Goal: Task Accomplishment & Management: Manage account settings

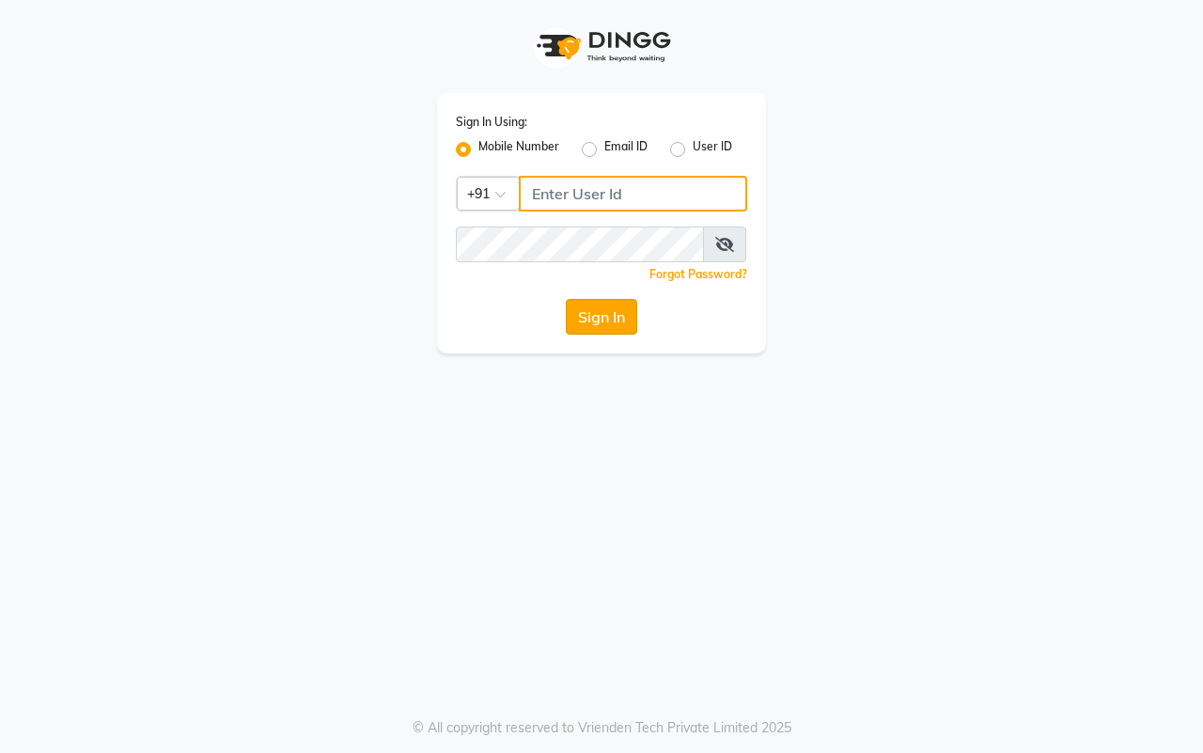
type input "7666948584"
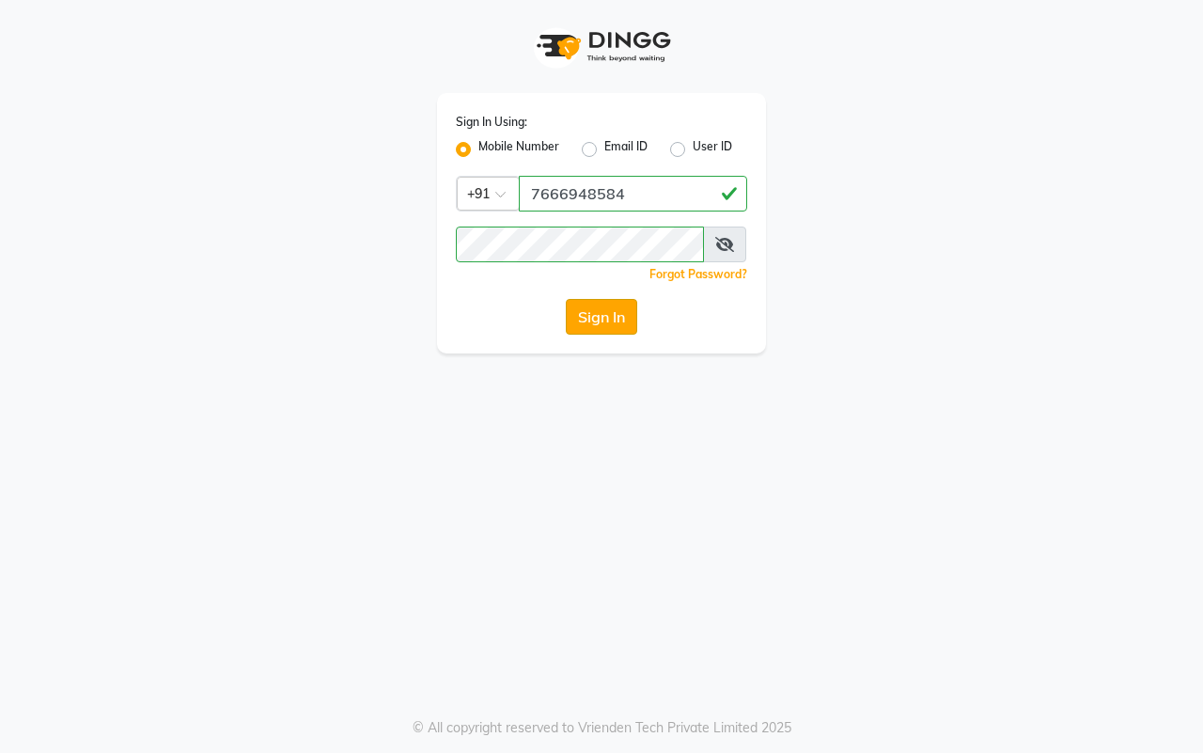
click at [617, 322] on button "Sign In" at bounding box center [601, 317] width 71 height 36
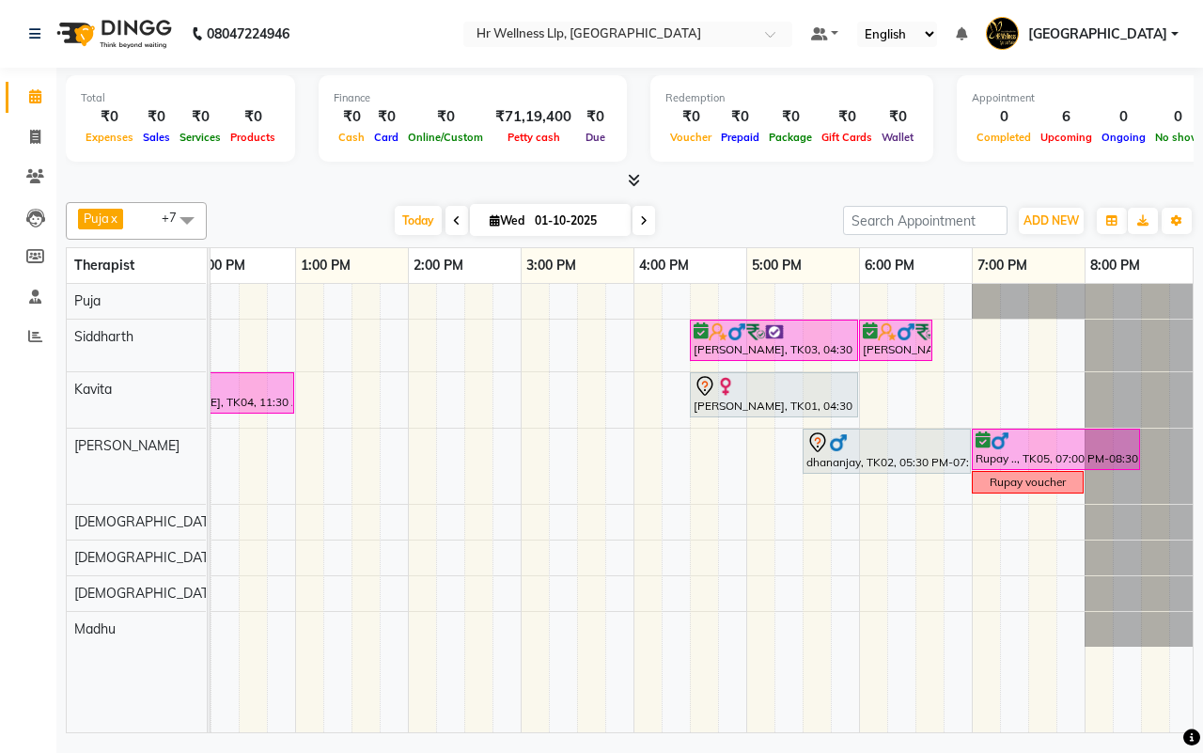
scroll to position [0, 484]
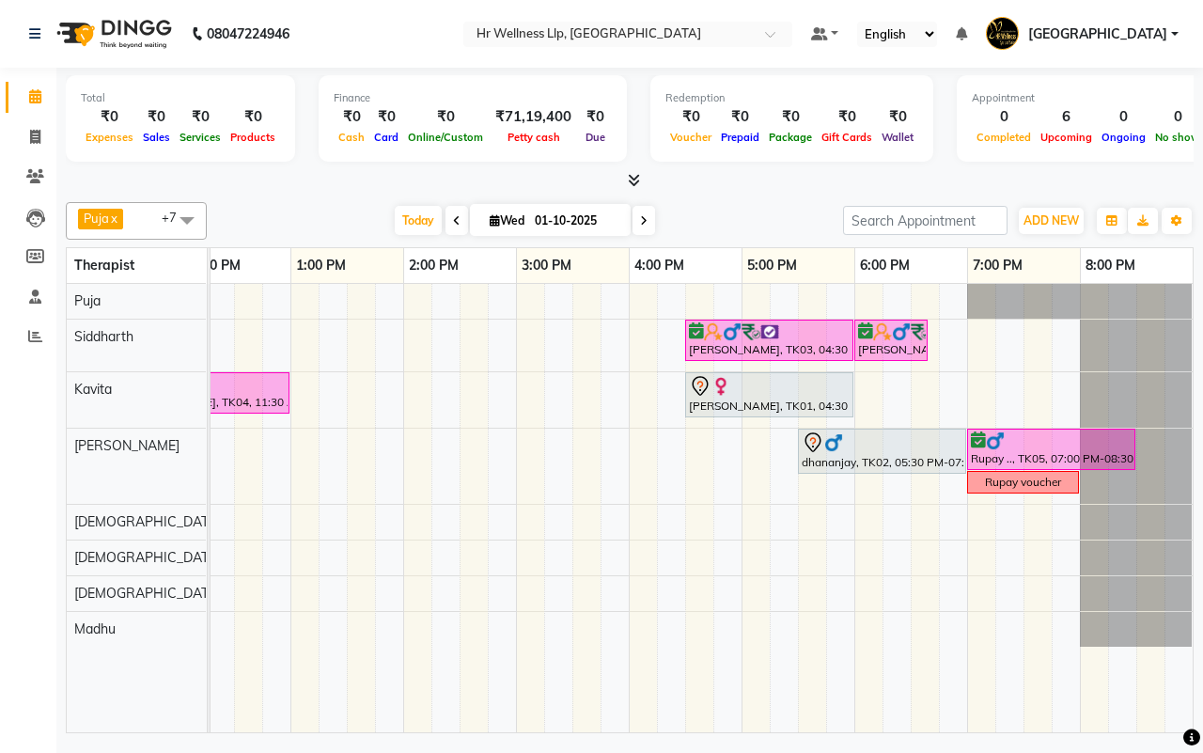
click at [642, 221] on icon at bounding box center [644, 220] width 8 height 11
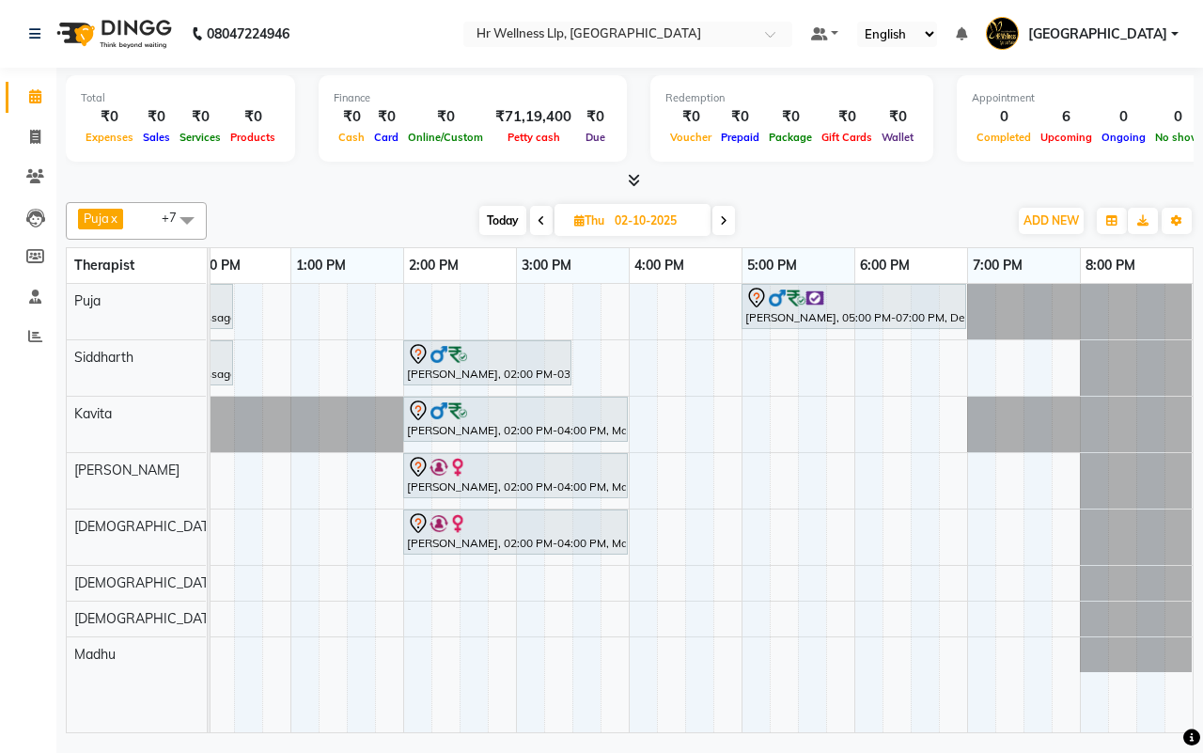
click at [724, 219] on icon at bounding box center [724, 220] width 8 height 11
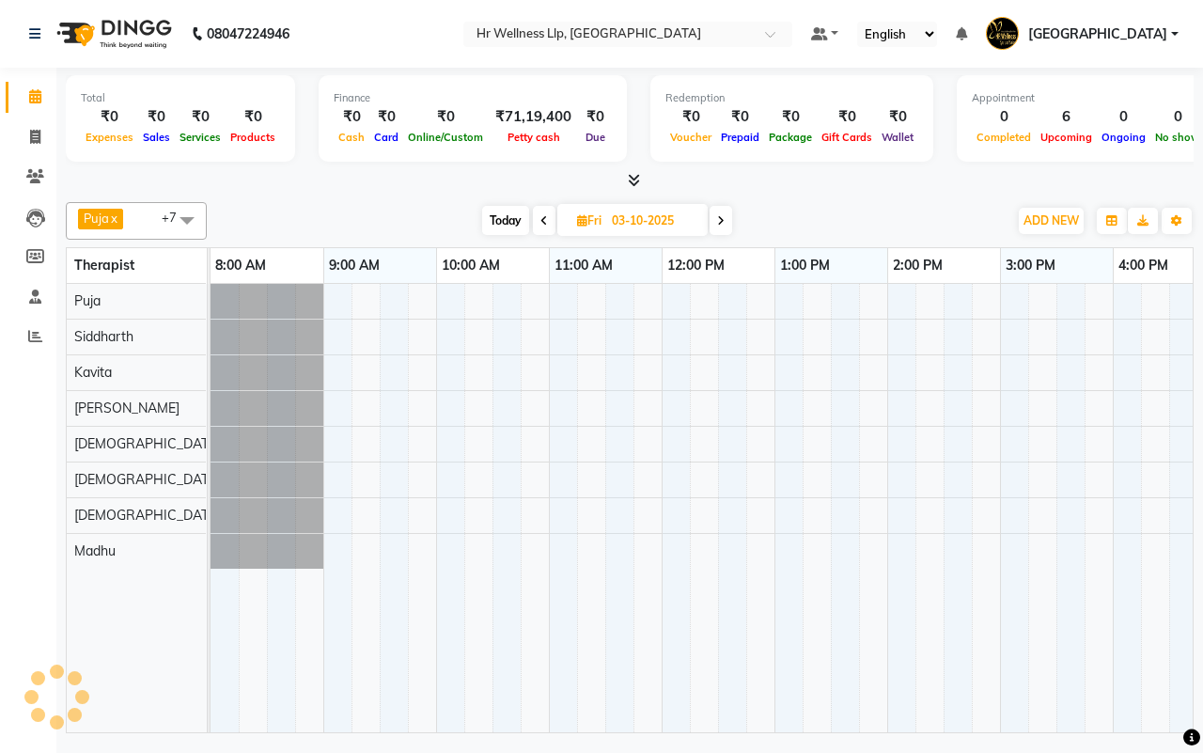
scroll to position [0, 114]
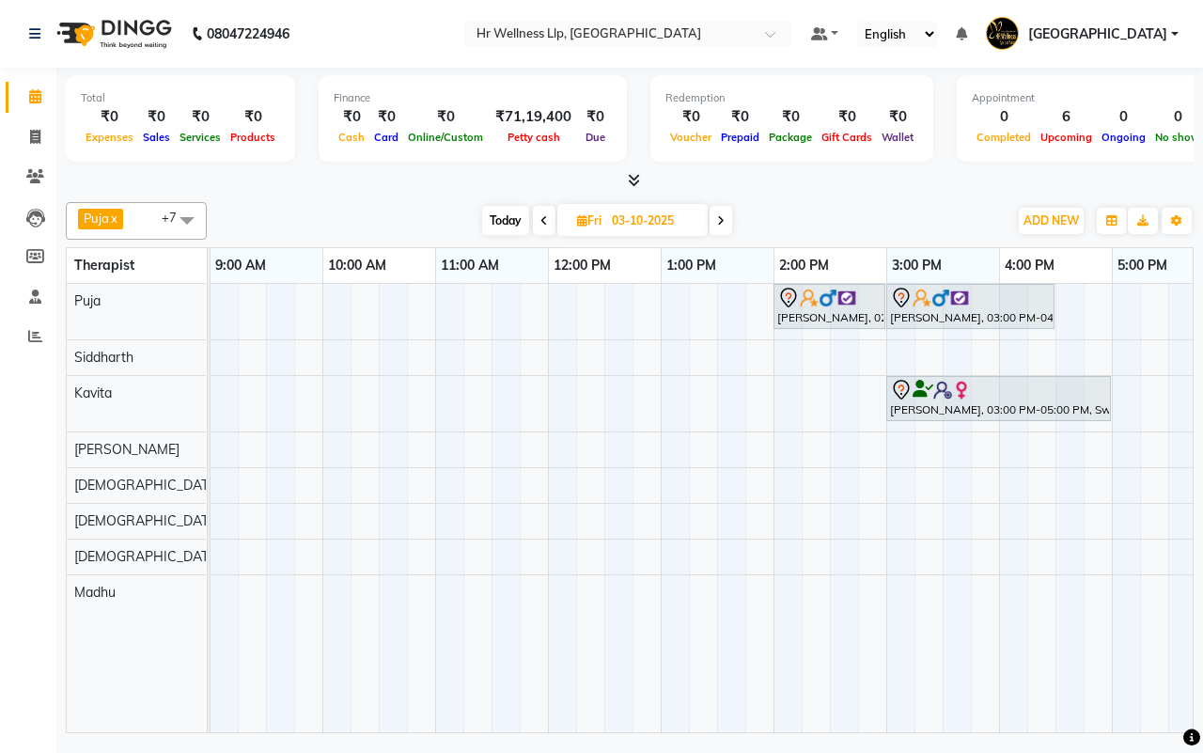
click at [545, 218] on icon at bounding box center [544, 220] width 8 height 11
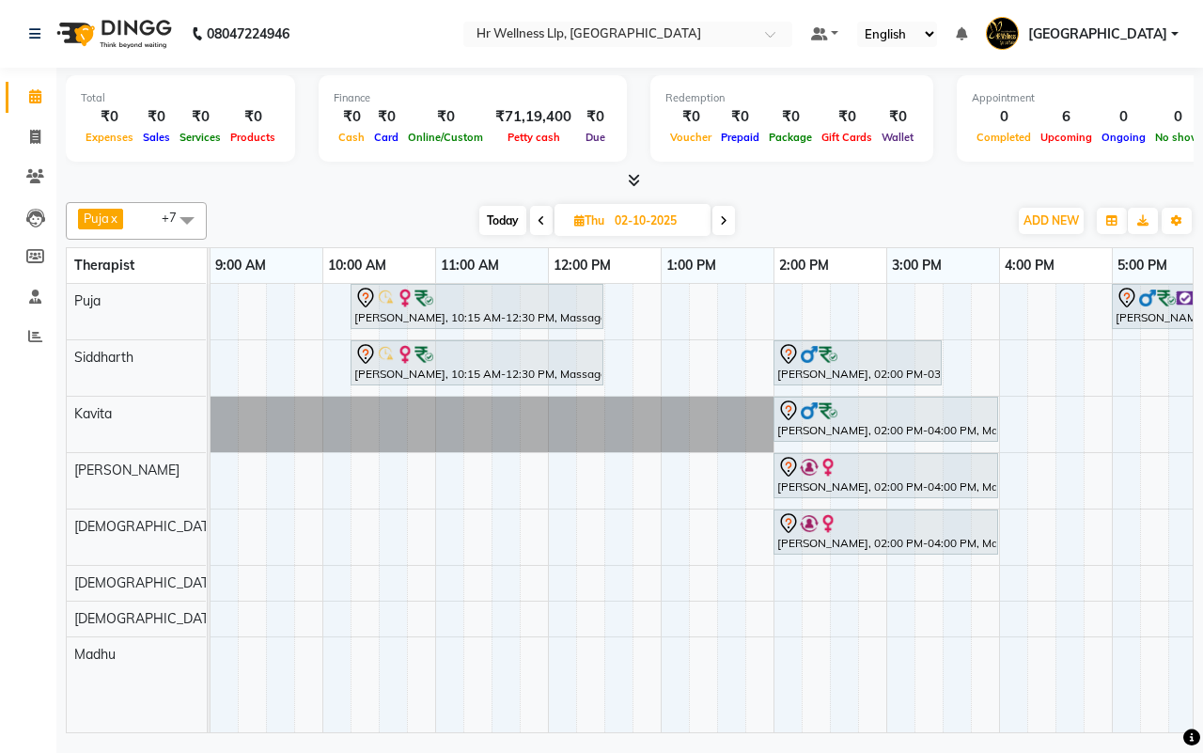
click at [545, 218] on span at bounding box center [541, 220] width 23 height 29
type input "01-10-2025"
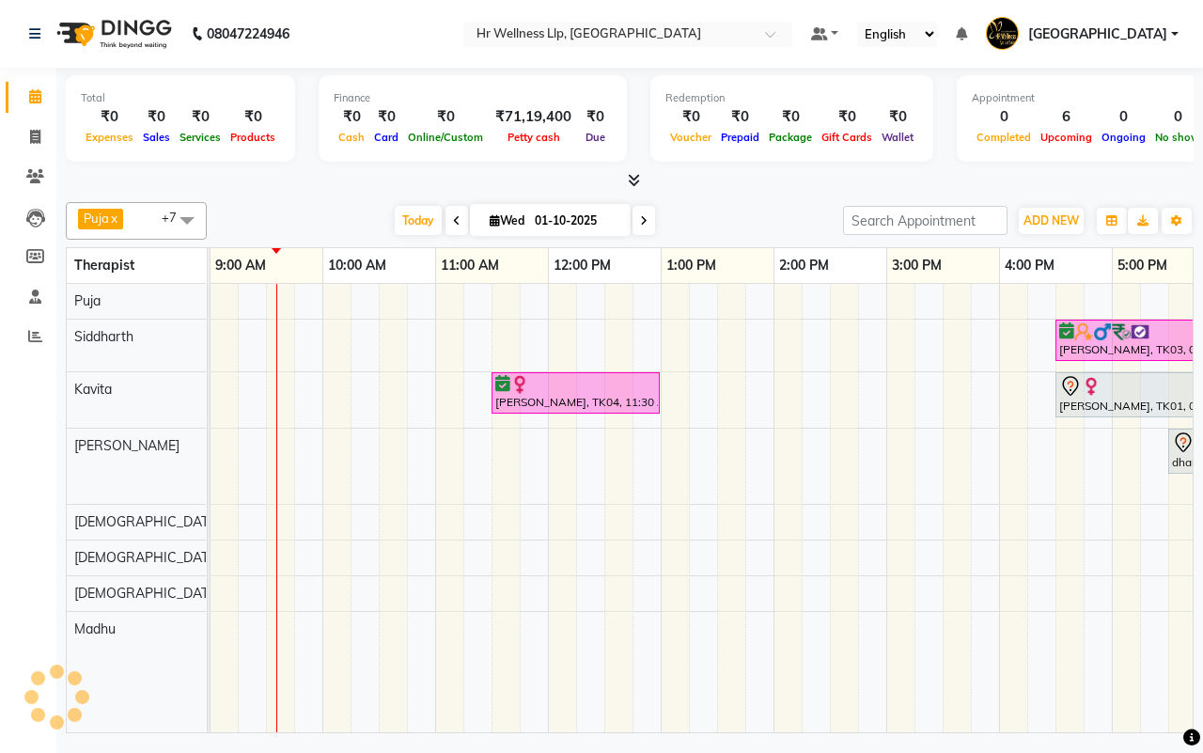
scroll to position [0, 0]
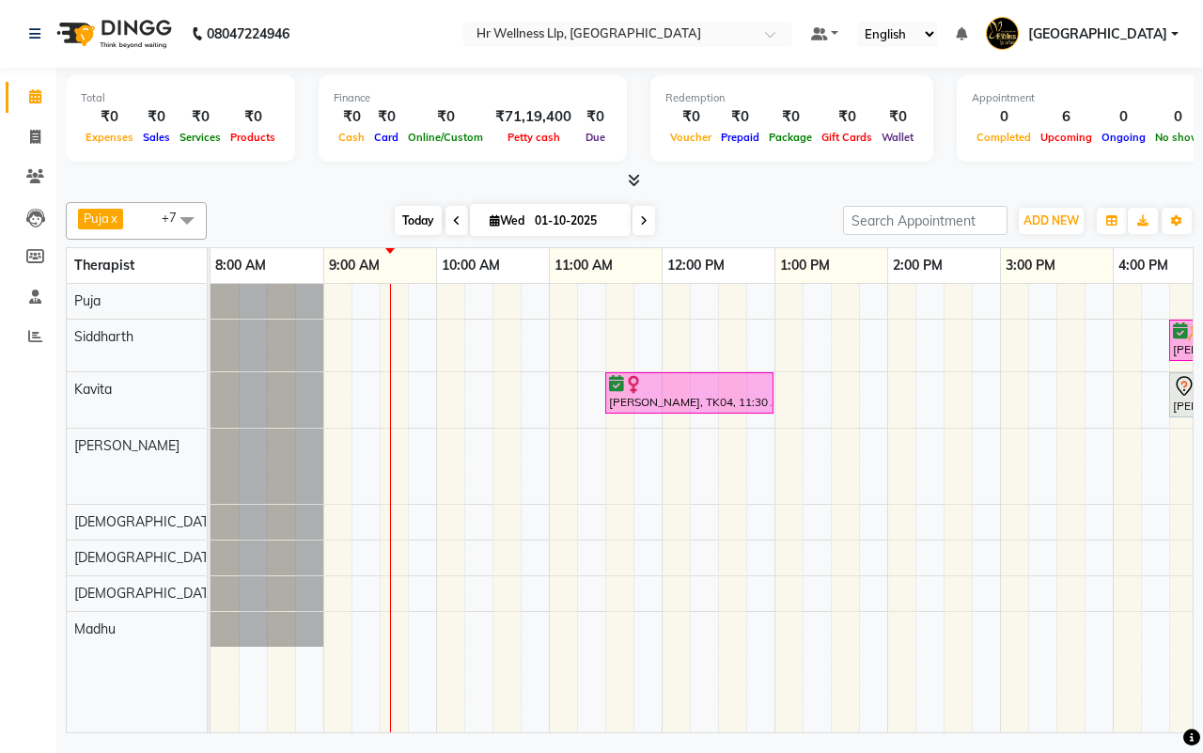
click at [415, 223] on span "Today" at bounding box center [418, 220] width 47 height 29
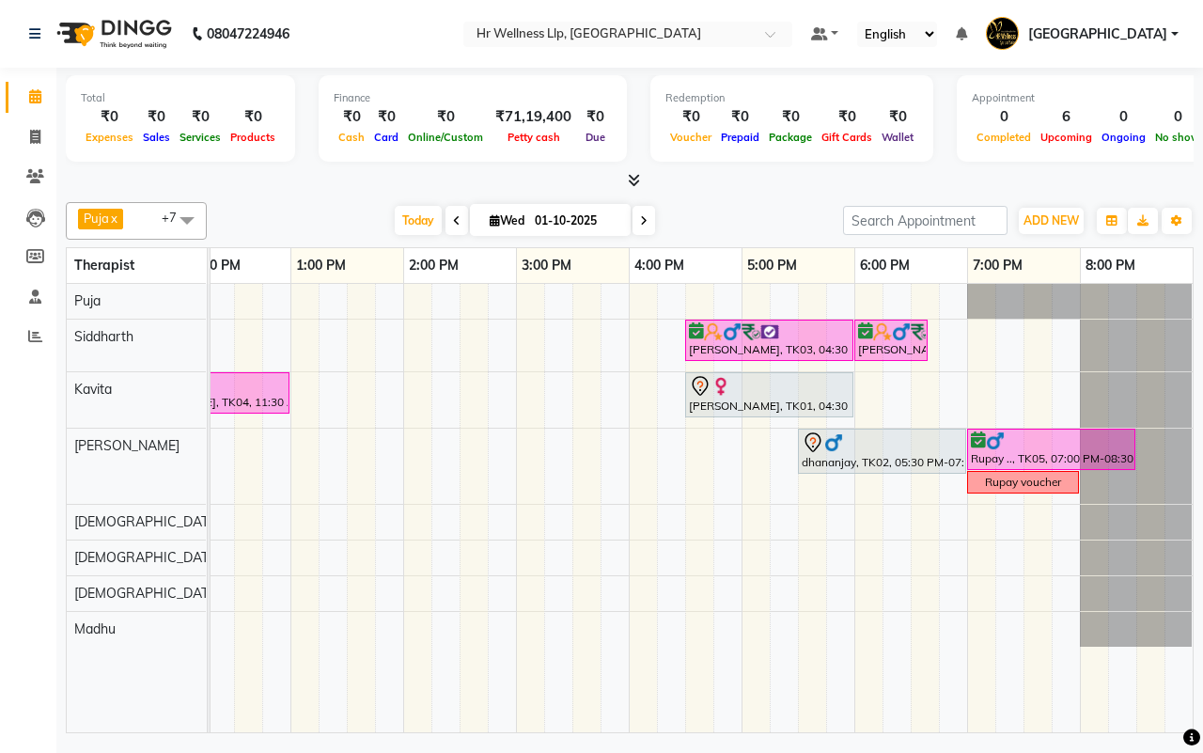
scroll to position [0, 320]
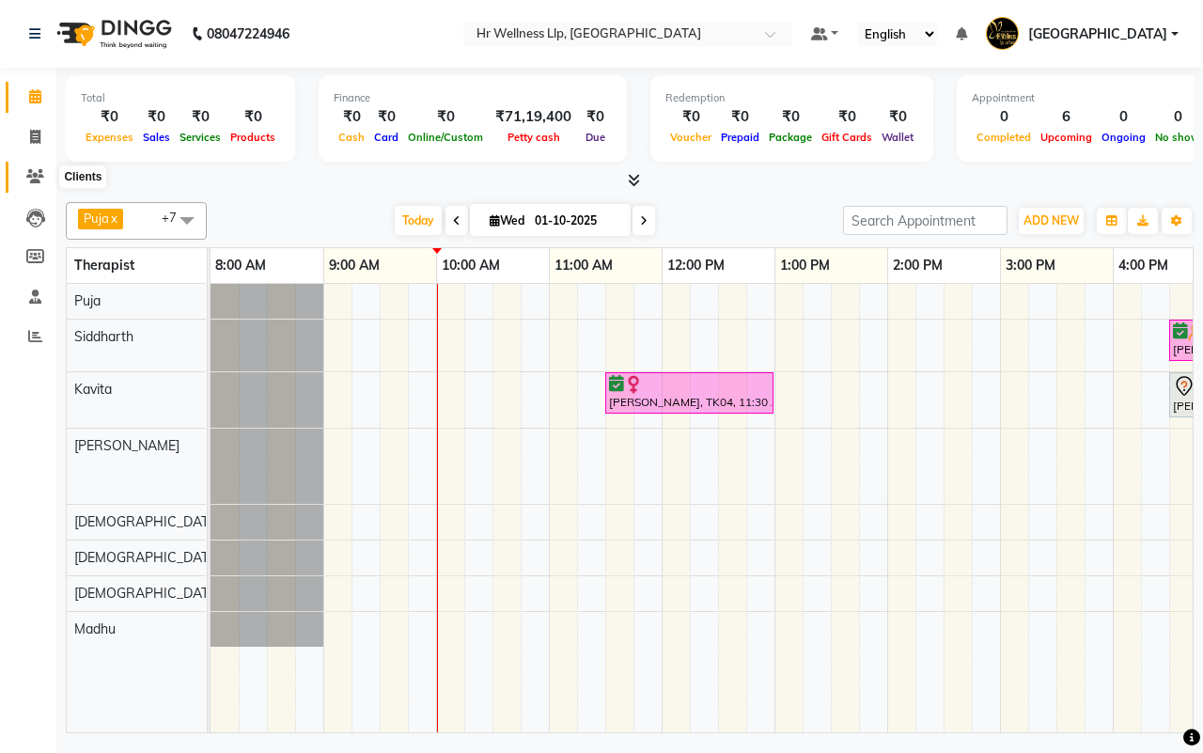
click at [39, 175] on icon at bounding box center [35, 176] width 18 height 14
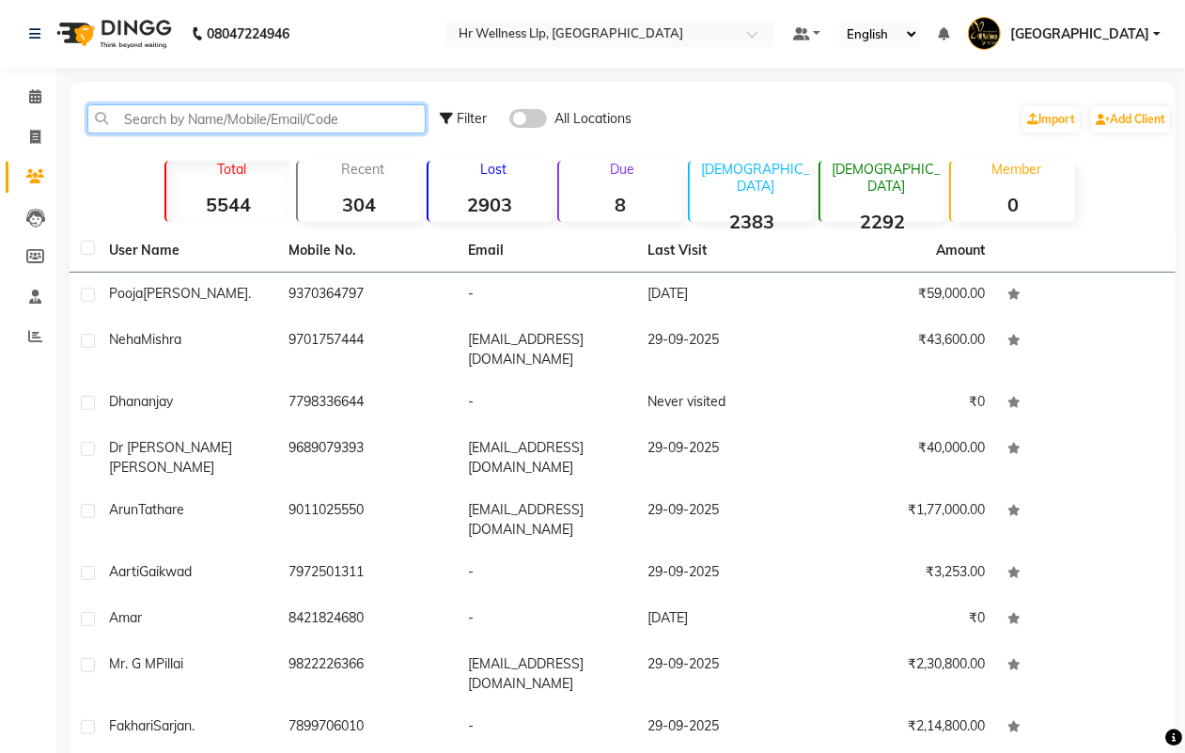
click at [283, 116] on input "text" at bounding box center [256, 118] width 338 height 29
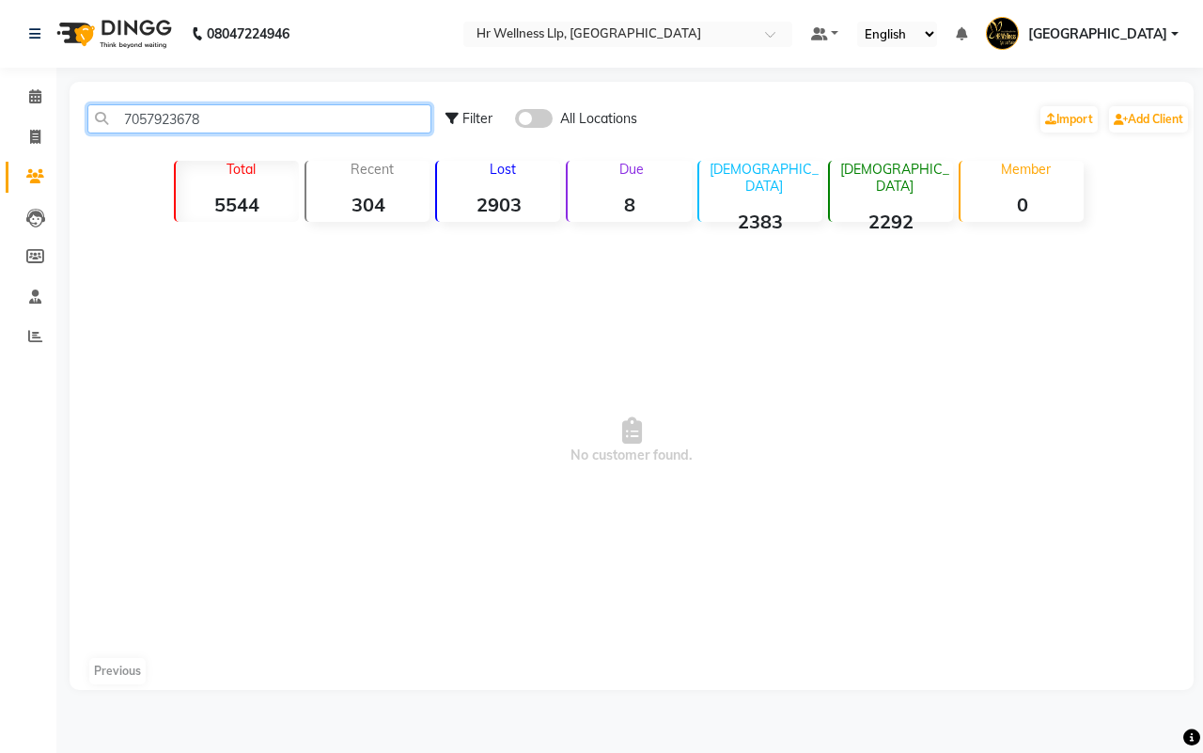
type input "7057923678"
click at [538, 122] on span at bounding box center [534, 118] width 38 height 19
click at [515, 121] on input "checkbox" at bounding box center [515, 121] width 0 height 0
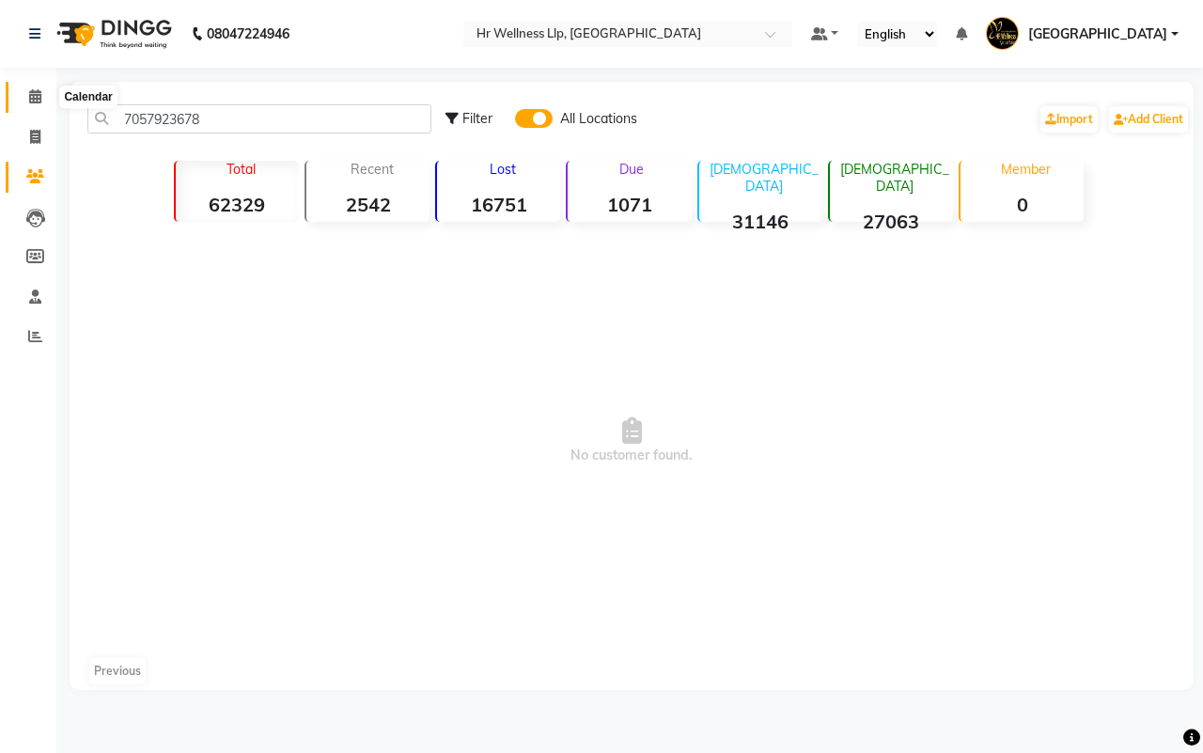
click at [33, 97] on icon at bounding box center [35, 96] width 12 height 14
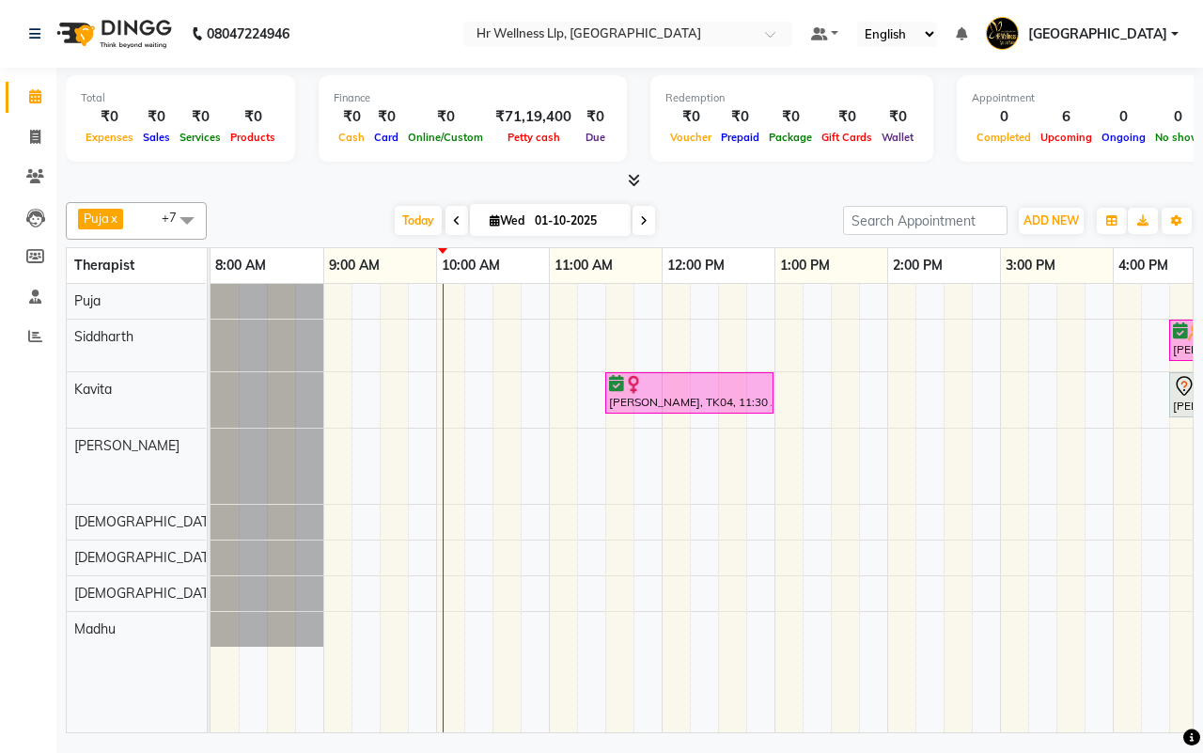
click at [641, 222] on icon at bounding box center [644, 220] width 8 height 11
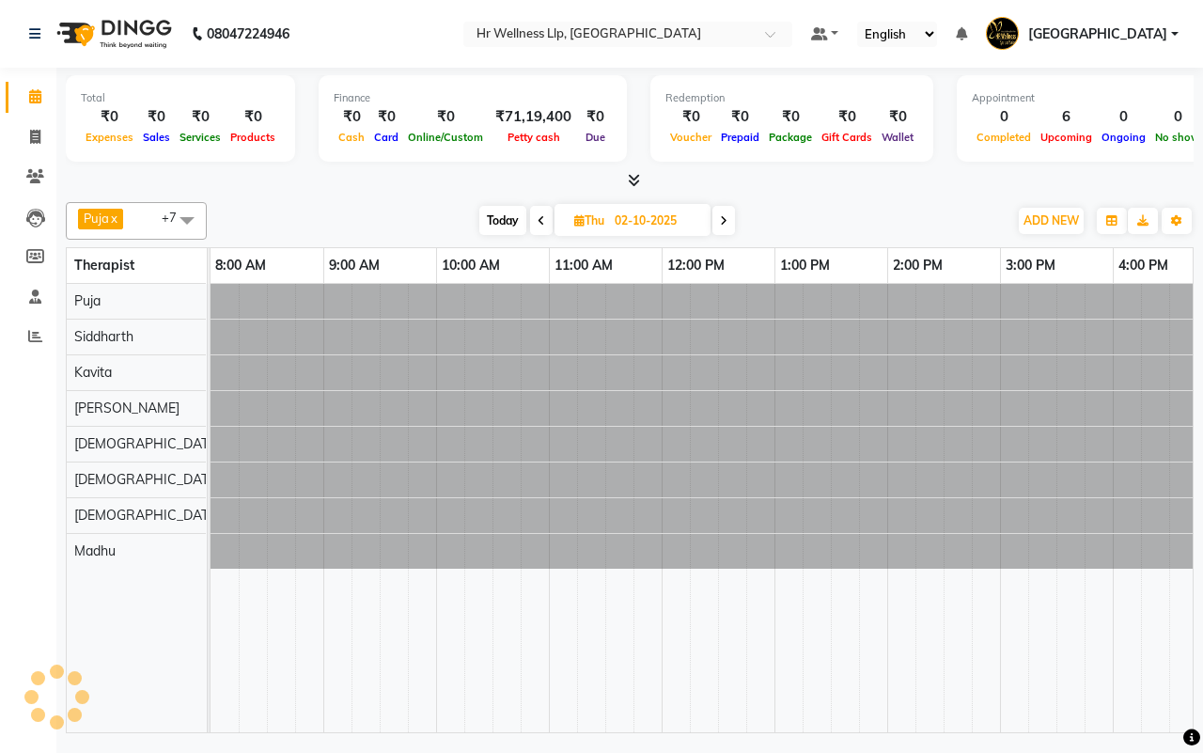
scroll to position [0, 227]
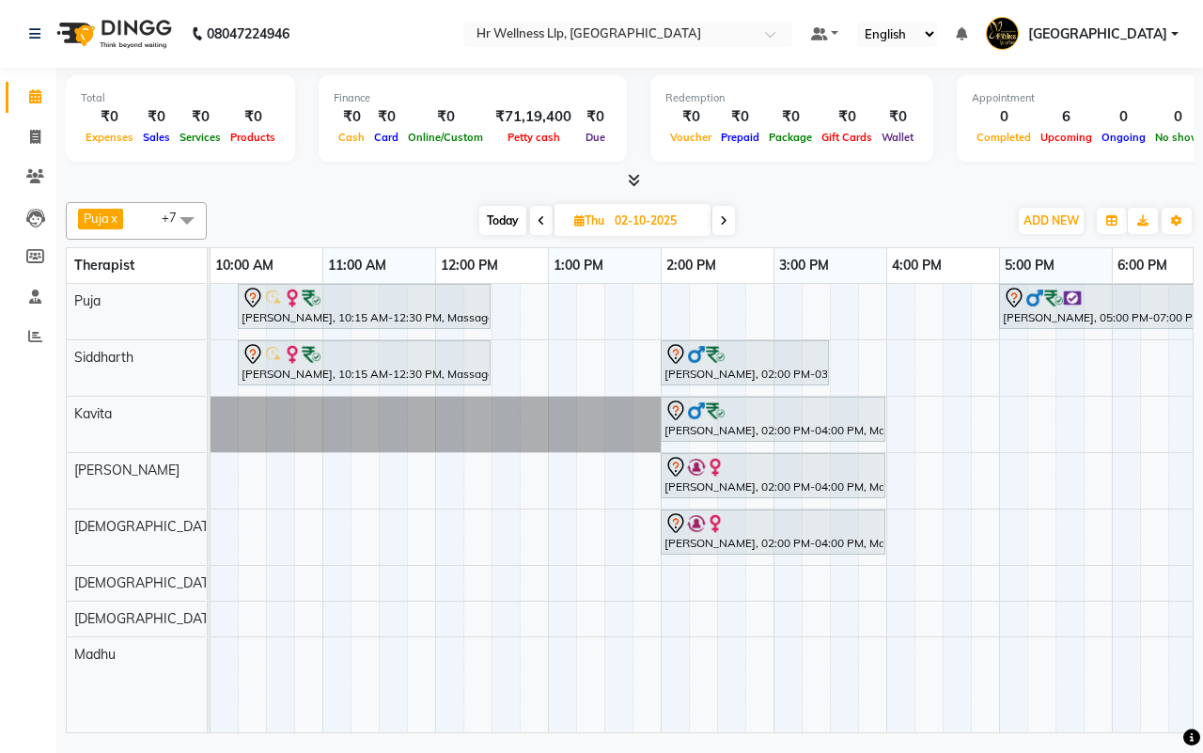
click at [727, 222] on icon at bounding box center [724, 220] width 8 height 11
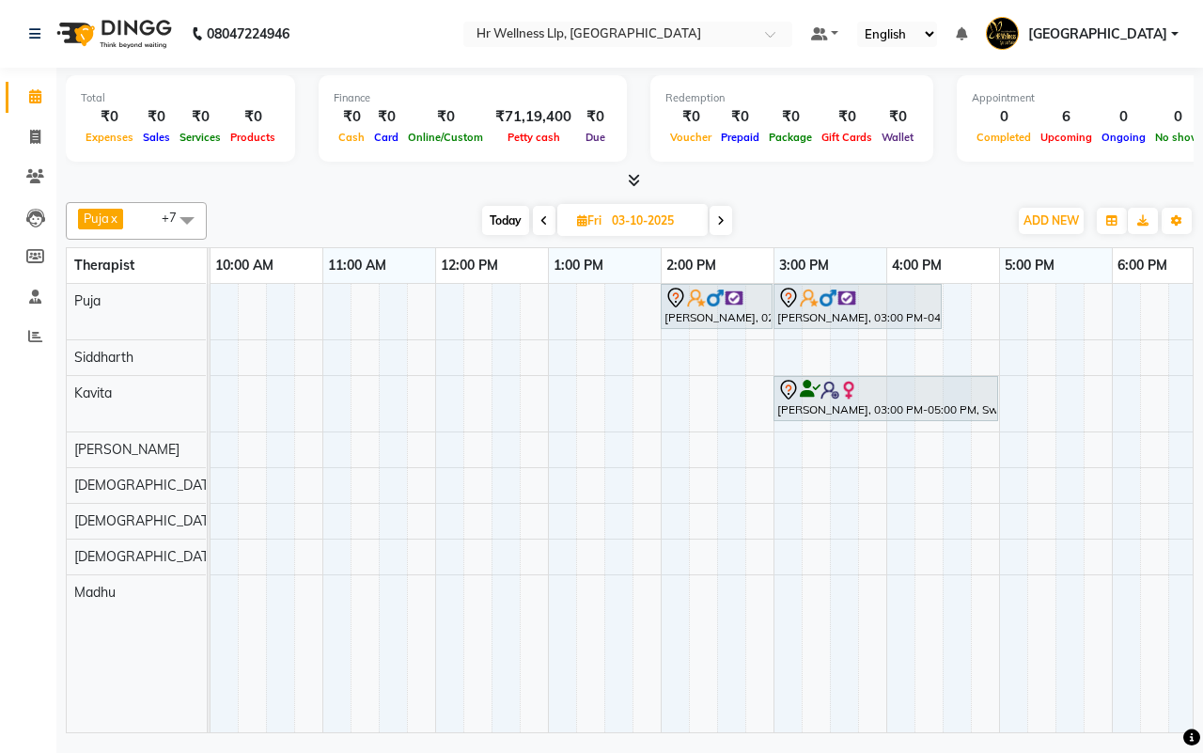
click at [503, 219] on span "Today" at bounding box center [505, 220] width 47 height 29
type input "01-10-2025"
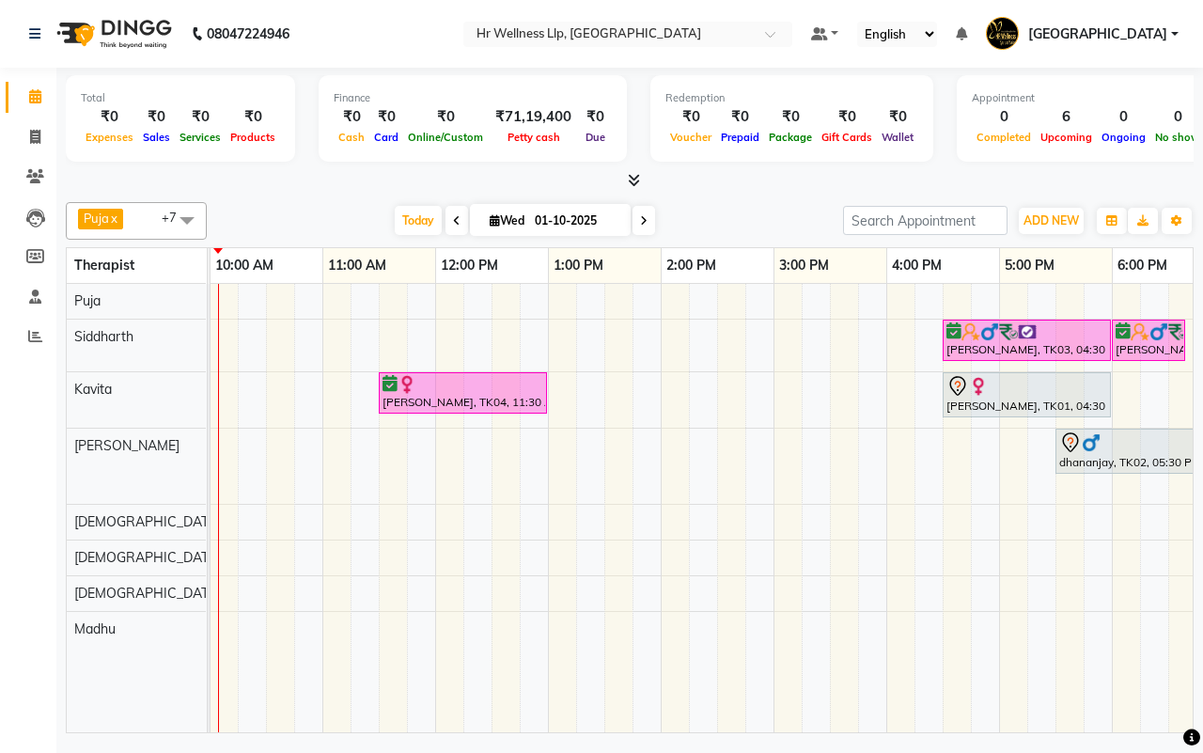
click at [735, 221] on div "[DATE] [DATE]" at bounding box center [525, 221] width 618 height 28
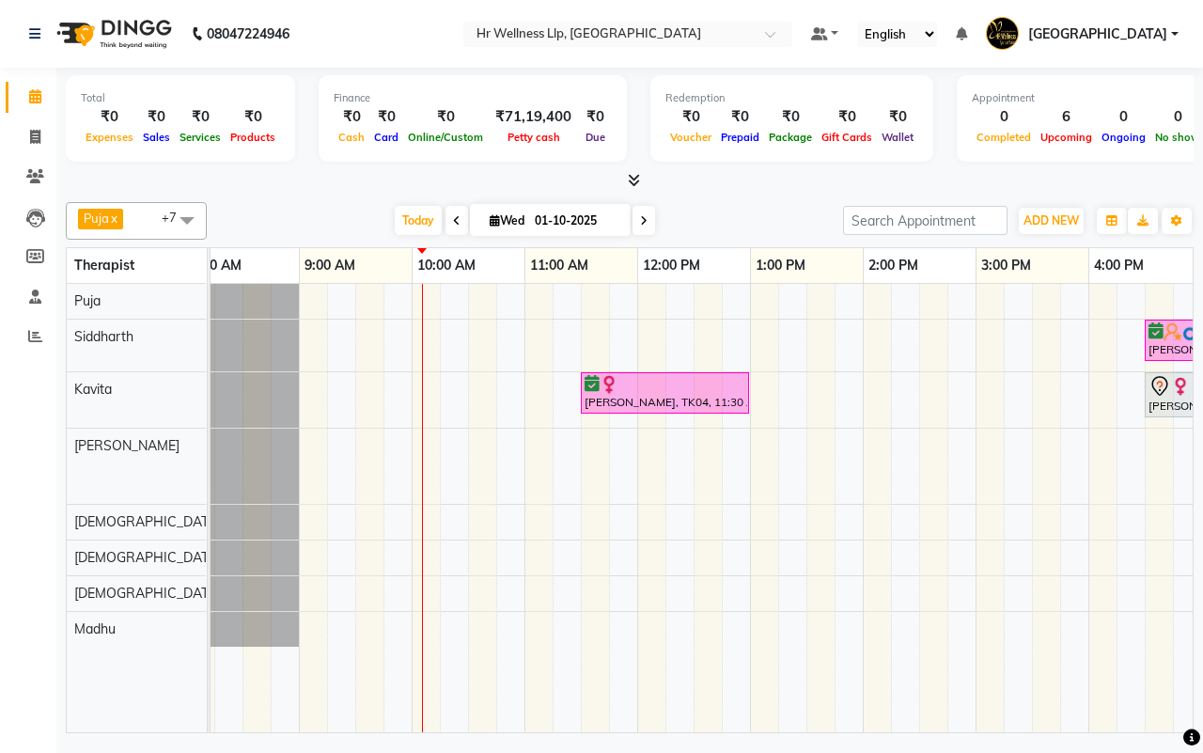
scroll to position [0, 14]
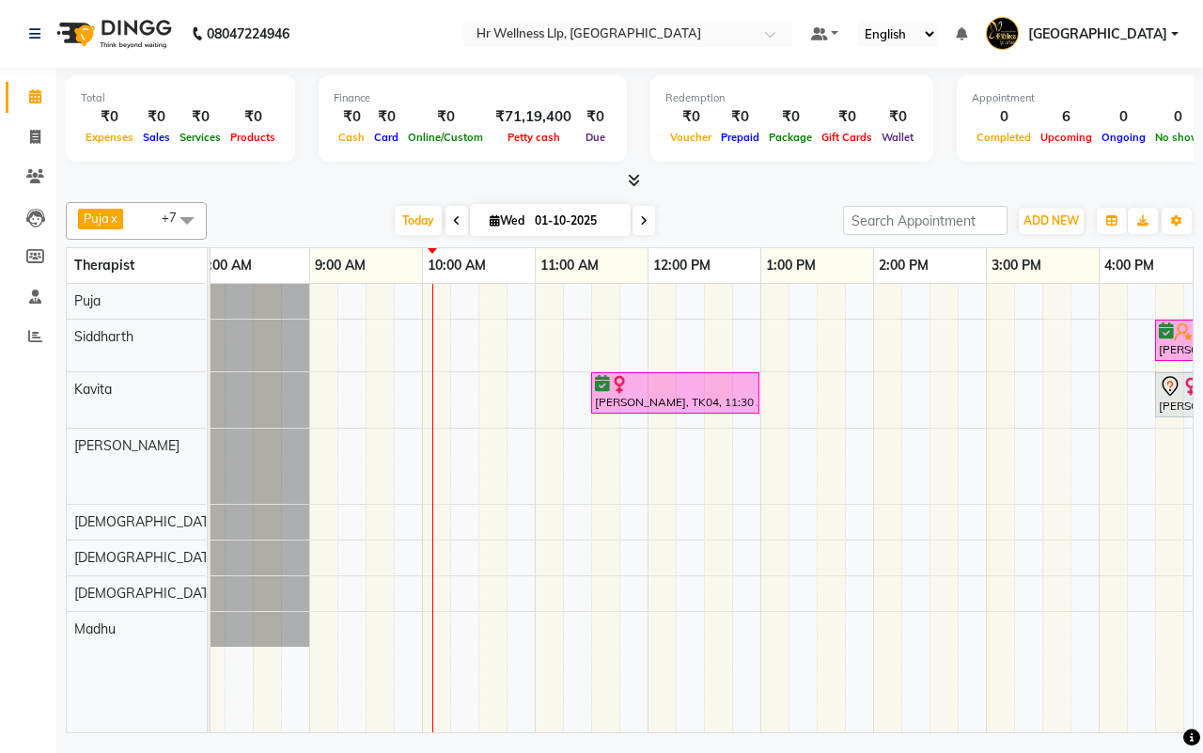
click at [551, 710] on td at bounding box center [549, 508] width 28 height 448
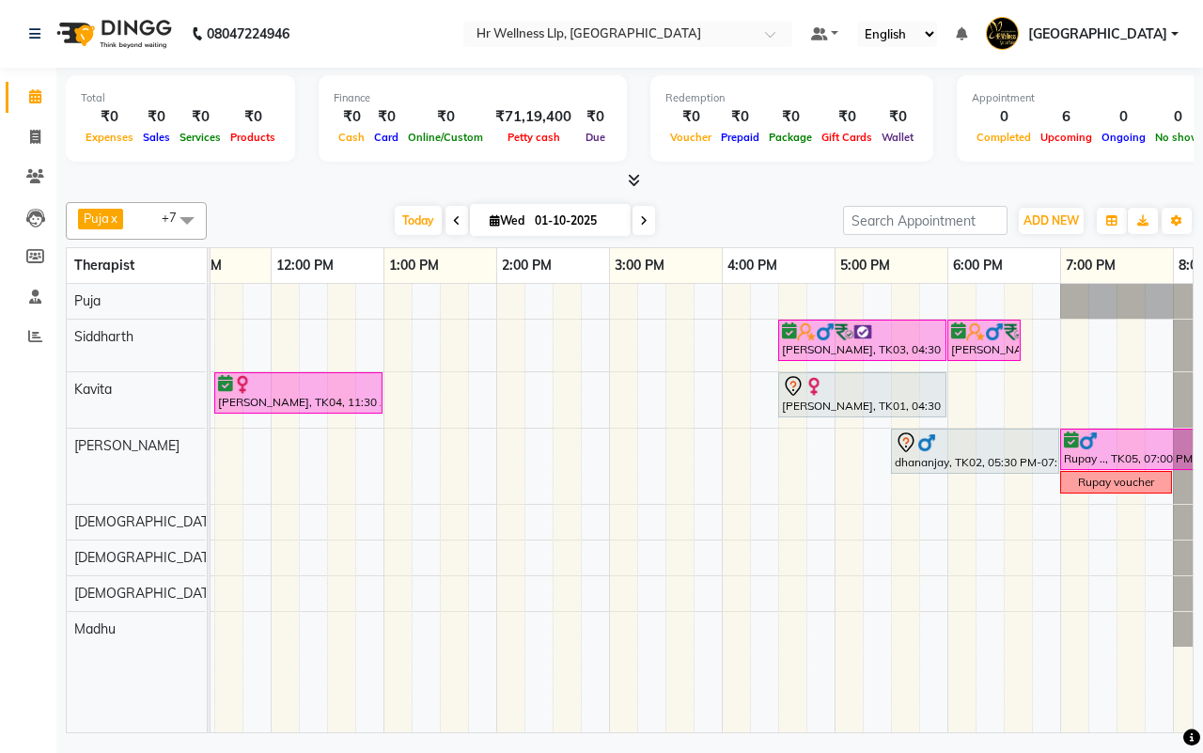
scroll to position [0, 318]
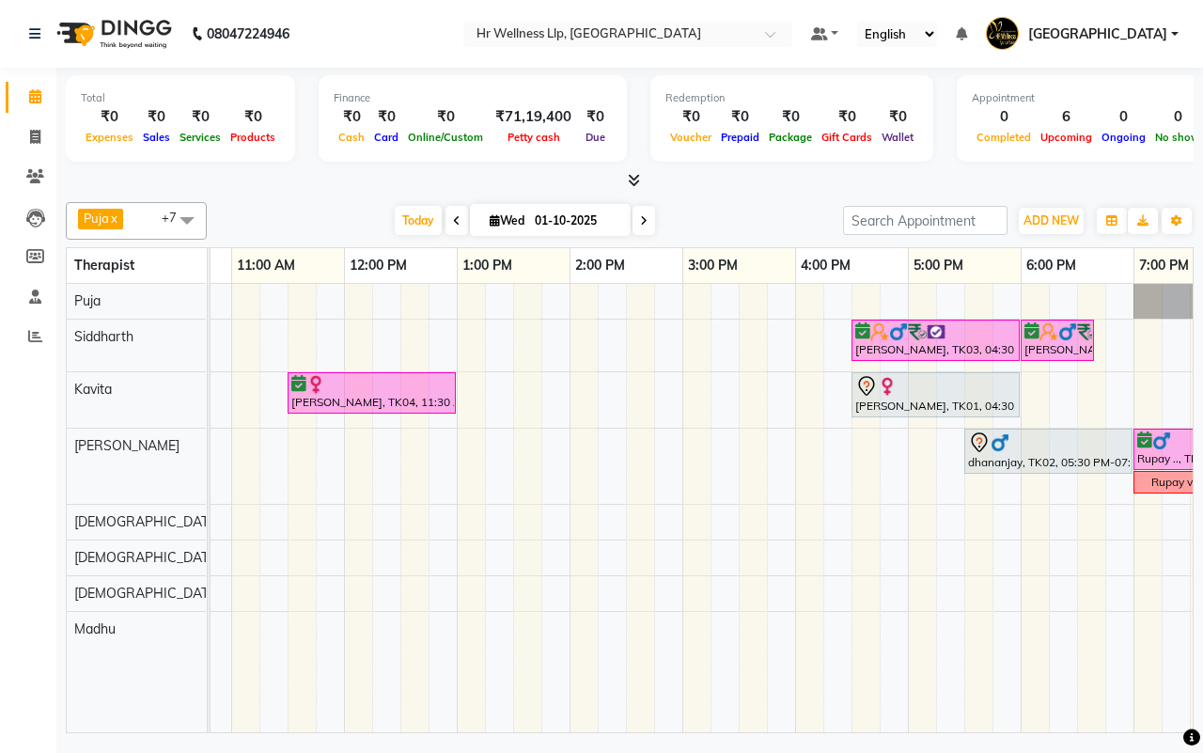
click at [730, 221] on div "[DATE] [DATE]" at bounding box center [525, 221] width 618 height 28
click at [731, 218] on div "[DATE] [DATE]" at bounding box center [525, 221] width 618 height 28
click at [556, 222] on input "01-10-2025" at bounding box center [576, 221] width 94 height 28
select select "10"
select select "2025"
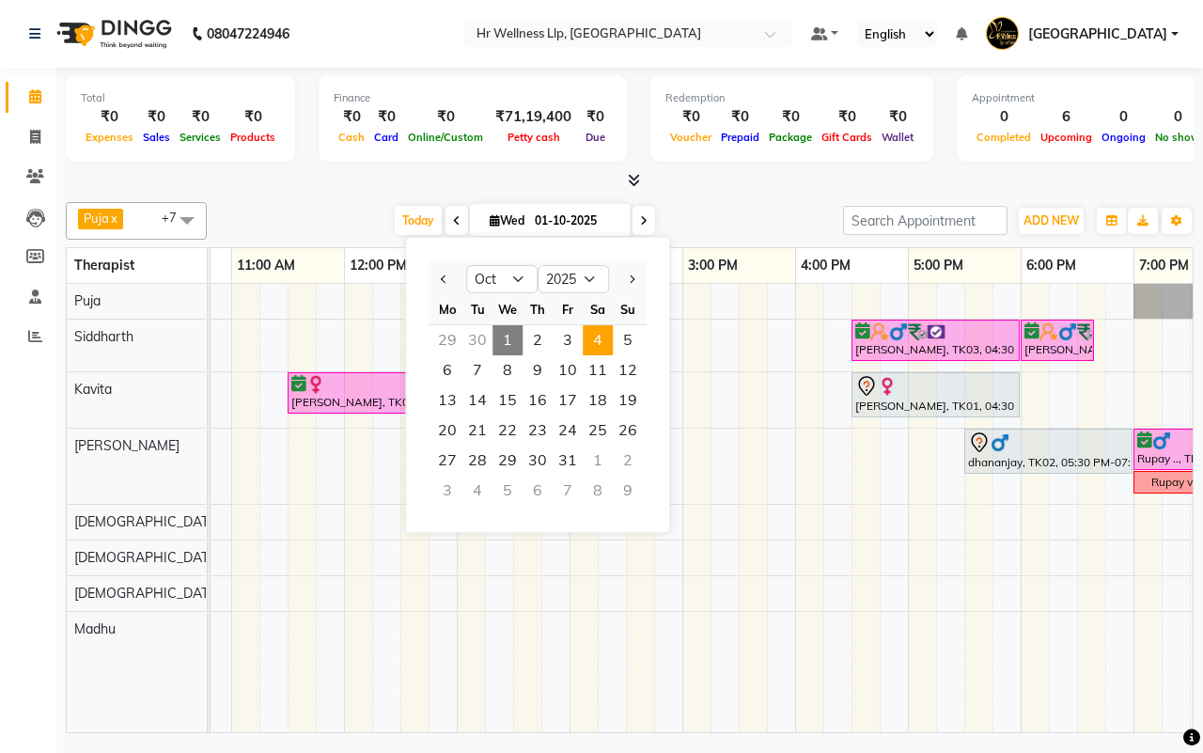
click at [592, 340] on span "4" at bounding box center [598, 340] width 30 height 30
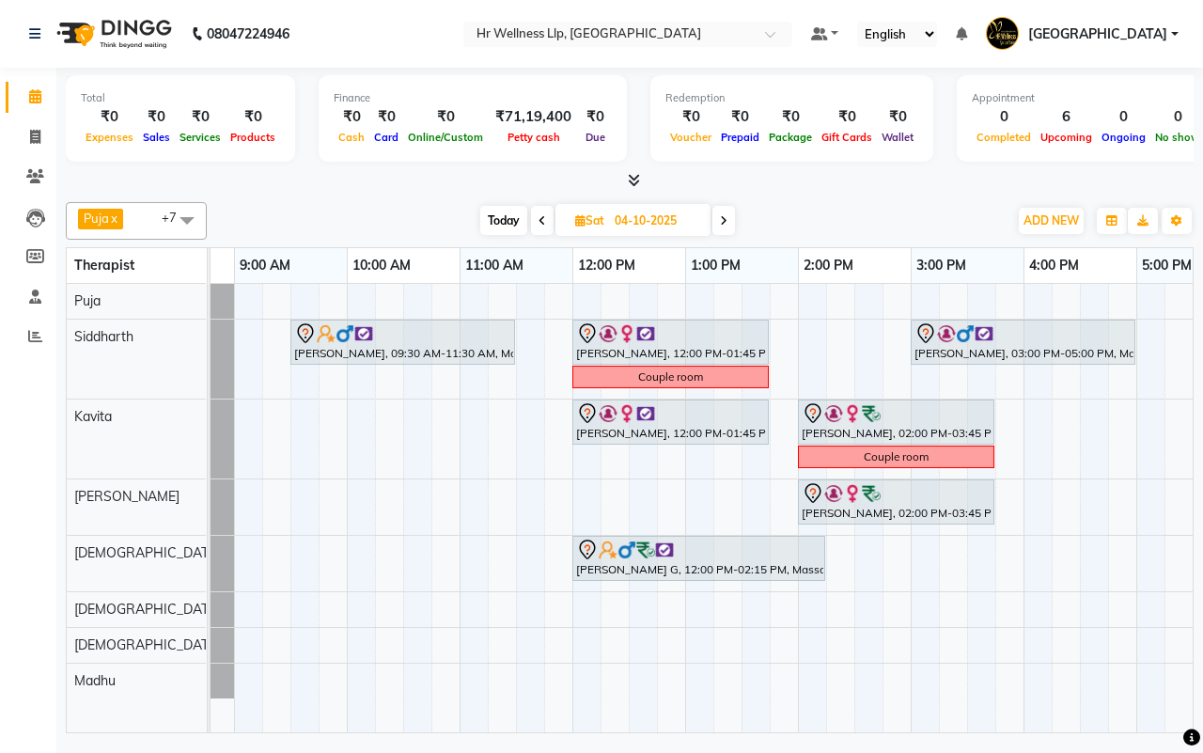
scroll to position [0, 0]
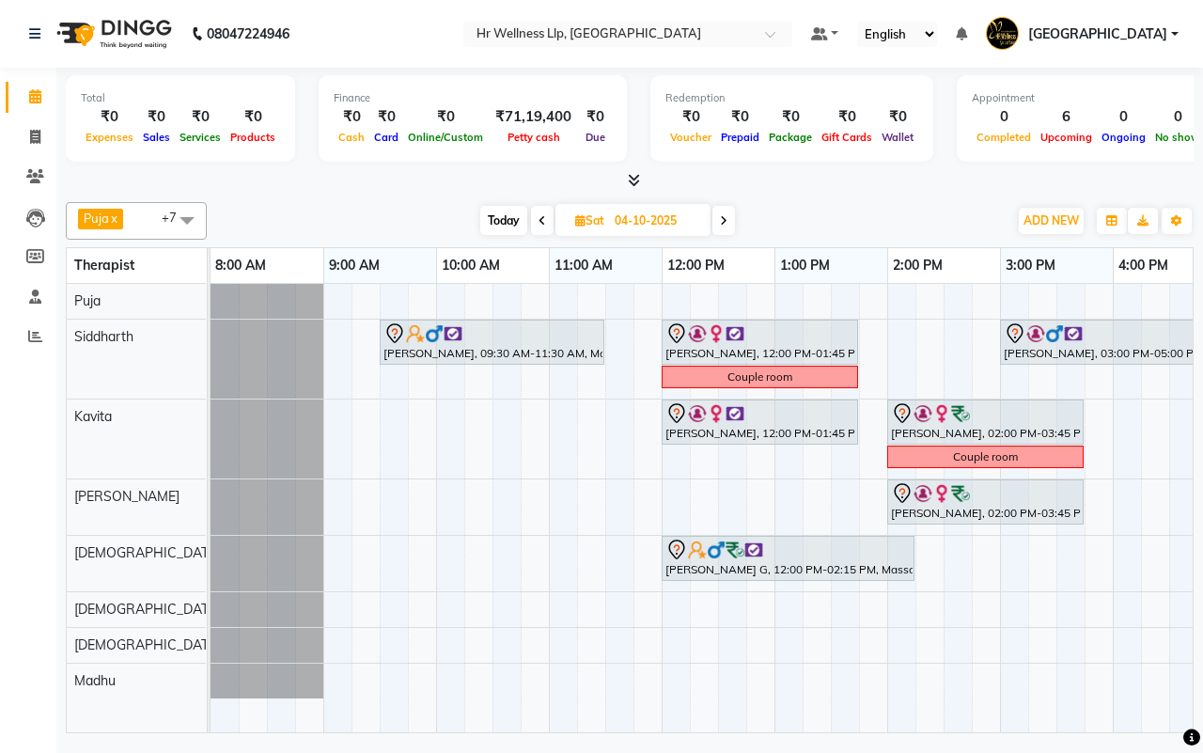
click at [499, 217] on span "Today" at bounding box center [503, 220] width 47 height 29
type input "01-10-2025"
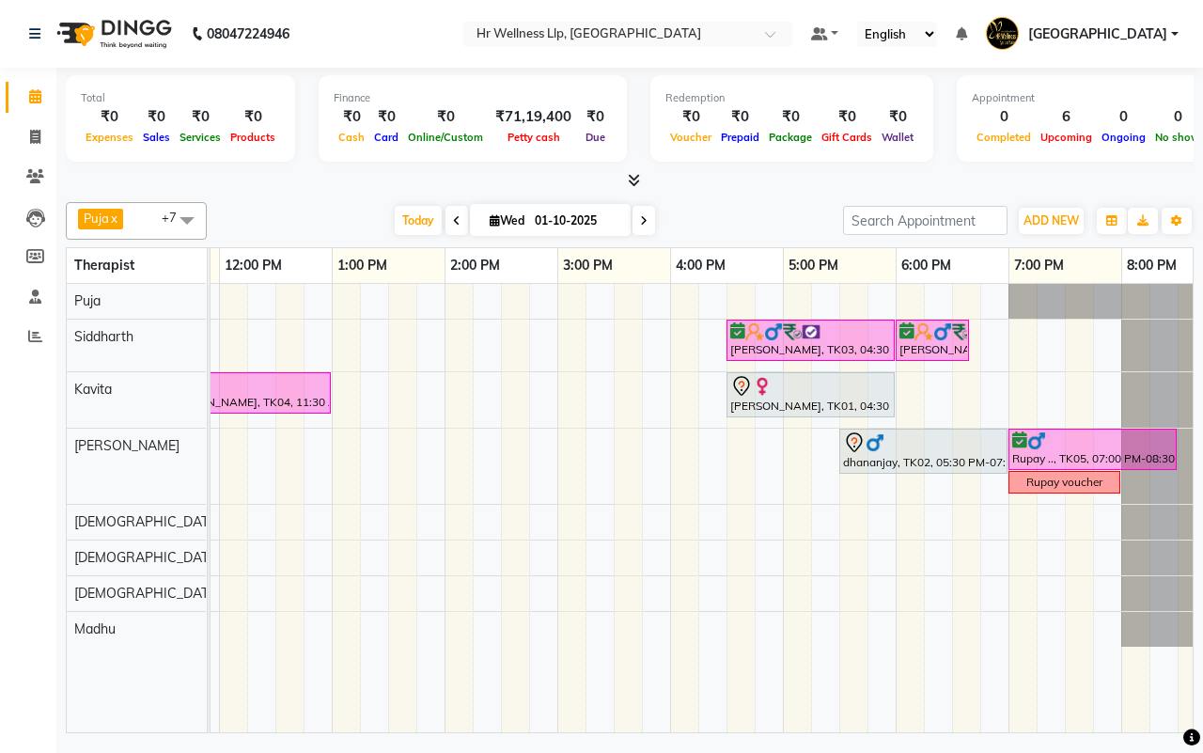
scroll to position [0, 468]
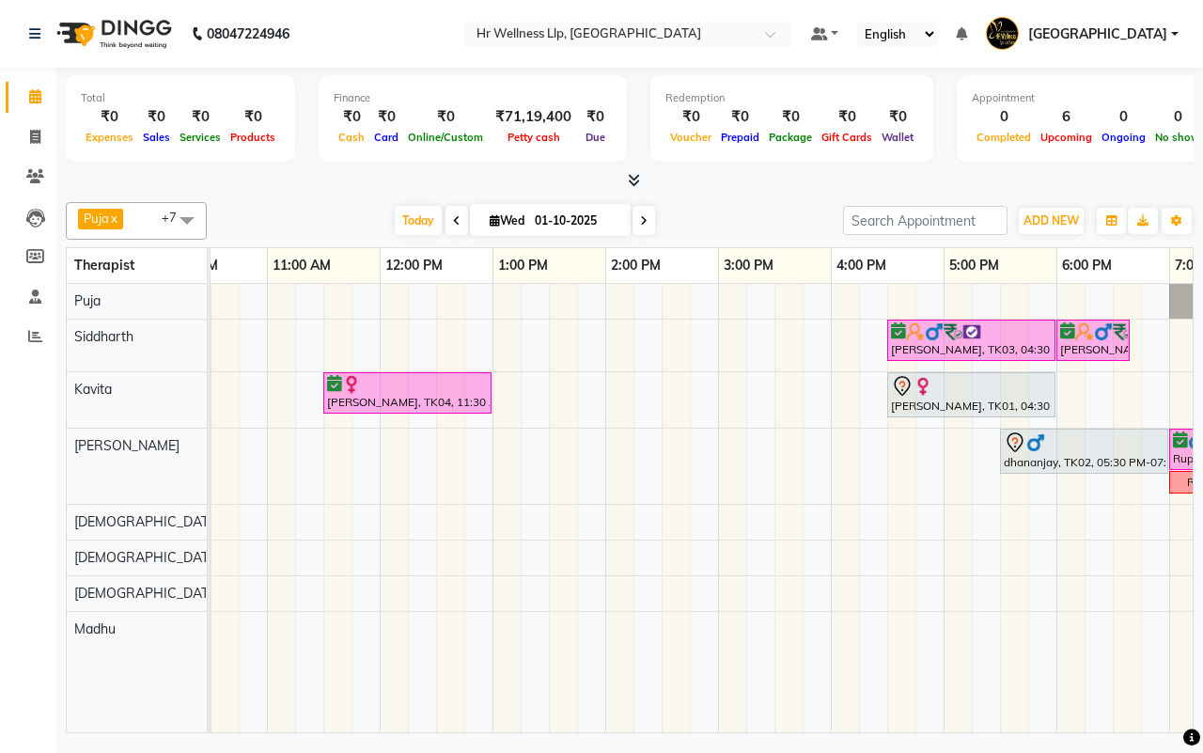
click at [730, 218] on div "[DATE] [DATE]" at bounding box center [525, 221] width 618 height 28
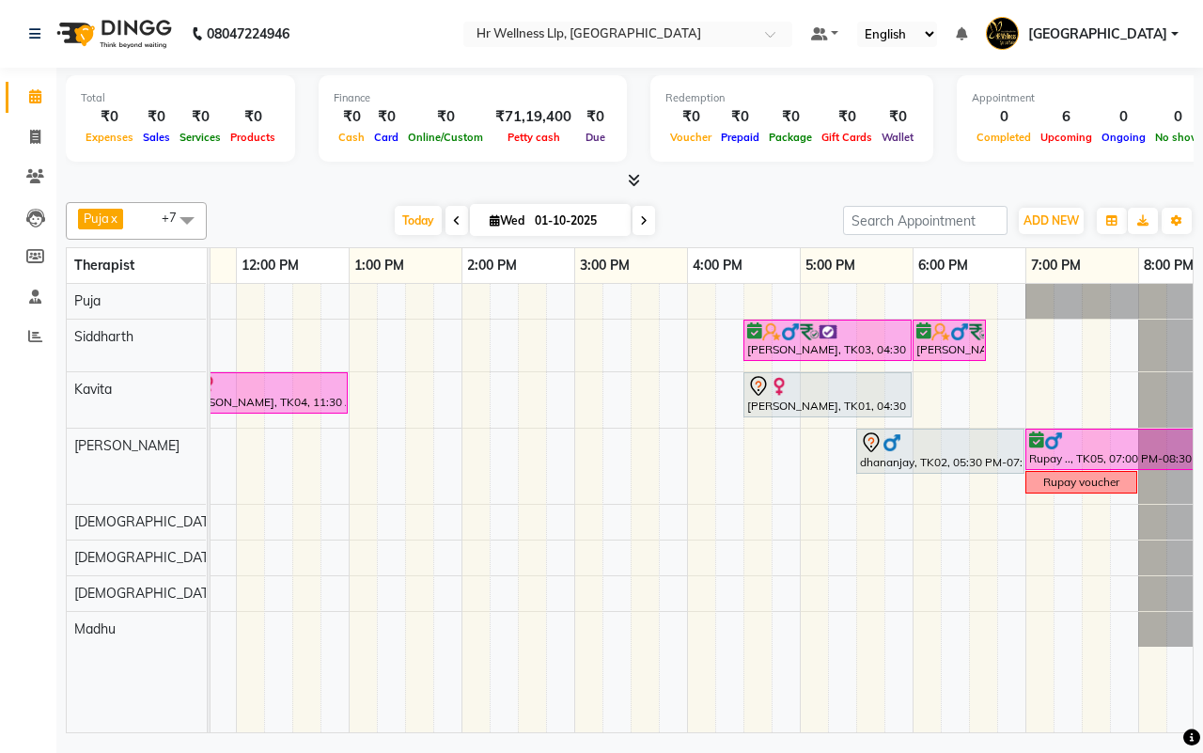
scroll to position [0, 471]
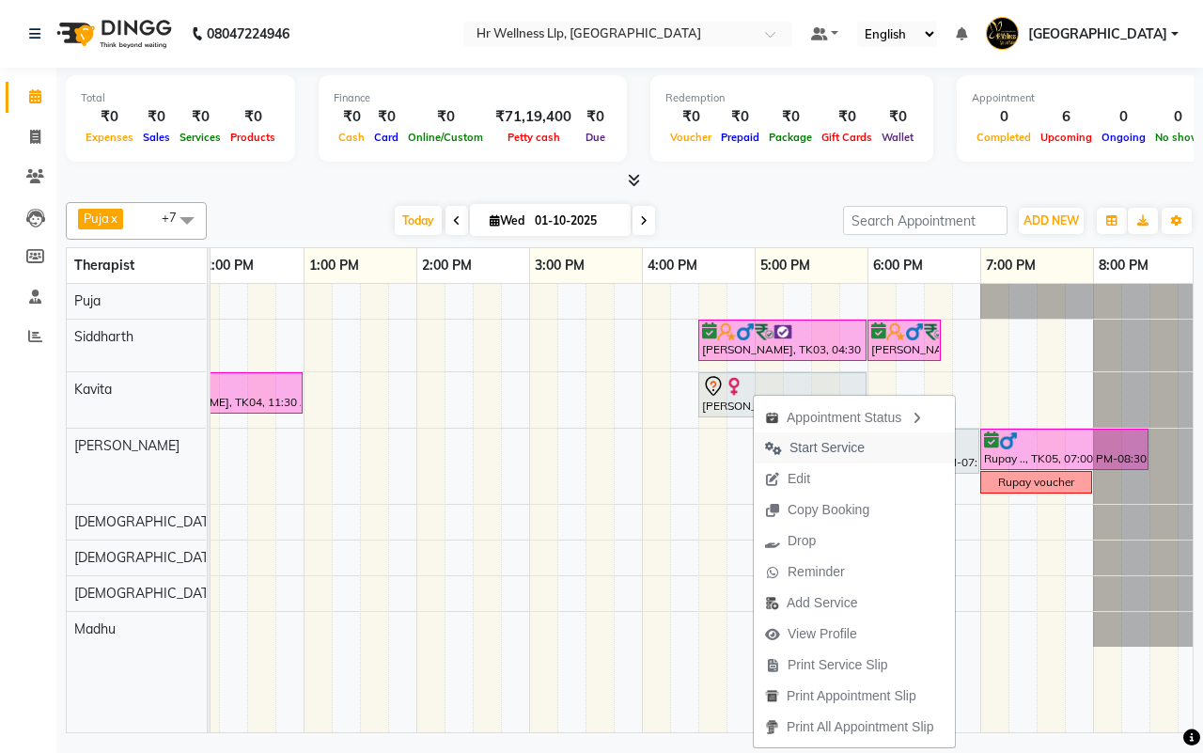
click at [815, 449] on span "Start Service" at bounding box center [827, 448] width 75 height 20
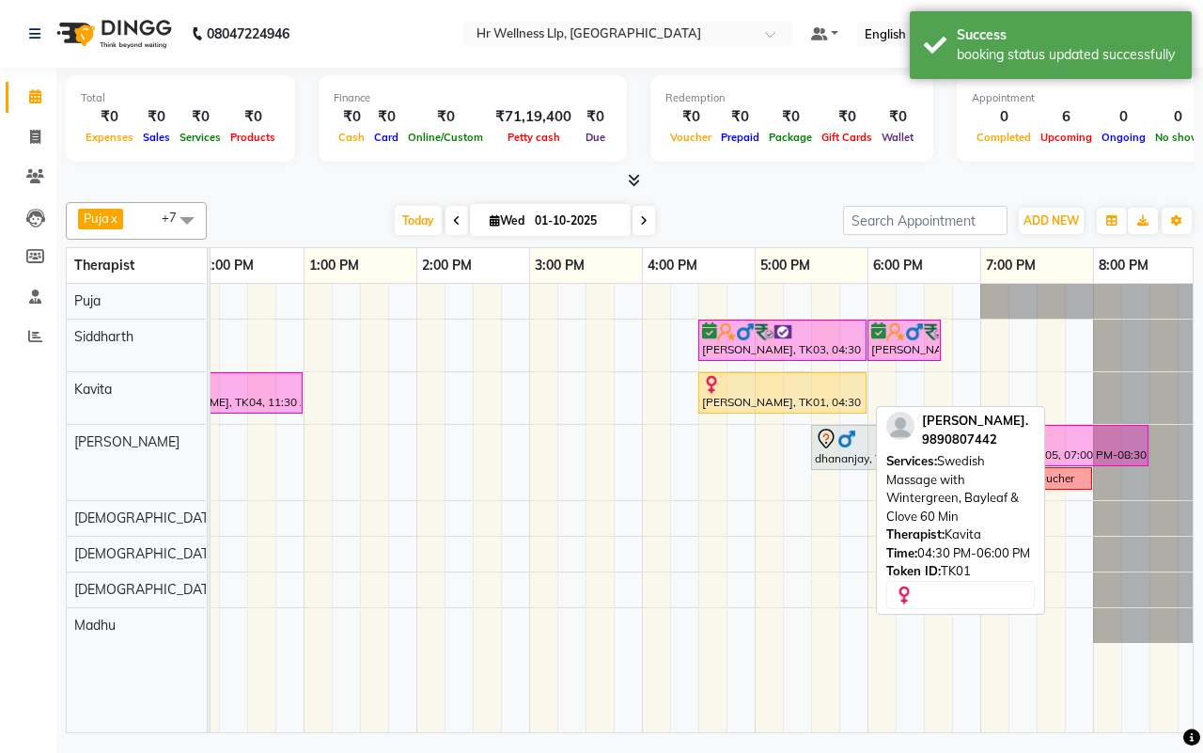
click at [743, 404] on div "Sangita Nanwani., TK01, 04:30 PM-06:00 PM, Swedish Massage with Wintergreen, Ba…" at bounding box center [782, 393] width 164 height 36
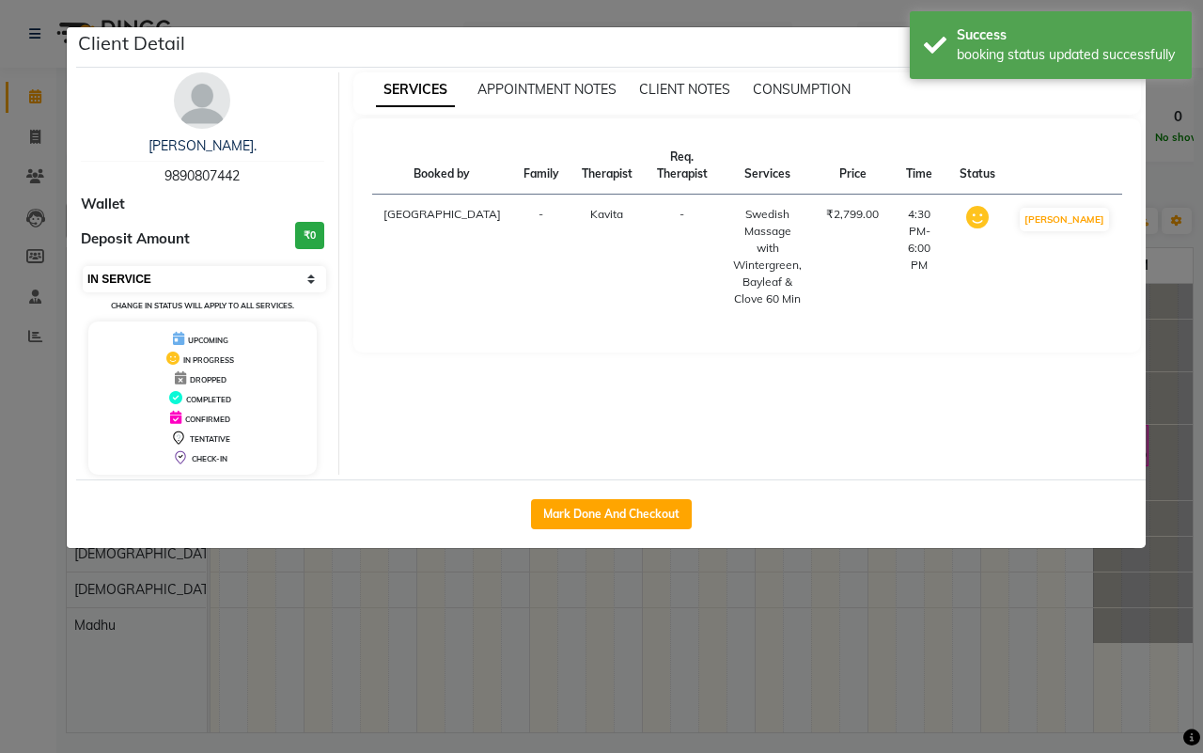
click at [208, 283] on select "Select IN SERVICE CONFIRMED TENTATIVE CHECK IN MARK DONE DROPPED UPCOMING" at bounding box center [204, 279] width 243 height 26
select select "6"
click at [83, 266] on select "Select IN SERVICE CONFIRMED TENTATIVE CHECK IN MARK DONE DROPPED UPCOMING" at bounding box center [204, 279] width 243 height 26
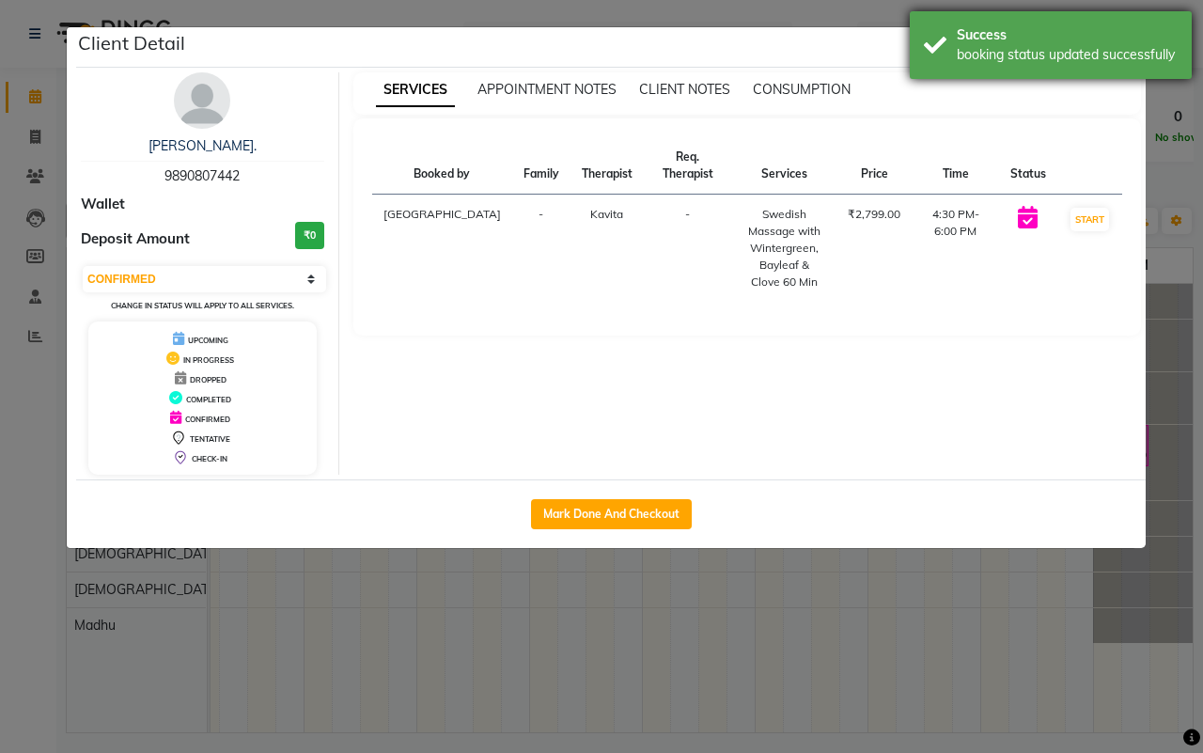
click at [932, 44] on div "Success booking status updated successfully" at bounding box center [1051, 45] width 282 height 68
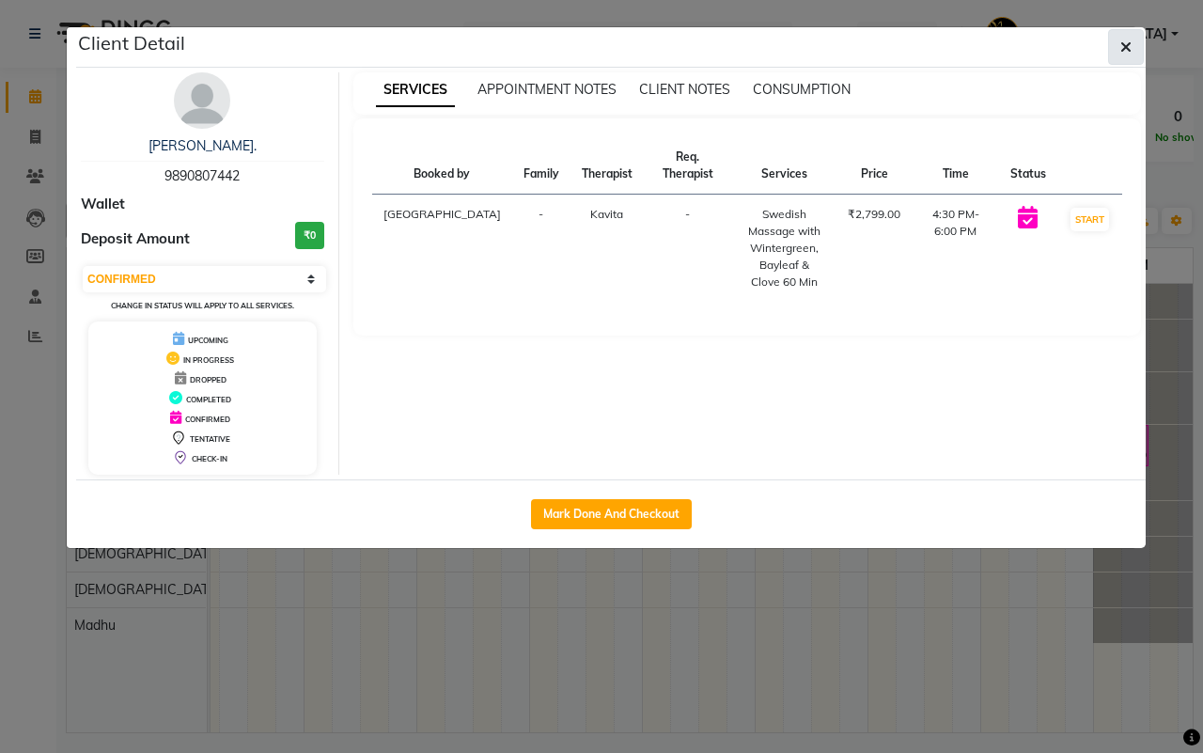
click at [1130, 43] on icon "button" at bounding box center [1125, 46] width 11 height 15
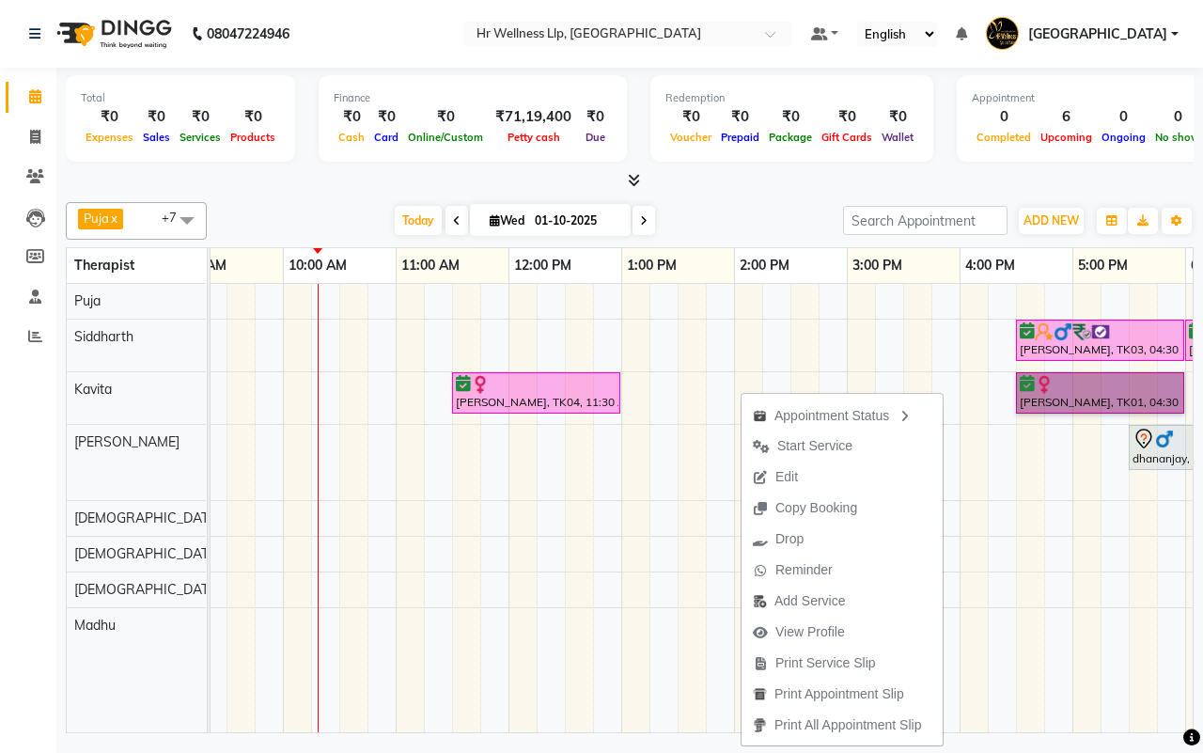
scroll to position [0, 144]
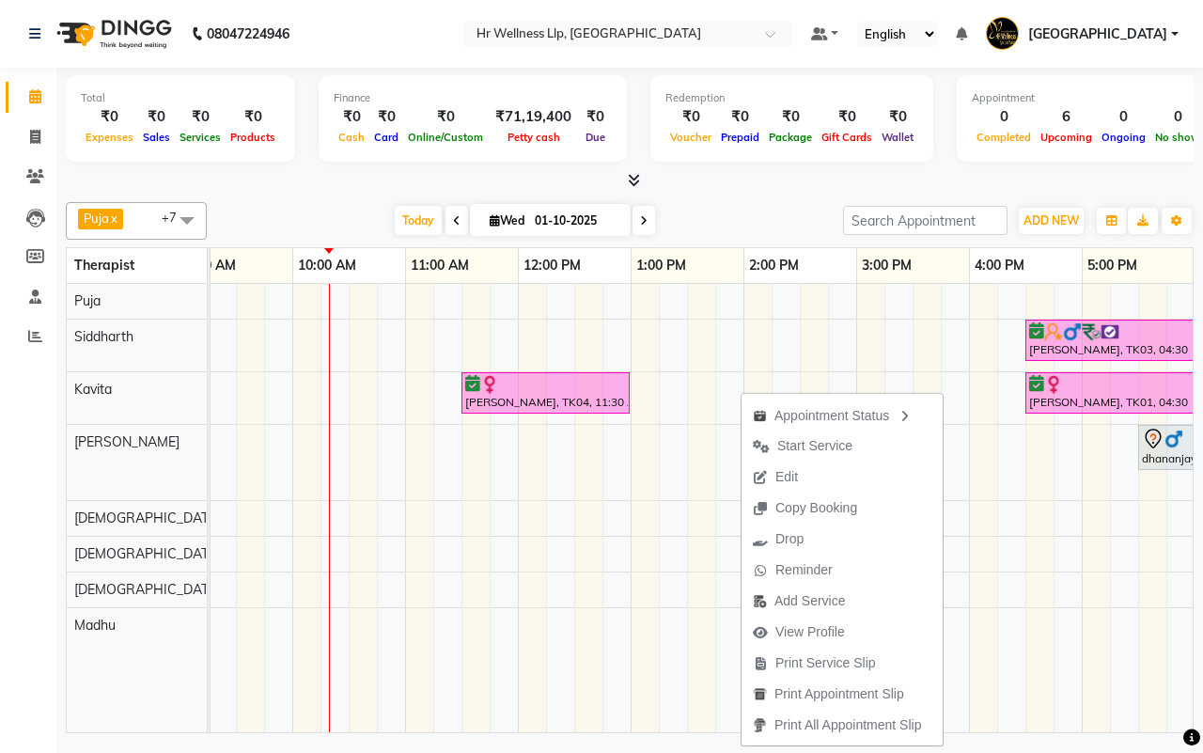
click at [728, 219] on div "[DATE] [DATE]" at bounding box center [525, 221] width 618 height 28
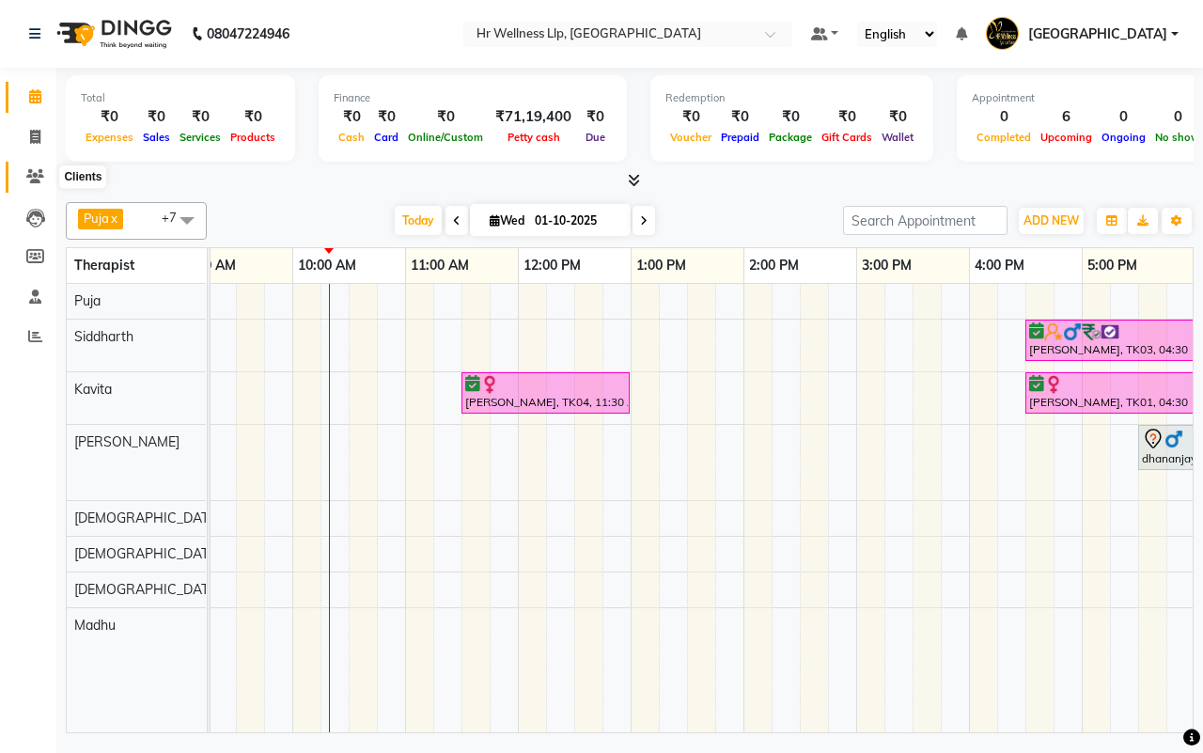
click at [30, 170] on icon at bounding box center [35, 176] width 18 height 14
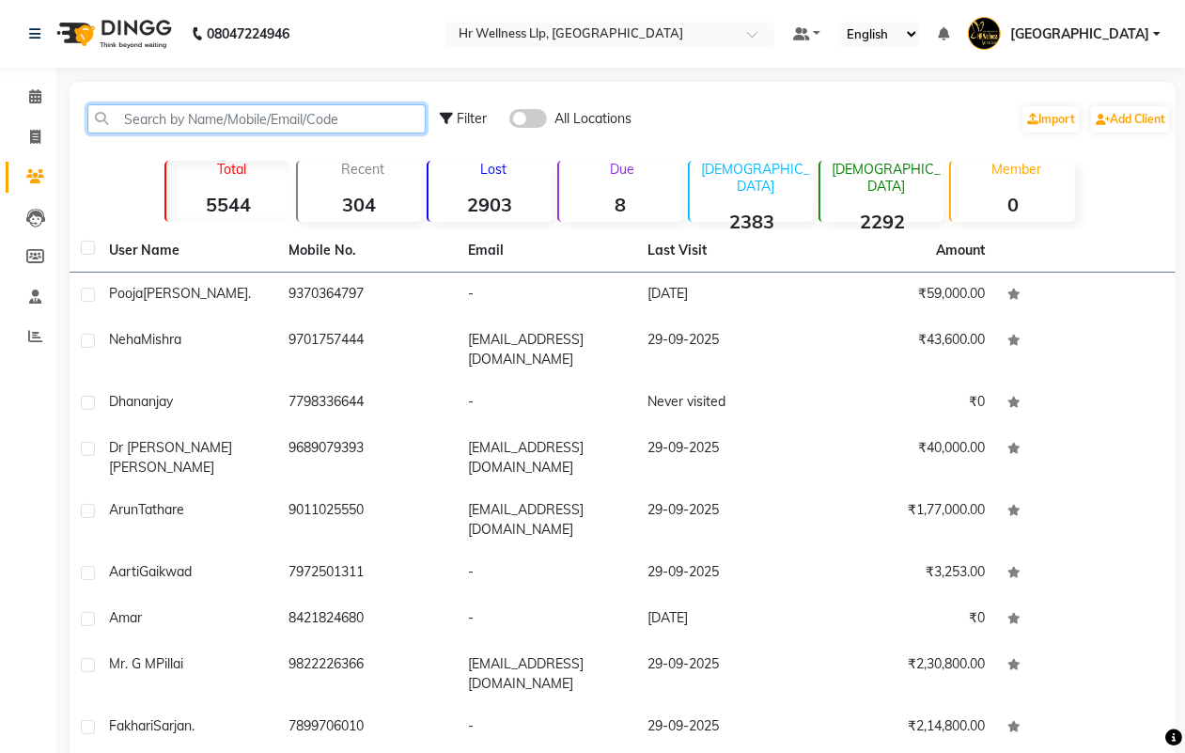
click at [151, 113] on input "text" at bounding box center [256, 118] width 338 height 29
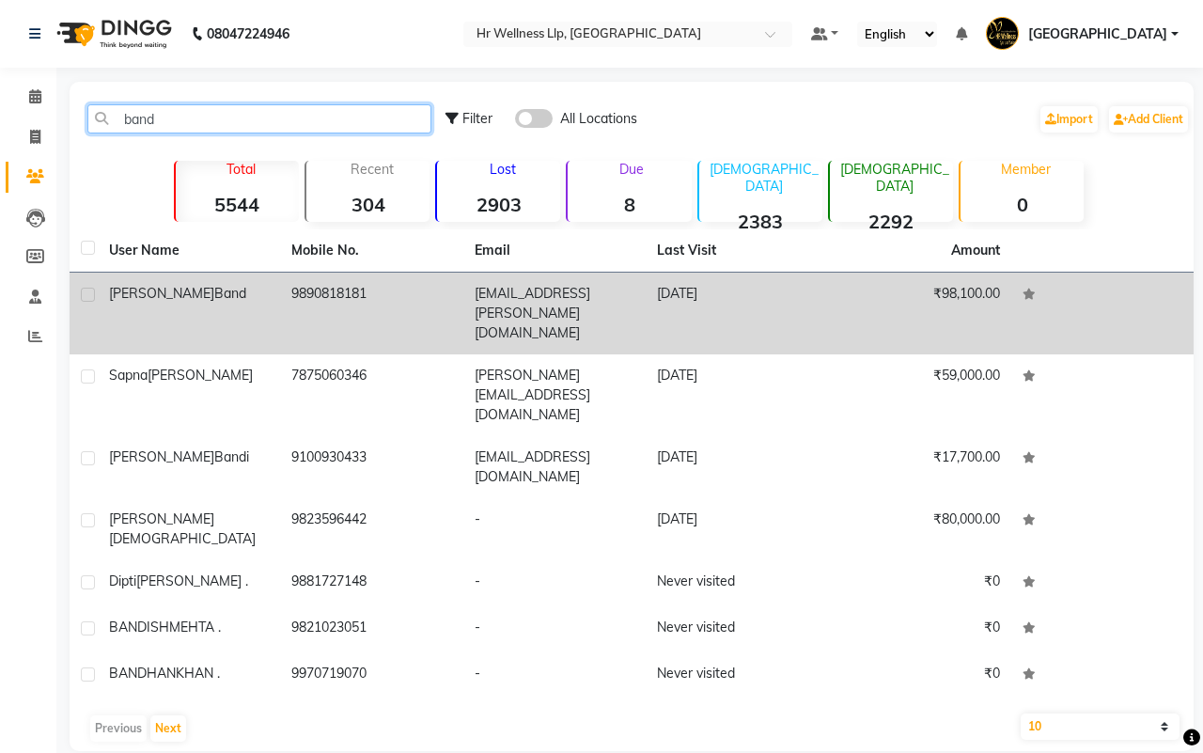
type input "band"
click at [518, 292] on td "band.abhijeet@gmail.com" at bounding box center [554, 314] width 182 height 82
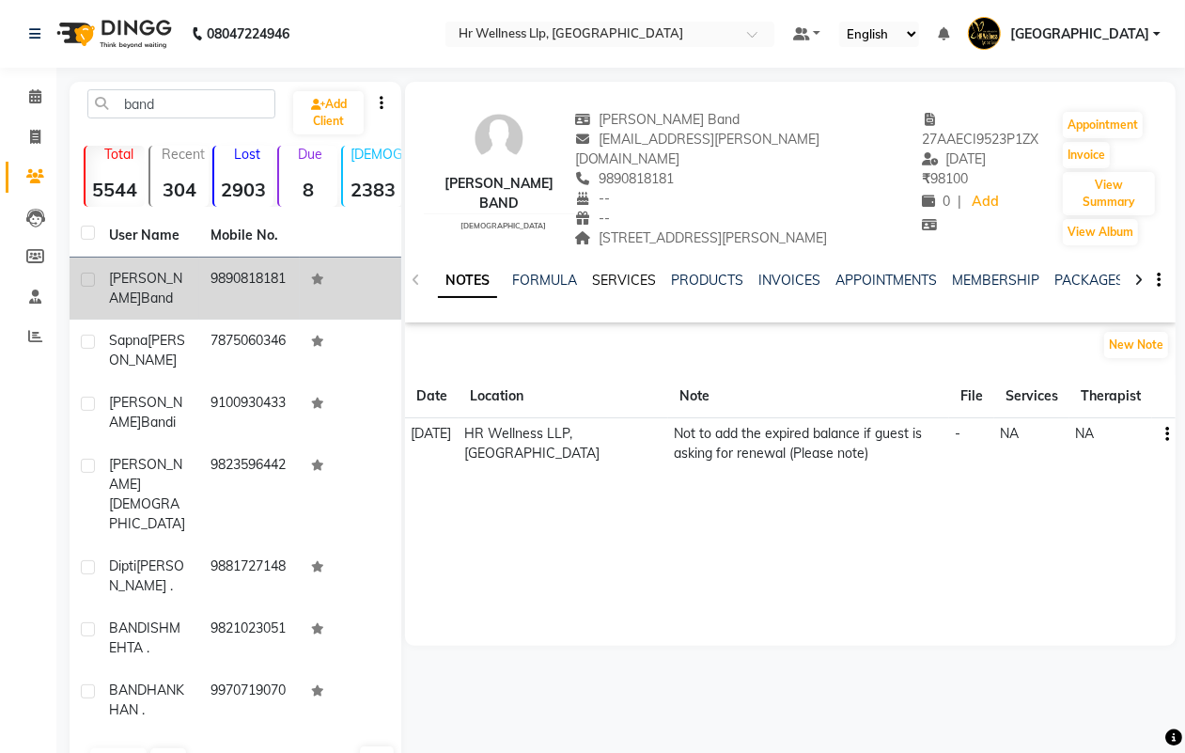
click at [628, 272] on link "SERVICES" at bounding box center [624, 280] width 64 height 17
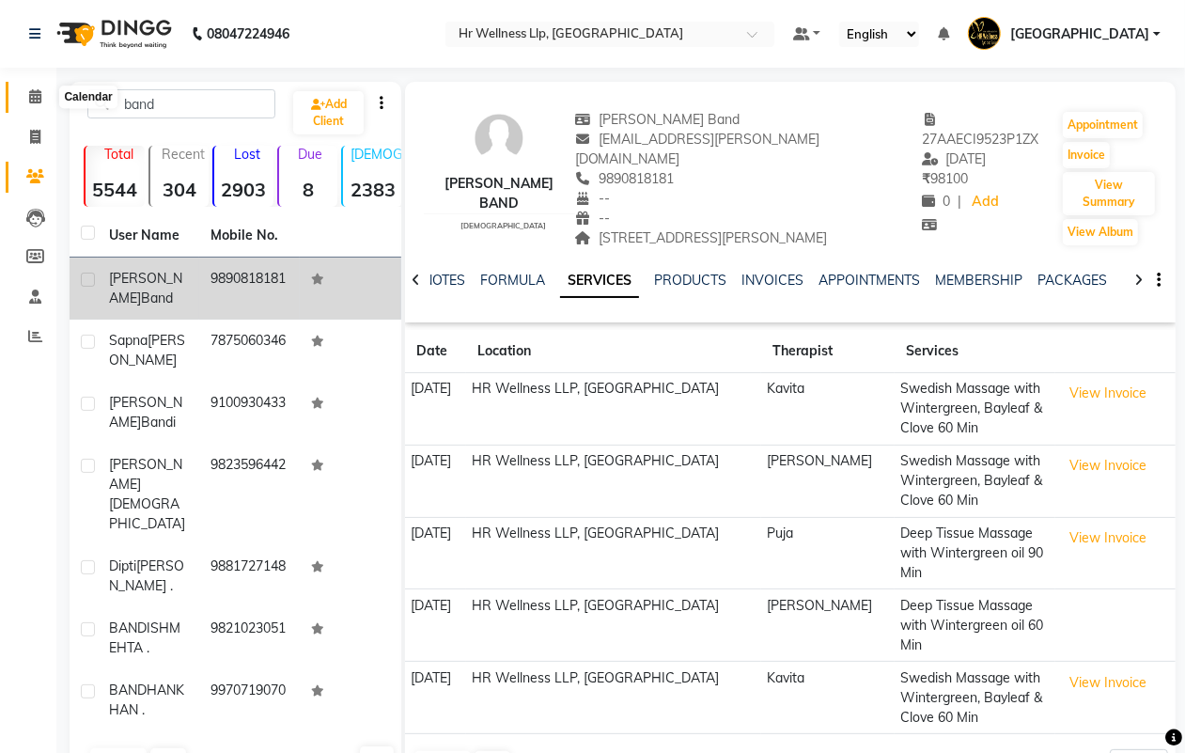
click at [34, 95] on icon at bounding box center [35, 96] width 12 height 14
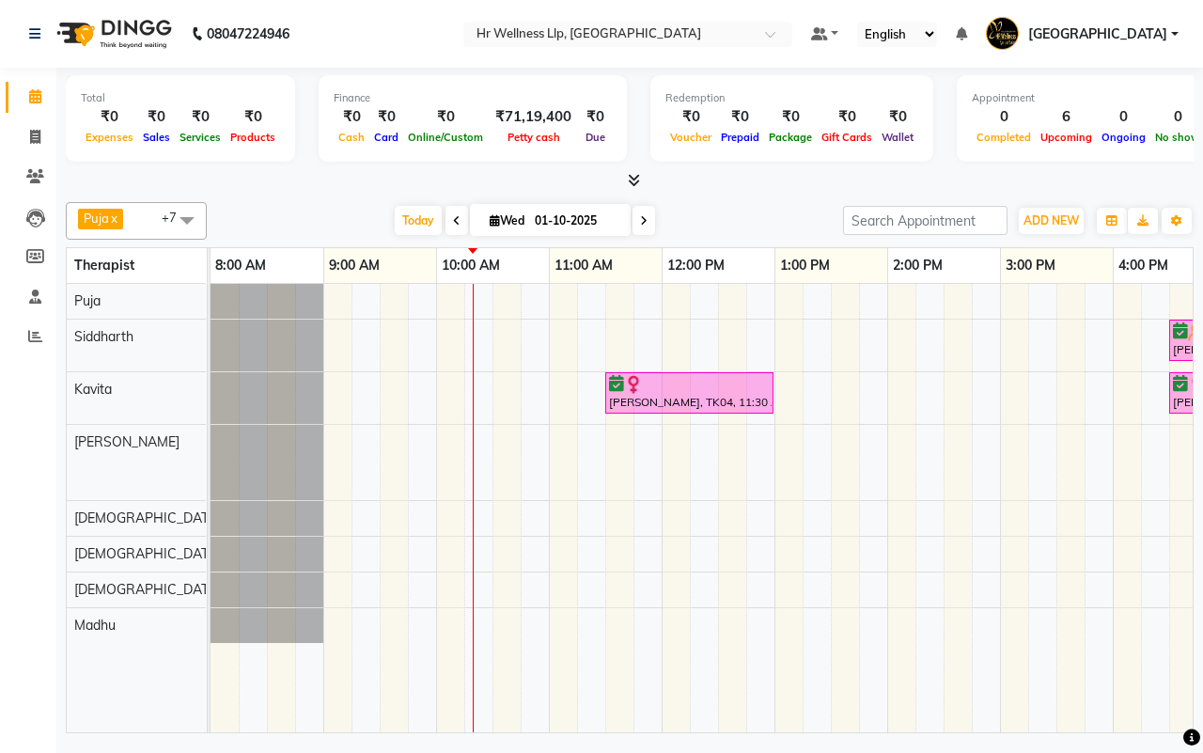
click at [733, 218] on div "[DATE] [DATE]" at bounding box center [525, 221] width 618 height 28
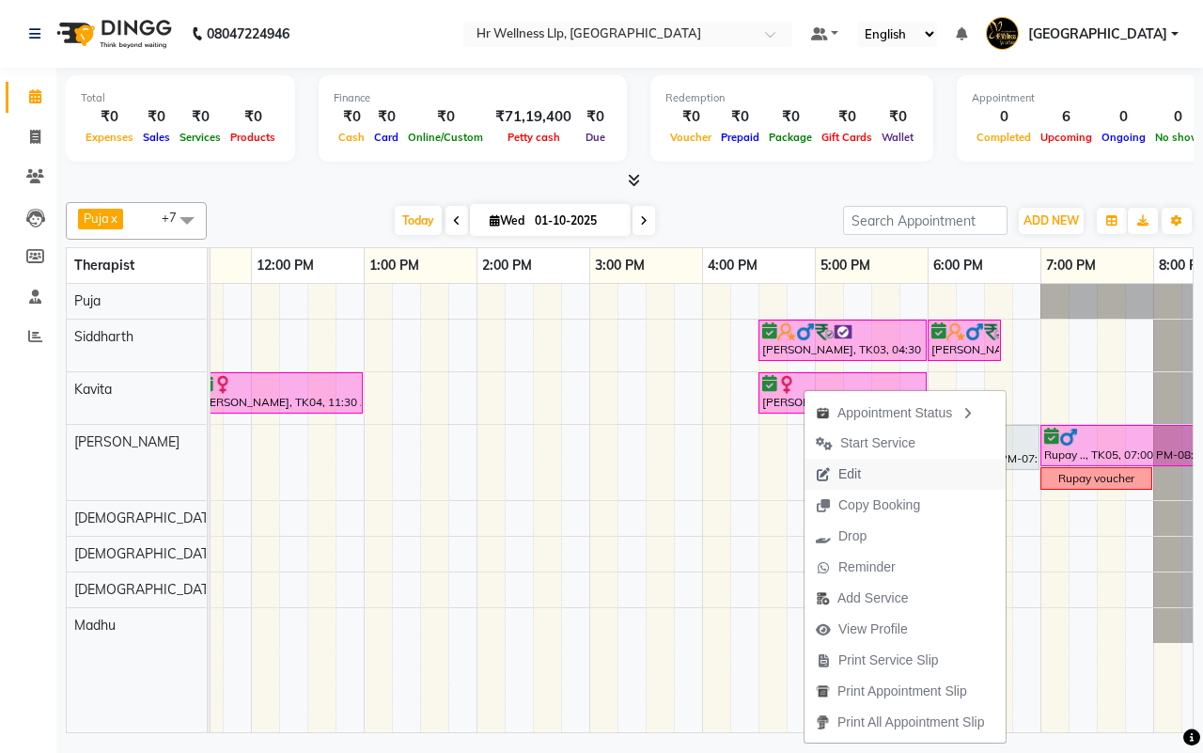
click at [843, 475] on span "Edit" at bounding box center [849, 474] width 23 height 20
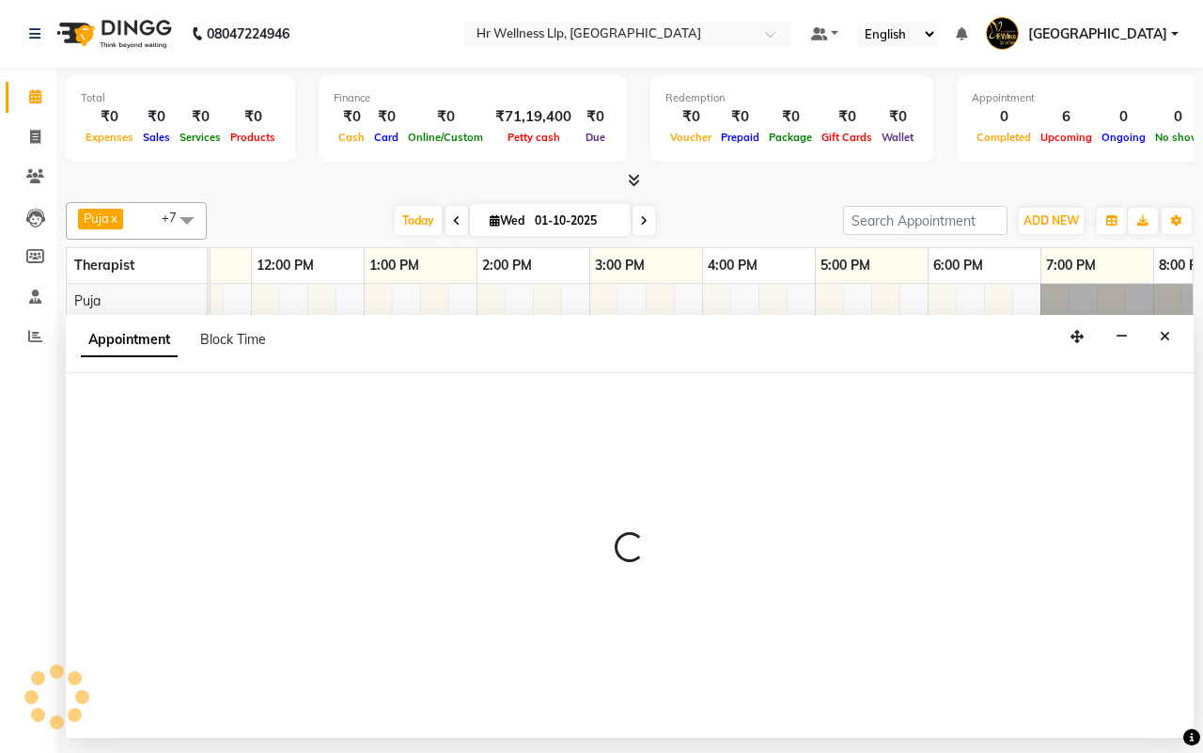
select select "confirm booking"
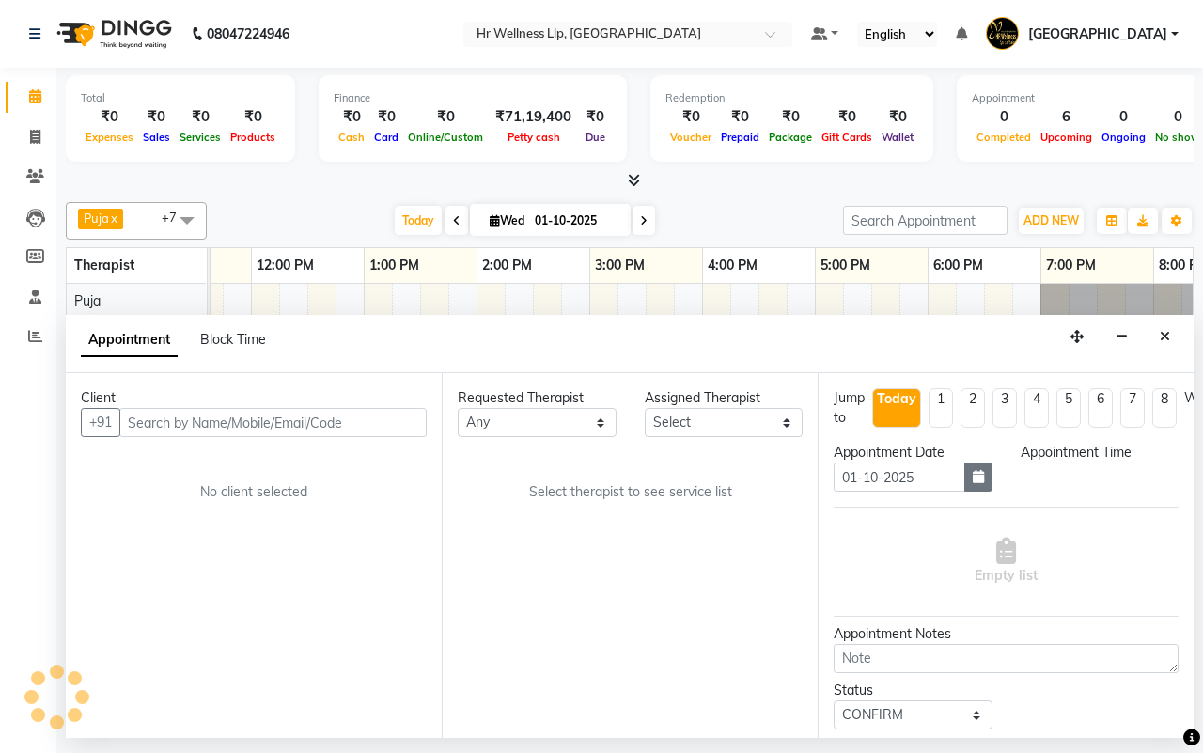
select select "19506"
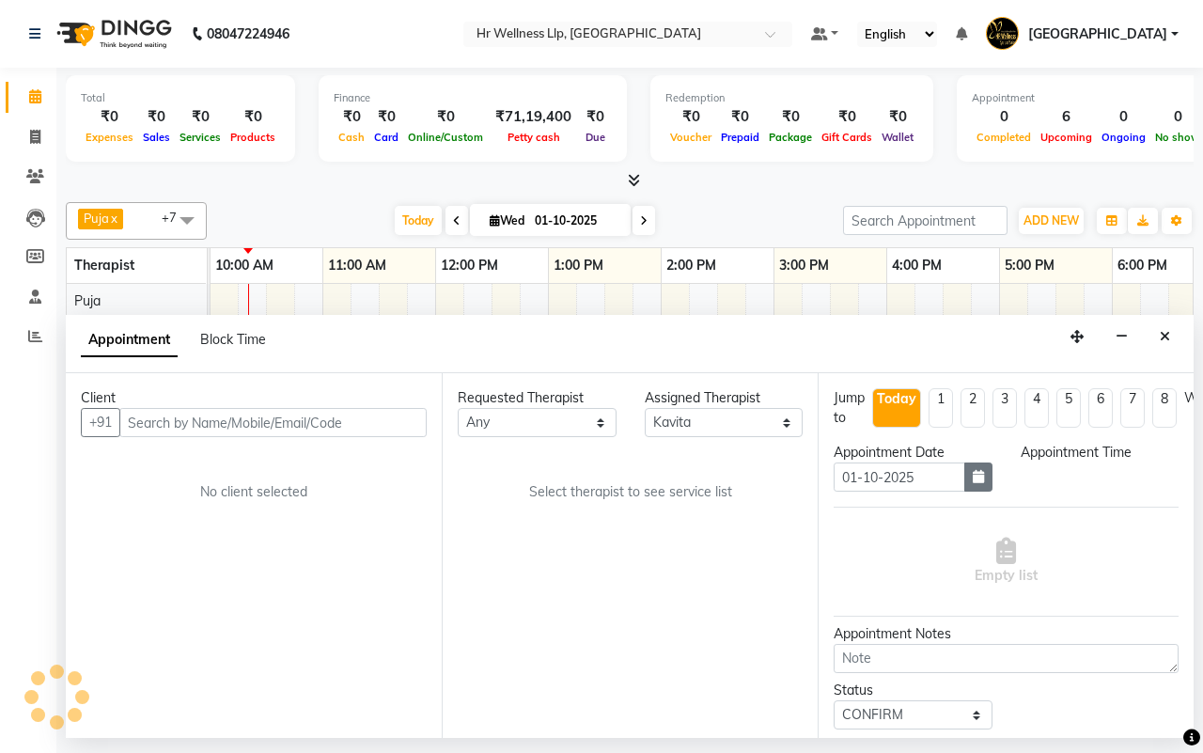
select select "990"
select select "1342"
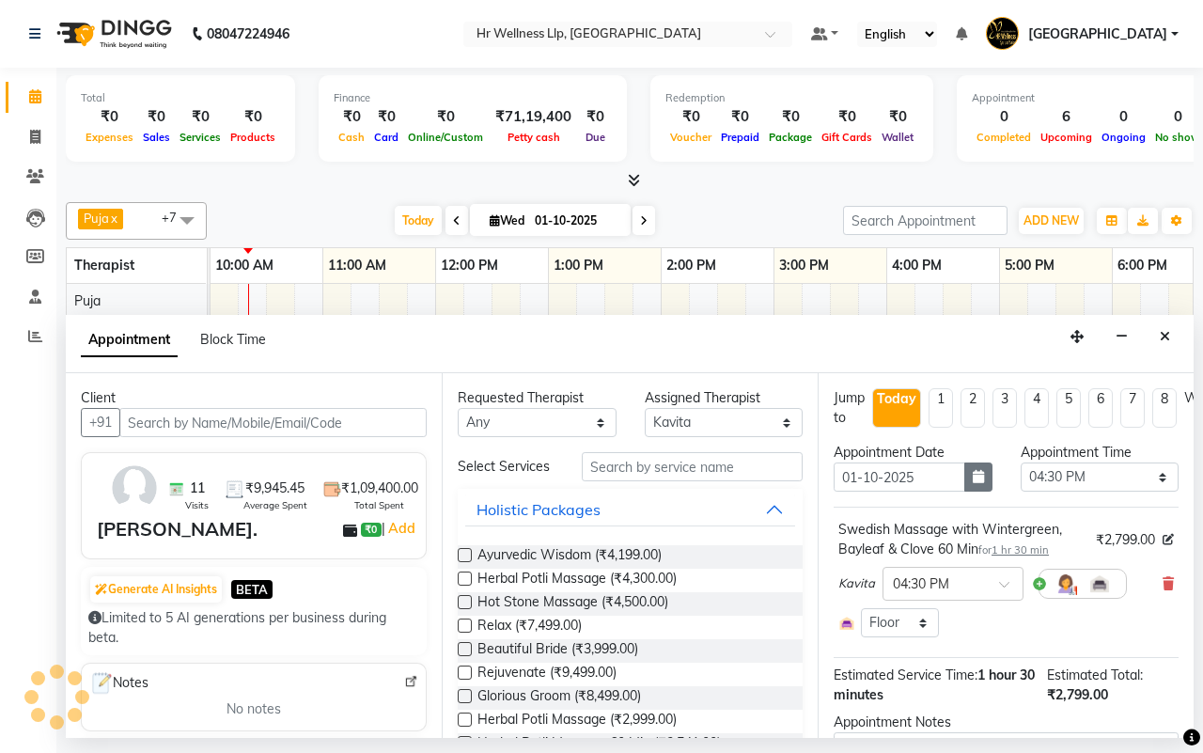
click at [973, 480] on icon "button" at bounding box center [978, 476] width 11 height 13
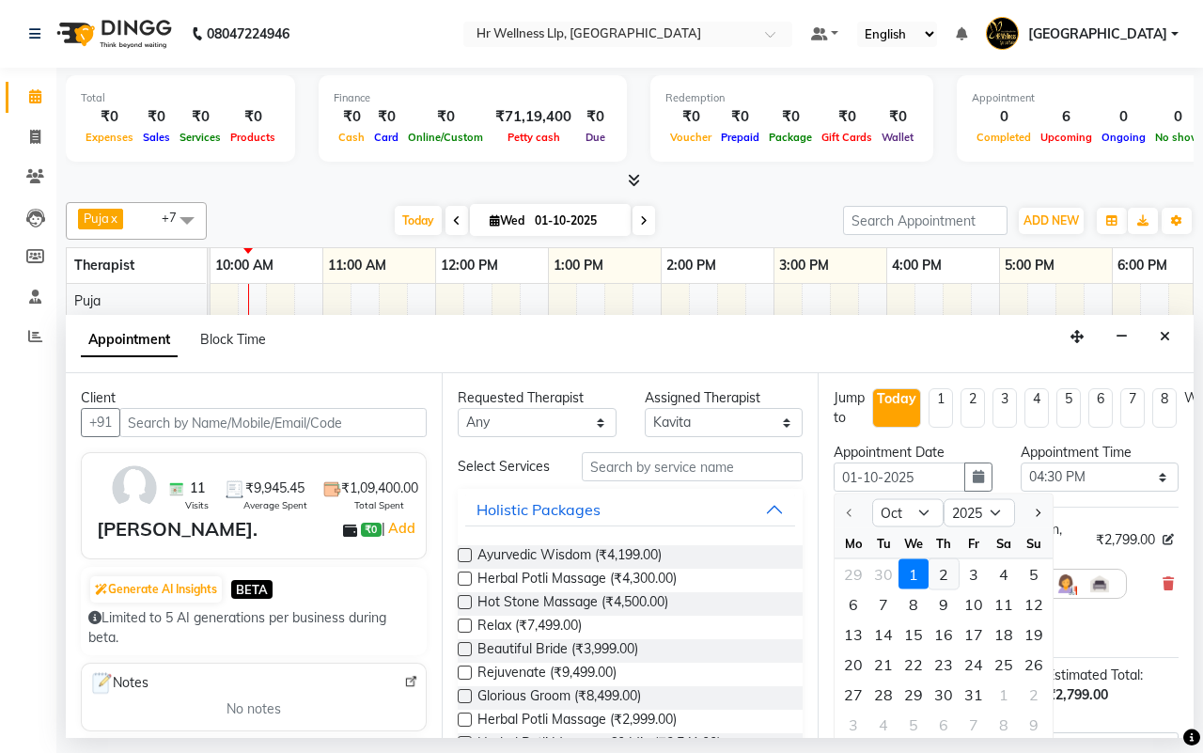
click at [945, 576] on div "2" at bounding box center [944, 574] width 30 height 30
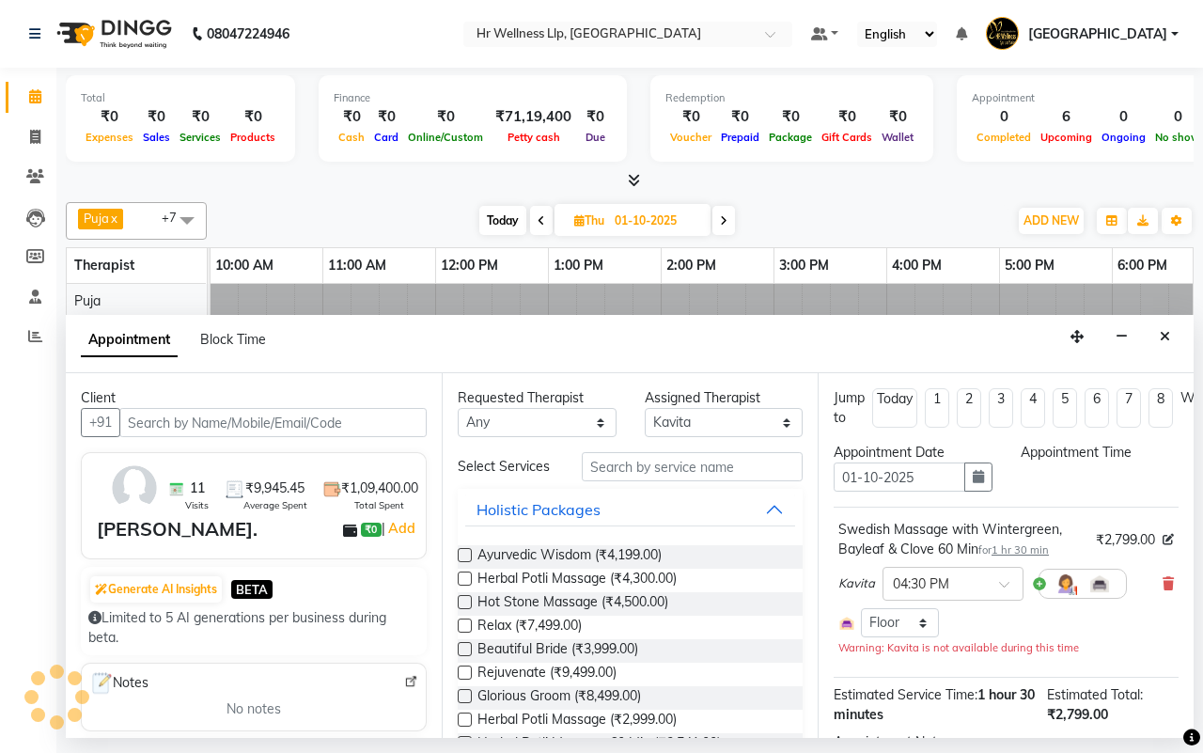
type input "02-10-2025"
select select "990"
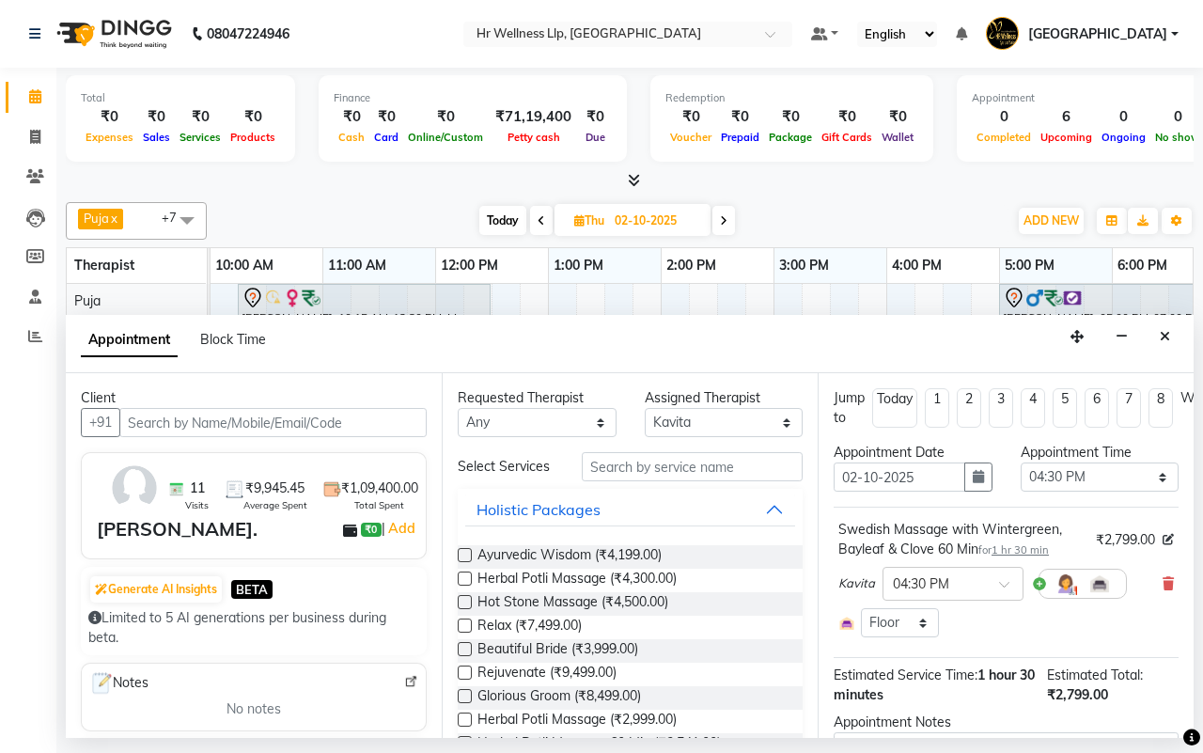
scroll to position [162, 0]
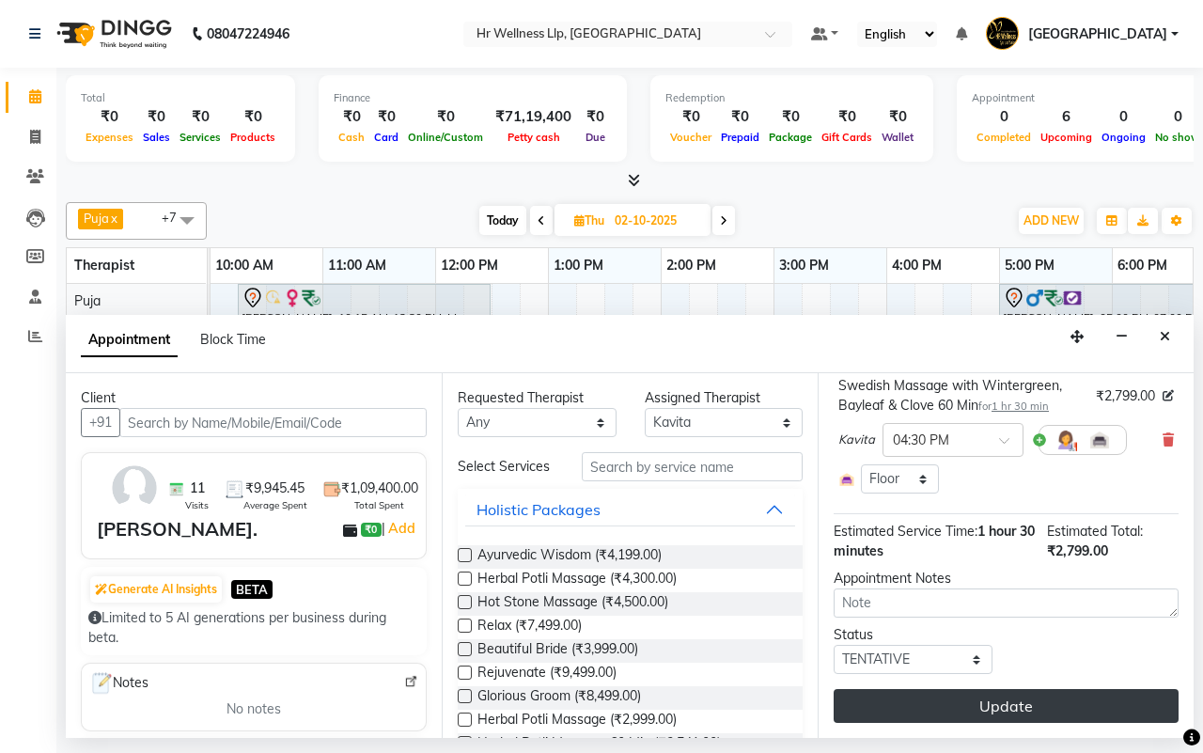
click at [990, 691] on button "Update" at bounding box center [1006, 706] width 345 height 34
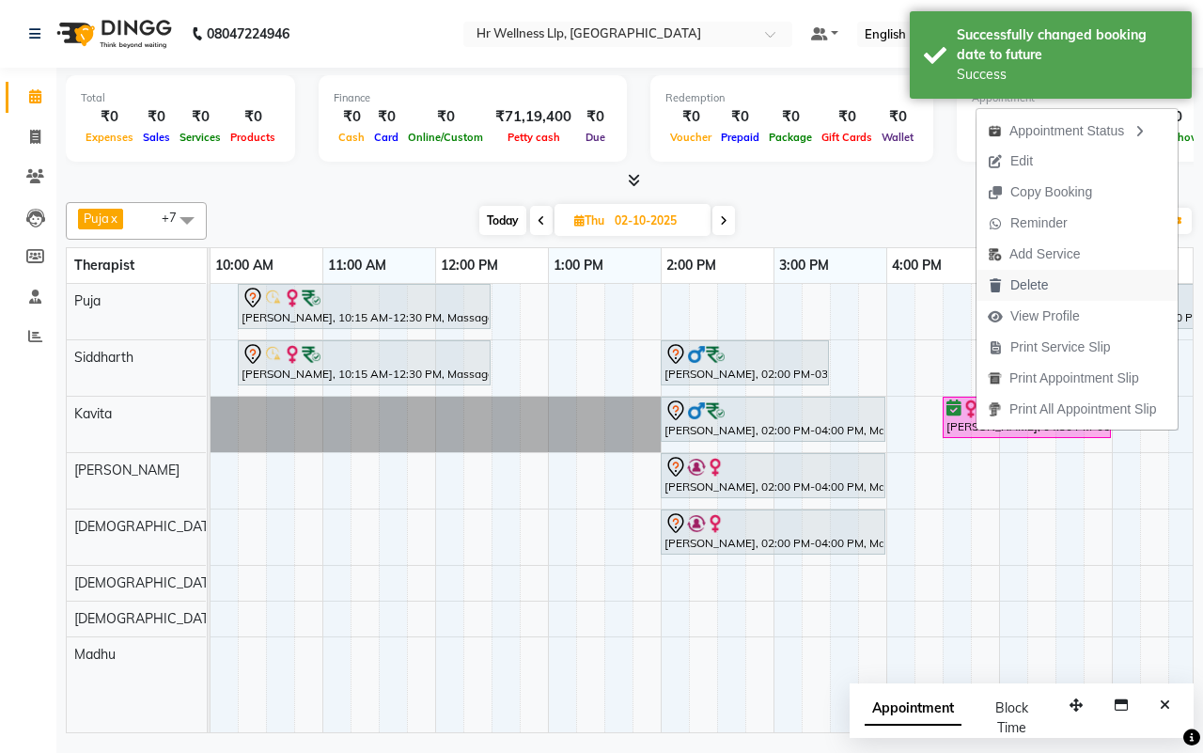
click at [1029, 289] on span "Delete" at bounding box center [1029, 285] width 38 height 20
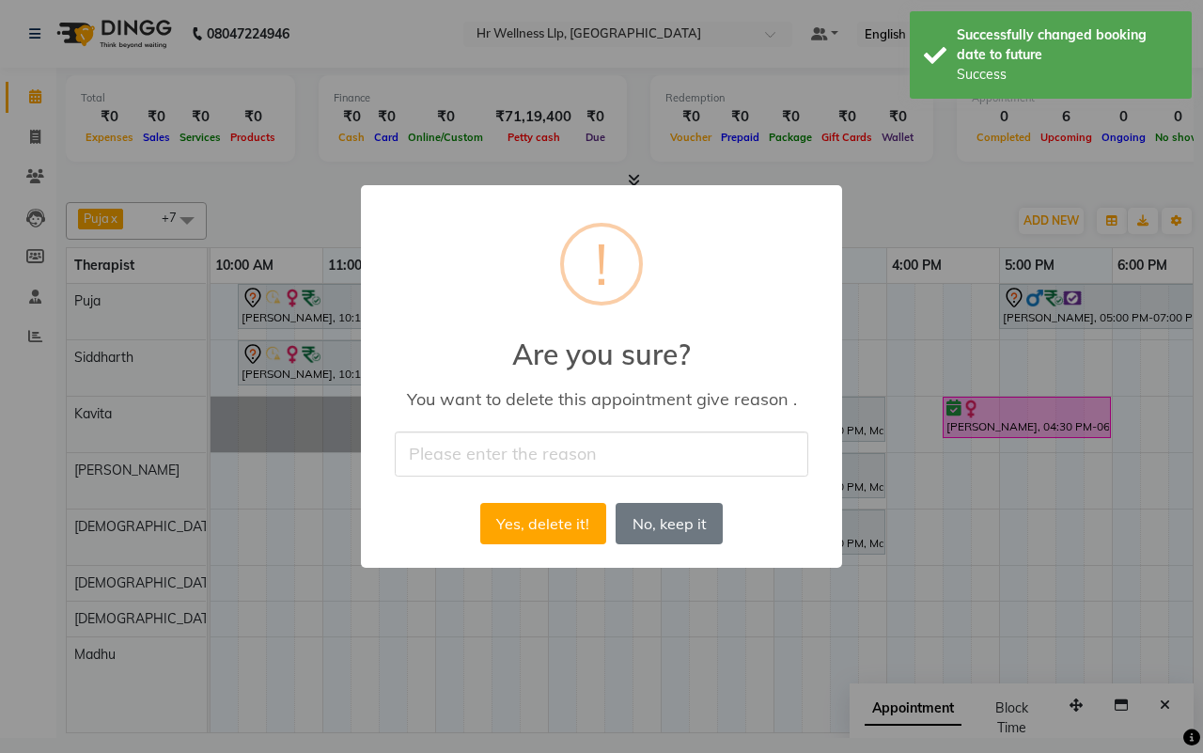
click at [548, 444] on input "text" at bounding box center [602, 453] width 414 height 44
type input "by guest"
click at [540, 523] on button "Yes, delete it!" at bounding box center [543, 523] width 126 height 41
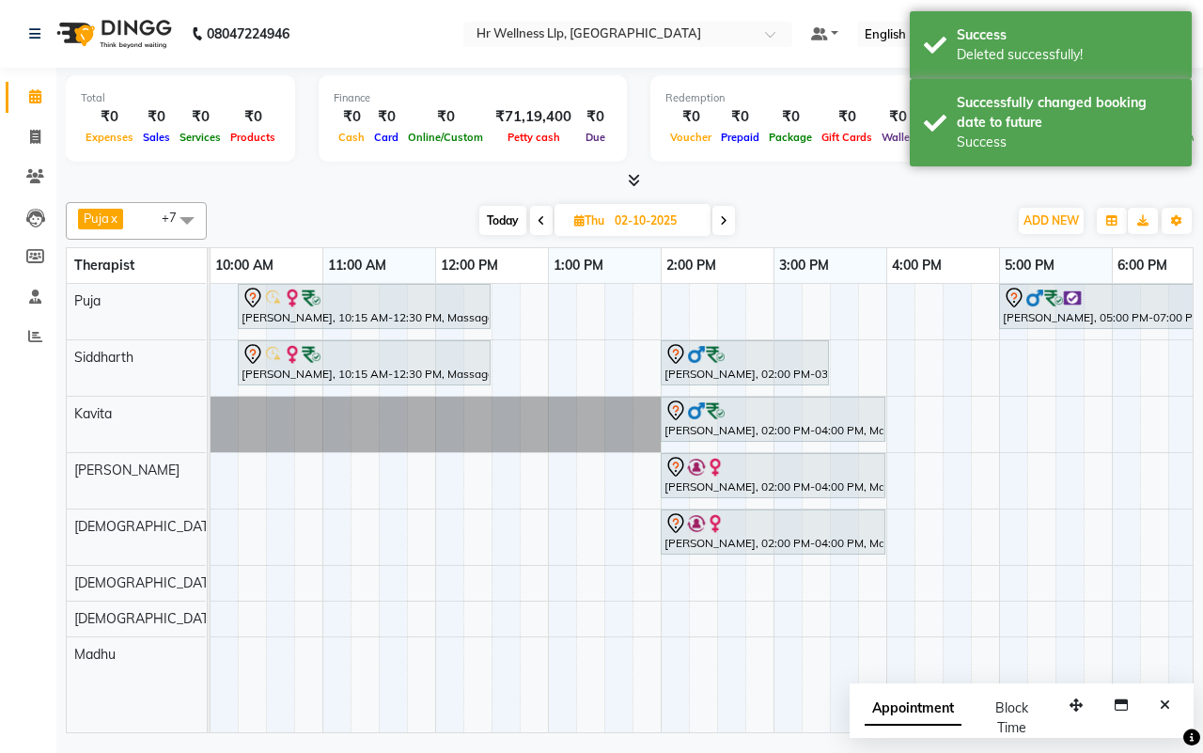
click at [506, 221] on span "Today" at bounding box center [502, 220] width 47 height 29
type input "01-10-2025"
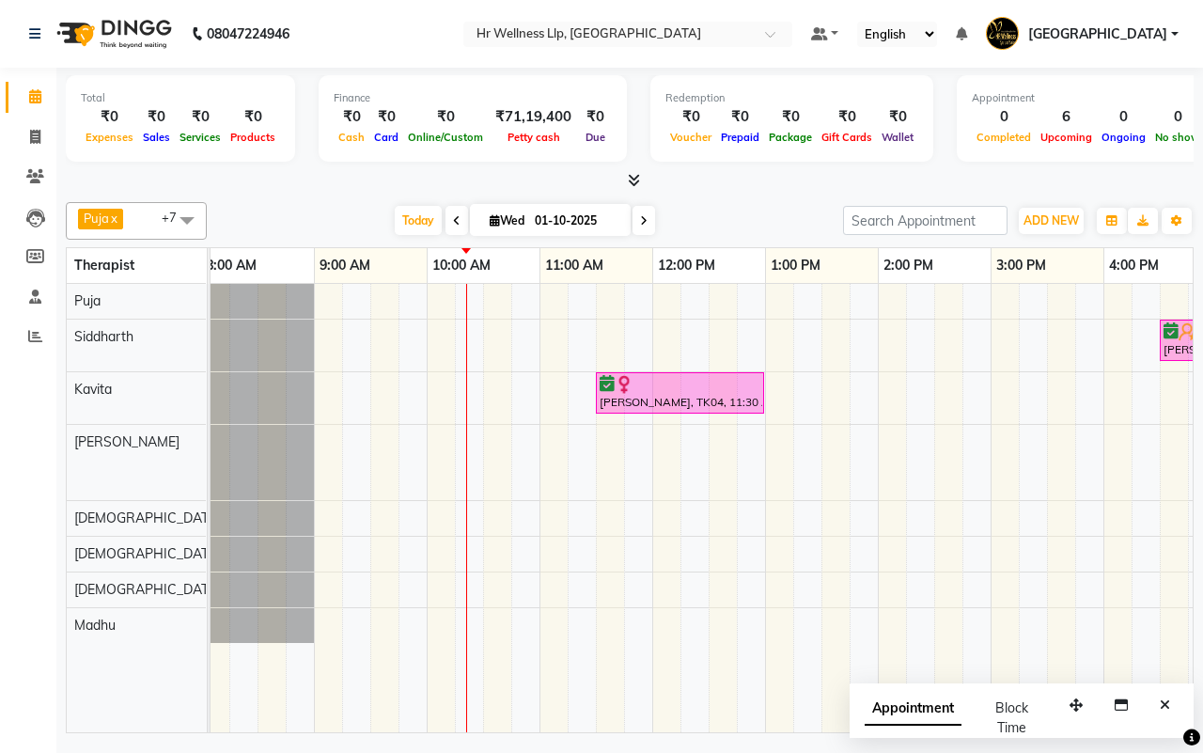
scroll to position [0, 8]
click at [1167, 707] on icon "Close" at bounding box center [1165, 704] width 10 height 13
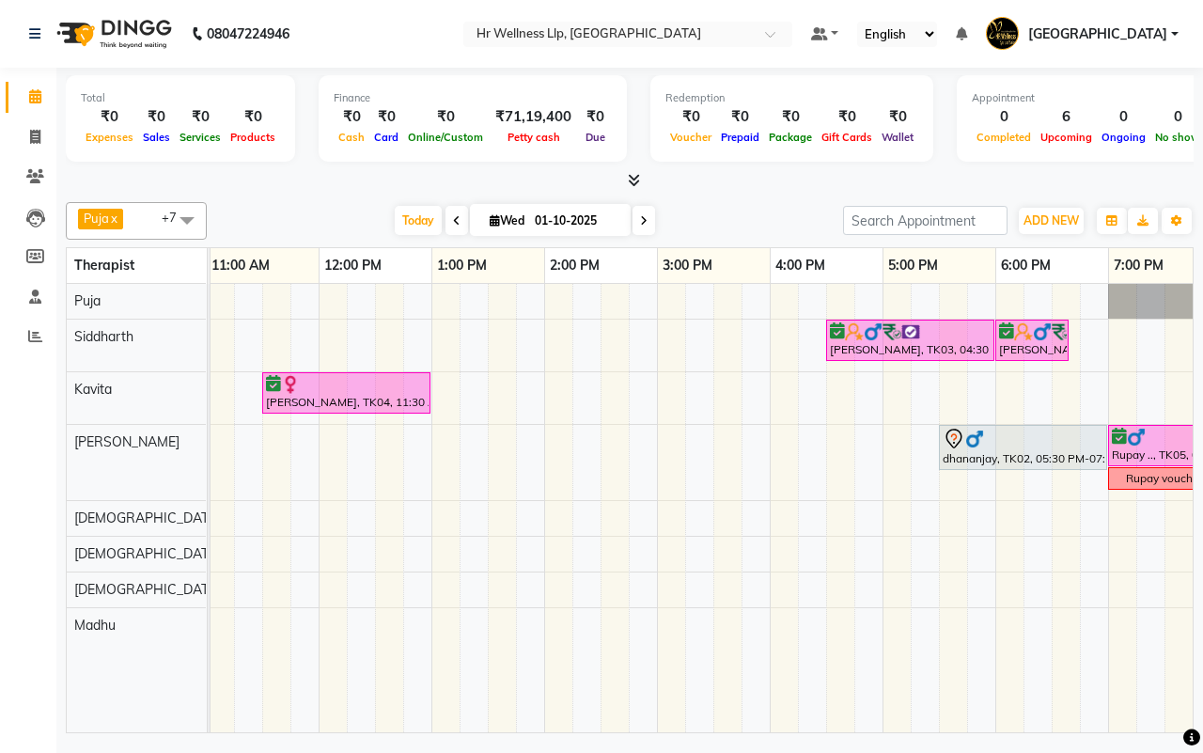
scroll to position [0, 365]
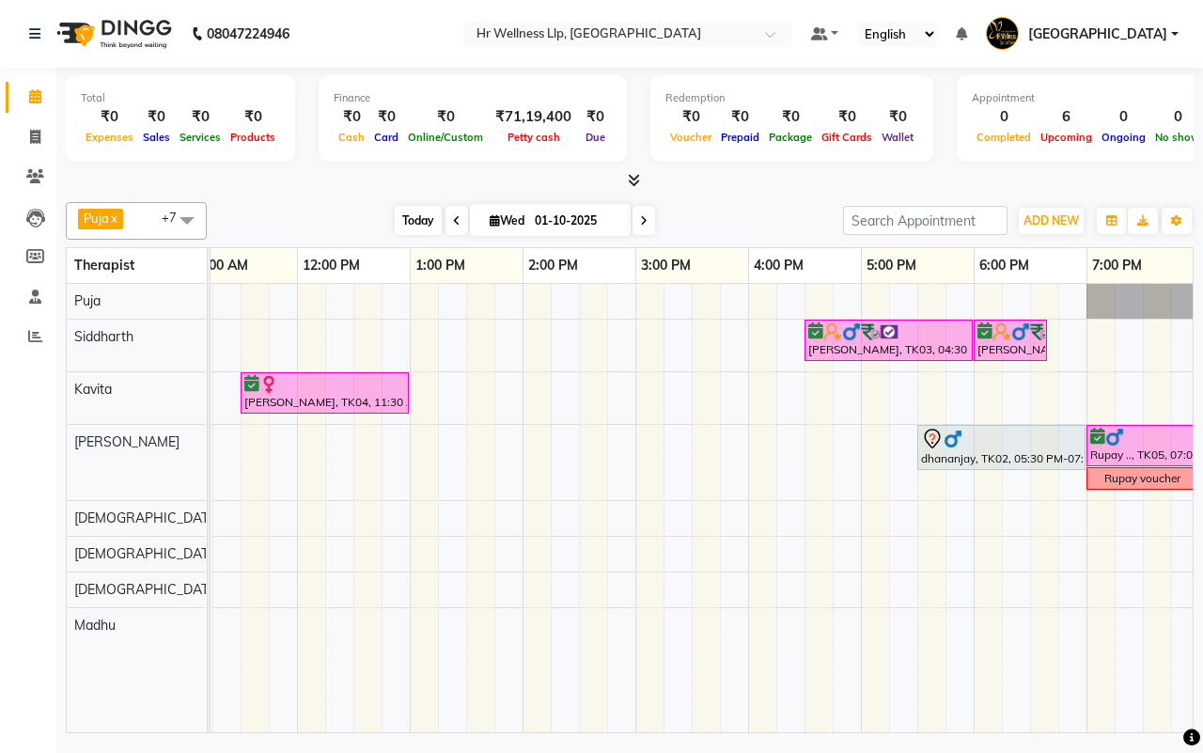
click at [406, 227] on span "Today" at bounding box center [418, 220] width 47 height 29
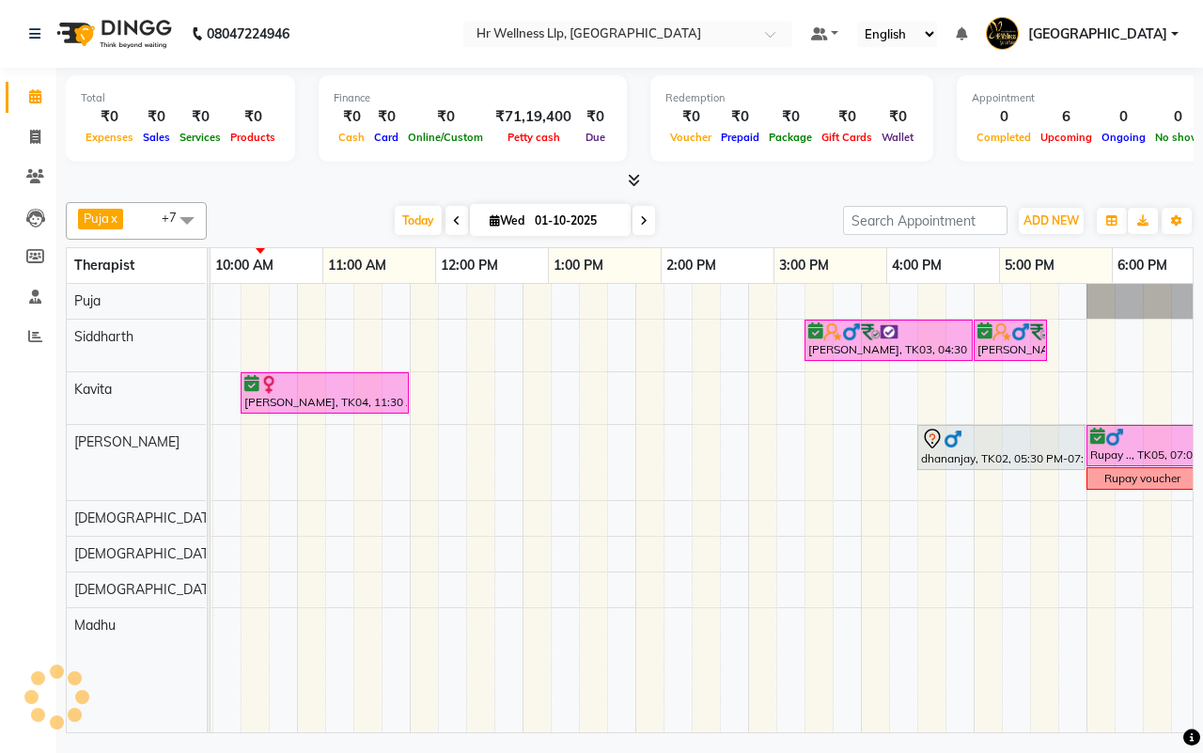
scroll to position [0, 227]
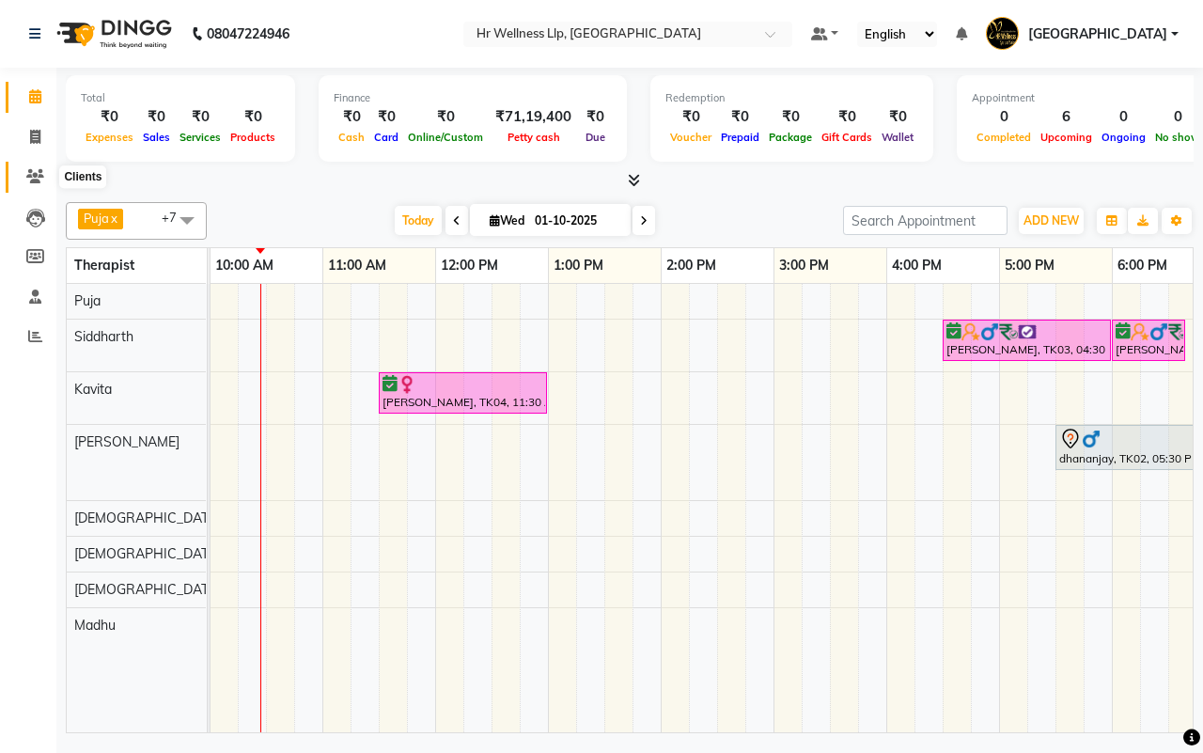
click at [30, 176] on icon at bounding box center [35, 176] width 18 height 14
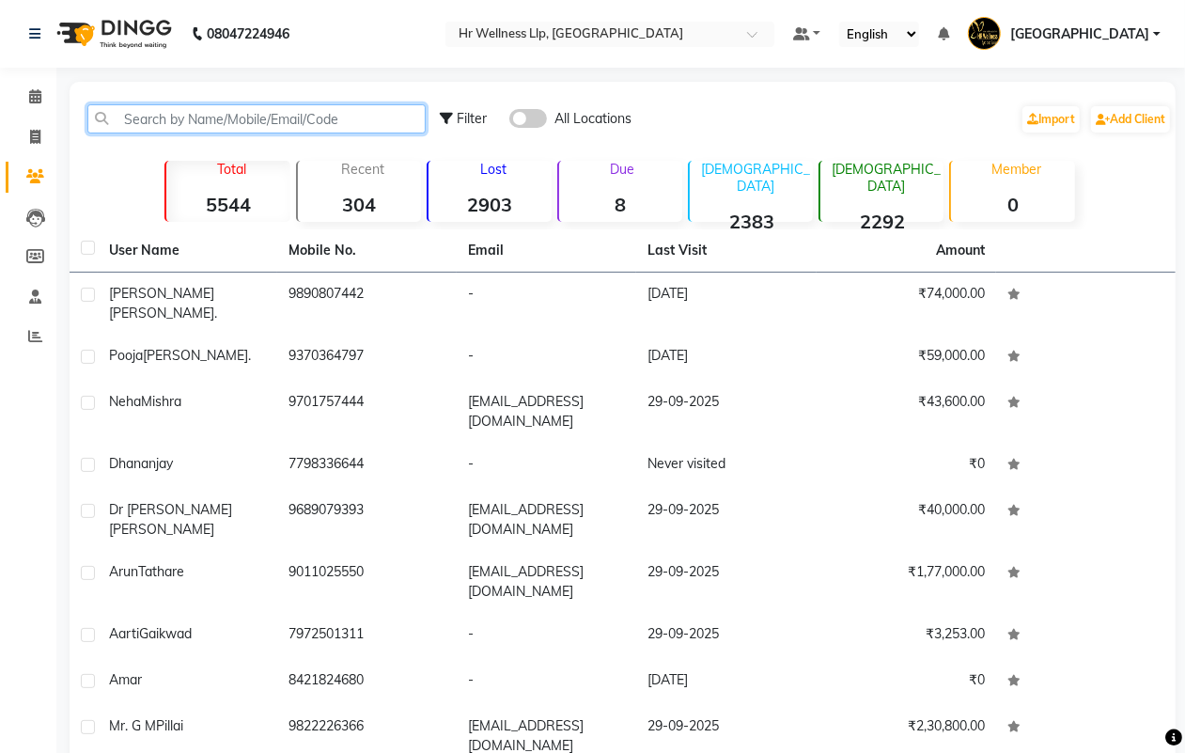
click at [190, 117] on input "text" at bounding box center [256, 118] width 338 height 29
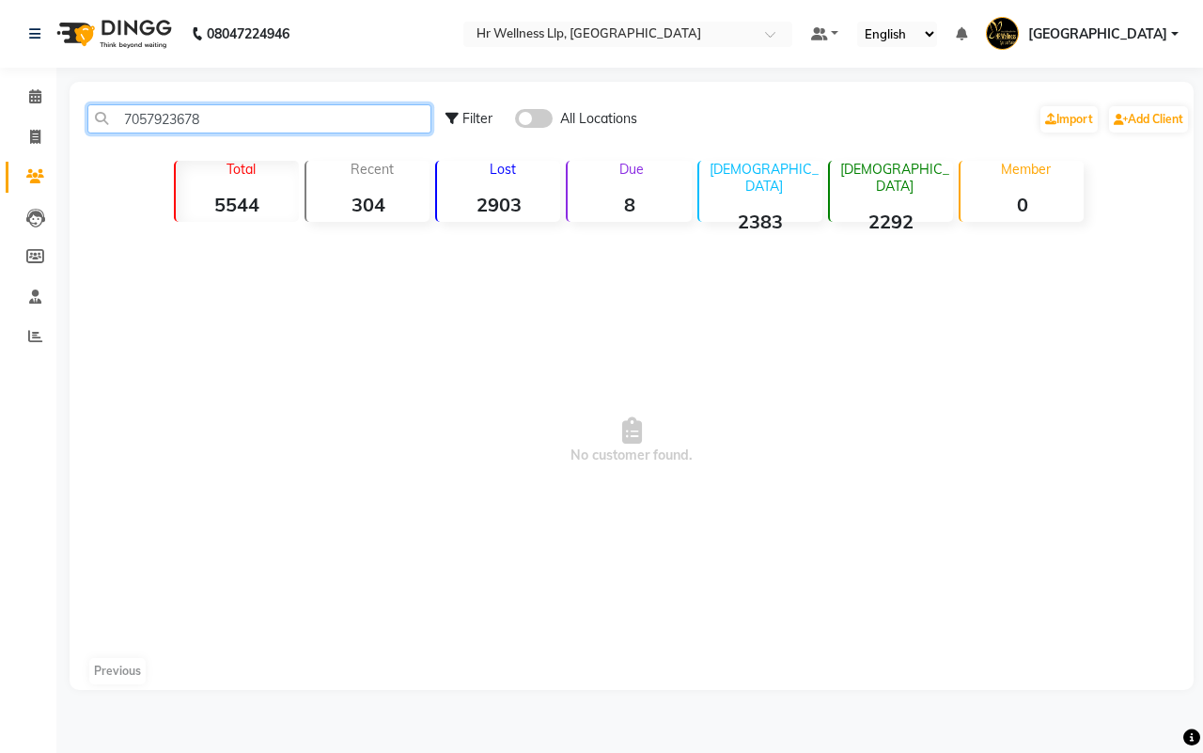
type input "7057923678"
click at [540, 119] on span at bounding box center [534, 118] width 38 height 19
click at [515, 121] on input "checkbox" at bounding box center [515, 121] width 0 height 0
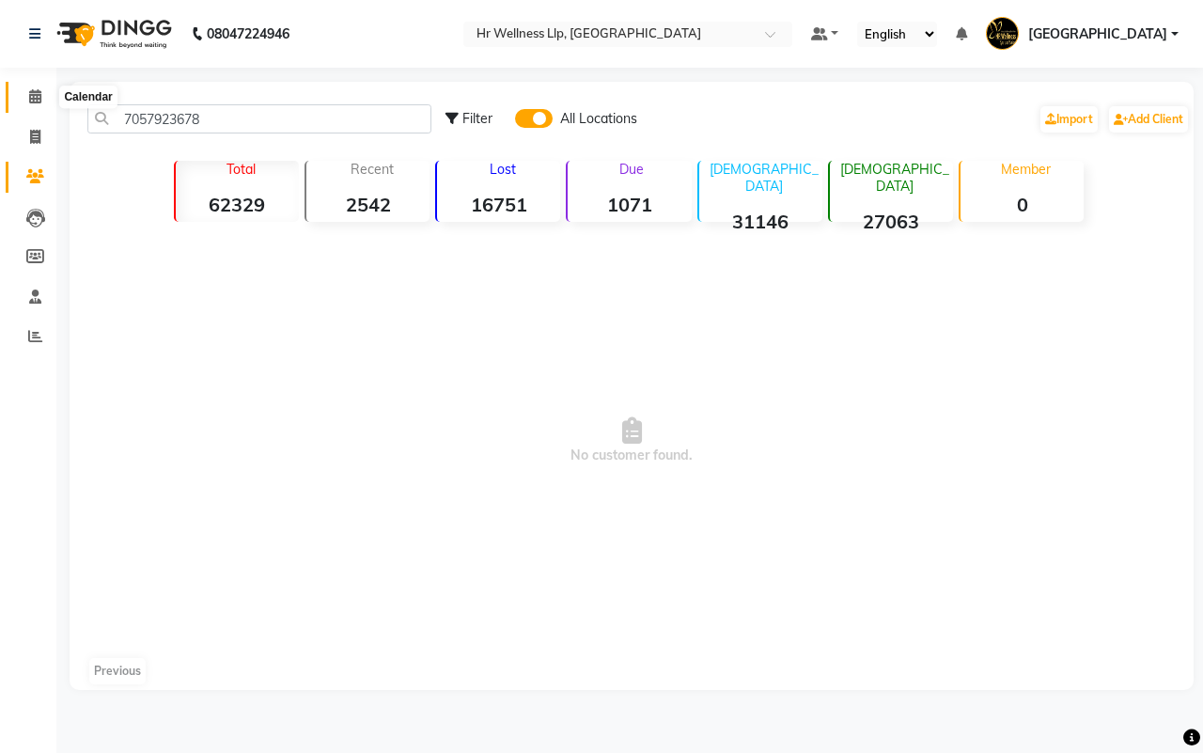
click at [33, 99] on icon at bounding box center [35, 96] width 12 height 14
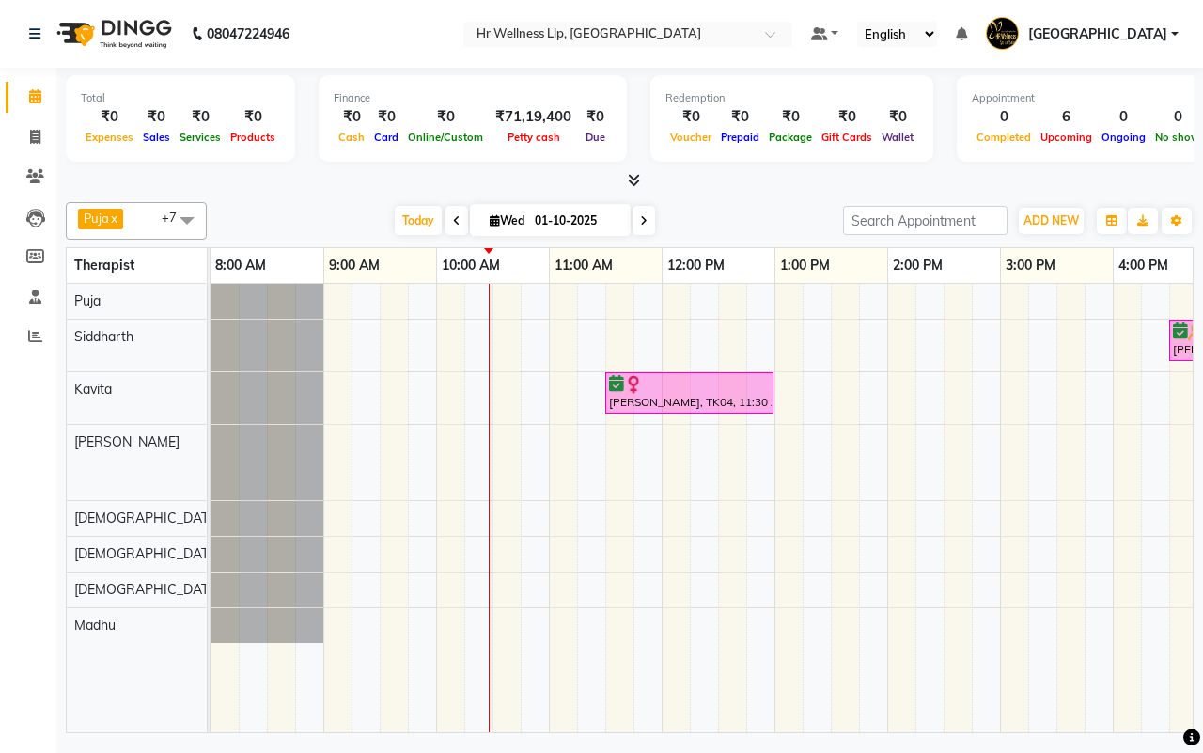
click at [720, 210] on div "[DATE] [DATE]" at bounding box center [525, 221] width 618 height 28
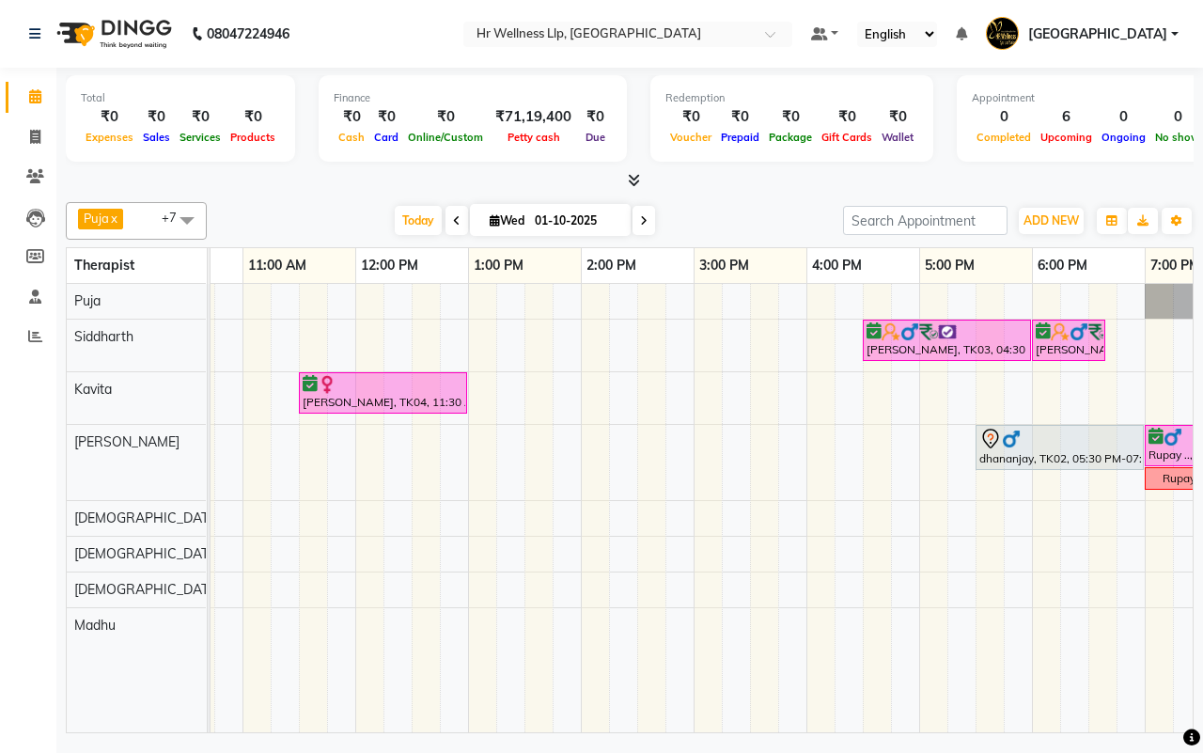
scroll to position [0, 336]
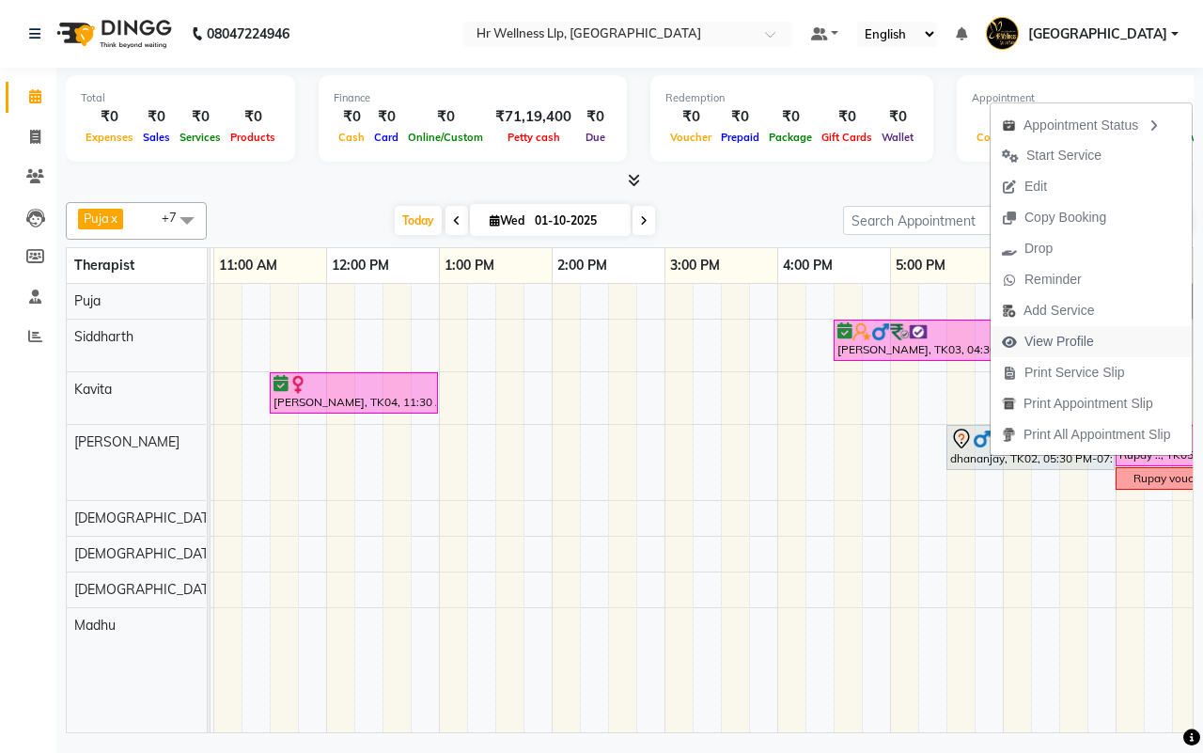
click at [1045, 340] on span "View Profile" at bounding box center [1060, 342] width 70 height 20
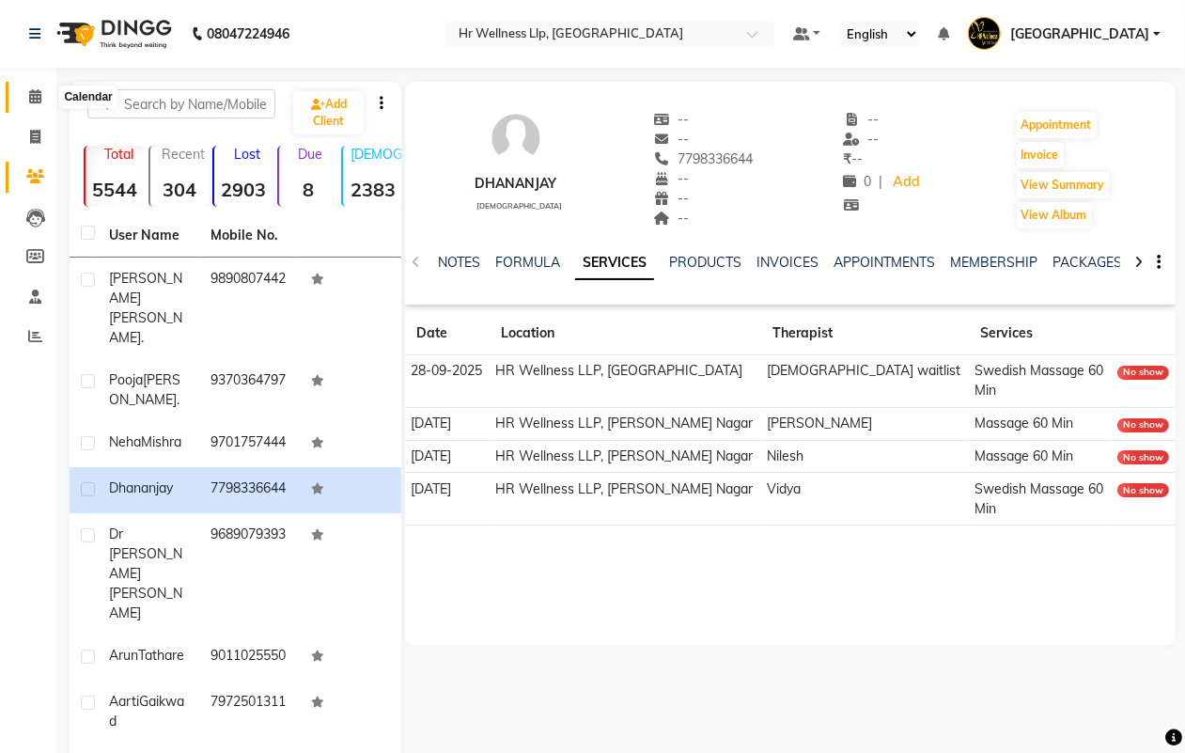
click at [34, 101] on icon at bounding box center [35, 96] width 12 height 14
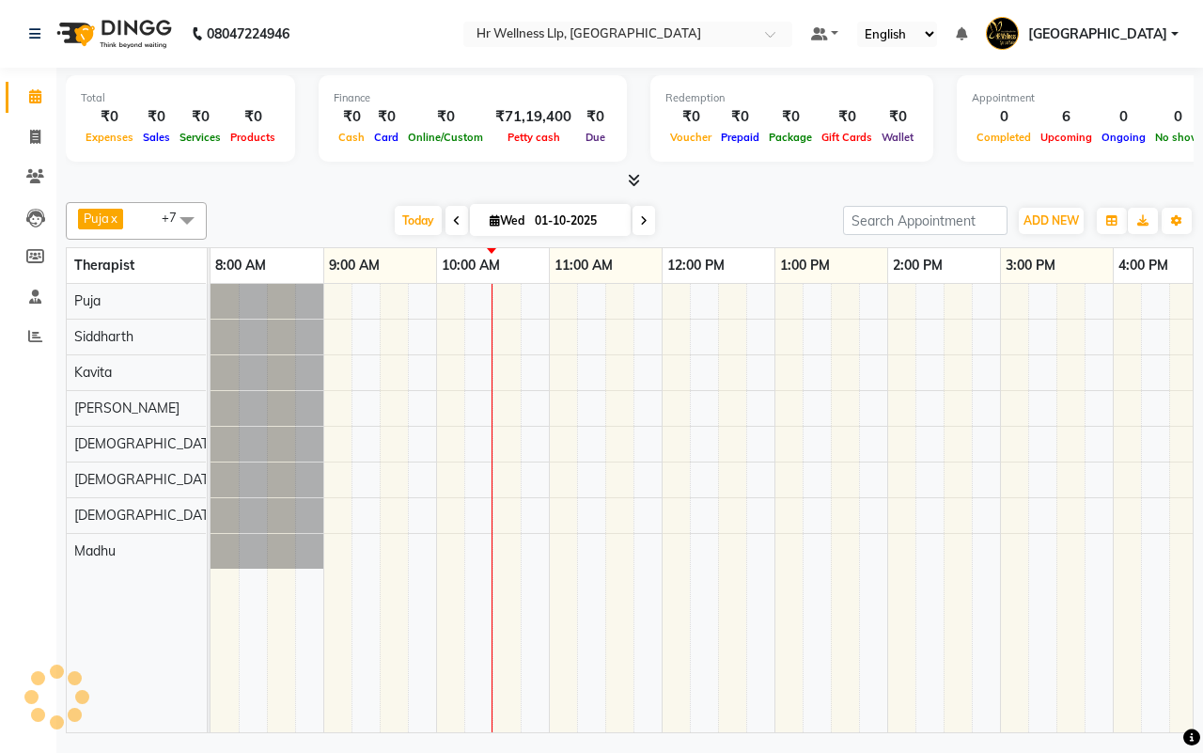
click at [720, 219] on div "[DATE] [DATE]" at bounding box center [525, 221] width 618 height 28
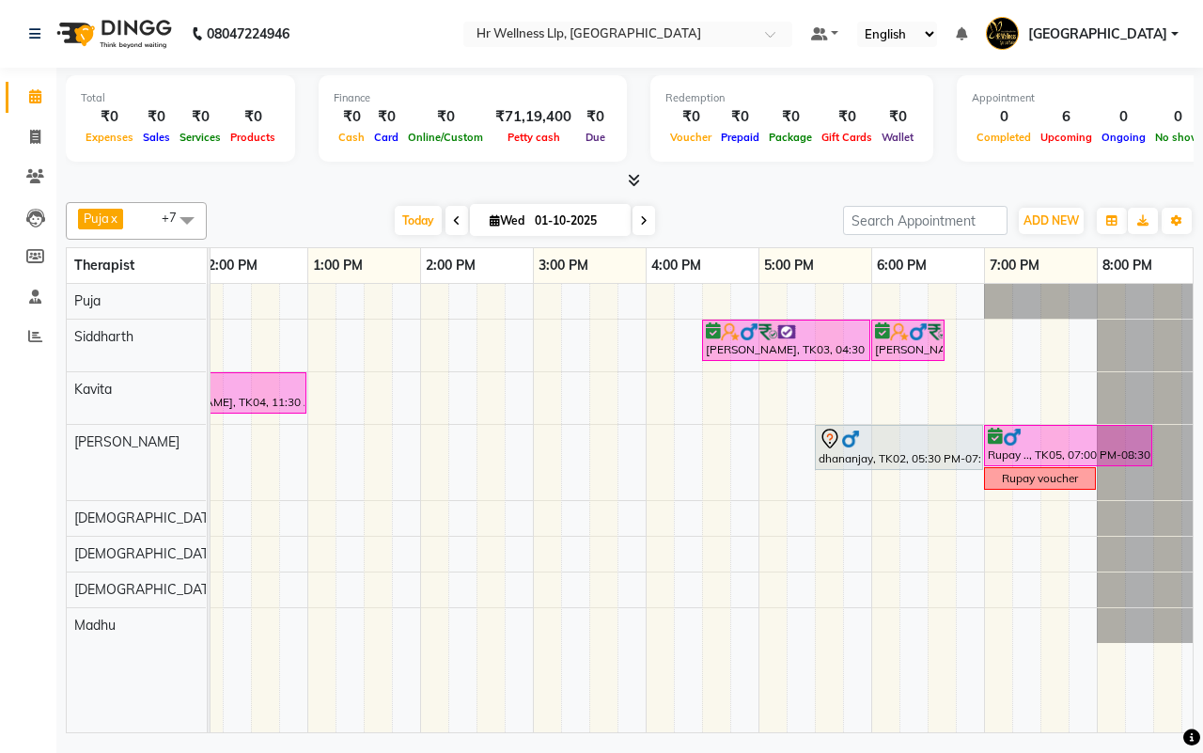
scroll to position [0, 471]
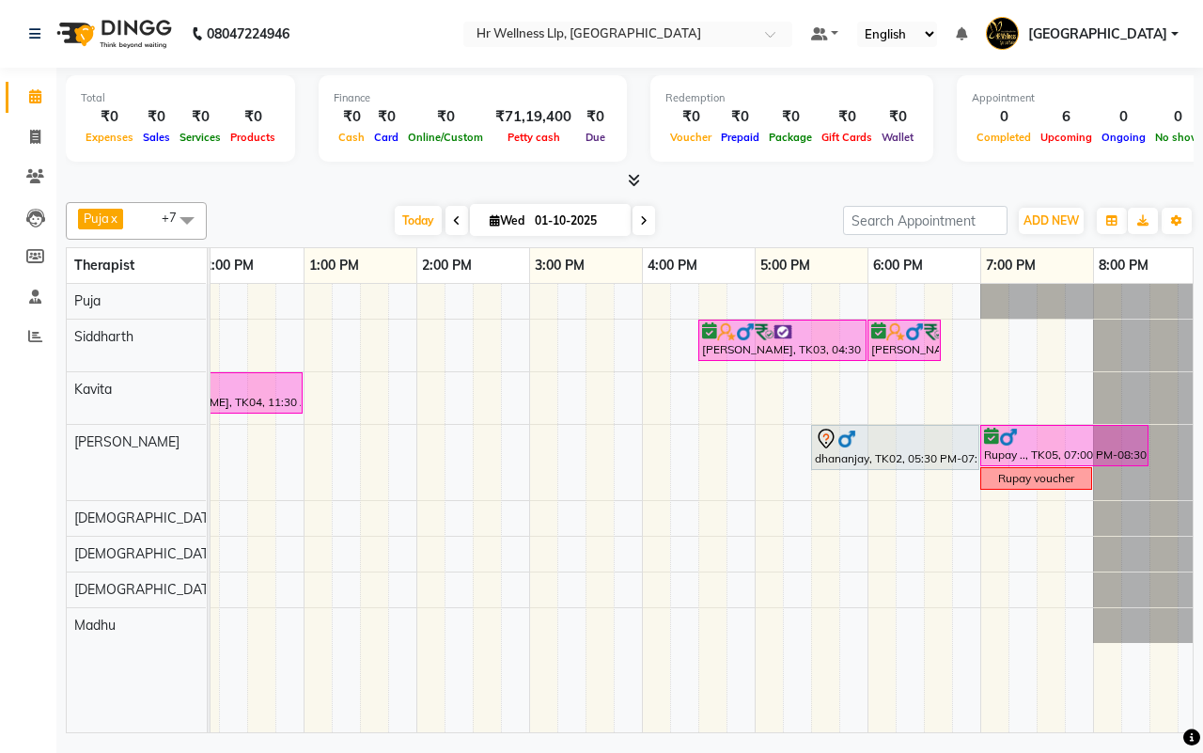
click at [731, 214] on div "[DATE] [DATE]" at bounding box center [525, 221] width 618 height 28
click at [410, 224] on span "Today" at bounding box center [418, 220] width 47 height 29
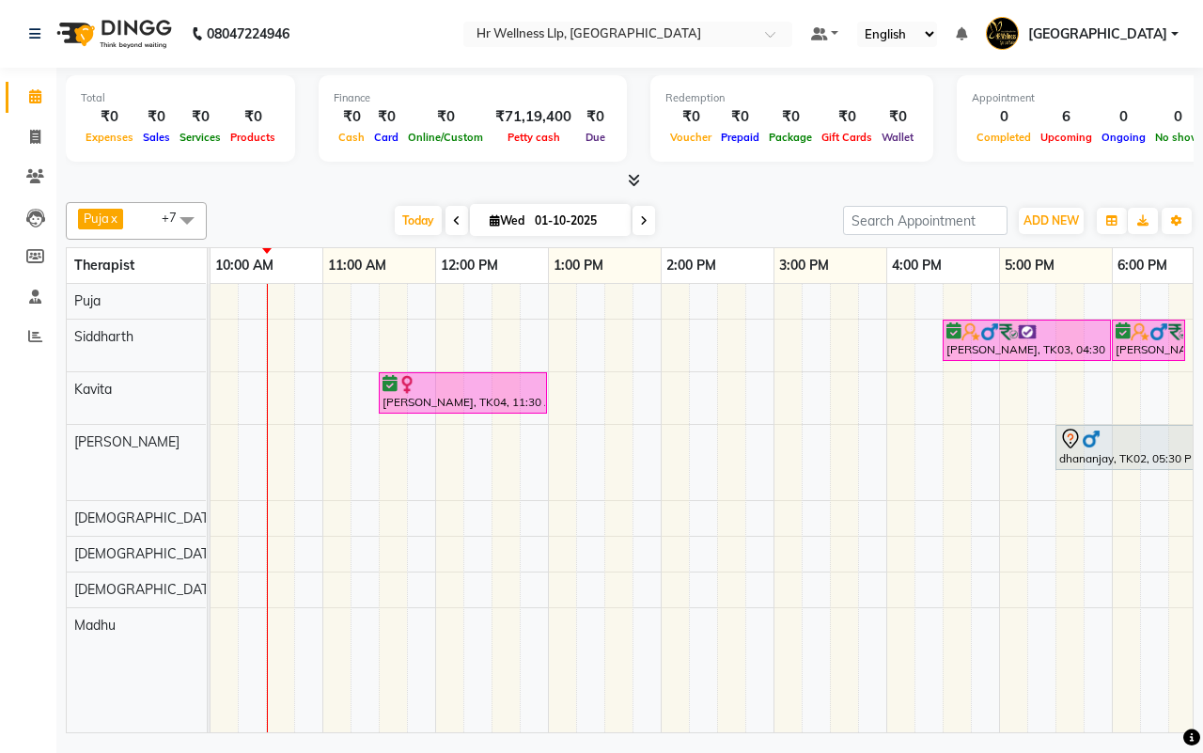
click at [739, 219] on div "[DATE] [DATE]" at bounding box center [525, 221] width 618 height 28
click at [642, 213] on span at bounding box center [644, 220] width 23 height 29
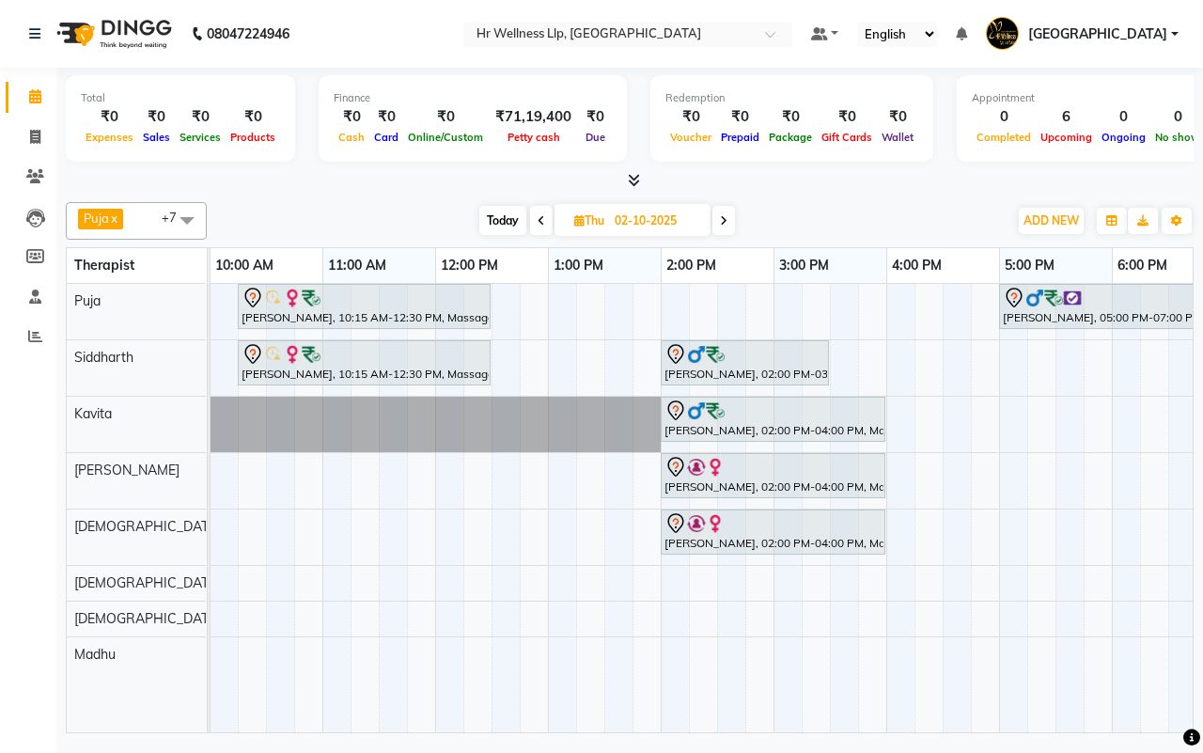
click at [728, 219] on icon at bounding box center [724, 220] width 8 height 11
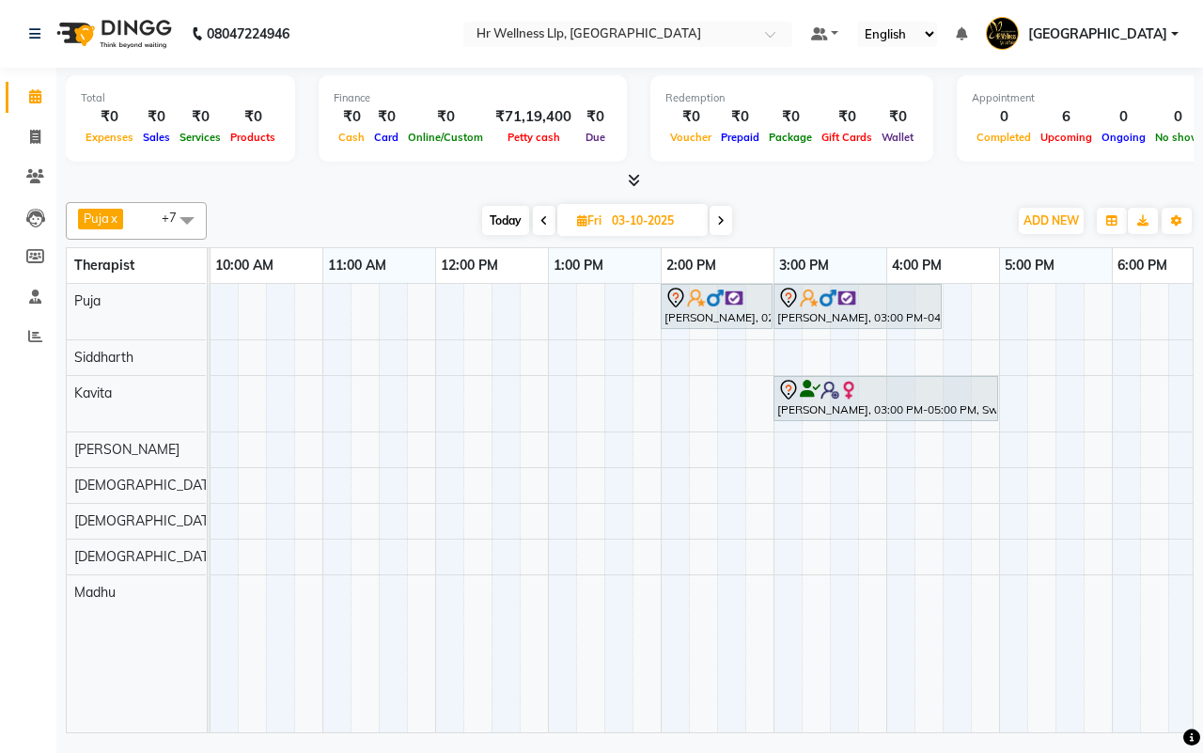
click at [504, 222] on span "Today" at bounding box center [505, 220] width 47 height 29
type input "01-10-2025"
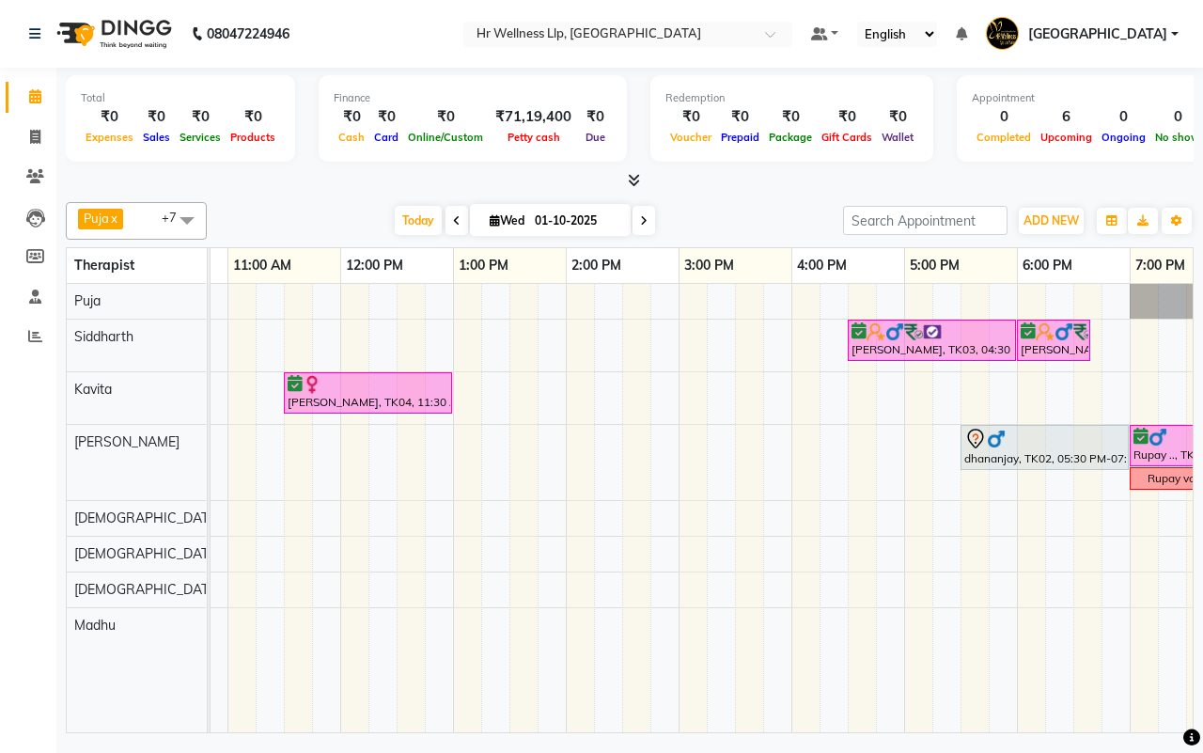
scroll to position [0, 484]
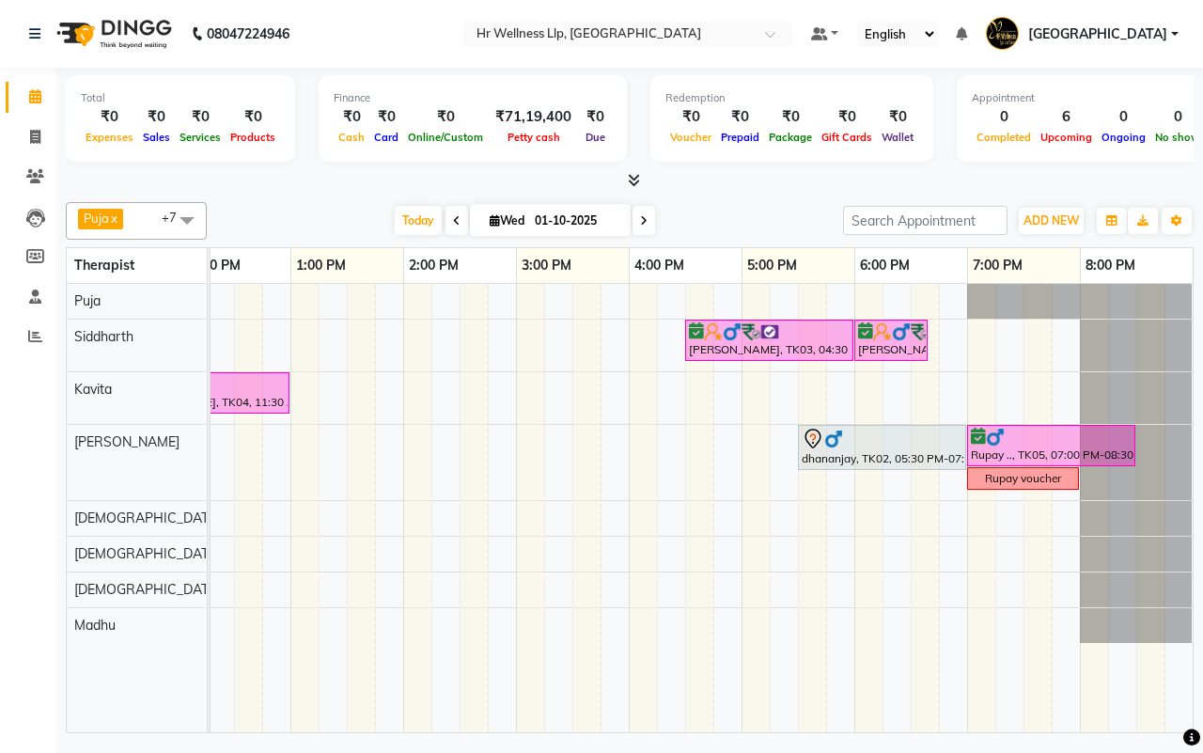
click at [550, 224] on input "01-10-2025" at bounding box center [576, 221] width 94 height 28
select select "10"
select select "2025"
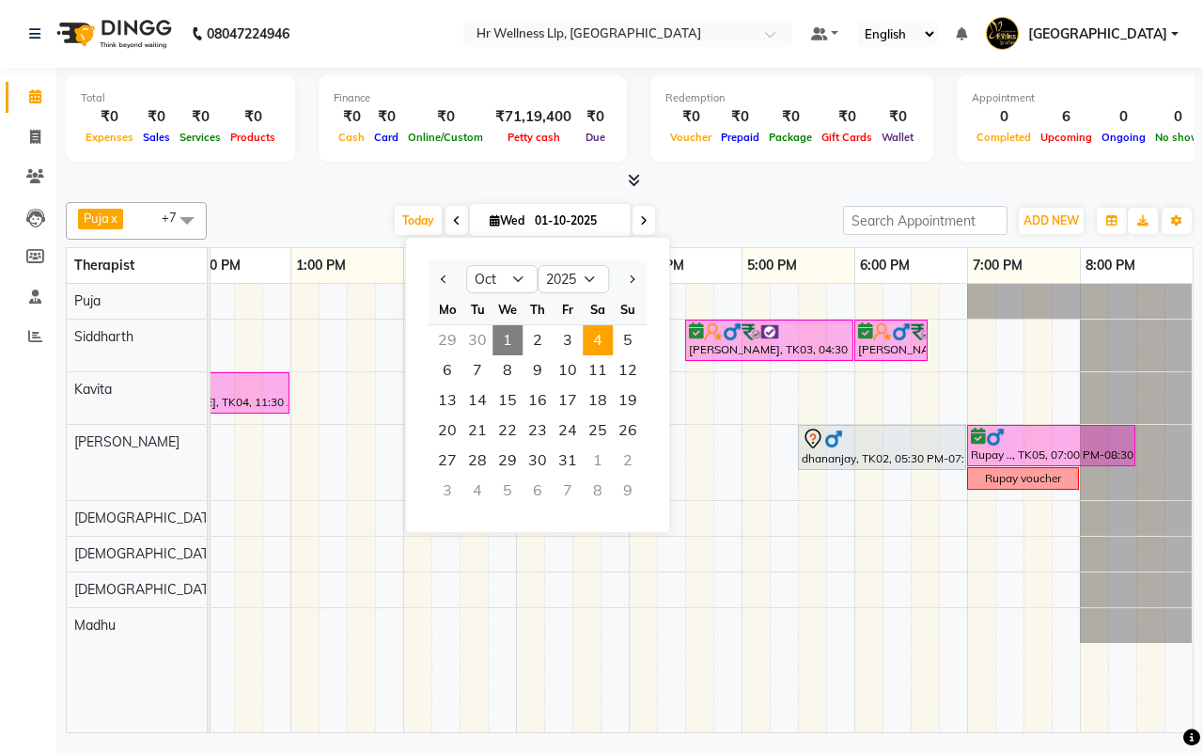
click at [600, 344] on span "4" at bounding box center [598, 340] width 30 height 30
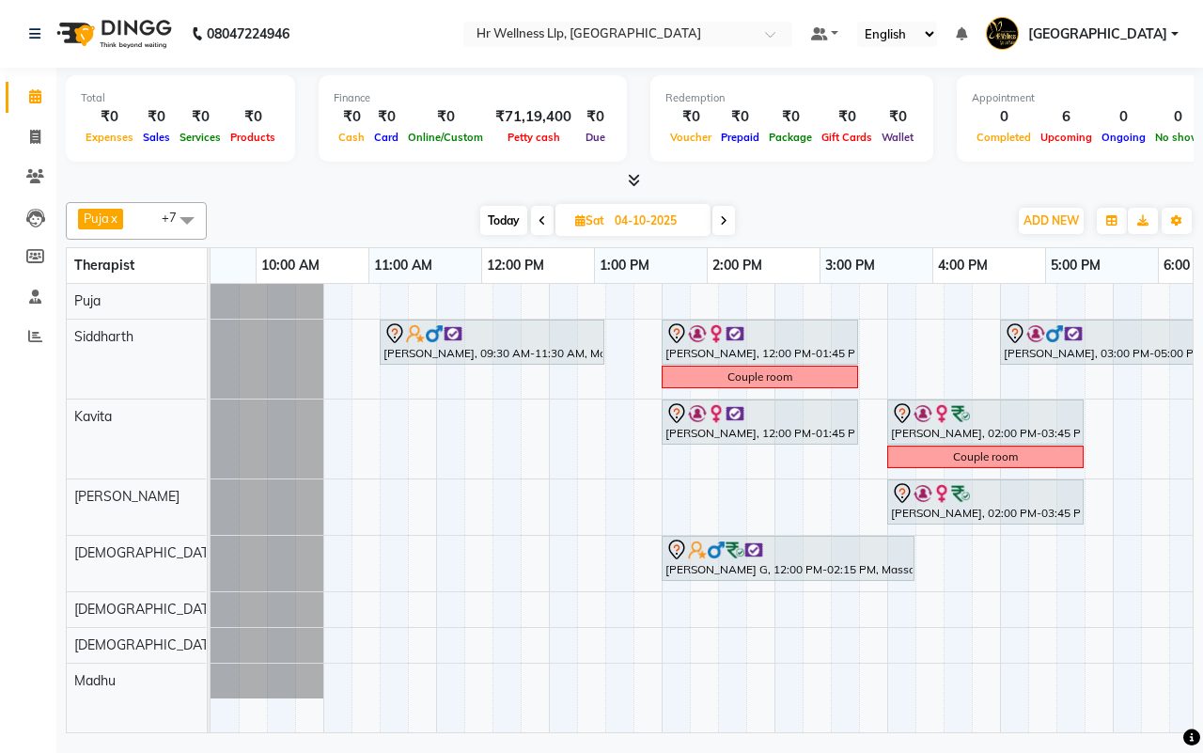
scroll to position [0, 0]
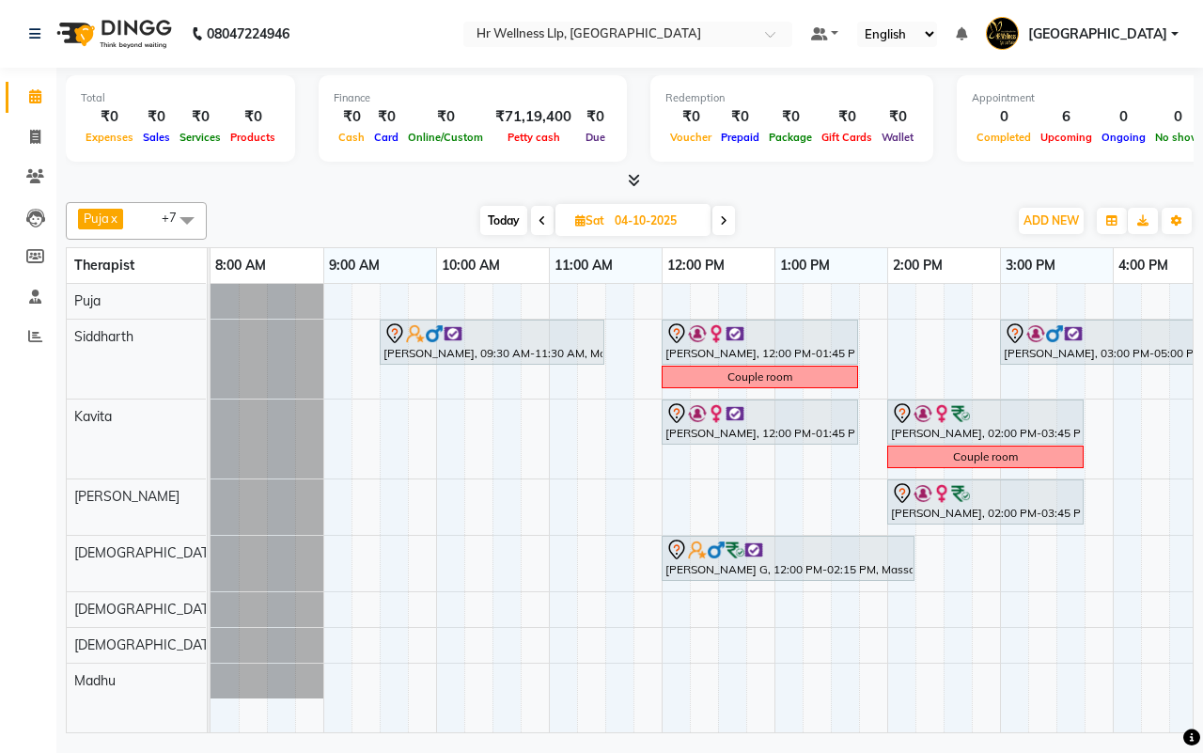
click at [721, 221] on icon at bounding box center [724, 220] width 8 height 11
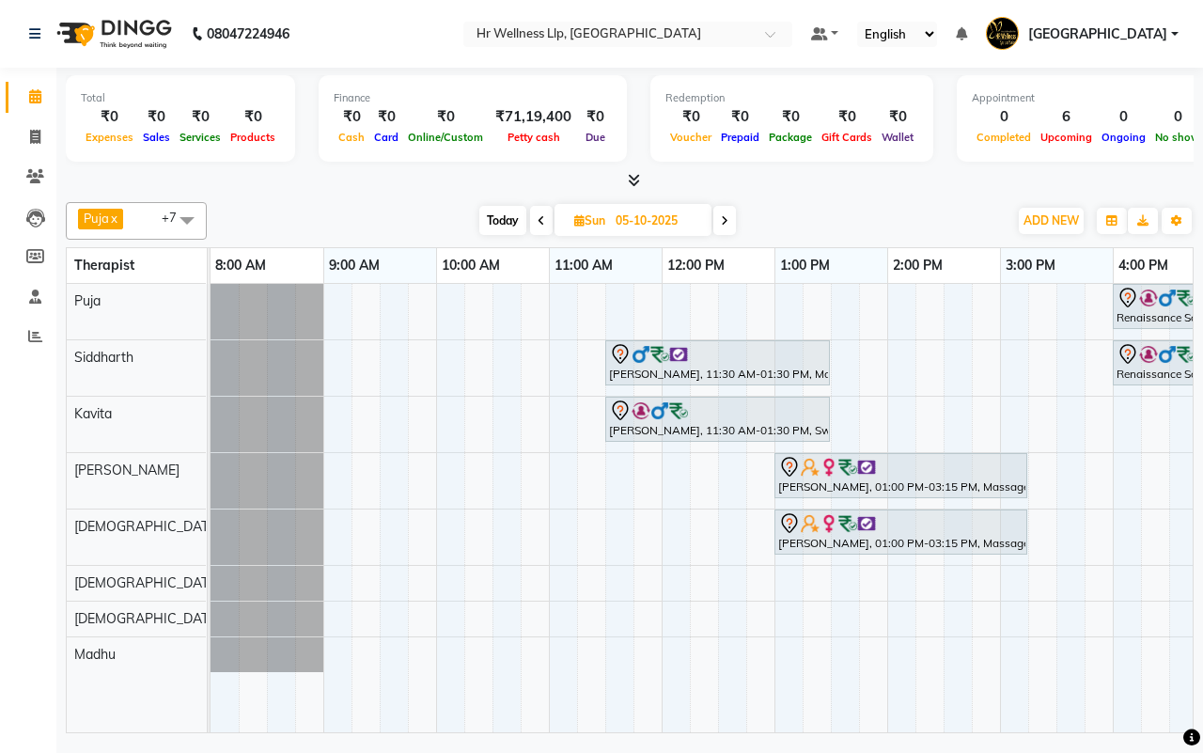
click at [842, 208] on div "[DATE] [DATE]" at bounding box center [607, 221] width 782 height 28
click at [534, 219] on span at bounding box center [541, 220] width 23 height 29
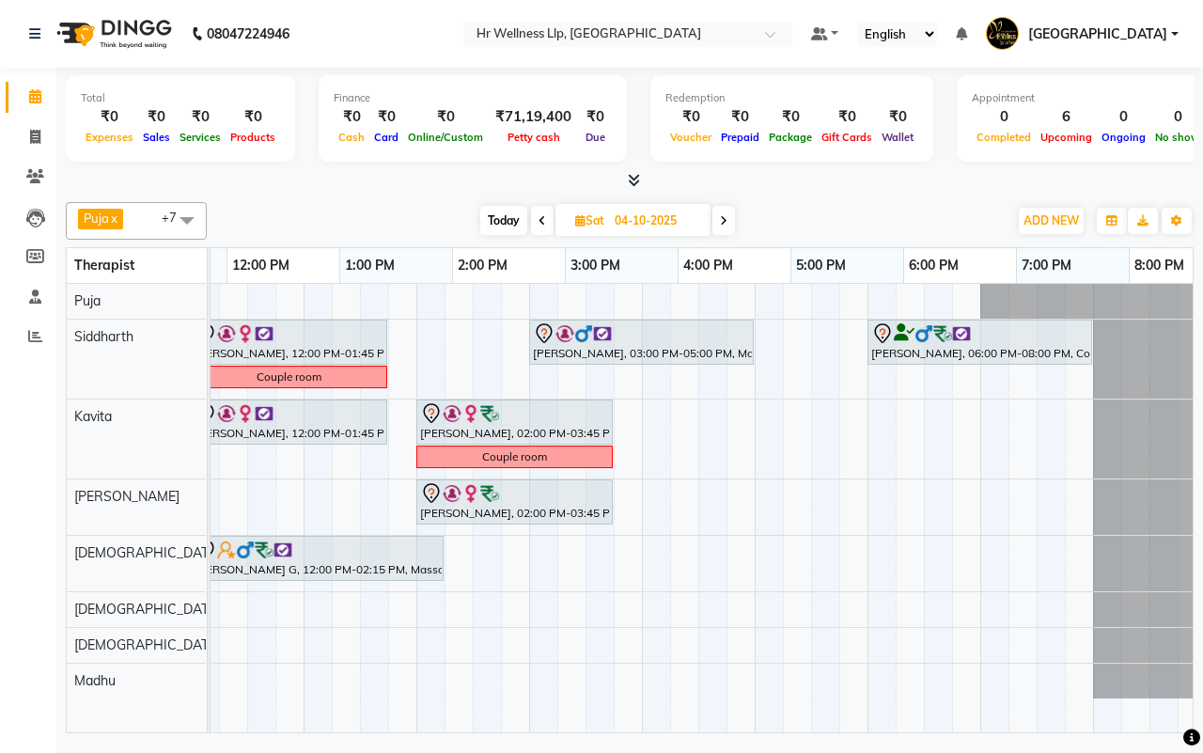
scroll to position [0, 471]
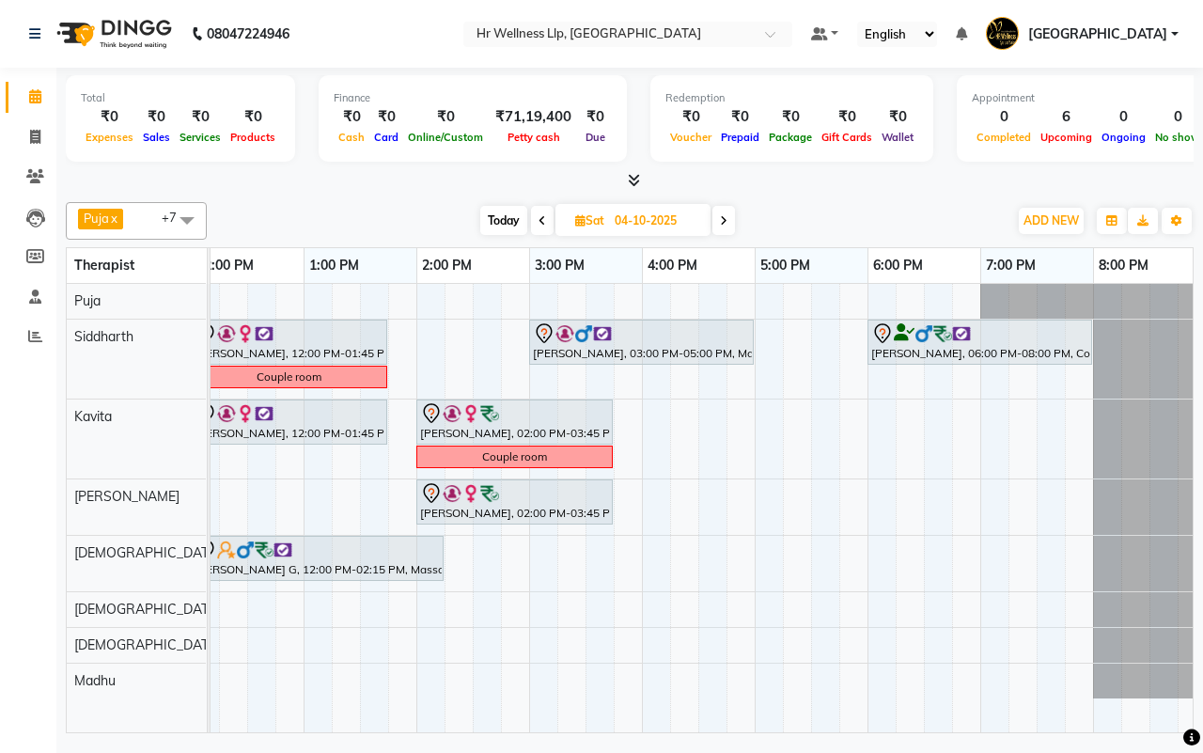
click at [725, 219] on icon at bounding box center [724, 220] width 8 height 11
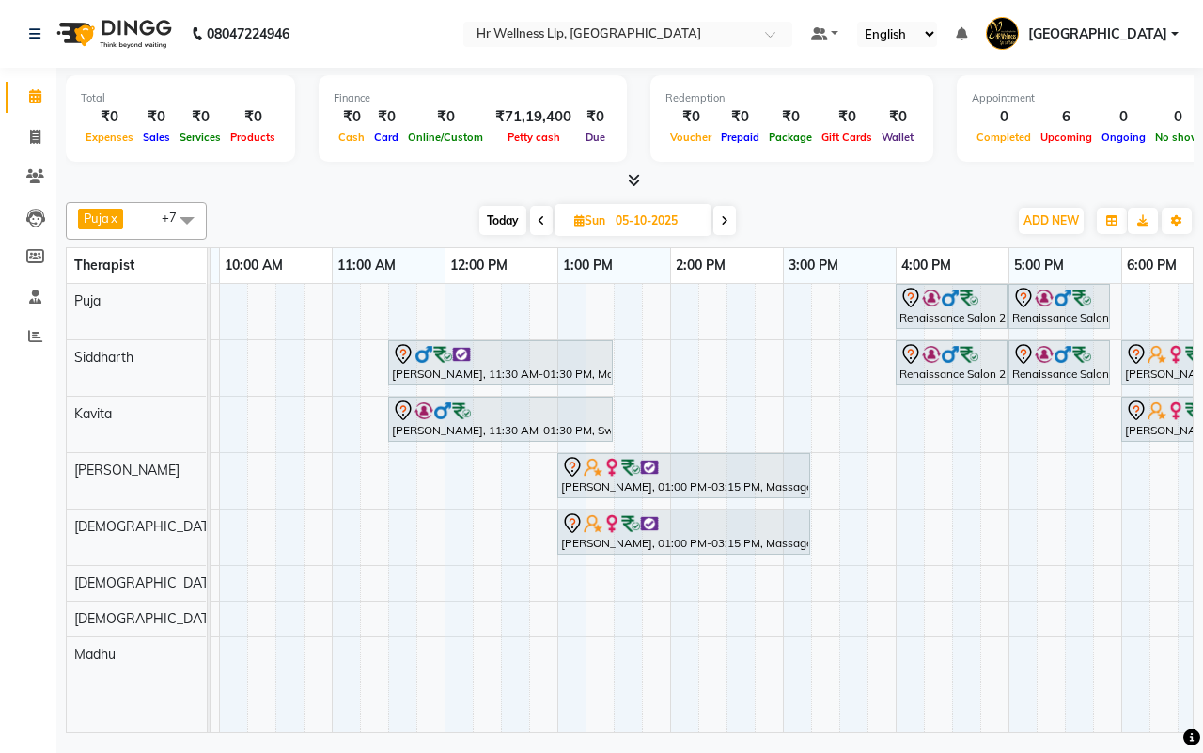
scroll to position [0, 244]
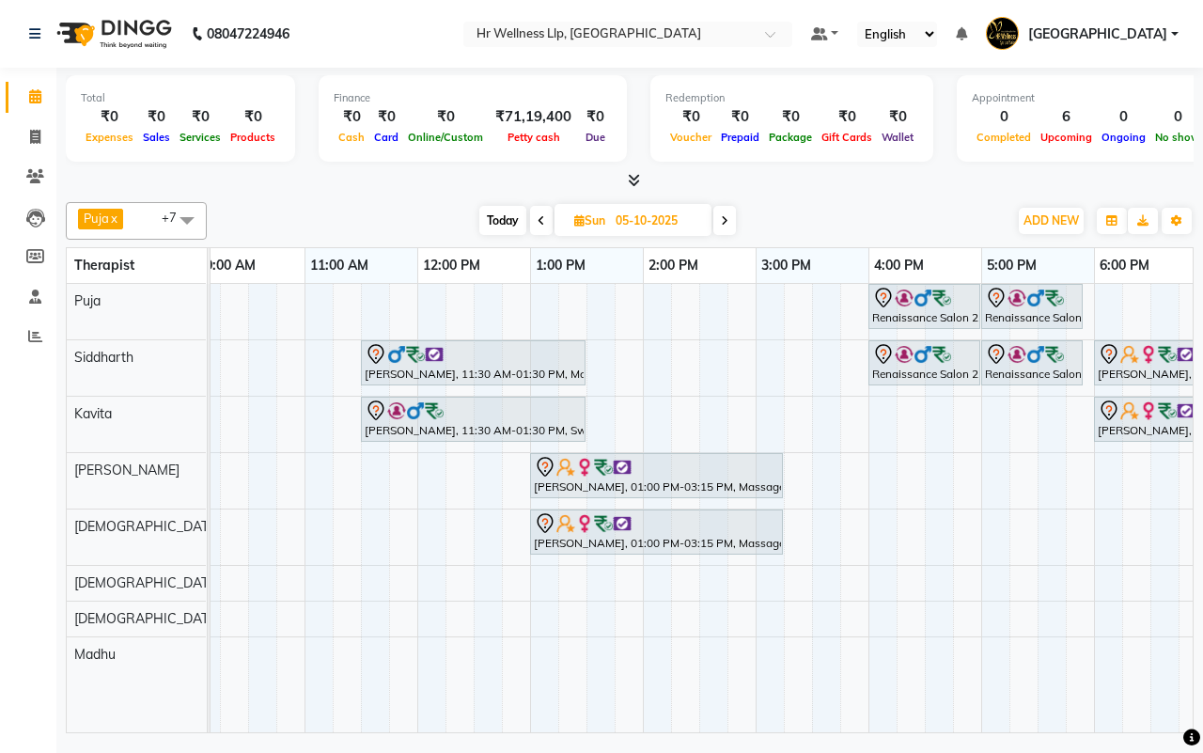
click at [494, 216] on span "Today" at bounding box center [502, 220] width 47 height 29
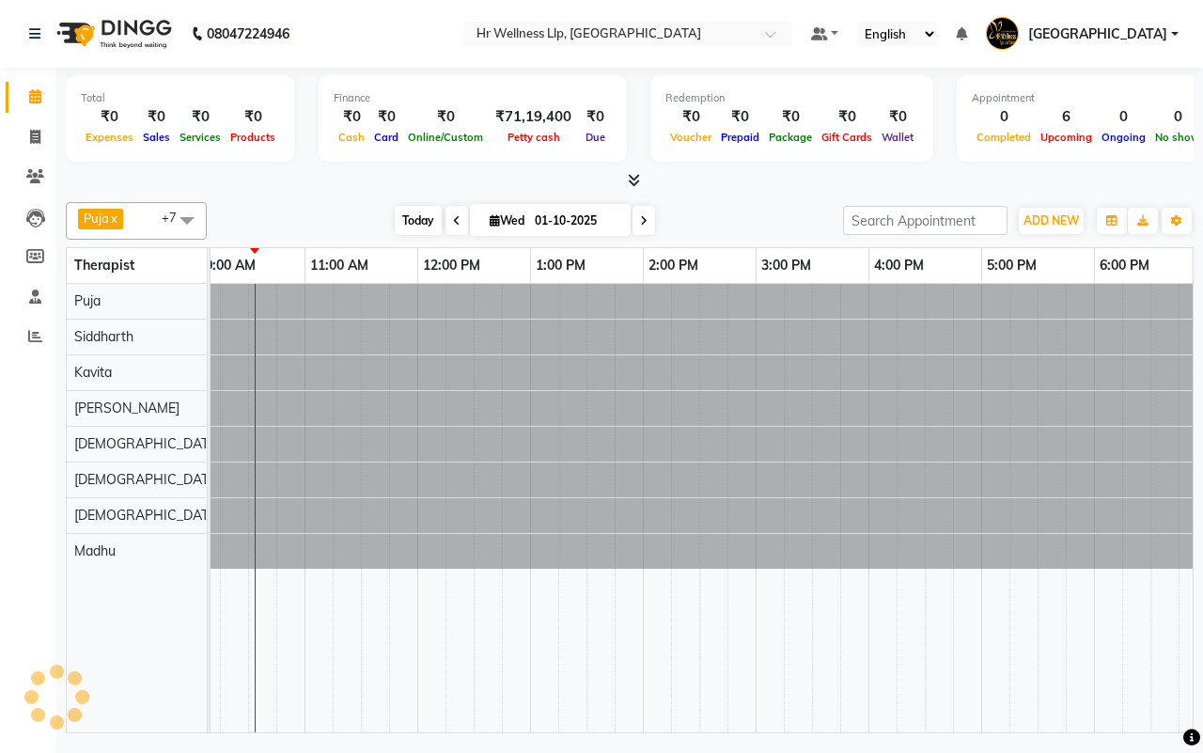
scroll to position [0, 227]
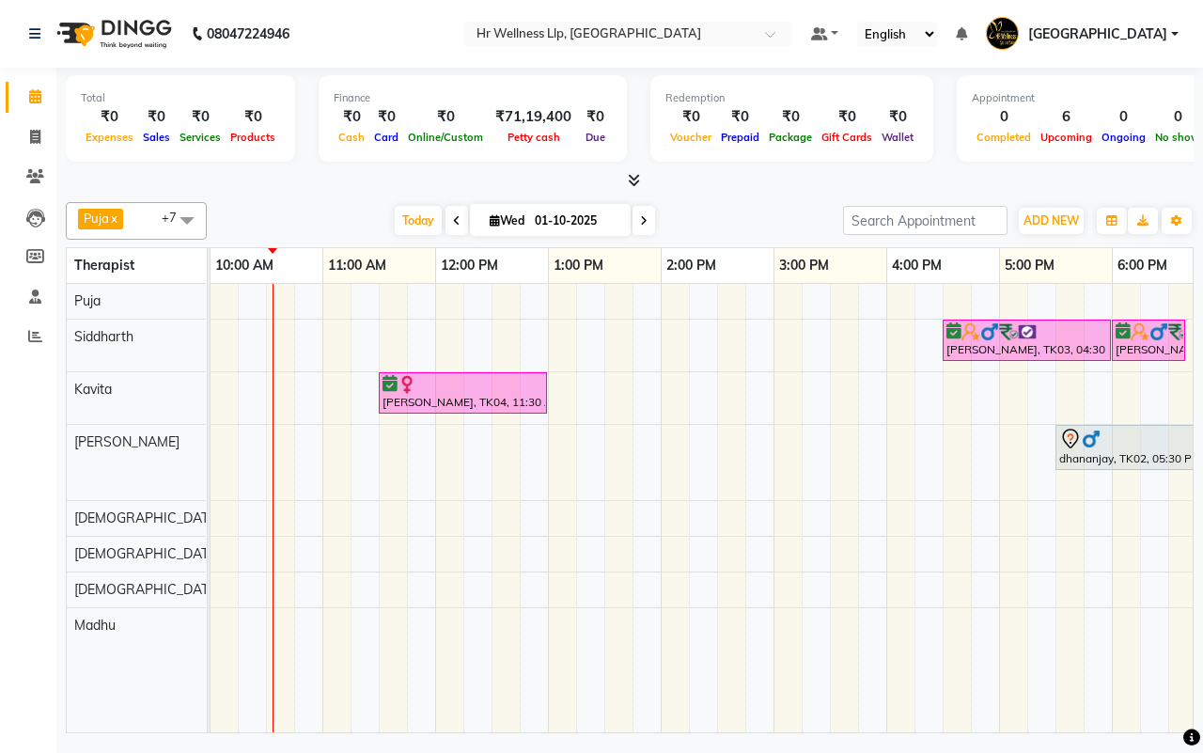
click at [719, 217] on div "[DATE] [DATE]" at bounding box center [525, 221] width 618 height 28
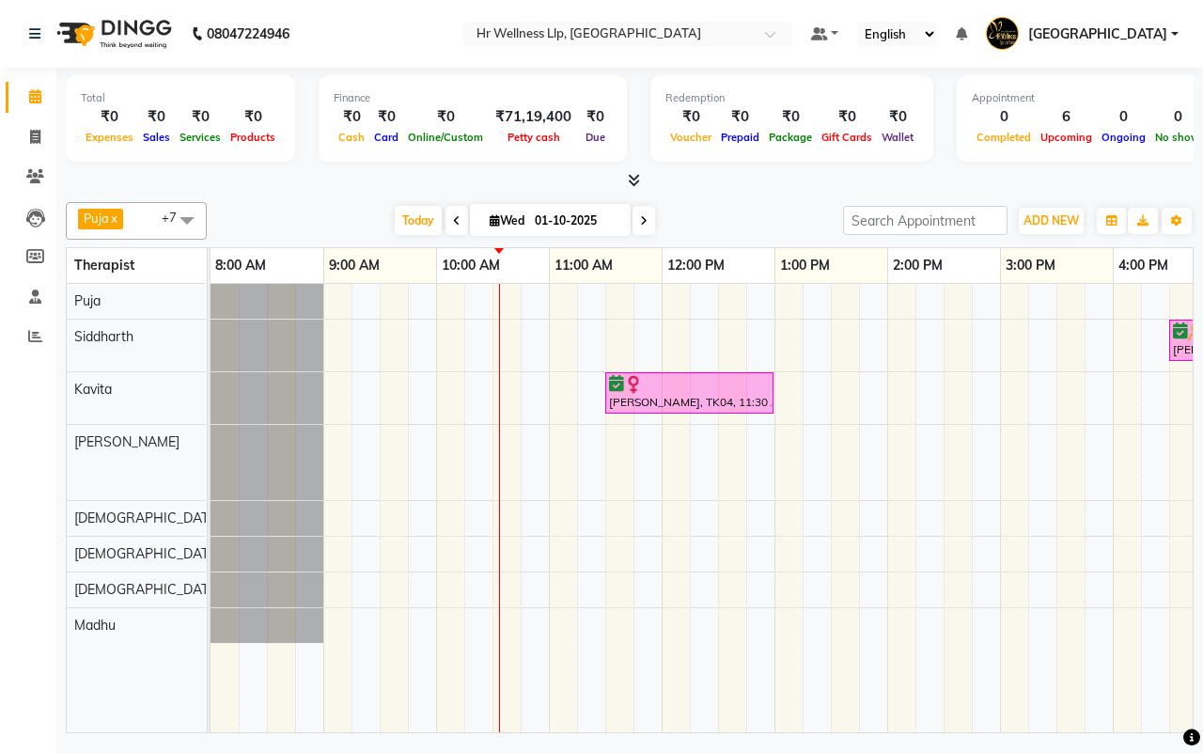
click at [721, 219] on div "[DATE] [DATE]" at bounding box center [525, 221] width 618 height 28
click at [731, 209] on div "[DATE] [DATE]" at bounding box center [525, 221] width 618 height 28
click at [649, 219] on span at bounding box center [644, 220] width 23 height 29
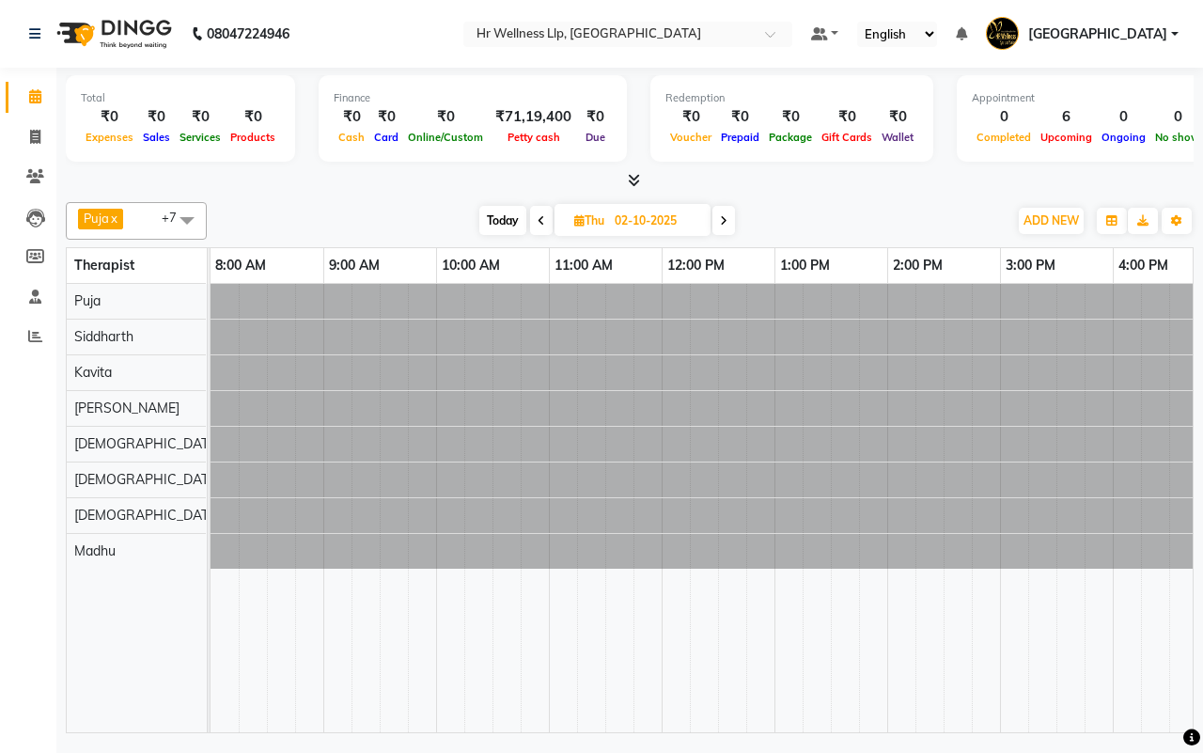
scroll to position [0, 227]
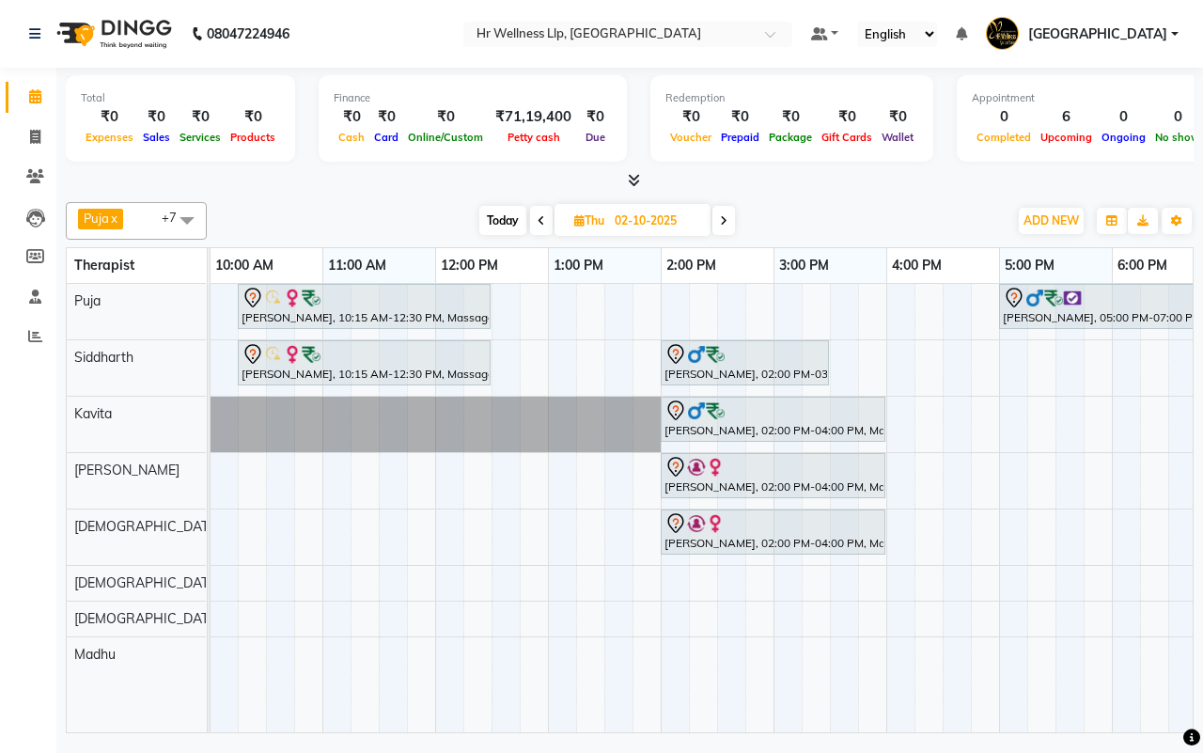
click at [734, 216] on span at bounding box center [723, 220] width 23 height 29
type input "03-10-2025"
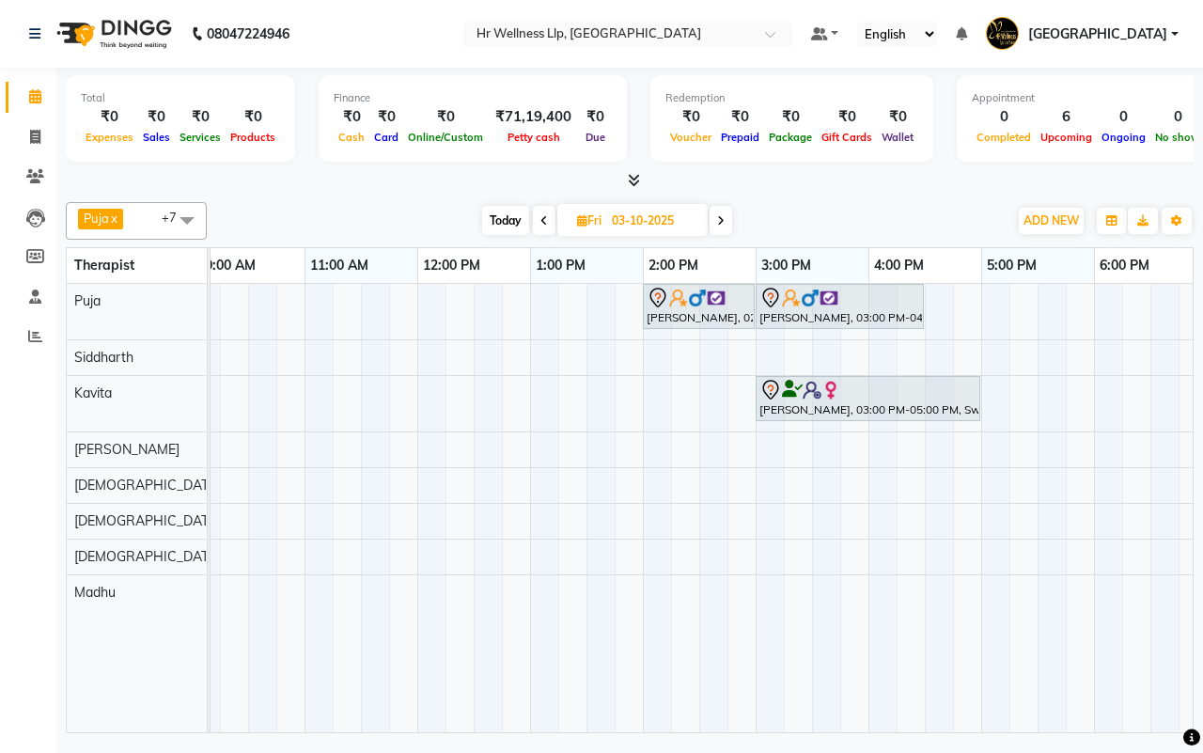
scroll to position [0, 227]
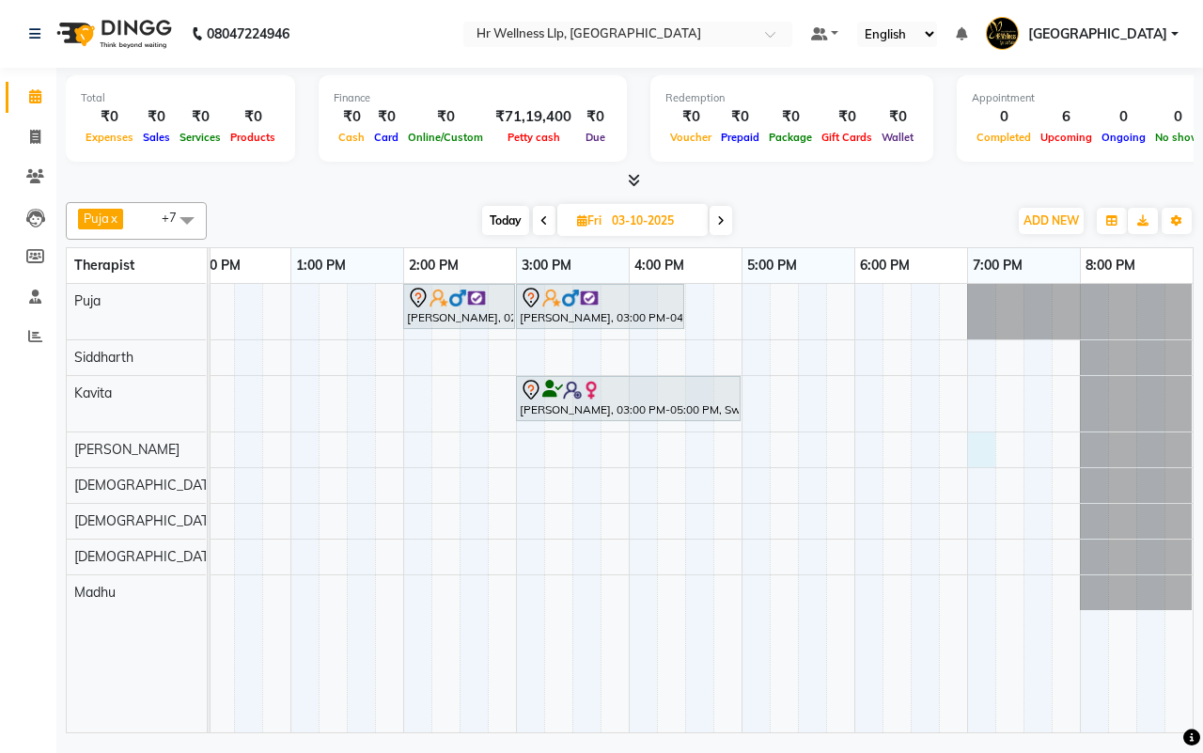
click at [973, 458] on div "Deepak Bhatia., 02:00 PM-03:00 PM, Massage 60 Min Deepak Bhatia., 03:00 PM-04:3…" at bounding box center [459, 508] width 1466 height 448
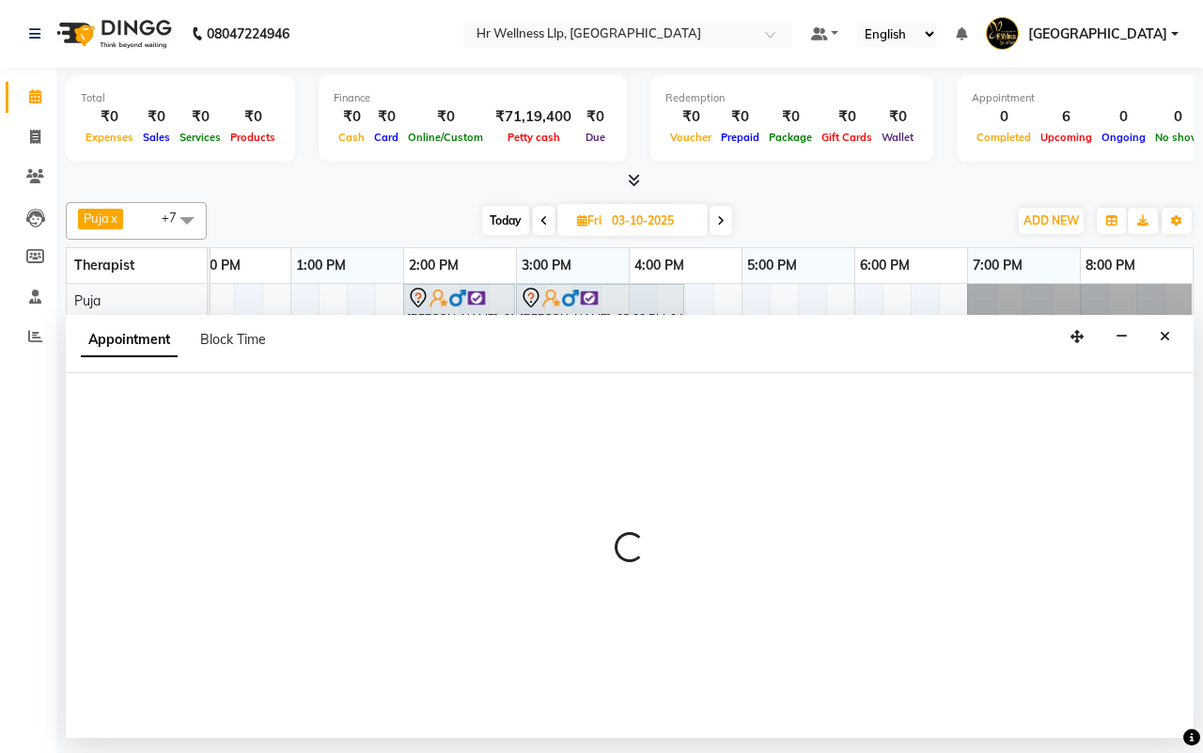
select select "85702"
select select "1140"
select select "tentative"
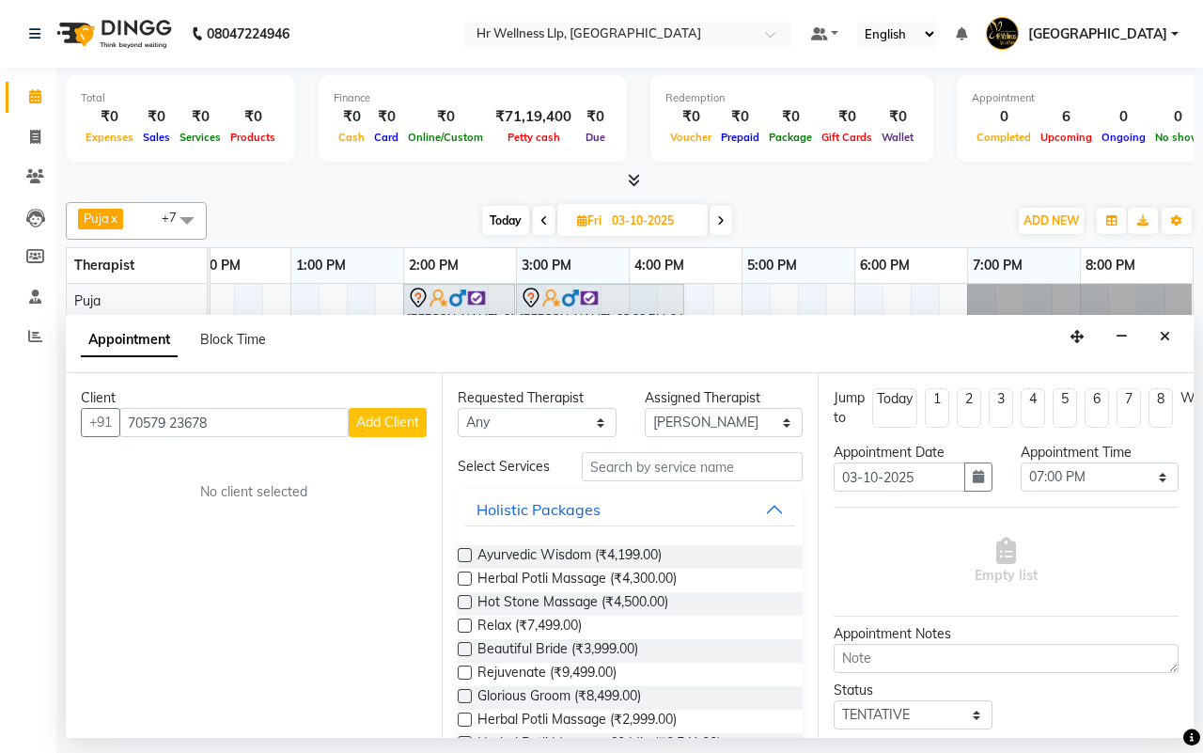
click at [177, 424] on input "70579 23678" at bounding box center [233, 422] width 229 height 29
type input "7057923678"
click at [385, 423] on span "Add Client" at bounding box center [387, 422] width 63 height 17
select select "22"
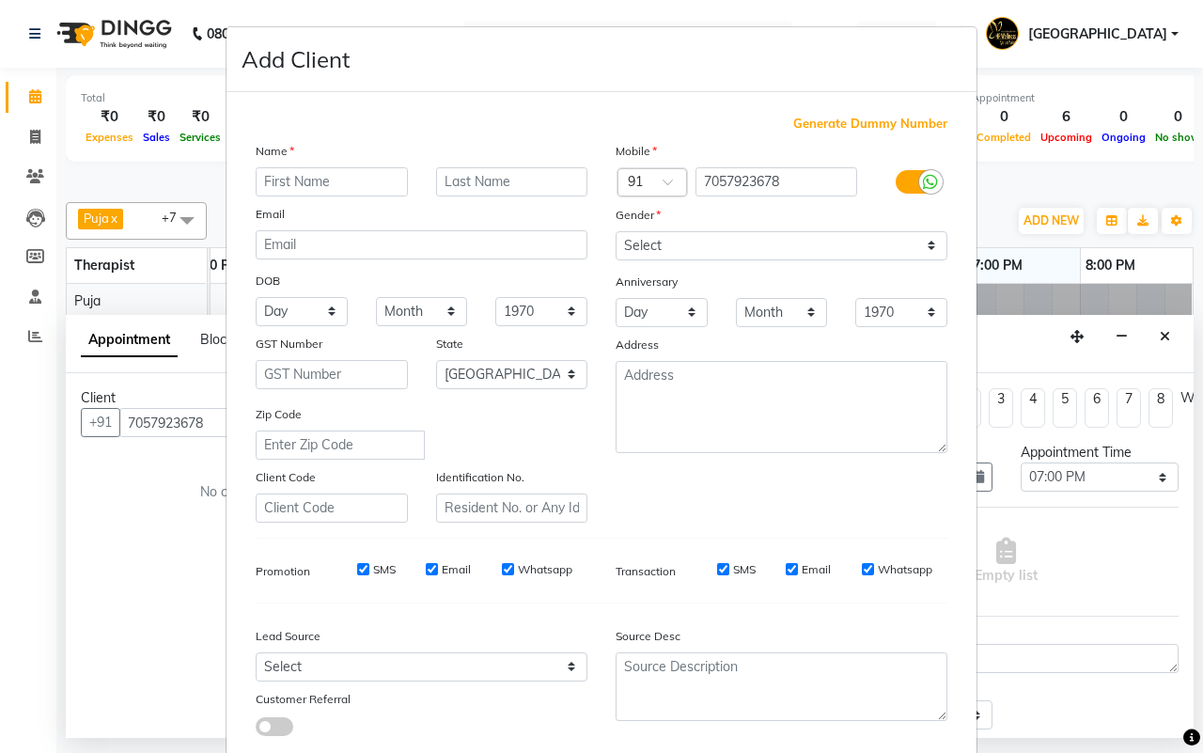
click at [322, 177] on input "text" at bounding box center [332, 181] width 152 height 29
type input "[GEOGRAPHIC_DATA]"
click at [459, 189] on input "text" at bounding box center [512, 181] width 152 height 29
type input "Harchikar"
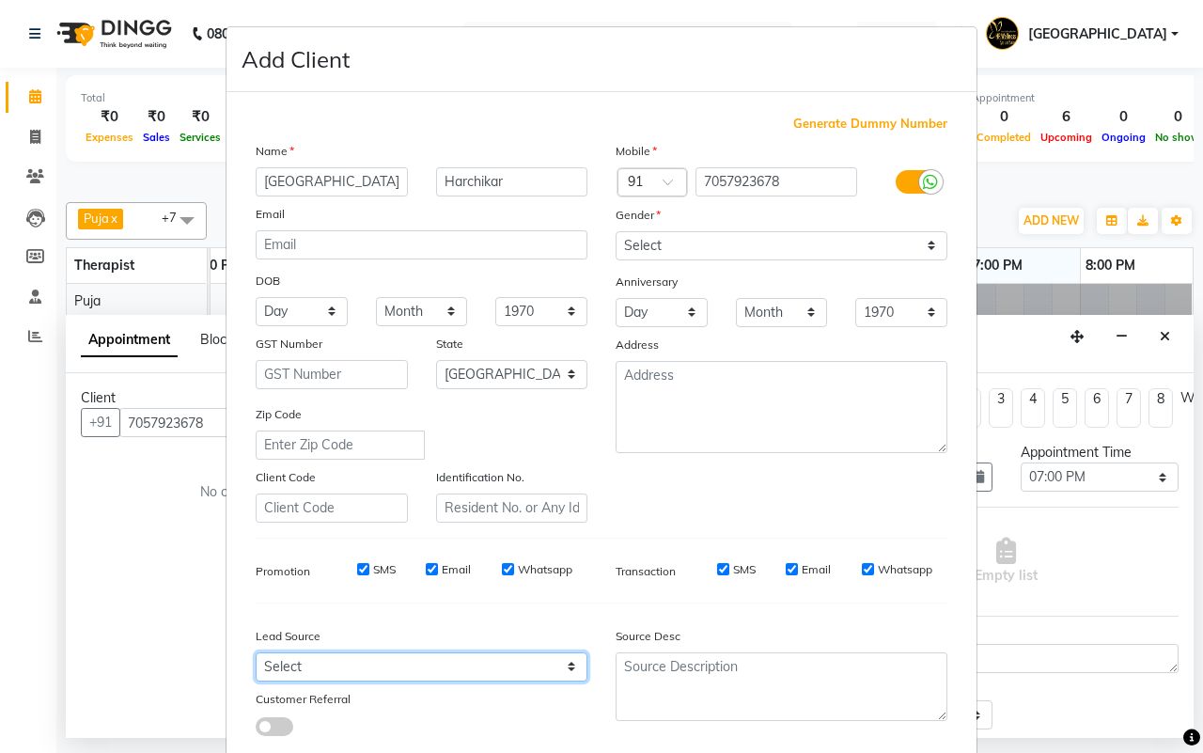
click at [373, 665] on select "Select Walk-in Referral Internet Friend Word of Mouth Advertisement Facebook Ju…" at bounding box center [422, 666] width 332 height 29
select select "25696"
click at [256, 652] on select "Select Walk-in Referral Internet Friend Word of Mouth Advertisement Facebook Ju…" at bounding box center [422, 666] width 332 height 29
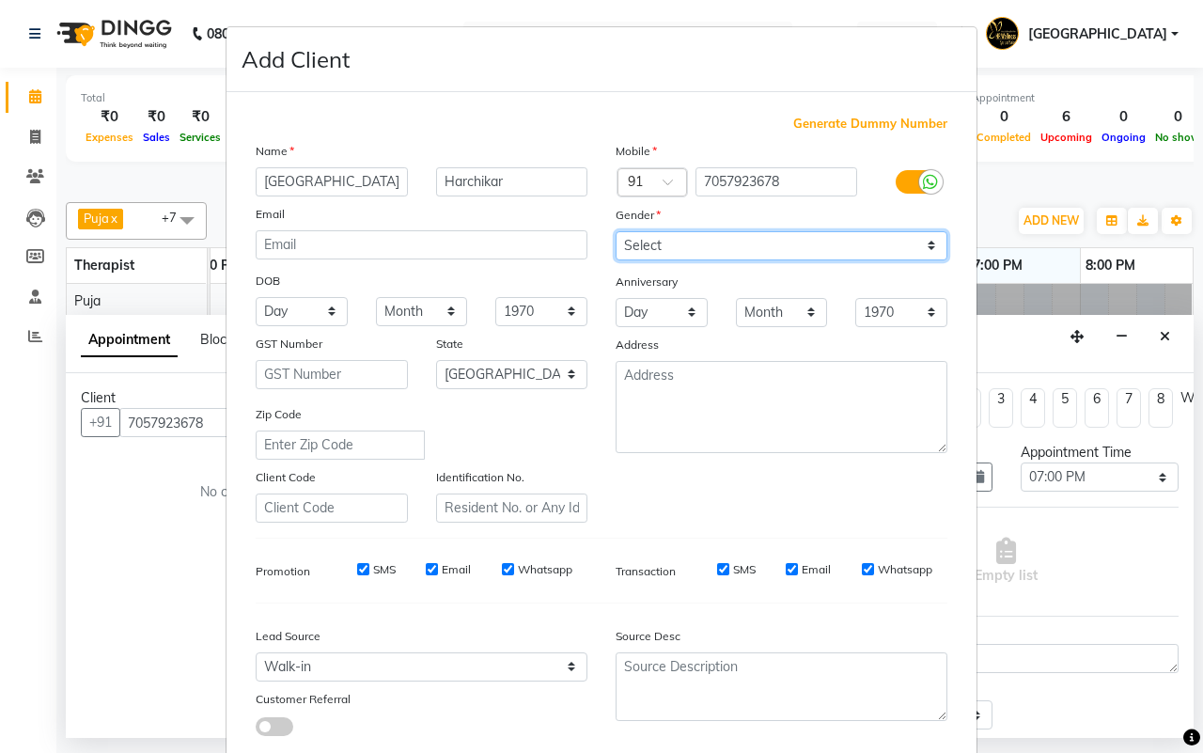
click at [683, 249] on select "Select [DEMOGRAPHIC_DATA] [DEMOGRAPHIC_DATA] Other Prefer Not To Say" at bounding box center [782, 245] width 332 height 29
select select "[DEMOGRAPHIC_DATA]"
click at [616, 231] on select "Select [DEMOGRAPHIC_DATA] [DEMOGRAPHIC_DATA] Other Prefer Not To Say" at bounding box center [782, 245] width 332 height 29
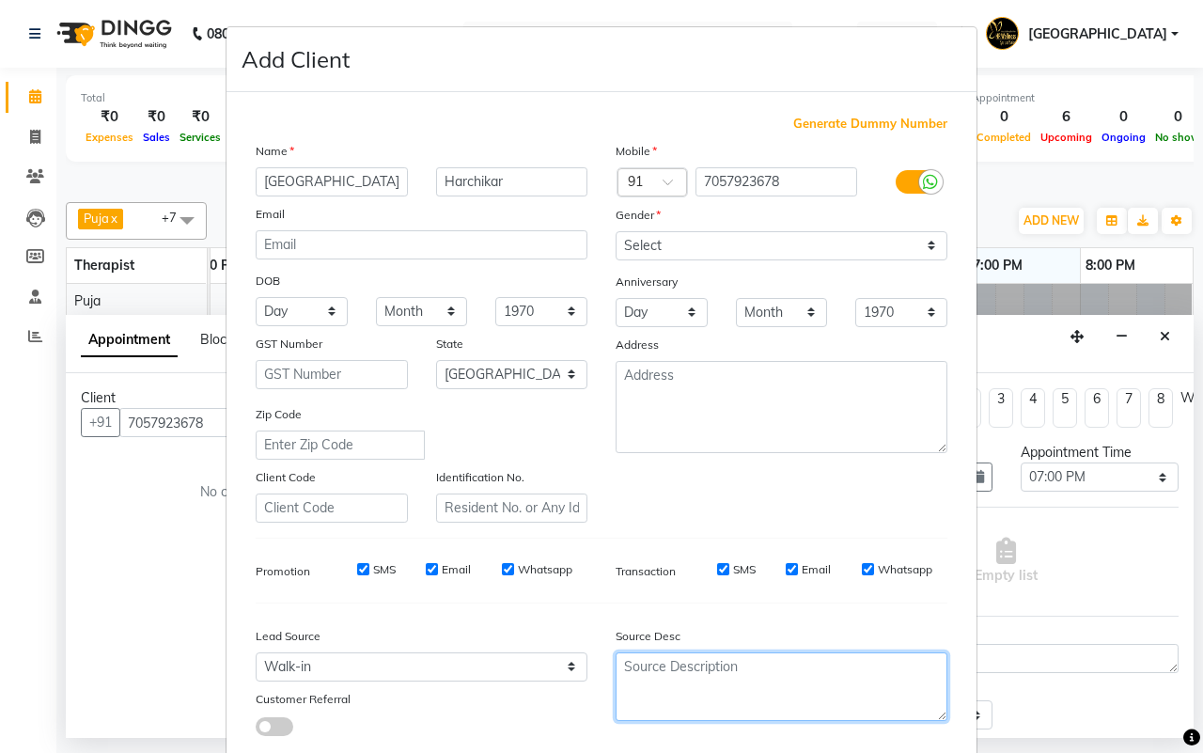
click at [739, 668] on textarea at bounding box center [782, 686] width 332 height 69
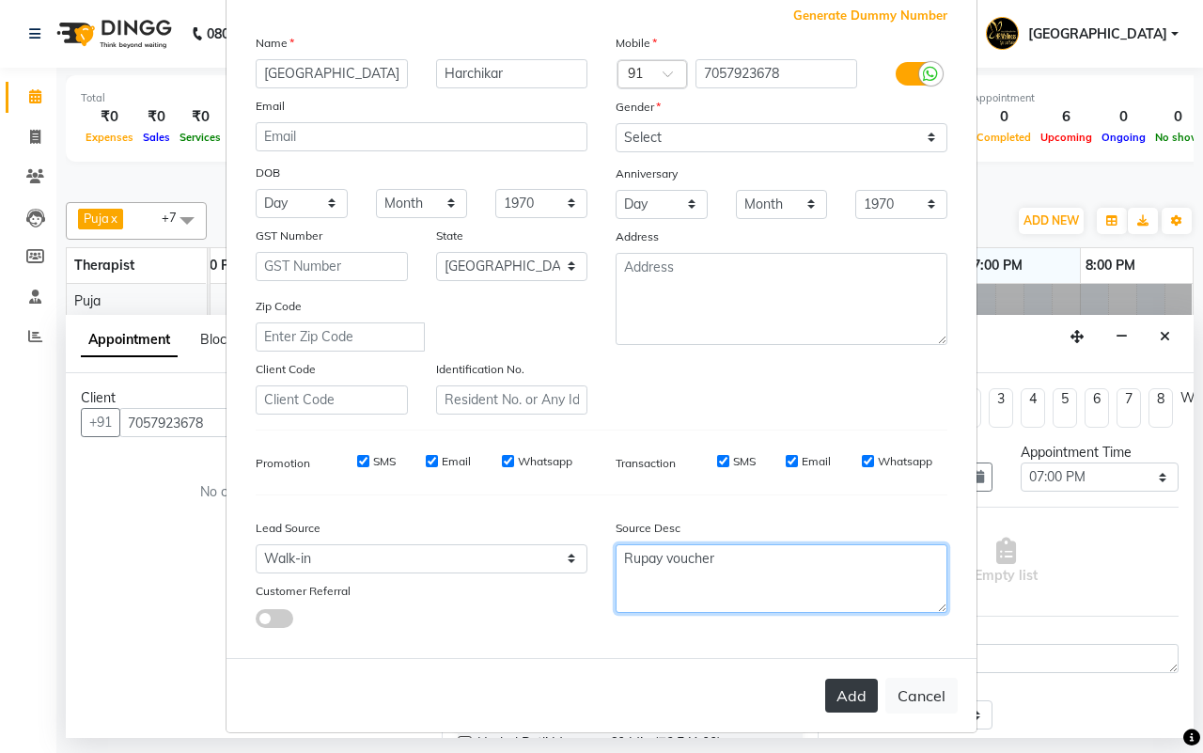
type textarea "Rupay voucher"
click at [829, 688] on button "Add" at bounding box center [851, 696] width 53 height 34
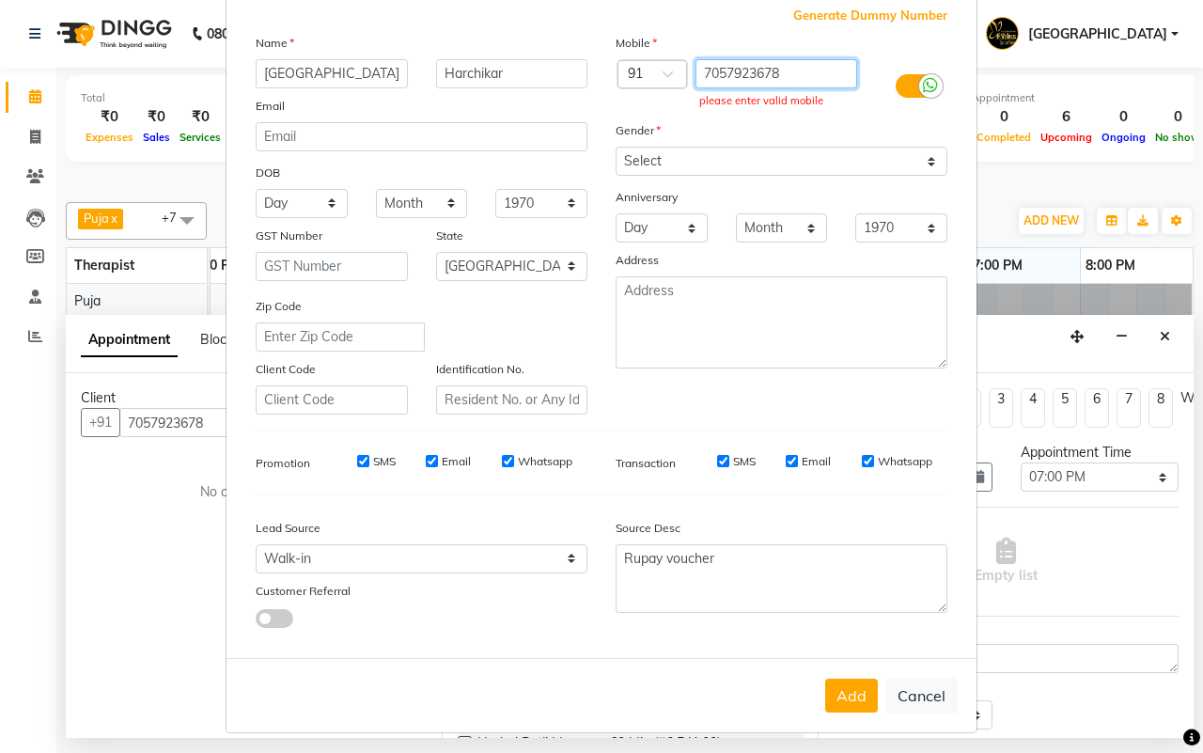
click at [781, 73] on input "7057923678" at bounding box center [777, 73] width 163 height 29
click at [852, 691] on button "Add" at bounding box center [851, 696] width 53 height 34
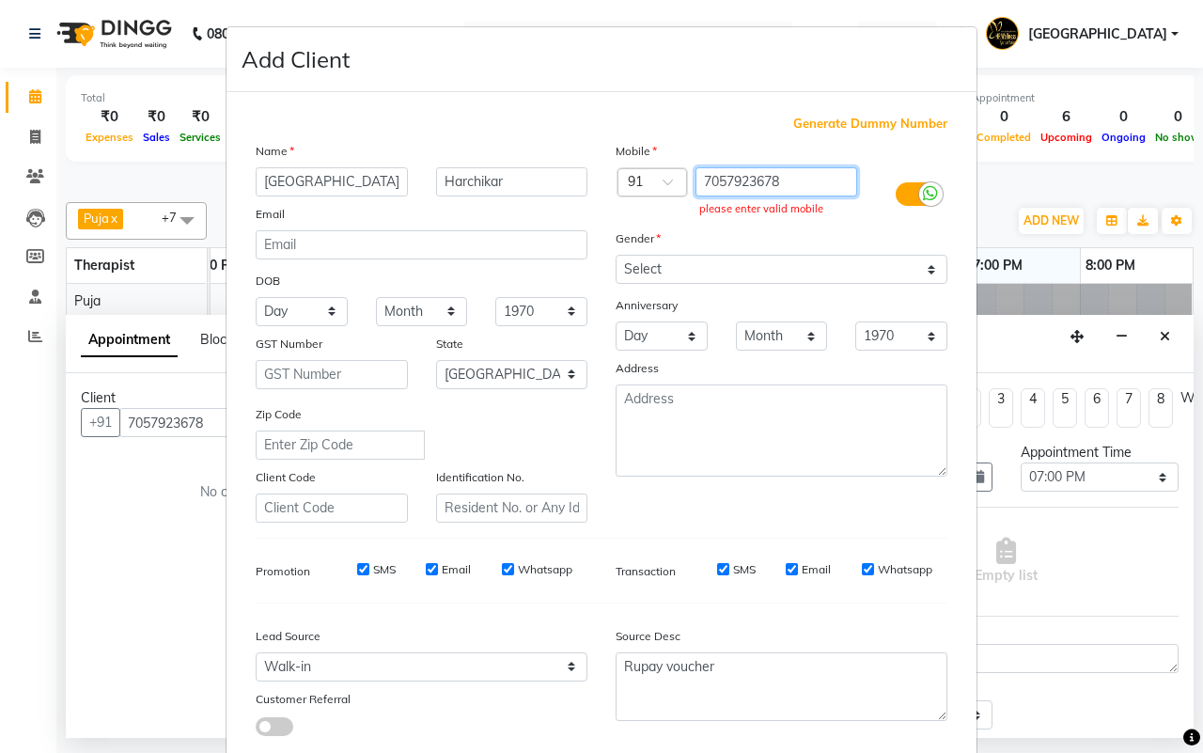
click at [697, 180] on input "7057923678" at bounding box center [777, 181] width 163 height 29
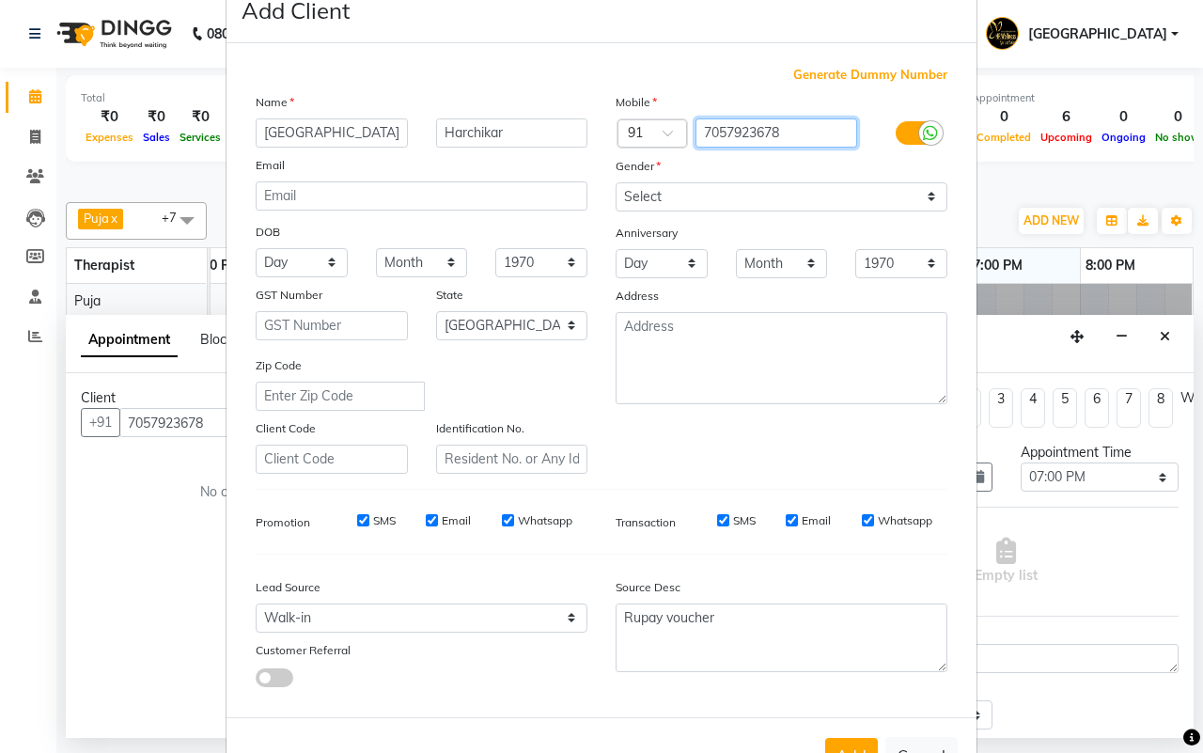
scroll to position [108, 0]
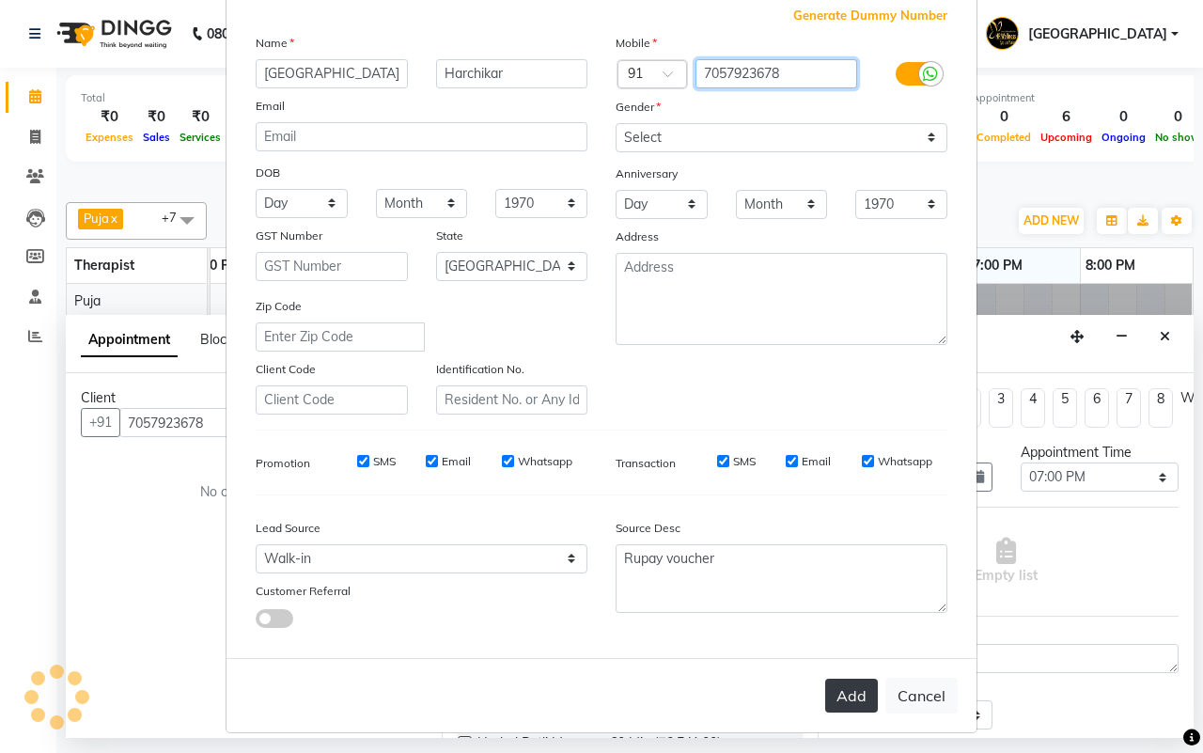
type input "7057923678"
click at [838, 693] on button "Add" at bounding box center [851, 696] width 53 height 34
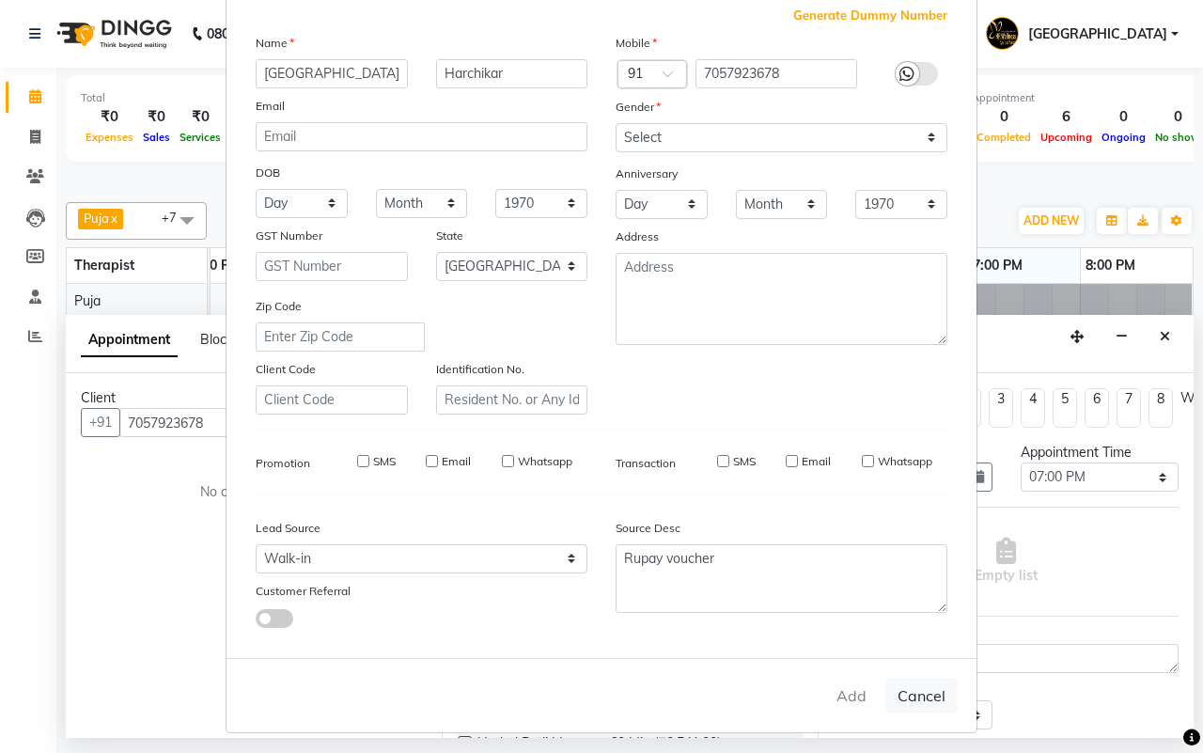
type input "7057923678"
select select
select select "null"
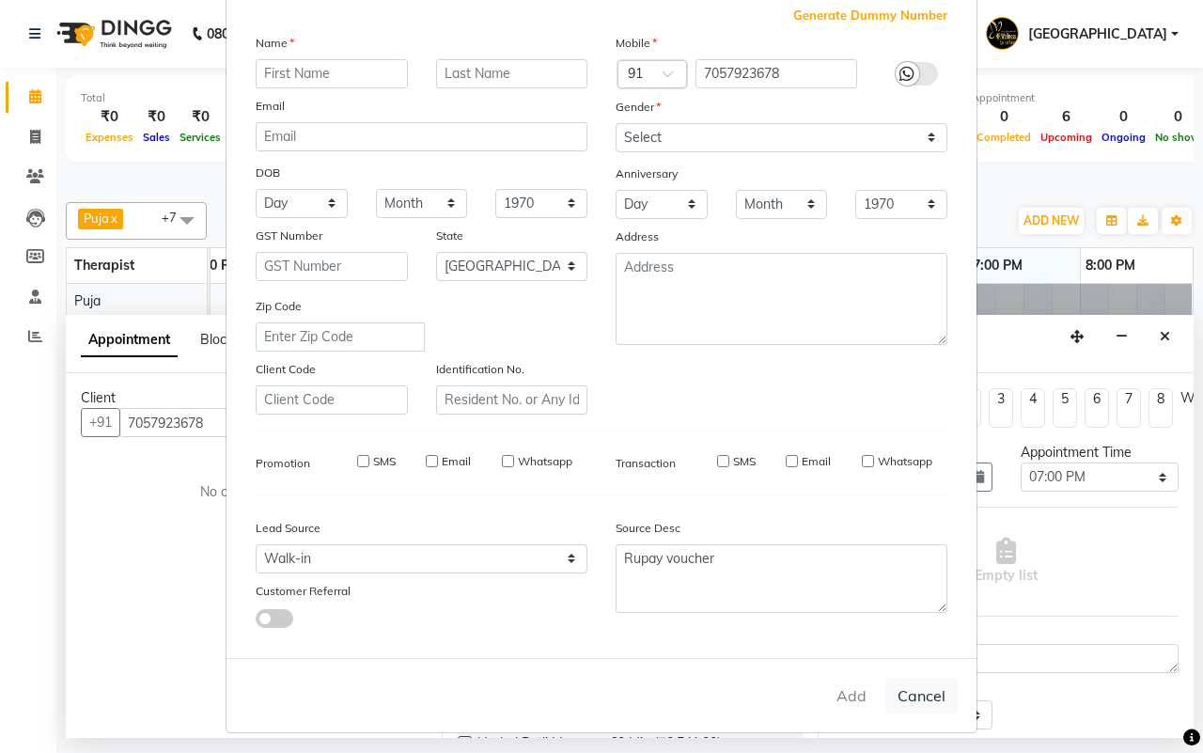
select select
checkbox input "false"
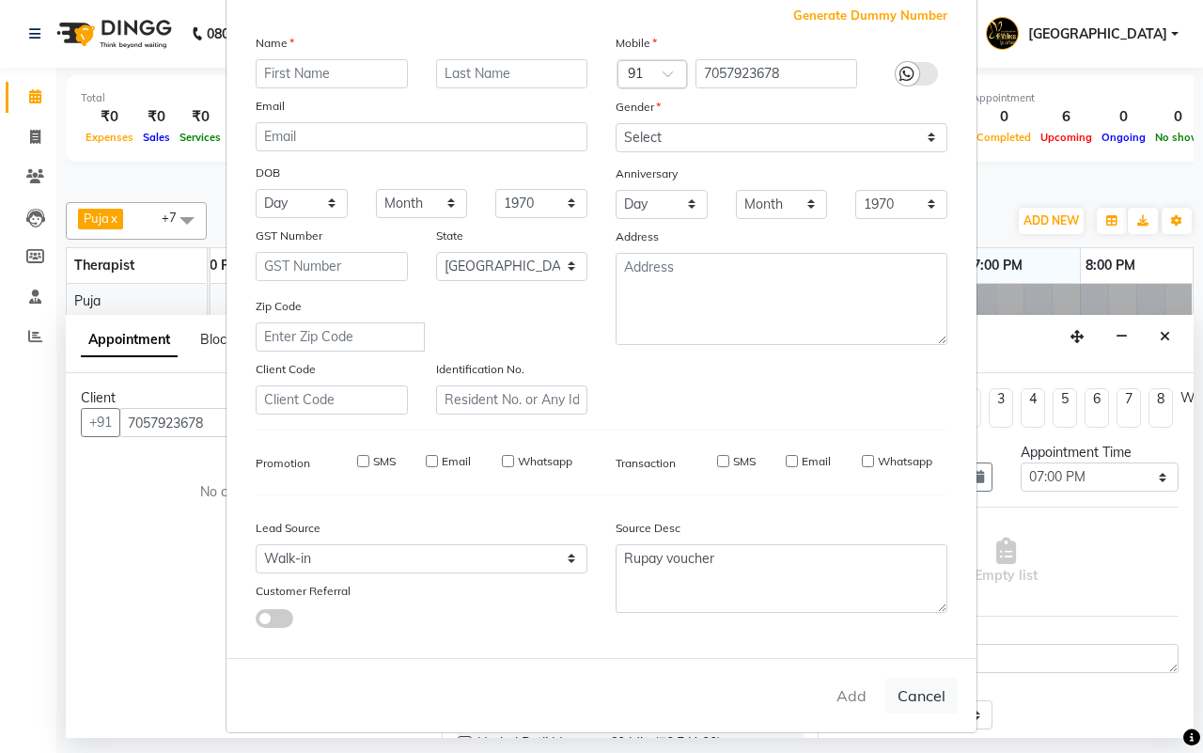
checkbox input "false"
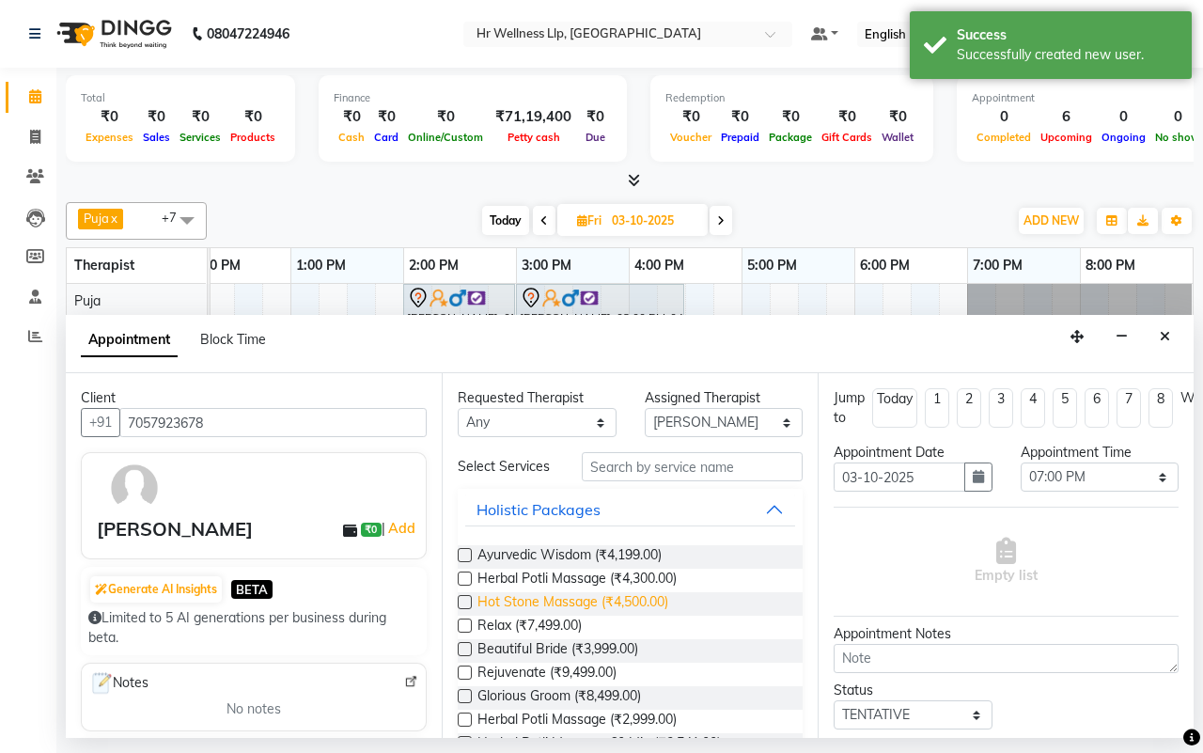
scroll to position [388, 0]
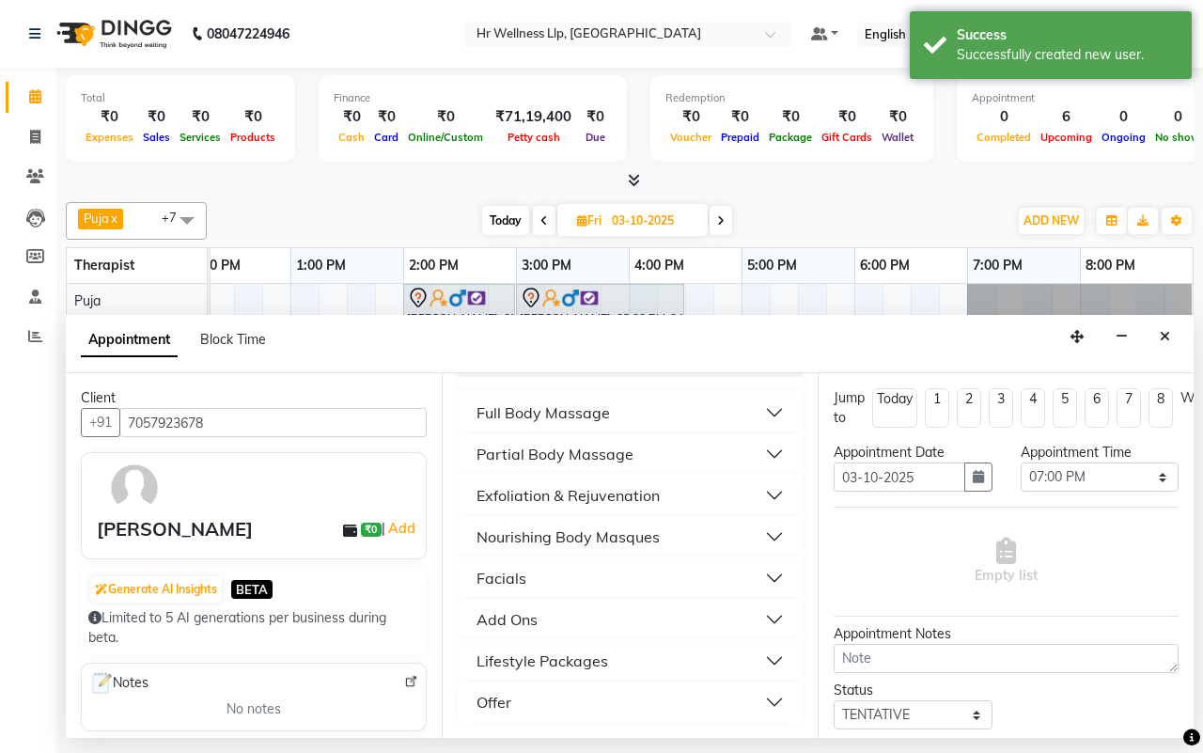
click at [574, 410] on div "Full Body Massage" at bounding box center [543, 412] width 133 height 23
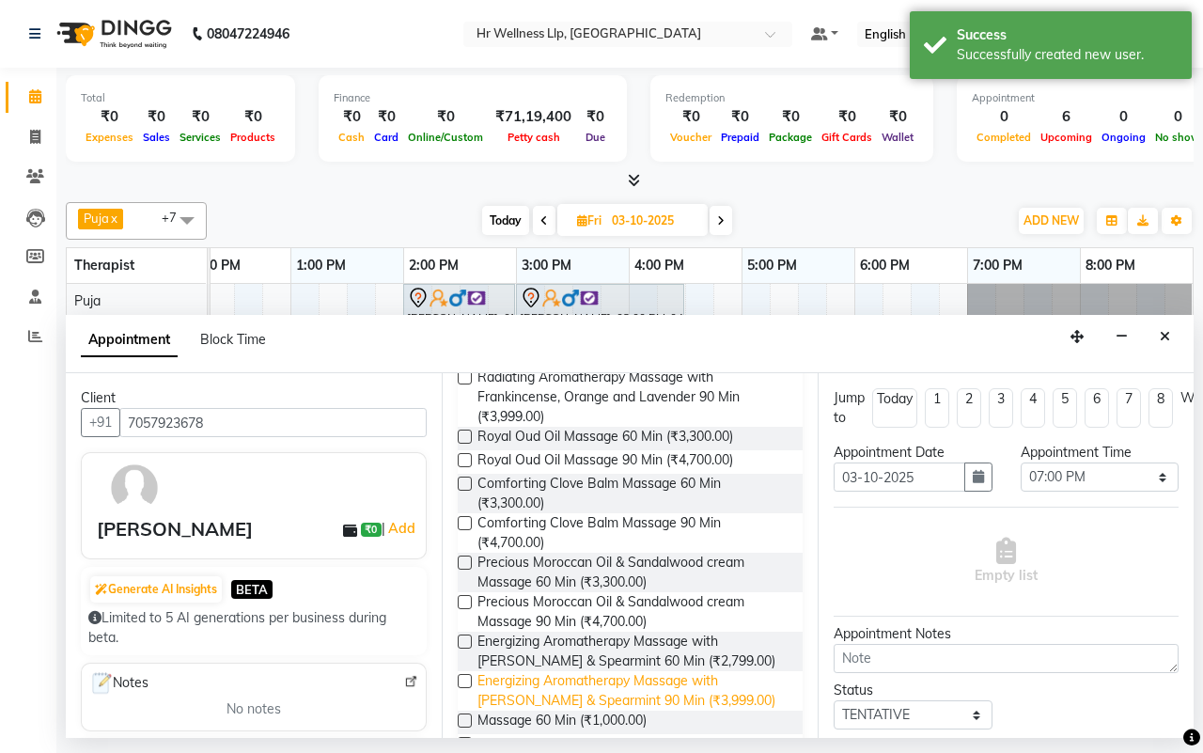
scroll to position [1211, 0]
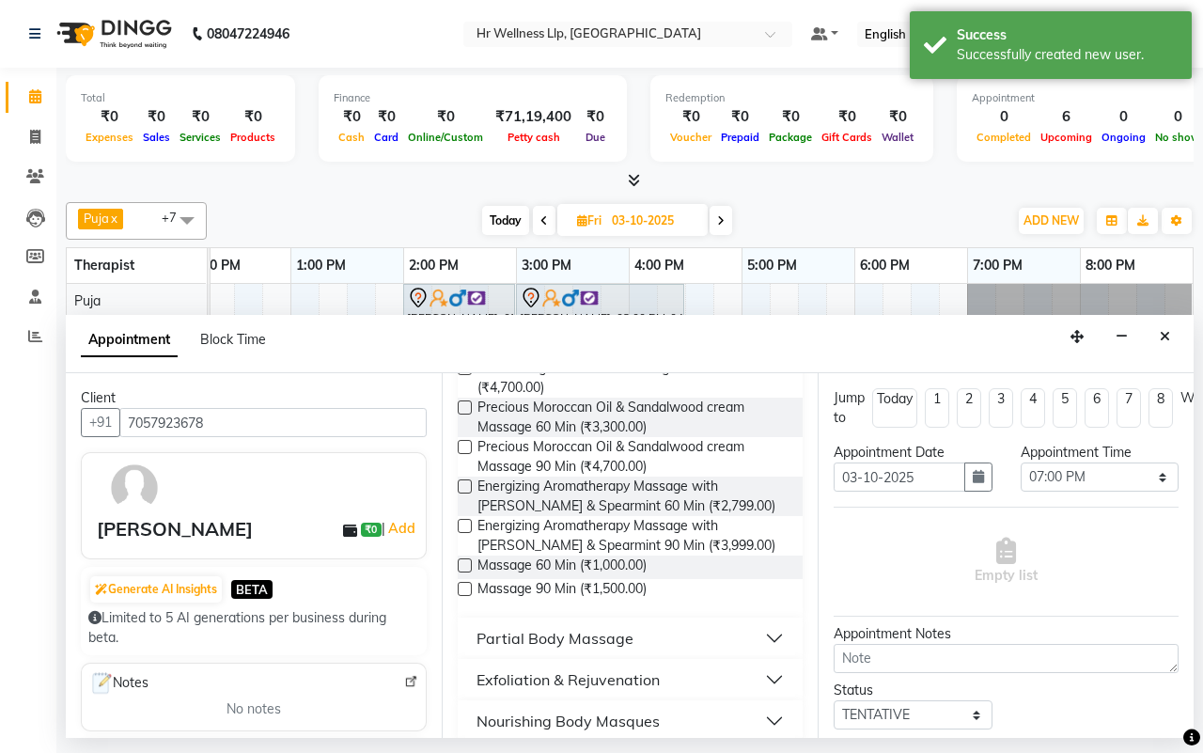
click at [462, 572] on label at bounding box center [465, 565] width 14 height 14
click at [462, 573] on input "checkbox" at bounding box center [464, 567] width 12 height 12
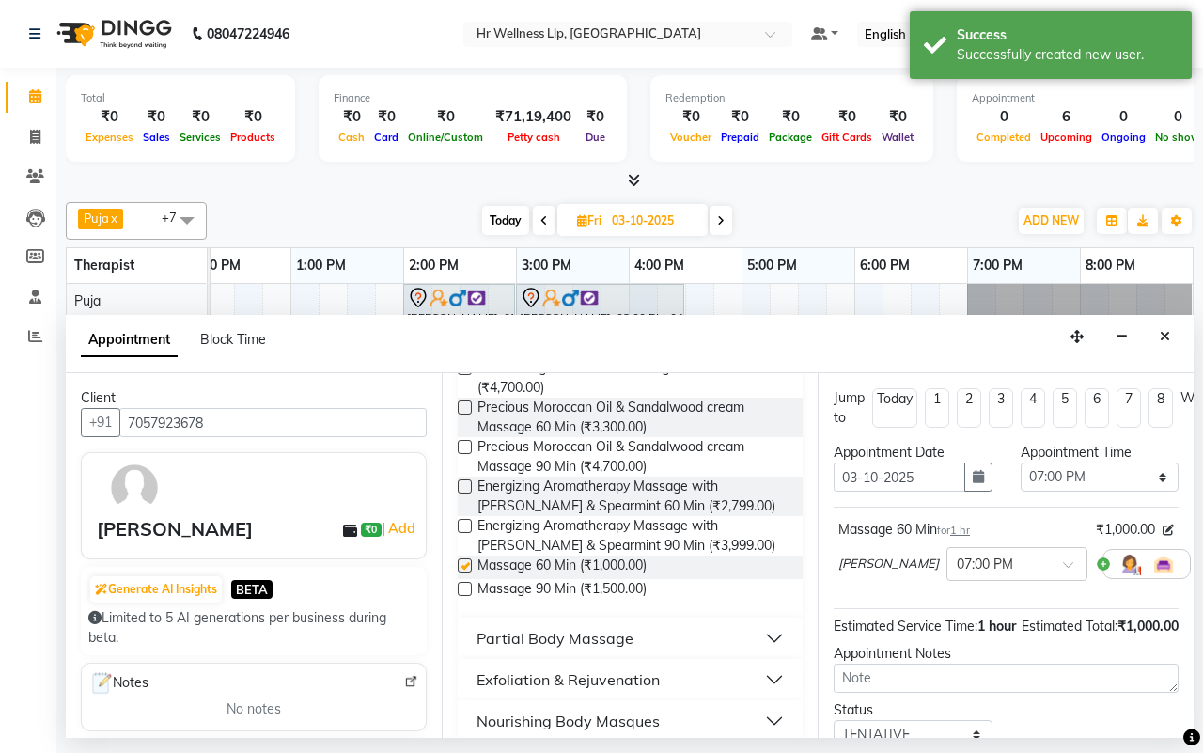
checkbox input "false"
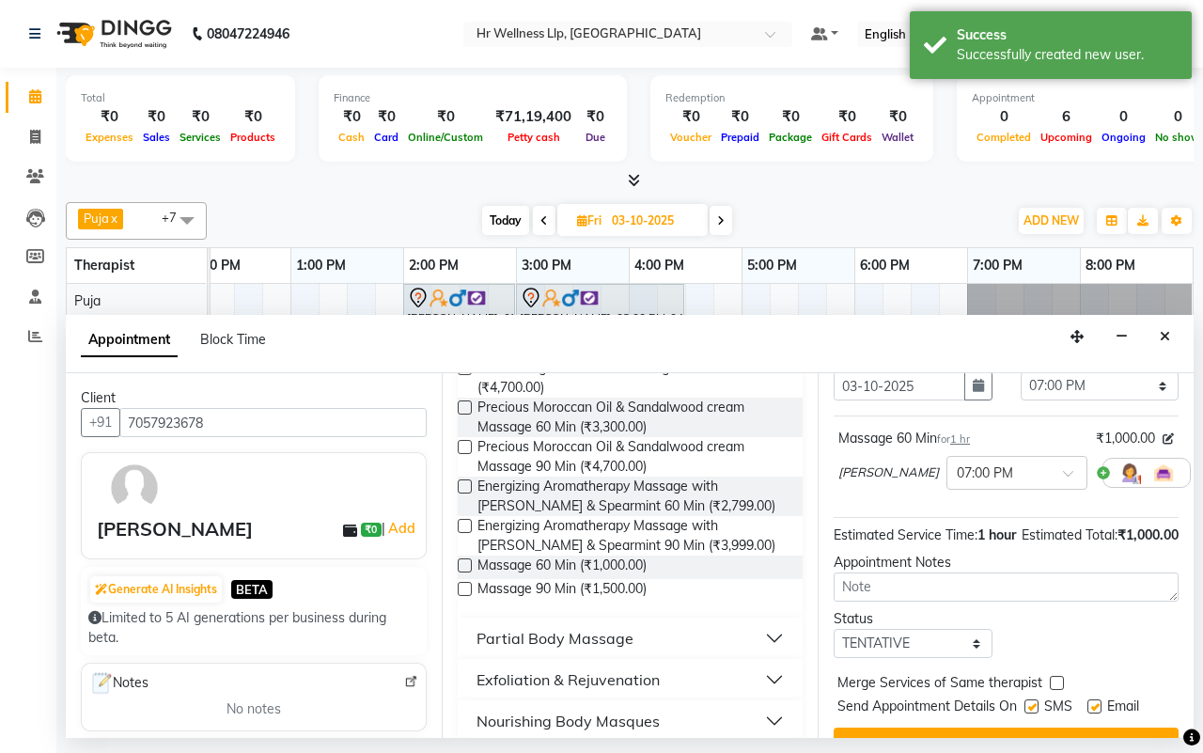
scroll to position [167, 0]
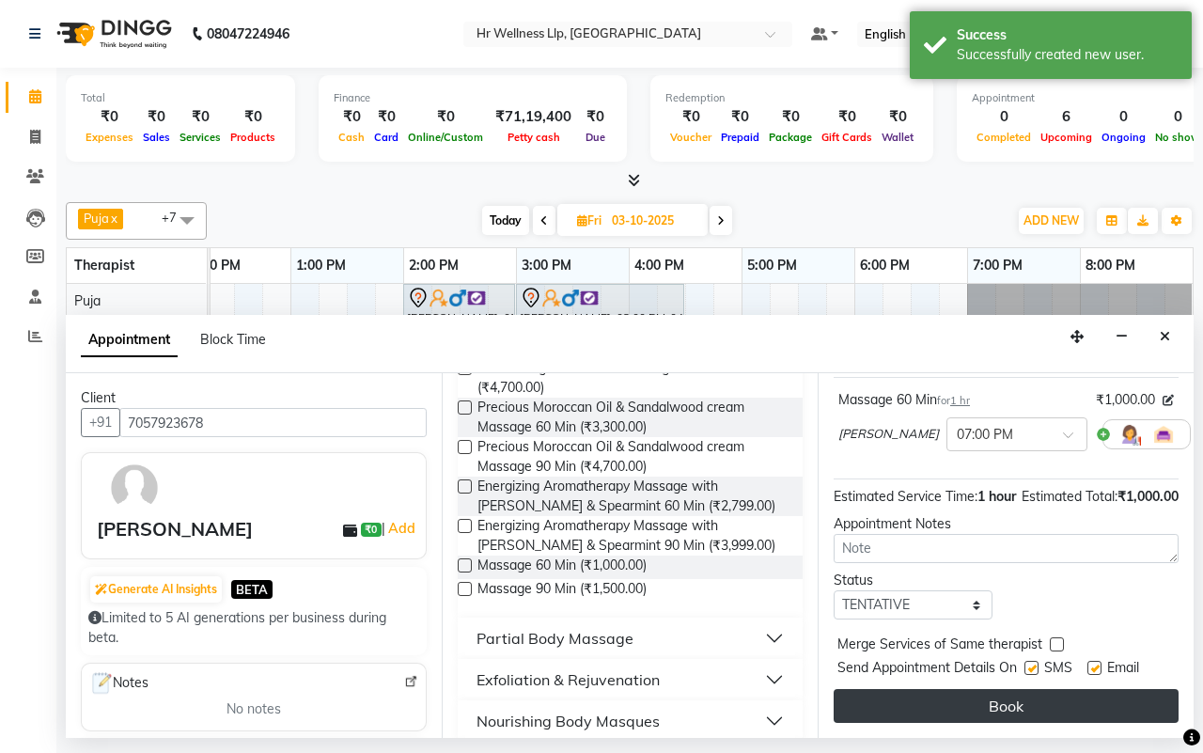
click at [988, 691] on button "Book" at bounding box center [1006, 706] width 345 height 34
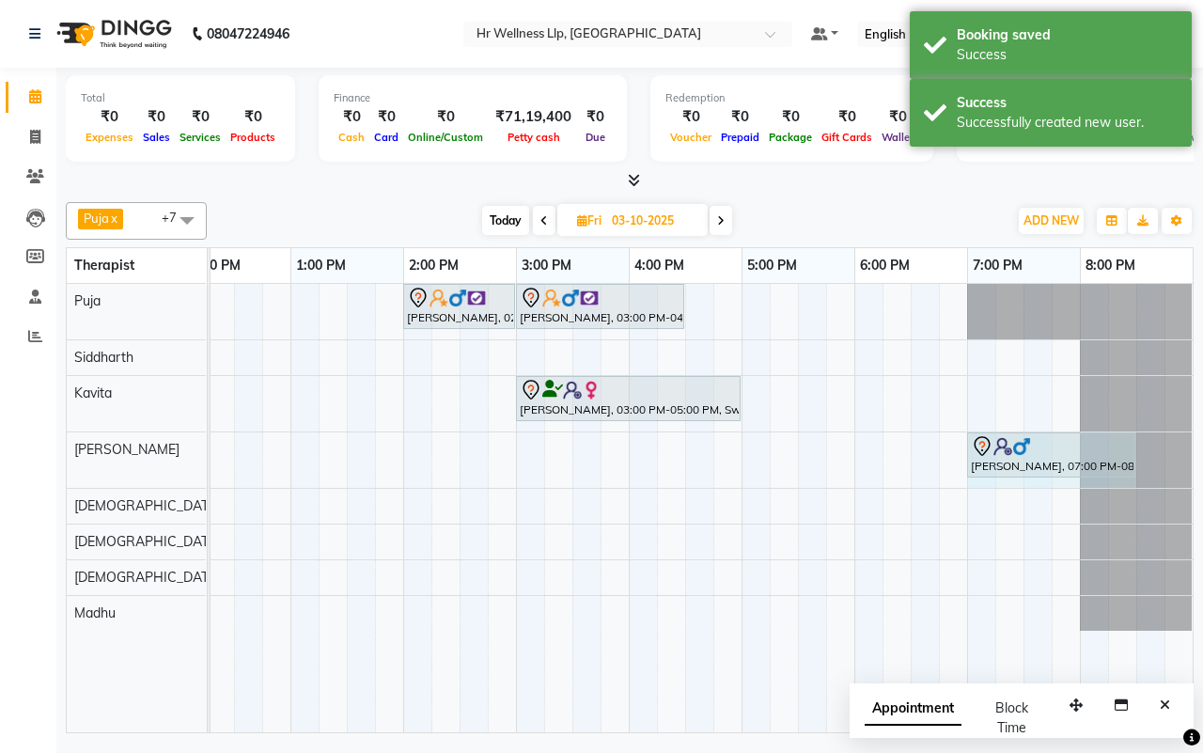
drag, startPoint x: 1078, startPoint y: 452, endPoint x: 1120, endPoint y: 452, distance: 42.3
drag, startPoint x: 970, startPoint y: 486, endPoint x: 1072, endPoint y: 487, distance: 102.5
click at [1072, 487] on div "Deepak Bhatia., 02:00 PM-03:00 PM, Massage 60 Min Deepak Bhatia., 03:00 PM-04:3…" at bounding box center [459, 508] width 1466 height 448
select select "85702"
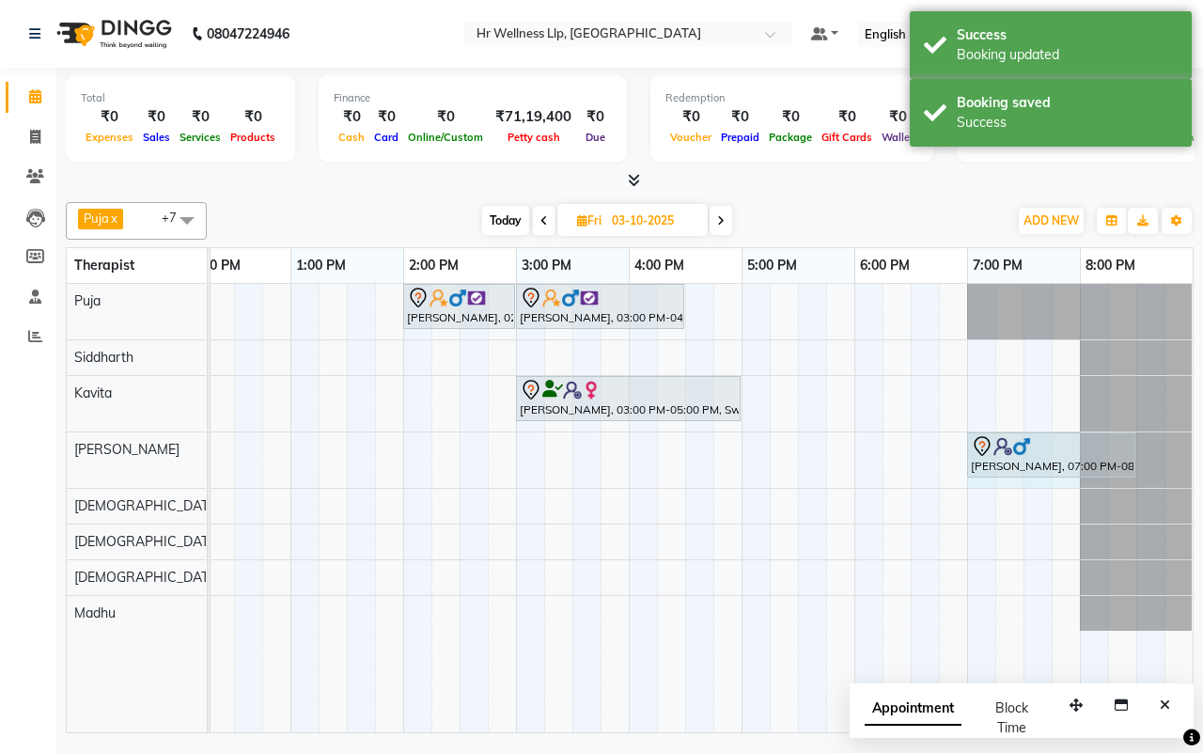
select select "tentative"
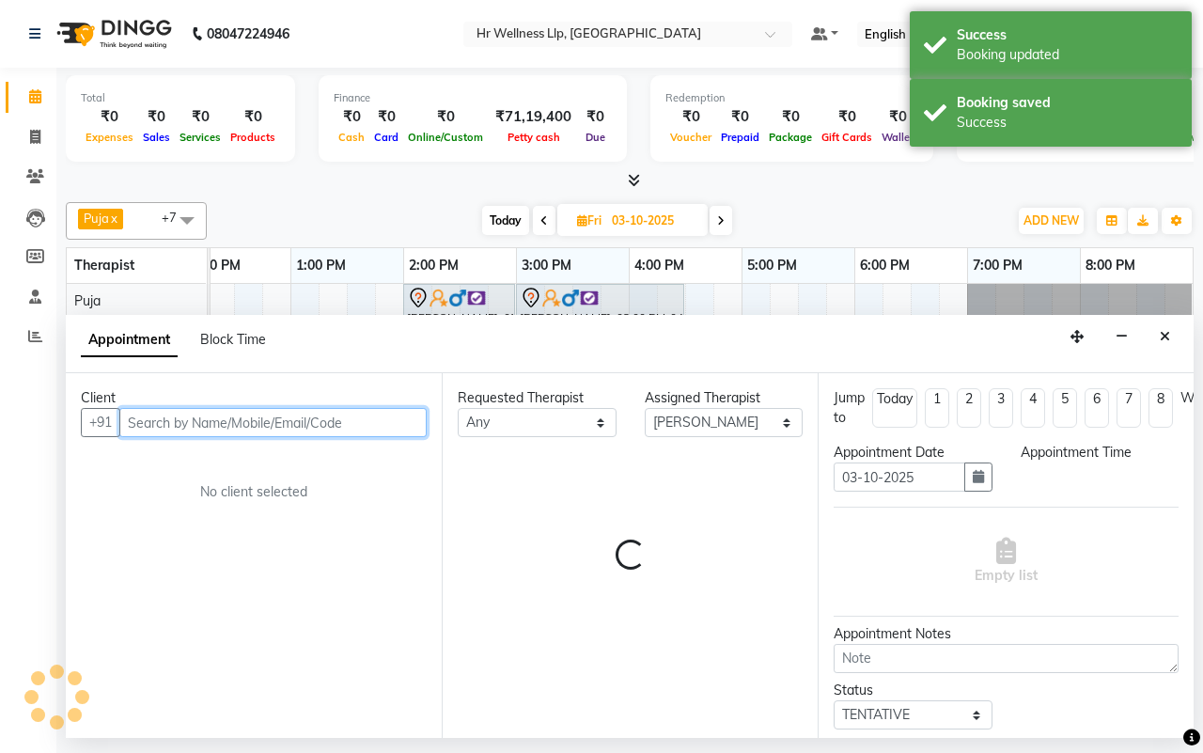
select select "1140"
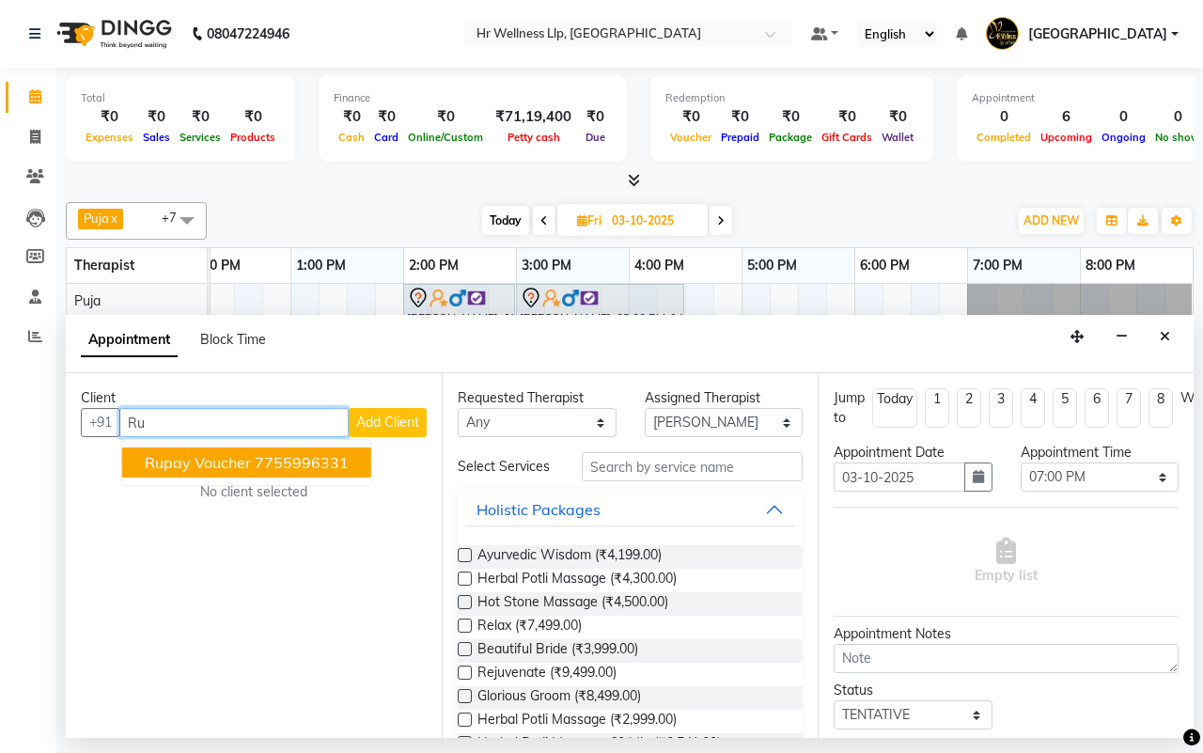
type input "R"
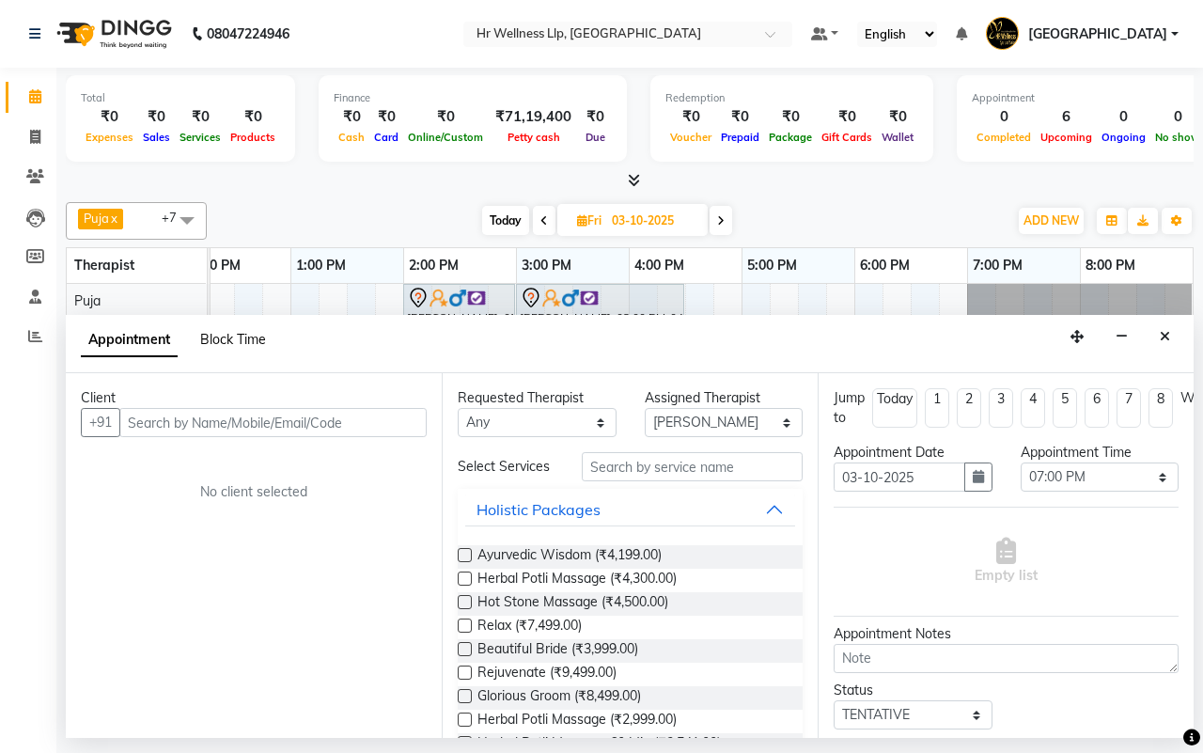
click at [233, 341] on span "Block Time" at bounding box center [233, 339] width 66 height 17
select select "85702"
select select "1140"
select select "1200"
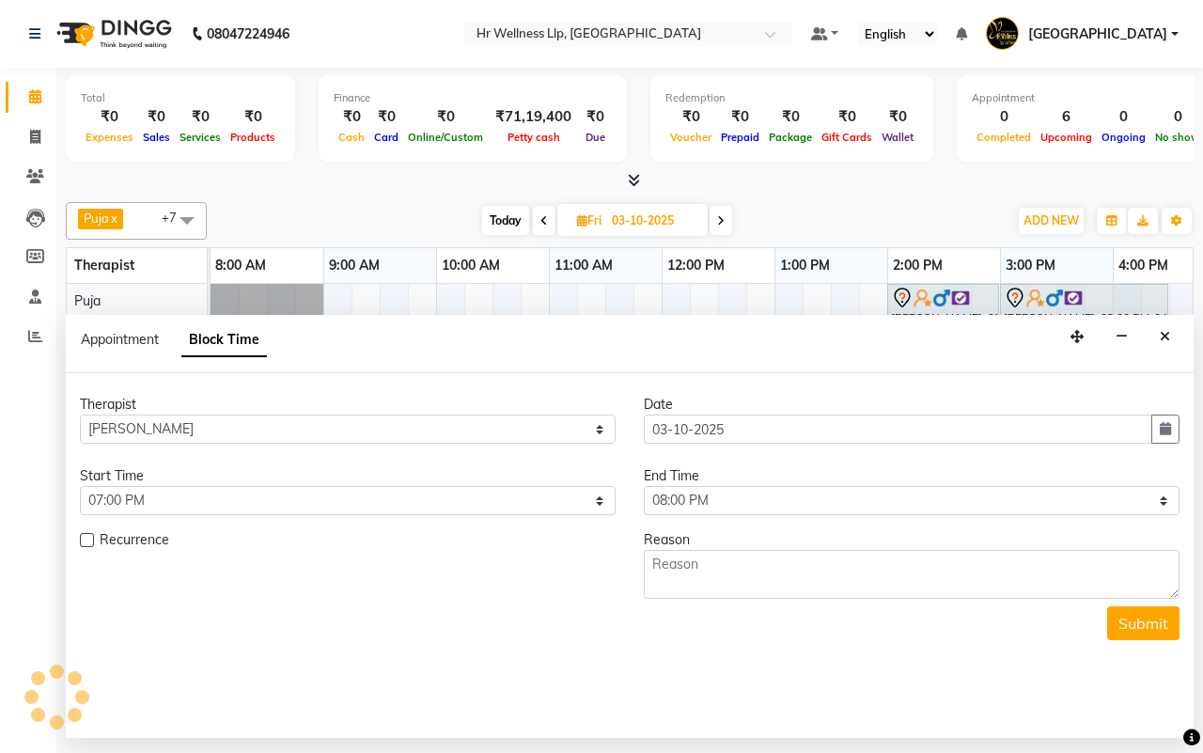
scroll to position [0, 227]
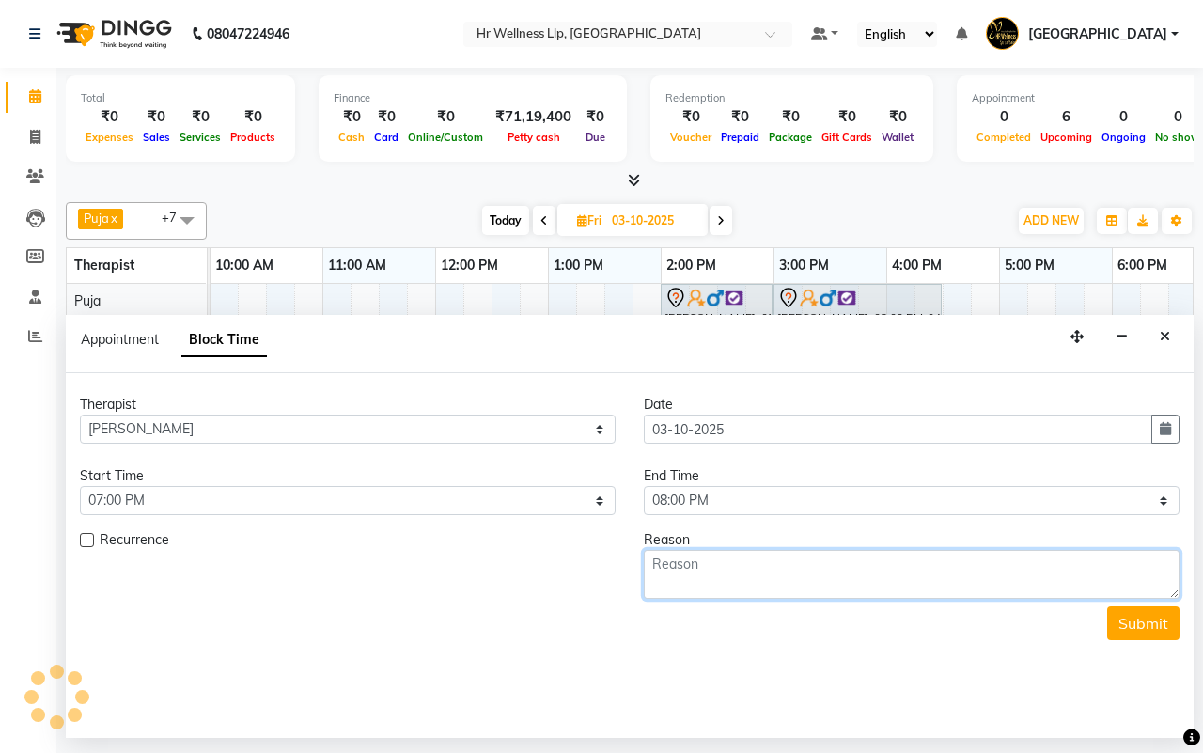
click at [816, 585] on textarea at bounding box center [912, 574] width 536 height 49
click at [730, 567] on textarea "Rupay voucger" at bounding box center [912, 574] width 536 height 49
type textarea "Rupay voucher"
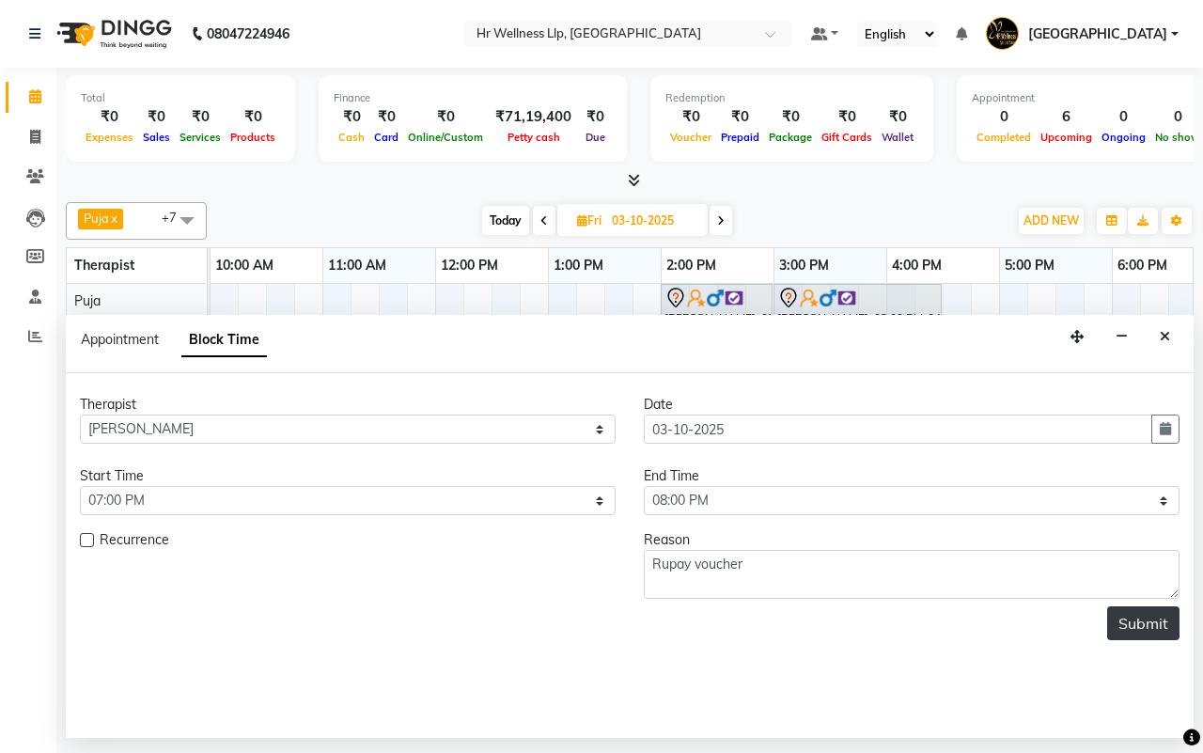
click at [1137, 633] on button "Submit" at bounding box center [1143, 623] width 72 height 34
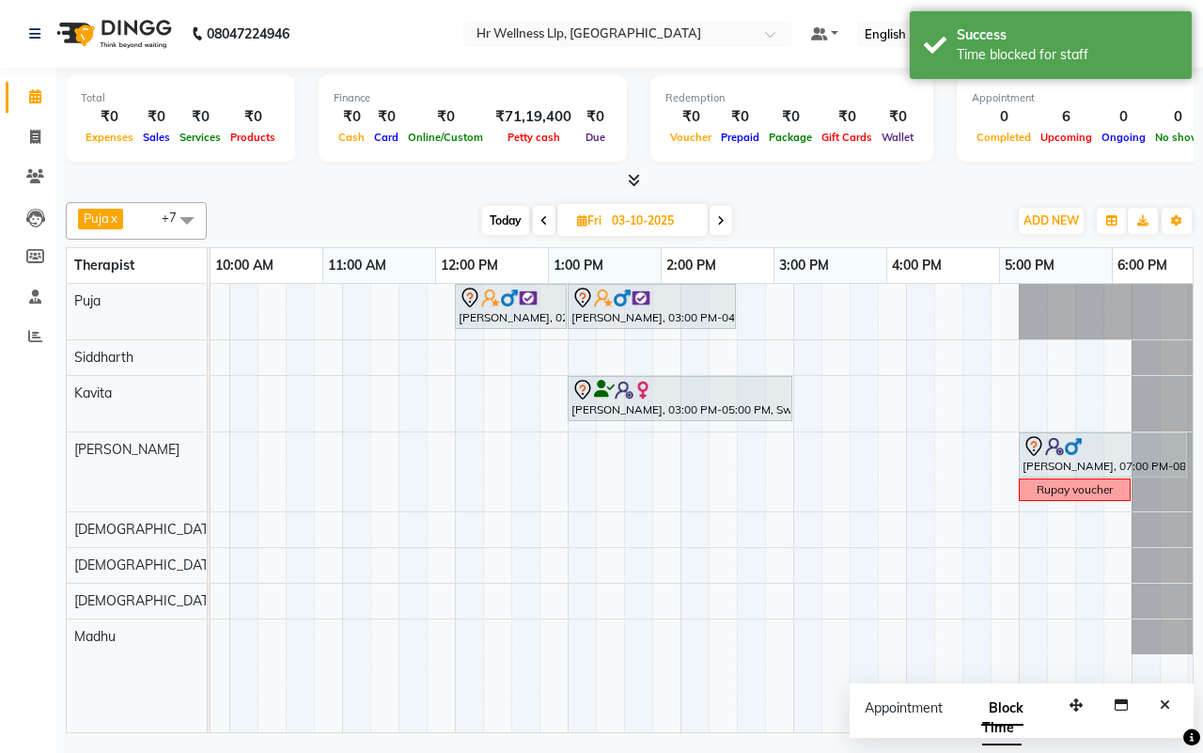
scroll to position [0, 484]
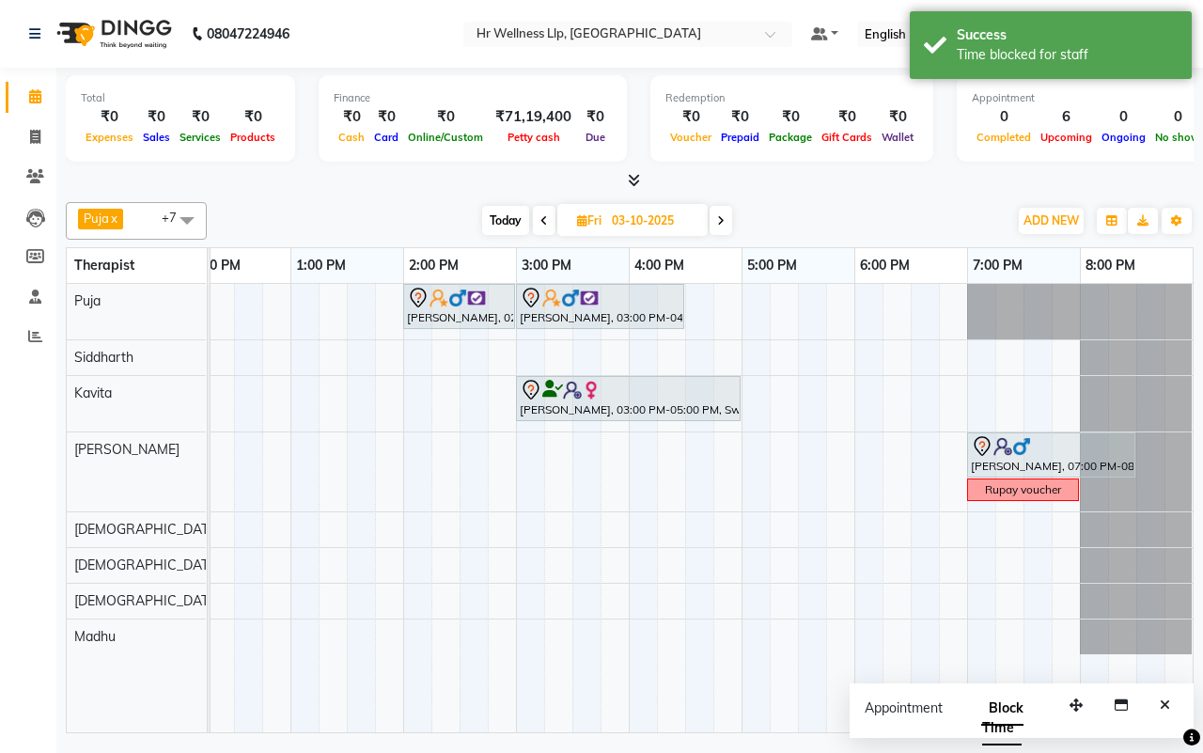
click at [496, 219] on span "Today" at bounding box center [505, 220] width 47 height 29
type input "01-10-2025"
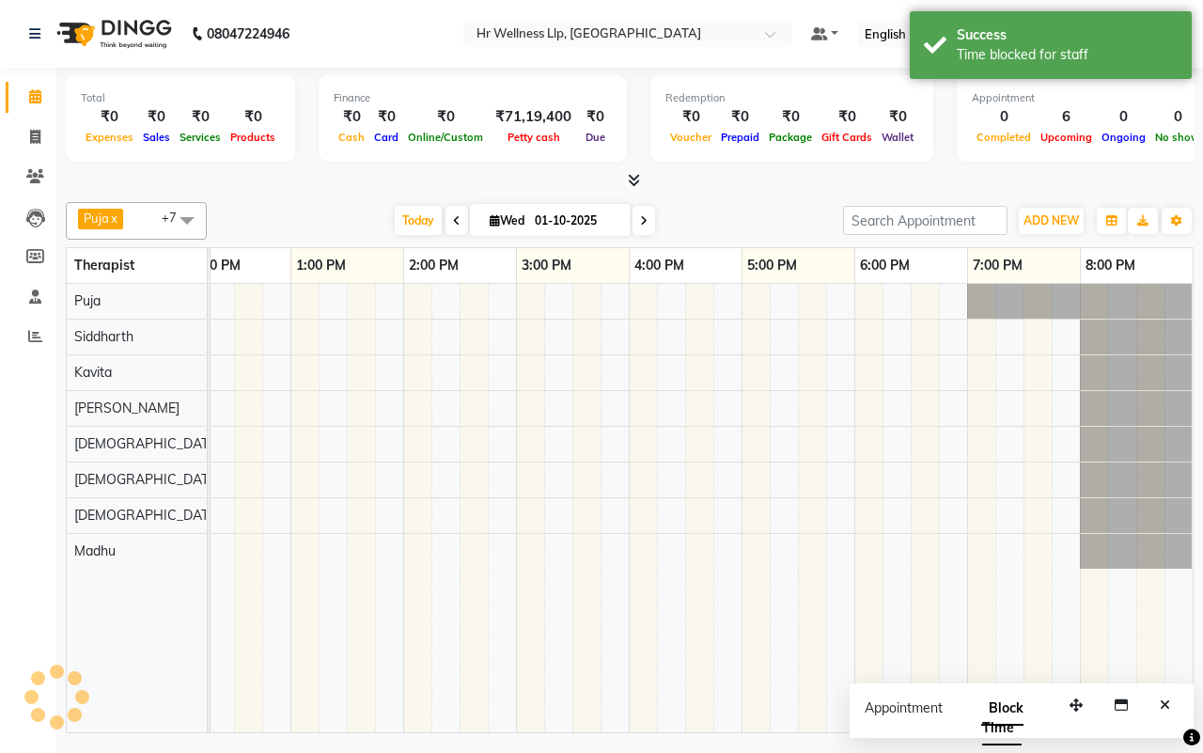
scroll to position [0, 227]
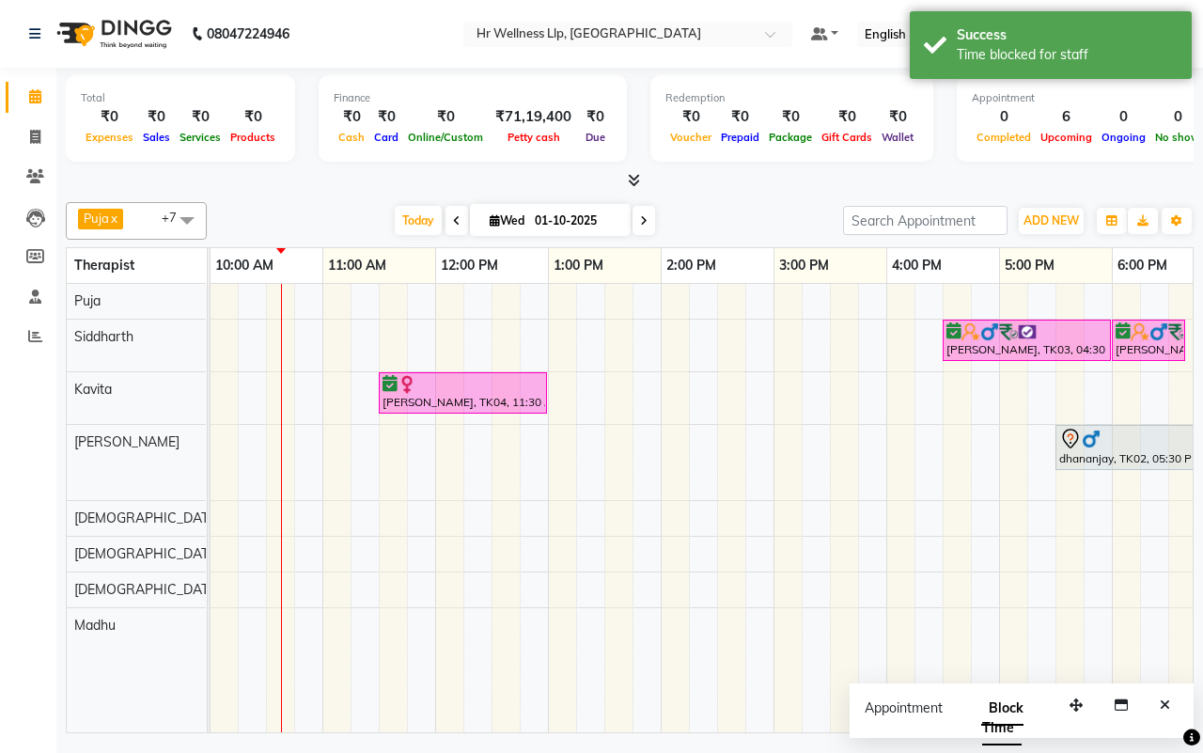
click at [722, 218] on div "[DATE] [DATE]" at bounding box center [525, 221] width 618 height 28
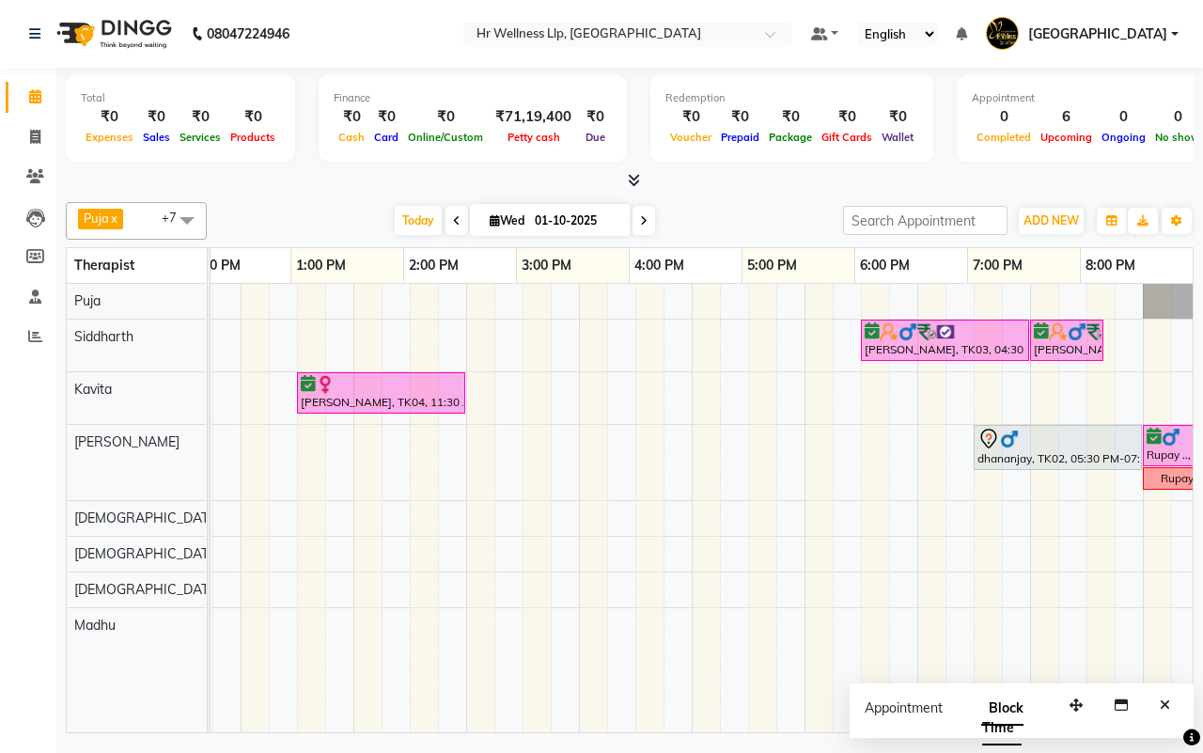
scroll to position [0, 274]
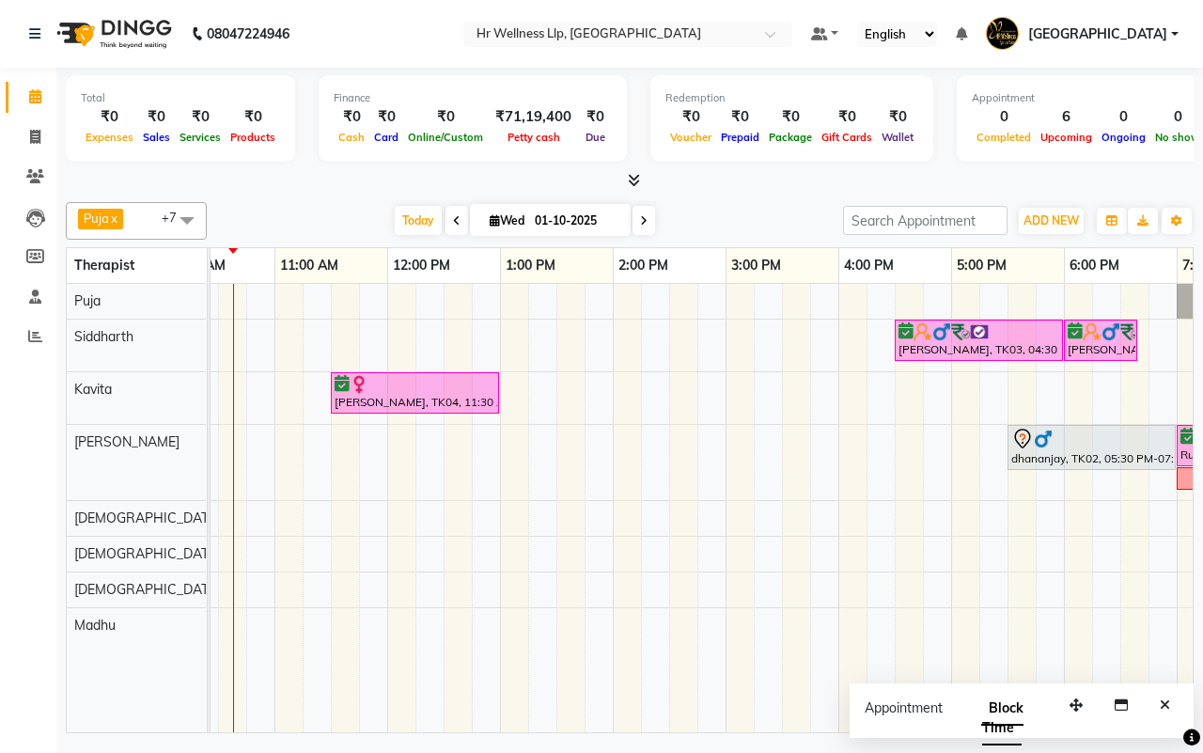
click at [733, 221] on div "[DATE] [DATE]" at bounding box center [525, 221] width 618 height 28
click at [1166, 702] on icon "Close" at bounding box center [1165, 704] width 10 height 13
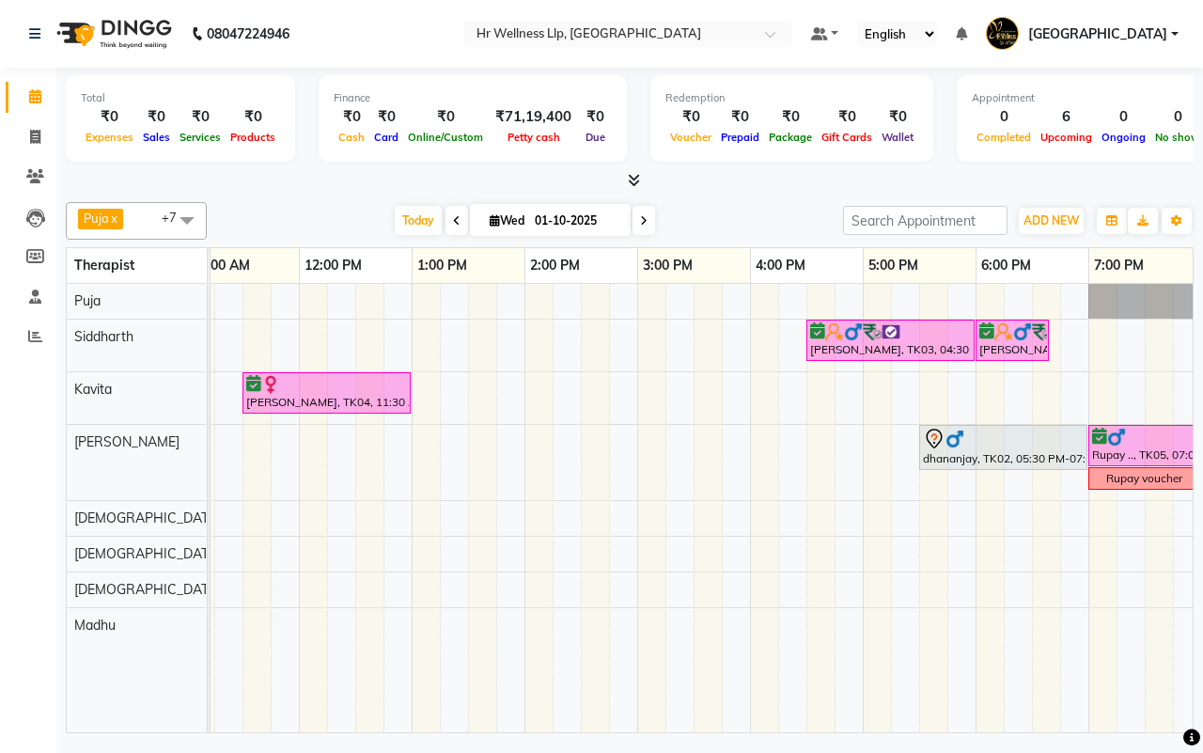
scroll to position [0, 484]
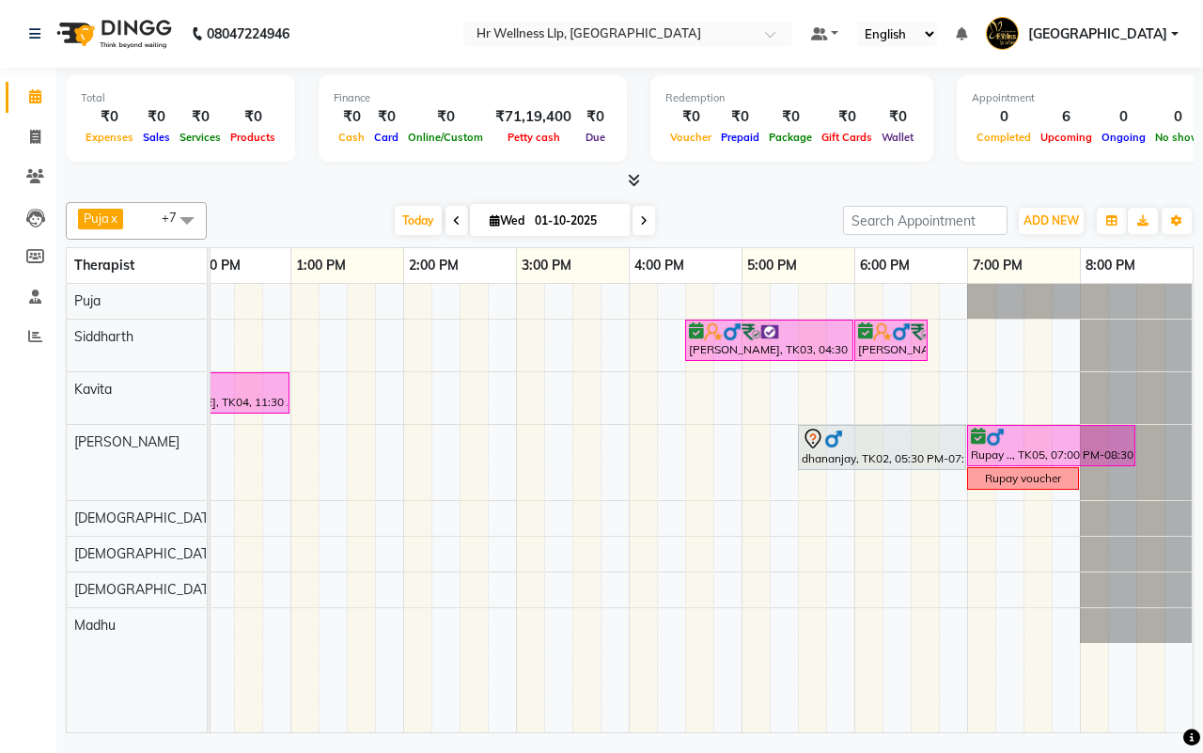
click at [728, 219] on div "[DATE] [DATE]" at bounding box center [525, 221] width 618 height 28
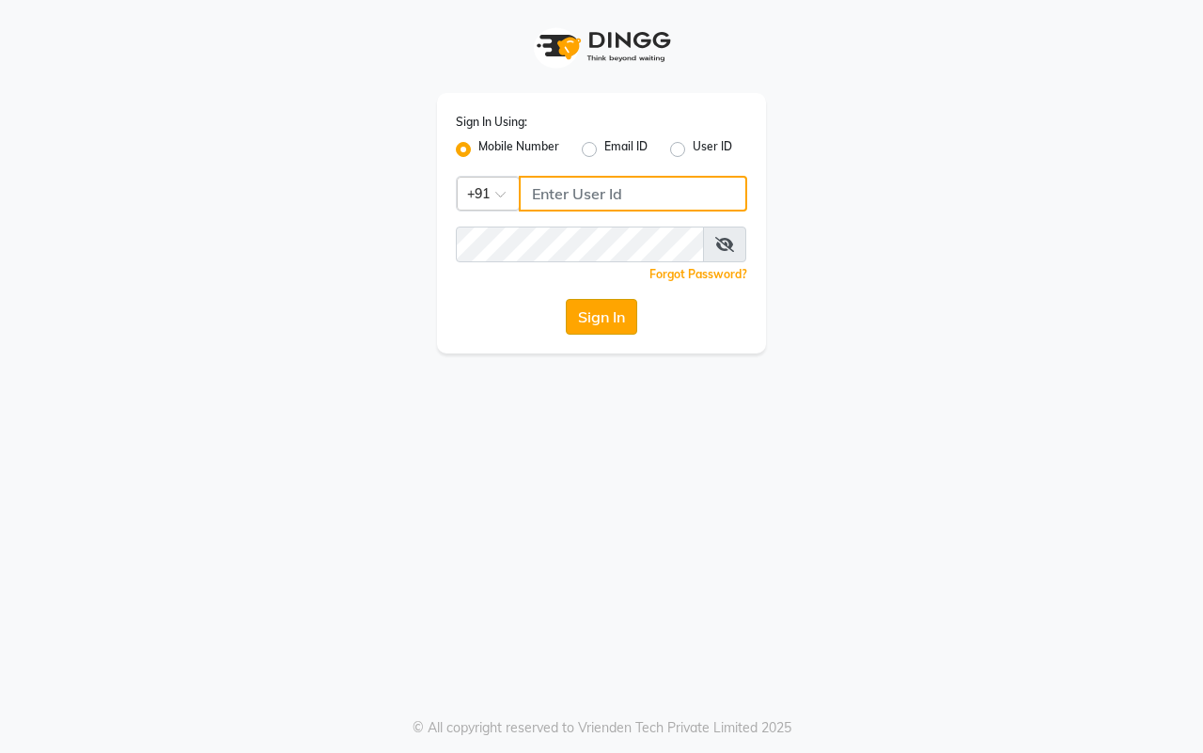
type input "7666948584"
drag, startPoint x: 593, startPoint y: 325, endPoint x: 594, endPoint y: 315, distance: 10.4
click at [593, 324] on button "Sign In" at bounding box center [601, 317] width 71 height 36
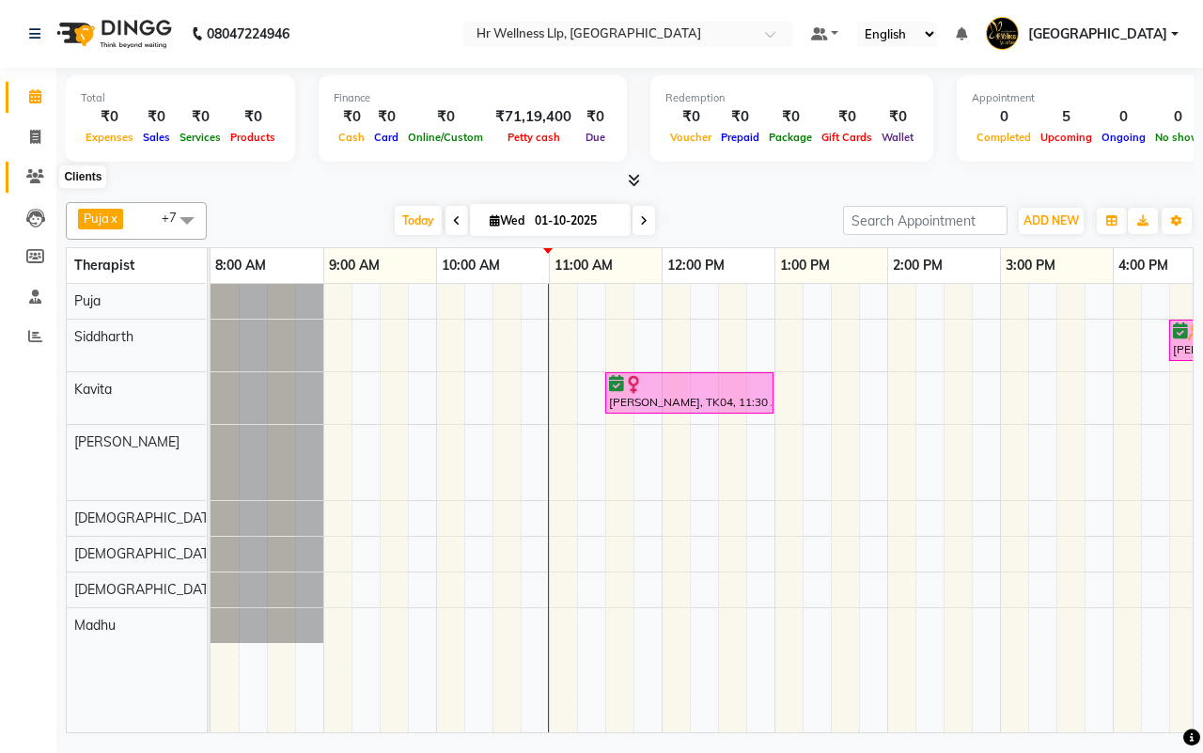
click at [33, 172] on icon at bounding box center [35, 176] width 18 height 14
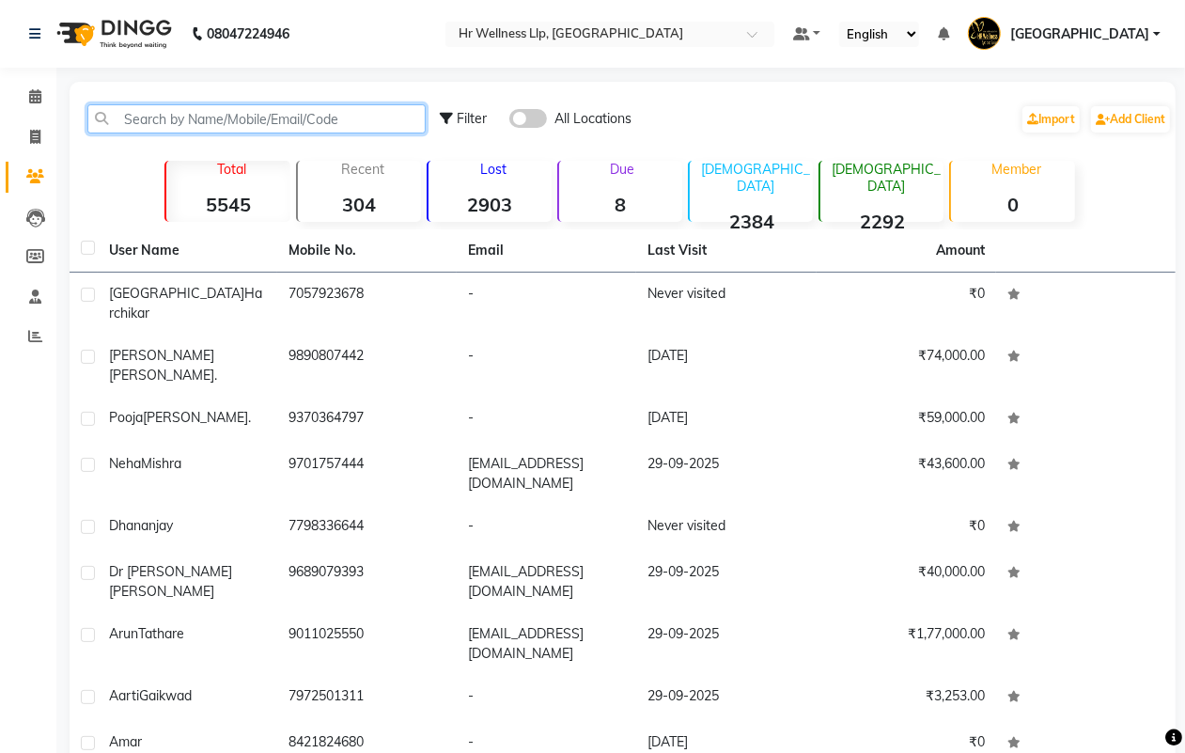
click at [255, 118] on input "text" at bounding box center [256, 118] width 338 height 29
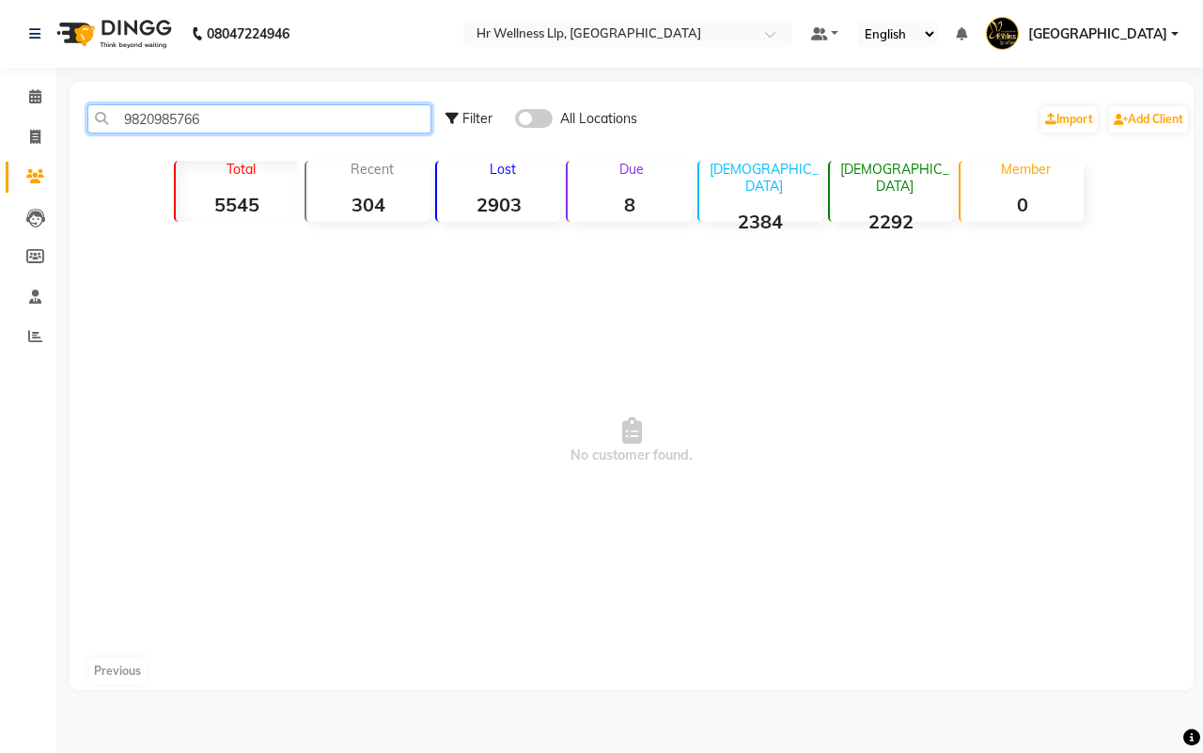
type input "9820985766"
click at [528, 110] on span at bounding box center [534, 118] width 38 height 19
click at [515, 121] on input "checkbox" at bounding box center [515, 121] width 0 height 0
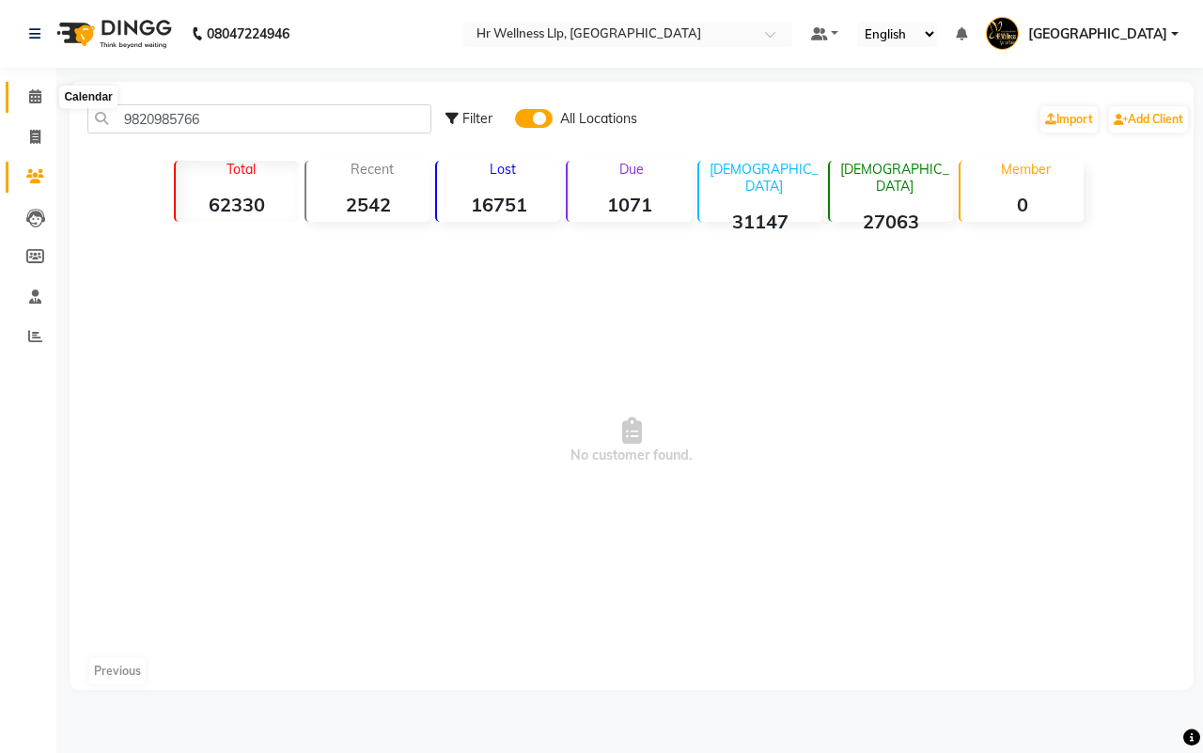
click at [35, 97] on icon at bounding box center [35, 96] width 12 height 14
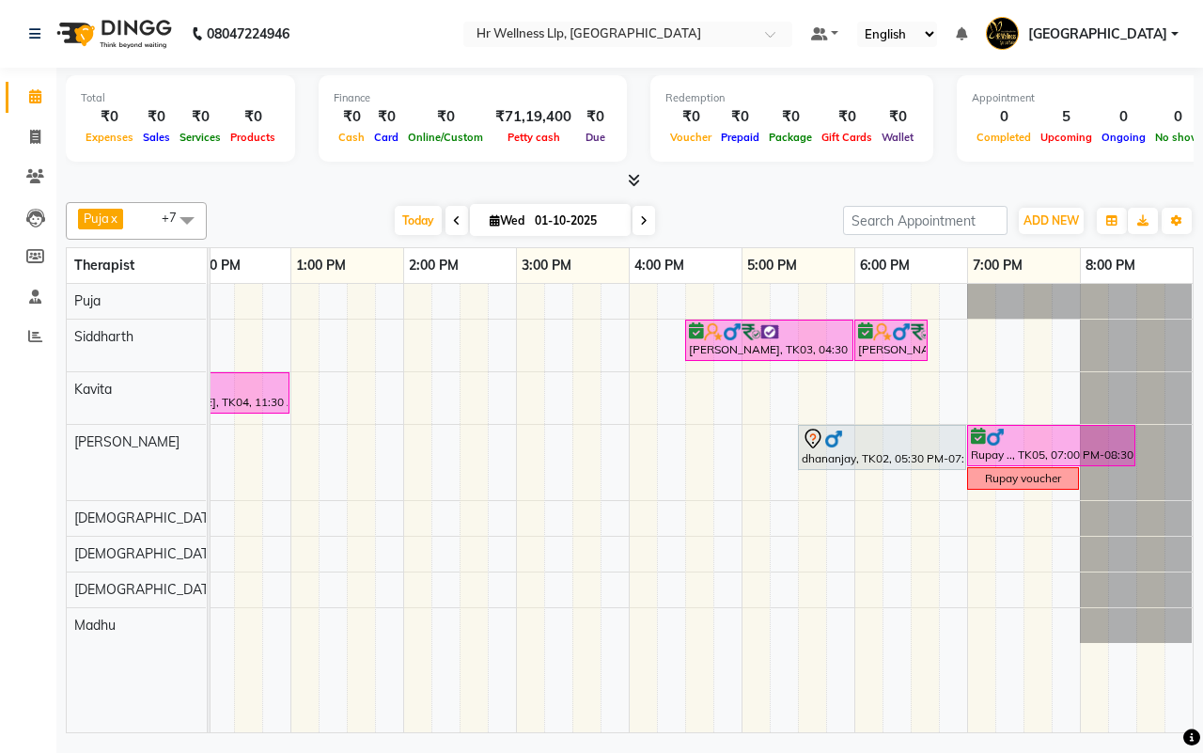
scroll to position [0, 102]
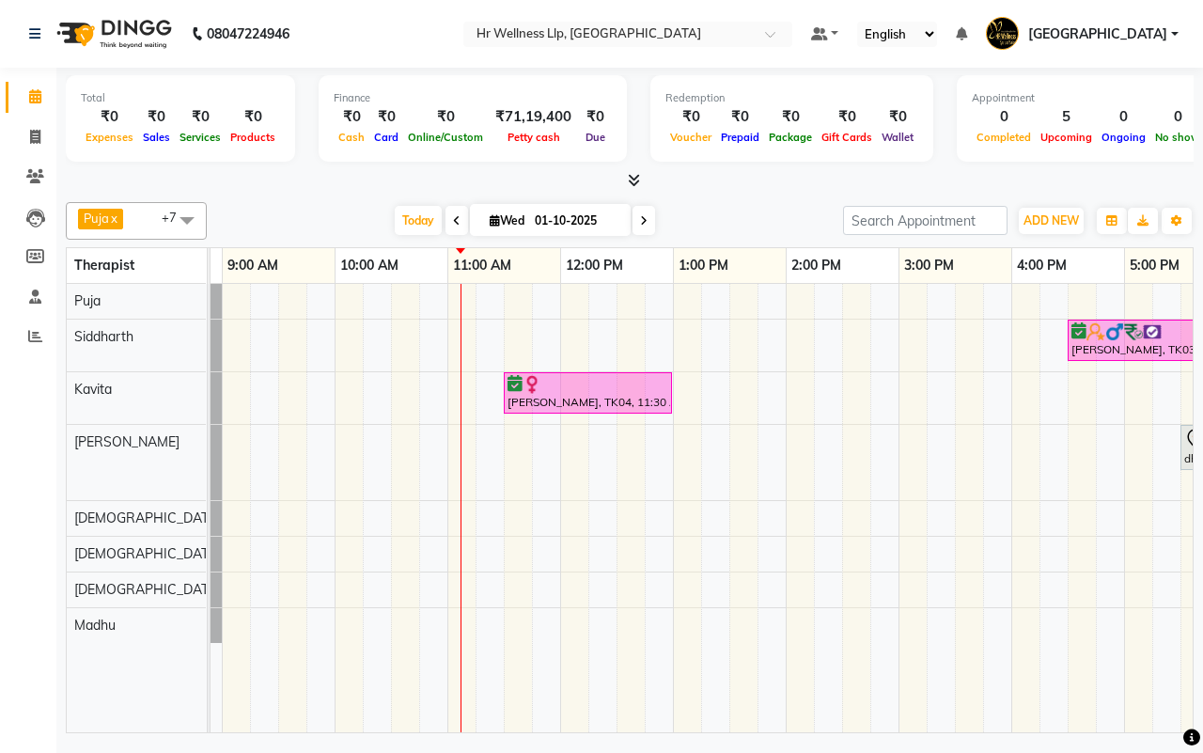
click at [647, 219] on span at bounding box center [644, 220] width 23 height 29
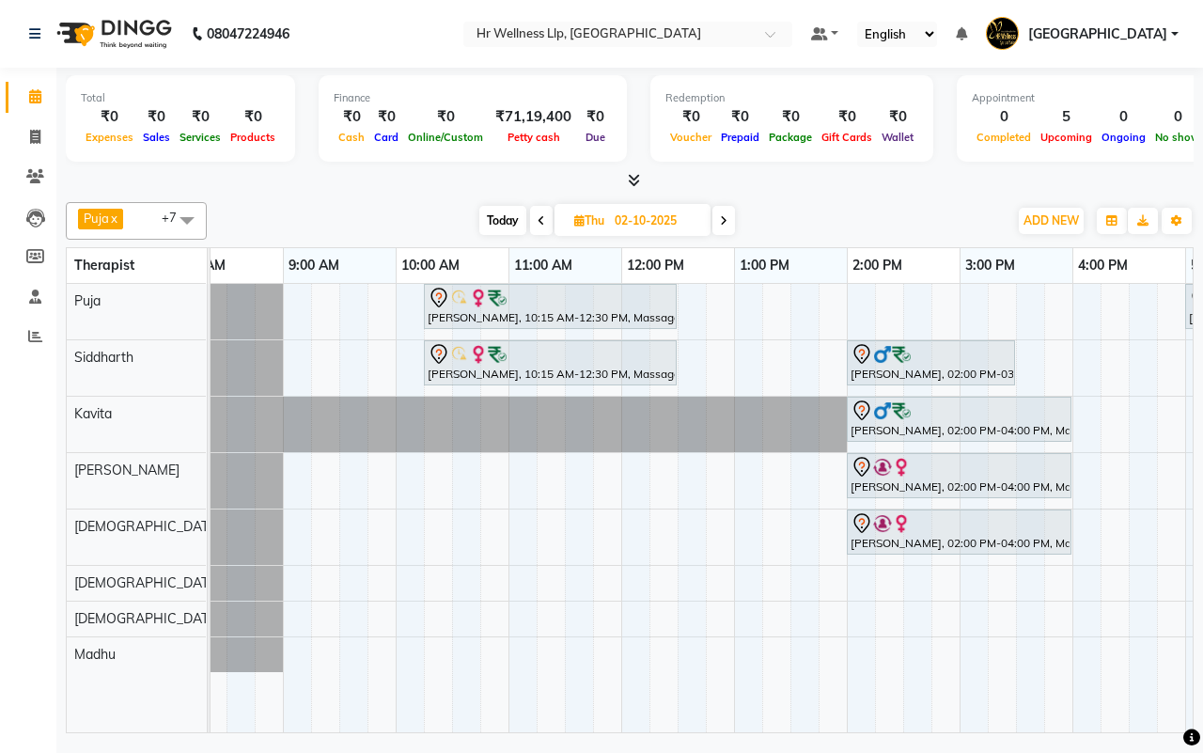
scroll to position [0, 35]
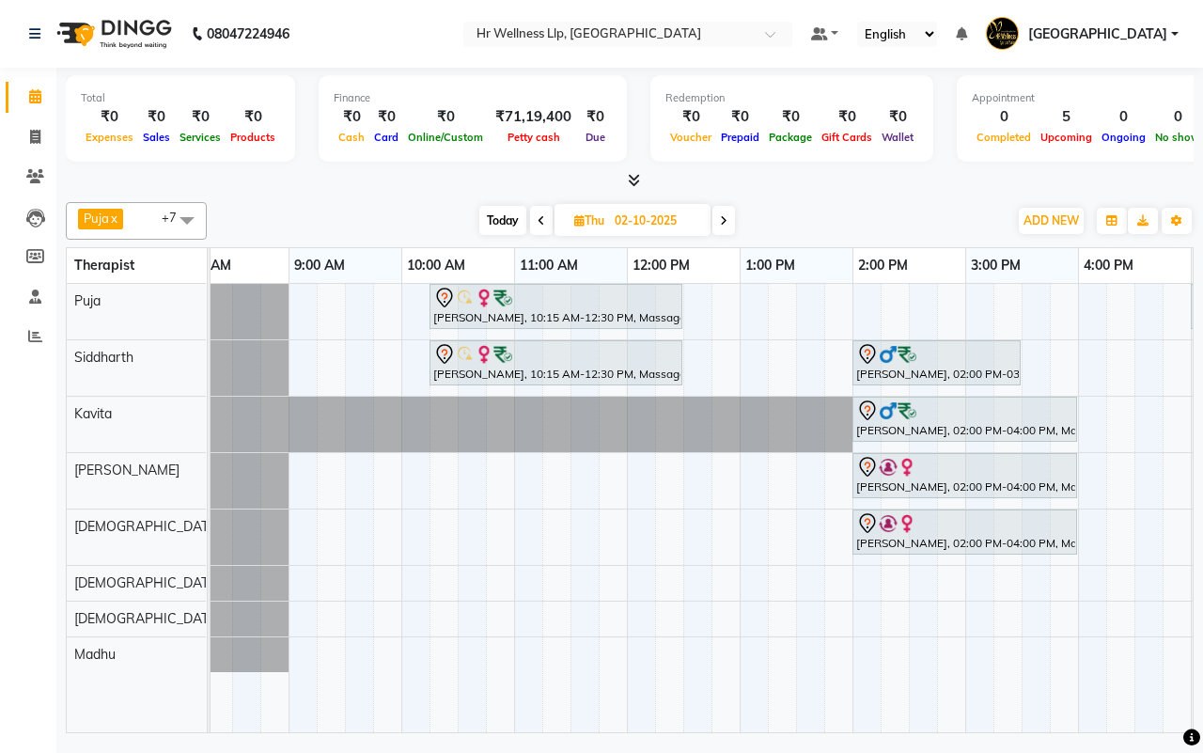
click at [860, 219] on div "Today Thu 02-10-2025" at bounding box center [607, 221] width 782 height 28
click at [503, 221] on span "Today" at bounding box center [502, 220] width 47 height 29
type input "01-10-2025"
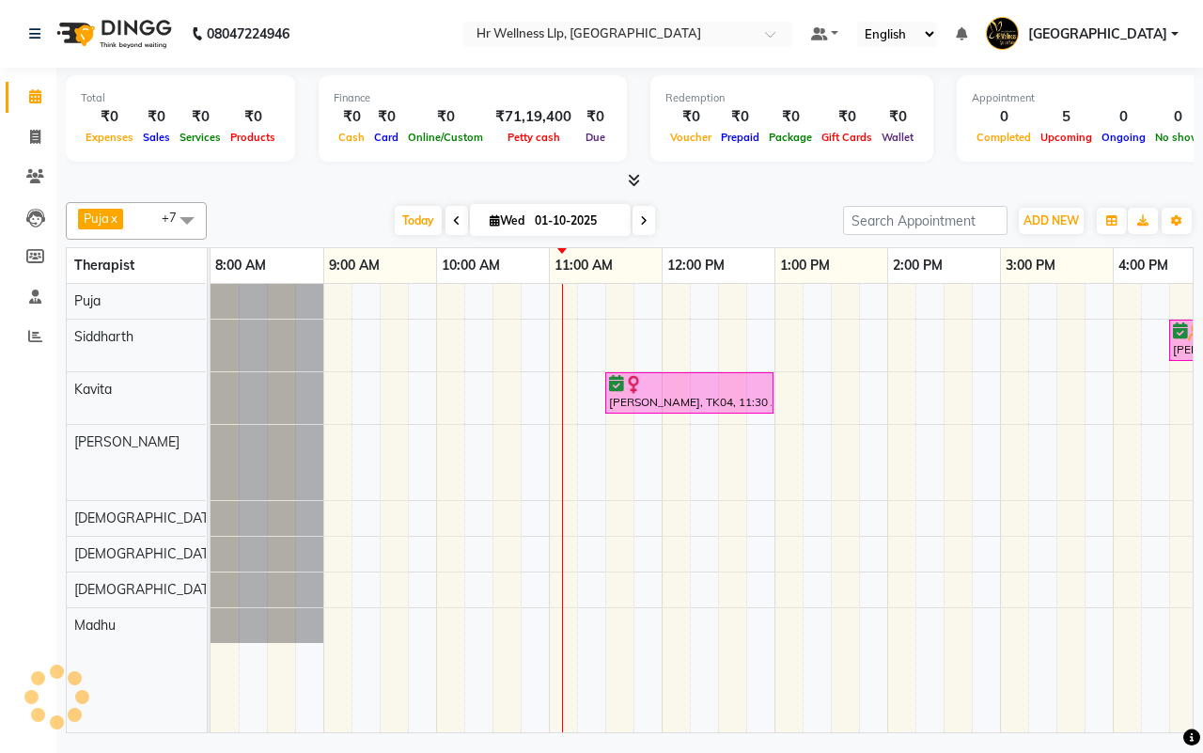
scroll to position [0, 339]
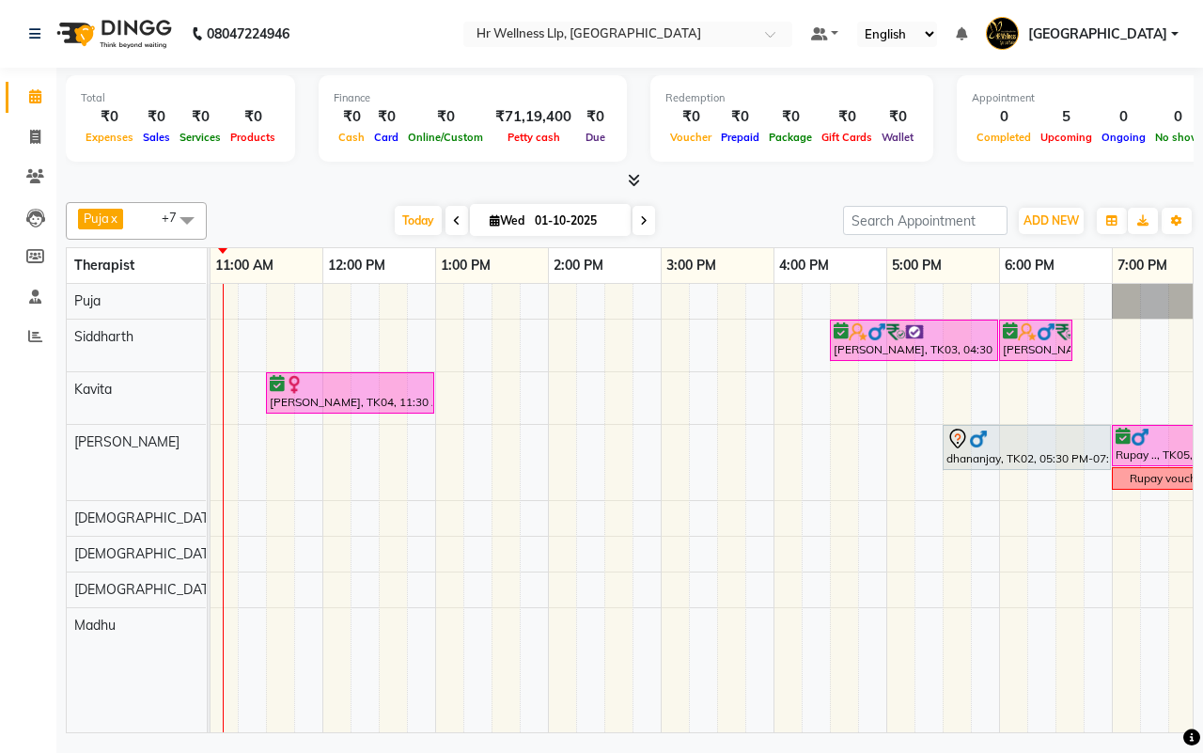
click at [731, 219] on div "[DATE] [DATE]" at bounding box center [525, 221] width 618 height 28
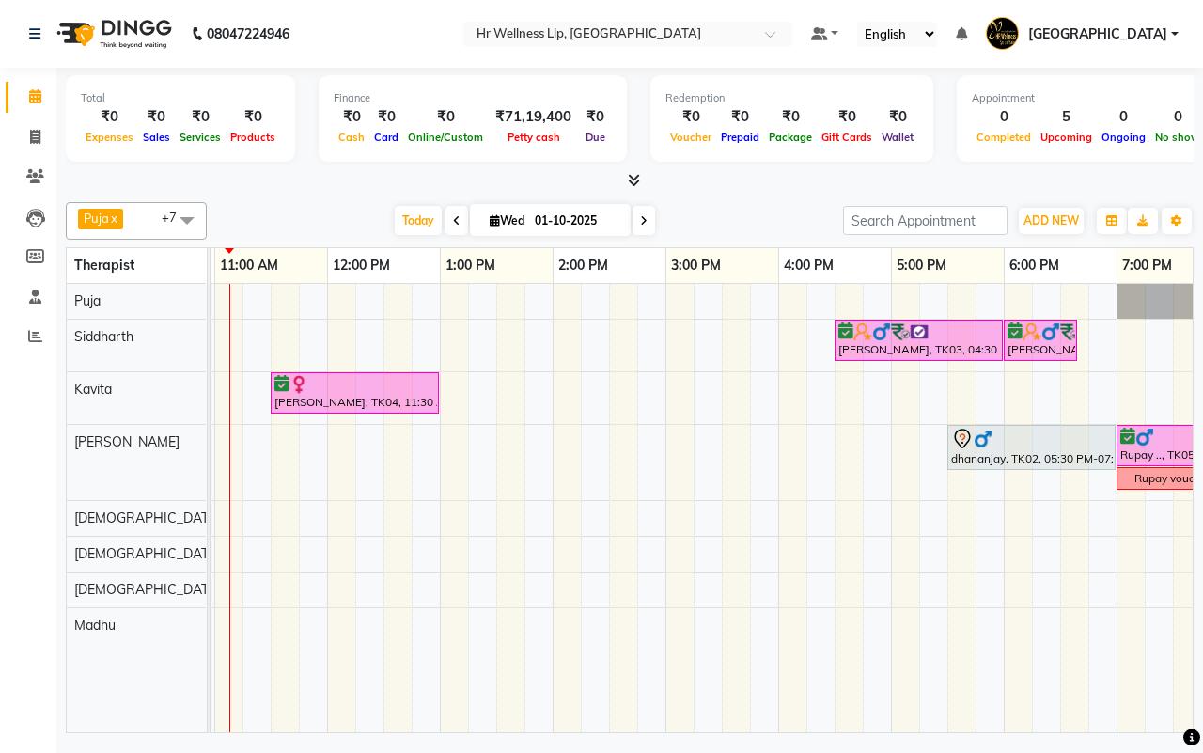
scroll to position [0, 374]
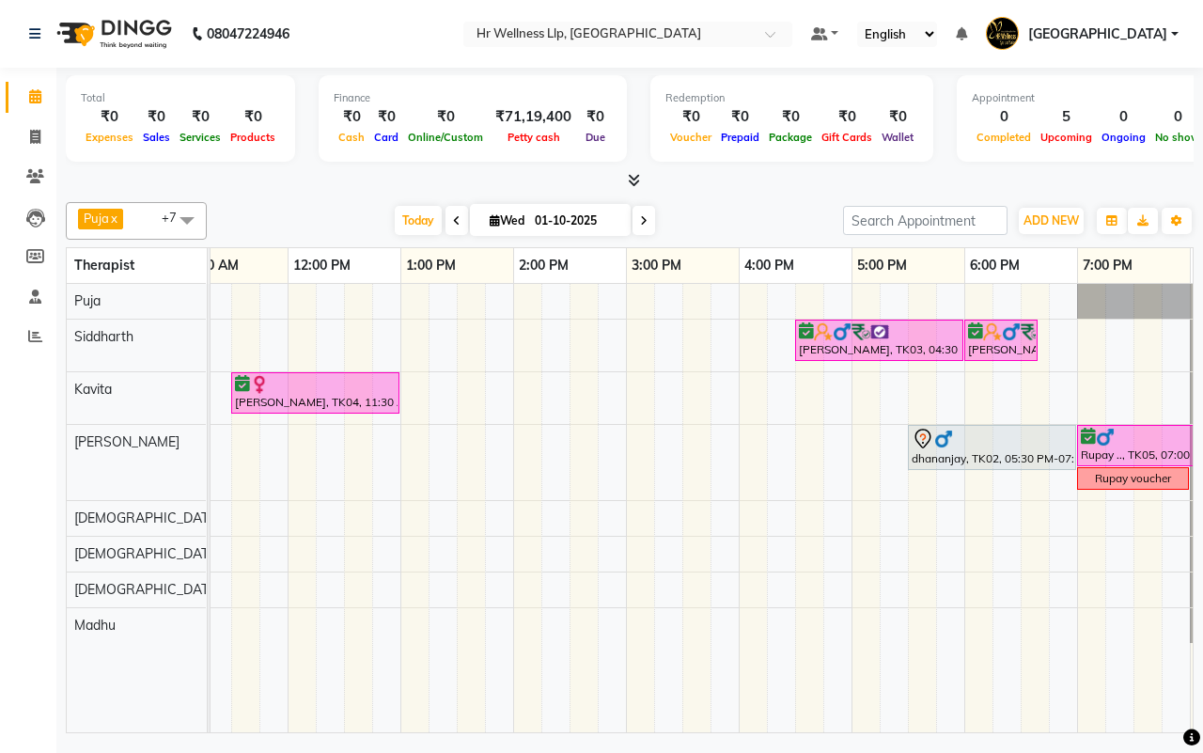
click at [728, 217] on div "[DATE] [DATE]" at bounding box center [525, 221] width 618 height 28
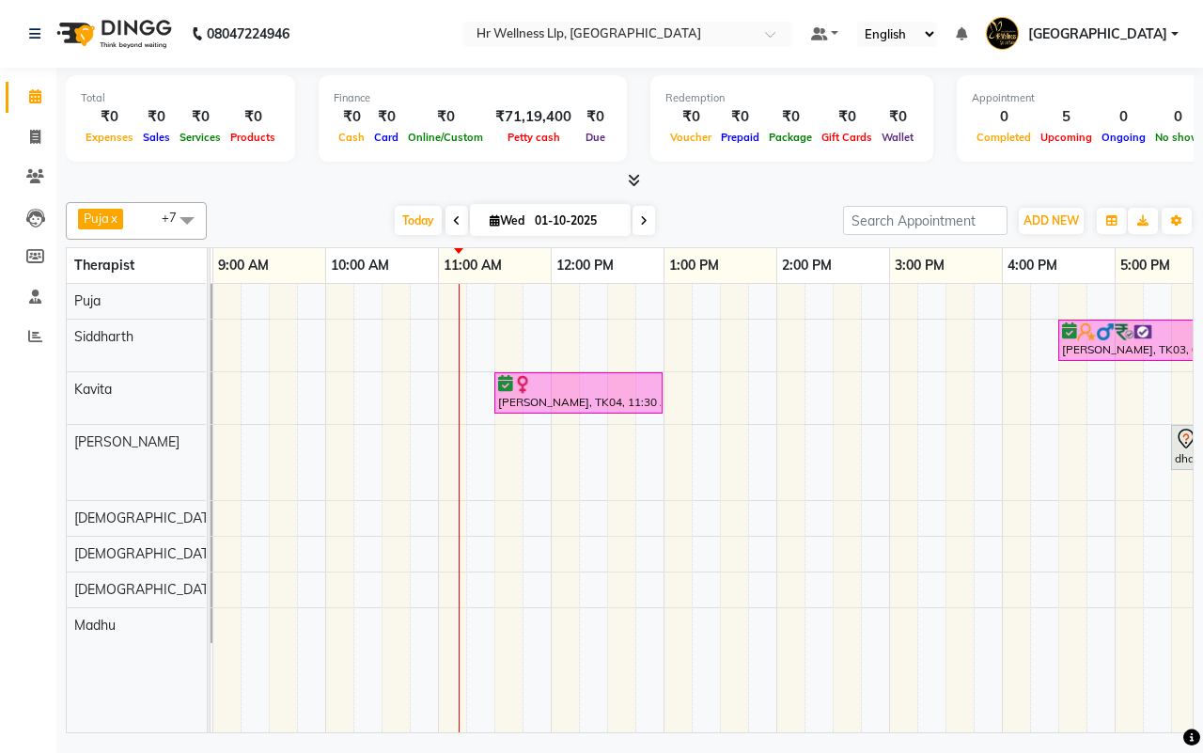
scroll to position [0, 106]
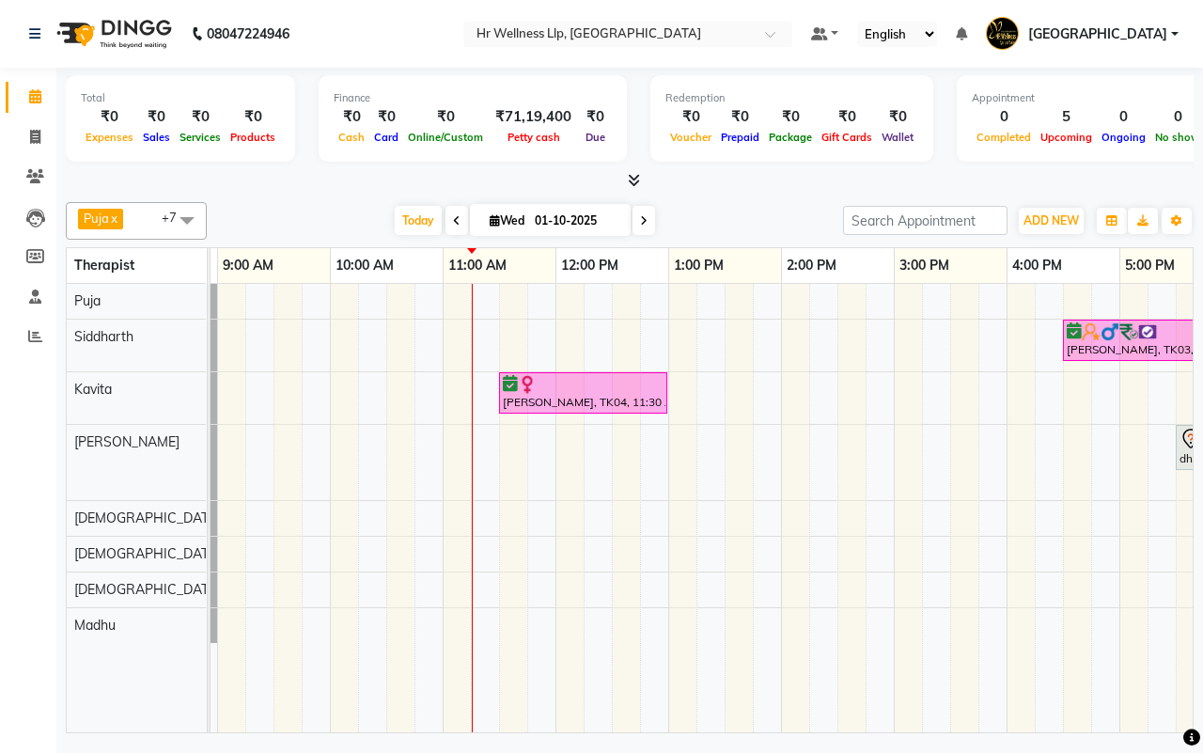
click at [731, 223] on div "[DATE] [DATE]" at bounding box center [525, 221] width 618 height 28
click at [675, 467] on div "[PERSON_NAME], TK03, 04:30 PM-06:00 PM, Massage 90 Min [PERSON_NAME], TK03, 06:…" at bounding box center [837, 508] width 1466 height 448
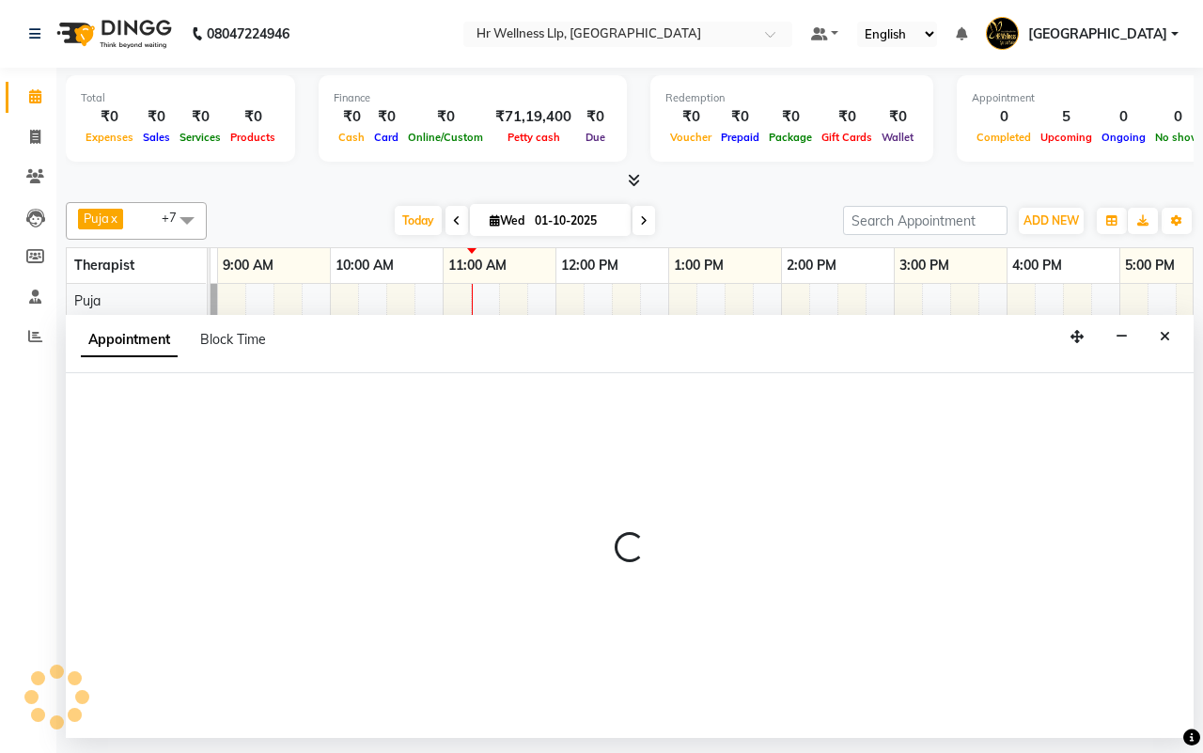
select select "85702"
select select "tentative"
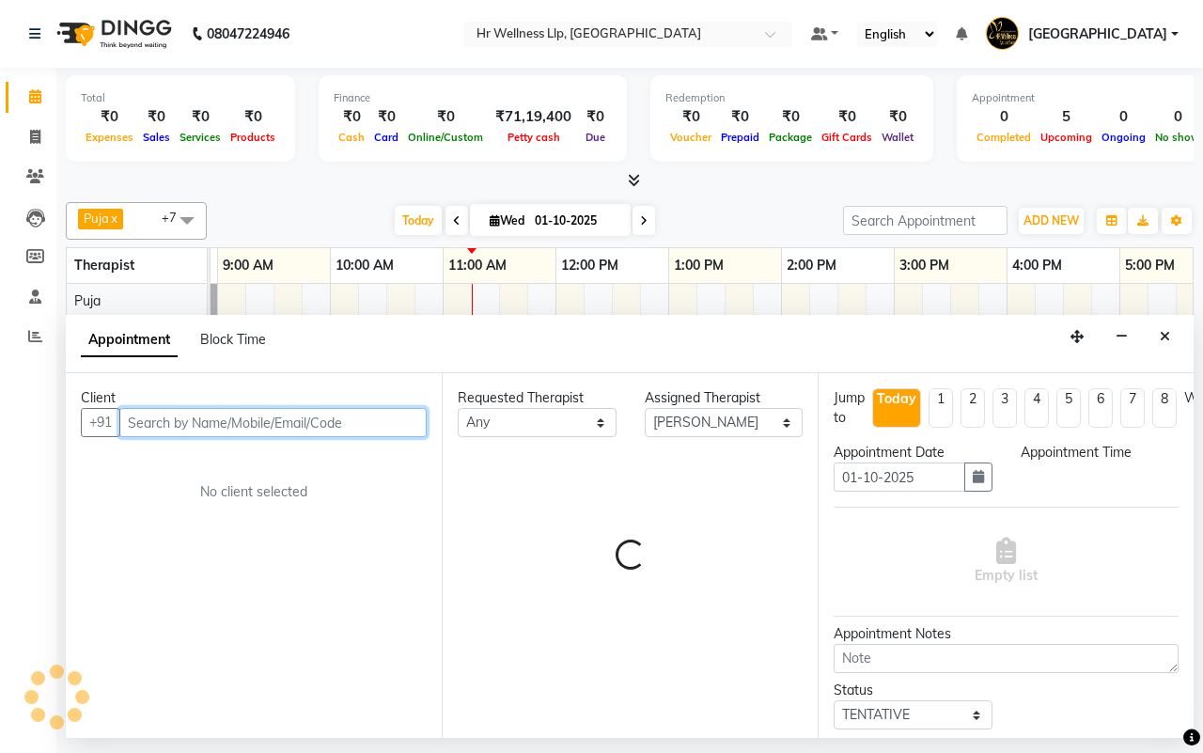
select select "780"
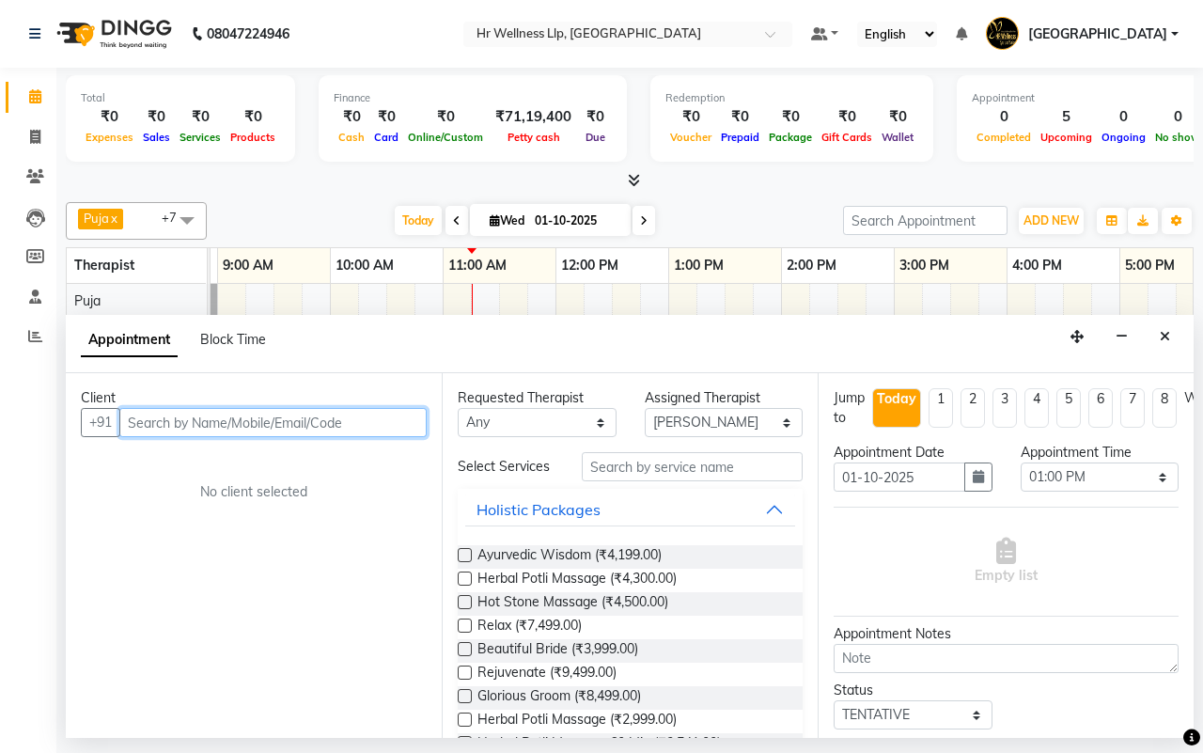
click at [283, 425] on input "text" at bounding box center [272, 422] width 307 height 29
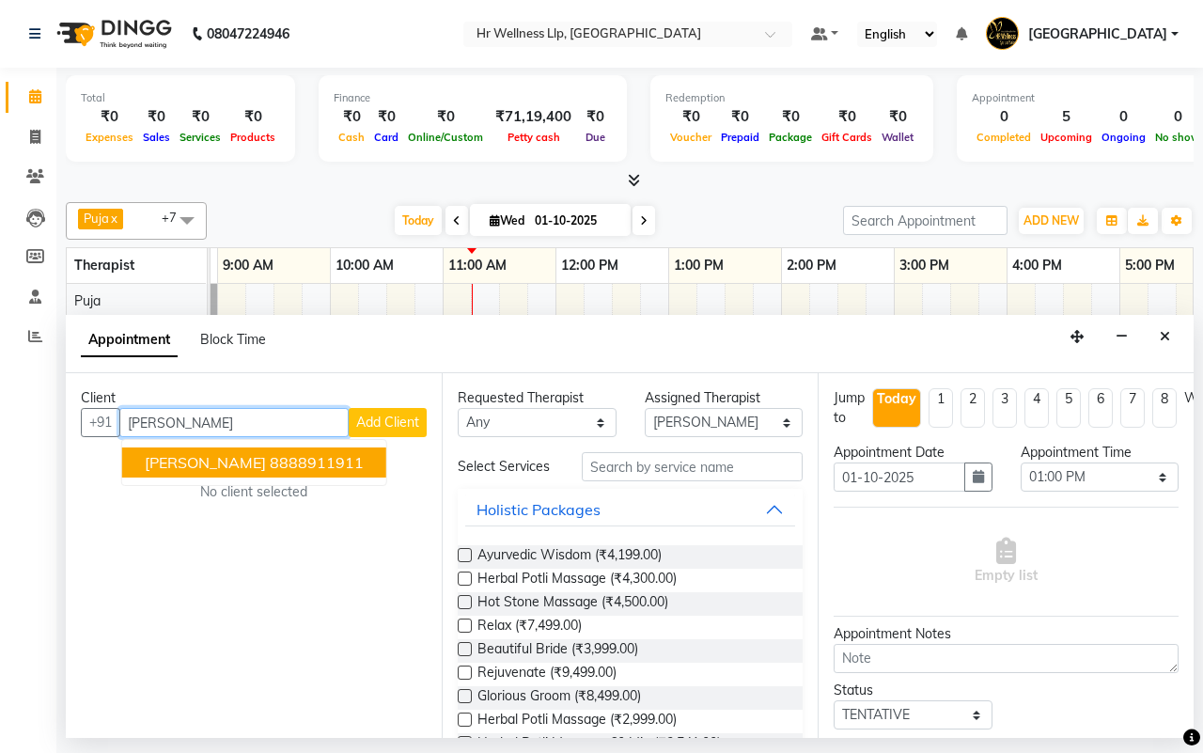
click at [255, 468] on span "[PERSON_NAME]" at bounding box center [205, 462] width 121 height 19
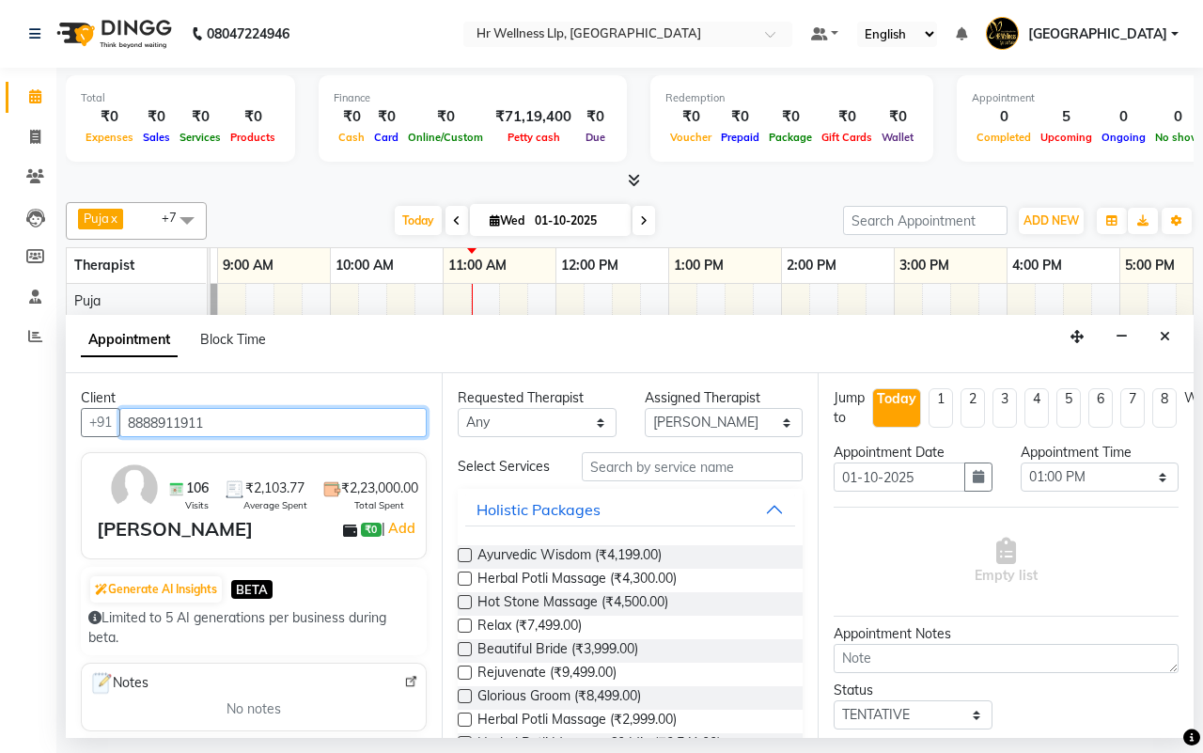
type input "8888911911"
click at [514, 423] on select "Any [DEMOGRAPHIC_DATA] waitlist [DEMOGRAPHIC_DATA] waitlist 1 [PERSON_NAME] [PE…" at bounding box center [537, 422] width 159 height 29
select select "85702"
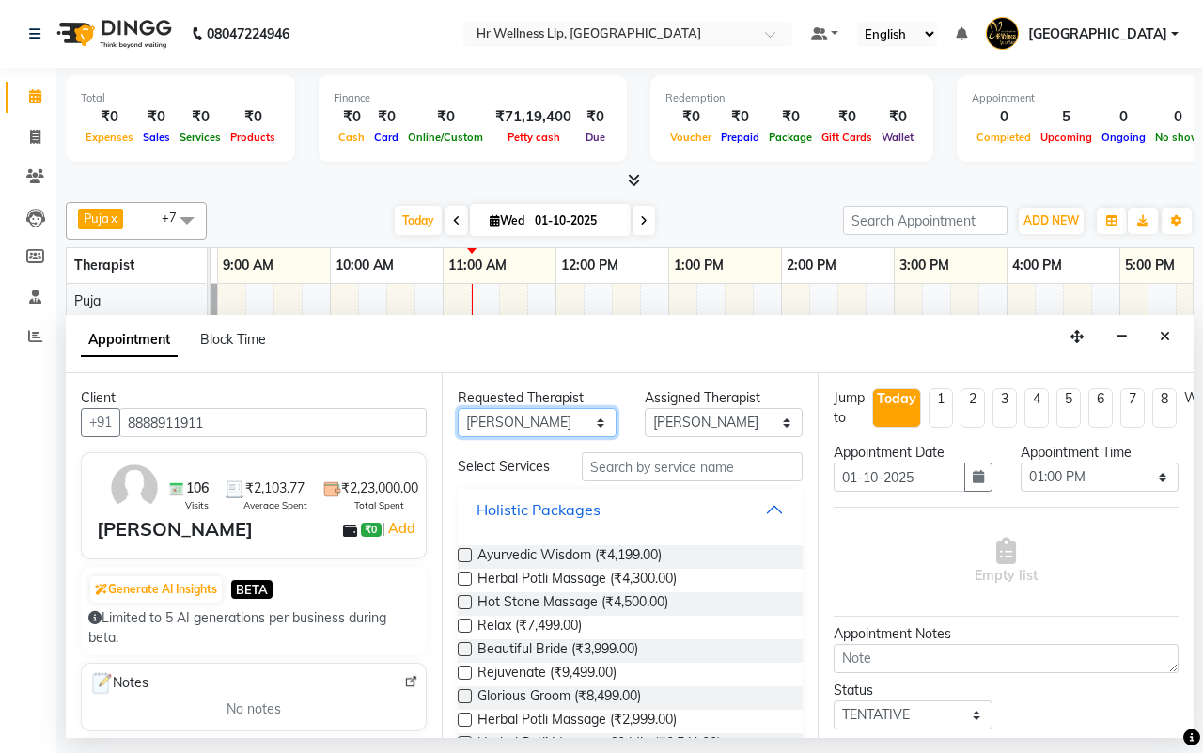
click at [458, 409] on select "Any [DEMOGRAPHIC_DATA] waitlist [DEMOGRAPHIC_DATA] waitlist 1 [PERSON_NAME] [PE…" at bounding box center [537, 422] width 159 height 29
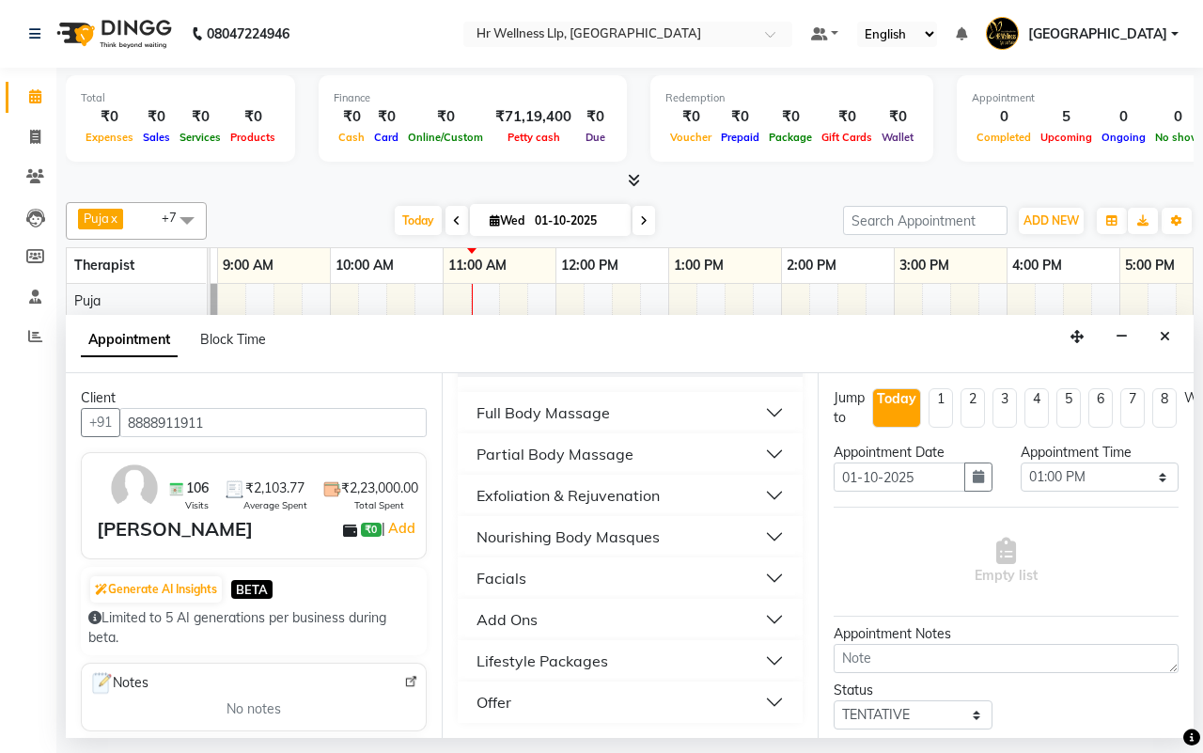
click at [542, 414] on div "Full Body Massage" at bounding box center [543, 412] width 133 height 23
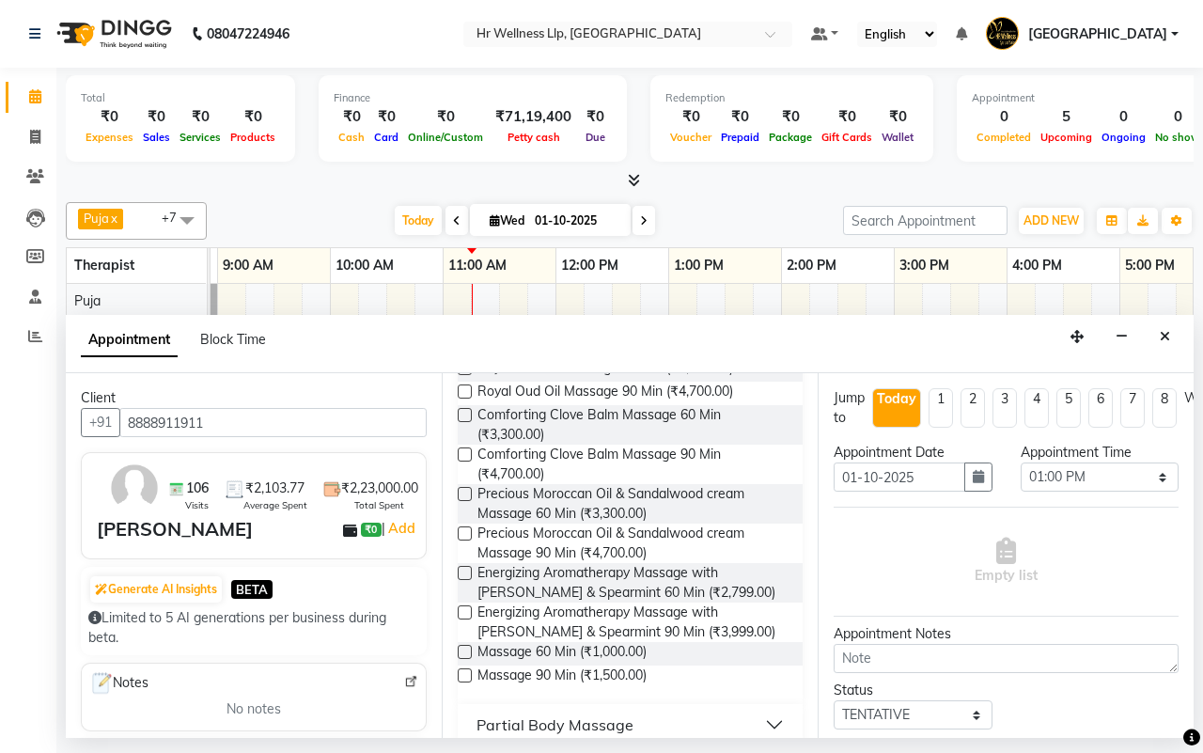
scroll to position [1328, 0]
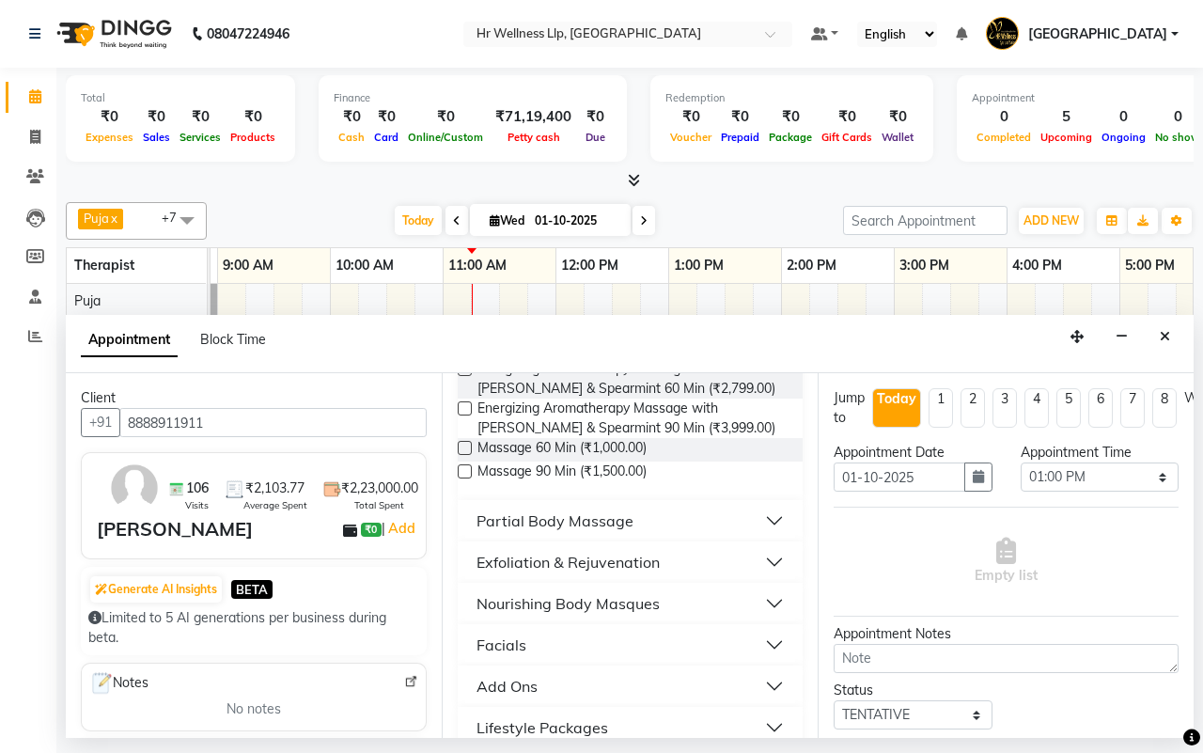
click at [467, 452] on label at bounding box center [465, 448] width 14 height 14
click at [467, 452] on input "checkbox" at bounding box center [464, 450] width 12 height 12
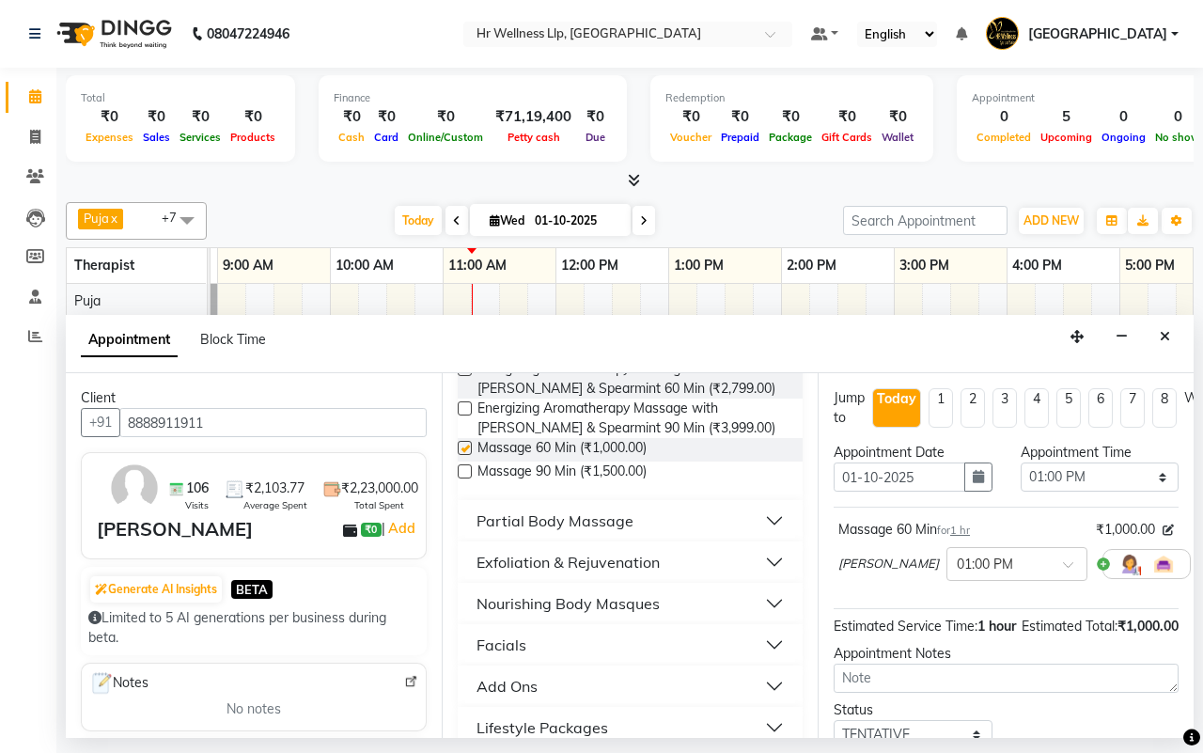
checkbox input "false"
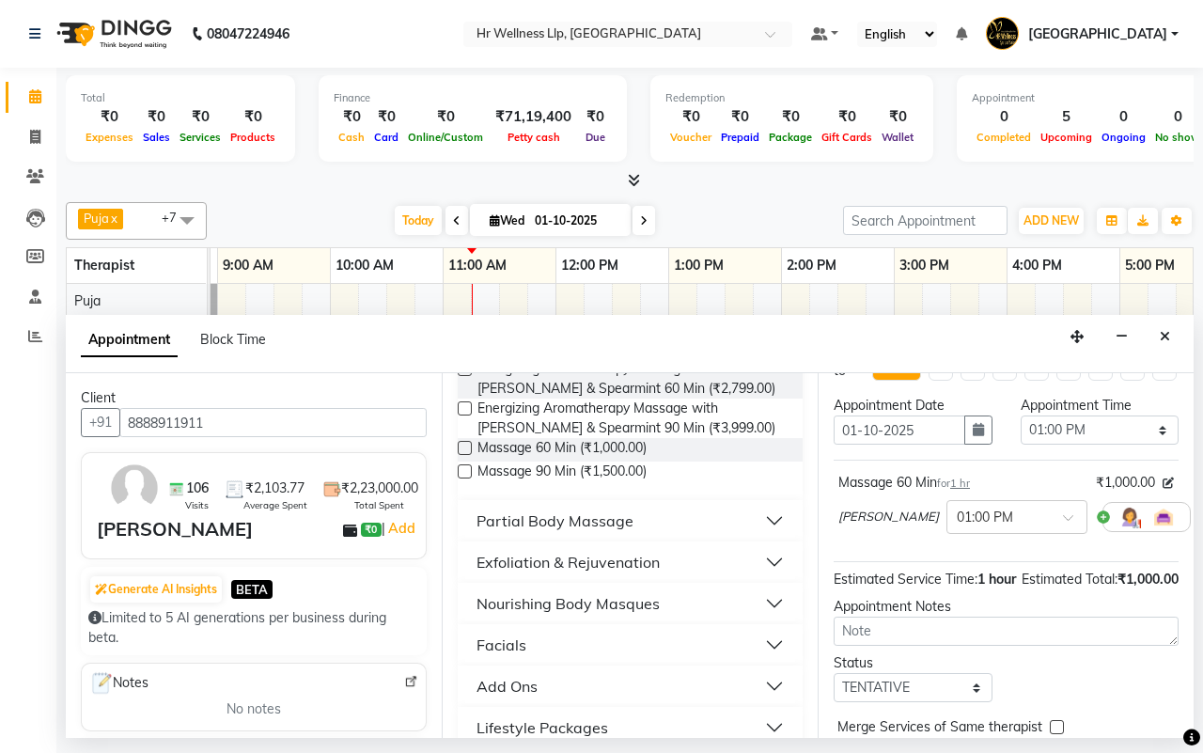
scroll to position [167, 0]
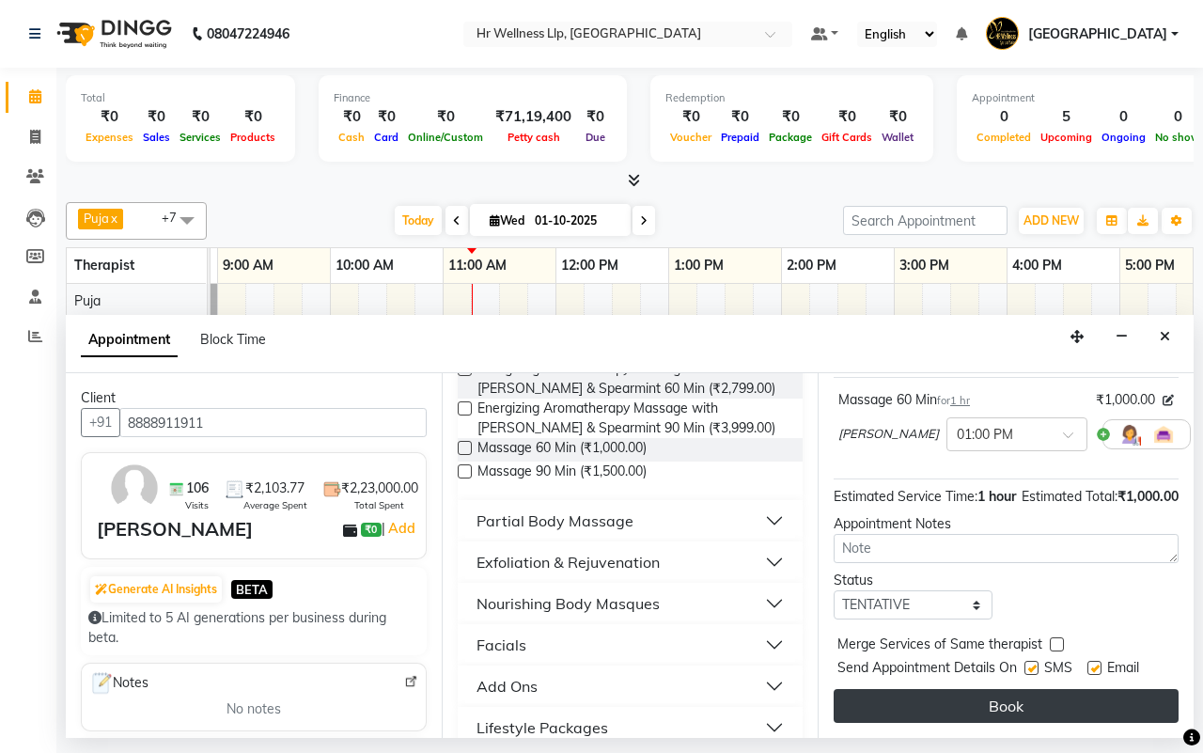
click at [969, 689] on button "Book" at bounding box center [1006, 706] width 345 height 34
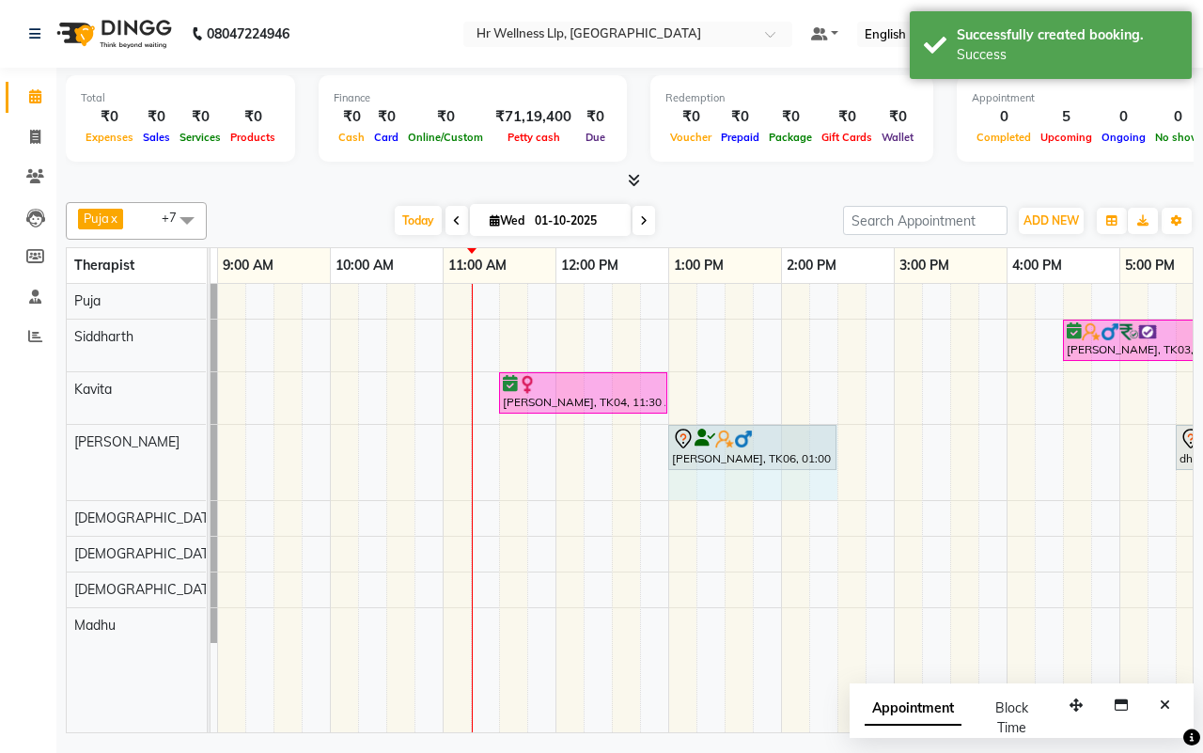
drag, startPoint x: 776, startPoint y: 433, endPoint x: 818, endPoint y: 439, distance: 41.7
click at [104, 439] on div "[PERSON_NAME], TK06, 01:00 PM-02:00 PM, Massage 60 [PERSON_NAME], TK02, 05:30 P…" at bounding box center [104, 462] width 0 height 75
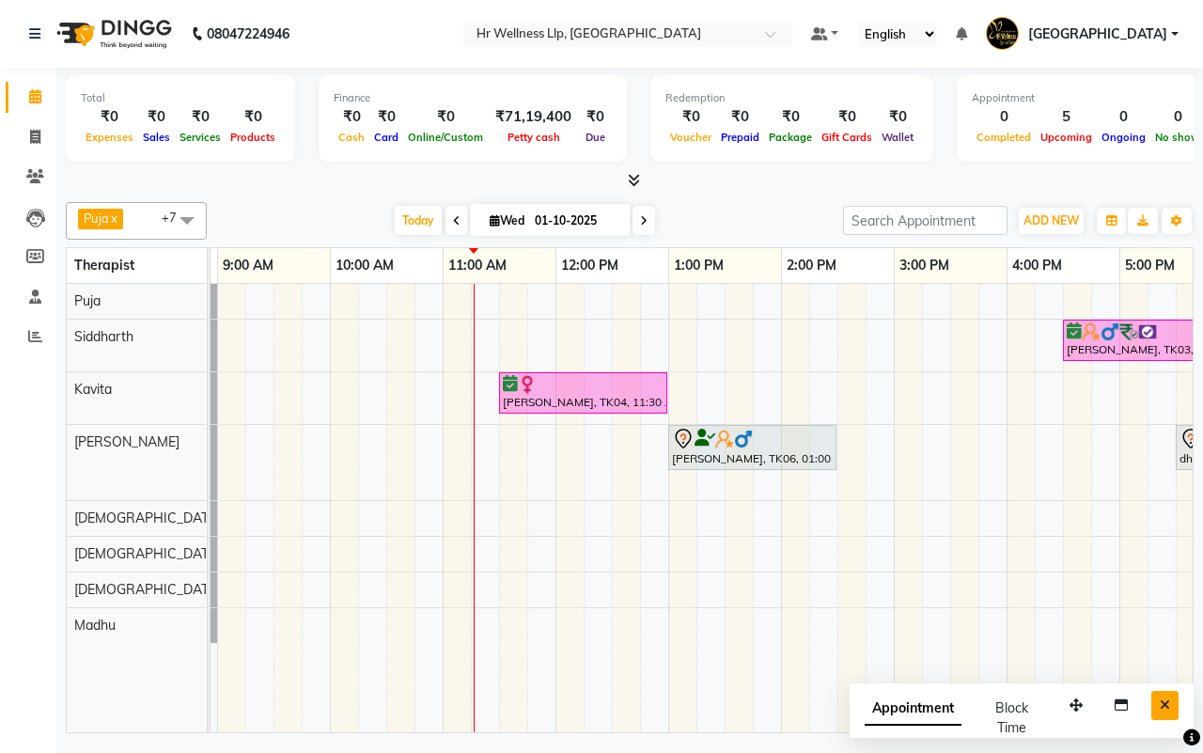
click at [1163, 705] on icon "Close" at bounding box center [1165, 704] width 10 height 13
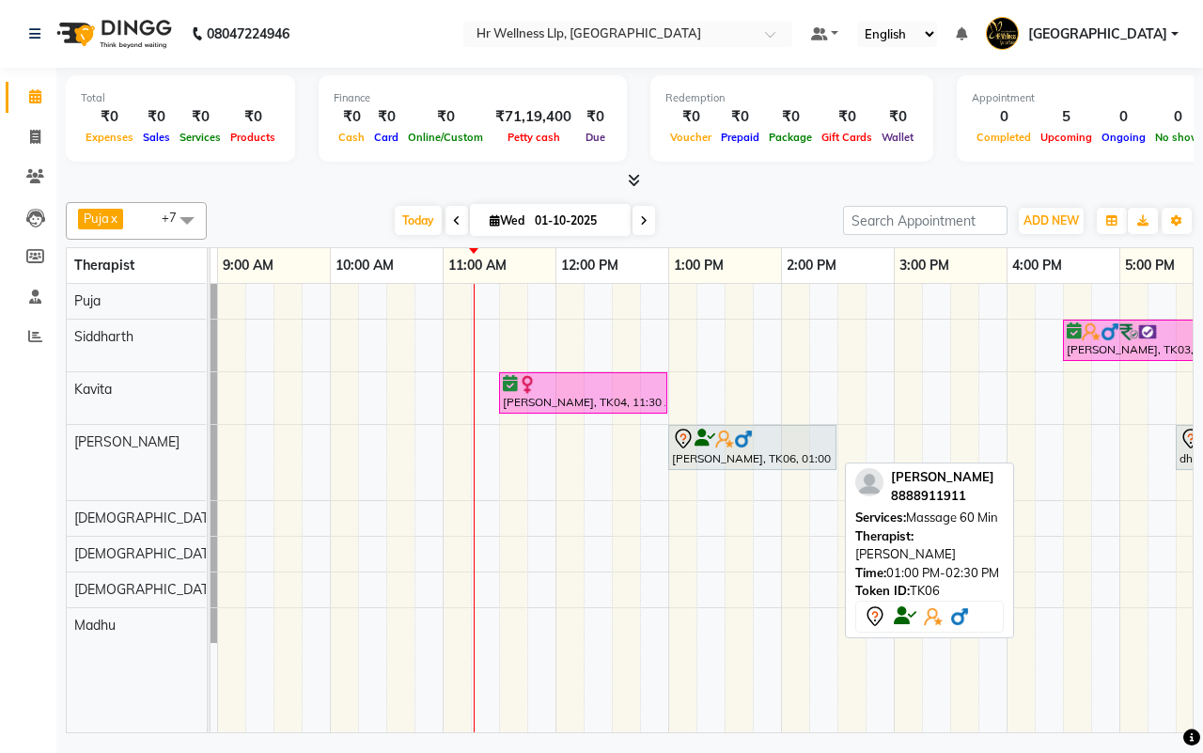
click at [711, 457] on div "[PERSON_NAME], TK06, 01:00 PM-02:30 PM, Massage 60 Min" at bounding box center [752, 447] width 164 height 39
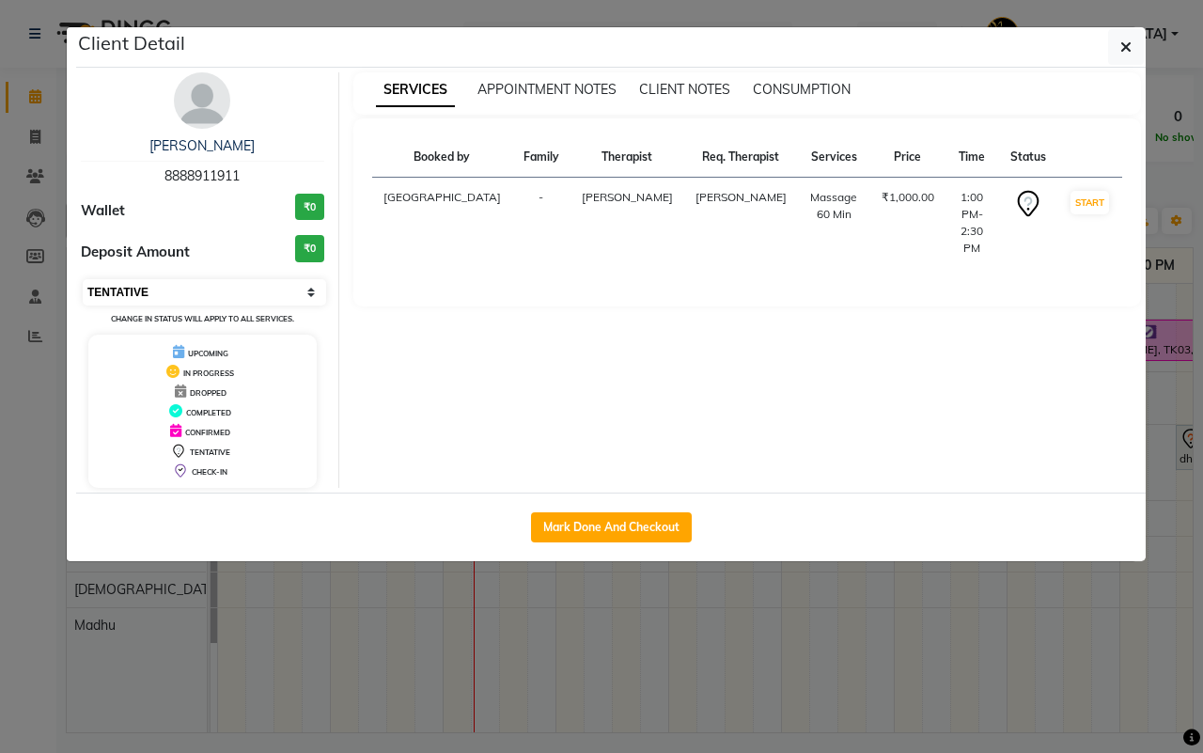
click at [213, 287] on select "Select IN SERVICE CONFIRMED TENTATIVE CHECK IN MARK DONE DROPPED UPCOMING" at bounding box center [204, 292] width 243 height 26
select select "6"
click at [83, 279] on select "Select IN SERVICE CONFIRMED TENTATIVE CHECK IN MARK DONE DROPPED UPCOMING" at bounding box center [204, 292] width 243 height 26
click at [1121, 48] on icon "button" at bounding box center [1125, 46] width 11 height 15
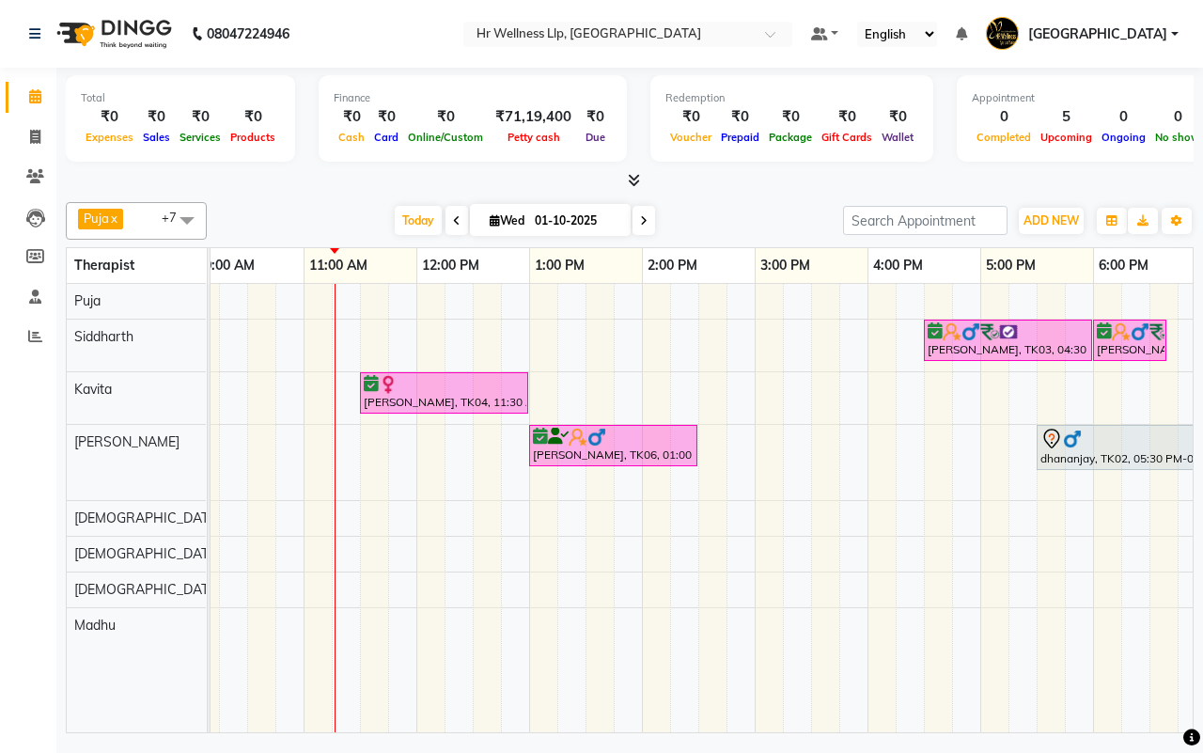
scroll to position [0, 261]
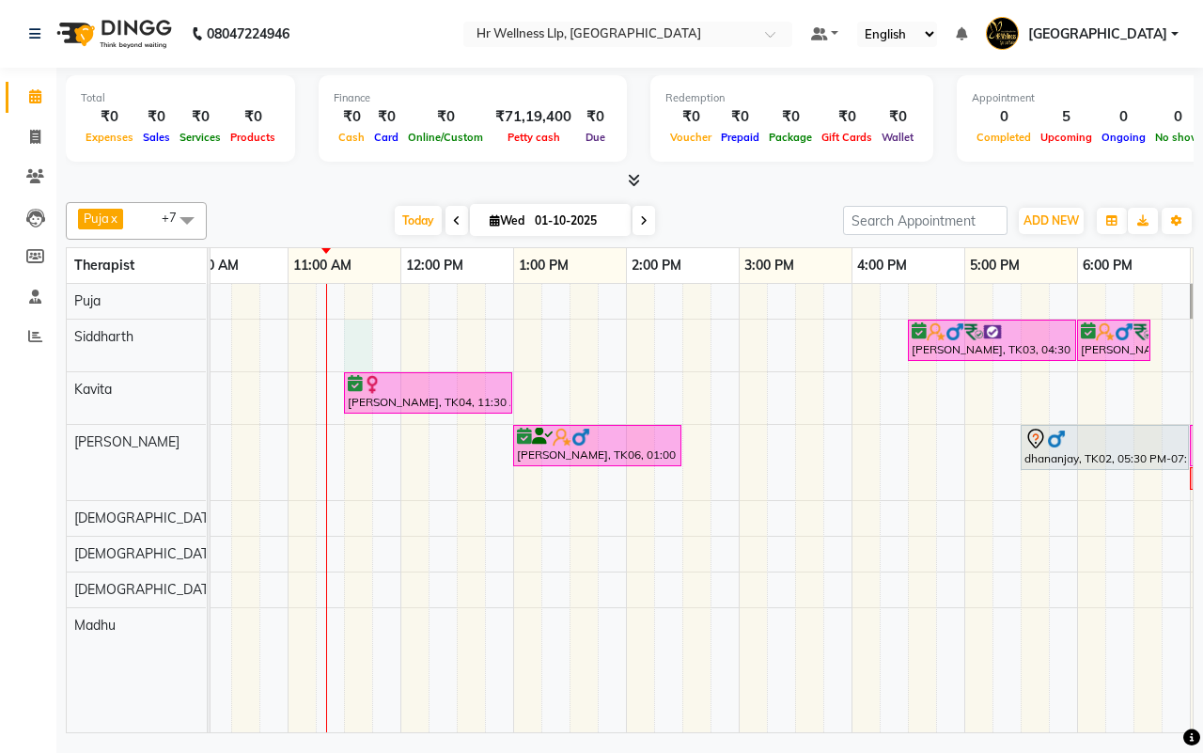
click at [349, 349] on div "[PERSON_NAME], TK03, 04:30 PM-06:00 PM, Massage 90 Min [PERSON_NAME], TK03, 06:…" at bounding box center [682, 508] width 1466 height 448
select select "16489"
select select "tentative"
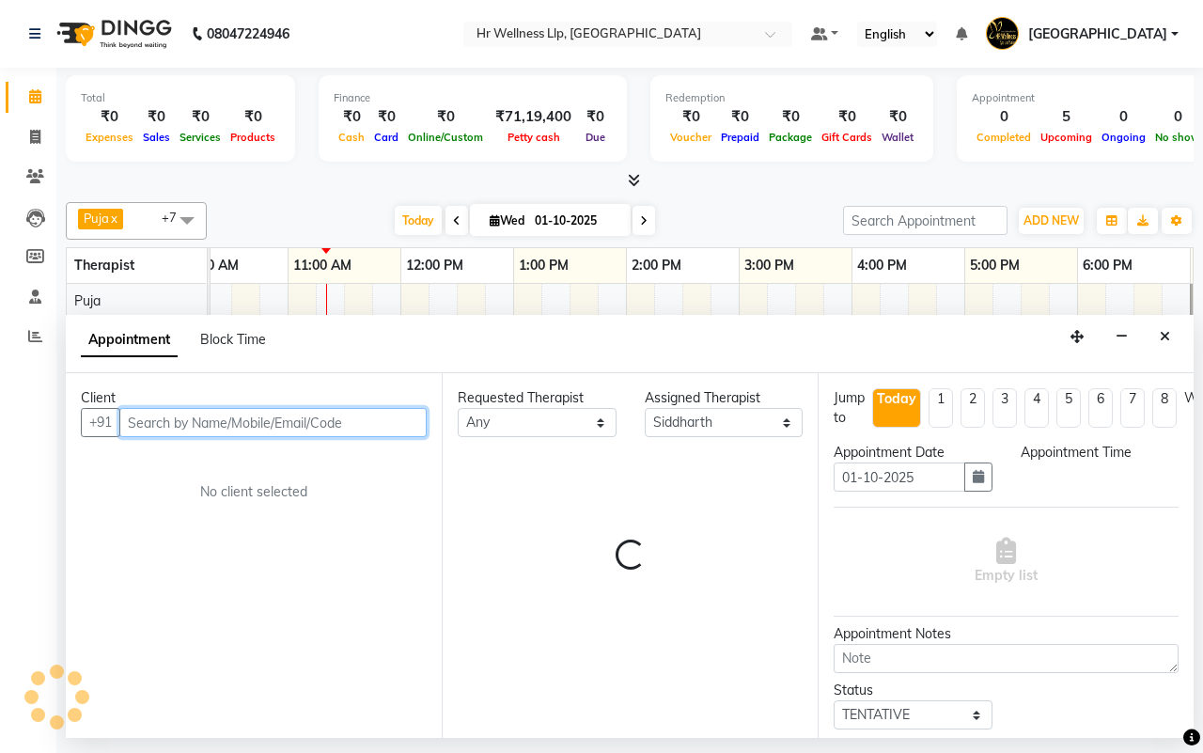
select select "690"
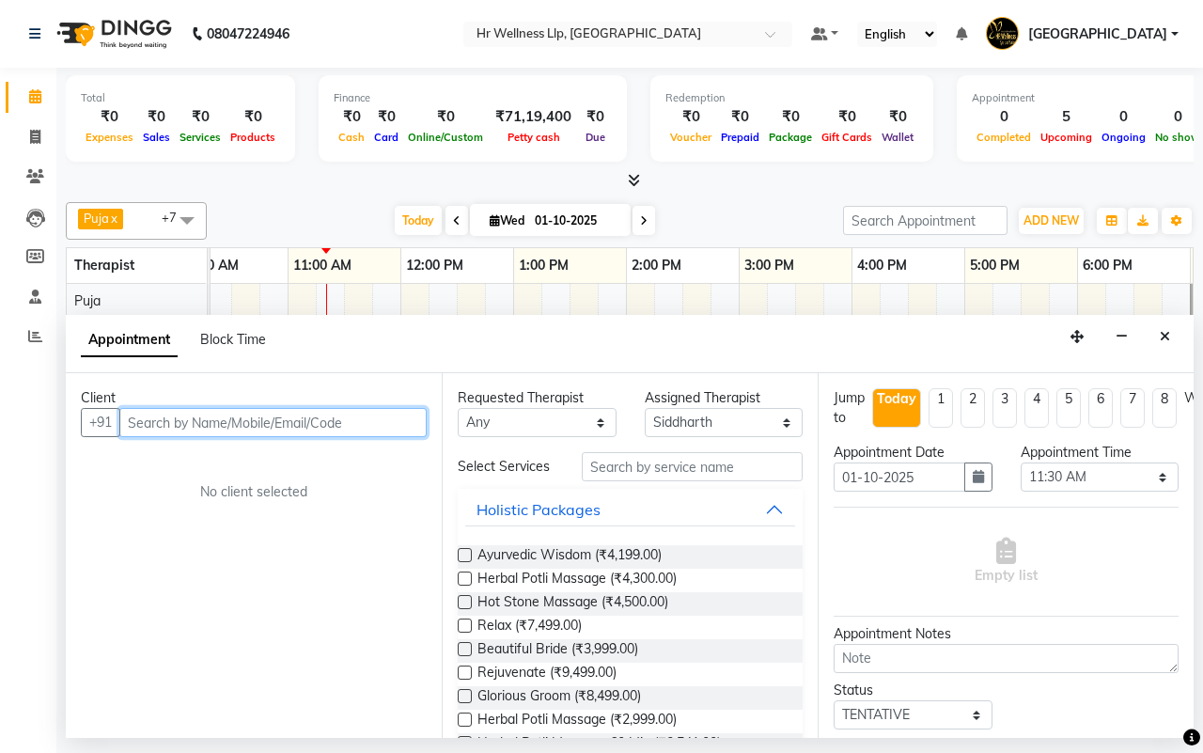
click at [280, 423] on input "text" at bounding box center [272, 422] width 307 height 29
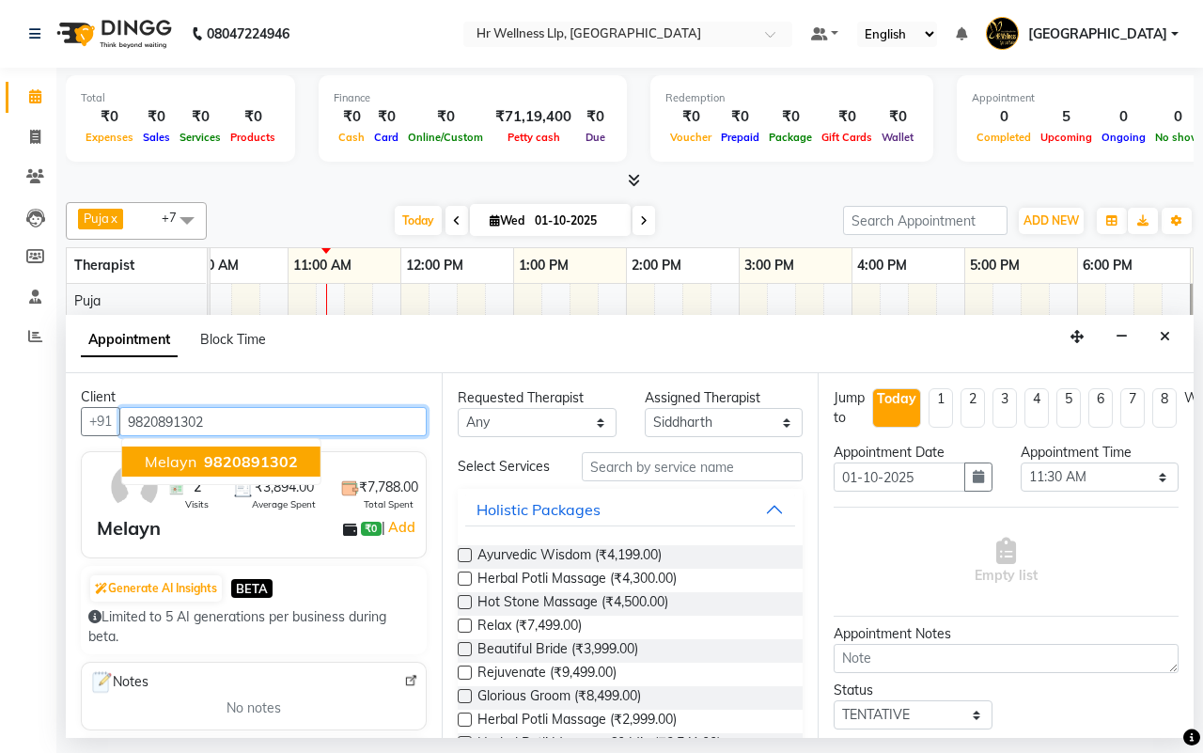
scroll to position [0, 0]
click at [231, 473] on button "Melayn 9820891302" at bounding box center [221, 462] width 198 height 30
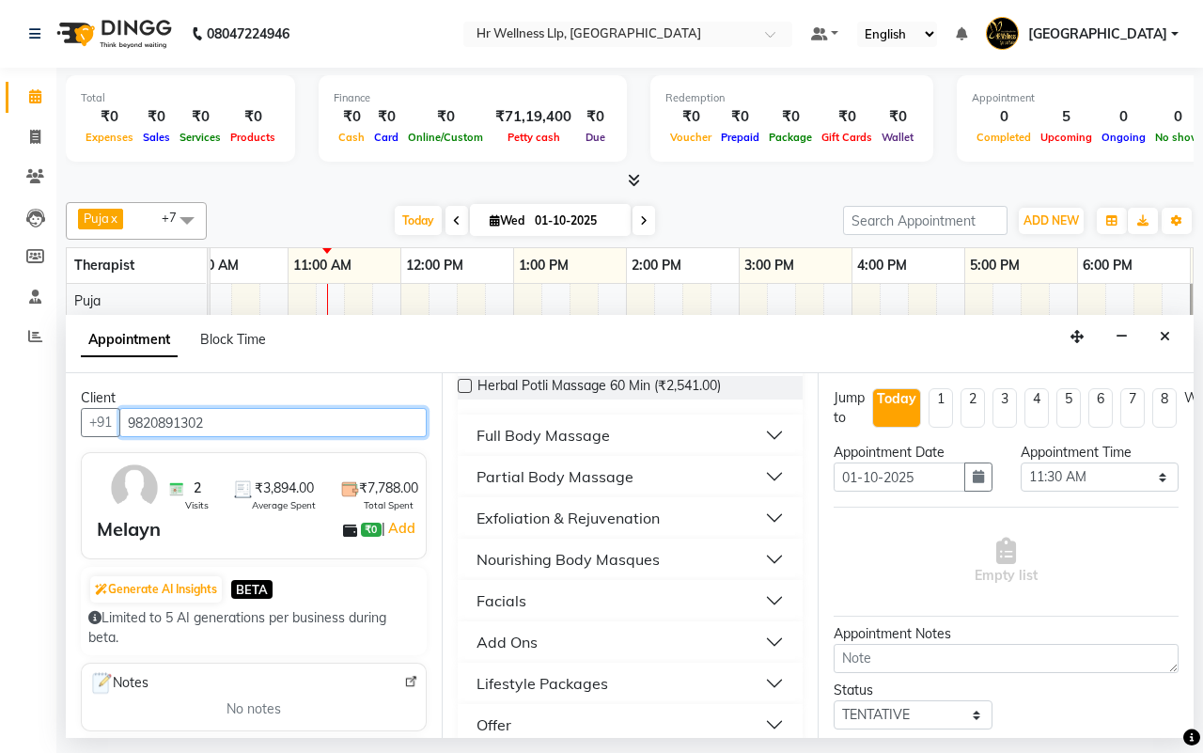
scroll to position [388, 0]
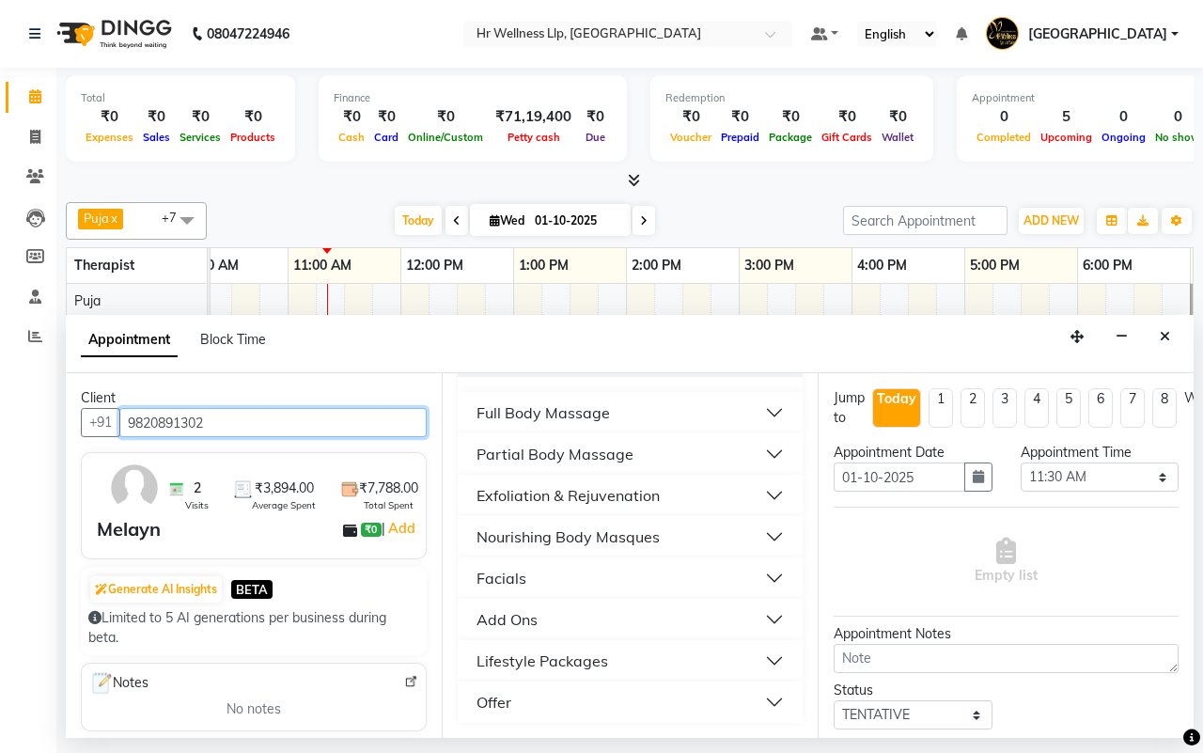
type input "9820891302"
click at [534, 419] on div "Full Body Massage" at bounding box center [543, 412] width 133 height 23
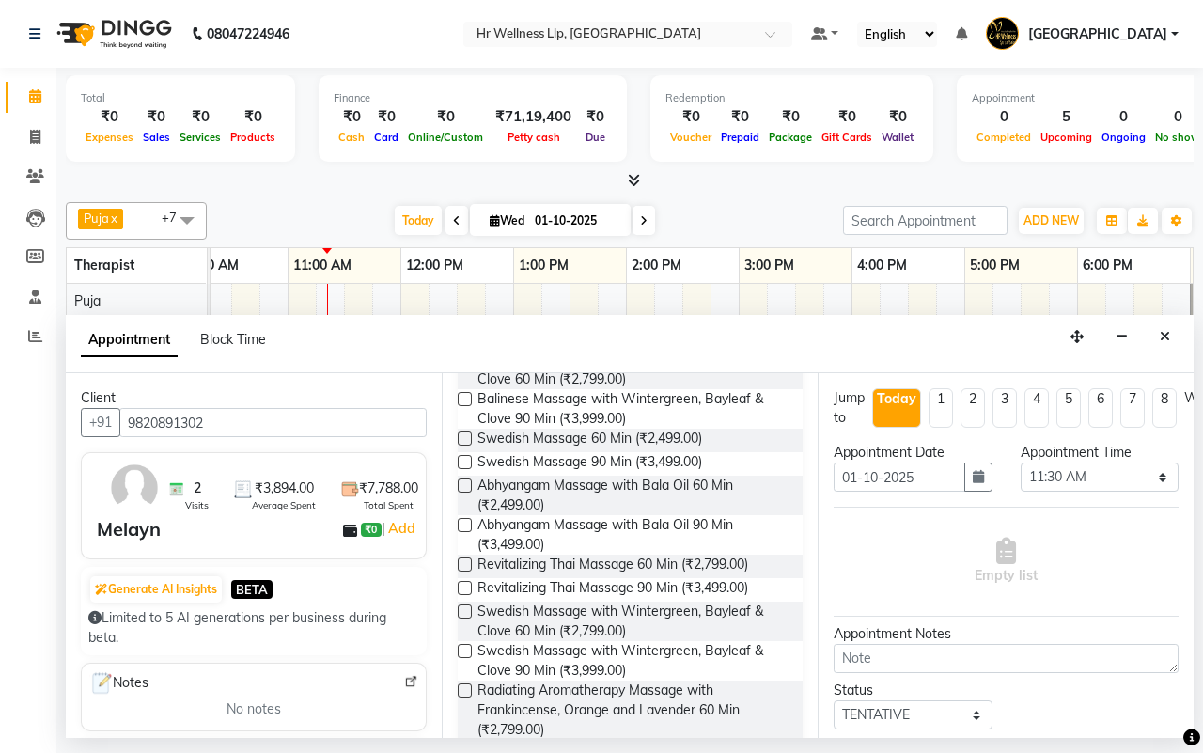
scroll to position [623, 0]
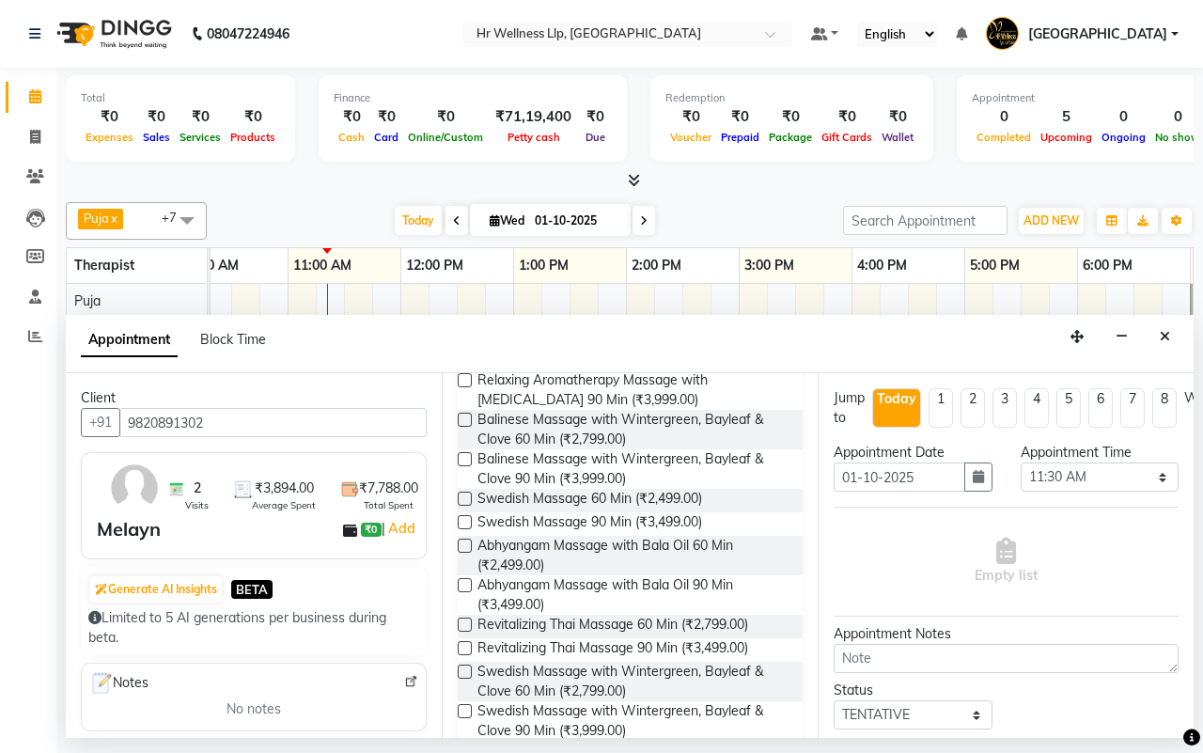
click at [465, 427] on label at bounding box center [465, 420] width 14 height 14
click at [465, 428] on input "checkbox" at bounding box center [464, 421] width 12 height 12
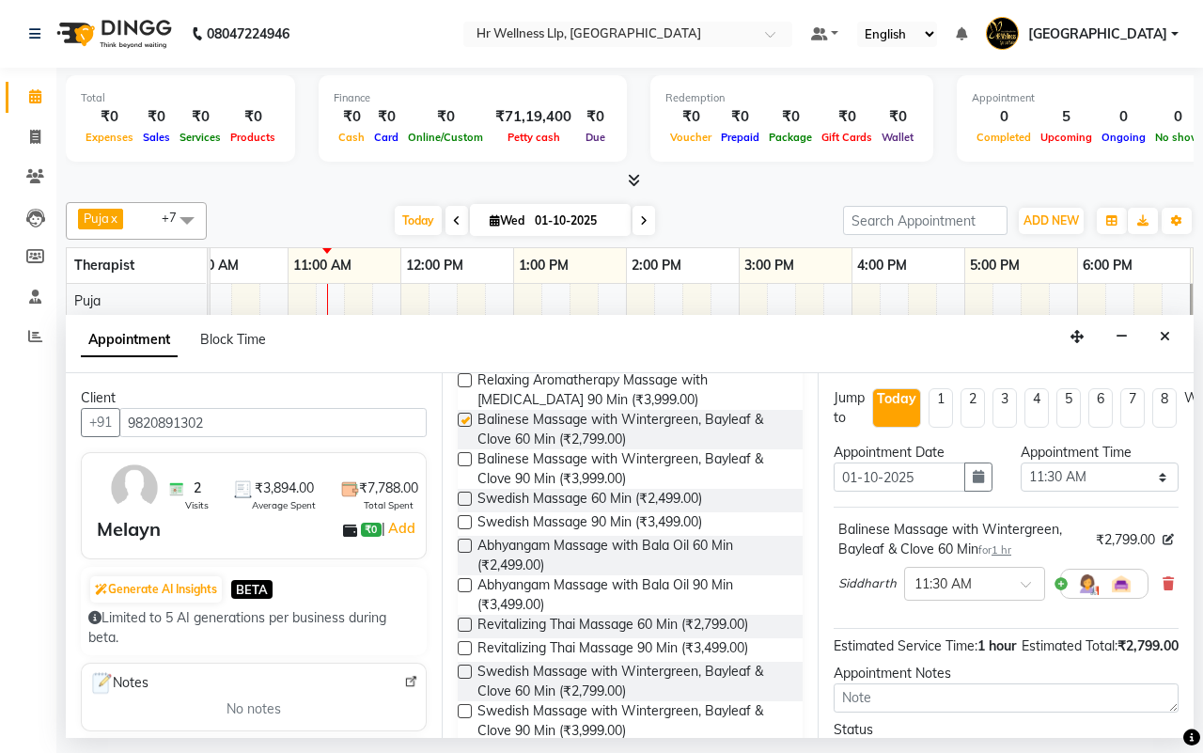
checkbox input "false"
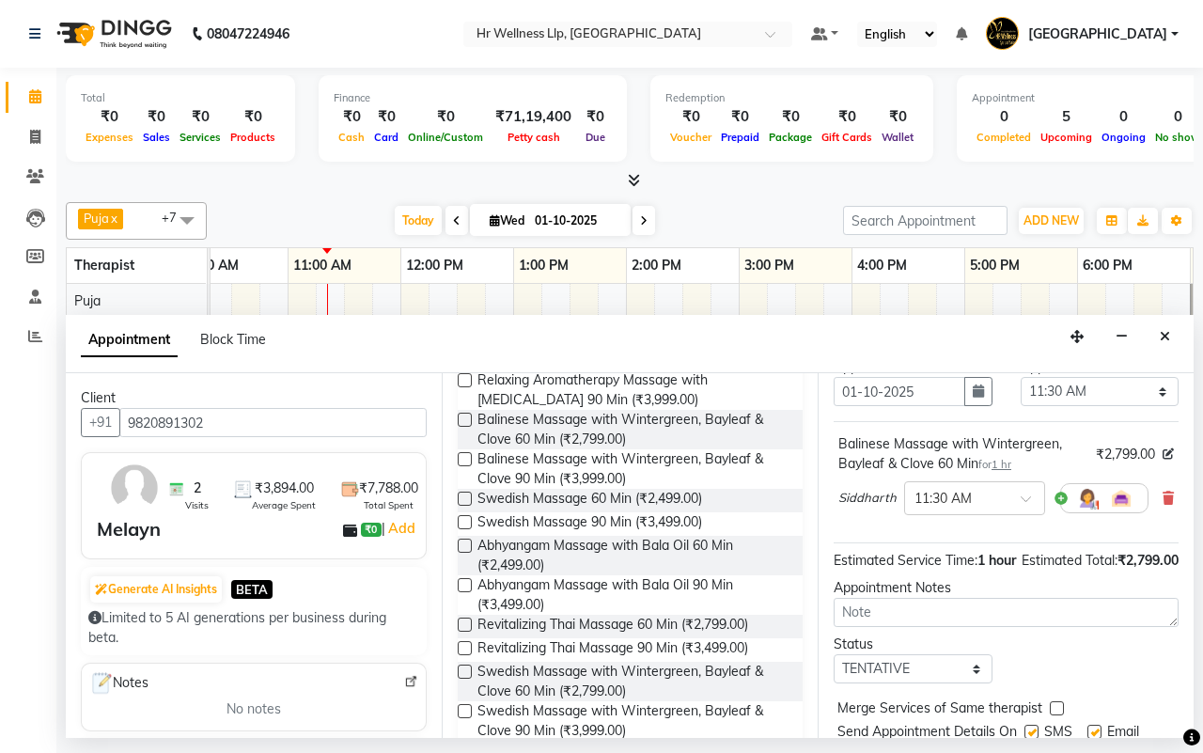
scroll to position [188, 0]
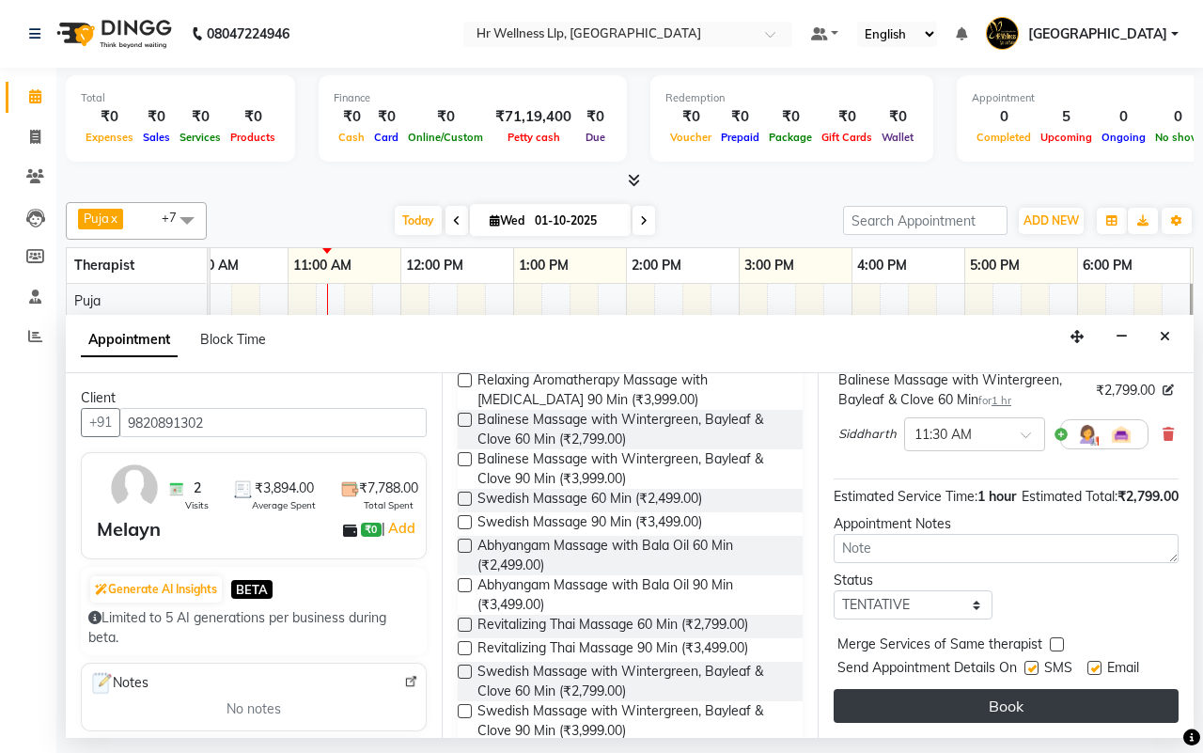
click at [1003, 696] on button "Book" at bounding box center [1006, 706] width 345 height 34
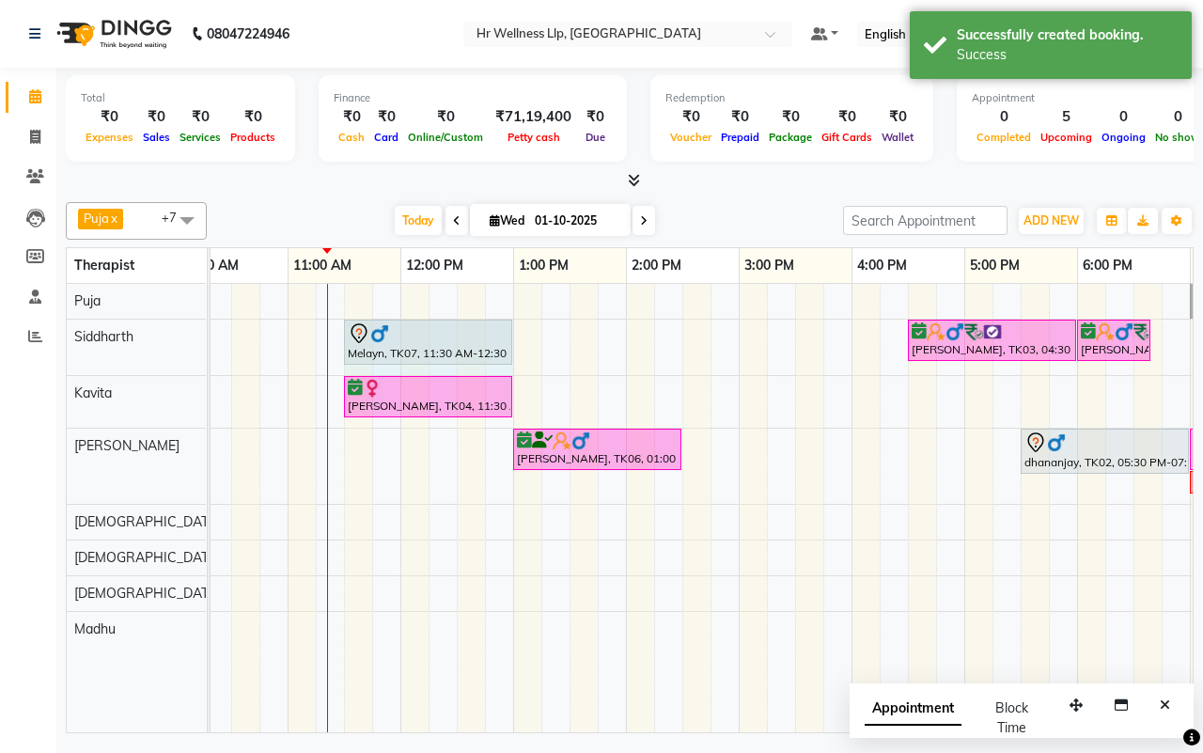
drag, startPoint x: 453, startPoint y: 331, endPoint x: 499, endPoint y: 338, distance: 46.7
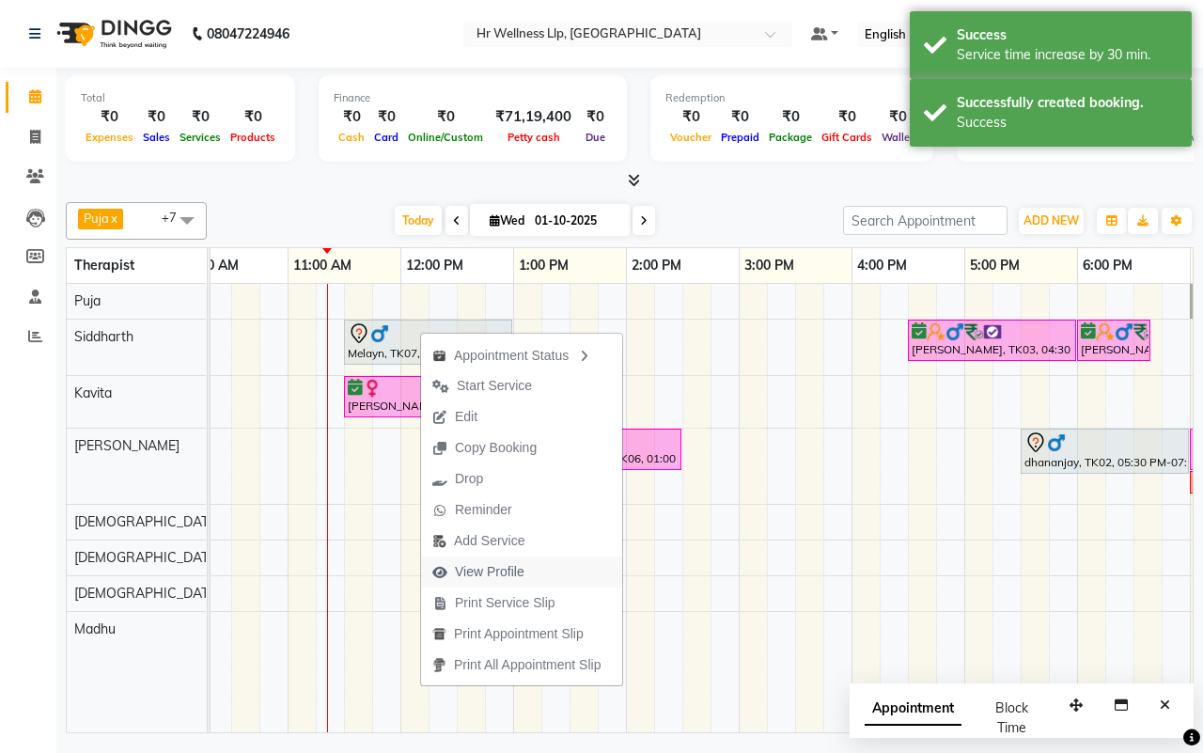
click at [489, 570] on span "View Profile" at bounding box center [490, 572] width 70 height 20
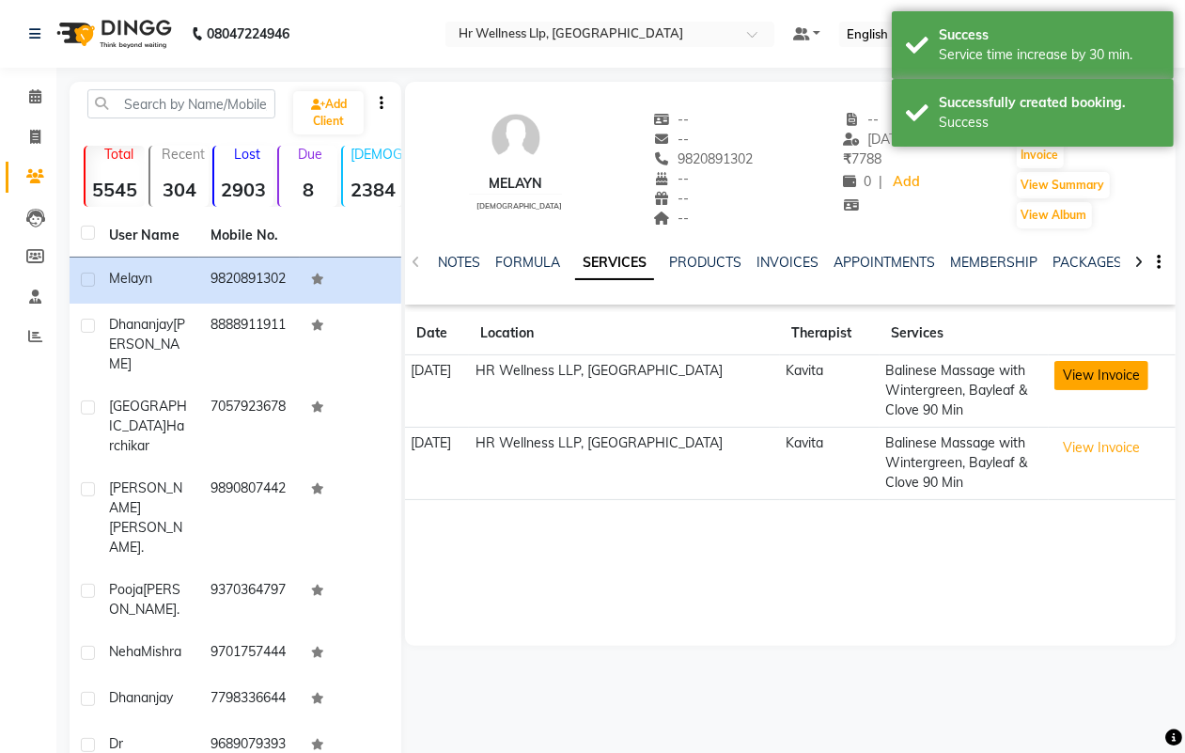
click at [1079, 372] on button "View Invoice" at bounding box center [1102, 375] width 94 height 29
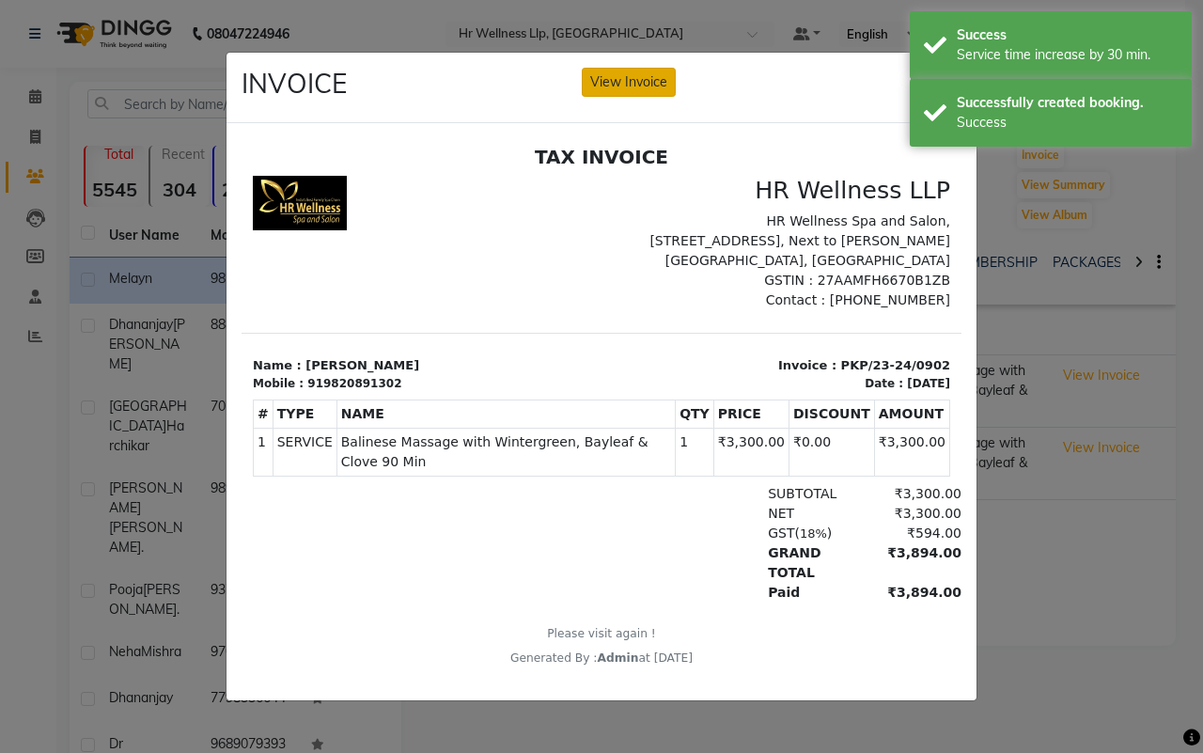
click at [622, 78] on button "View Invoice" at bounding box center [629, 82] width 94 height 29
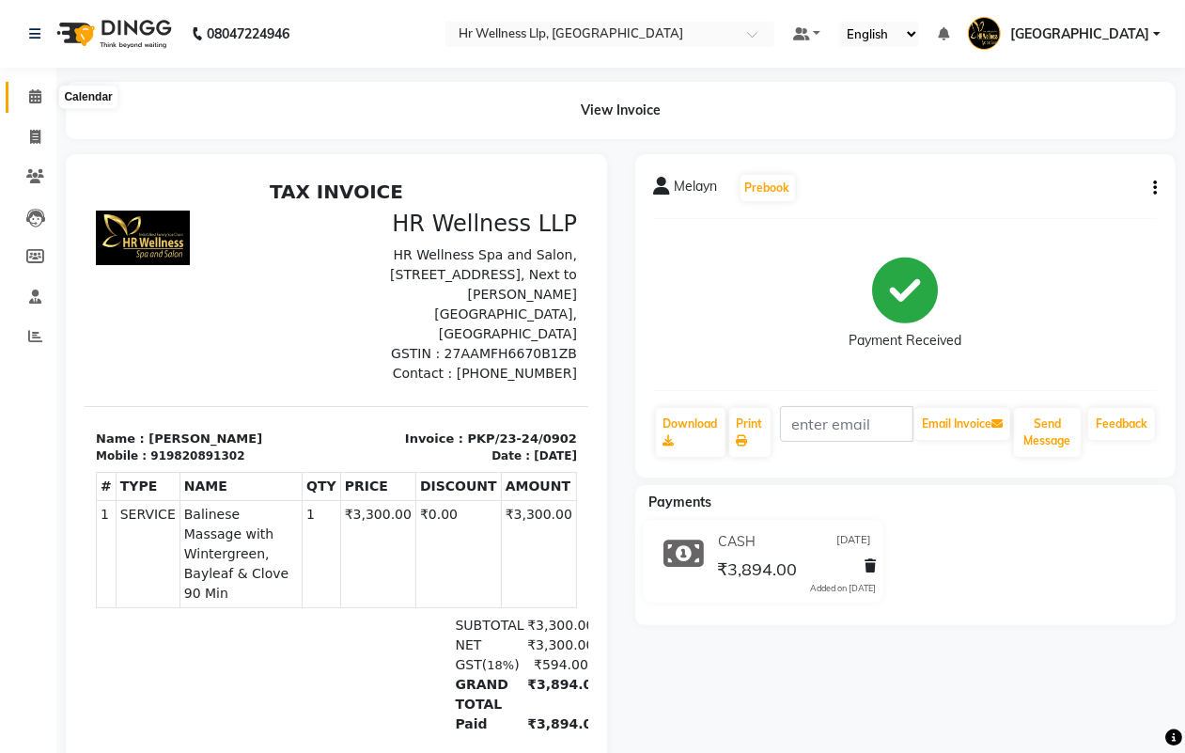
click at [33, 95] on icon at bounding box center [35, 96] width 12 height 14
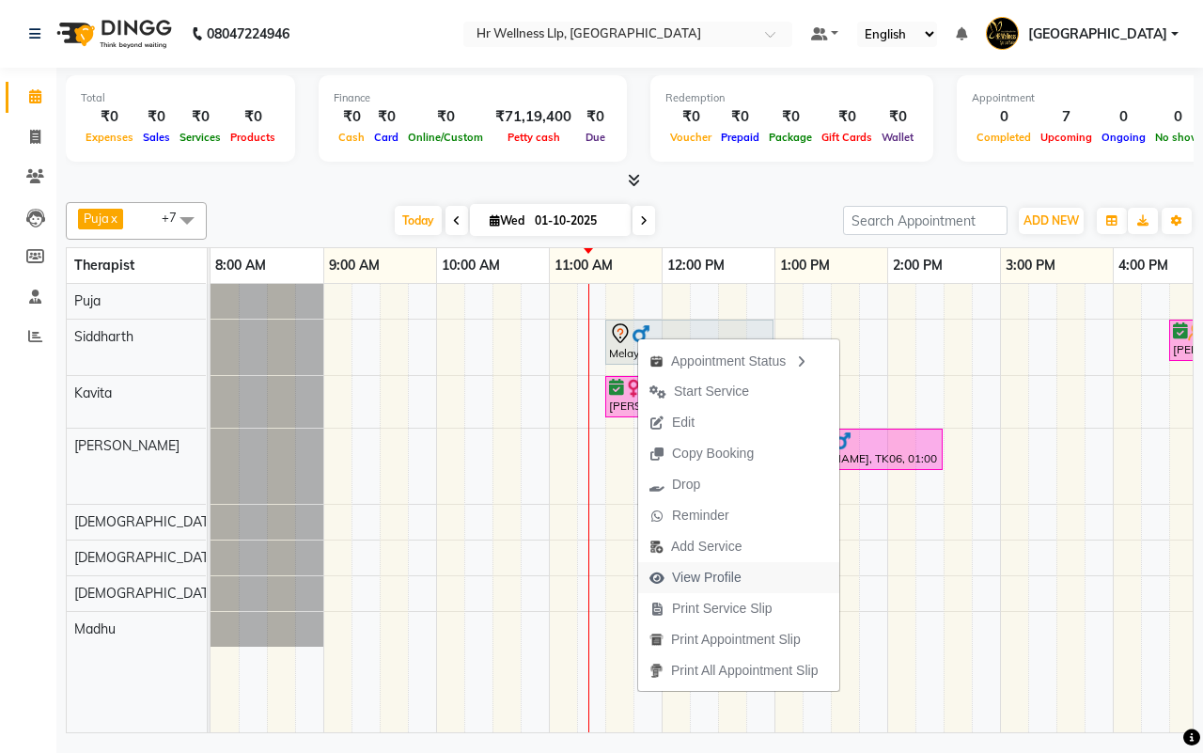
click at [689, 574] on span "View Profile" at bounding box center [707, 578] width 70 height 20
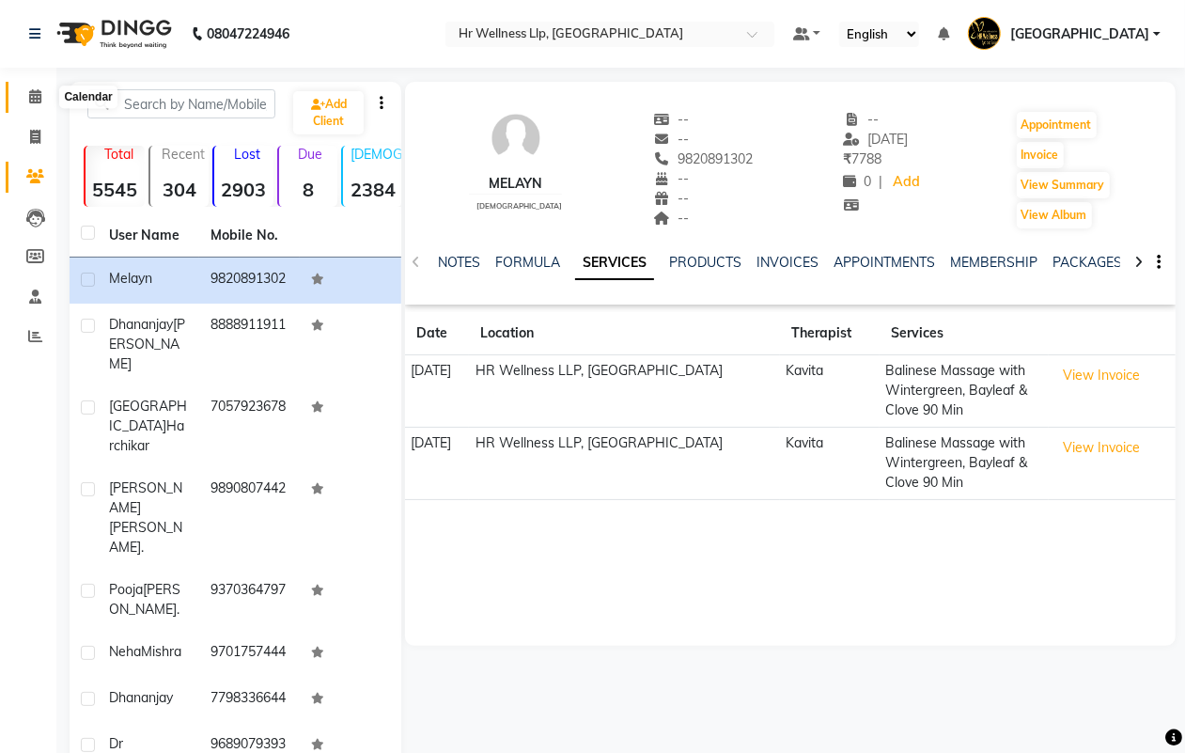
click at [38, 94] on icon at bounding box center [35, 96] width 12 height 14
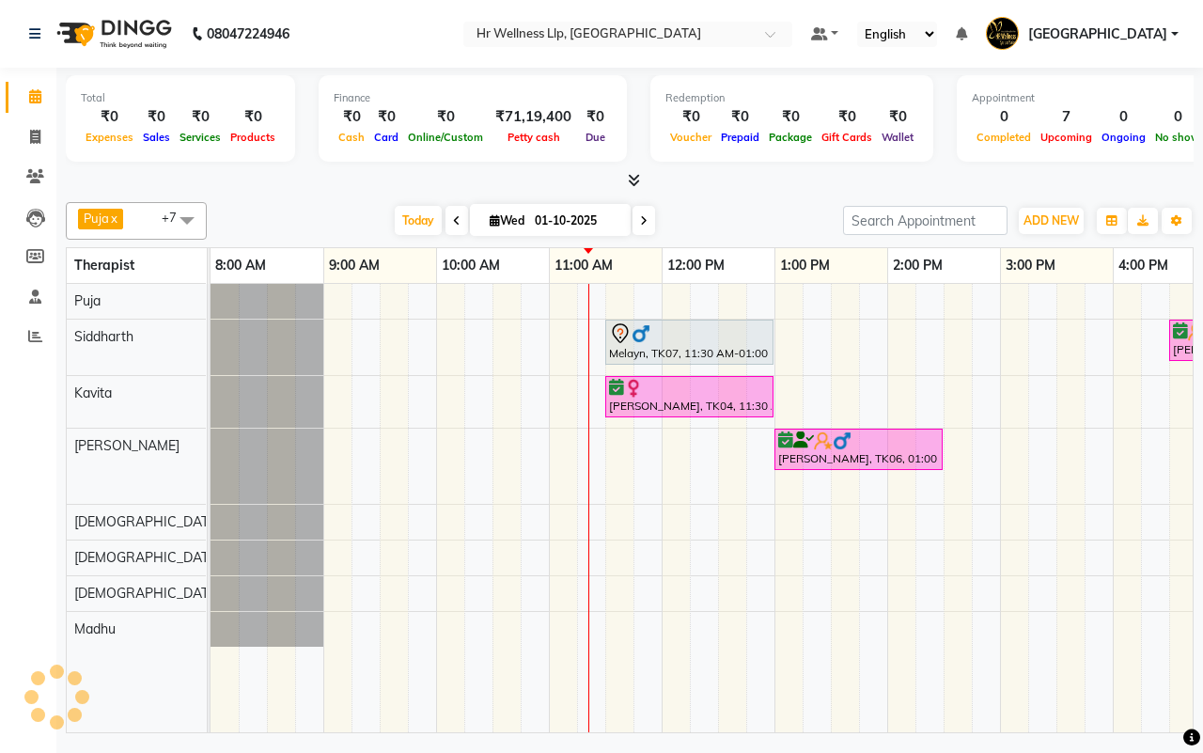
click at [702, 218] on div "[DATE] [DATE]" at bounding box center [525, 221] width 618 height 28
click at [696, 205] on div "Puja x Siddharth x Kavita x [DEMOGRAPHIC_DATA] waitlist x [DEMOGRAPHIC_DATA] wa…" at bounding box center [630, 221] width 1128 height 38
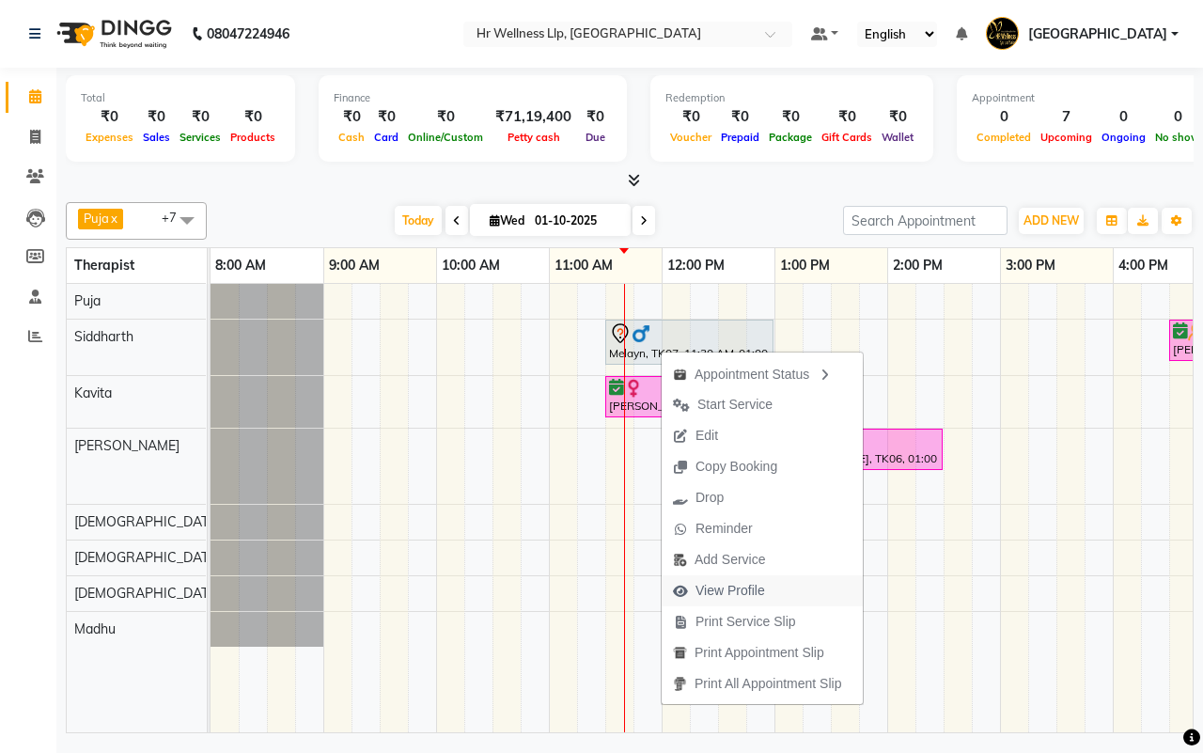
click at [720, 589] on span "View Profile" at bounding box center [731, 591] width 70 height 20
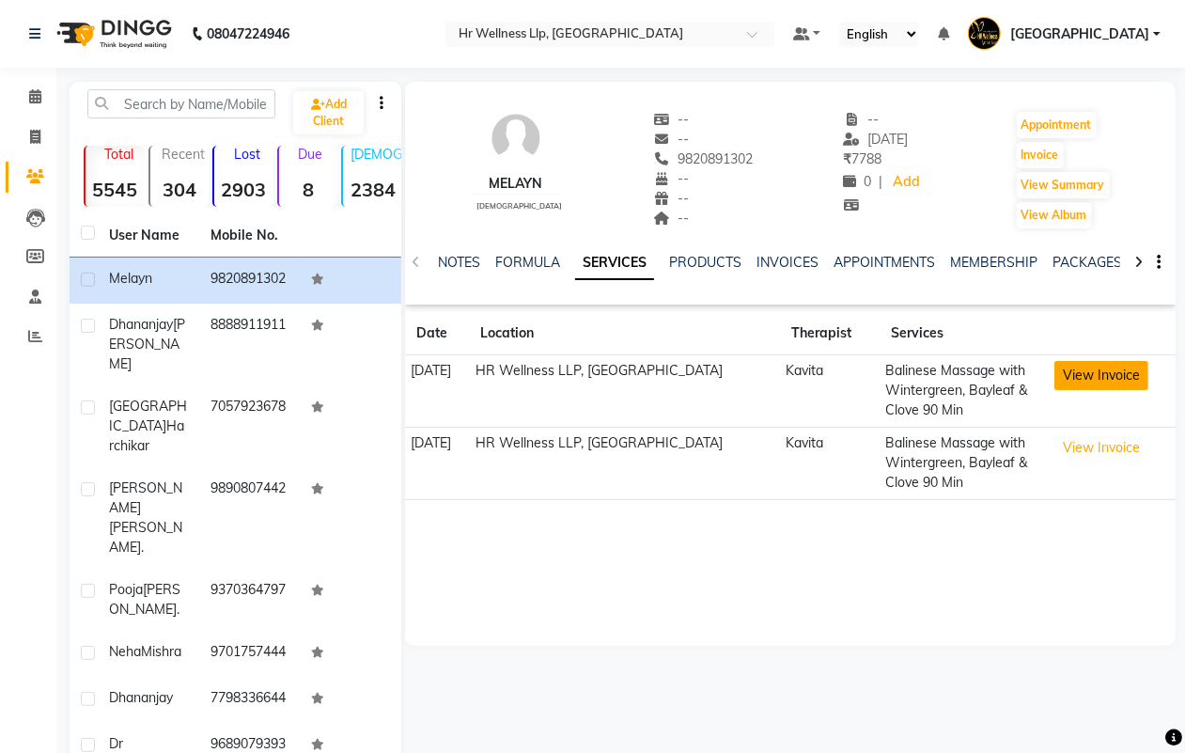
click at [1084, 378] on button "View Invoice" at bounding box center [1102, 375] width 94 height 29
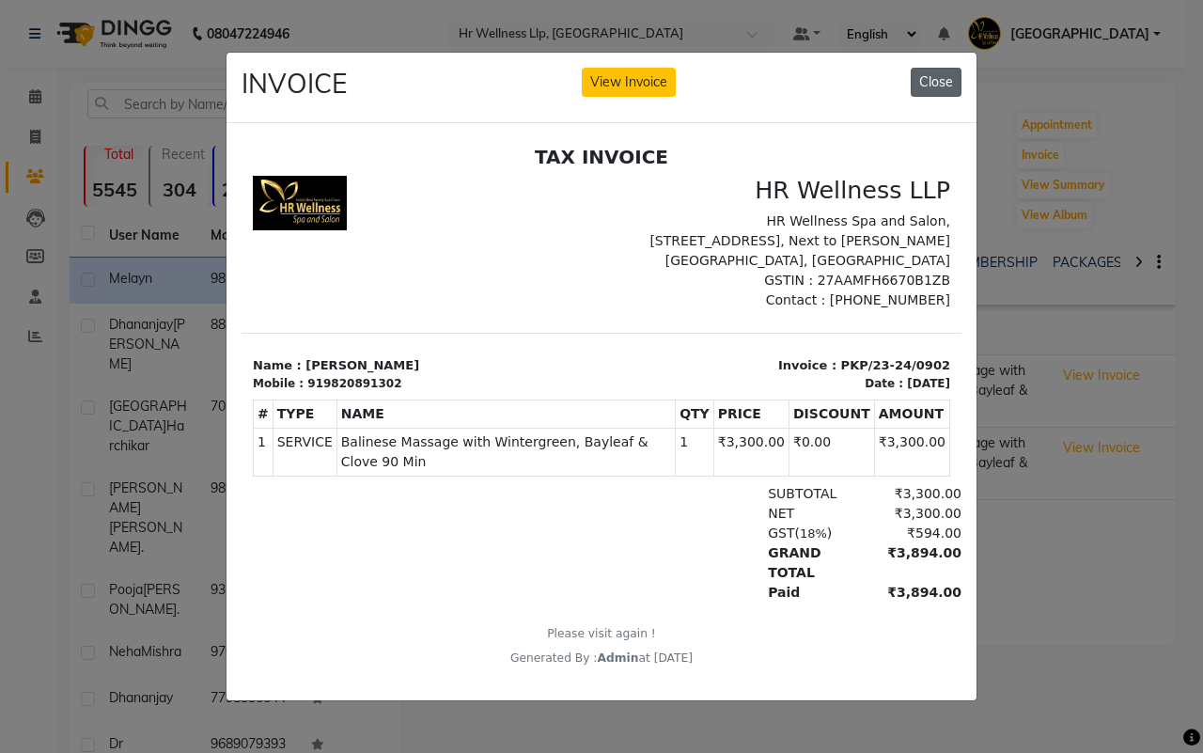
click at [940, 69] on button "Close" at bounding box center [936, 82] width 51 height 29
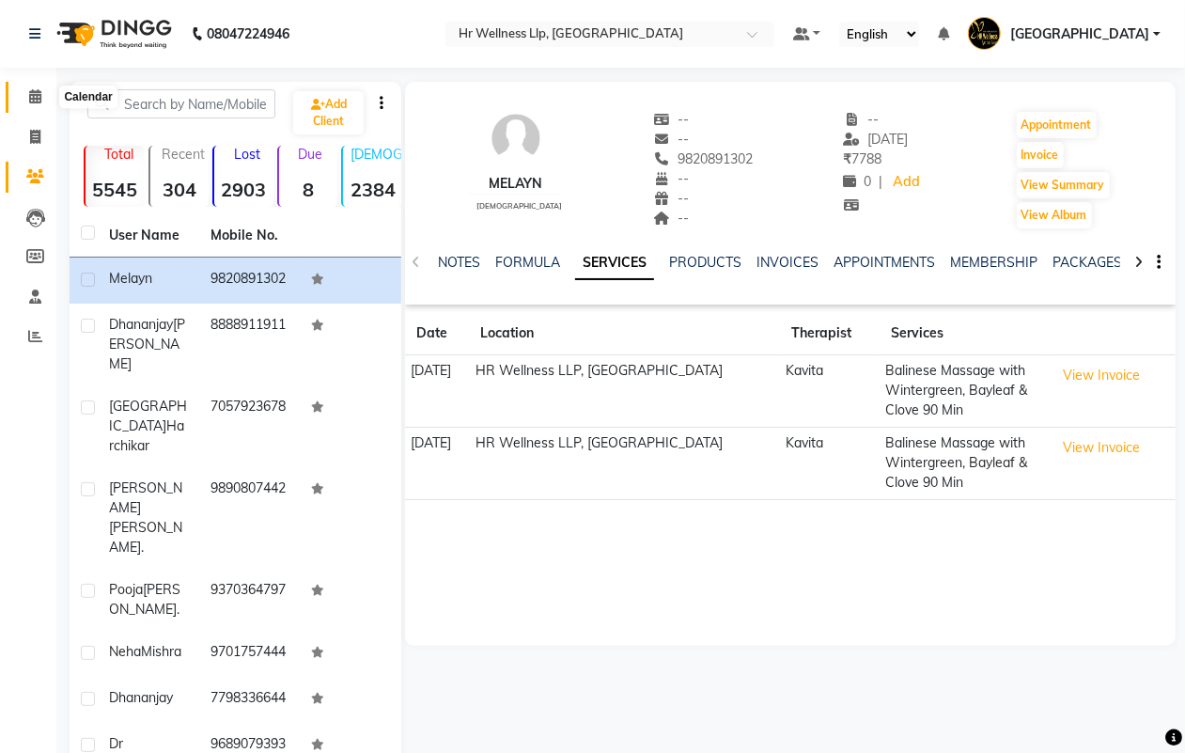
click at [33, 96] on icon at bounding box center [35, 96] width 12 height 14
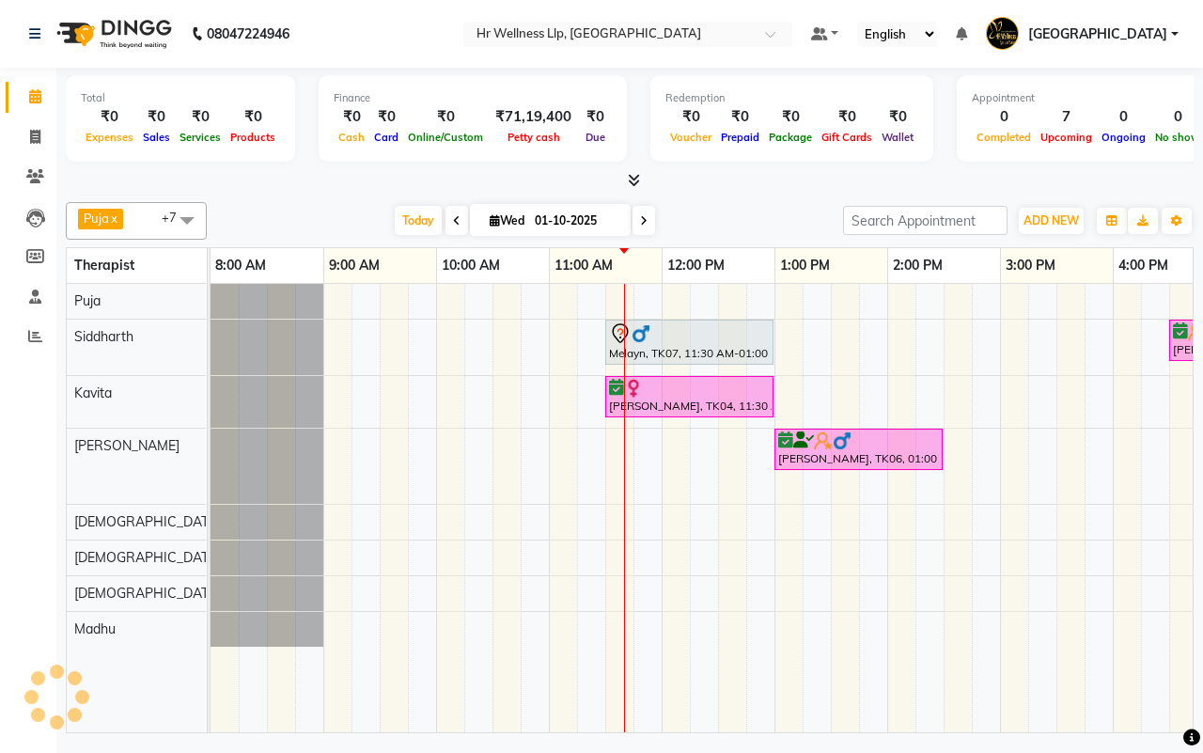
click at [739, 222] on div "[DATE] [DATE]" at bounding box center [525, 221] width 618 height 28
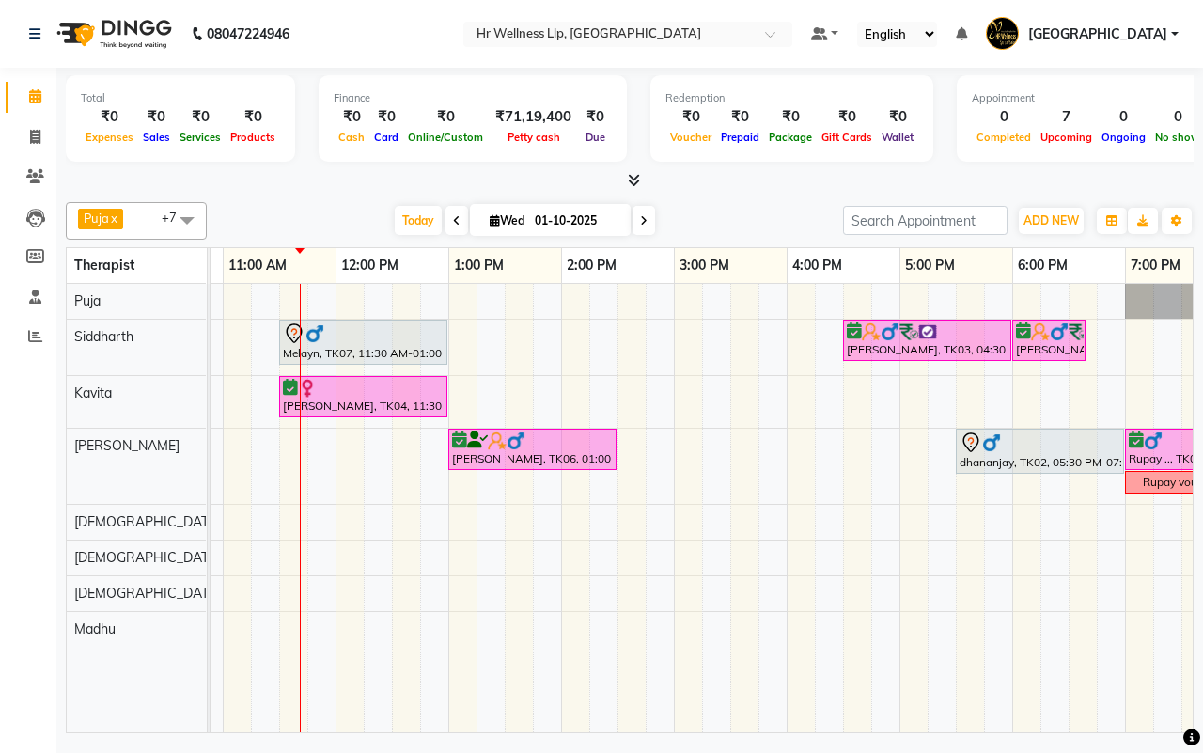
click at [703, 230] on div "[DATE] [DATE]" at bounding box center [525, 221] width 618 height 28
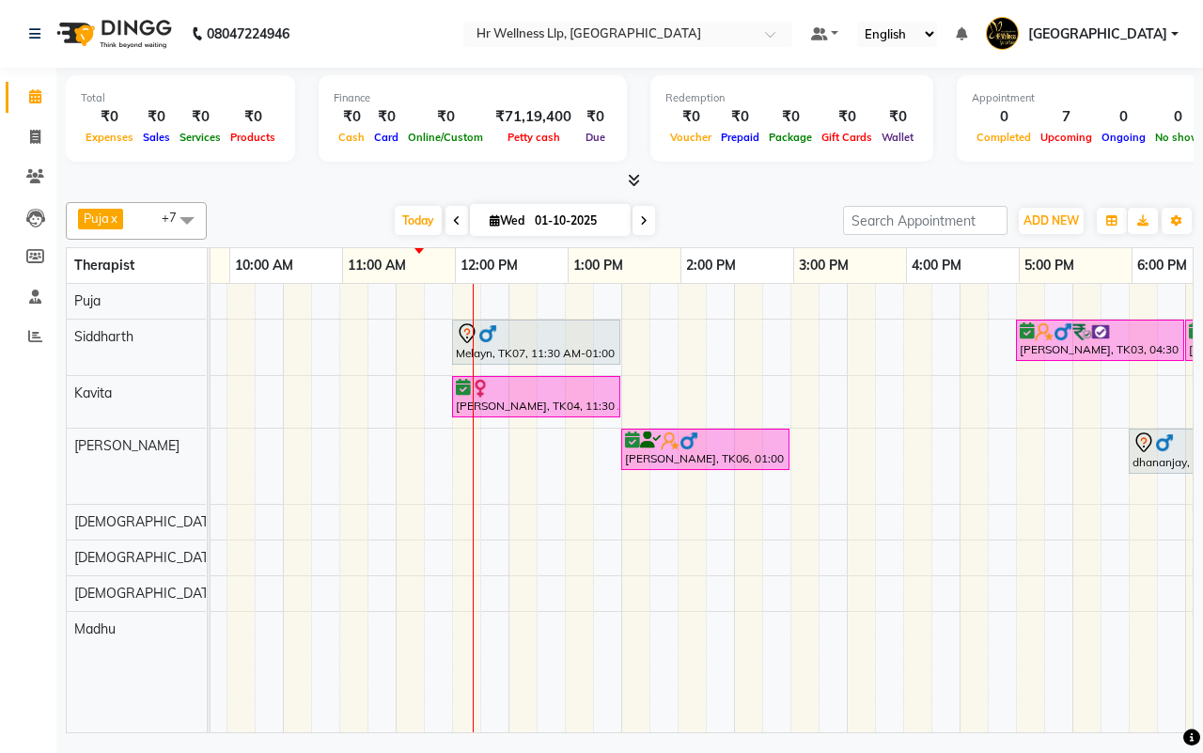
scroll to position [0, 147]
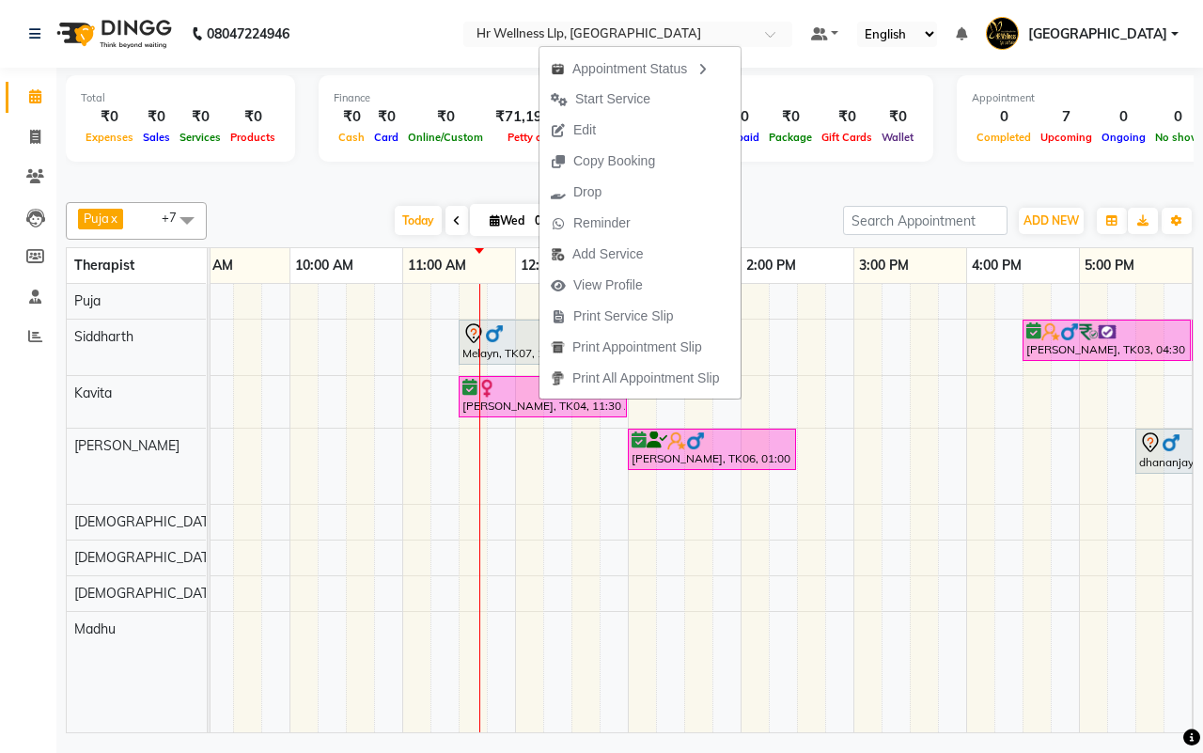
click at [773, 214] on div "[DATE] [DATE]" at bounding box center [525, 221] width 618 height 28
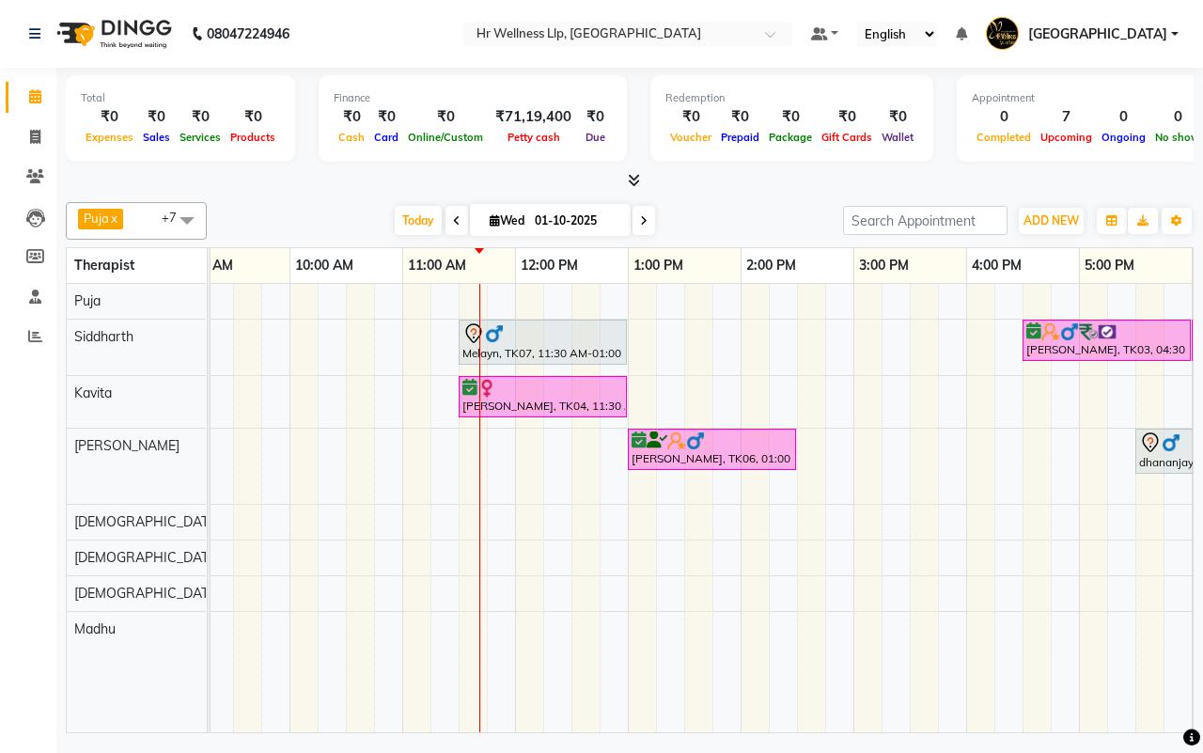
click at [734, 221] on div "[DATE] [DATE]" at bounding box center [525, 221] width 618 height 28
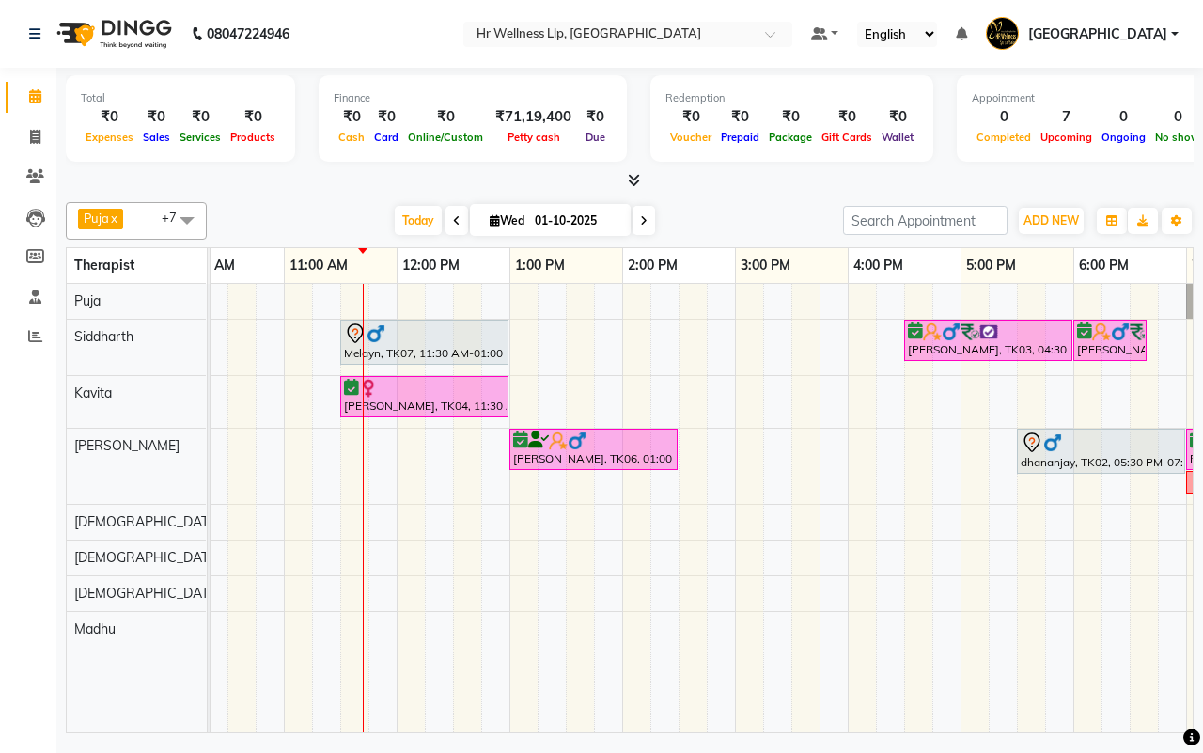
scroll to position [0, 264]
click at [735, 221] on div "[DATE] [DATE]" at bounding box center [525, 221] width 618 height 28
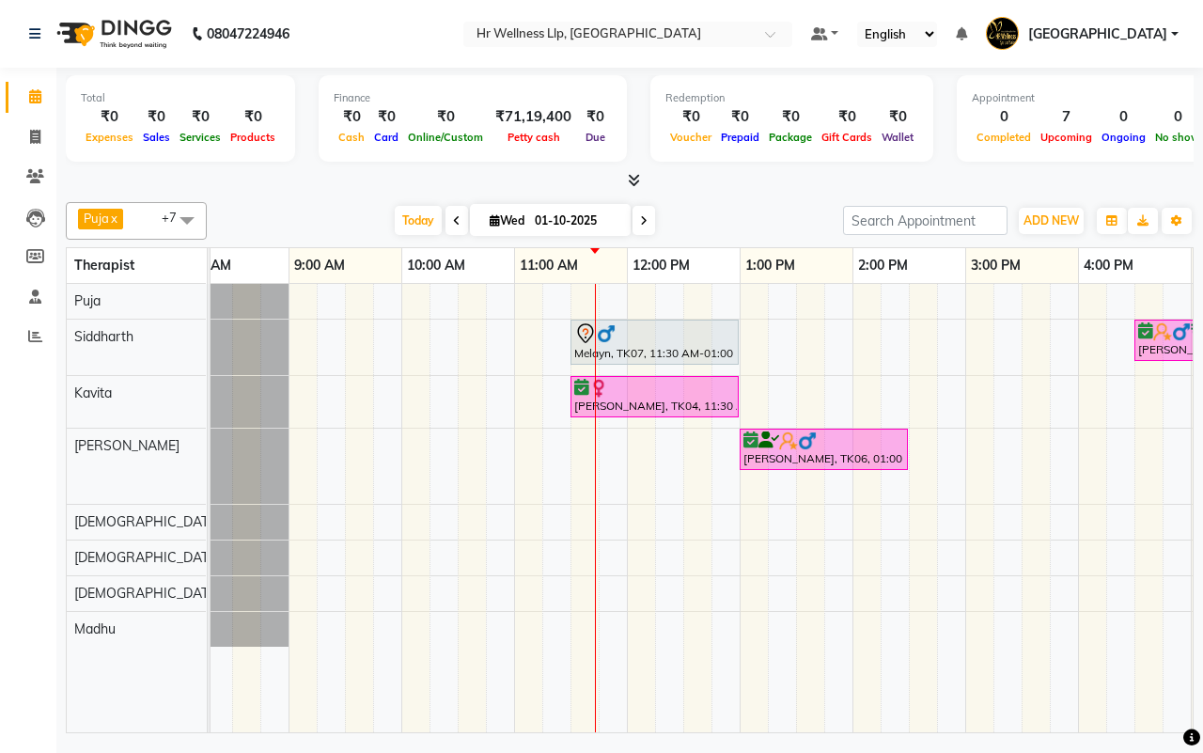
scroll to position [0, 22]
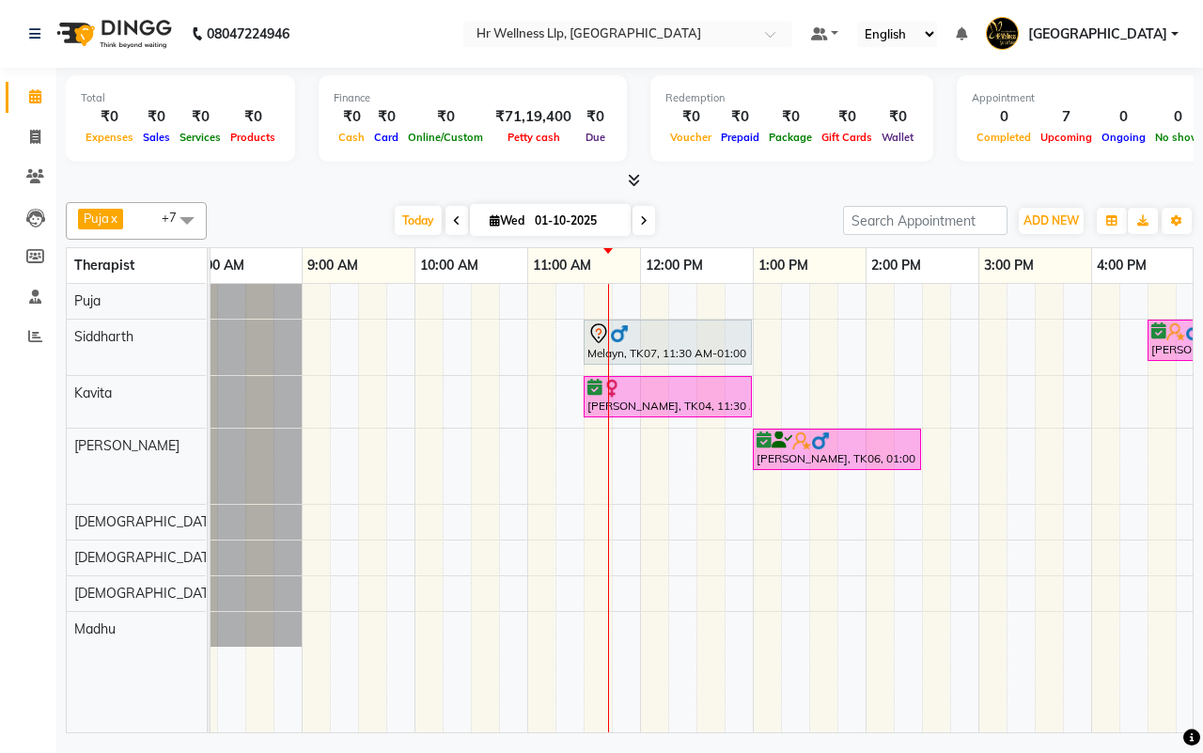
click at [741, 219] on div "[DATE] [DATE]" at bounding box center [525, 221] width 618 height 28
click at [739, 223] on div "[DATE] [DATE]" at bounding box center [525, 221] width 618 height 28
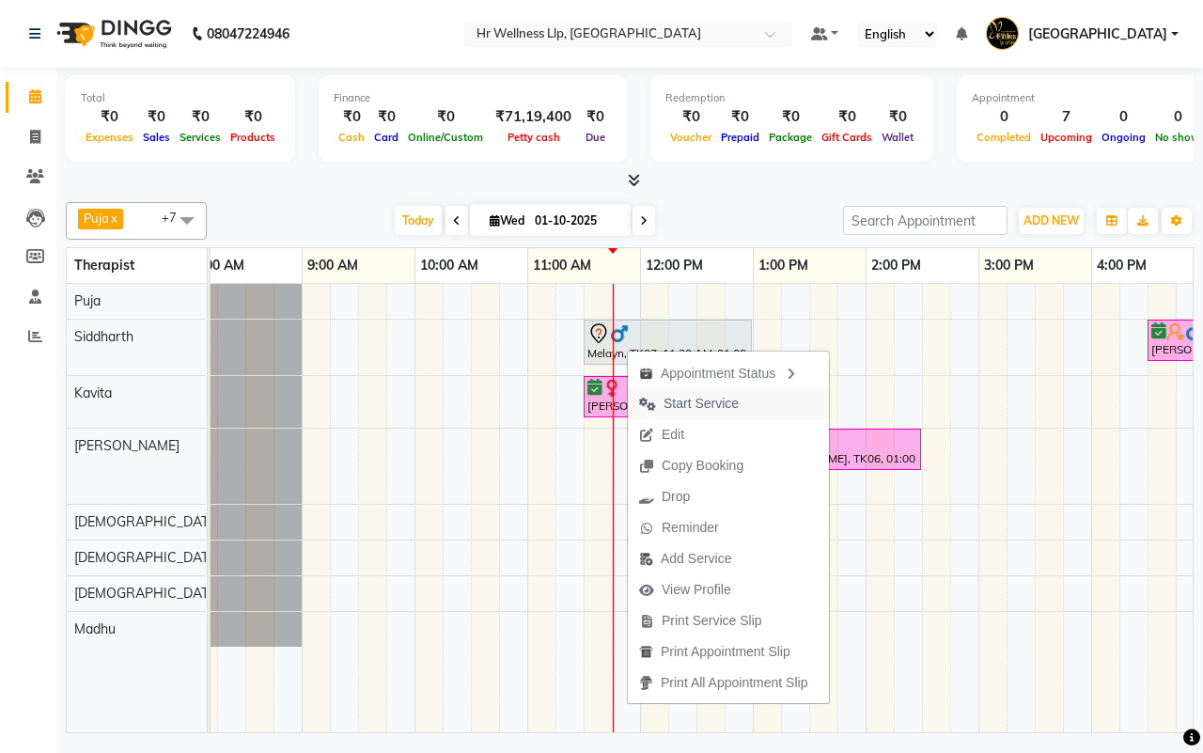
click at [692, 406] on span "Start Service" at bounding box center [701, 404] width 75 height 20
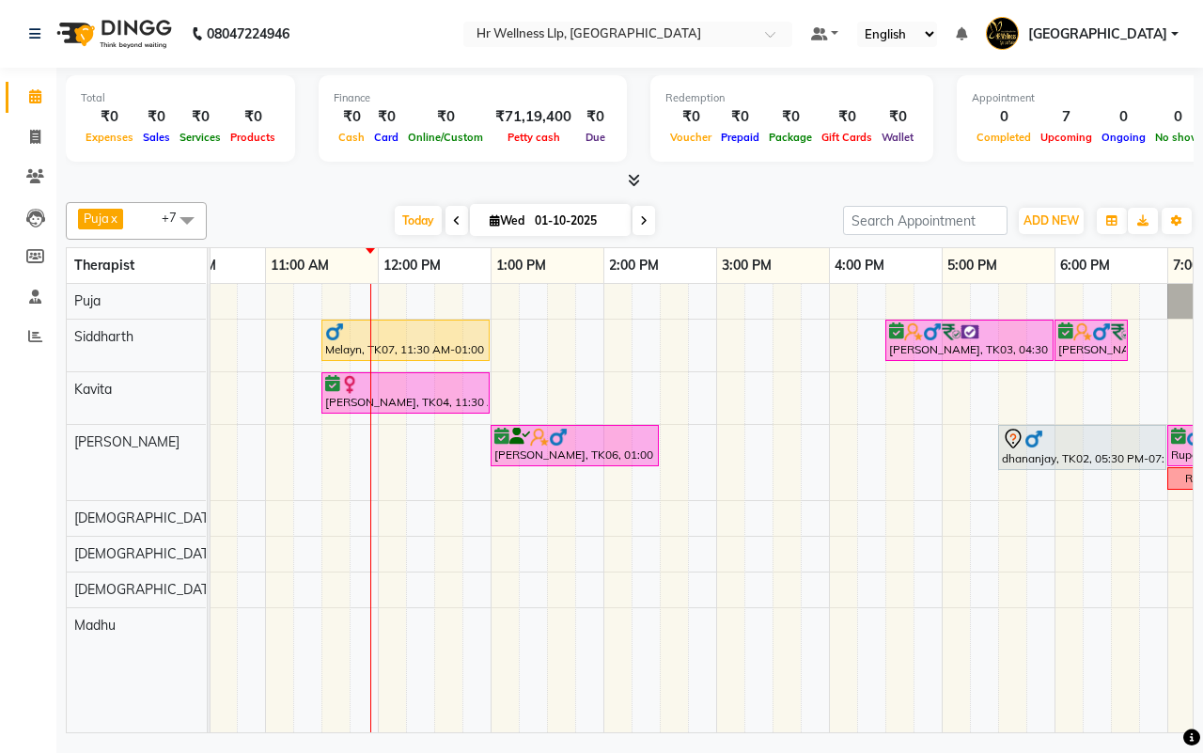
scroll to position [0, 249]
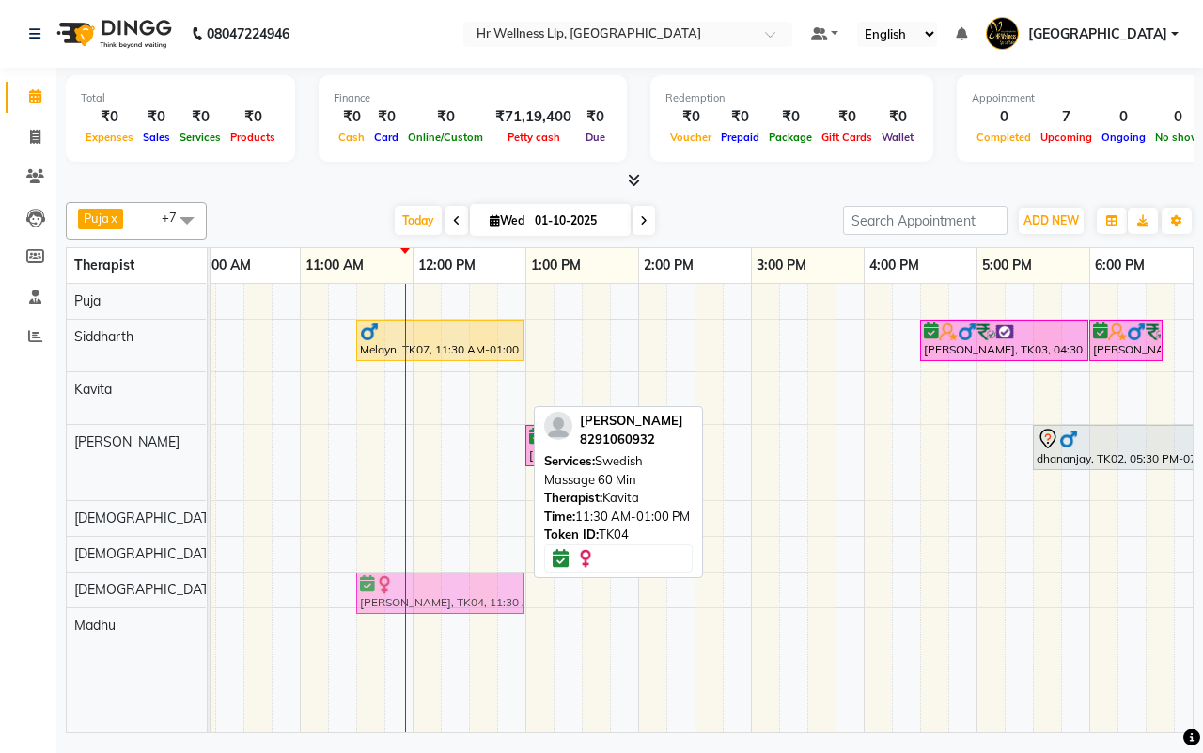
drag, startPoint x: 423, startPoint y: 406, endPoint x: 423, endPoint y: 587, distance: 181.4
click at [423, 604] on tbody "Melayn, TK07, 11:30 AM-01:00 PM, Balinese Massage with Wintergreen, Bayleaf & C…" at bounding box center [694, 463] width 1466 height 359
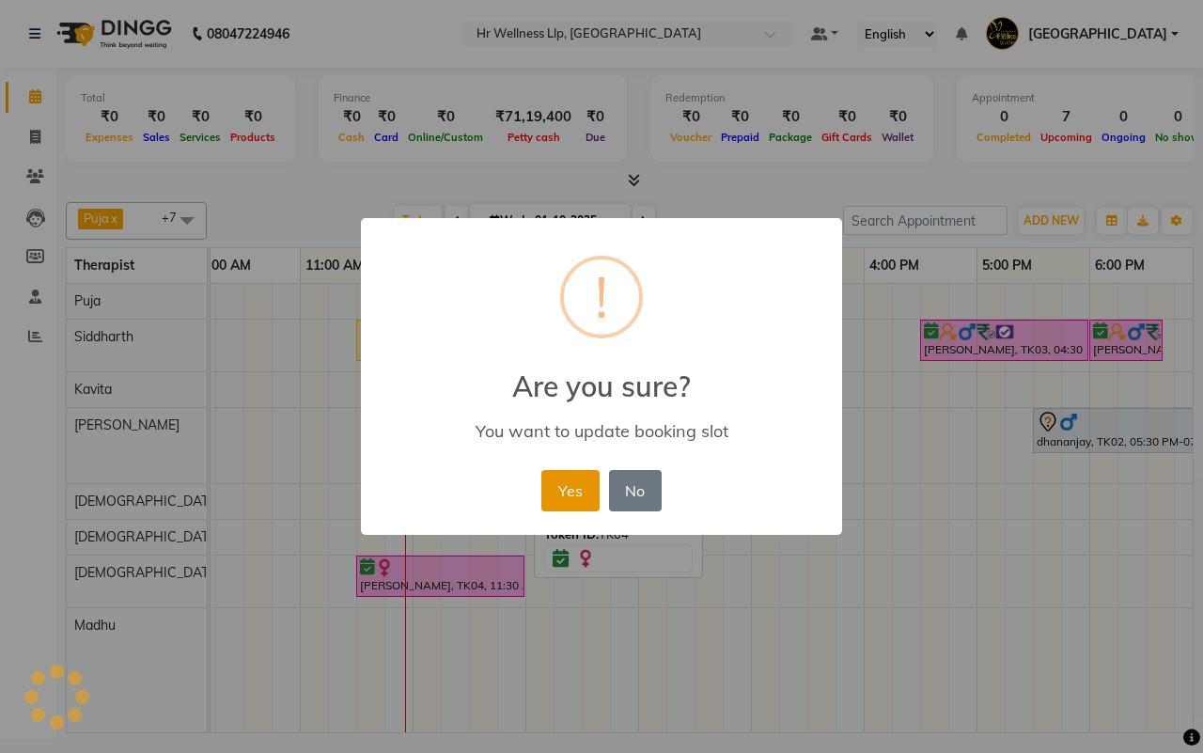
click at [562, 476] on button "Yes" at bounding box center [569, 490] width 57 height 41
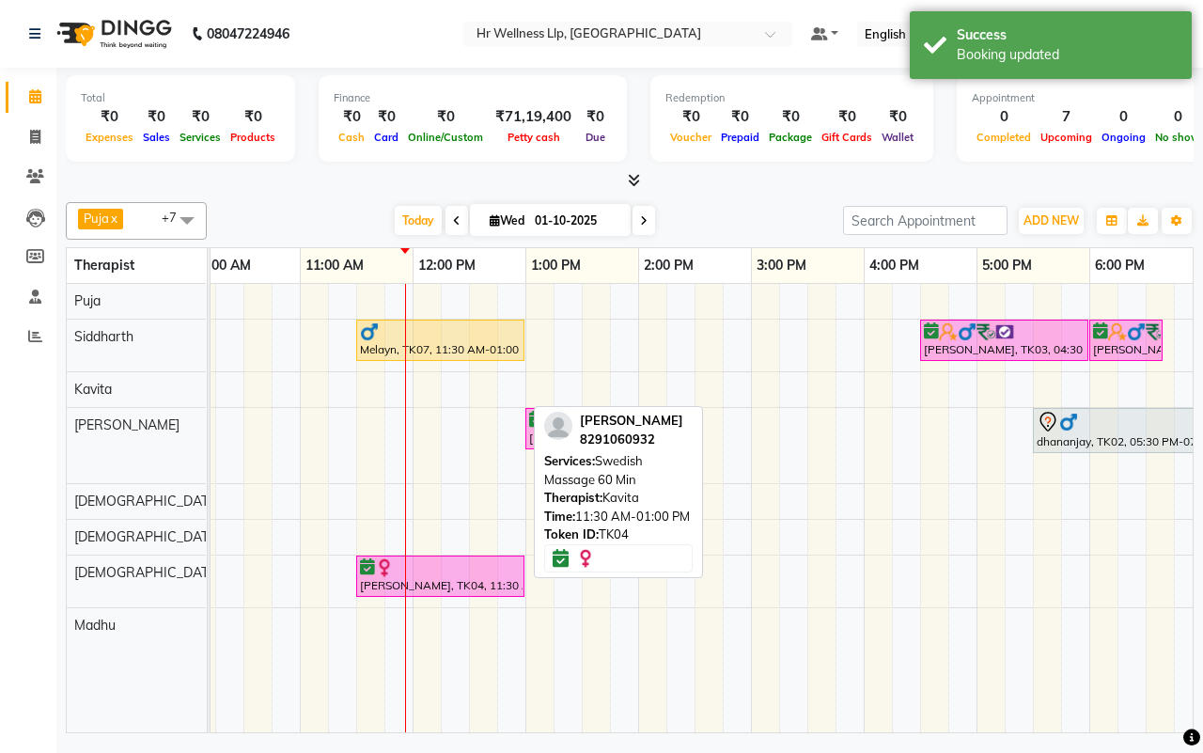
click at [710, 219] on div "[DATE] [DATE]" at bounding box center [525, 221] width 618 height 28
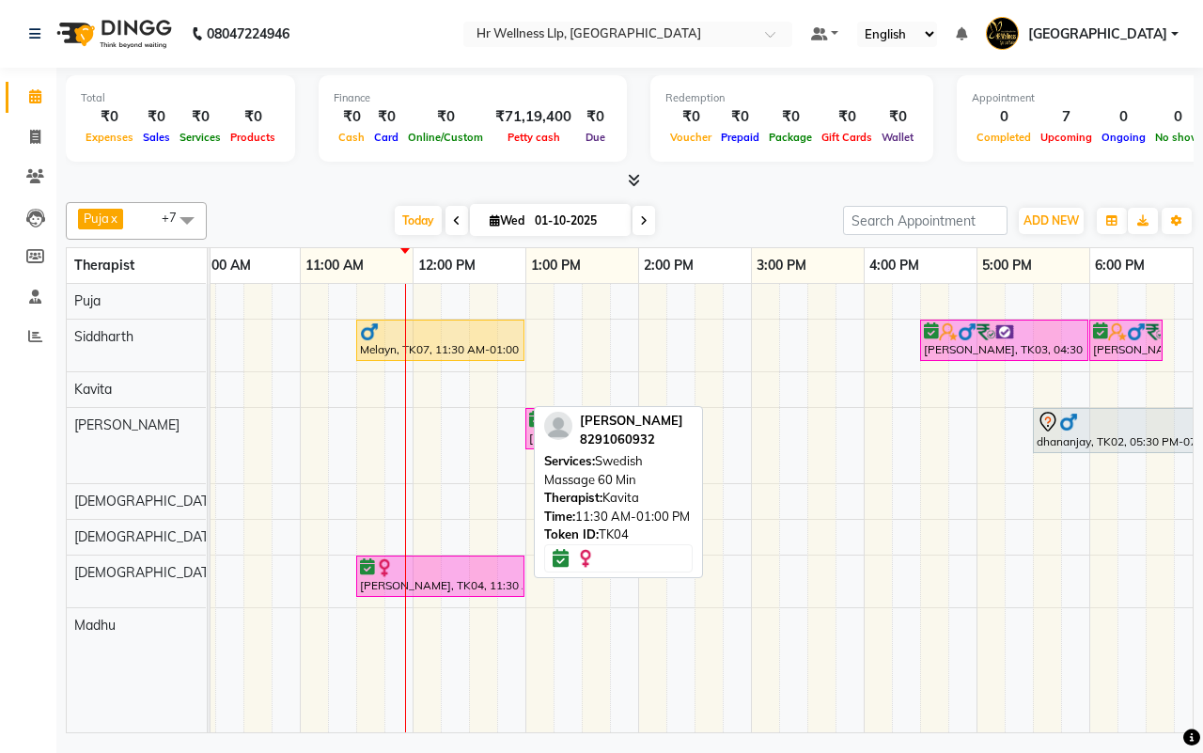
click at [473, 390] on div "Melayn, TK07, 11:30 AM-01:00 PM, Balinese Massage with Wintergreen, Bayleaf & C…" at bounding box center [694, 508] width 1466 height 448
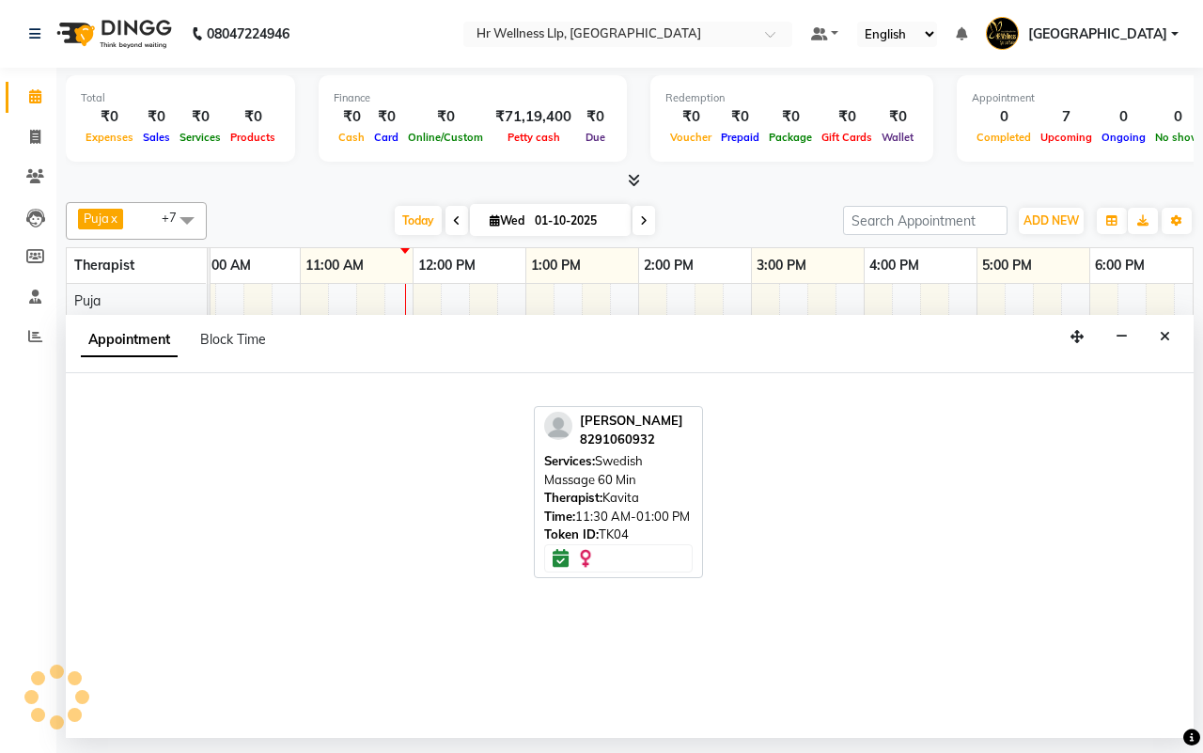
select select "19506"
select select "750"
select select "tentative"
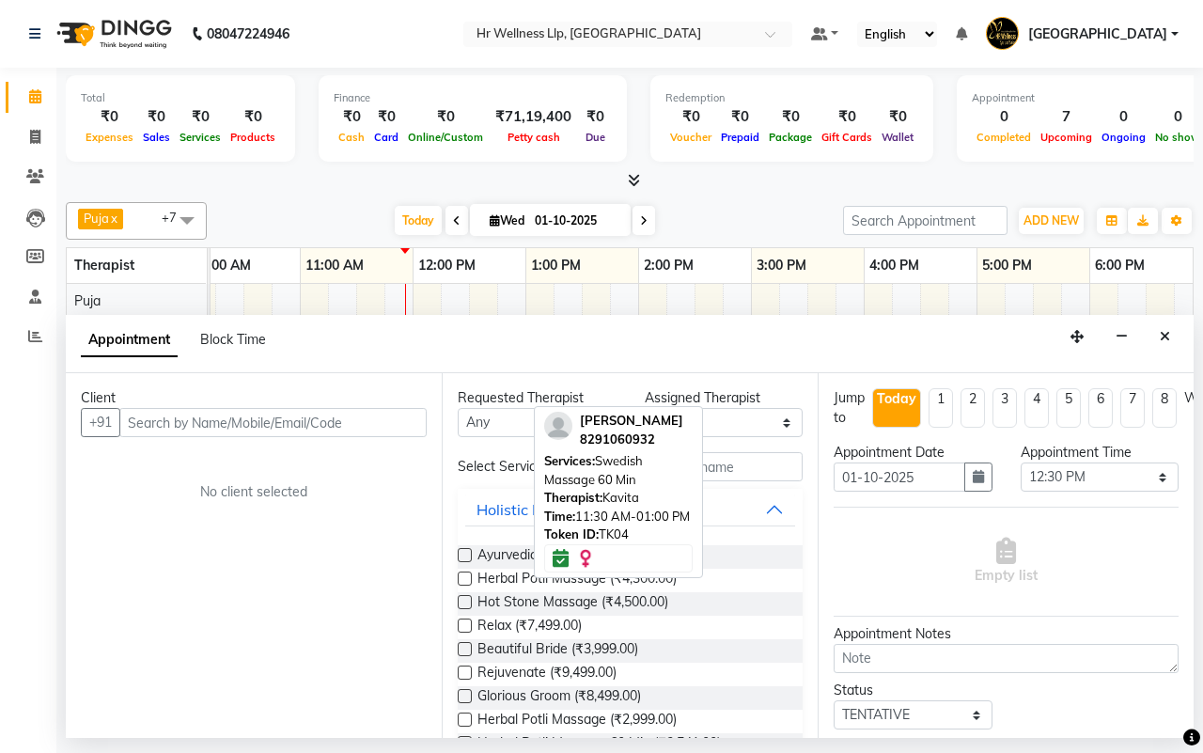
click at [293, 426] on input "text" at bounding box center [272, 422] width 307 height 29
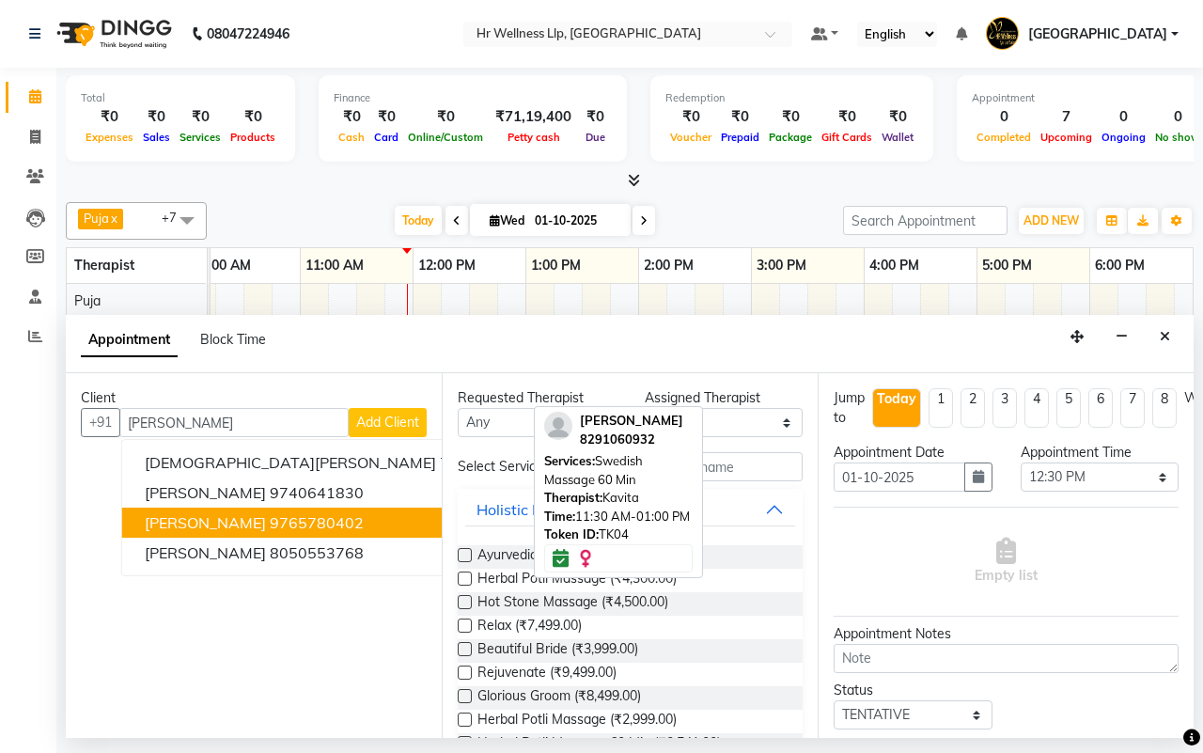
click at [282, 522] on ngb-highlight "9765780402" at bounding box center [317, 522] width 94 height 19
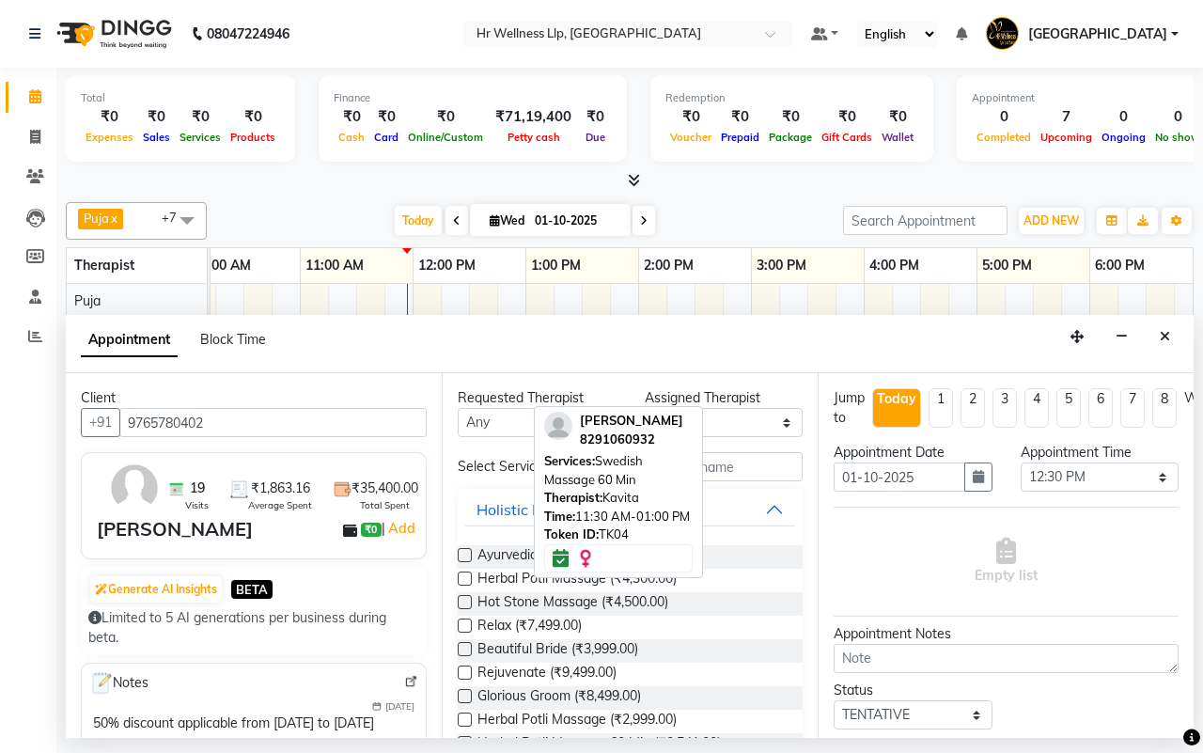
type input "9765780402"
click at [658, 321] on div "Appointment Block Time" at bounding box center [630, 344] width 1128 height 58
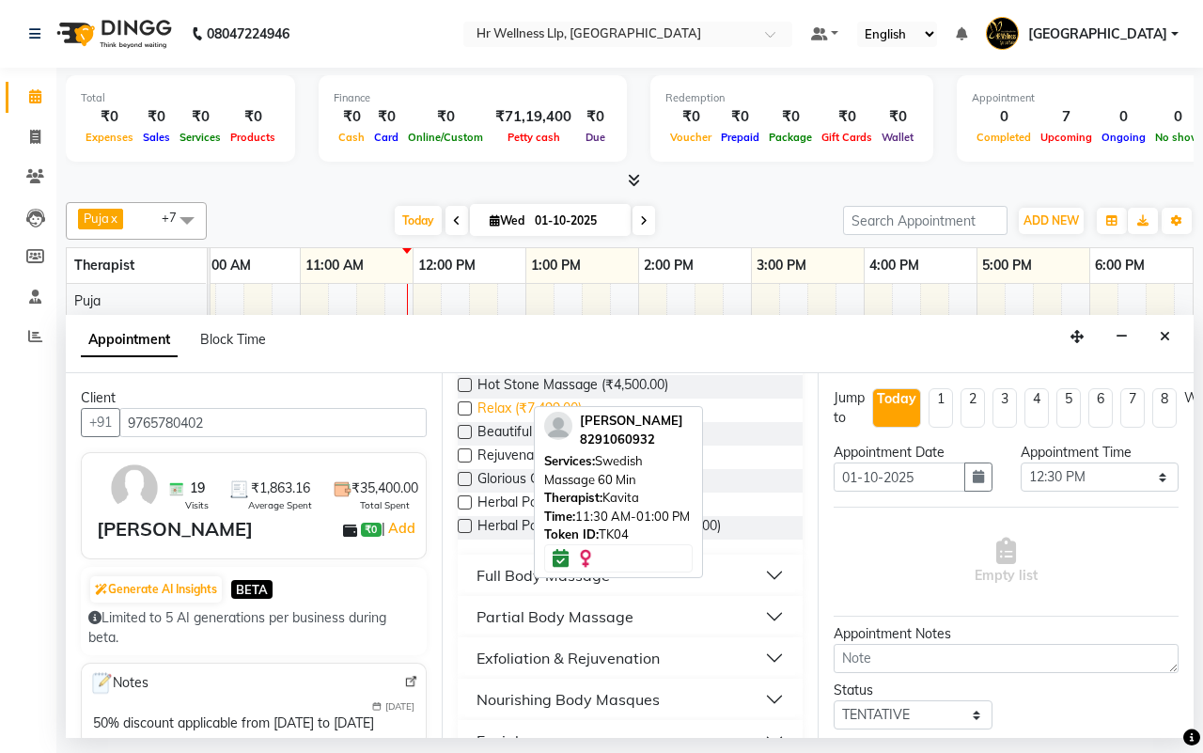
scroll to position [235, 0]
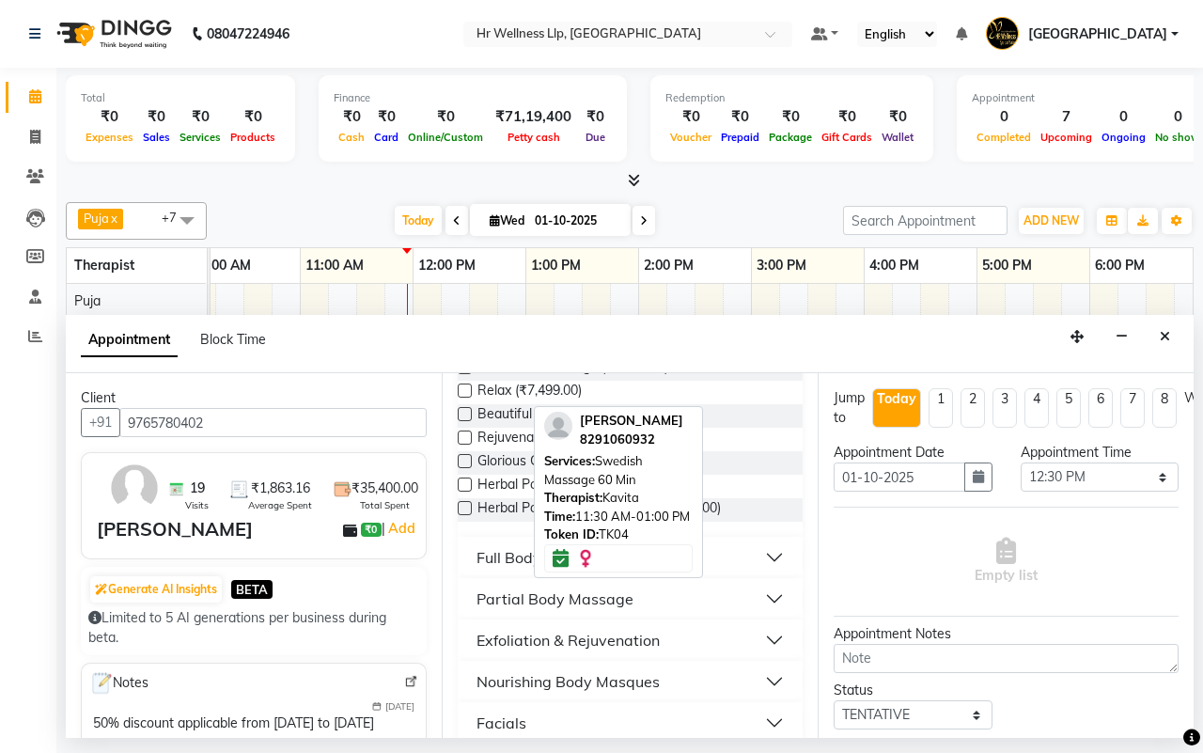
click at [495, 569] on div "Full Body Massage" at bounding box center [543, 557] width 133 height 23
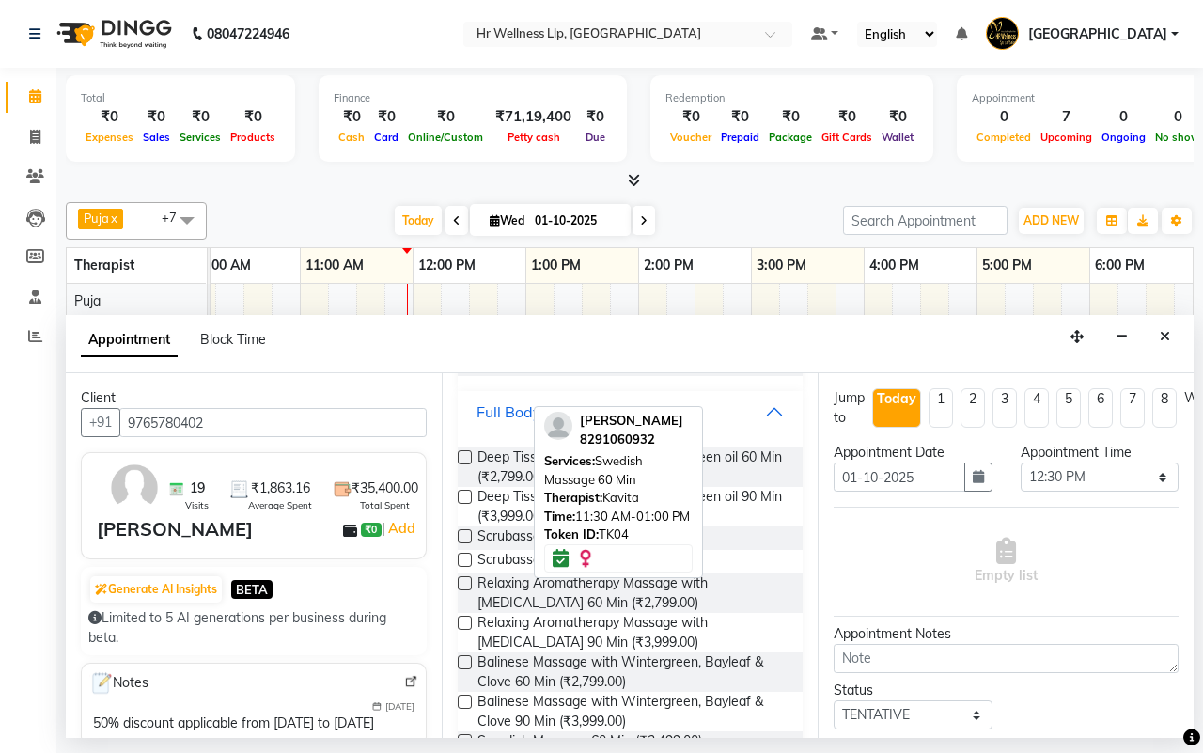
scroll to position [470, 0]
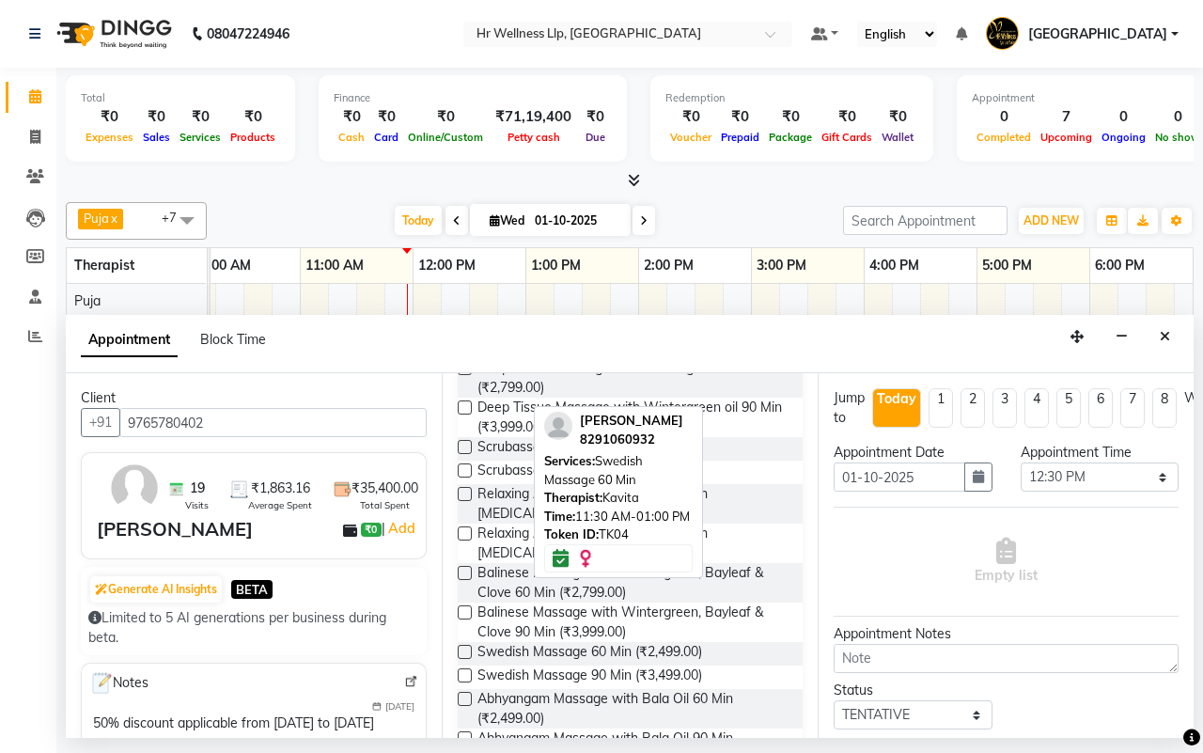
click at [467, 375] on label at bounding box center [465, 368] width 14 height 14
click at [467, 376] on input "checkbox" at bounding box center [464, 370] width 12 height 12
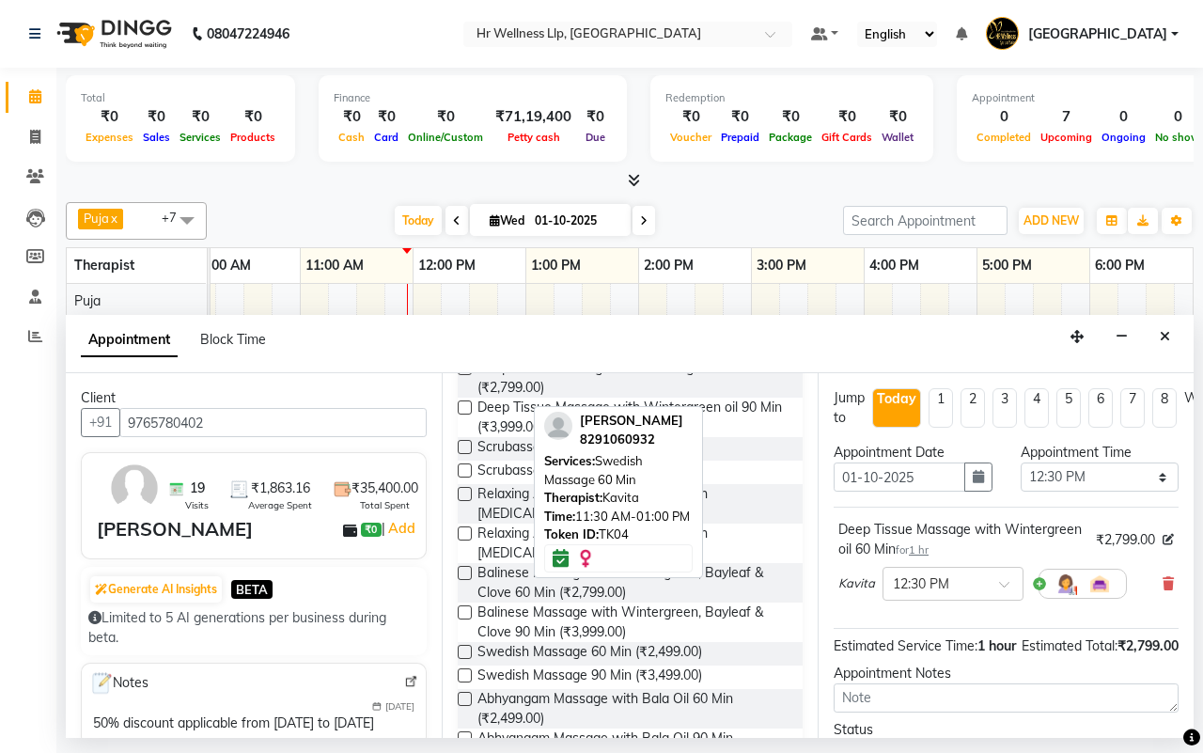
checkbox input "false"
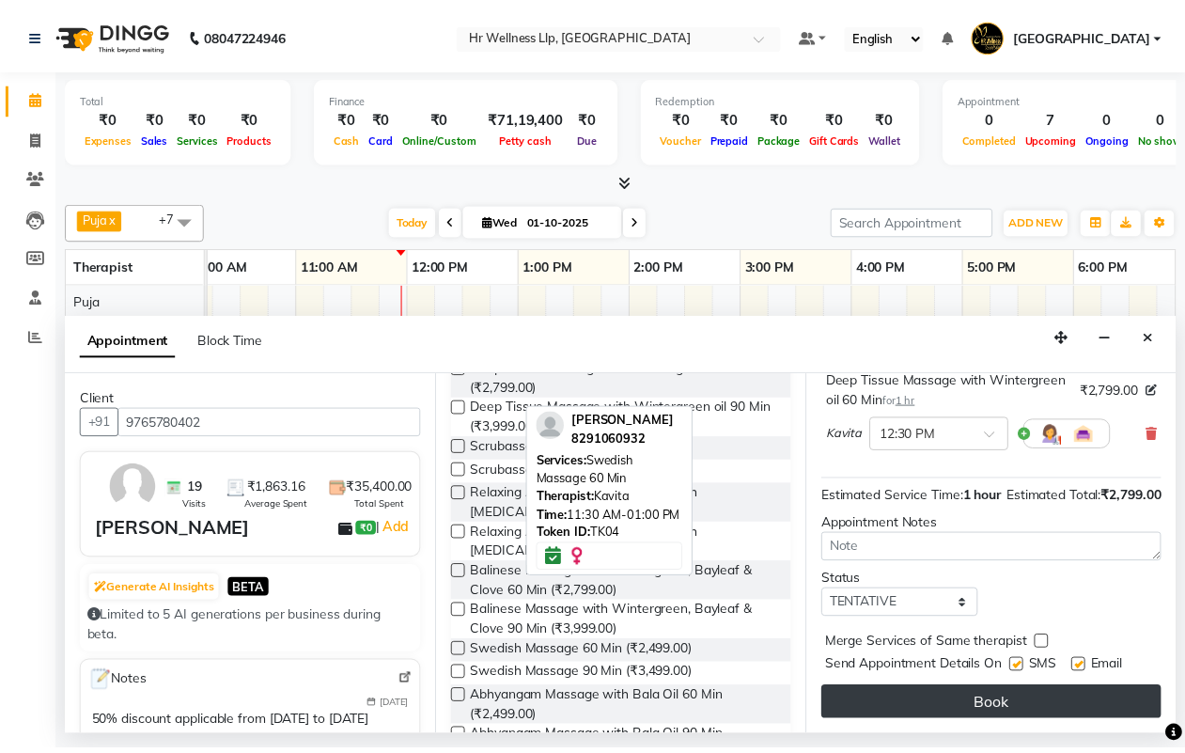
scroll to position [188, 0]
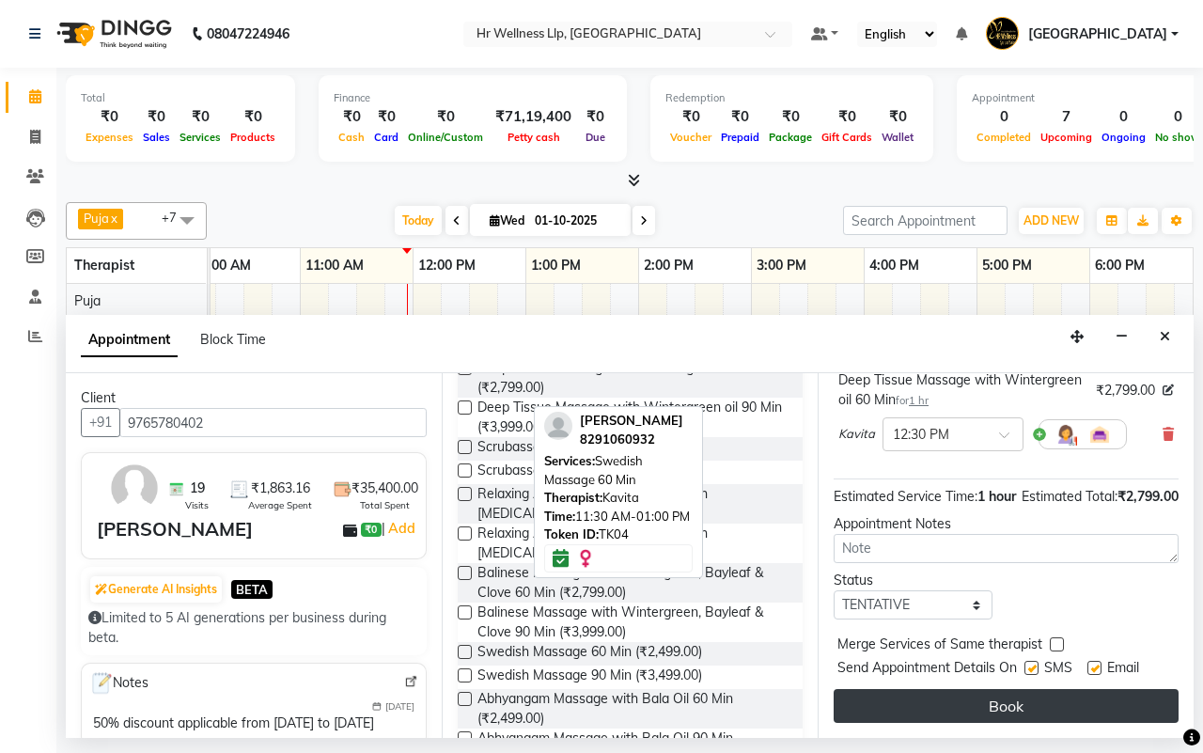
click at [982, 689] on button "Book" at bounding box center [1006, 706] width 345 height 34
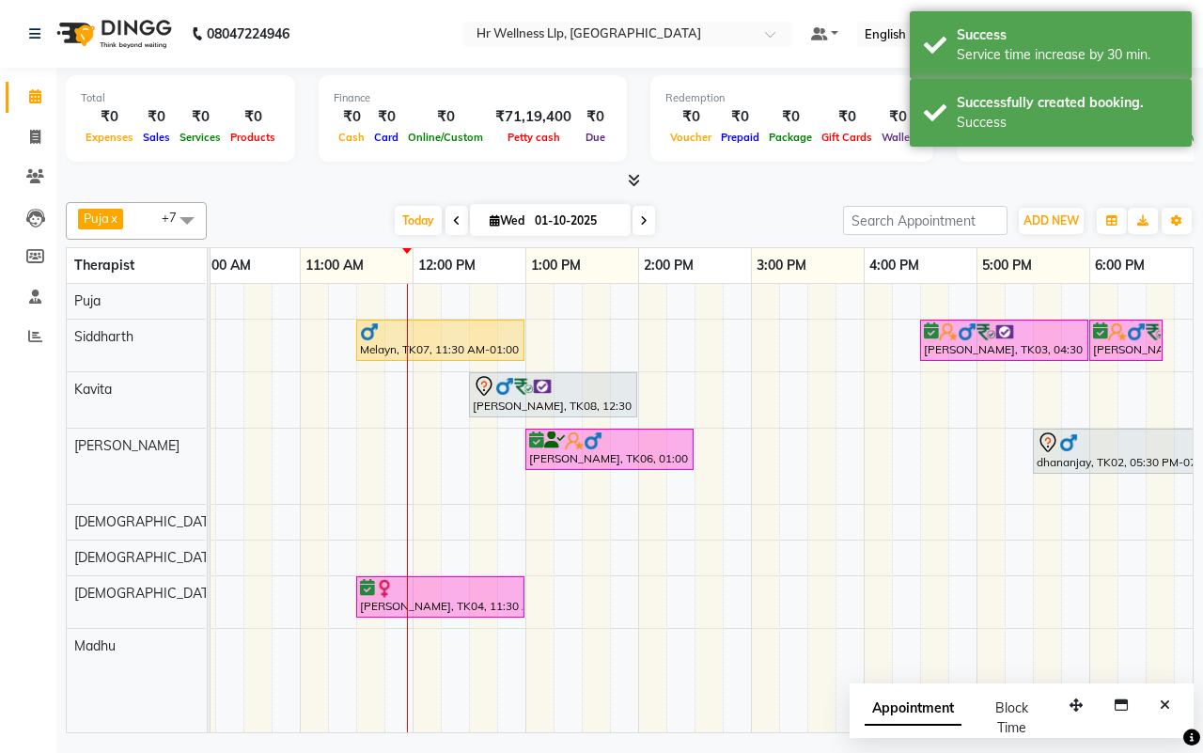
click at [759, 223] on div "[DATE] [DATE]" at bounding box center [525, 221] width 618 height 28
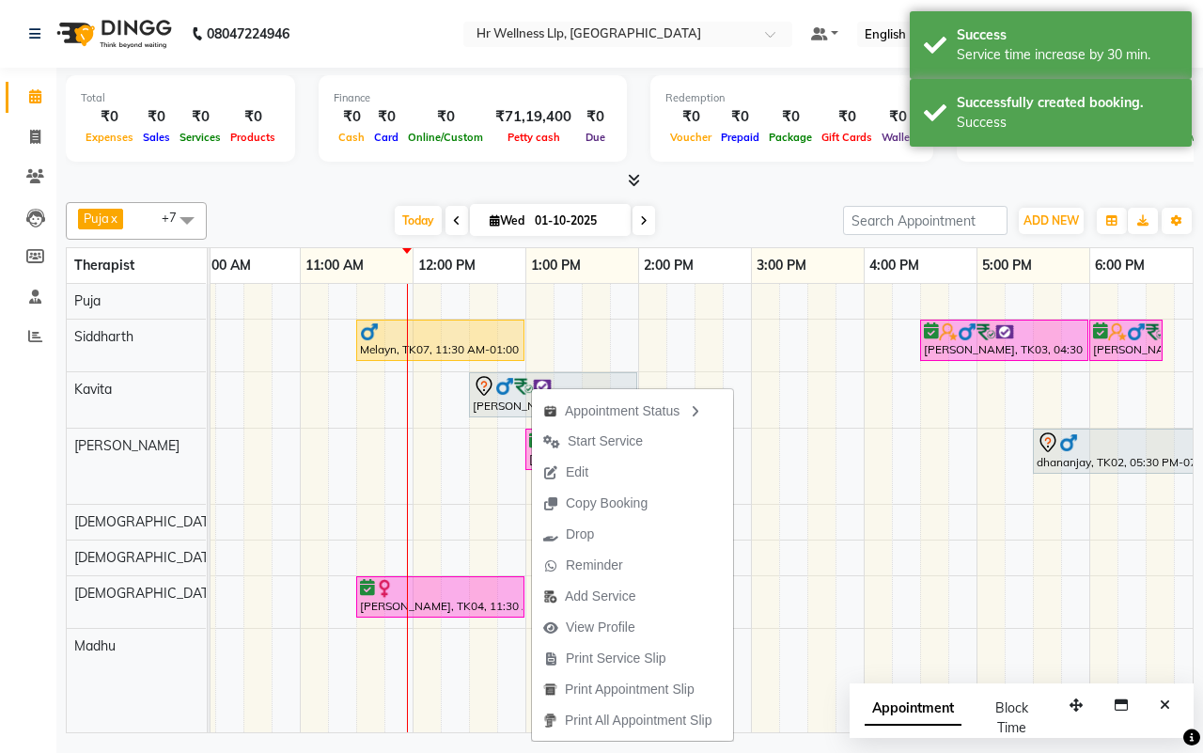
click at [715, 221] on div "[DATE] [DATE]" at bounding box center [525, 221] width 618 height 28
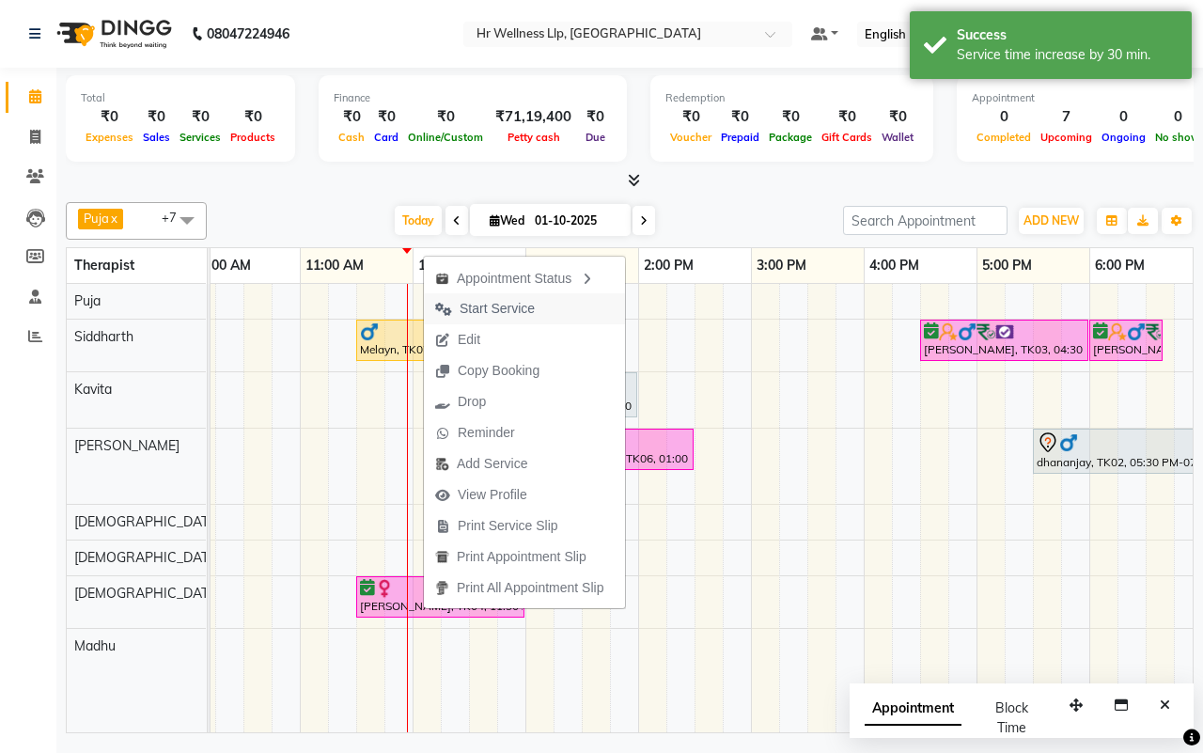
click at [480, 305] on span "Start Service" at bounding box center [497, 309] width 75 height 20
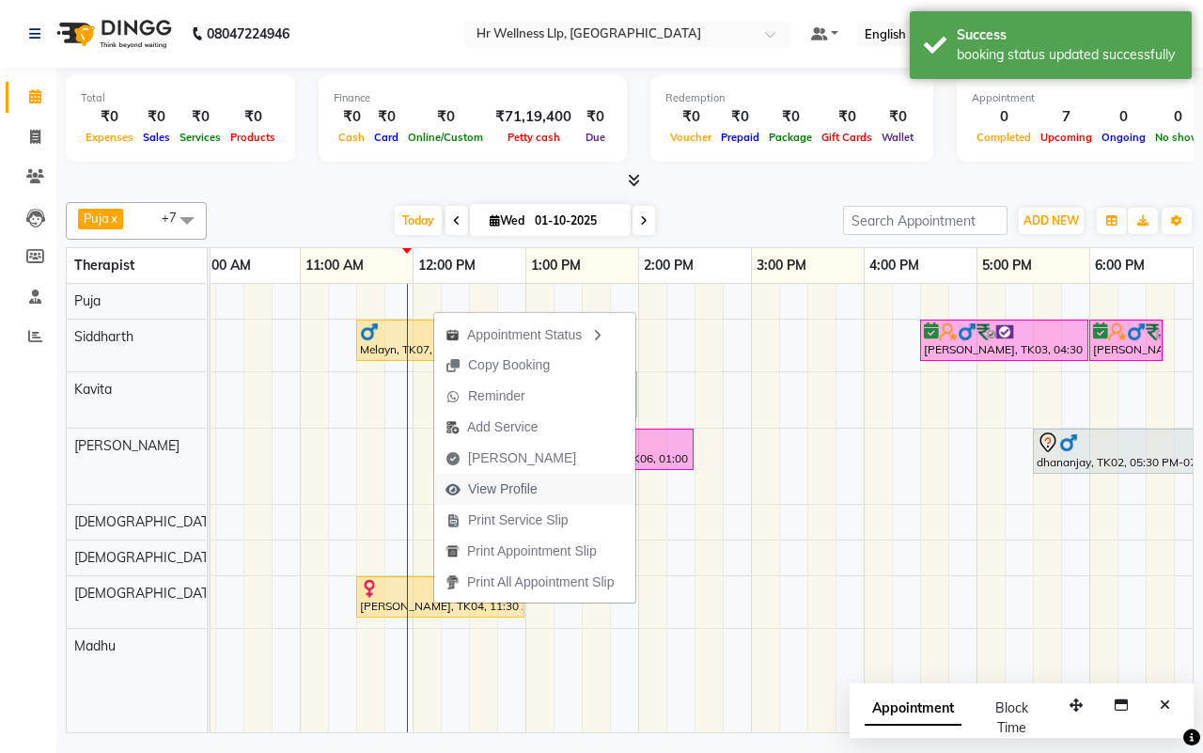
click at [480, 493] on span "View Profile" at bounding box center [503, 489] width 70 height 20
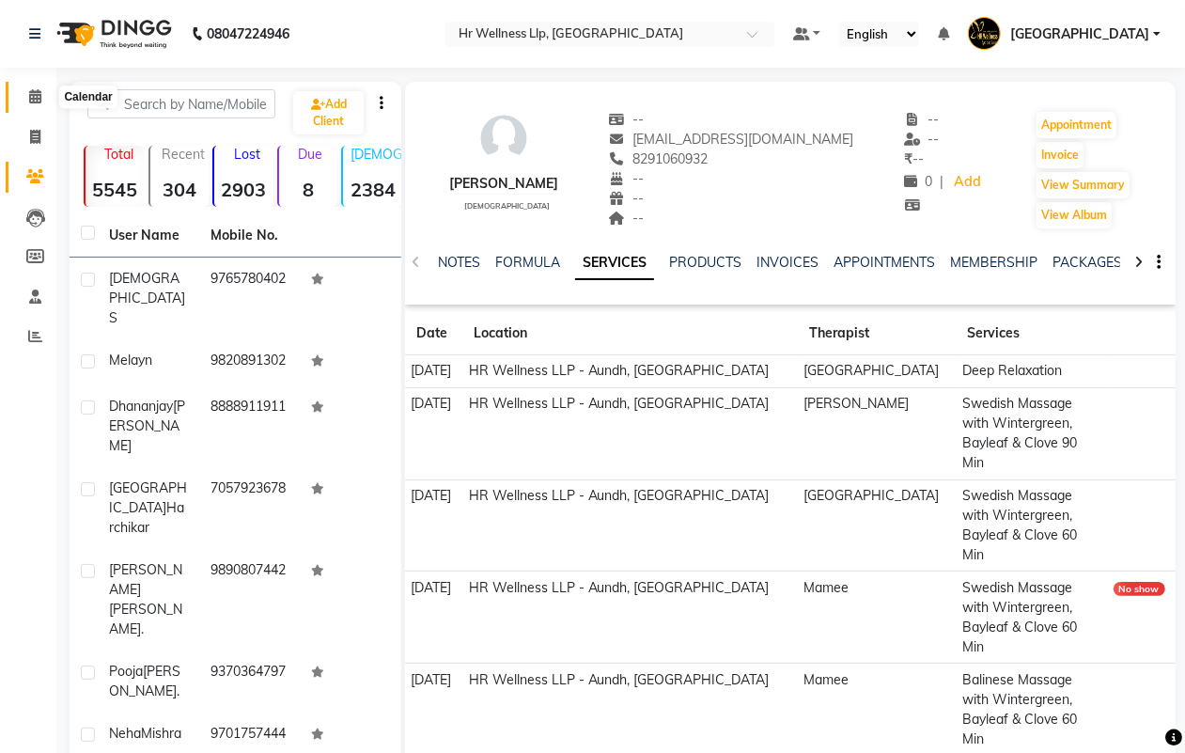
click at [34, 95] on icon at bounding box center [35, 96] width 12 height 14
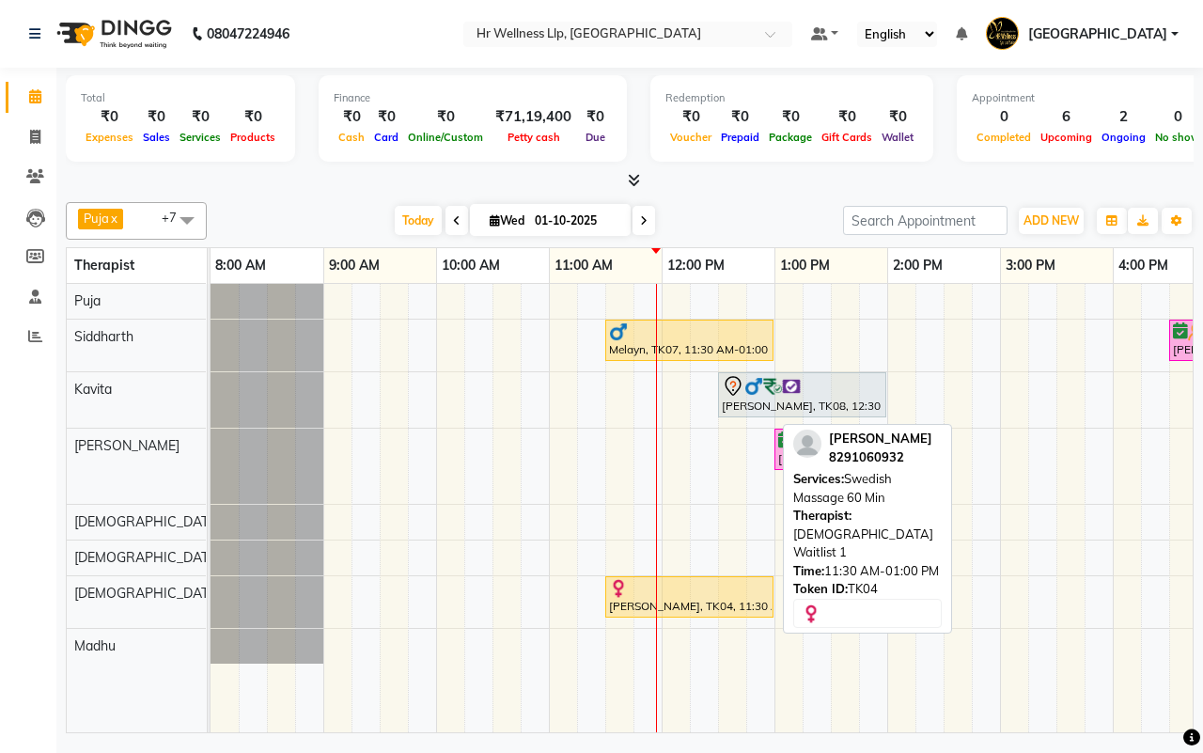
click at [689, 598] on div at bounding box center [689, 588] width 161 height 19
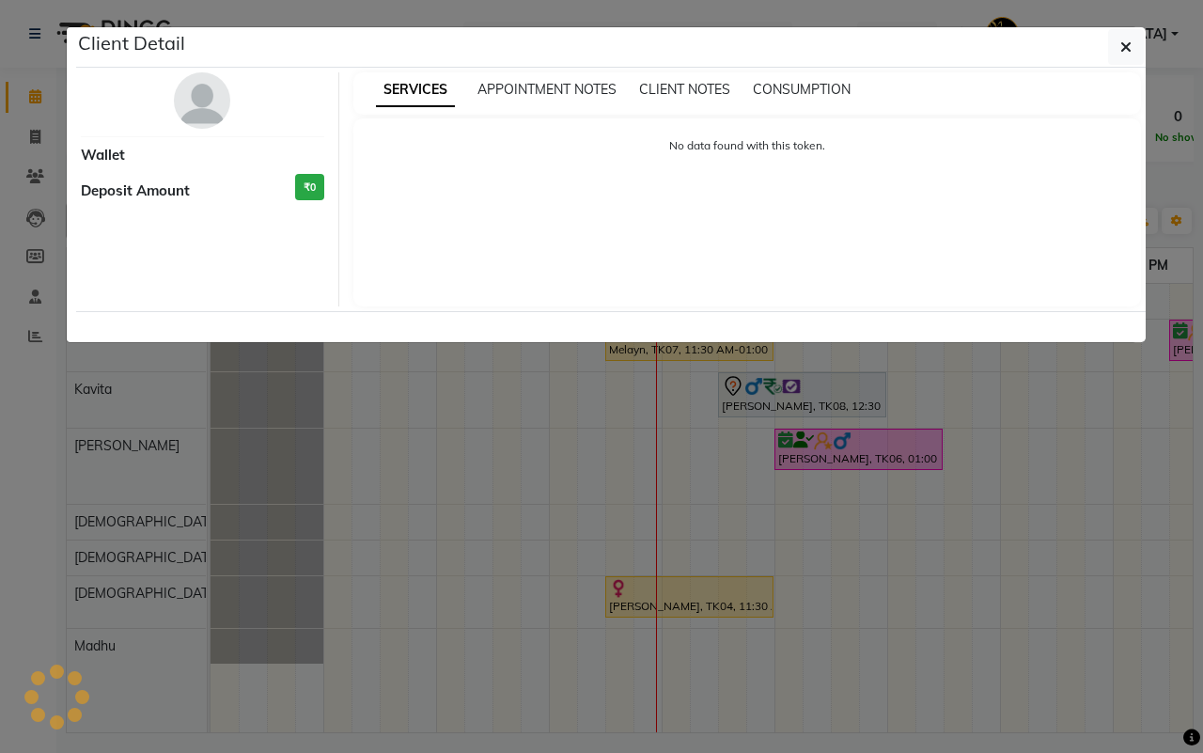
select select "1"
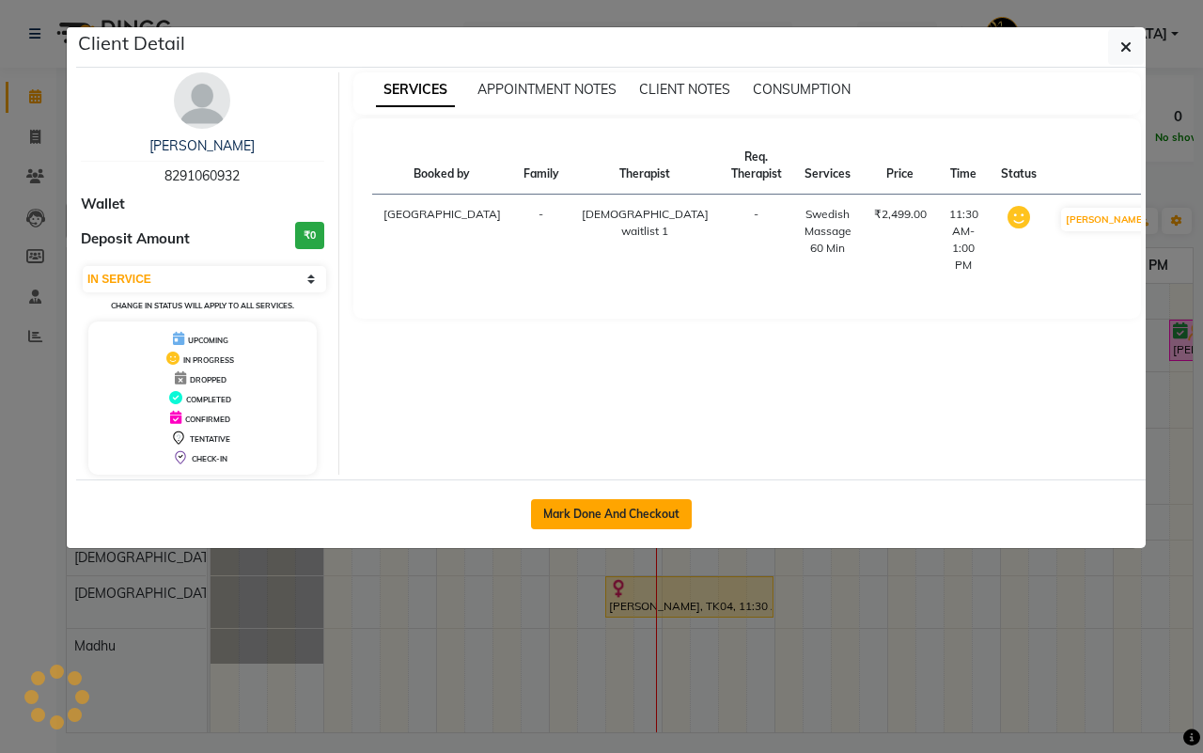
click at [592, 509] on button "Mark Done And Checkout" at bounding box center [611, 514] width 161 height 30
select select "service"
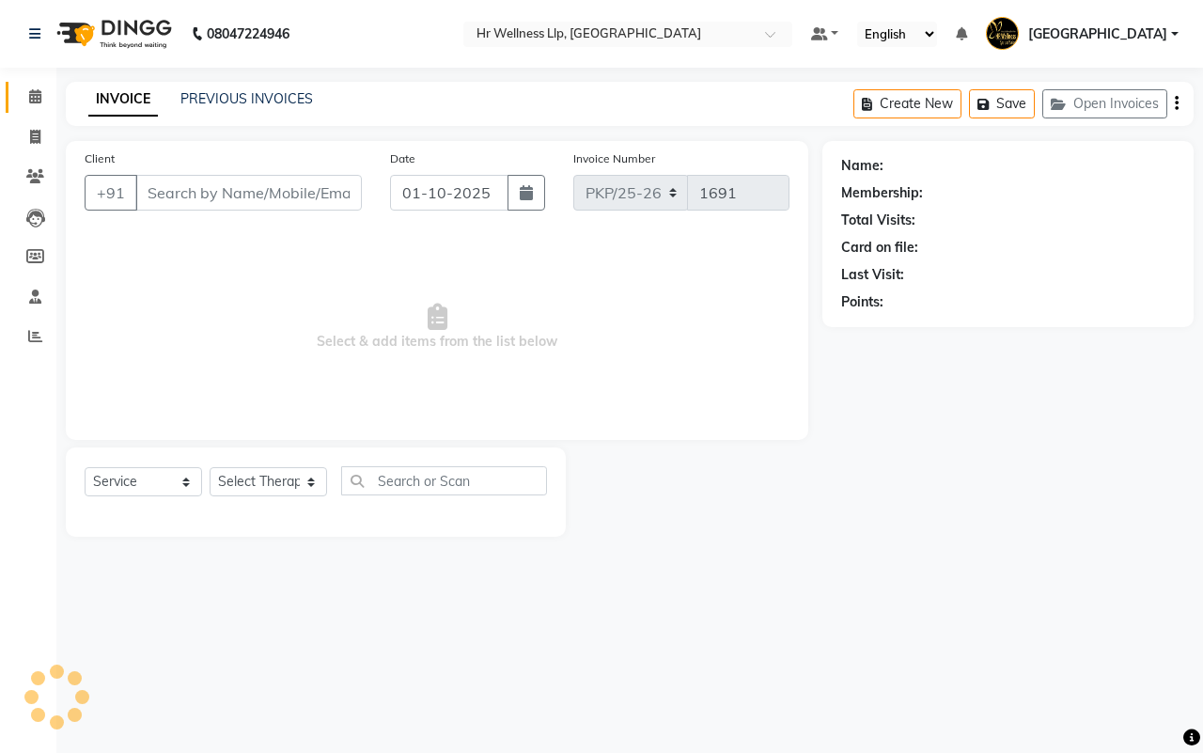
type input "8291060932"
select select "22812"
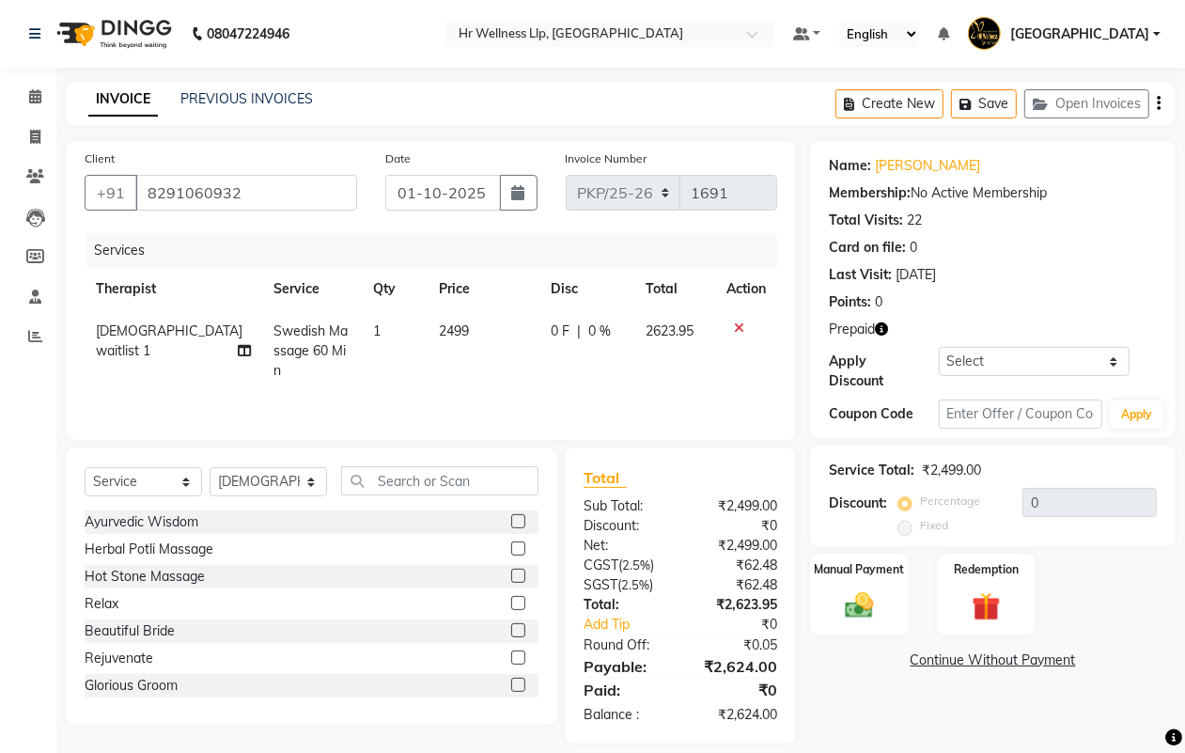
click at [274, 335] on span "Swedish Massage 60 Min" at bounding box center [311, 350] width 74 height 56
select select "22812"
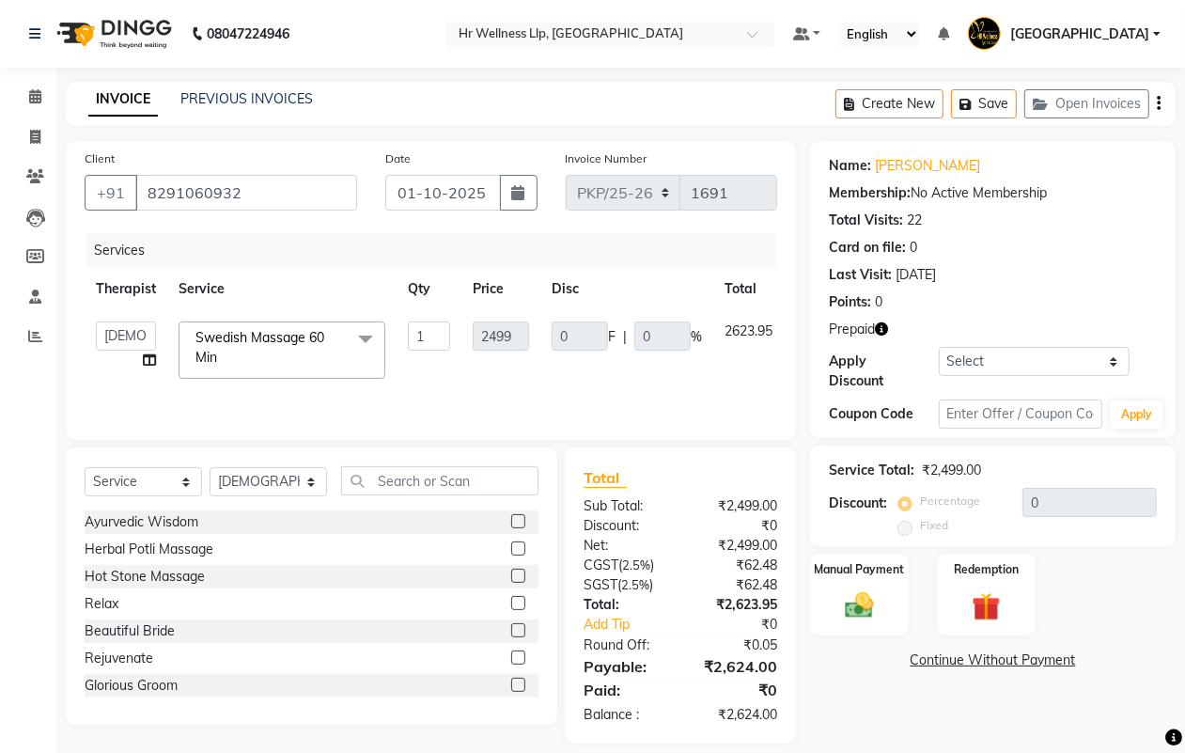
click at [360, 338] on span at bounding box center [366, 339] width 38 height 36
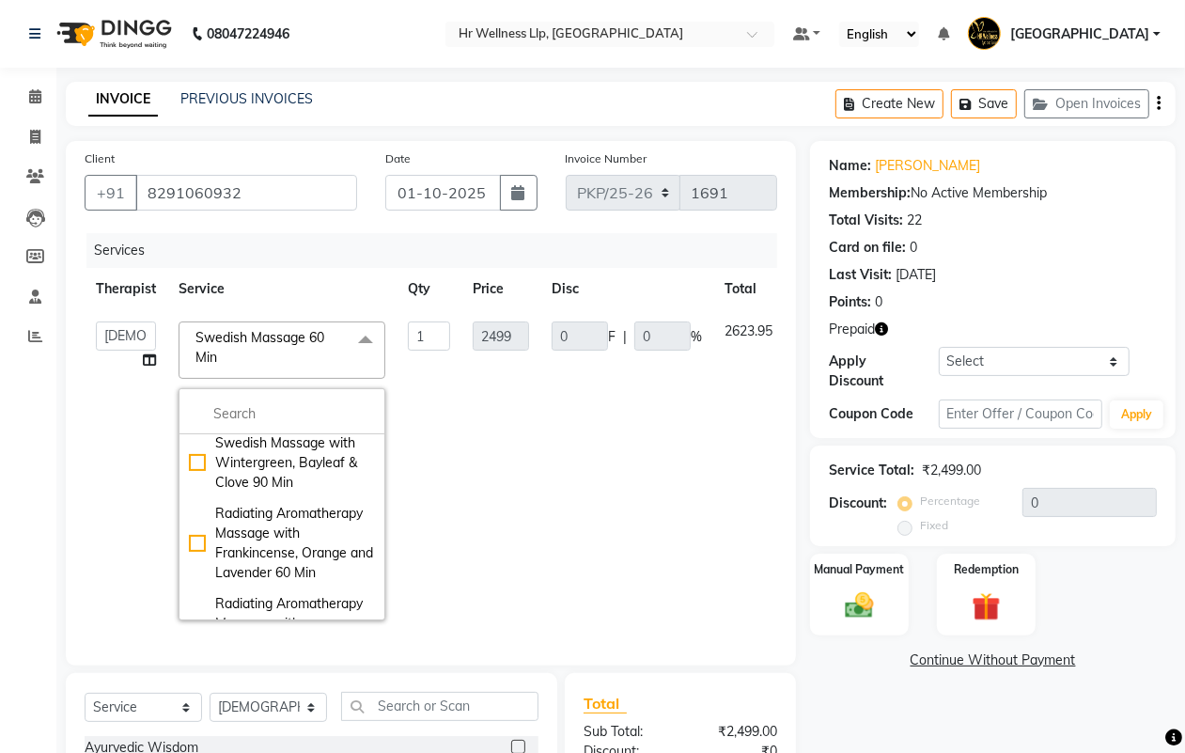
scroll to position [1175, 0]
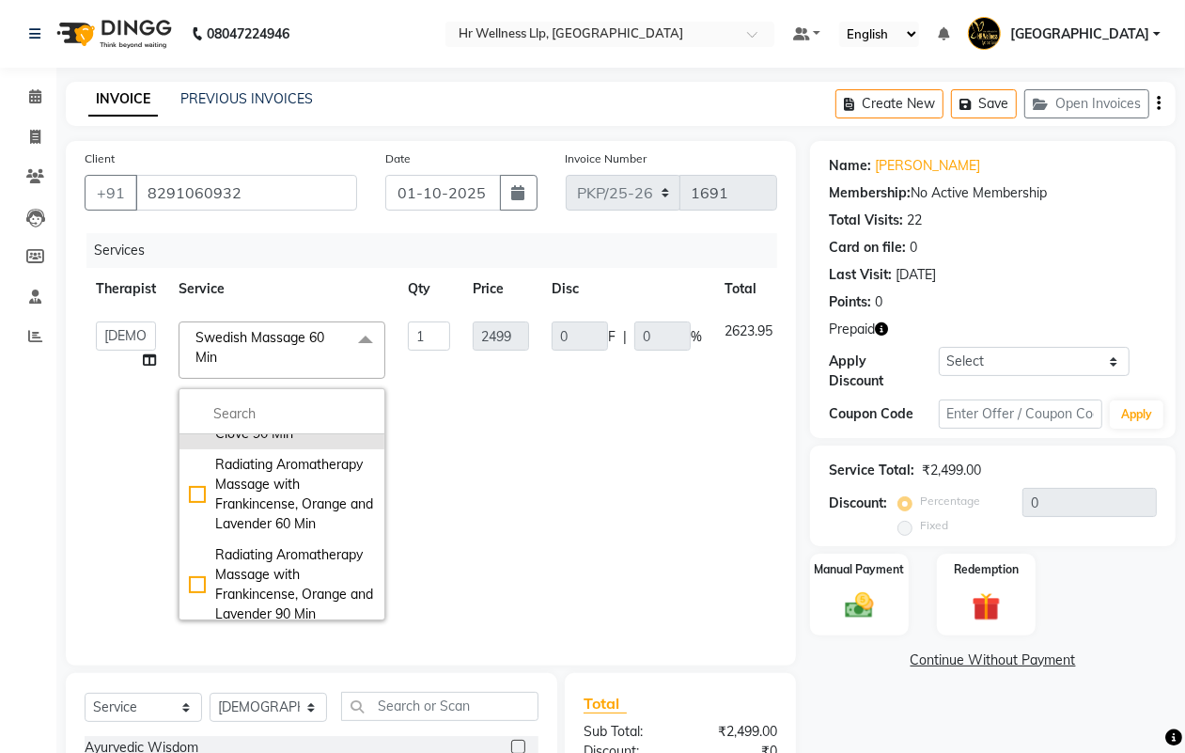
click at [198, 444] on div "Swedish Massage with Wintergreen, Bayleaf & Clove 90 Min" at bounding box center [282, 413] width 186 height 59
checkbox input "false"
checkbox input "true"
type input "3999"
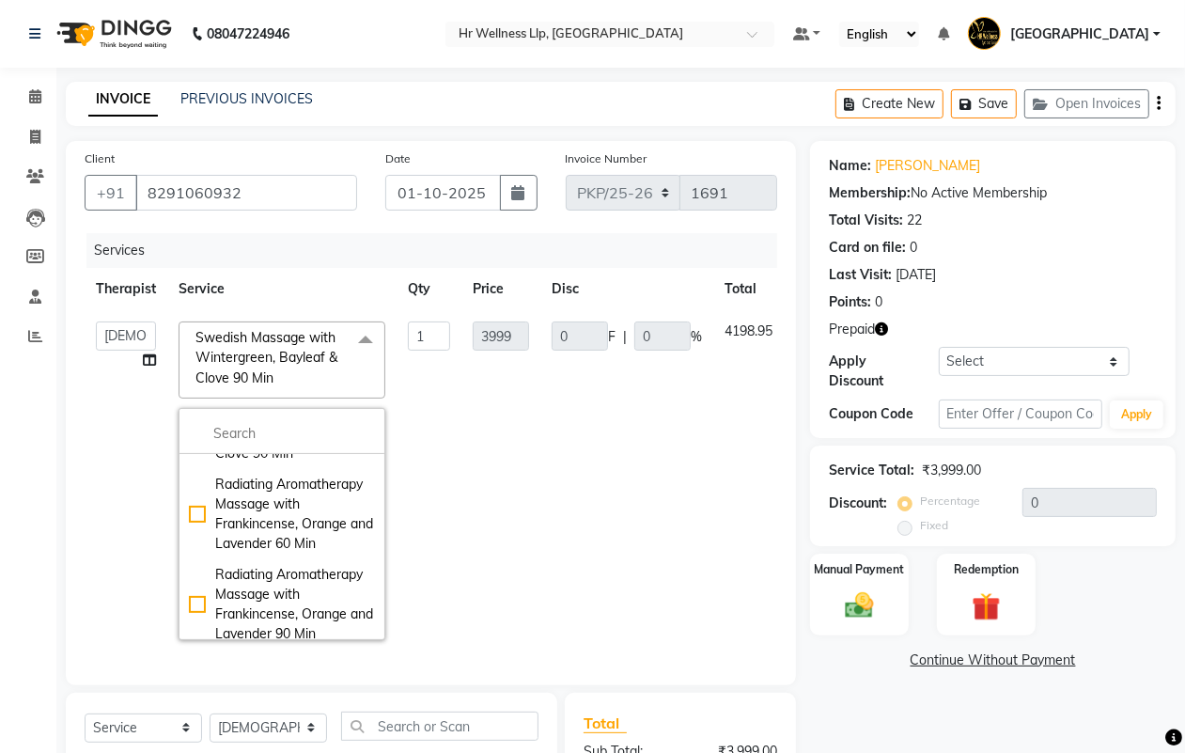
click at [553, 543] on td "0 F | 0 %" at bounding box center [626, 480] width 173 height 341
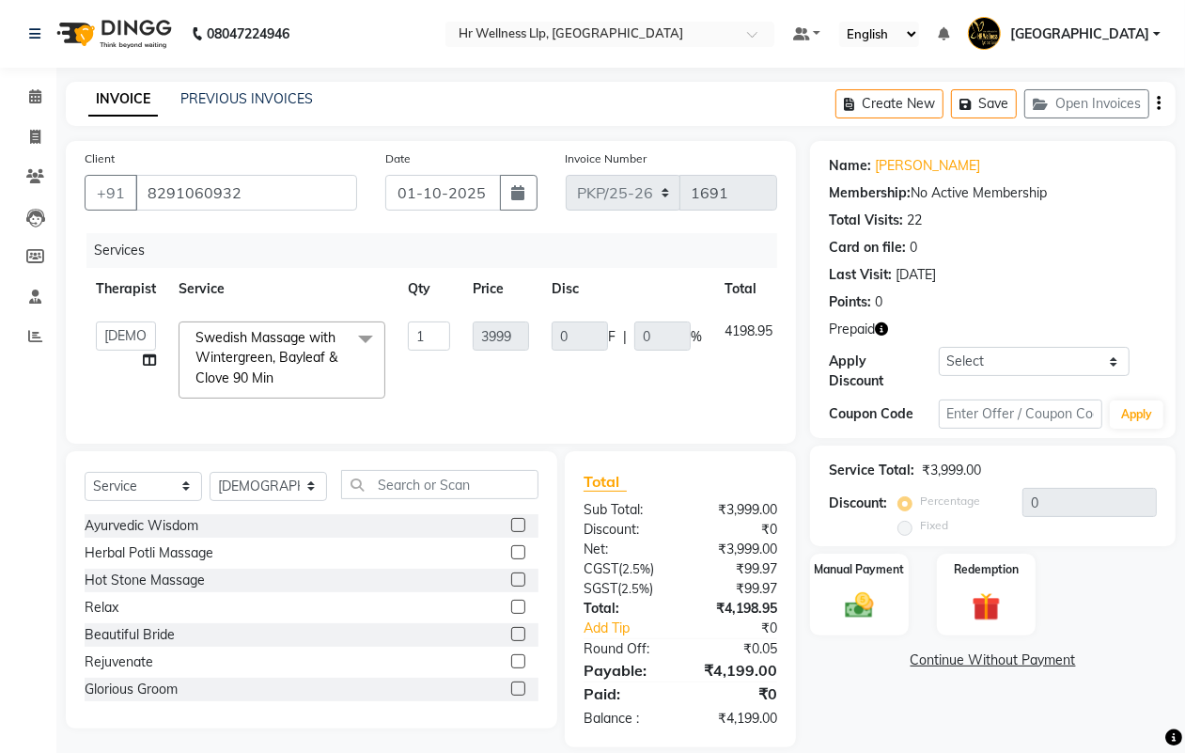
click at [364, 339] on span at bounding box center [366, 339] width 38 height 36
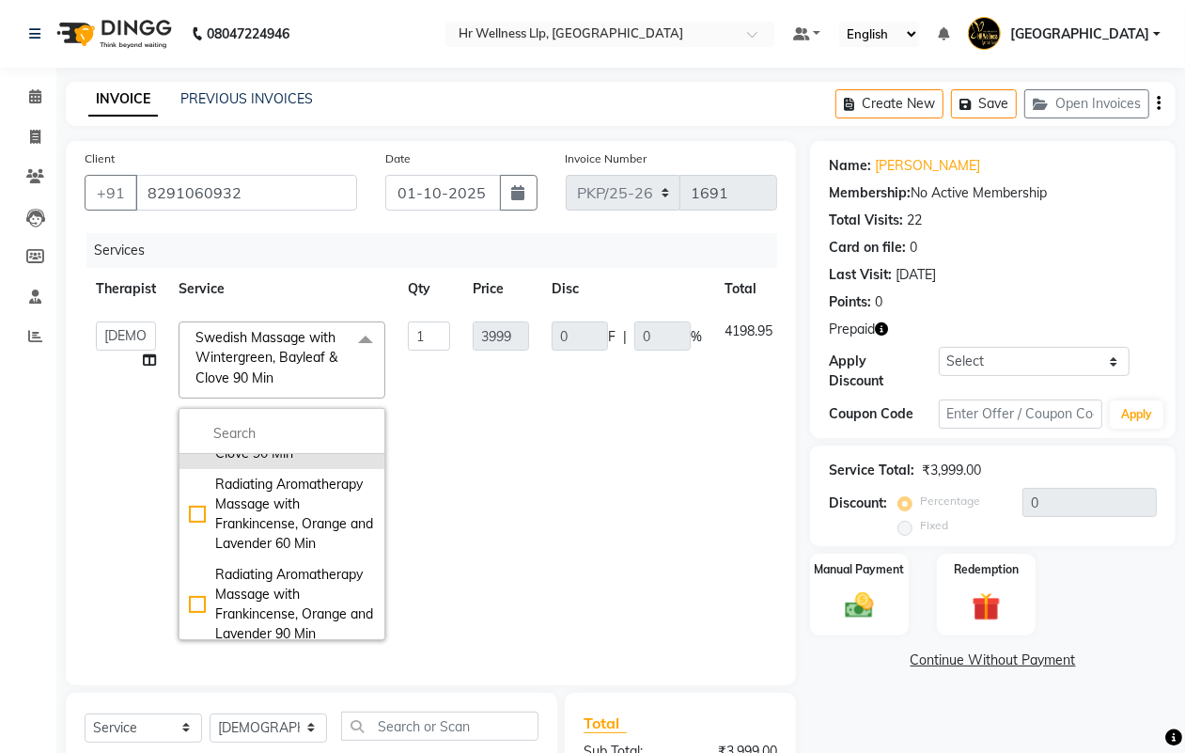
scroll to position [1057, 0]
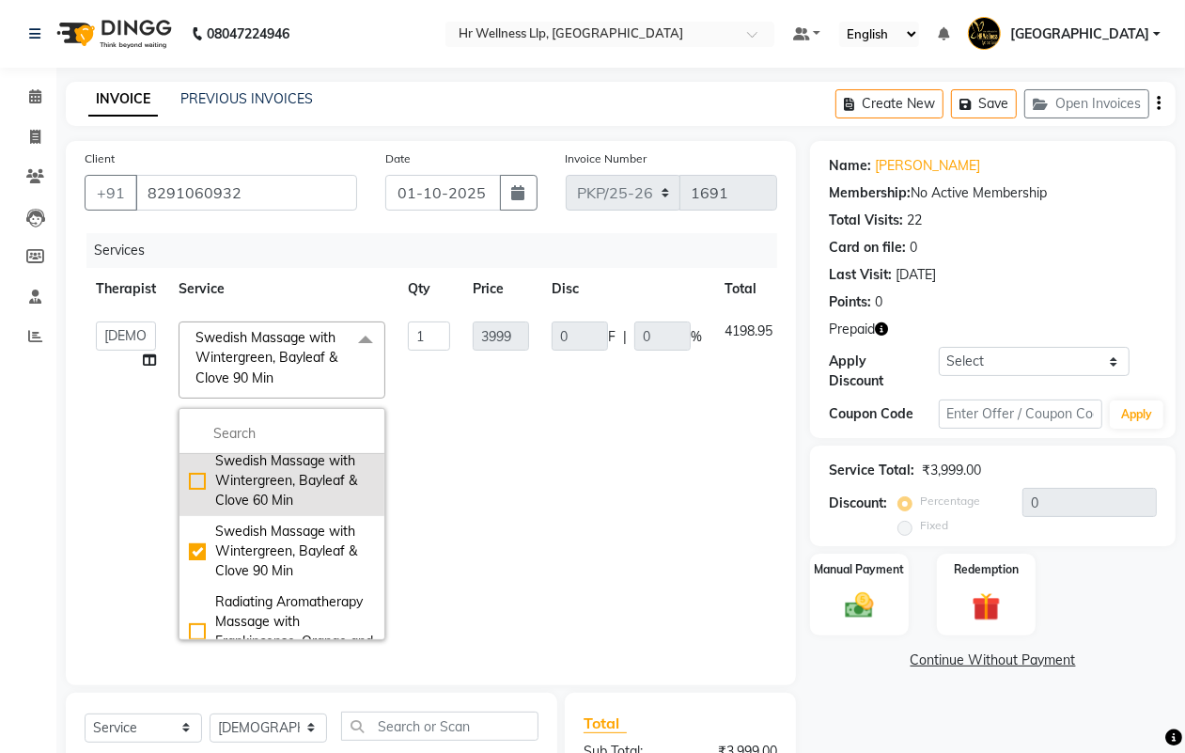
click at [193, 510] on div "Swedish Massage with Wintergreen, Bayleaf & Clove 60 Min" at bounding box center [282, 480] width 186 height 59
checkbox input "true"
checkbox input "false"
type input "2799"
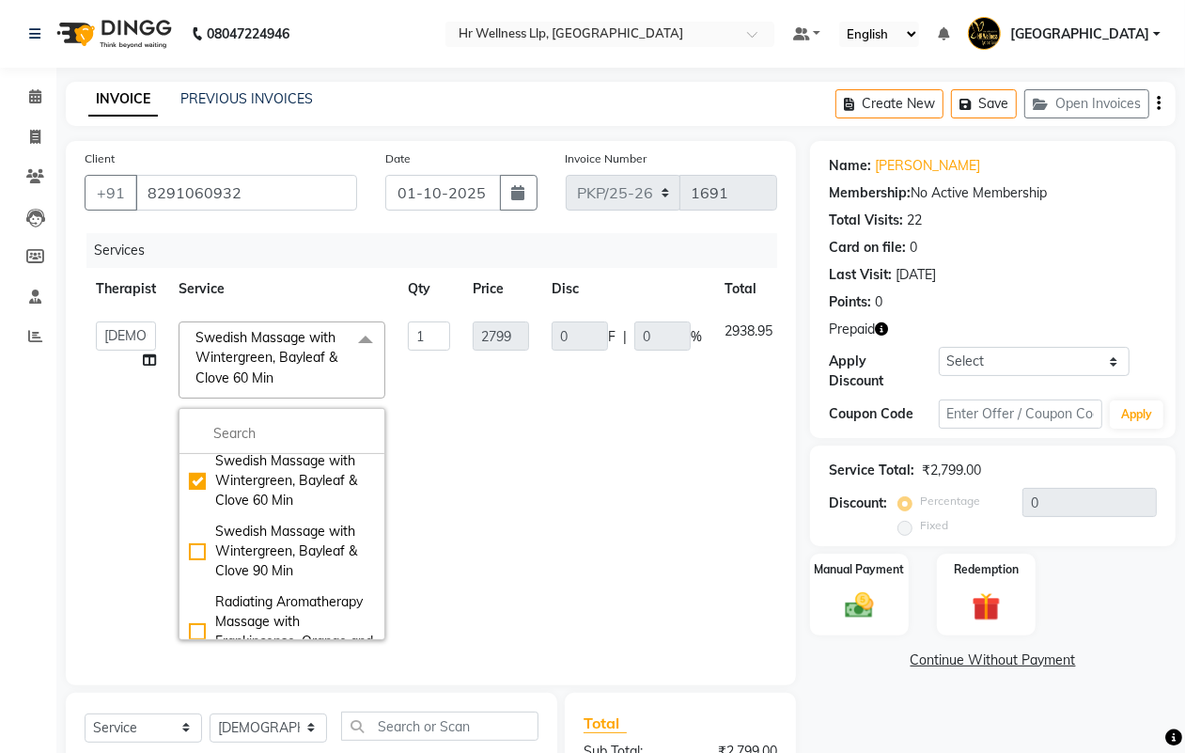
click at [425, 496] on td "1" at bounding box center [429, 480] width 65 height 341
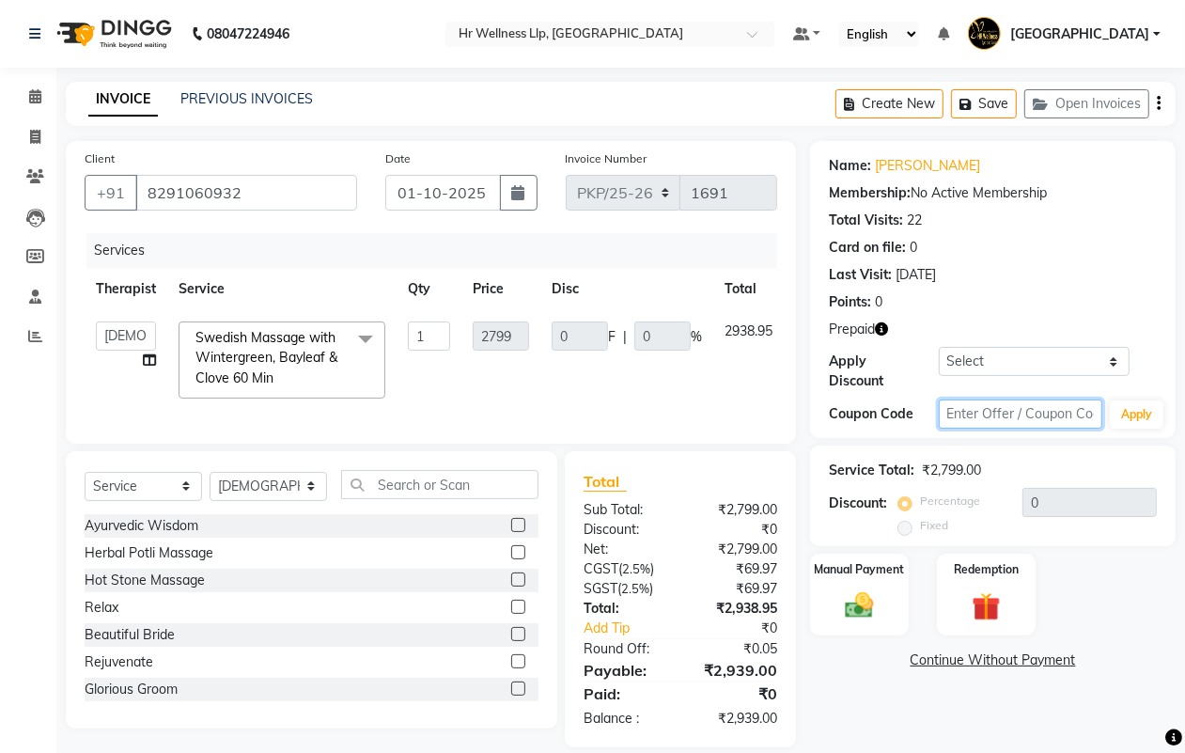
click at [955, 412] on input "text" at bounding box center [1021, 413] width 164 height 29
click at [956, 415] on input "d50%" at bounding box center [1021, 413] width 164 height 29
type input "D50%"
click at [1131, 409] on button "Apply" at bounding box center [1137, 414] width 54 height 28
type input "50"
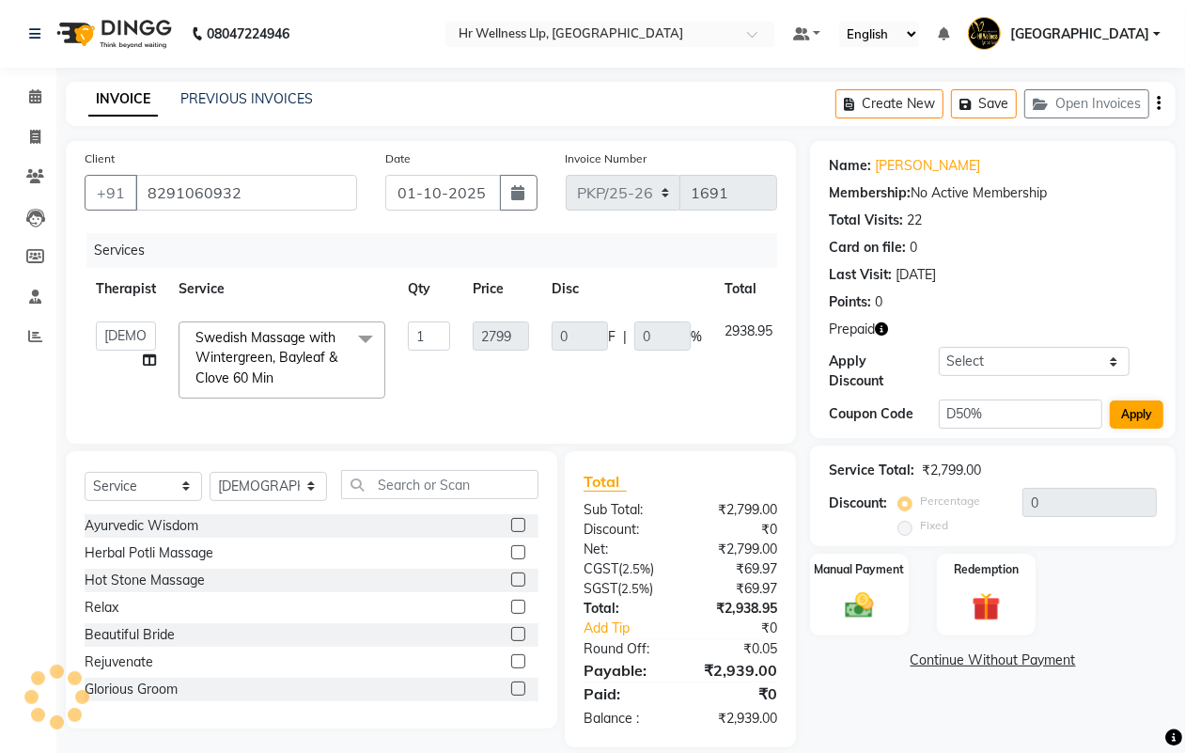
type input "1399.5"
type input "50"
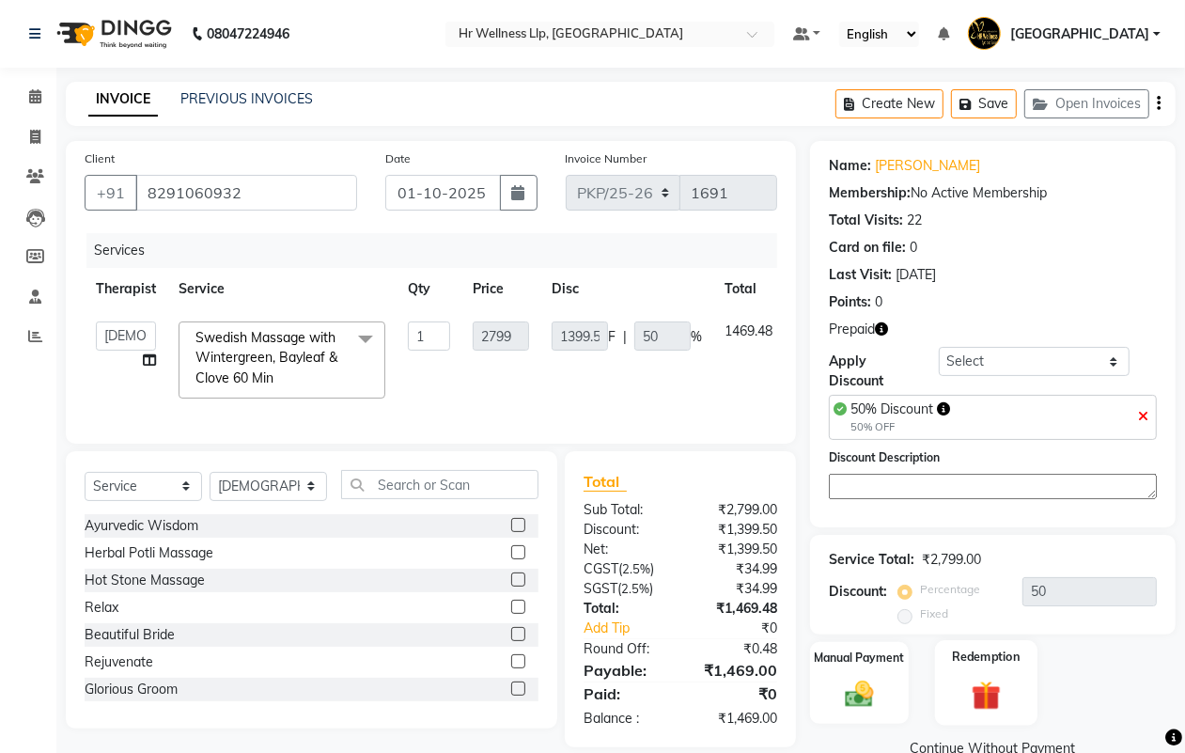
click at [982, 687] on img at bounding box center [985, 696] width 47 height 37
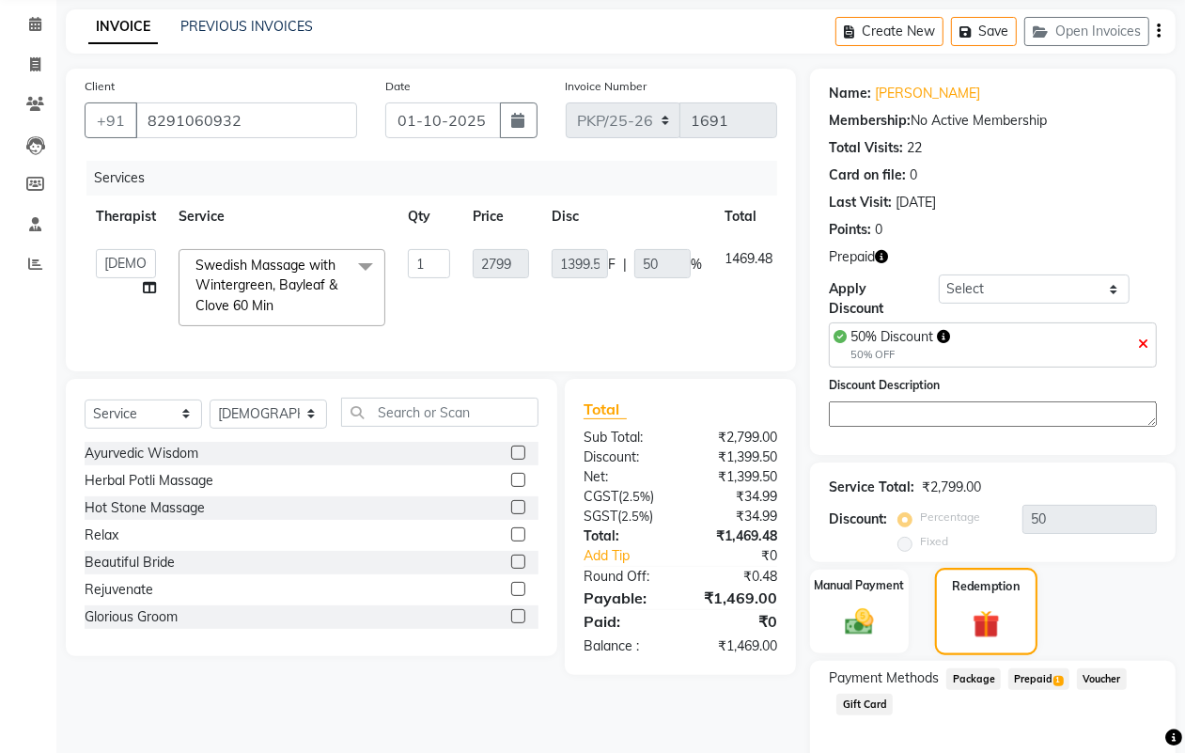
scroll to position [160, 0]
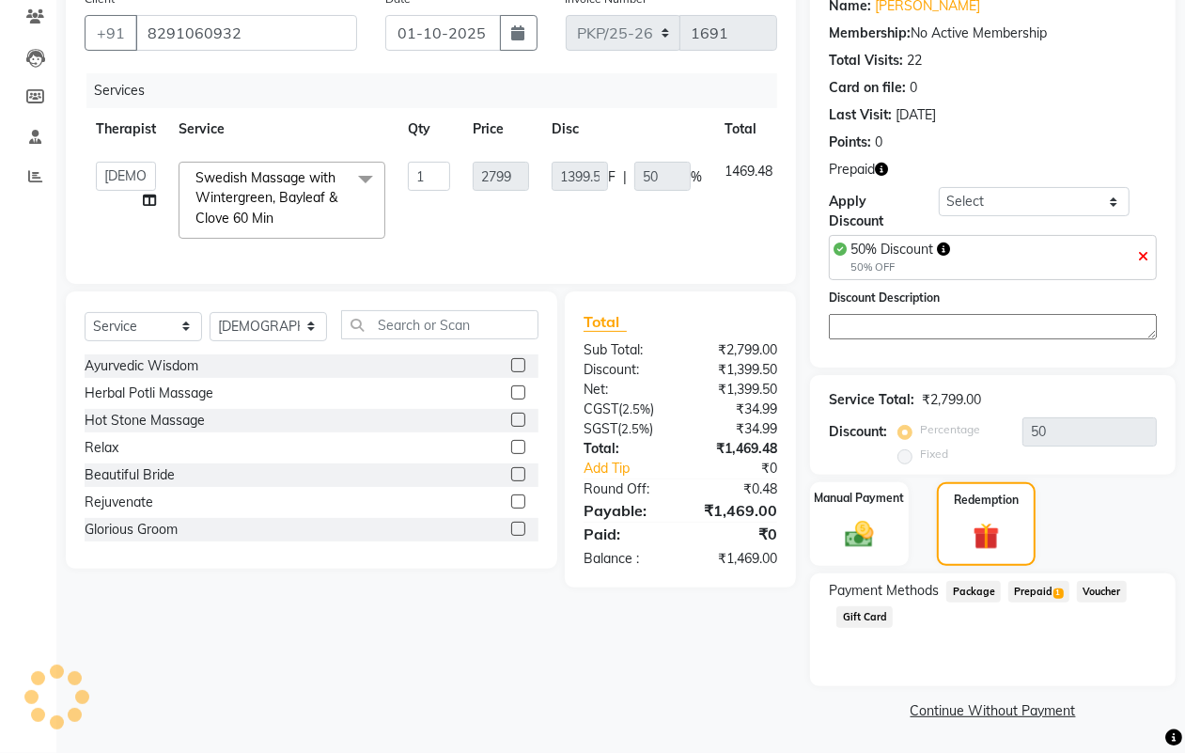
click at [1020, 588] on span "Prepaid 1" at bounding box center [1039, 592] width 61 height 22
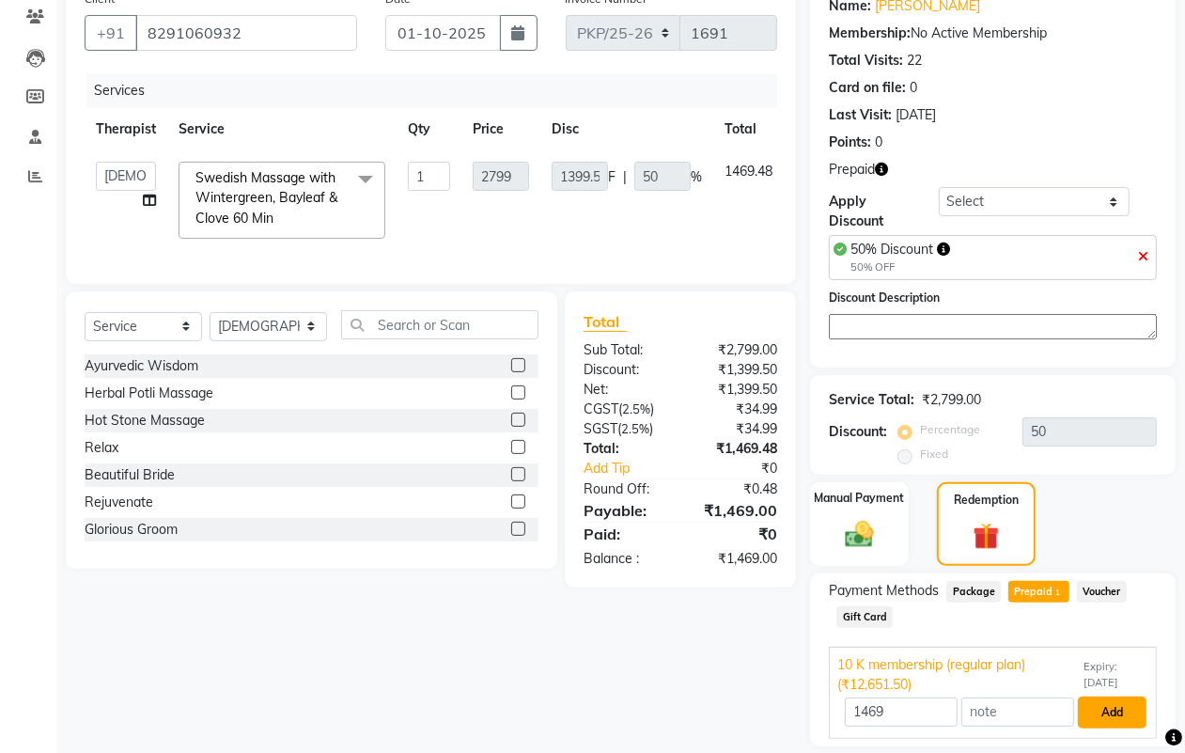
click at [1109, 720] on button "Add" at bounding box center [1112, 712] width 69 height 32
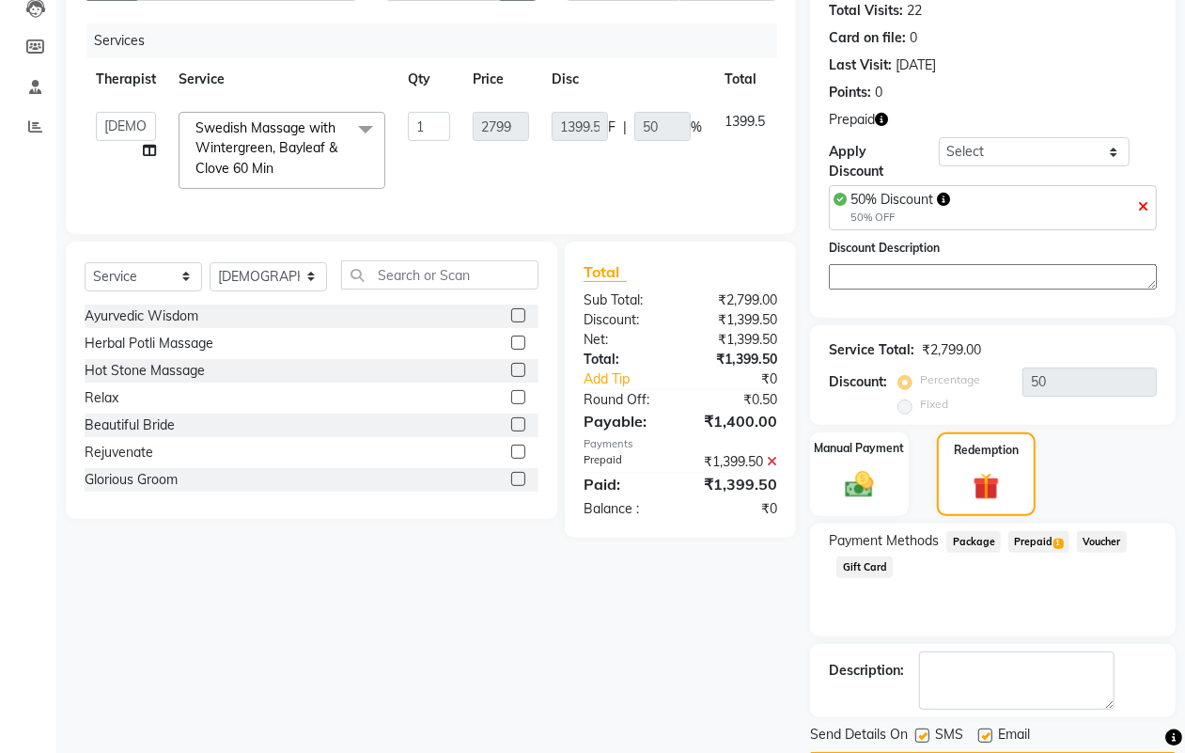
scroll to position [266, 0]
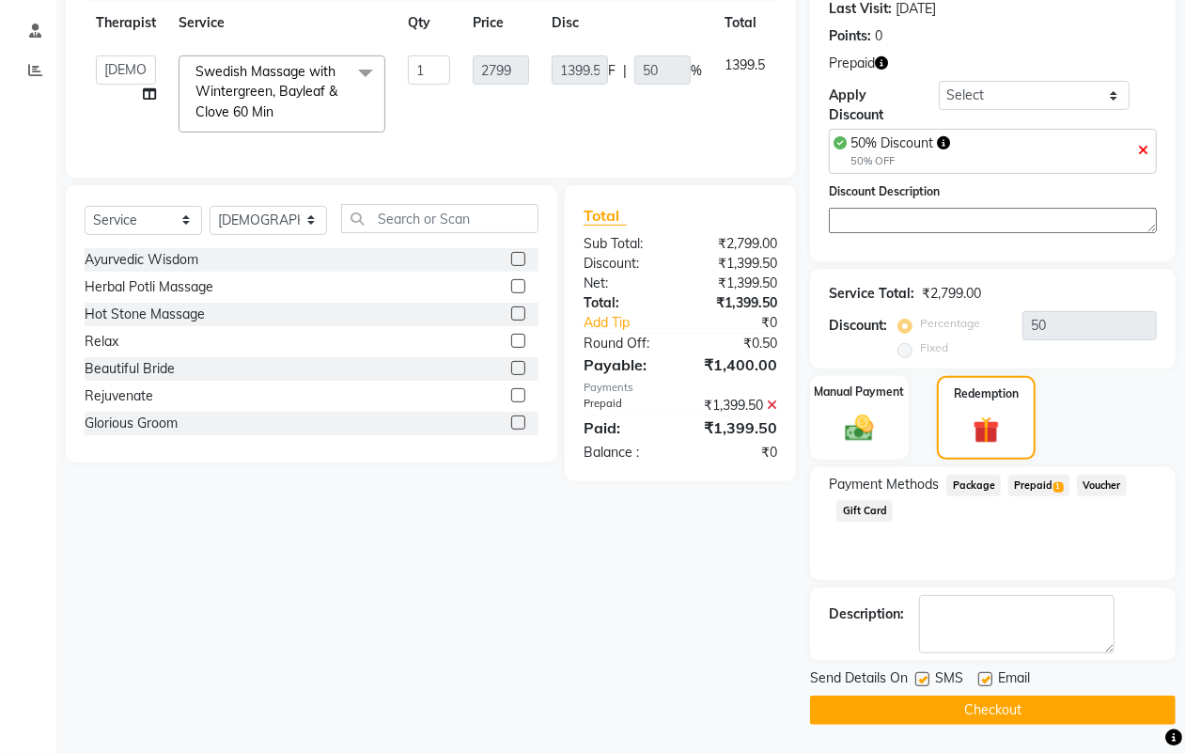
click at [985, 711] on button "Checkout" at bounding box center [993, 710] width 366 height 29
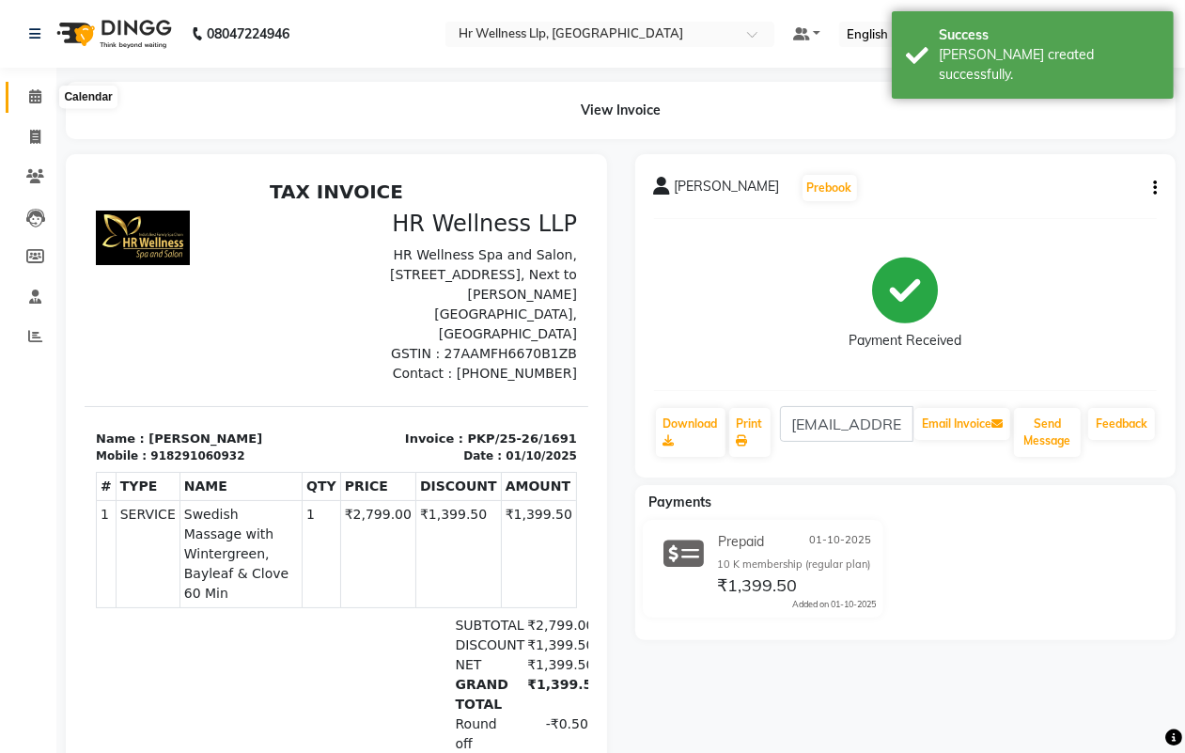
click at [29, 95] on icon at bounding box center [35, 96] width 12 height 14
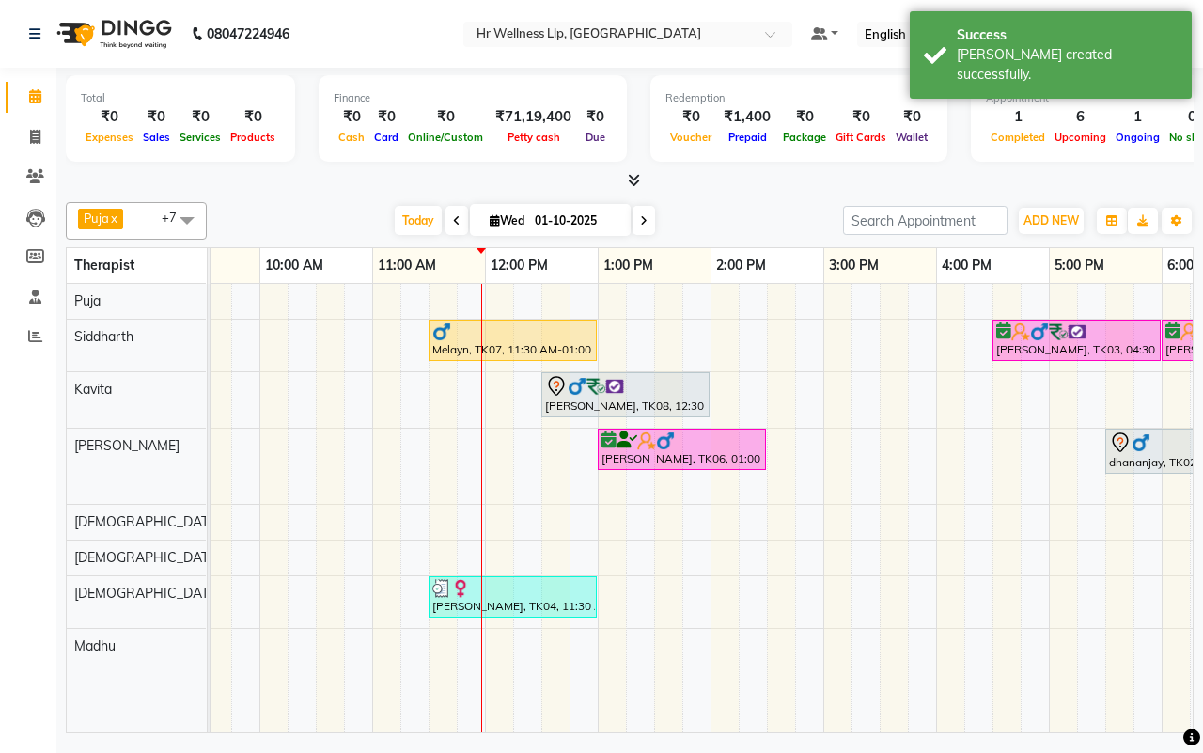
scroll to position [0, 223]
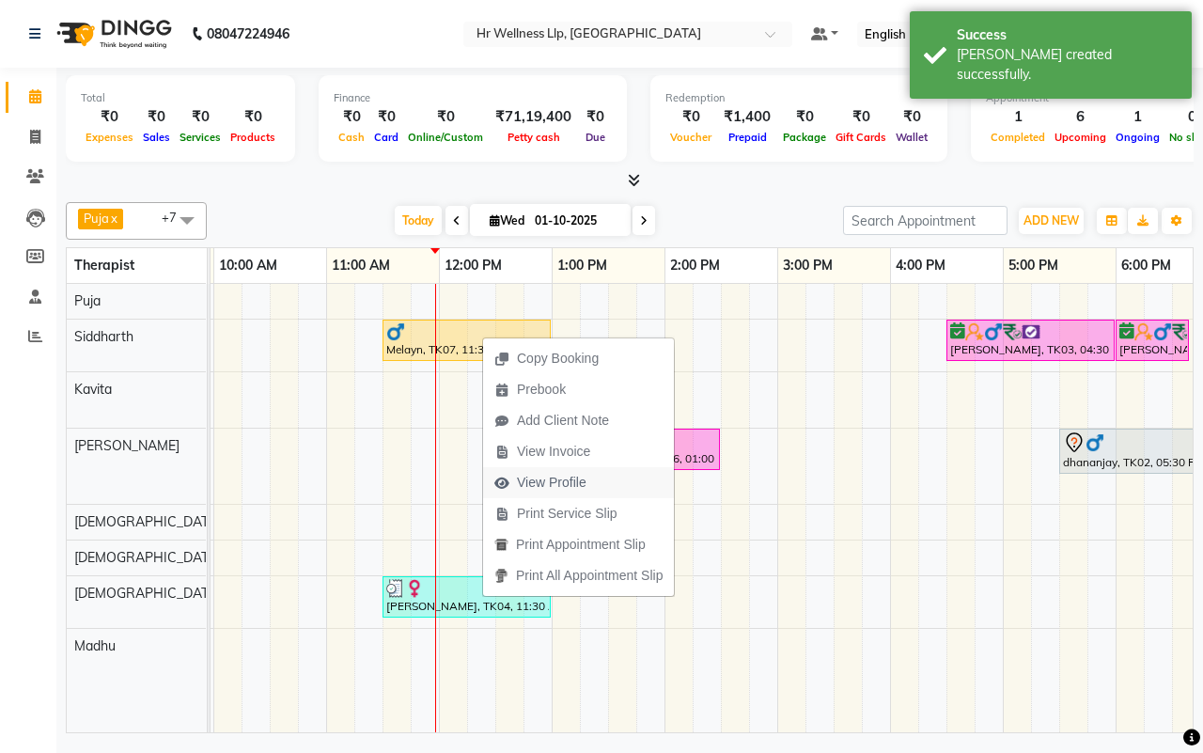
click at [531, 480] on span "View Profile" at bounding box center [552, 483] width 70 height 20
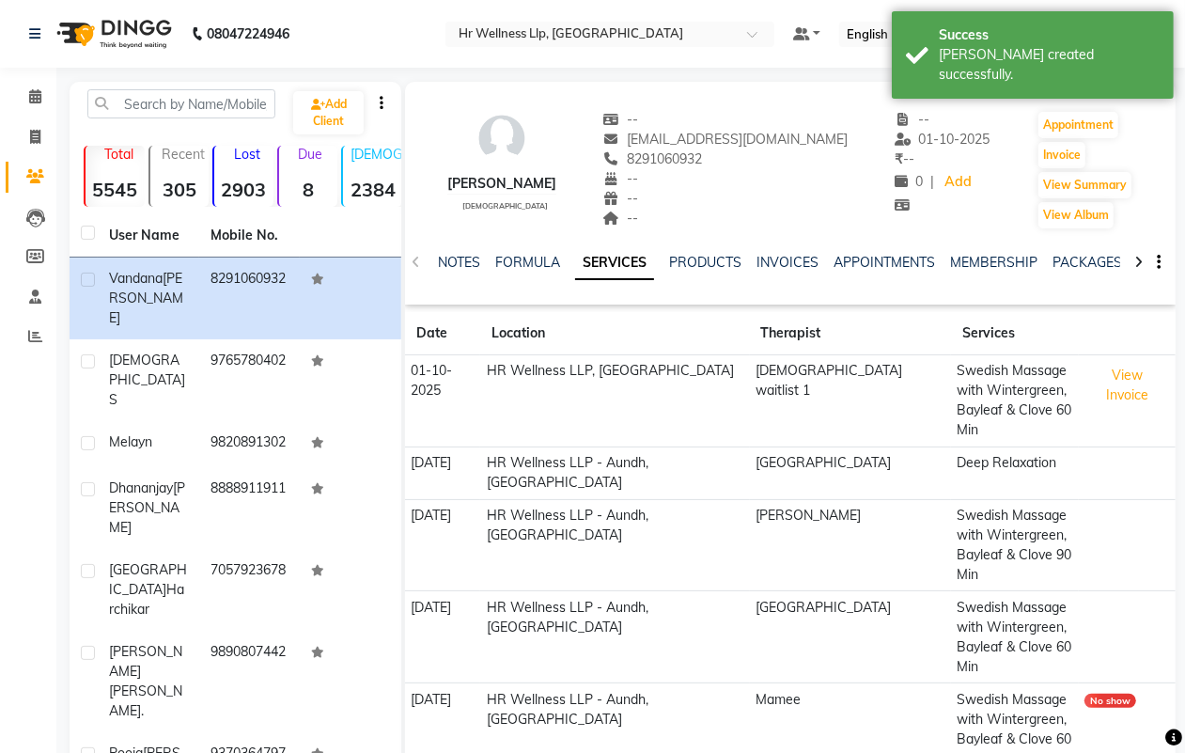
click at [1135, 261] on icon at bounding box center [1139, 262] width 8 height 13
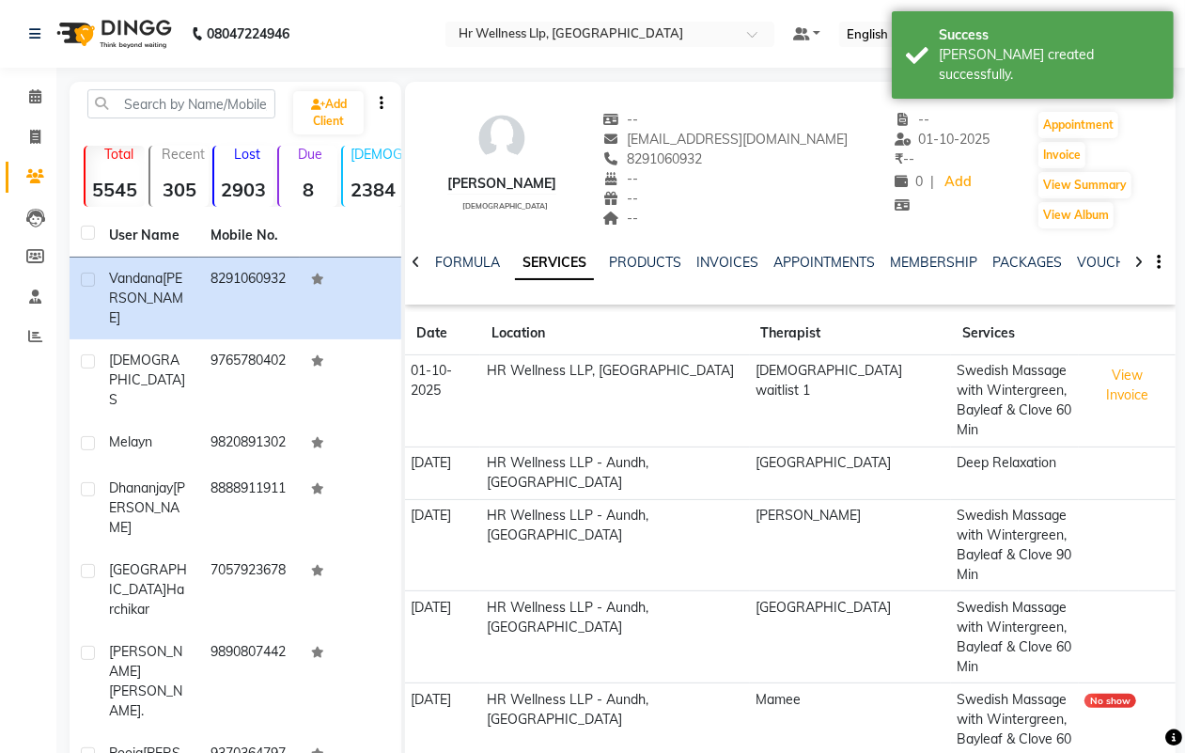
click at [1135, 261] on icon at bounding box center [1139, 262] width 8 height 13
click at [1068, 260] on link "VOUCHERS" at bounding box center [1084, 262] width 74 height 17
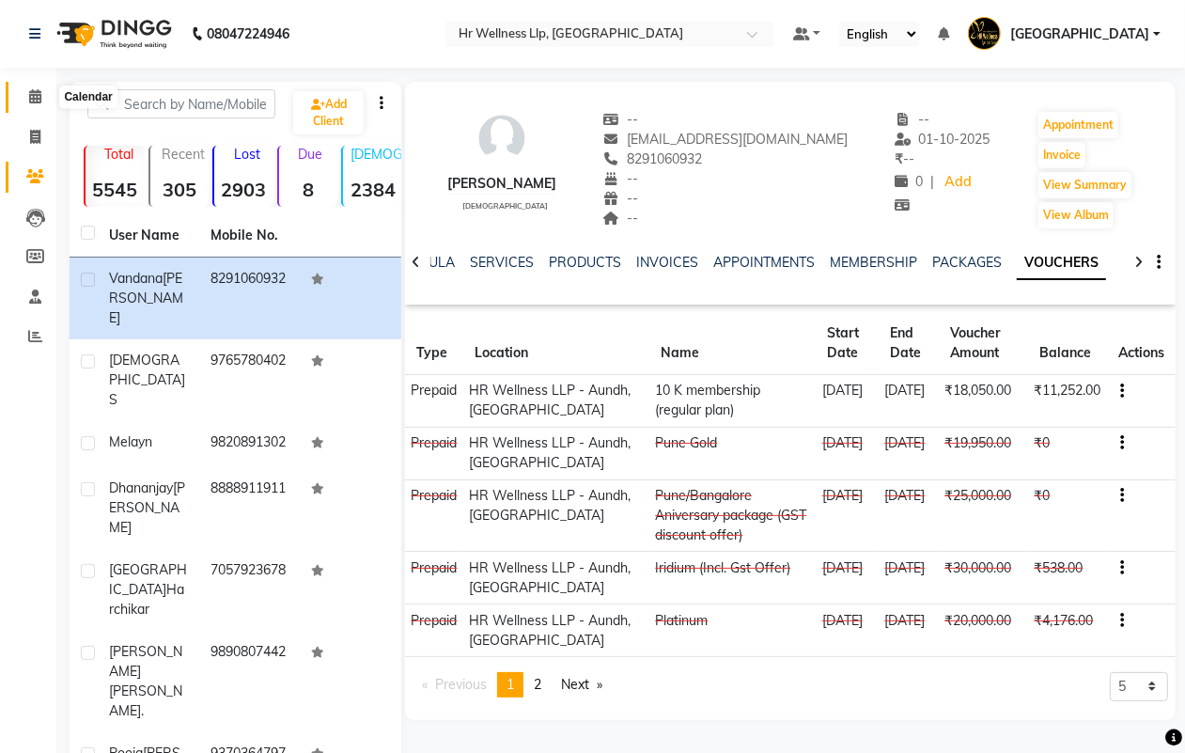
click at [35, 97] on icon at bounding box center [35, 96] width 12 height 14
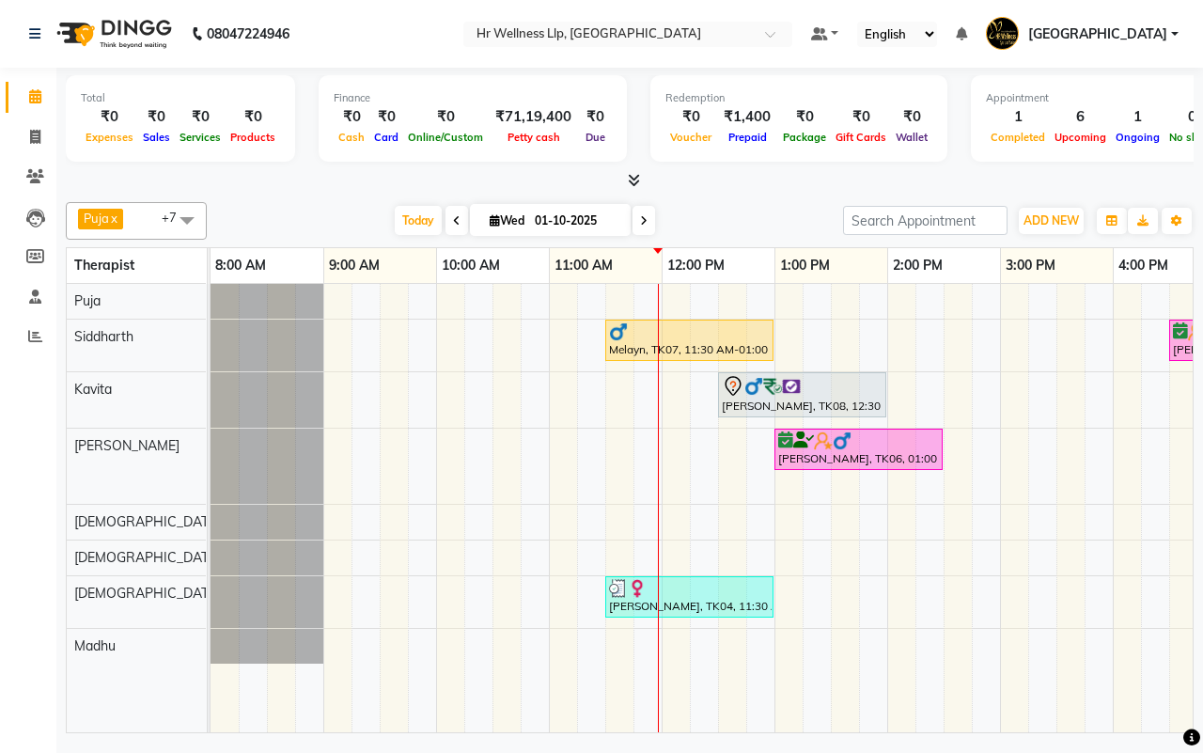
click at [755, 214] on div "[DATE] [DATE]" at bounding box center [525, 221] width 618 height 28
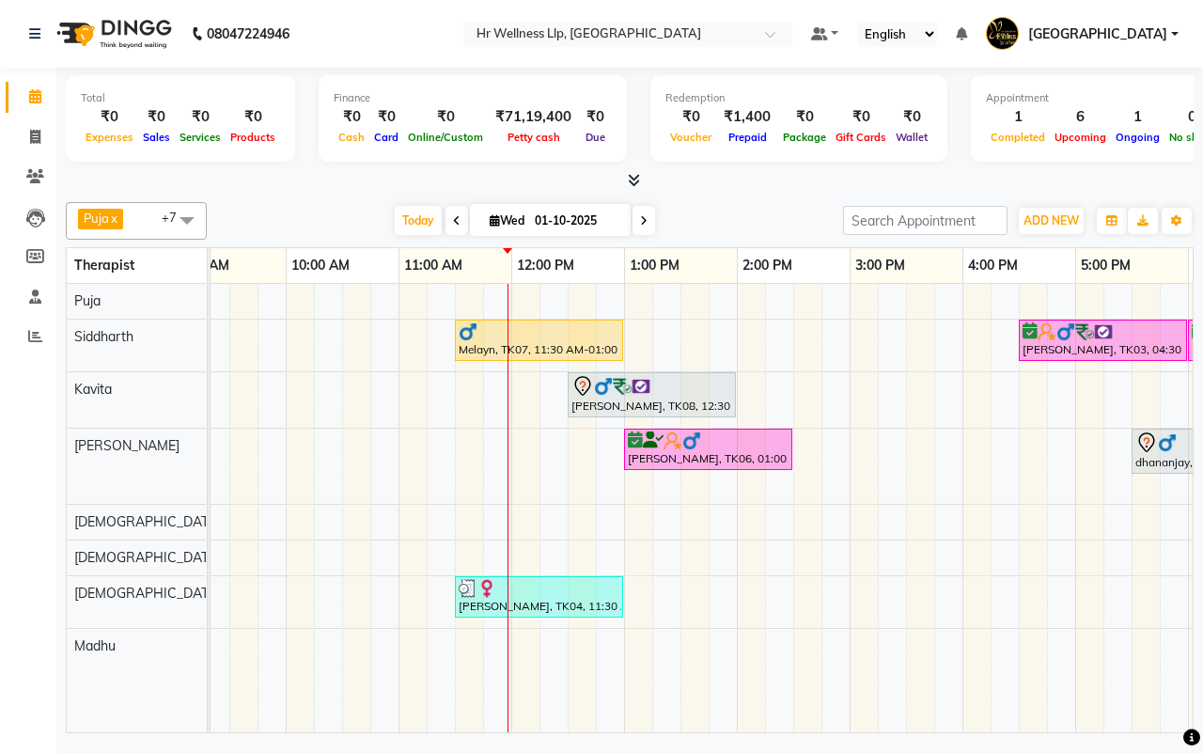
click at [485, 302] on div "[PERSON_NAME], TK07, 11:30 AM-01:00 PM, Balinese Massage with Wintergreen, Bayl…" at bounding box center [793, 508] width 1466 height 448
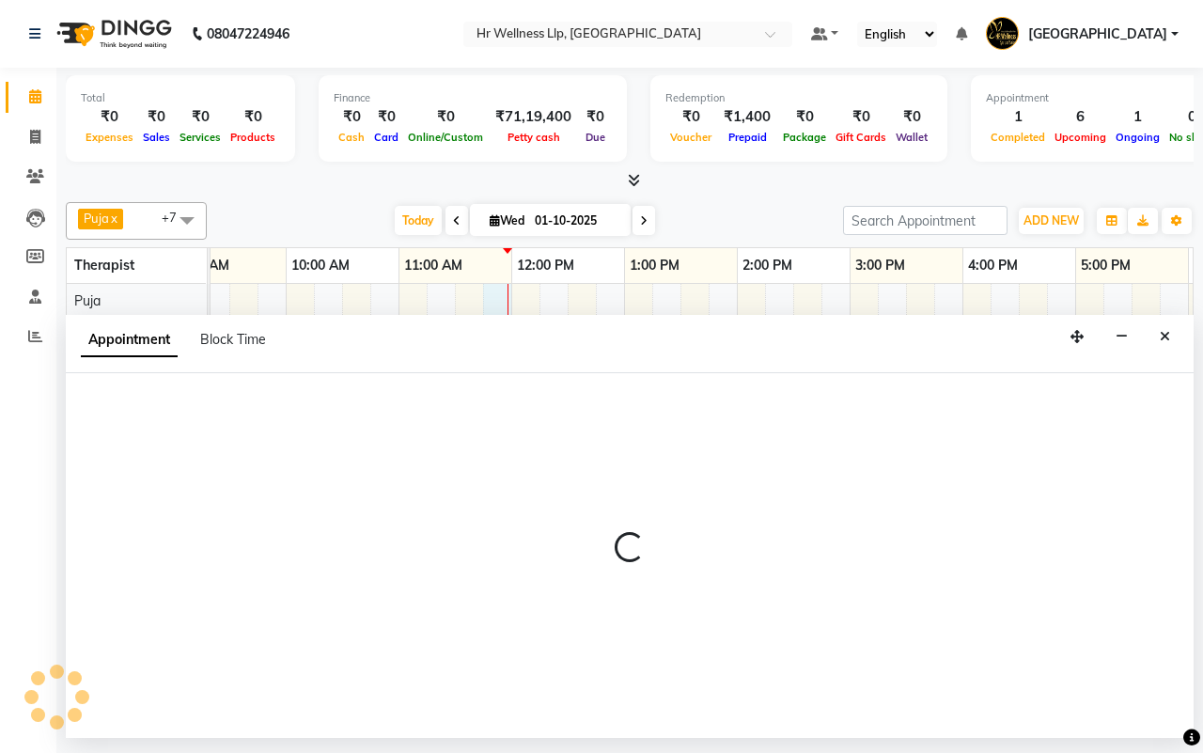
select select "16488"
select select "705"
select select "tentative"
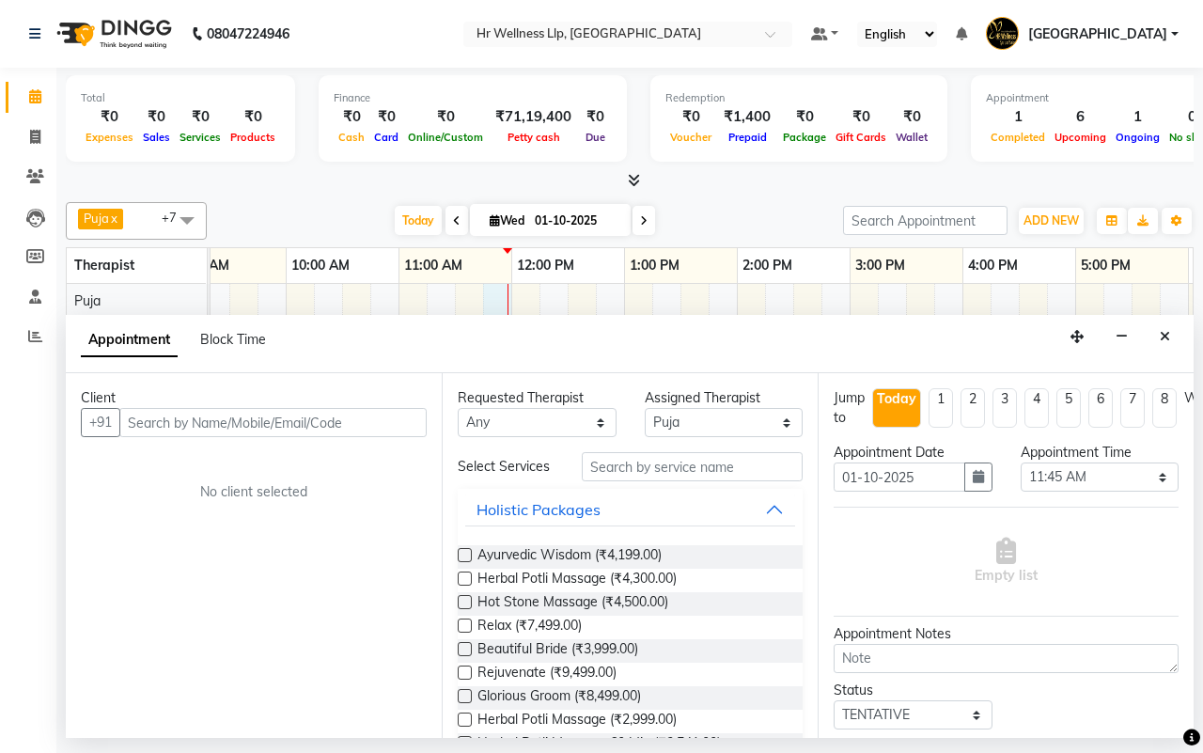
click at [320, 420] on input "text" at bounding box center [272, 422] width 307 height 29
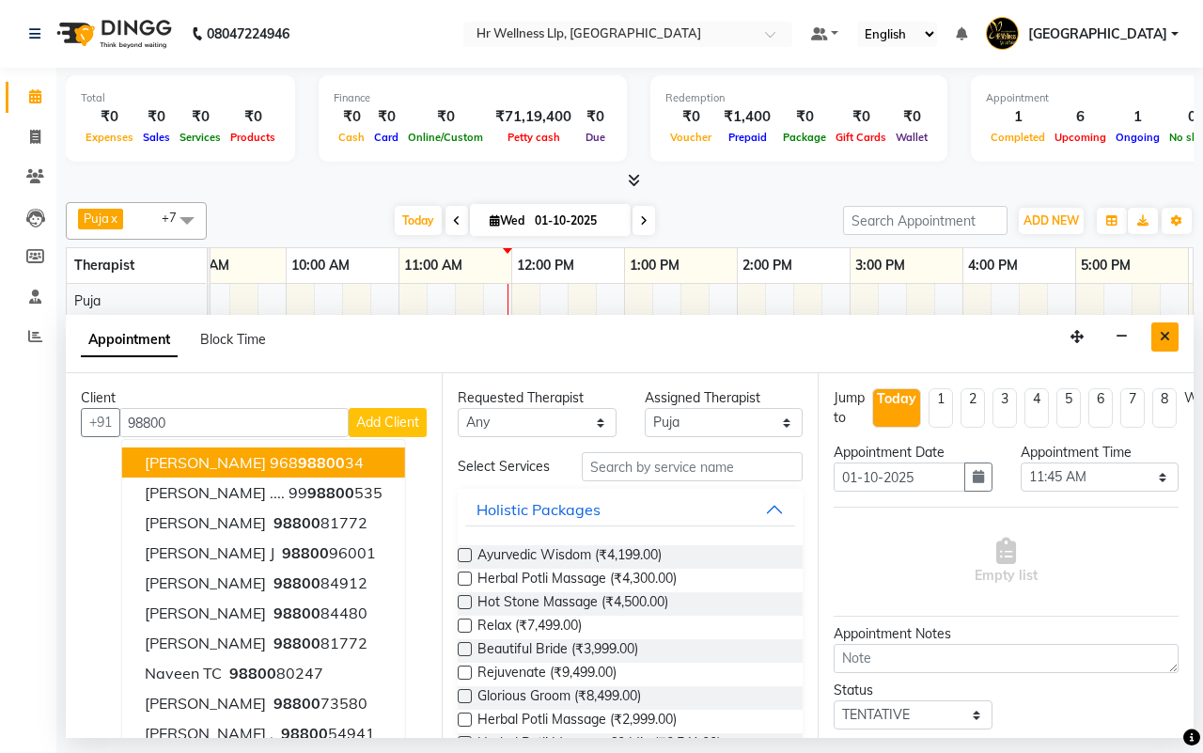
type input "98800"
click at [1171, 339] on button "Close" at bounding box center [1164, 336] width 27 height 29
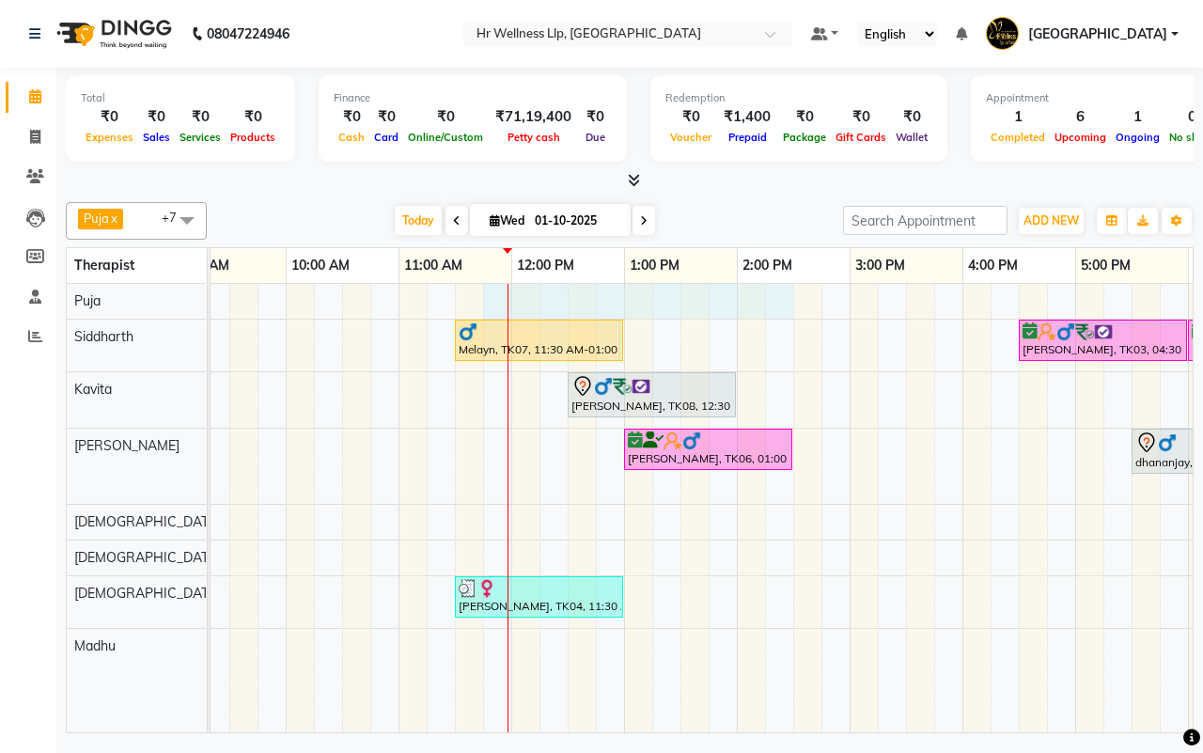
drag, startPoint x: 487, startPoint y: 298, endPoint x: 773, endPoint y: 304, distance: 285.8
click at [773, 304] on div "[PERSON_NAME], TK07, 11:30 AM-01:00 PM, Balinese Massage with Wintergreen, Bayl…" at bounding box center [793, 508] width 1466 height 448
select select "16488"
select select "705"
select select "tentative"
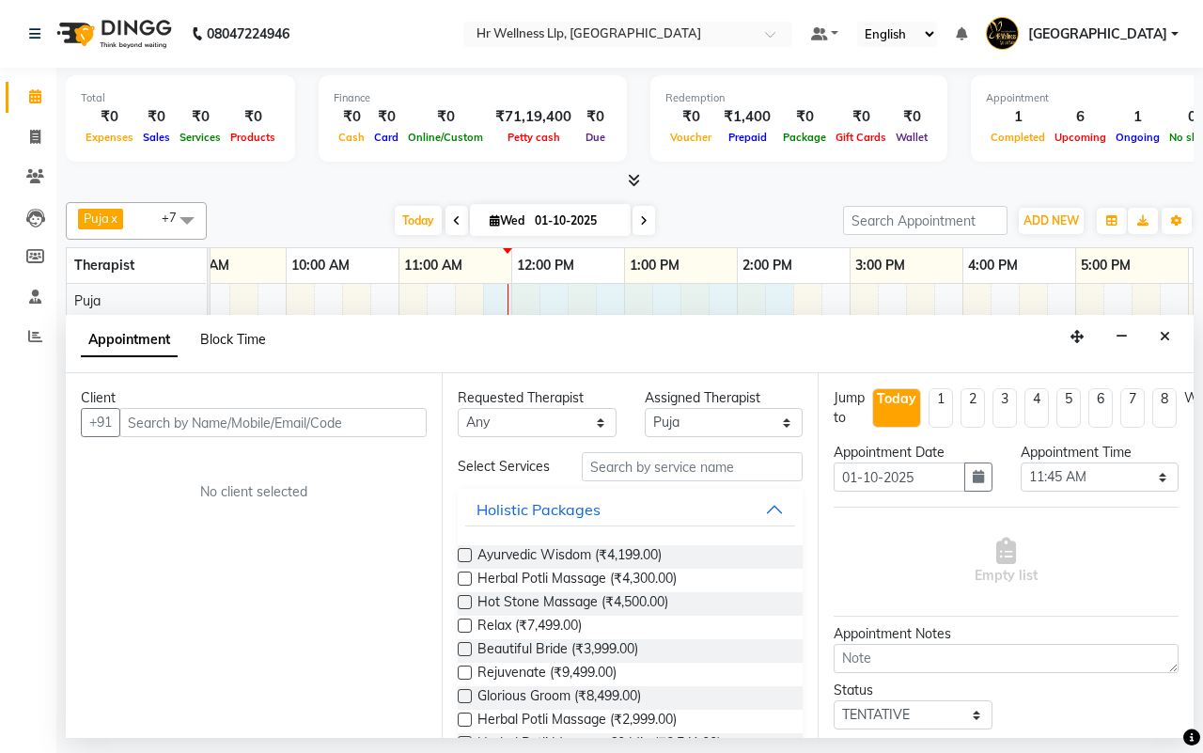
click at [242, 336] on span "Block Time" at bounding box center [233, 339] width 66 height 17
select select "16488"
select select "705"
select select "870"
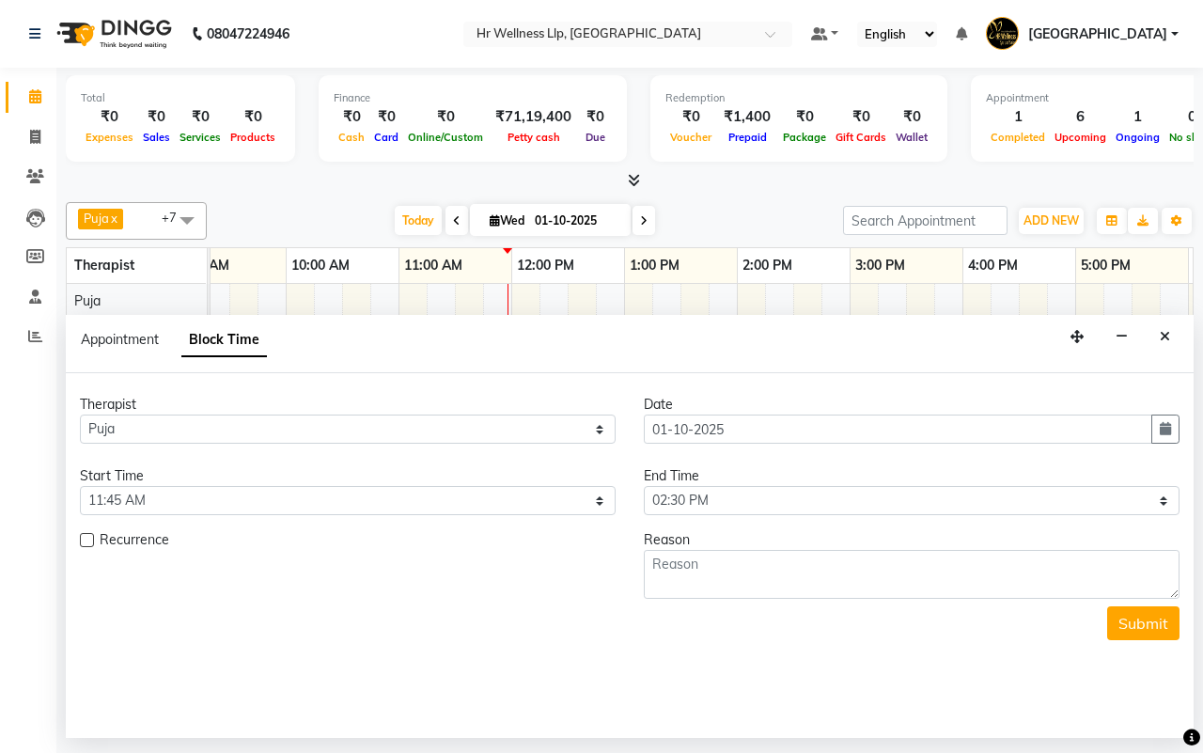
scroll to position [0, 339]
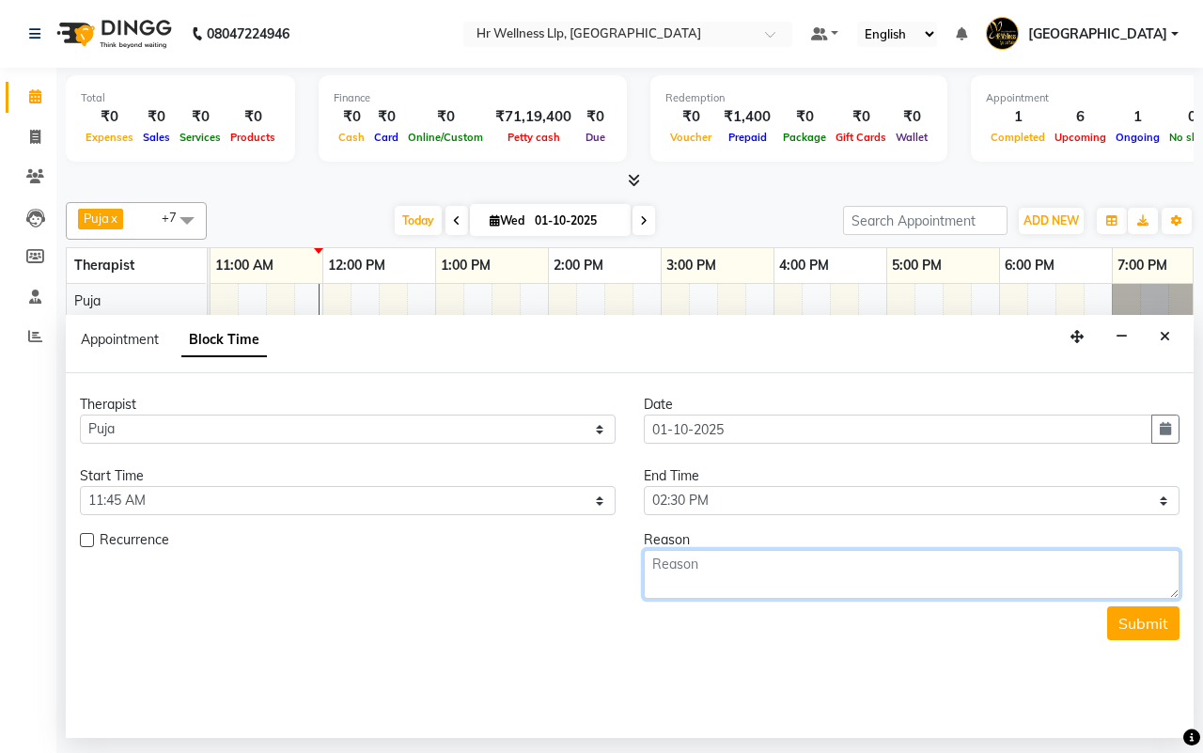
click at [708, 575] on textarea at bounding box center [912, 574] width 536 height 49
type textarea "a"
type textarea "Appointment"
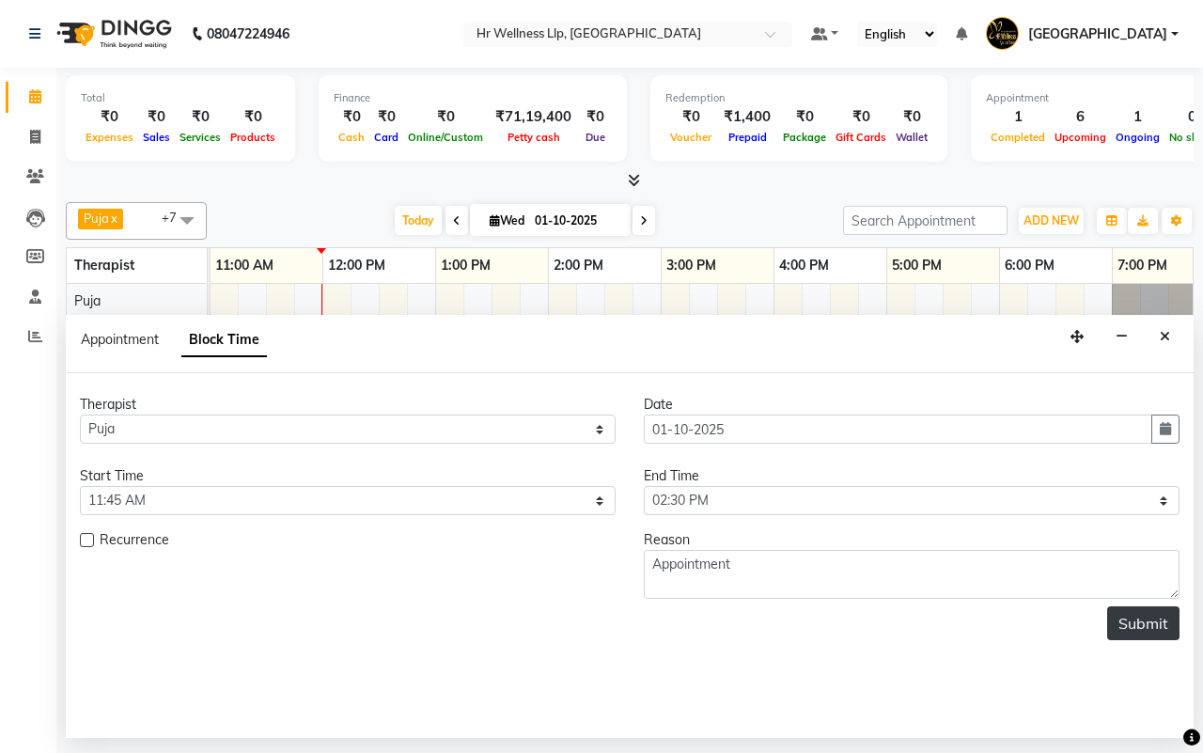
click at [1137, 623] on button "Submit" at bounding box center [1143, 623] width 72 height 34
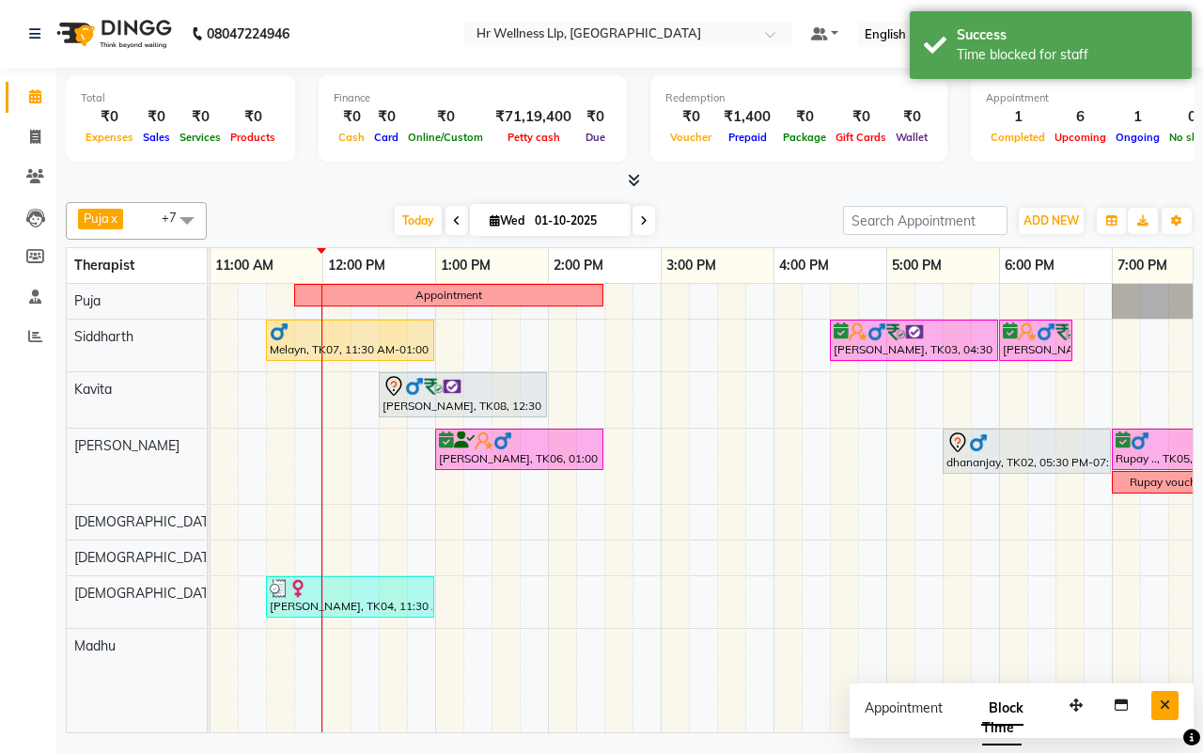
click at [1161, 703] on icon "Close" at bounding box center [1165, 704] width 10 height 13
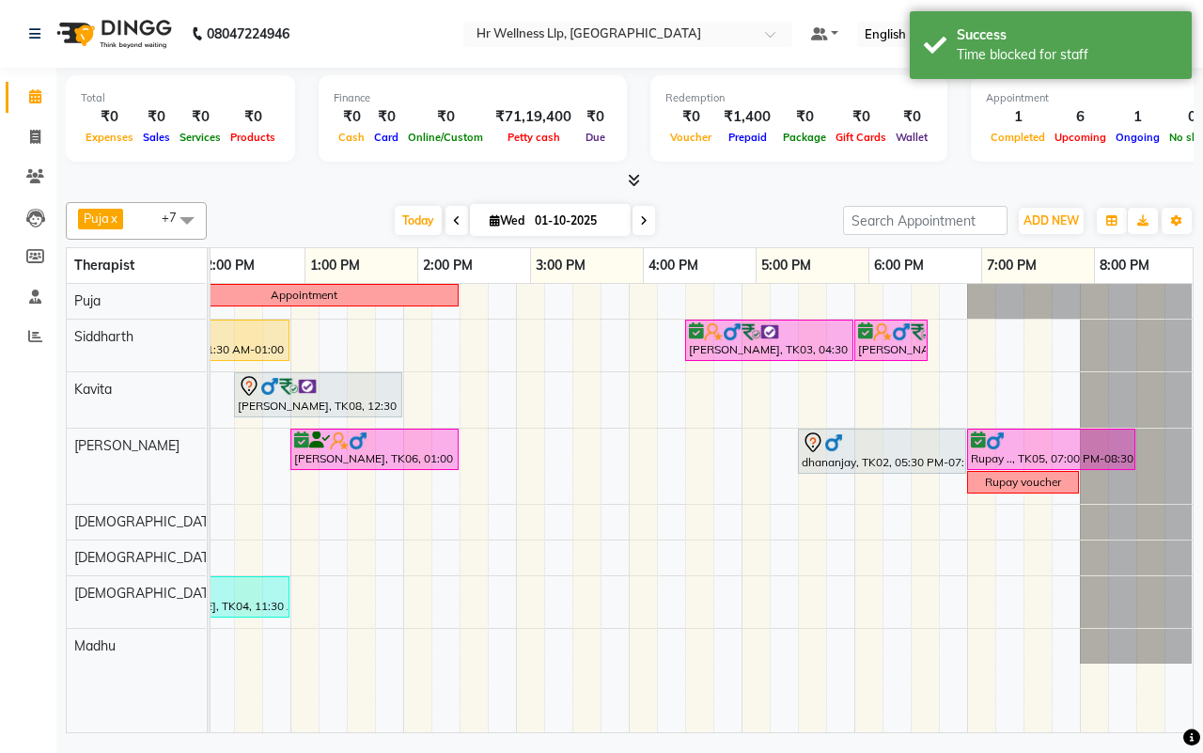
scroll to position [0, 484]
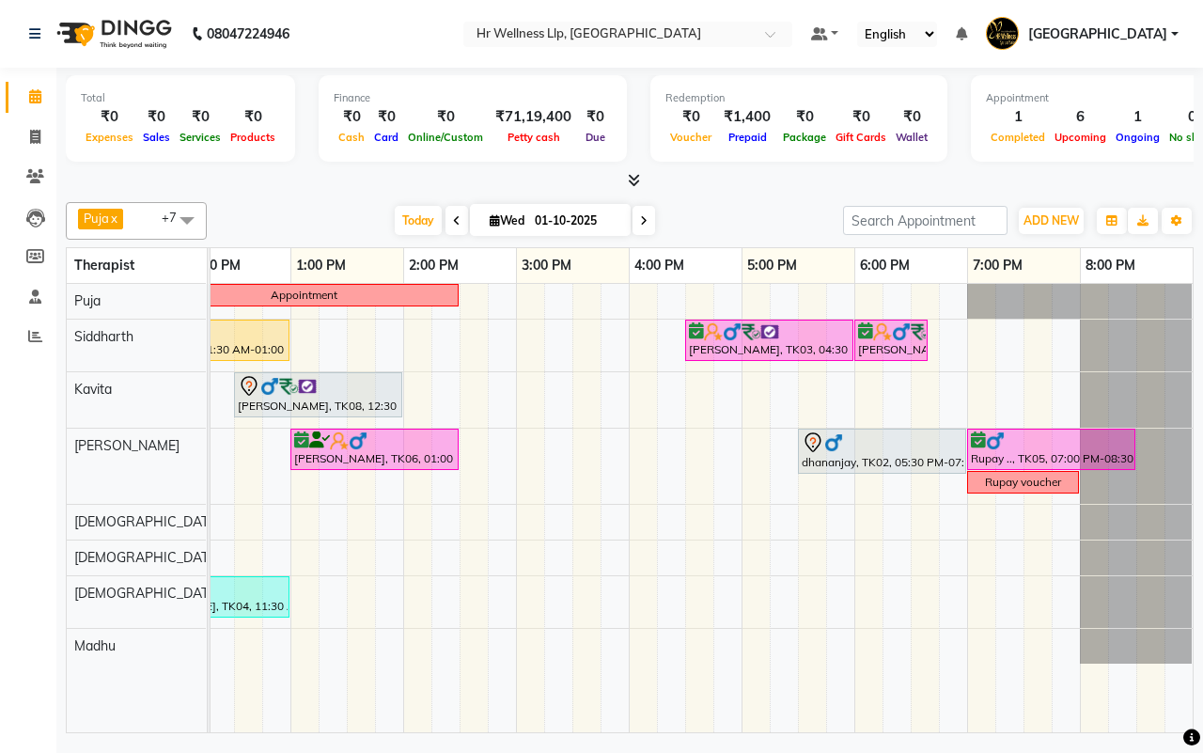
click at [727, 222] on div "[DATE] [DATE]" at bounding box center [525, 221] width 618 height 28
click at [546, 214] on input "01-10-2025" at bounding box center [576, 221] width 94 height 28
select select "10"
select select "2025"
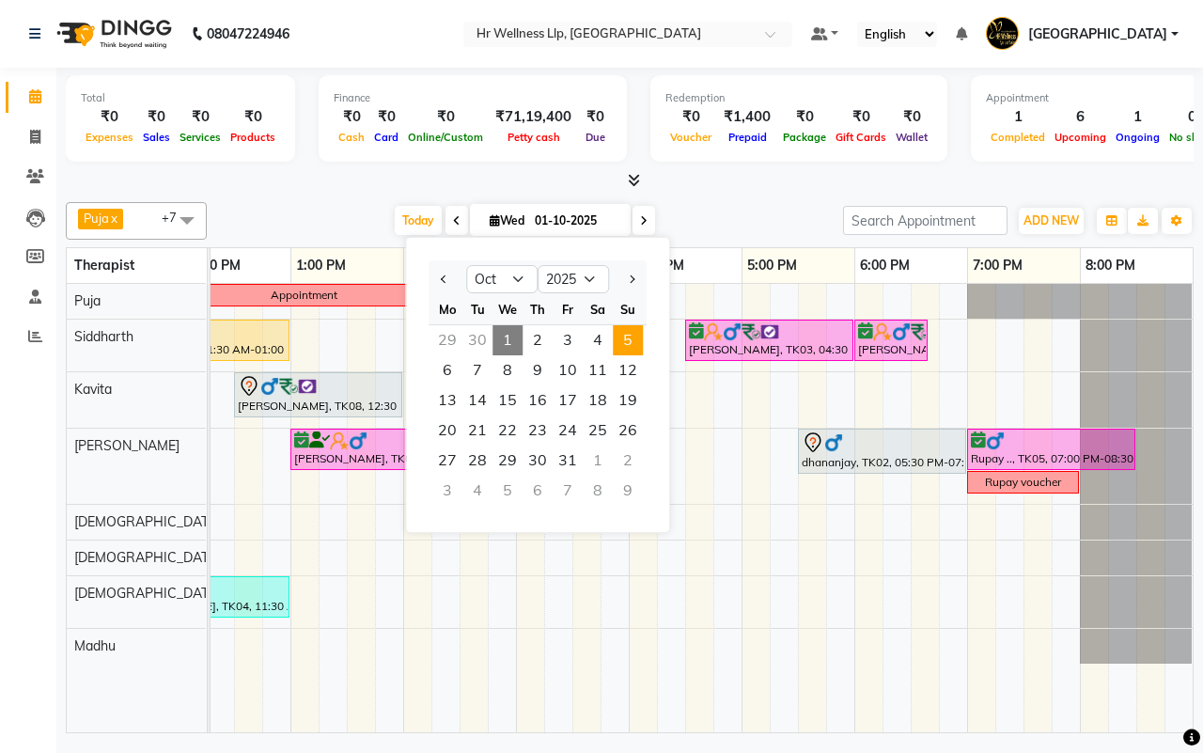
click at [625, 340] on span "5" at bounding box center [628, 340] width 30 height 30
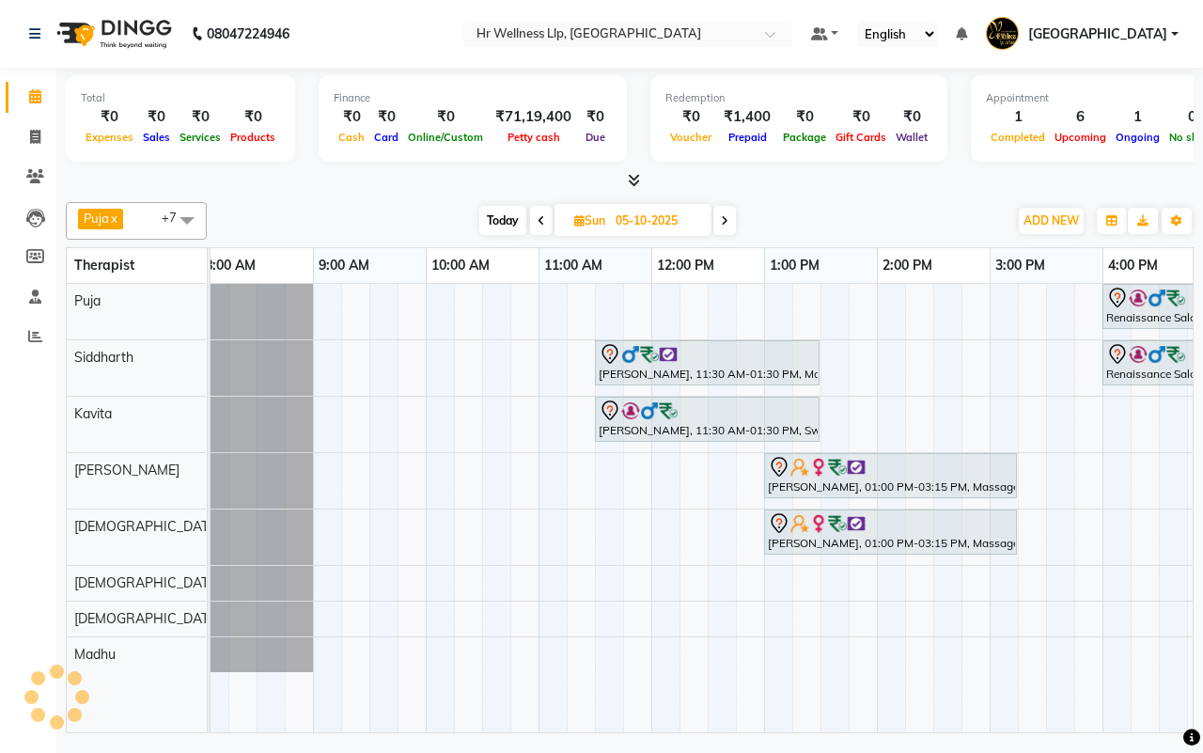
scroll to position [0, 0]
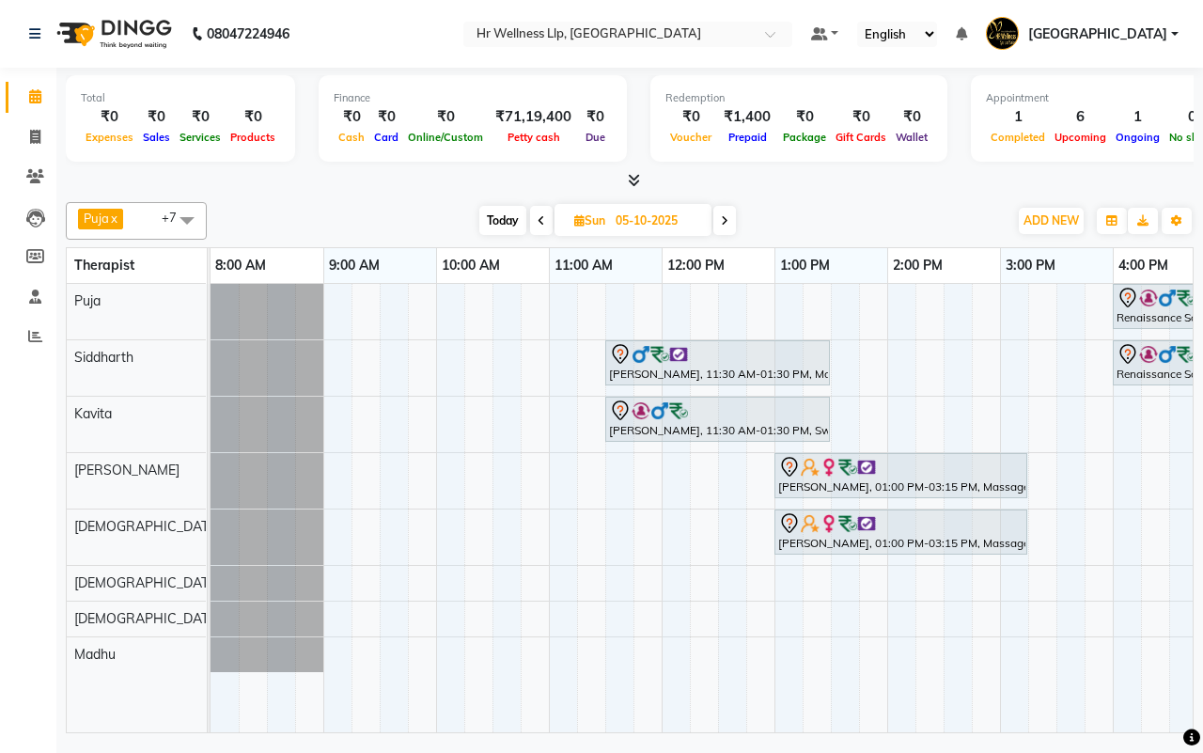
click at [538, 223] on icon at bounding box center [542, 220] width 8 height 11
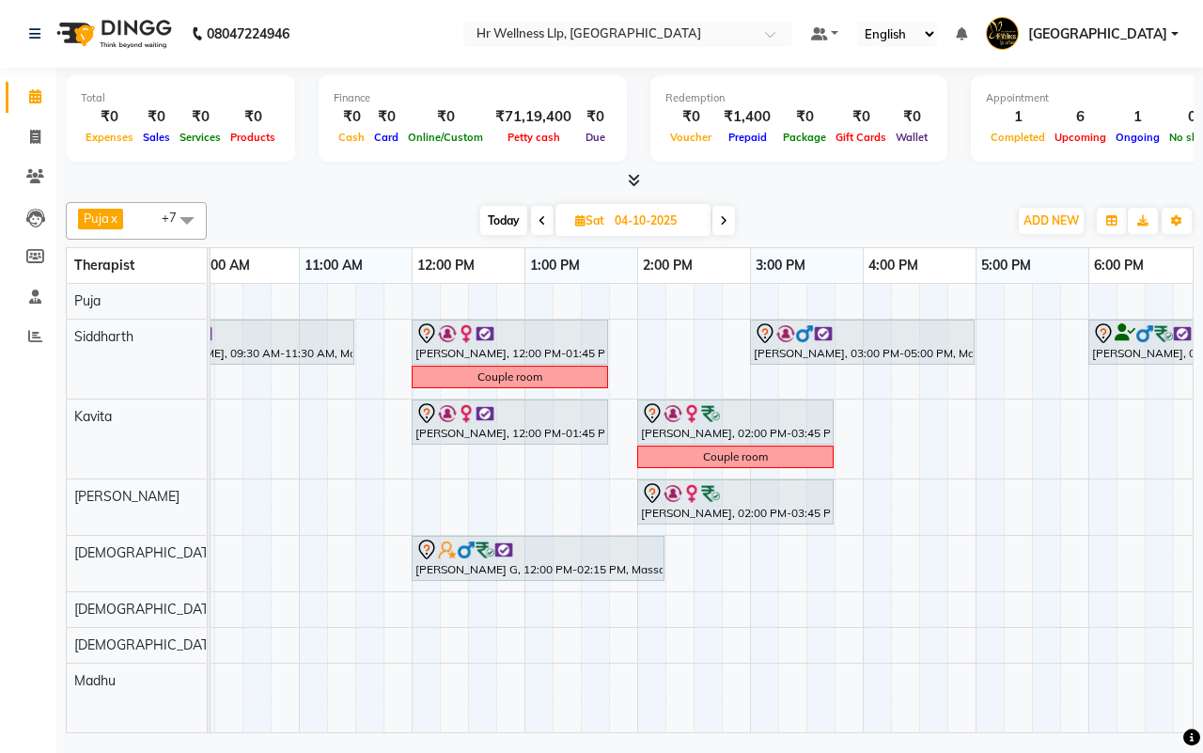
scroll to position [0, 155]
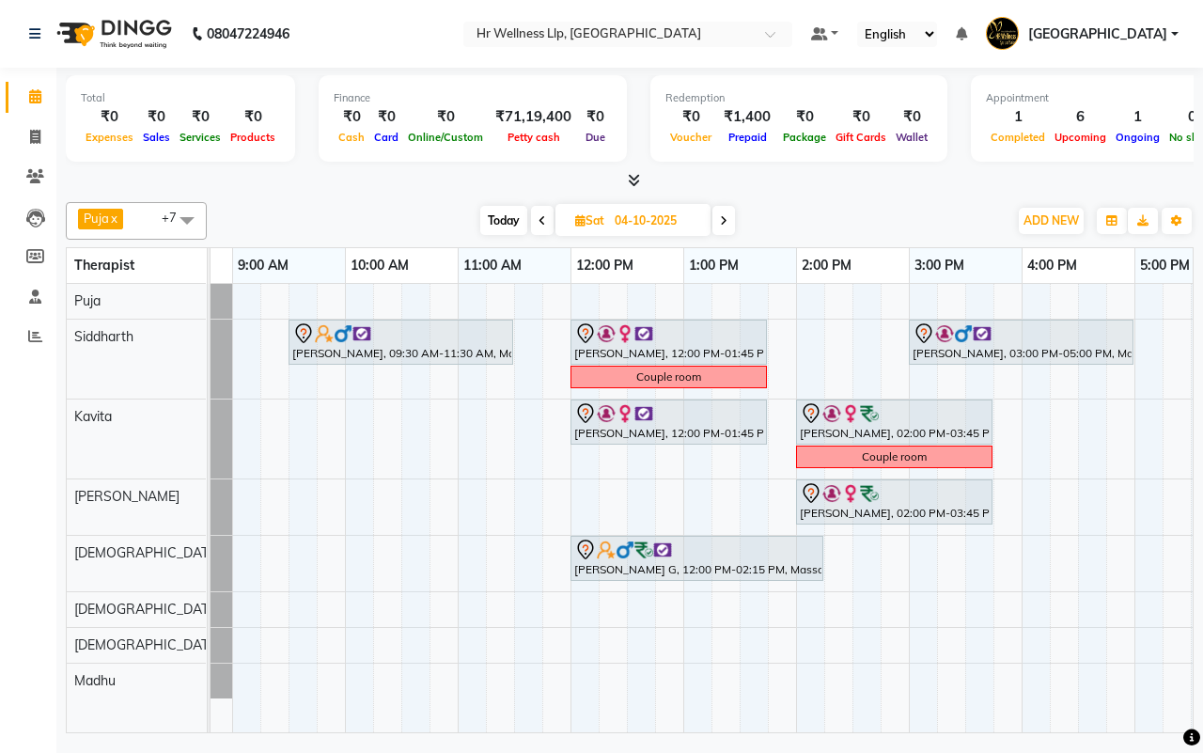
click at [509, 219] on span "Today" at bounding box center [503, 220] width 47 height 29
type input "01-10-2025"
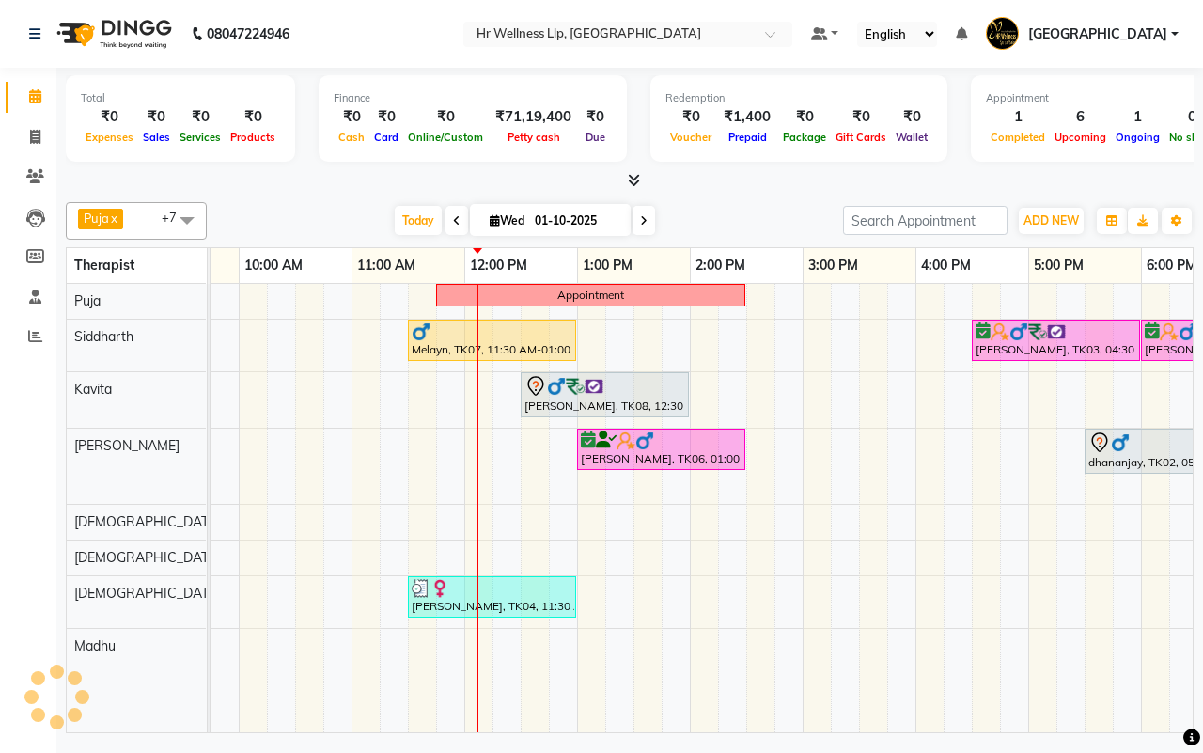
scroll to position [0, 106]
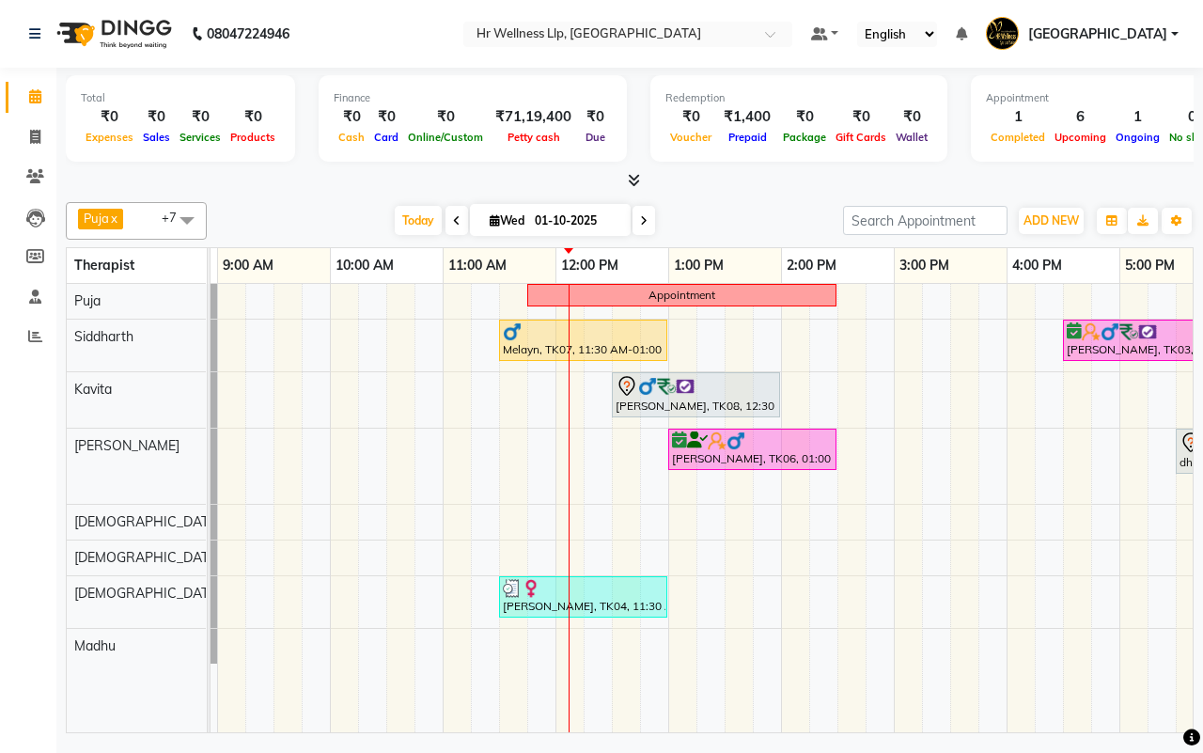
click at [564, 219] on input "01-10-2025" at bounding box center [576, 221] width 94 height 28
select select "10"
select select "2025"
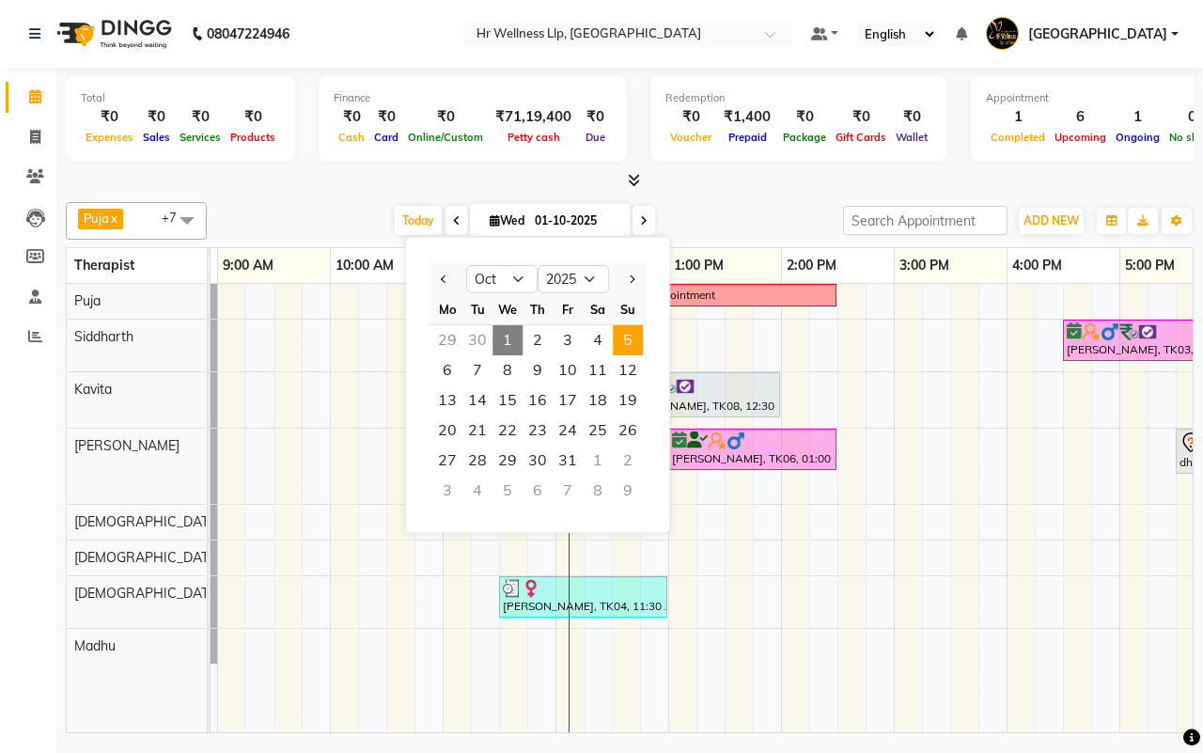
click at [630, 336] on span "5" at bounding box center [628, 340] width 30 height 30
type input "05-10-2025"
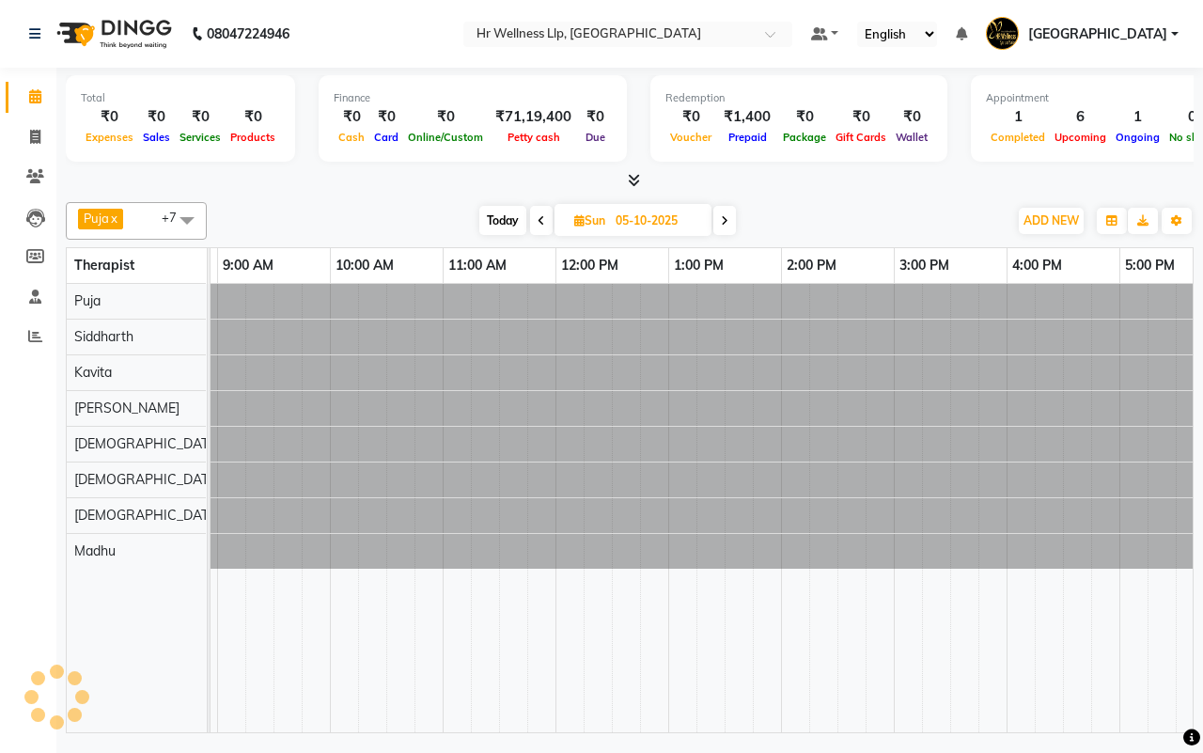
scroll to position [0, 452]
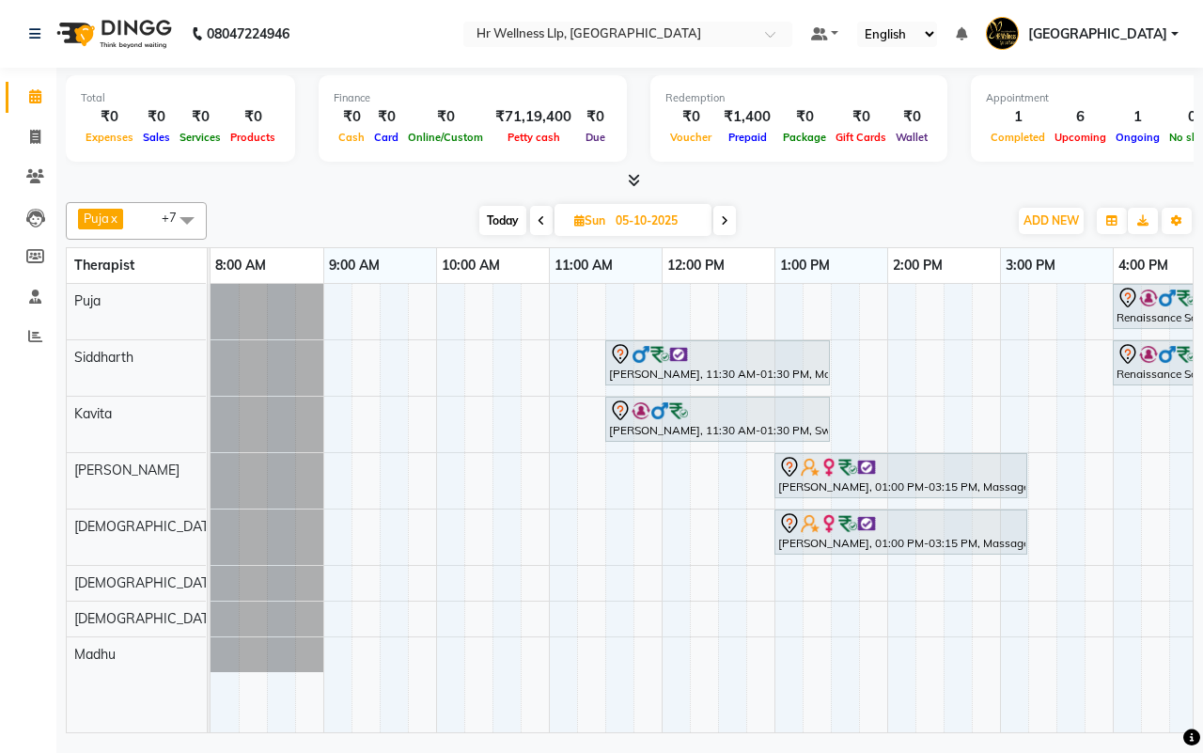
click at [438, 362] on div "Renaissance Salon 27AASFR5194C1ZS, 04:00 PM-05:00 PM, Massage 60 Min Renaissanc…" at bounding box center [944, 508] width 1466 height 448
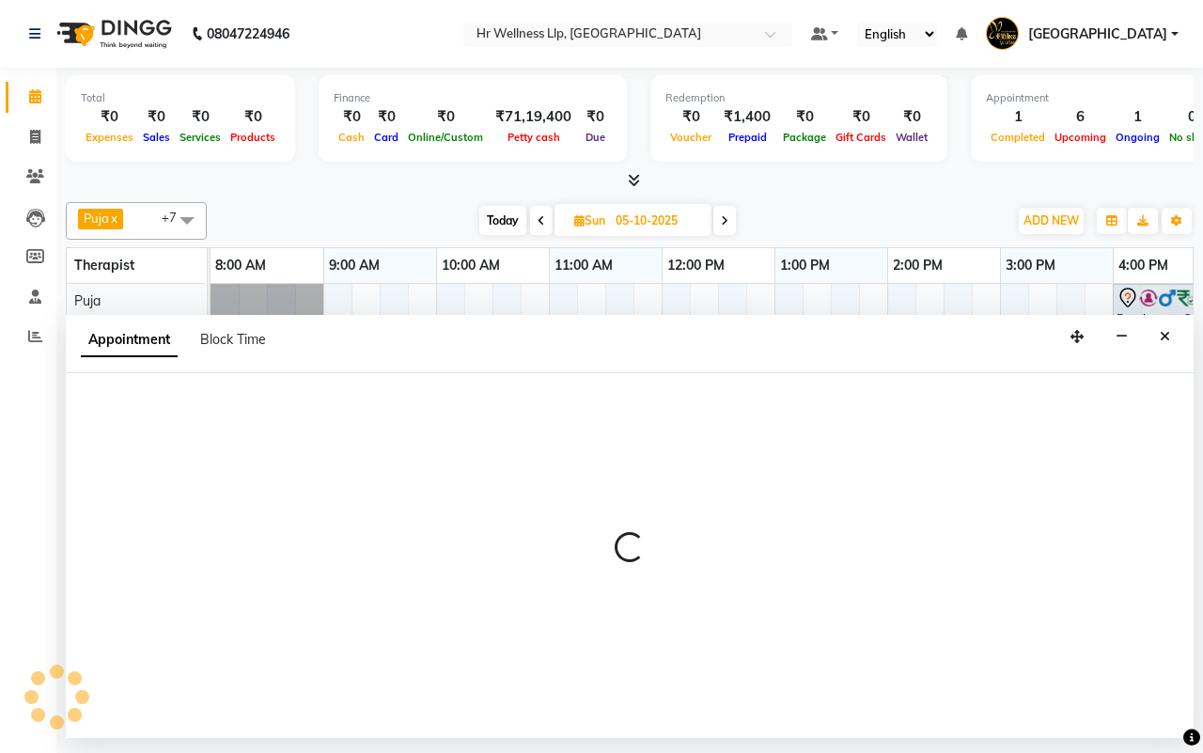
select select "16489"
select select "600"
select select "tentative"
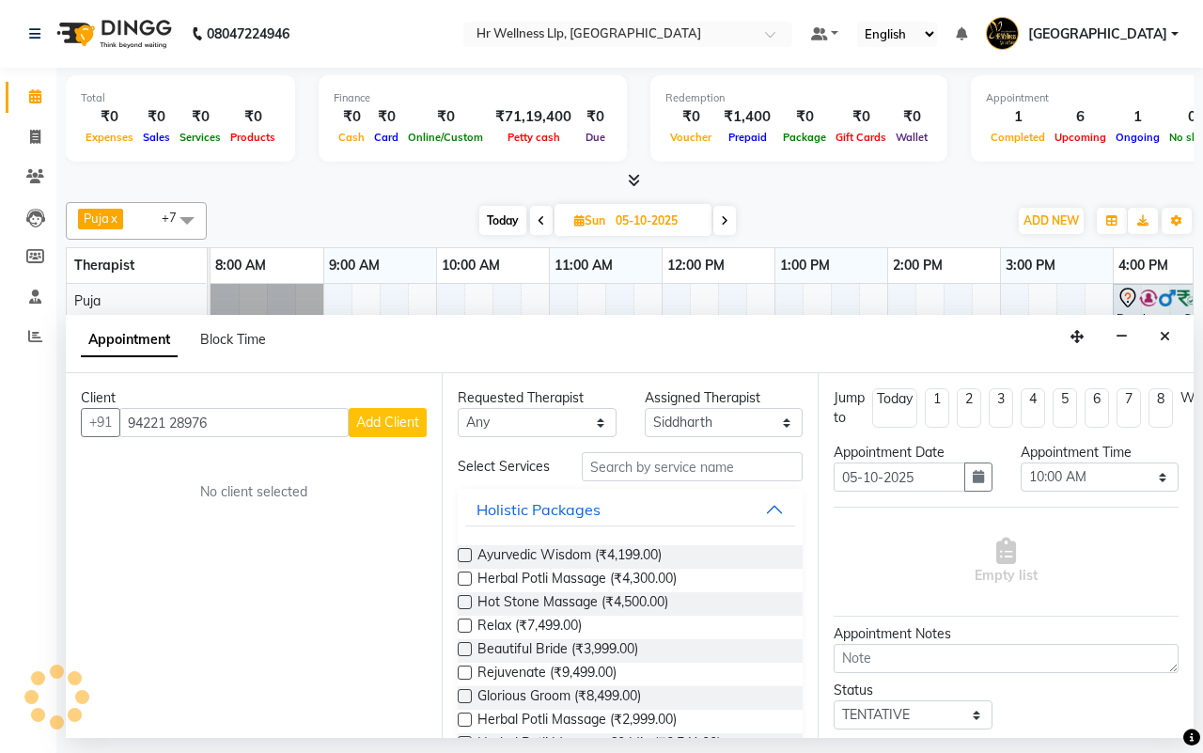
click at [174, 424] on input "94221 28976" at bounding box center [233, 422] width 229 height 29
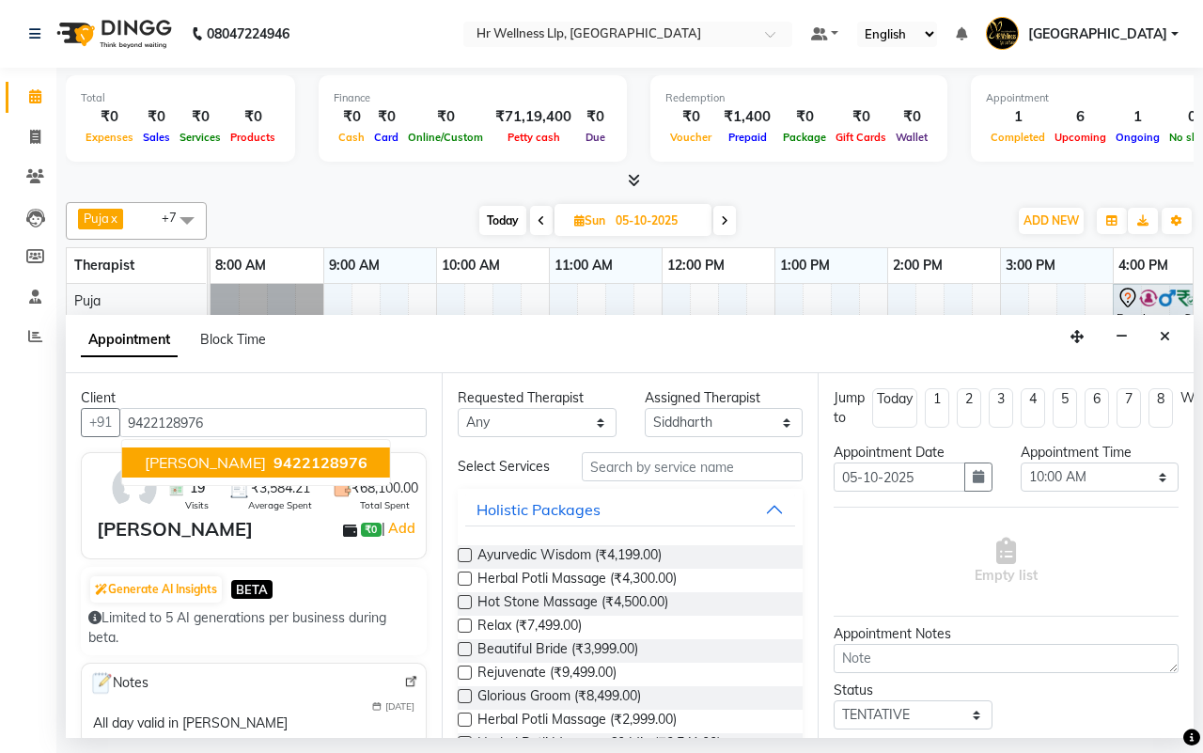
click at [270, 457] on ngb-highlight "9422128976" at bounding box center [319, 462] width 98 height 19
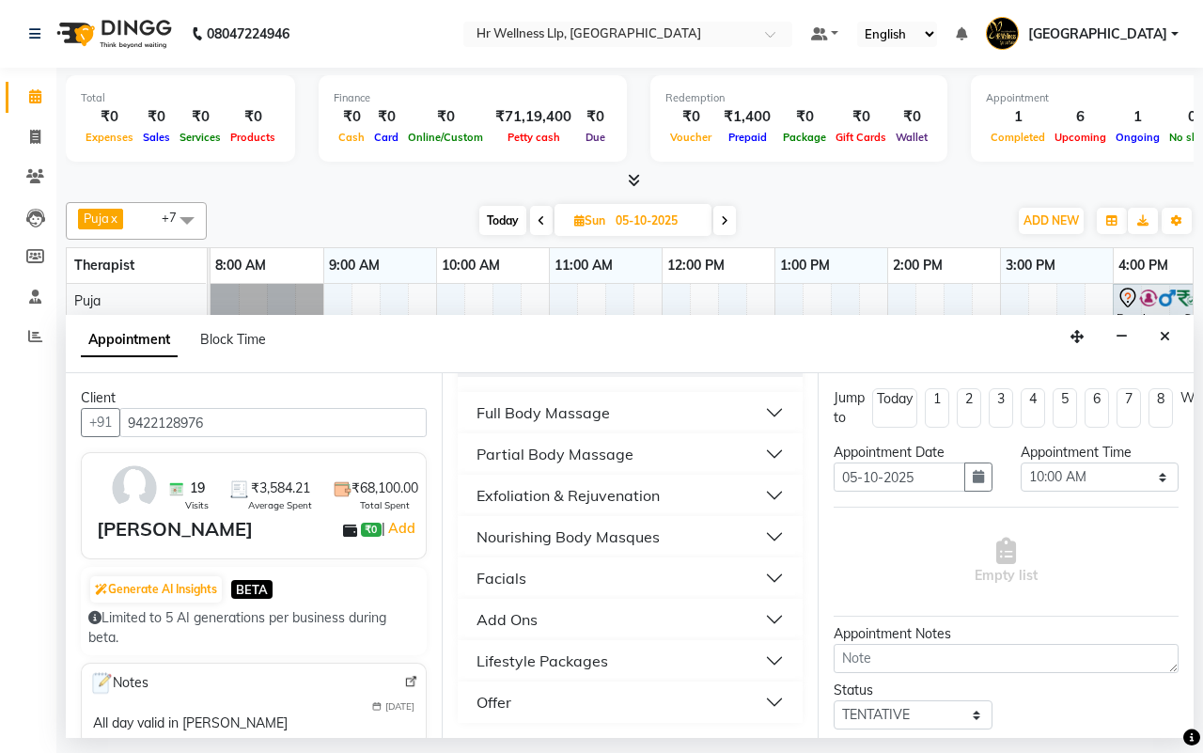
type input "9422128976"
click at [527, 415] on div "Full Body Massage" at bounding box center [543, 412] width 133 height 23
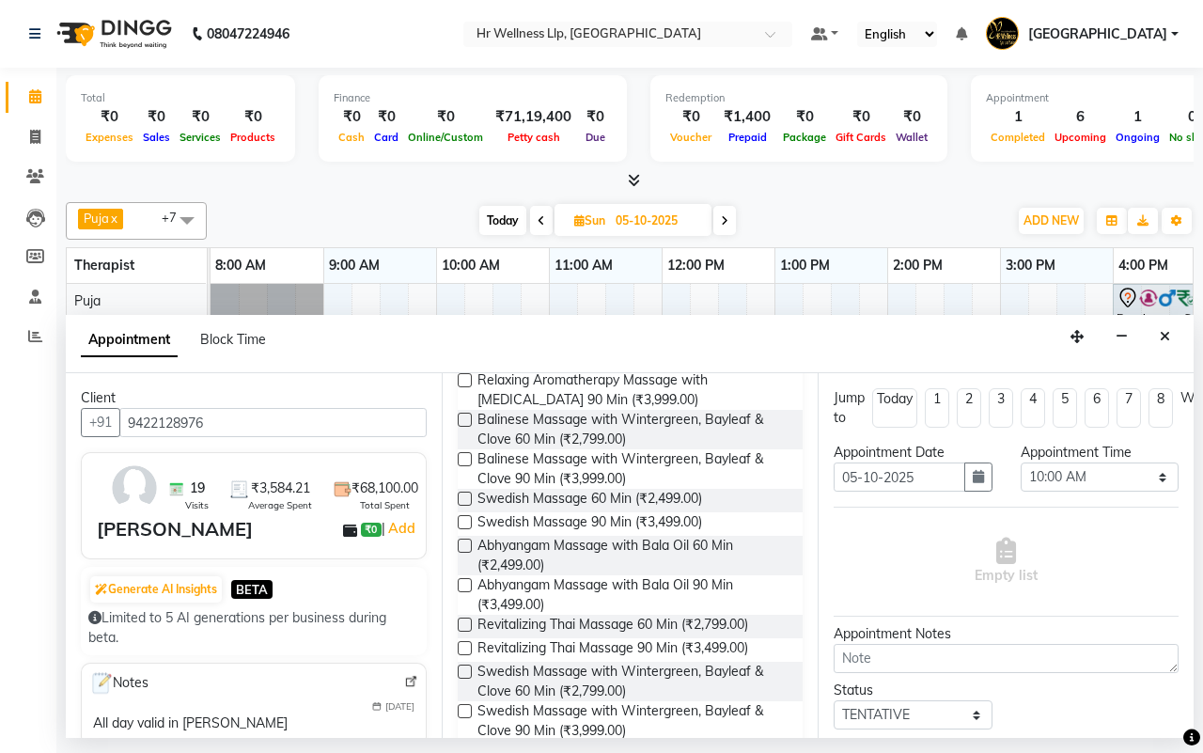
click at [463, 678] on label at bounding box center [465, 672] width 14 height 14
click at [463, 678] on input "checkbox" at bounding box center [464, 673] width 12 height 12
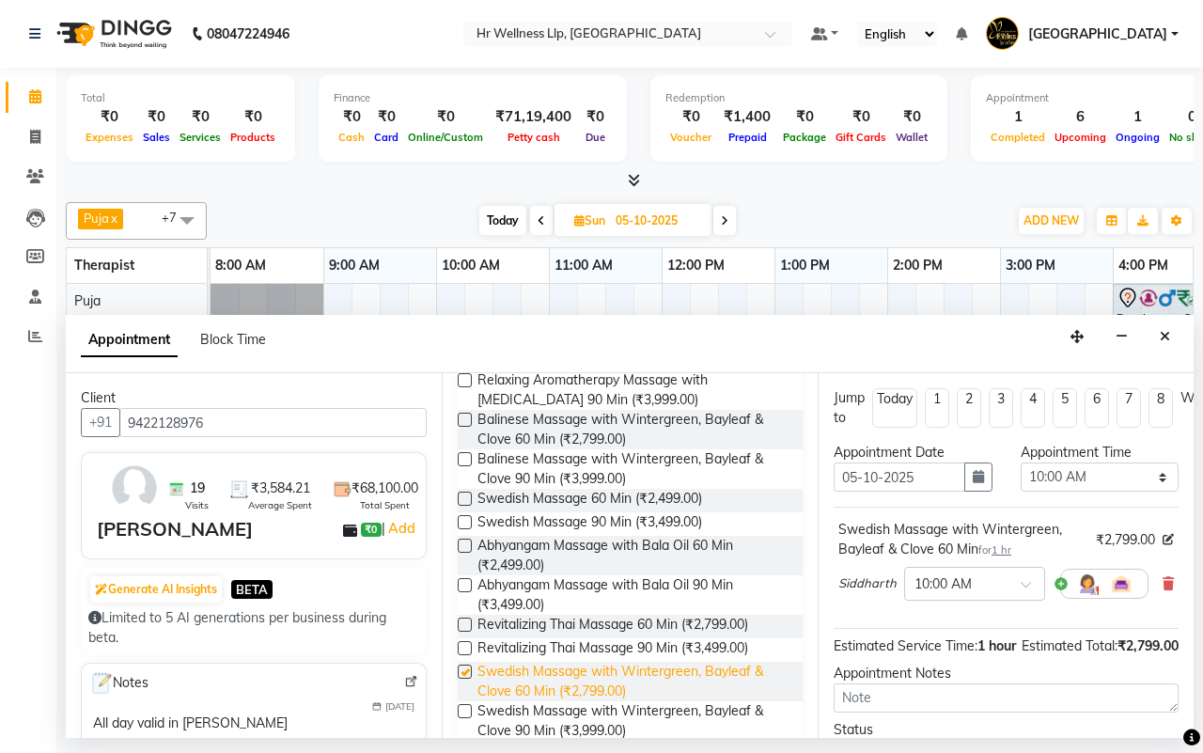
checkbox input "false"
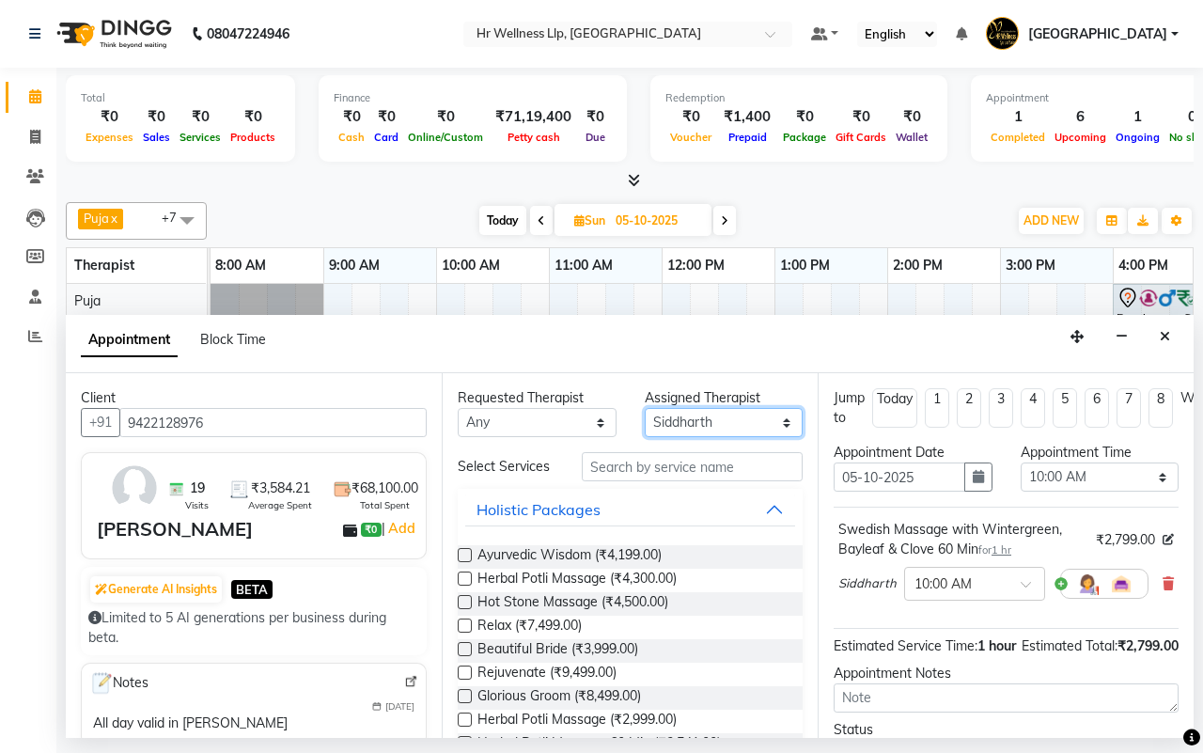
click at [697, 421] on select "Select [DEMOGRAPHIC_DATA] waitlist [DEMOGRAPHIC_DATA] waitlist 1 [PERSON_NAME] …" at bounding box center [724, 422] width 159 height 29
select select "19506"
click at [645, 409] on select "Select [DEMOGRAPHIC_DATA] waitlist [DEMOGRAPHIC_DATA] waitlist 1 [PERSON_NAME] …" at bounding box center [724, 422] width 159 height 29
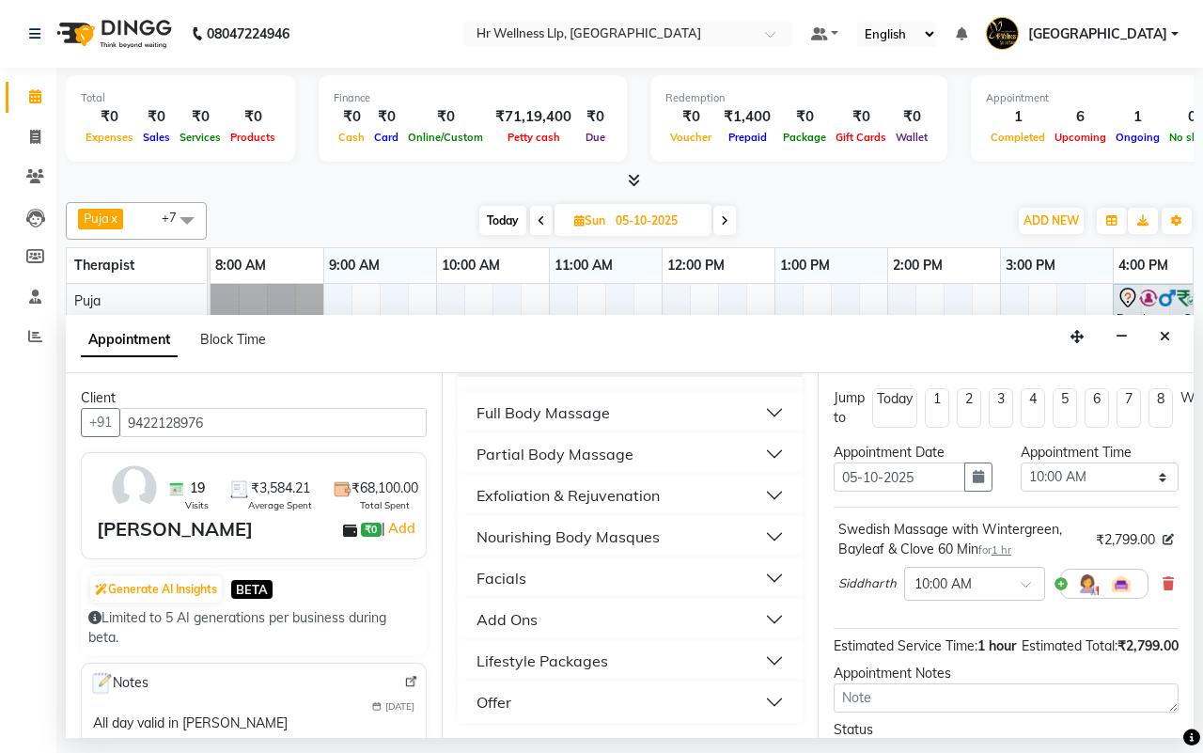
scroll to position [388, 0]
click at [534, 412] on div "Full Body Massage" at bounding box center [543, 412] width 133 height 23
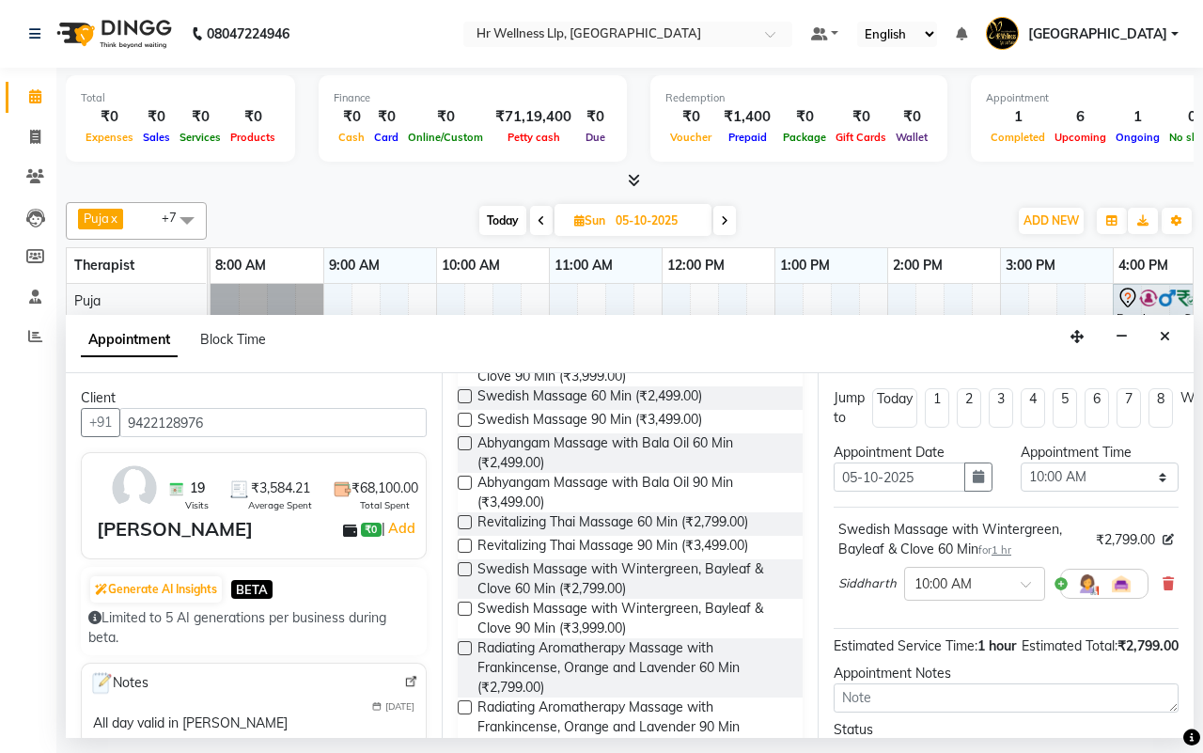
scroll to position [741, 0]
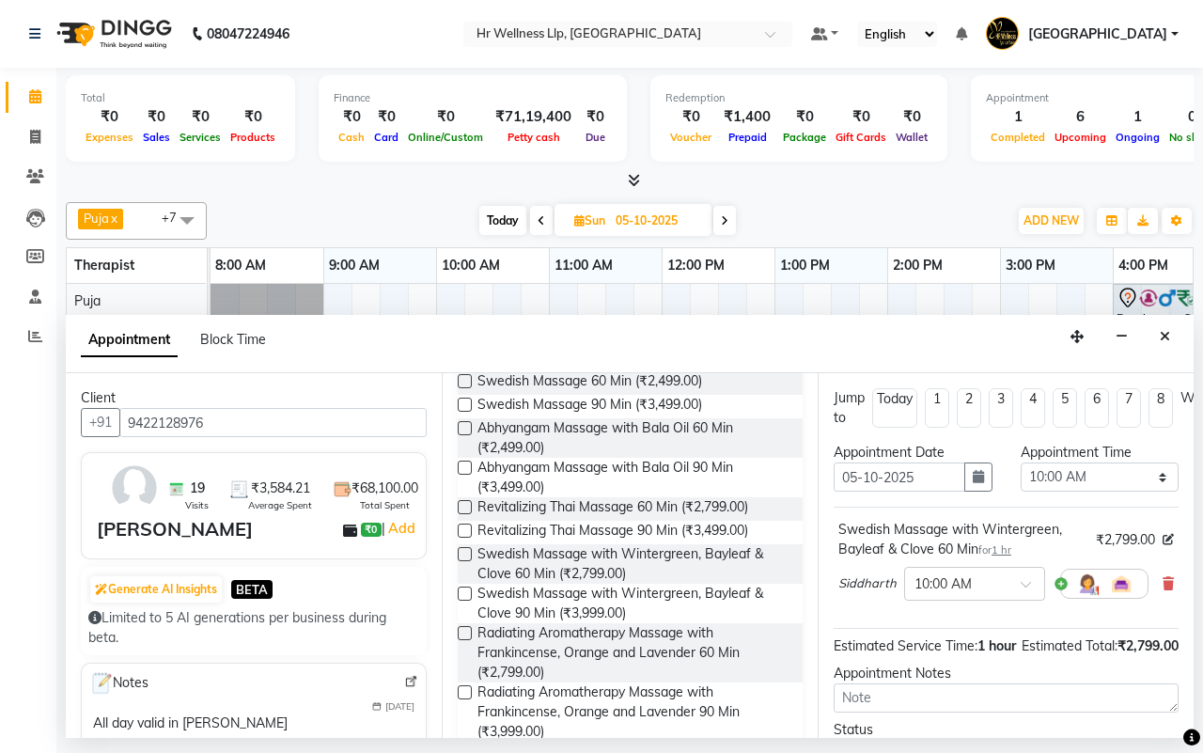
click at [465, 561] on label at bounding box center [465, 554] width 14 height 14
click at [465, 562] on input "checkbox" at bounding box center [464, 556] width 12 height 12
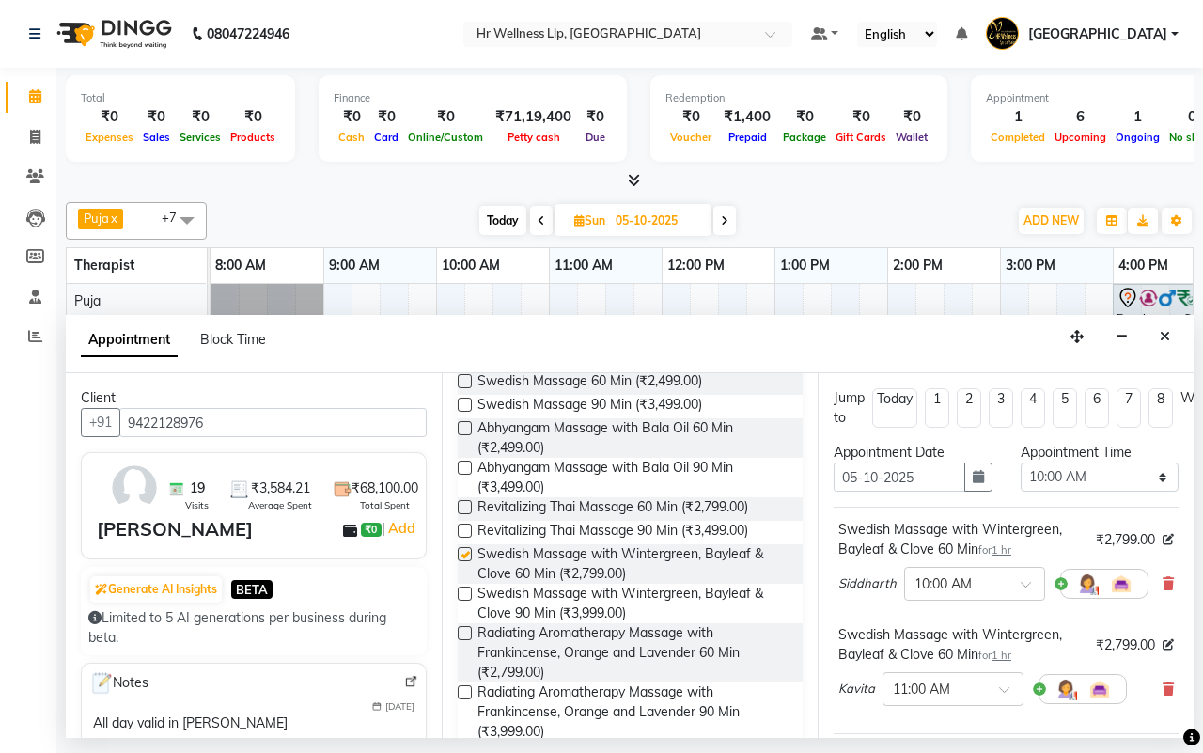
checkbox input "false"
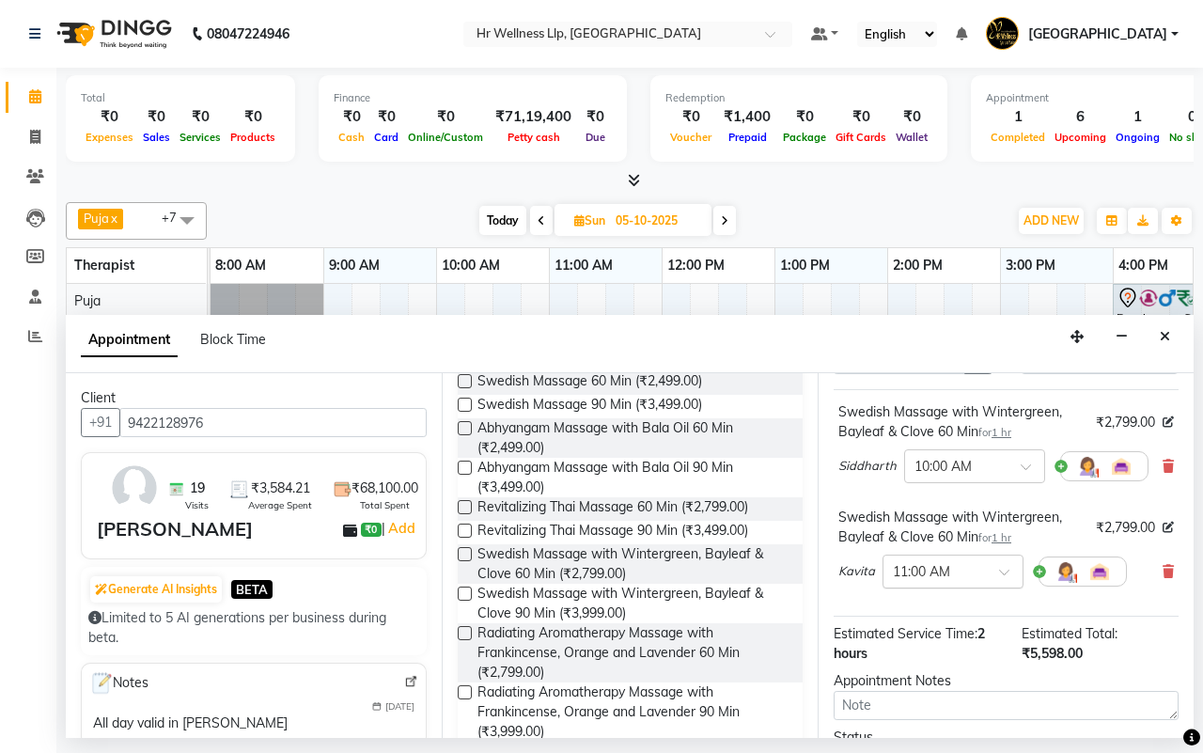
click at [1001, 570] on span at bounding box center [1010, 578] width 23 height 20
click at [952, 598] on div "10:00 AM" at bounding box center [953, 607] width 139 height 35
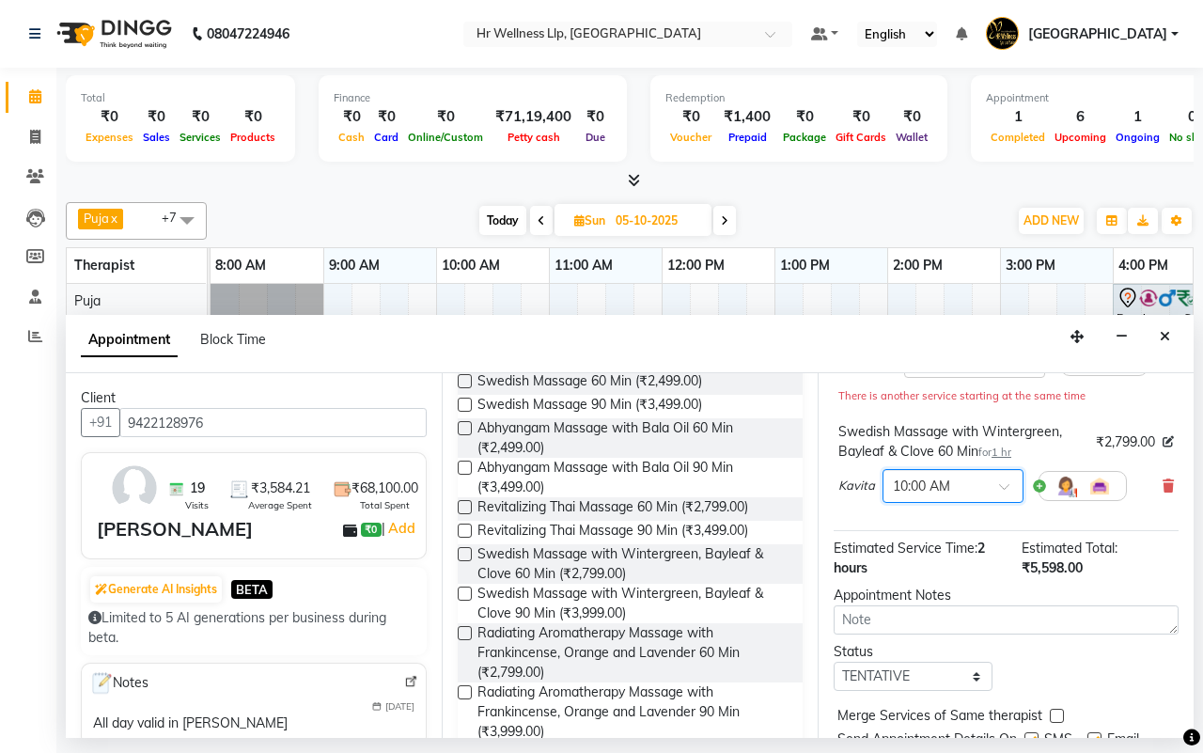
scroll to position [312, 0]
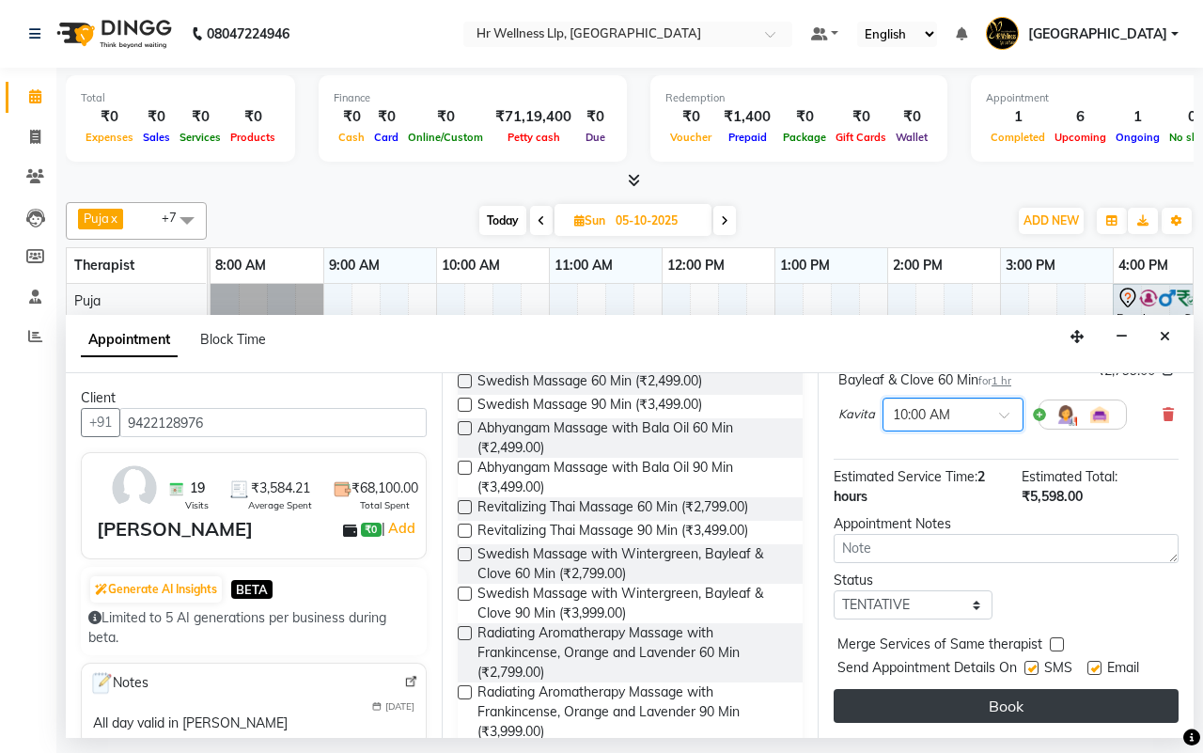
click at [982, 689] on button "Book" at bounding box center [1006, 706] width 345 height 34
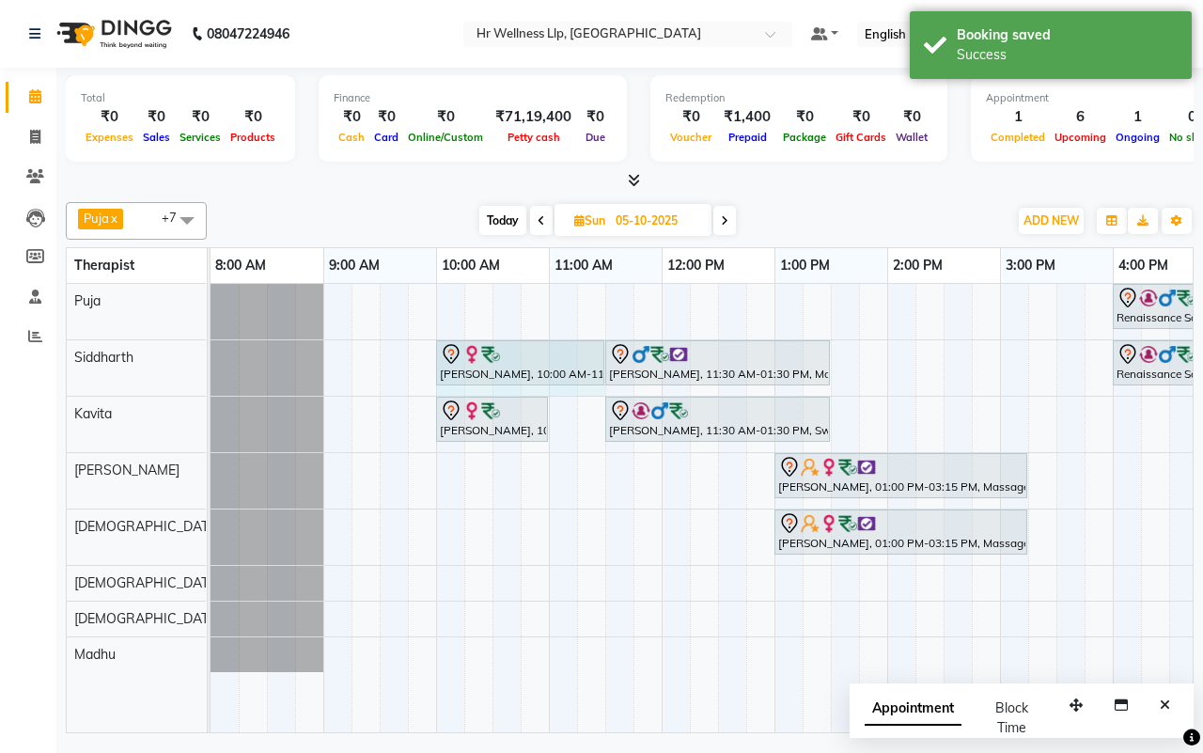
drag, startPoint x: 543, startPoint y: 353, endPoint x: 580, endPoint y: 360, distance: 37.2
click at [211, 360] on div "[PERSON_NAME], 10:00 AM-11:00 AM, Swedish Massage with Wintergreen, Bayleaf & C…" at bounding box center [211, 367] width 0 height 55
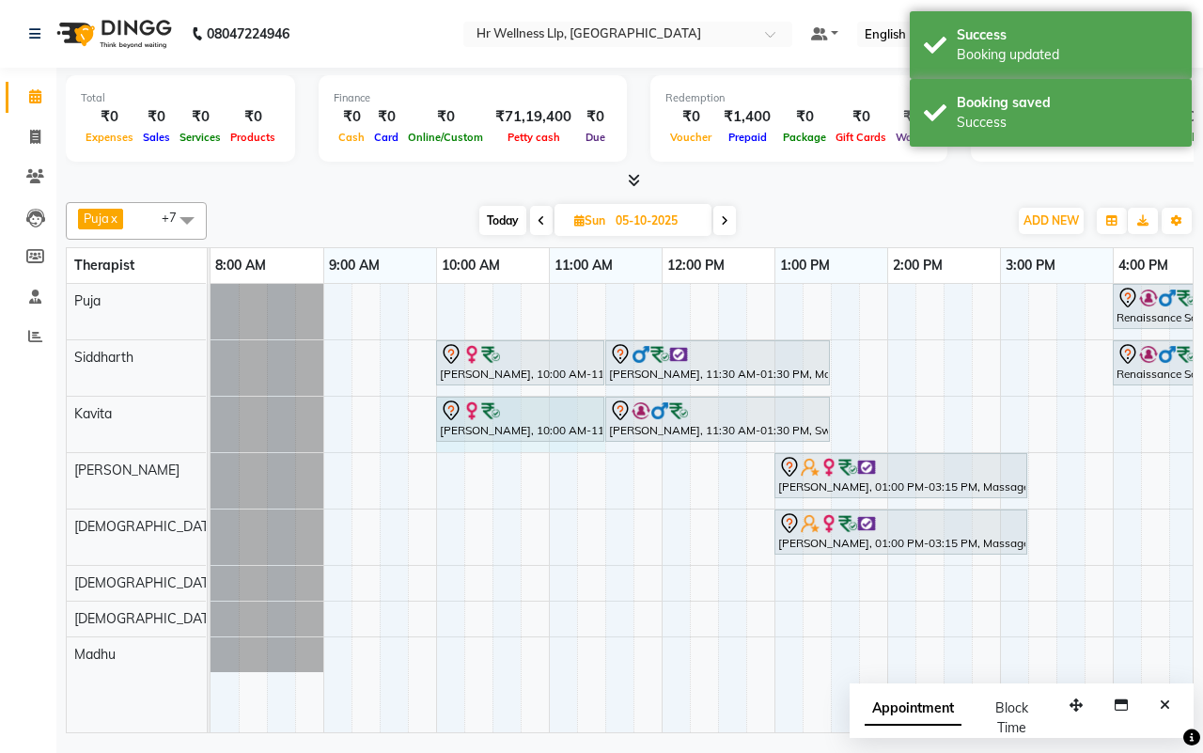
drag, startPoint x: 547, startPoint y: 405, endPoint x: 584, endPoint y: 415, distance: 37.8
click at [211, 415] on div "[PERSON_NAME], 10:00 AM-11:00 AM, Swedish Massage with Wintergreen, Bayleaf & C…" at bounding box center [211, 424] width 0 height 55
click at [827, 227] on div "[DATE] [DATE]" at bounding box center [607, 221] width 782 height 28
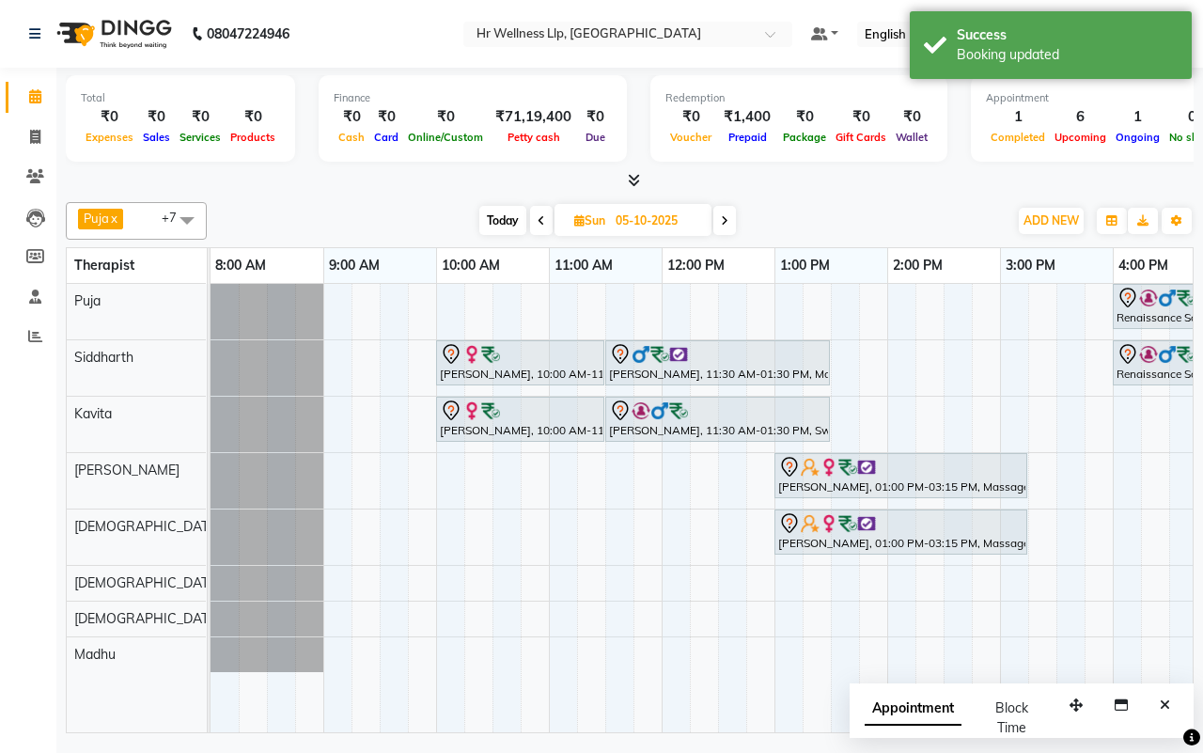
click at [832, 227] on div "[DATE] [DATE]" at bounding box center [607, 221] width 782 height 28
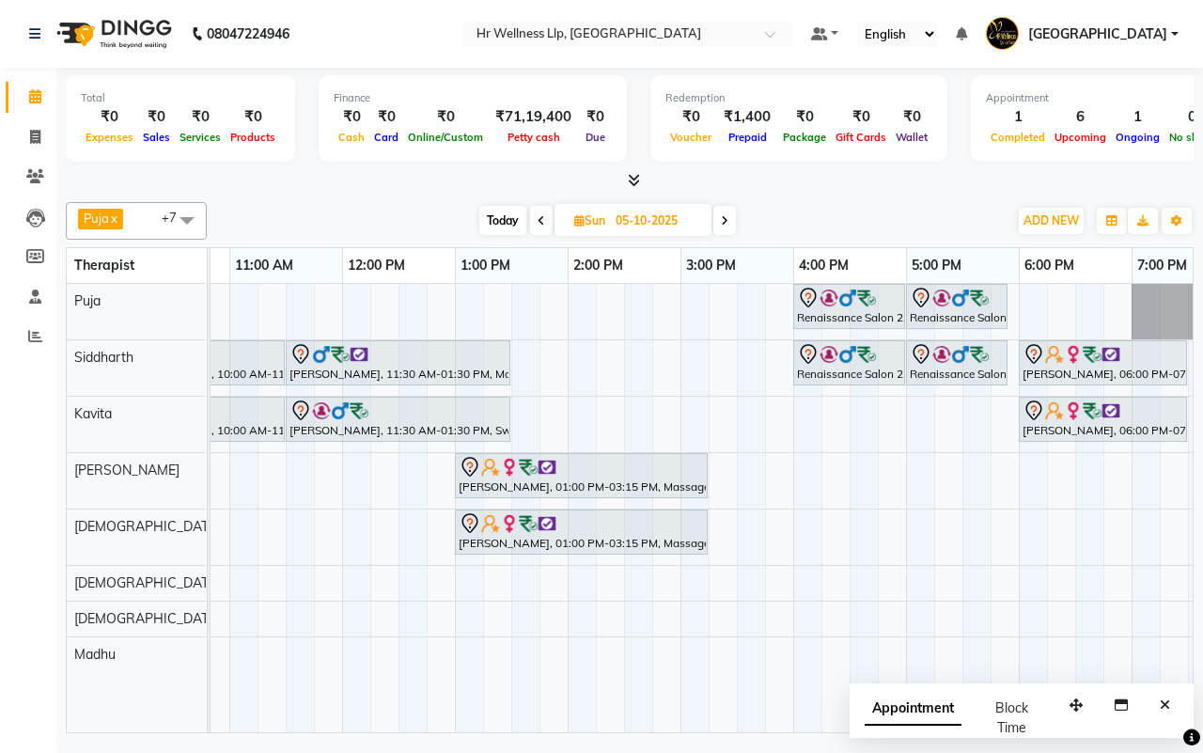
scroll to position [0, 326]
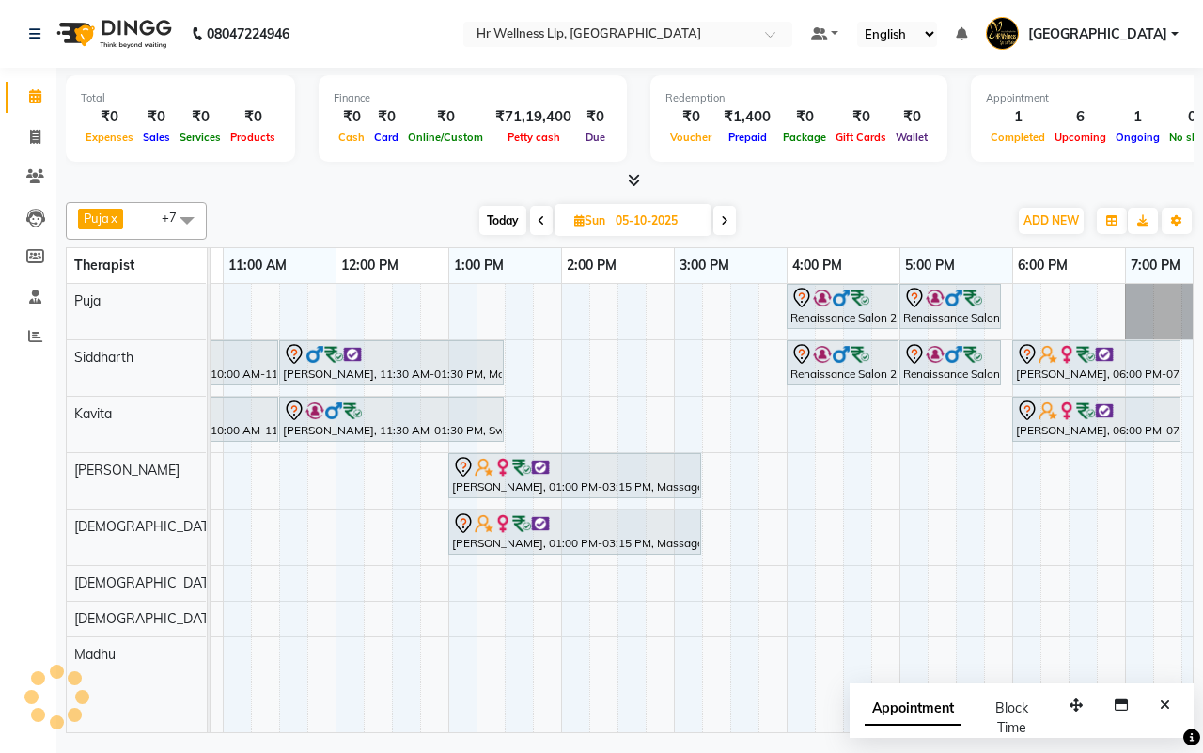
click at [509, 222] on span "Today" at bounding box center [502, 220] width 47 height 29
type input "01-10-2025"
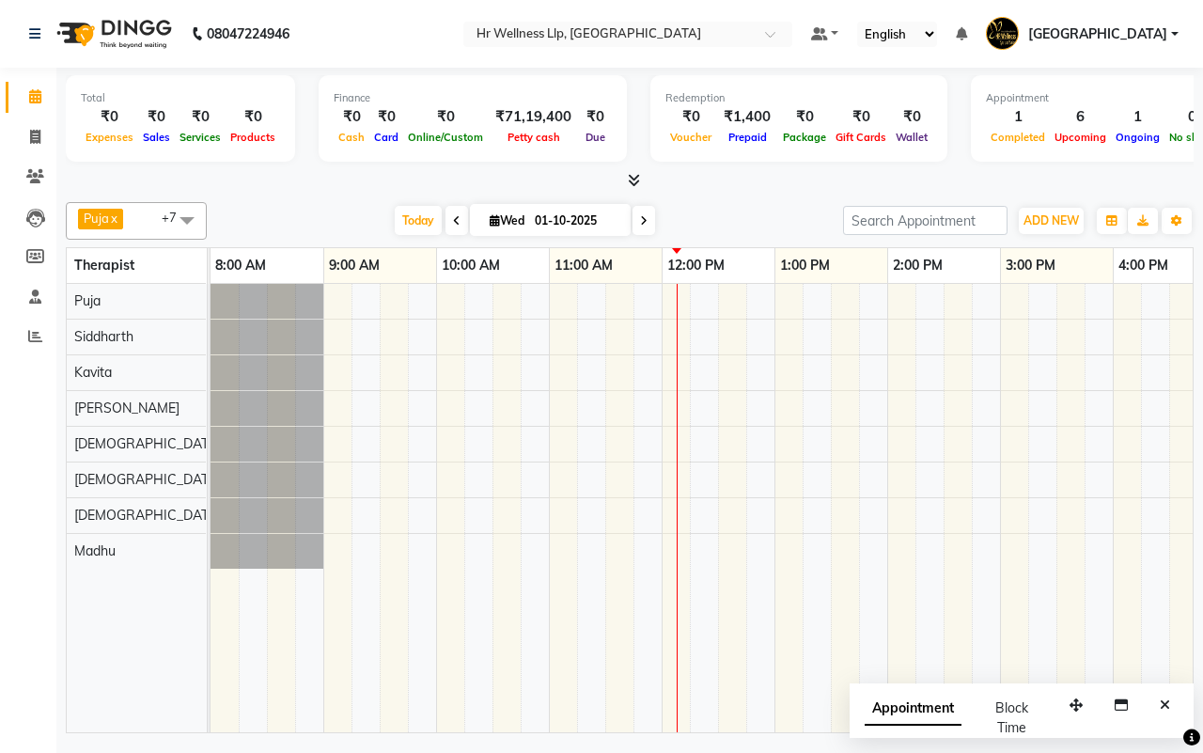
scroll to position [0, 452]
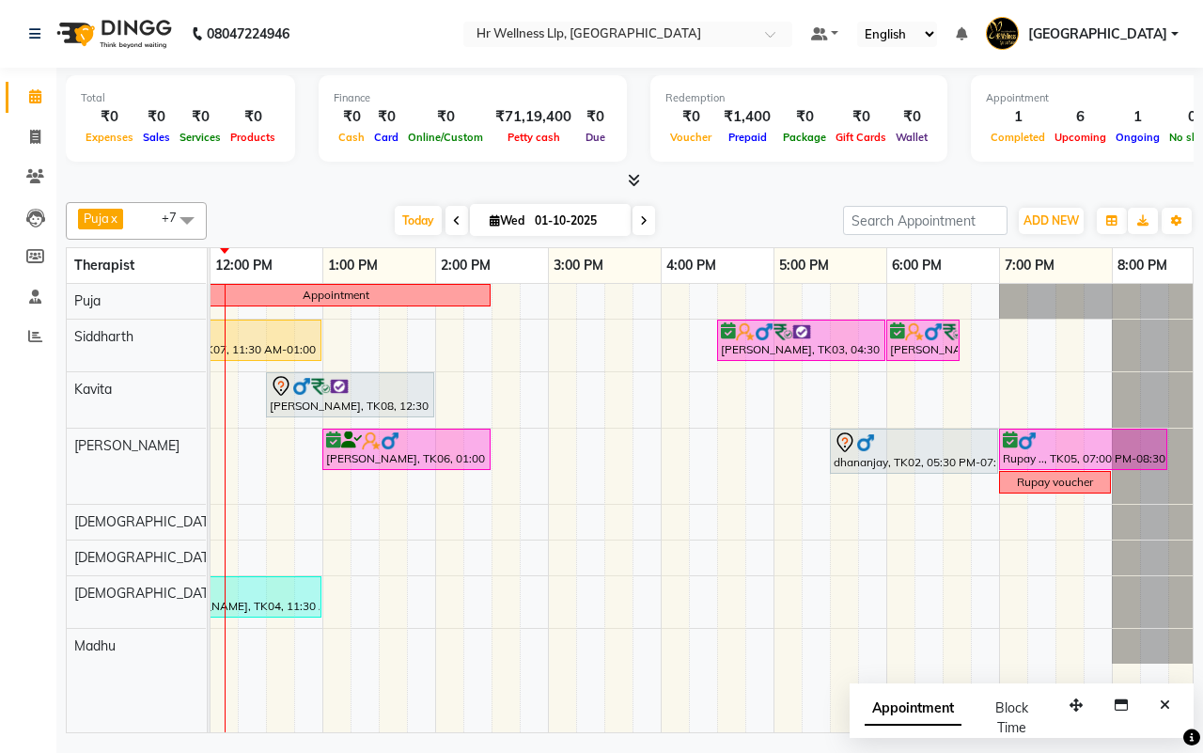
click at [562, 211] on input "01-10-2025" at bounding box center [576, 221] width 94 height 28
select select "10"
select select "2025"
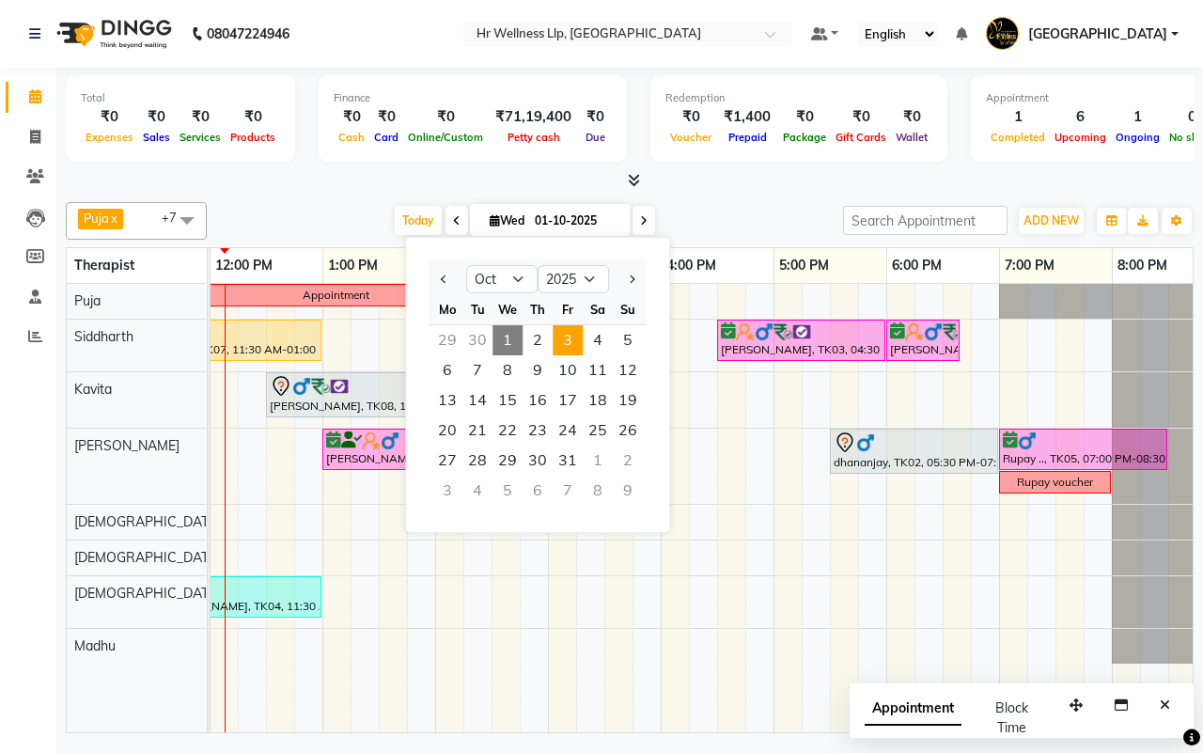
click at [571, 332] on span "3" at bounding box center [568, 340] width 30 height 30
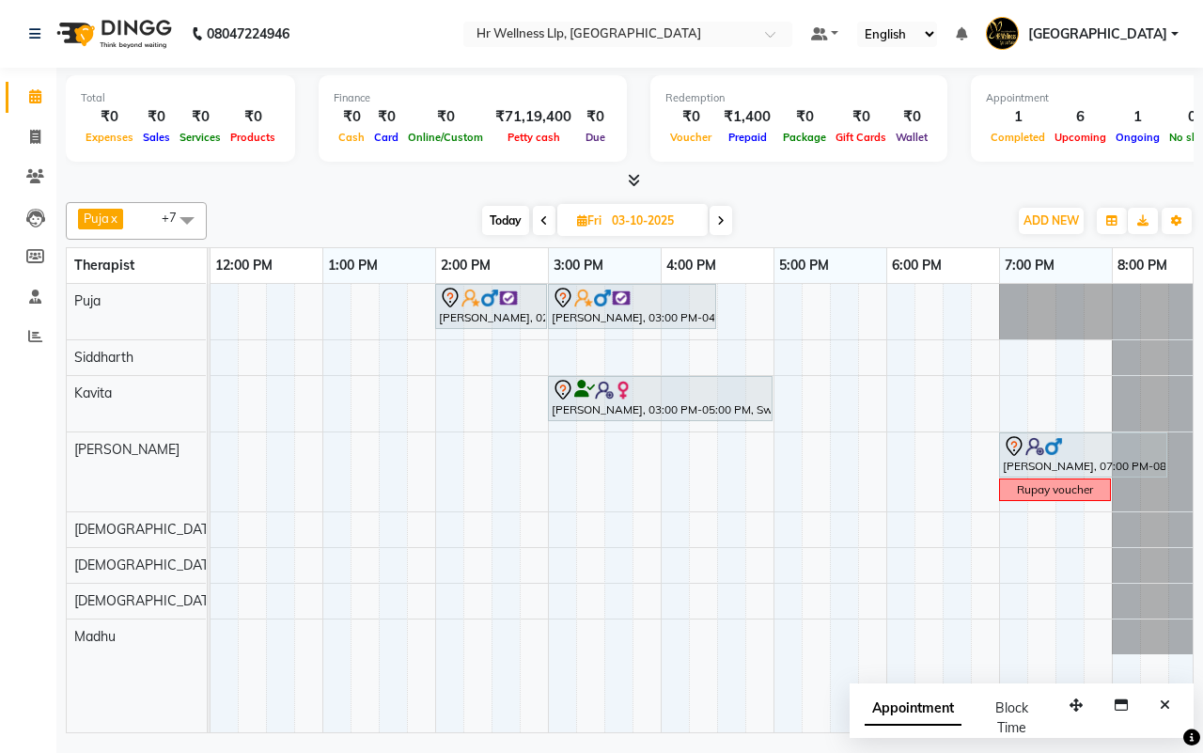
click at [506, 222] on span "Today" at bounding box center [505, 220] width 47 height 29
type input "01-10-2025"
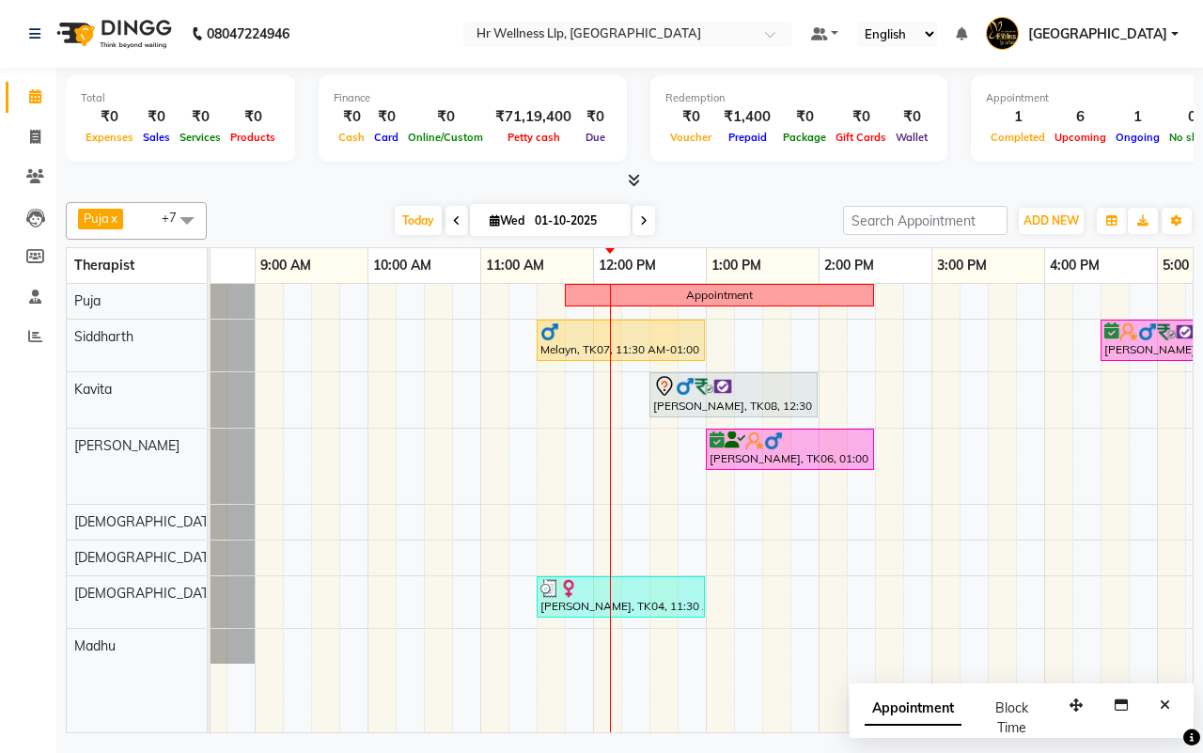
scroll to position [0, 47]
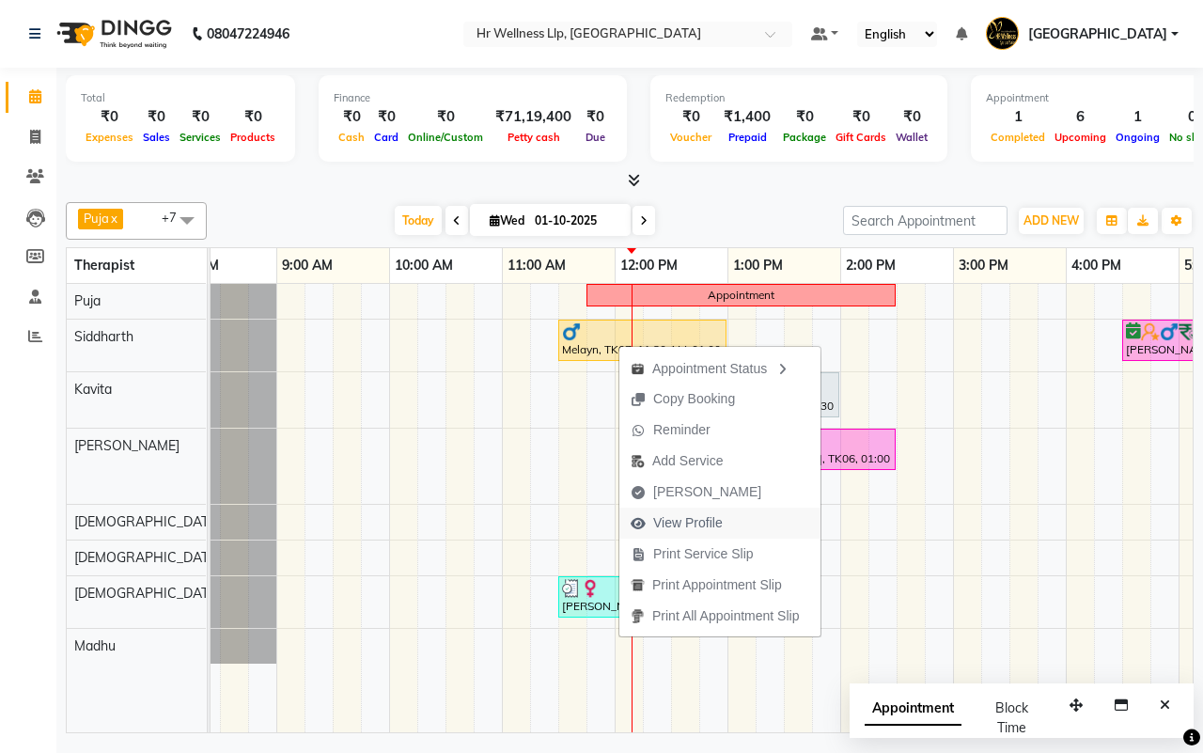
click at [664, 520] on span "View Profile" at bounding box center [688, 523] width 70 height 20
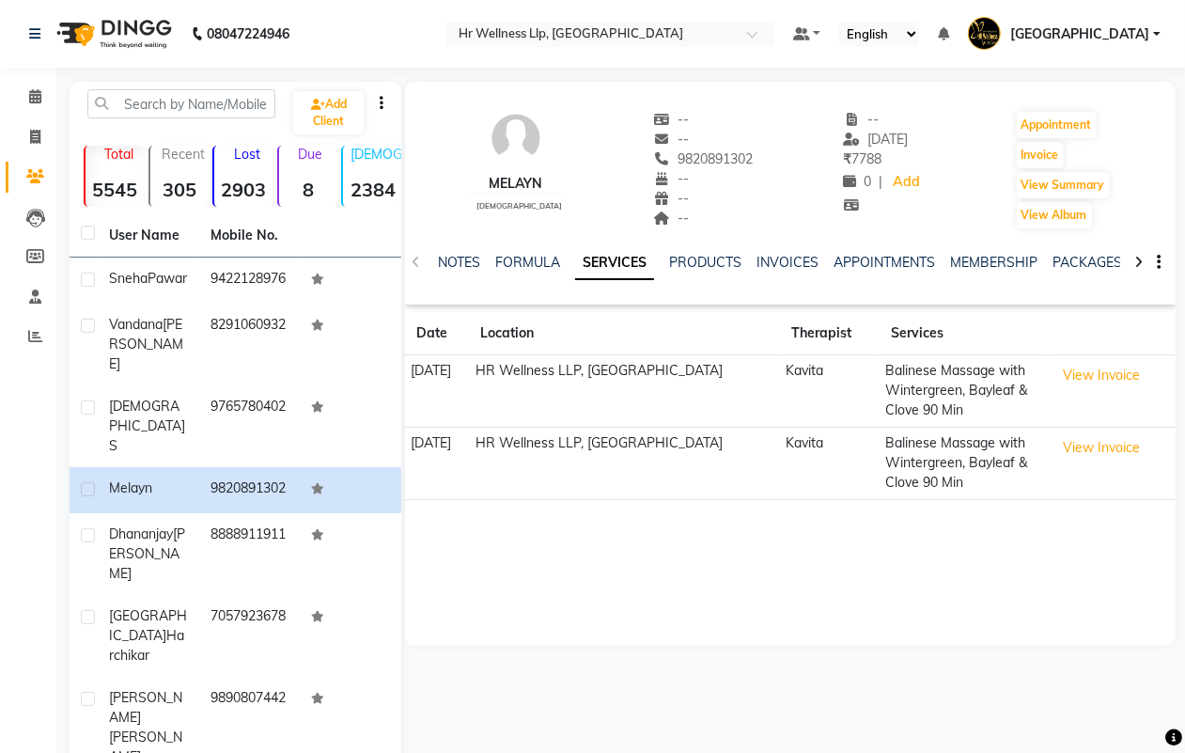
click at [734, 203] on div "[PERSON_NAME][DEMOGRAPHIC_DATA] -- -- 9820891302 -- -- -- -- [DATE] ₹ 7788 0 | …" at bounding box center [790, 160] width 771 height 139
click at [1137, 259] on icon at bounding box center [1139, 262] width 8 height 13
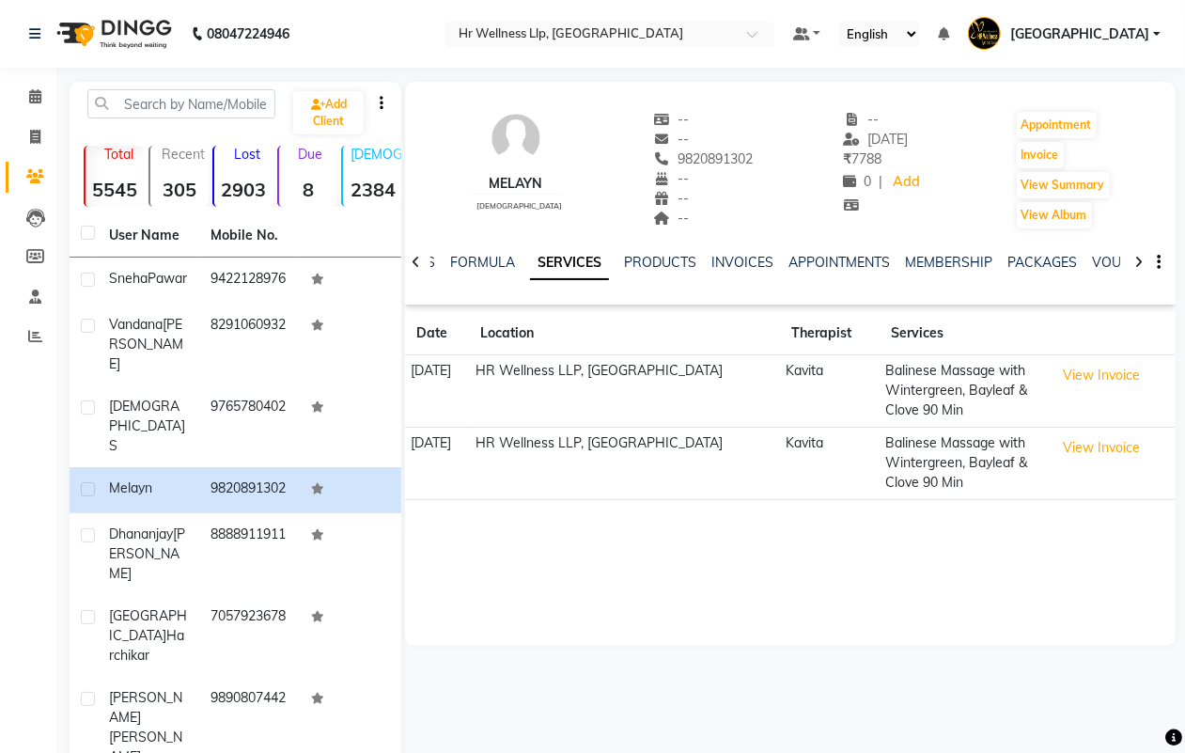
click at [1137, 259] on icon at bounding box center [1139, 262] width 8 height 13
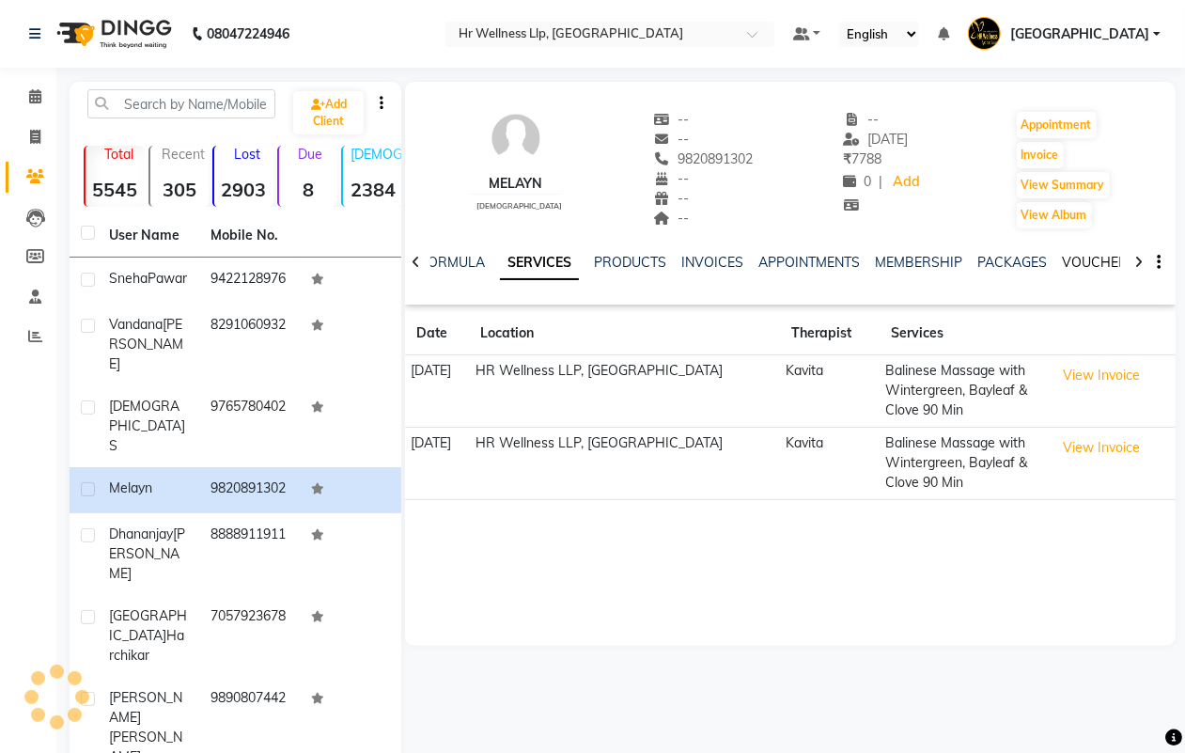
click at [1097, 259] on link "VOUCHERS" at bounding box center [1099, 262] width 74 height 17
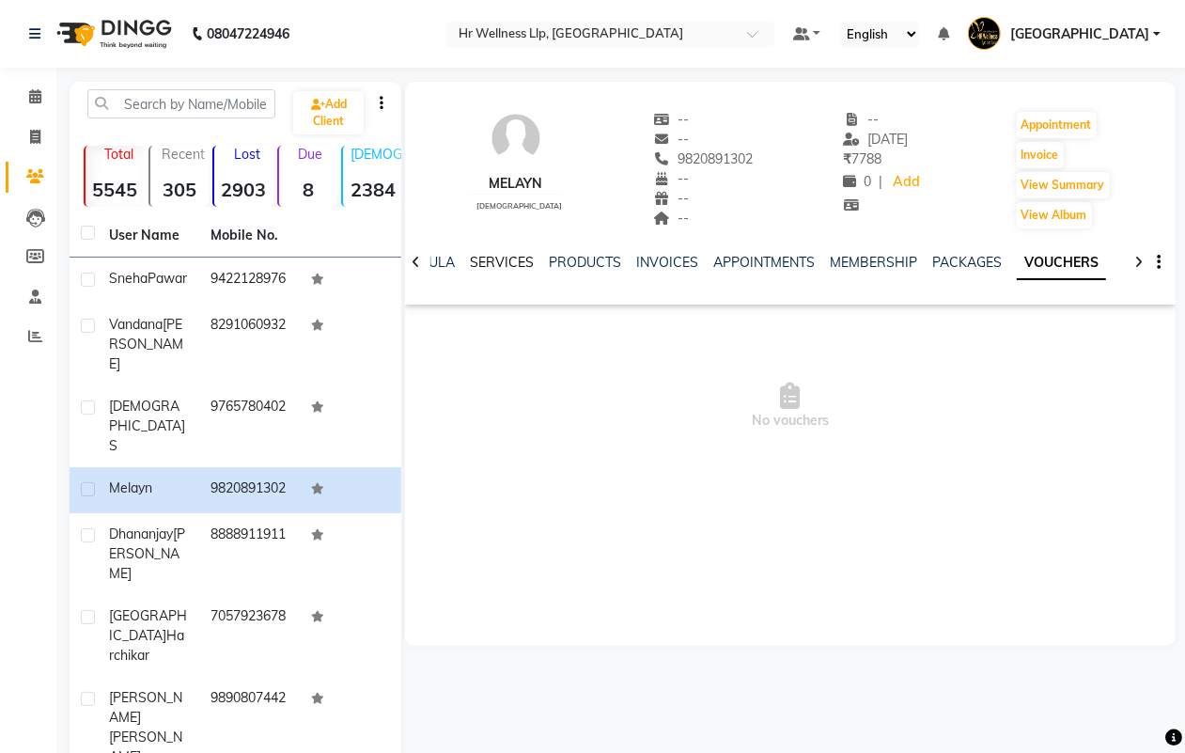
click at [491, 264] on link "SERVICES" at bounding box center [502, 262] width 64 height 17
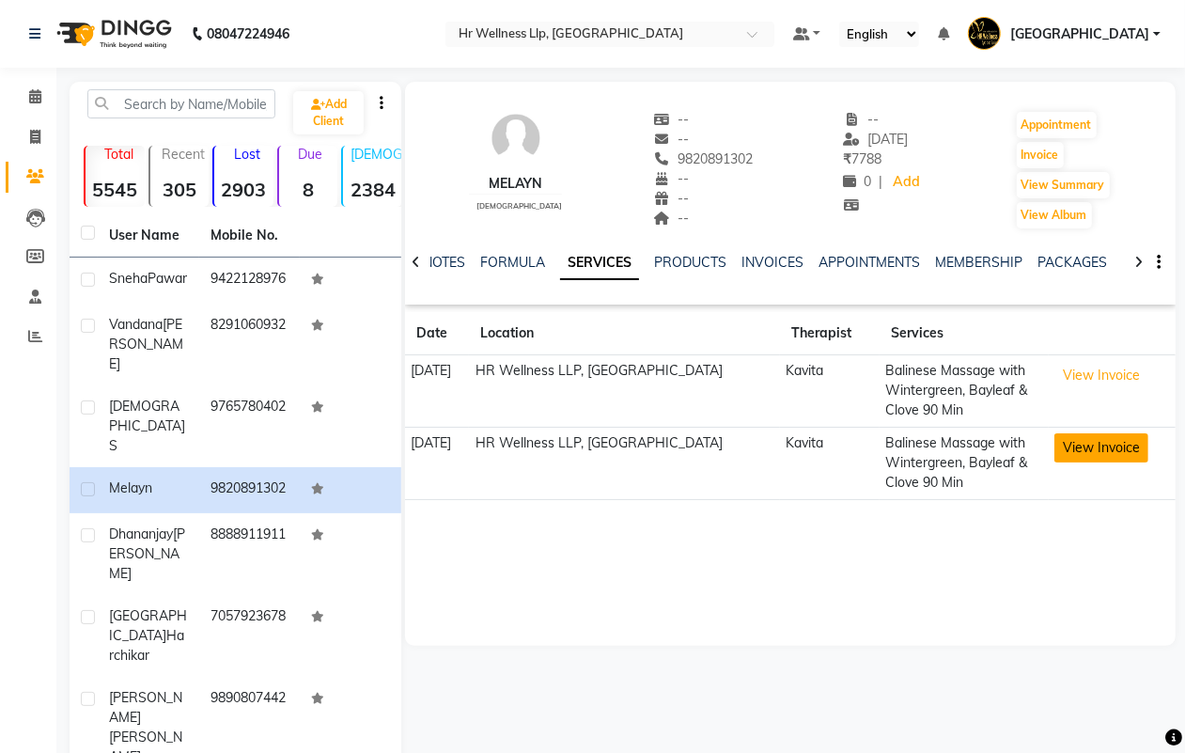
click at [1095, 448] on button "View Invoice" at bounding box center [1102, 447] width 94 height 29
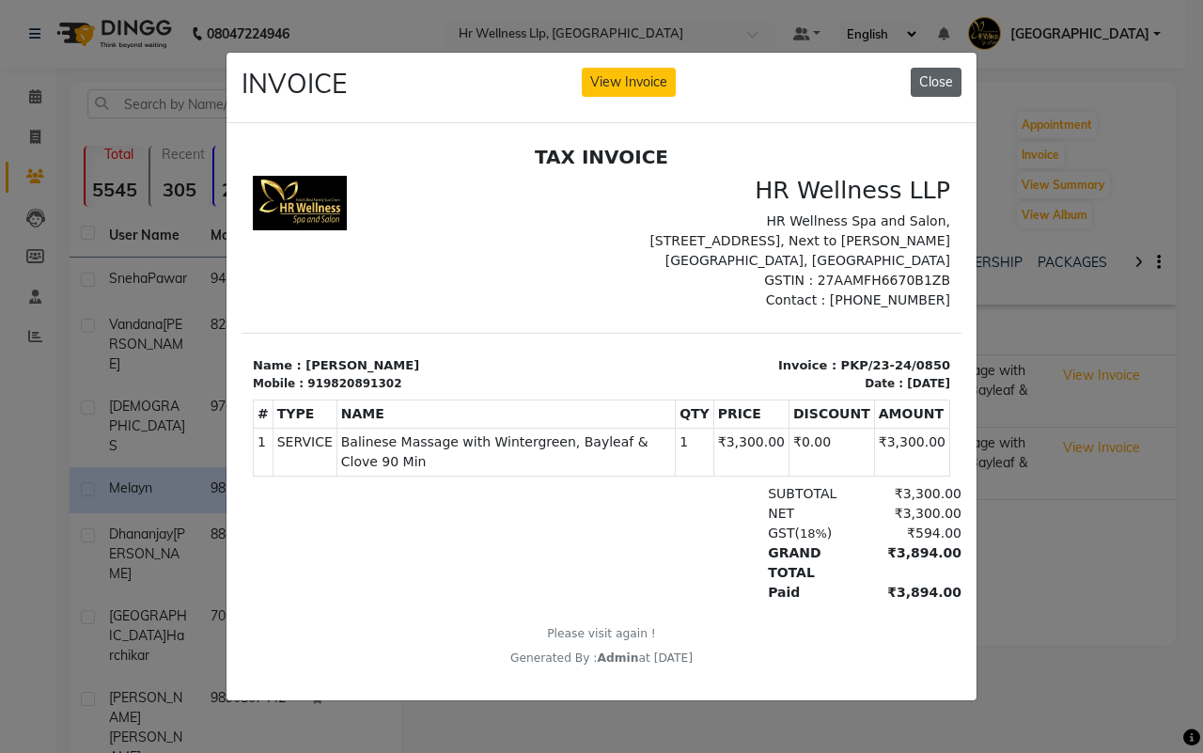
click at [935, 71] on button "Close" at bounding box center [936, 82] width 51 height 29
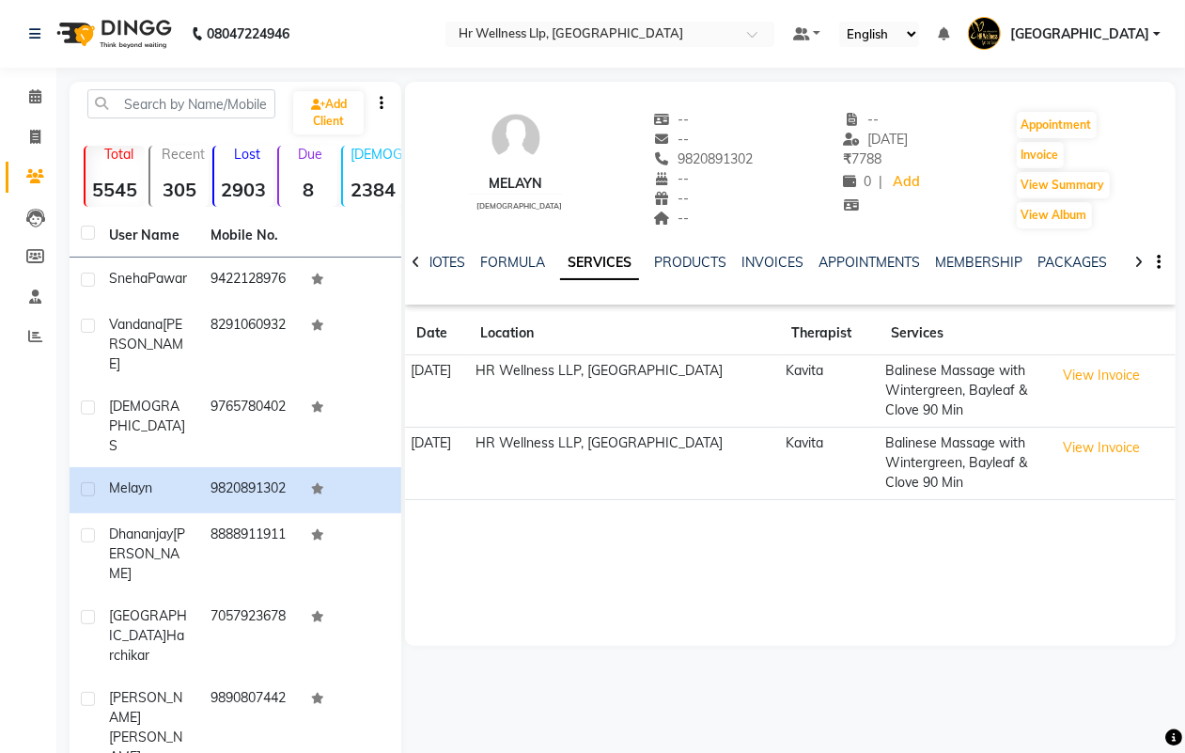
click at [719, 221] on div "--" at bounding box center [703, 219] width 100 height 20
click at [777, 256] on link "INVOICES" at bounding box center [773, 262] width 62 height 17
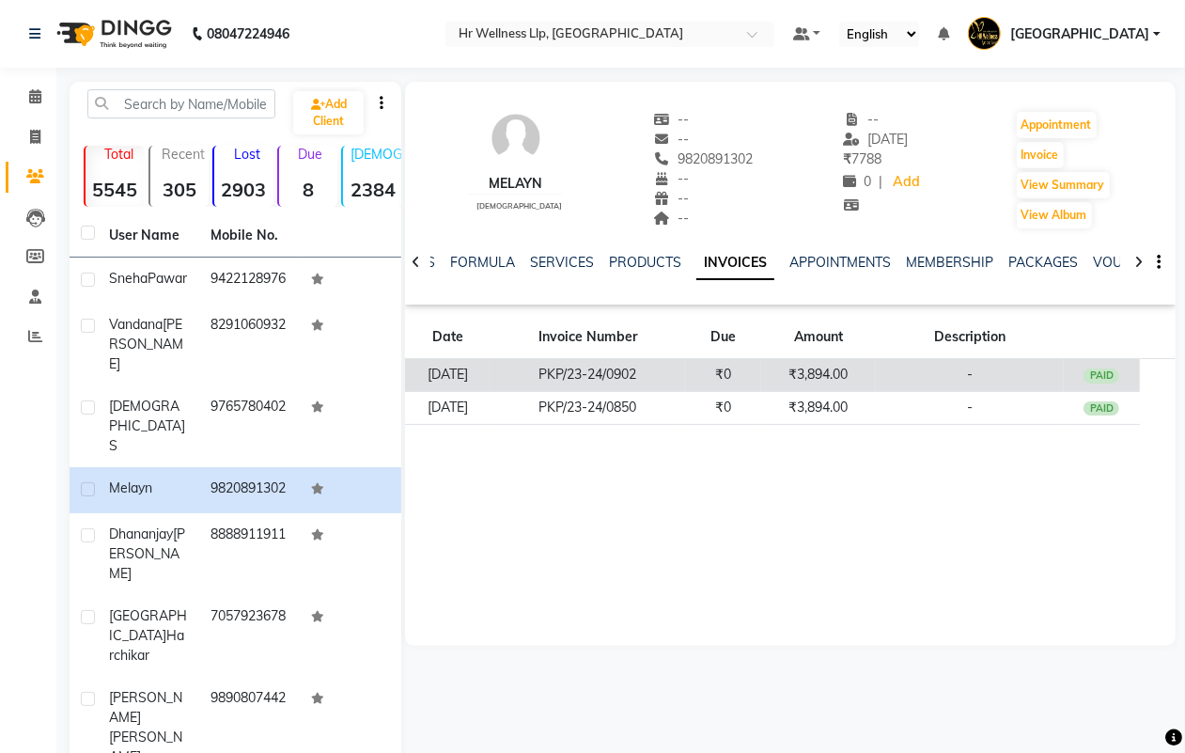
click at [790, 371] on td "₹3,894.00" at bounding box center [818, 375] width 115 height 33
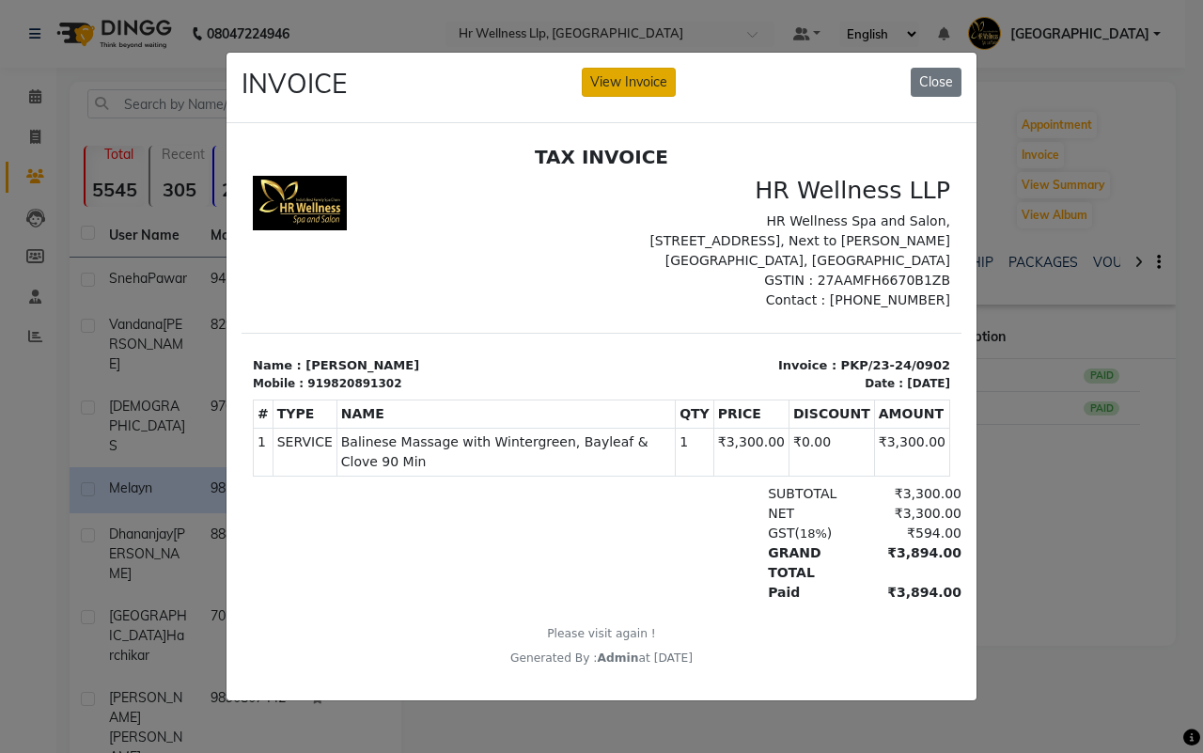
click at [609, 73] on button "View Invoice" at bounding box center [629, 82] width 94 height 29
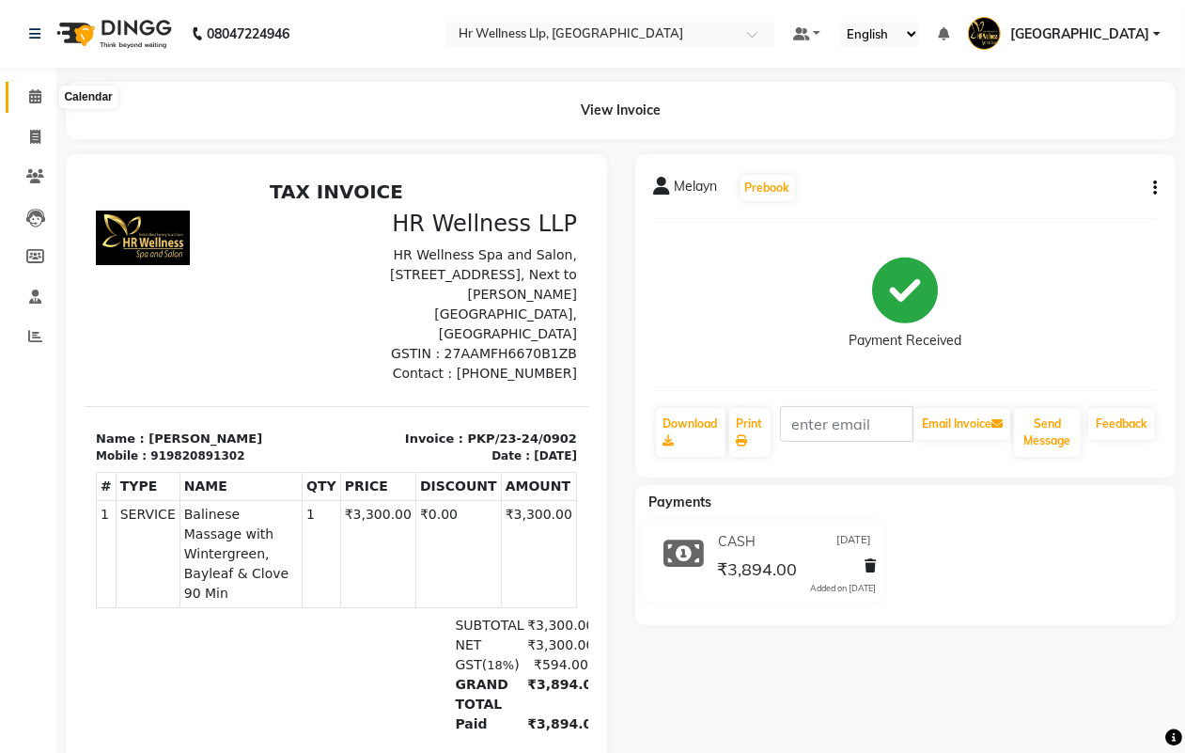
click at [36, 96] on icon at bounding box center [35, 96] width 12 height 14
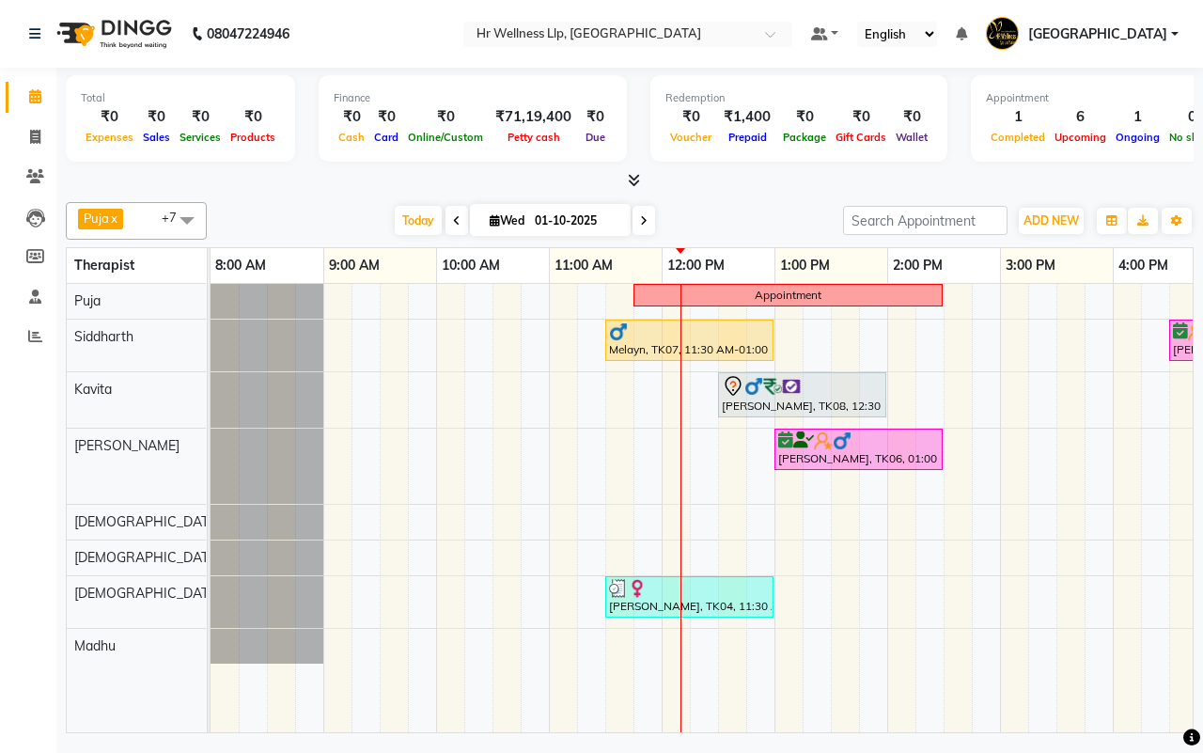
click at [735, 219] on div "[DATE] [DATE]" at bounding box center [525, 221] width 618 height 28
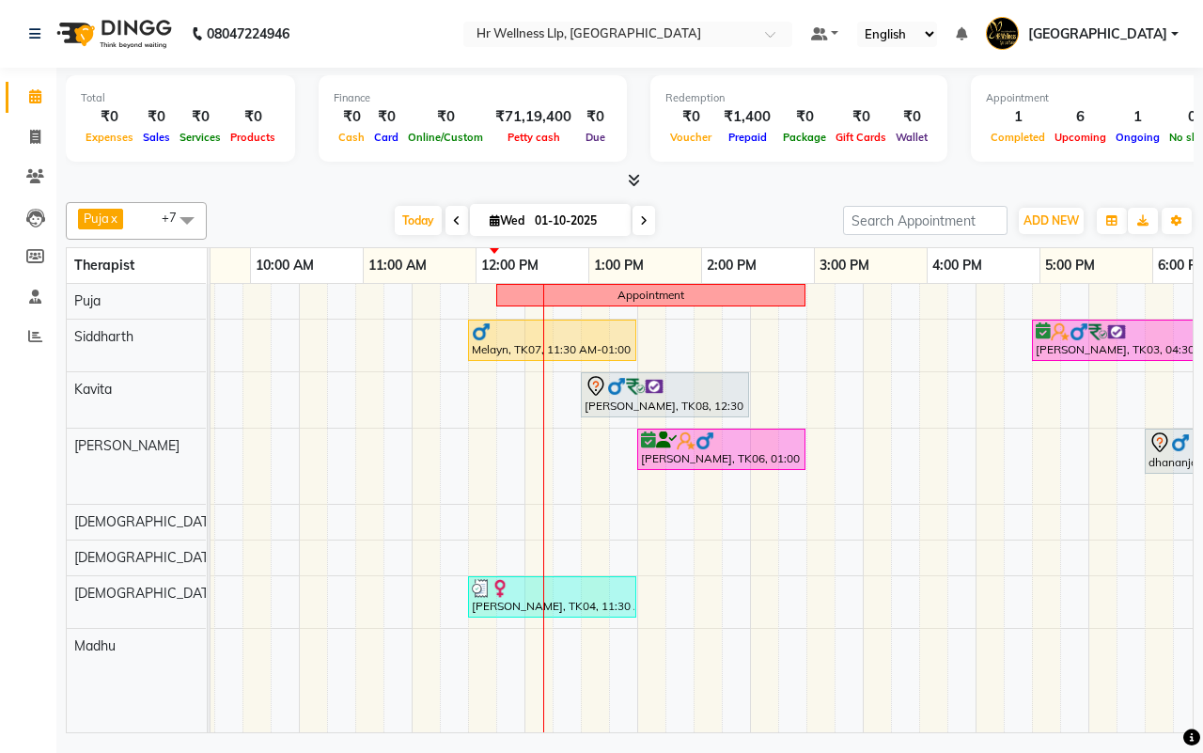
scroll to position [0, 137]
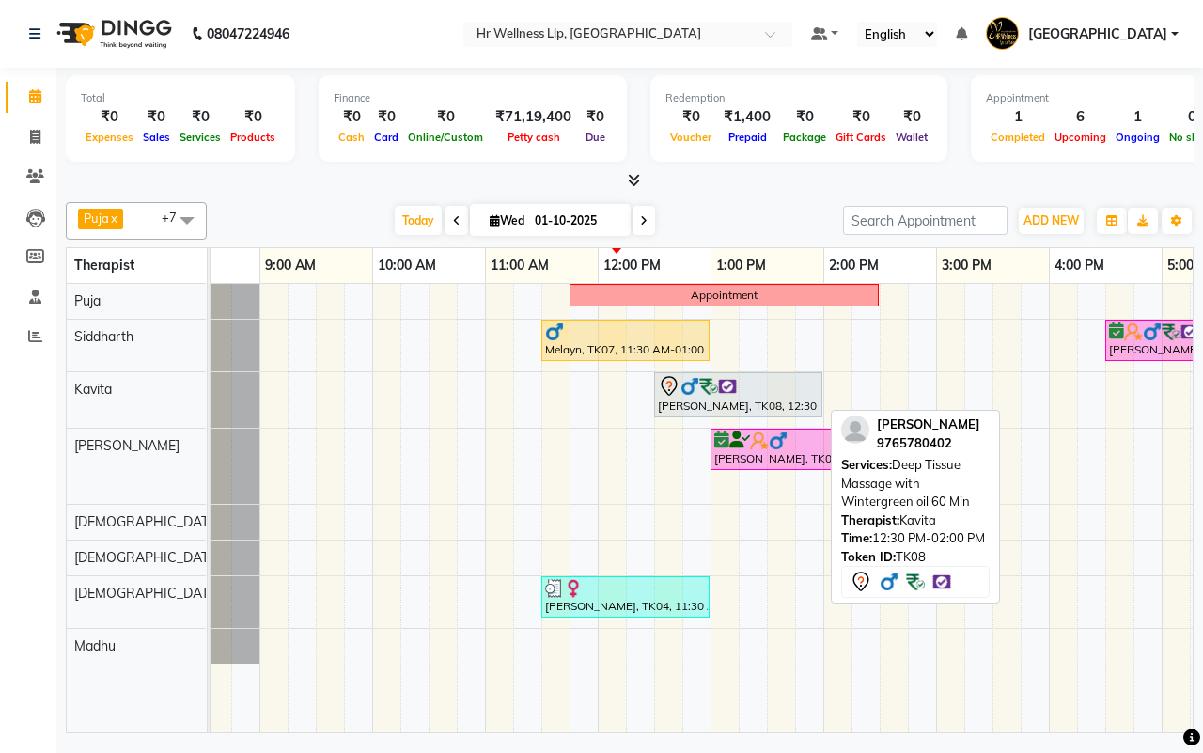
click at [708, 393] on img at bounding box center [708, 386] width 19 height 19
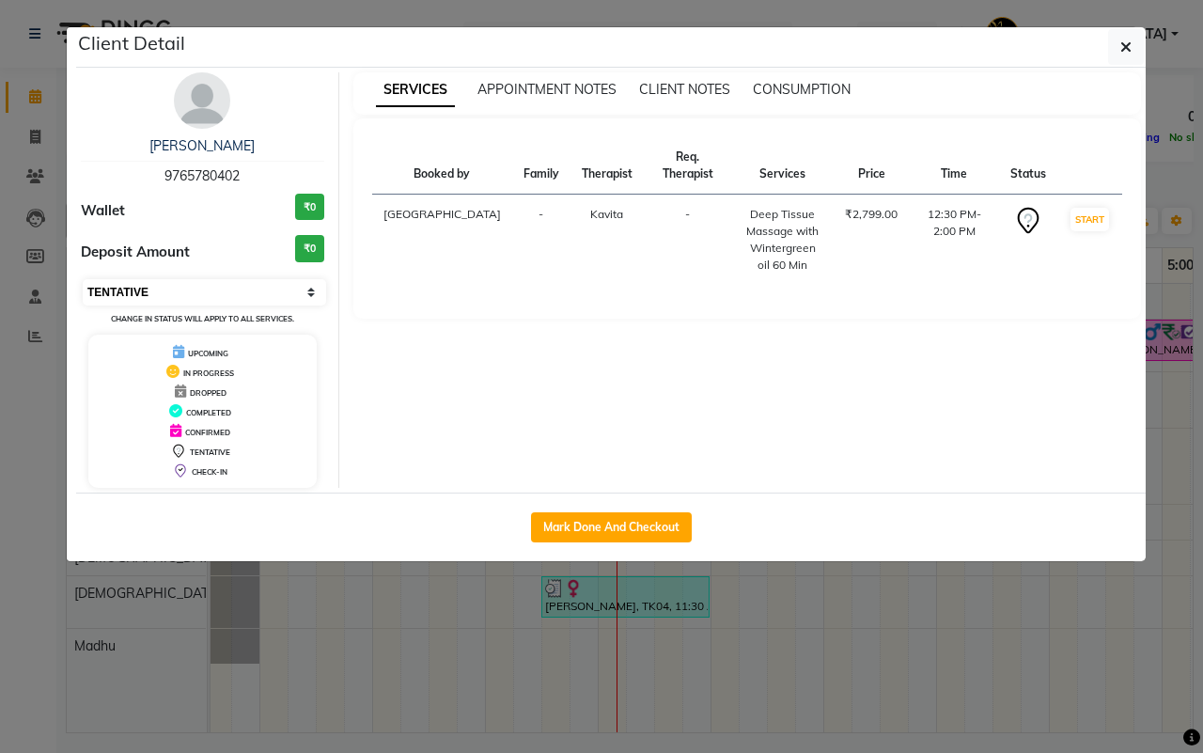
click at [196, 293] on select "Select IN SERVICE CONFIRMED TENTATIVE CHECK IN MARK DONE DROPPED UPCOMING" at bounding box center [204, 292] width 243 height 26
select select "6"
click at [83, 279] on select "Select IN SERVICE CONFIRMED TENTATIVE CHECK IN MARK DONE DROPPED UPCOMING" at bounding box center [204, 292] width 243 height 26
click at [1123, 45] on icon "button" at bounding box center [1125, 46] width 11 height 15
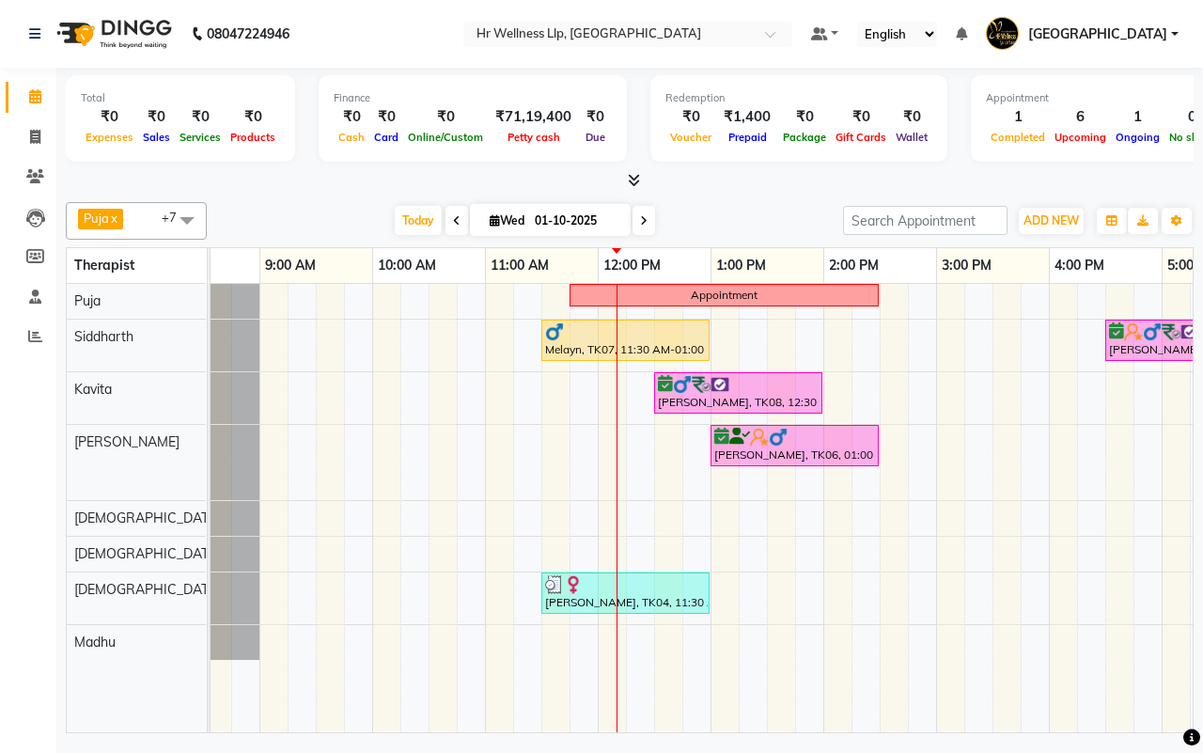
scroll to position [0, 377]
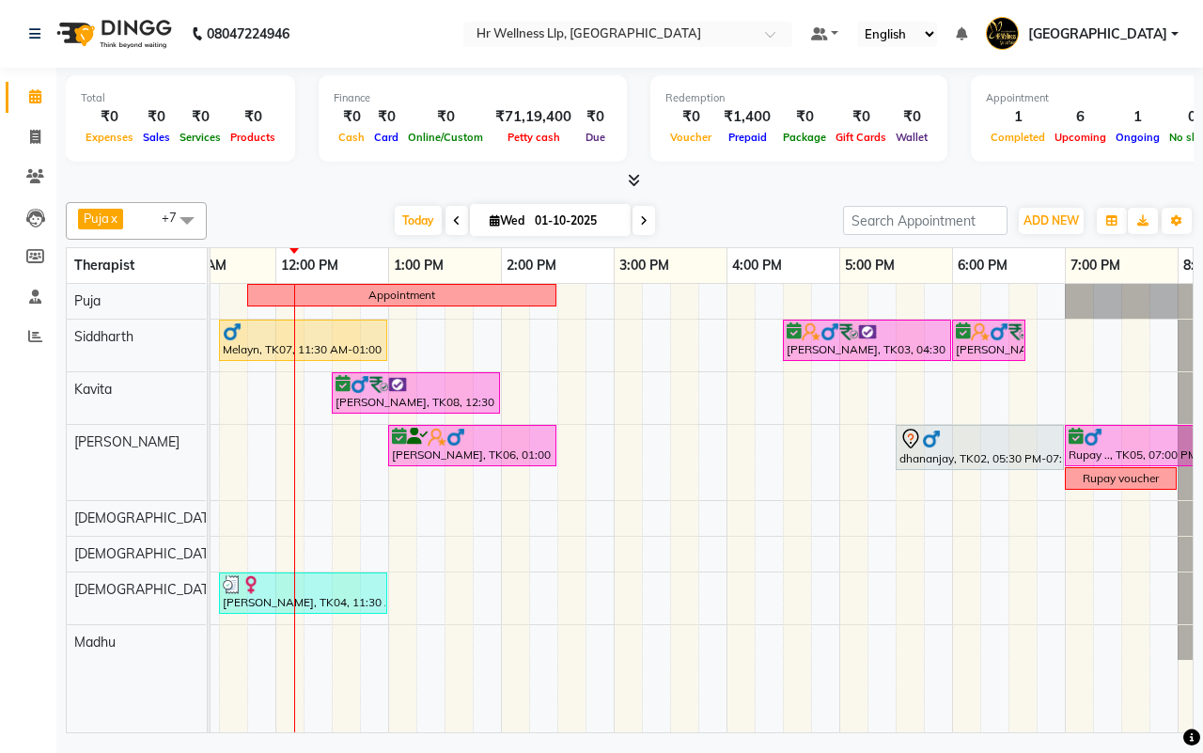
click at [726, 222] on div "[DATE] [DATE]" at bounding box center [525, 221] width 618 height 28
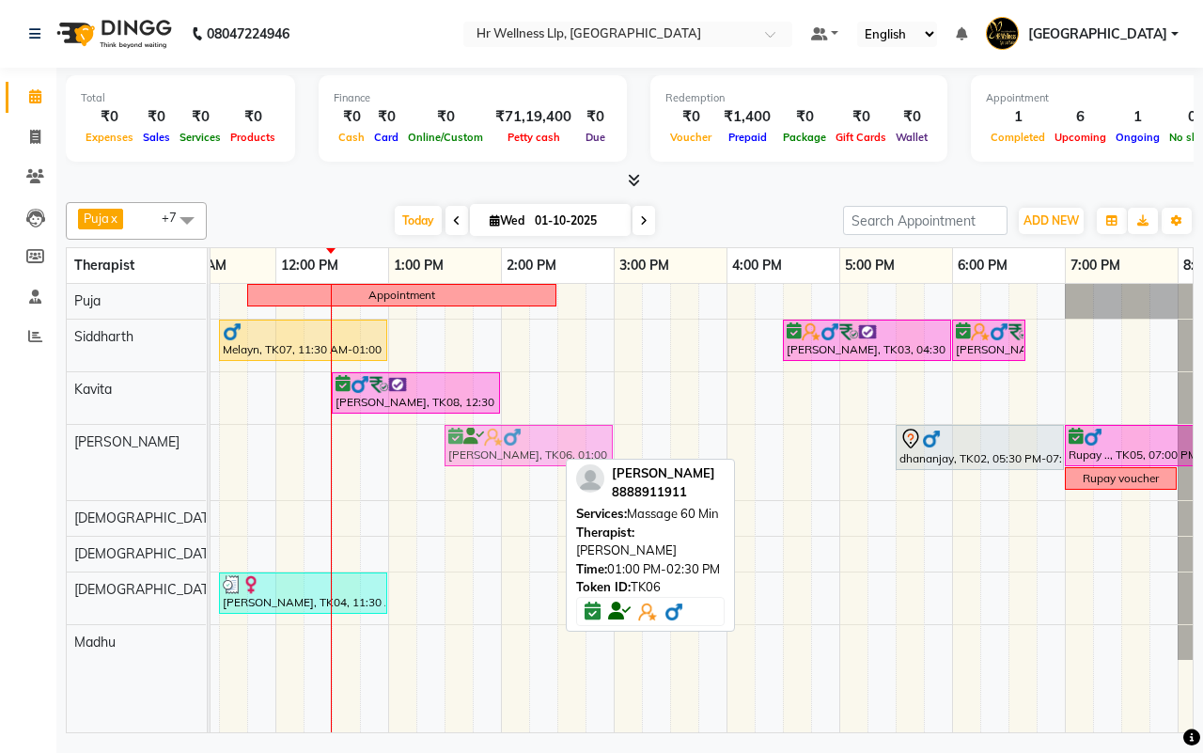
drag, startPoint x: 465, startPoint y: 451, endPoint x: 523, endPoint y: 451, distance: 57.3
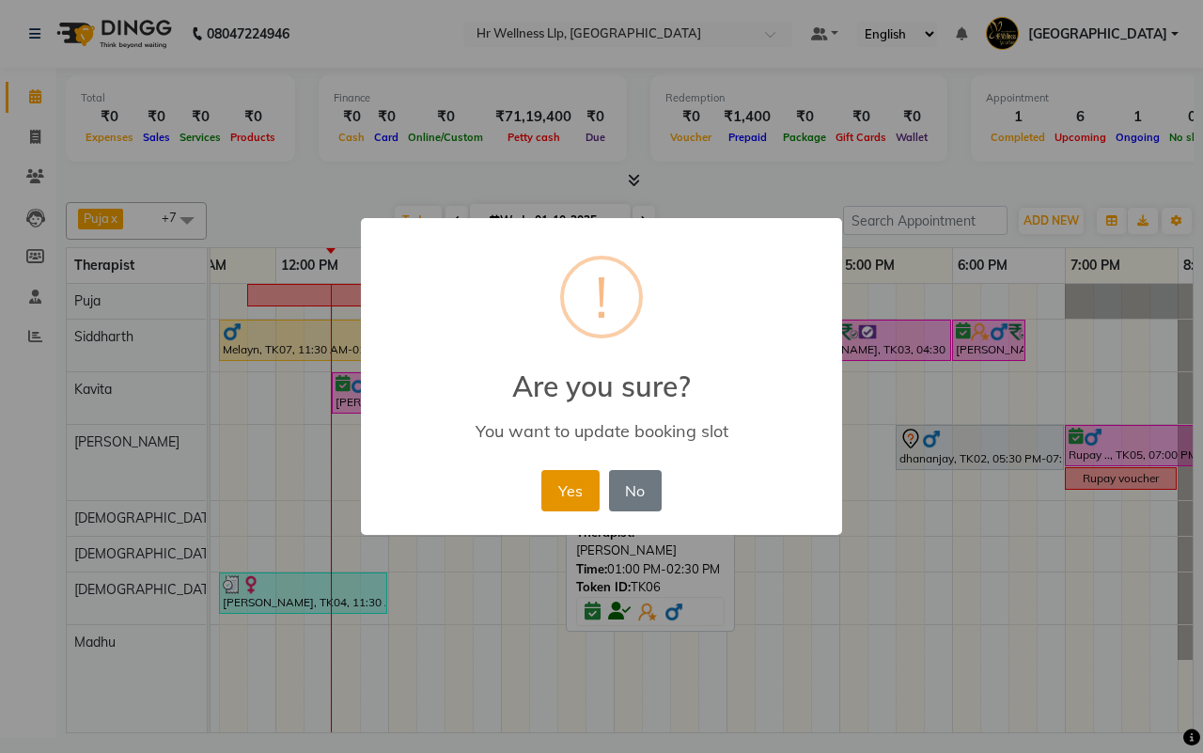
click at [569, 496] on button "Yes" at bounding box center [569, 490] width 57 height 41
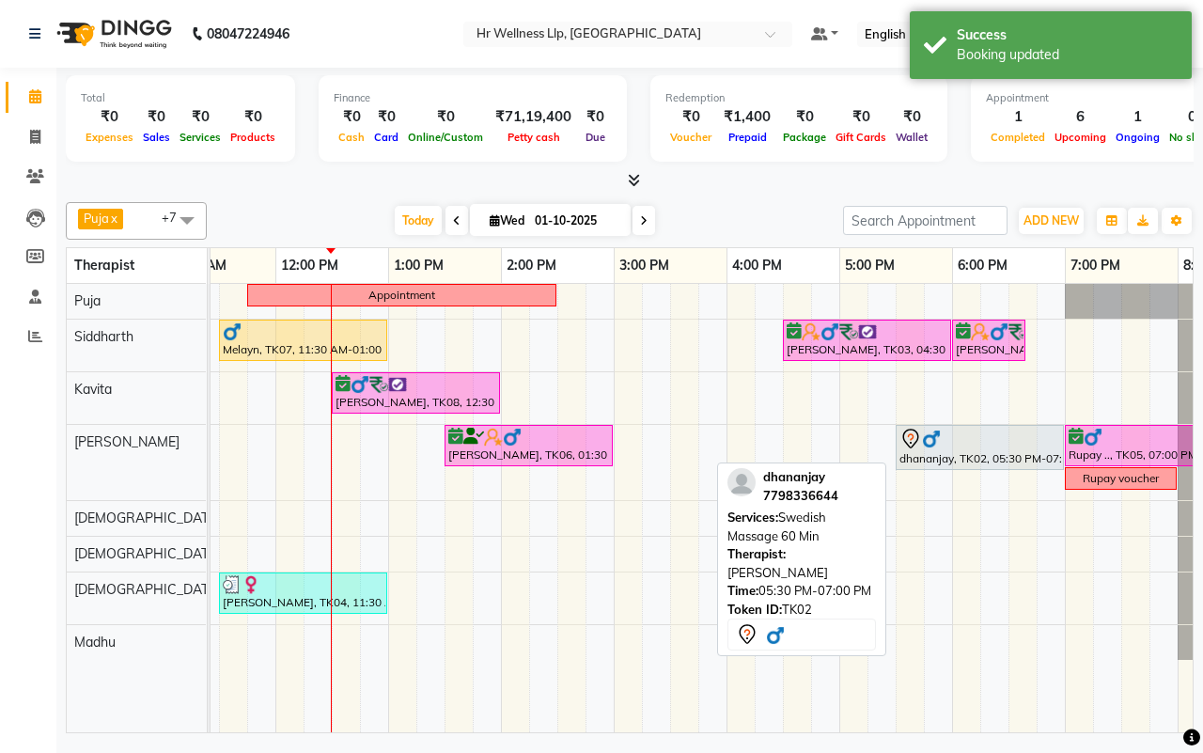
click at [973, 451] on div "dhananjay, TK02, 05:30 PM-07:00 PM, Swedish Massage 60 Min" at bounding box center [980, 447] width 164 height 39
select select "6"
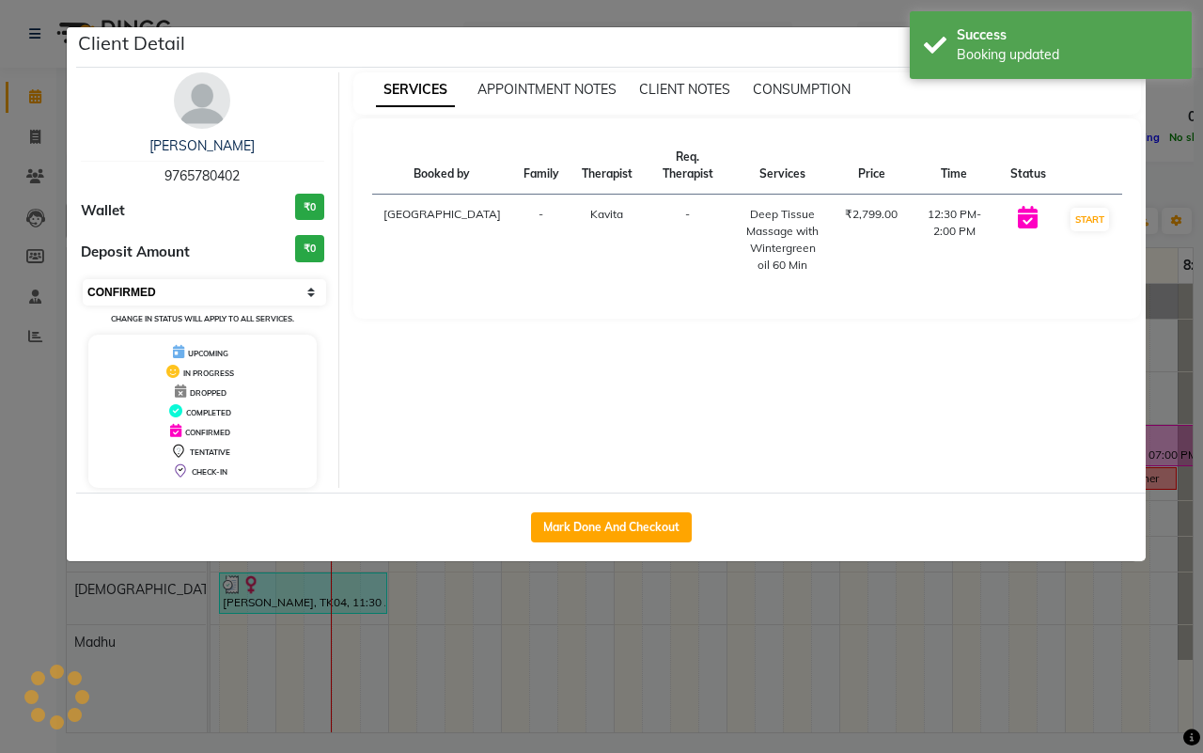
click at [180, 294] on select "Select IN SERVICE CONFIRMED TENTATIVE CHECK IN MARK DONE DROPPED UPCOMING" at bounding box center [204, 292] width 243 height 26
click at [83, 279] on select "Select IN SERVICE CONFIRMED TENTATIVE CHECK IN MARK DONE DROPPED UPCOMING" at bounding box center [204, 292] width 243 height 26
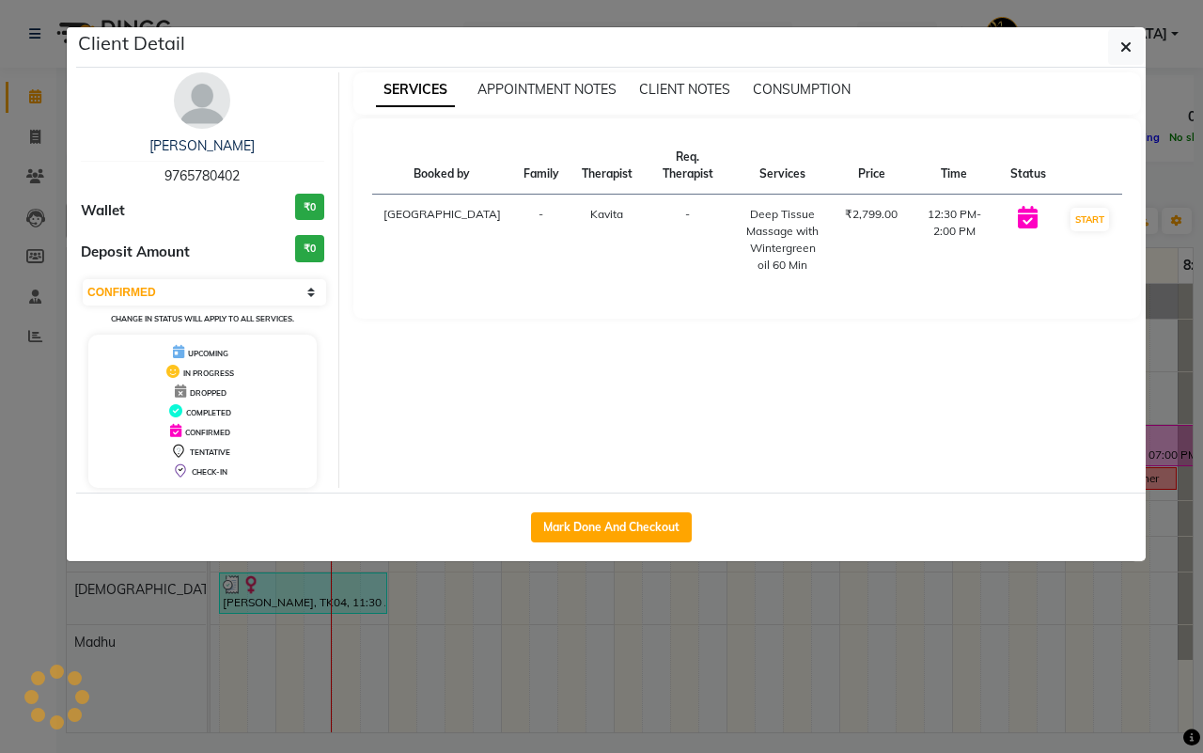
click at [924, 45] on div "Client Detail" at bounding box center [611, 47] width 1070 height 40
click at [1124, 43] on icon "button" at bounding box center [1125, 46] width 11 height 15
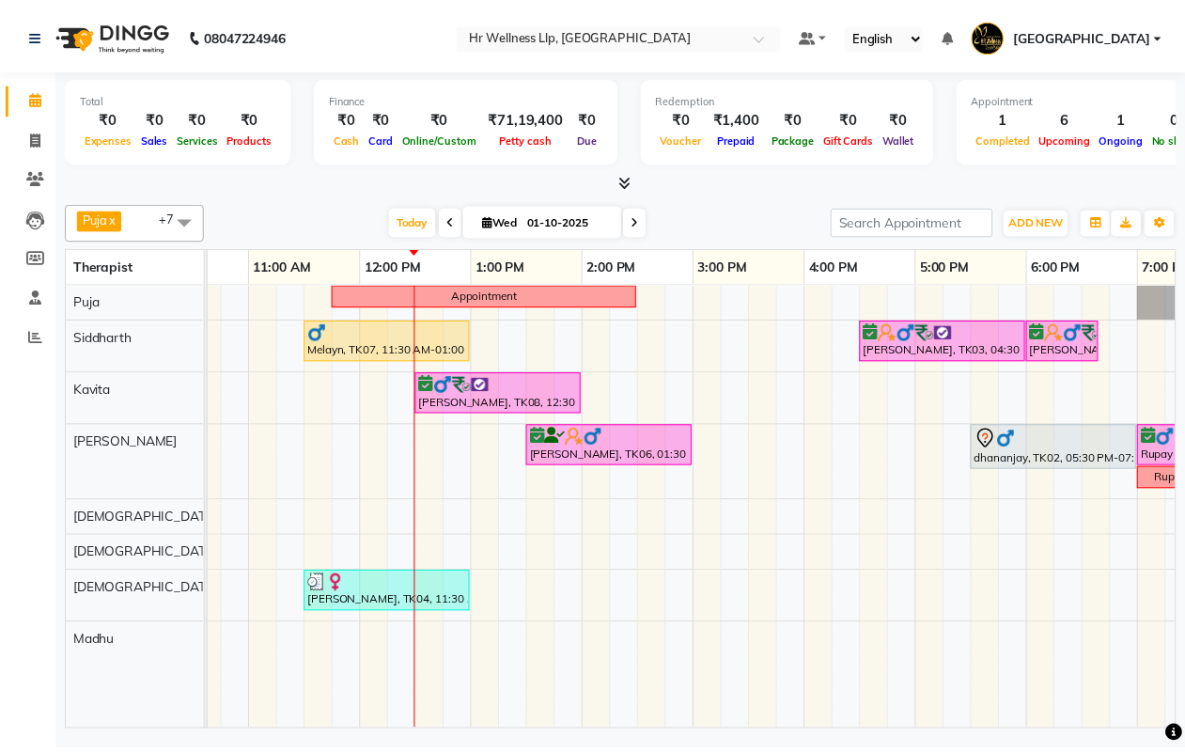
scroll to position [0, 219]
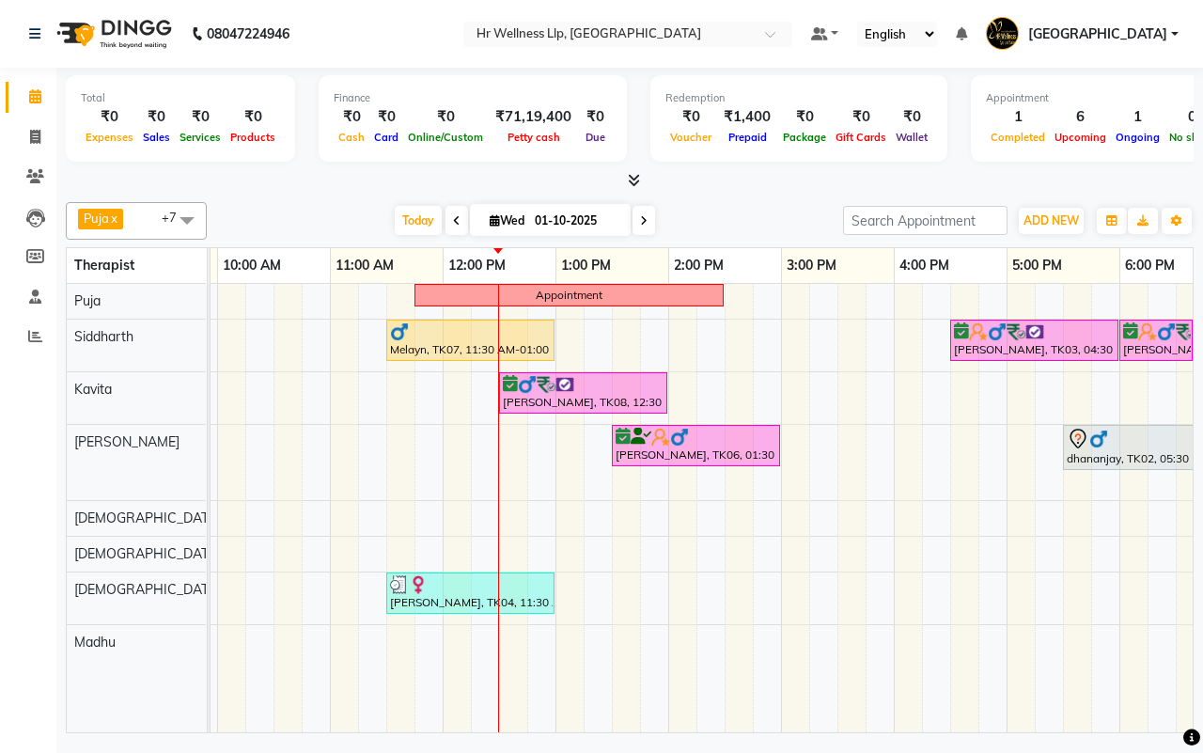
click at [729, 221] on div "[DATE] [DATE]" at bounding box center [525, 221] width 618 height 28
click at [728, 219] on div "[DATE] [DATE]" at bounding box center [525, 221] width 618 height 28
click at [750, 214] on div "[DATE] [DATE]" at bounding box center [525, 221] width 618 height 28
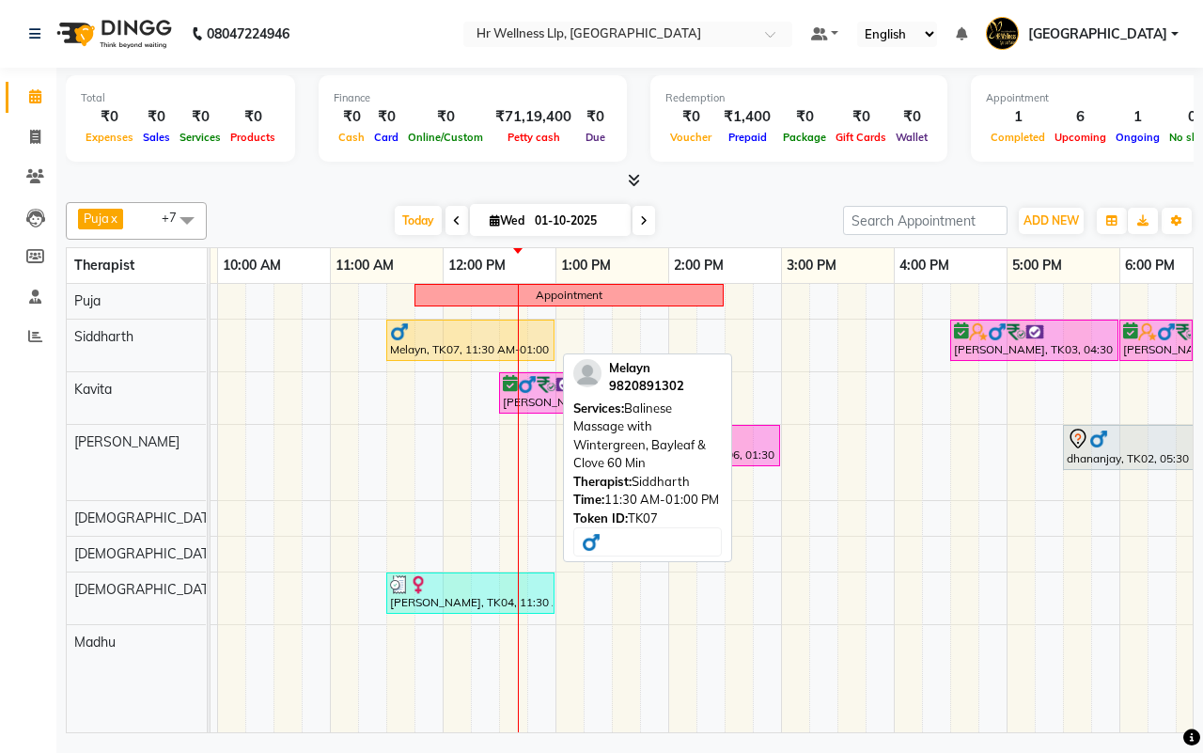
click at [461, 352] on div "Melayn, TK07, 11:30 AM-01:00 PM, Balinese Massage with Wintergreen, Bayleaf & C…" at bounding box center [470, 340] width 164 height 36
select select "1"
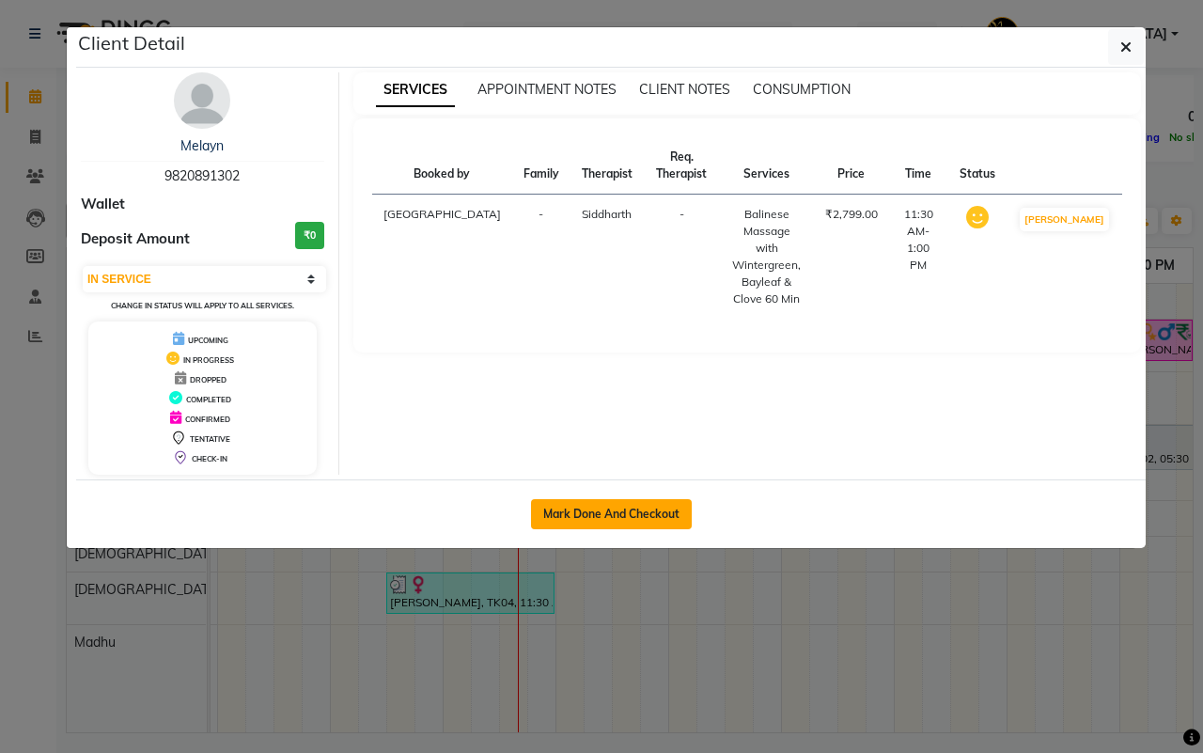
click at [603, 514] on button "Mark Done And Checkout" at bounding box center [611, 514] width 161 height 30
select select "service"
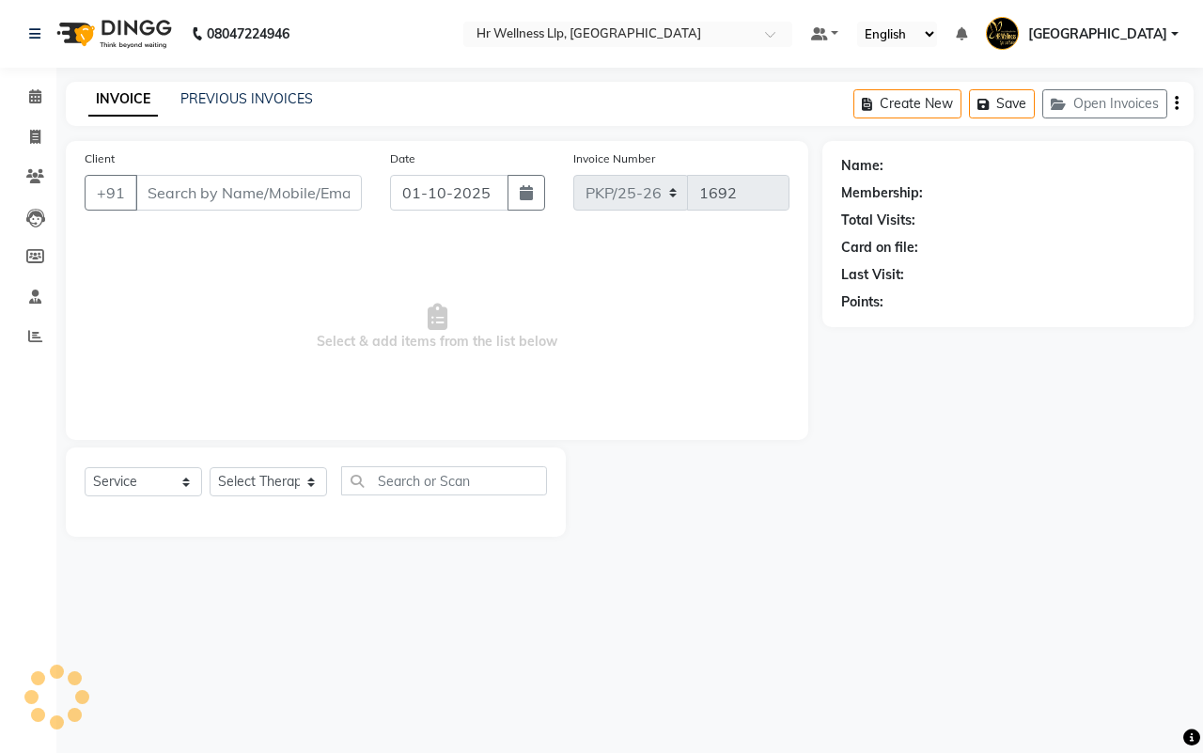
type input "9820891302"
select select "16489"
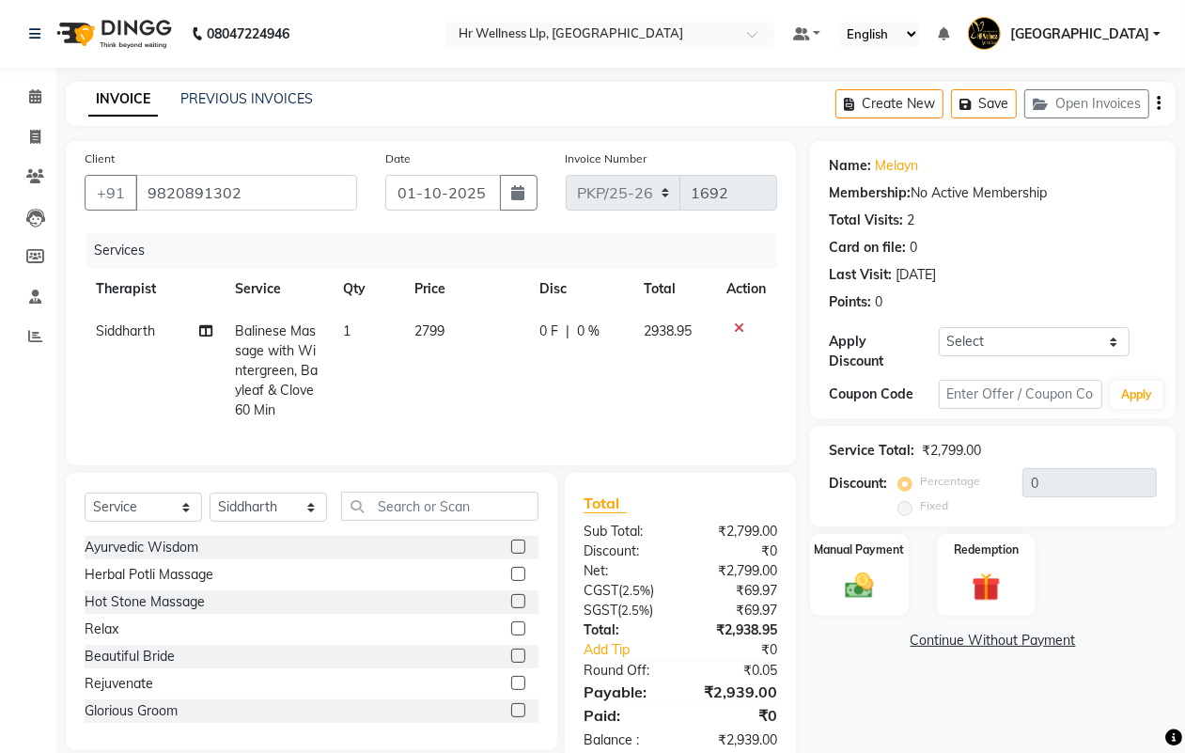
click at [279, 365] on span "Balinese Massage with Wintergreen, Bayleaf & Clove 60 Min" at bounding box center [276, 370] width 83 height 96
select select "16489"
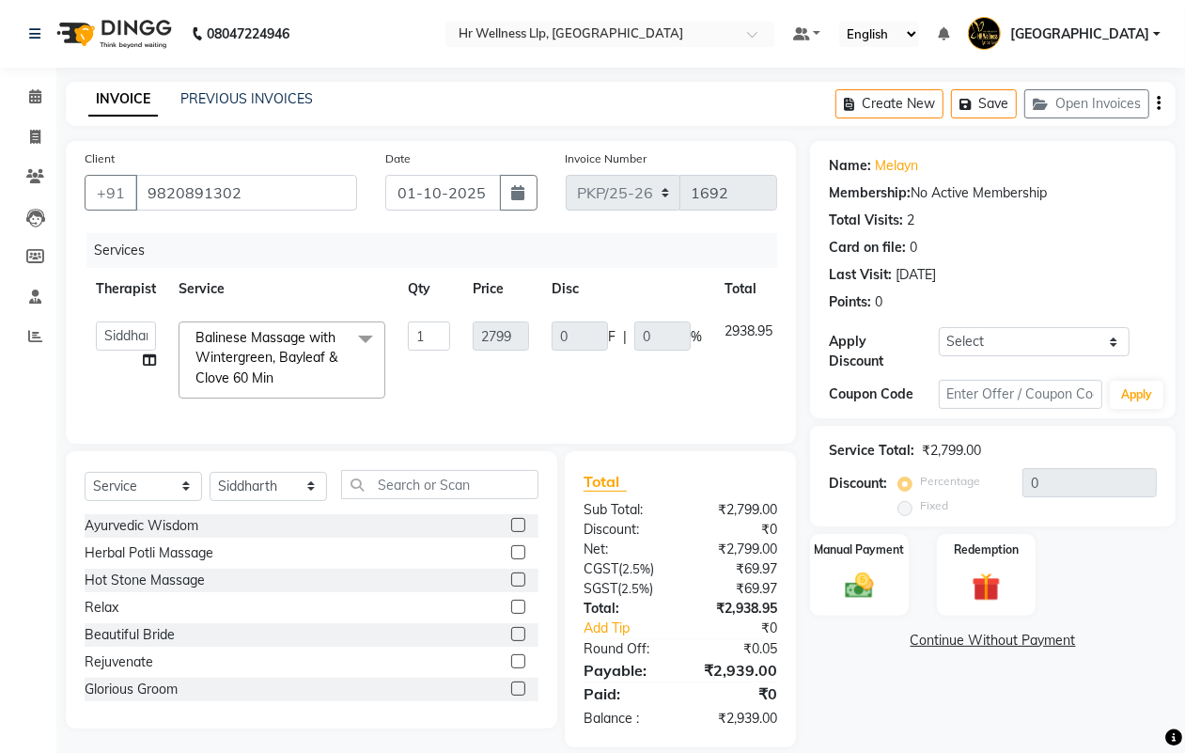
click at [365, 336] on span at bounding box center [366, 339] width 38 height 36
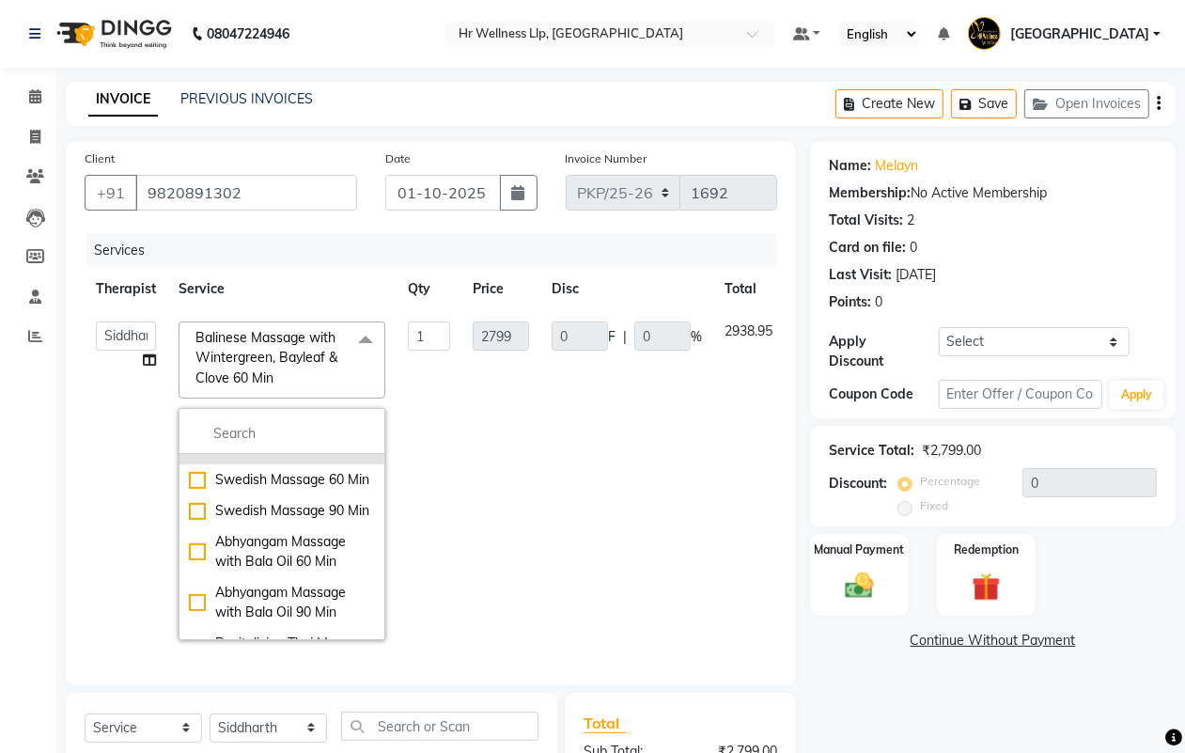
scroll to position [822, 0]
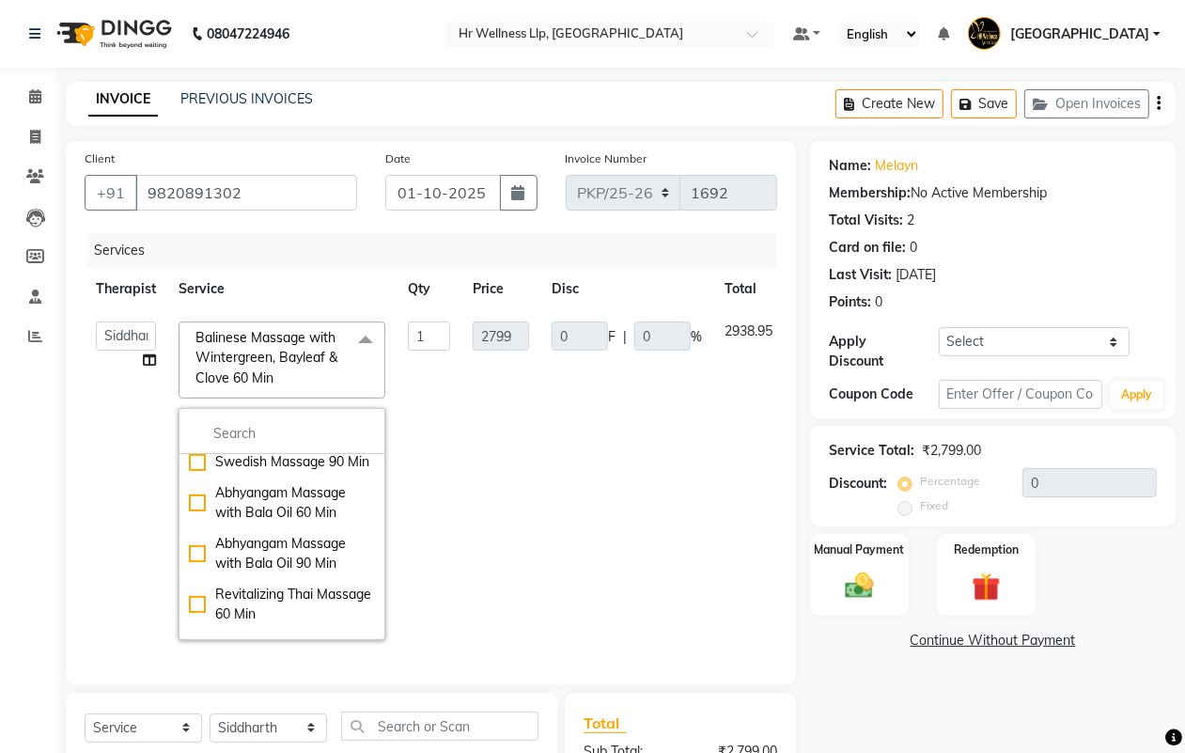
click at [193, 441] on div "Swedish Massage 60 Min" at bounding box center [282, 431] width 186 height 20
checkbox input "false"
checkbox input "true"
type input "2499"
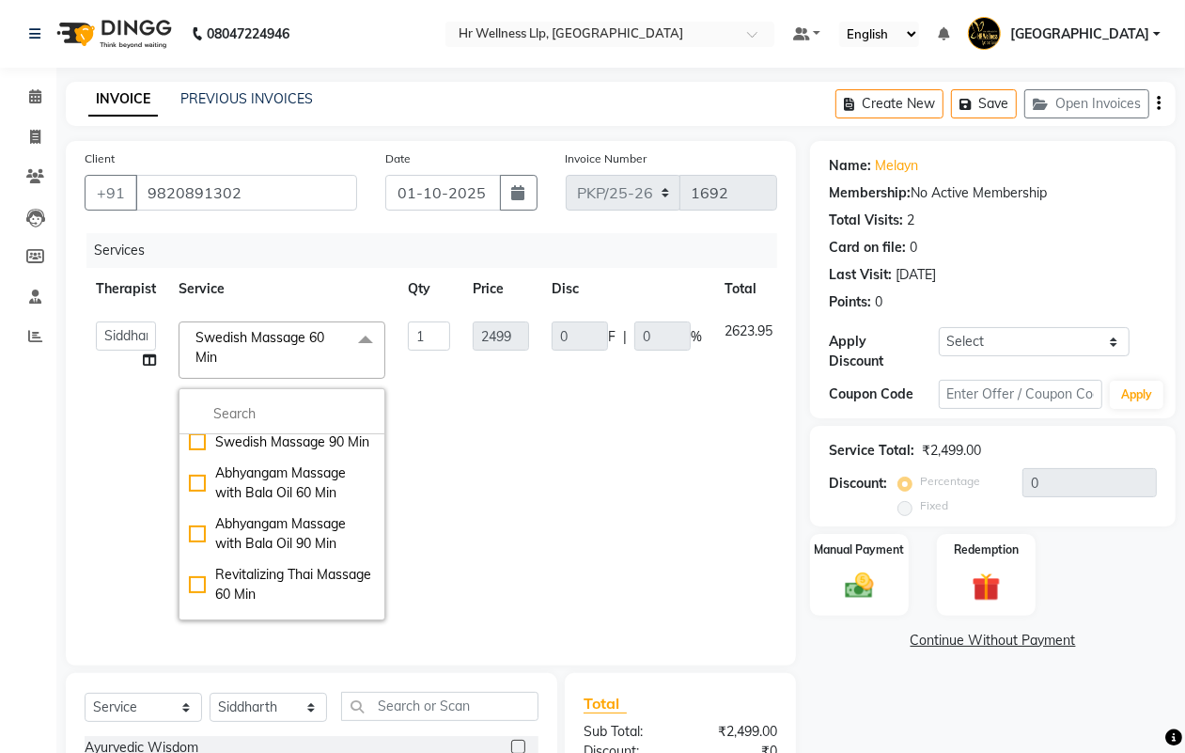
click at [534, 514] on td "2499" at bounding box center [501, 470] width 79 height 321
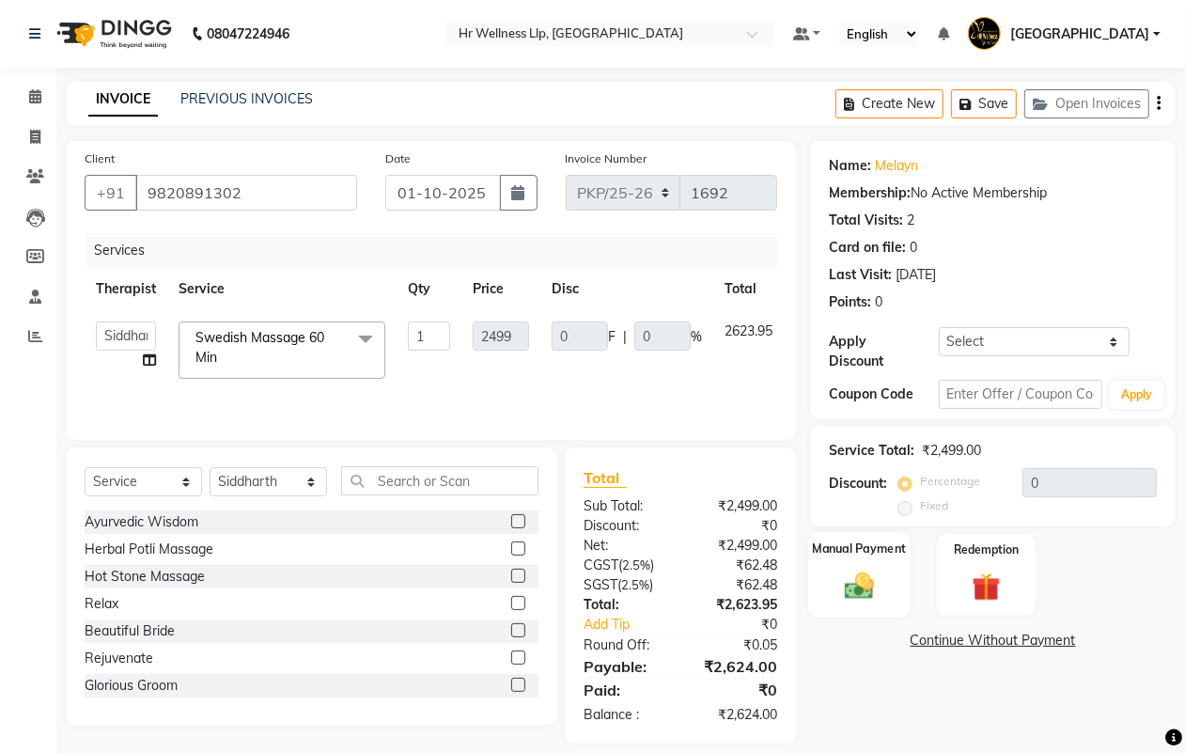
click at [857, 588] on img at bounding box center [859, 586] width 47 height 34
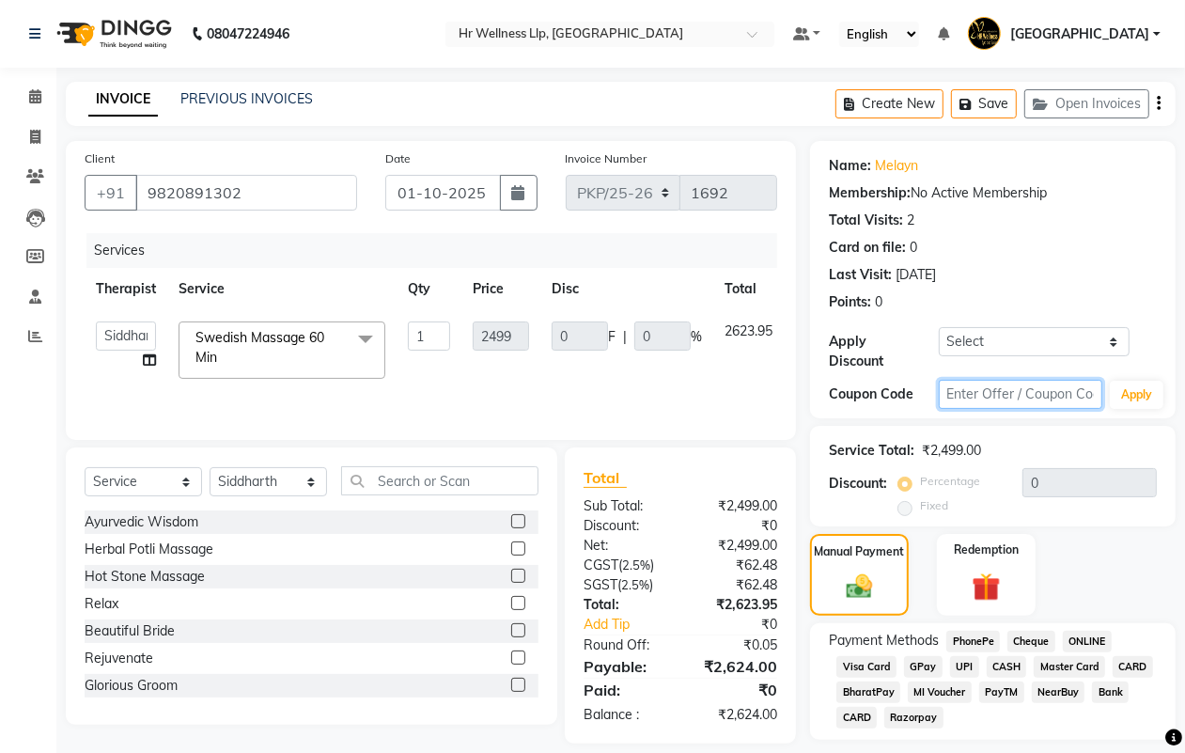
click at [974, 397] on input "text" at bounding box center [1021, 394] width 164 height 29
click at [1135, 390] on button "Apply" at bounding box center [1137, 395] width 54 height 28
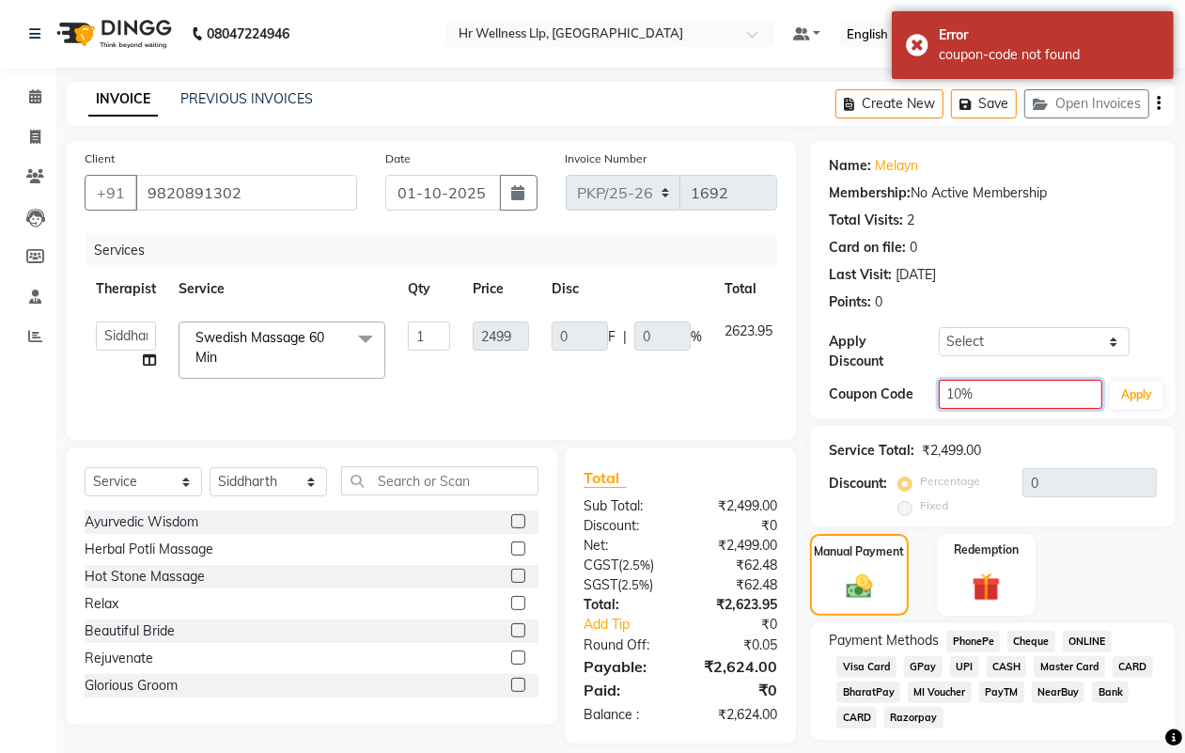
click at [947, 392] on input "10%" at bounding box center [1021, 394] width 164 height 29
type input "d10%"
click at [1125, 398] on button "Apply" at bounding box center [1137, 395] width 54 height 28
type input "10"
type input "249.9"
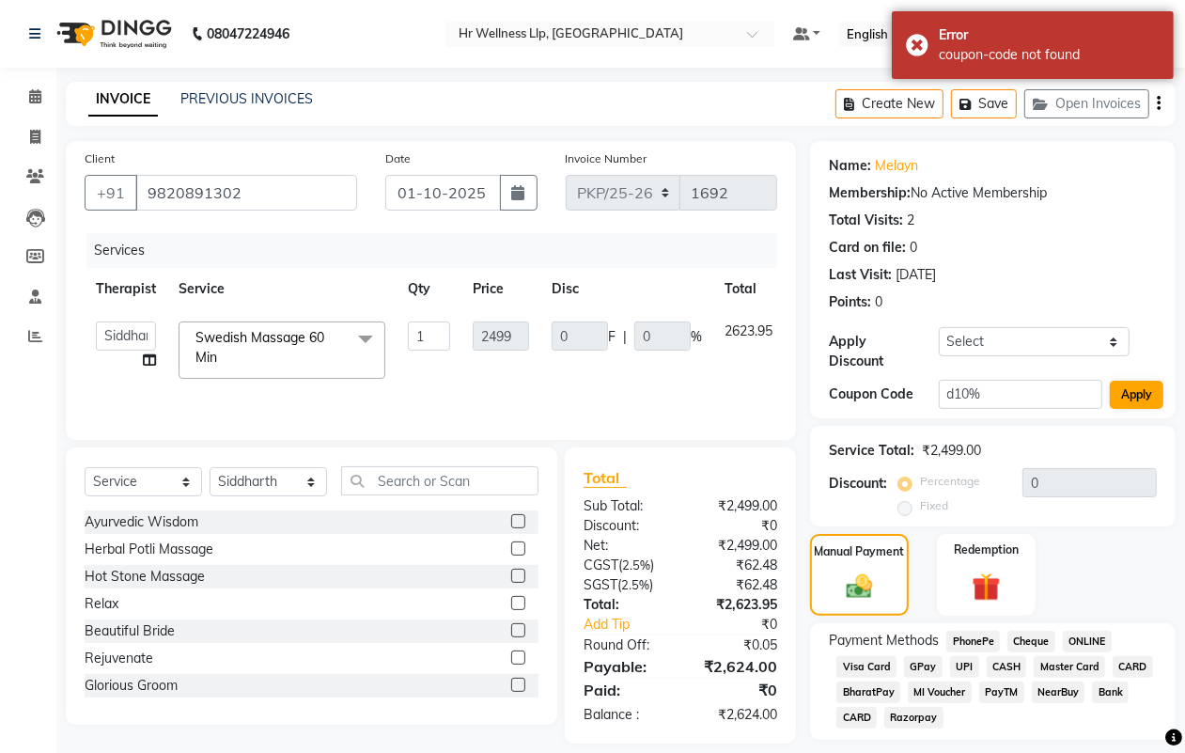
type input "10"
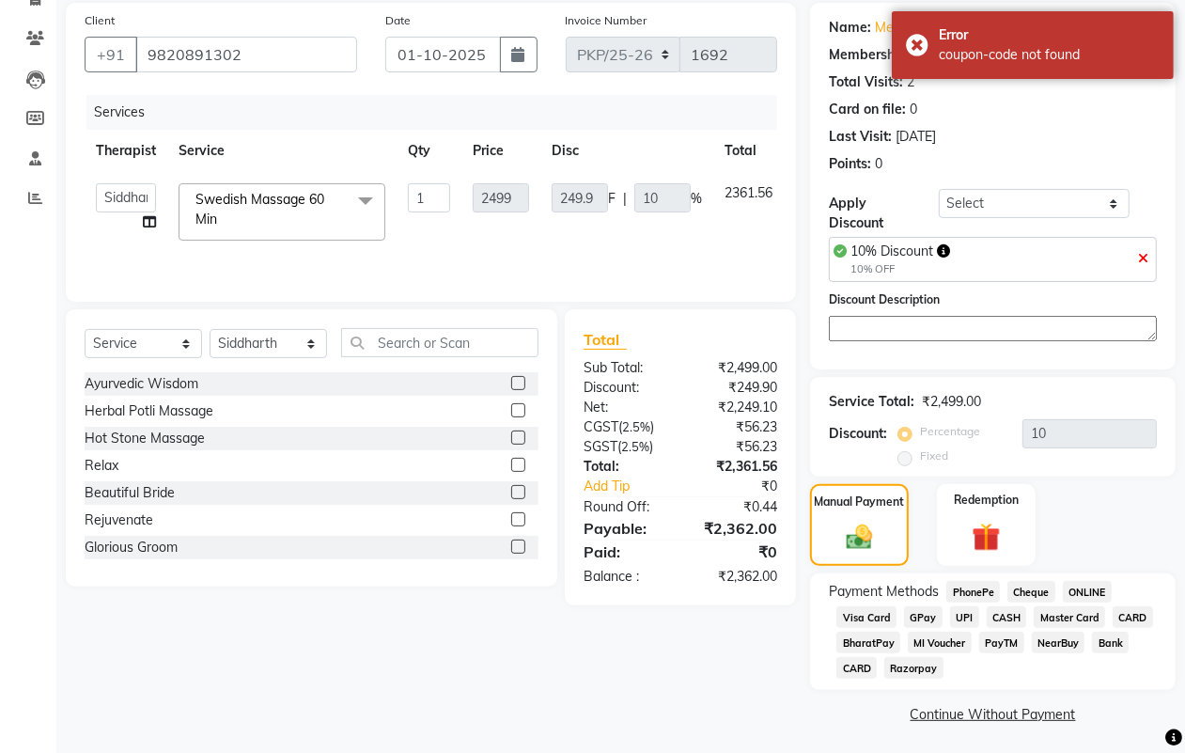
scroll to position [142, 0]
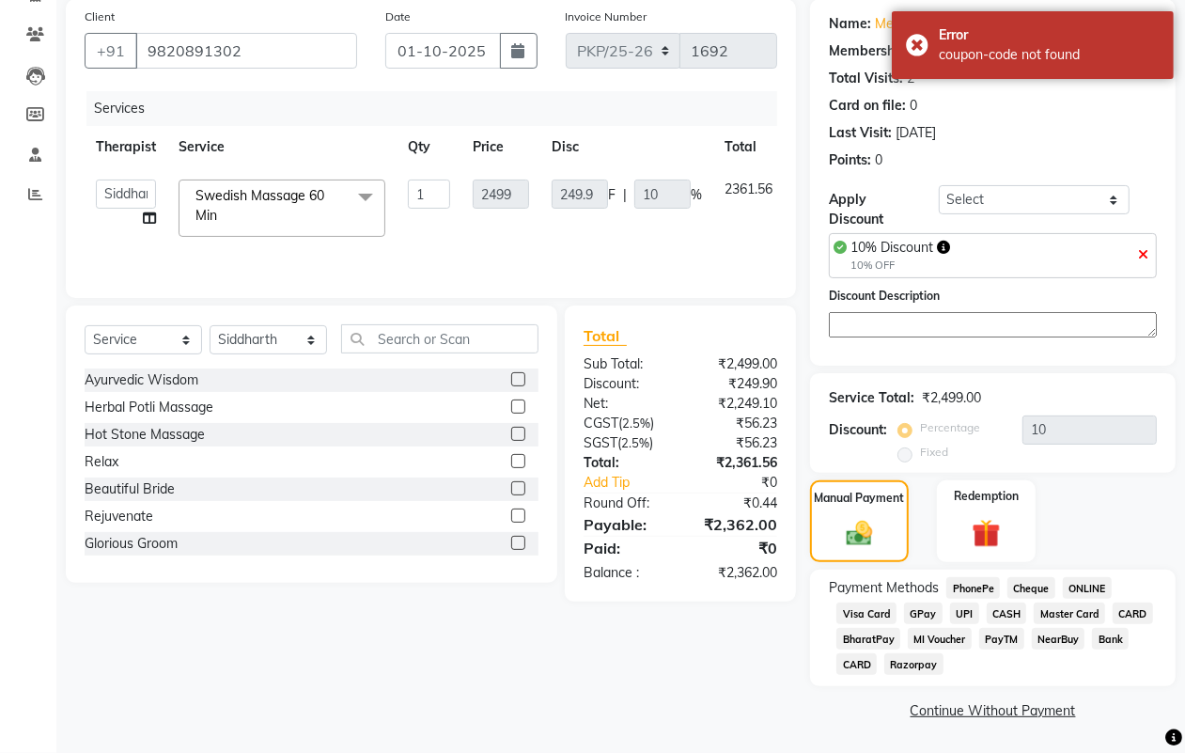
click at [998, 611] on span "CASH" at bounding box center [1007, 614] width 40 height 22
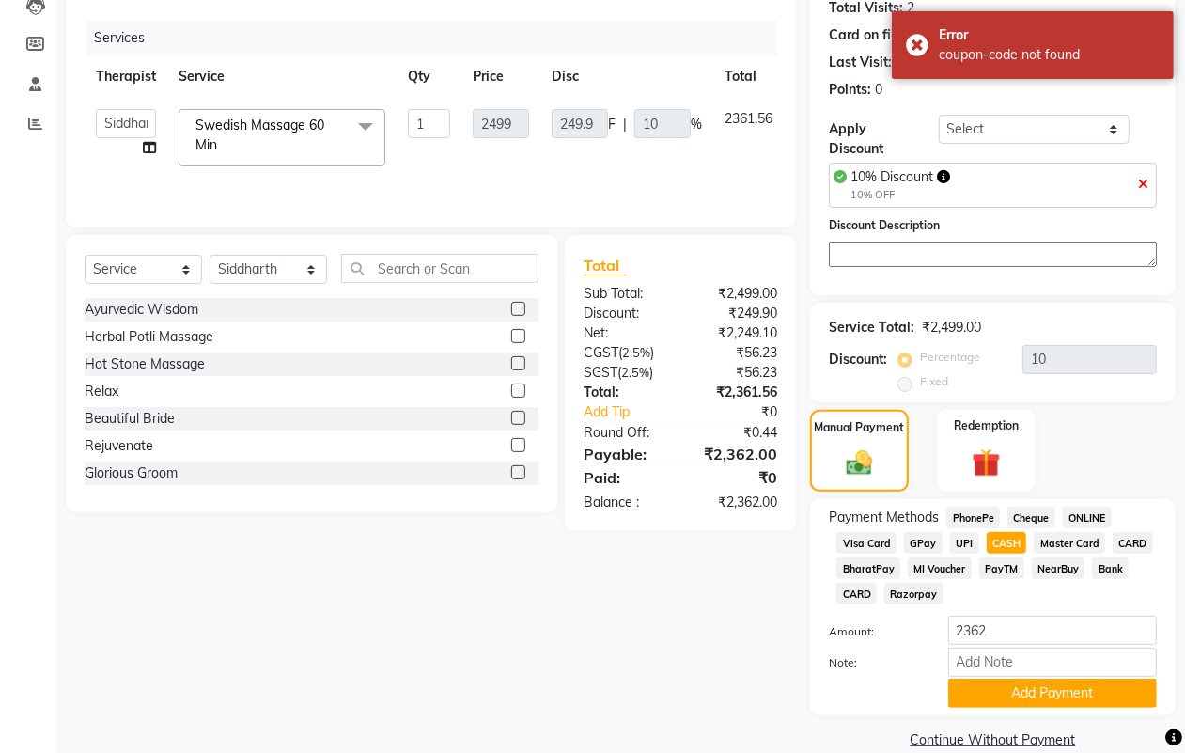
scroll to position [241, 0]
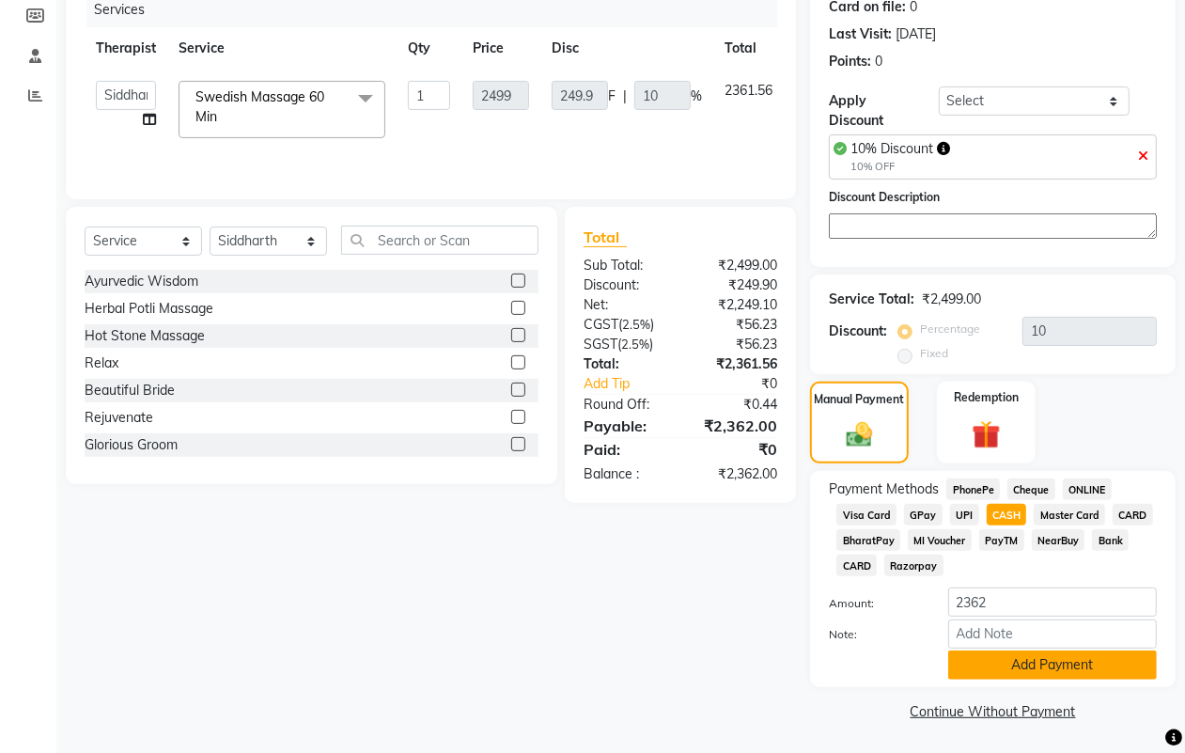
click at [1017, 668] on button "Add Payment" at bounding box center [1052, 664] width 209 height 29
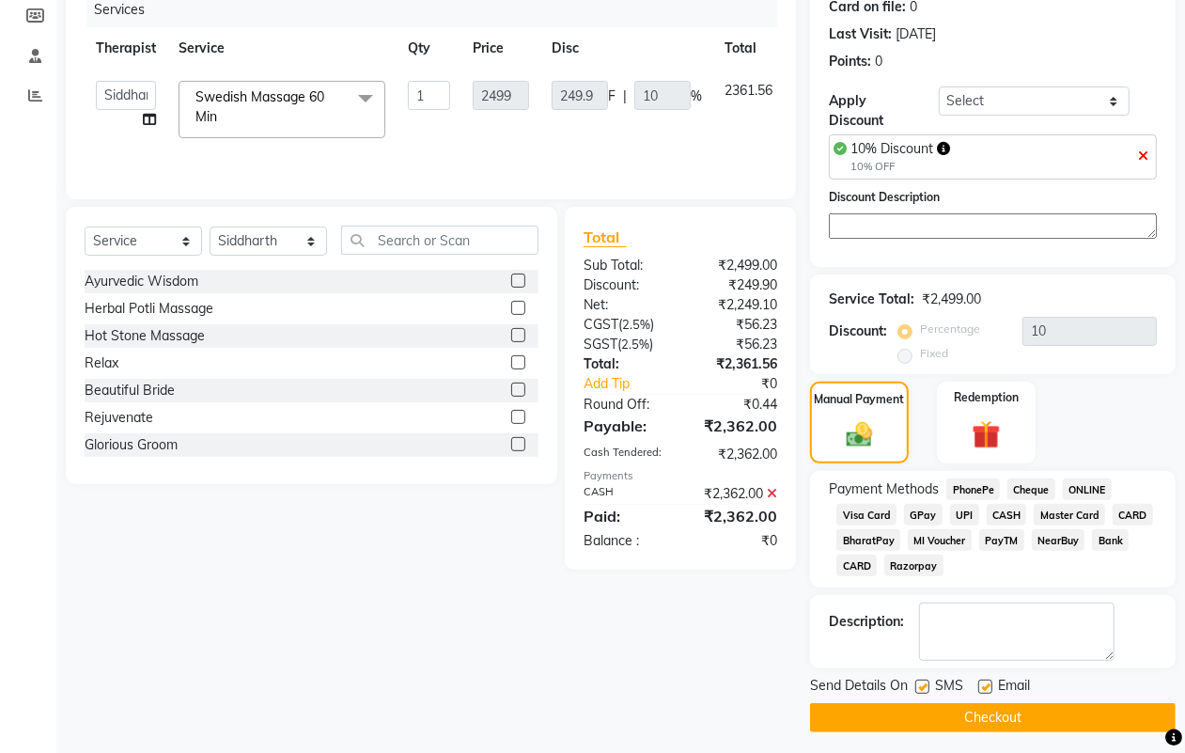
click at [921, 688] on label at bounding box center [923, 687] width 14 height 14
click at [921, 688] on input "checkbox" at bounding box center [922, 687] width 12 height 12
checkbox input "false"
click at [984, 691] on label at bounding box center [985, 687] width 14 height 14
click at [984, 691] on input "checkbox" at bounding box center [984, 687] width 12 height 12
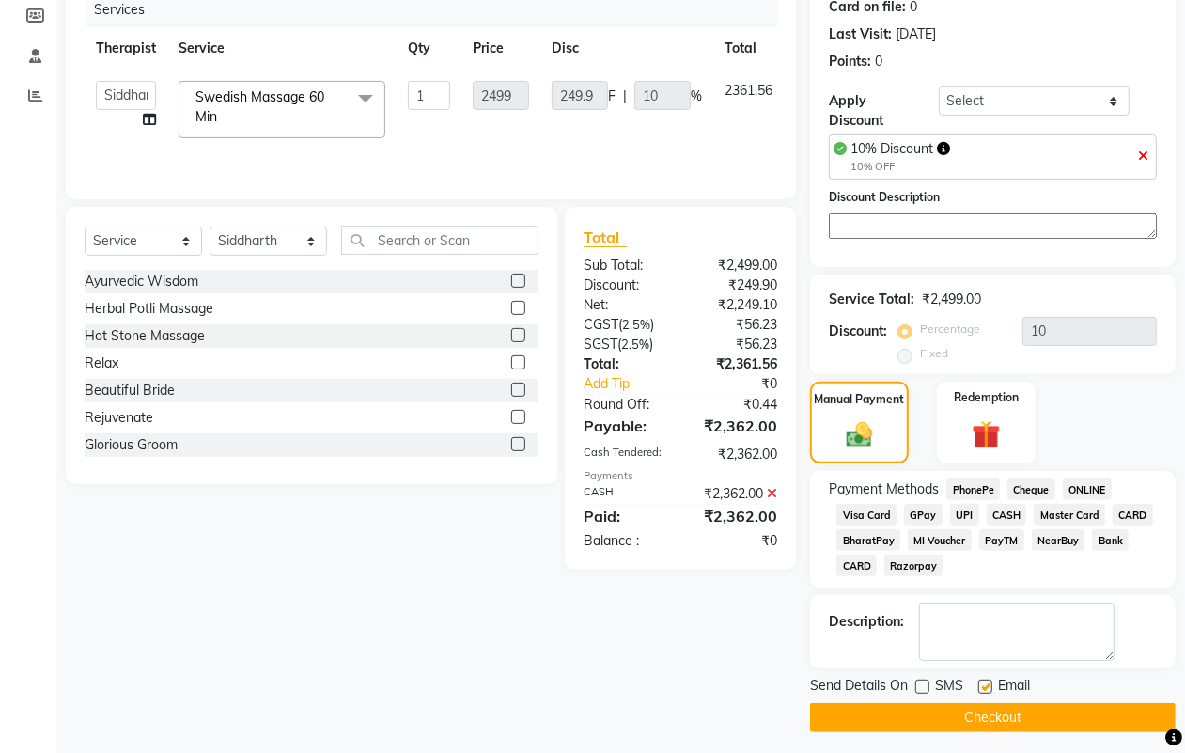
checkbox input "false"
click at [989, 711] on button "Checkout" at bounding box center [993, 717] width 366 height 29
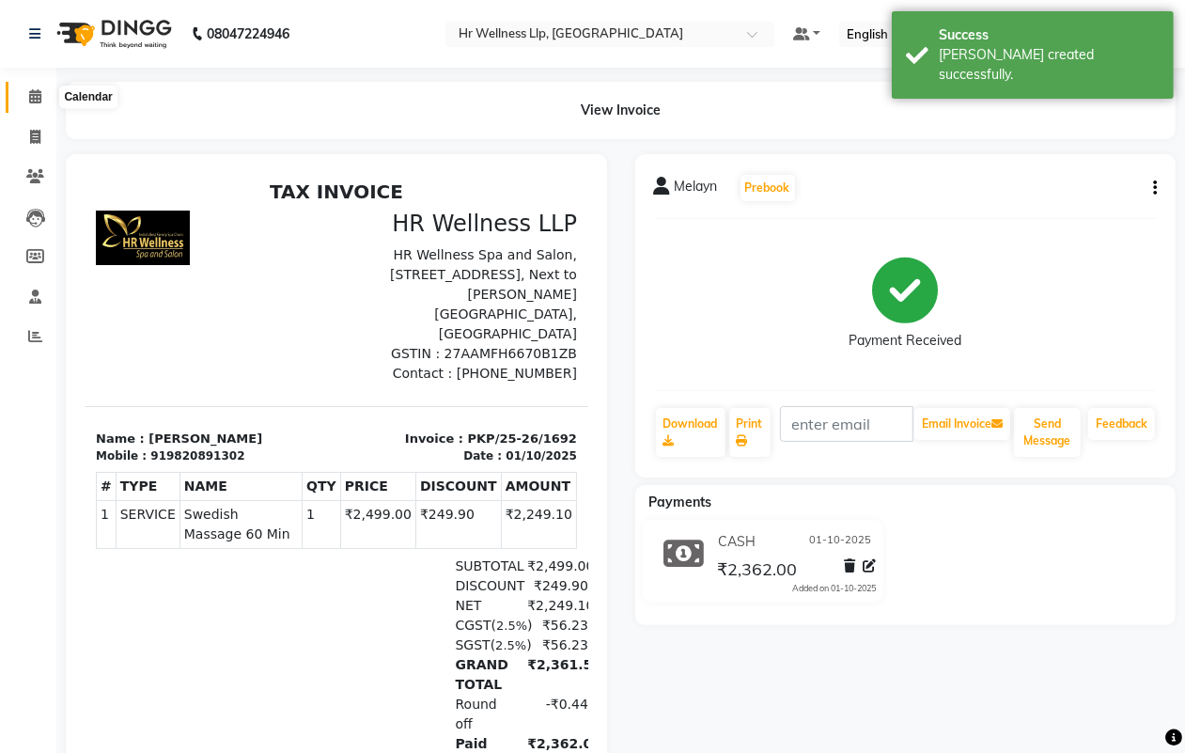
click at [39, 97] on icon at bounding box center [35, 96] width 12 height 14
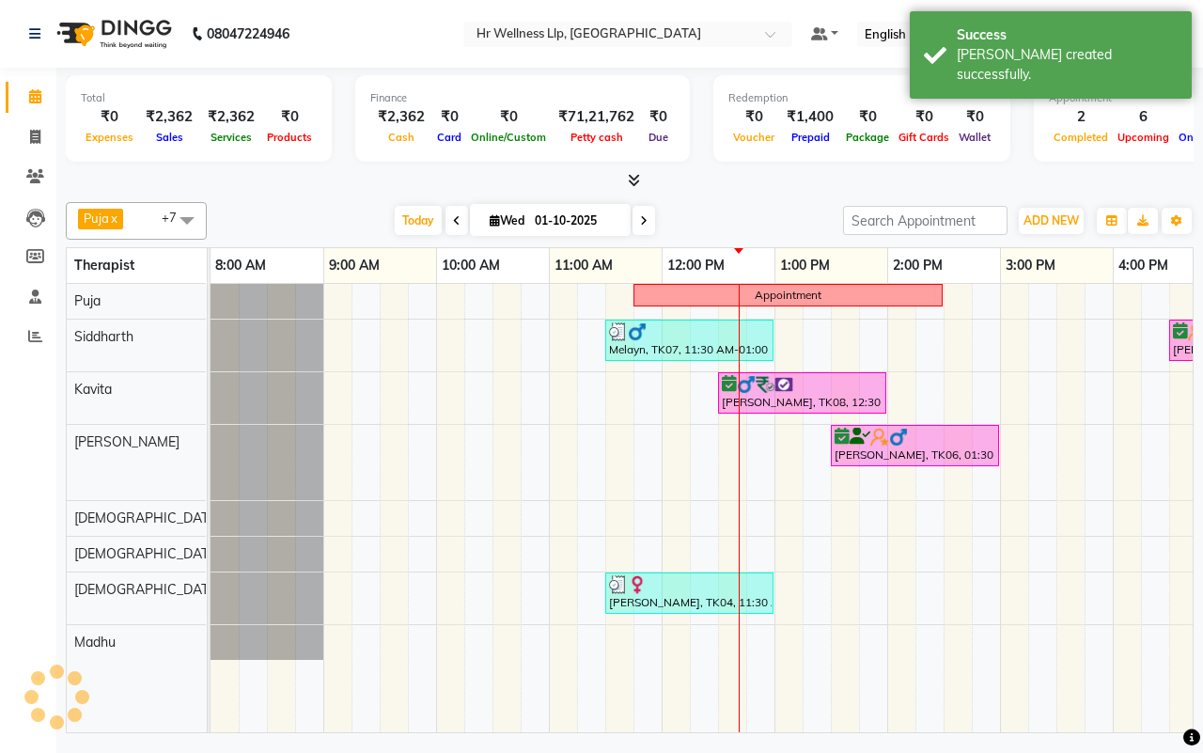
click at [735, 212] on div "[DATE] [DATE]" at bounding box center [525, 221] width 618 height 28
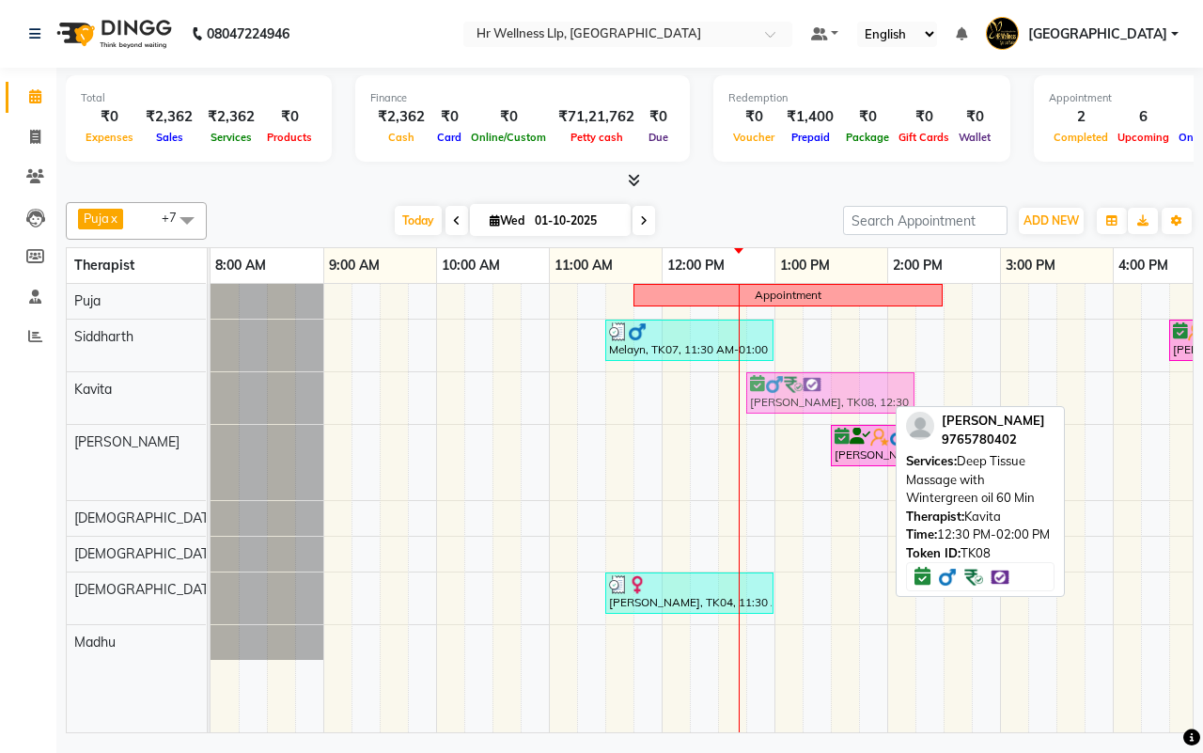
drag, startPoint x: 762, startPoint y: 399, endPoint x: 778, endPoint y: 399, distance: 16.0
click at [211, 399] on div "[PERSON_NAME], TK08, 12:30 PM-02:00 PM, Deep Tissue Massage with Wintergreen oi…" at bounding box center [211, 398] width 0 height 52
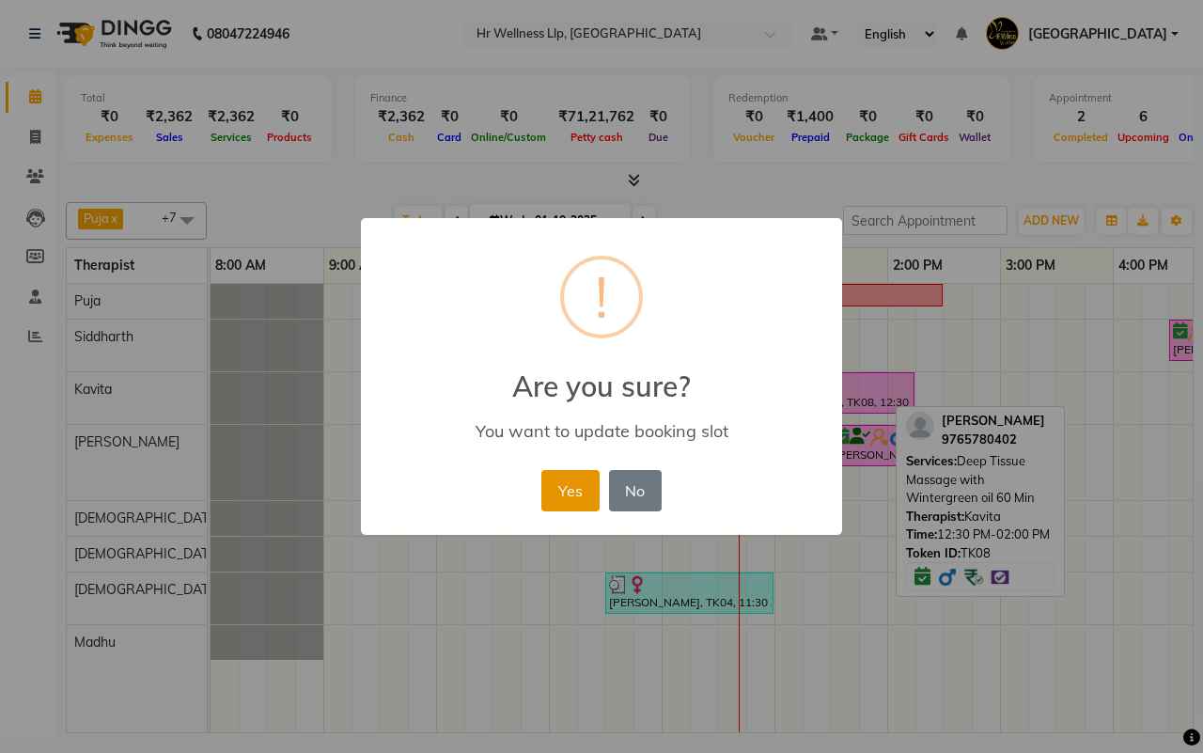
click at [569, 490] on button "Yes" at bounding box center [569, 490] width 57 height 41
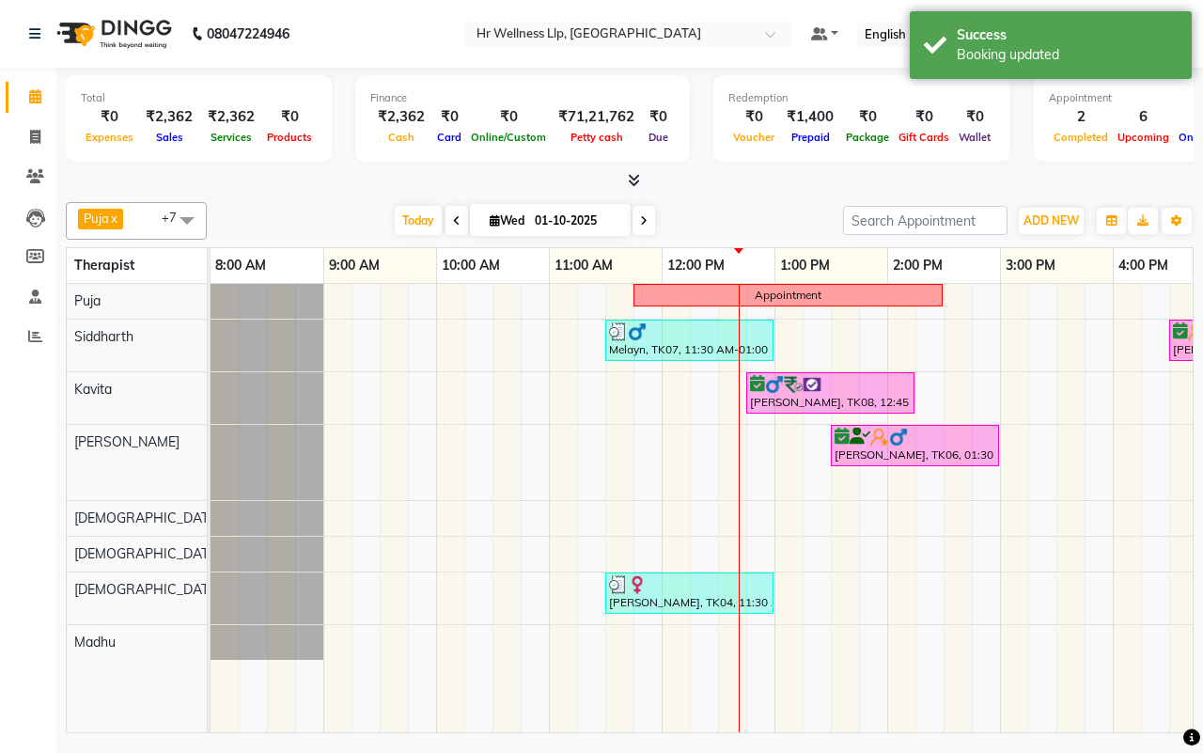
click at [720, 211] on div "[DATE] [DATE]" at bounding box center [525, 221] width 618 height 28
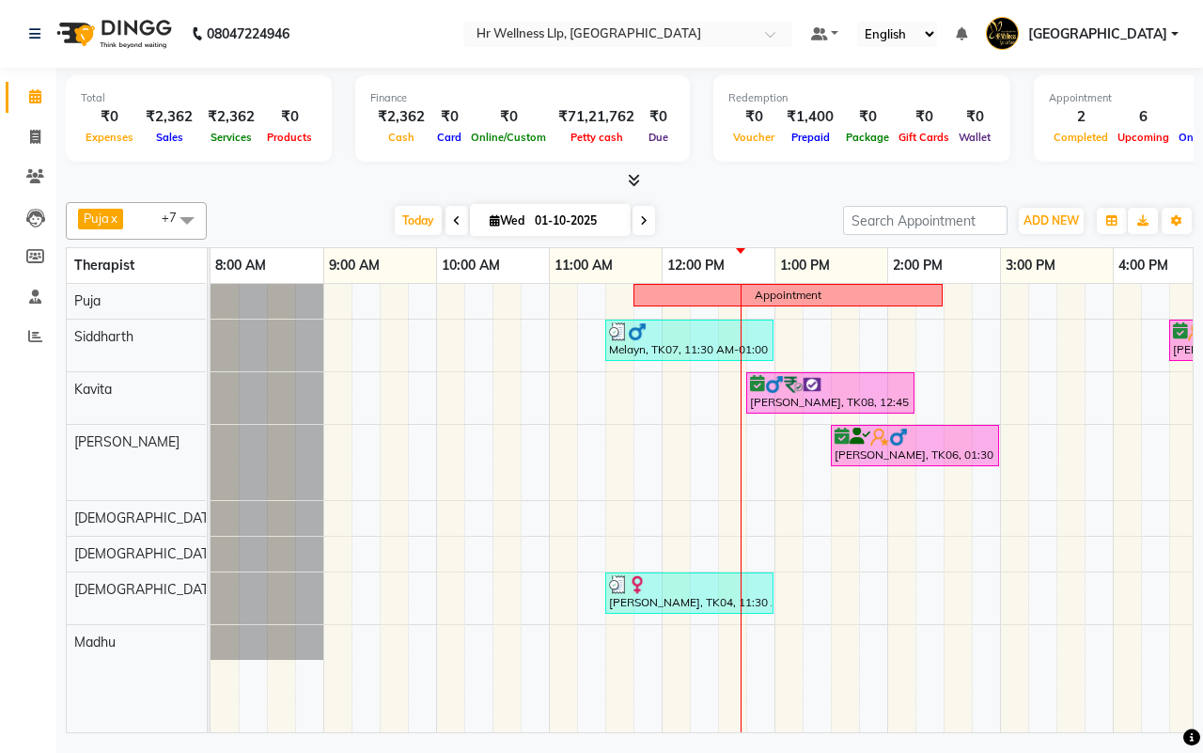
click at [728, 219] on div "[DATE] [DATE]" at bounding box center [525, 221] width 618 height 28
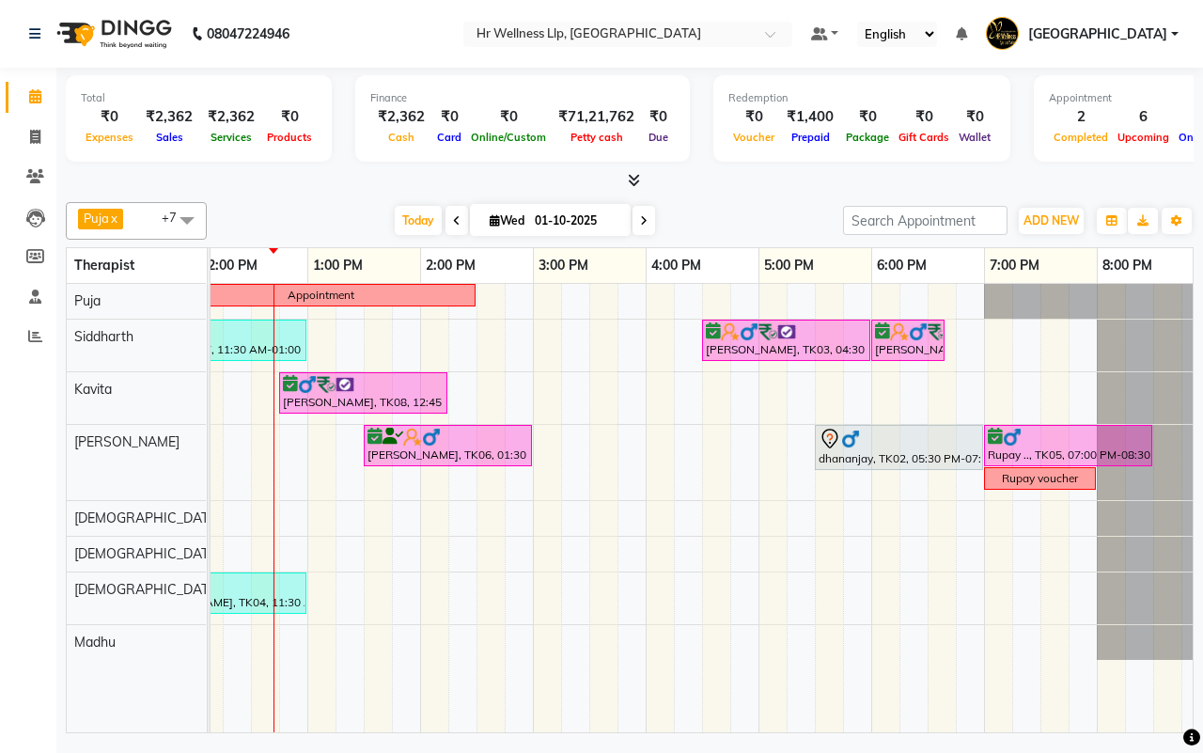
scroll to position [0, 484]
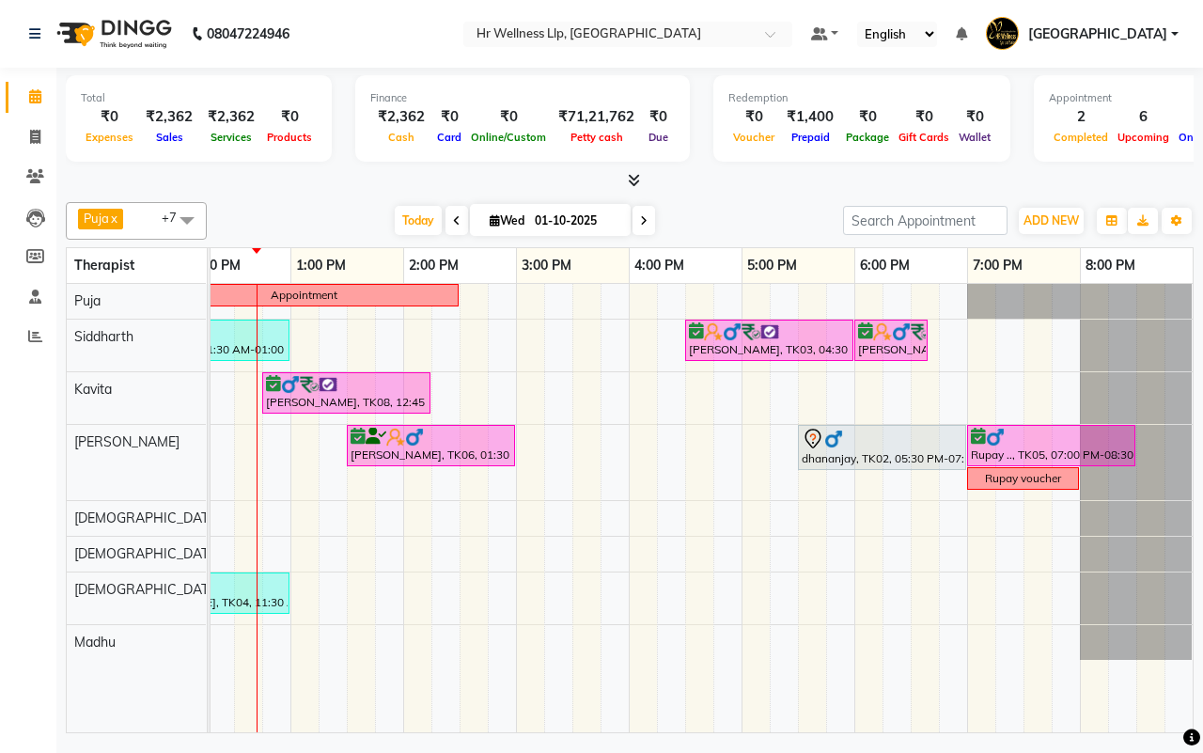
click at [728, 219] on div "[DATE] [DATE]" at bounding box center [525, 221] width 618 height 28
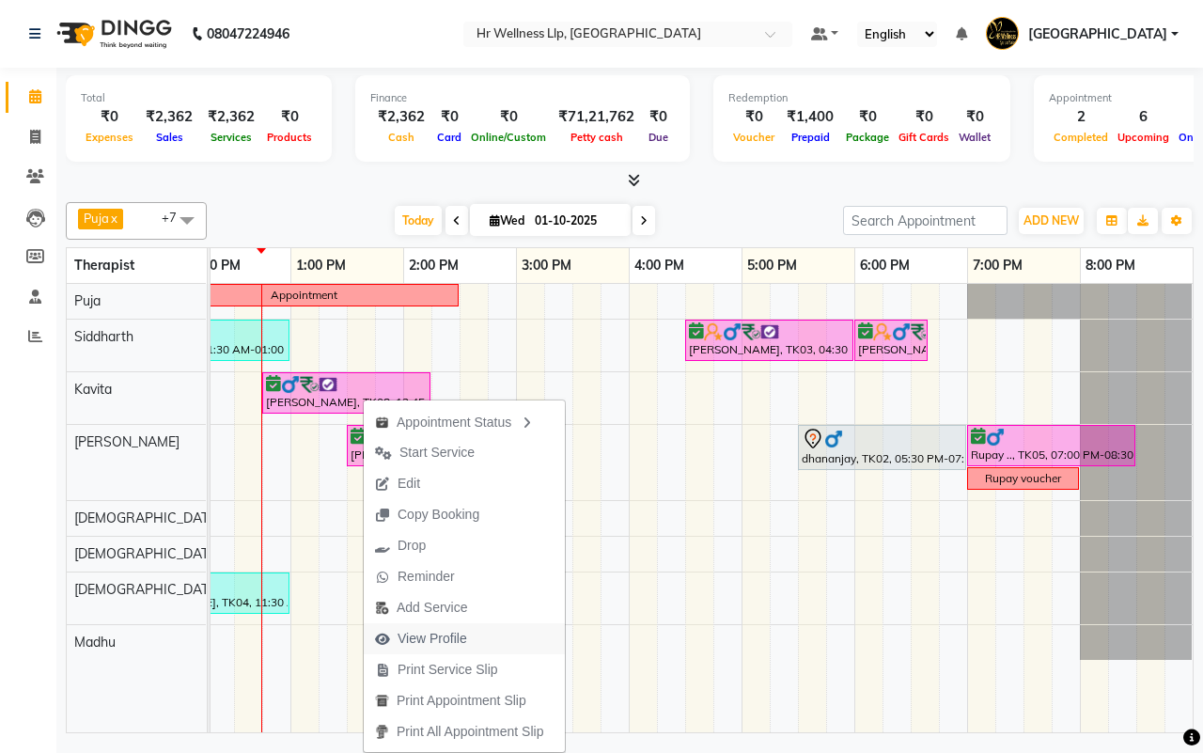
click at [428, 640] on span "View Profile" at bounding box center [433, 639] width 70 height 20
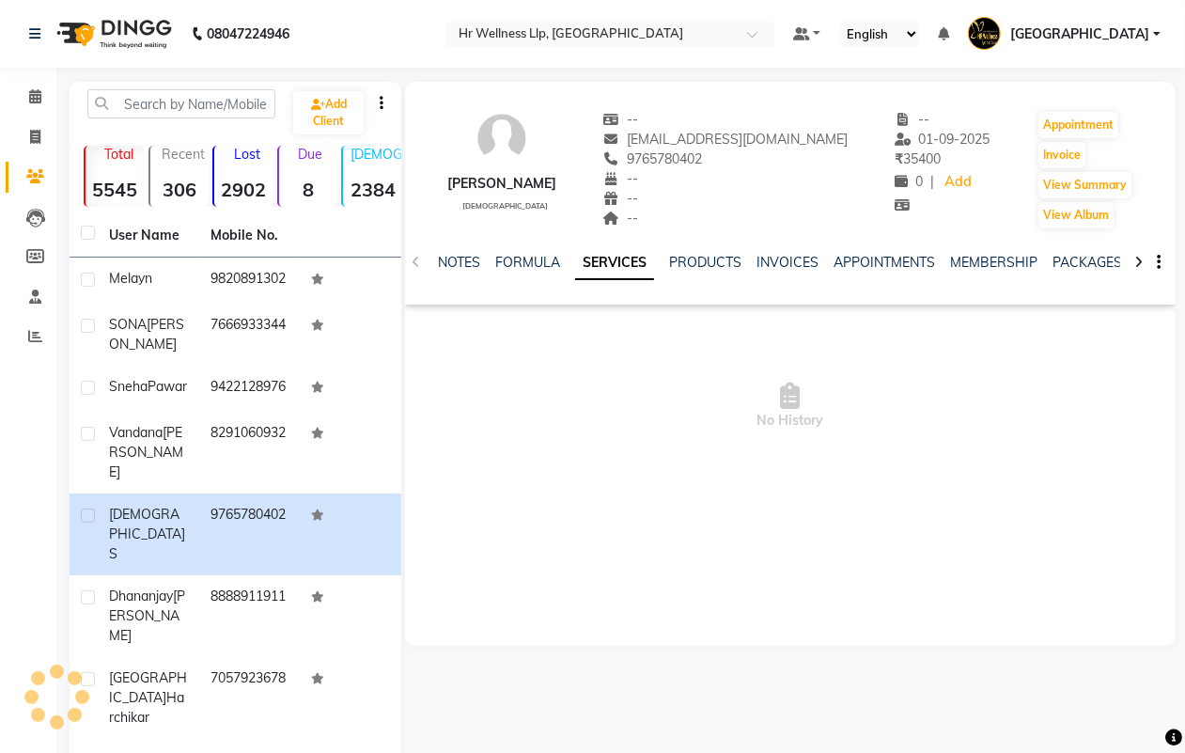
click at [1135, 261] on icon at bounding box center [1139, 262] width 8 height 13
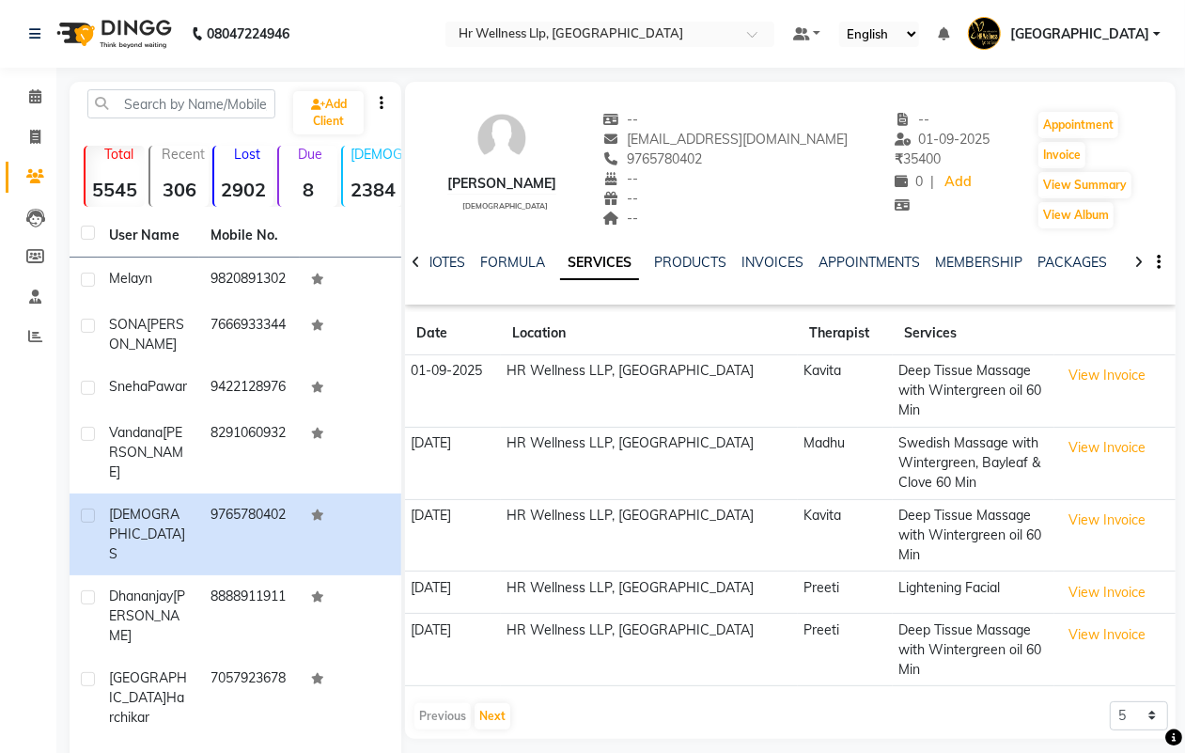
click at [1135, 261] on icon at bounding box center [1139, 262] width 8 height 13
click at [1096, 261] on link "VOUCHERS" at bounding box center [1099, 262] width 74 height 17
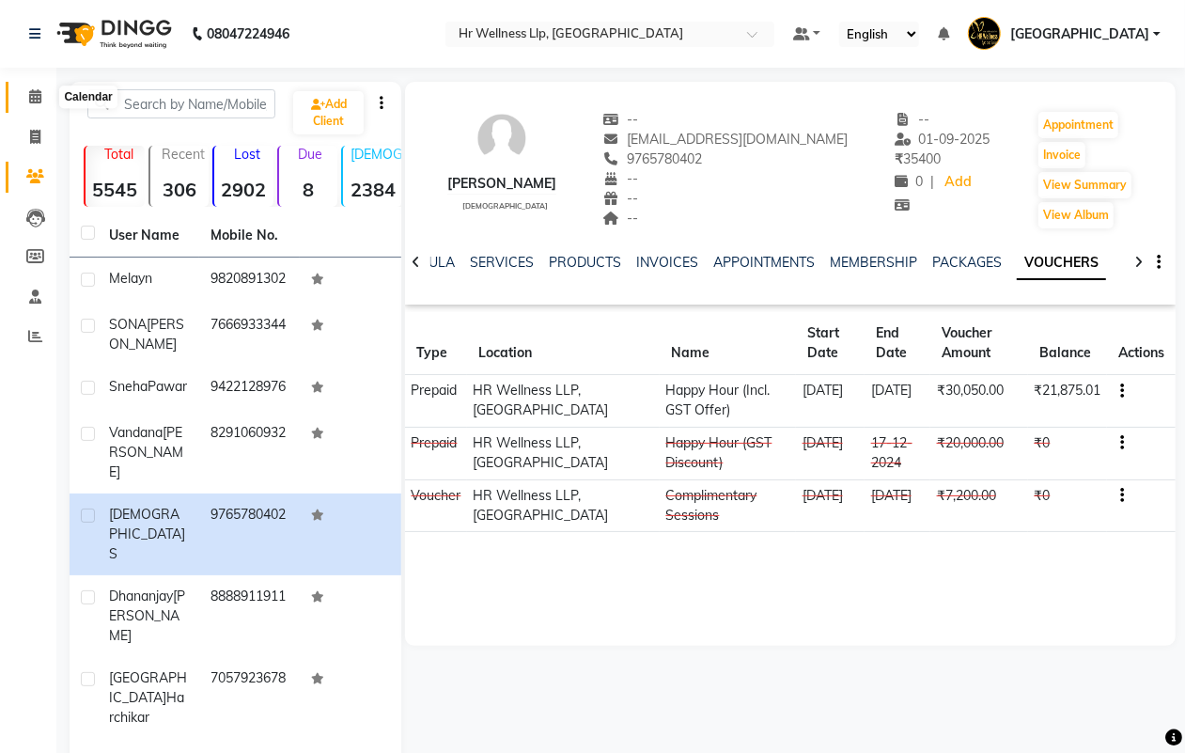
click at [34, 96] on icon at bounding box center [35, 96] width 12 height 14
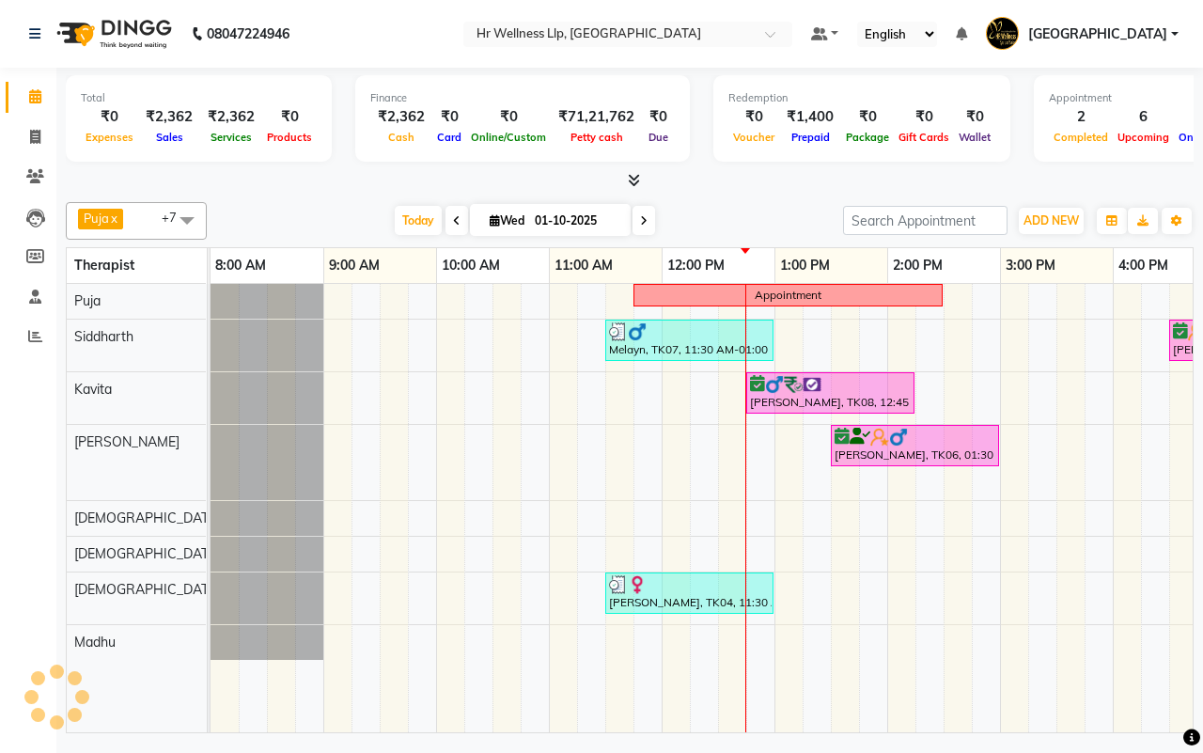
scroll to position [0, 452]
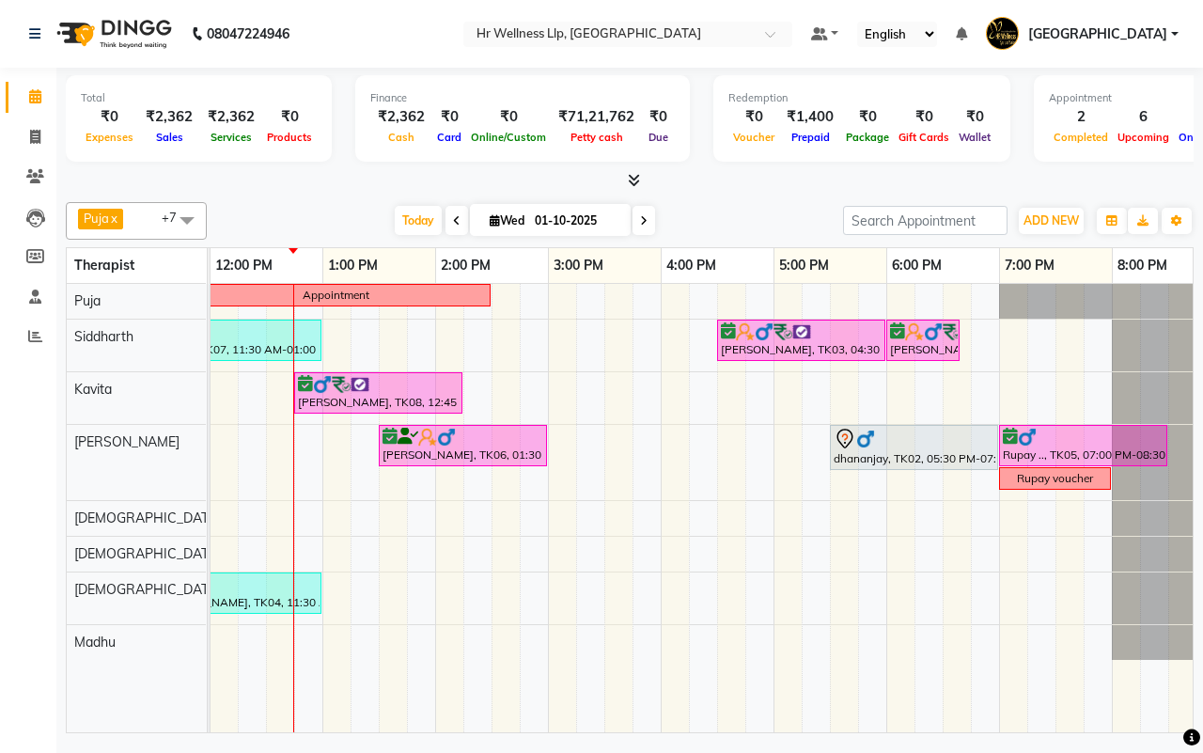
click at [722, 219] on div "[DATE] [DATE]" at bounding box center [525, 221] width 618 height 28
click at [726, 221] on div "[DATE] [DATE]" at bounding box center [525, 221] width 618 height 28
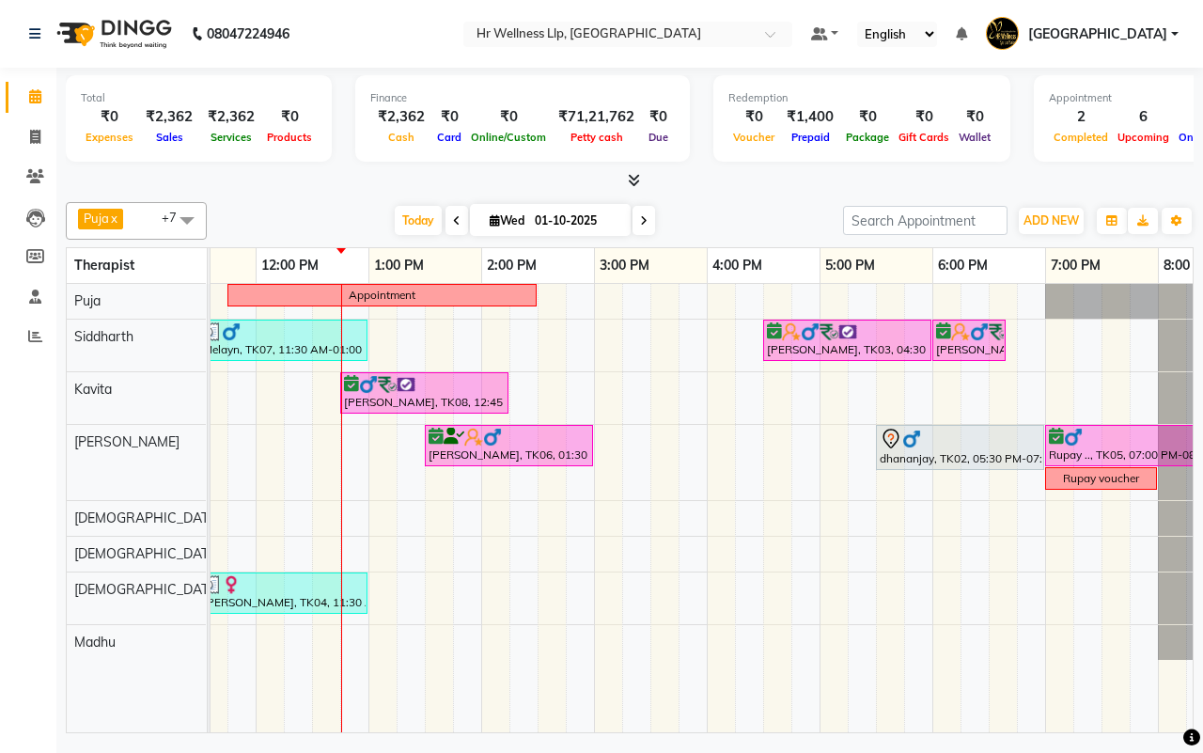
scroll to position [0, 484]
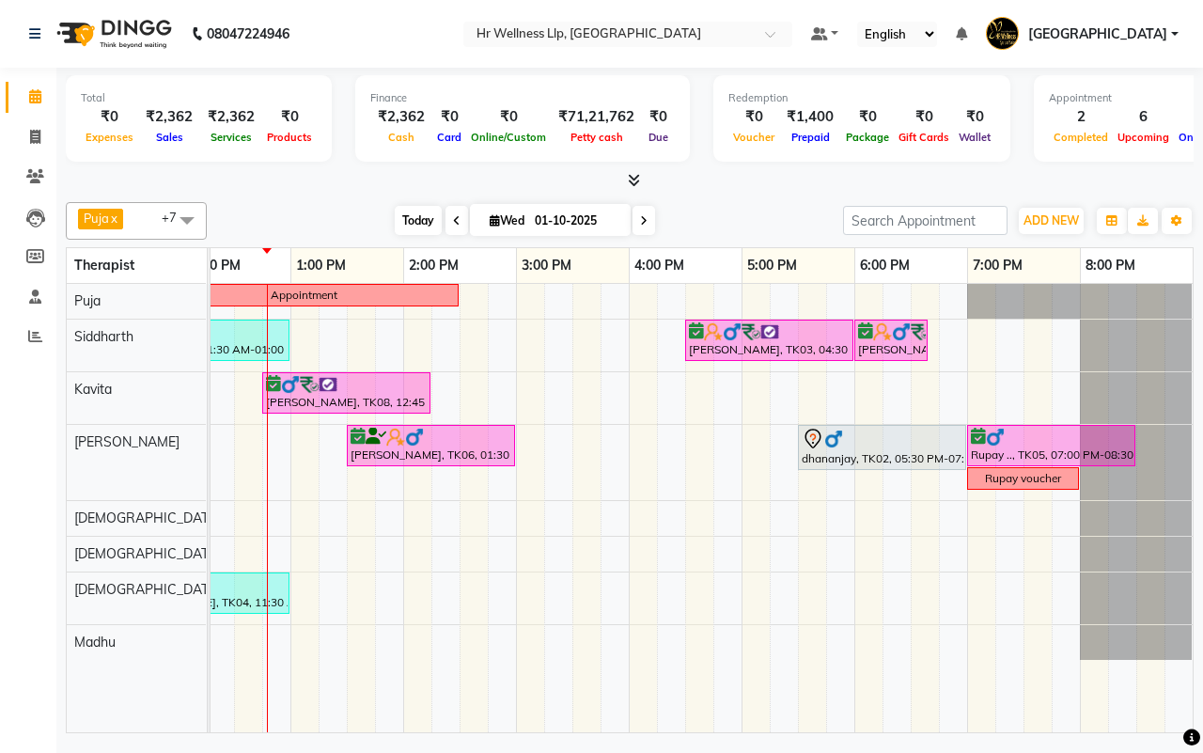
click at [412, 224] on span "Today" at bounding box center [418, 220] width 47 height 29
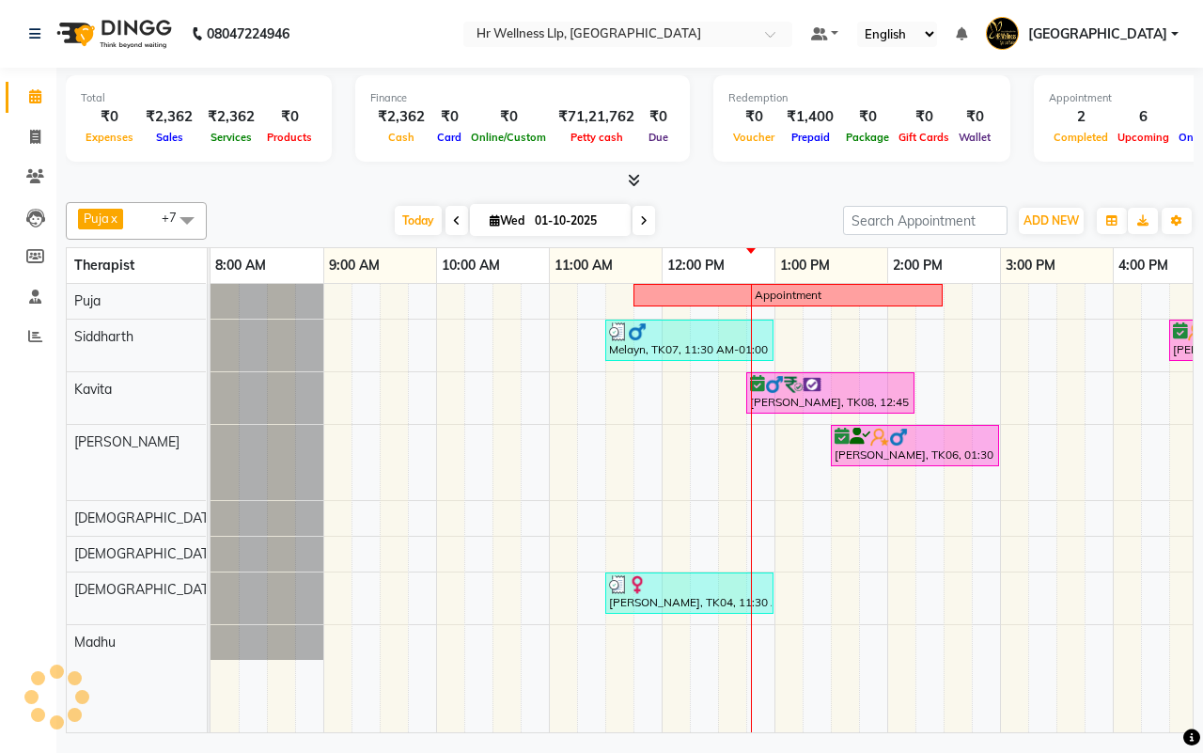
scroll to position [0, 452]
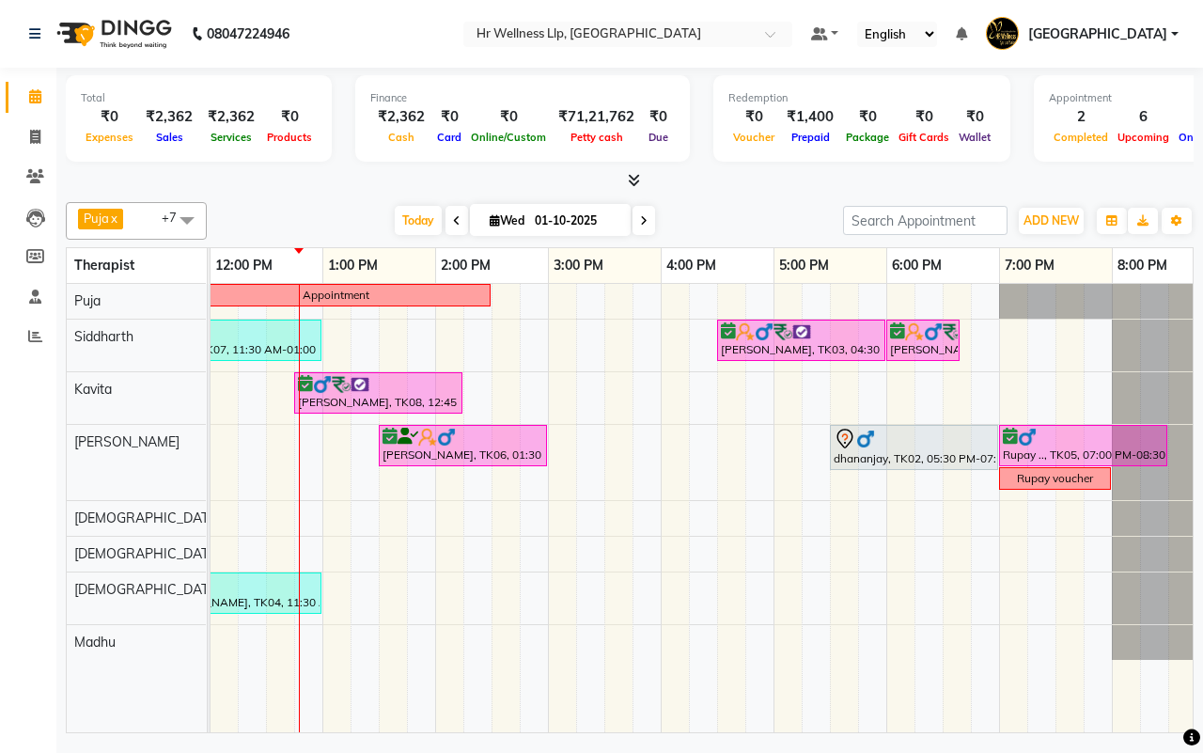
click at [731, 227] on div "[DATE] [DATE]" at bounding box center [525, 221] width 618 height 28
click at [647, 223] on span at bounding box center [644, 220] width 23 height 29
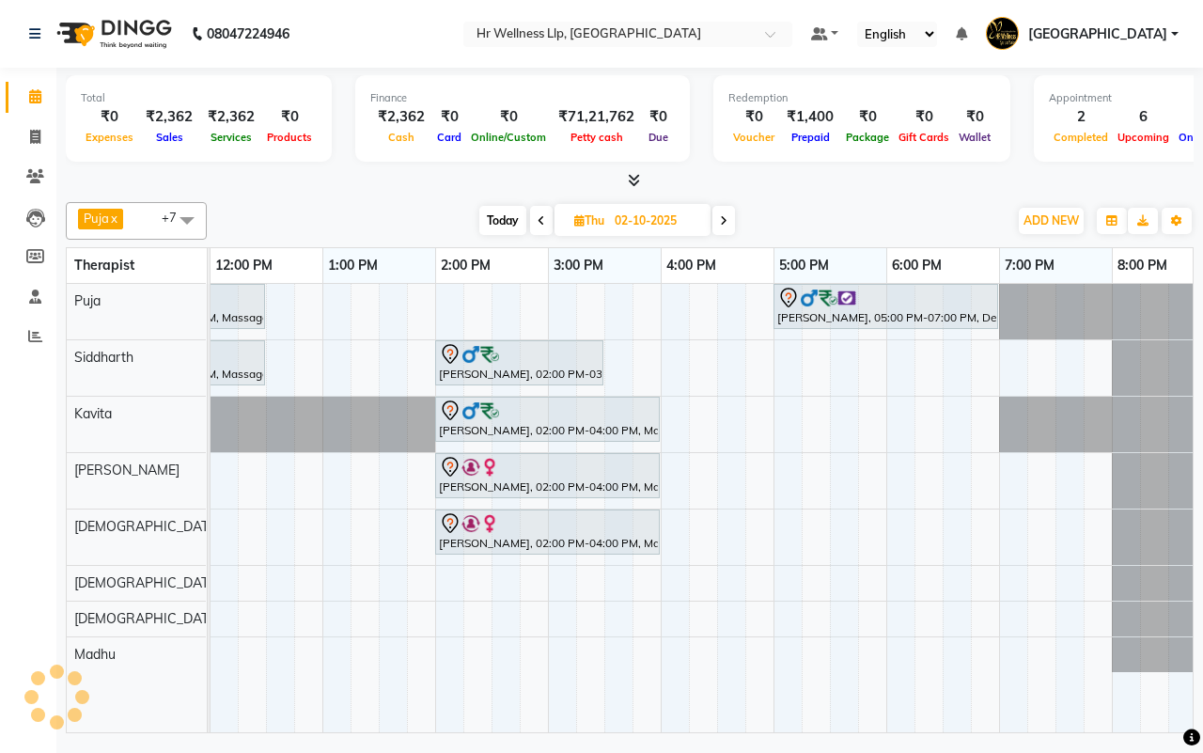
click at [862, 226] on div "Today Thu 02-10-2025" at bounding box center [607, 221] width 782 height 28
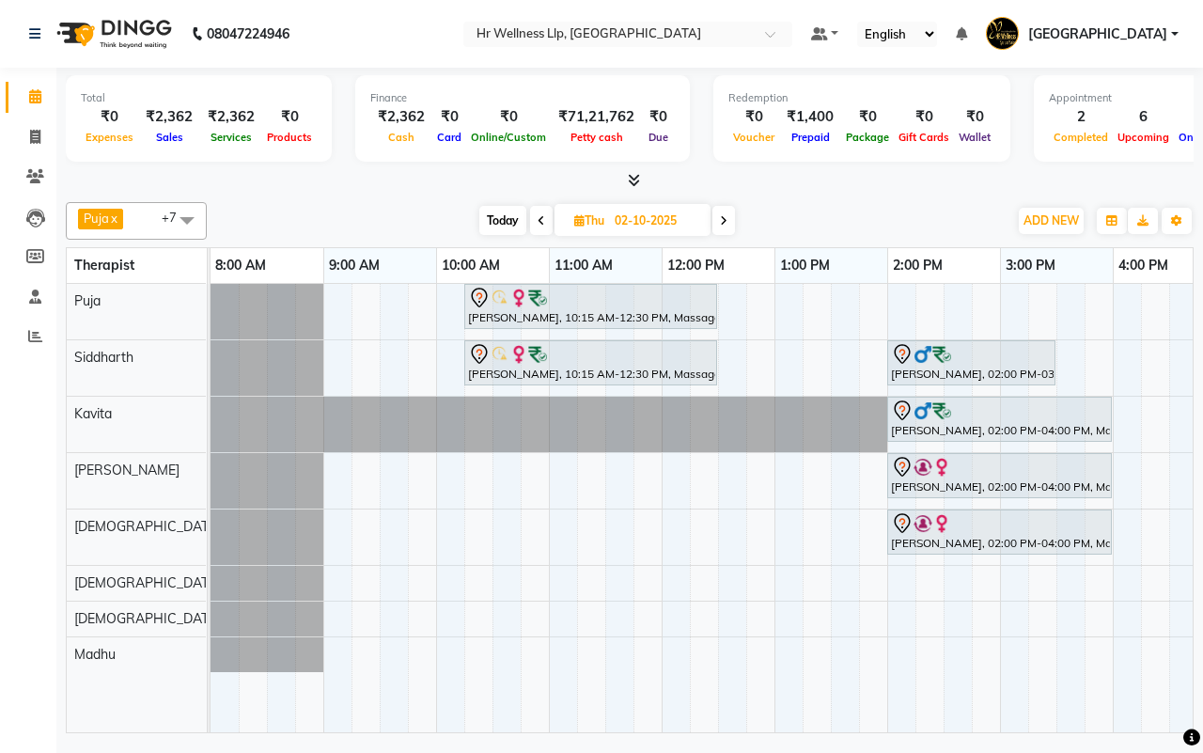
scroll to position [0, 484]
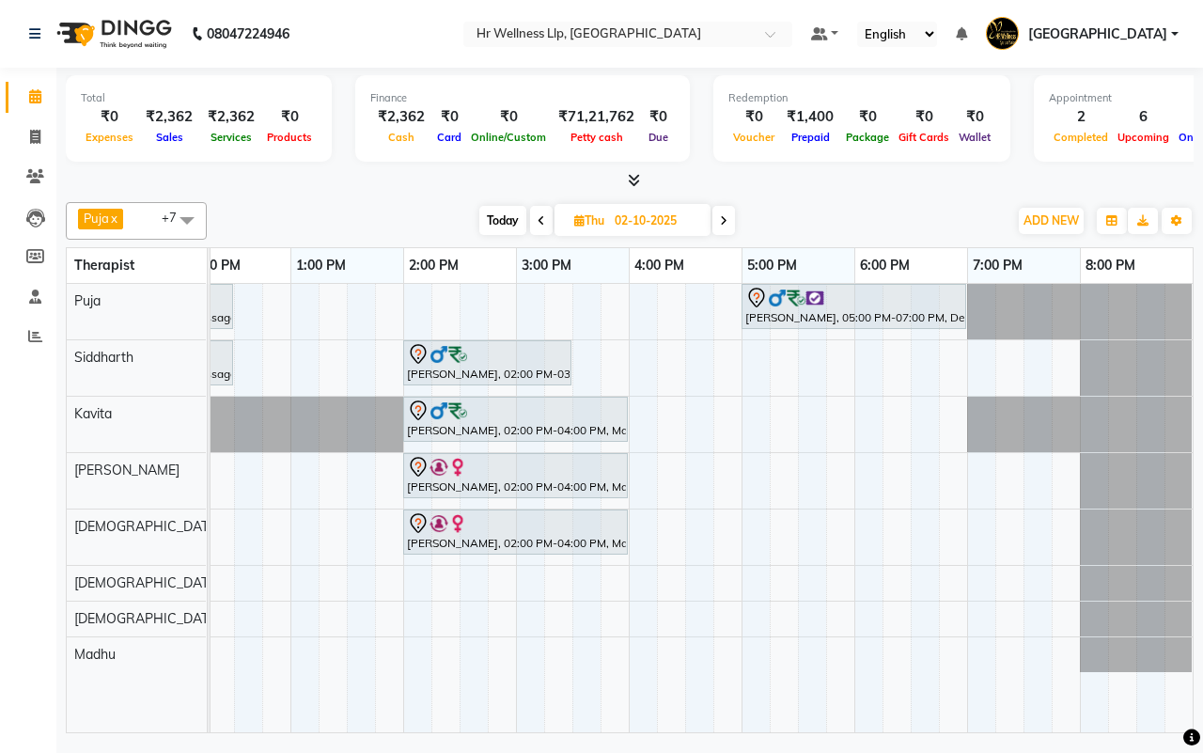
click at [726, 217] on icon at bounding box center [724, 220] width 8 height 11
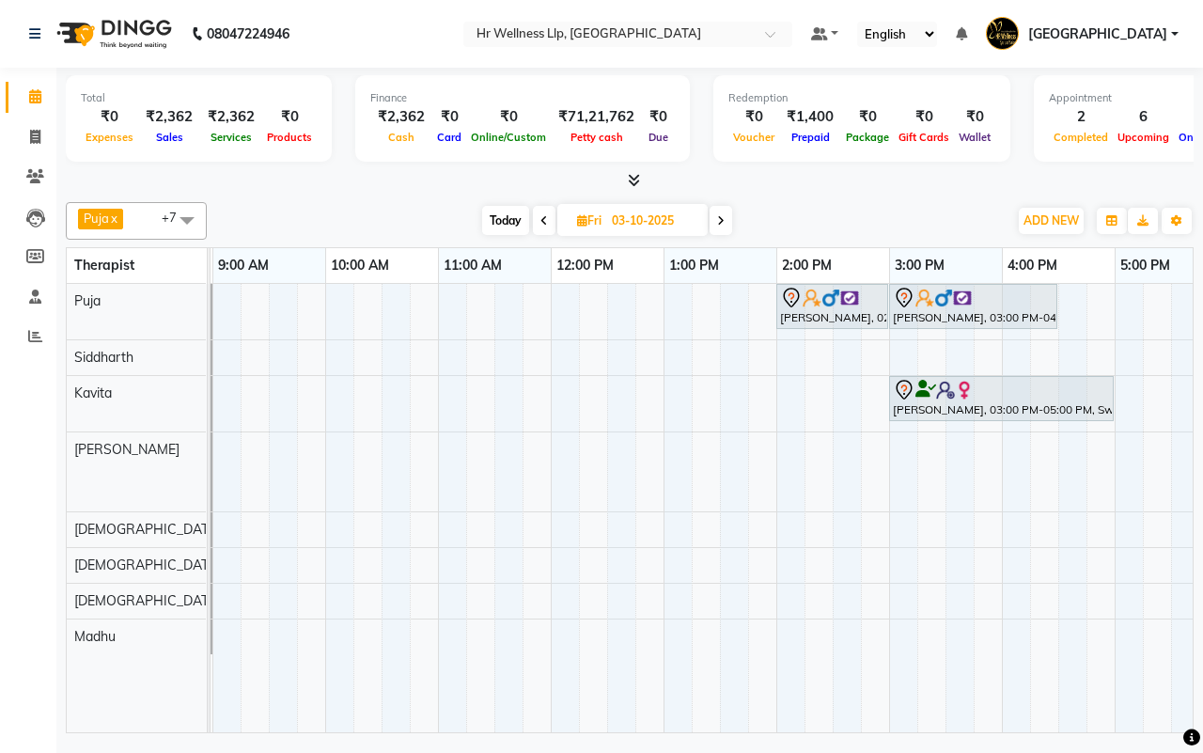
scroll to position [0, 0]
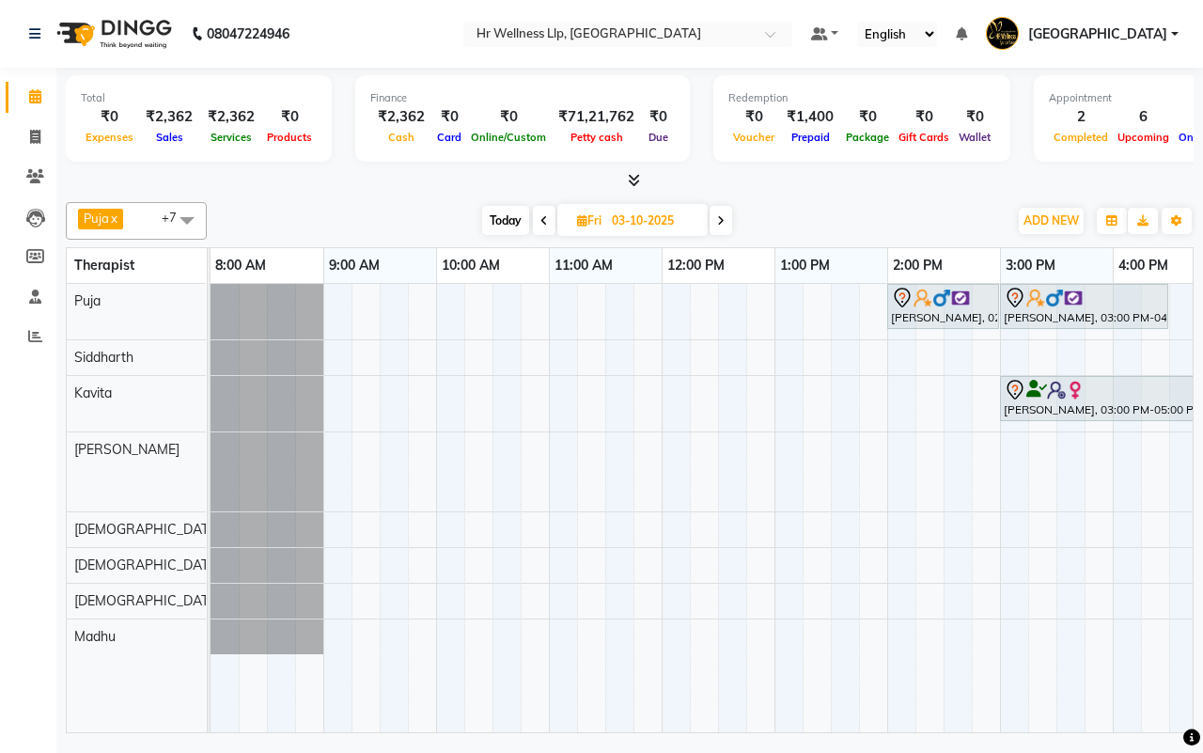
click at [503, 218] on span "Today" at bounding box center [505, 220] width 47 height 29
type input "01-10-2025"
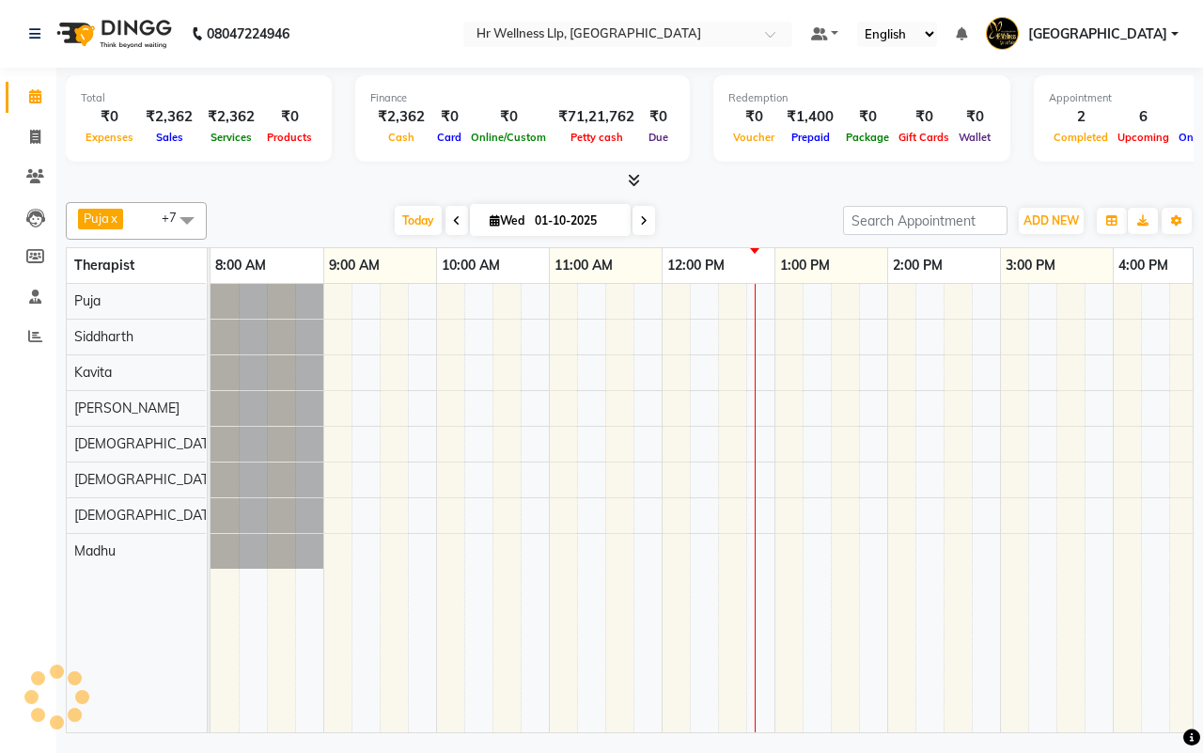
scroll to position [0, 452]
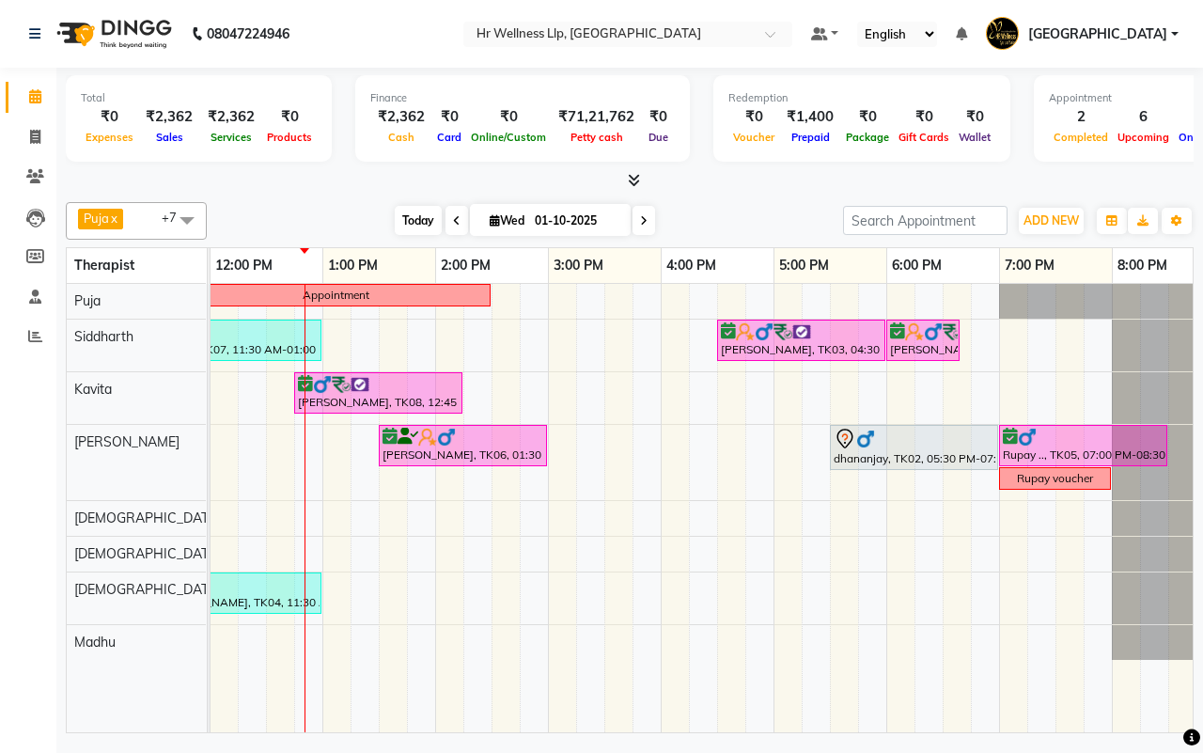
click at [415, 219] on span "Today" at bounding box center [418, 220] width 47 height 29
click at [731, 219] on div "[DATE] [DATE]" at bounding box center [525, 221] width 618 height 28
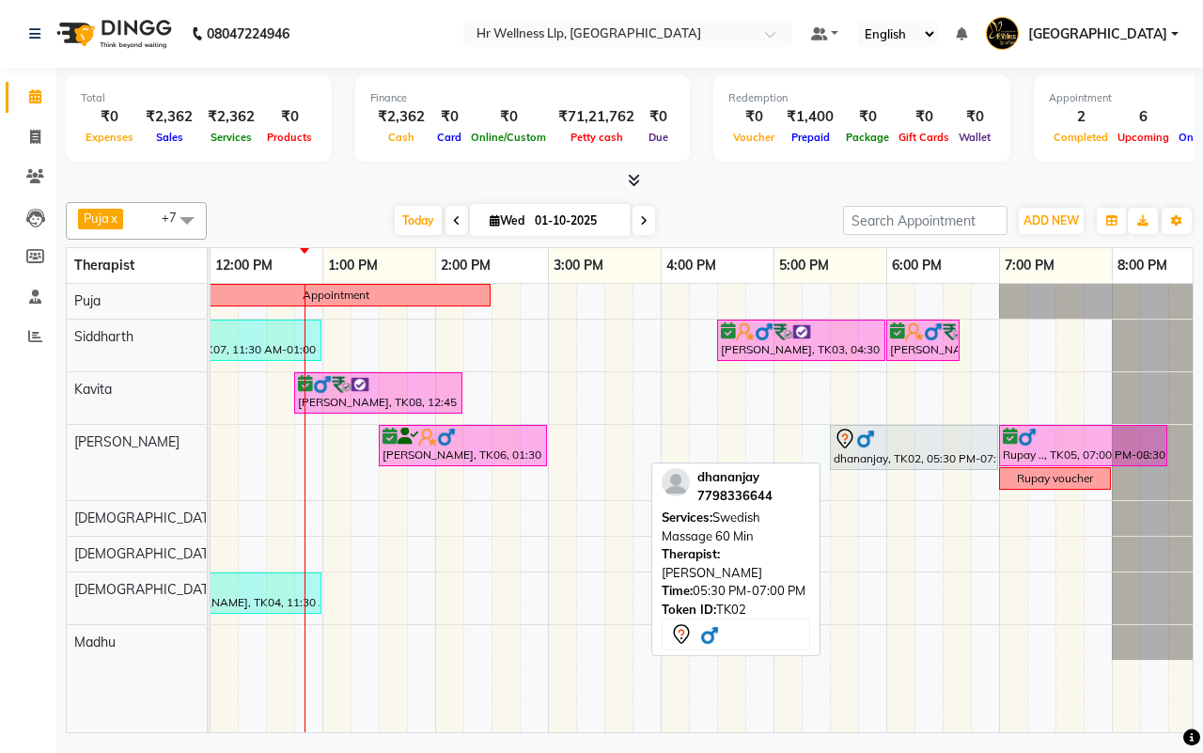
click at [869, 456] on div "dhananjay, TK02, 05:30 PM-07:00 PM, Swedish Massage 60 Min" at bounding box center [914, 447] width 164 height 39
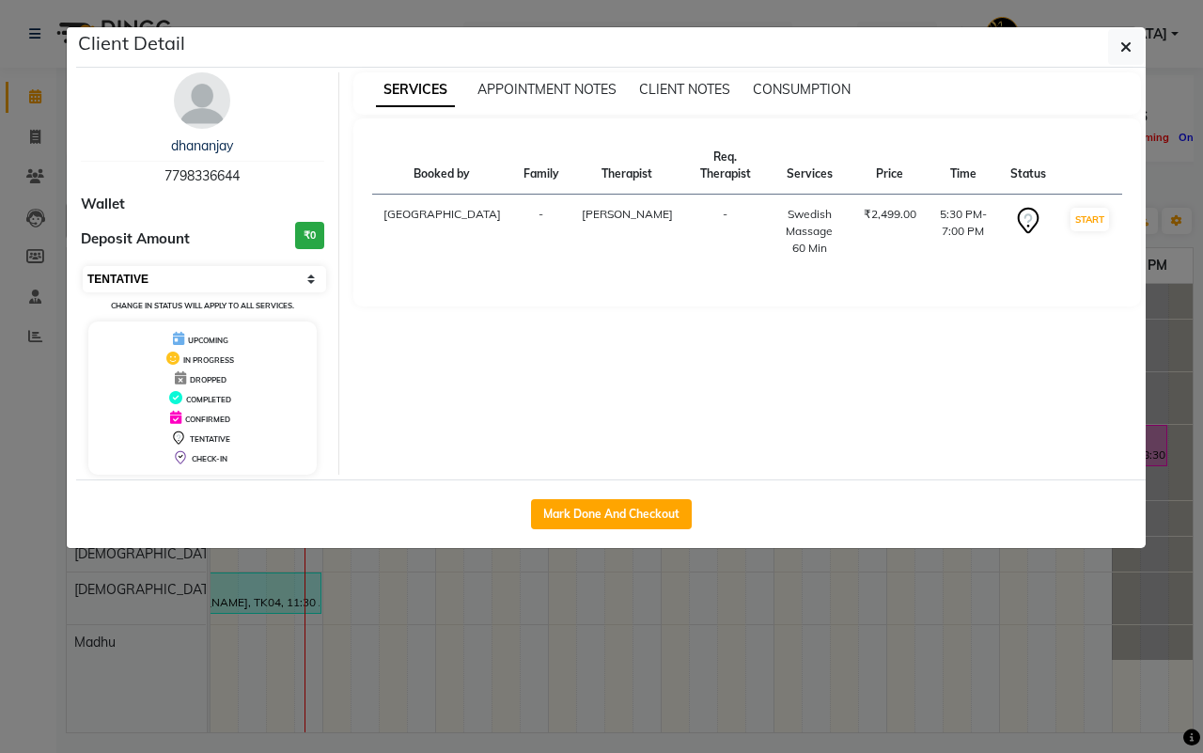
click at [196, 282] on select "Select IN SERVICE CONFIRMED TENTATIVE CHECK IN MARK DONE DROPPED UPCOMING" at bounding box center [204, 279] width 243 height 26
select select "6"
click at [83, 266] on select "Select IN SERVICE CONFIRMED TENTATIVE CHECK IN MARK DONE DROPPED UPCOMING" at bounding box center [204, 279] width 243 height 26
click at [1128, 42] on icon "button" at bounding box center [1125, 46] width 11 height 15
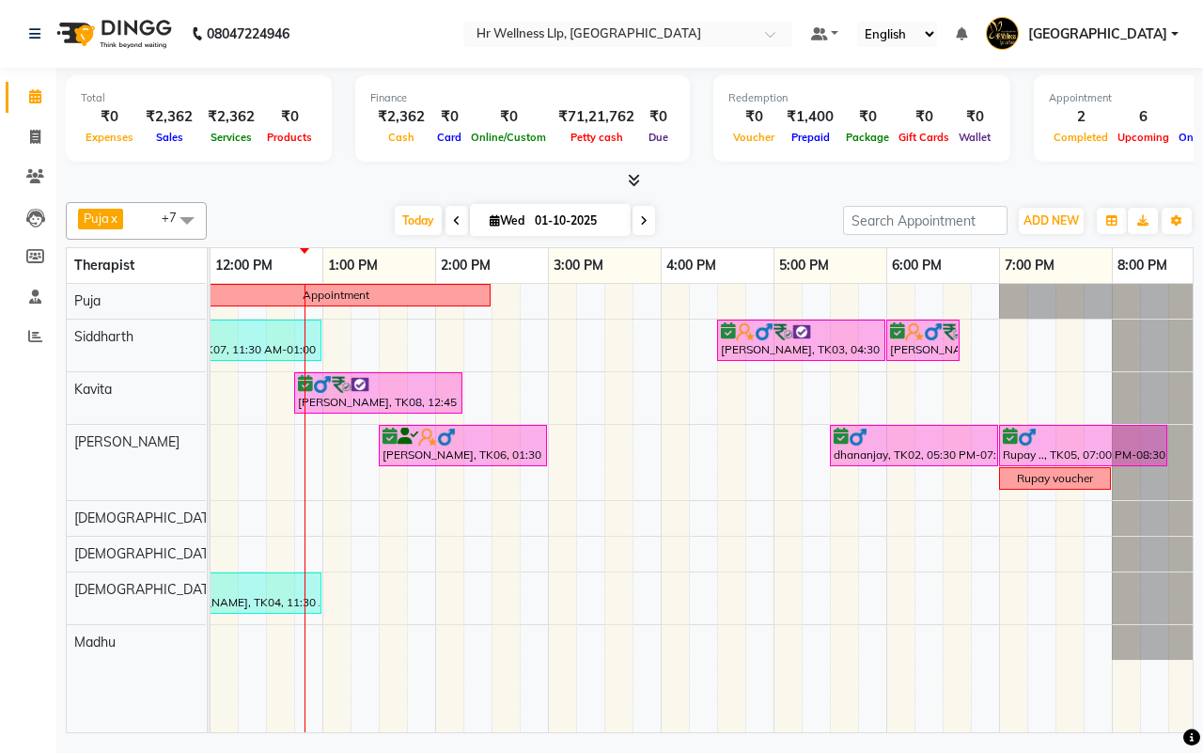
scroll to position [0, 0]
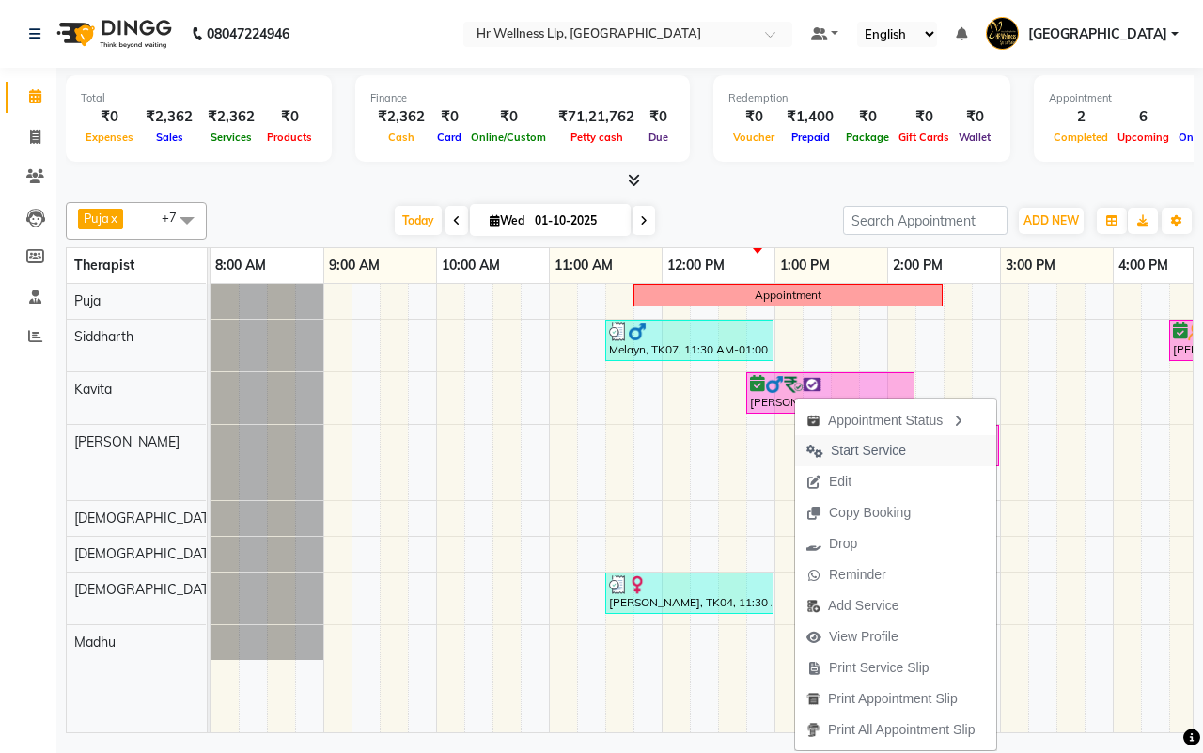
click at [858, 451] on span "Start Service" at bounding box center [868, 451] width 75 height 20
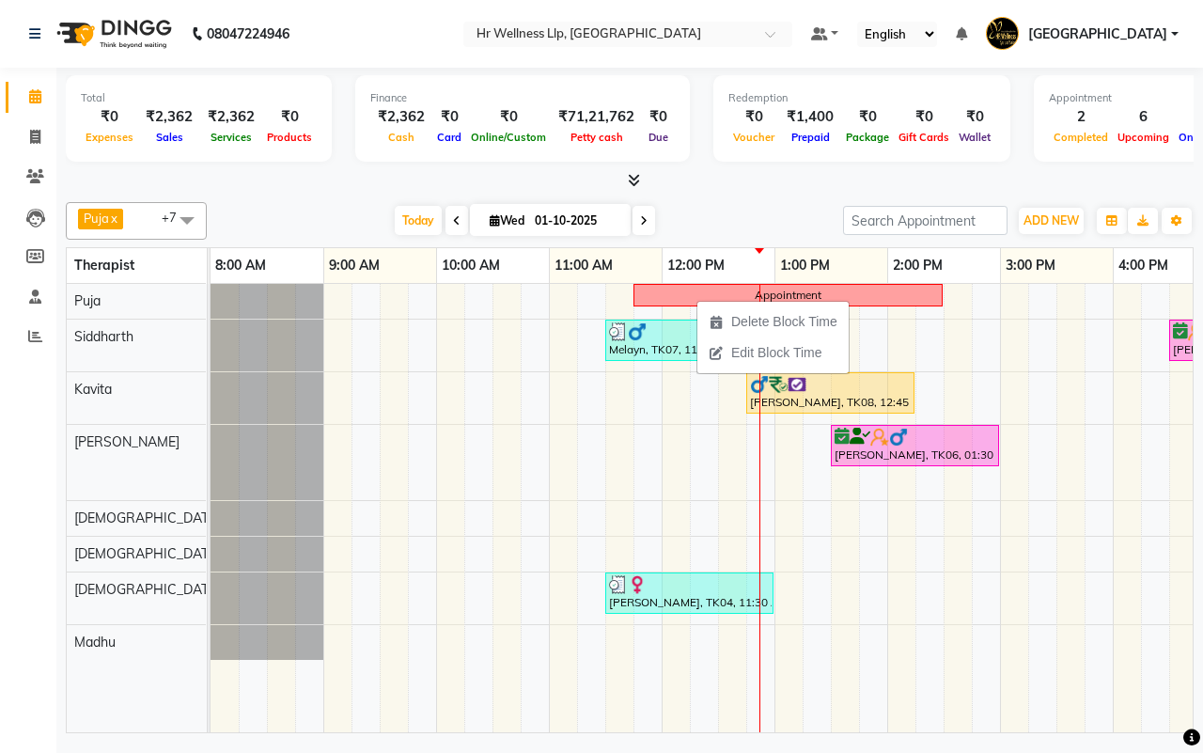
click at [731, 226] on div "[DATE] [DATE]" at bounding box center [525, 221] width 618 height 28
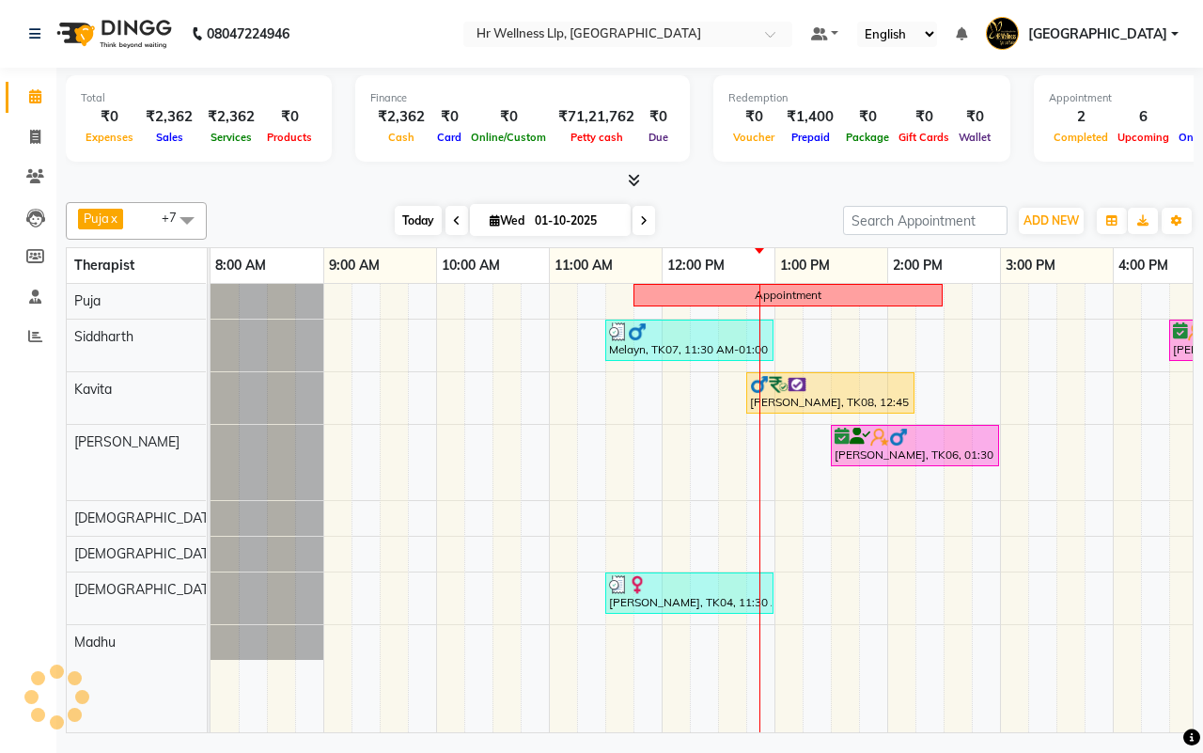
click at [411, 221] on span "Today" at bounding box center [418, 220] width 47 height 29
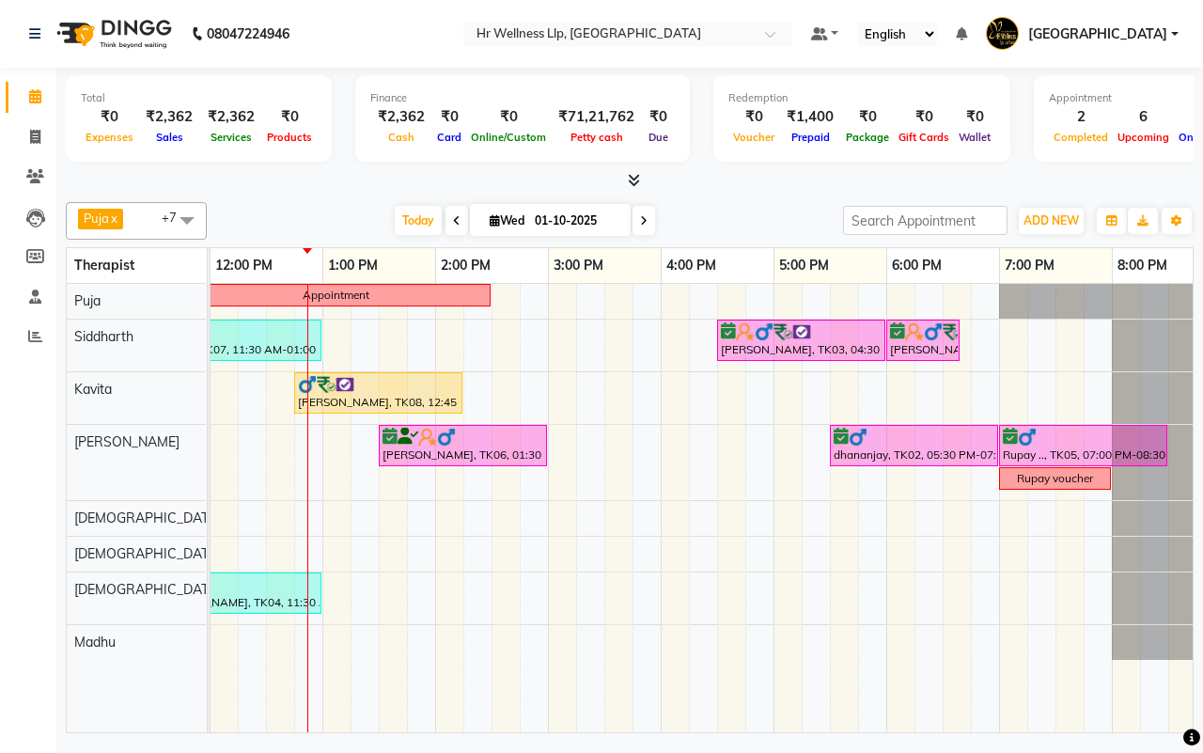
click at [731, 222] on div "[DATE] [DATE]" at bounding box center [525, 221] width 618 height 28
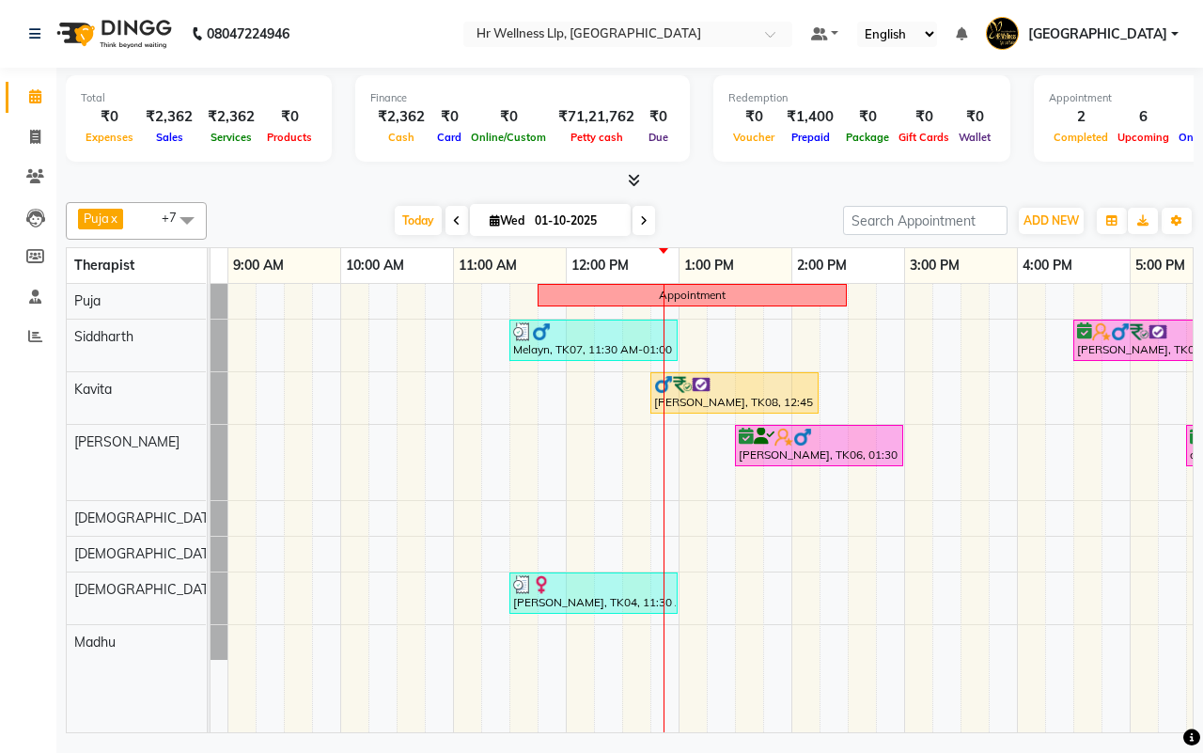
scroll to position [0, 0]
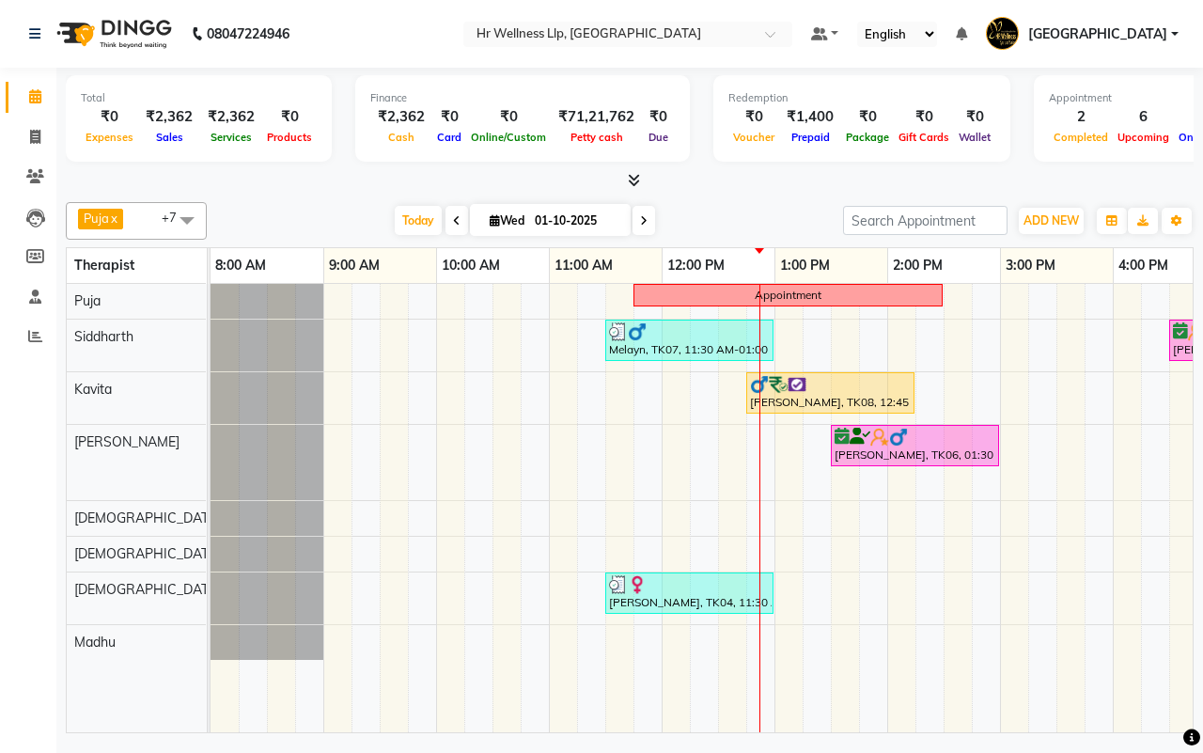
click at [733, 219] on div "[DATE] [DATE]" at bounding box center [525, 221] width 618 height 28
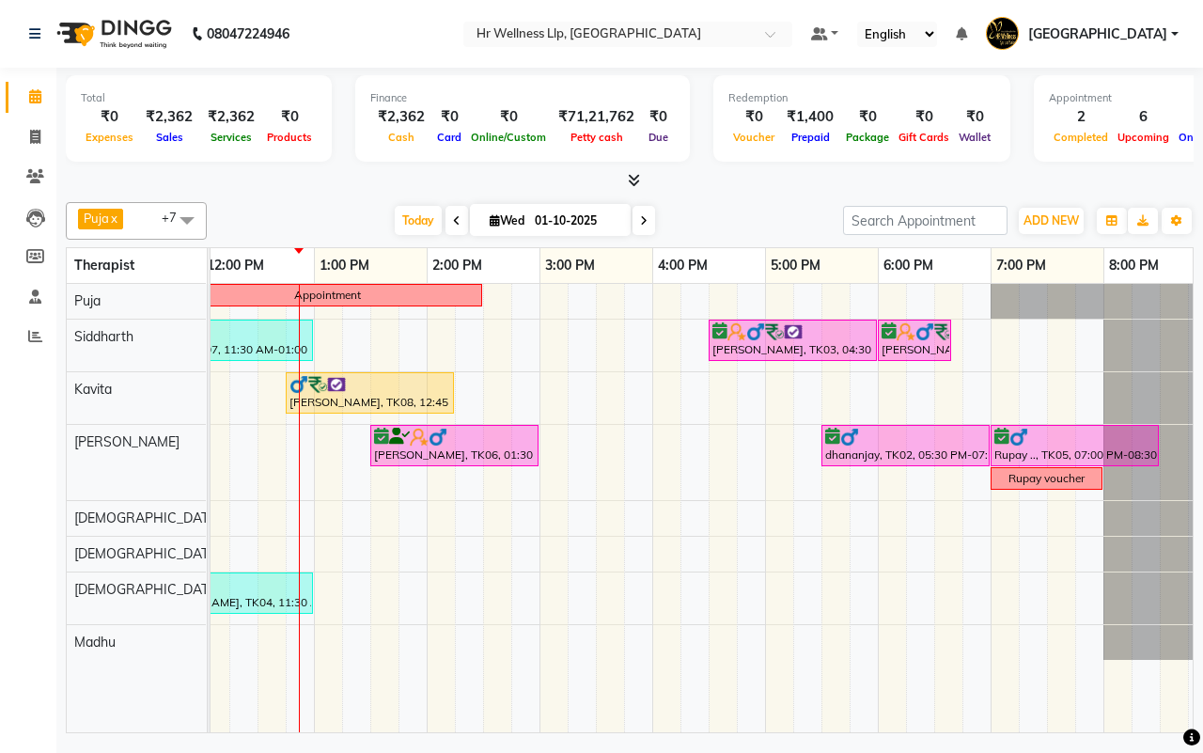
scroll to position [0, 484]
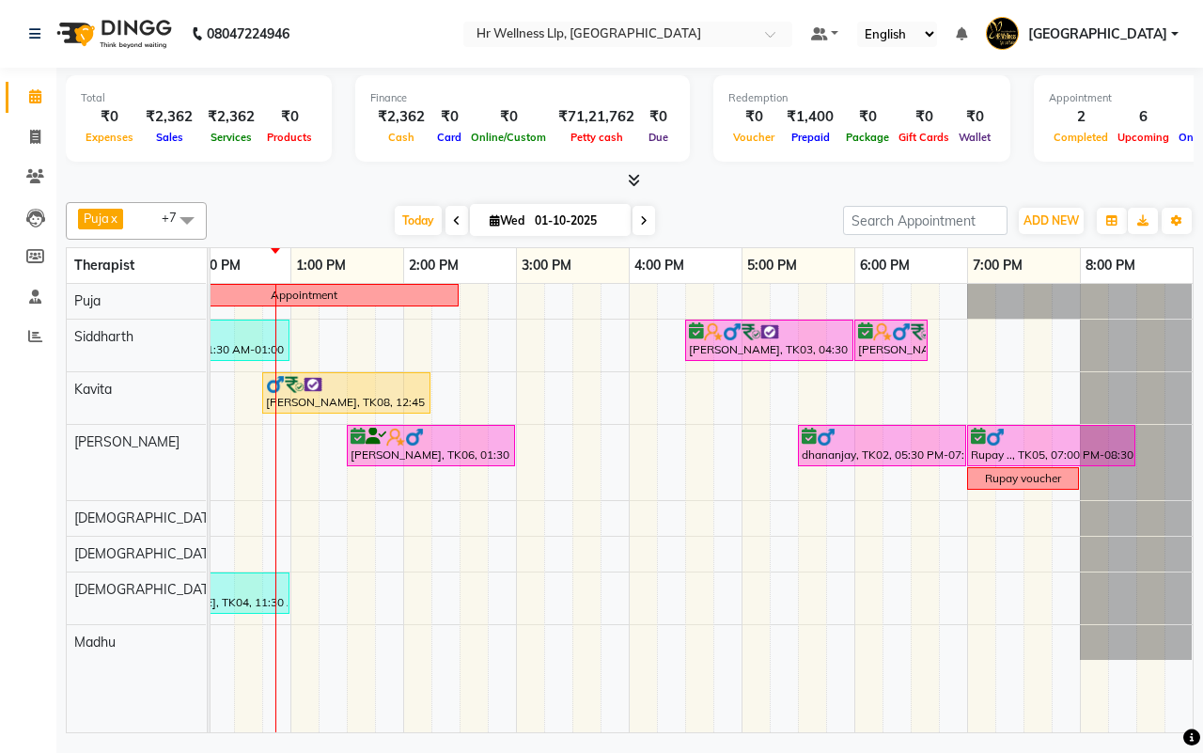
click at [642, 216] on icon at bounding box center [644, 220] width 8 height 11
type input "02-10-2025"
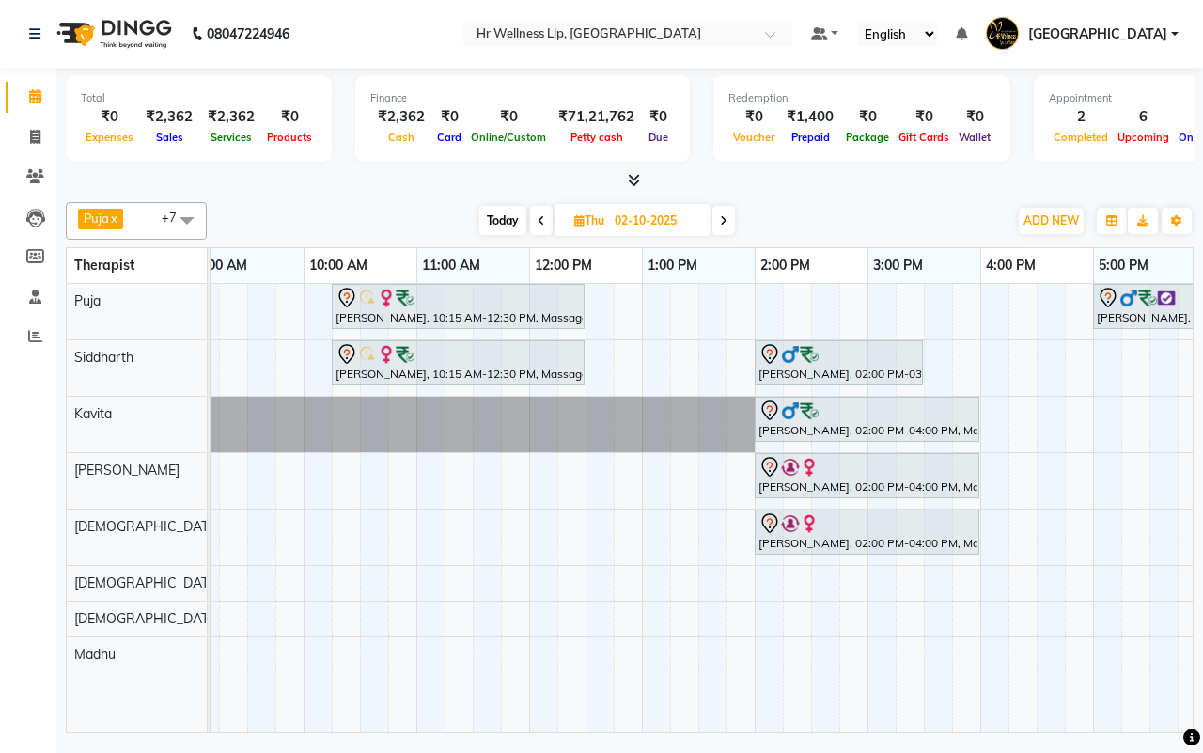
scroll to position [0, 157]
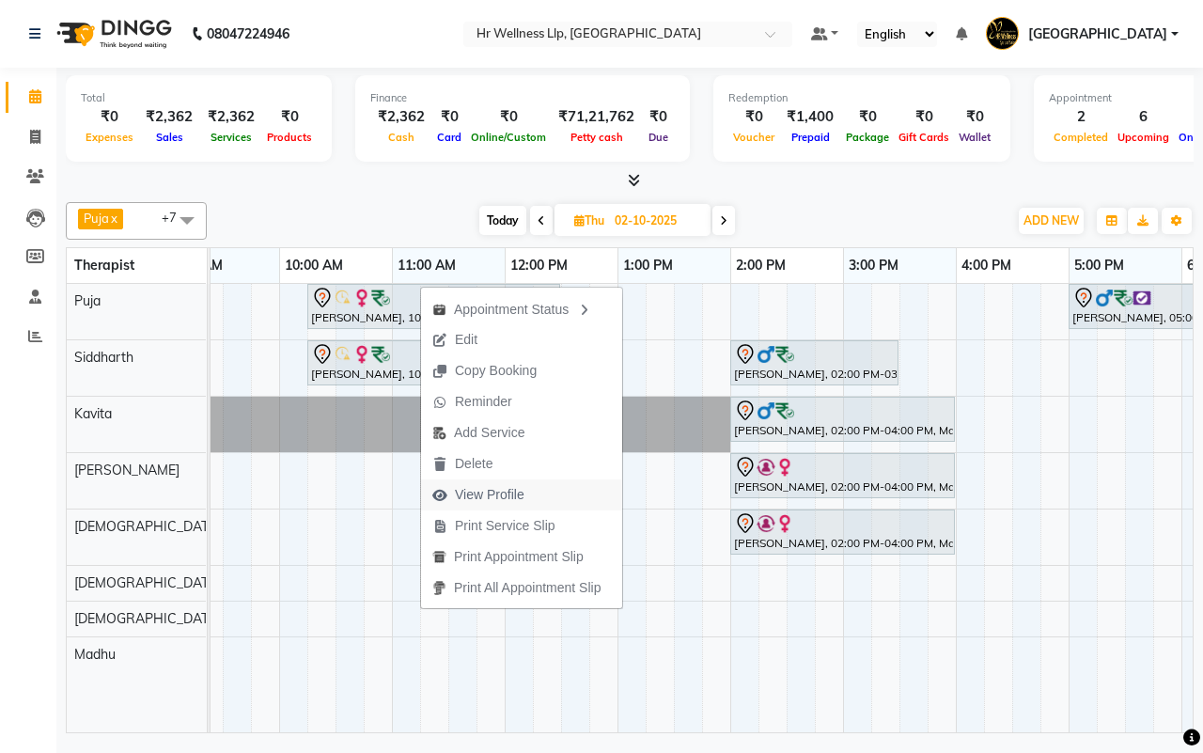
click at [479, 498] on span "View Profile" at bounding box center [490, 495] width 70 height 20
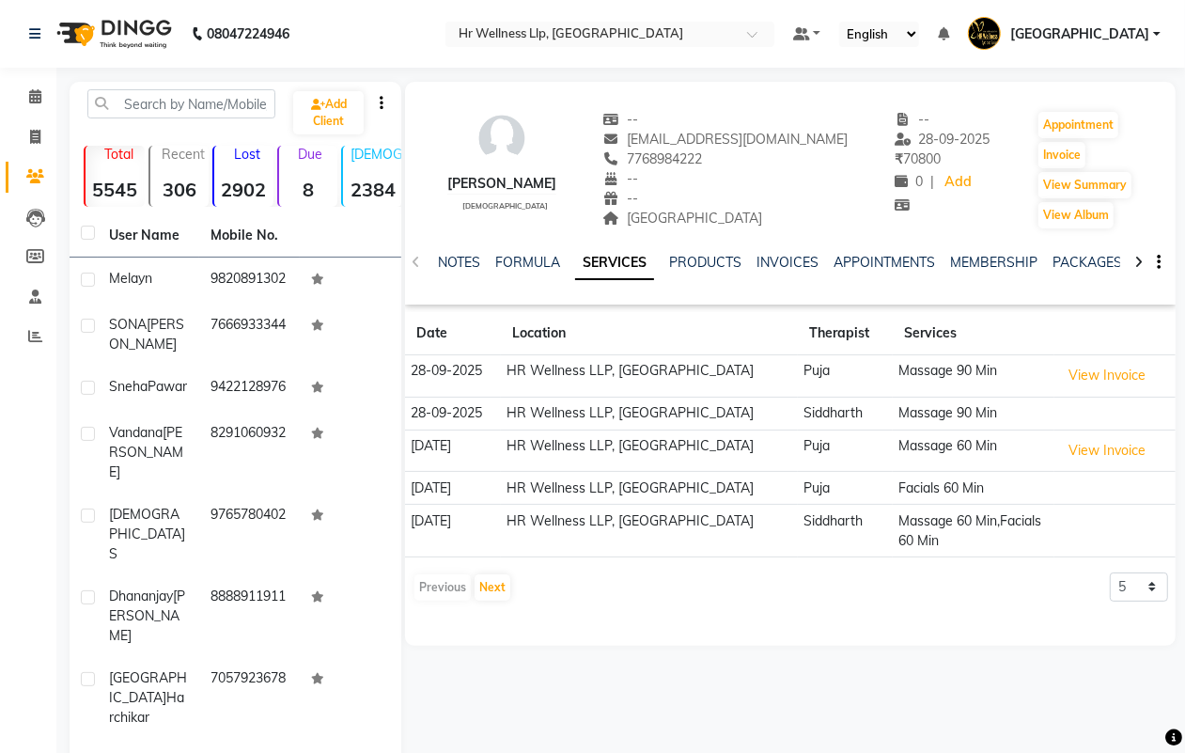
click at [1139, 258] on icon at bounding box center [1139, 262] width 8 height 13
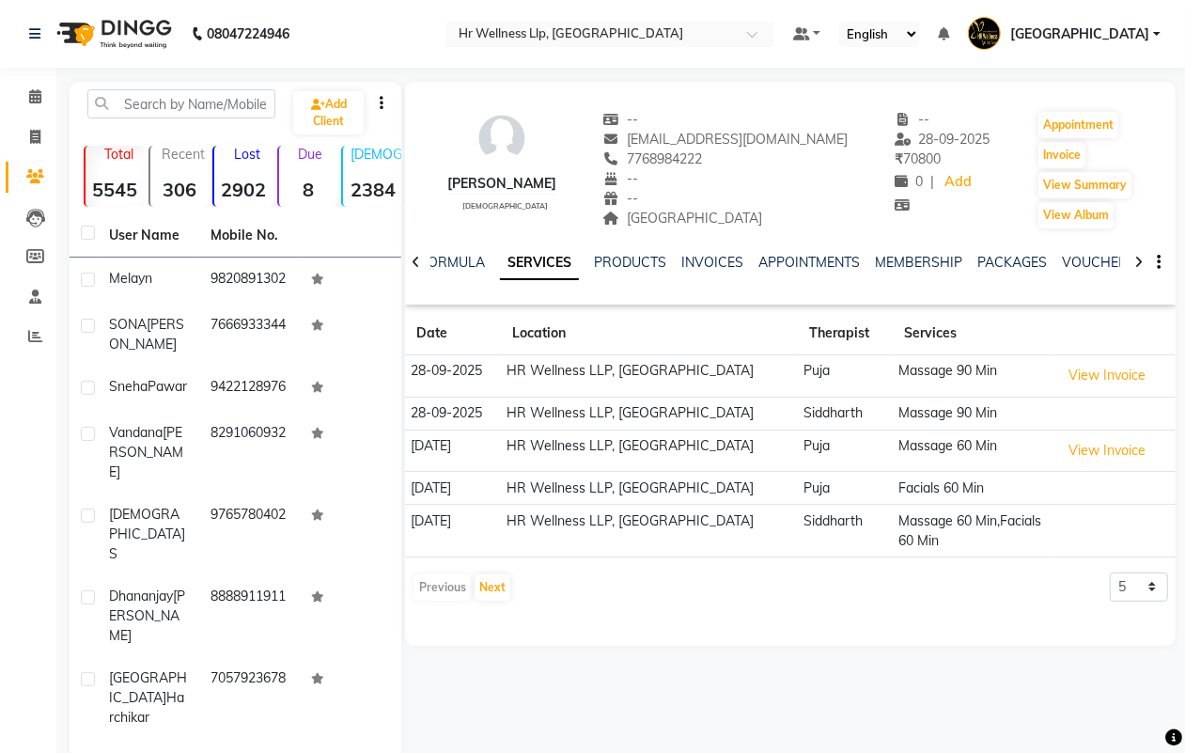
click at [1139, 258] on icon at bounding box center [1139, 262] width 8 height 13
click at [1069, 261] on link "VOUCHERS" at bounding box center [1084, 262] width 74 height 17
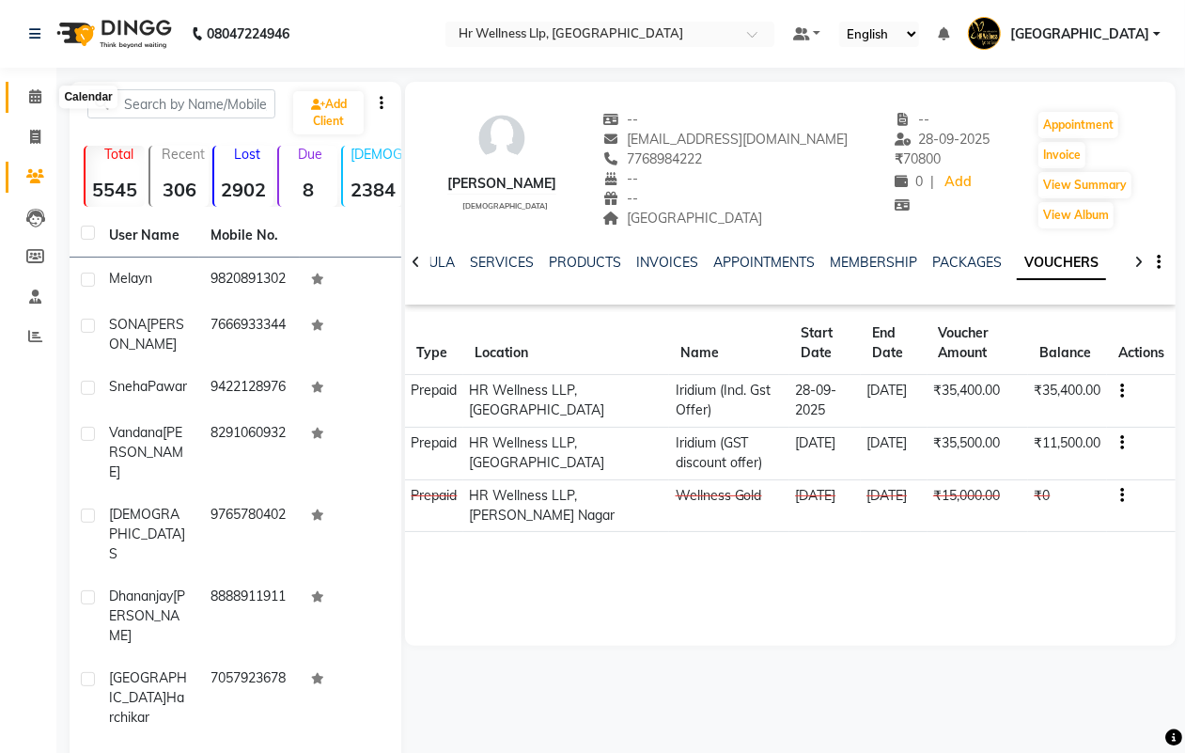
click at [35, 94] on icon at bounding box center [35, 96] width 12 height 14
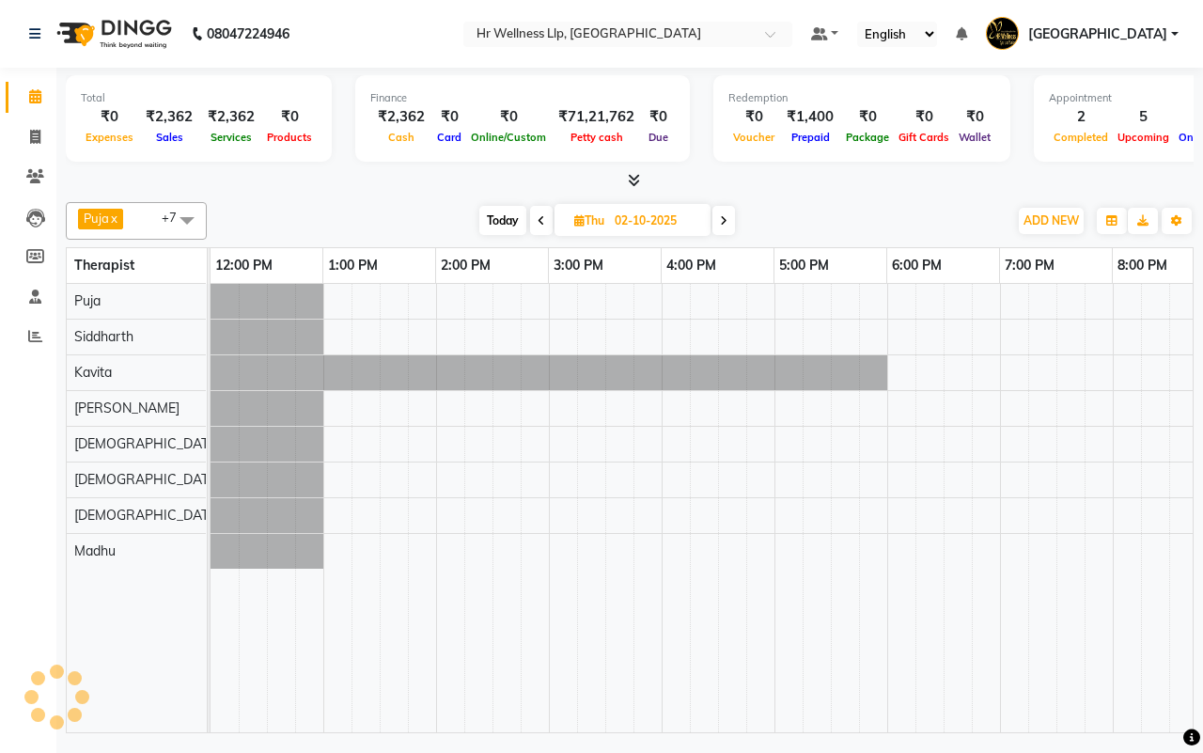
scroll to position [0, 452]
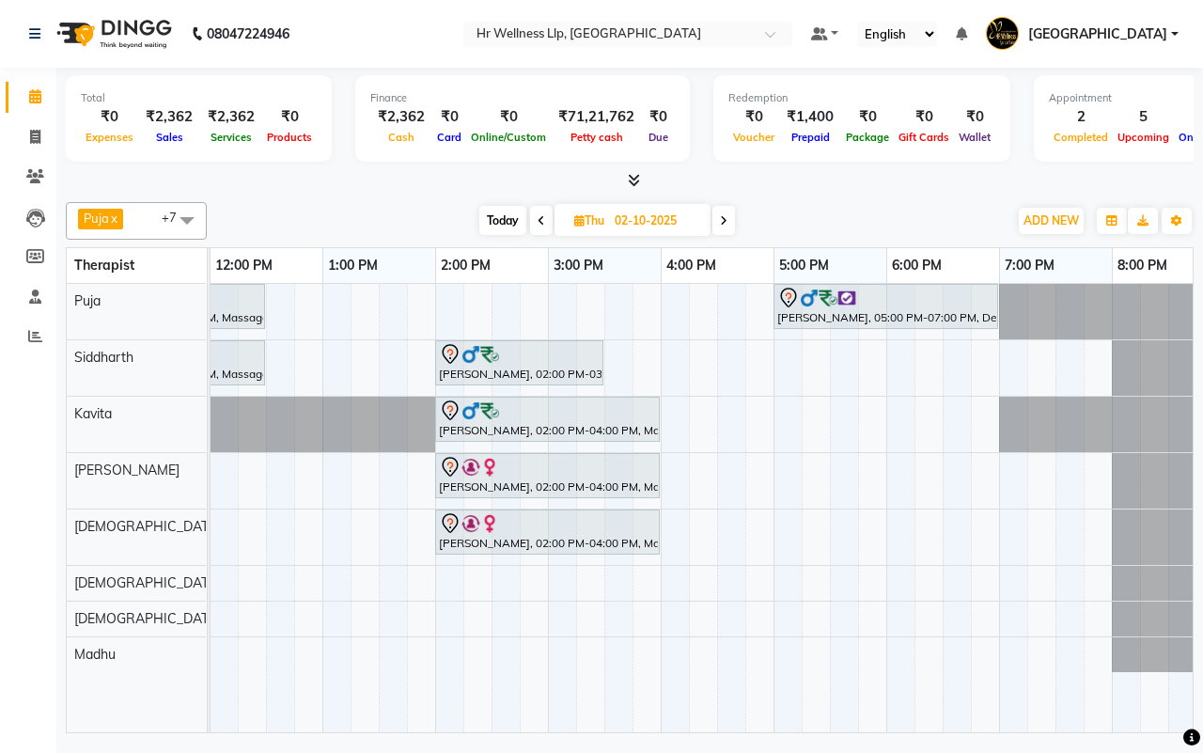
click at [846, 227] on div "Today Thu 02-10-2025" at bounding box center [607, 221] width 782 height 28
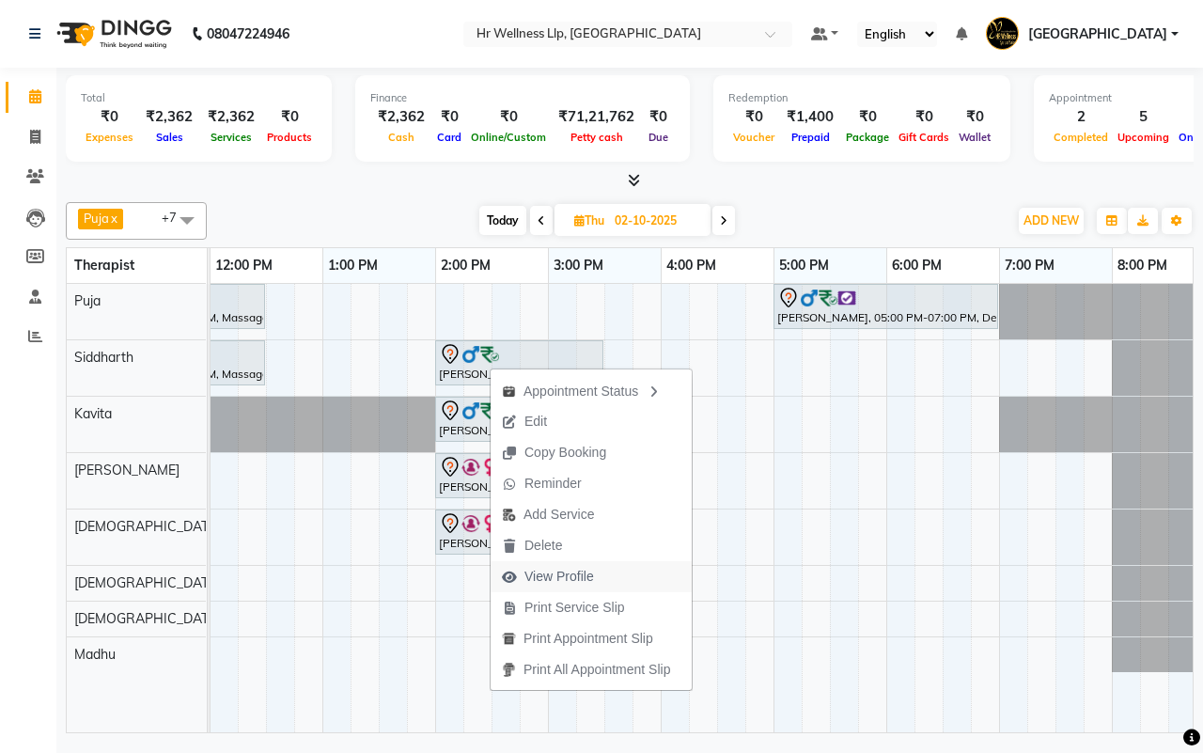
click at [552, 576] on span "View Profile" at bounding box center [559, 577] width 70 height 20
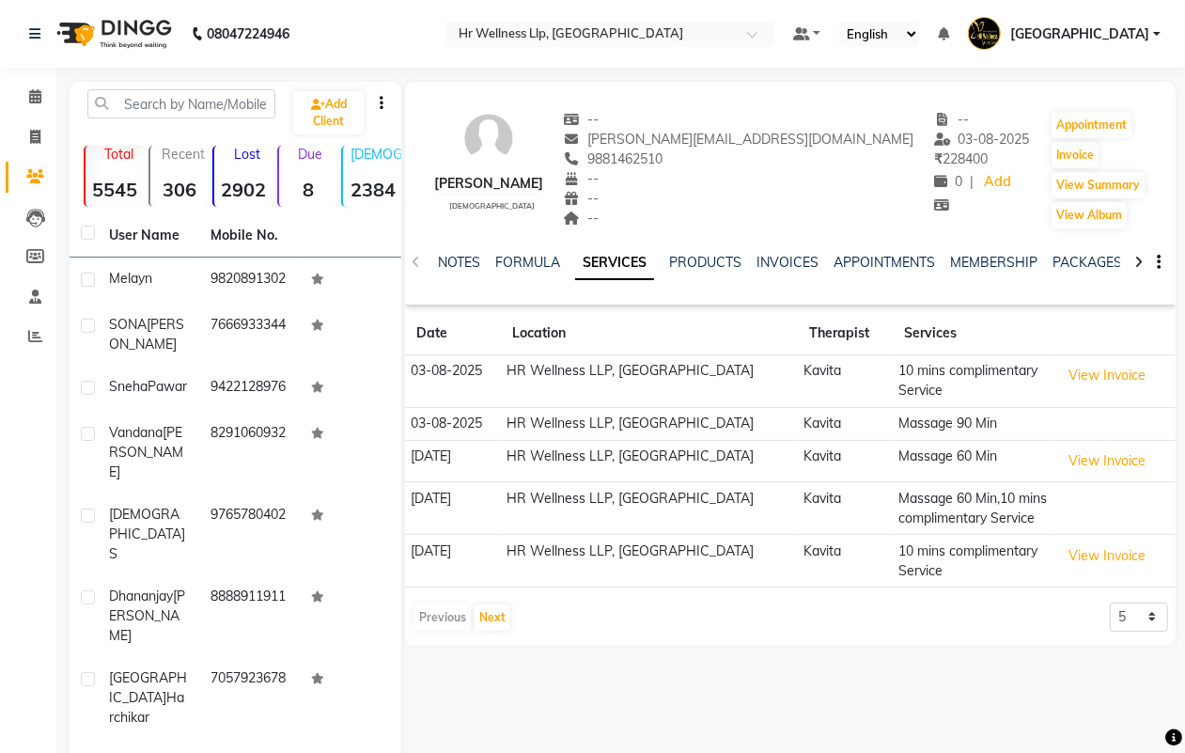
click at [1135, 260] on icon at bounding box center [1139, 262] width 8 height 13
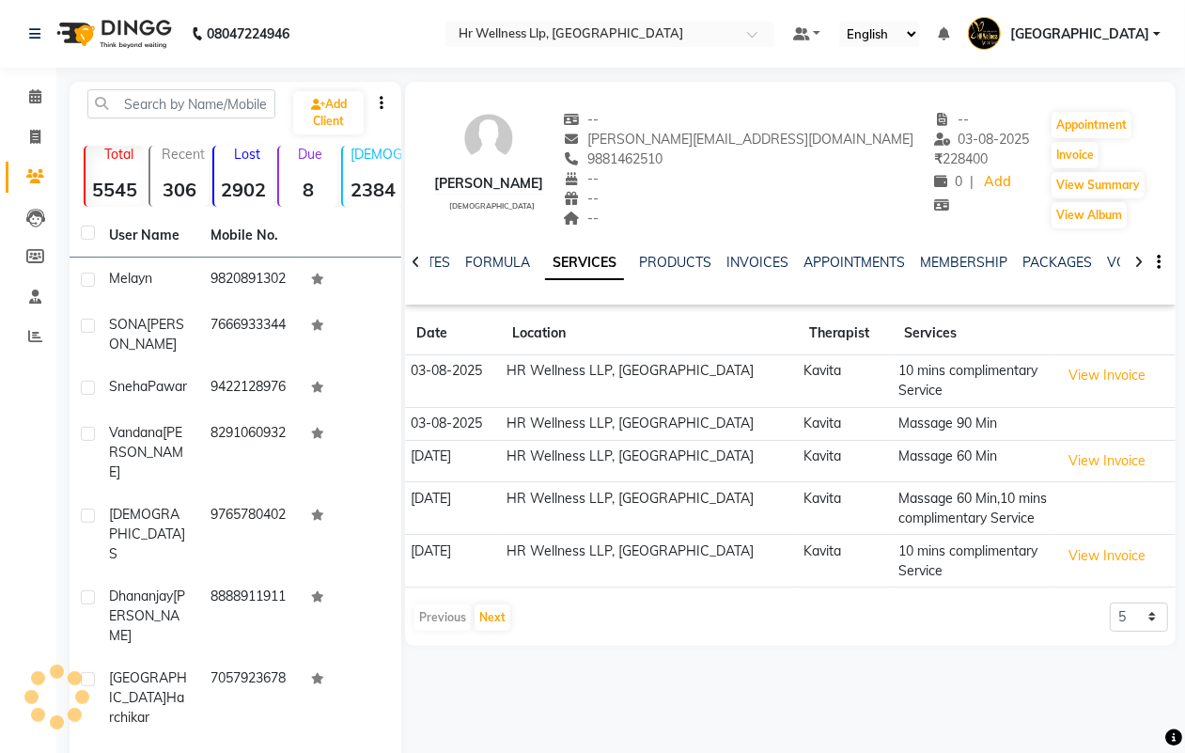
click at [1135, 260] on icon at bounding box center [1139, 262] width 8 height 13
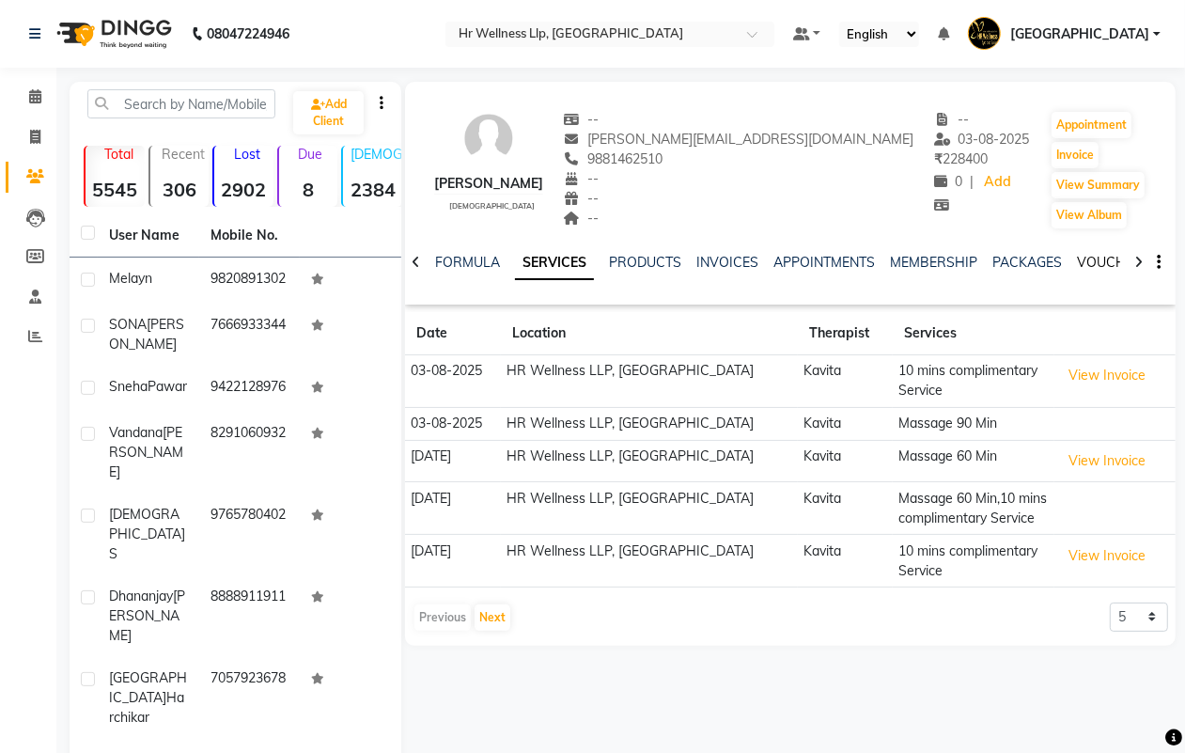
click at [1096, 261] on link "VOUCHERS" at bounding box center [1114, 262] width 74 height 17
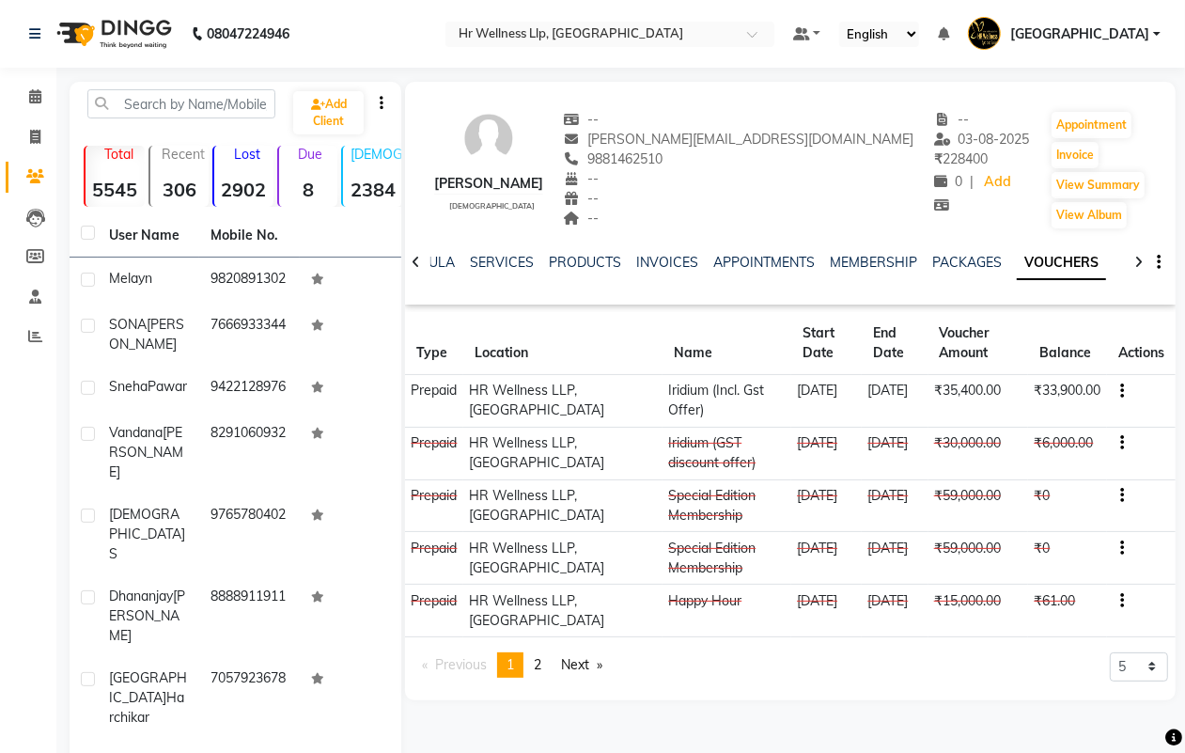
click at [1123, 392] on icon "button" at bounding box center [1122, 391] width 4 height 1
click at [1018, 387] on td "Redemption History" at bounding box center [1033, 391] width 117 height 22
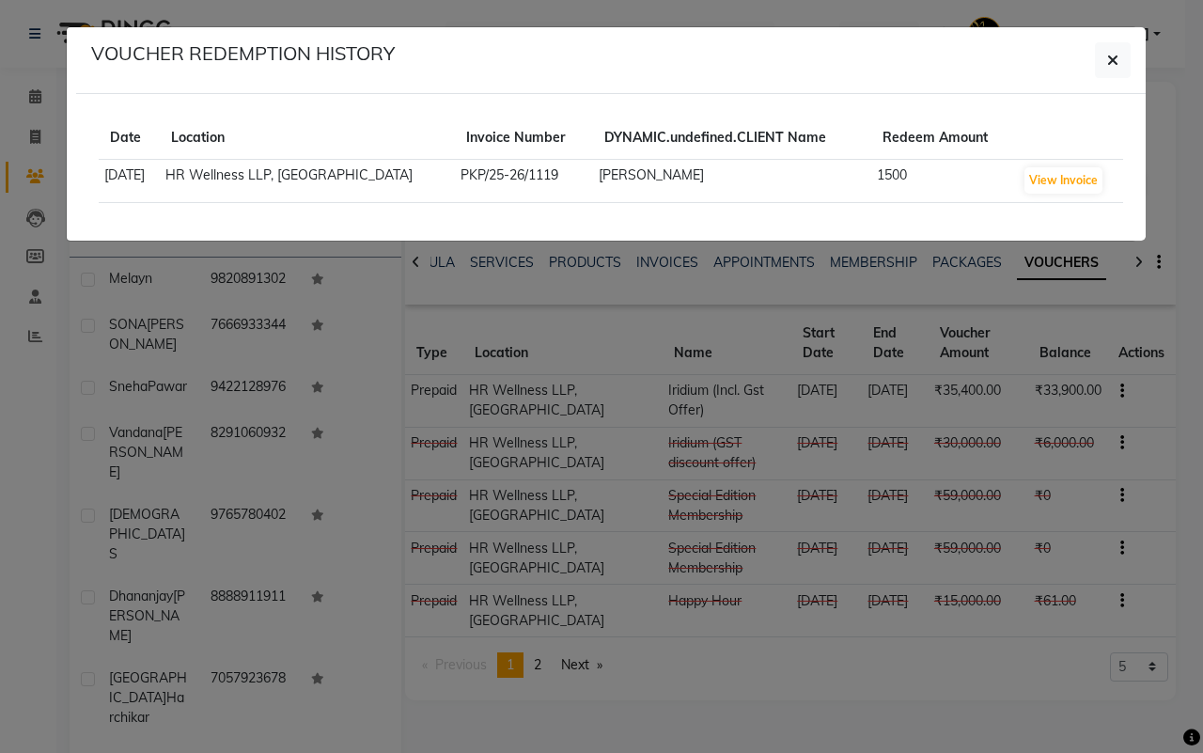
click at [941, 213] on div "Date Location Invoice Number DYNAMIC.undefined.CLIENT Name Redeem Amount [DATE]…" at bounding box center [611, 168] width 1053 height 102
click at [1111, 63] on icon "button" at bounding box center [1112, 60] width 11 height 15
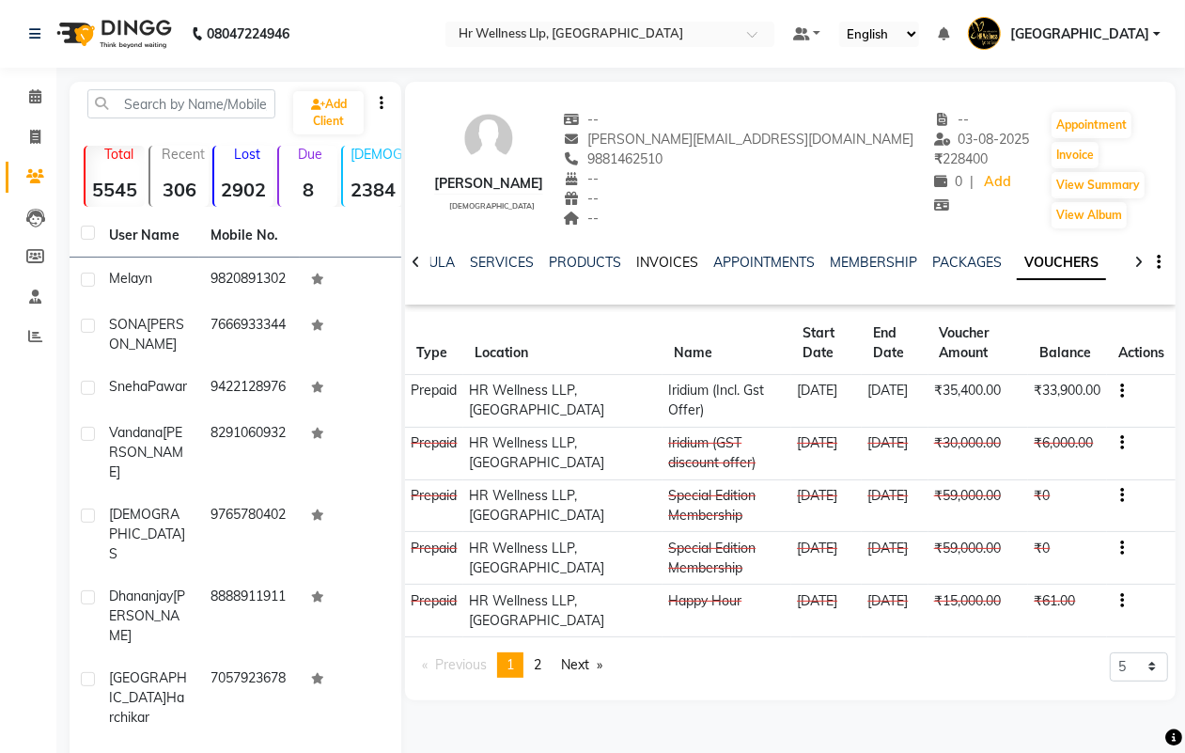
click at [659, 263] on link "INVOICES" at bounding box center [667, 262] width 62 height 17
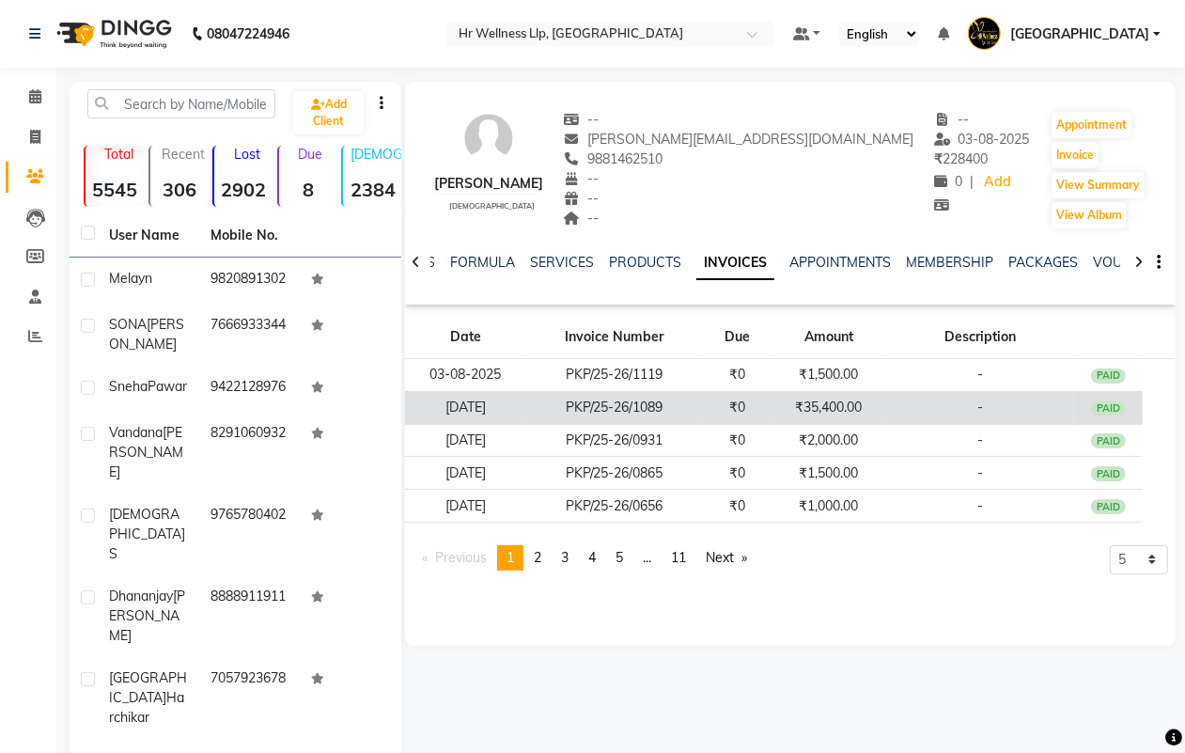
click at [790, 410] on td "₹35,400.00" at bounding box center [829, 407] width 115 height 33
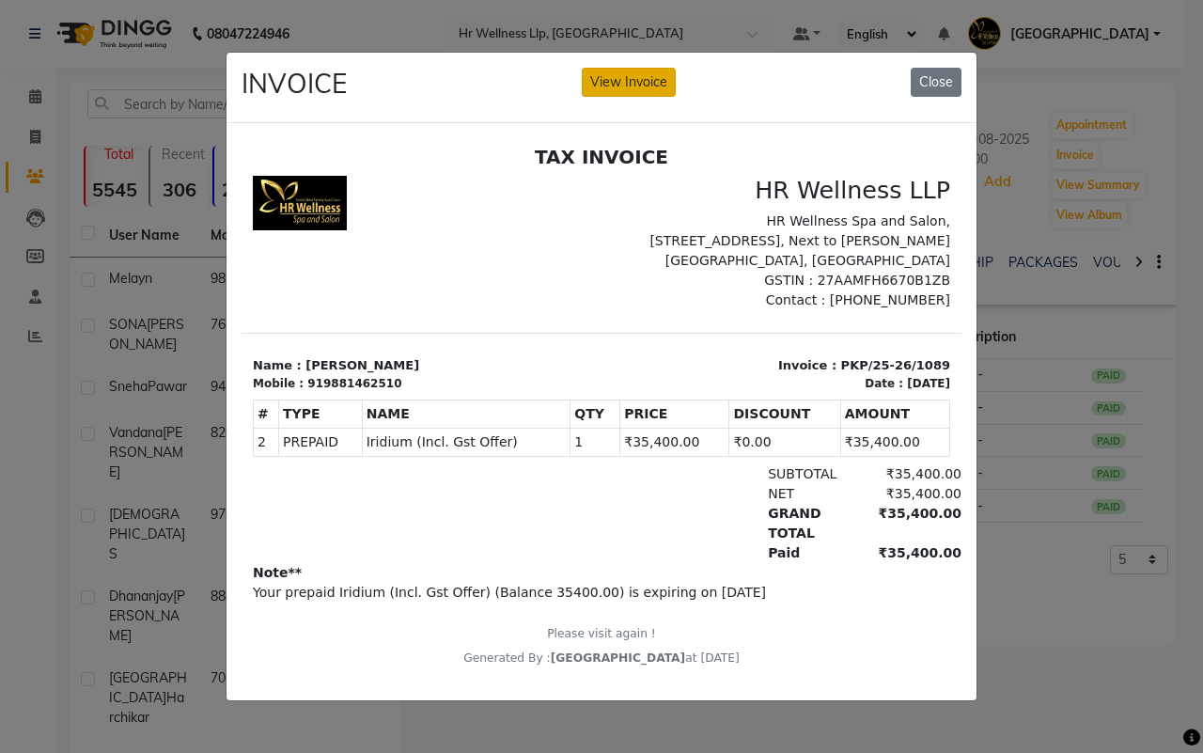
click at [618, 75] on button "View Invoice" at bounding box center [629, 82] width 94 height 29
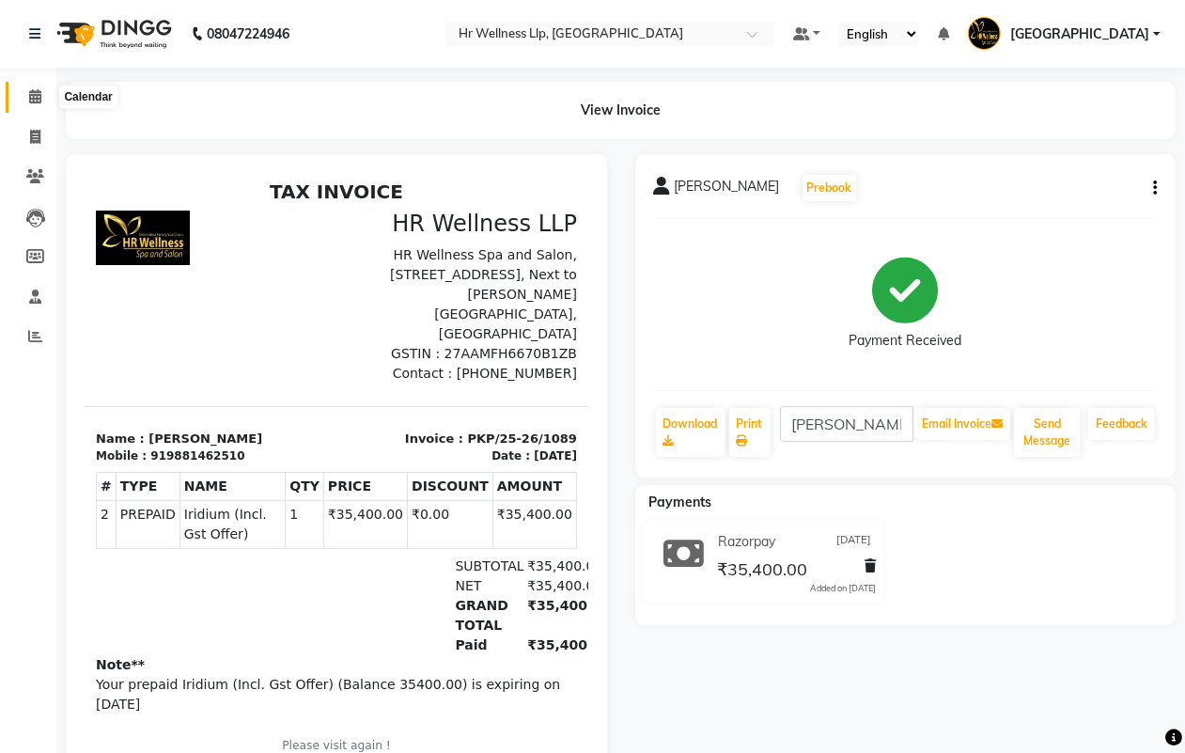
click at [34, 97] on icon at bounding box center [35, 96] width 12 height 14
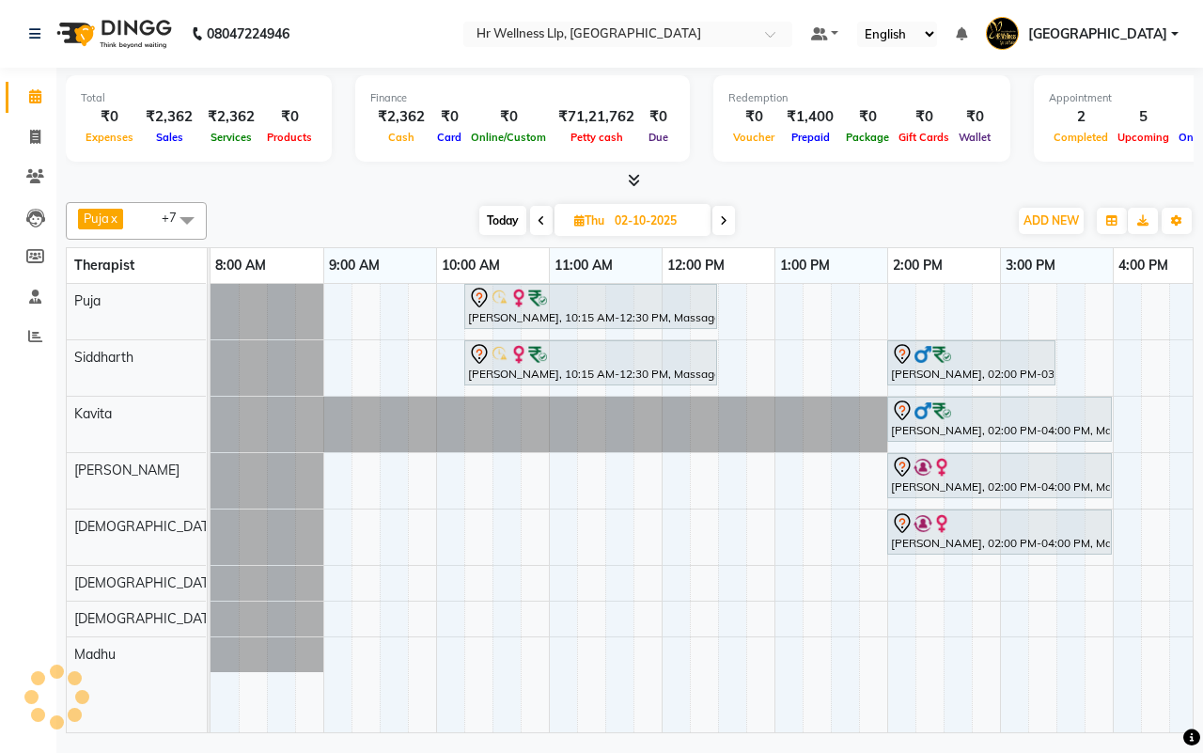
scroll to position [0, 452]
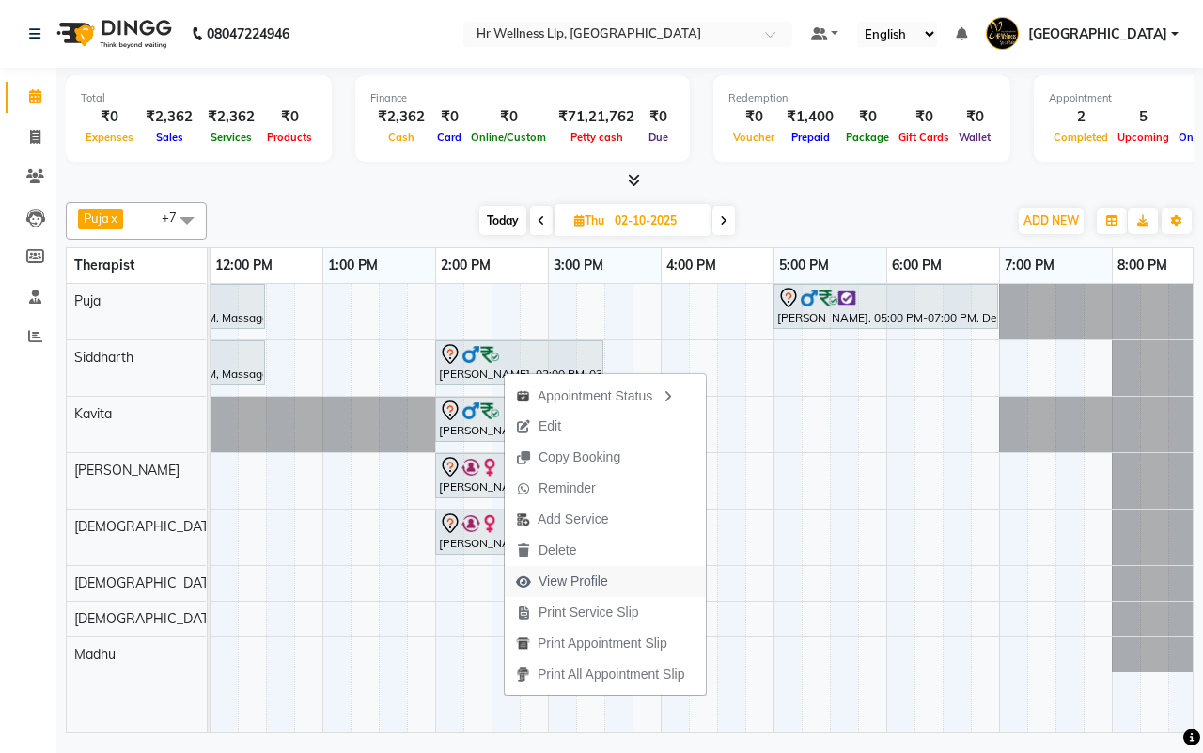
click at [557, 583] on span "View Profile" at bounding box center [574, 581] width 70 height 20
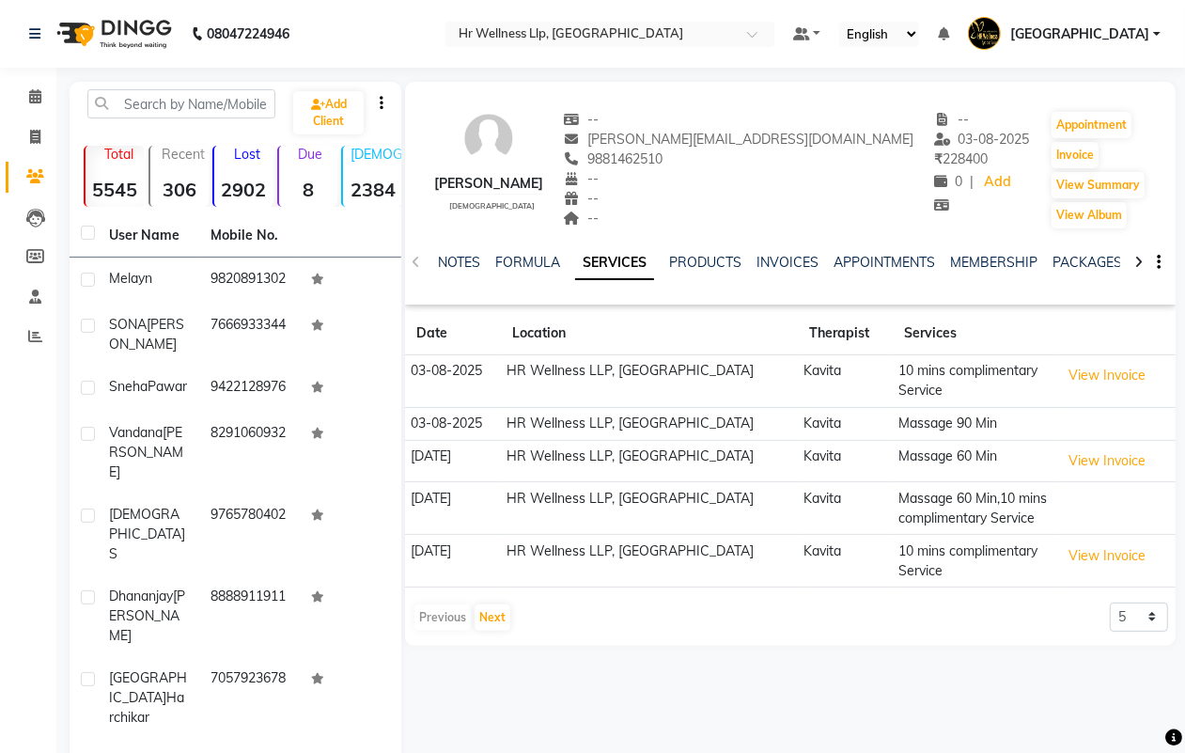
click at [1139, 257] on icon at bounding box center [1139, 262] width 8 height 13
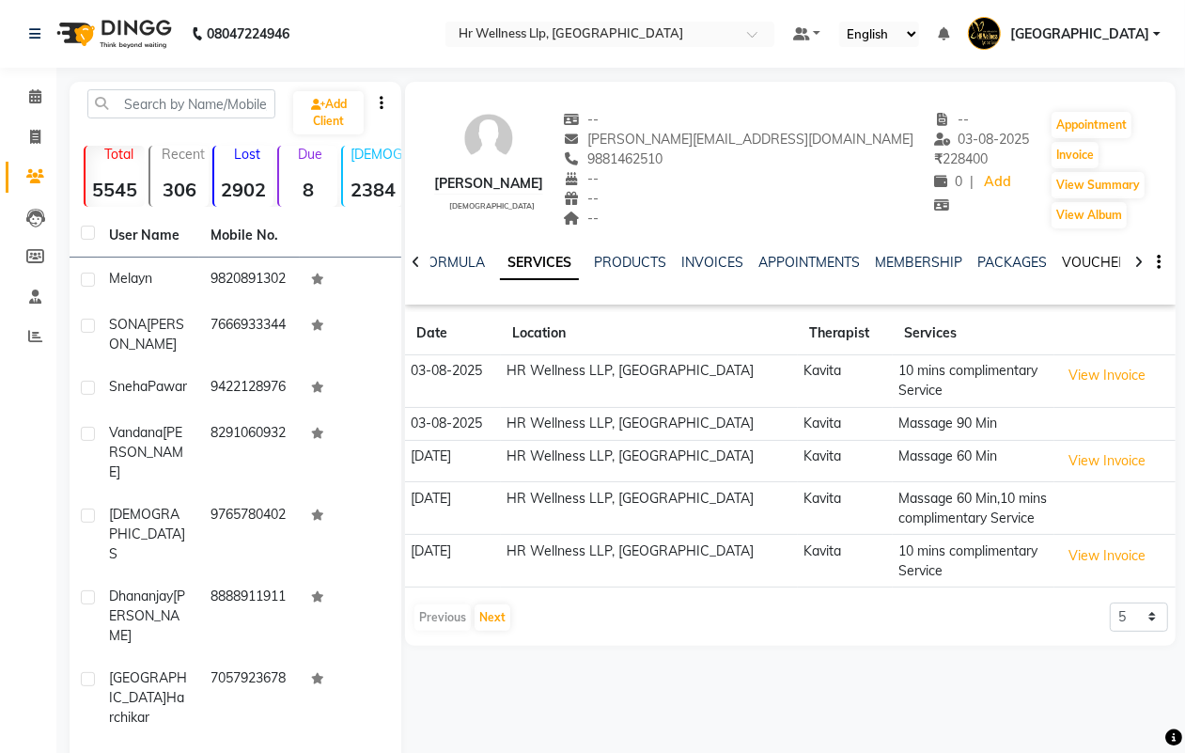
click at [1087, 257] on link "VOUCHERS" at bounding box center [1099, 262] width 74 height 17
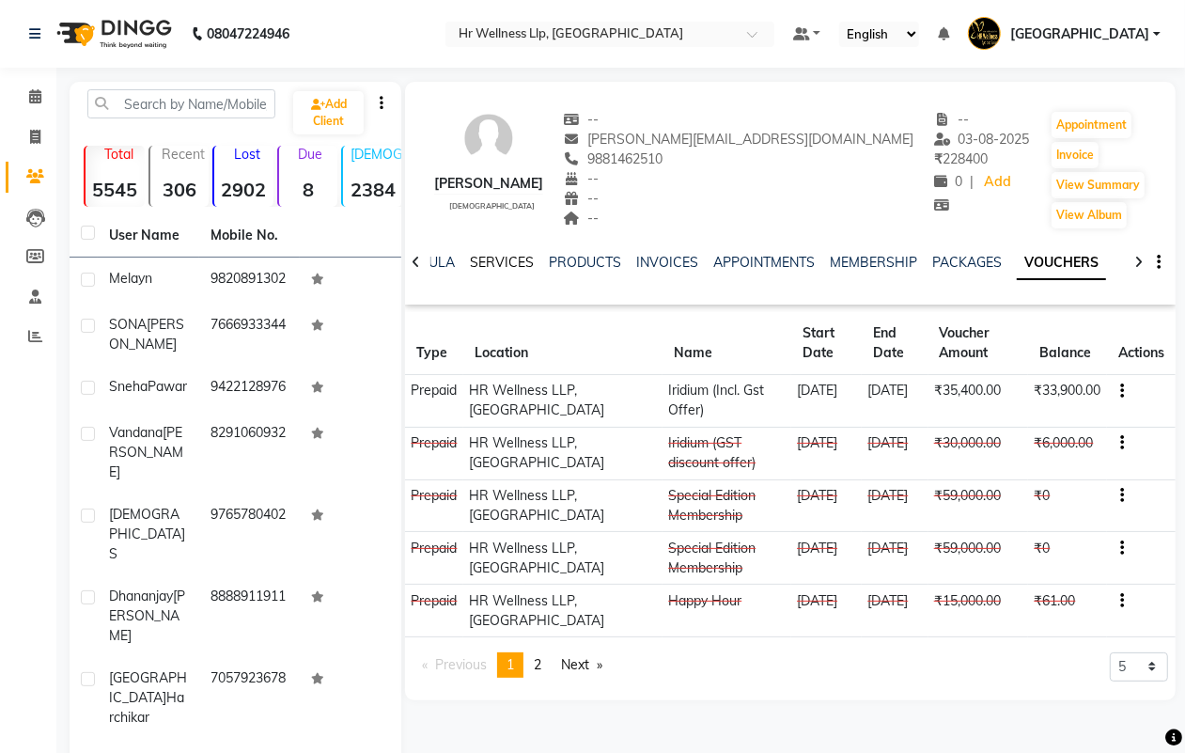
click at [501, 265] on link "SERVICES" at bounding box center [502, 262] width 64 height 17
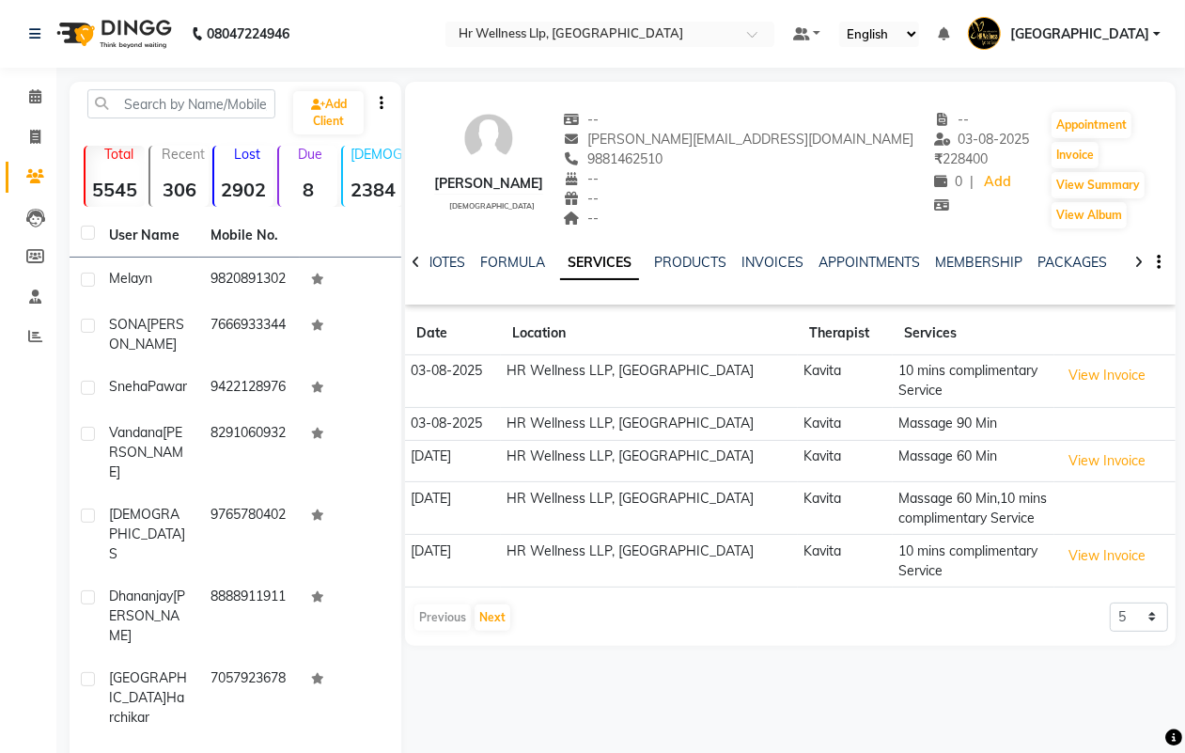
click at [1140, 259] on icon at bounding box center [1139, 262] width 8 height 13
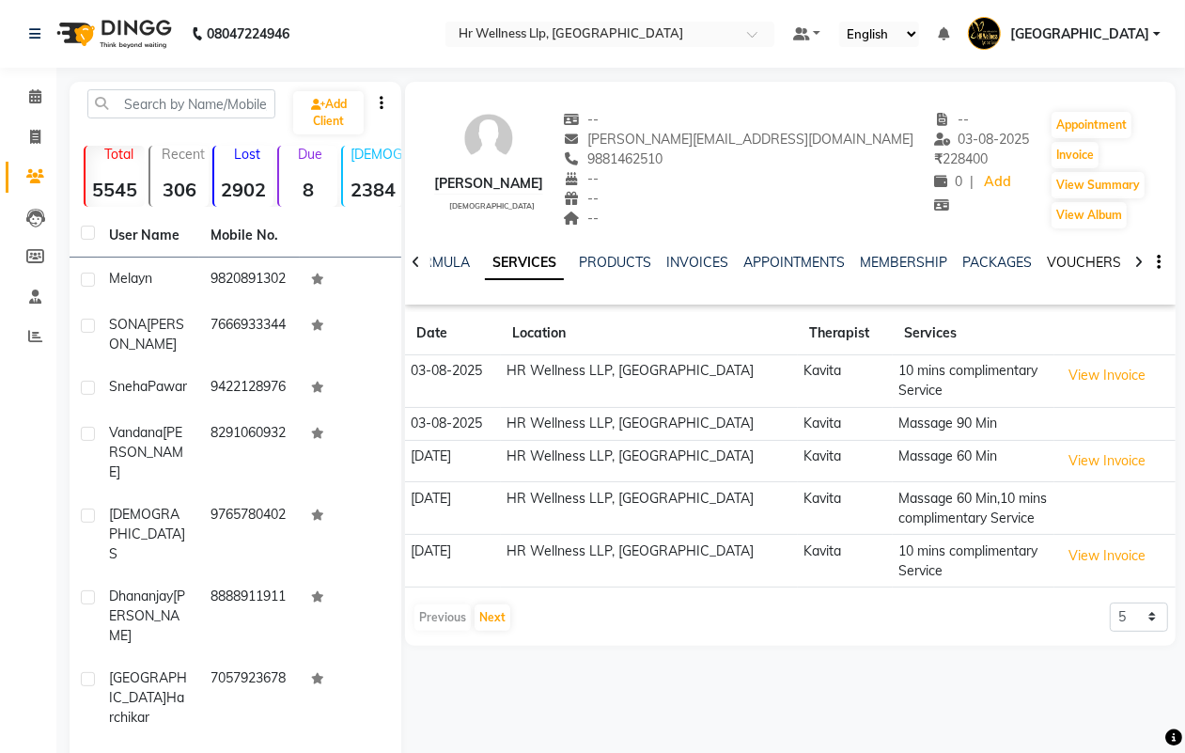
click at [1087, 254] on link "VOUCHERS" at bounding box center [1084, 262] width 74 height 17
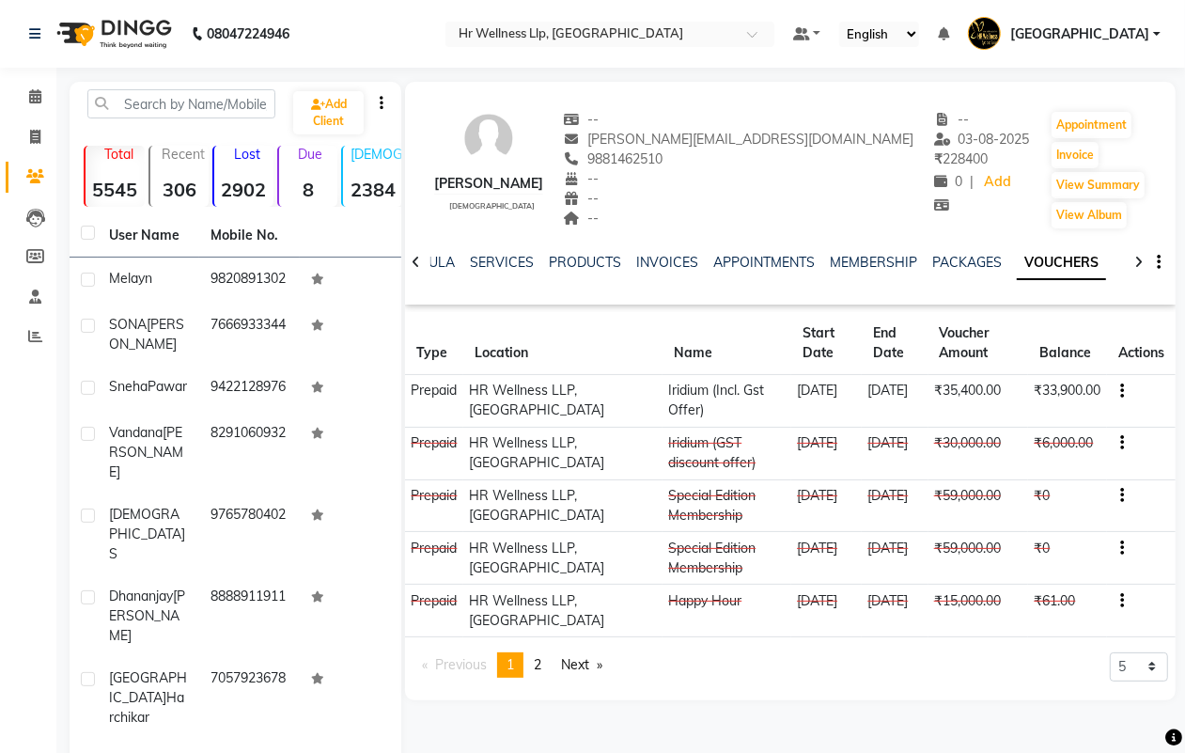
click at [1123, 443] on icon "button" at bounding box center [1122, 443] width 4 height 1
click at [1040, 439] on td "Redemption History" at bounding box center [1033, 443] width 117 height 22
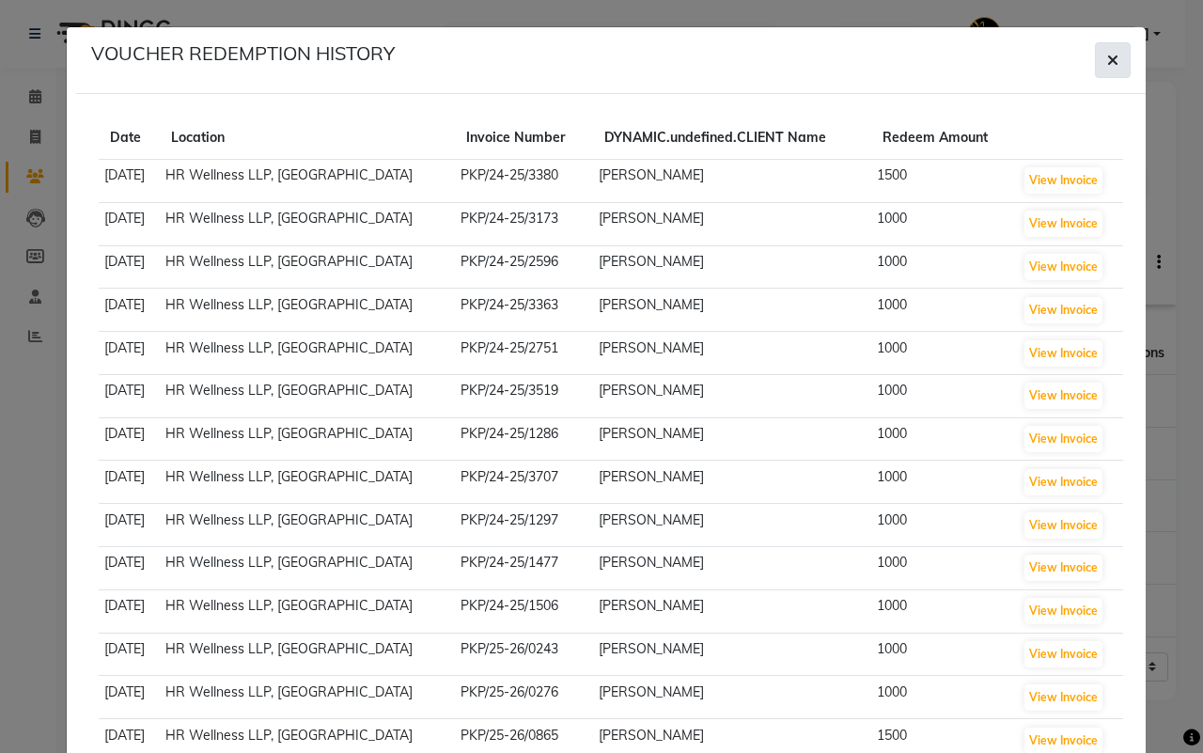
click at [1107, 56] on icon "button" at bounding box center [1112, 60] width 11 height 15
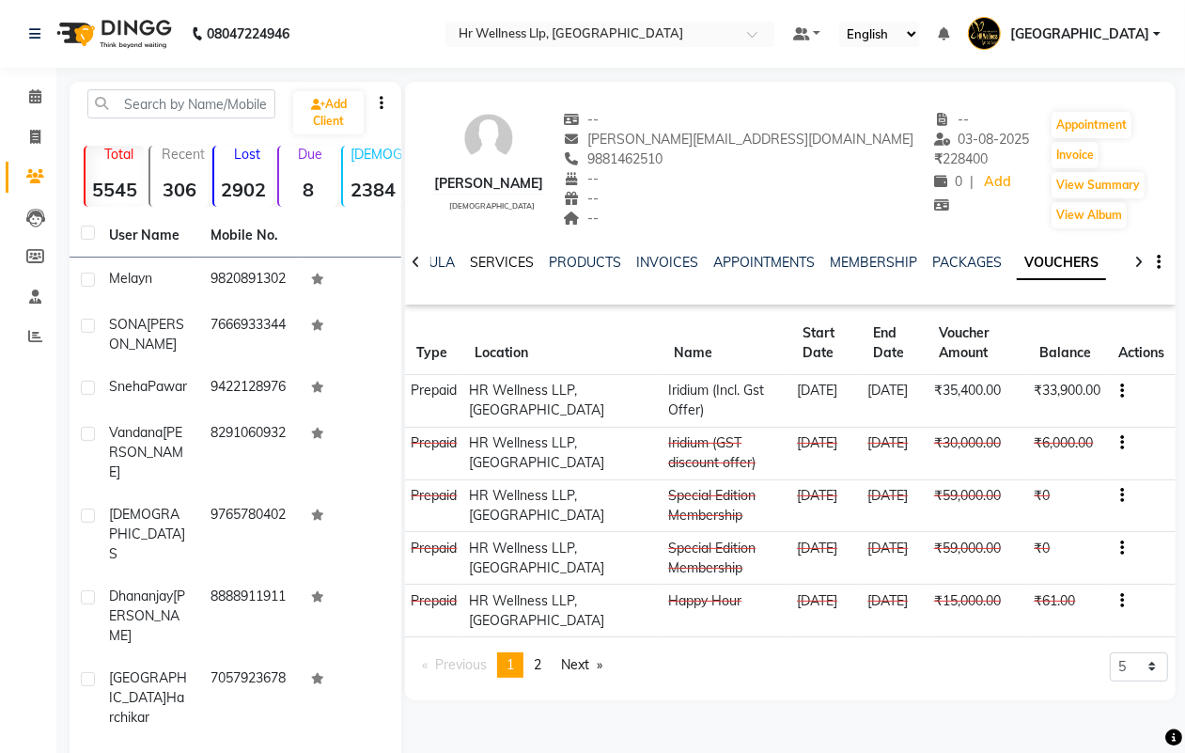
click at [508, 259] on link "SERVICES" at bounding box center [502, 262] width 64 height 17
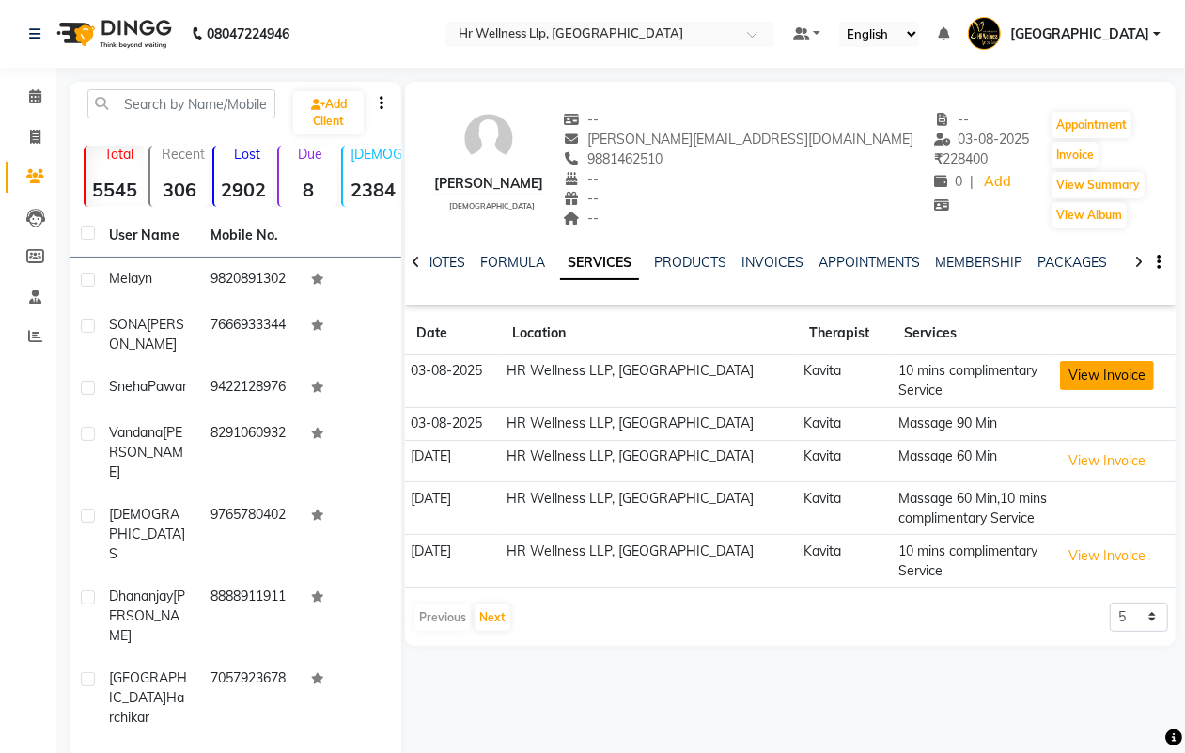
click at [1077, 378] on button "View Invoice" at bounding box center [1107, 375] width 94 height 29
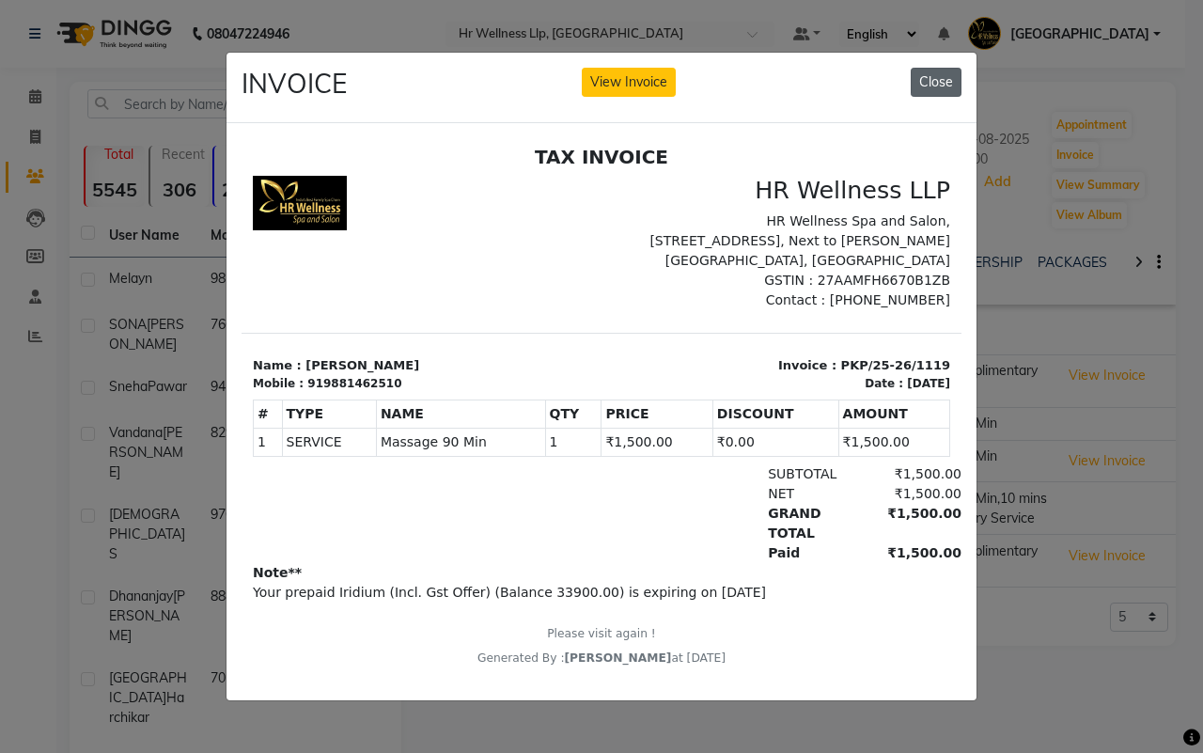
click at [937, 68] on button "Close" at bounding box center [936, 82] width 51 height 29
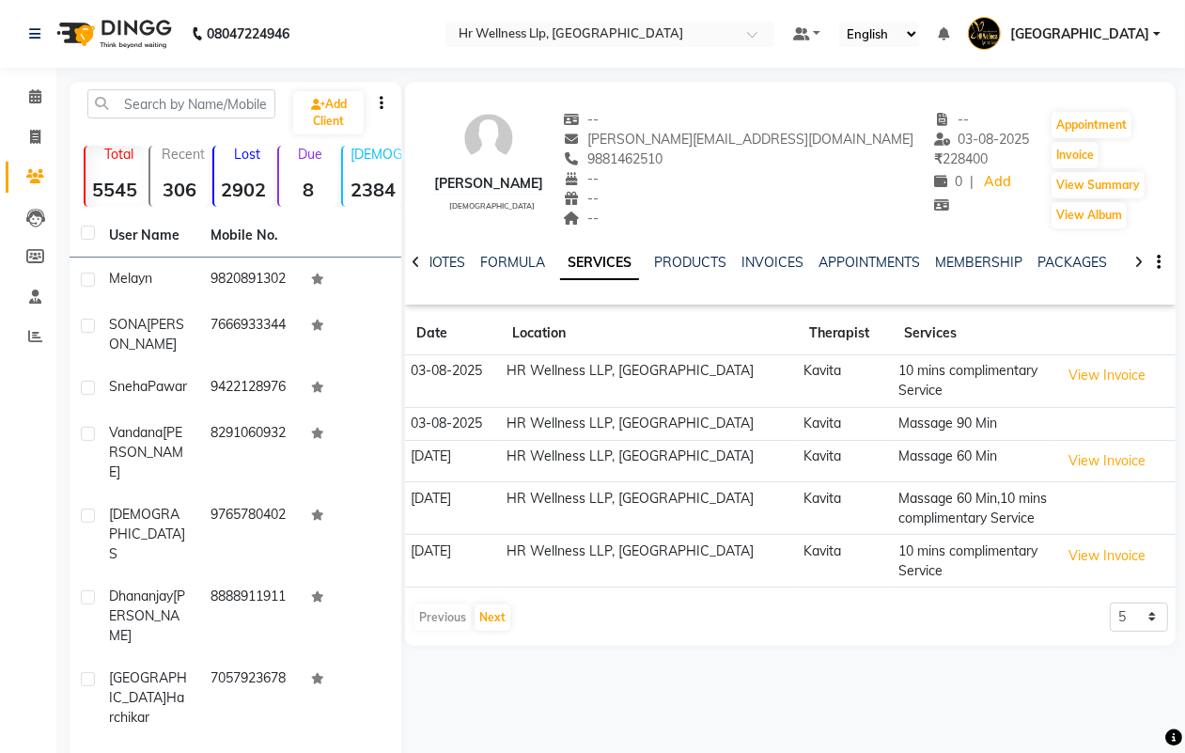
click at [1143, 256] on div at bounding box center [1139, 261] width 22 height 37
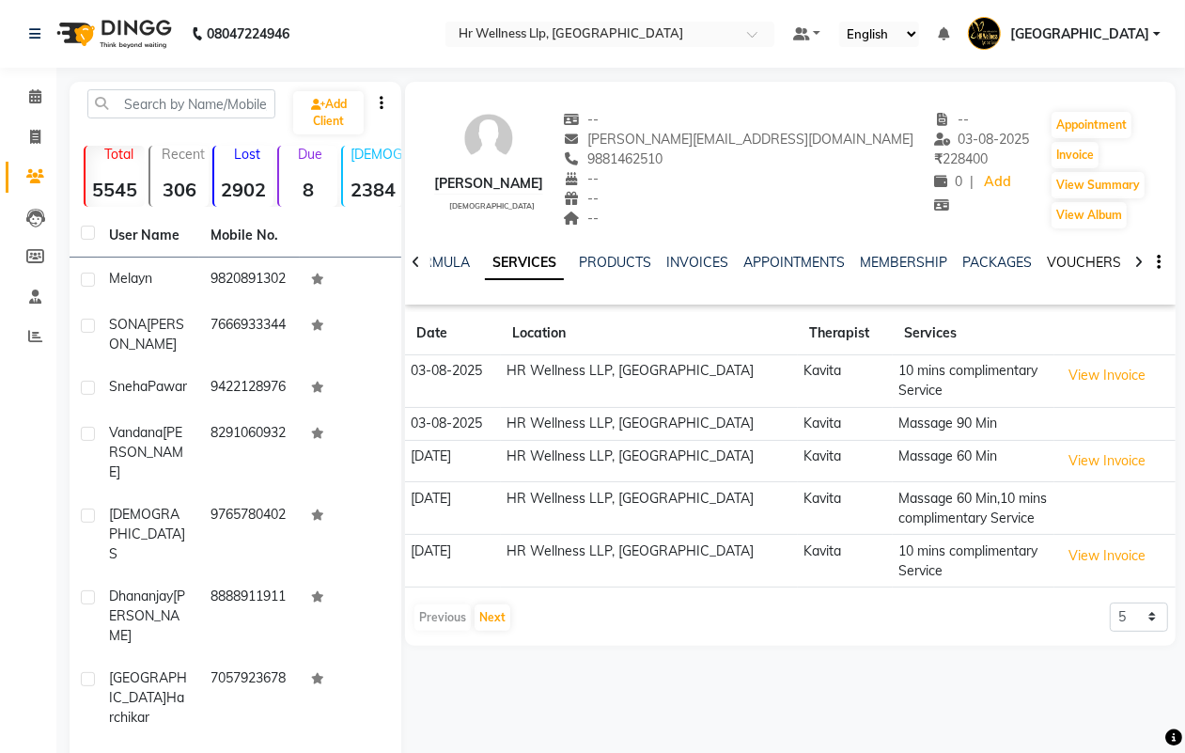
click at [1091, 256] on link "VOUCHERS" at bounding box center [1084, 262] width 74 height 17
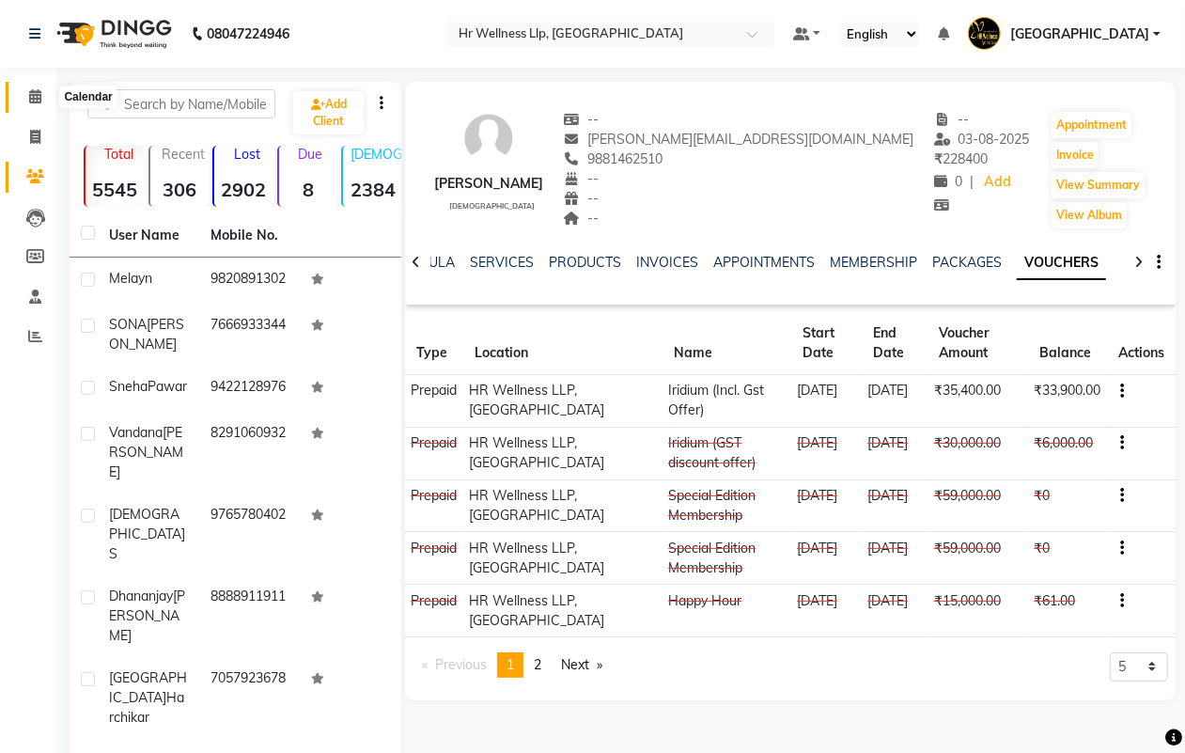
click at [33, 97] on icon at bounding box center [35, 96] width 12 height 14
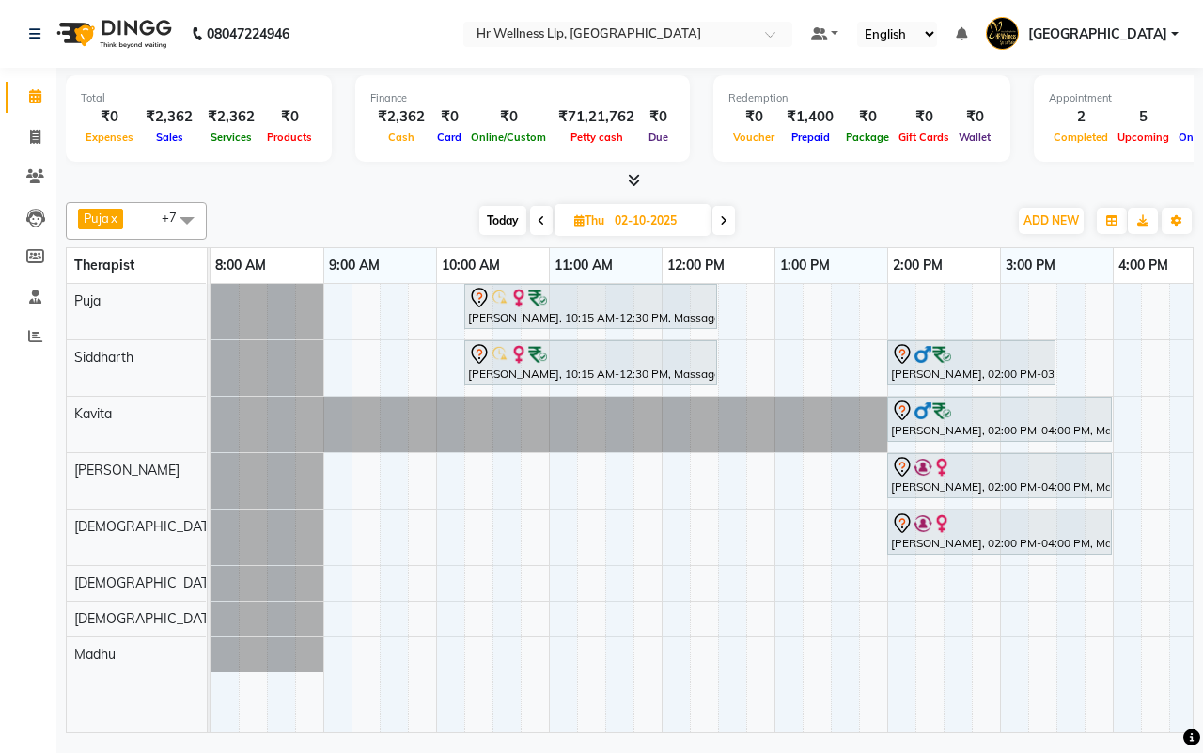
click at [870, 218] on div "Today Thu 02-10-2025" at bounding box center [607, 221] width 782 height 28
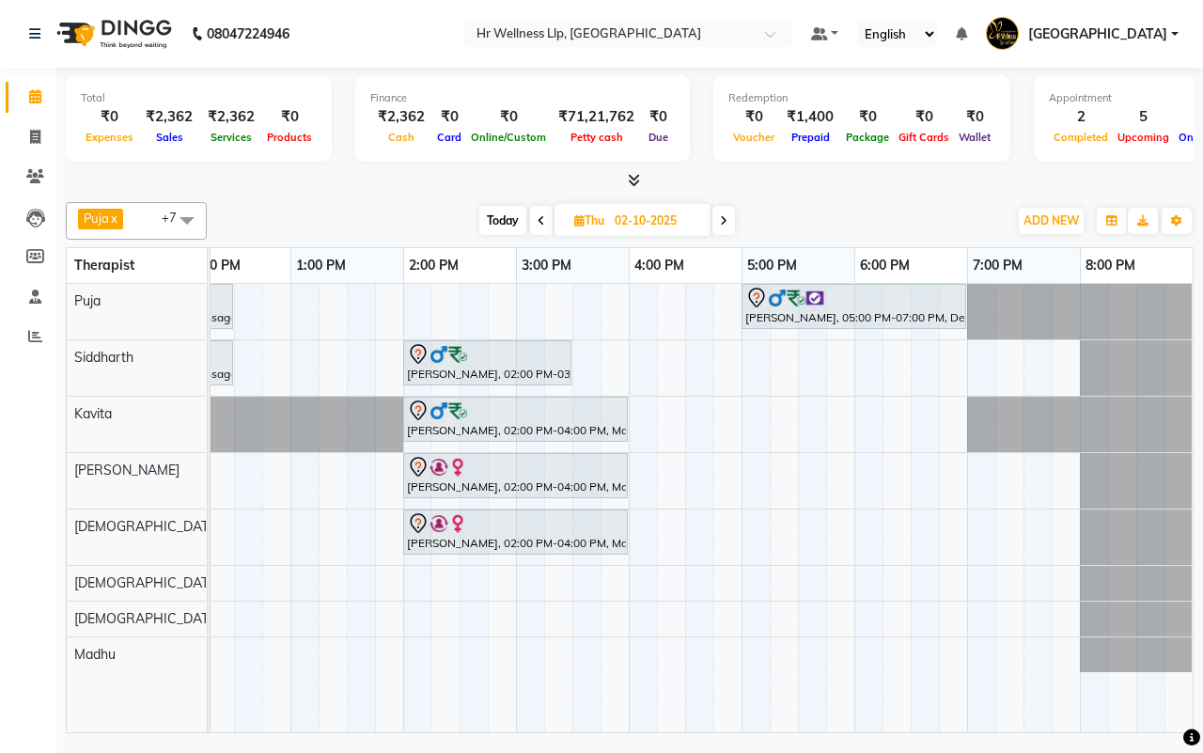
scroll to position [0, 247]
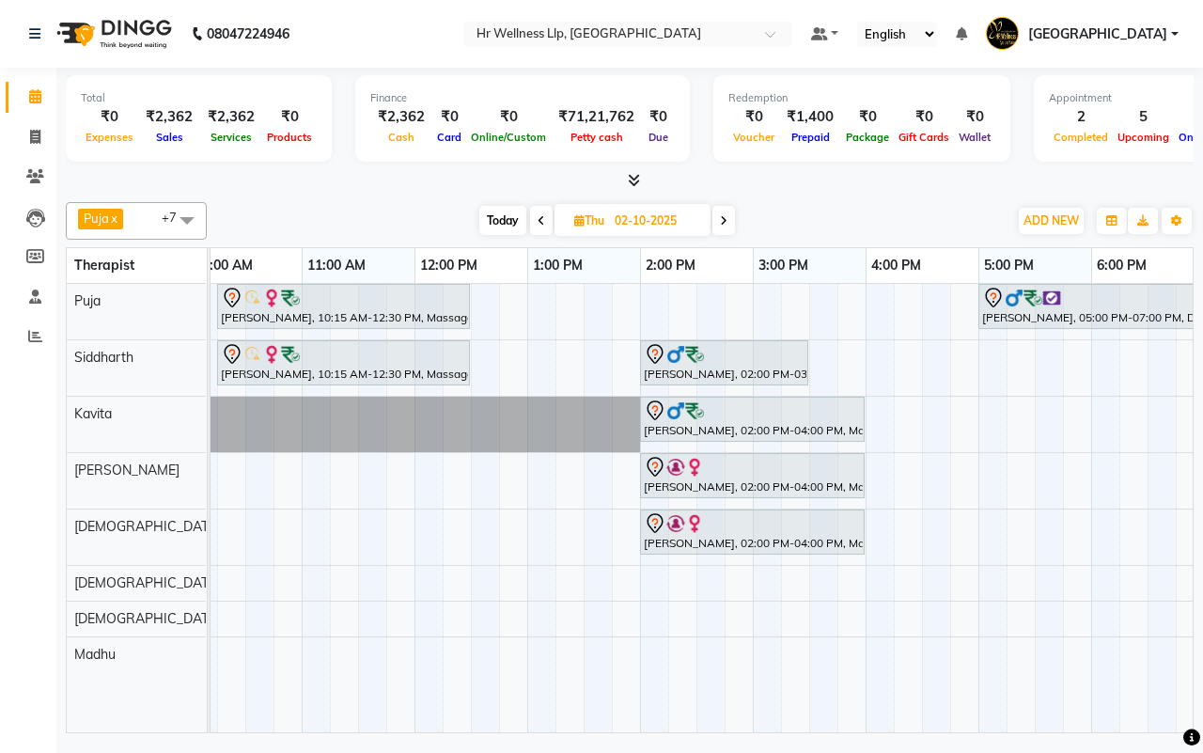
click at [539, 221] on icon at bounding box center [542, 220] width 8 height 11
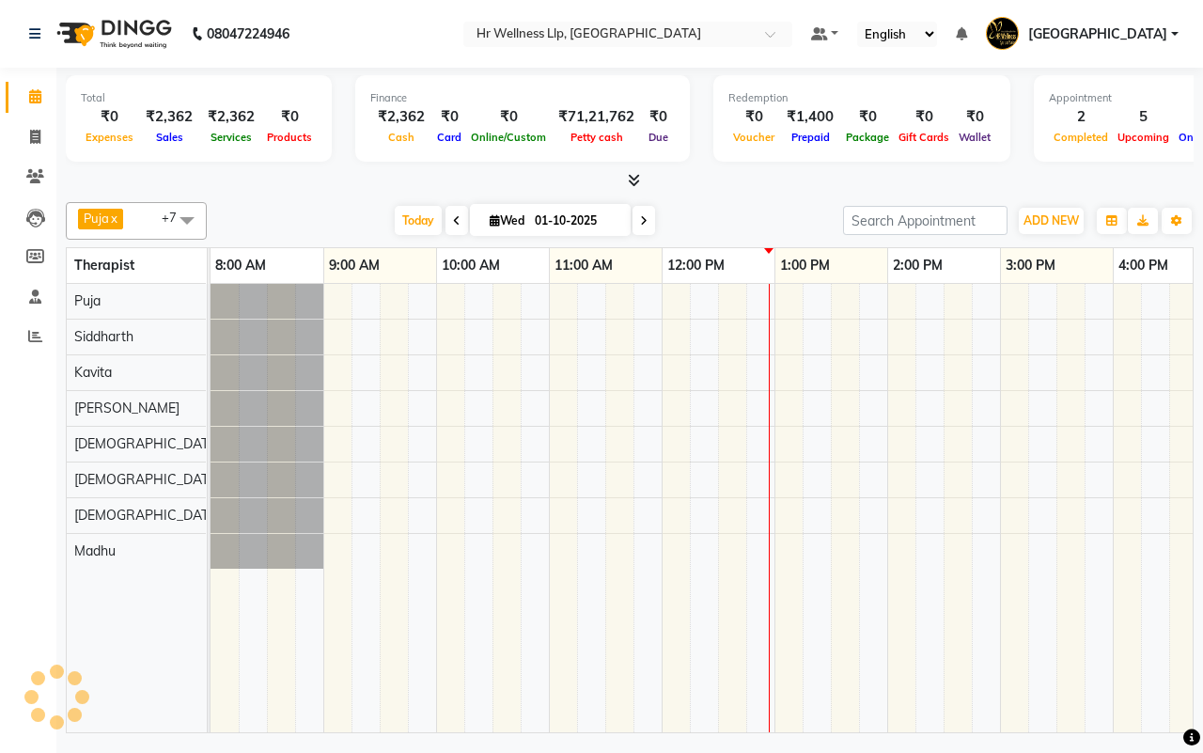
scroll to position [0, 452]
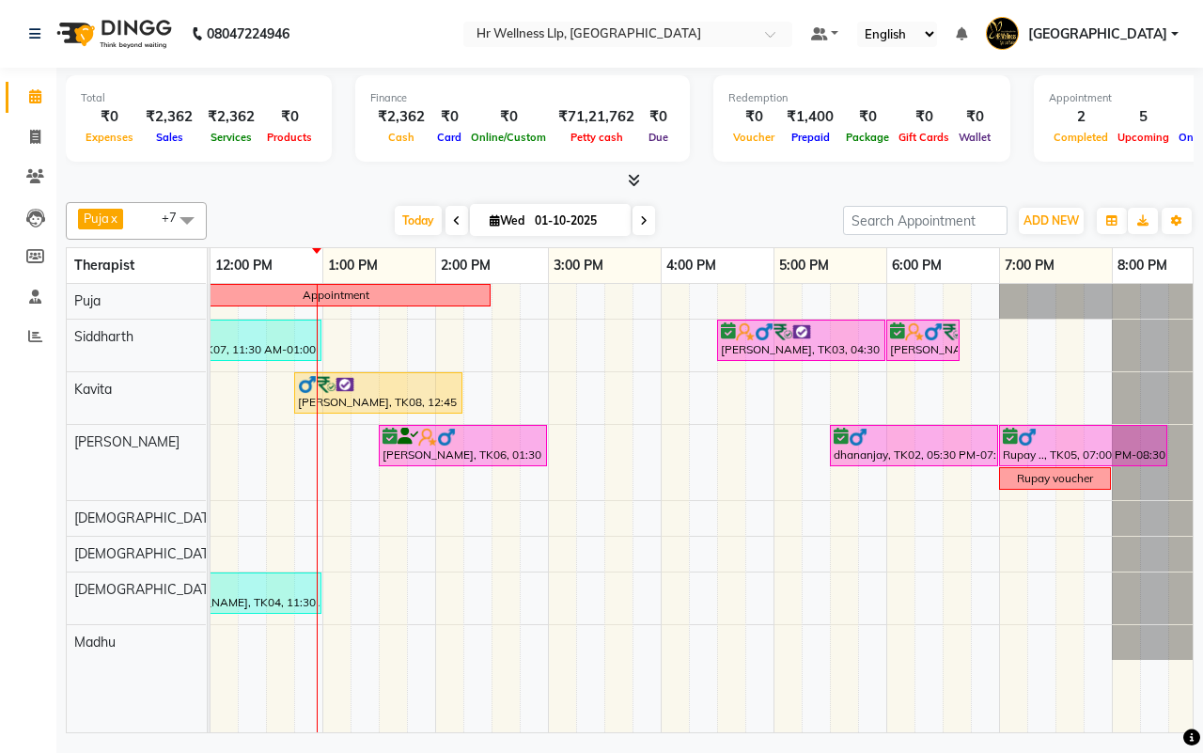
click at [645, 219] on icon at bounding box center [644, 220] width 8 height 11
type input "02-10-2025"
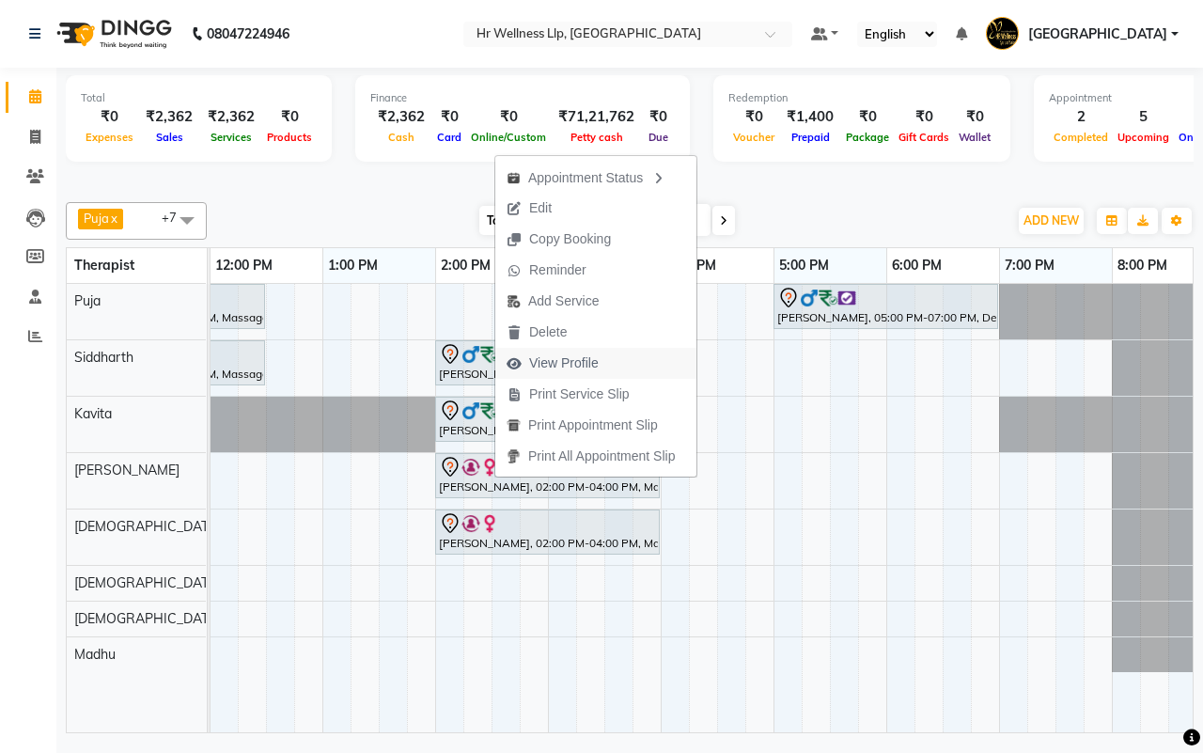
click at [561, 362] on span "View Profile" at bounding box center [564, 363] width 70 height 20
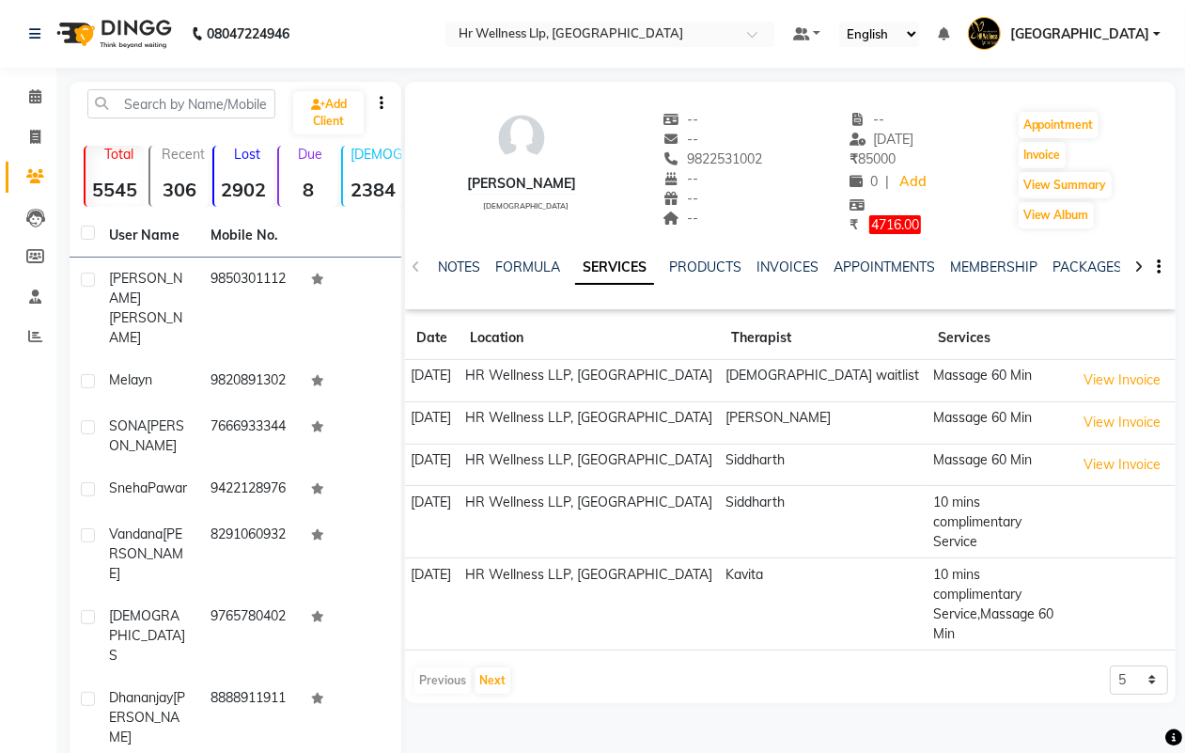
click at [1142, 261] on icon at bounding box center [1139, 266] width 8 height 13
click at [1100, 261] on link "VOUCHERS" at bounding box center [1114, 266] width 74 height 17
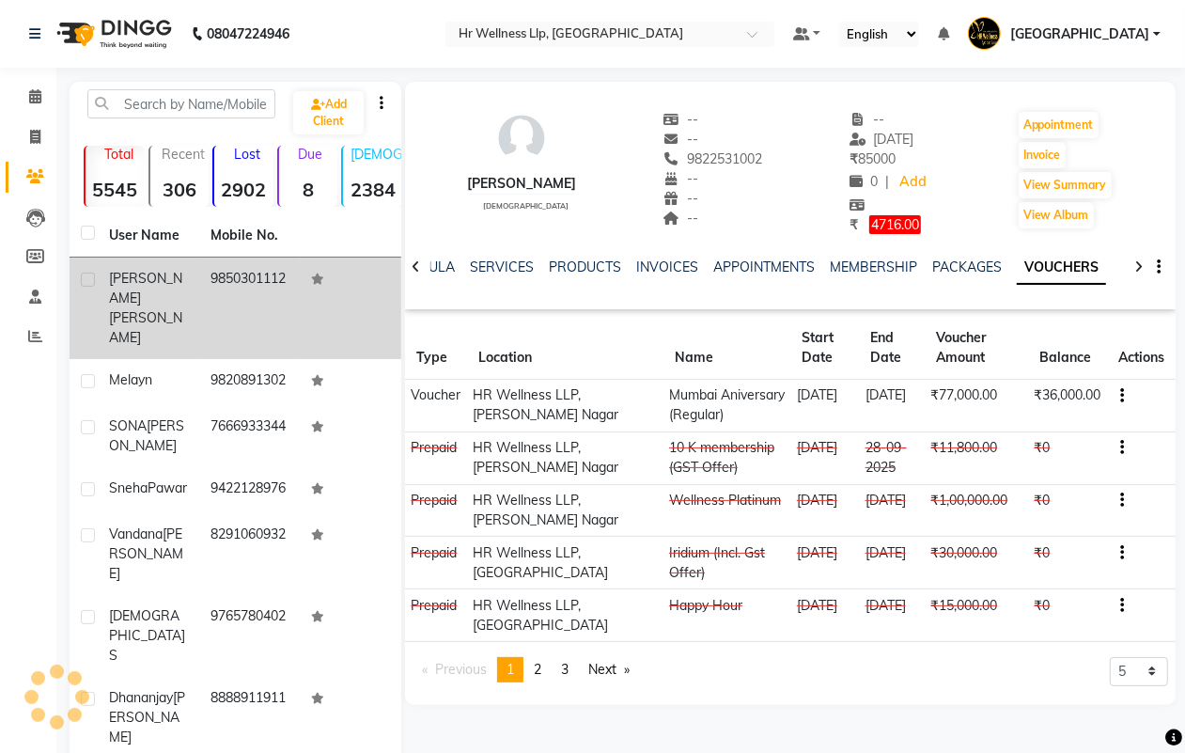
click at [202, 291] on td "9850301112" at bounding box center [250, 309] width 102 height 102
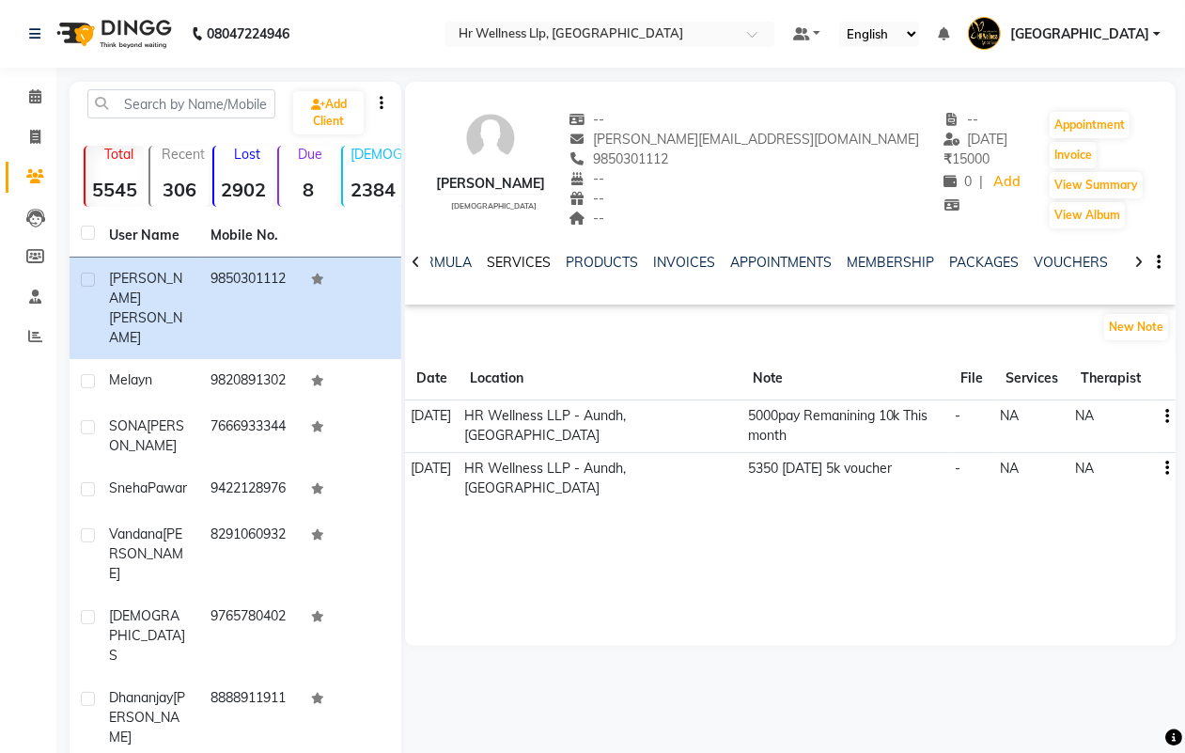
click at [517, 260] on link "SERVICES" at bounding box center [519, 262] width 64 height 17
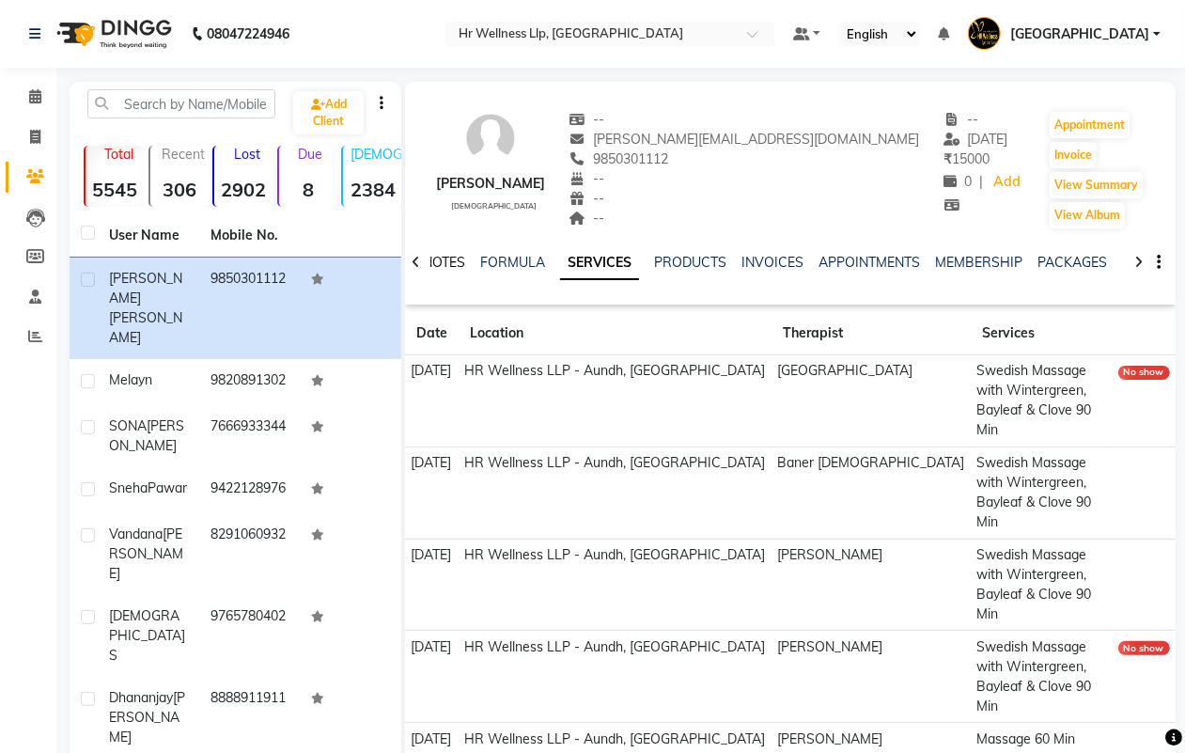
click at [454, 258] on link "NOTES" at bounding box center [444, 262] width 42 height 17
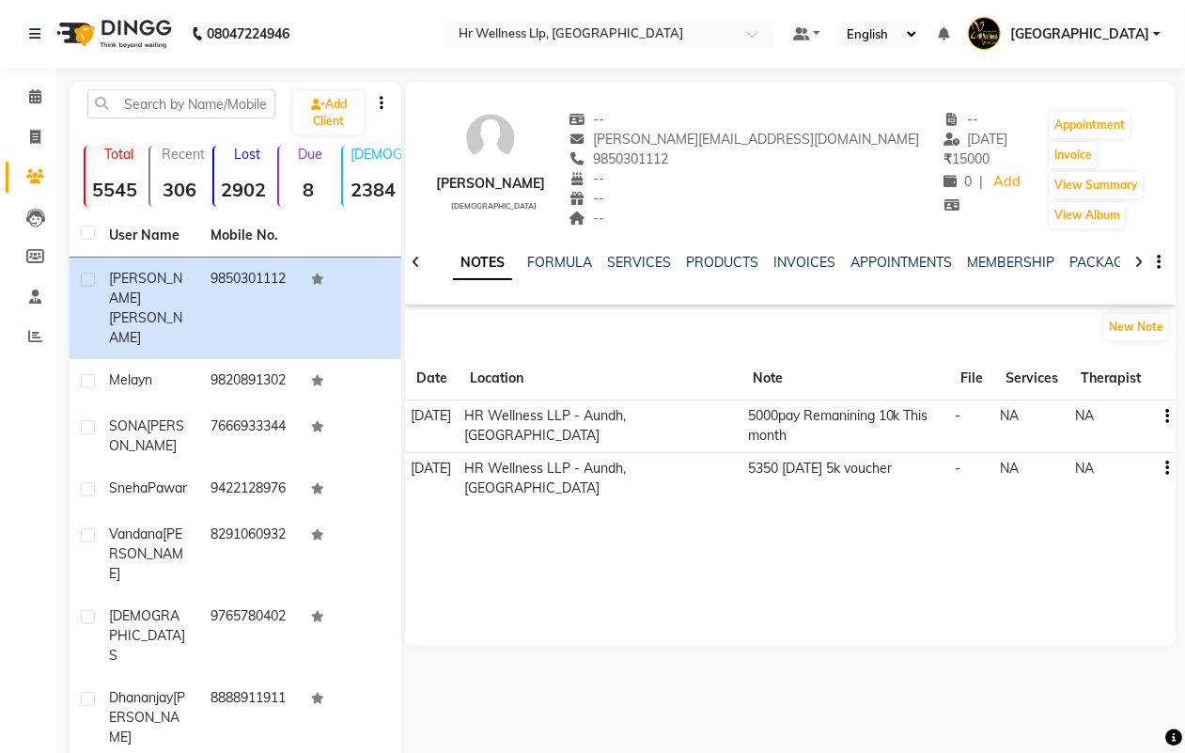
click at [1137, 261] on icon at bounding box center [1139, 262] width 8 height 13
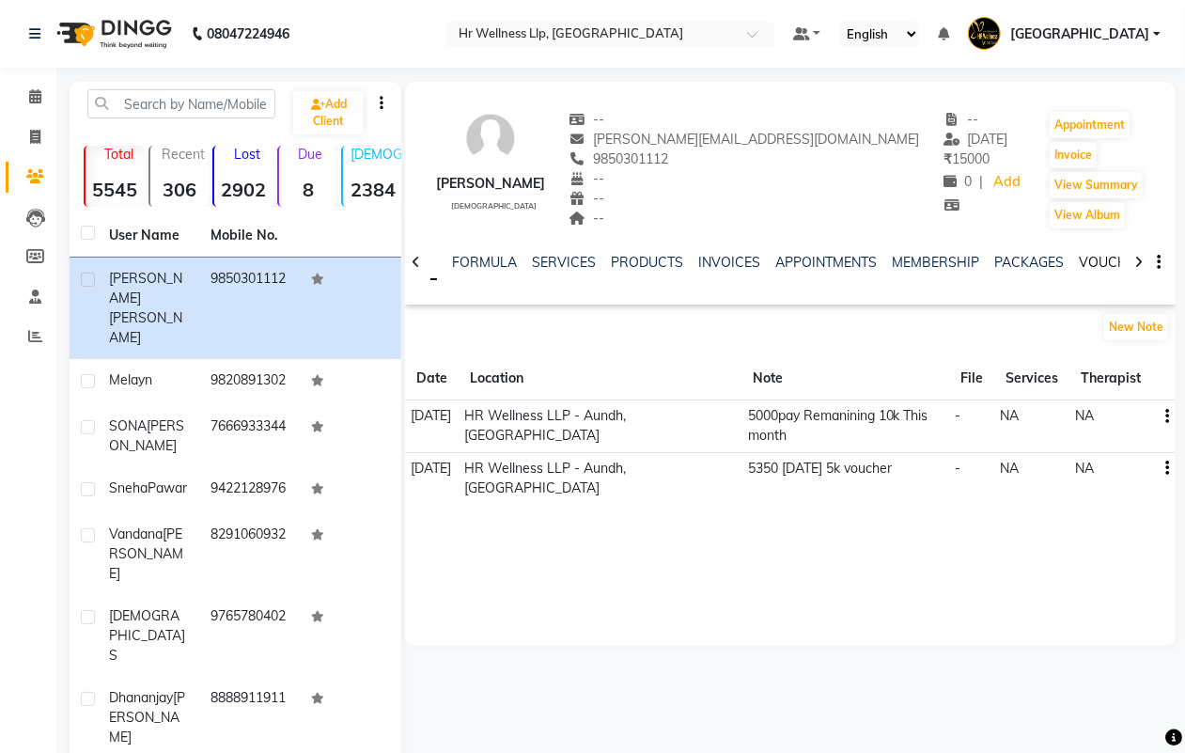
click at [1082, 257] on link "VOUCHERS" at bounding box center [1116, 262] width 74 height 17
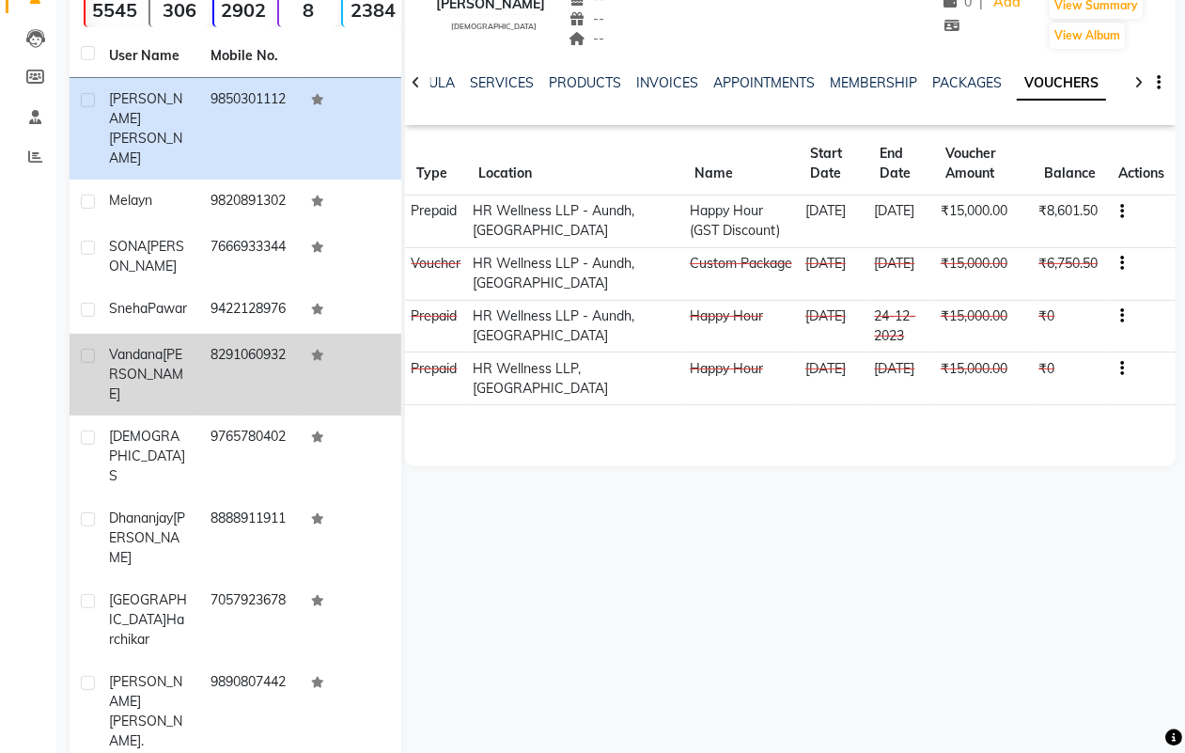
scroll to position [205, 0]
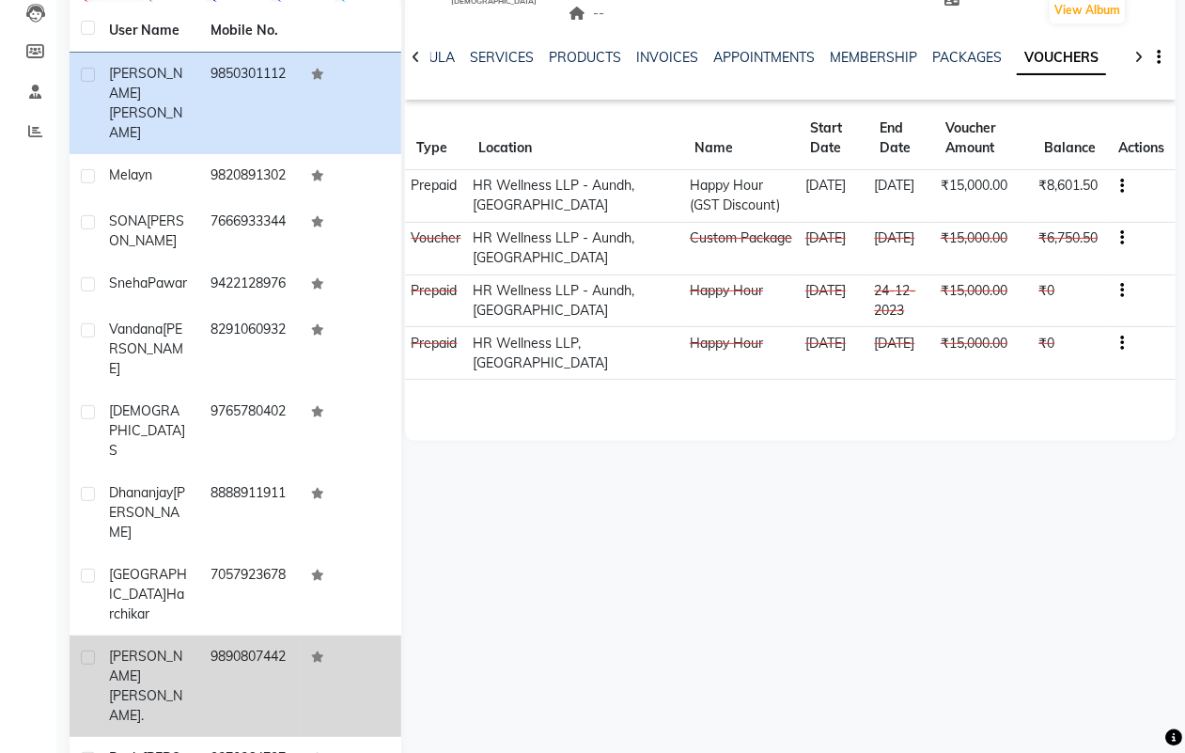
click at [200, 635] on td "9890807442" at bounding box center [250, 686] width 102 height 102
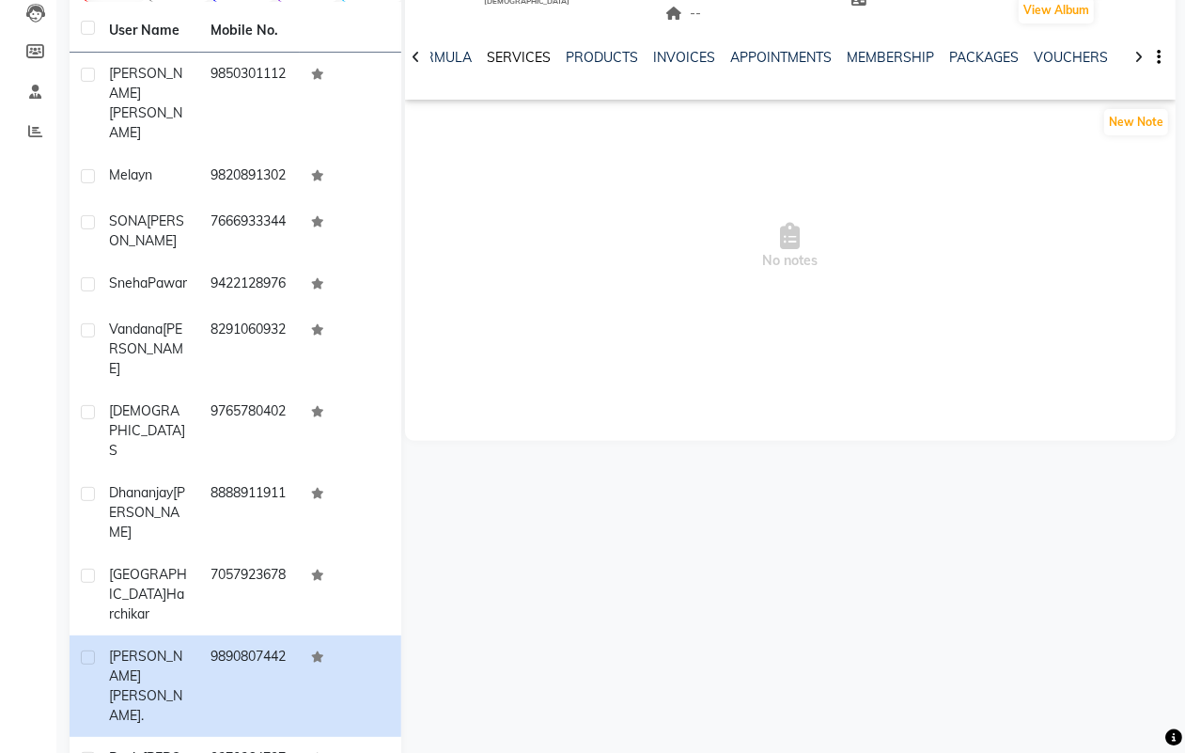
click at [514, 52] on link "SERVICES" at bounding box center [519, 57] width 64 height 17
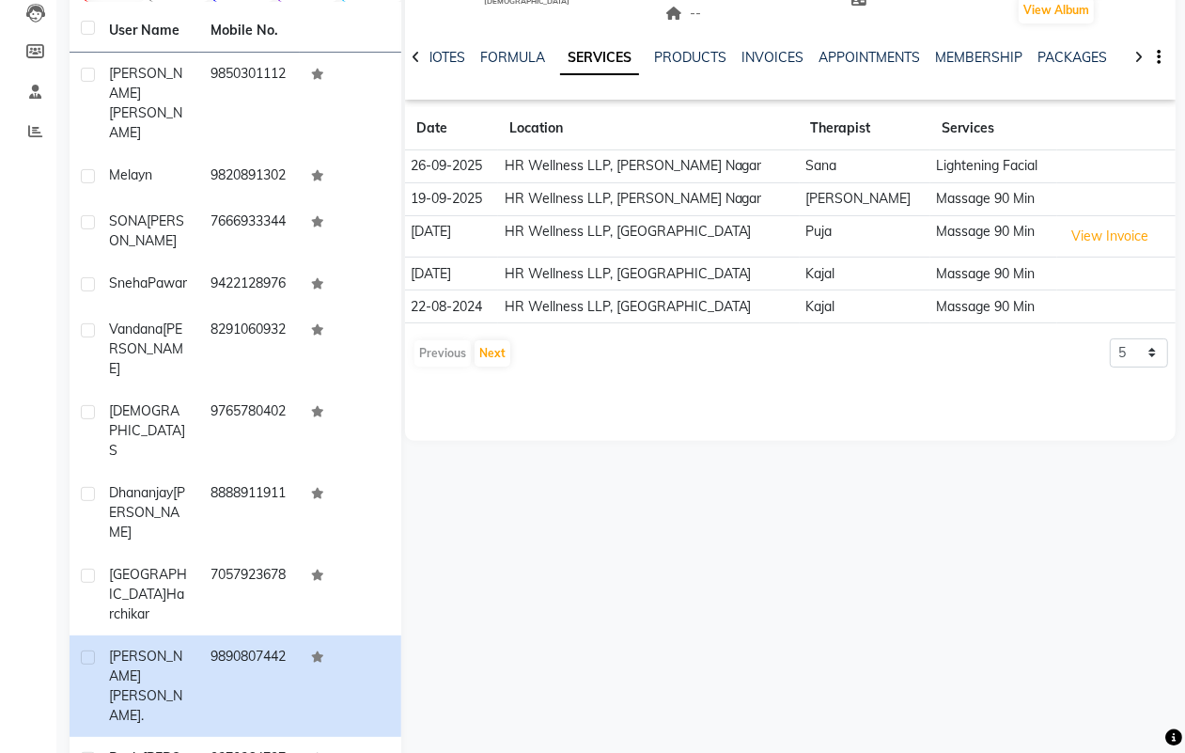
click at [1135, 56] on icon at bounding box center [1139, 57] width 8 height 13
click at [1091, 52] on link "VOUCHERS" at bounding box center [1099, 57] width 74 height 17
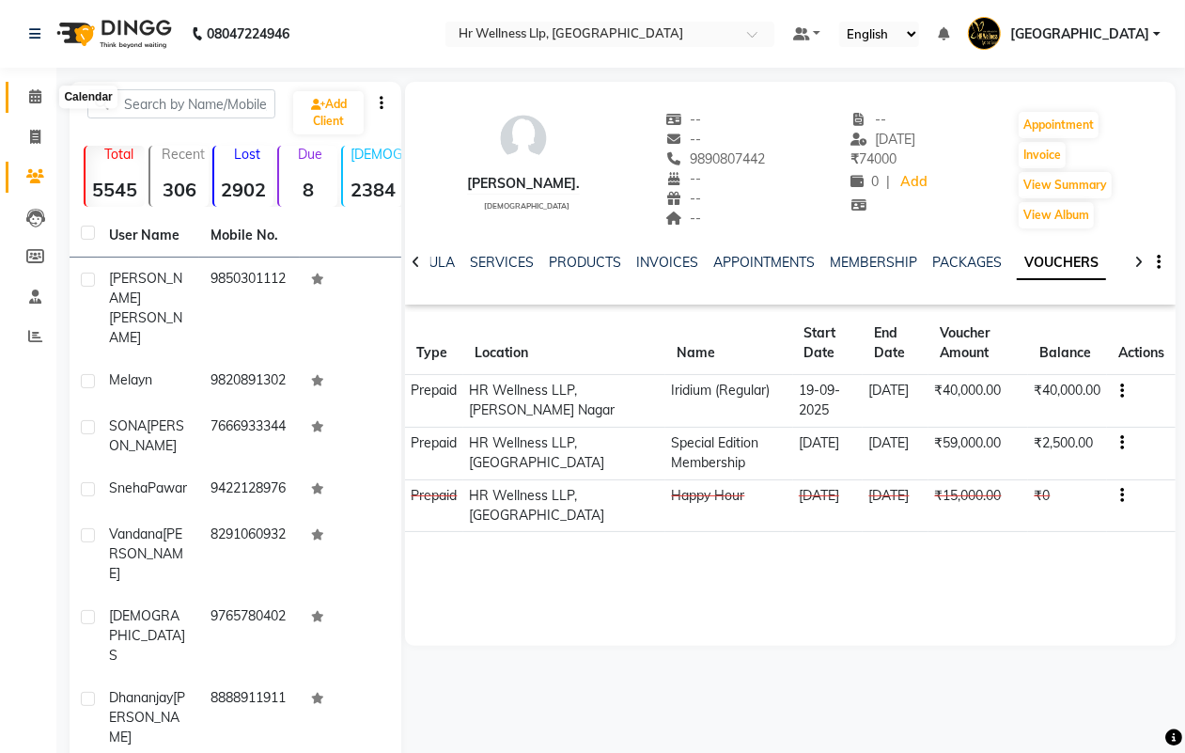
click at [36, 96] on icon at bounding box center [35, 96] width 12 height 14
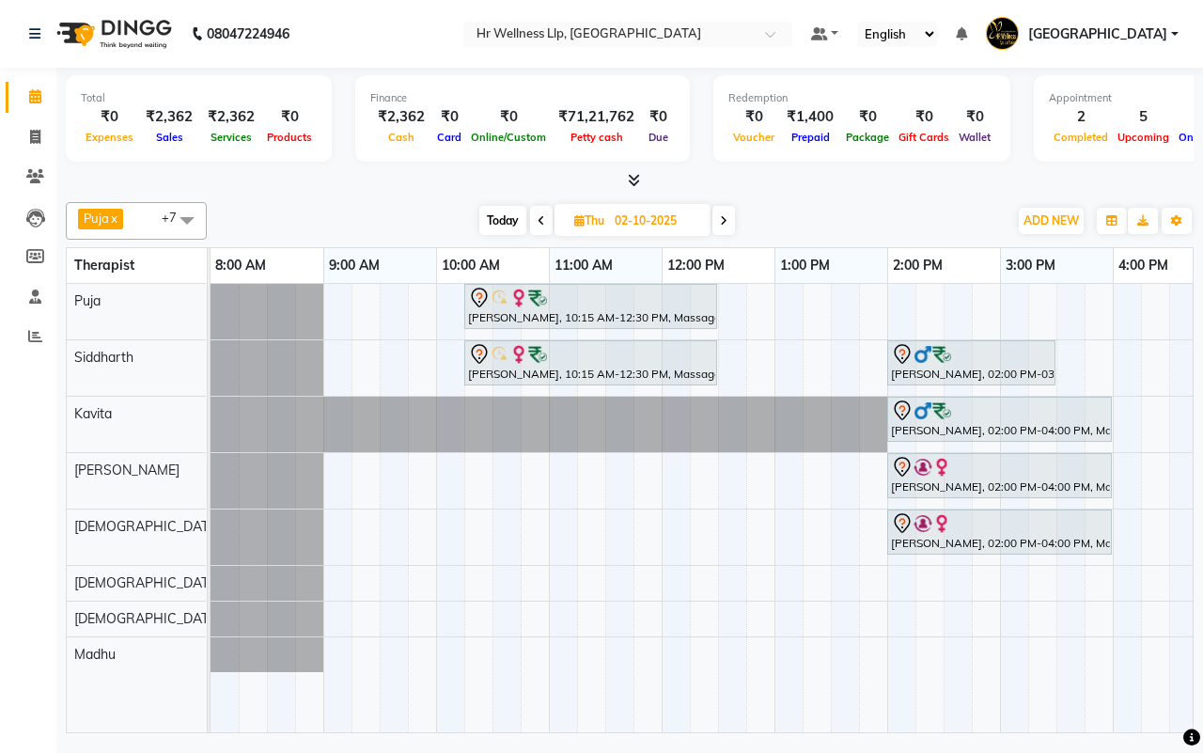
click at [848, 217] on div "Today Thu 02-10-2025" at bounding box center [607, 221] width 782 height 28
click at [503, 221] on span "Today" at bounding box center [502, 220] width 47 height 29
type input "01-10-2025"
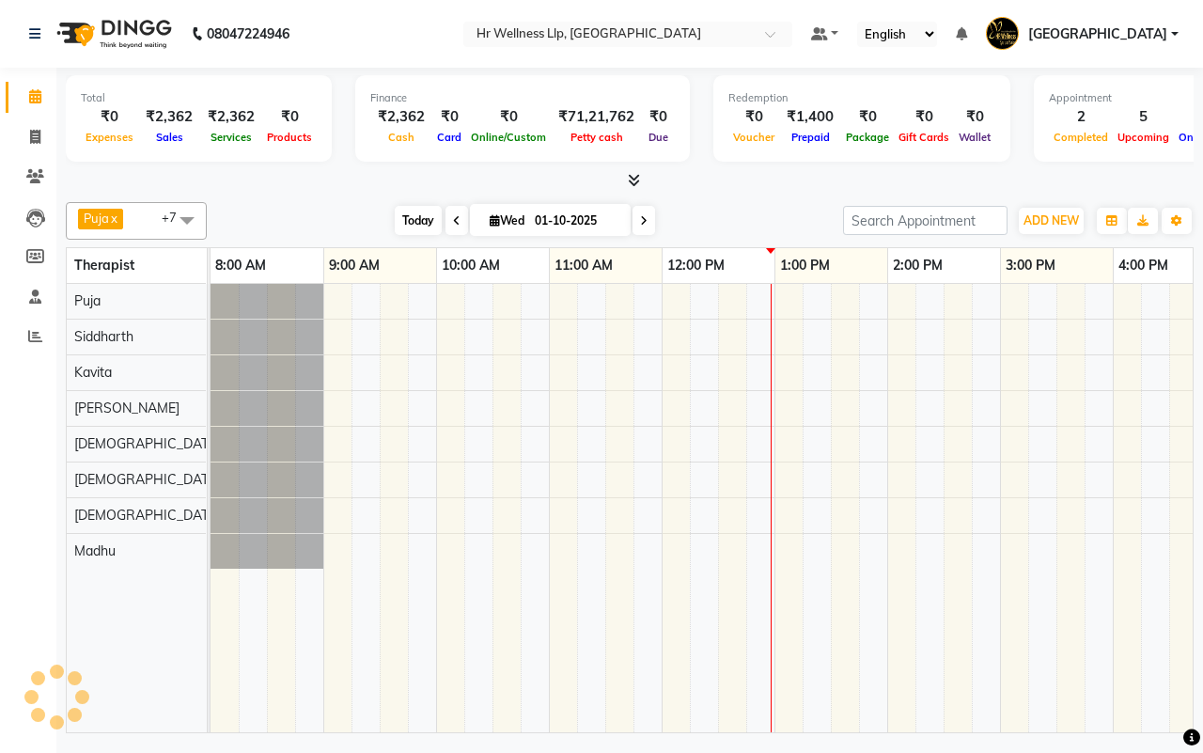
scroll to position [0, 452]
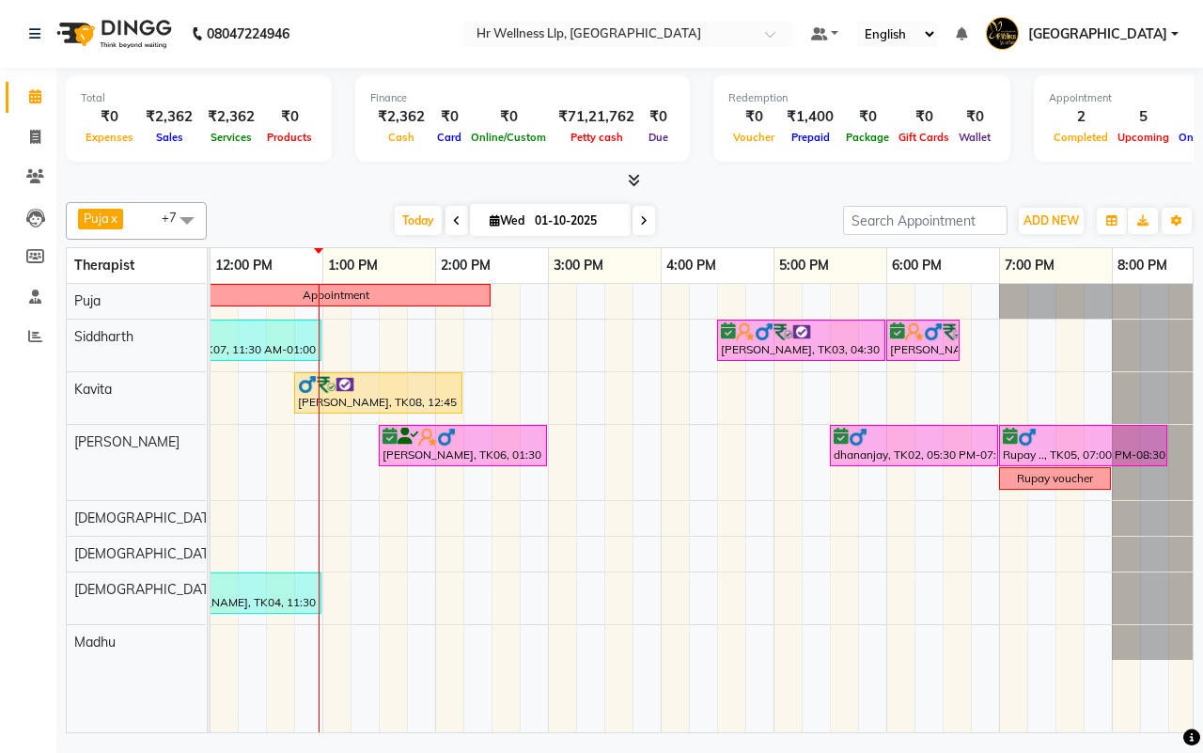
click at [743, 222] on div "[DATE] [DATE]" at bounding box center [525, 221] width 618 height 28
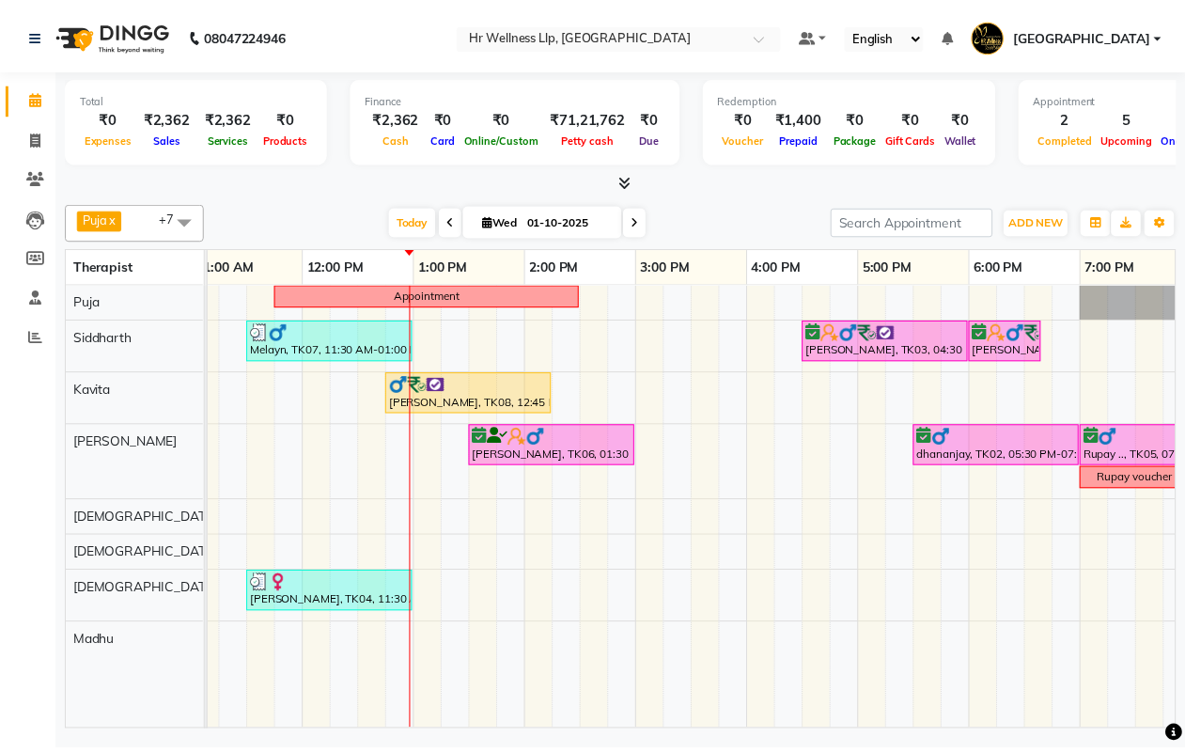
scroll to position [0, 365]
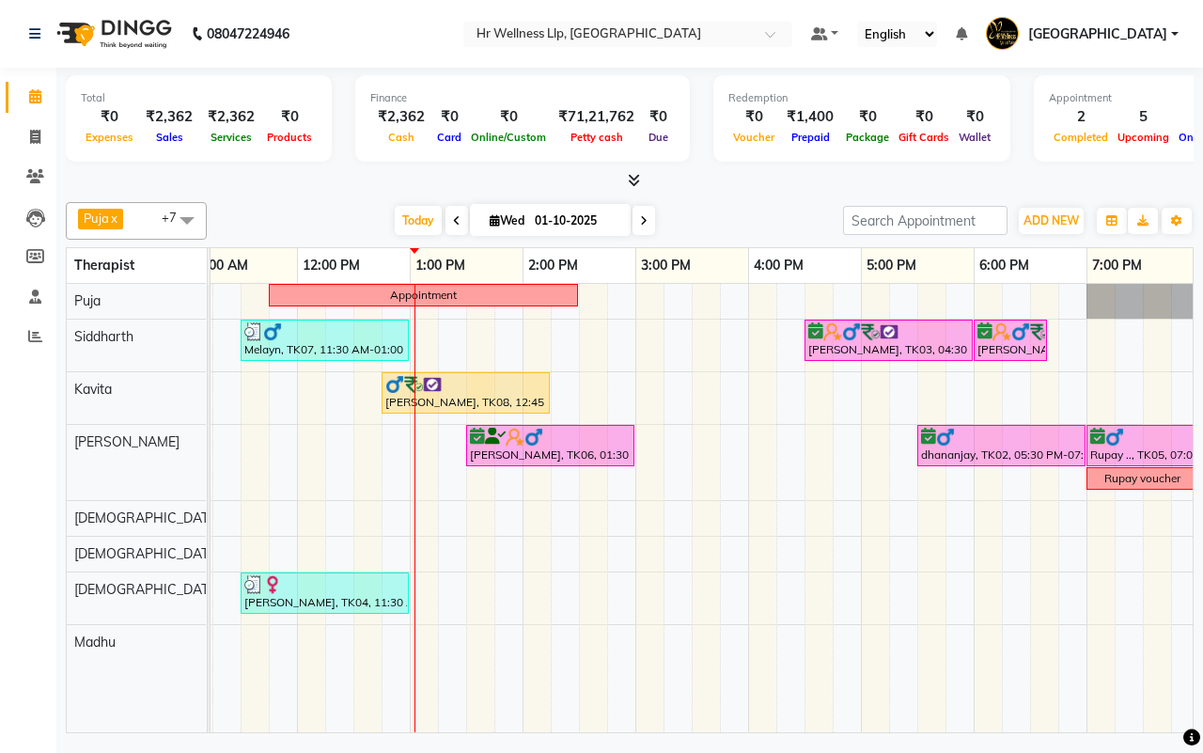
click at [720, 216] on div "[DATE] [DATE]" at bounding box center [525, 221] width 618 height 28
click at [31, 138] on icon at bounding box center [35, 137] width 10 height 14
select select "service"
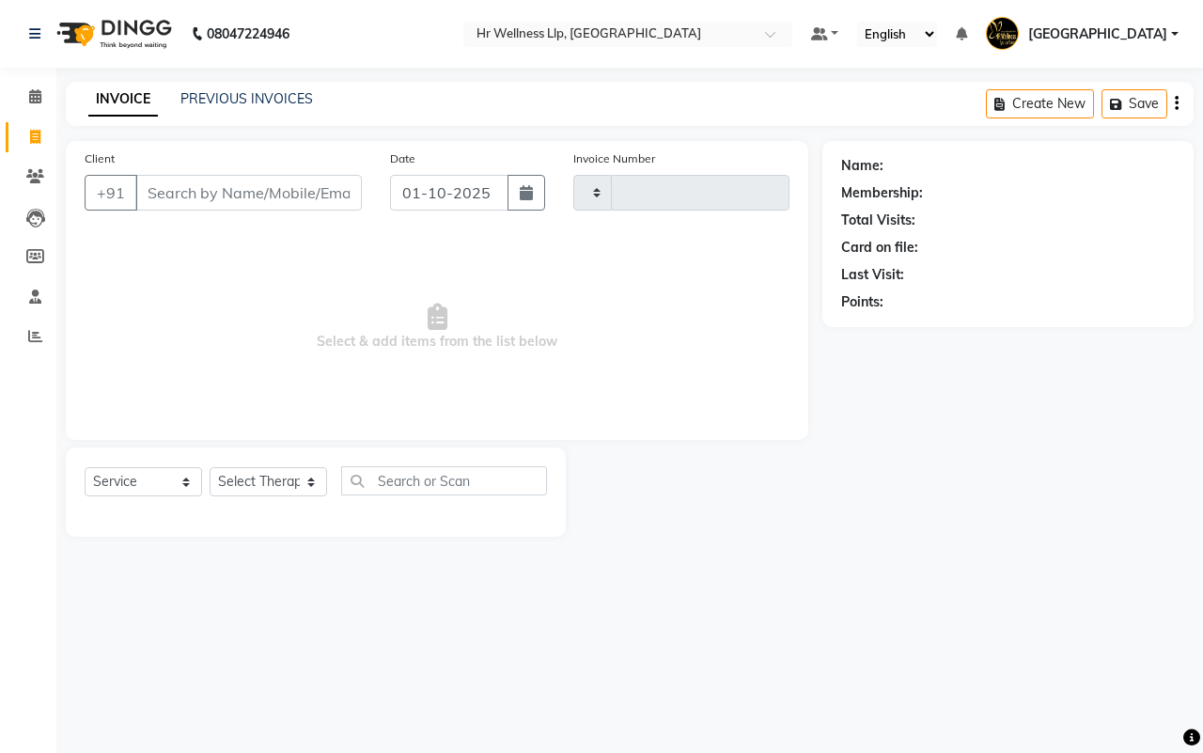
type input "1693"
select select "4295"
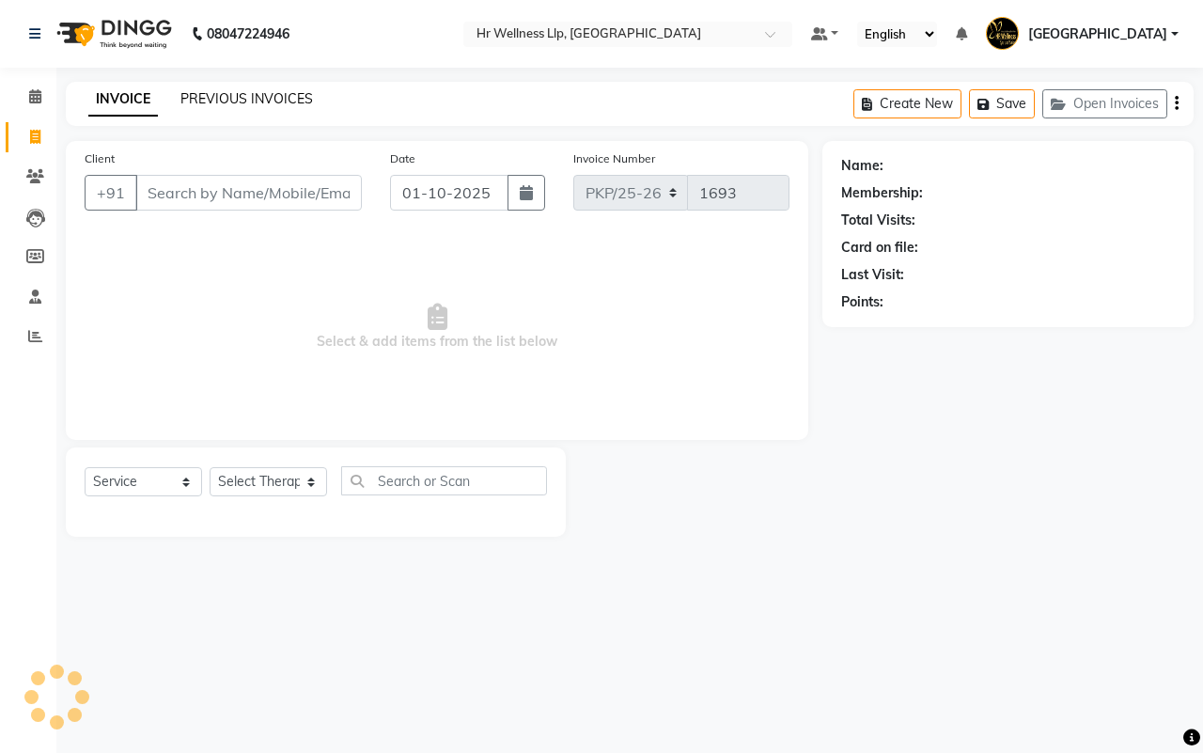
click at [231, 103] on link "PREVIOUS INVOICES" at bounding box center [246, 98] width 133 height 17
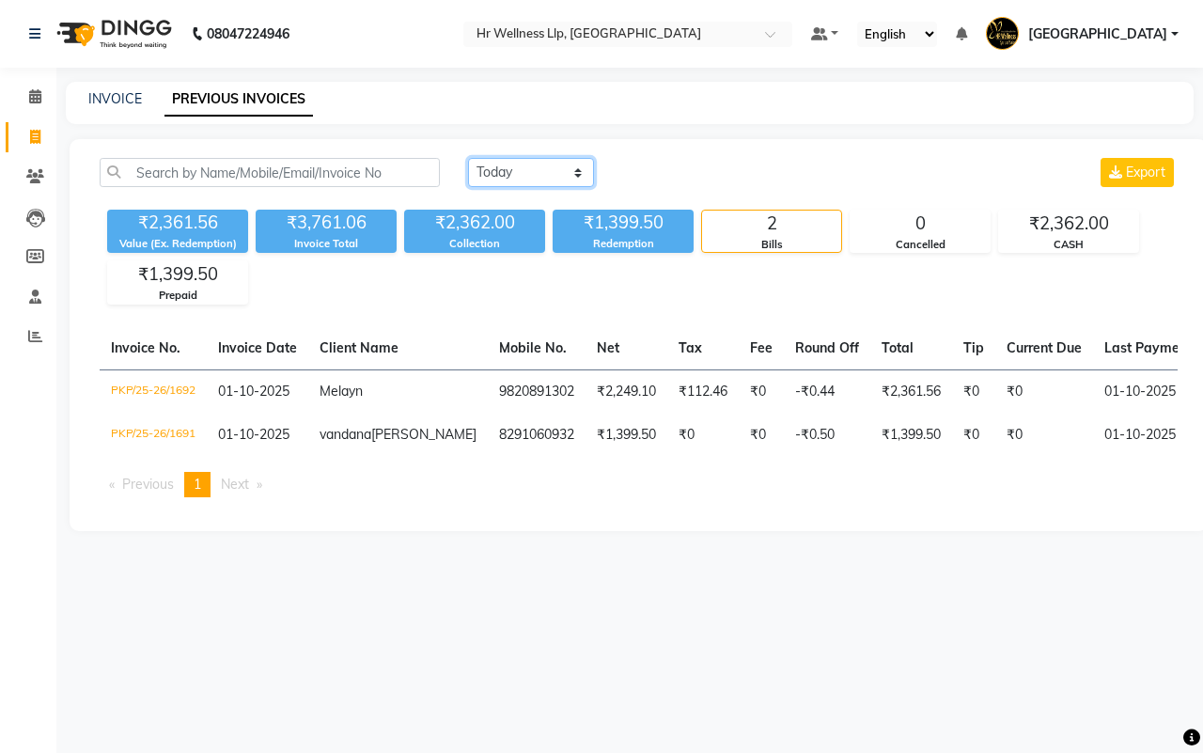
click at [505, 169] on select "[DATE] [DATE] Custom Range" at bounding box center [531, 172] width 126 height 29
select select "range"
click at [468, 158] on select "[DATE] [DATE] Custom Range" at bounding box center [531, 172] width 126 height 29
click at [694, 171] on input "01-10-2025" at bounding box center [684, 173] width 132 height 26
select select "10"
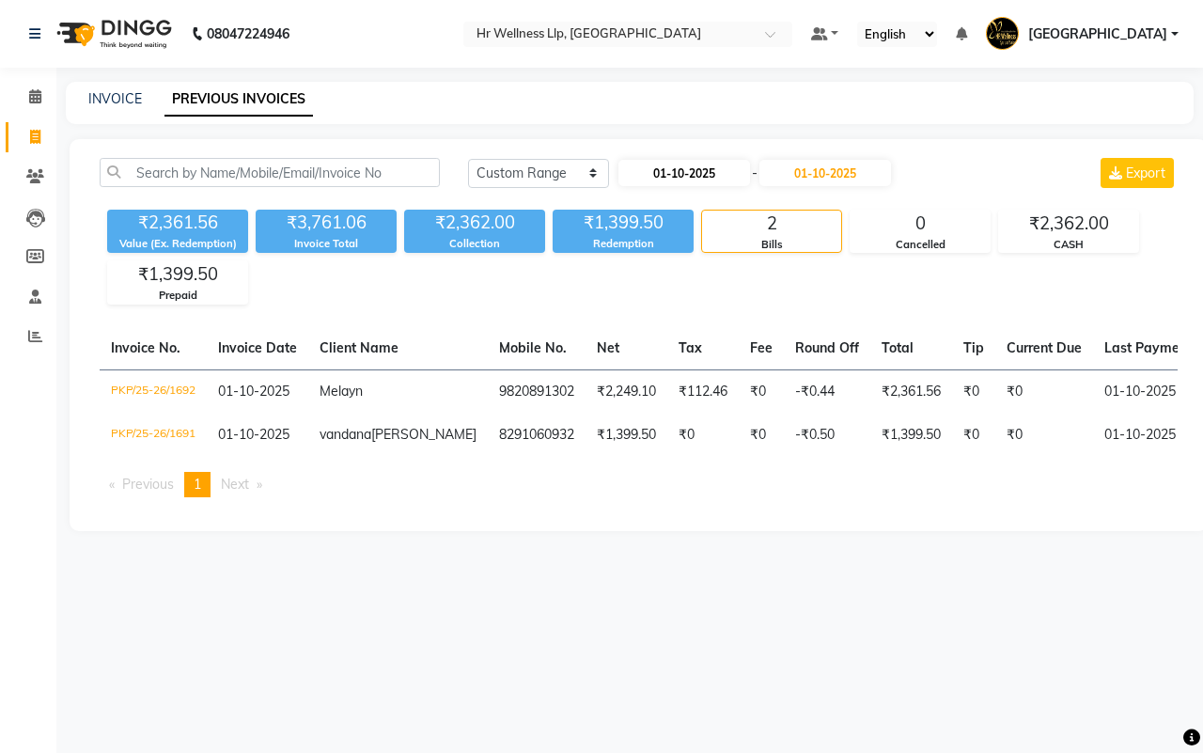
select select "2025"
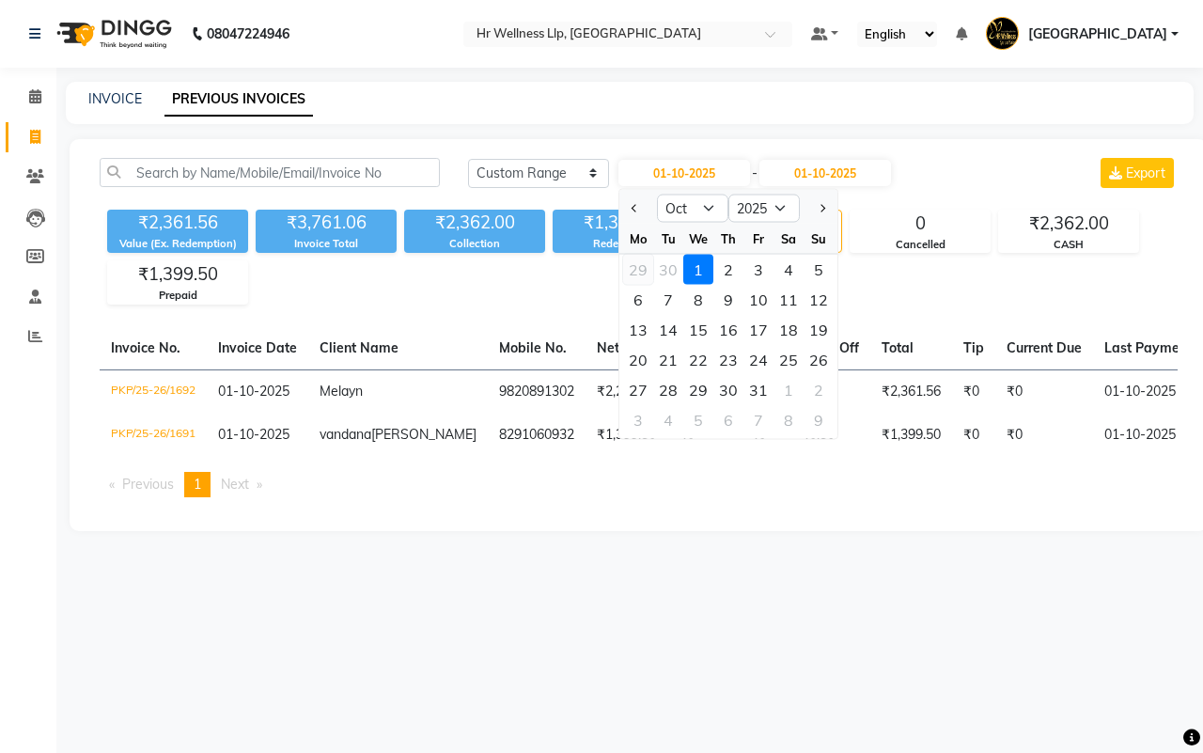
click at [636, 264] on div "29" at bounding box center [638, 270] width 30 height 30
type input "29-09-2025"
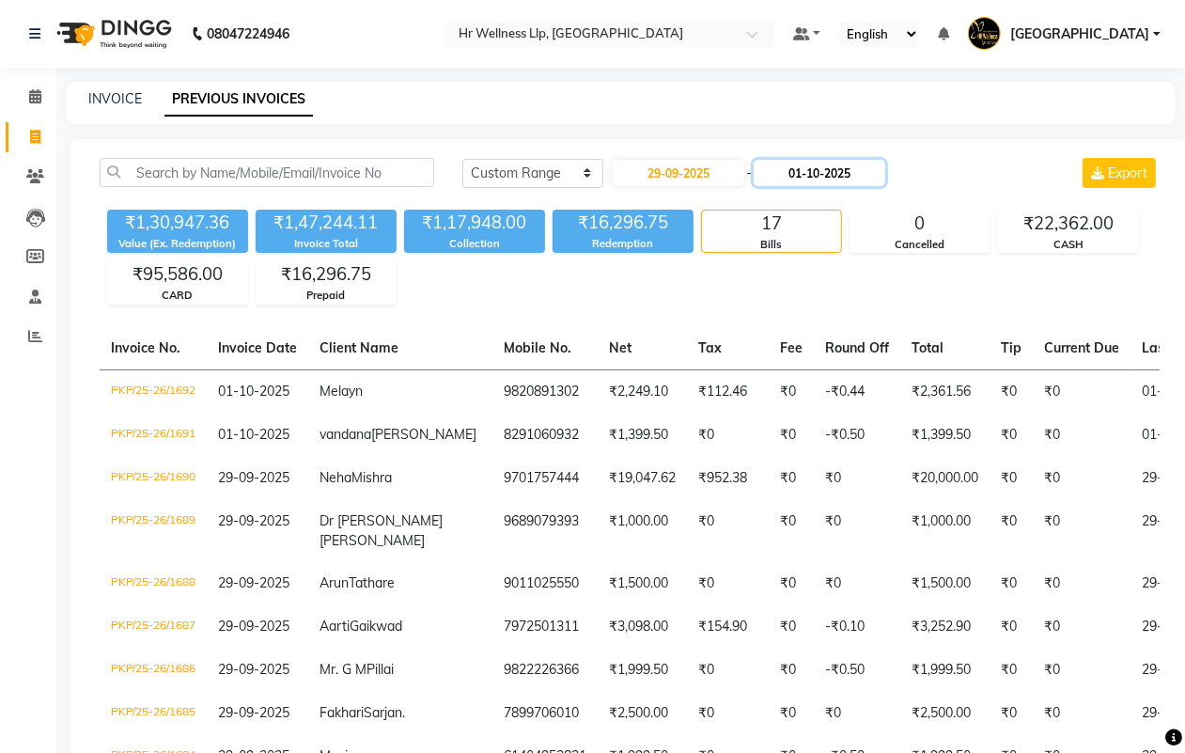
click at [816, 172] on input "01-10-2025" at bounding box center [820, 173] width 132 height 26
select select "10"
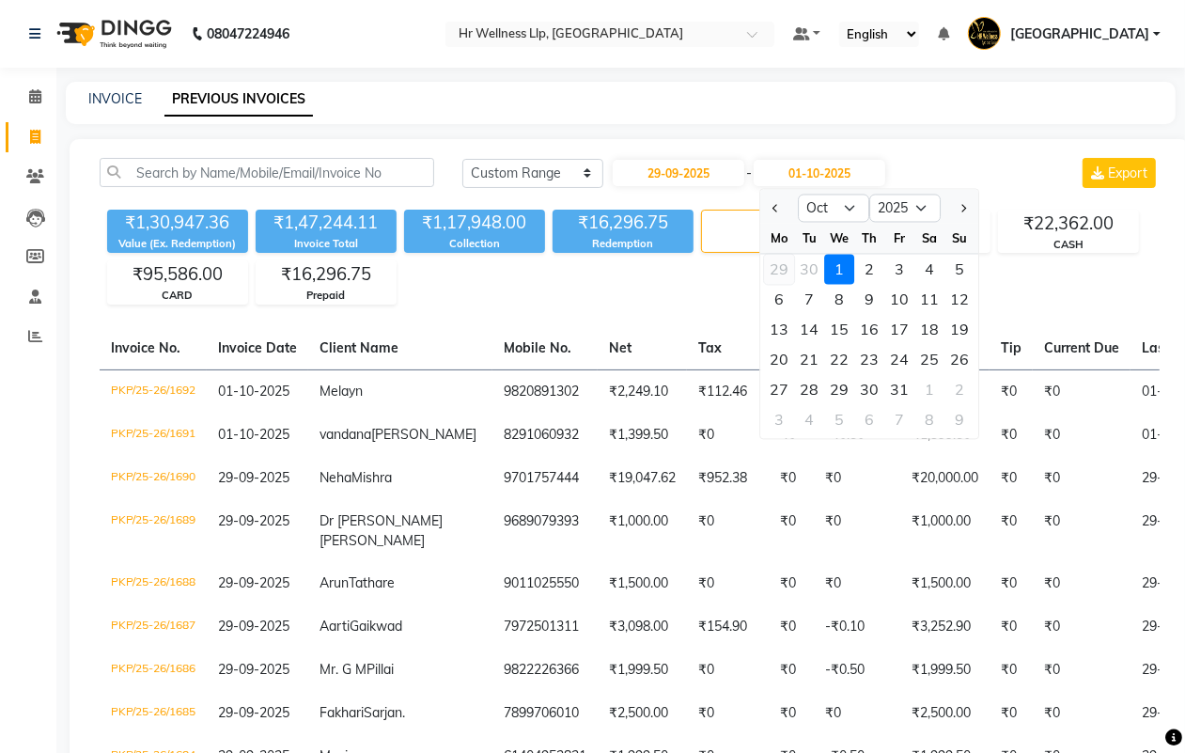
click at [777, 268] on div "29" at bounding box center [779, 270] width 30 height 30
type input "29-09-2025"
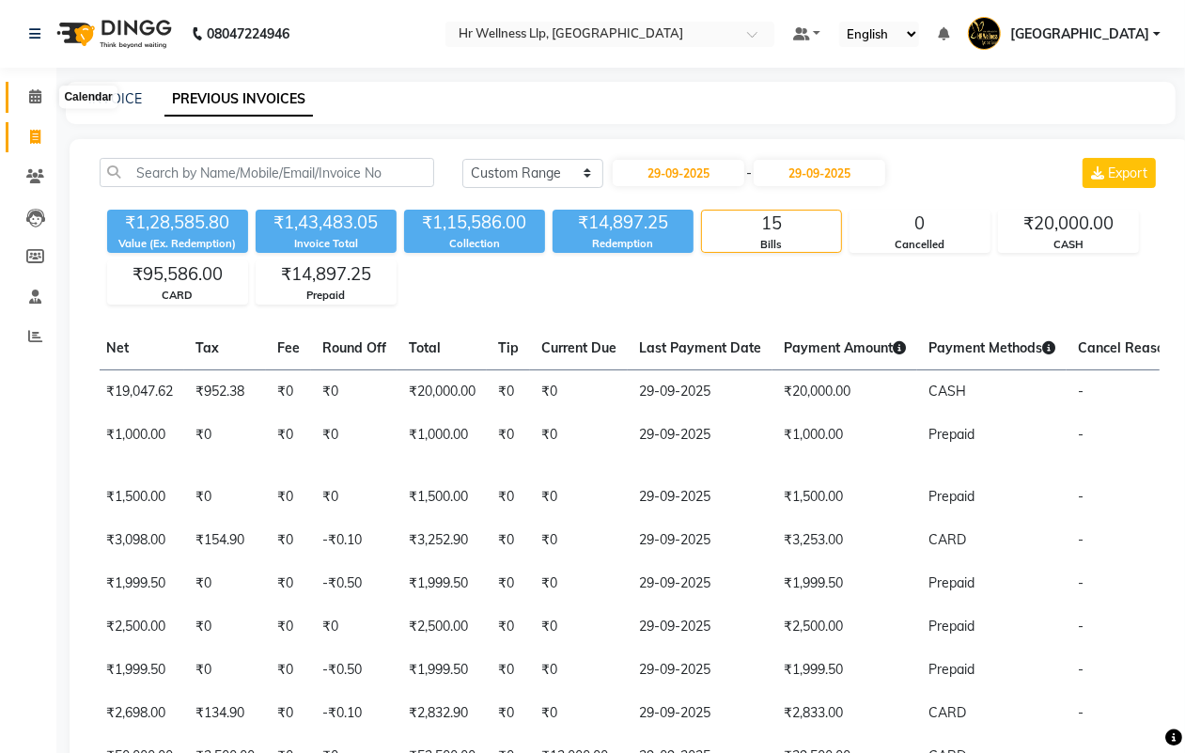
click at [36, 92] on icon at bounding box center [35, 96] width 12 height 14
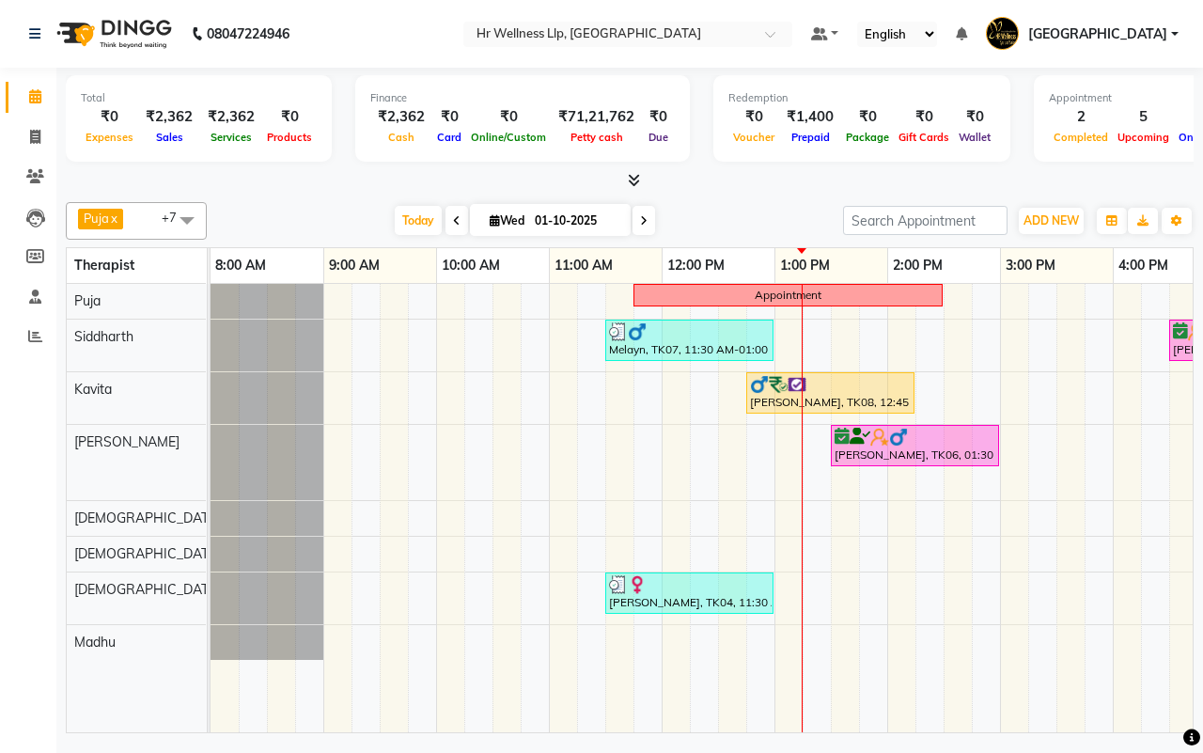
click at [453, 217] on icon at bounding box center [457, 220] width 8 height 11
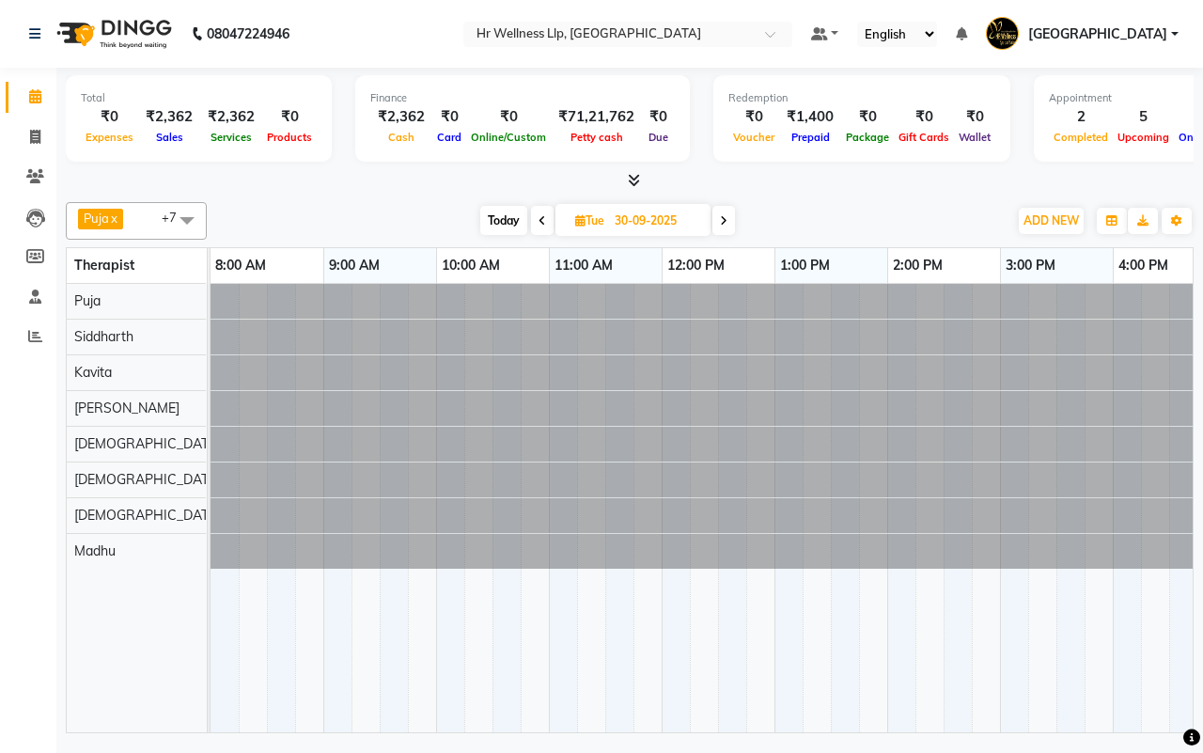
scroll to position [0, 484]
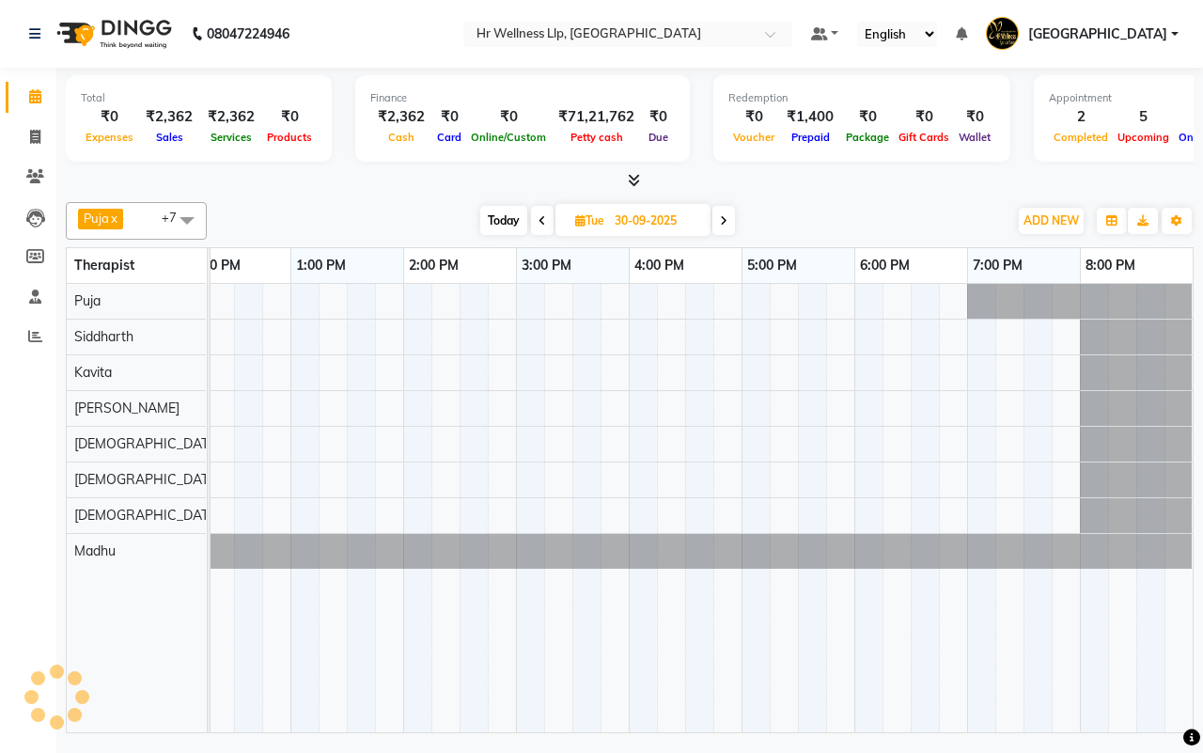
click at [545, 221] on span at bounding box center [542, 220] width 23 height 29
type input "29-09-2025"
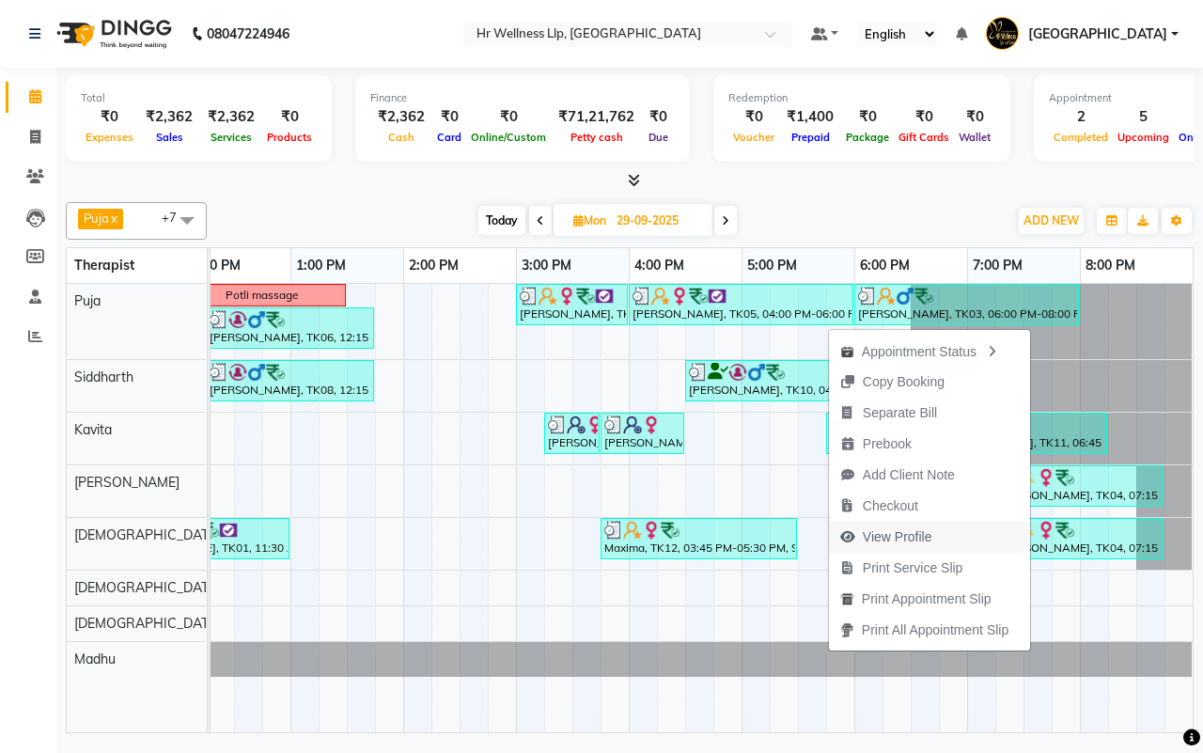
click at [876, 534] on span "View Profile" at bounding box center [898, 537] width 70 height 20
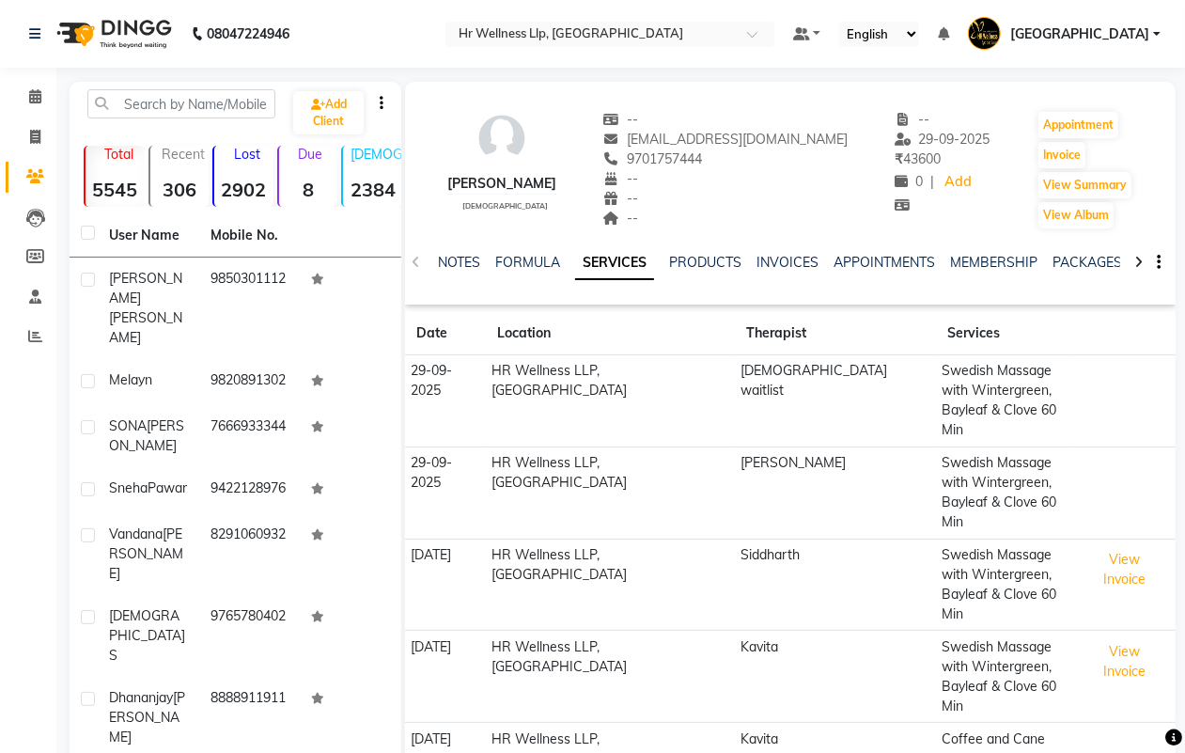
click at [1138, 261] on icon at bounding box center [1139, 262] width 8 height 13
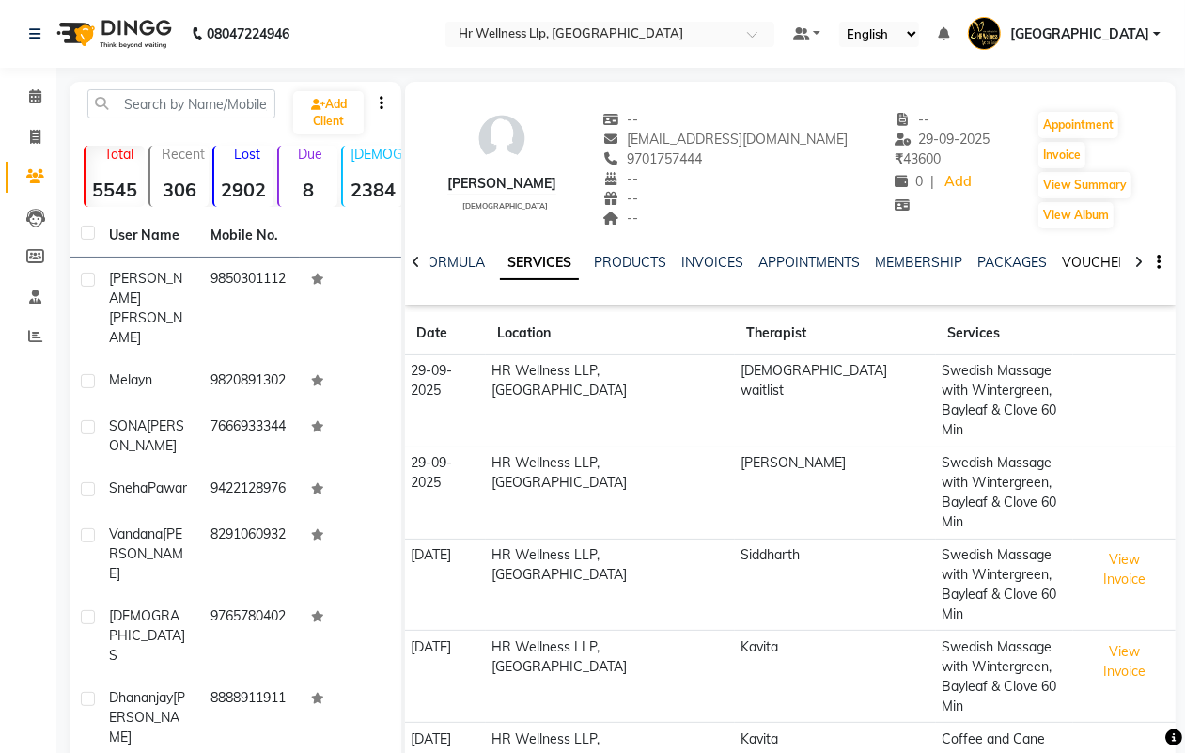
click at [1091, 261] on link "VOUCHERS" at bounding box center [1099, 262] width 74 height 17
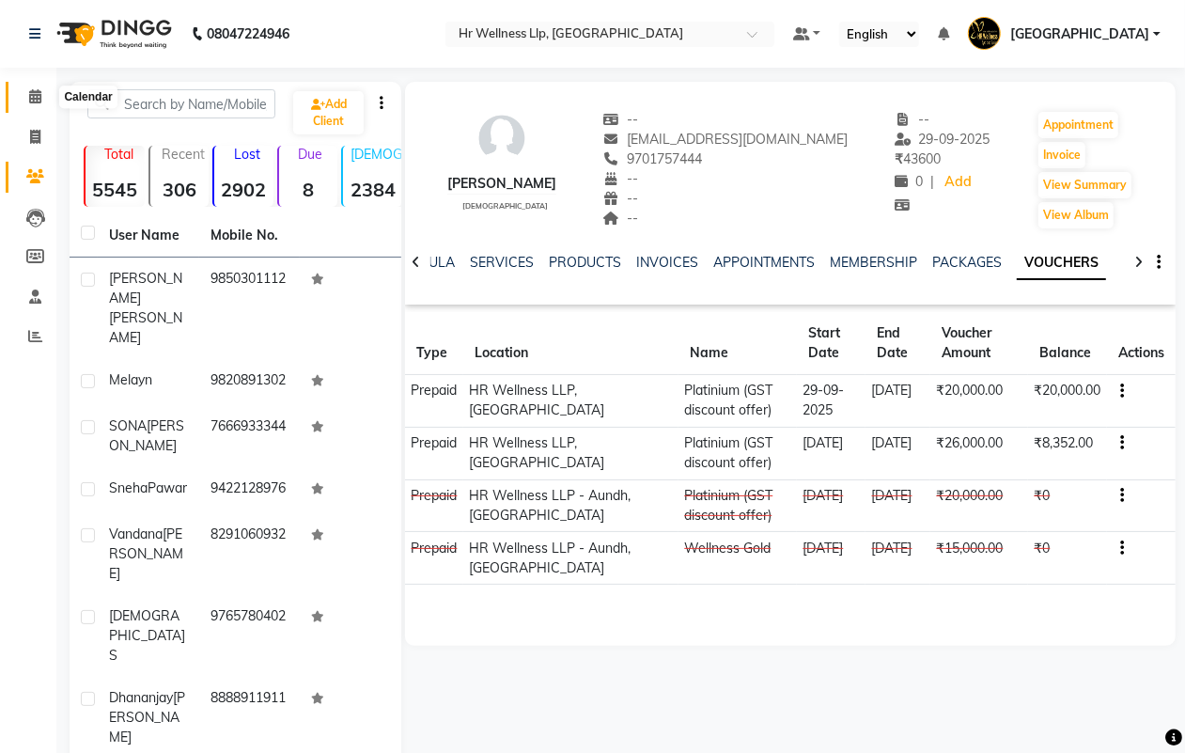
click at [30, 99] on icon at bounding box center [35, 96] width 12 height 14
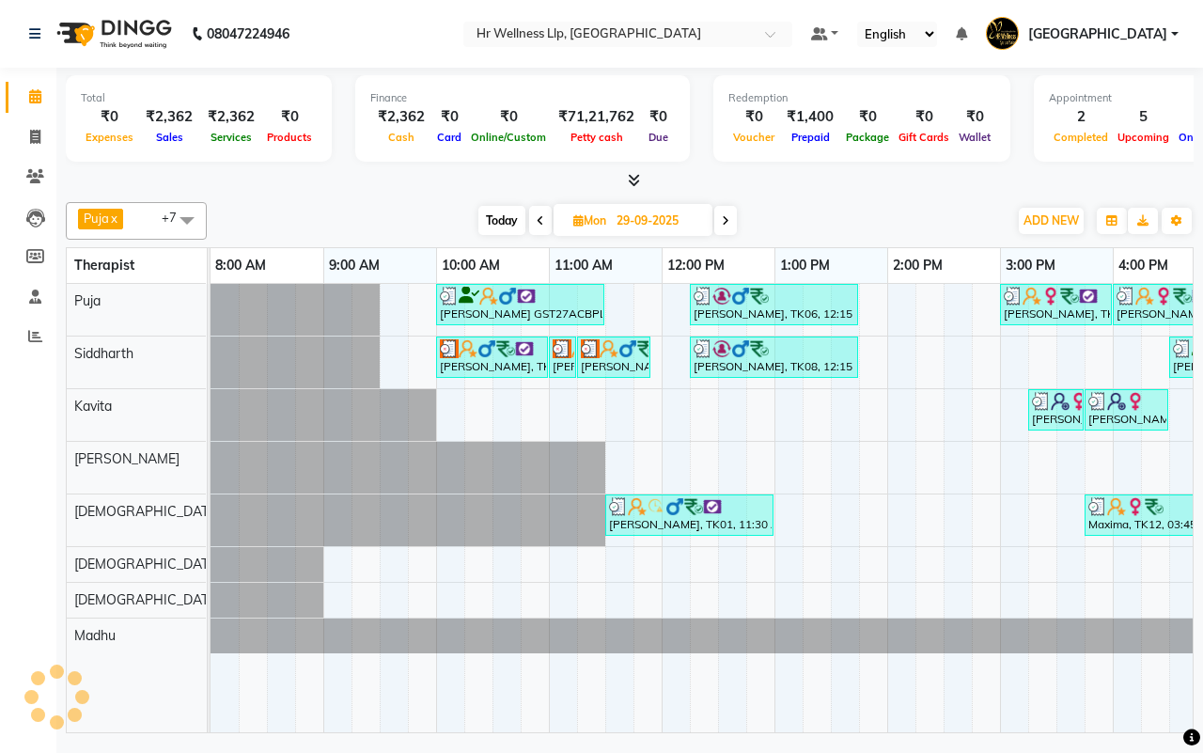
click at [804, 210] on div "[DATE] [DATE]" at bounding box center [607, 221] width 782 height 28
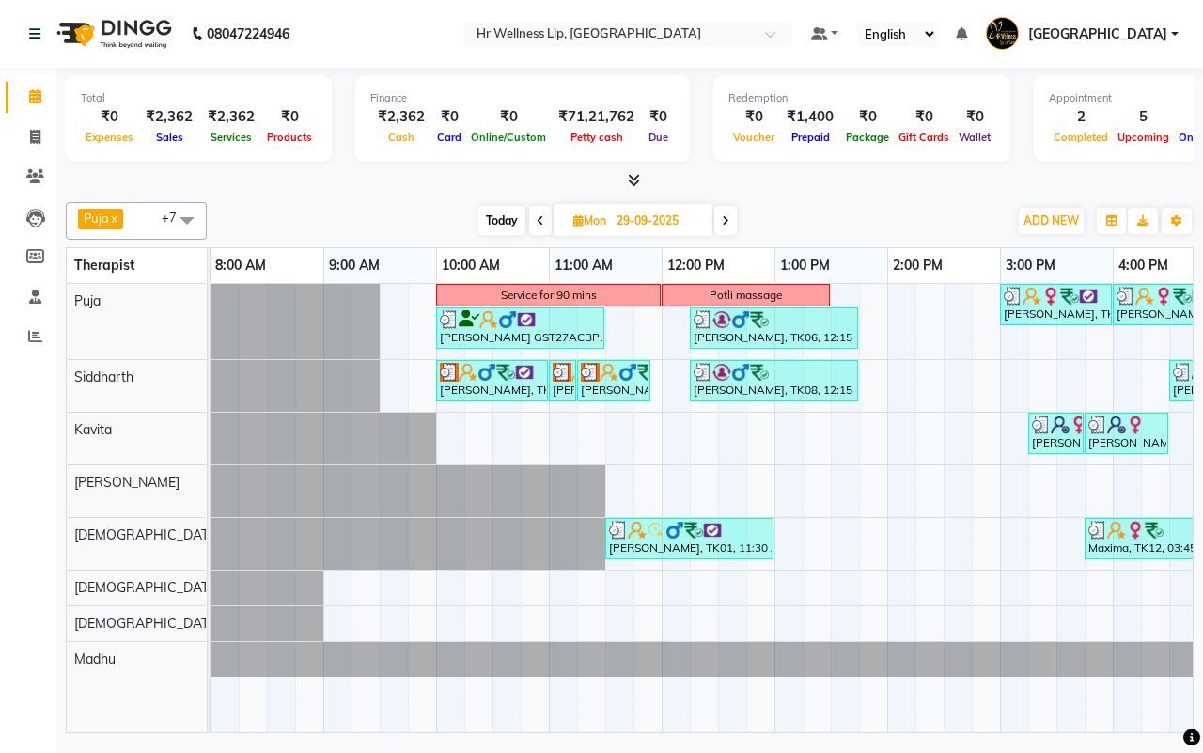
click at [494, 224] on span "Today" at bounding box center [501, 220] width 47 height 29
type input "01-10-2025"
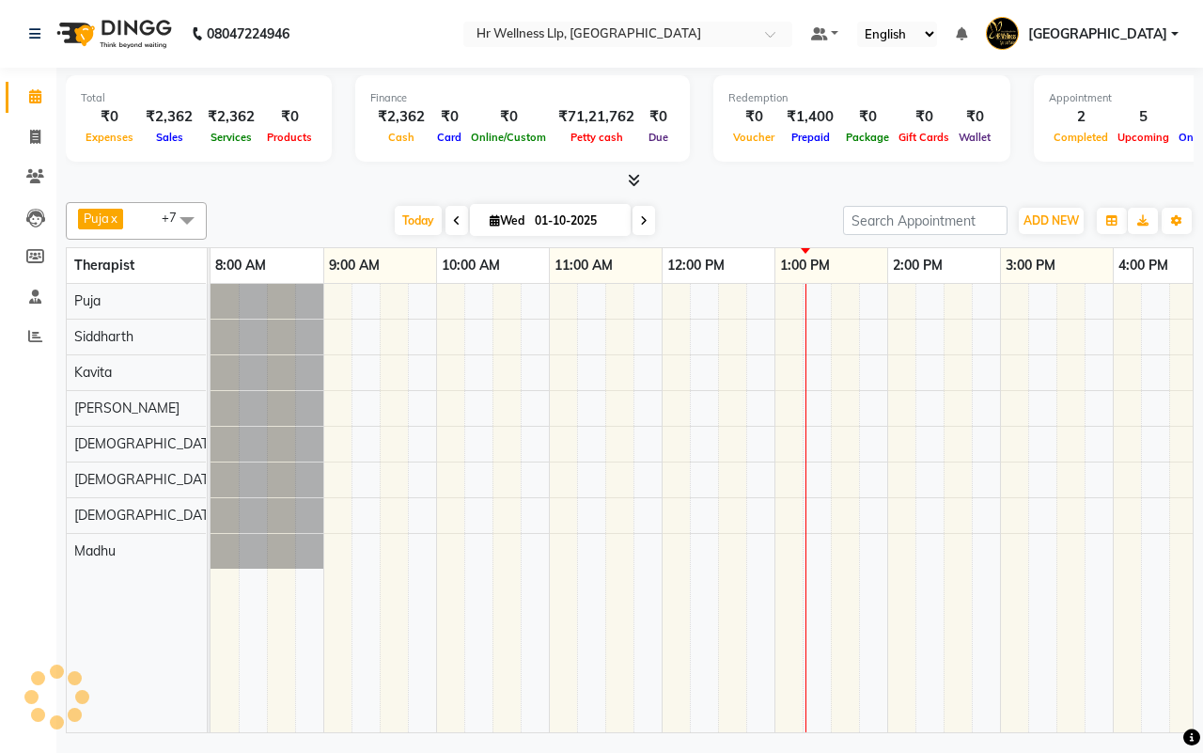
scroll to position [0, 484]
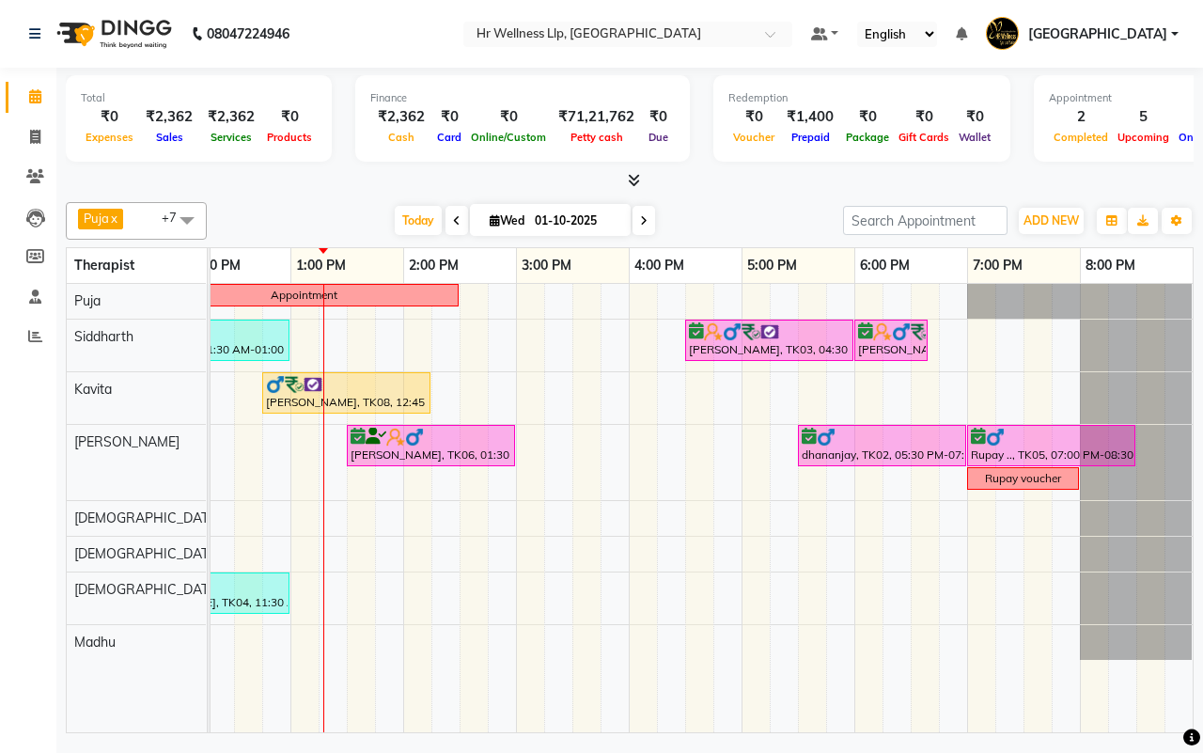
click at [285, 227] on div "[DATE] [DATE]" at bounding box center [525, 221] width 618 height 28
click at [579, 451] on div "Appointment [PERSON_NAME], TK07, 11:30 AM-01:00 PM, Swedish Massage 60 Min [PER…" at bounding box center [459, 508] width 1466 height 448
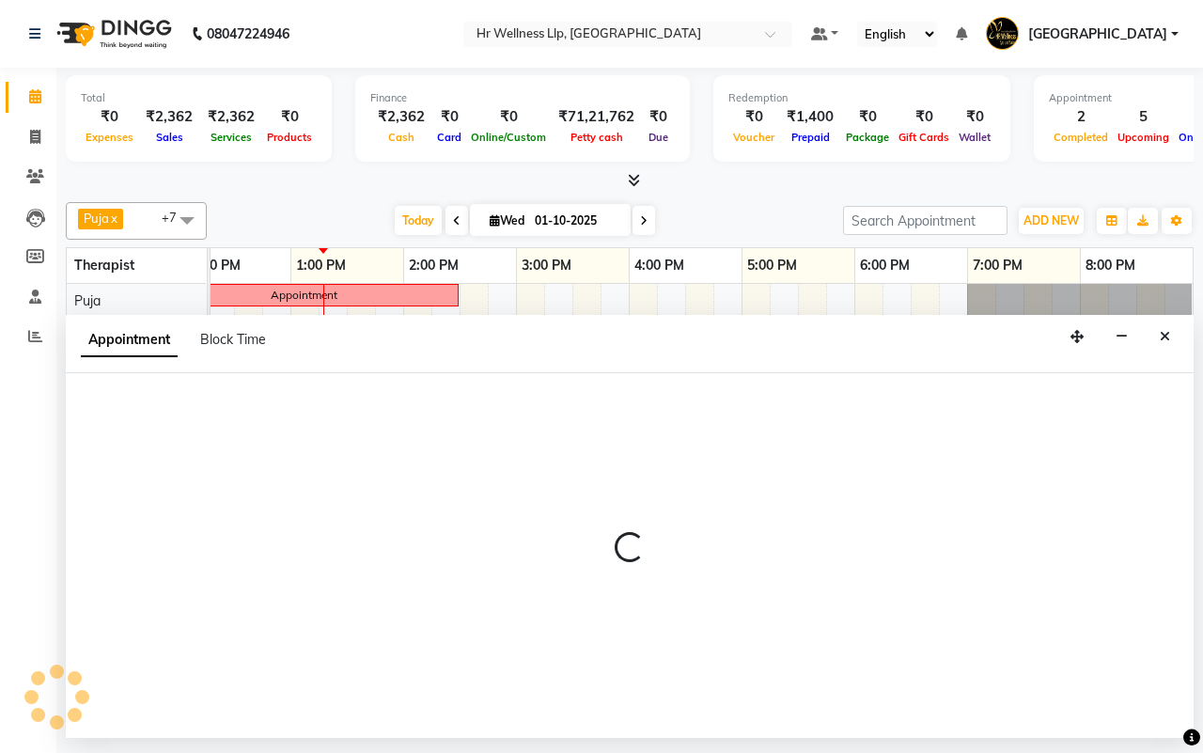
select select "85702"
select select "930"
select select "tentative"
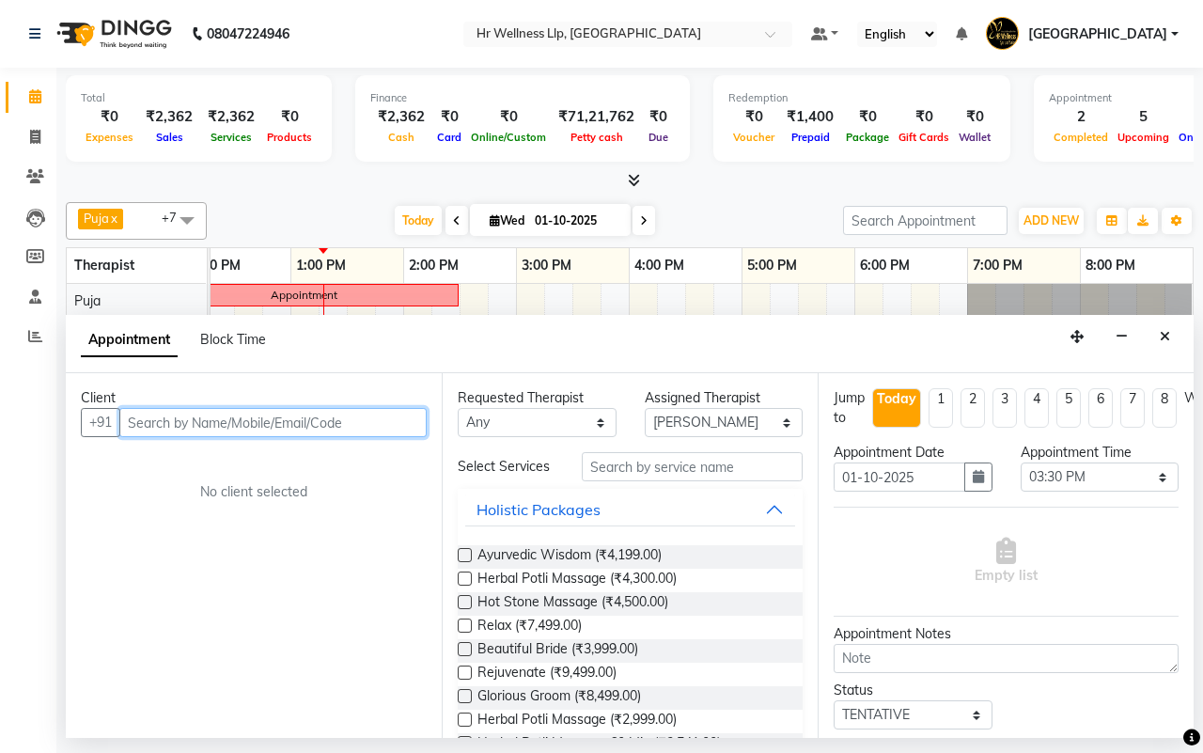
click at [227, 419] on input "text" at bounding box center [272, 422] width 307 height 29
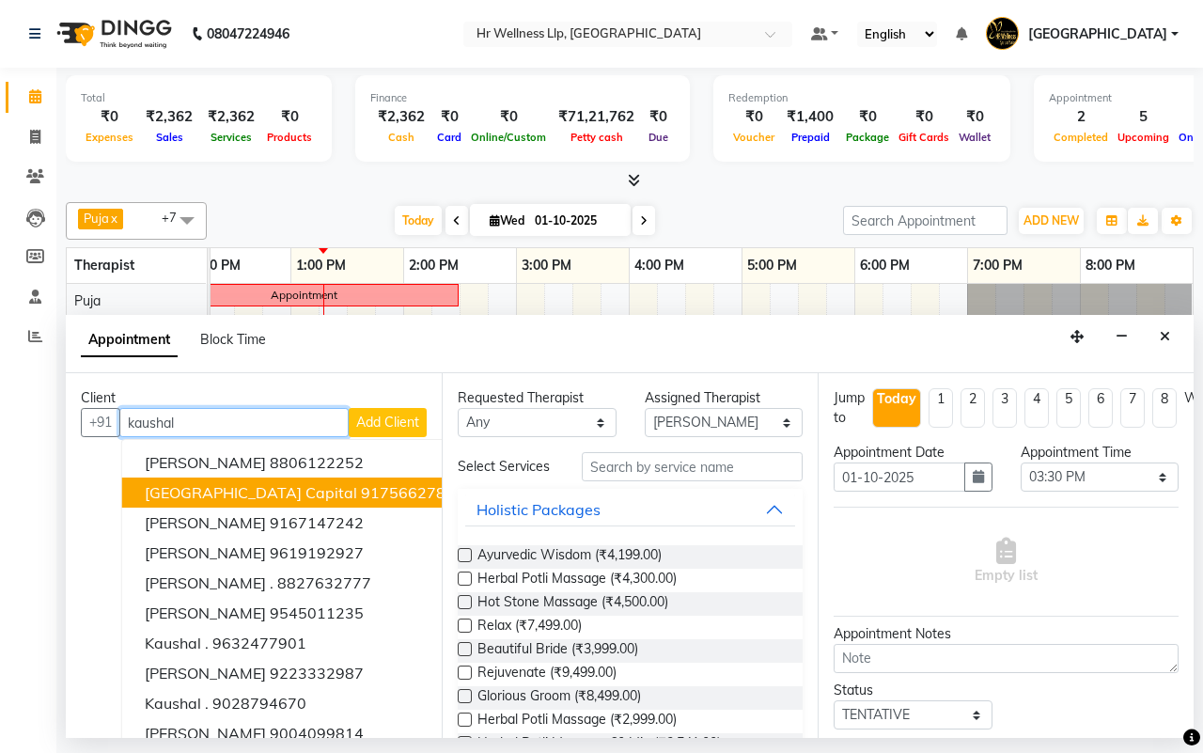
click at [233, 493] on span "[GEOGRAPHIC_DATA] capital" at bounding box center [251, 492] width 212 height 19
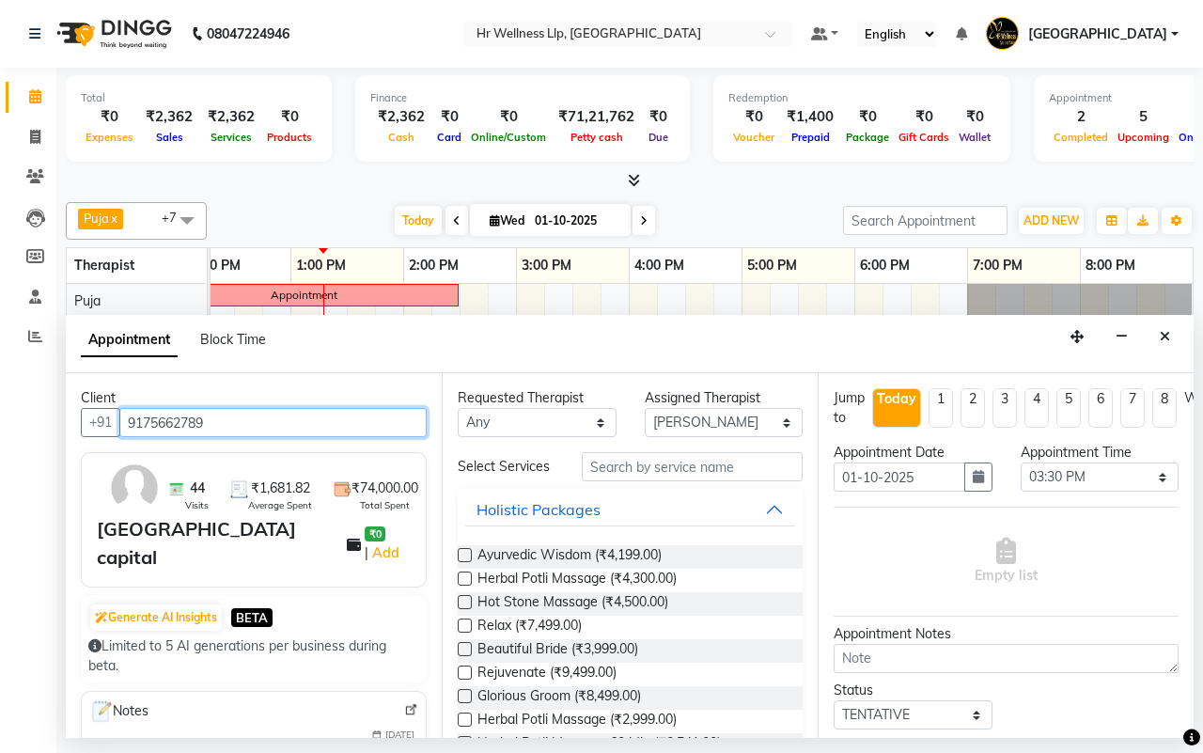
type input "9175662789"
click at [523, 423] on select "Any [DEMOGRAPHIC_DATA] waitlist [DEMOGRAPHIC_DATA] waitlist 1 [PERSON_NAME] [PE…" at bounding box center [537, 422] width 159 height 29
select select "85702"
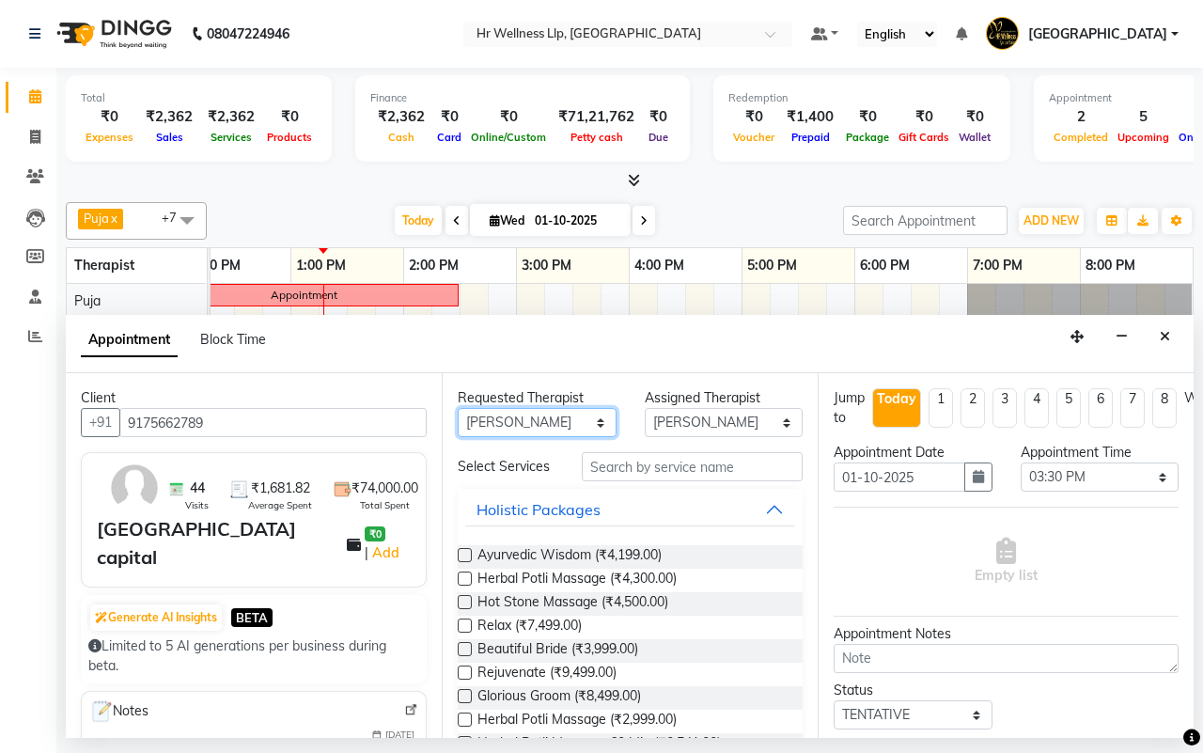
click at [458, 409] on select "Any [DEMOGRAPHIC_DATA] waitlist [DEMOGRAPHIC_DATA] waitlist 1 [PERSON_NAME] [PE…" at bounding box center [537, 422] width 159 height 29
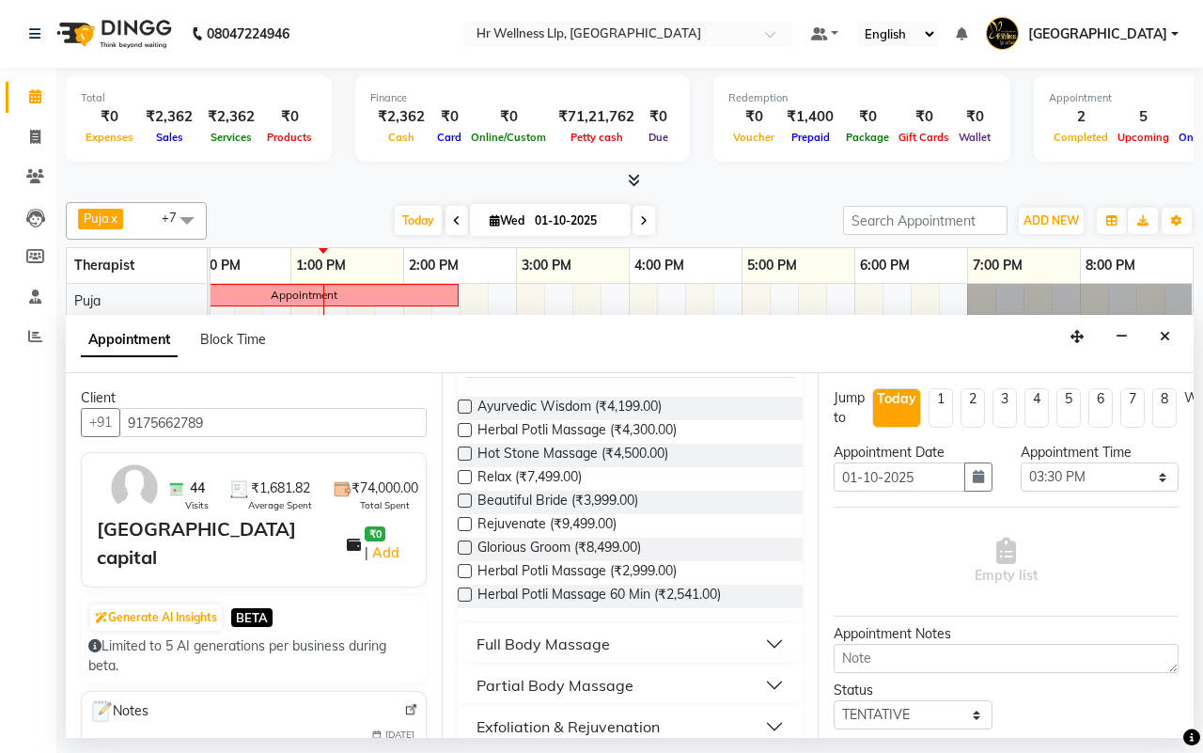
scroll to position [388, 0]
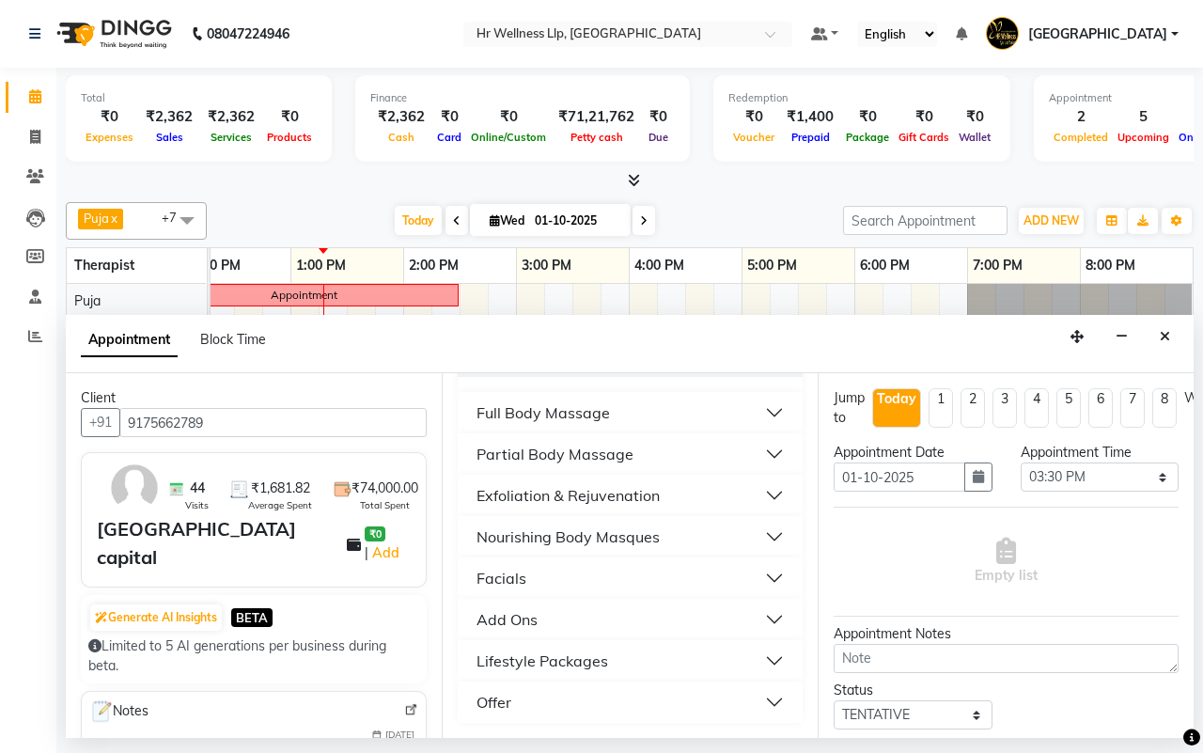
click at [579, 416] on div "Full Body Massage" at bounding box center [543, 412] width 133 height 23
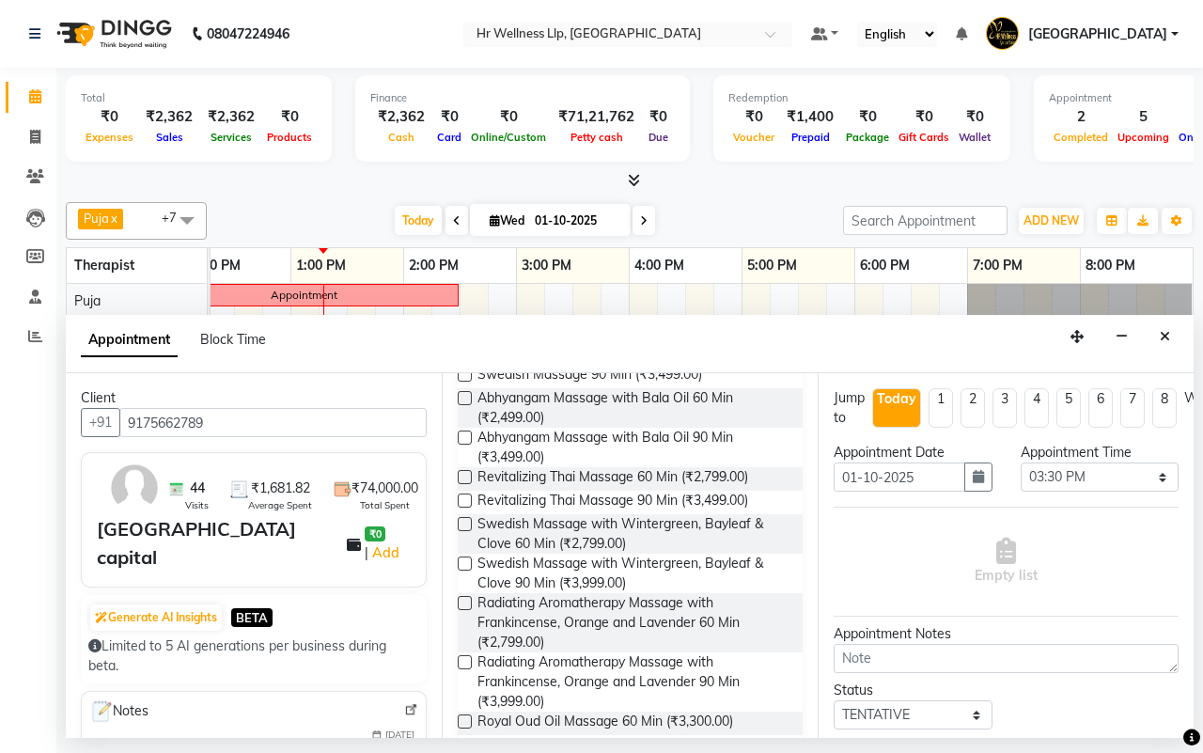
scroll to position [1211, 0]
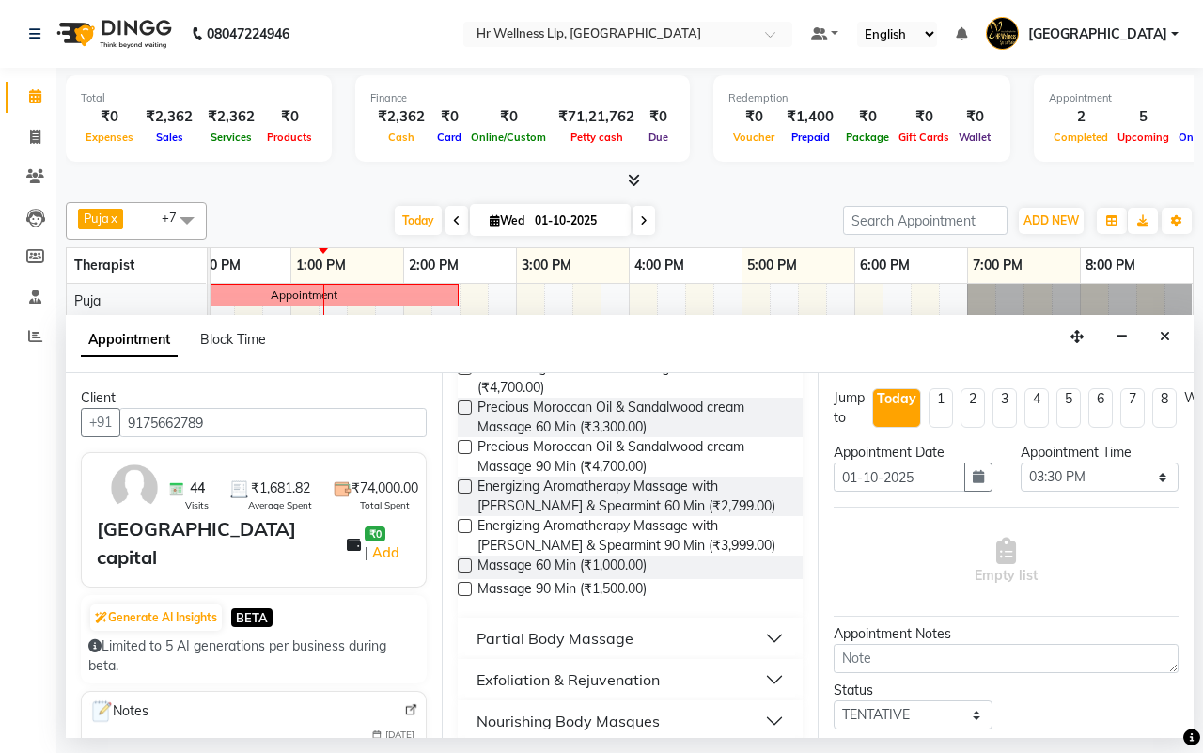
click at [470, 572] on label at bounding box center [465, 565] width 14 height 14
click at [470, 573] on input "checkbox" at bounding box center [464, 567] width 12 height 12
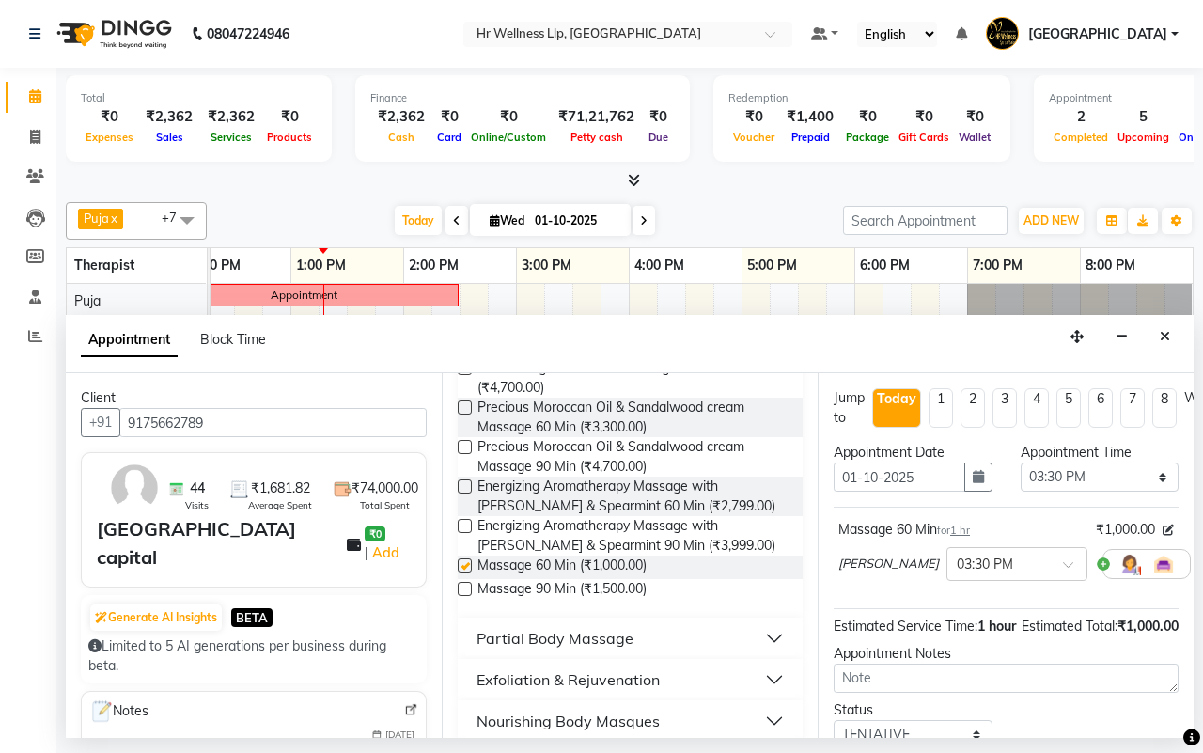
checkbox input "false"
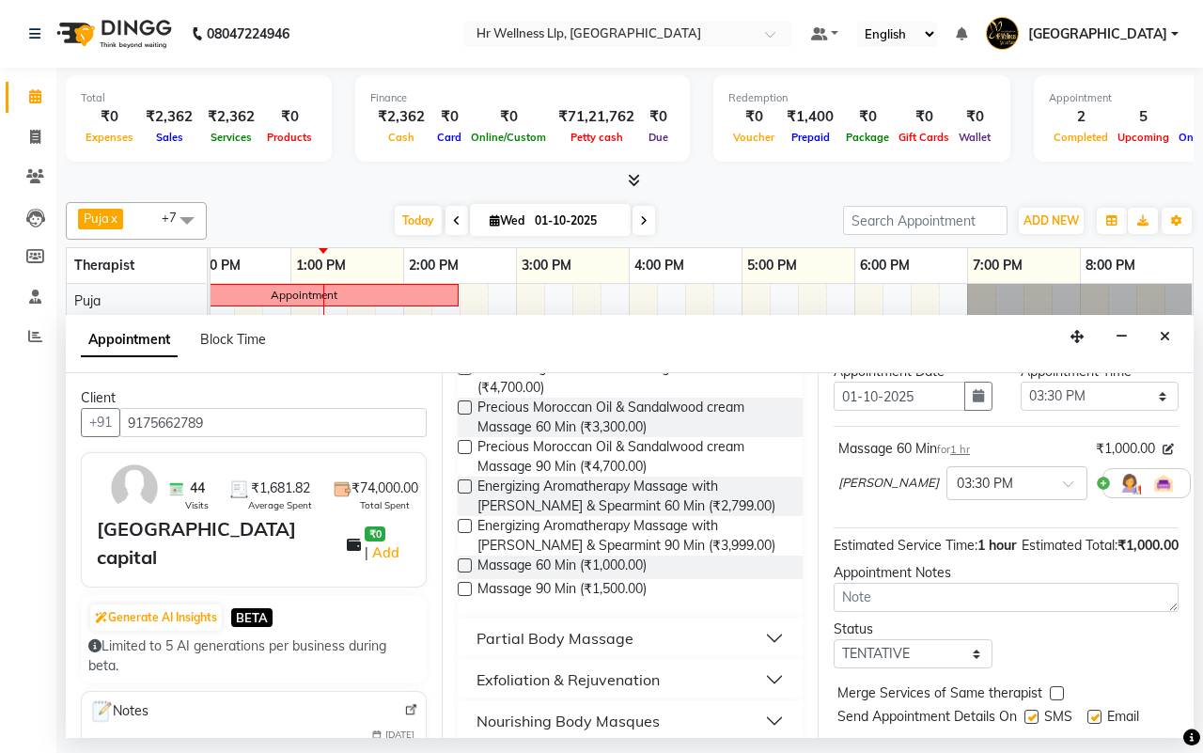
scroll to position [167, 0]
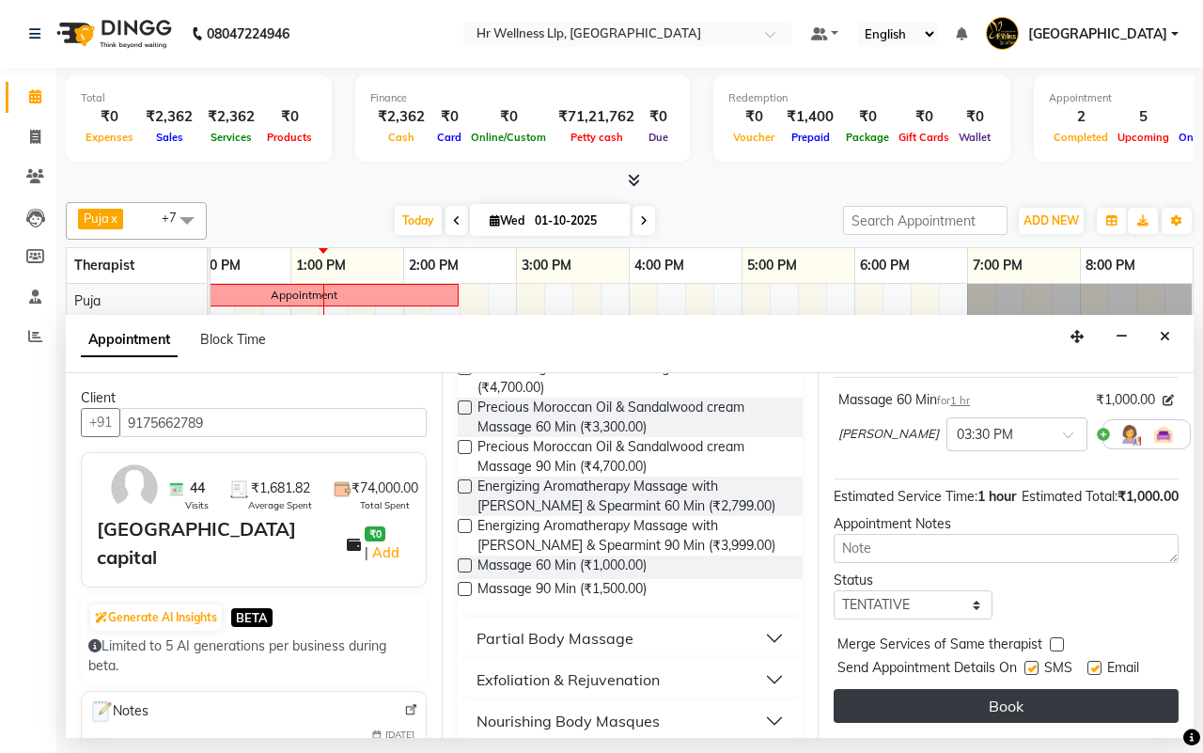
click at [990, 689] on button "Book" at bounding box center [1006, 706] width 345 height 34
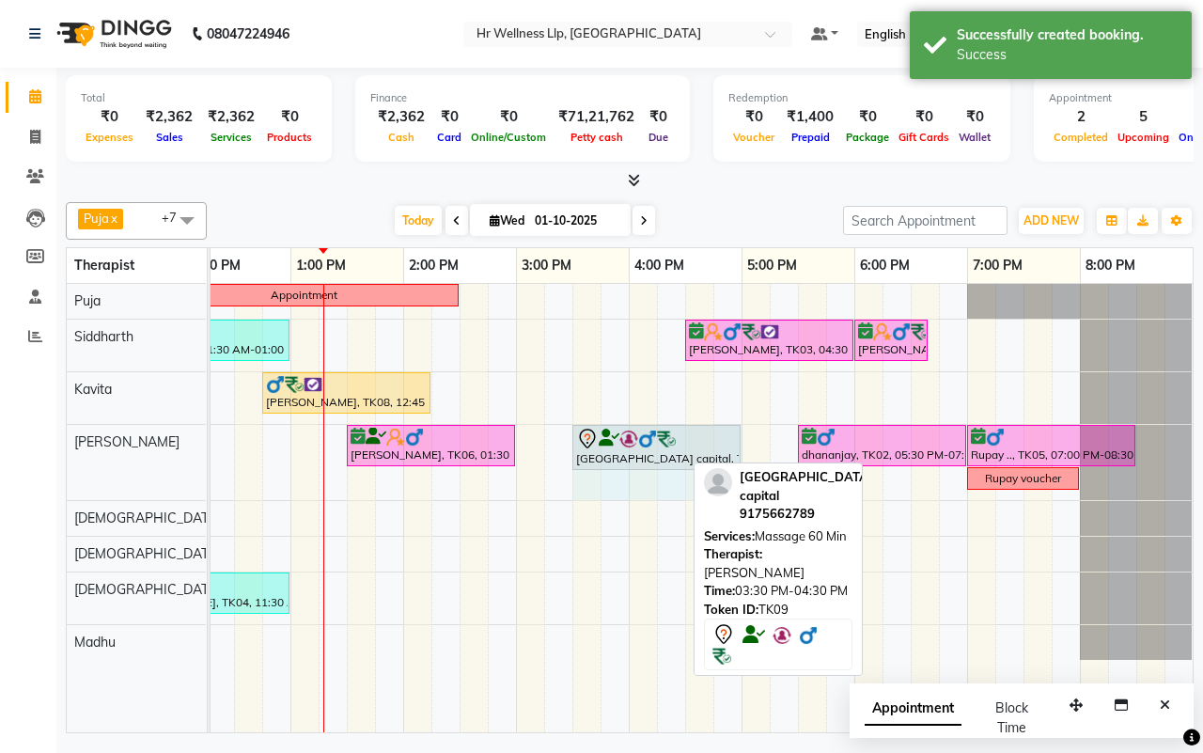
drag, startPoint x: 681, startPoint y: 435, endPoint x: 717, endPoint y: 440, distance: 36.0
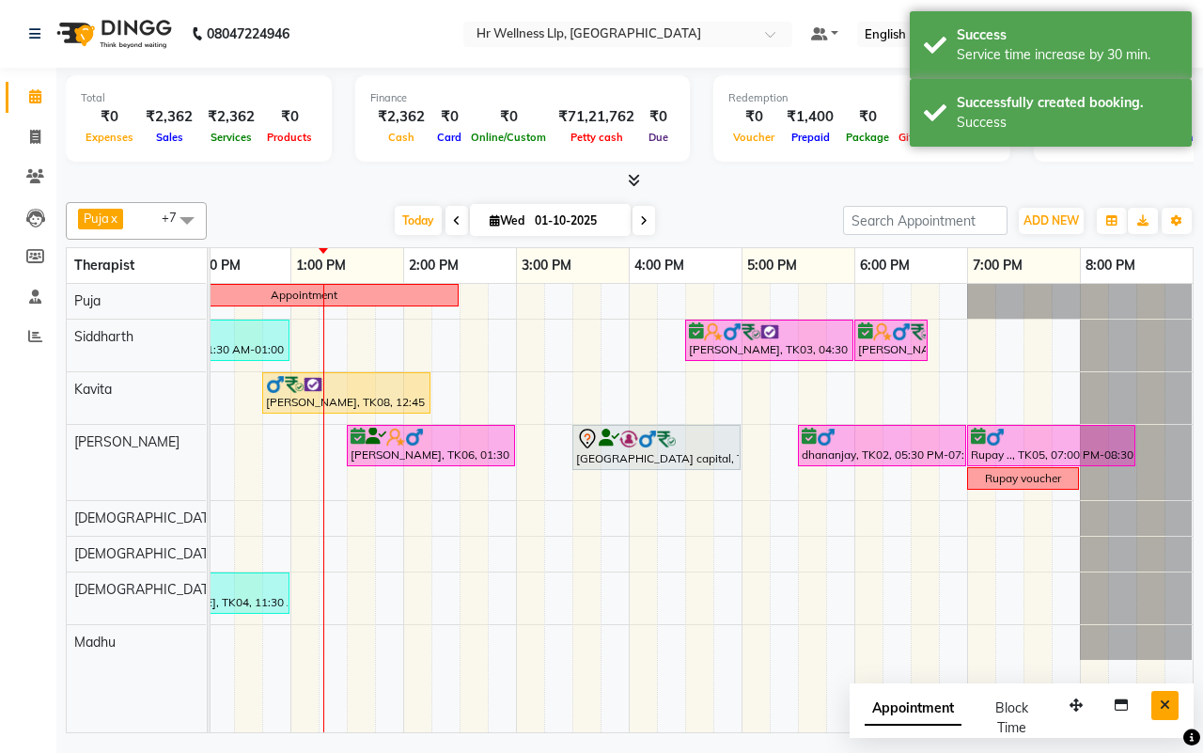
click at [1164, 703] on icon "Close" at bounding box center [1165, 704] width 10 height 13
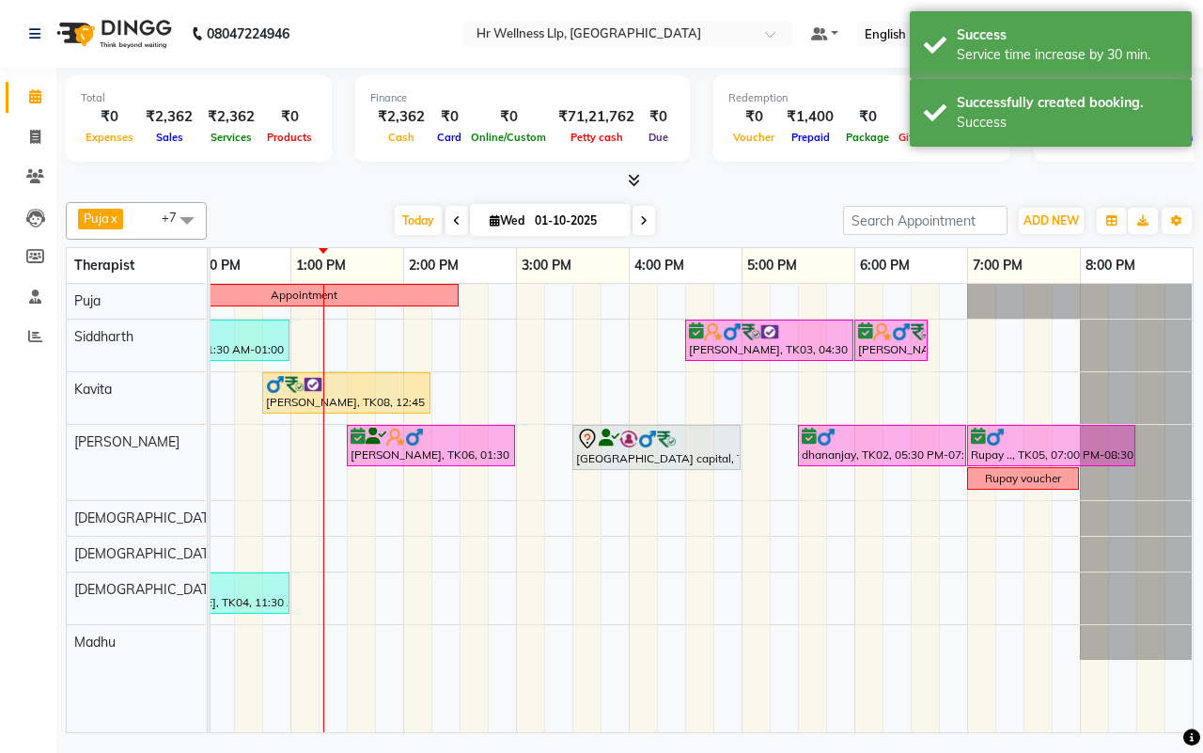
click at [733, 222] on div "[DATE] [DATE]" at bounding box center [525, 221] width 618 height 28
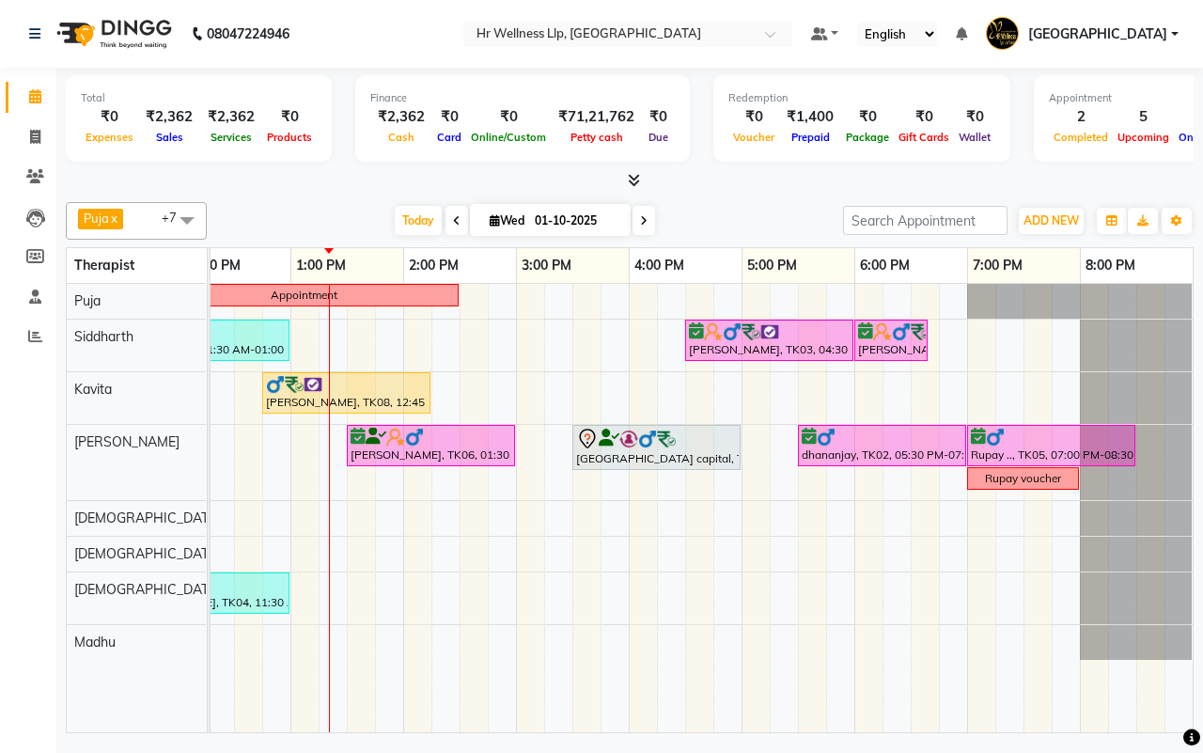
click at [292, 197] on div "Puja x Siddharth x Kavita x [DEMOGRAPHIC_DATA] waitlist x [DEMOGRAPHIC_DATA] wa…" at bounding box center [630, 464] width 1128 height 539
click at [33, 171] on icon at bounding box center [35, 176] width 18 height 14
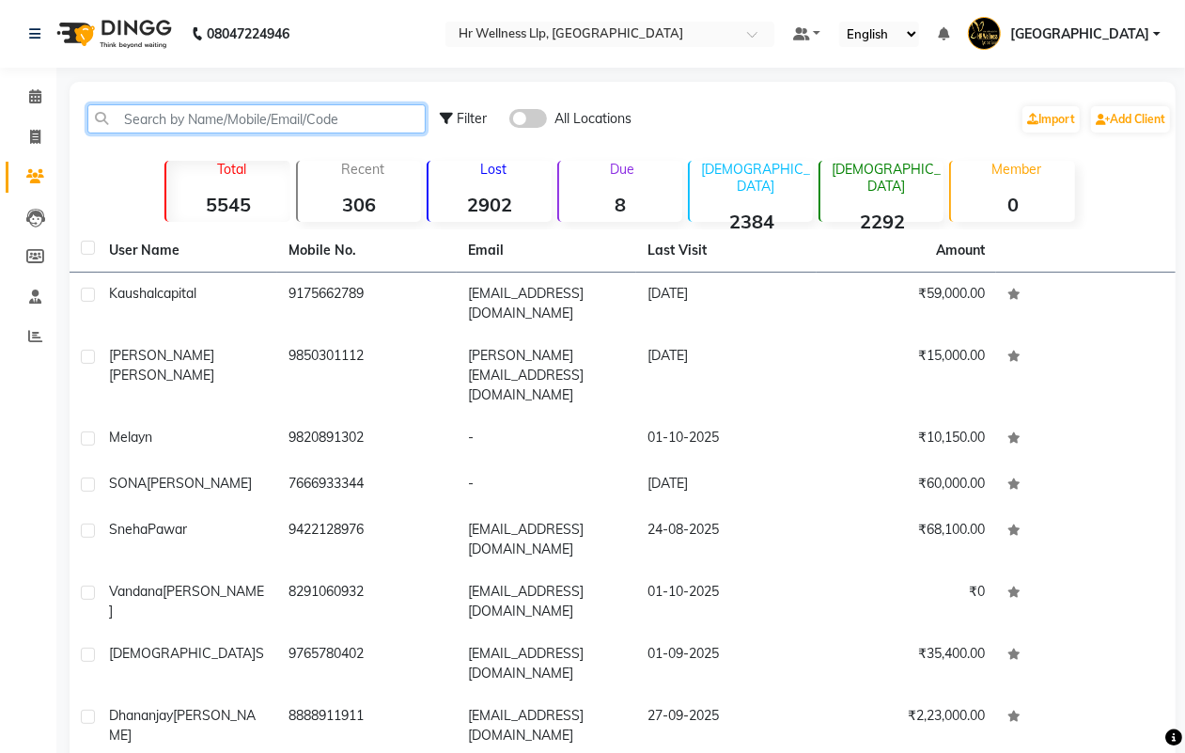
click at [210, 122] on input "text" at bounding box center [256, 118] width 338 height 29
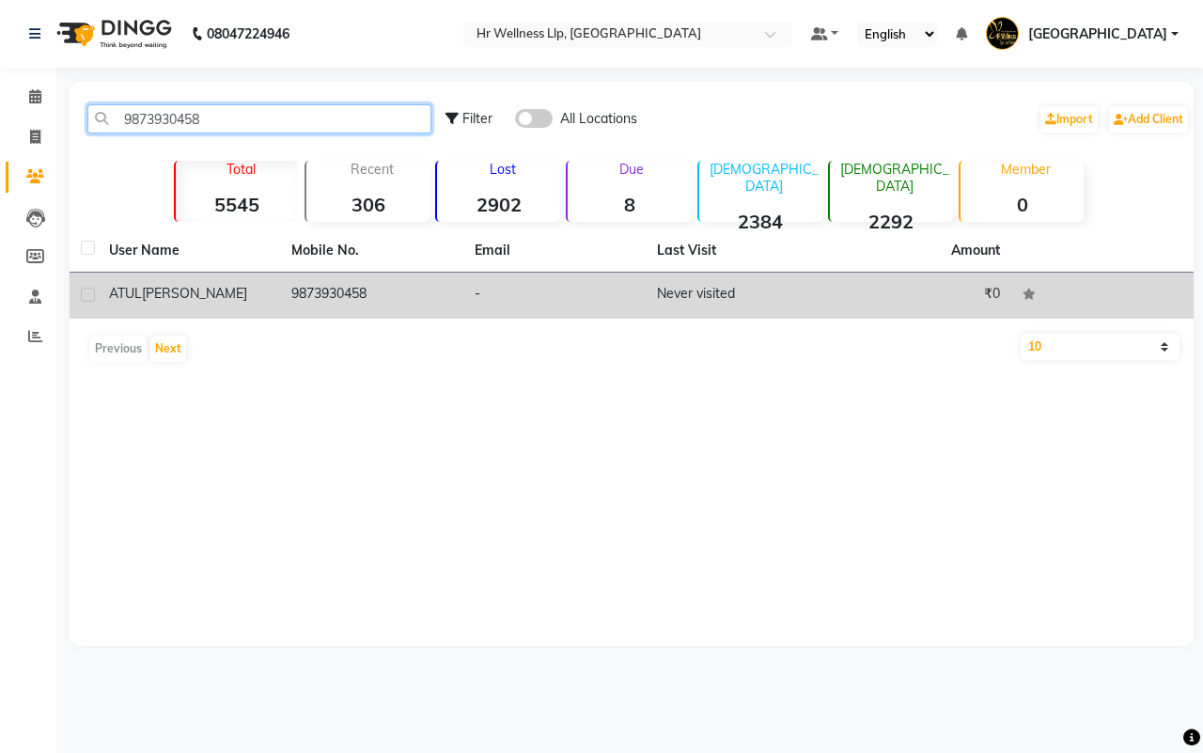
type input "9873930458"
click at [443, 299] on td "9873930458" at bounding box center [371, 296] width 182 height 46
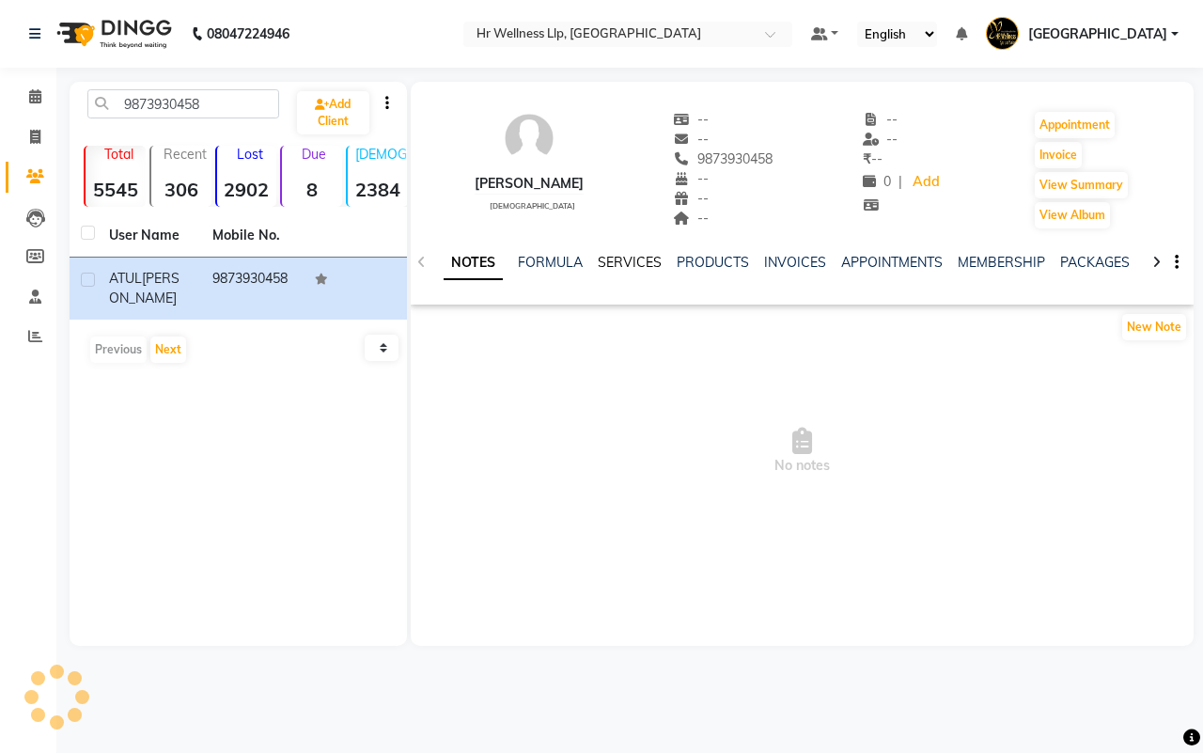
click at [636, 264] on link "SERVICES" at bounding box center [630, 262] width 64 height 17
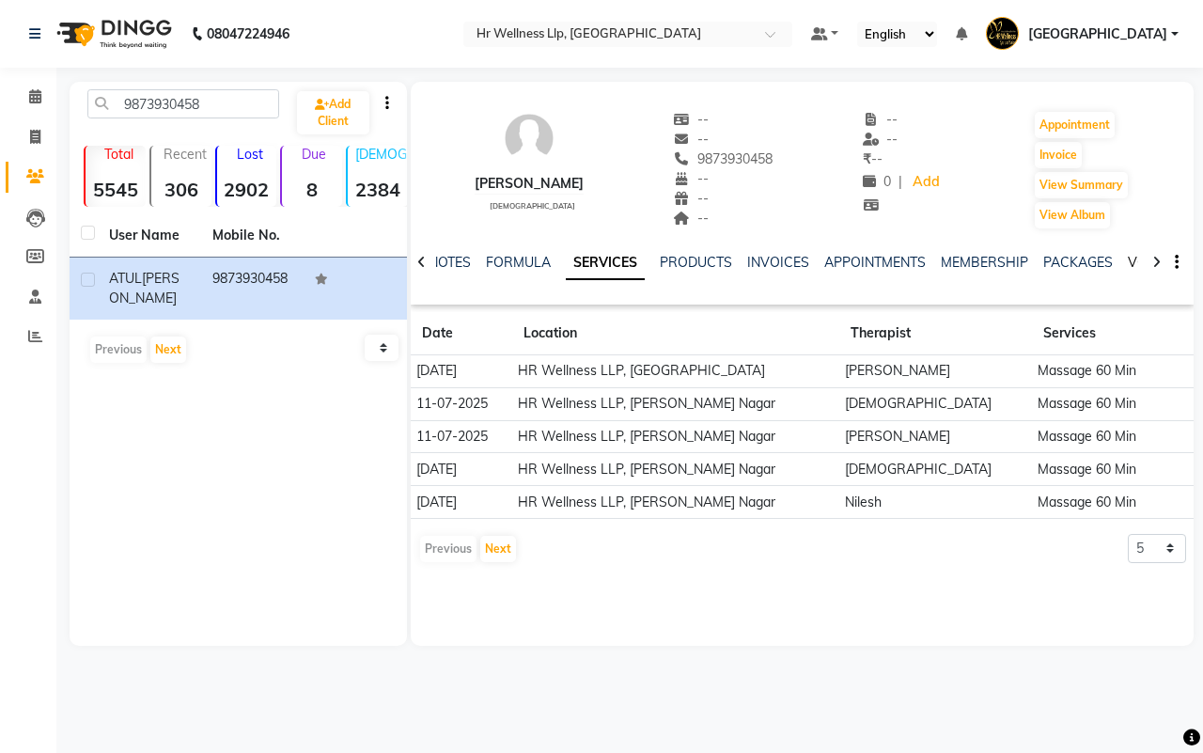
click at [1135, 263] on link "VOUCHERS" at bounding box center [1165, 262] width 74 height 17
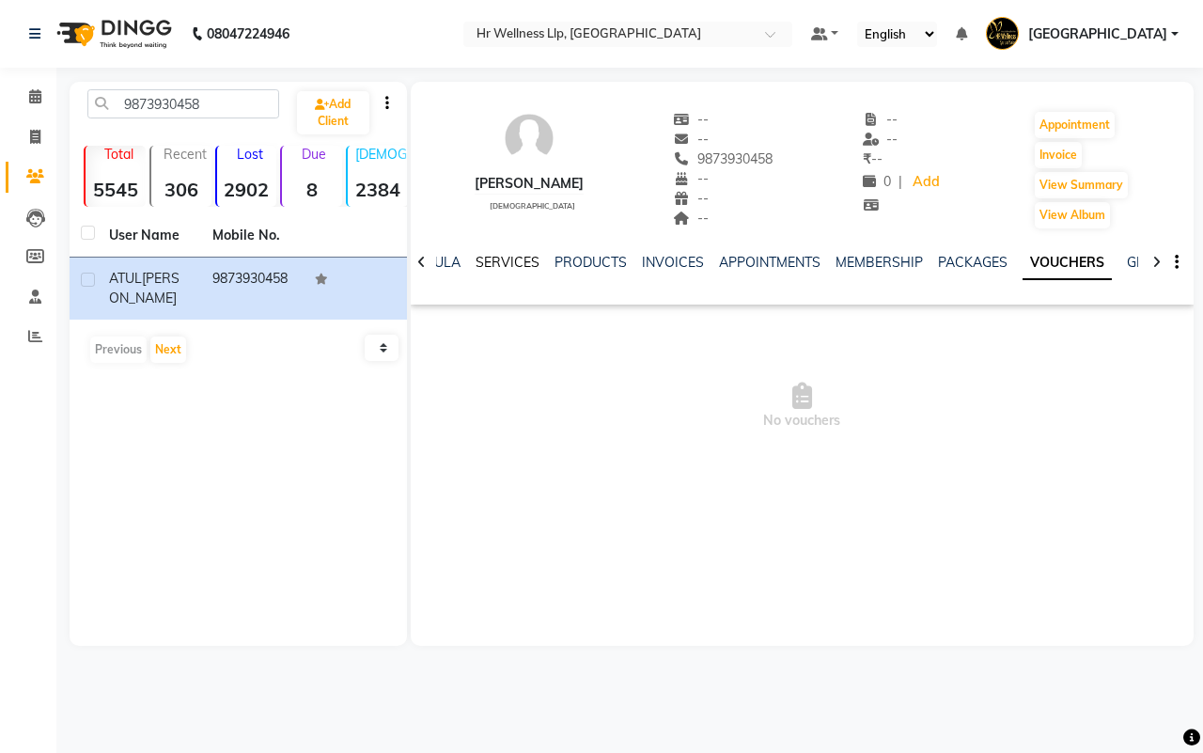
click at [495, 259] on link "SERVICES" at bounding box center [508, 262] width 64 height 17
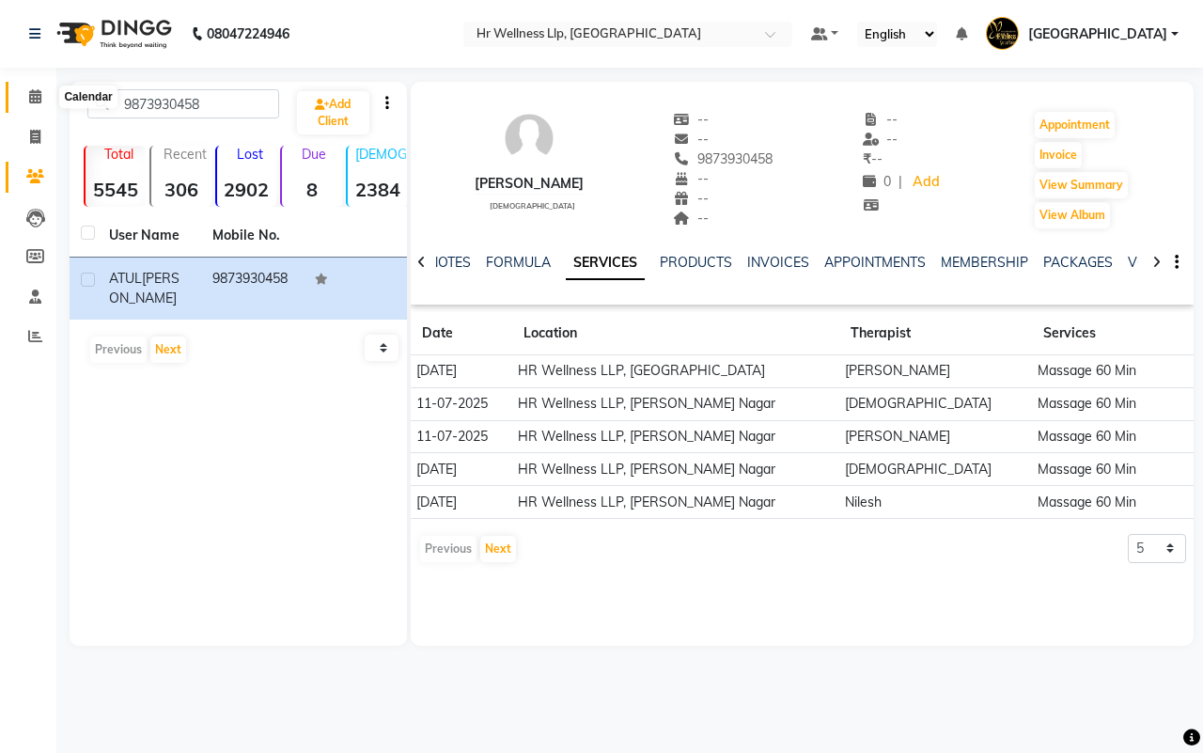
click at [33, 99] on icon at bounding box center [35, 96] width 12 height 14
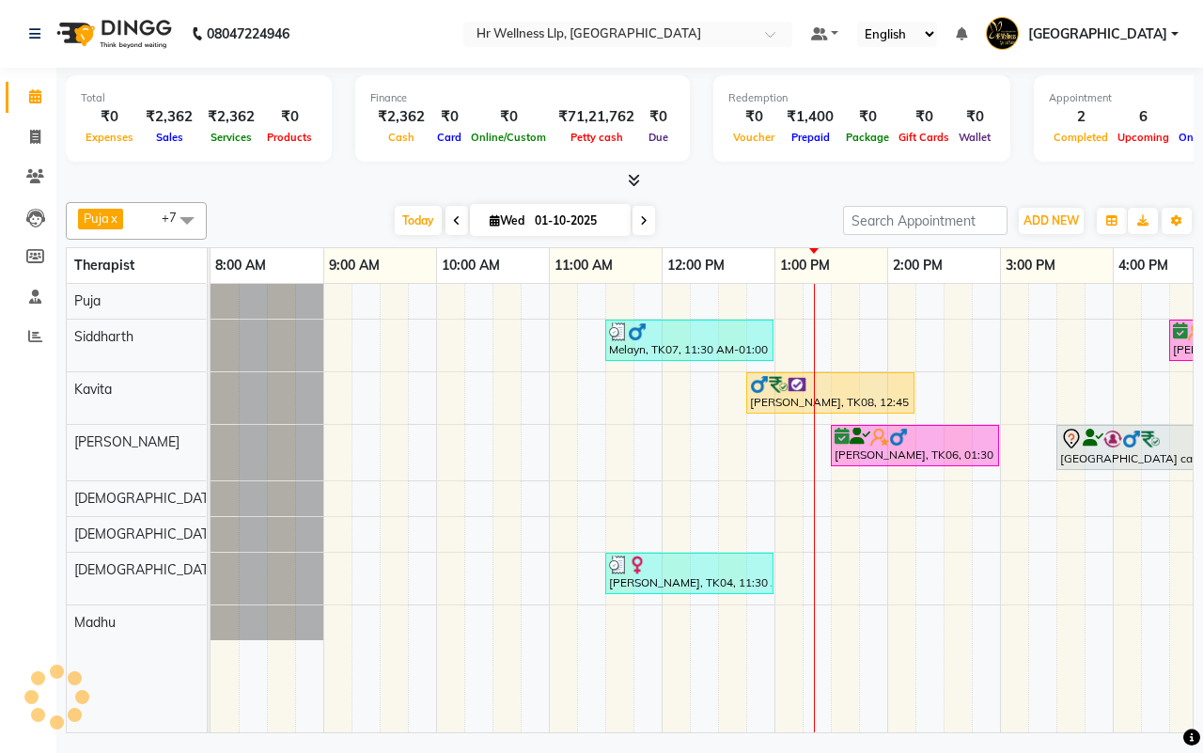
scroll to position [0, 484]
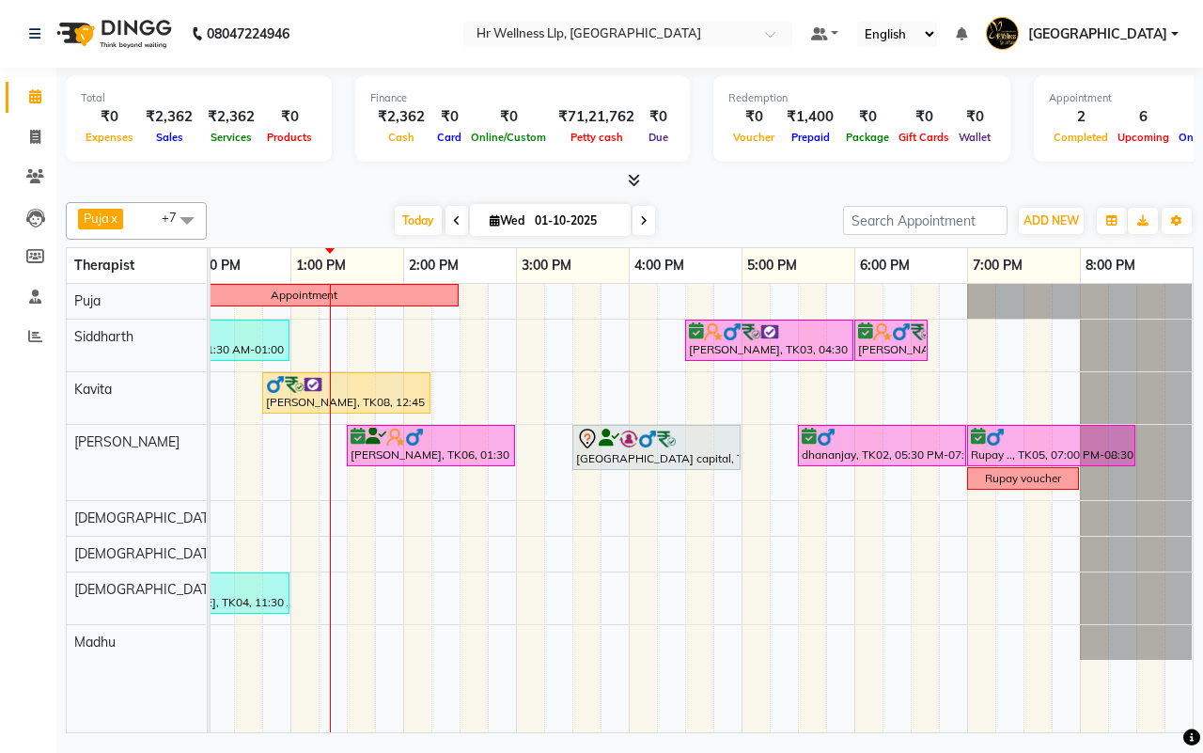
click at [724, 218] on div "[DATE] [DATE]" at bounding box center [525, 221] width 618 height 28
click at [730, 221] on div "[DATE] [DATE]" at bounding box center [525, 221] width 618 height 28
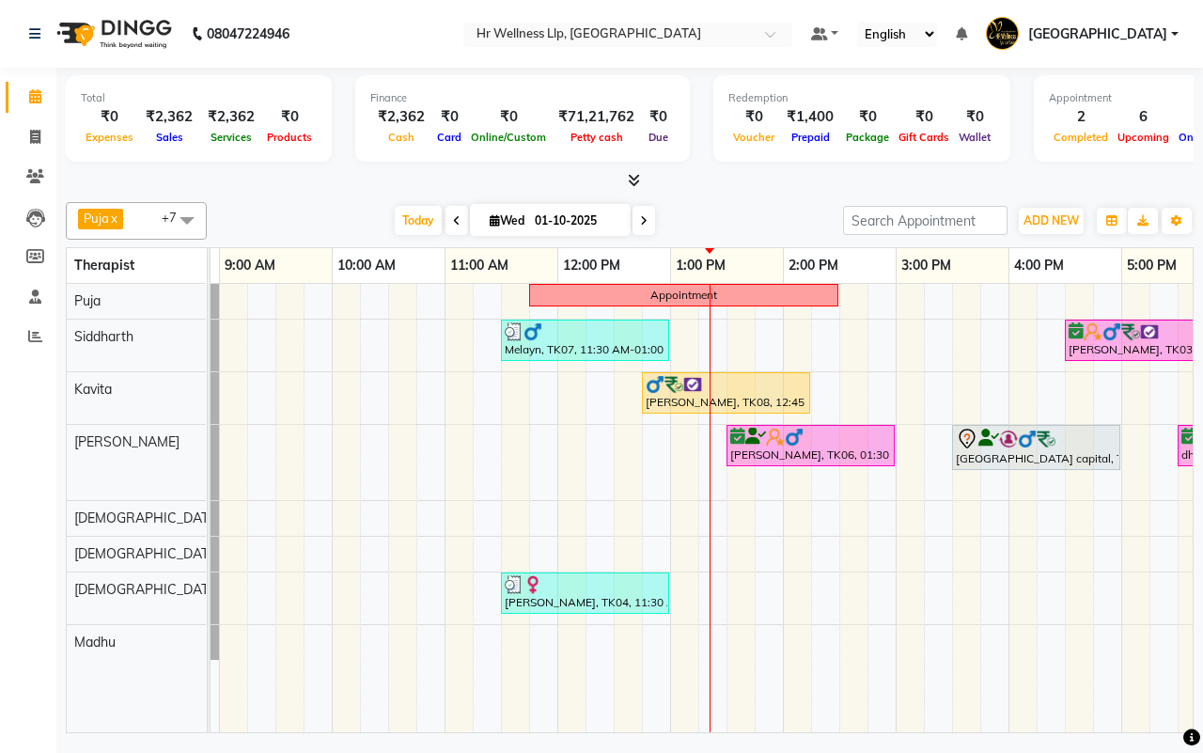
scroll to position [0, 0]
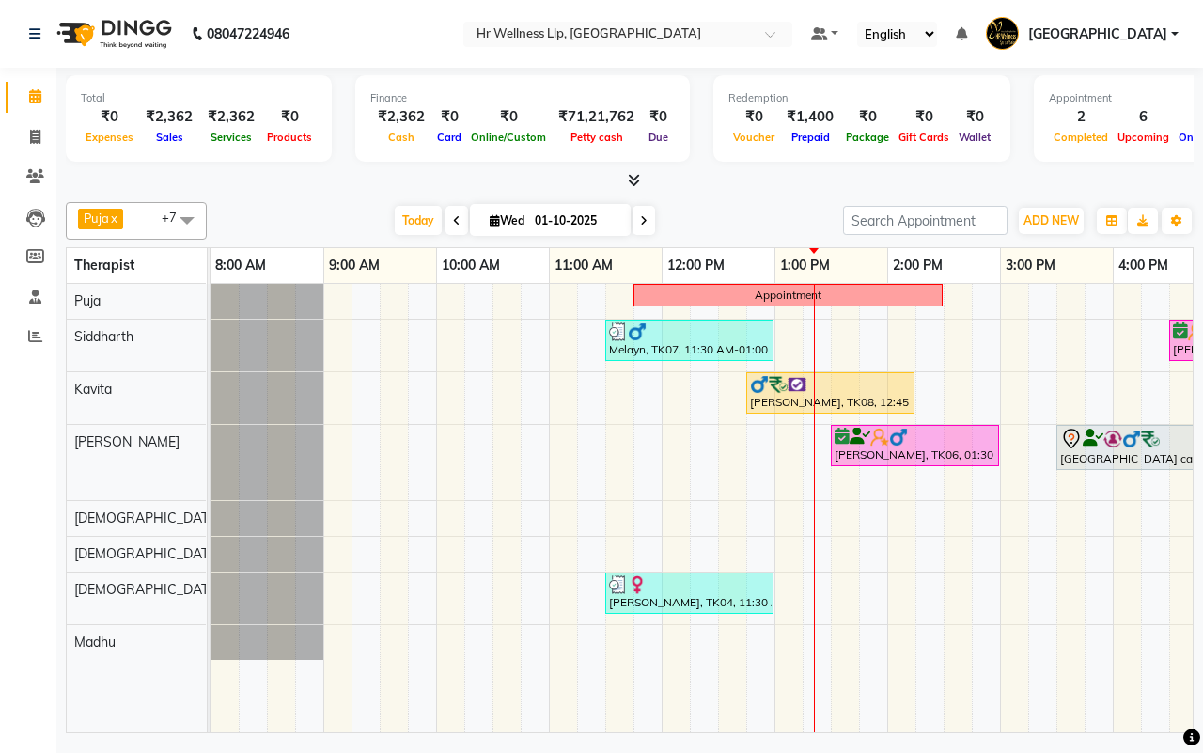
click at [731, 221] on div "[DATE] [DATE]" at bounding box center [525, 221] width 618 height 28
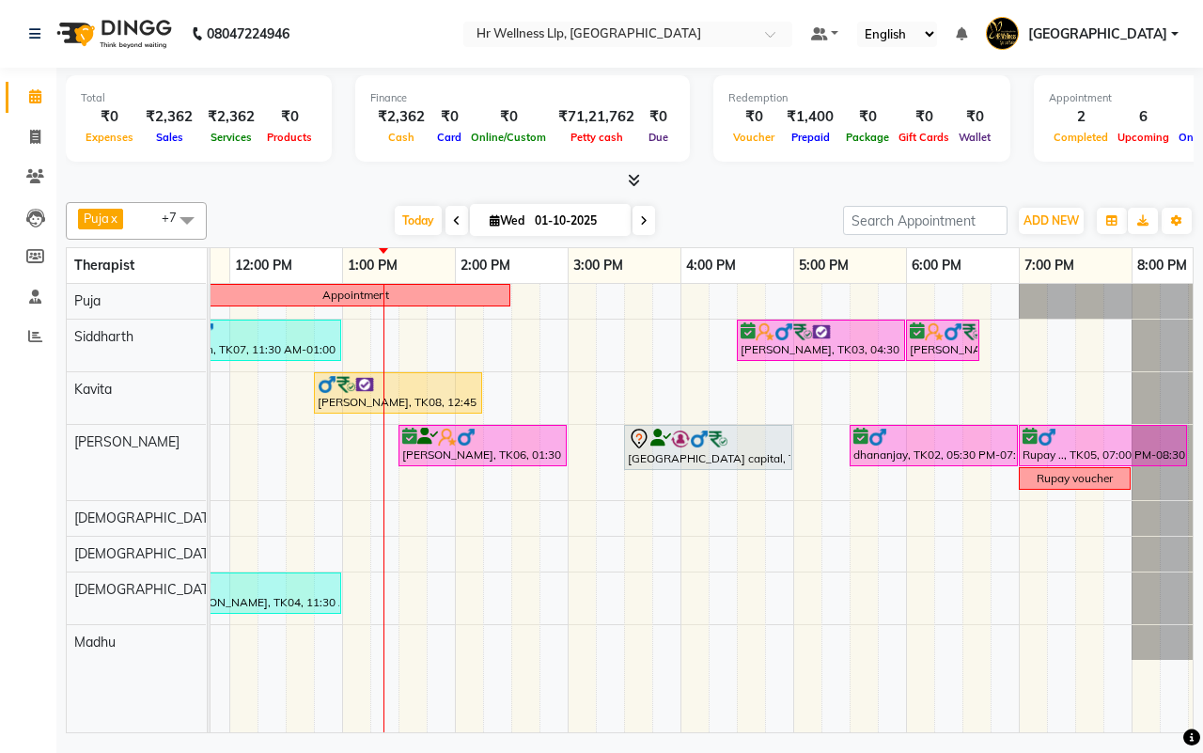
scroll to position [0, 430]
click at [731, 222] on div "[DATE] [DATE]" at bounding box center [525, 221] width 618 height 28
click at [534, 214] on input "01-10-2025" at bounding box center [576, 221] width 94 height 28
select select "10"
select select "2025"
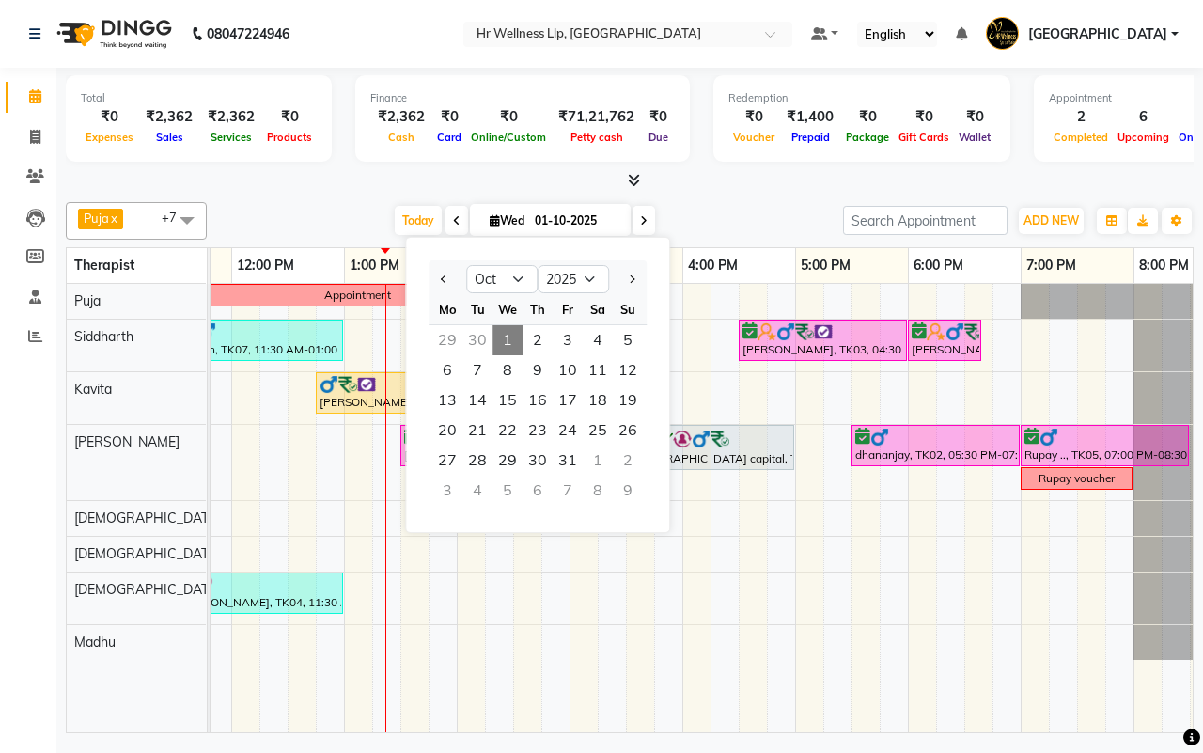
click at [730, 219] on div "[DATE] [DATE] Jan Feb Mar Apr May Jun [DATE] Aug Sep Oct Nov [DATE] 2016 2017 2…" at bounding box center [525, 221] width 618 height 28
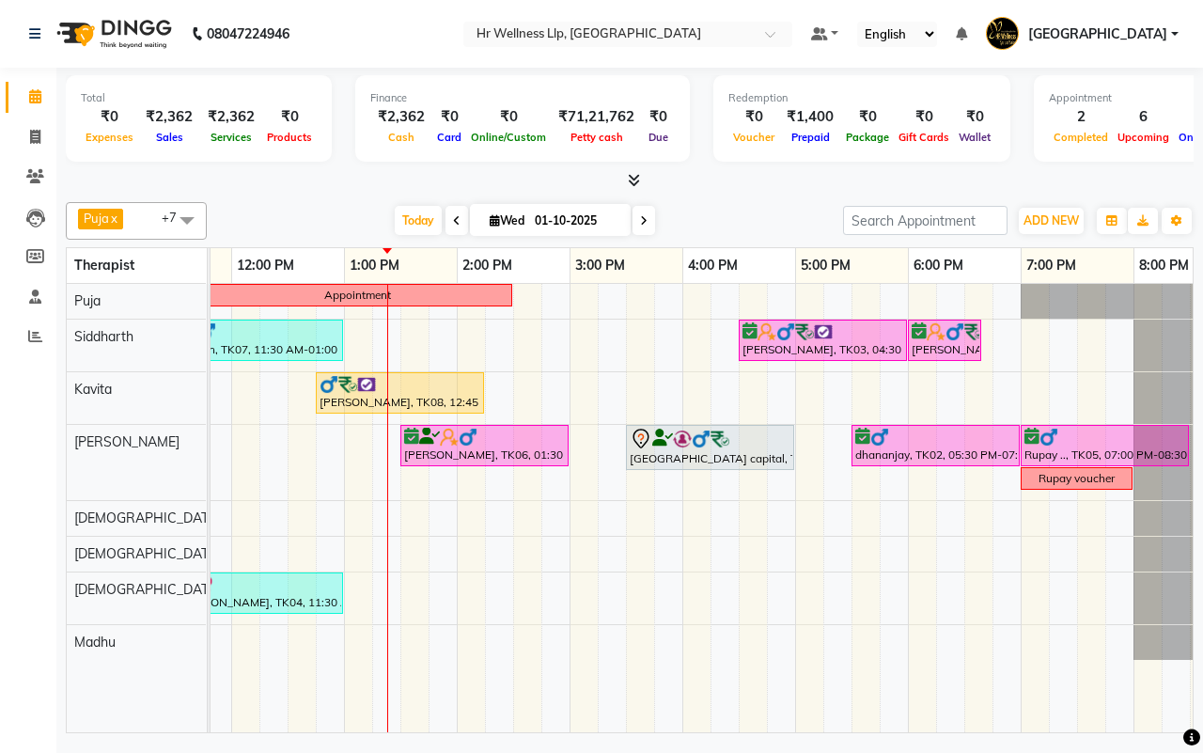
click at [719, 221] on div "[DATE] [DATE]" at bounding box center [525, 221] width 618 height 28
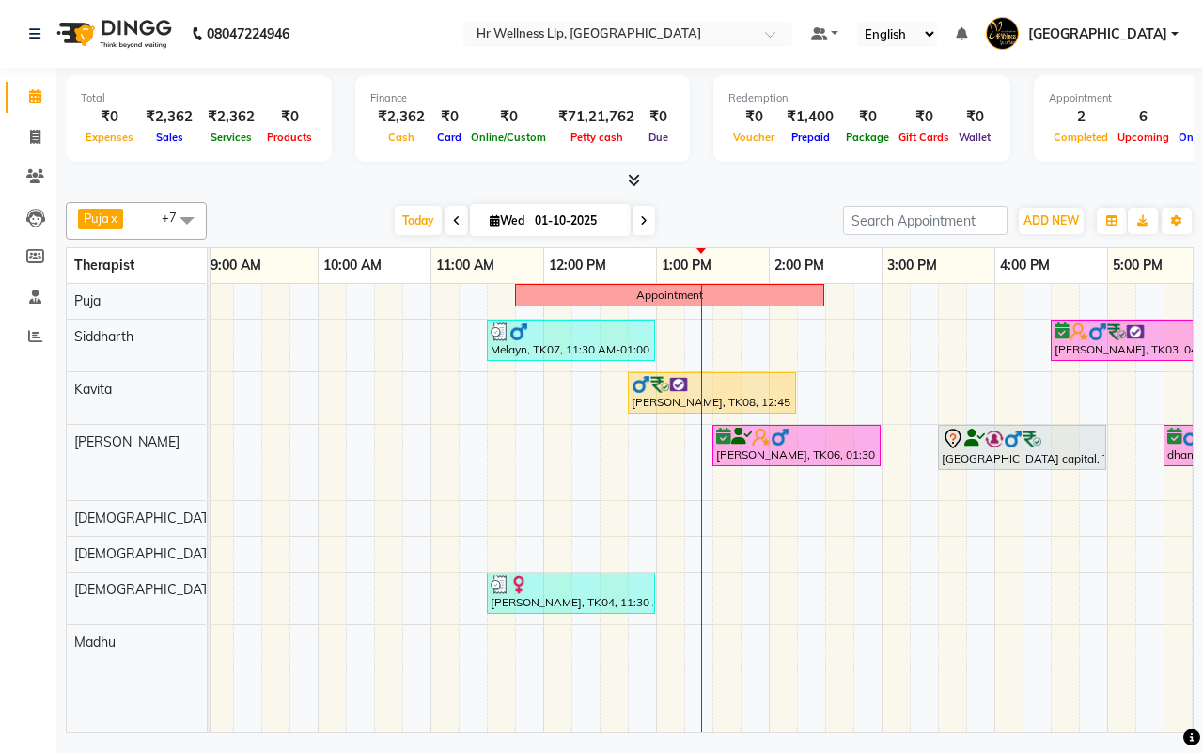
scroll to position [0, 110]
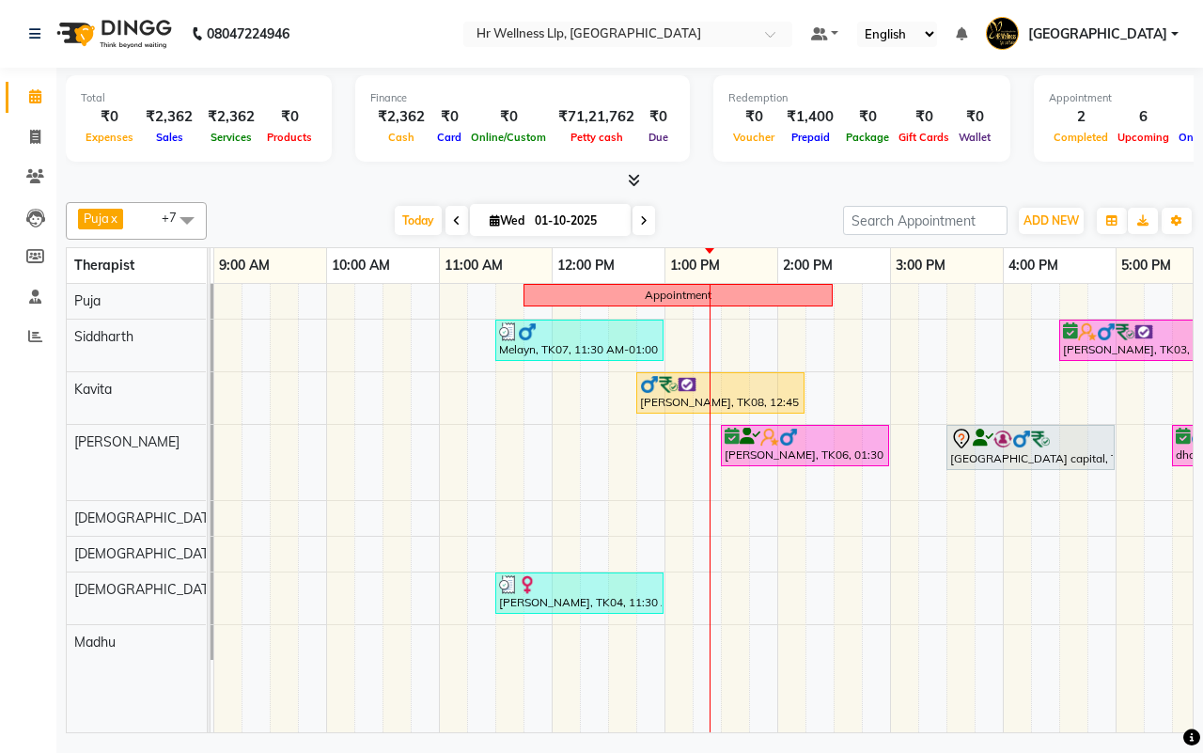
click at [730, 221] on div "[DATE] [DATE]" at bounding box center [525, 221] width 618 height 28
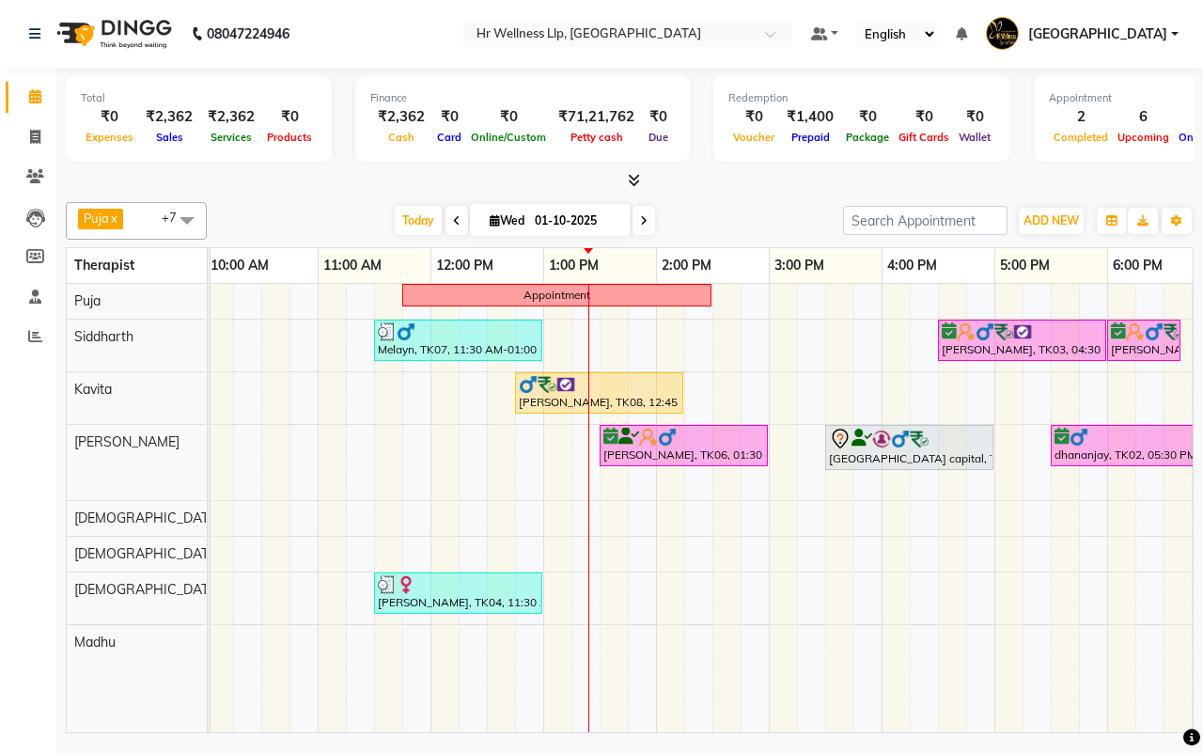
scroll to position [0, 350]
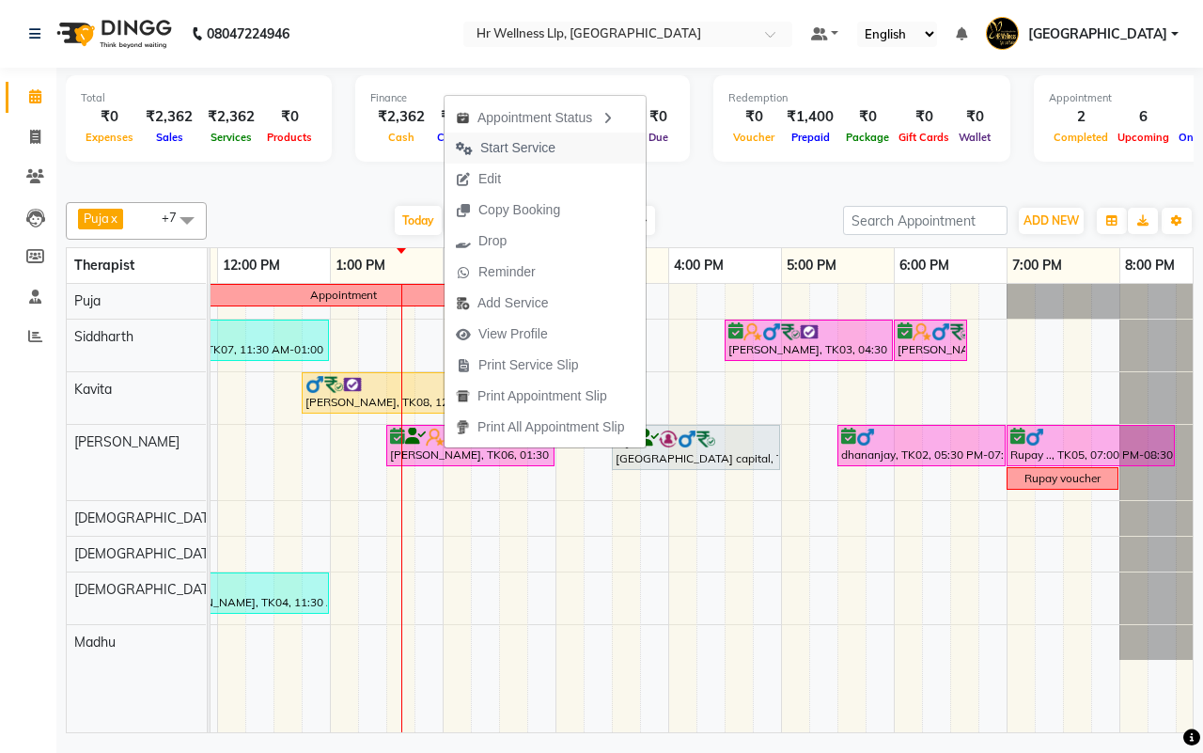
click at [505, 148] on span "Start Service" at bounding box center [517, 148] width 75 height 20
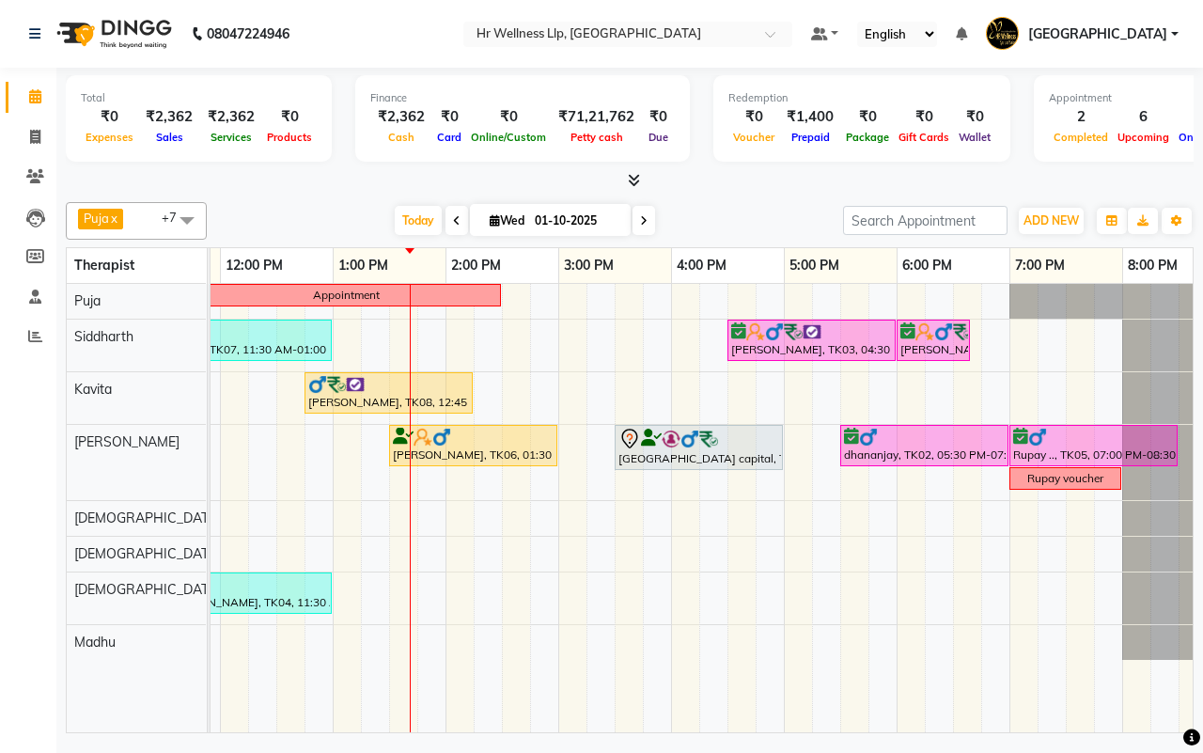
scroll to position [0, 484]
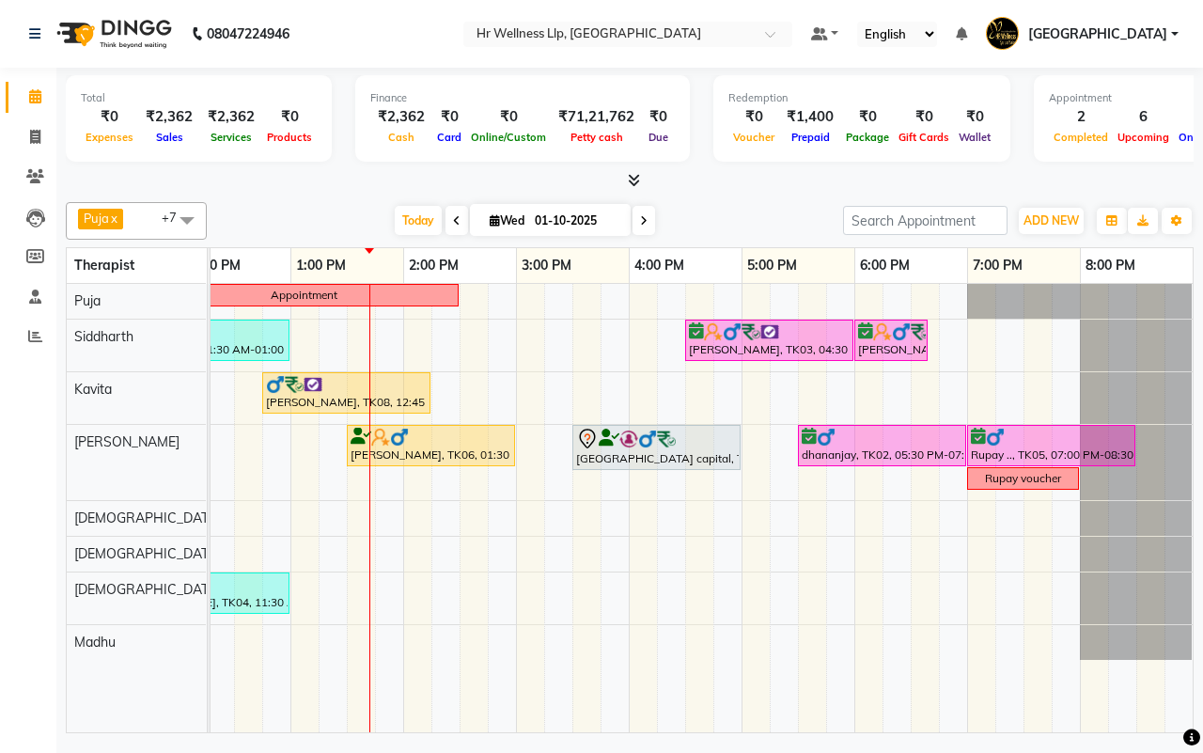
click at [649, 218] on span at bounding box center [644, 220] width 23 height 29
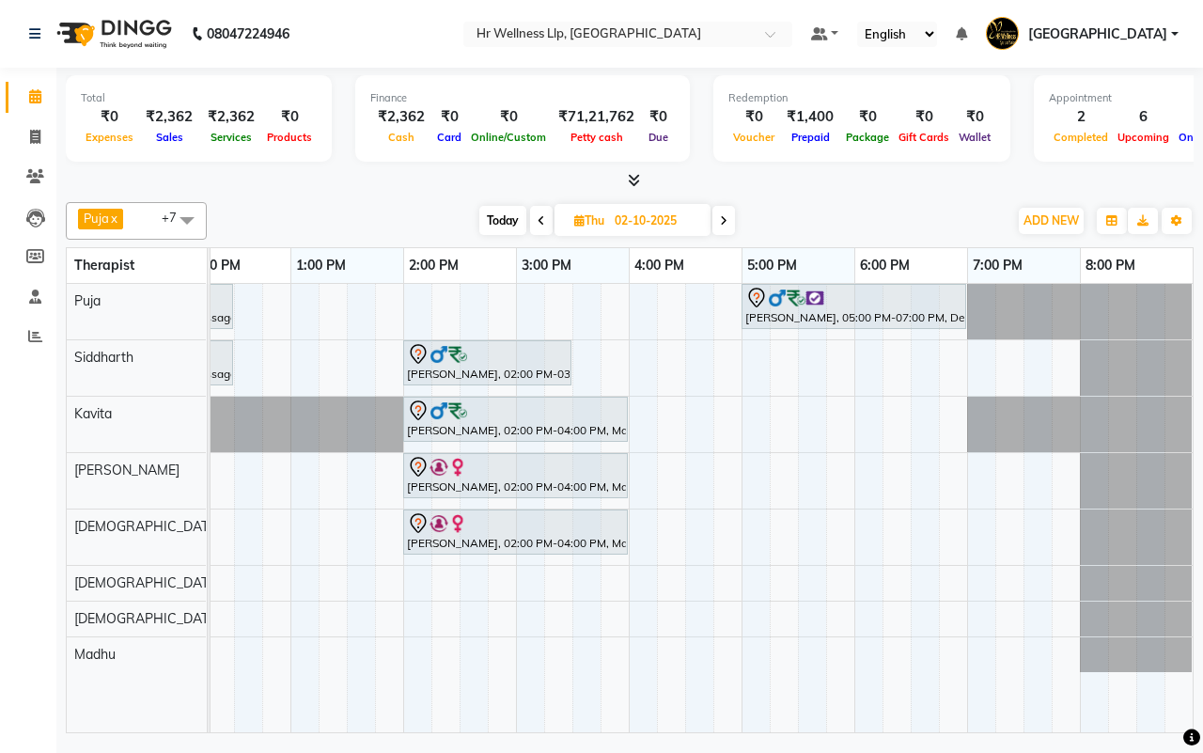
click at [499, 222] on span "Today" at bounding box center [502, 220] width 47 height 29
type input "01-10-2025"
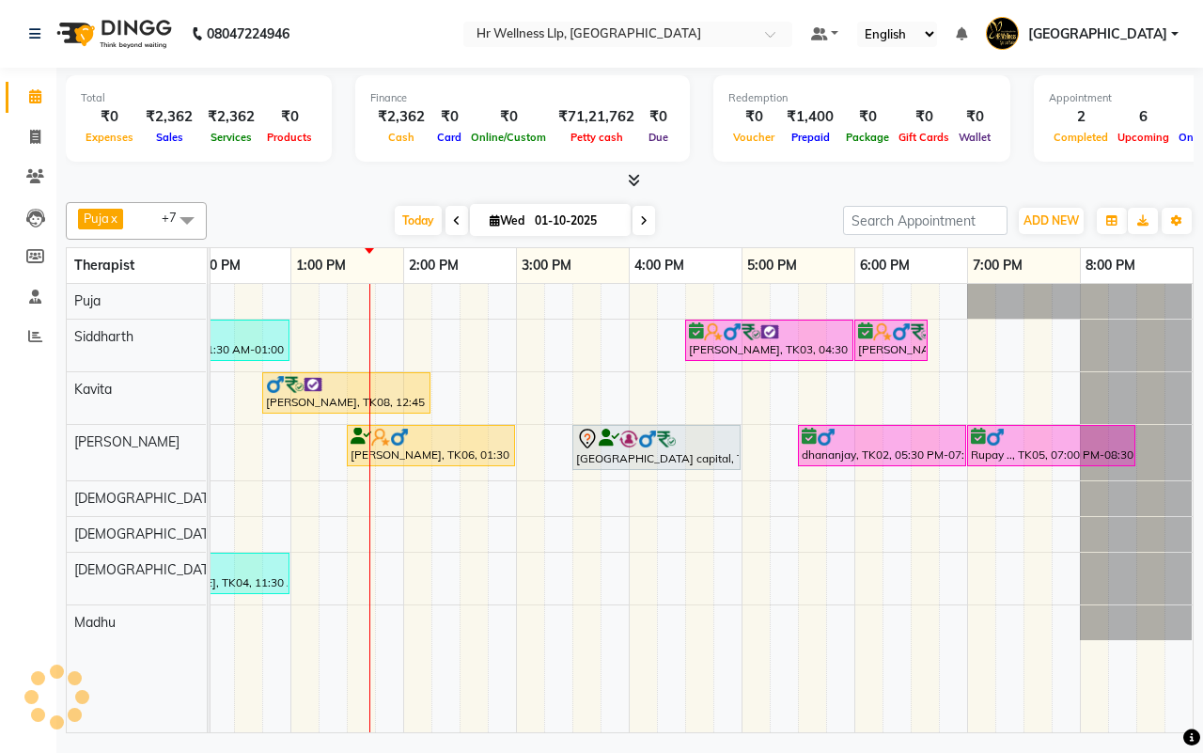
click at [705, 214] on div "[DATE] [DATE]" at bounding box center [525, 221] width 618 height 28
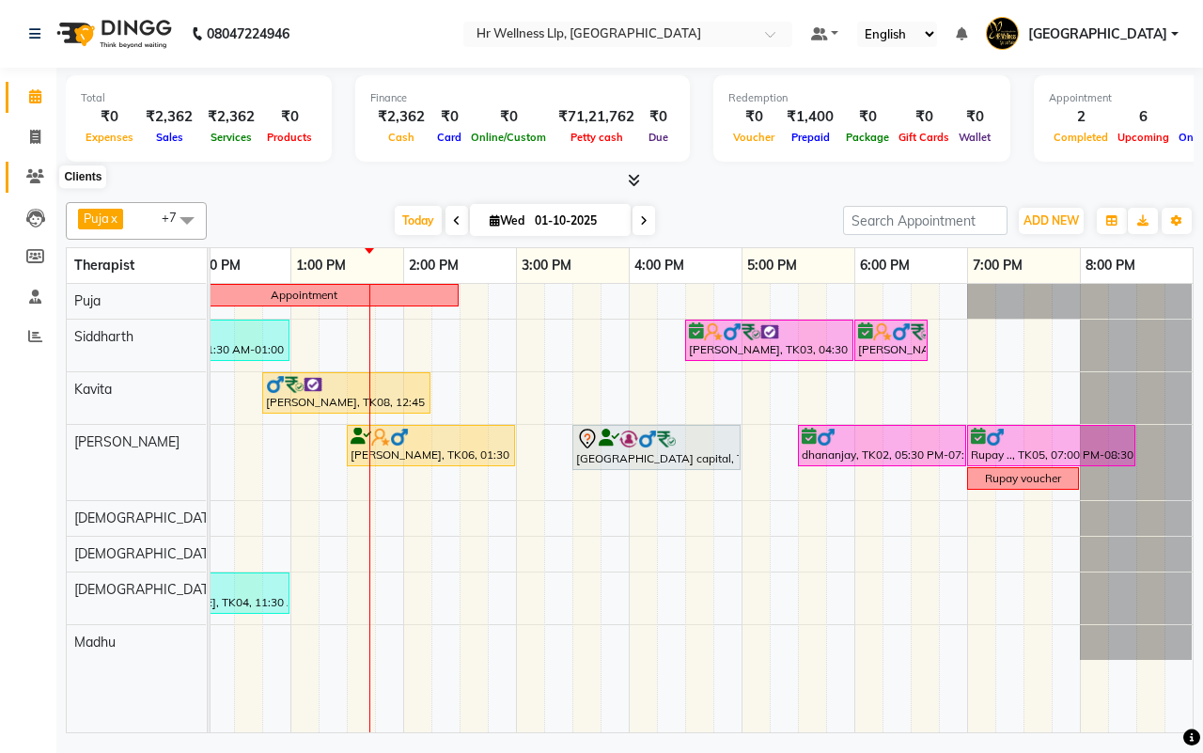
click at [30, 177] on icon at bounding box center [35, 176] width 18 height 14
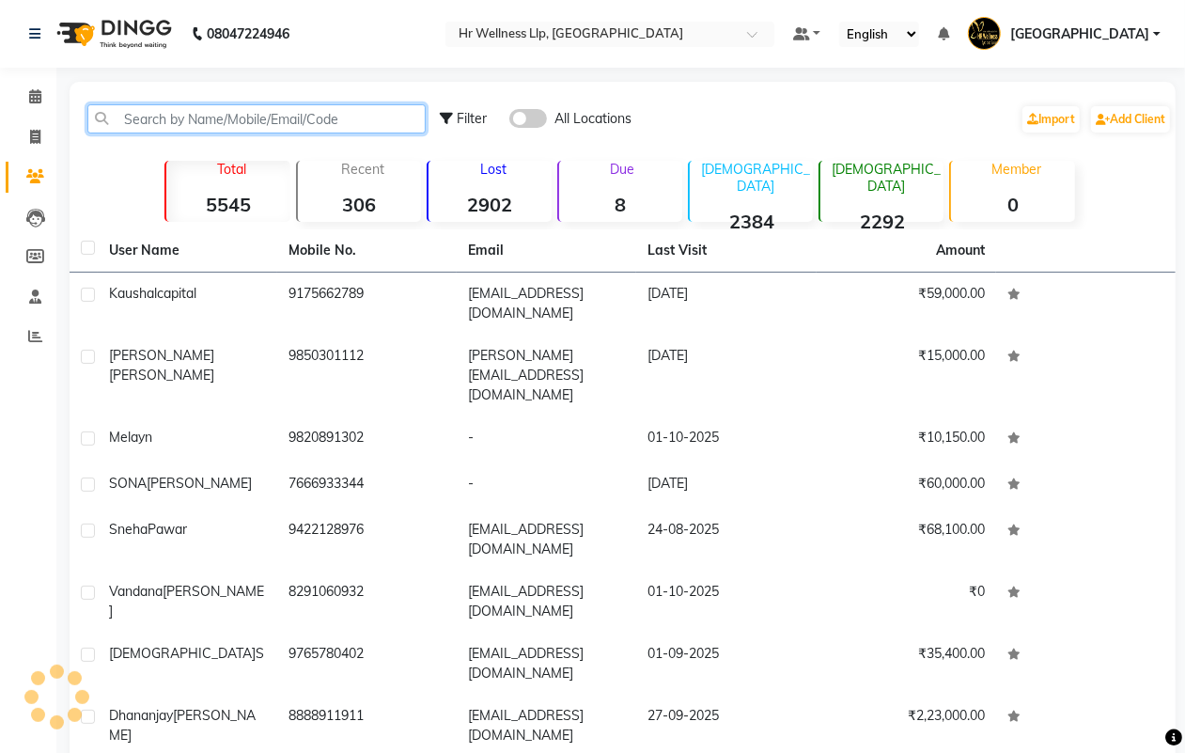
click at [195, 119] on input "text" at bounding box center [256, 118] width 338 height 29
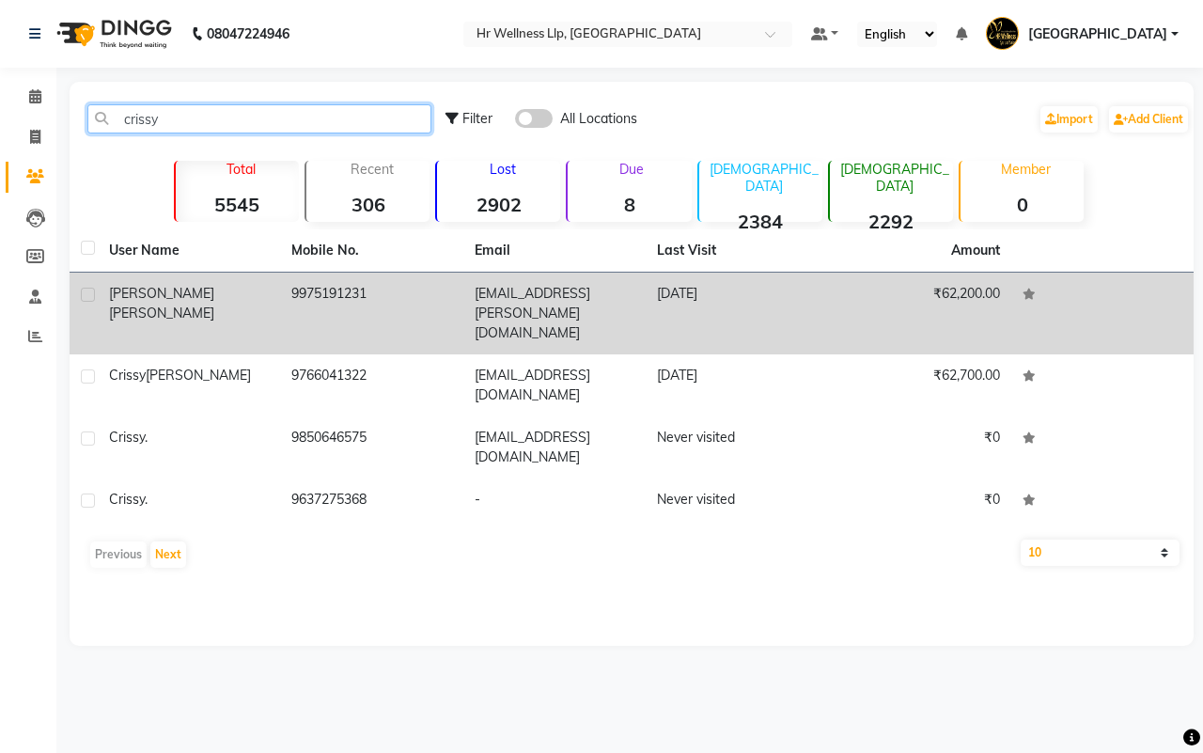
type input "crissy"
click at [494, 305] on td "[EMAIL_ADDRESS][PERSON_NAME][DOMAIN_NAME]" at bounding box center [554, 314] width 182 height 82
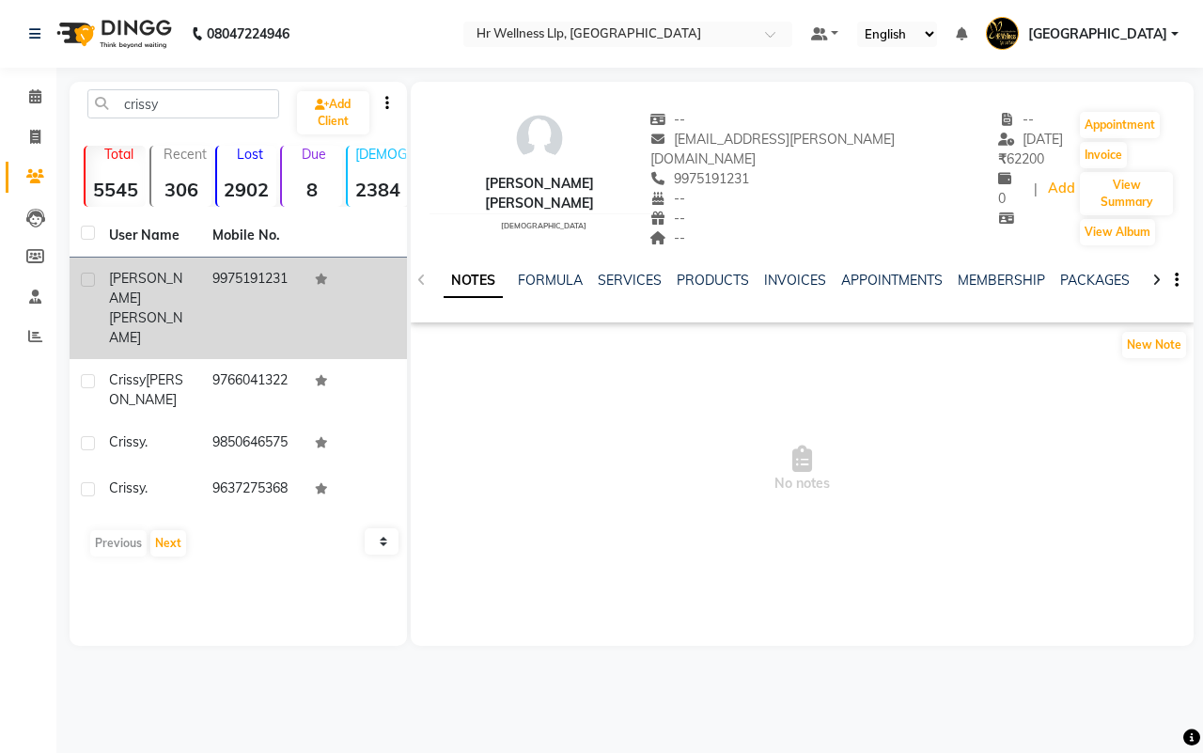
click at [1157, 274] on icon at bounding box center [1156, 280] width 8 height 13
click at [1106, 272] on link "VOUCHERS" at bounding box center [1122, 280] width 74 height 17
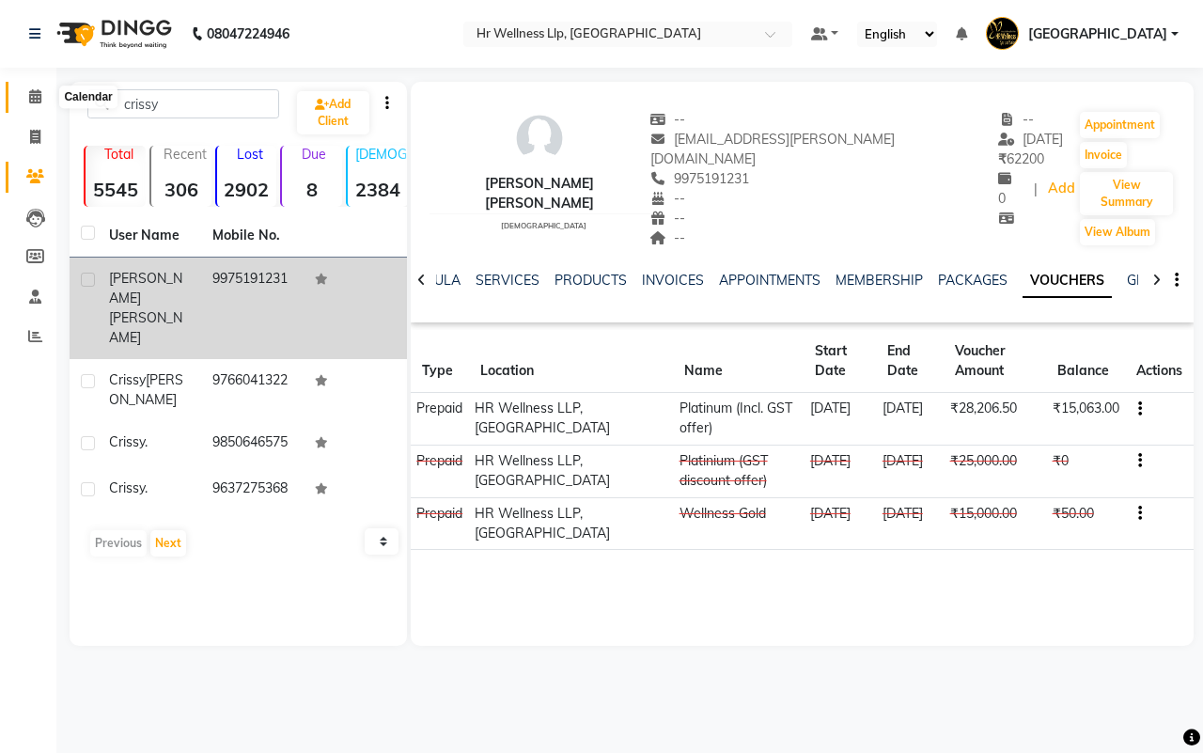
click at [36, 97] on icon at bounding box center [35, 96] width 12 height 14
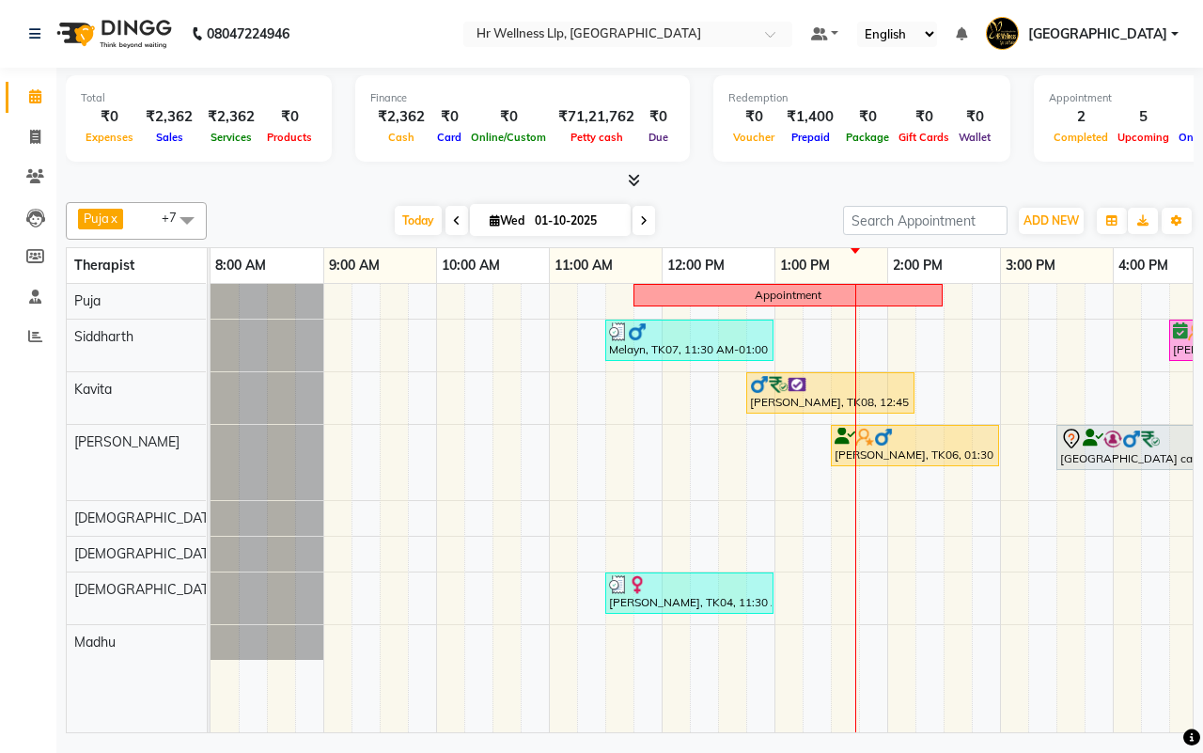
scroll to position [0, 484]
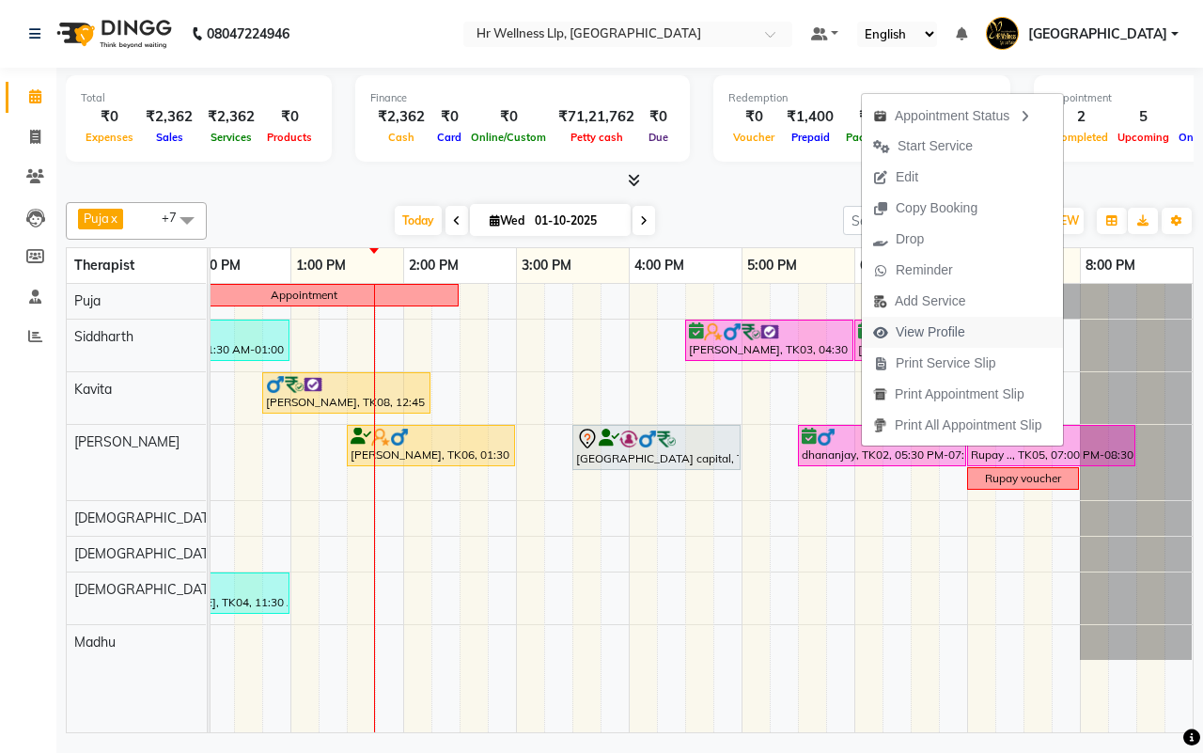
click at [908, 334] on span "View Profile" at bounding box center [931, 332] width 70 height 20
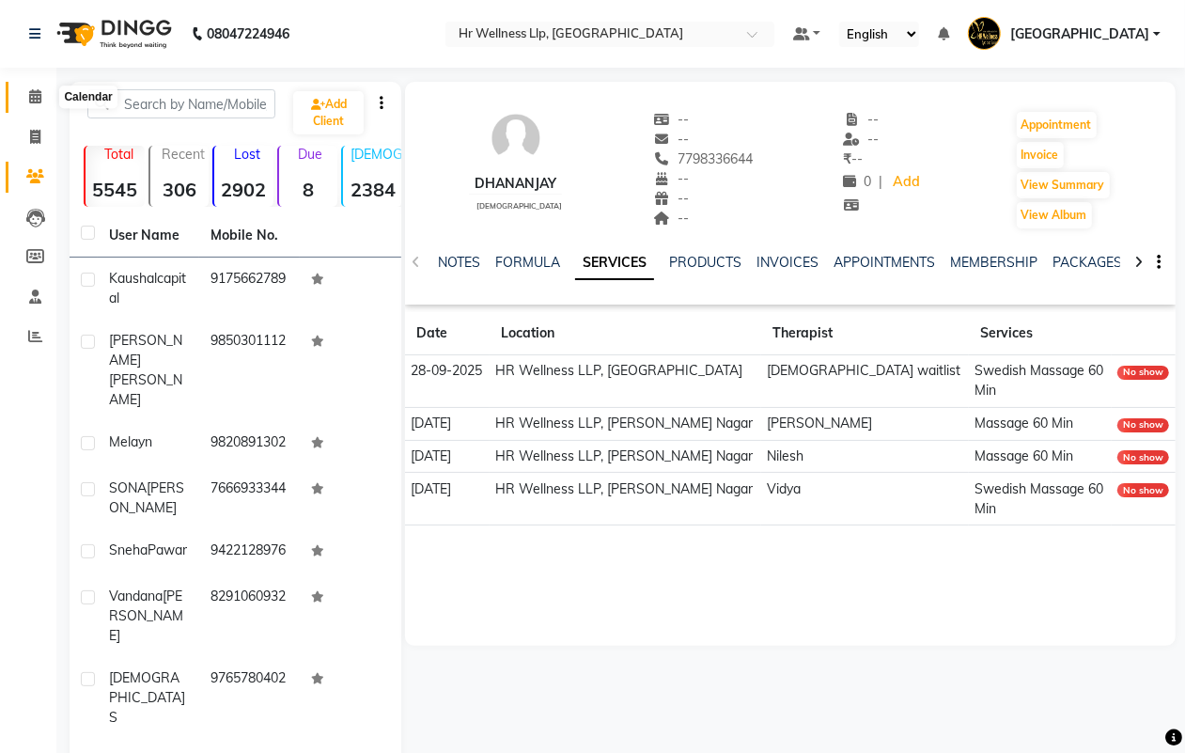
click at [30, 102] on icon at bounding box center [35, 96] width 12 height 14
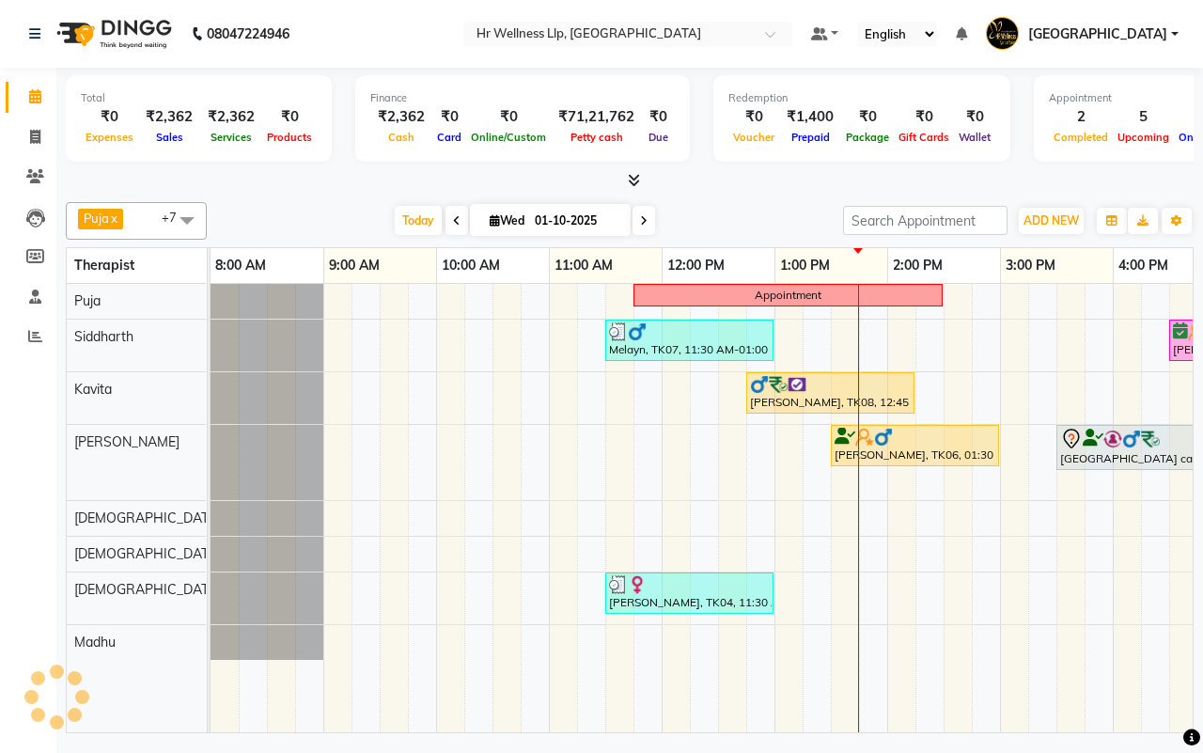
click at [717, 214] on div "[DATE] [DATE]" at bounding box center [525, 221] width 618 height 28
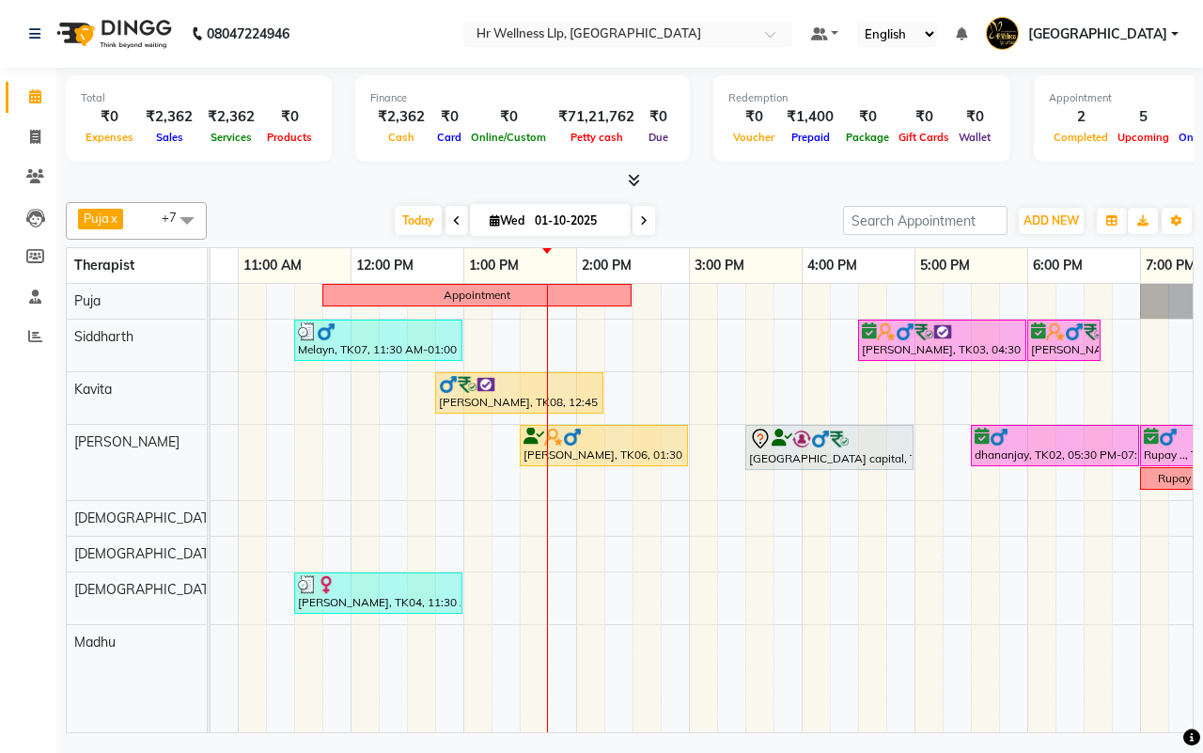
scroll to position [0, 339]
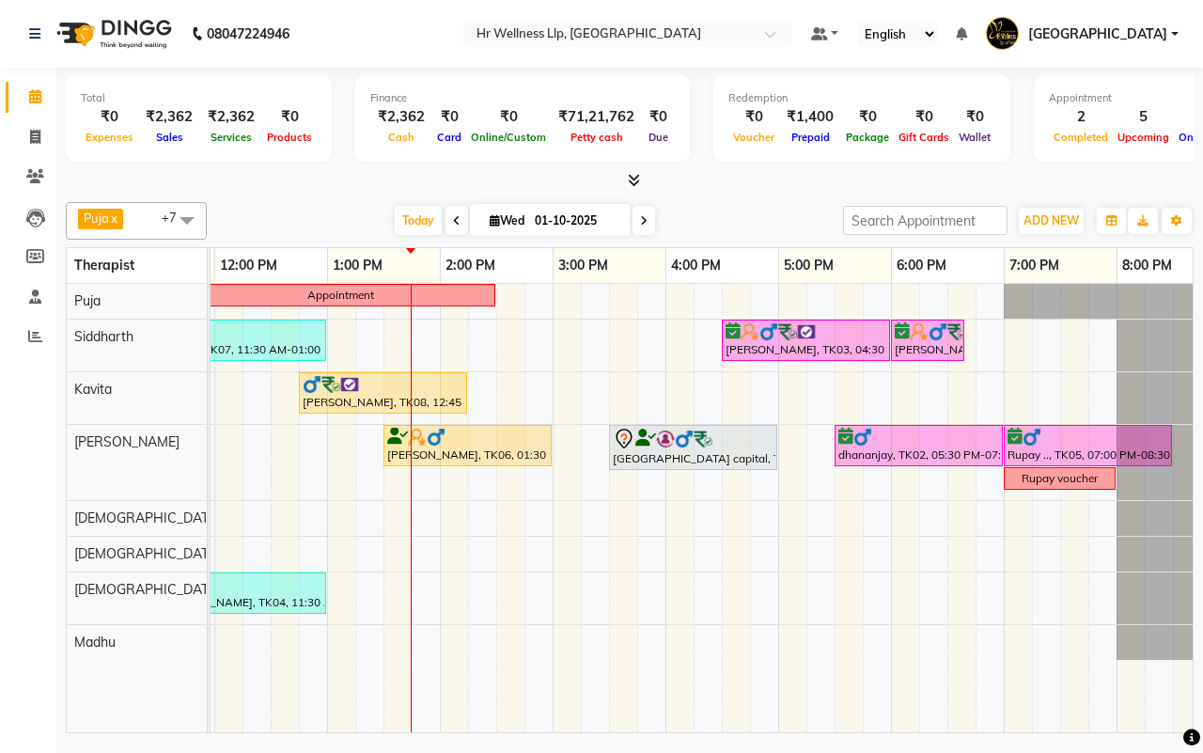
click at [745, 227] on div "[DATE] [DATE]" at bounding box center [525, 221] width 618 height 28
click at [748, 221] on div "[DATE] [DATE]" at bounding box center [525, 221] width 618 height 28
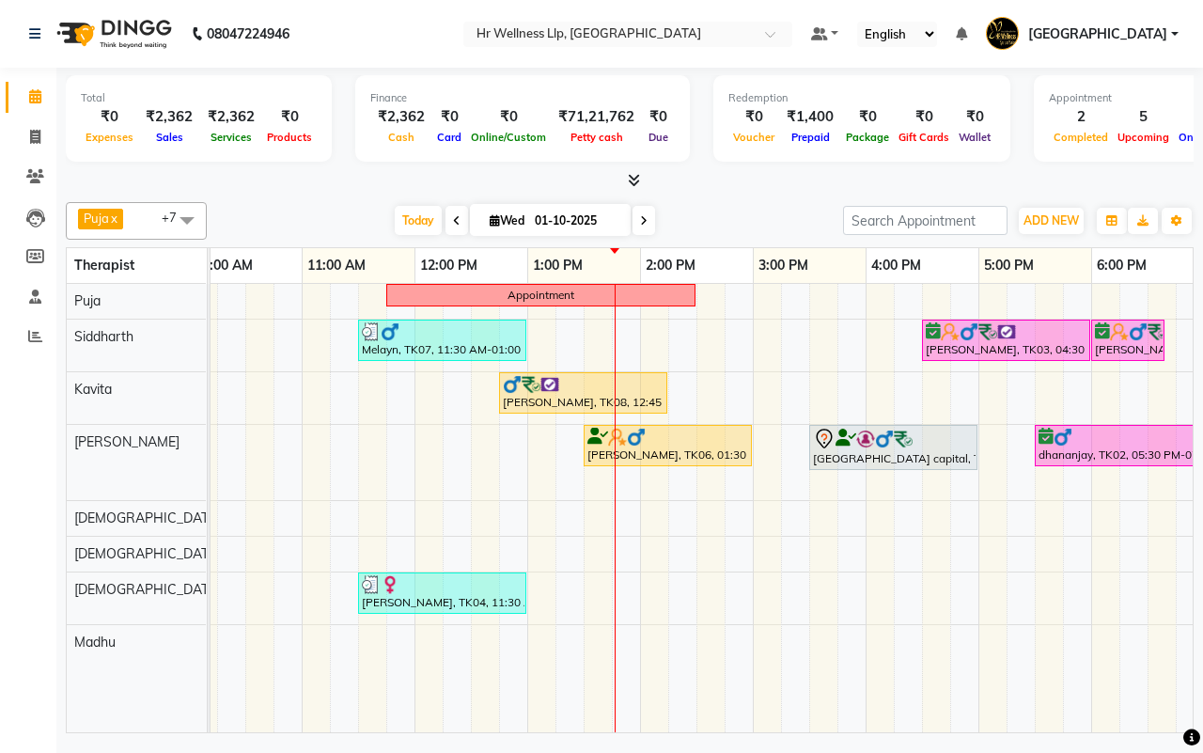
scroll to position [0, 484]
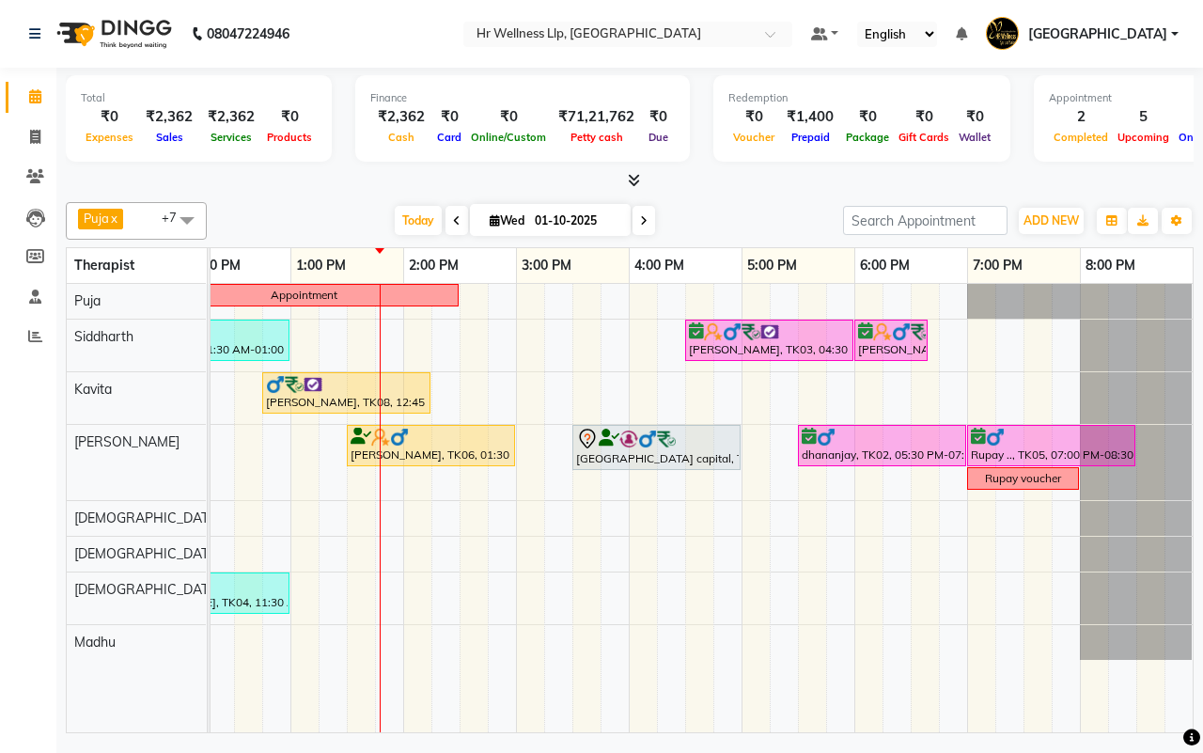
click at [744, 213] on div "[DATE] [DATE]" at bounding box center [525, 221] width 618 height 28
click at [738, 221] on div "[DATE] [DATE]" at bounding box center [525, 221] width 618 height 28
click at [415, 224] on span "Today" at bounding box center [418, 220] width 47 height 29
click at [728, 219] on div "[DATE] [DATE]" at bounding box center [525, 221] width 618 height 28
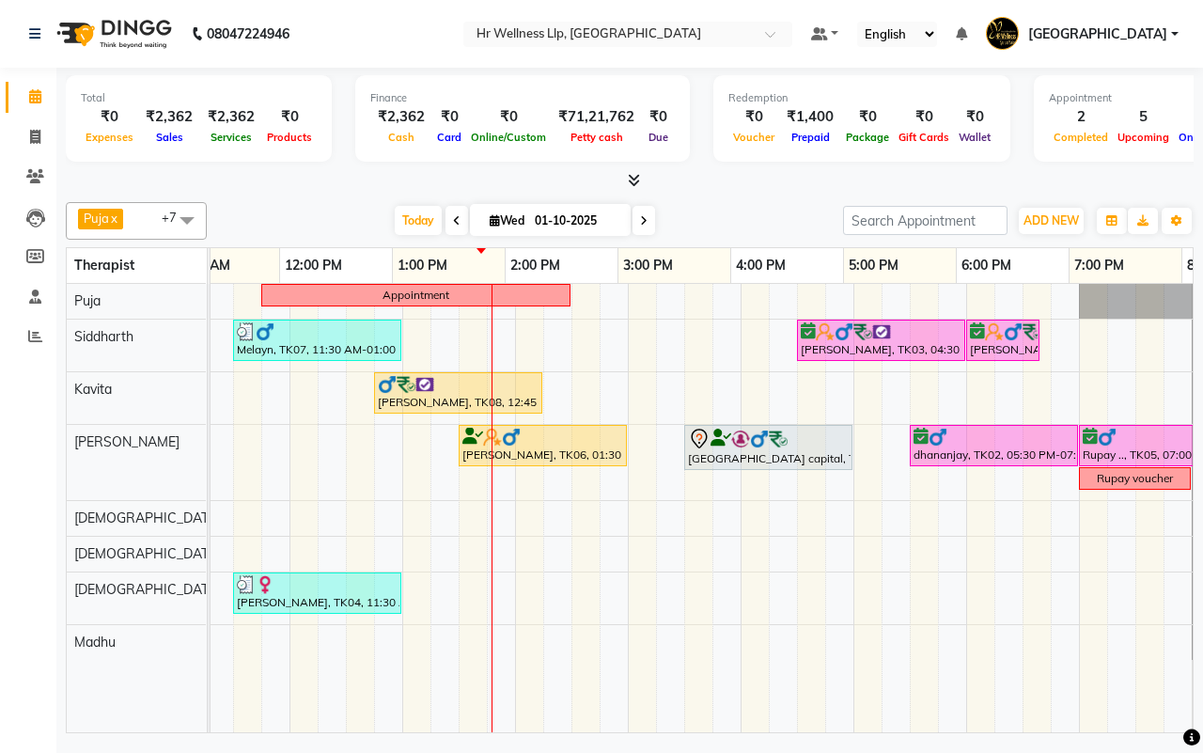
scroll to position [0, 372]
click at [733, 221] on div "[DATE] [DATE]" at bounding box center [525, 221] width 618 height 28
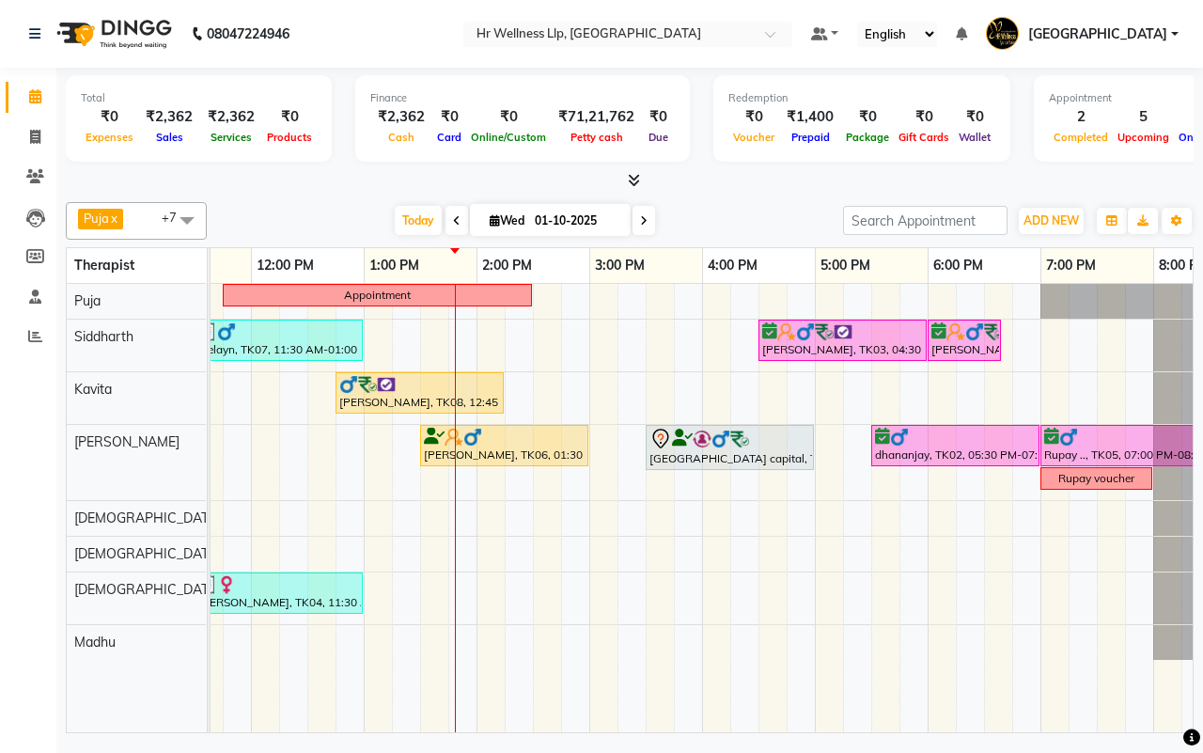
click at [640, 221] on icon at bounding box center [644, 220] width 8 height 11
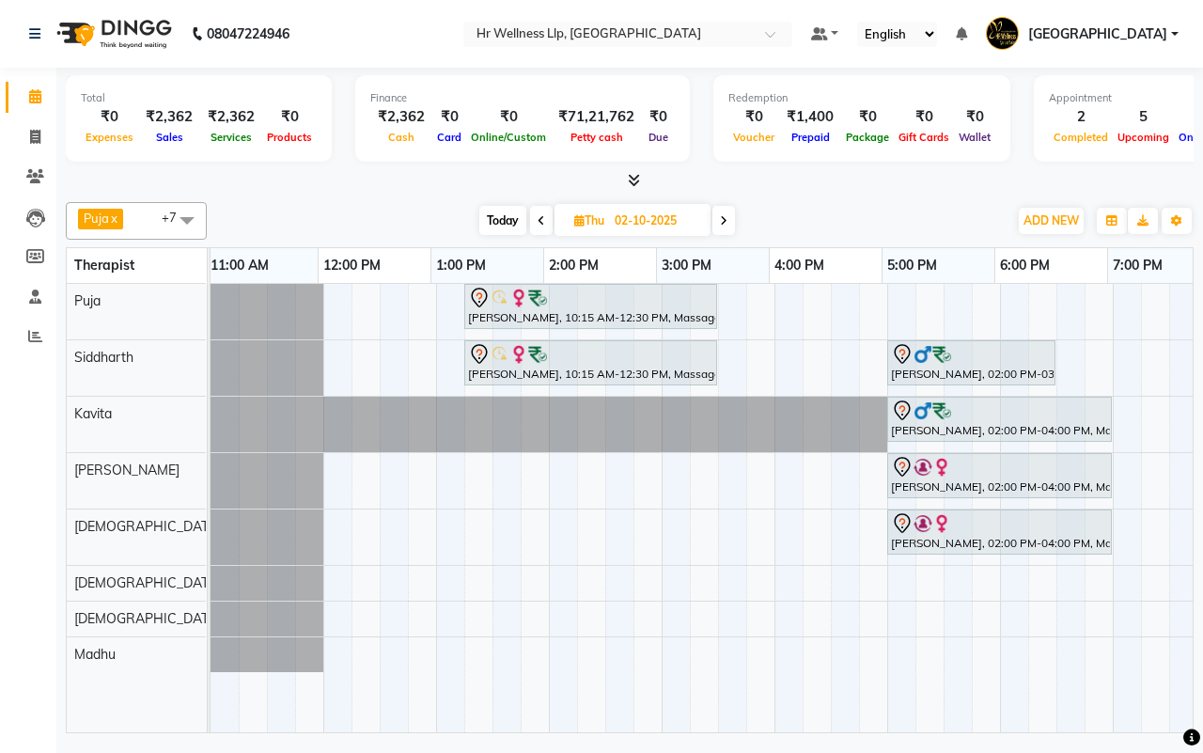
scroll to position [0, 0]
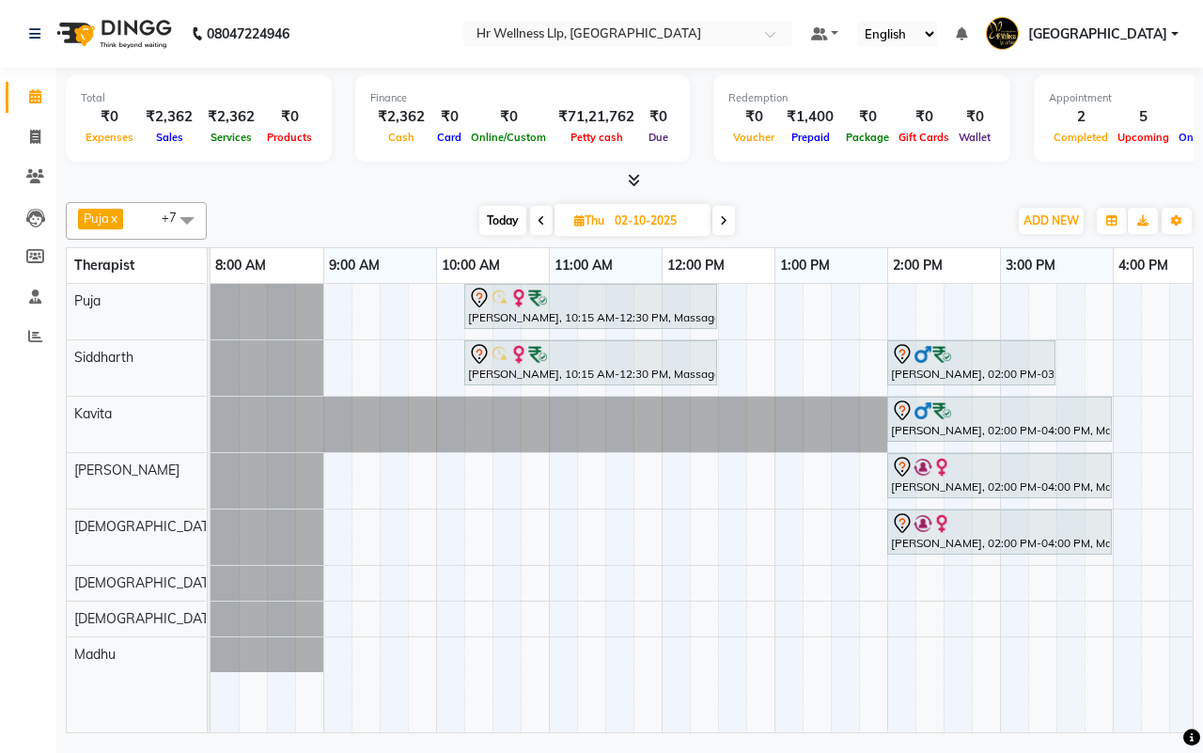
click at [827, 217] on div "Today Thu 02-10-2025" at bounding box center [607, 221] width 782 height 28
click at [500, 222] on span "Today" at bounding box center [502, 220] width 47 height 29
type input "01-10-2025"
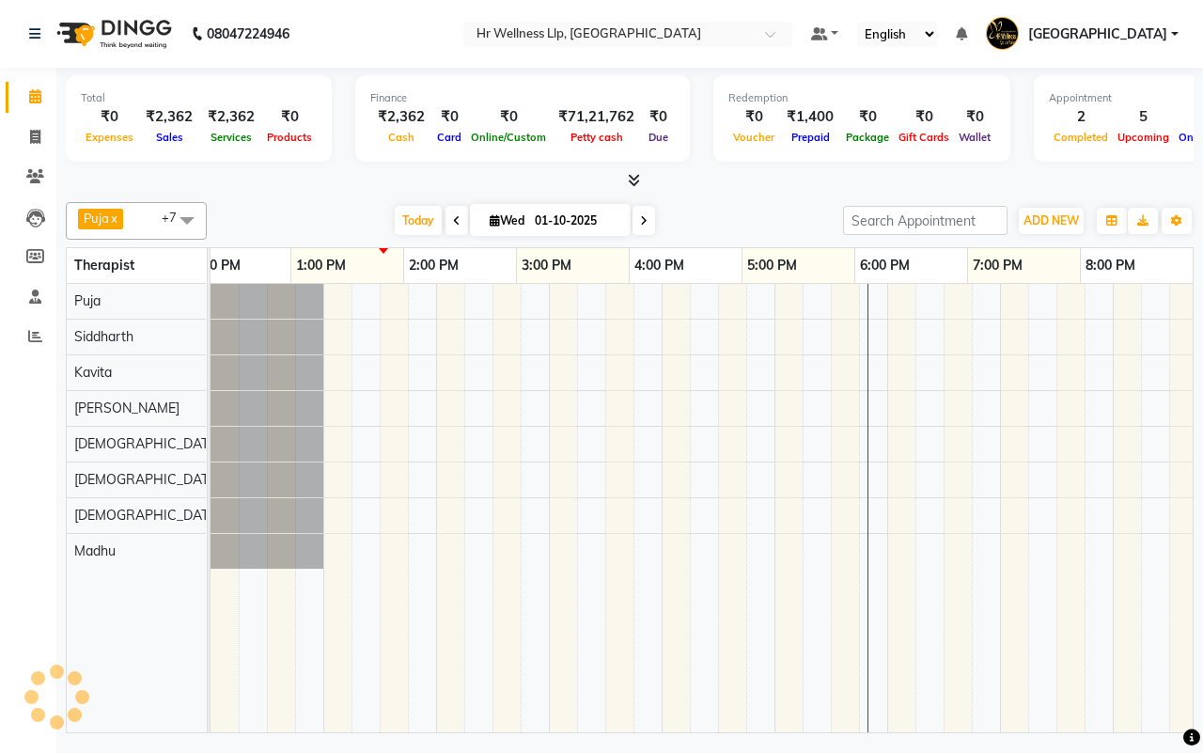
scroll to position [0, 484]
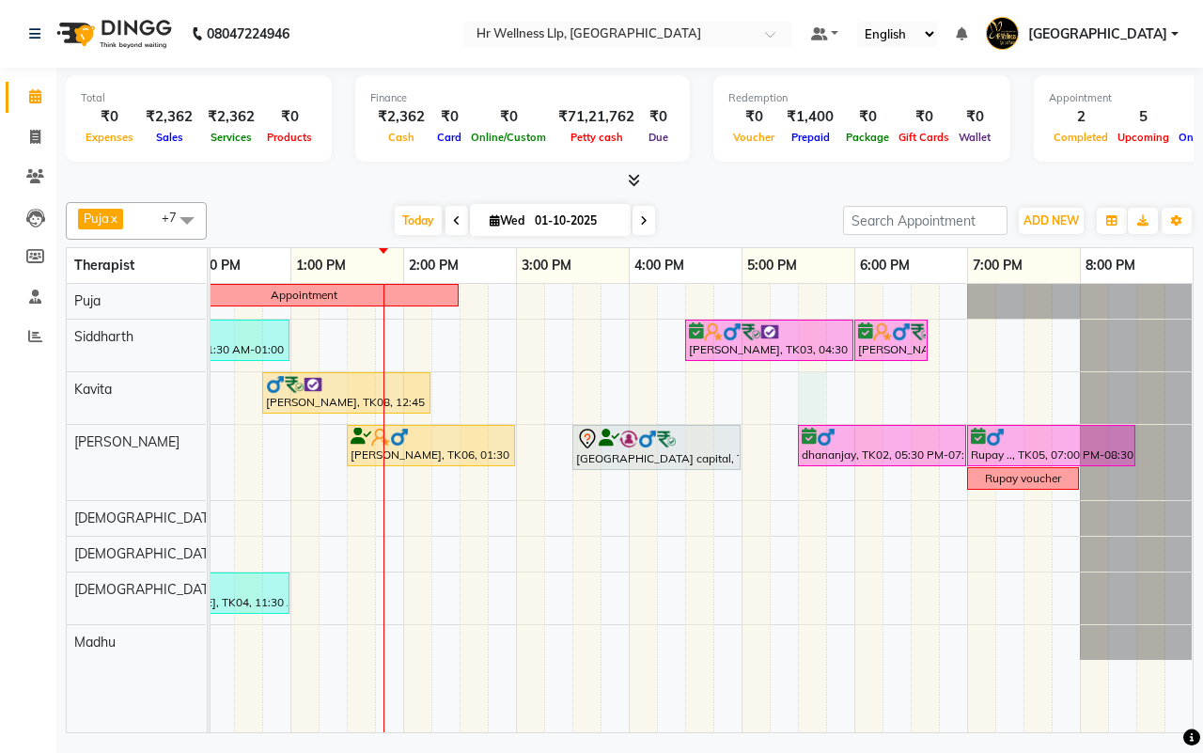
click at [805, 398] on div "Appointment [PERSON_NAME], TK07, 11:30 AM-01:00 PM, Swedish Massage 60 Min [PER…" at bounding box center [459, 508] width 1466 height 448
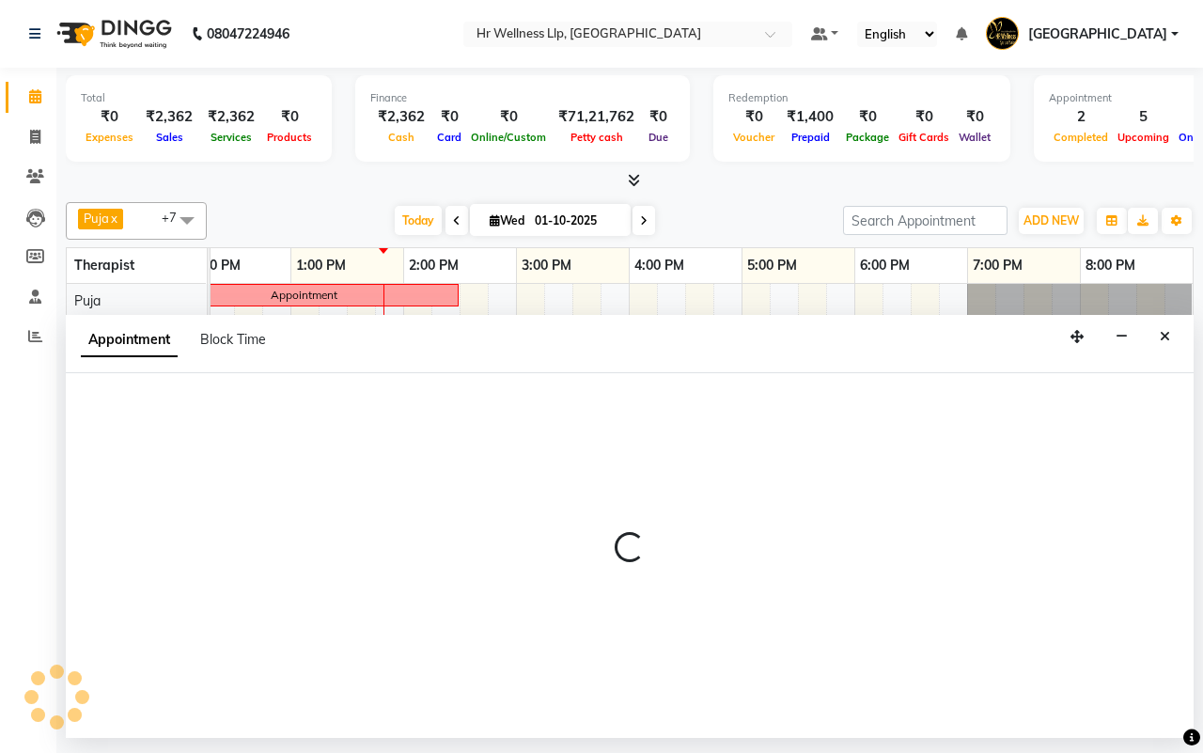
select select "19506"
select select "1050"
select select "tentative"
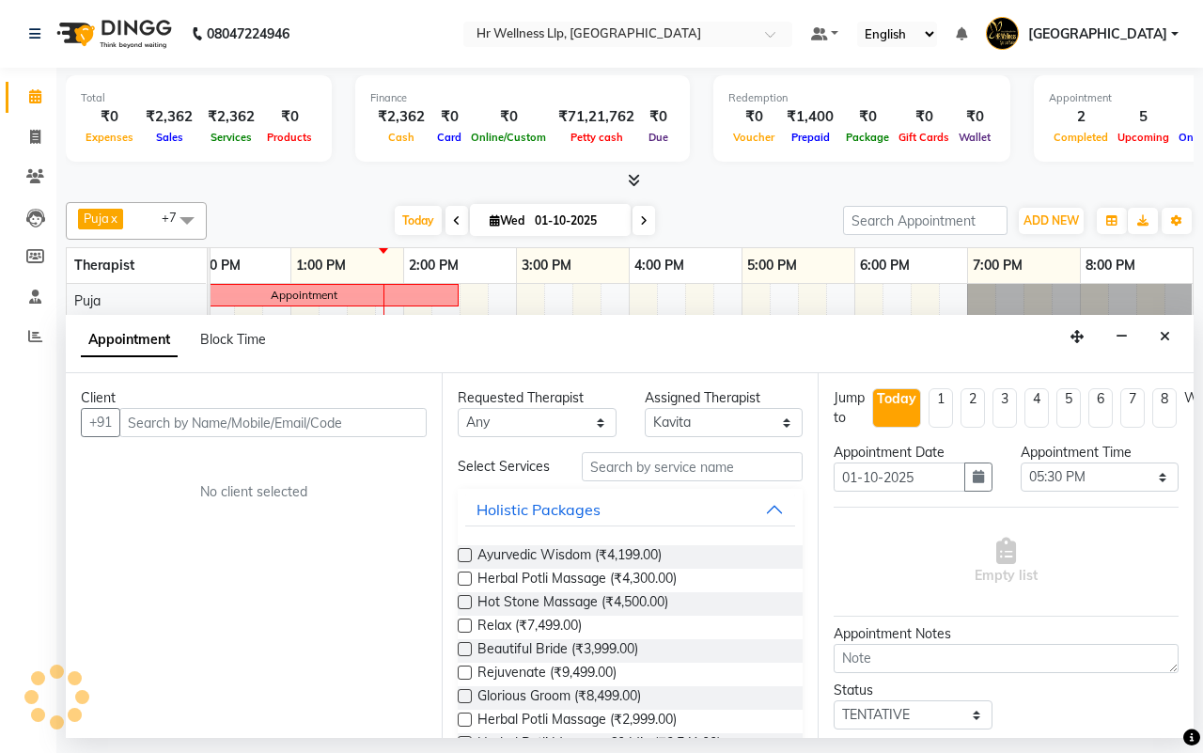
click at [1161, 336] on icon "Close" at bounding box center [1165, 336] width 10 height 13
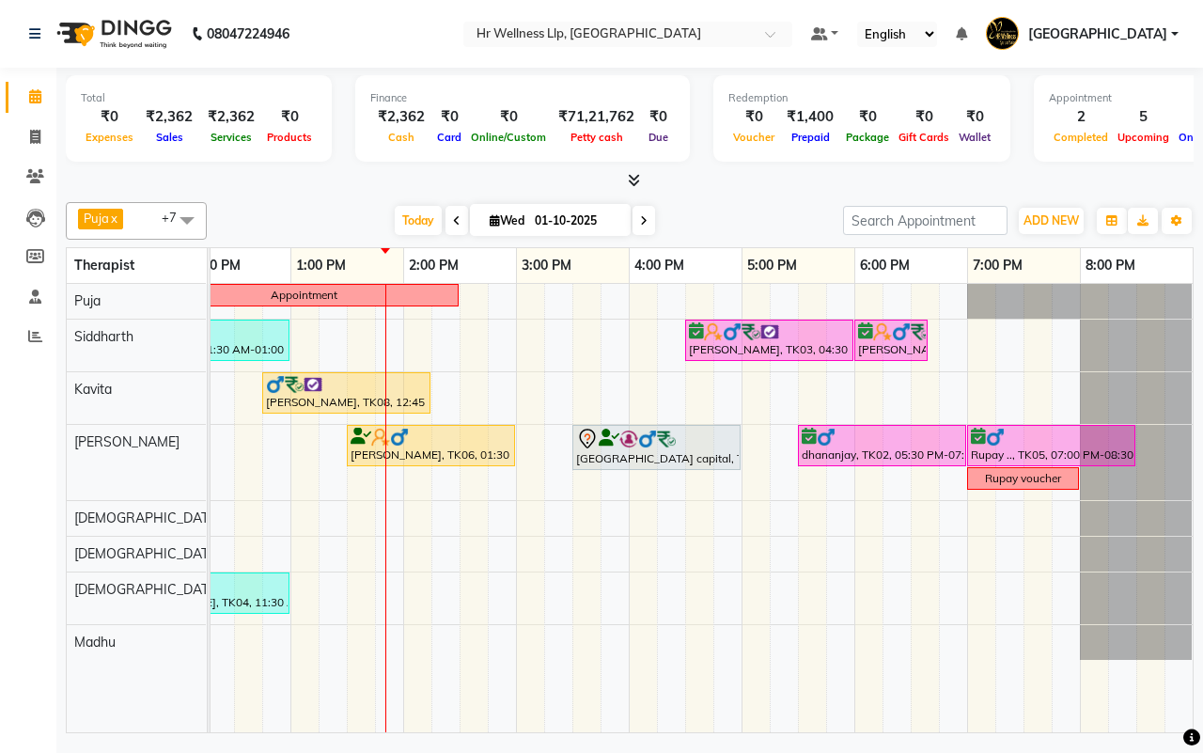
click at [700, 223] on div "[DATE] [DATE]" at bounding box center [525, 221] width 618 height 28
click at [726, 222] on div "[DATE] [DATE]" at bounding box center [525, 221] width 618 height 28
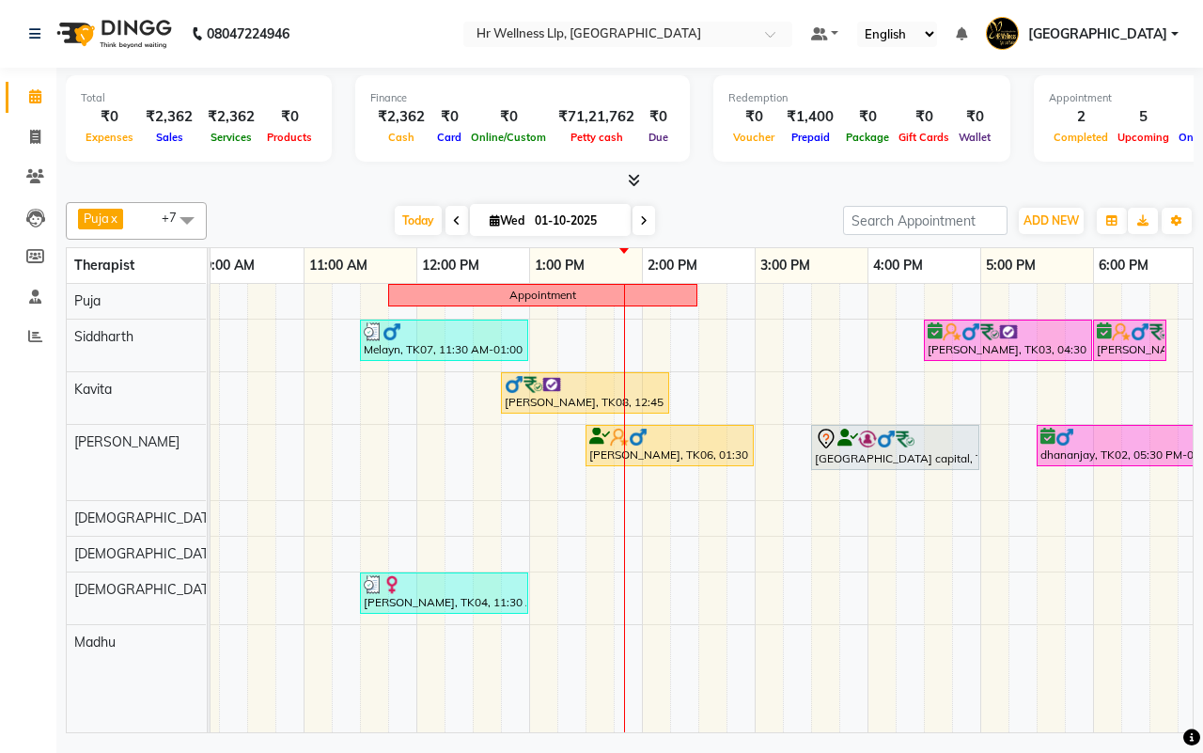
scroll to position [0, 340]
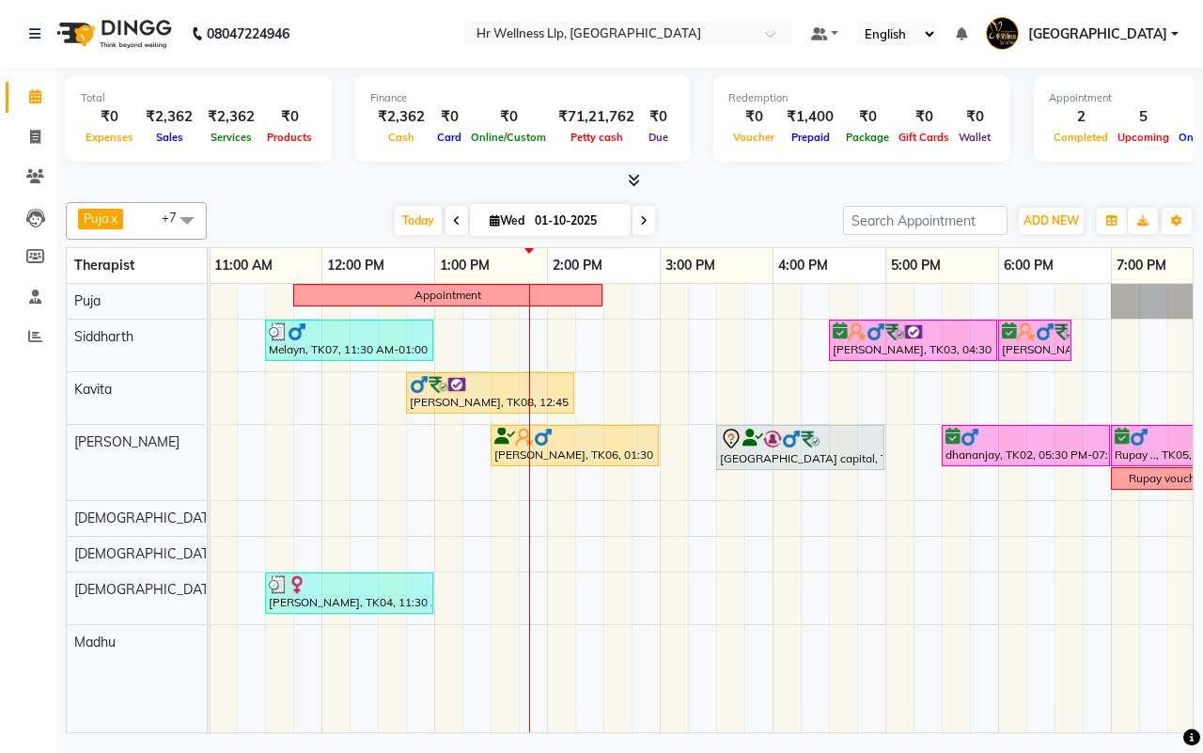
click at [738, 223] on div "[DATE] [DATE]" at bounding box center [525, 221] width 618 height 28
click at [487, 316] on span "Delete Block Time" at bounding box center [512, 319] width 106 height 20
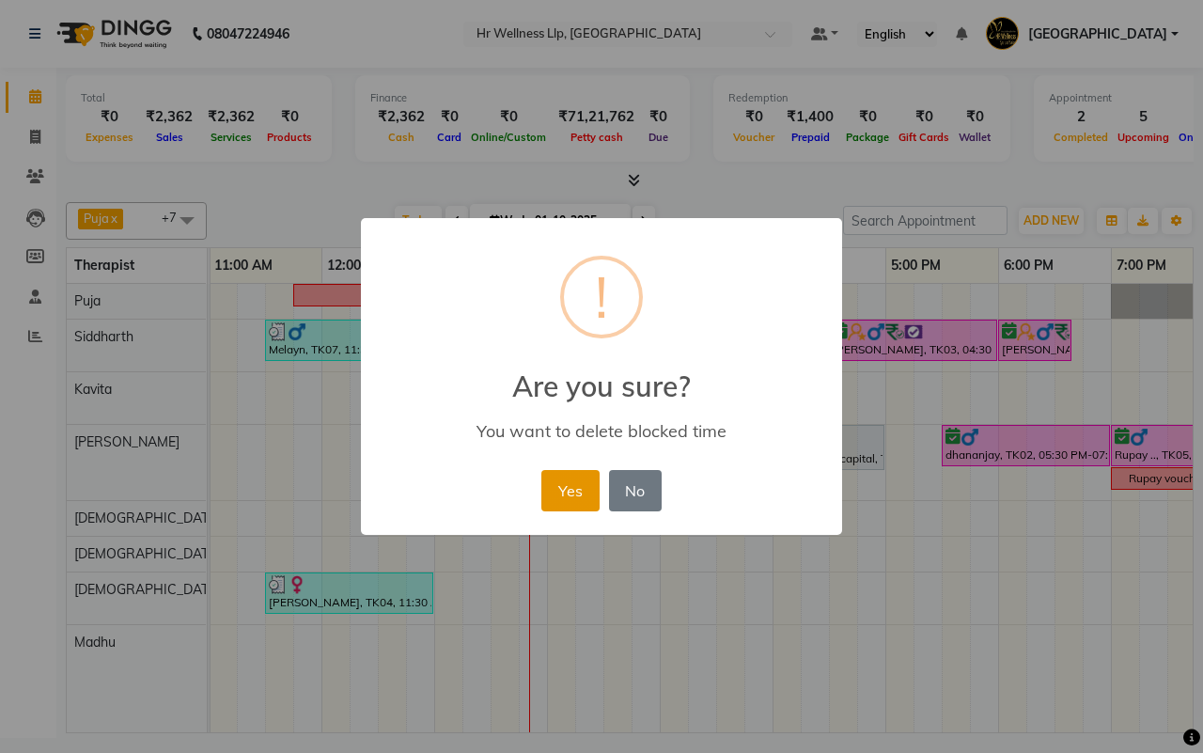
click at [575, 492] on button "Yes" at bounding box center [569, 490] width 57 height 41
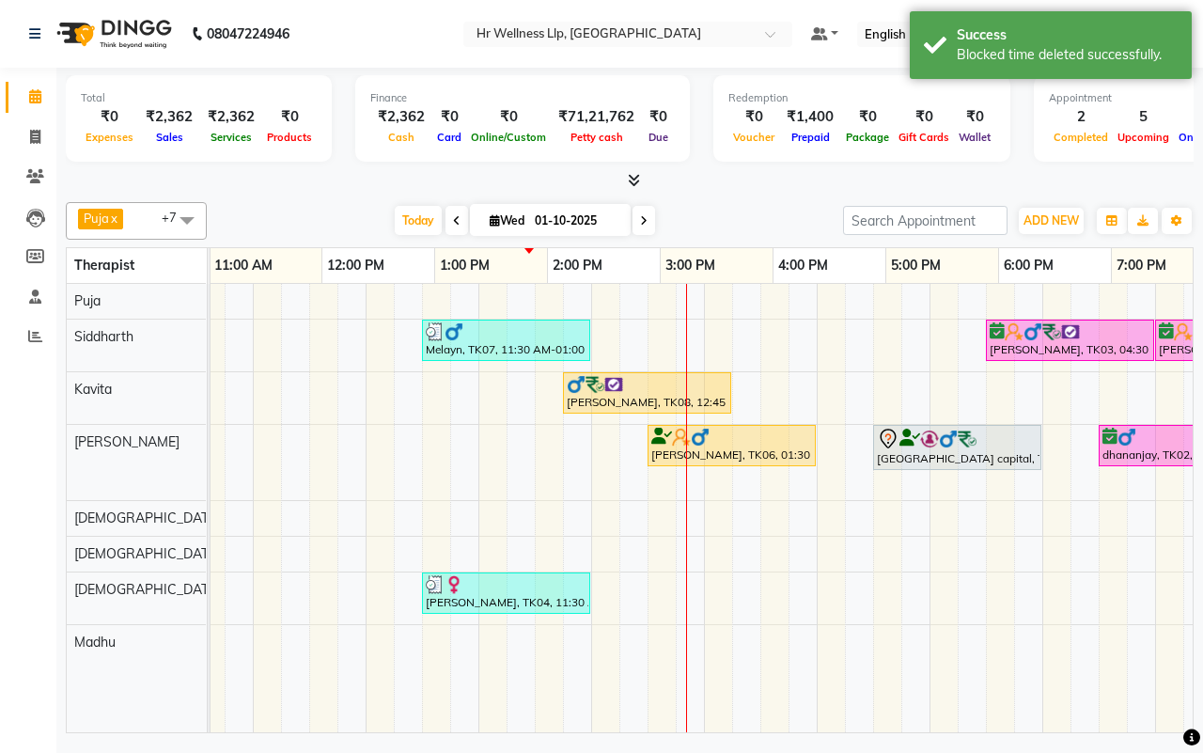
scroll to position [0, 0]
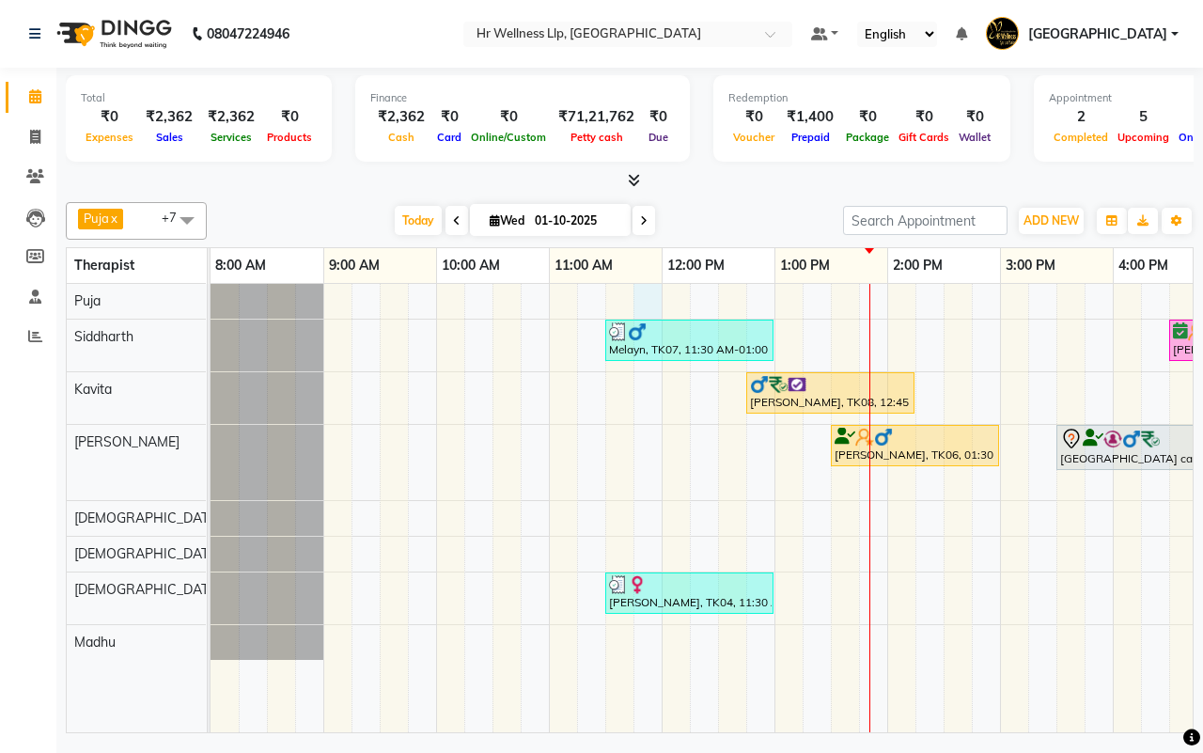
click at [640, 303] on div "Melayn, TK07, 11:30 AM-01:00 PM, Swedish Massage 60 Min [PERSON_NAME], TK03, 04…" at bounding box center [944, 508] width 1466 height 448
select select "16488"
select select "705"
select select "tentative"
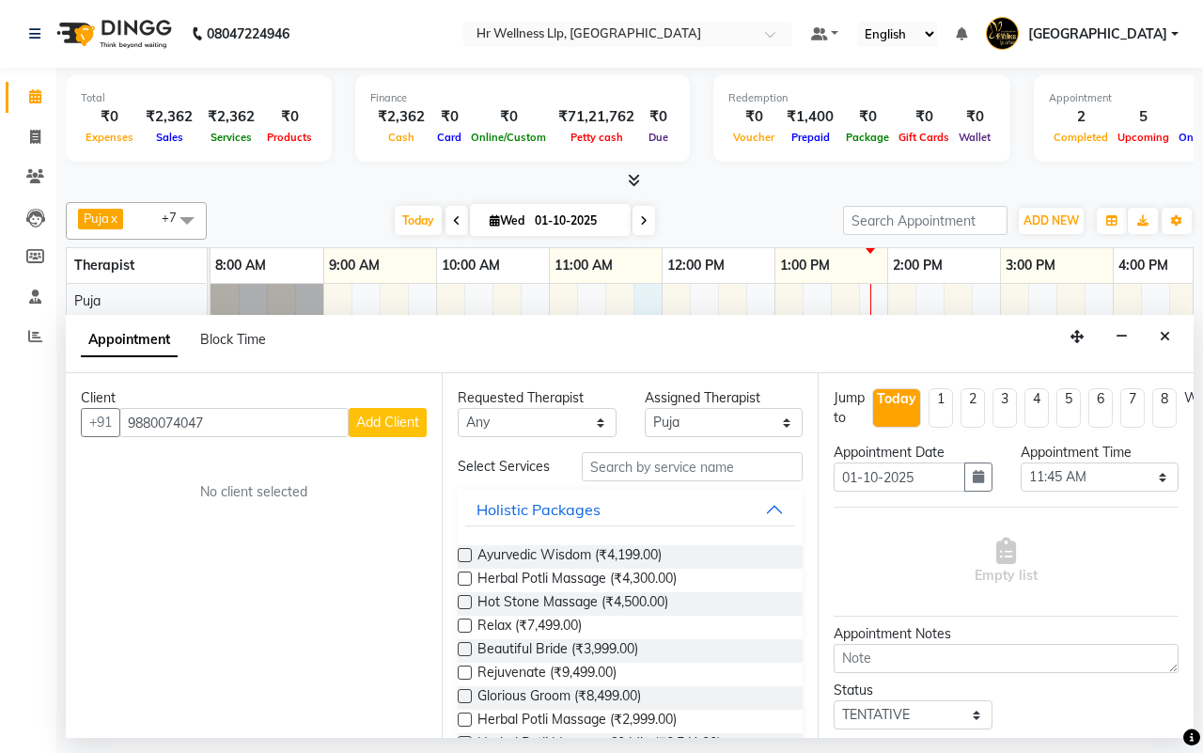
type input "9880074047"
click at [399, 415] on span "Add Client" at bounding box center [387, 422] width 63 height 17
select select "22"
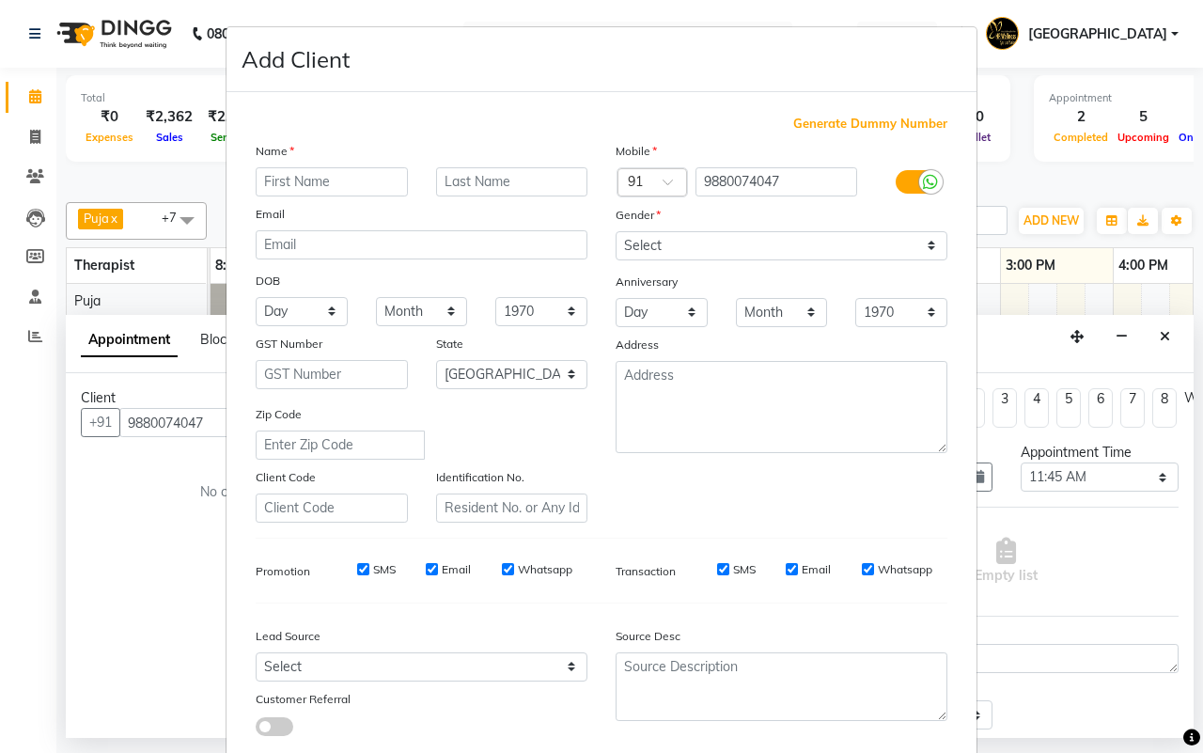
click at [336, 188] on input "text" at bounding box center [332, 181] width 152 height 29
type input "[PERSON_NAME]"
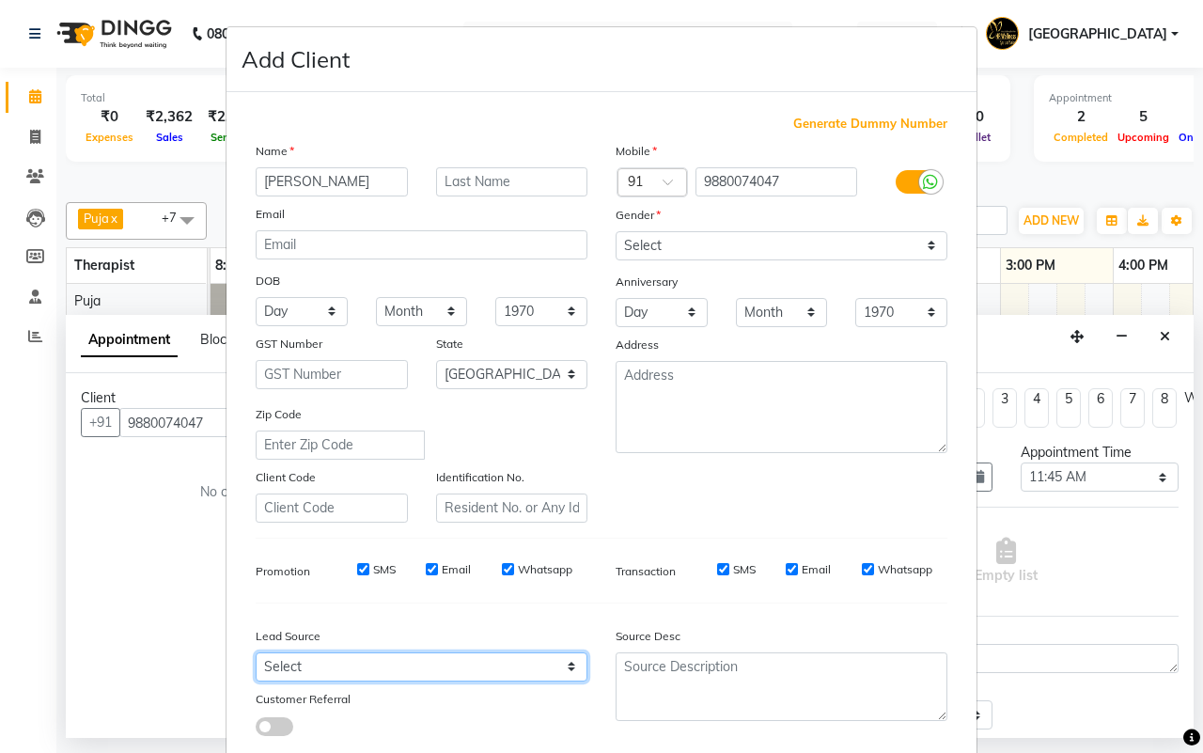
click at [368, 667] on select "Select Walk-in Referral Internet Friend Word of Mouth Advertisement Facebook Ju…" at bounding box center [422, 666] width 332 height 29
select select "25696"
click at [256, 652] on select "Select Walk-in Referral Internet Friend Word of Mouth Advertisement Facebook Ju…" at bounding box center [422, 666] width 332 height 29
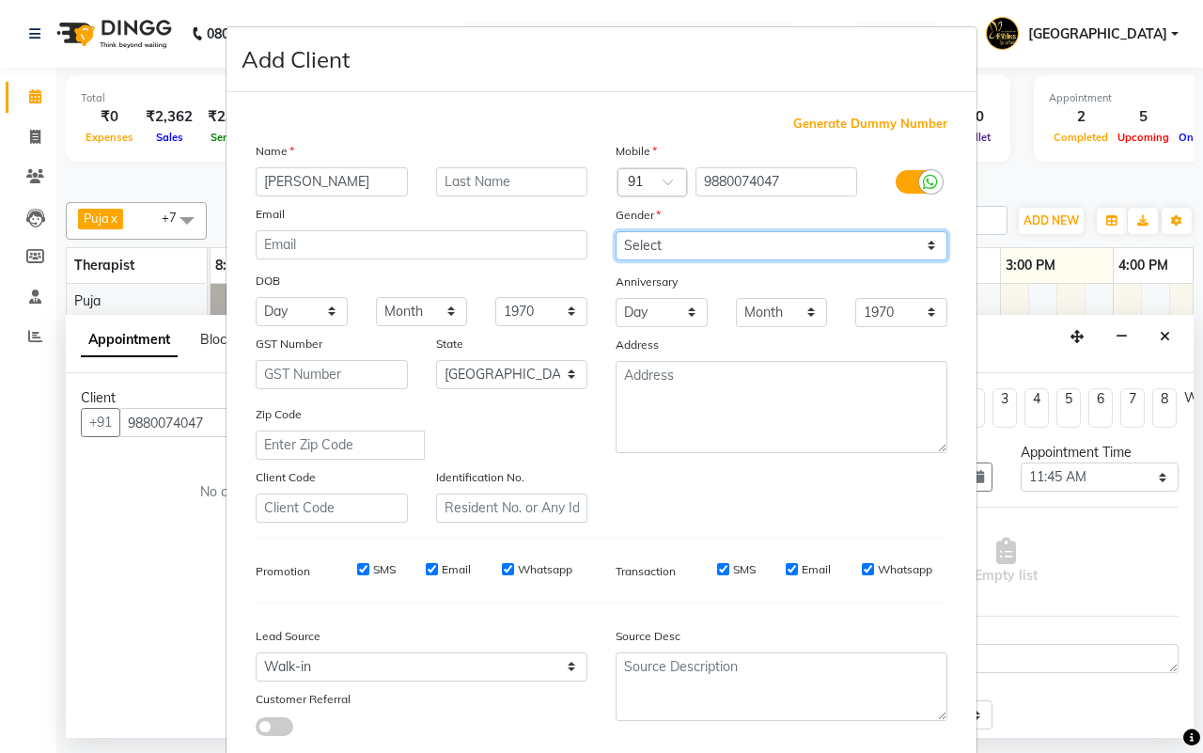
click at [706, 246] on select "Select [DEMOGRAPHIC_DATA] [DEMOGRAPHIC_DATA] Other Prefer Not To Say" at bounding box center [782, 245] width 332 height 29
select select "[DEMOGRAPHIC_DATA]"
click at [616, 231] on select "Select [DEMOGRAPHIC_DATA] [DEMOGRAPHIC_DATA] Other Prefer Not To Say" at bounding box center [782, 245] width 332 height 29
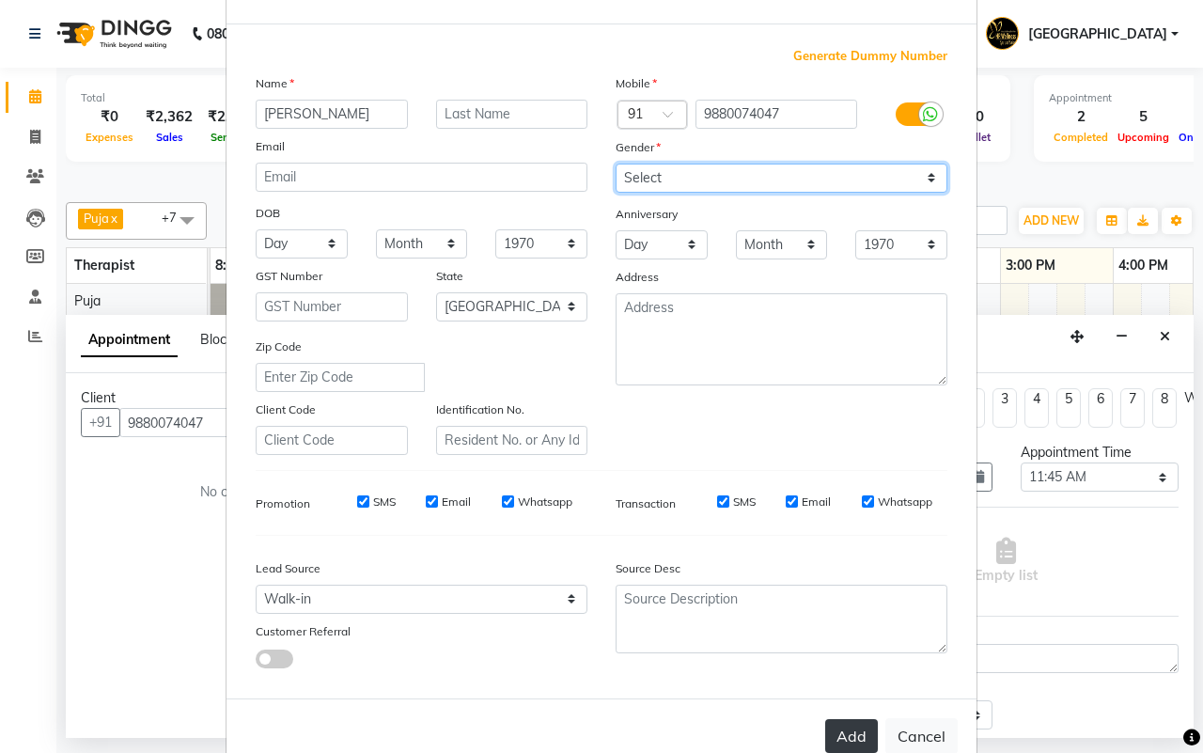
scroll to position [108, 0]
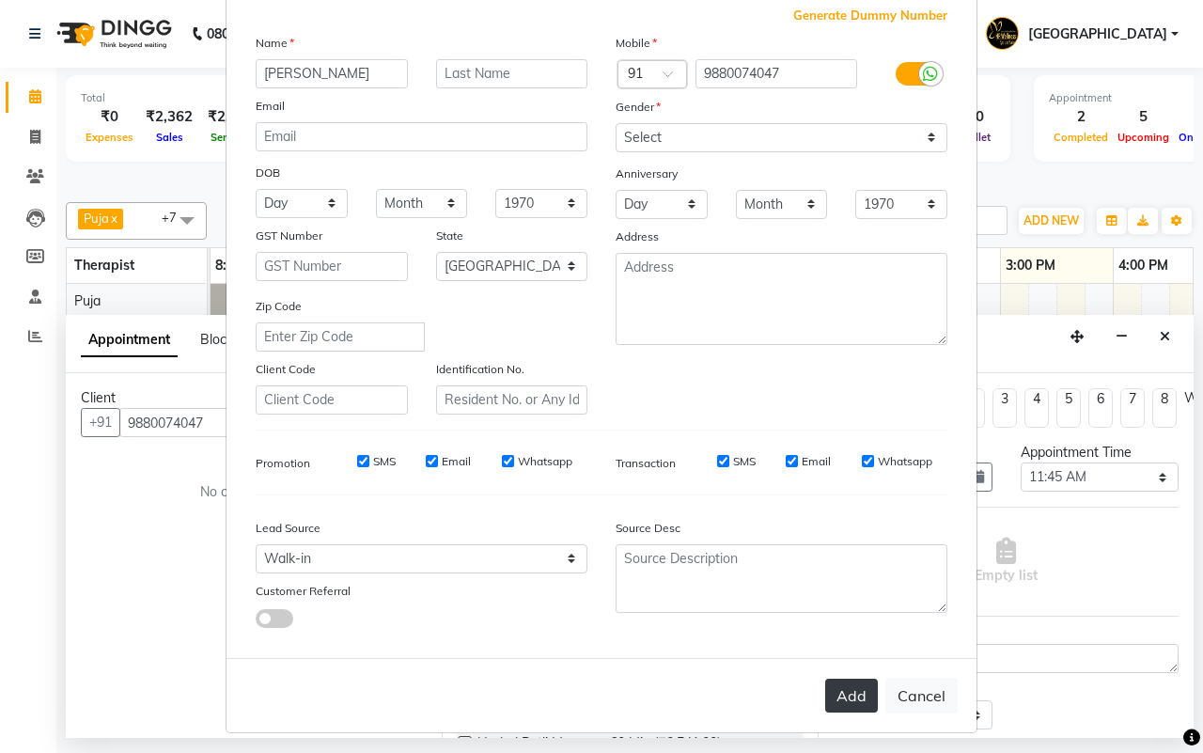
click at [858, 691] on button "Add" at bounding box center [851, 696] width 53 height 34
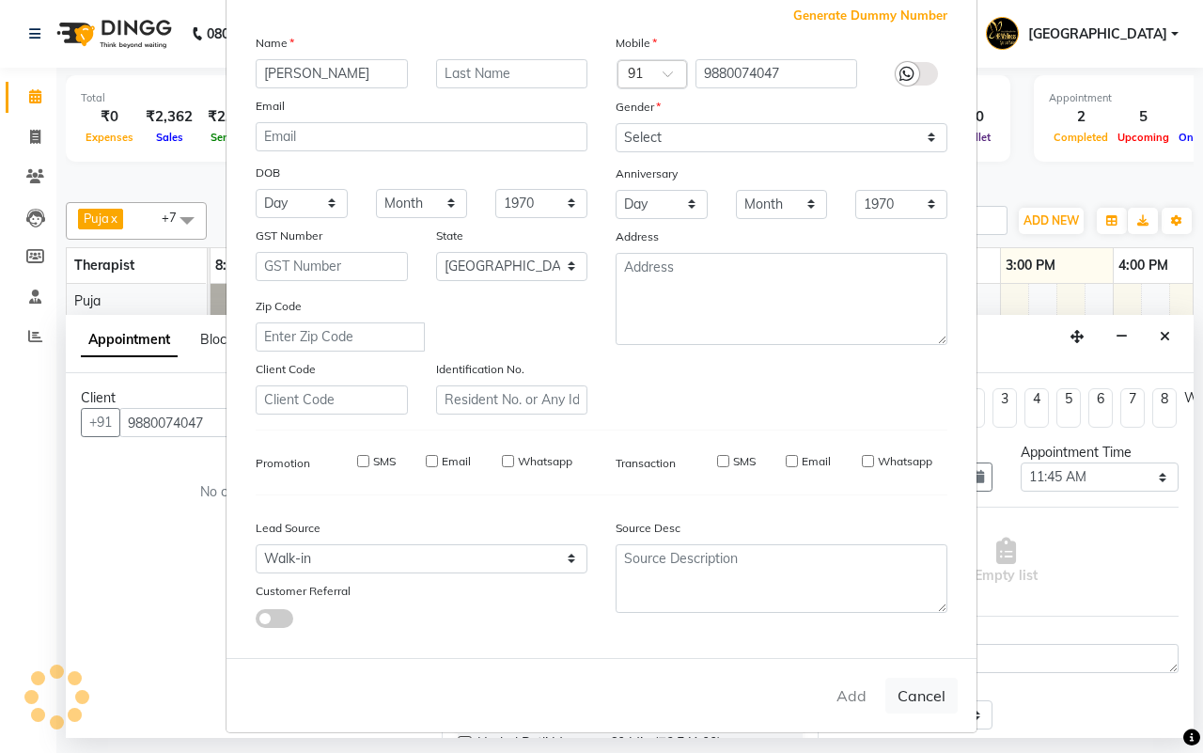
select select
select select "null"
select select
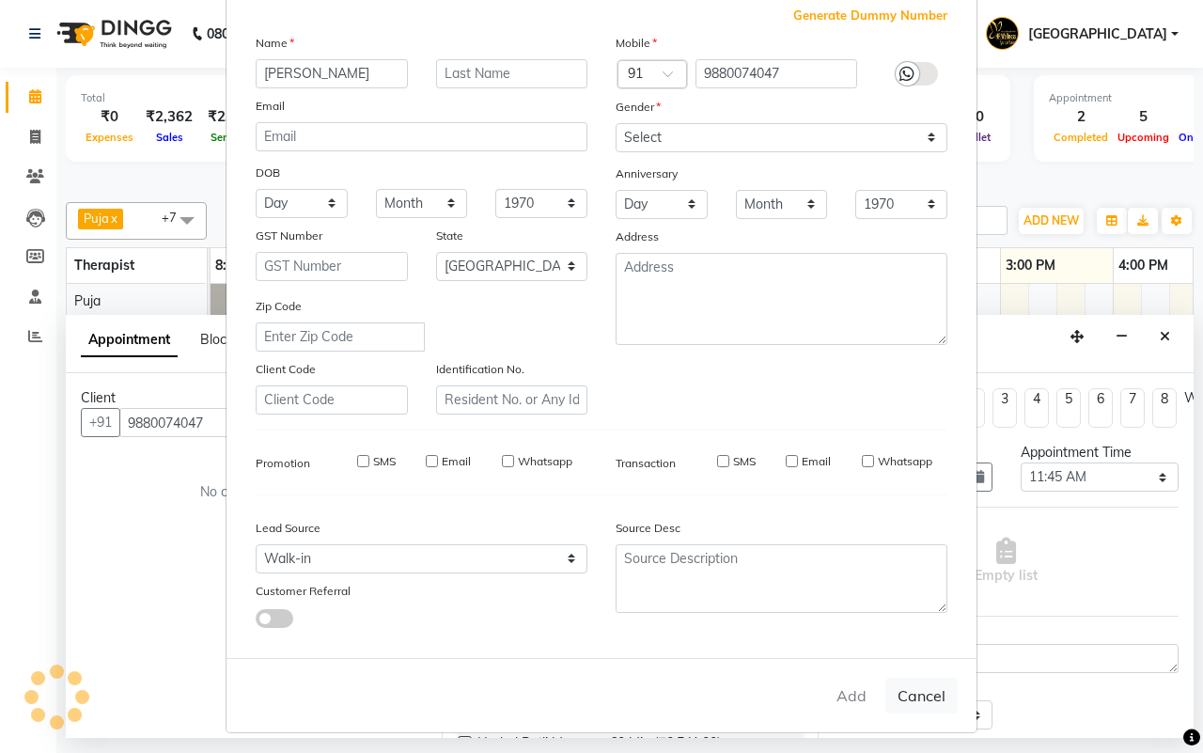
select select
checkbox input "false"
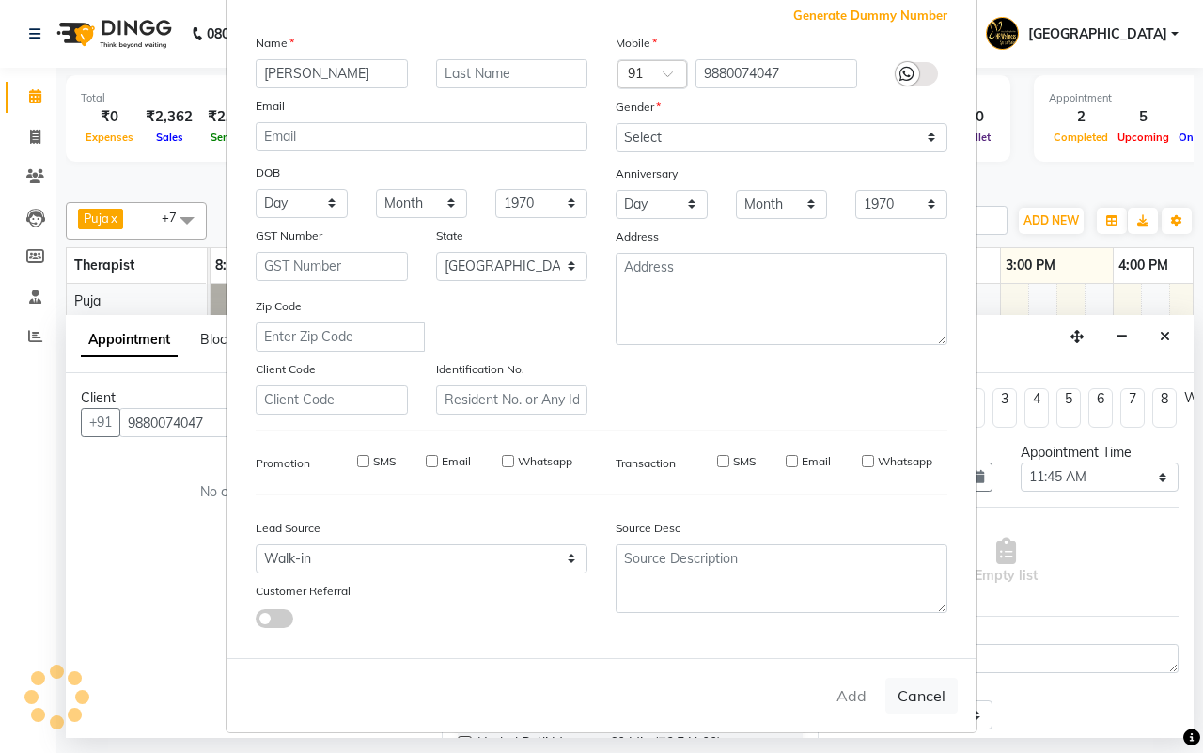
checkbox input "false"
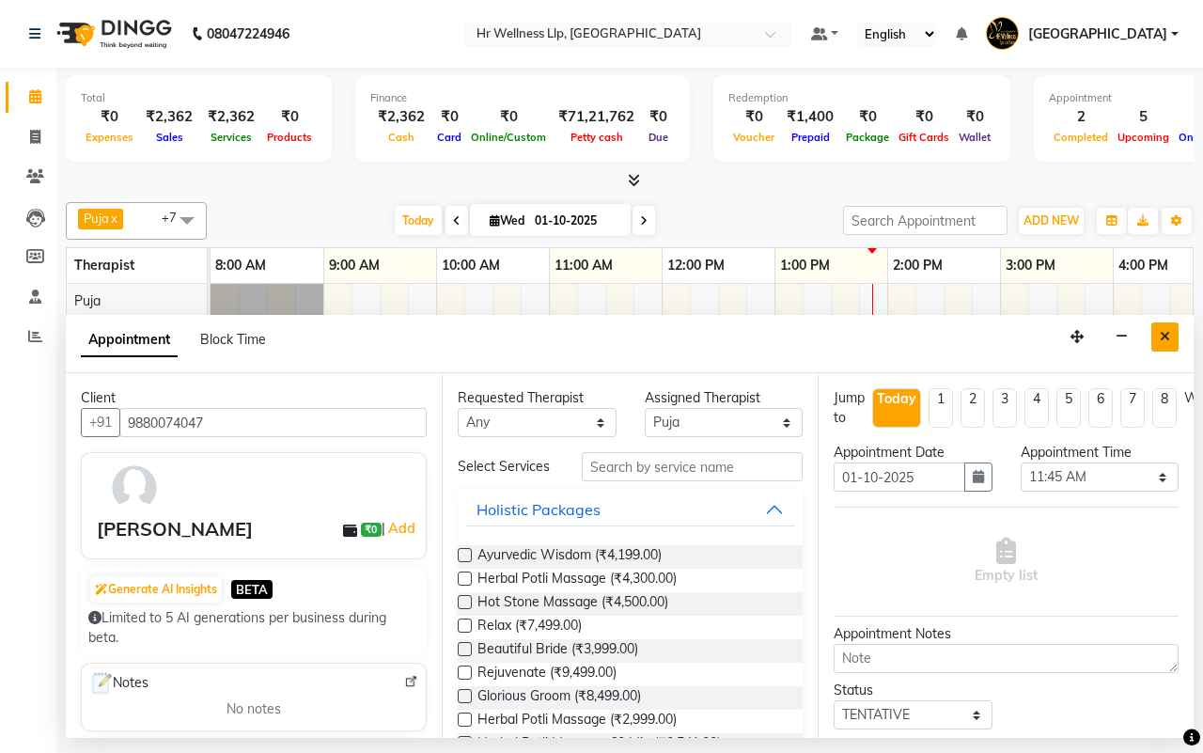
click at [1166, 336] on icon "Close" at bounding box center [1165, 336] width 10 height 13
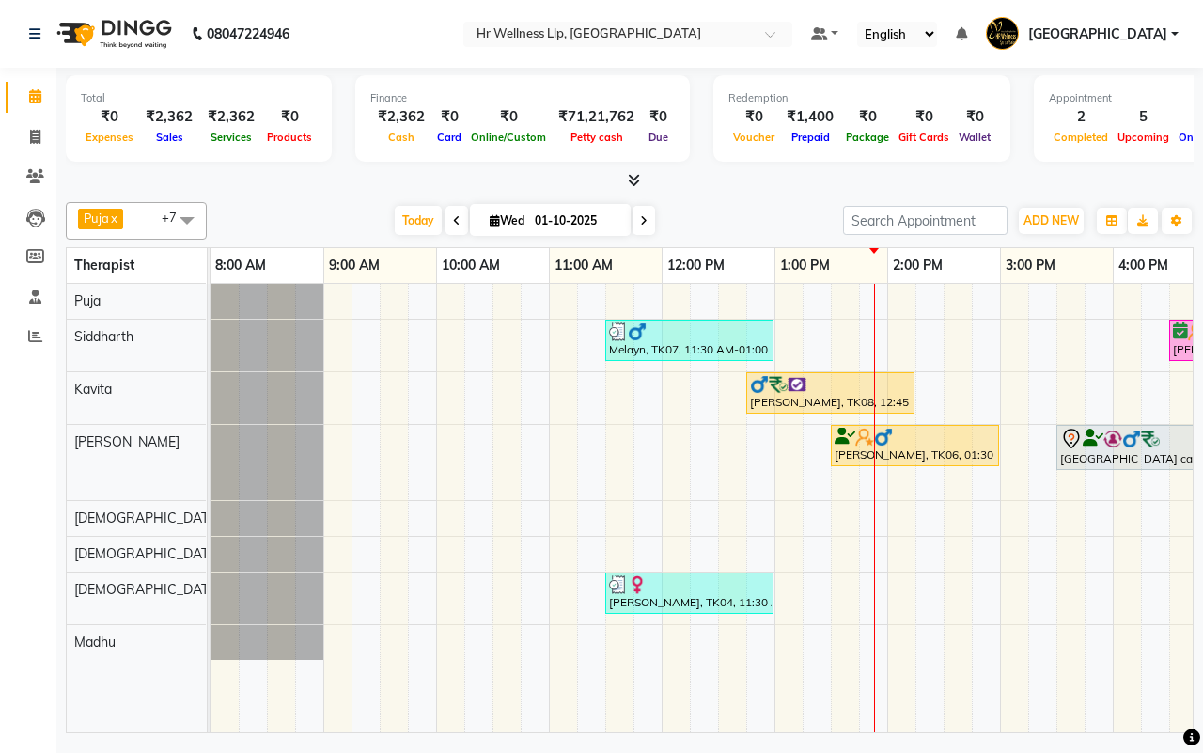
click at [702, 233] on div "[DATE] [DATE]" at bounding box center [525, 221] width 618 height 28
click at [640, 303] on div "Melayn, TK07, 11:30 AM-01:00 PM, Swedish Massage 60 Min [PERSON_NAME], TK03, 04…" at bounding box center [944, 508] width 1466 height 448
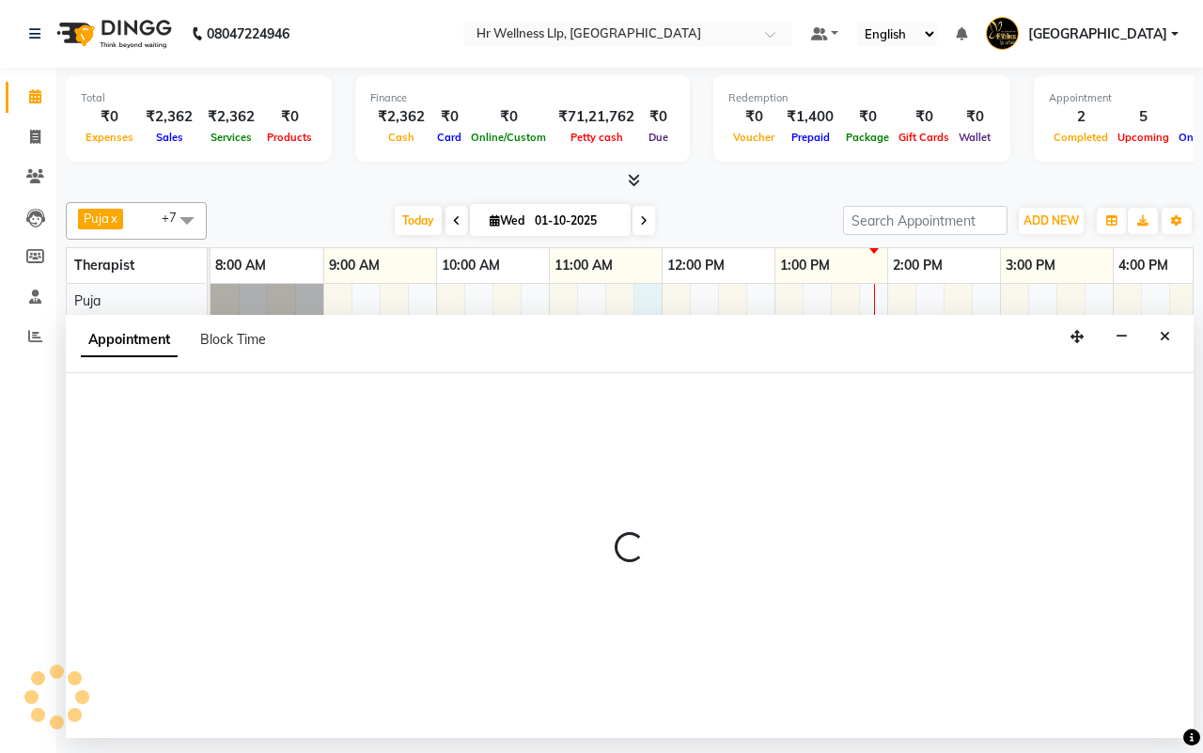
select select "16488"
select select "705"
select select "tentative"
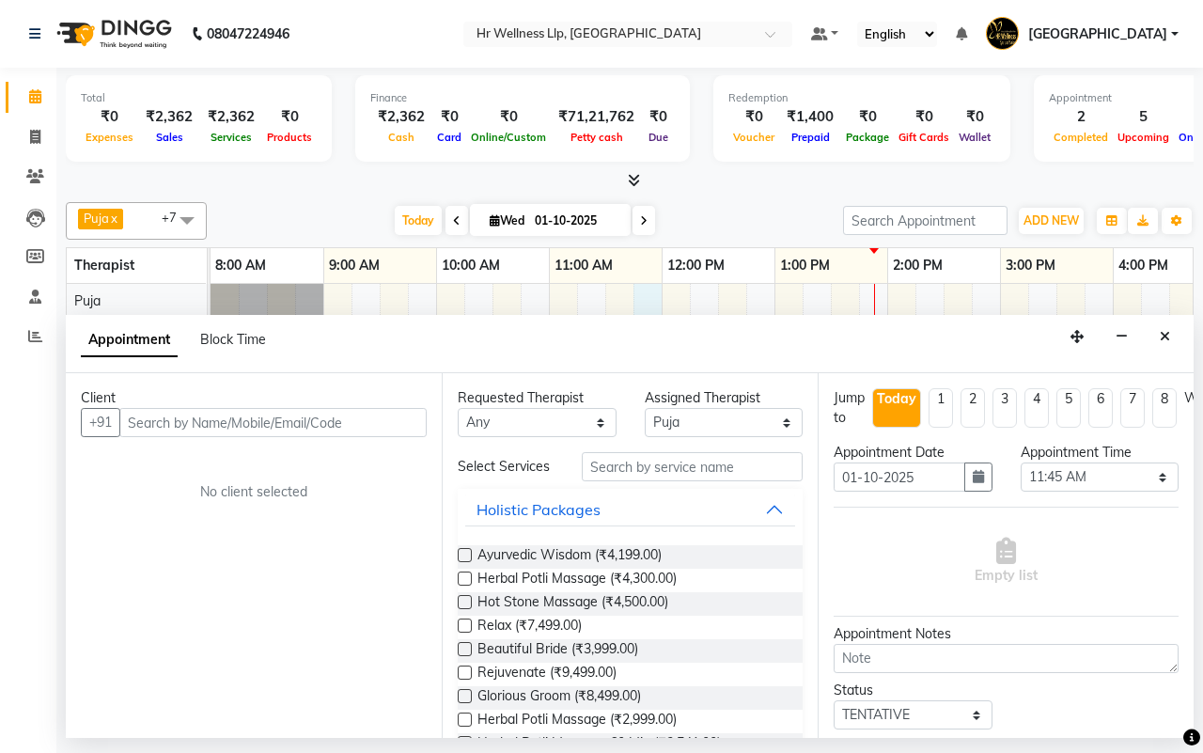
click at [321, 421] on input "text" at bounding box center [272, 422] width 307 height 29
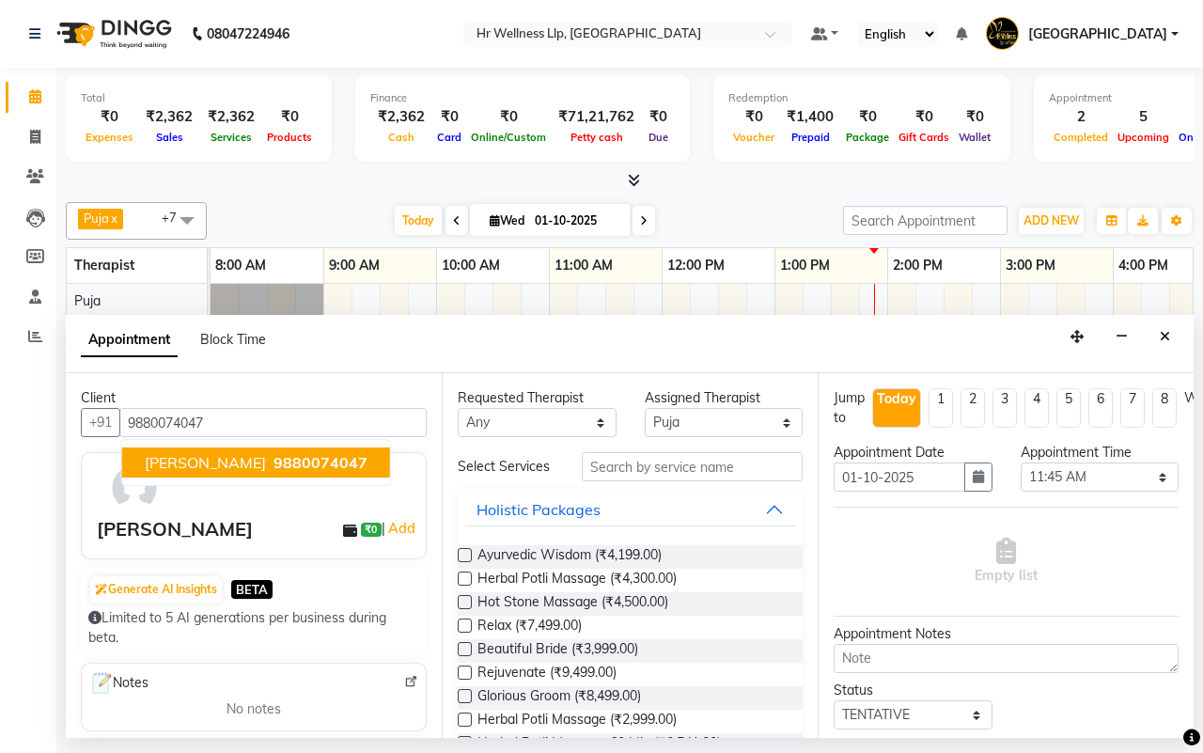
click at [274, 466] on span "9880074047" at bounding box center [321, 462] width 94 height 19
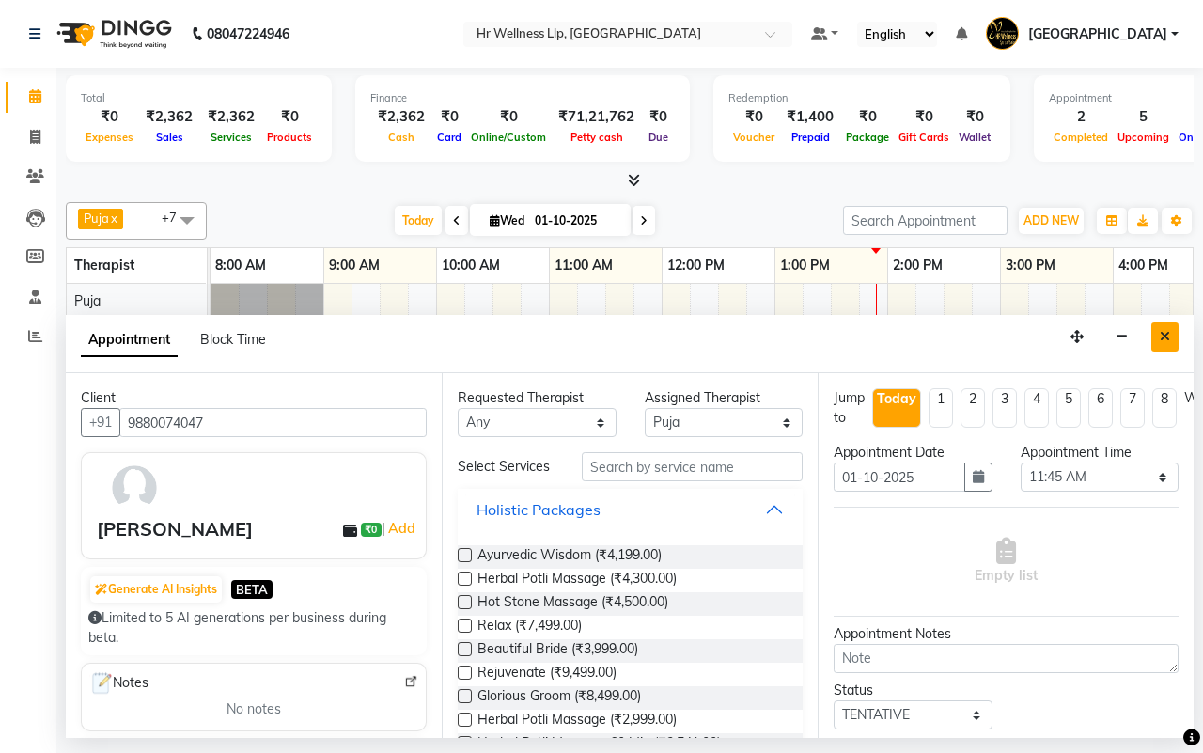
type input "9880074047"
click at [1166, 336] on icon "Close" at bounding box center [1165, 336] width 10 height 13
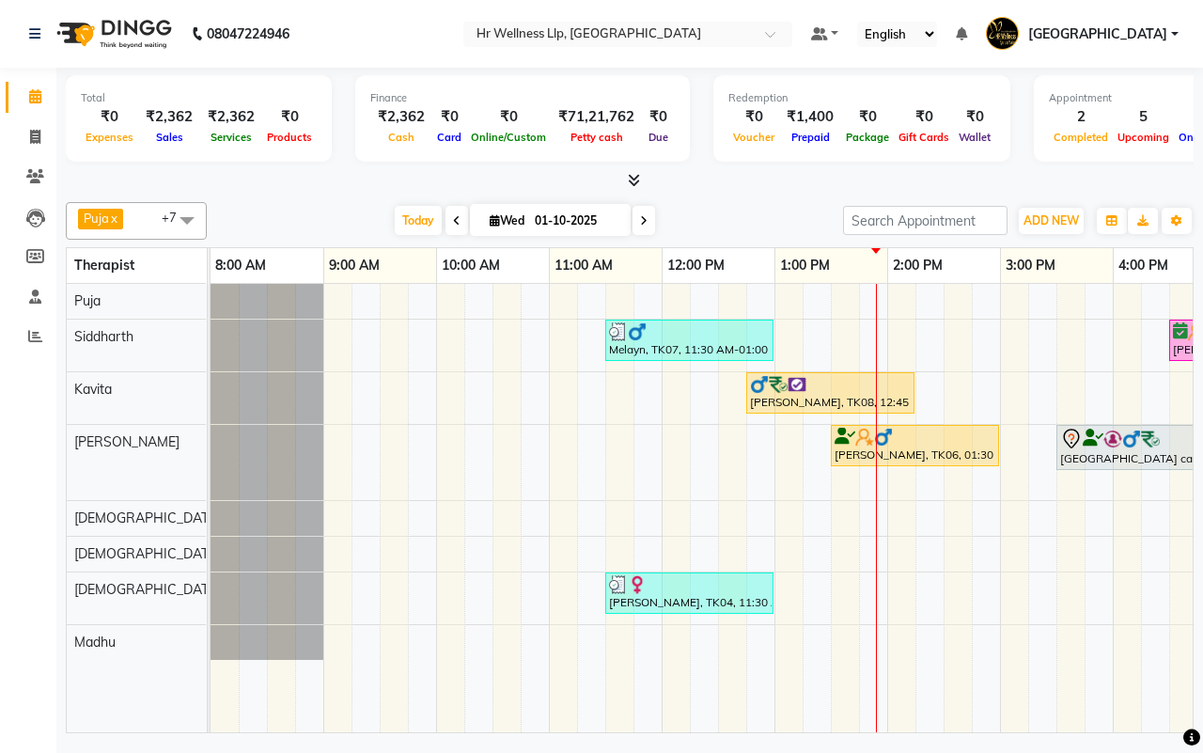
scroll to position [0, 484]
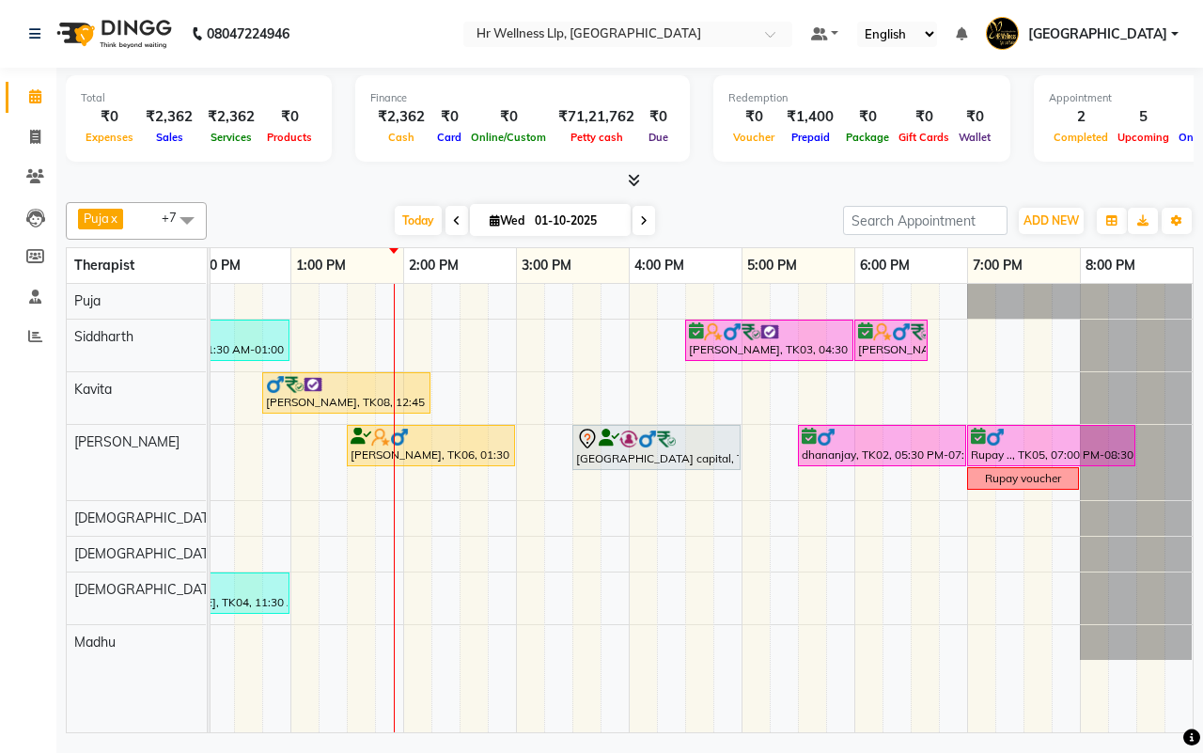
click at [645, 218] on icon at bounding box center [644, 220] width 8 height 11
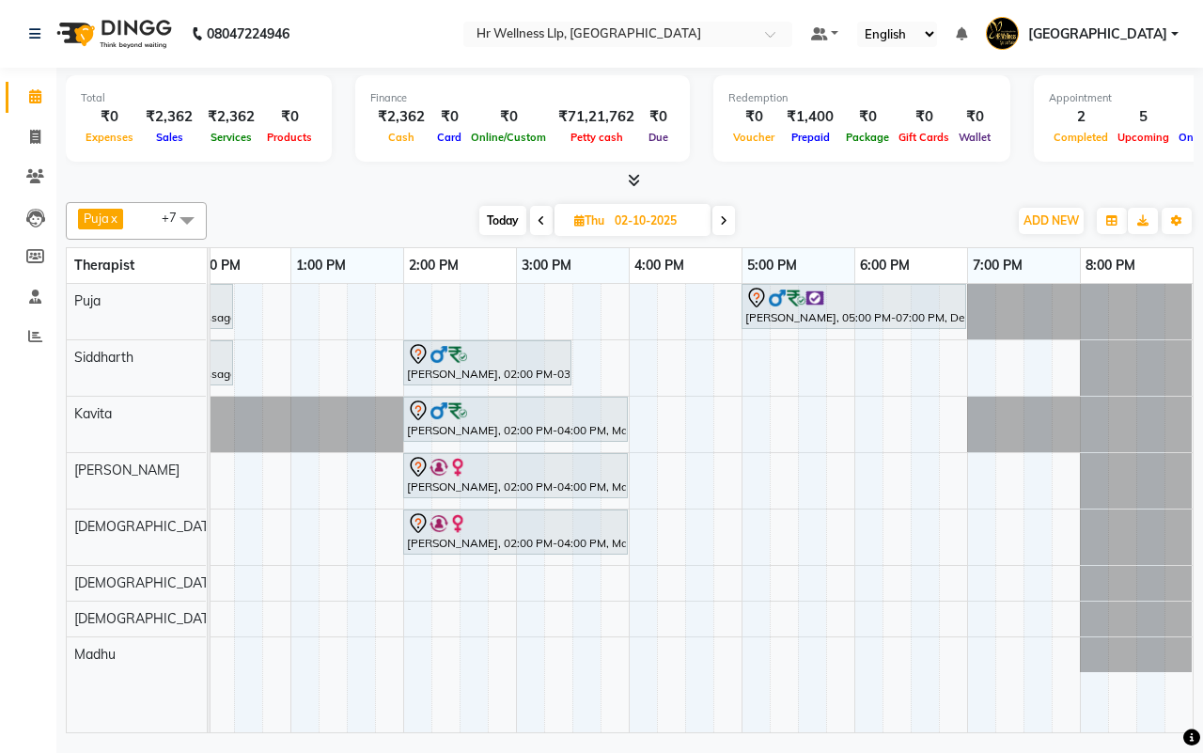
click at [492, 223] on span "Today" at bounding box center [502, 220] width 47 height 29
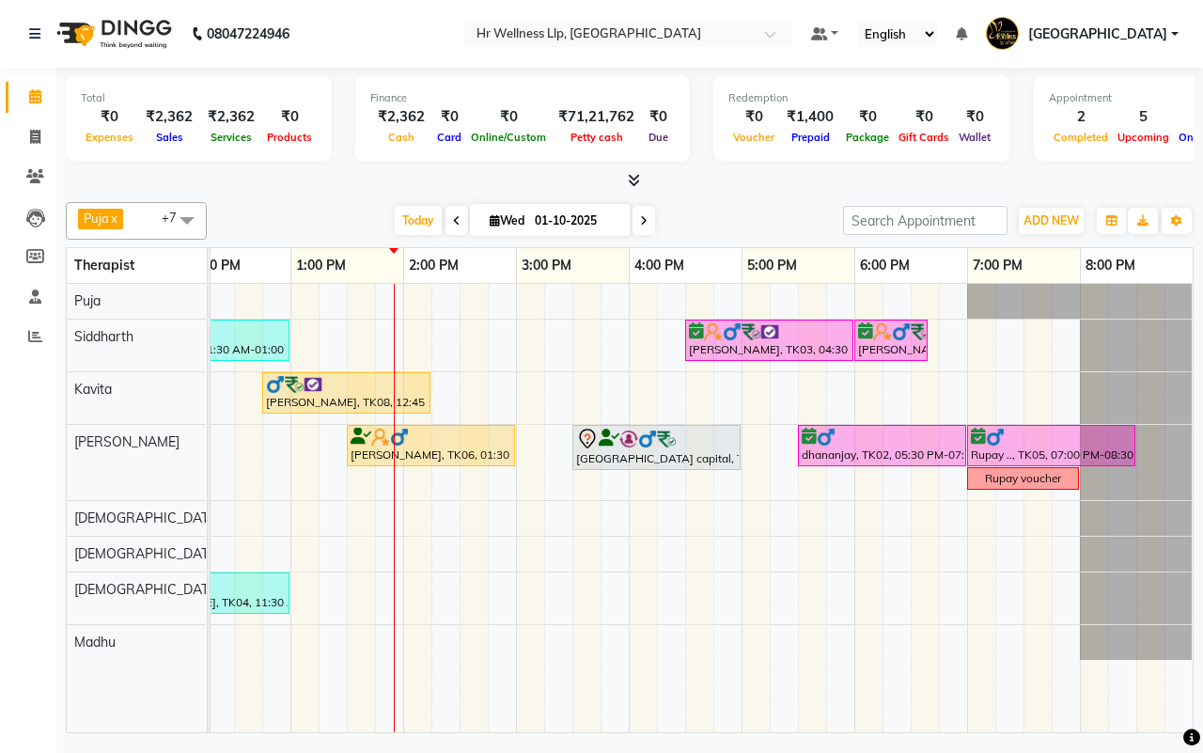
click at [644, 221] on icon at bounding box center [644, 220] width 8 height 11
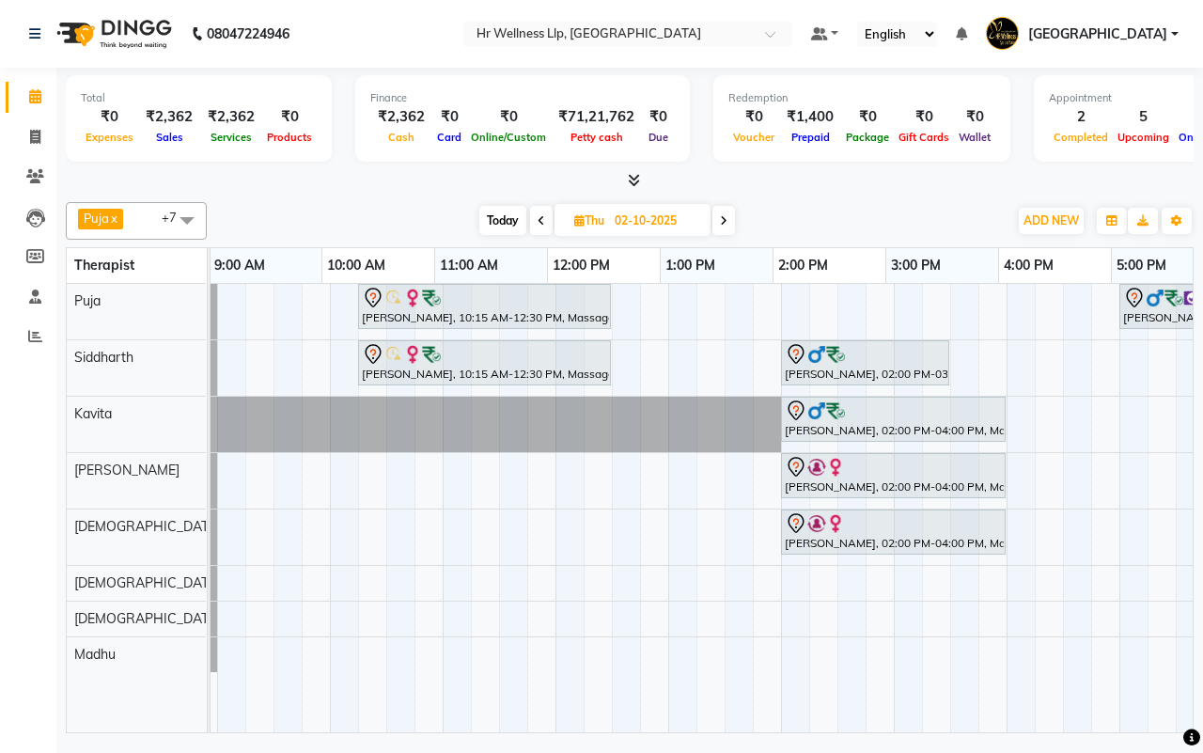
scroll to position [0, 106]
click at [879, 224] on div "Today Thu 02-10-2025" at bounding box center [607, 221] width 782 height 28
click at [501, 222] on span "Today" at bounding box center [502, 220] width 47 height 29
type input "01-10-2025"
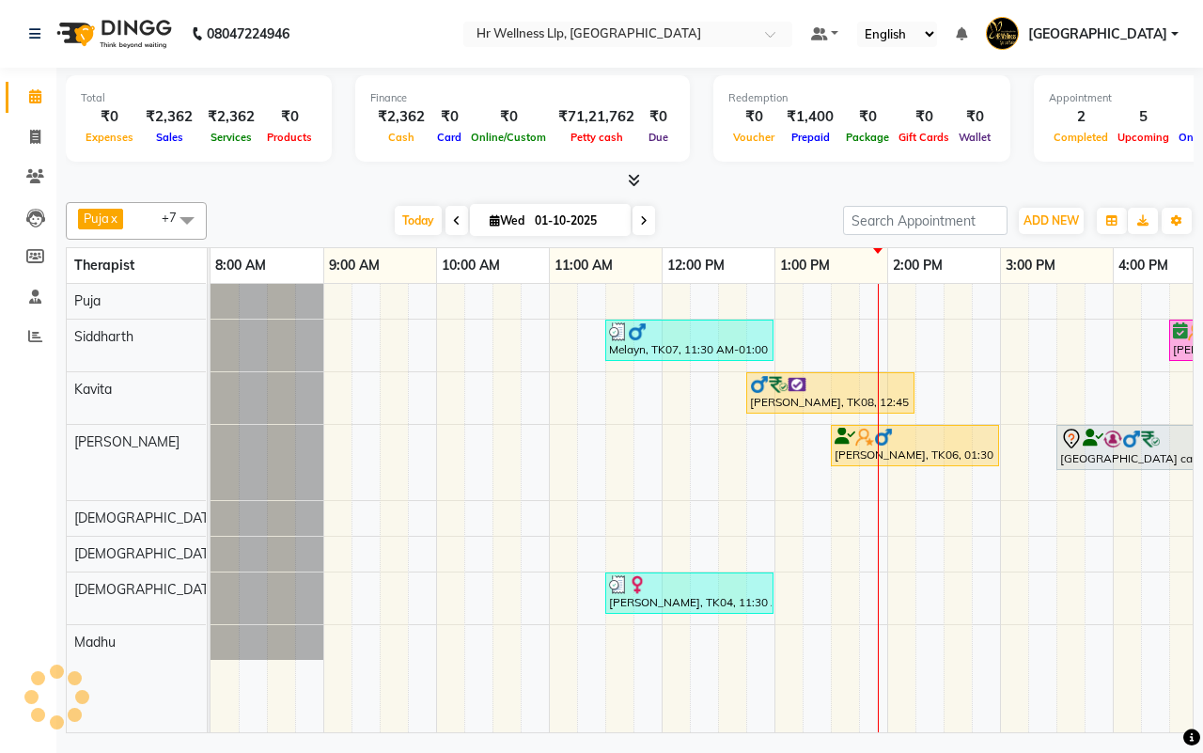
scroll to position [0, 484]
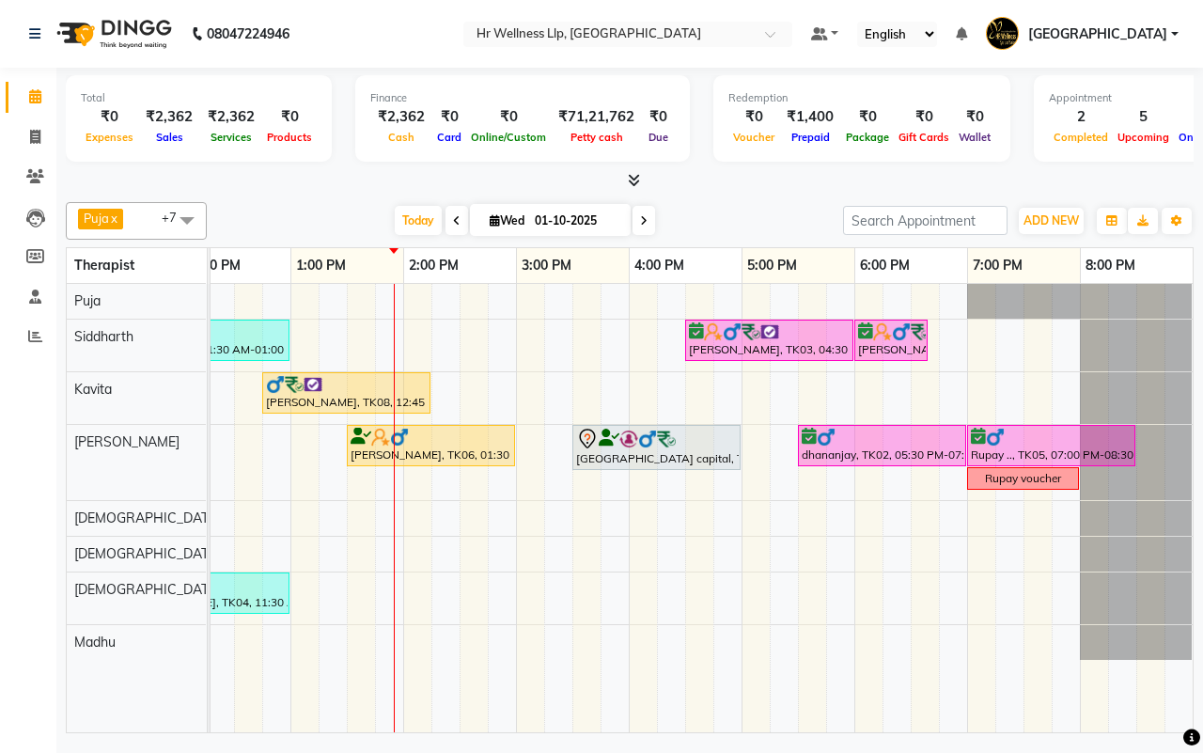
click at [727, 218] on div "[DATE] [DATE]" at bounding box center [525, 221] width 618 height 28
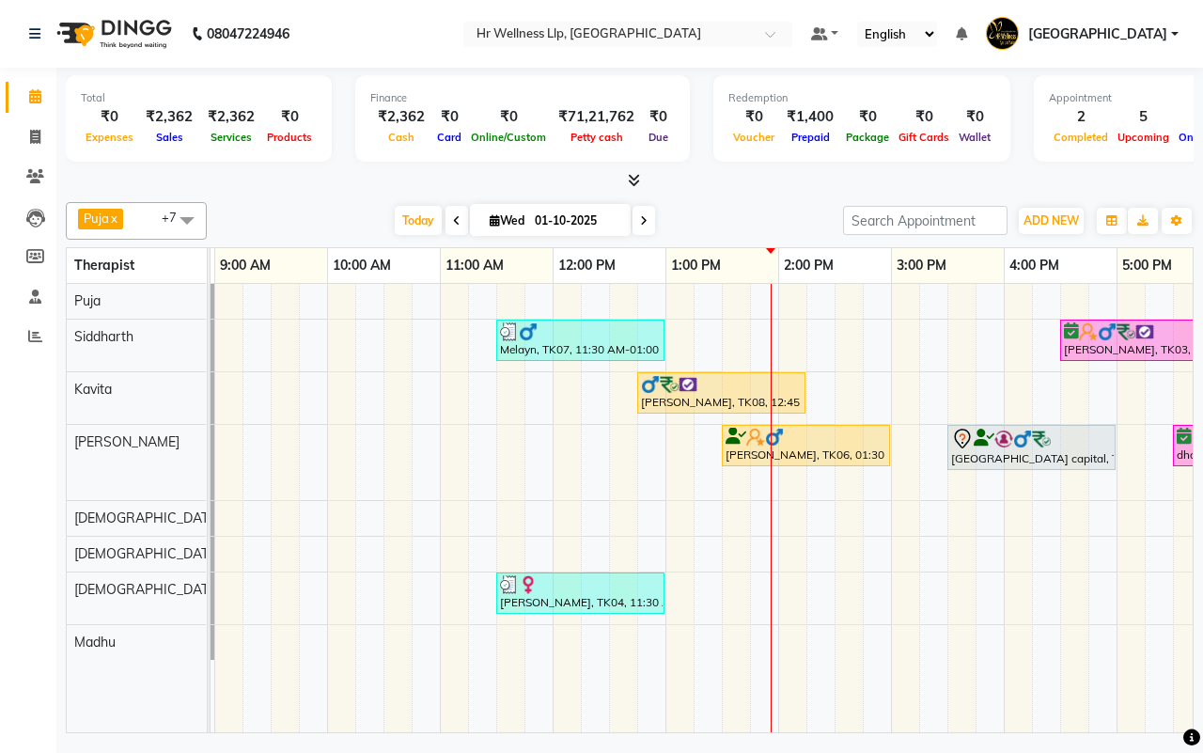
scroll to position [0, 108]
click at [532, 305] on div "Melayn, TK07, 11:30 AM-01:00 PM, Swedish Massage 60 Min [PERSON_NAME], TK03, 04…" at bounding box center [835, 508] width 1466 height 448
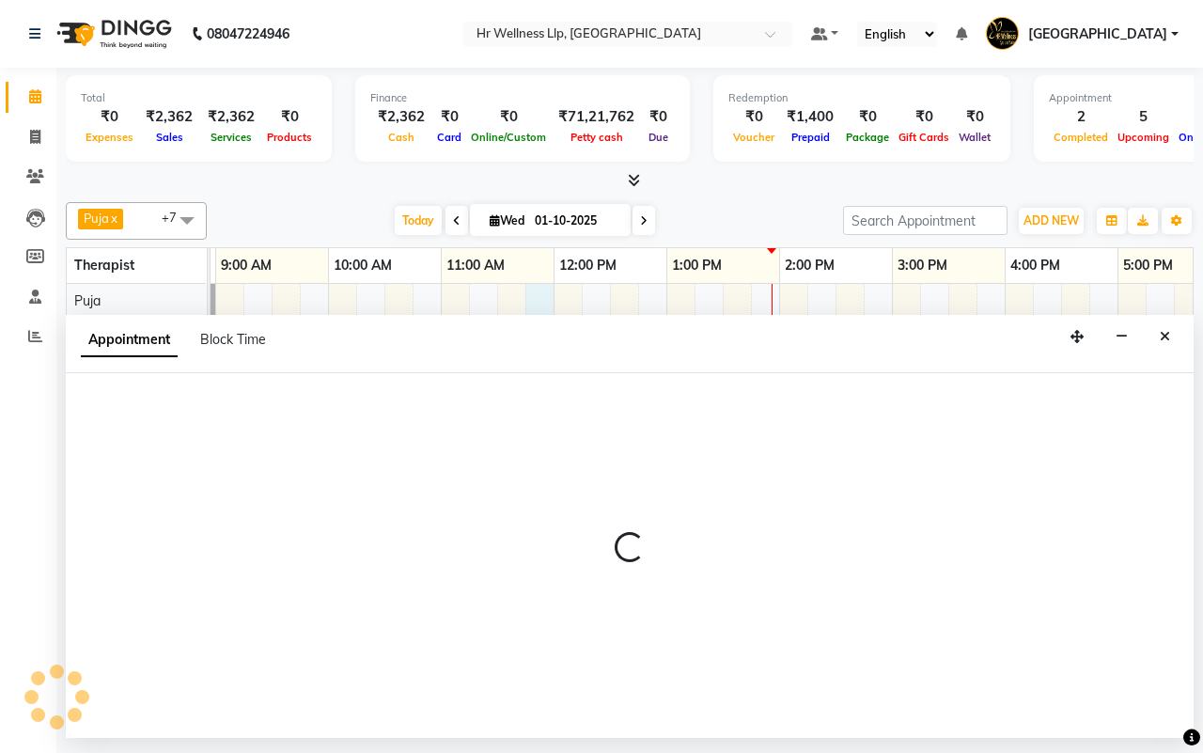
select select "16488"
select select "705"
select select "tentative"
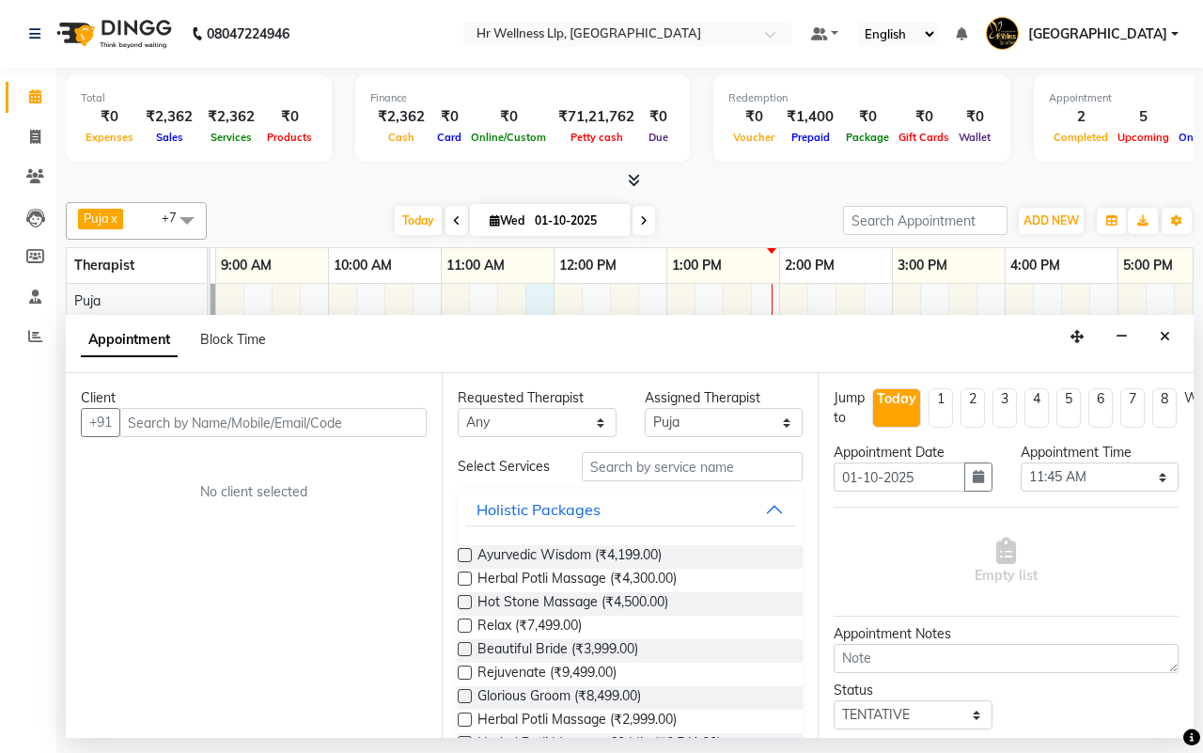
click at [294, 428] on input "text" at bounding box center [272, 422] width 307 height 29
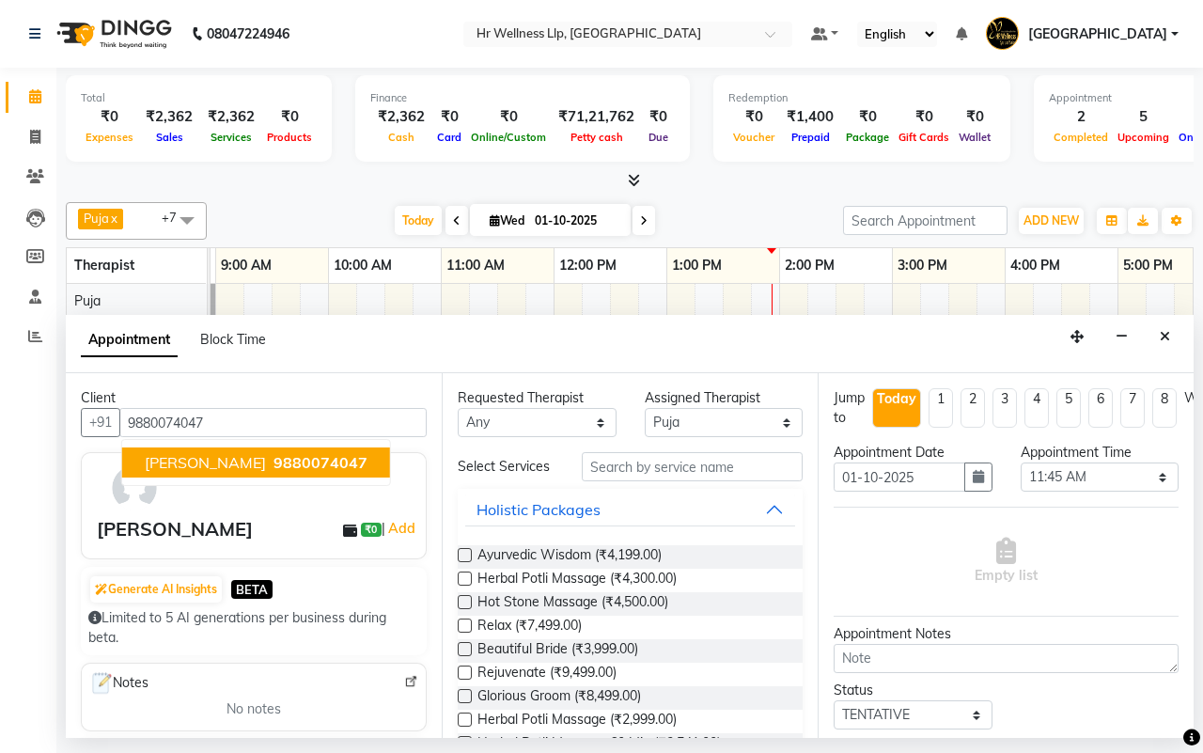
click at [274, 471] on span "9880074047" at bounding box center [321, 462] width 94 height 19
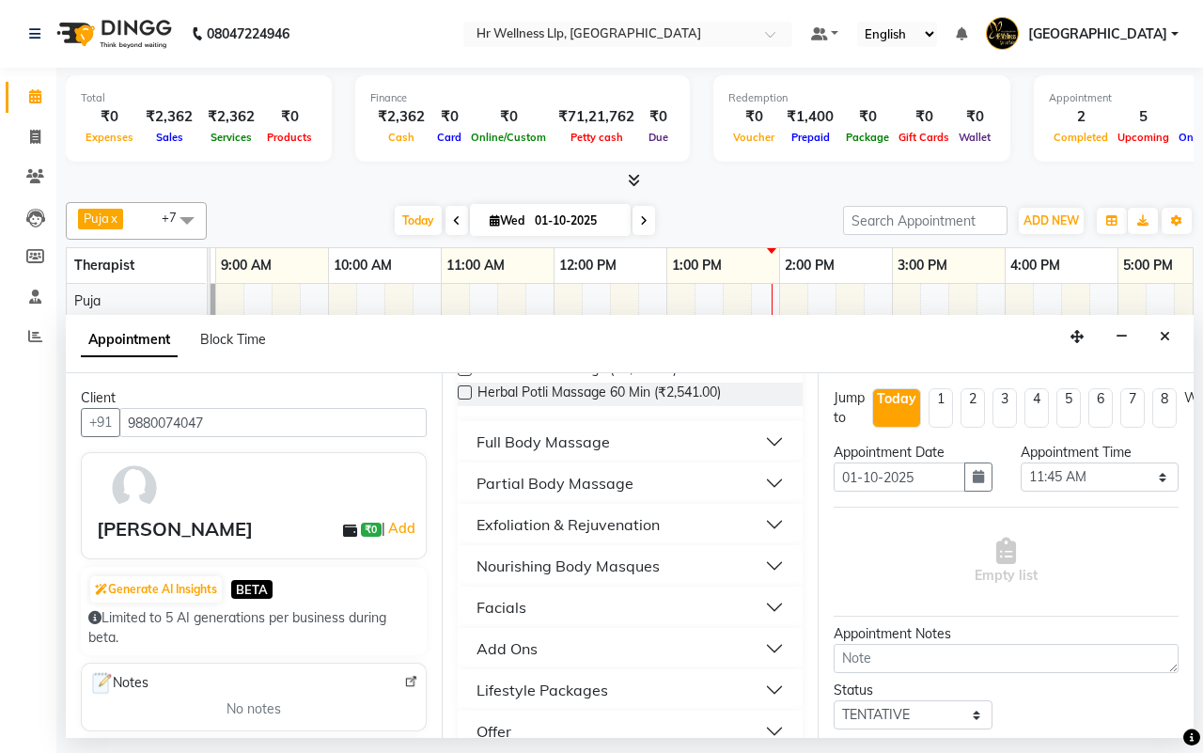
scroll to position [388, 0]
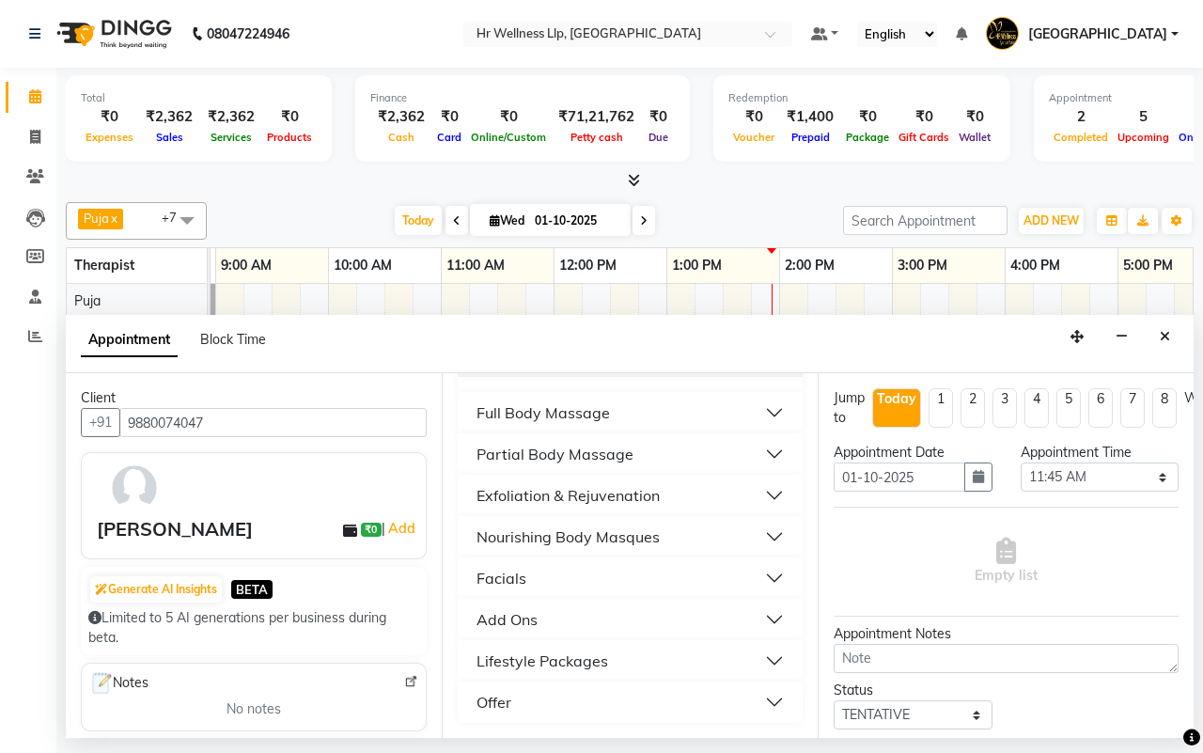
type input "9880074047"
click at [541, 456] on div "Partial Body Massage" at bounding box center [555, 454] width 157 height 23
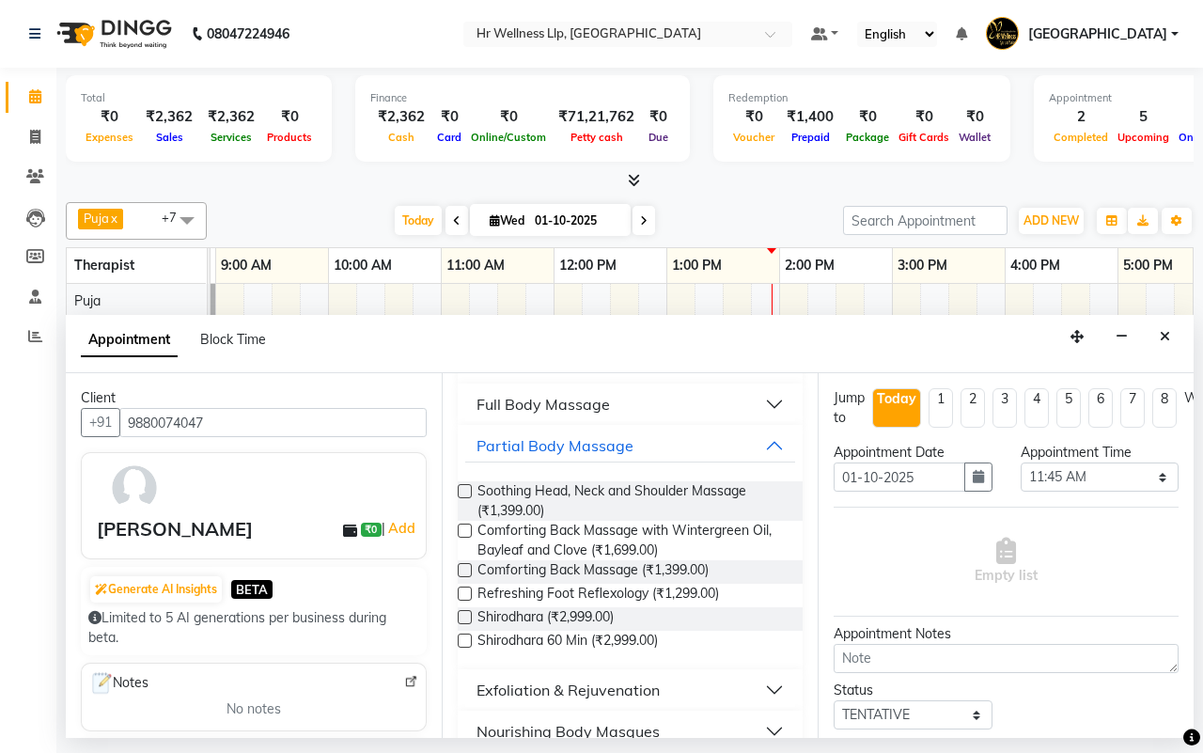
click at [463, 624] on label at bounding box center [465, 617] width 14 height 14
click at [463, 625] on input "checkbox" at bounding box center [464, 619] width 12 height 12
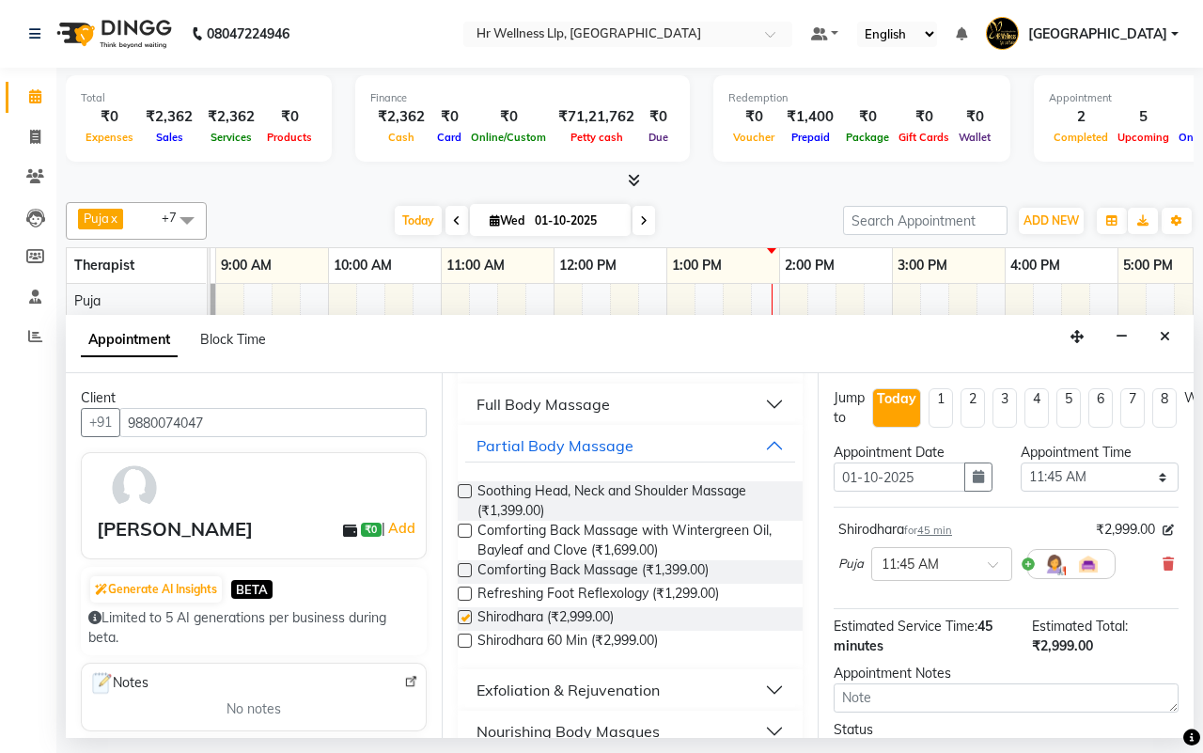
checkbox input "false"
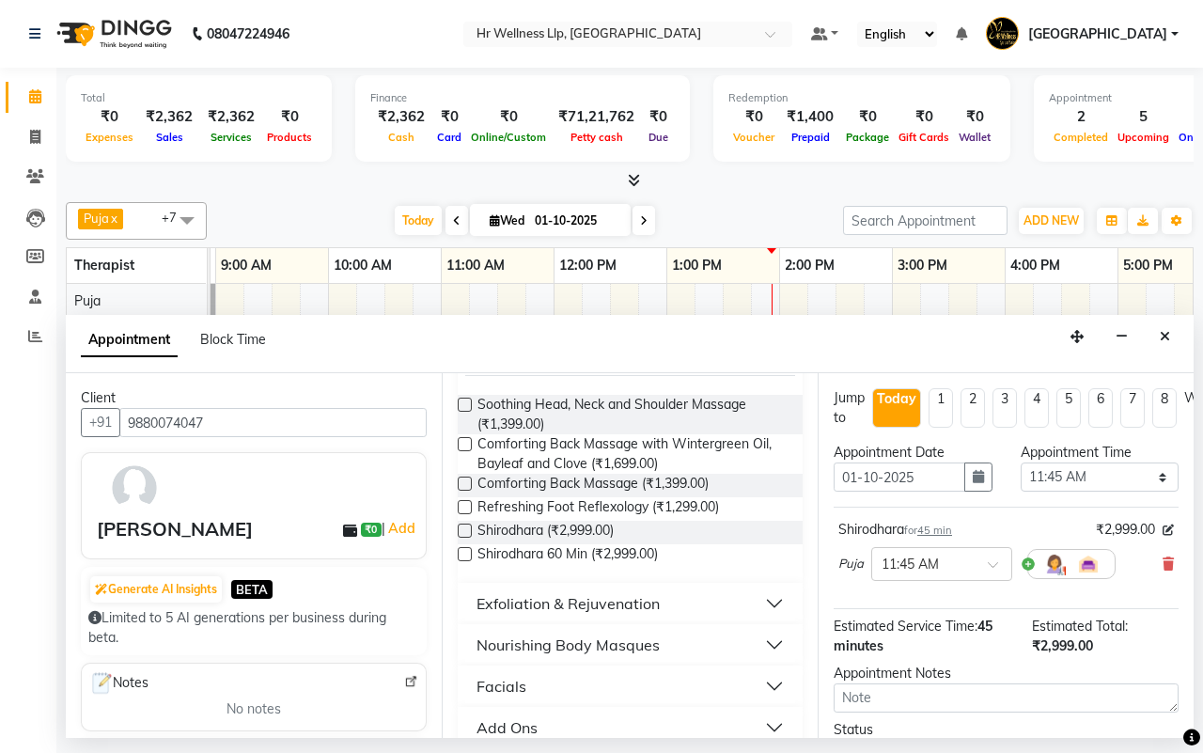
scroll to position [357, 0]
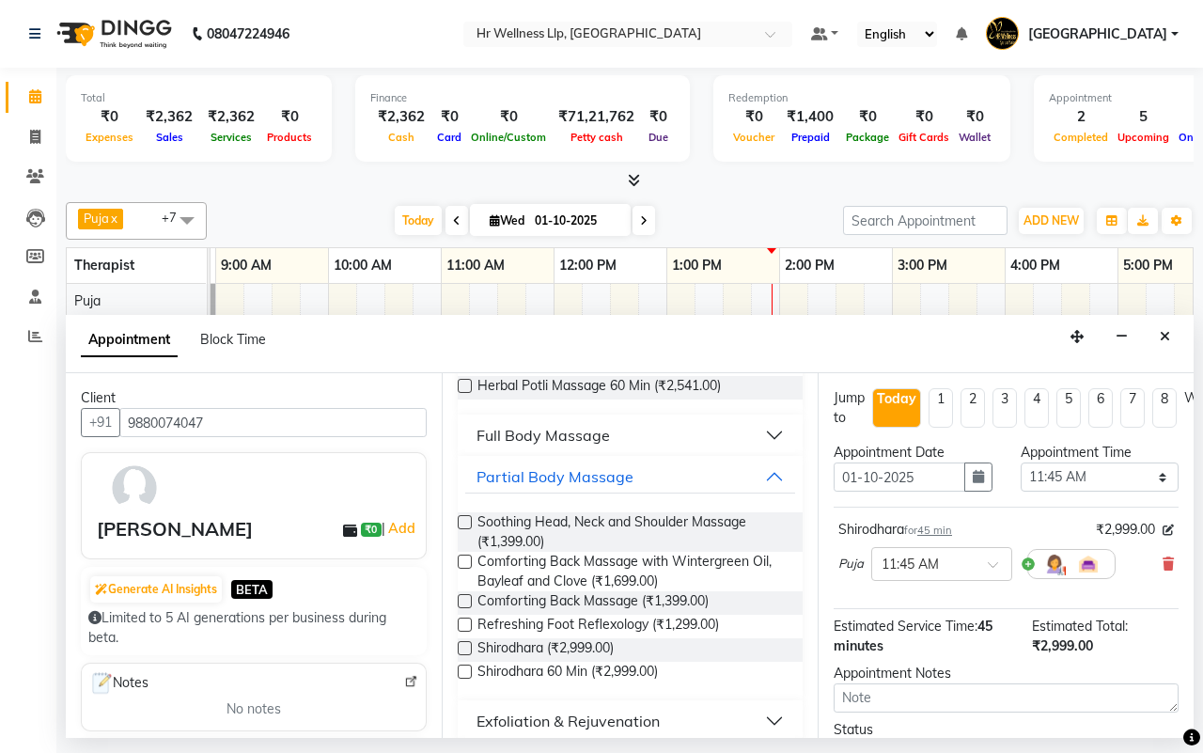
click at [465, 569] on label at bounding box center [465, 562] width 14 height 14
click at [465, 570] on input "checkbox" at bounding box center [464, 563] width 12 height 12
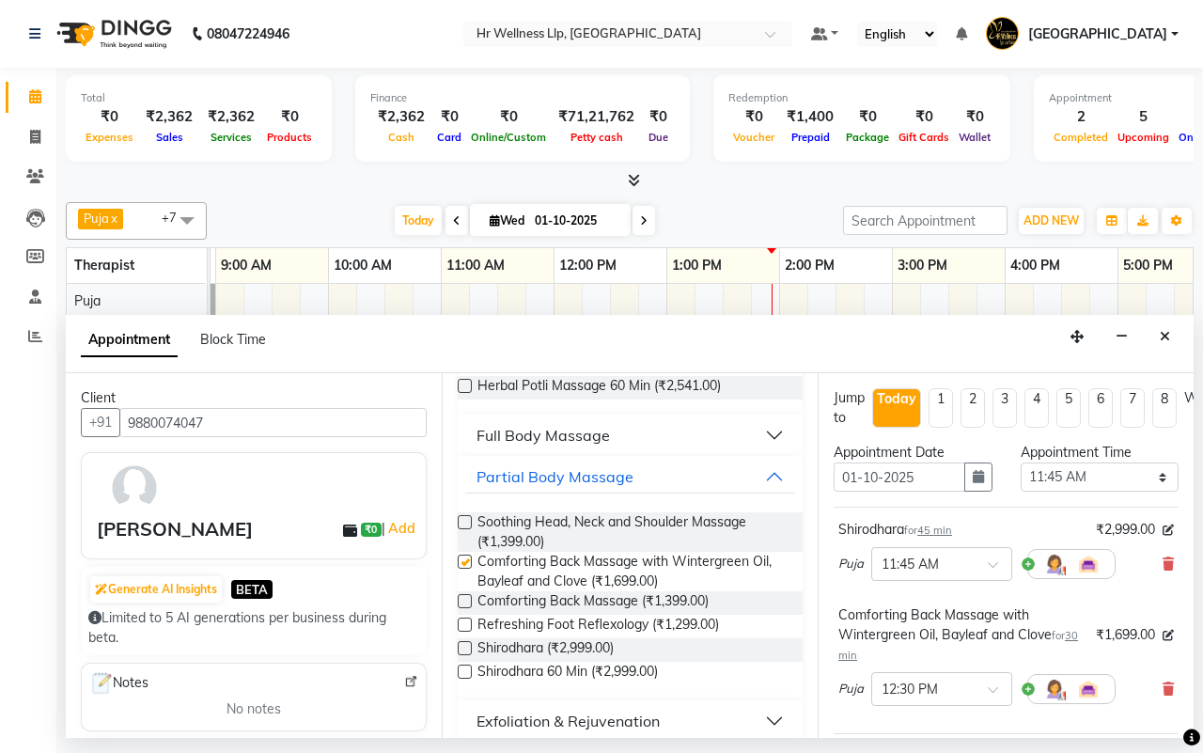
checkbox input "false"
click at [463, 632] on label at bounding box center [465, 625] width 14 height 14
click at [463, 633] on input "checkbox" at bounding box center [464, 626] width 12 height 12
checkbox input "false"
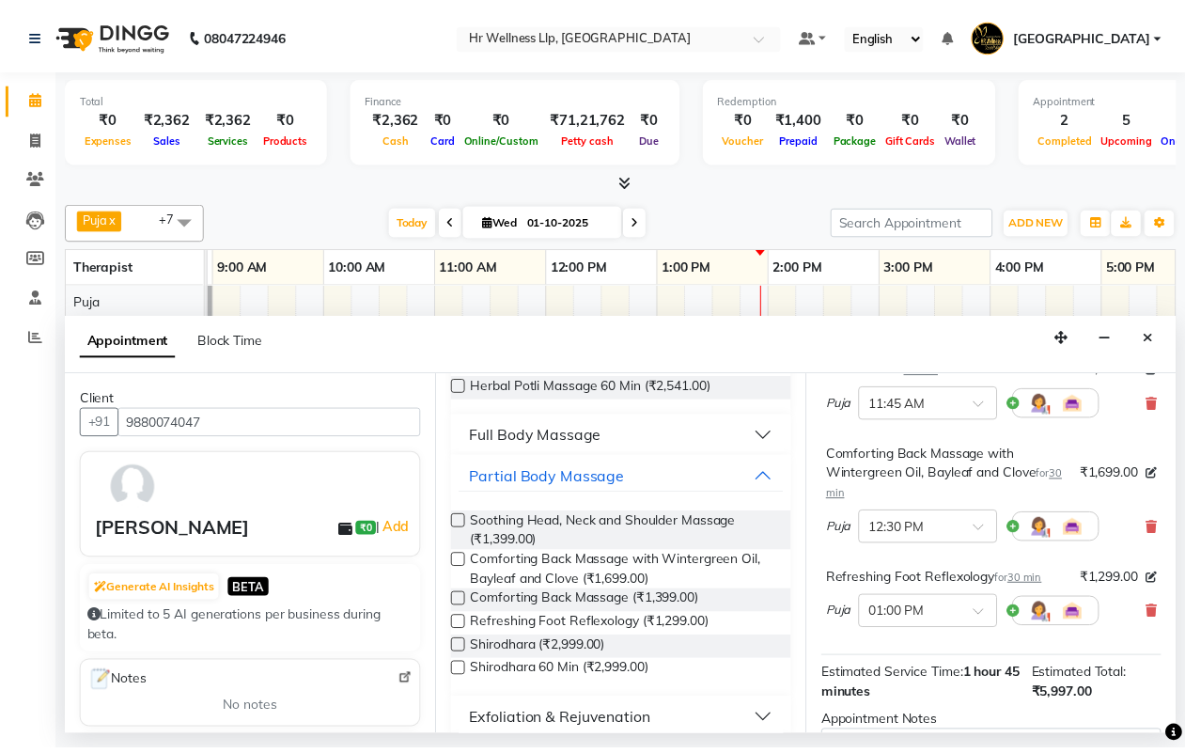
scroll to position [378, 0]
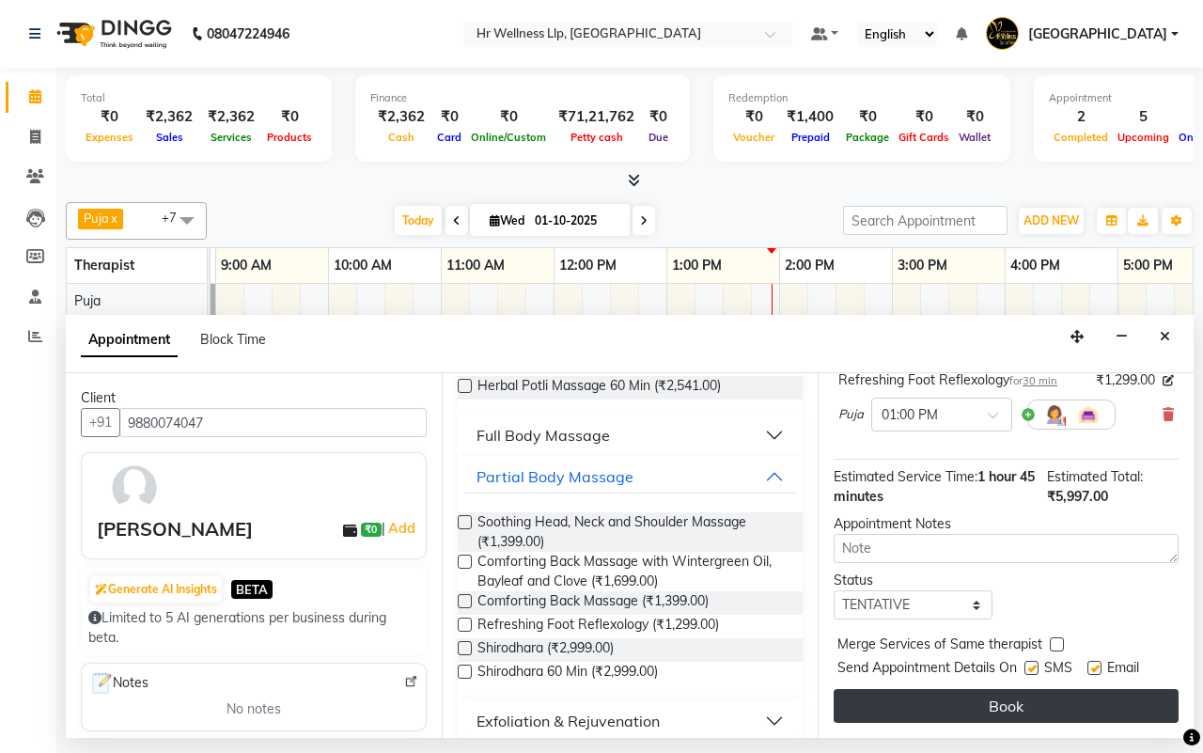
click at [982, 692] on button "Book" at bounding box center [1006, 706] width 345 height 34
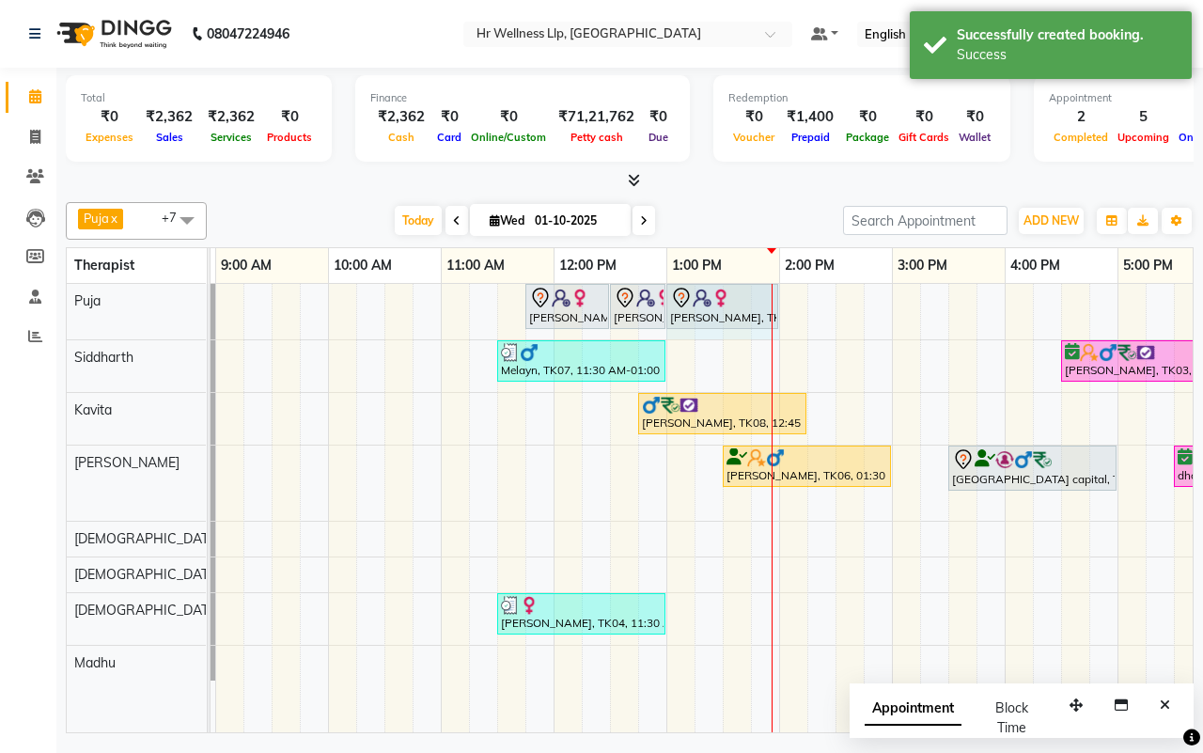
drag, startPoint x: 721, startPoint y: 297, endPoint x: 758, endPoint y: 299, distance: 36.7
click at [102, 299] on div "[PERSON_NAME], TK10, 11:45 AM-12:30 PM, Shirodhara [PERSON_NAME], TK10, 12:30 P…" at bounding box center [102, 311] width 0 height 55
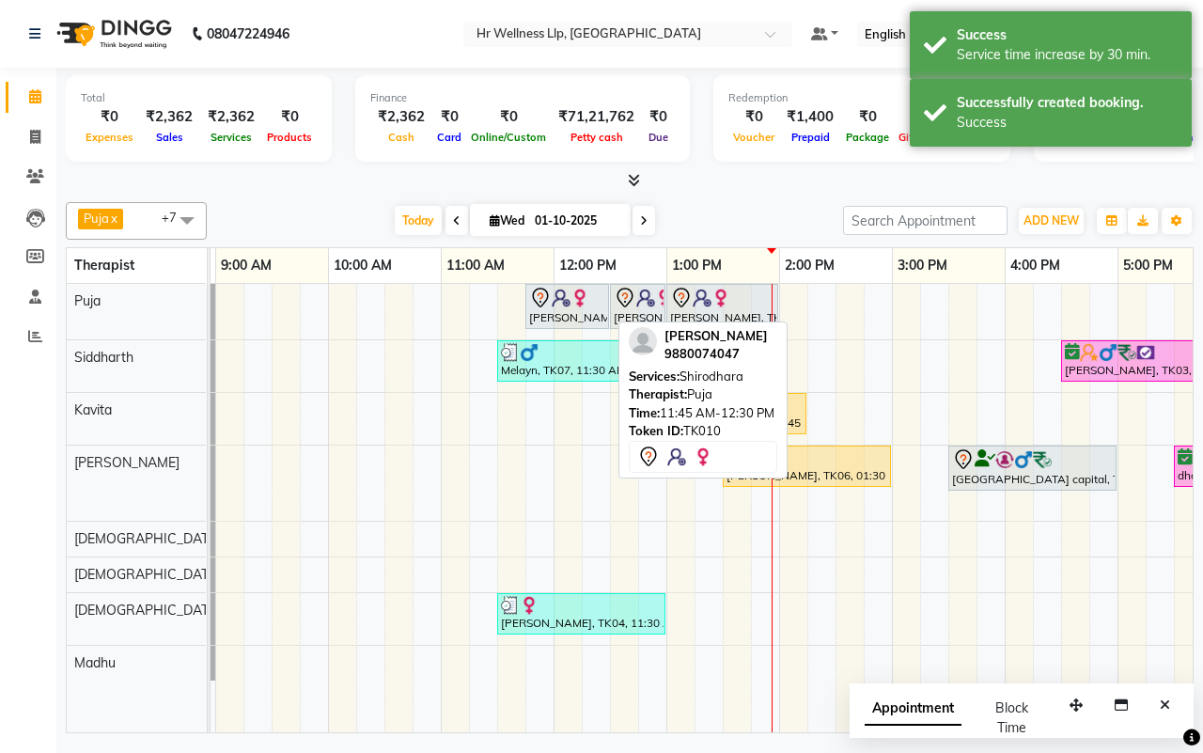
click at [571, 305] on img at bounding box center [580, 298] width 19 height 19
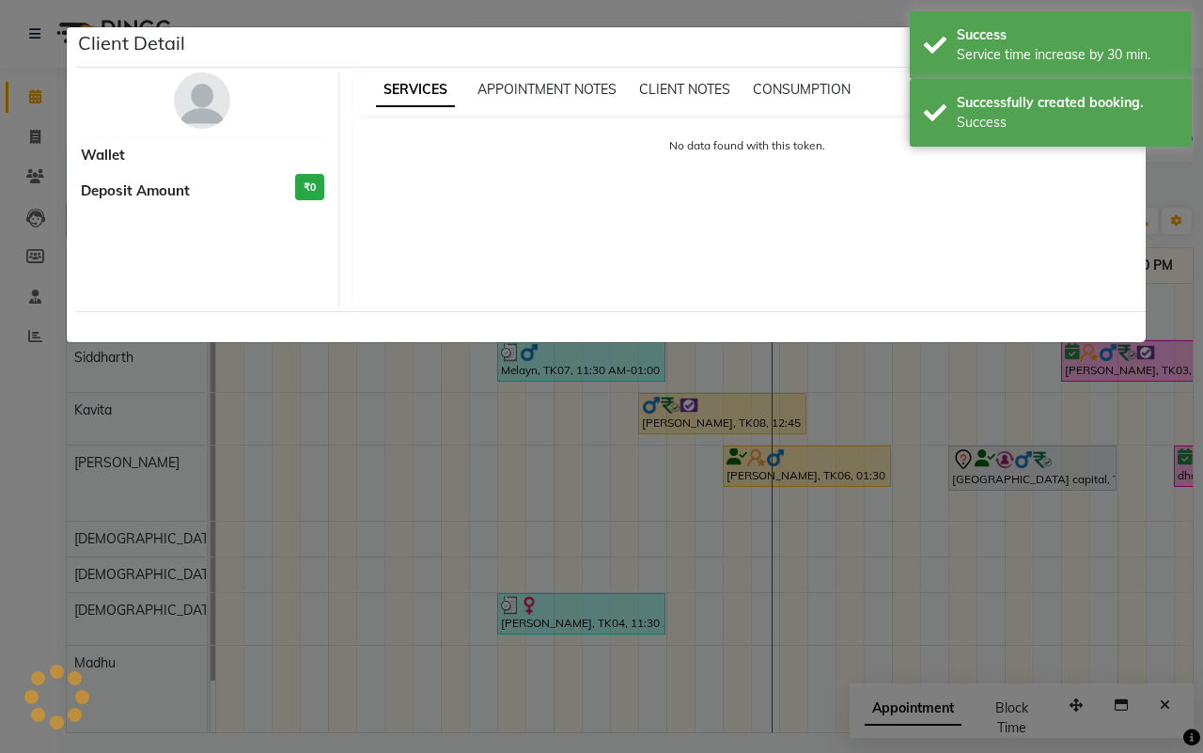
select select "7"
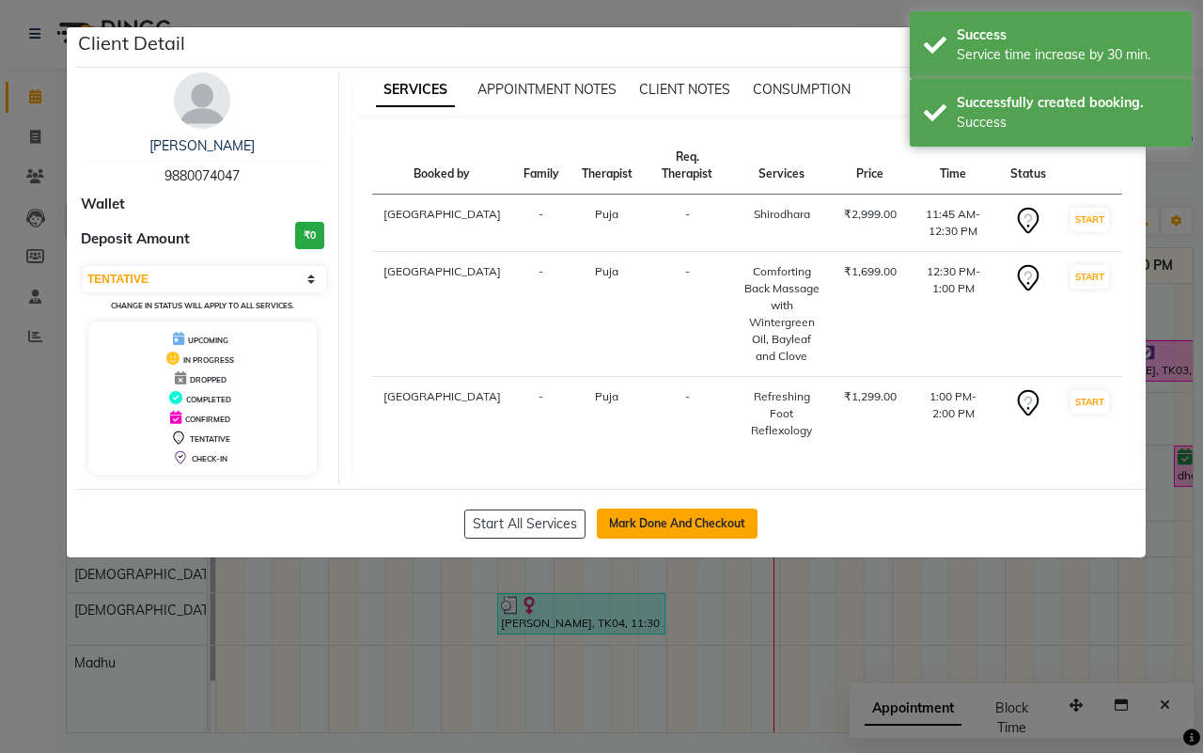
click at [665, 514] on button "Mark Done And Checkout" at bounding box center [677, 524] width 161 height 30
select select "service"
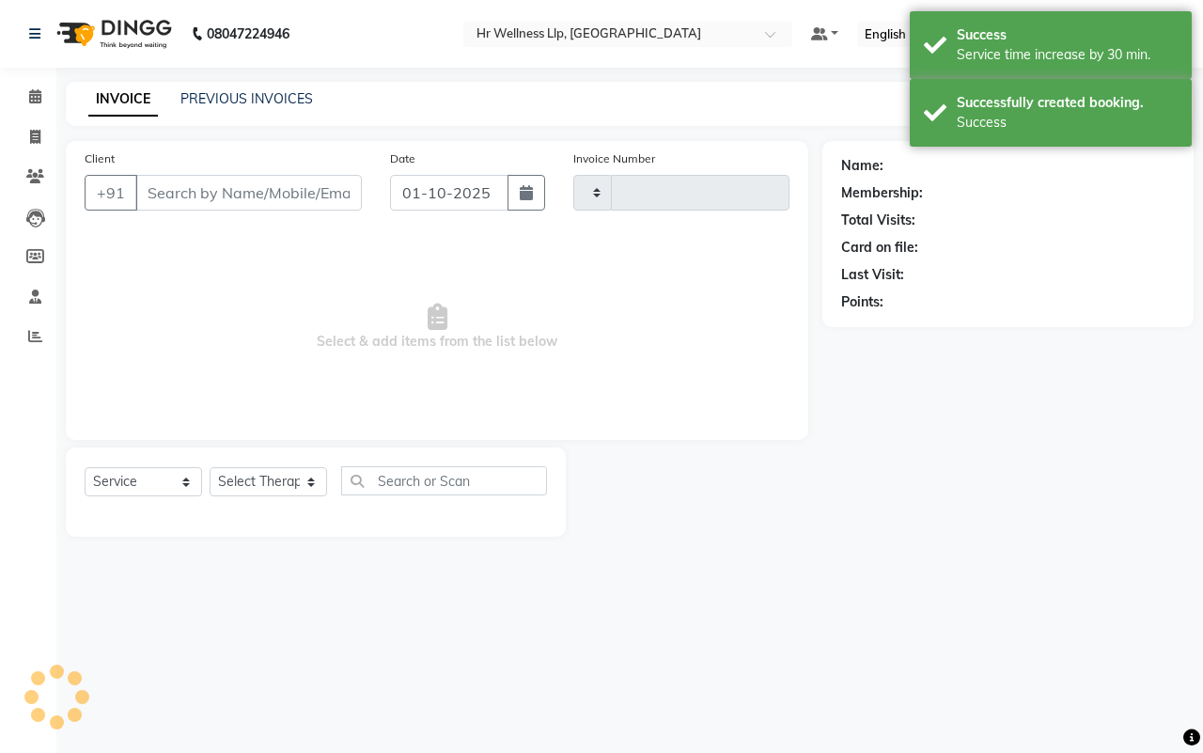
type input "1693"
select select "4295"
type input "9880074047"
select select "16488"
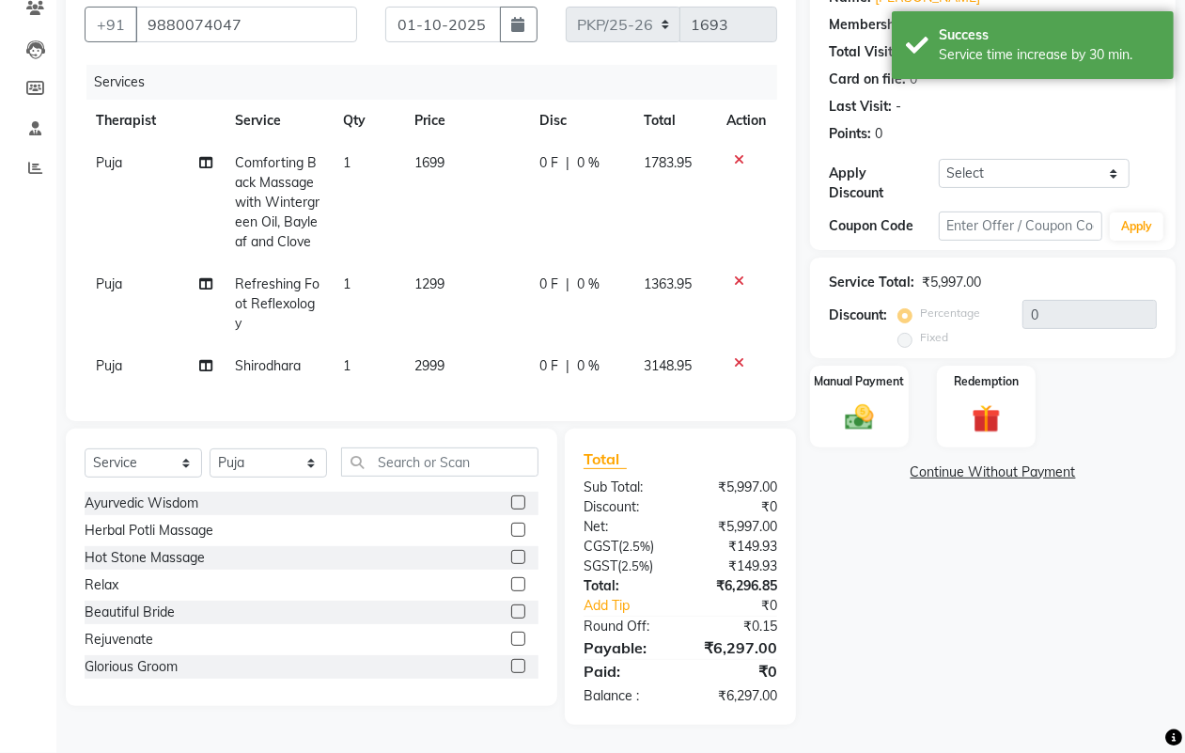
scroll to position [185, 0]
click at [985, 213] on input "text" at bounding box center [1021, 225] width 164 height 29
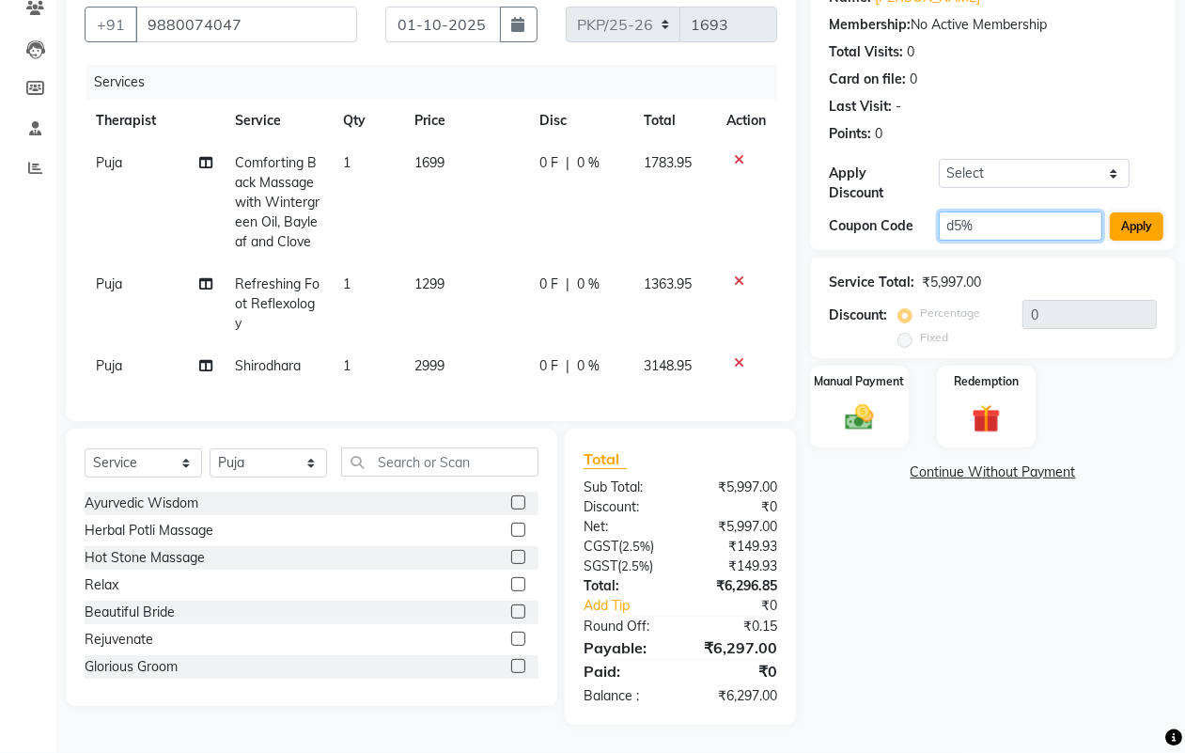
type input "d5%"
click at [1130, 212] on button "Apply" at bounding box center [1137, 226] width 54 height 28
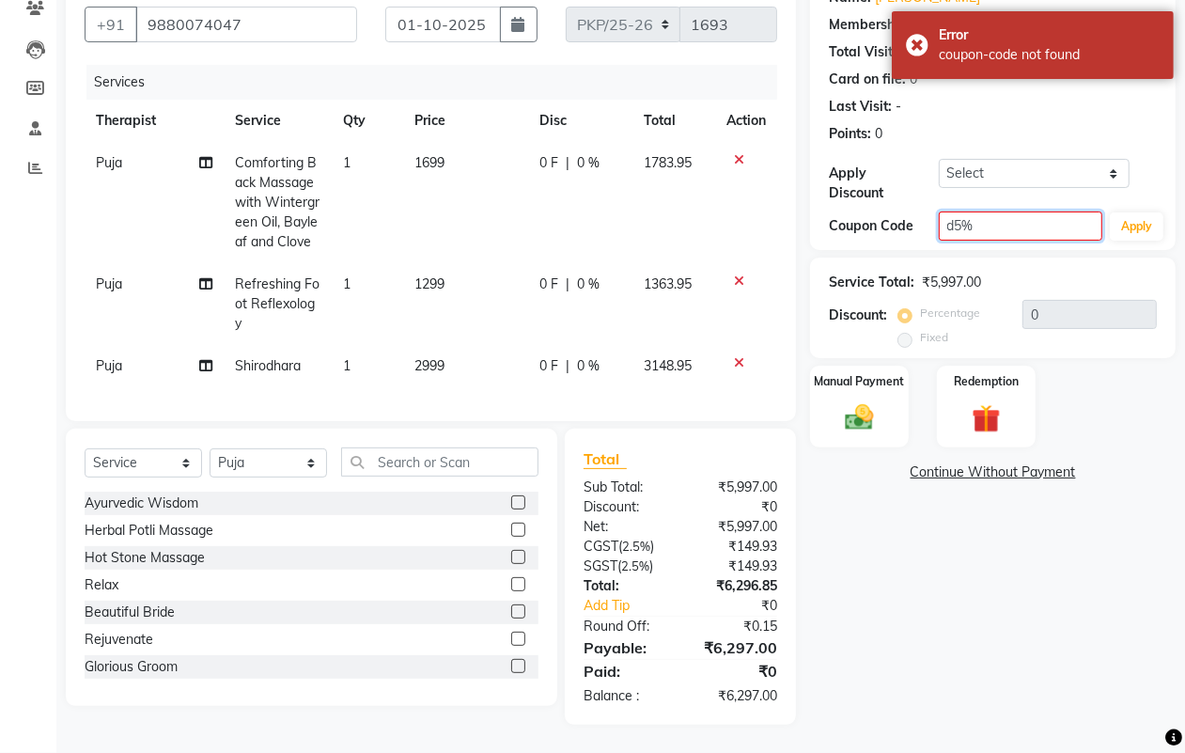
click at [992, 213] on input "d5%" at bounding box center [1021, 225] width 164 height 29
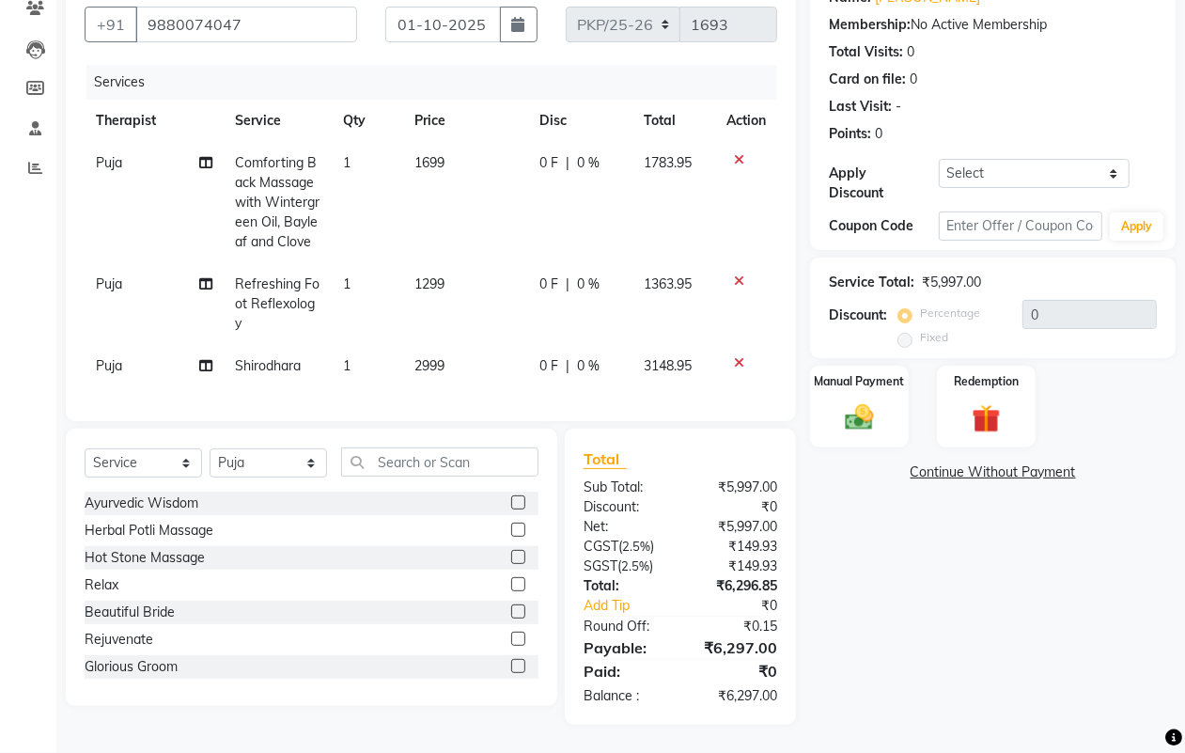
click at [310, 167] on span "Comforting Back Massage with Wintergreen Oil, Bayleaf and Clove" at bounding box center [277, 202] width 85 height 96
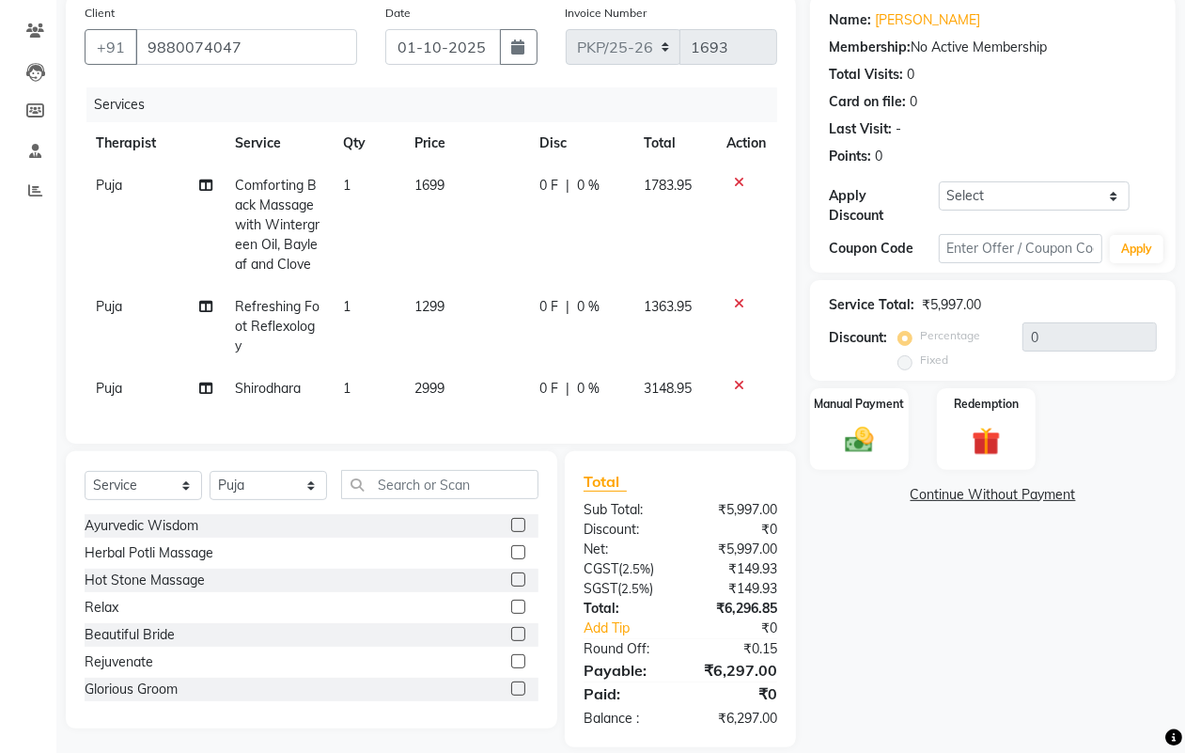
select select "16488"
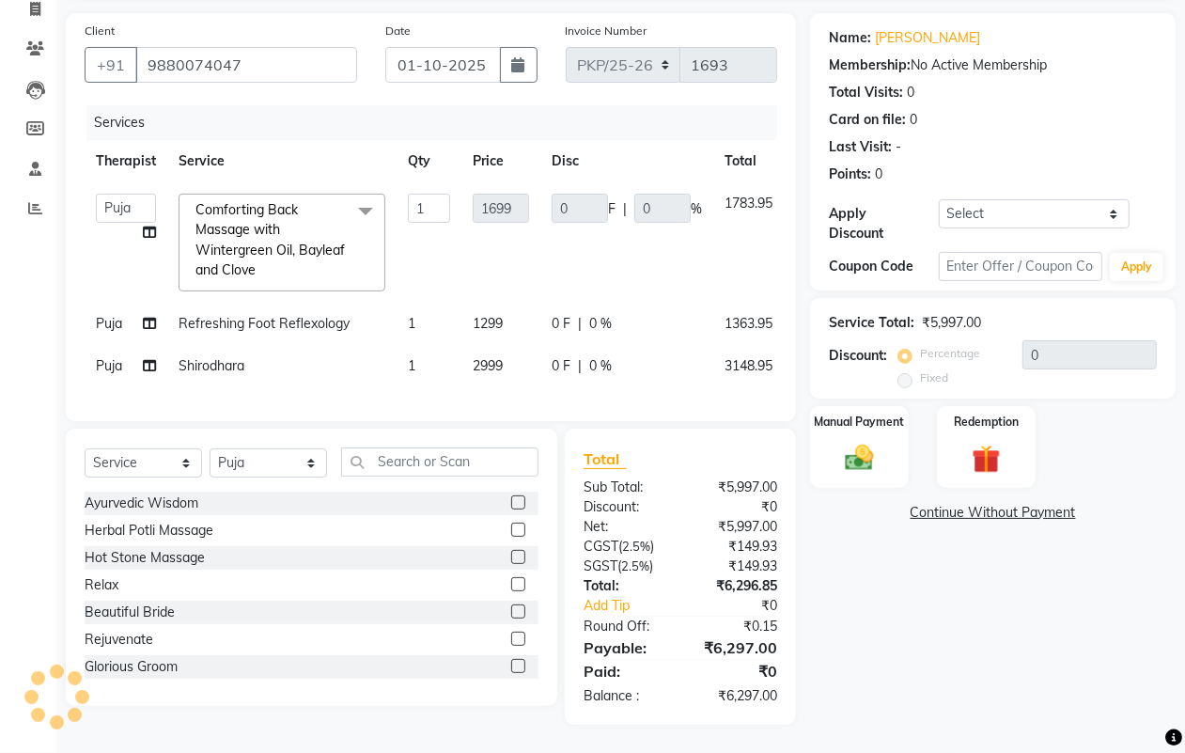
click at [365, 194] on span at bounding box center [366, 212] width 38 height 36
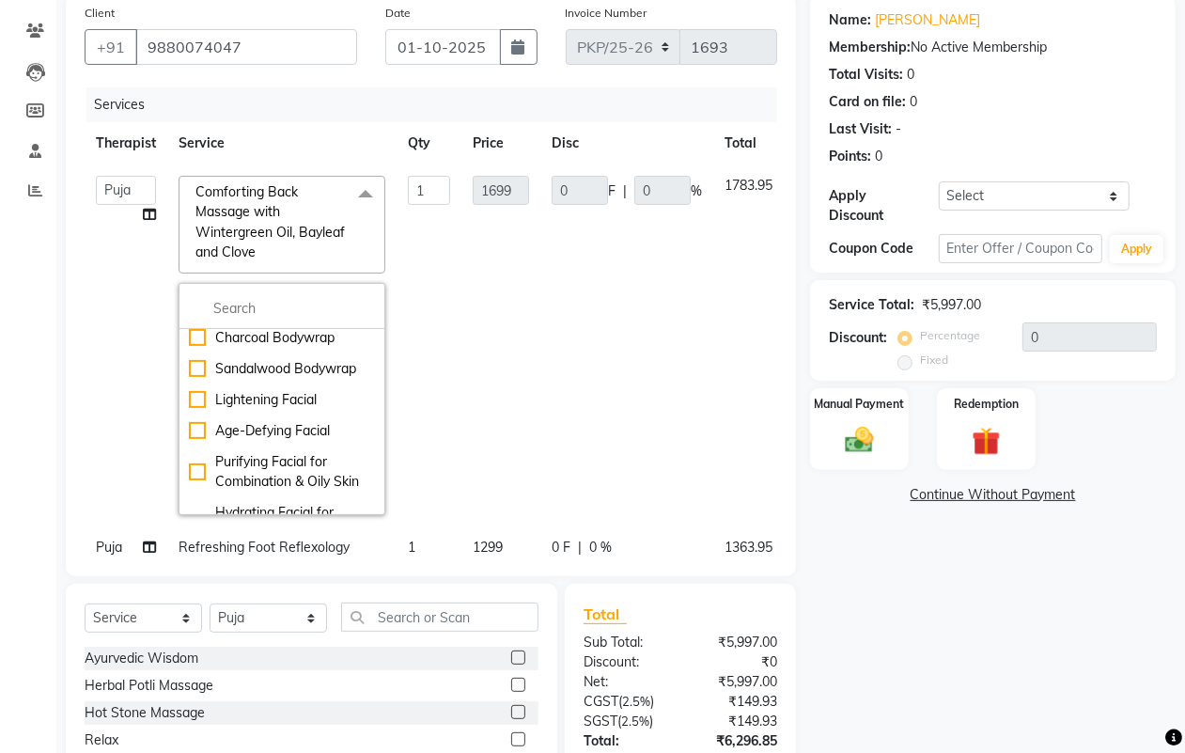
scroll to position [2232, 0]
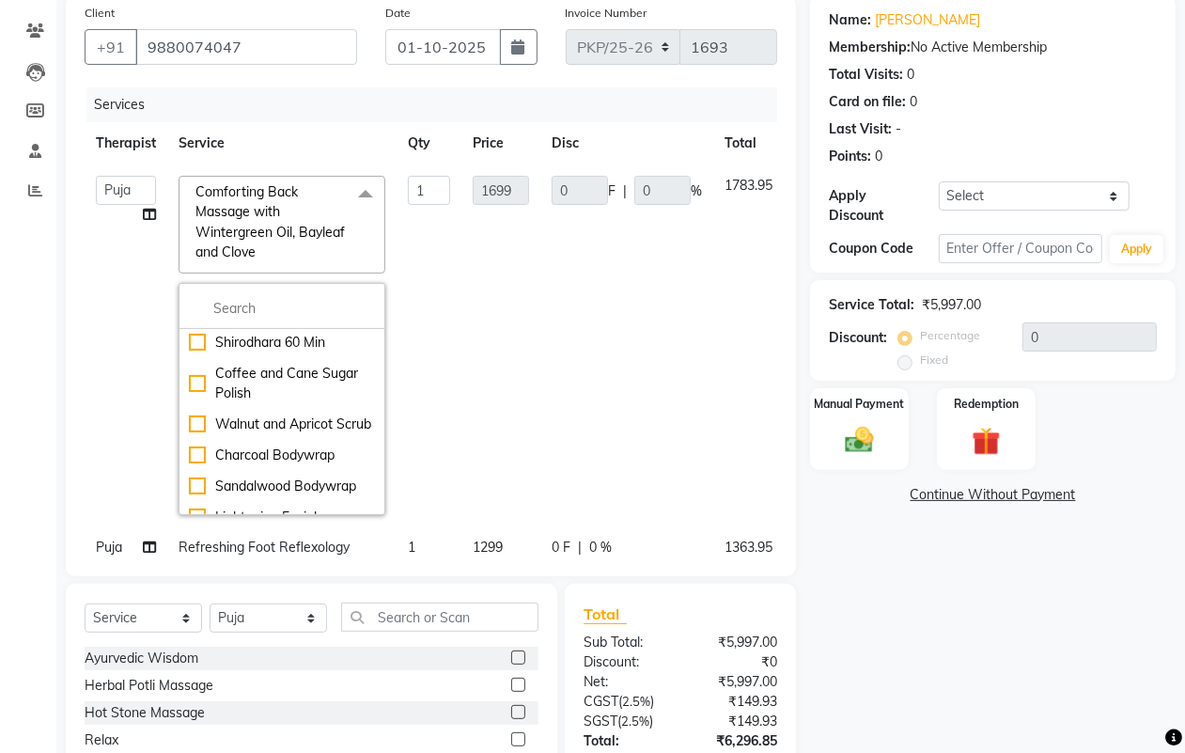
click at [200, 290] on div "Refreshing Foot Reflexology" at bounding box center [282, 270] width 186 height 39
checkbox input "false"
checkbox input "true"
type input "1299"
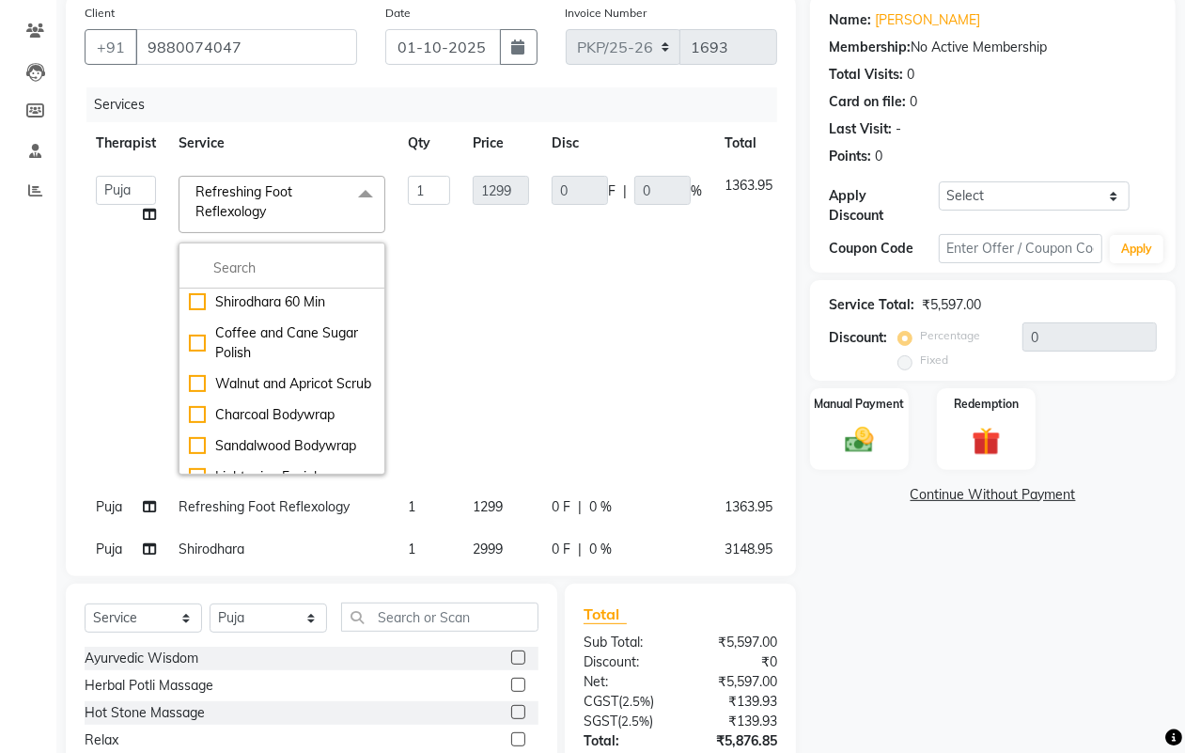
click at [562, 399] on td "0 F | 0 %" at bounding box center [626, 324] width 173 height 321
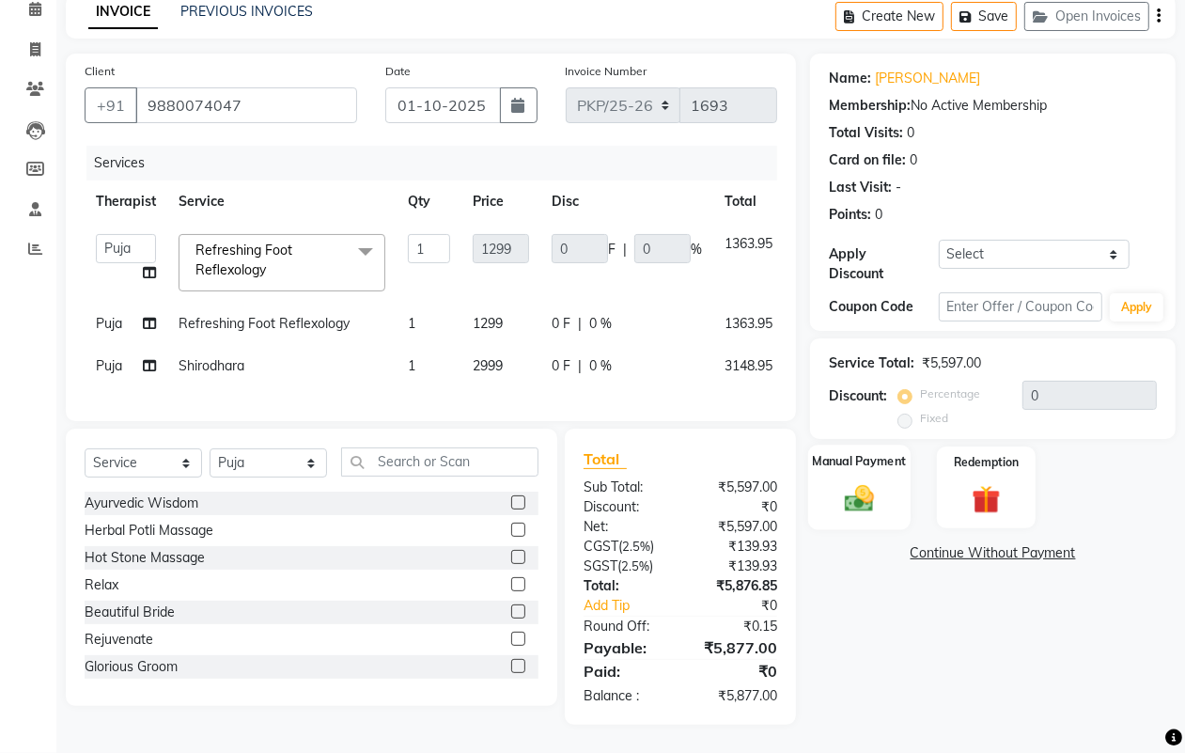
click at [862, 485] on img at bounding box center [859, 498] width 47 height 34
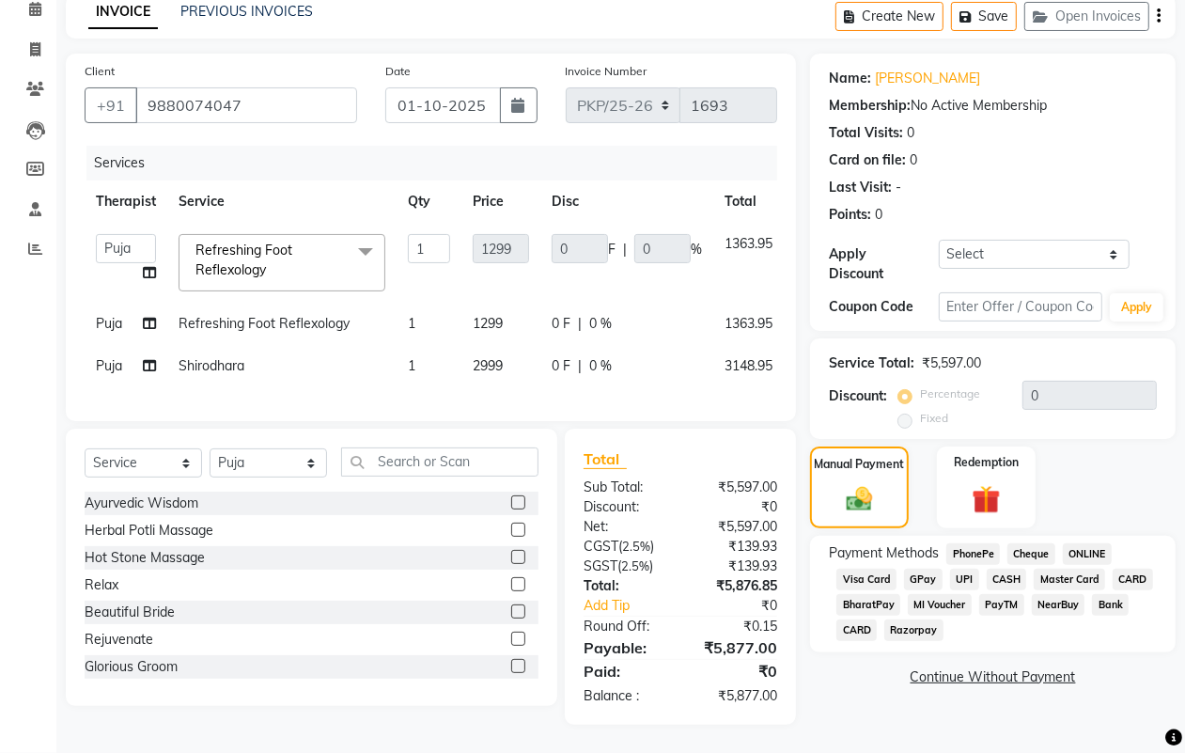
click at [1131, 569] on span "CARD" at bounding box center [1133, 580] width 40 height 22
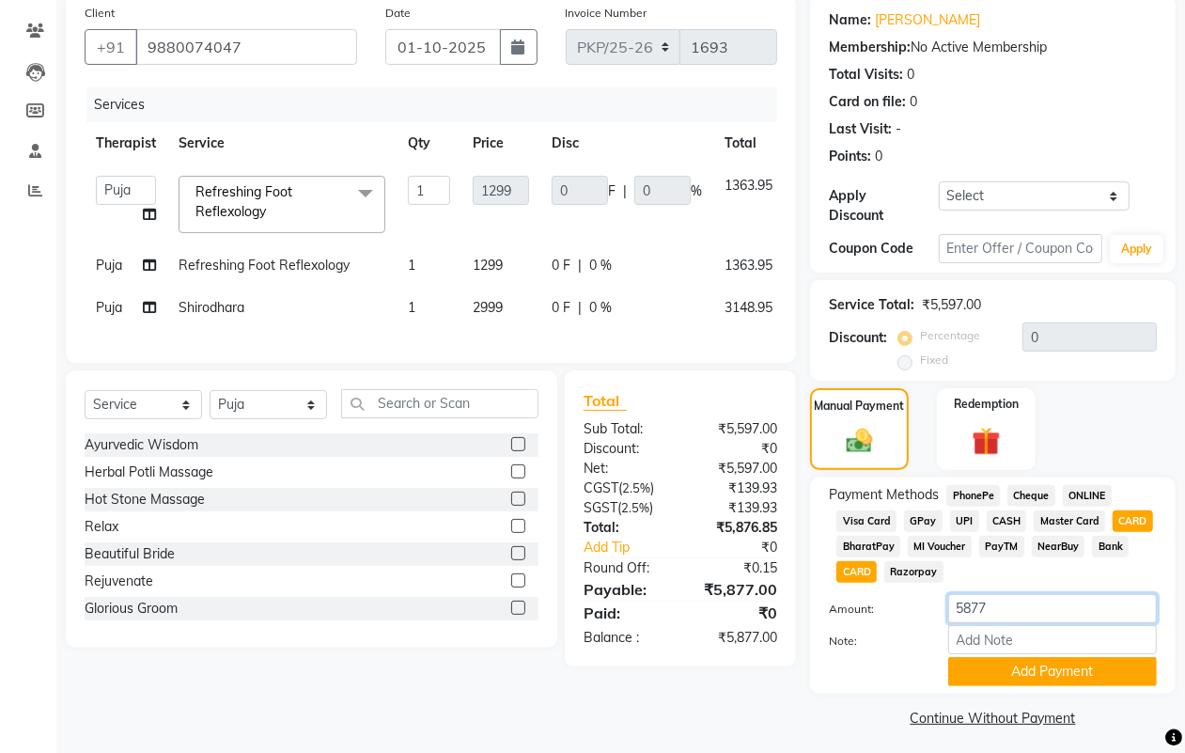
click at [1017, 609] on input "5877" at bounding box center [1052, 608] width 209 height 29
type input "5"
type input "5997"
click at [1041, 670] on button "Add Payment" at bounding box center [1052, 671] width 209 height 29
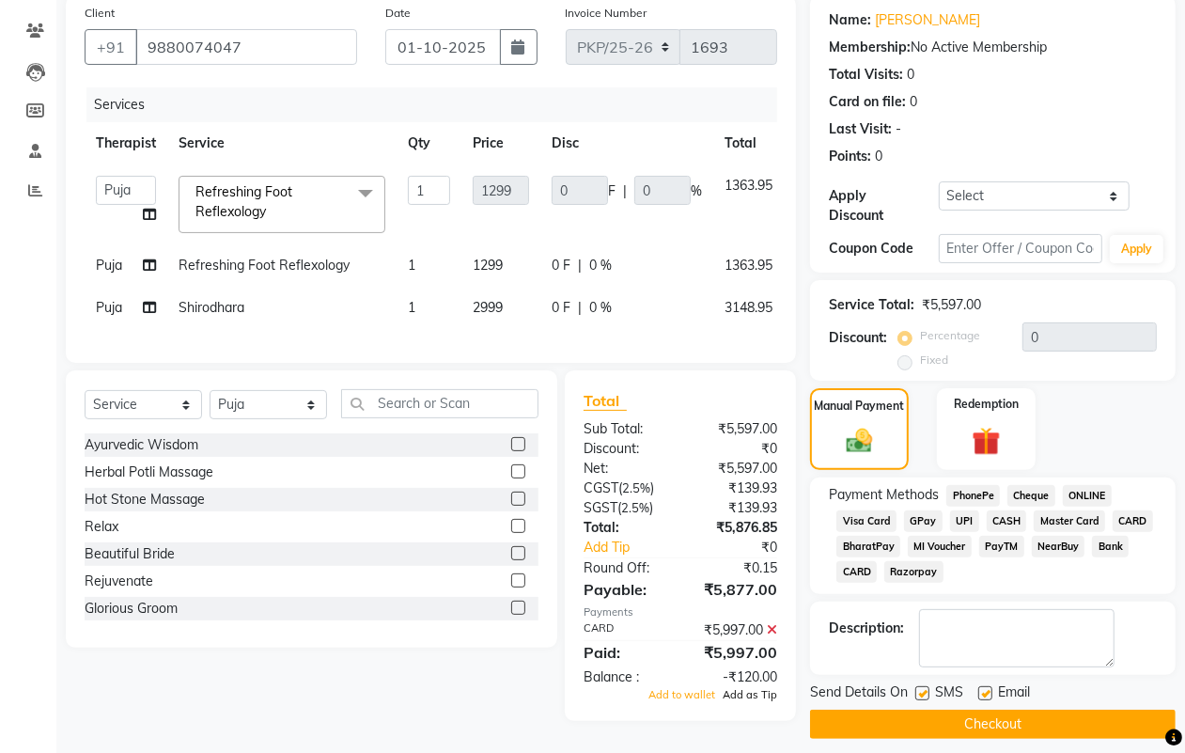
click at [747, 701] on span "Add as Tip" at bounding box center [750, 694] width 55 height 13
click at [988, 721] on button "Checkout" at bounding box center [993, 724] width 366 height 29
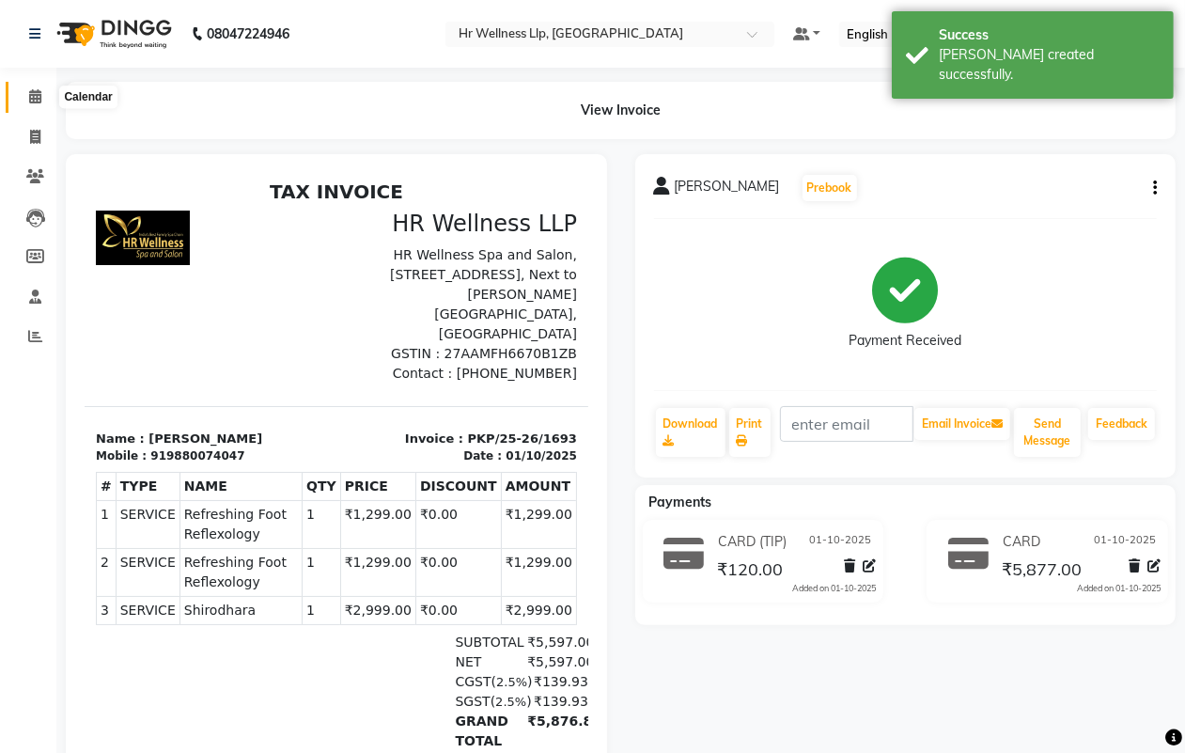
click at [34, 97] on icon at bounding box center [35, 96] width 12 height 14
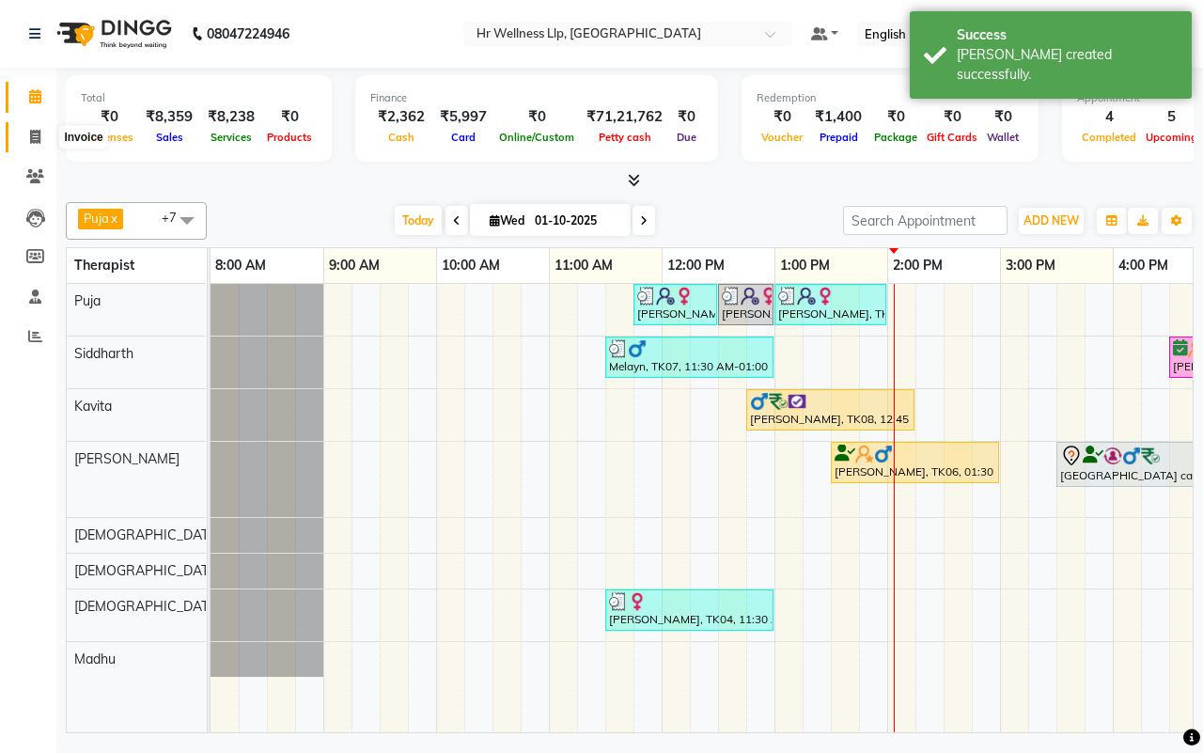
click at [33, 139] on icon at bounding box center [35, 137] width 10 height 14
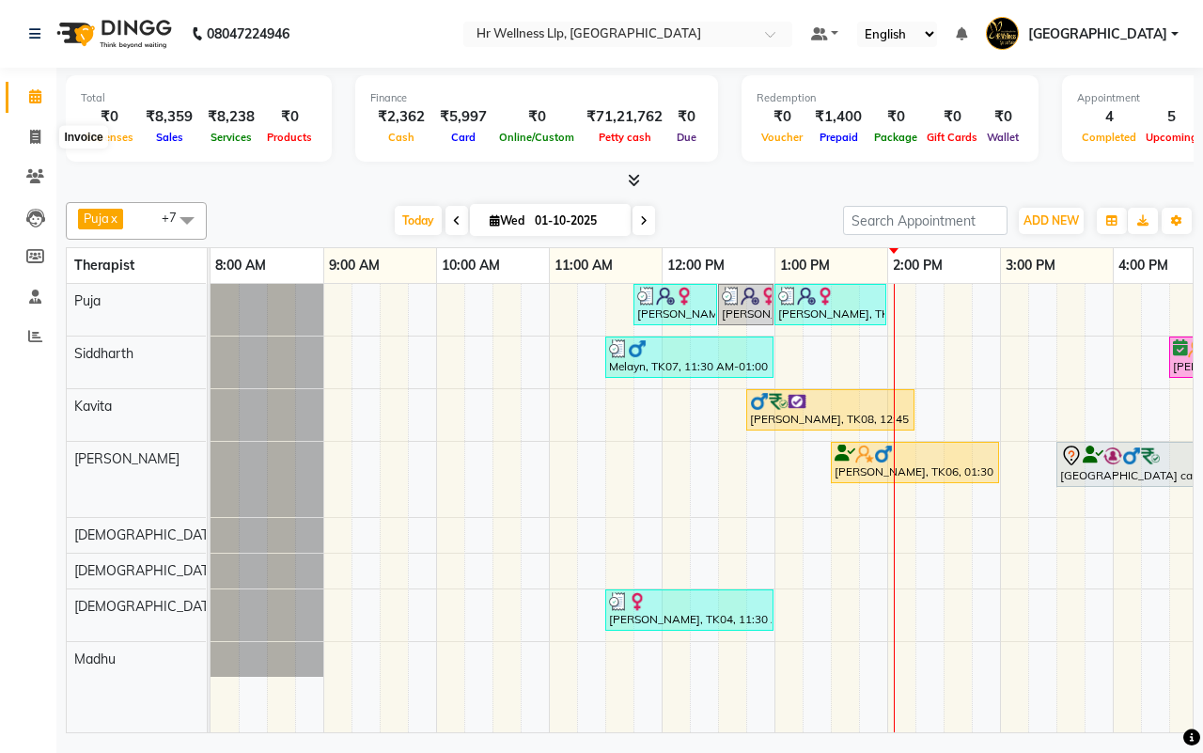
select select "service"
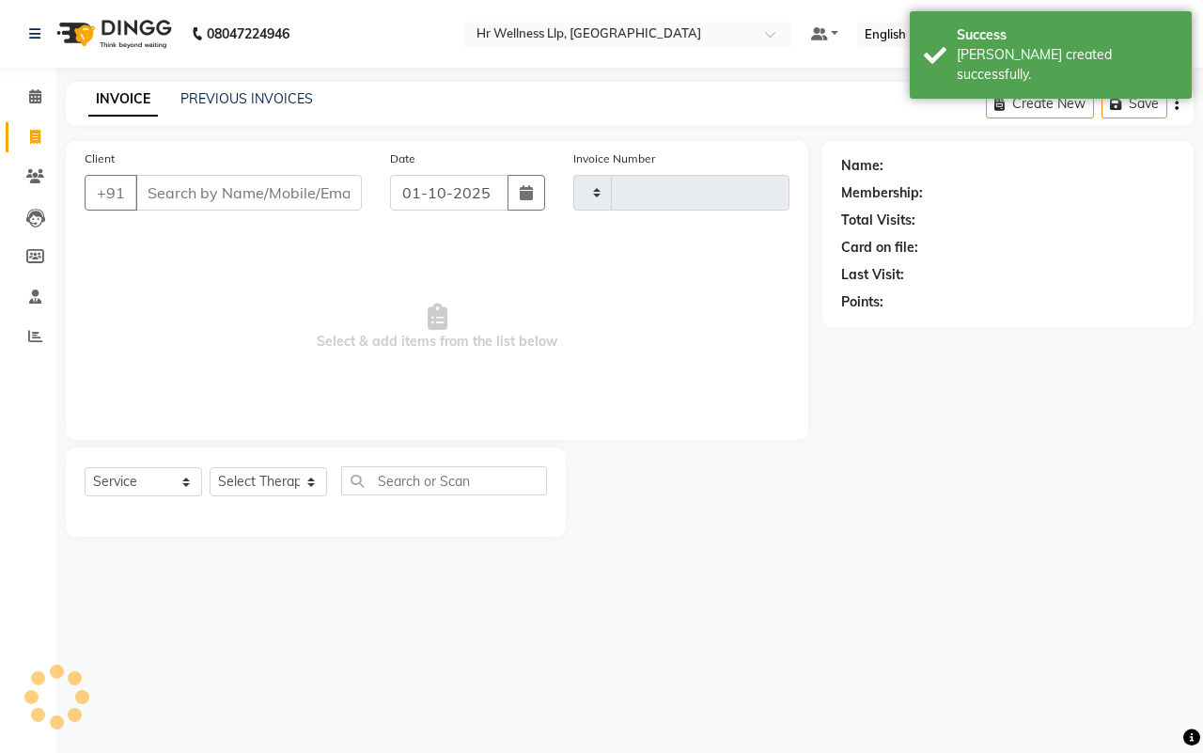
type input "1694"
select select "4295"
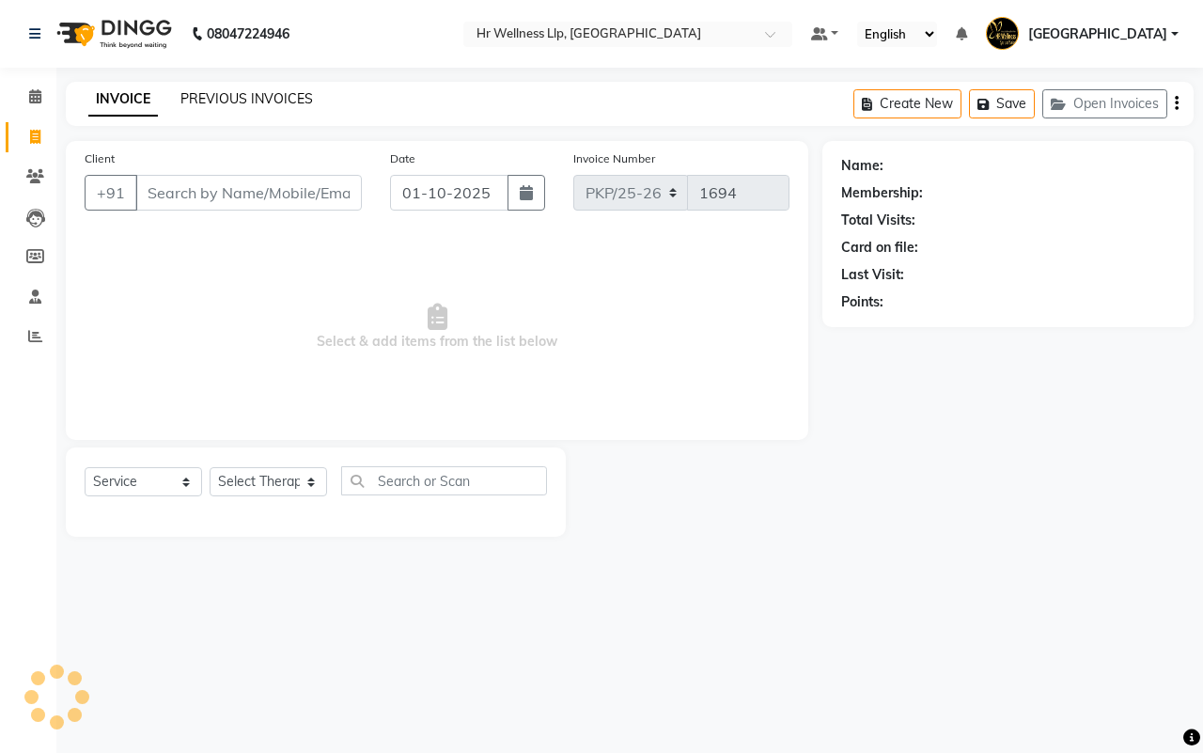
click at [243, 103] on link "PREVIOUS INVOICES" at bounding box center [246, 98] width 133 height 17
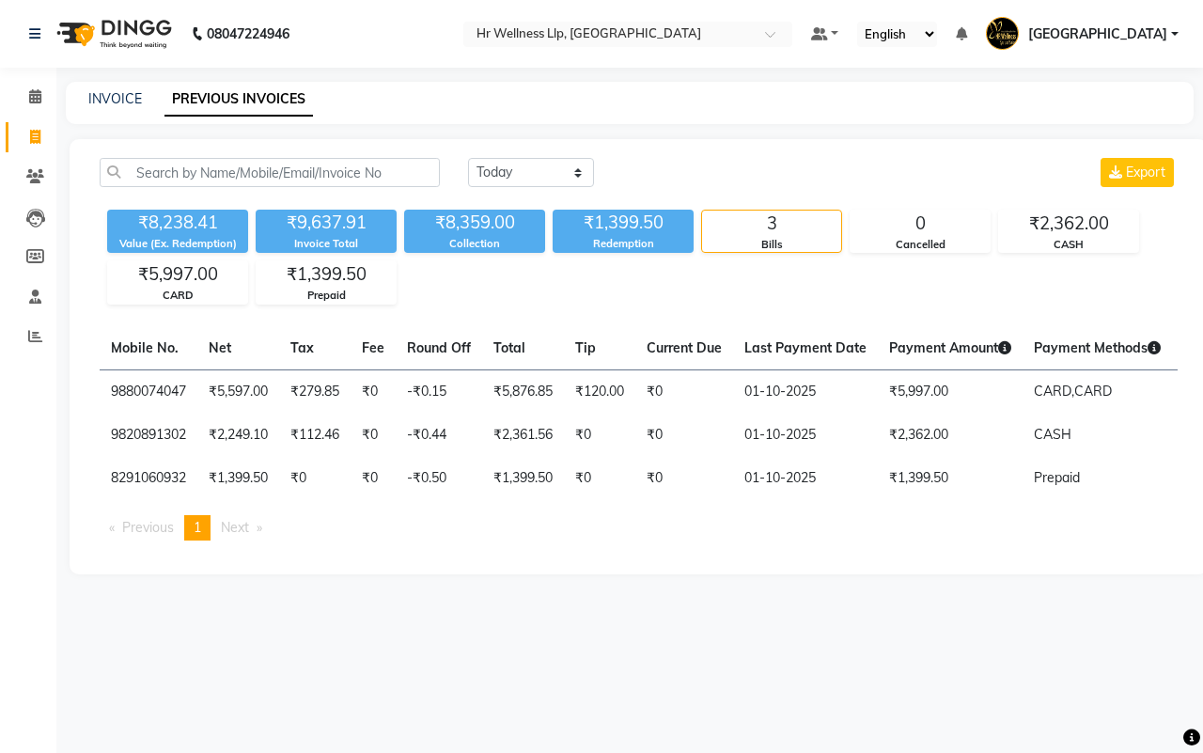
scroll to position [0, 498]
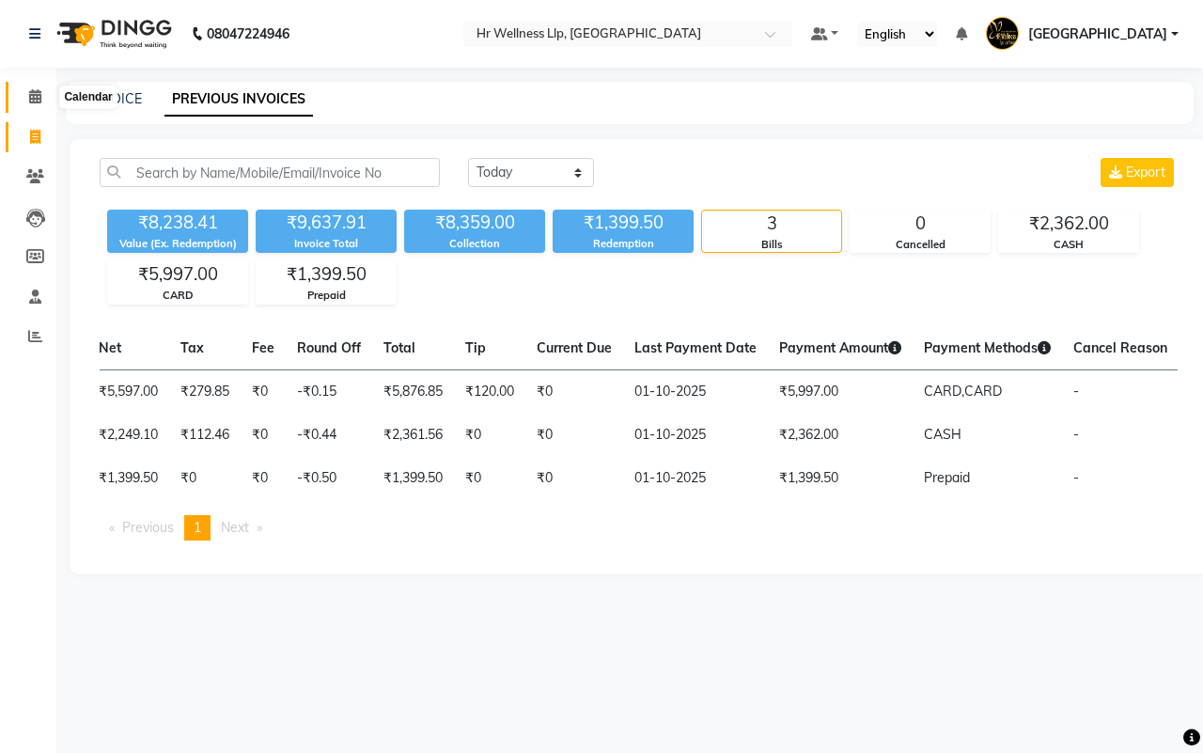
click at [35, 96] on icon at bounding box center [35, 96] width 12 height 14
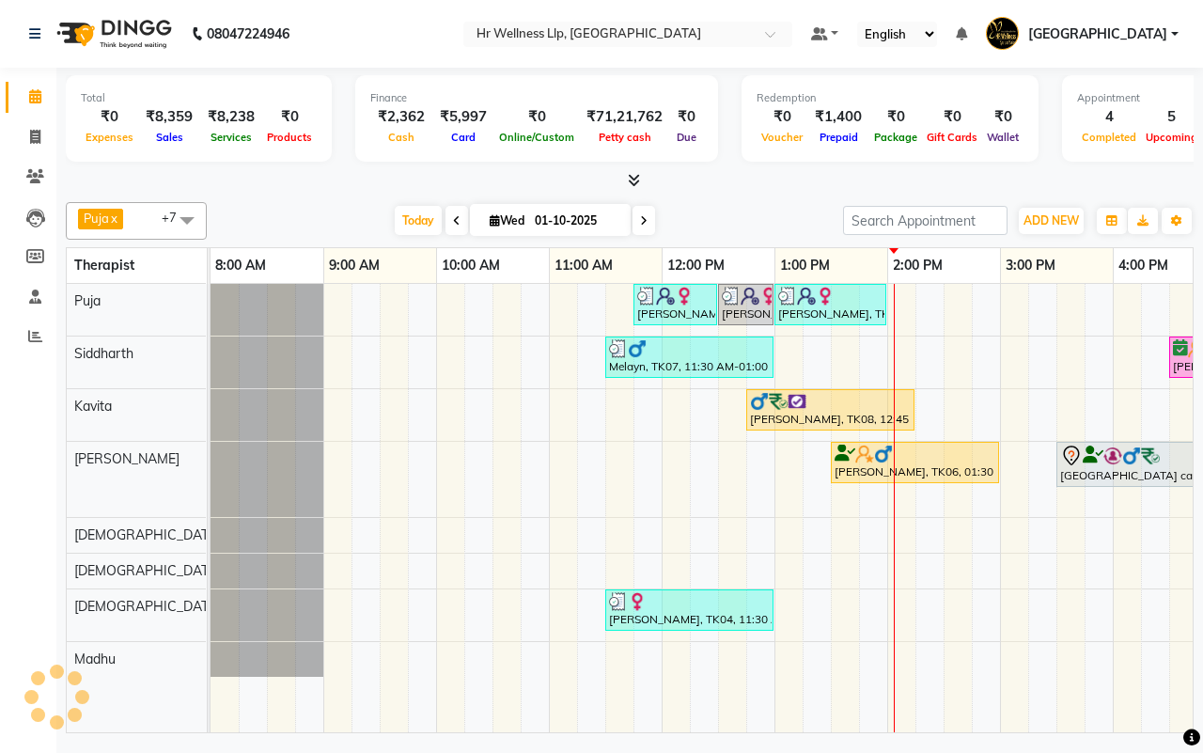
click at [726, 221] on div "[DATE] [DATE]" at bounding box center [525, 221] width 618 height 28
click at [738, 219] on div "[DATE] [DATE]" at bounding box center [525, 221] width 618 height 28
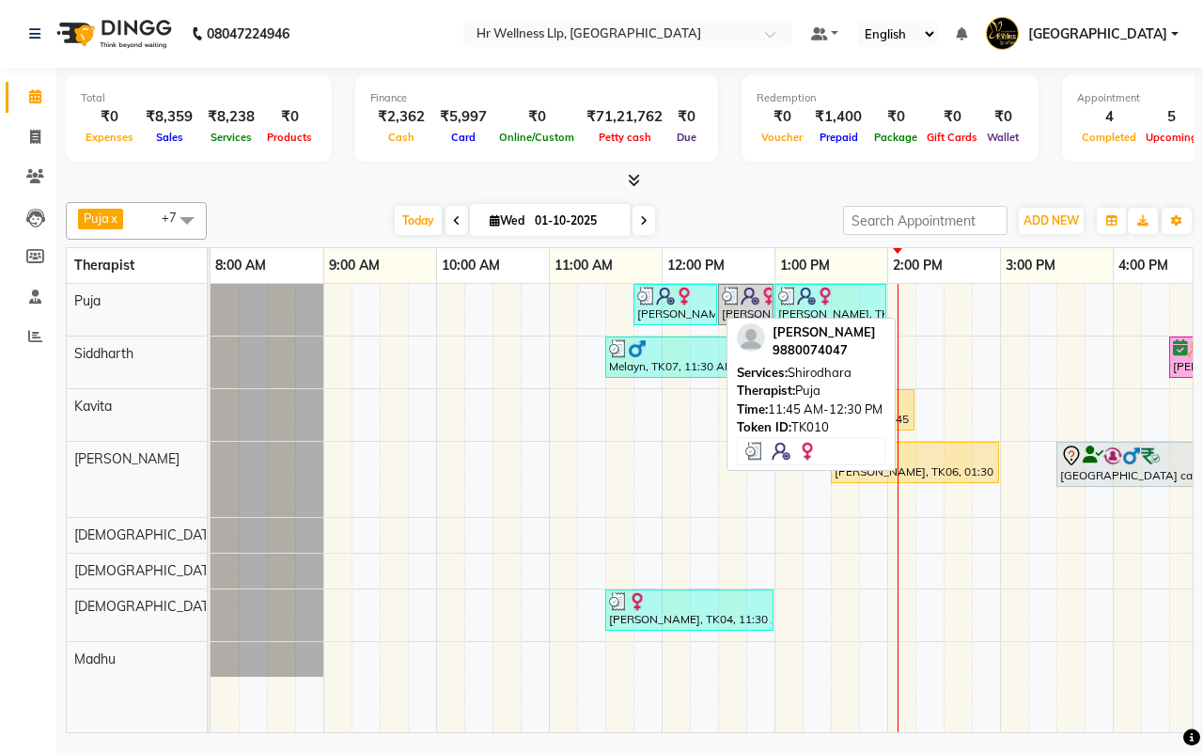
click at [683, 316] on div "[PERSON_NAME], TK10, 11:45 AM-12:30 PM, [GEOGRAPHIC_DATA]" at bounding box center [675, 305] width 80 height 36
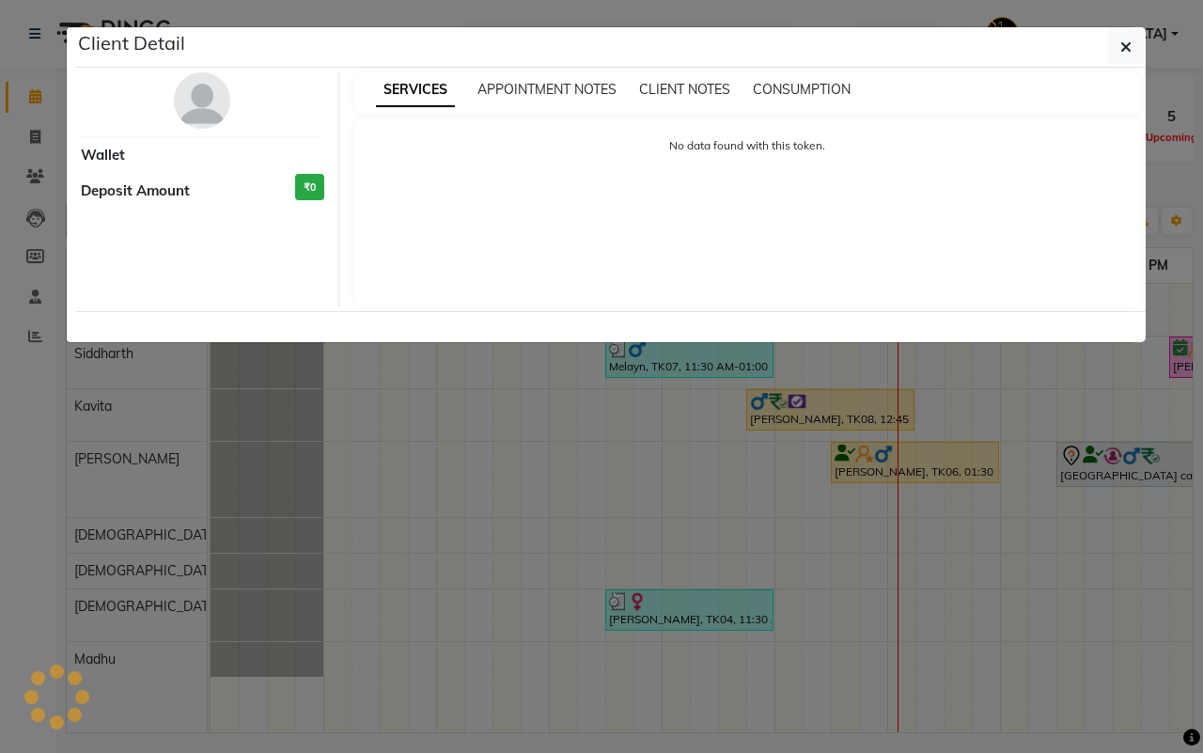
select select "3"
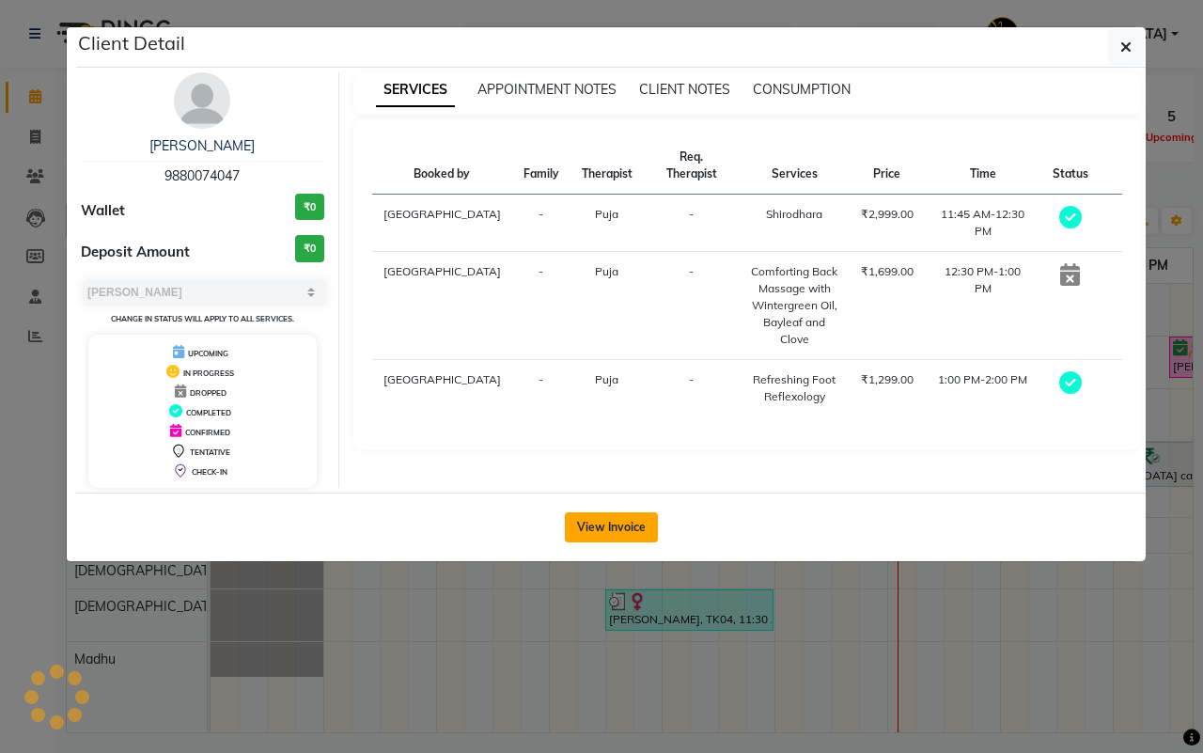
click at [603, 526] on button "View Invoice" at bounding box center [611, 527] width 93 height 30
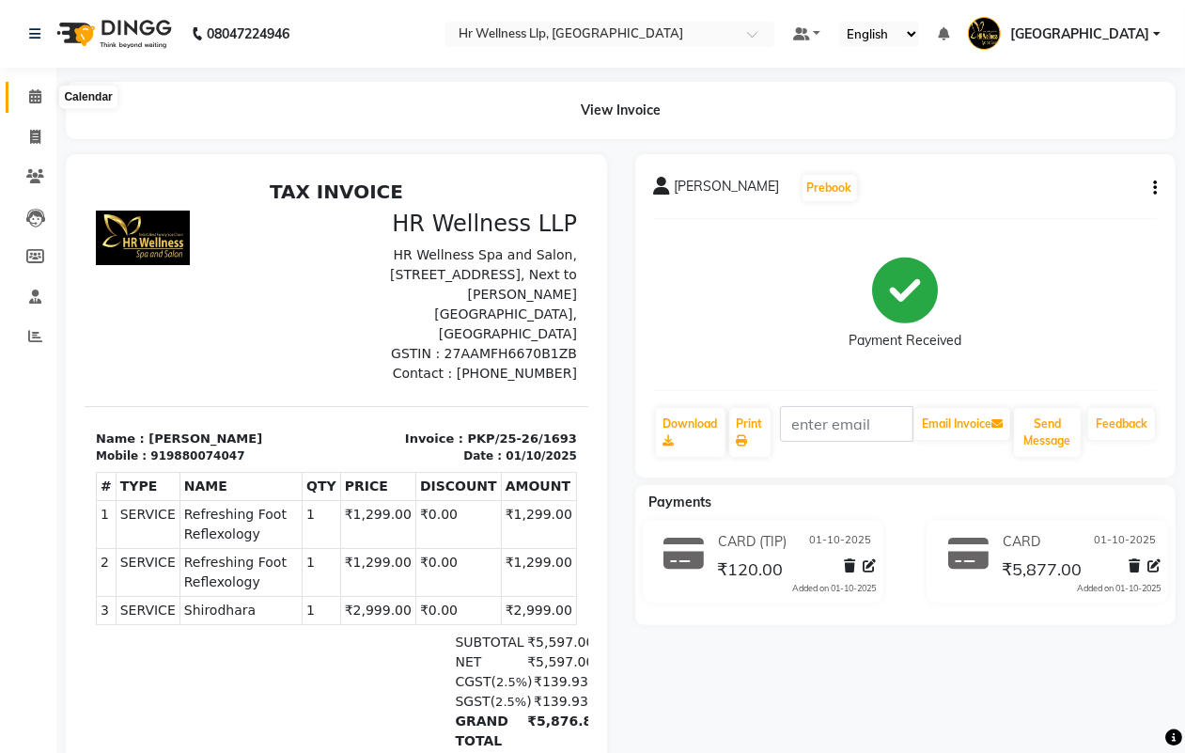
click at [31, 97] on icon at bounding box center [35, 96] width 12 height 14
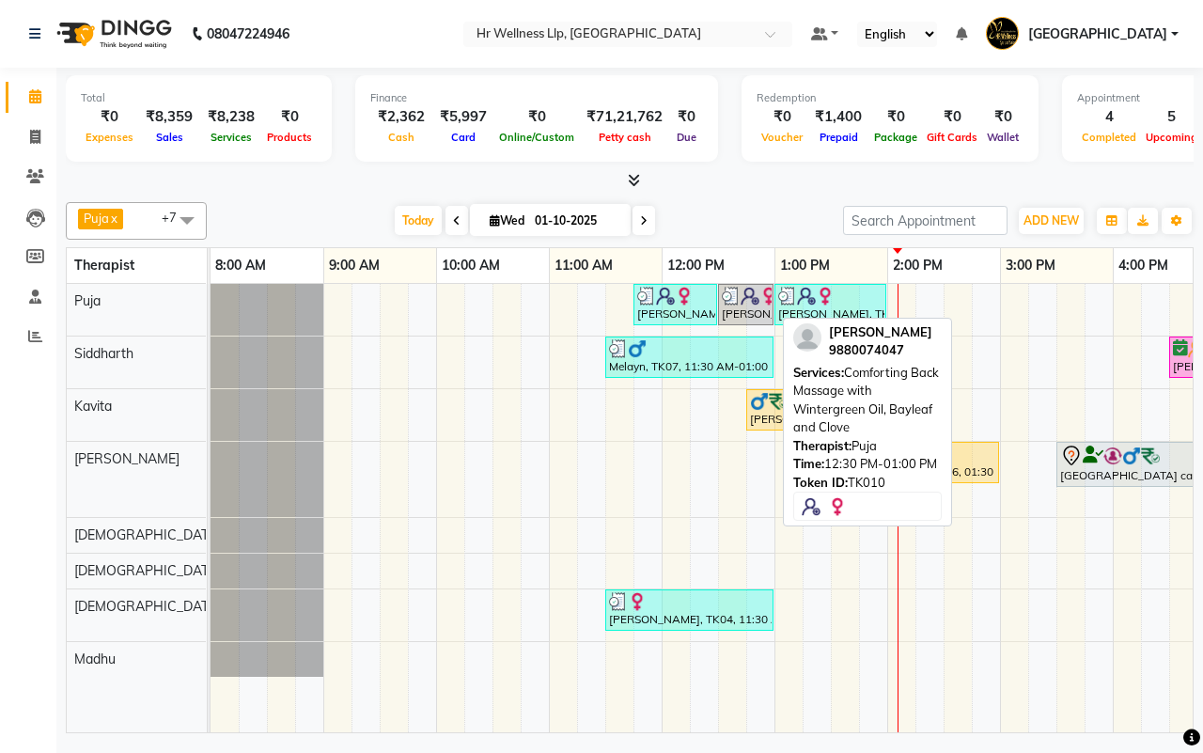
click at [738, 312] on div "[PERSON_NAME], TK10, 12:30 PM-01:00 PM, Comforting Back Massage with Wintergree…" at bounding box center [746, 305] width 52 height 36
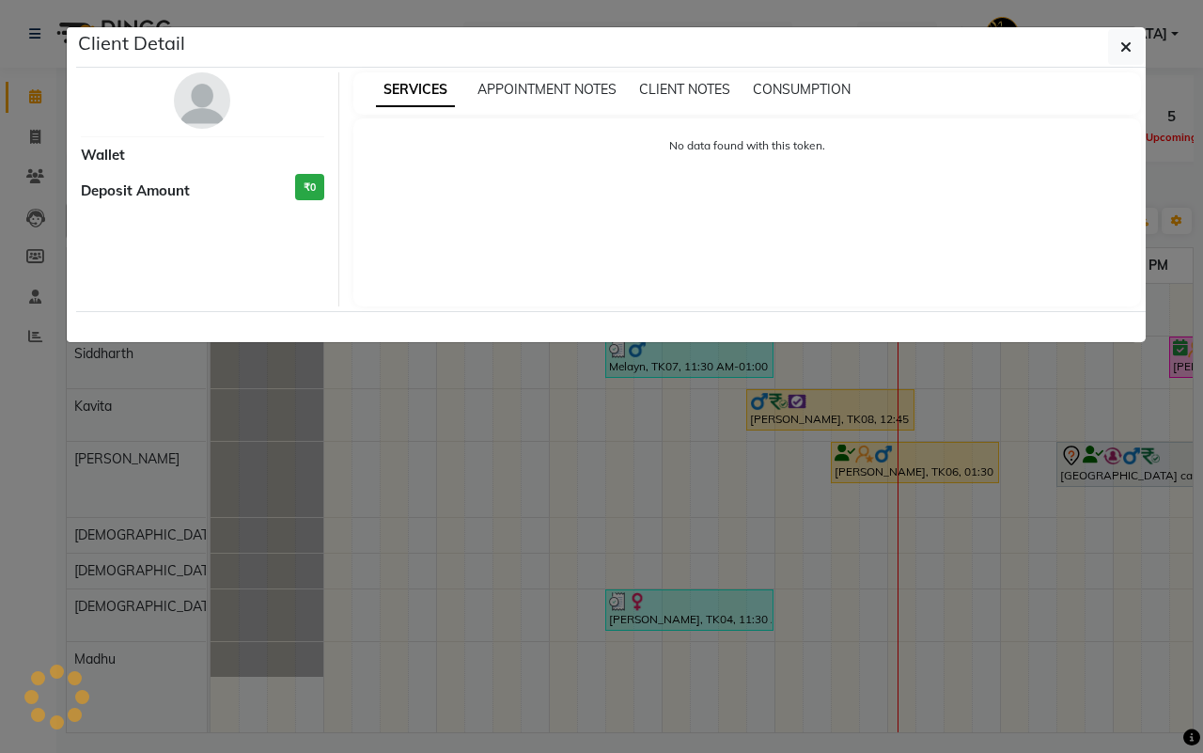
select select "3"
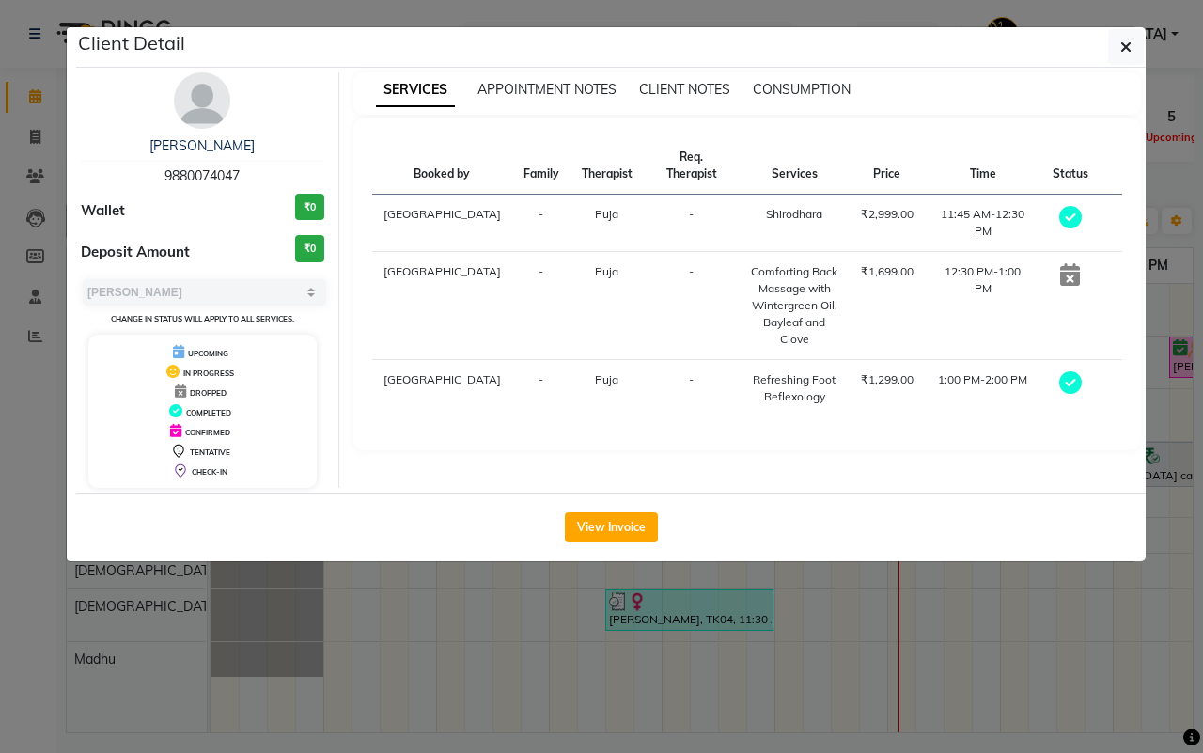
click at [1065, 263] on icon at bounding box center [1070, 274] width 20 height 23
click at [609, 531] on button "View Invoice" at bounding box center [611, 527] width 93 height 30
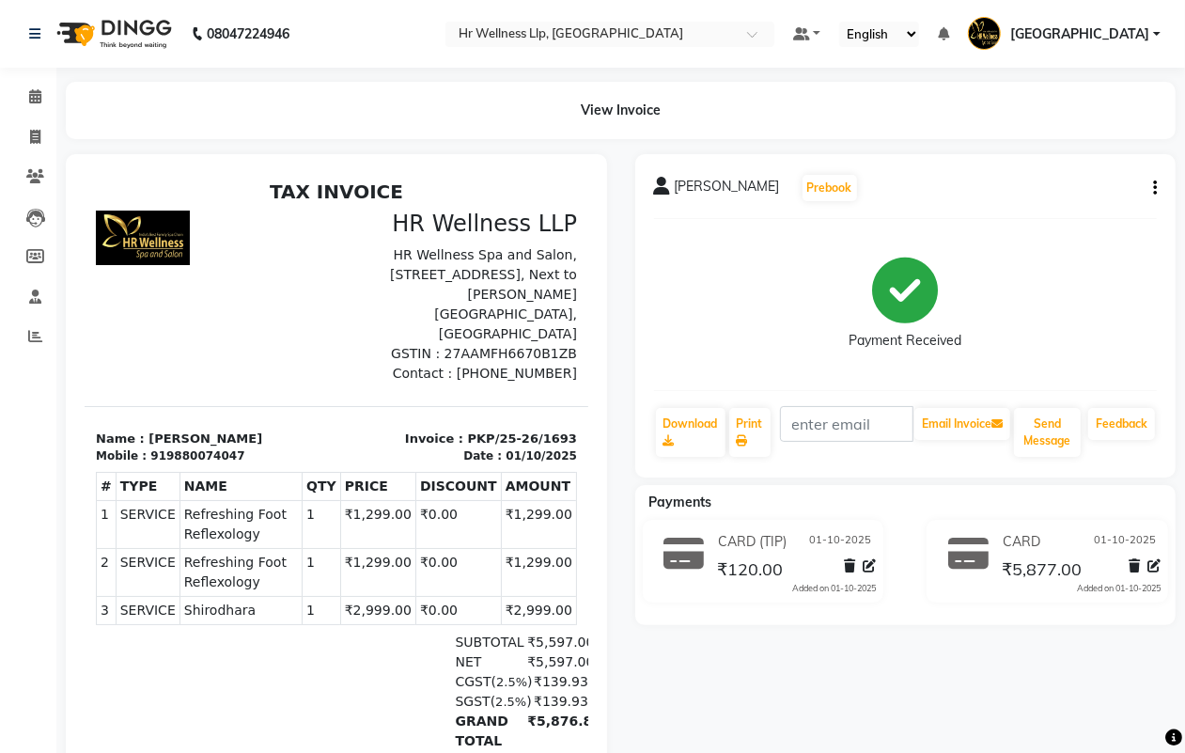
click at [1148, 185] on button "button" at bounding box center [1151, 189] width 11 height 20
click at [1030, 226] on div "Edit Invoice" at bounding box center [1061, 222] width 129 height 23
select select "service"
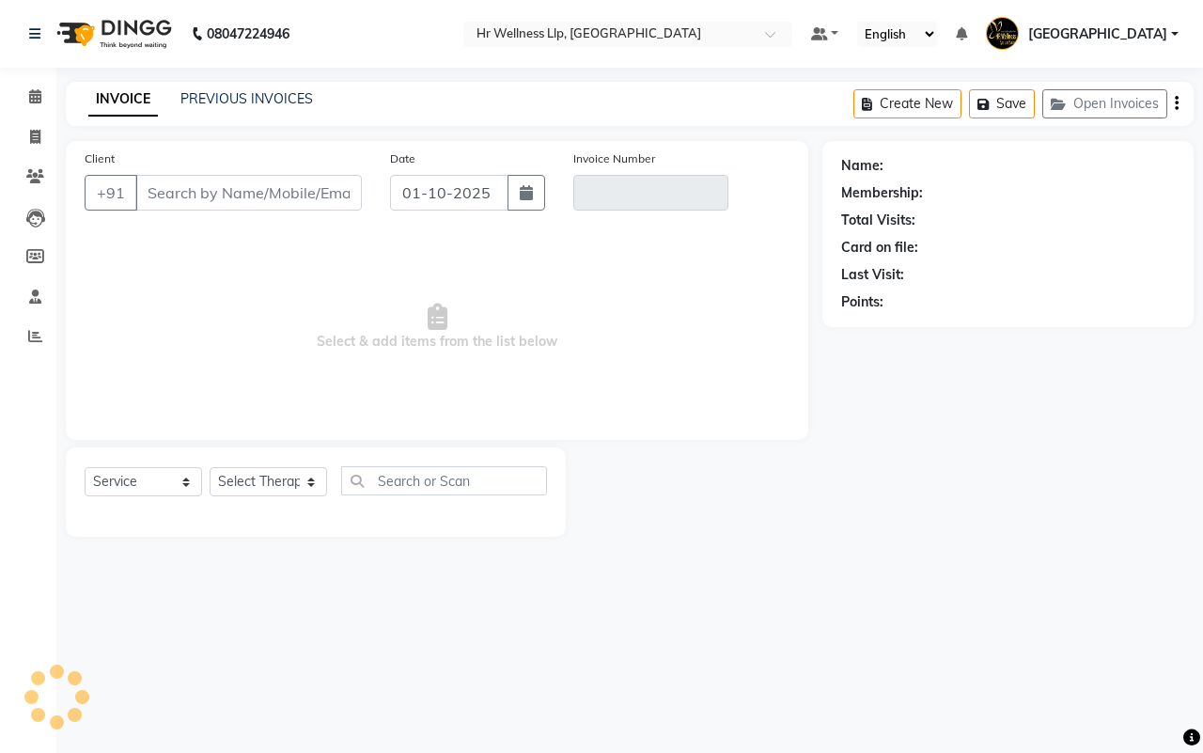
type input "9880074047"
type input "PKP/25-26/1693"
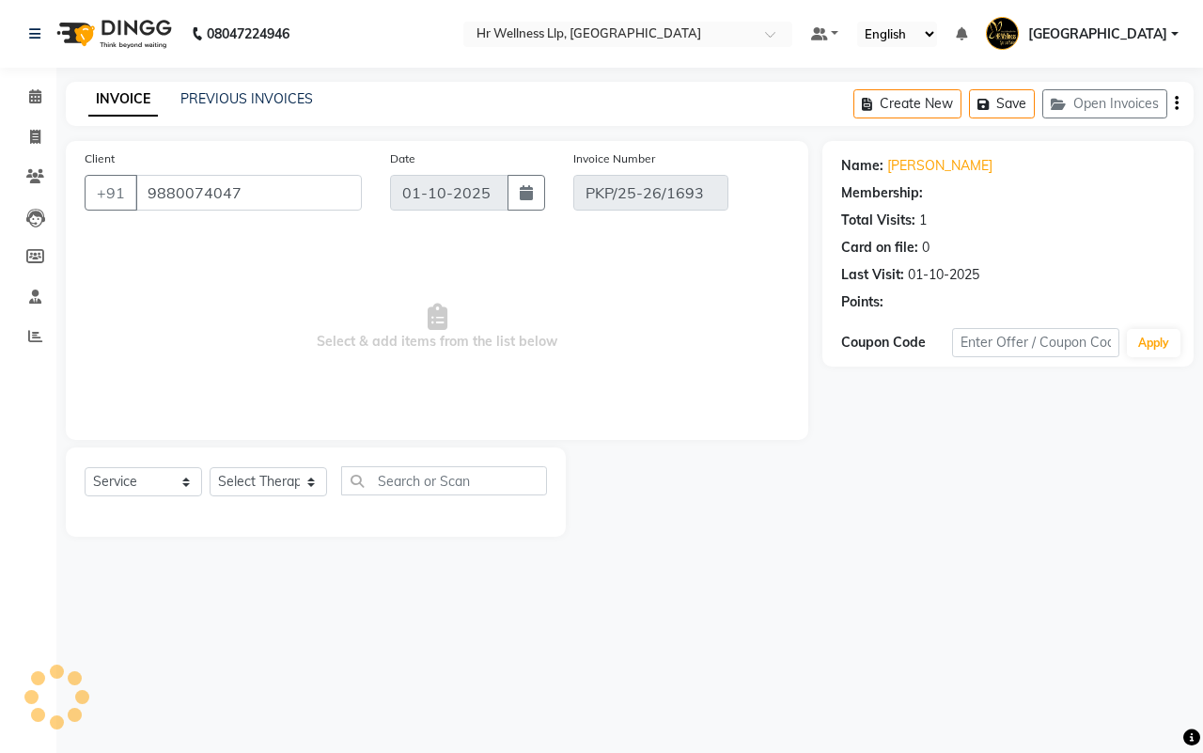
select select "select"
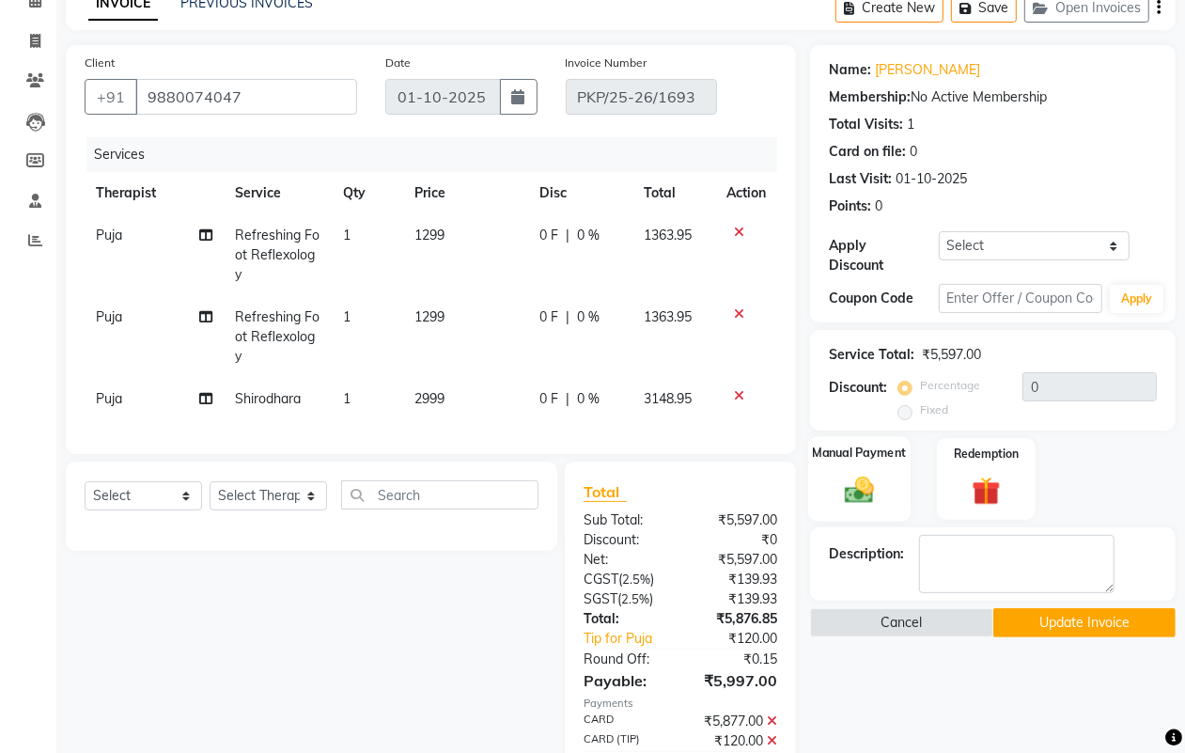
scroll to position [204, 0]
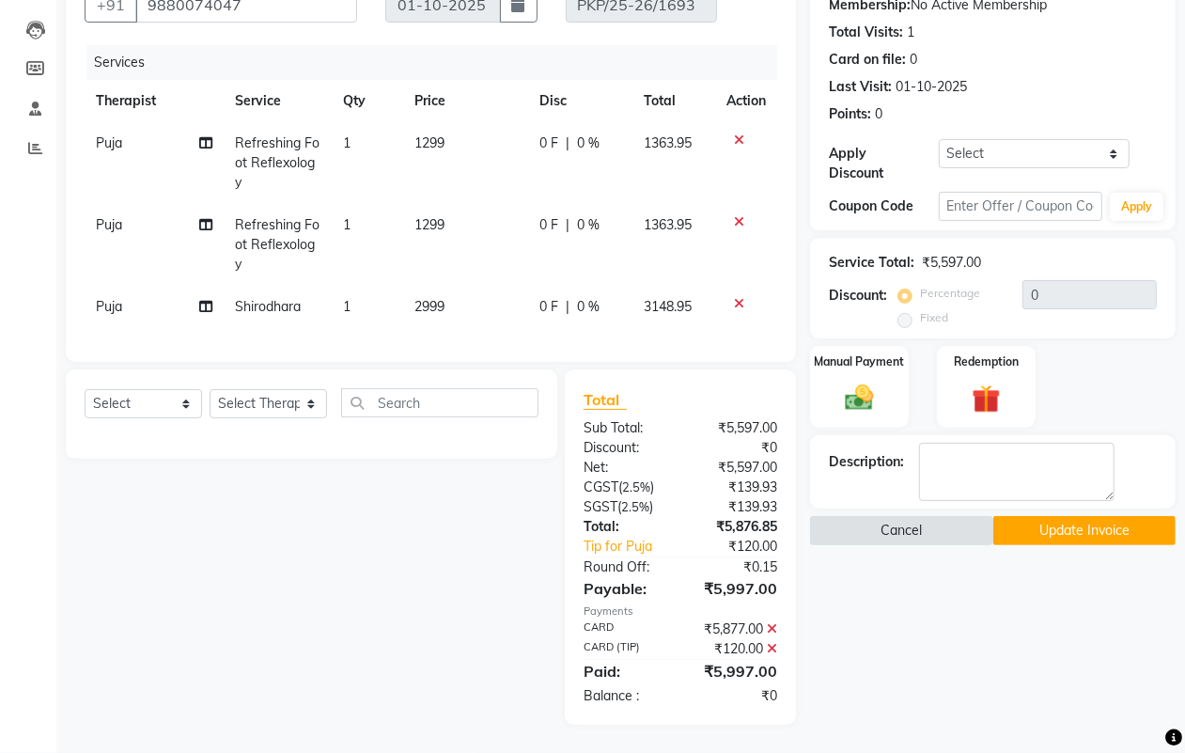
click at [882, 516] on button "Cancel" at bounding box center [901, 530] width 182 height 29
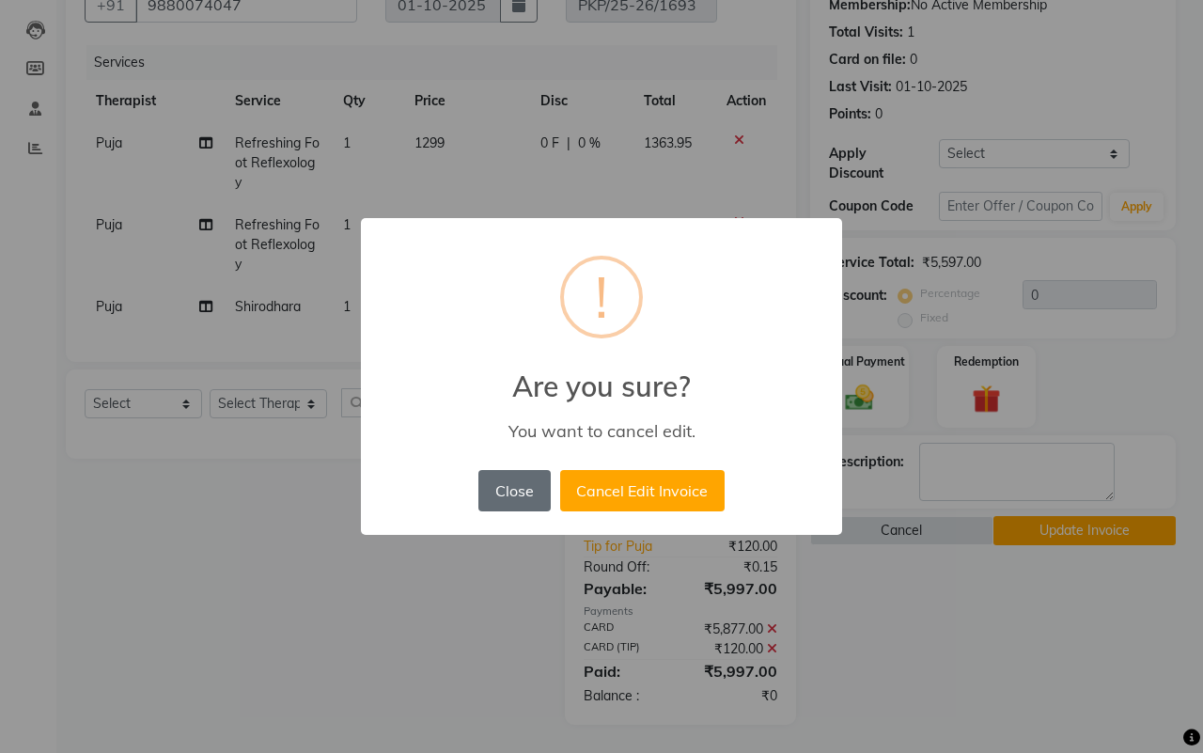
click at [508, 486] on button "Close" at bounding box center [513, 490] width 71 height 41
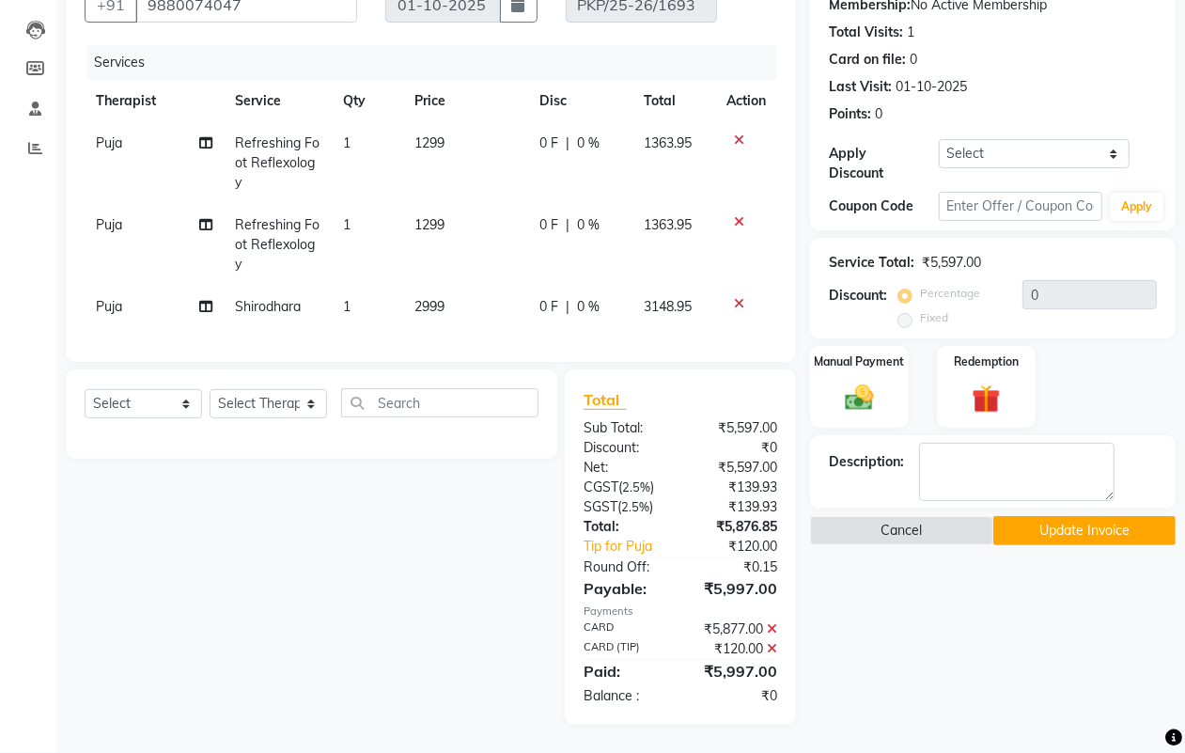
click at [1068, 516] on button "Update Invoice" at bounding box center [1085, 530] width 182 height 29
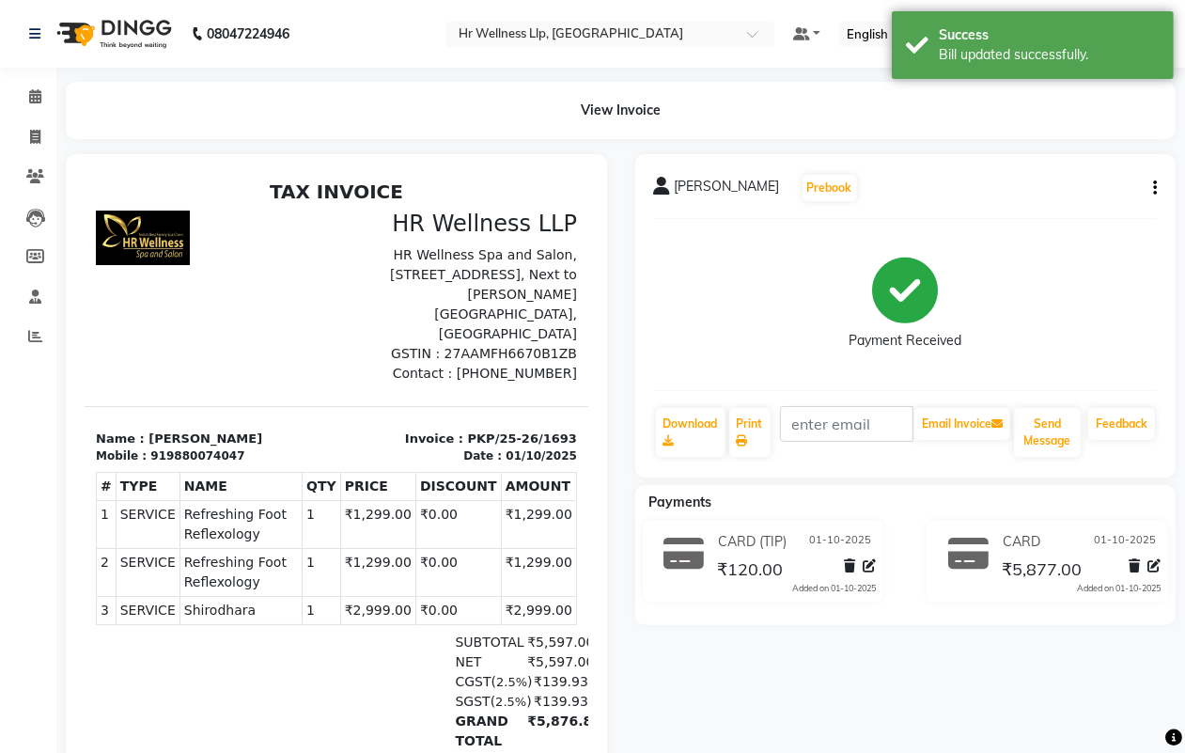
click at [1153, 188] on icon "button" at bounding box center [1155, 188] width 4 height 1
click at [1031, 224] on div "Edit Invoice" at bounding box center [1061, 222] width 129 height 23
select select "service"
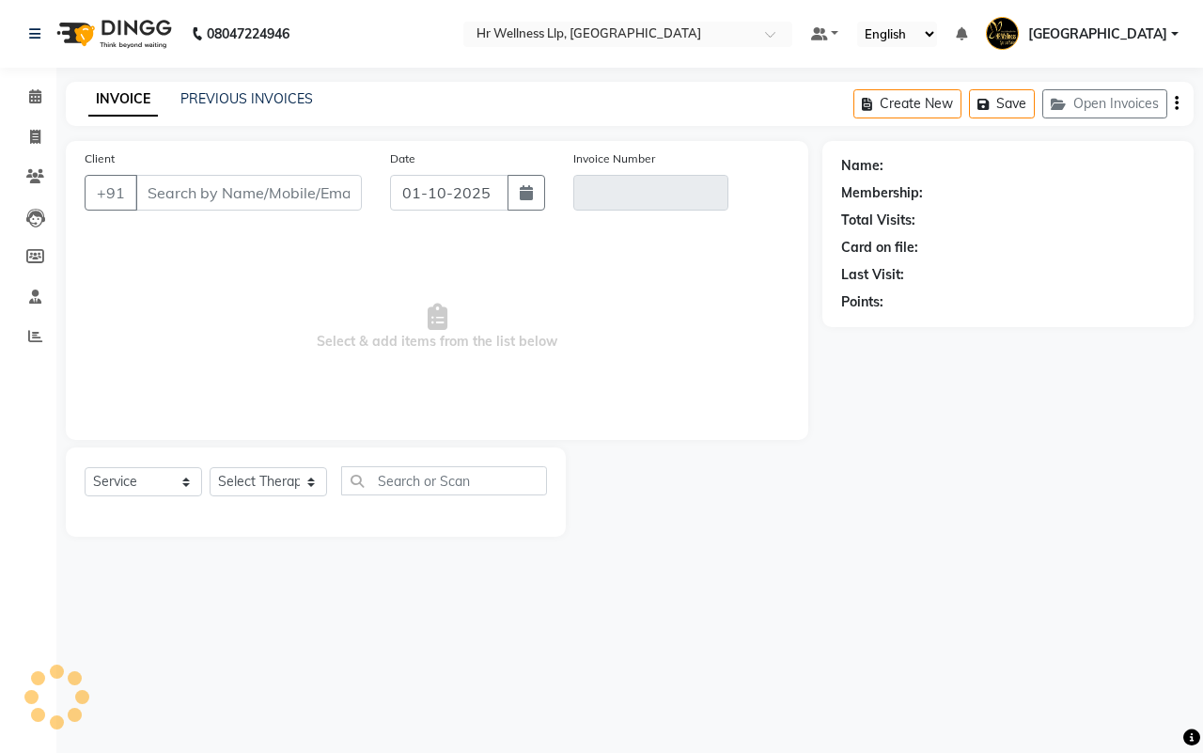
type input "9880074047"
type input "PKP/25-26/1693"
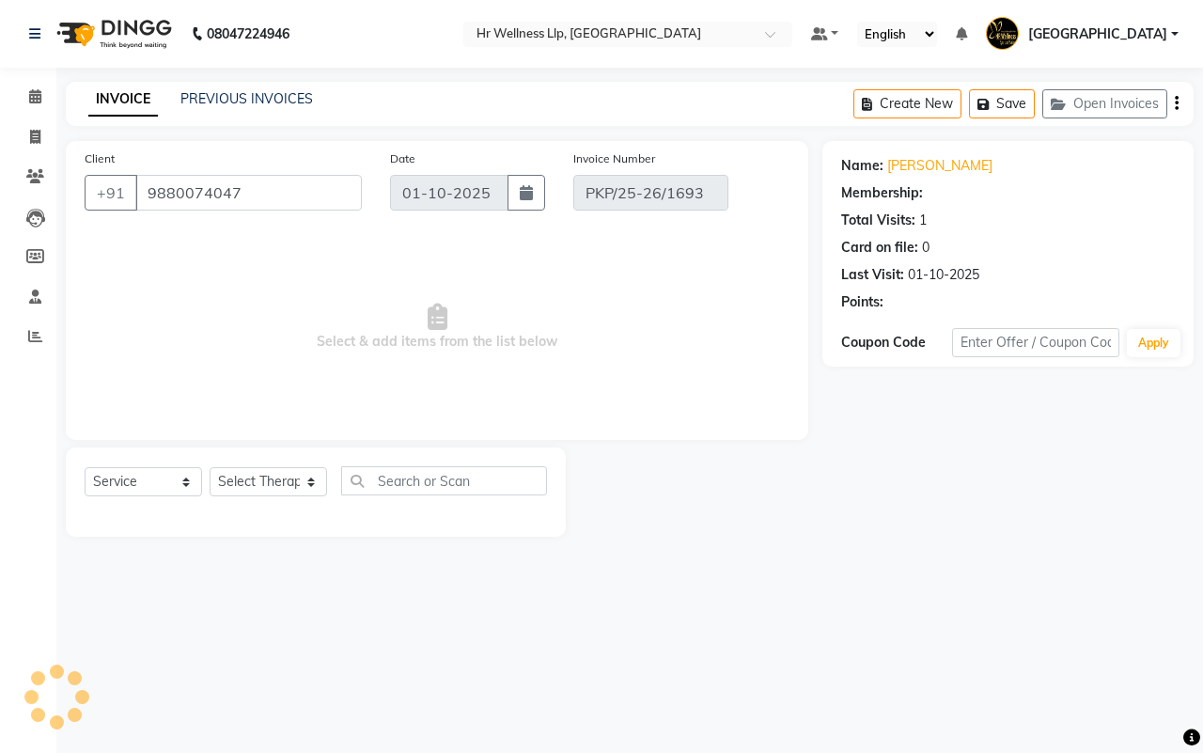
select select "select"
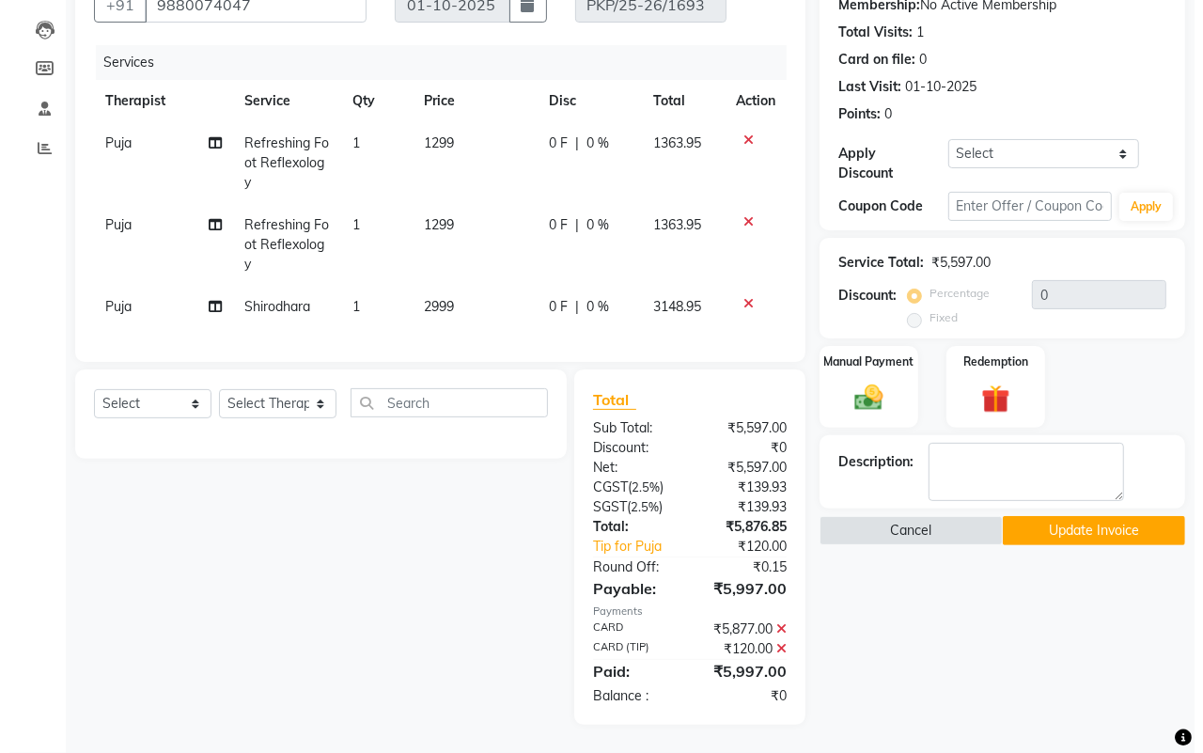
scroll to position [204, 0]
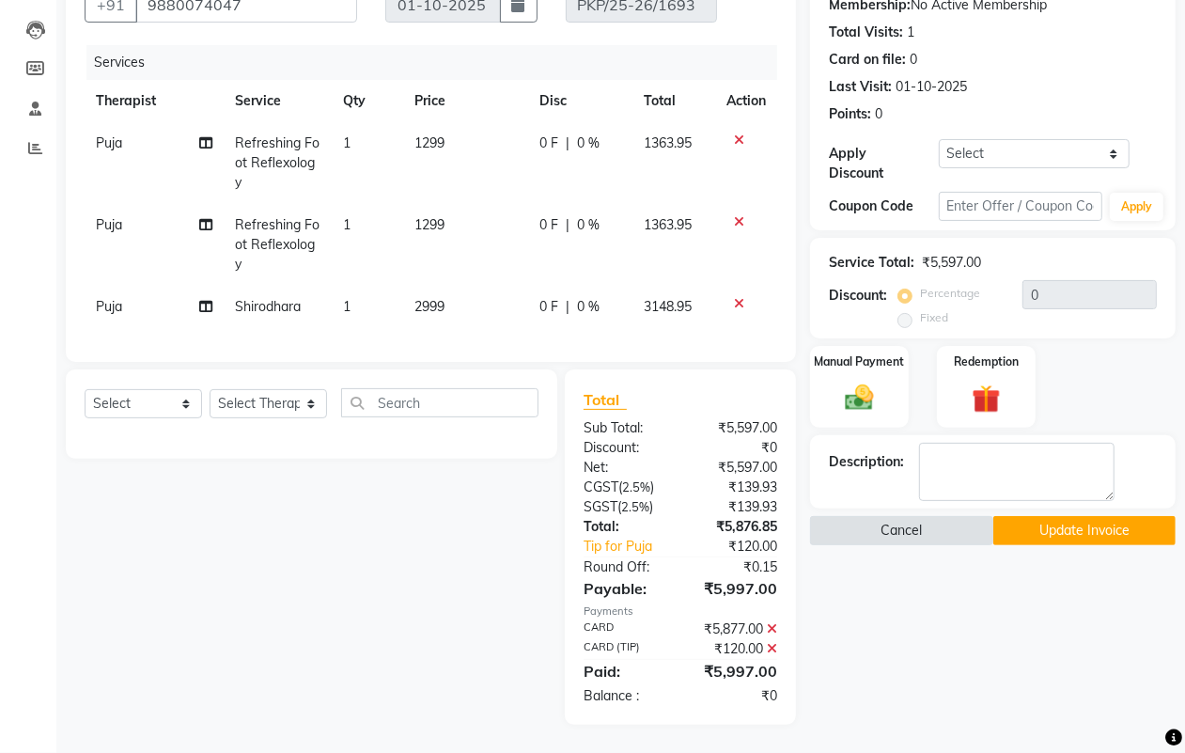
click at [923, 516] on button "Cancel" at bounding box center [901, 530] width 182 height 29
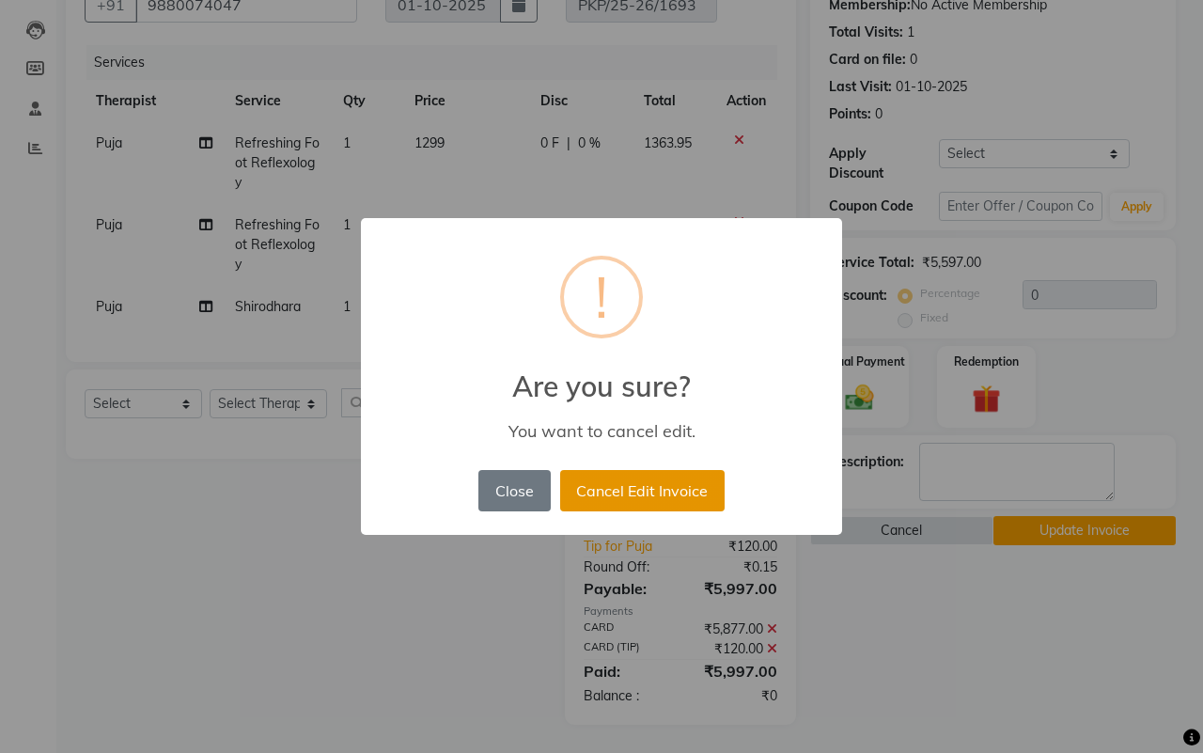
click at [632, 489] on button "Cancel Edit Invoice" at bounding box center [642, 490] width 164 height 41
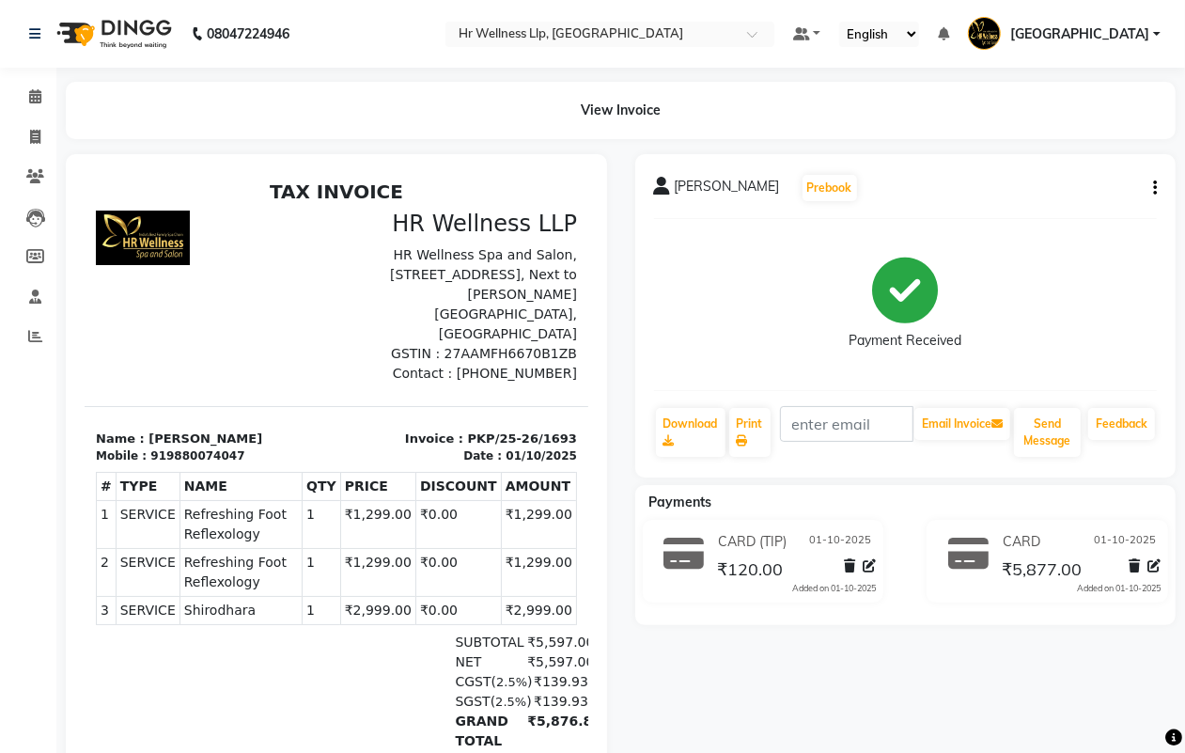
click at [1154, 188] on icon "button" at bounding box center [1155, 188] width 4 height 1
click at [1034, 226] on div "Edit Invoice" at bounding box center [1061, 222] width 129 height 23
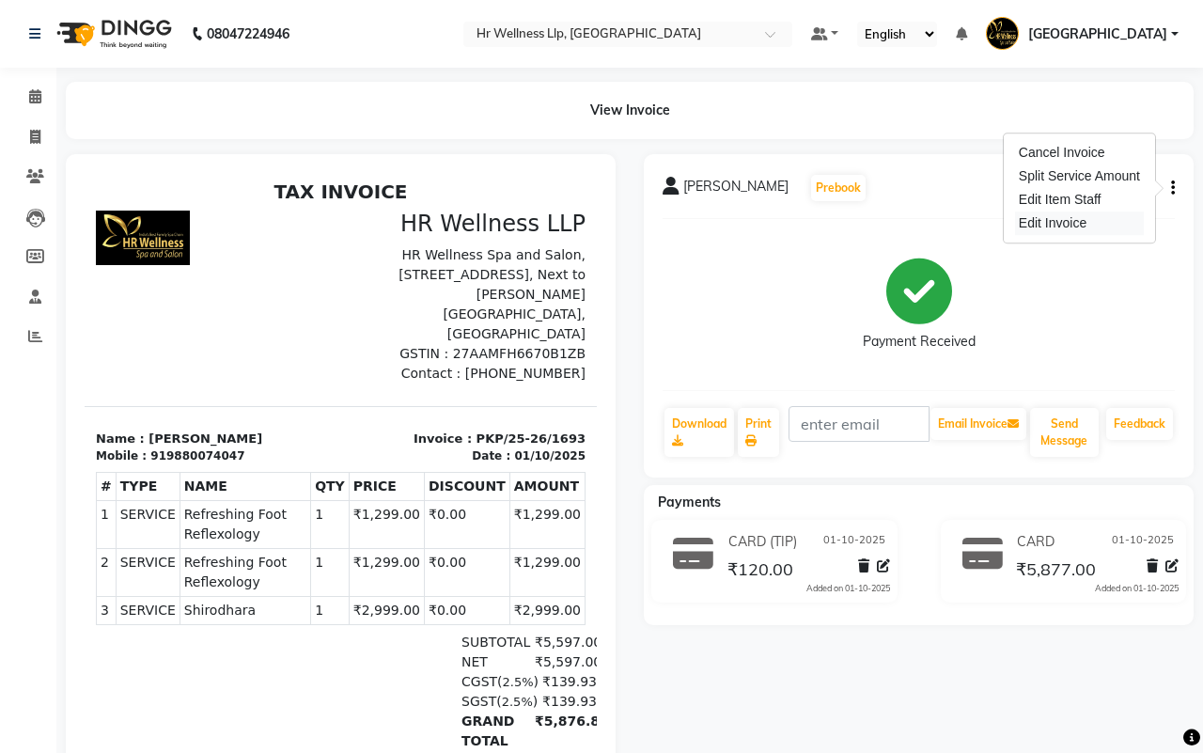
select select "service"
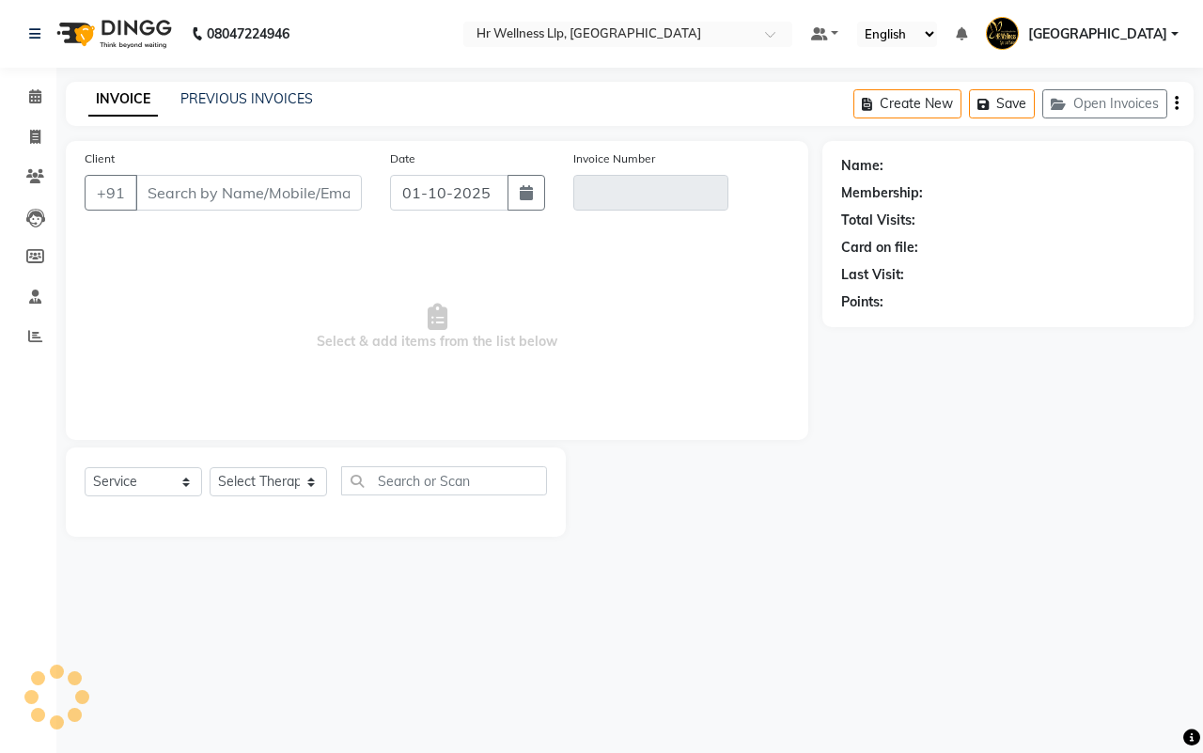
type input "9880074047"
type input "PKP/25-26/1693"
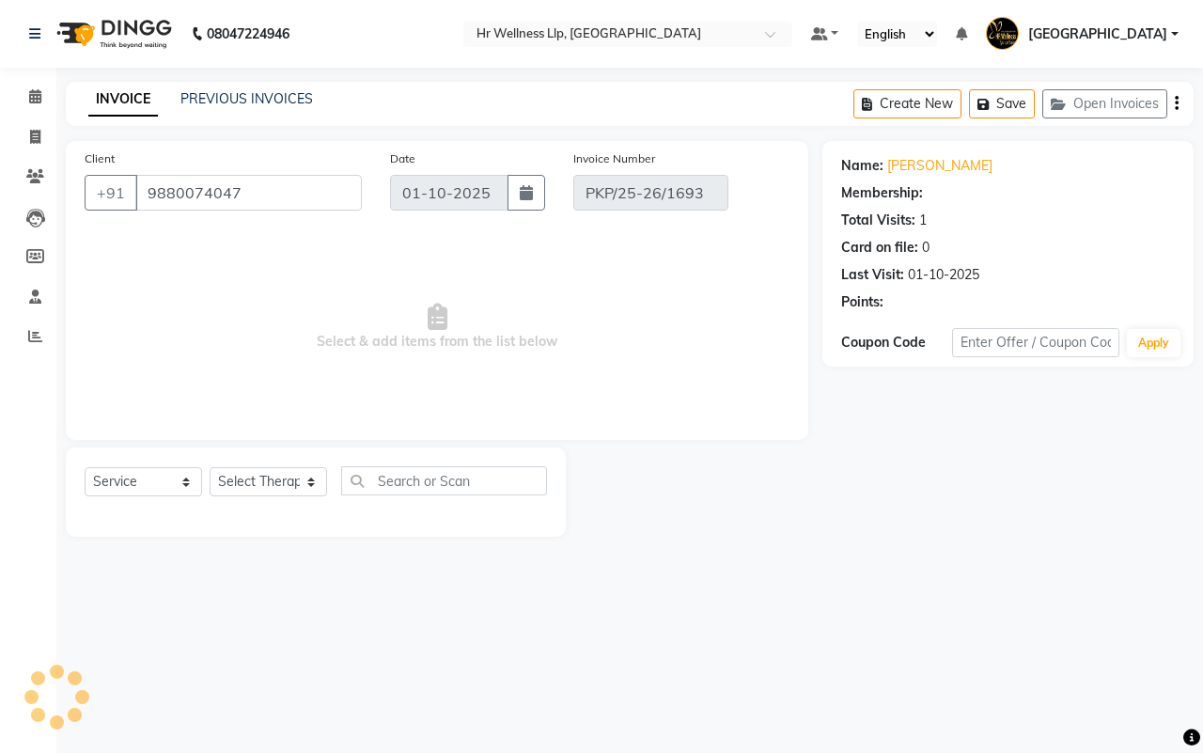
select select "select"
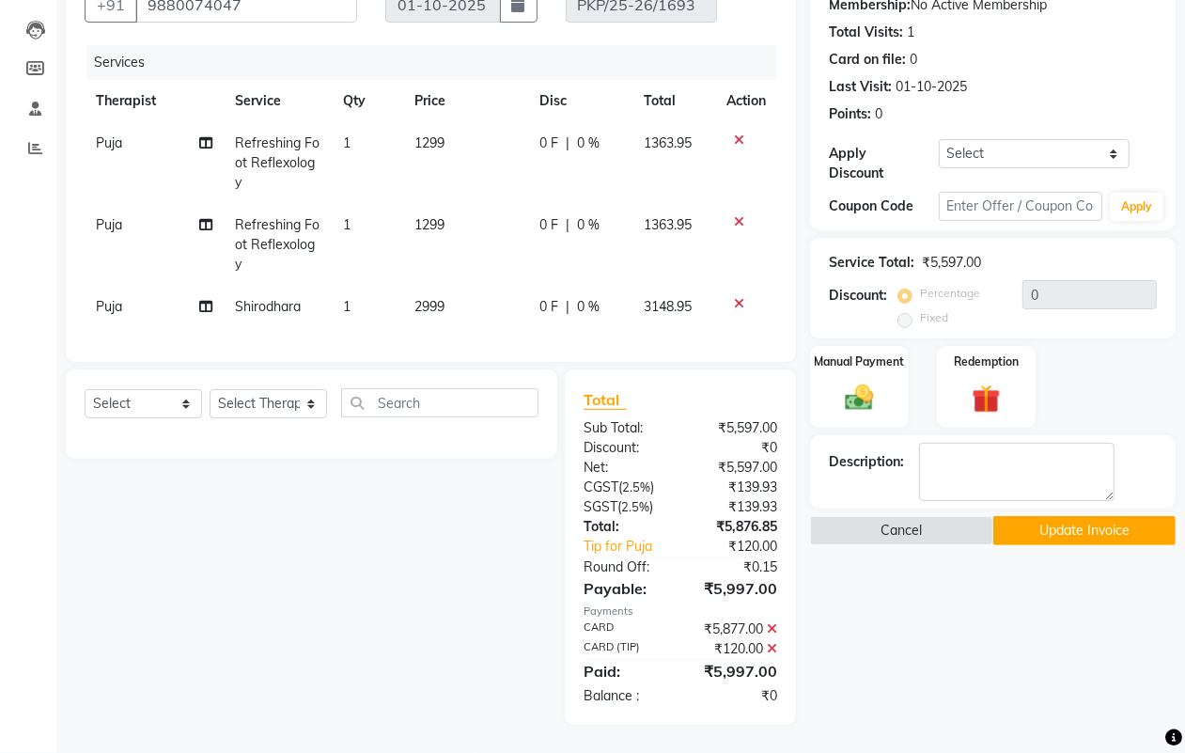
scroll to position [204, 0]
click at [1060, 516] on button "Update Invoice" at bounding box center [1085, 530] width 182 height 29
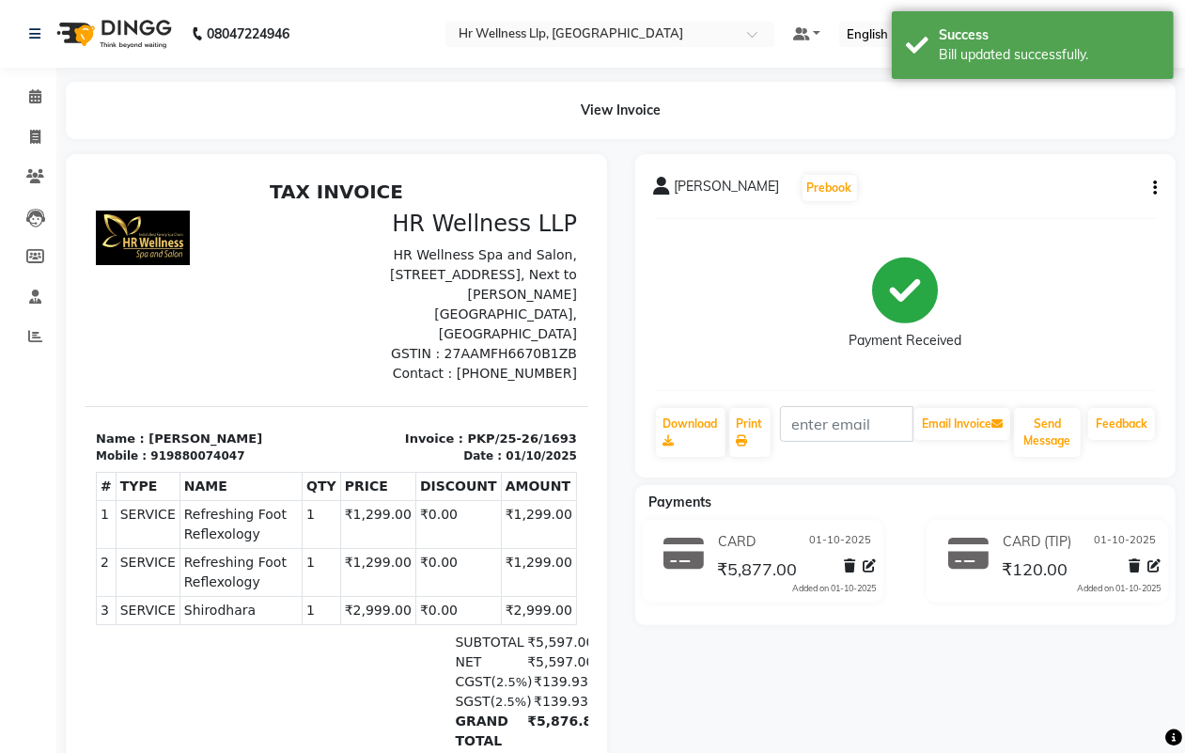
click at [1151, 190] on button "button" at bounding box center [1151, 189] width 11 height 20
click at [1053, 218] on div "Edit Invoice" at bounding box center [1061, 222] width 129 height 23
select select "service"
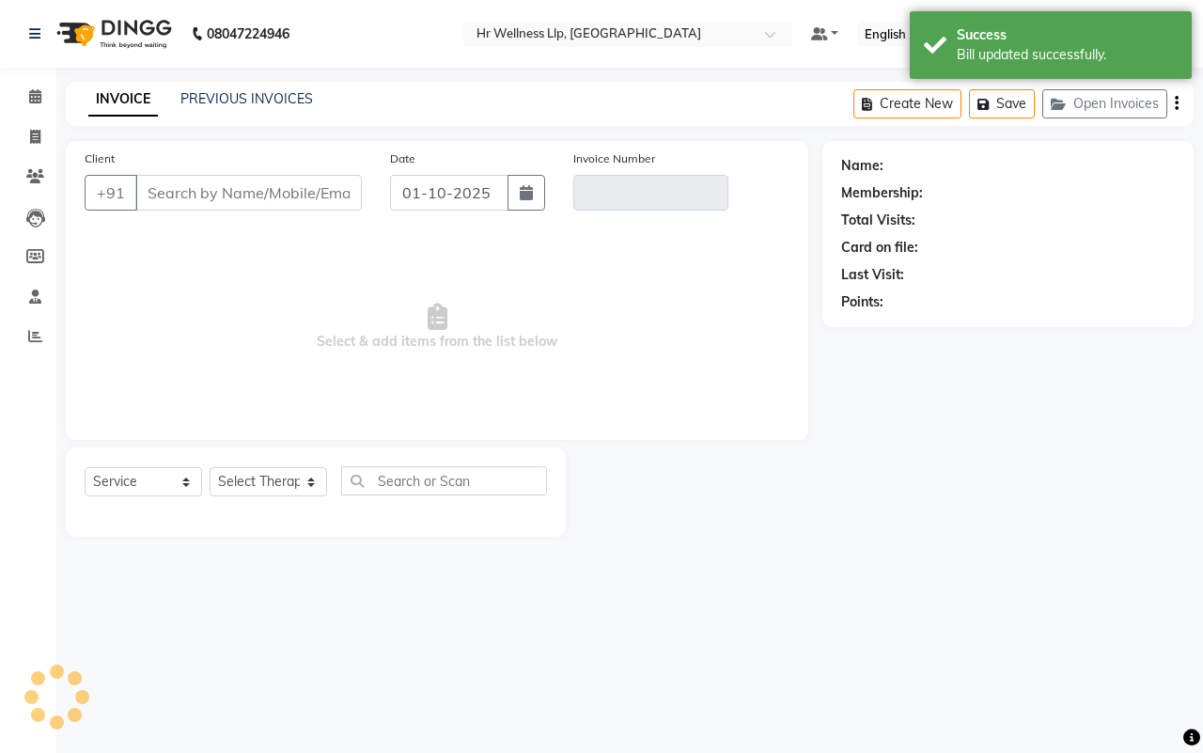
type input "9880074047"
type input "PKP/25-26/1693"
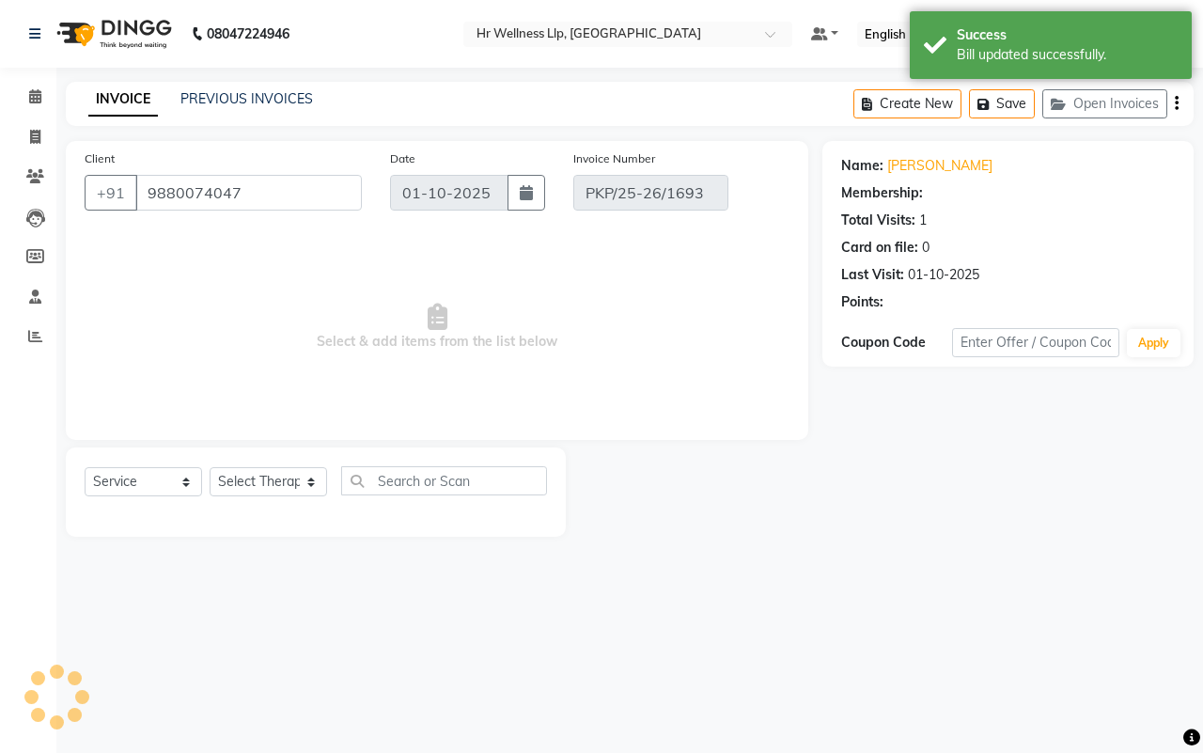
select select "select"
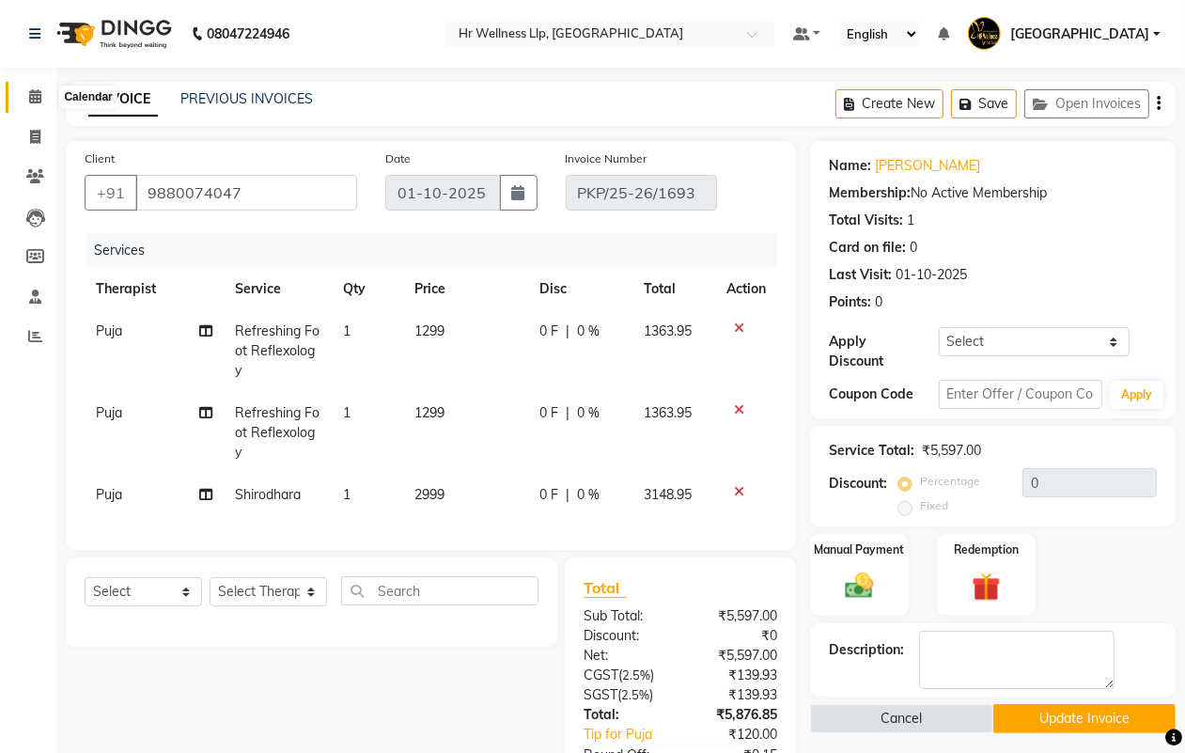
click at [34, 92] on icon at bounding box center [35, 96] width 12 height 14
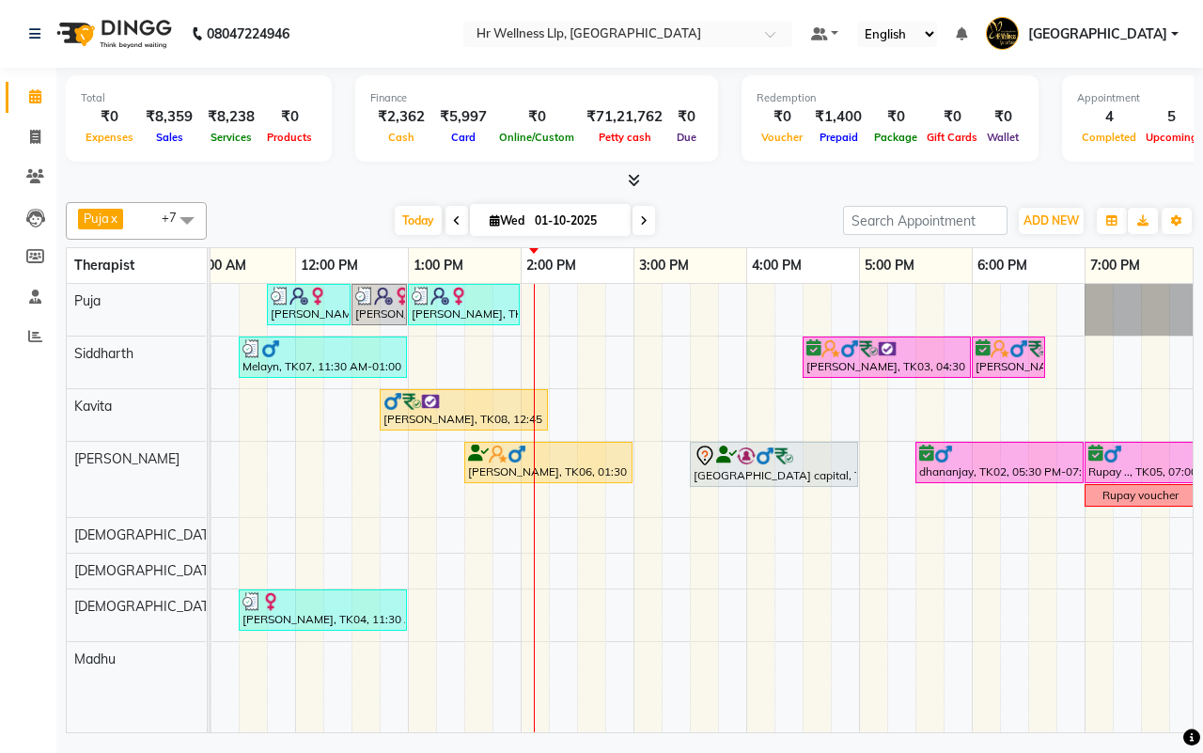
scroll to position [0, 484]
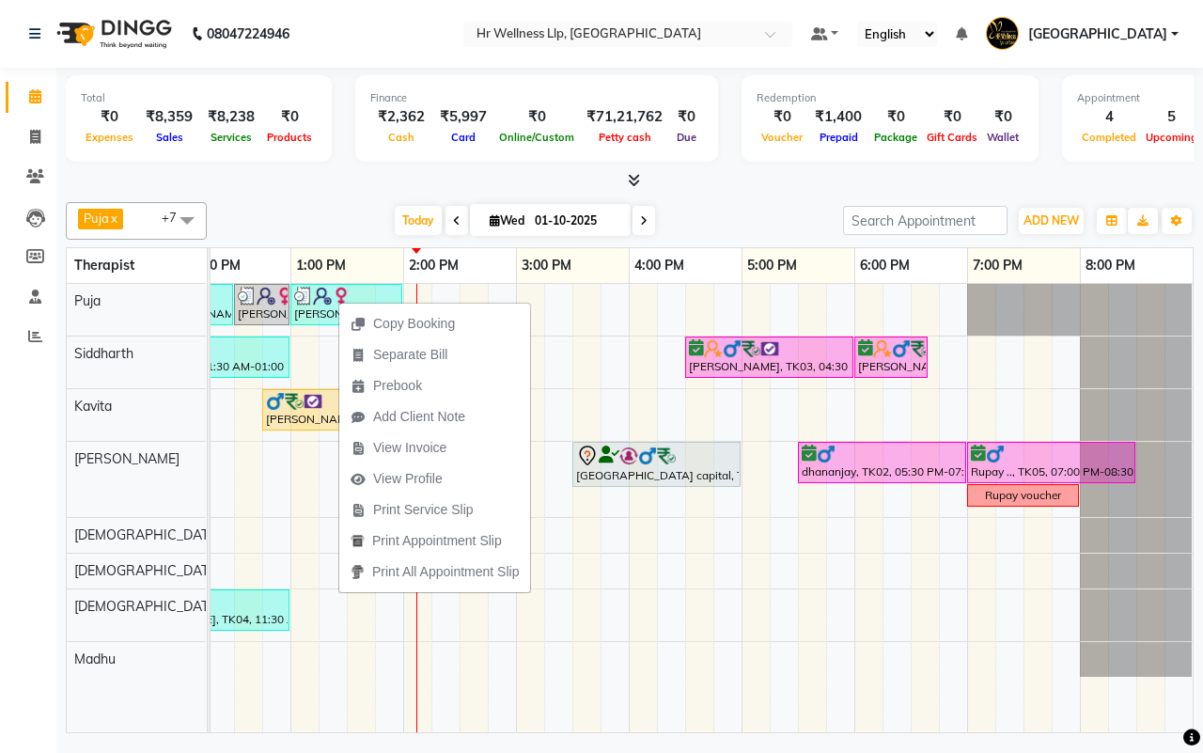
click at [741, 212] on div "[DATE] [DATE]" at bounding box center [525, 221] width 618 height 28
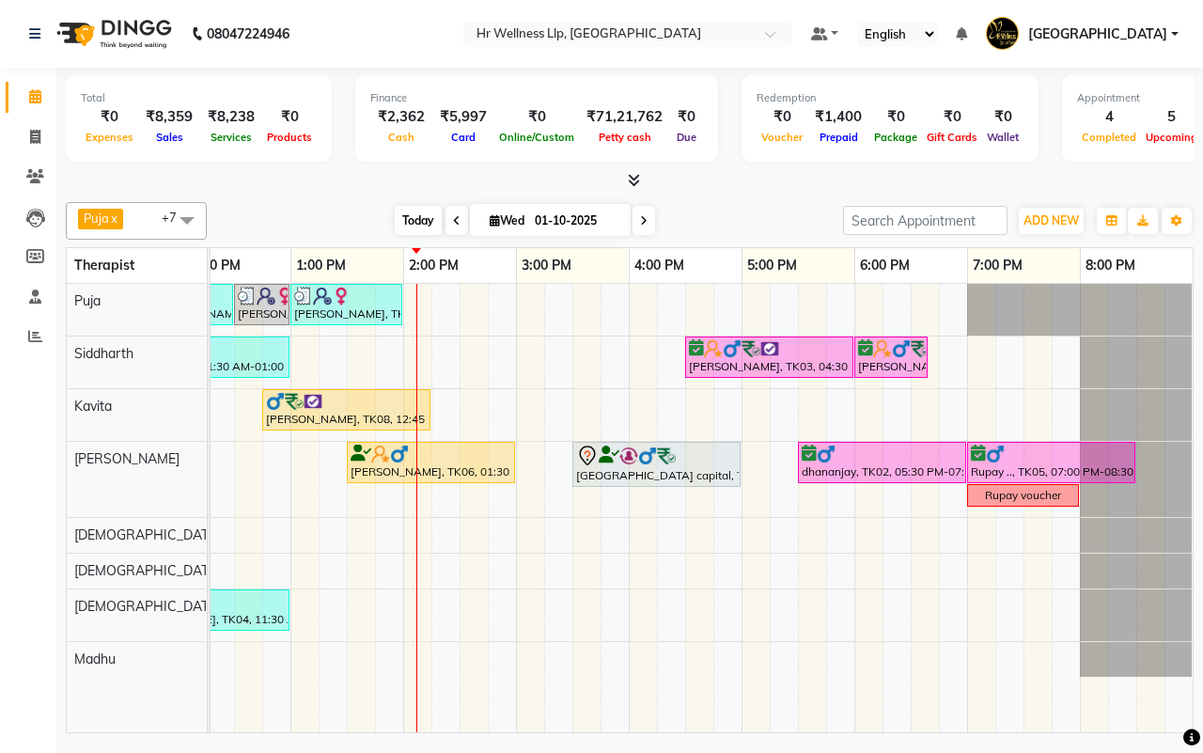
click at [414, 226] on span "Today" at bounding box center [418, 220] width 47 height 29
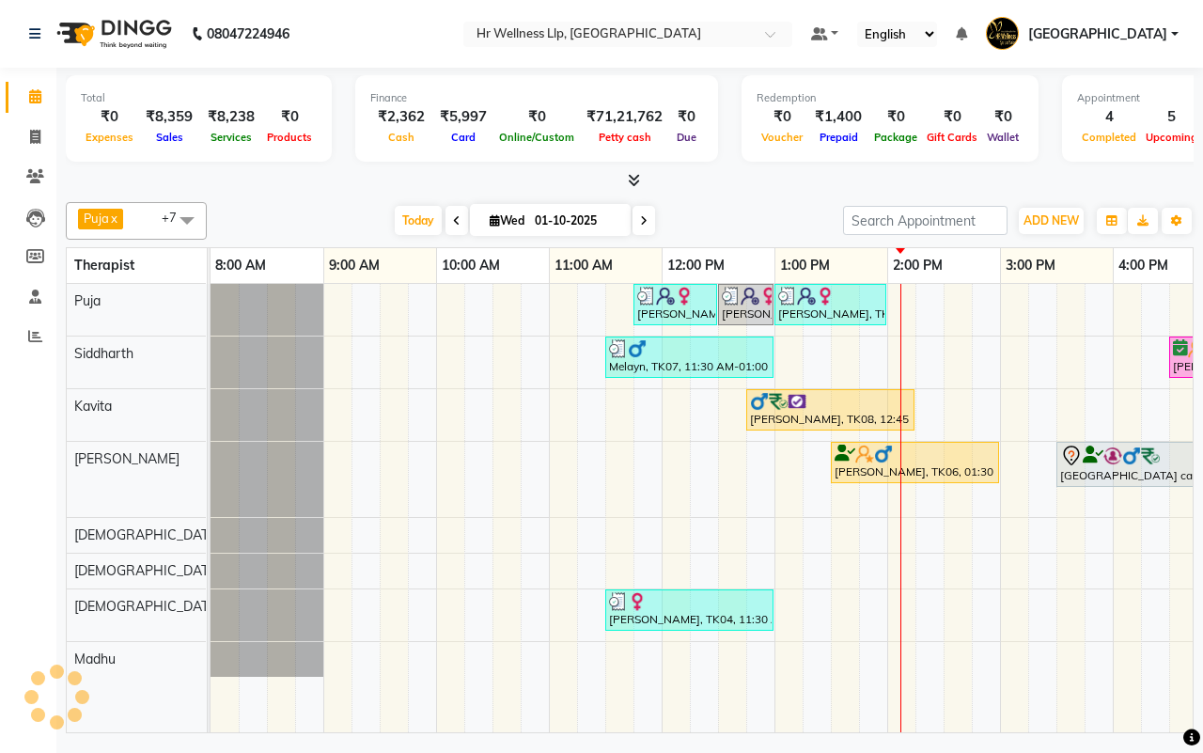
click at [712, 218] on div "[DATE] [DATE]" at bounding box center [525, 221] width 618 height 28
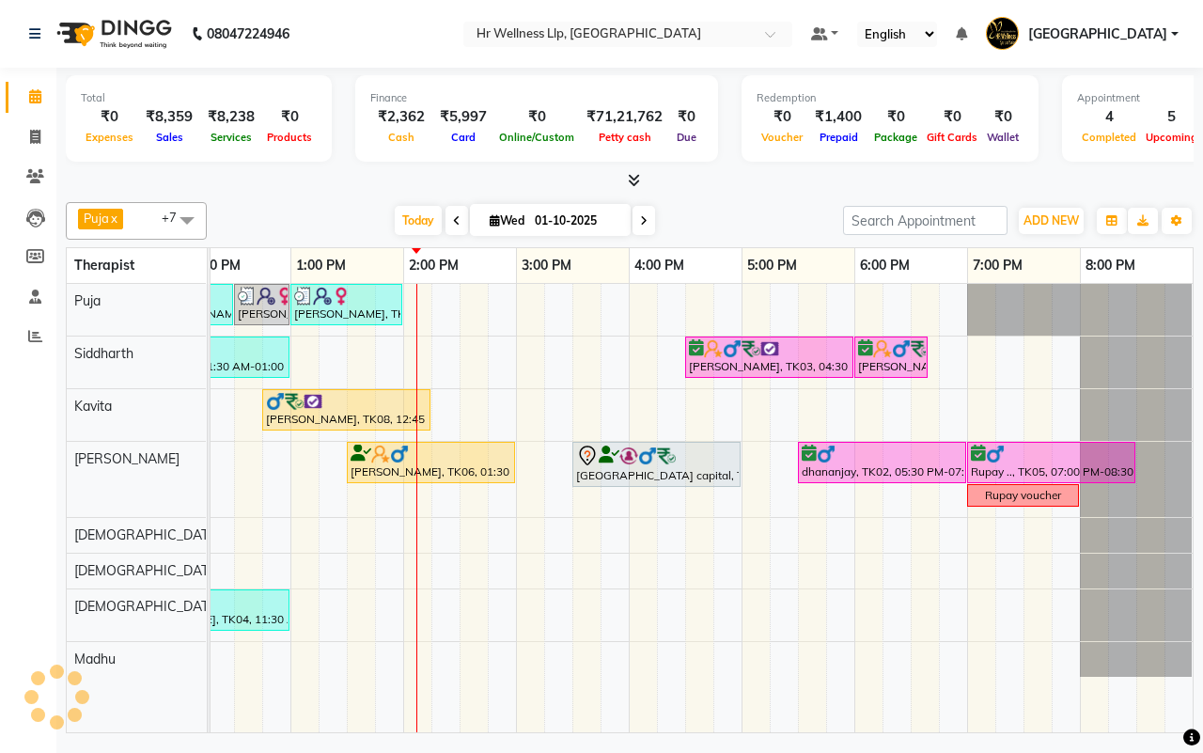
click at [645, 217] on icon at bounding box center [644, 220] width 8 height 11
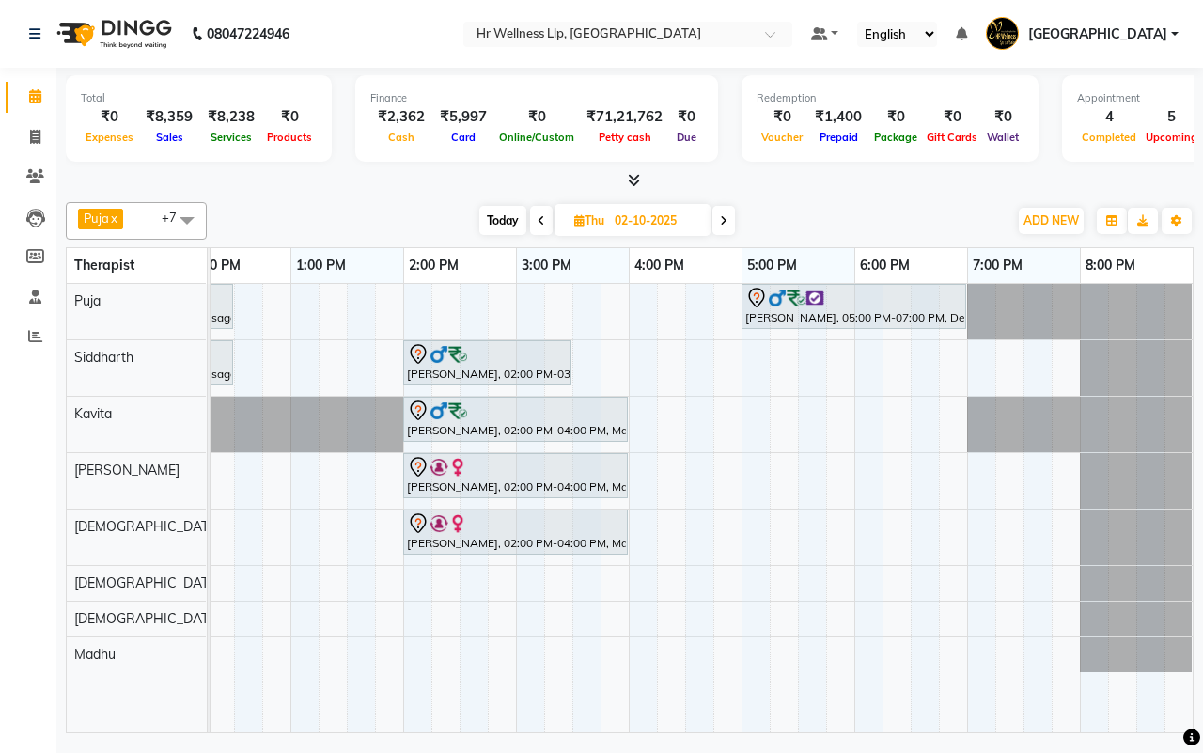
click at [848, 222] on div "Today Thu 02-10-2025" at bounding box center [607, 221] width 782 height 28
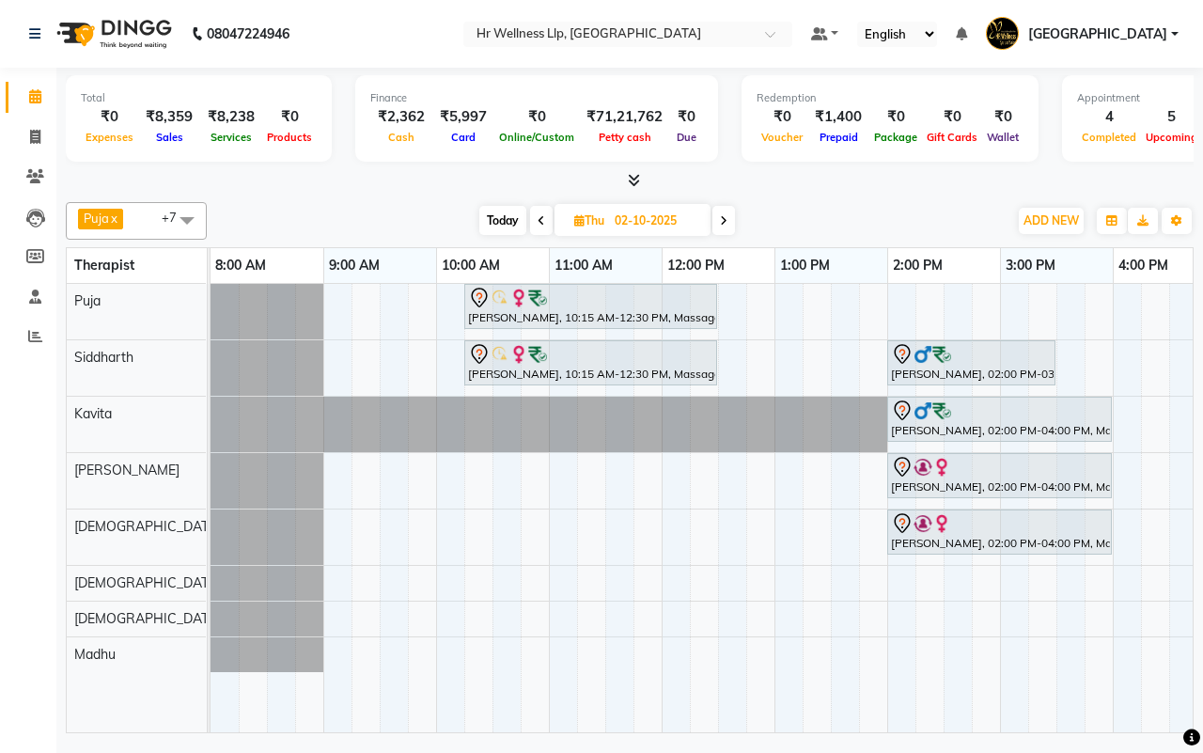
click at [841, 222] on div "Today Thu 02-10-2025" at bounding box center [607, 221] width 782 height 28
click at [499, 226] on span "Today" at bounding box center [502, 220] width 47 height 29
type input "01-10-2025"
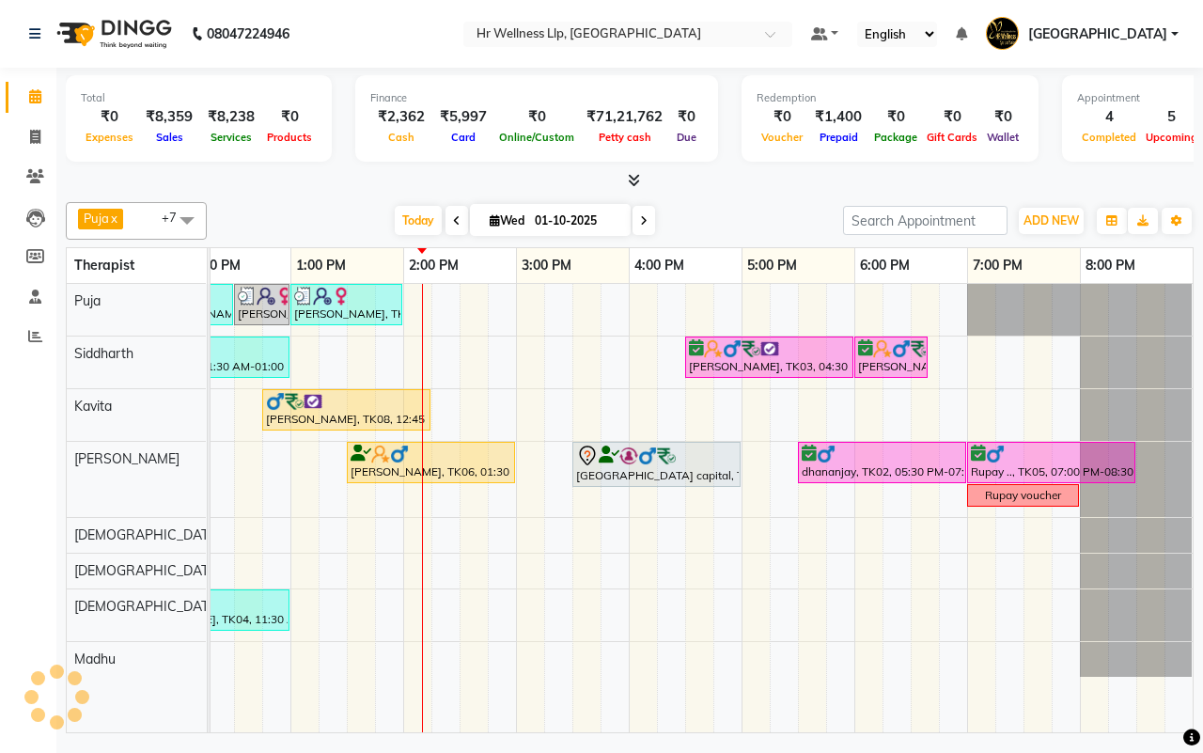
click at [759, 214] on div "[DATE] [DATE]" at bounding box center [525, 221] width 618 height 28
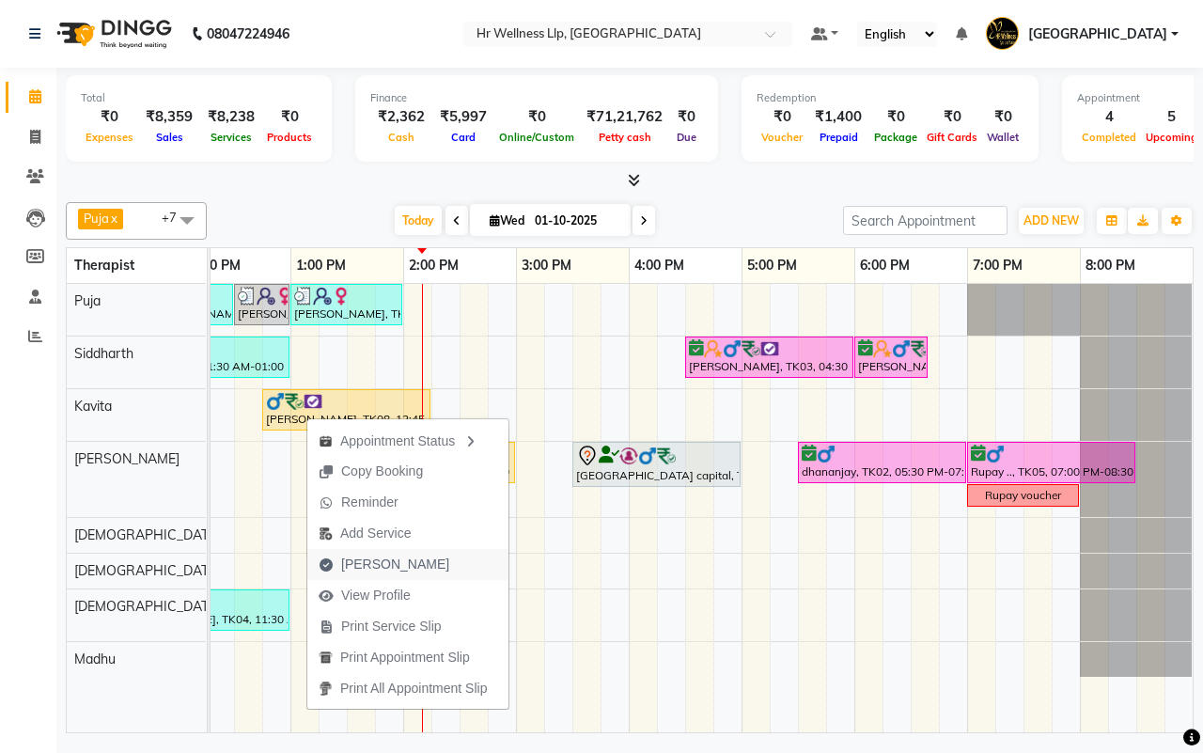
click at [377, 566] on span "[PERSON_NAME]" at bounding box center [395, 565] width 108 height 20
select select "service"
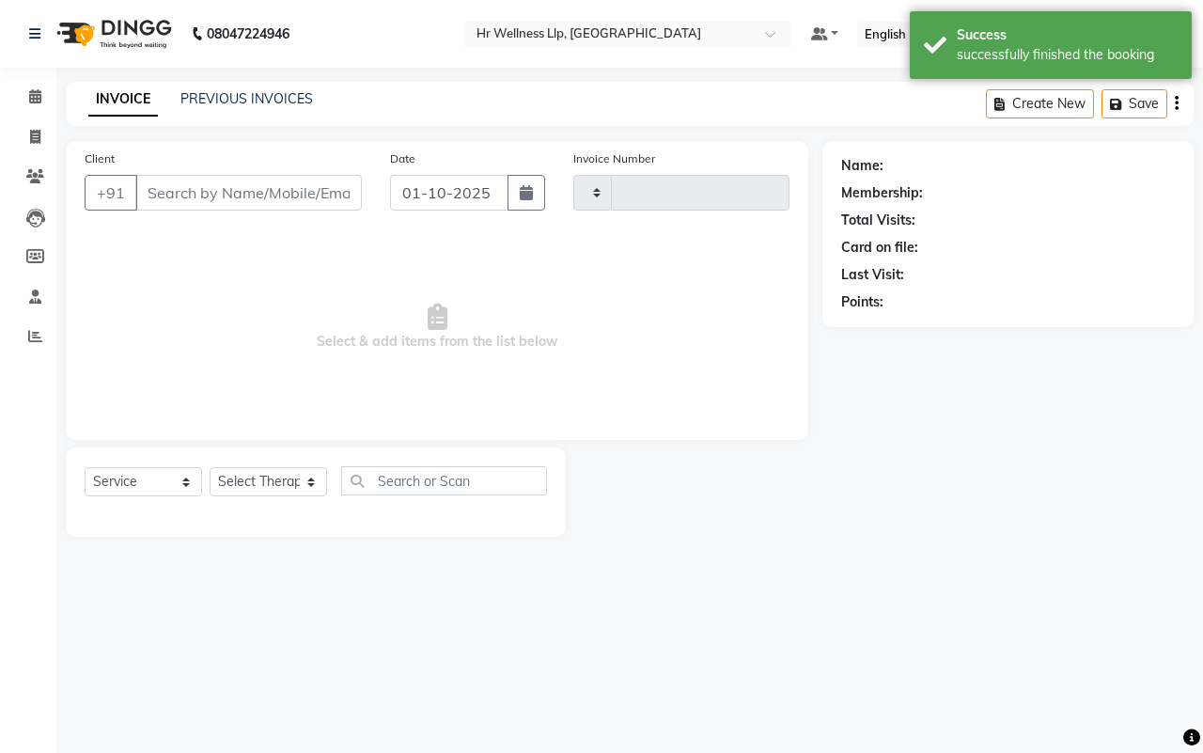
type input "1694"
select select "4295"
type input "9765780402"
select select "19506"
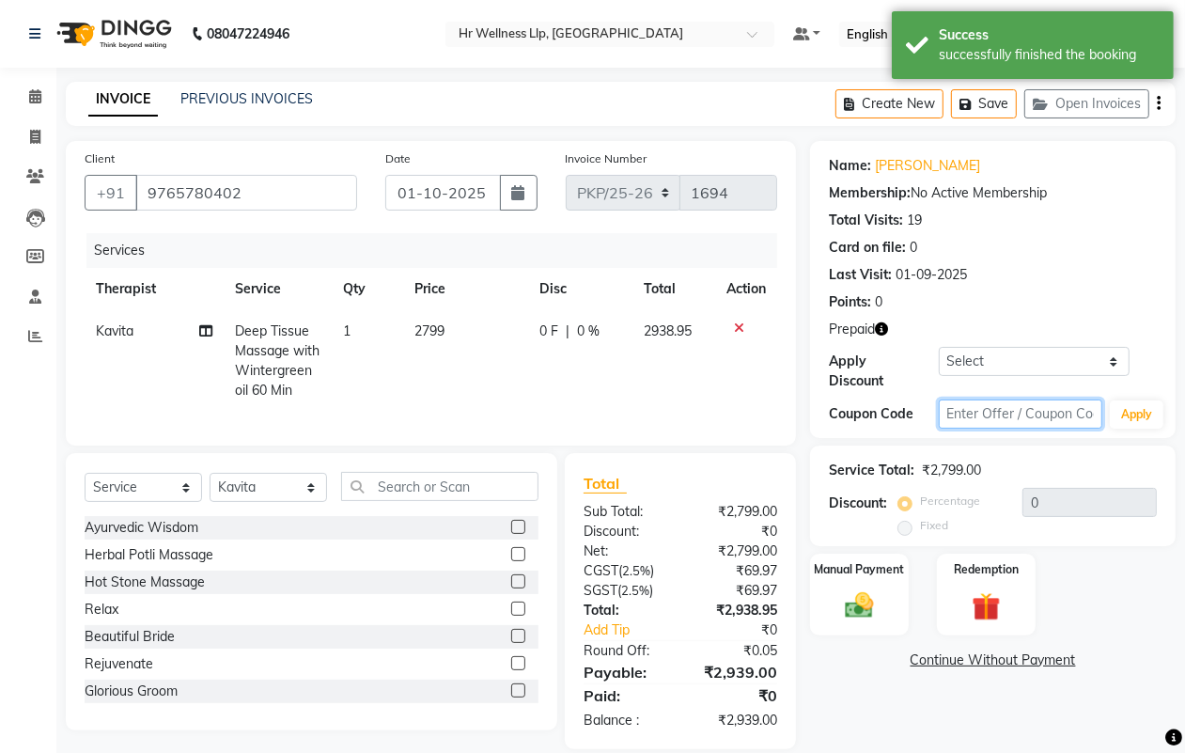
click at [971, 415] on input "text" at bounding box center [1021, 413] width 164 height 29
type input "D50%"
click at [1137, 420] on button "Apply" at bounding box center [1137, 414] width 54 height 28
type input "50"
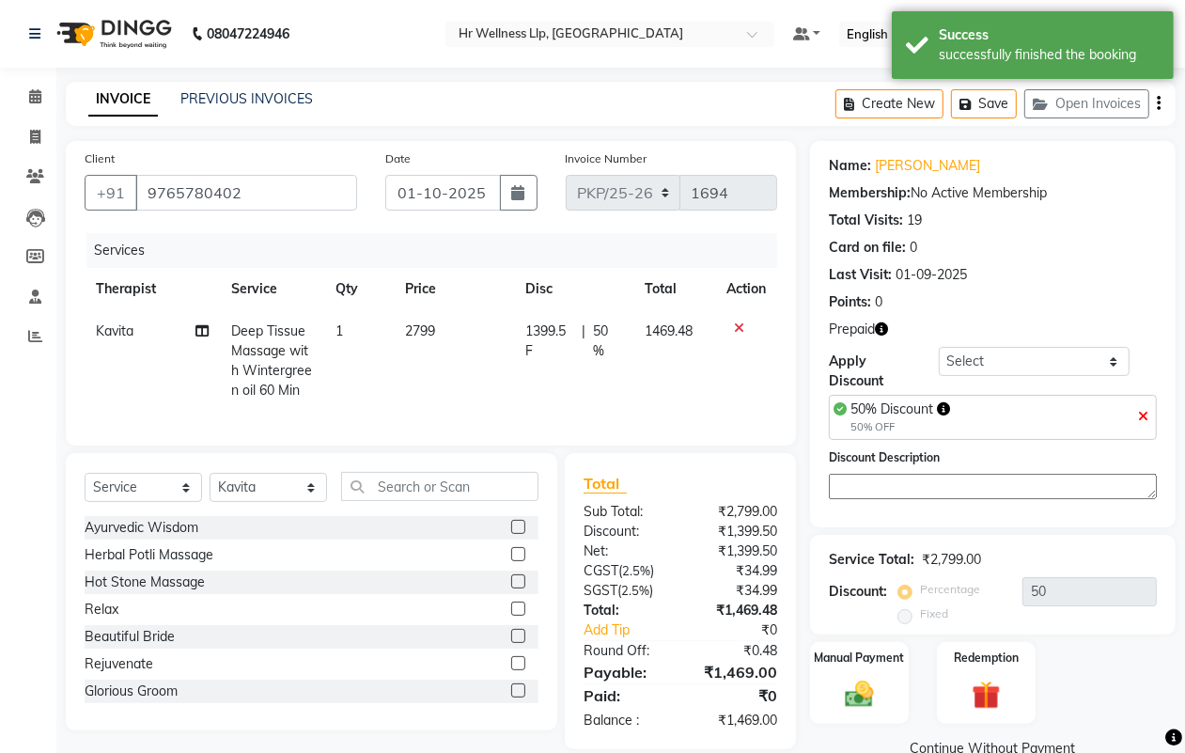
scroll to position [42, 0]
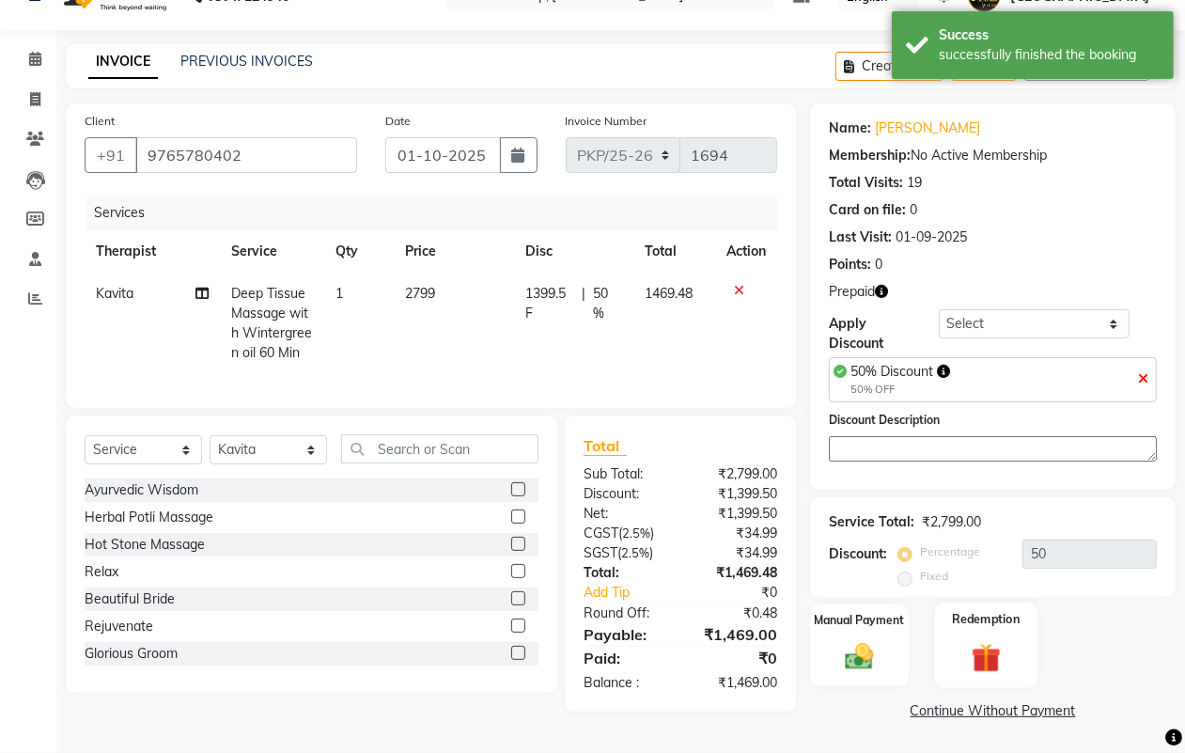
click at [985, 654] on img at bounding box center [985, 658] width 47 height 37
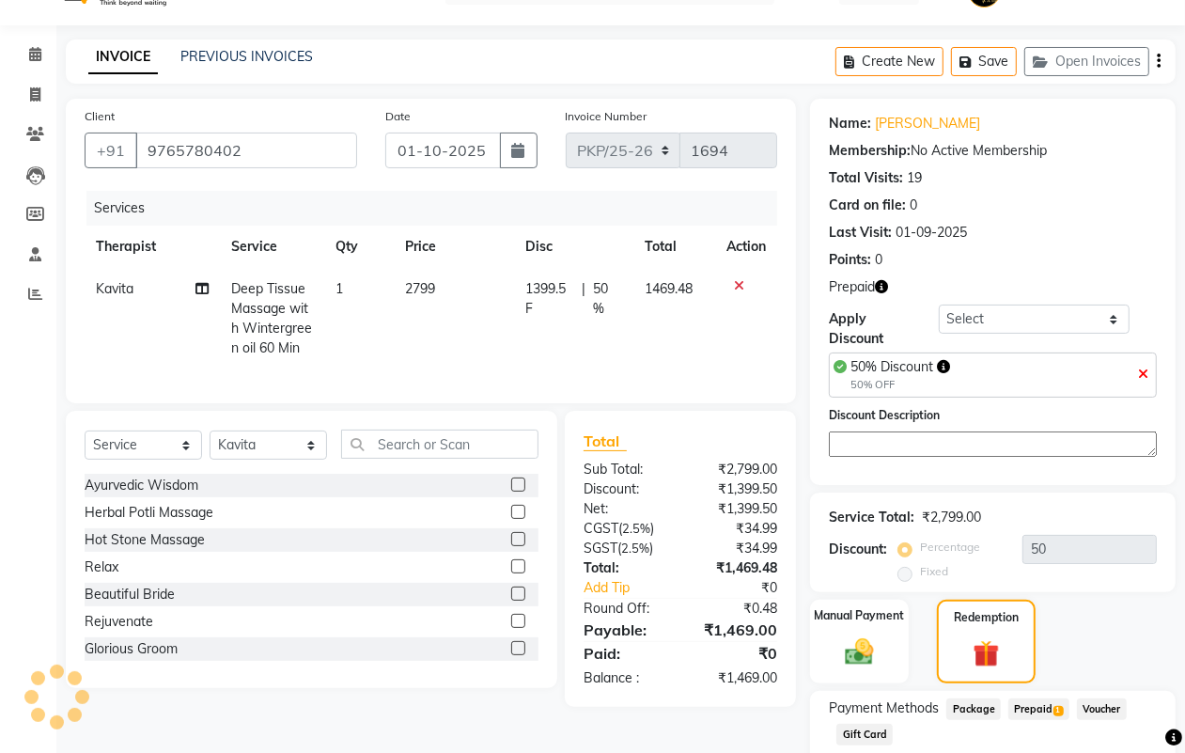
click at [1041, 711] on span "Prepaid 1" at bounding box center [1039, 709] width 61 height 22
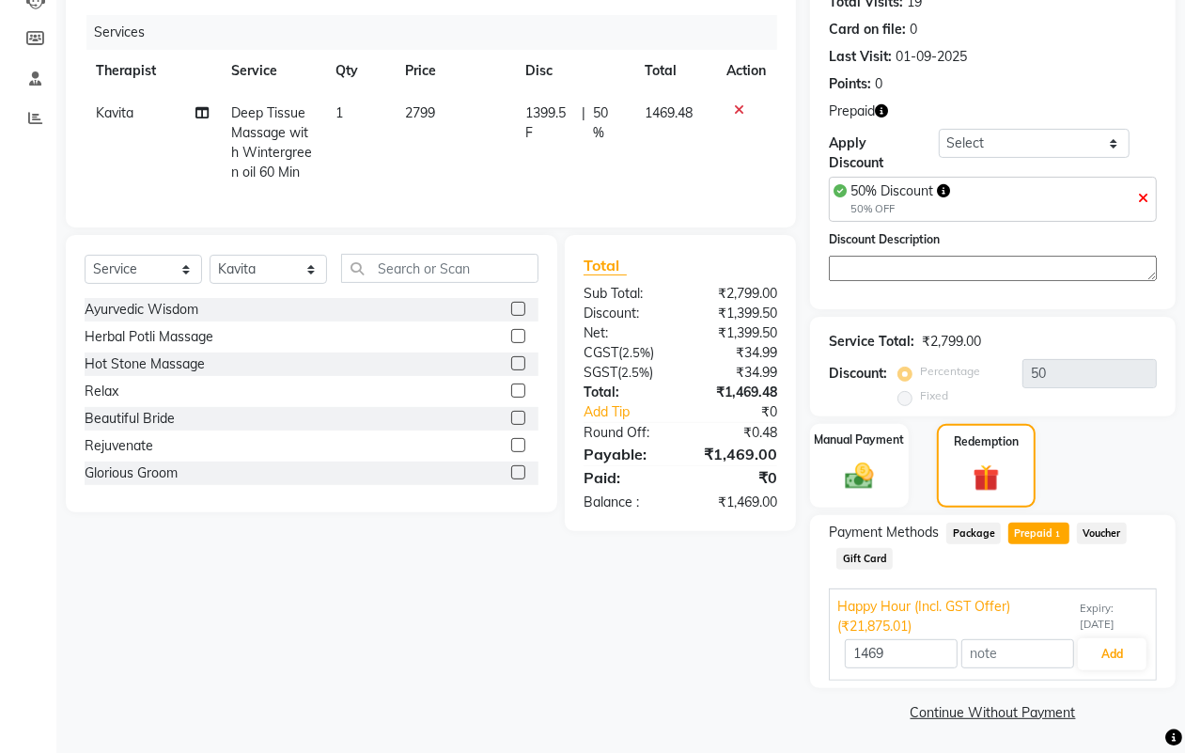
scroll to position [219, 0]
click at [1106, 651] on button "Add" at bounding box center [1112, 653] width 69 height 32
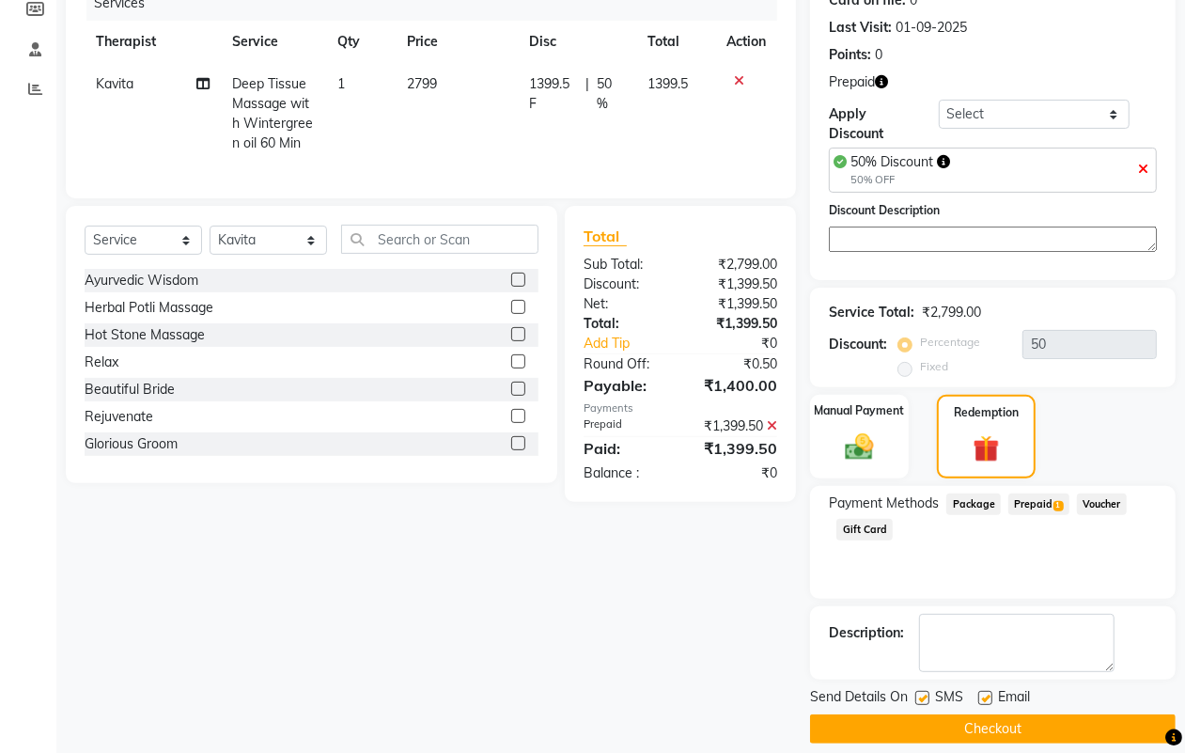
scroll to position [266, 0]
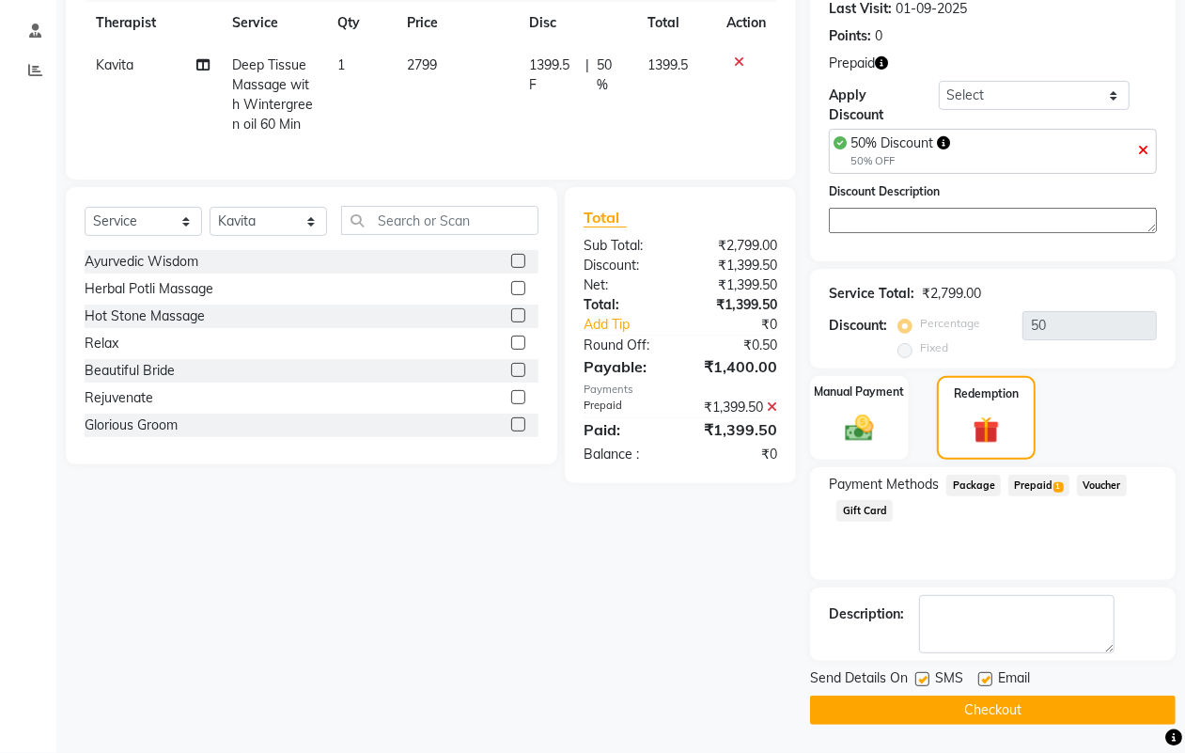
click at [985, 711] on button "Checkout" at bounding box center [993, 710] width 366 height 29
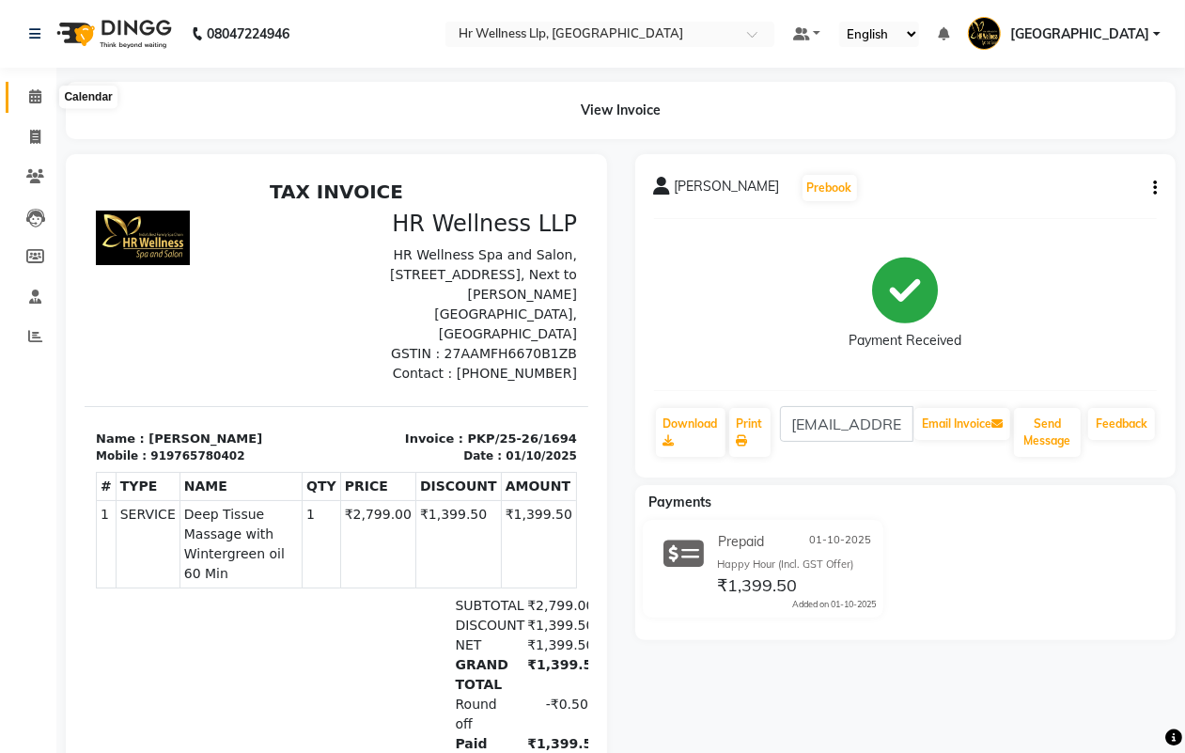
click at [31, 97] on icon at bounding box center [35, 96] width 12 height 14
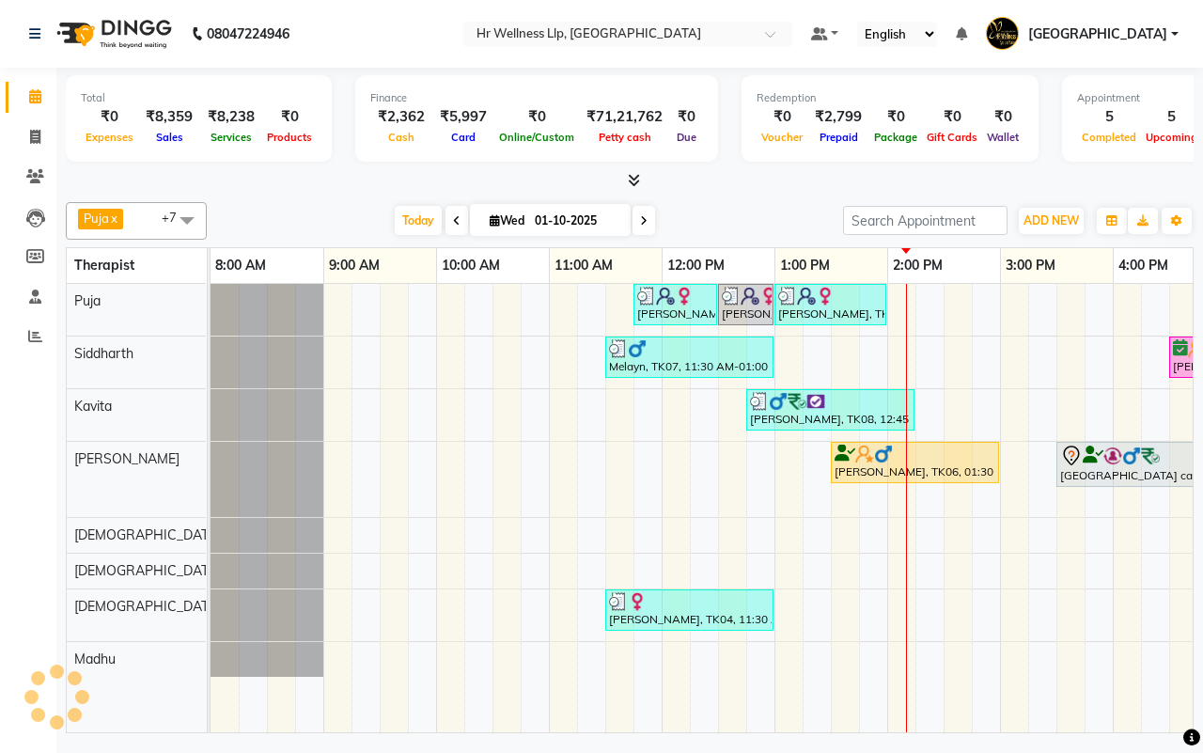
click at [710, 222] on div "[DATE] [DATE]" at bounding box center [525, 221] width 618 height 28
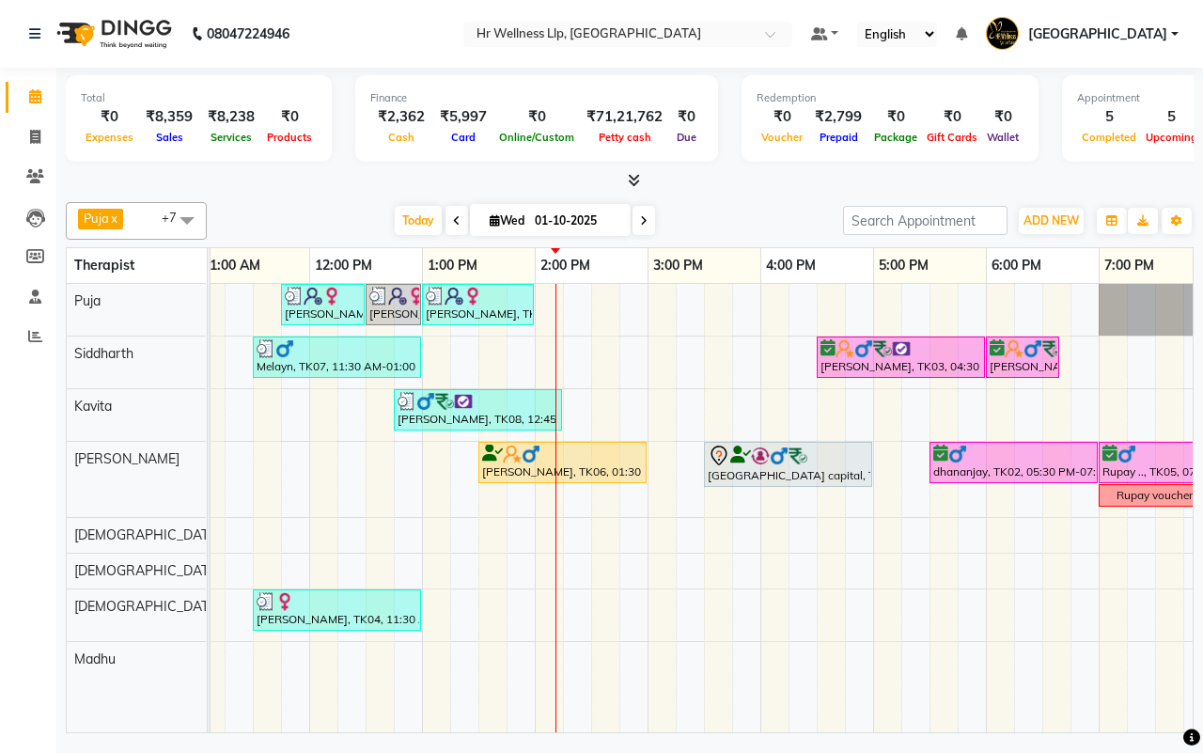
scroll to position [0, 372]
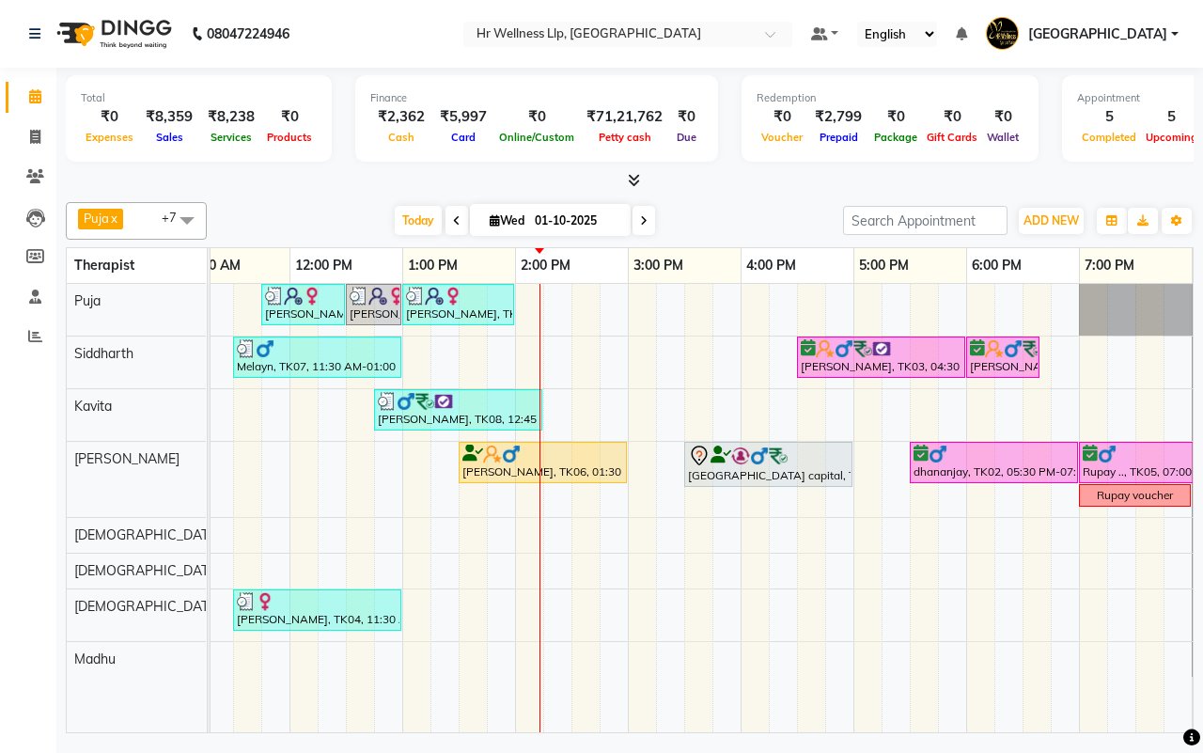
click at [644, 221] on icon at bounding box center [644, 220] width 8 height 11
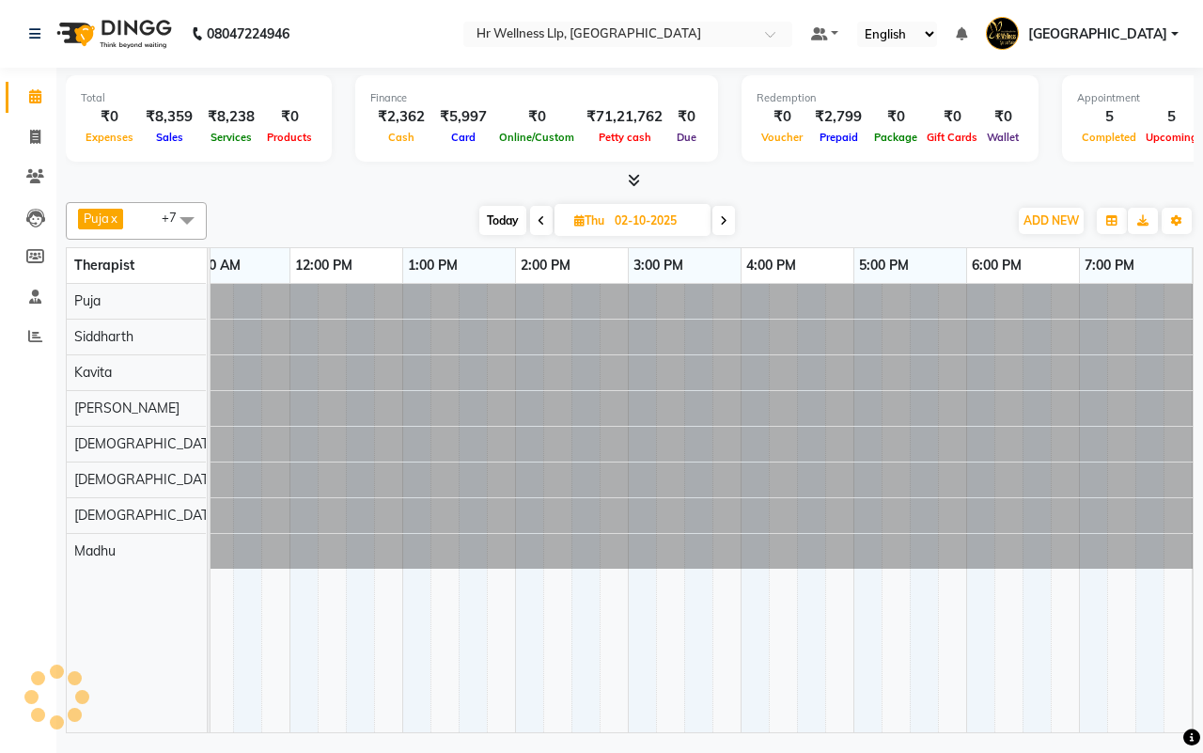
scroll to position [0, 484]
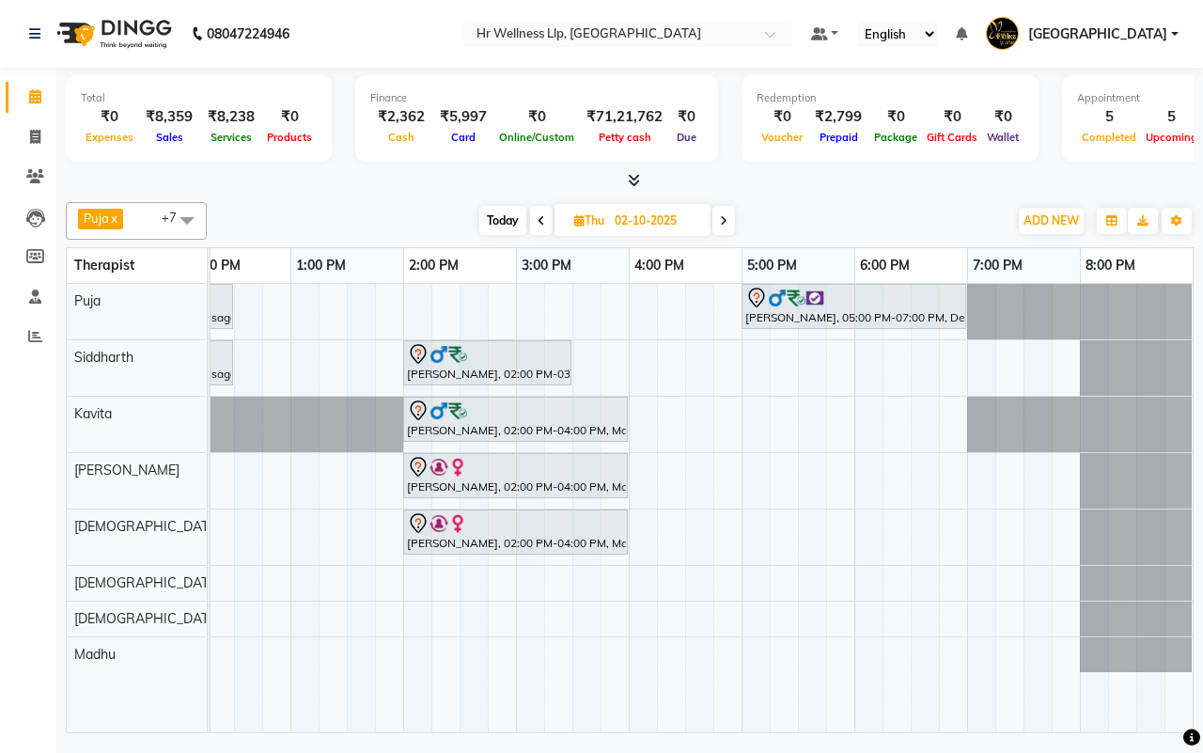
click at [726, 224] on icon at bounding box center [724, 220] width 8 height 11
type input "03-10-2025"
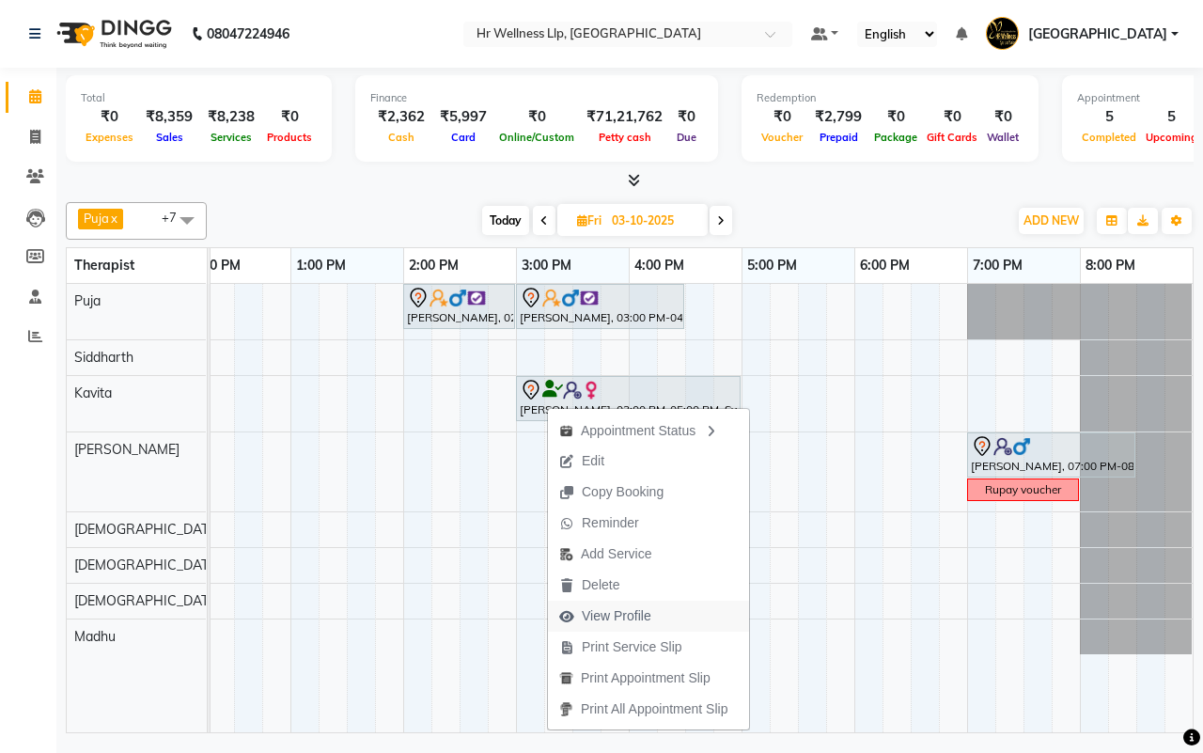
click at [613, 616] on span "View Profile" at bounding box center [617, 616] width 70 height 20
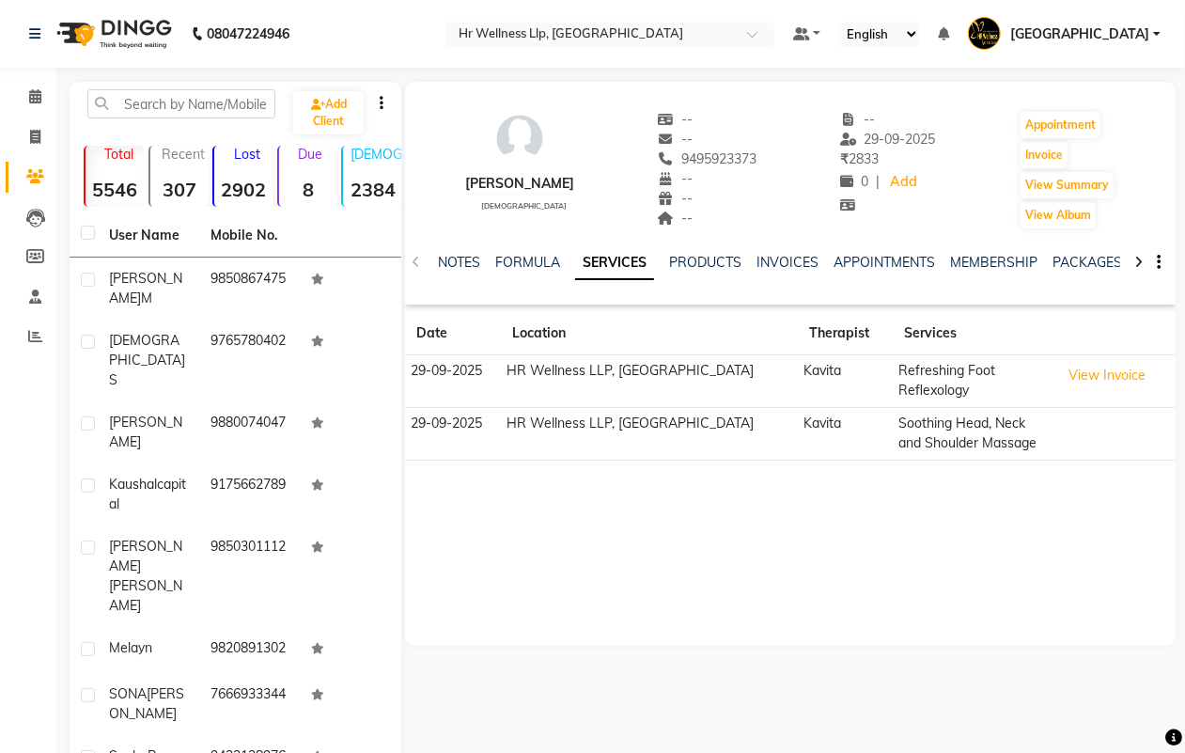
click at [1139, 259] on icon at bounding box center [1139, 262] width 8 height 13
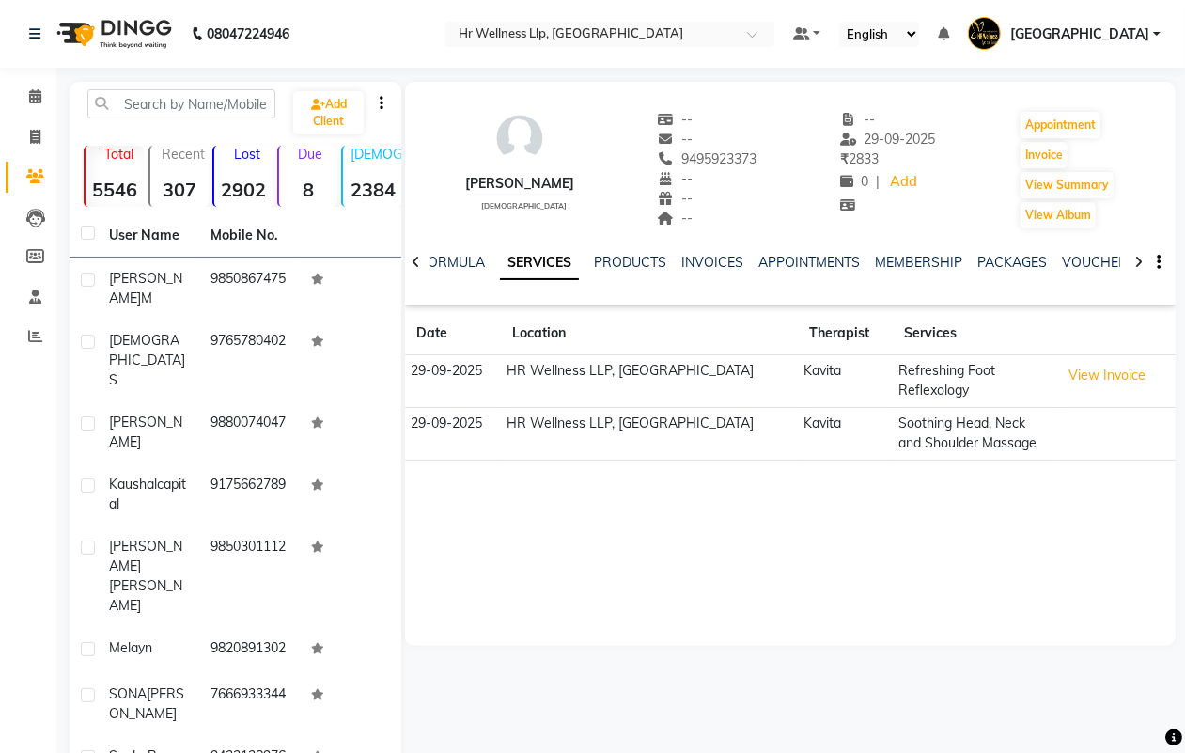
click at [1139, 259] on icon at bounding box center [1139, 262] width 8 height 13
click at [1078, 259] on link "VOUCHERS" at bounding box center [1084, 262] width 74 height 17
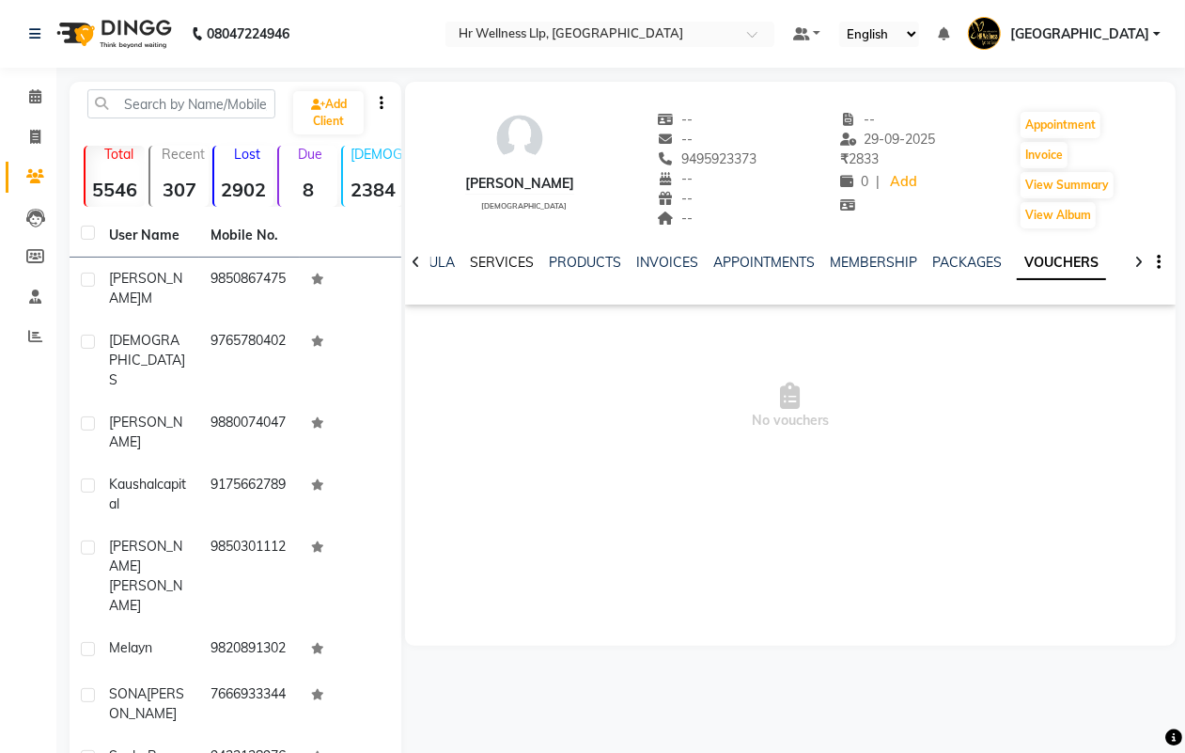
click at [485, 261] on link "SERVICES" at bounding box center [502, 262] width 64 height 17
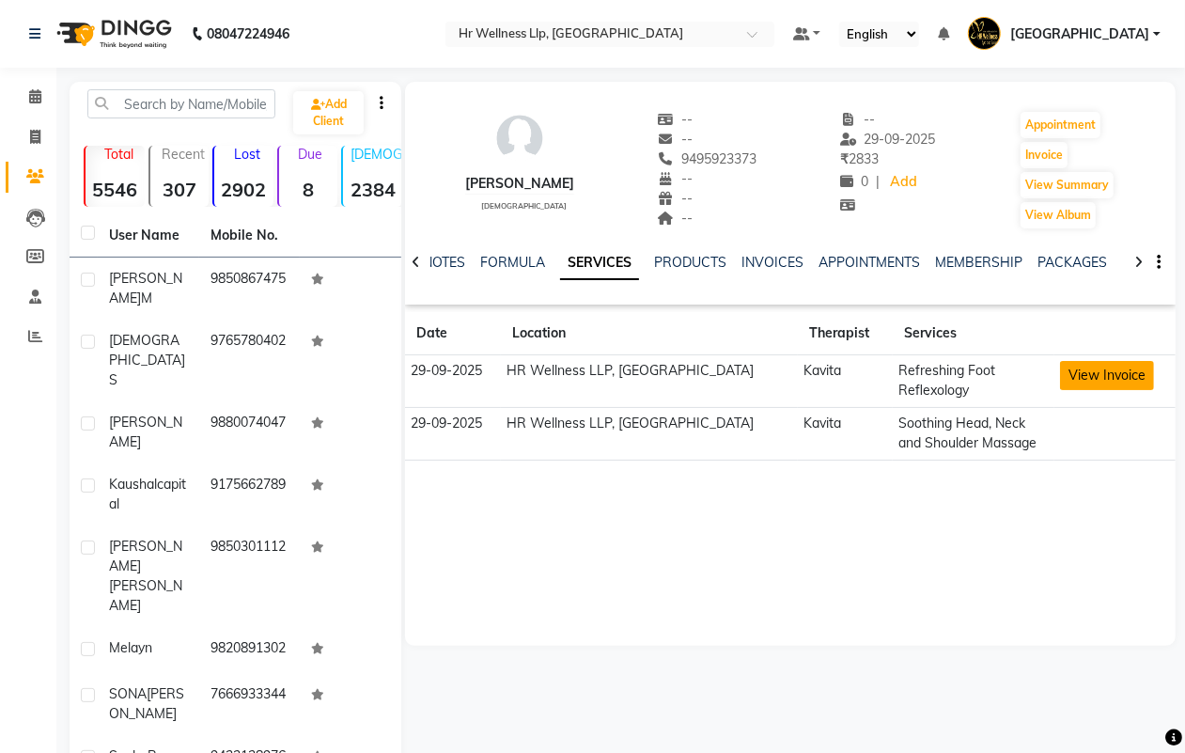
click at [1081, 374] on button "View Invoice" at bounding box center [1107, 375] width 94 height 29
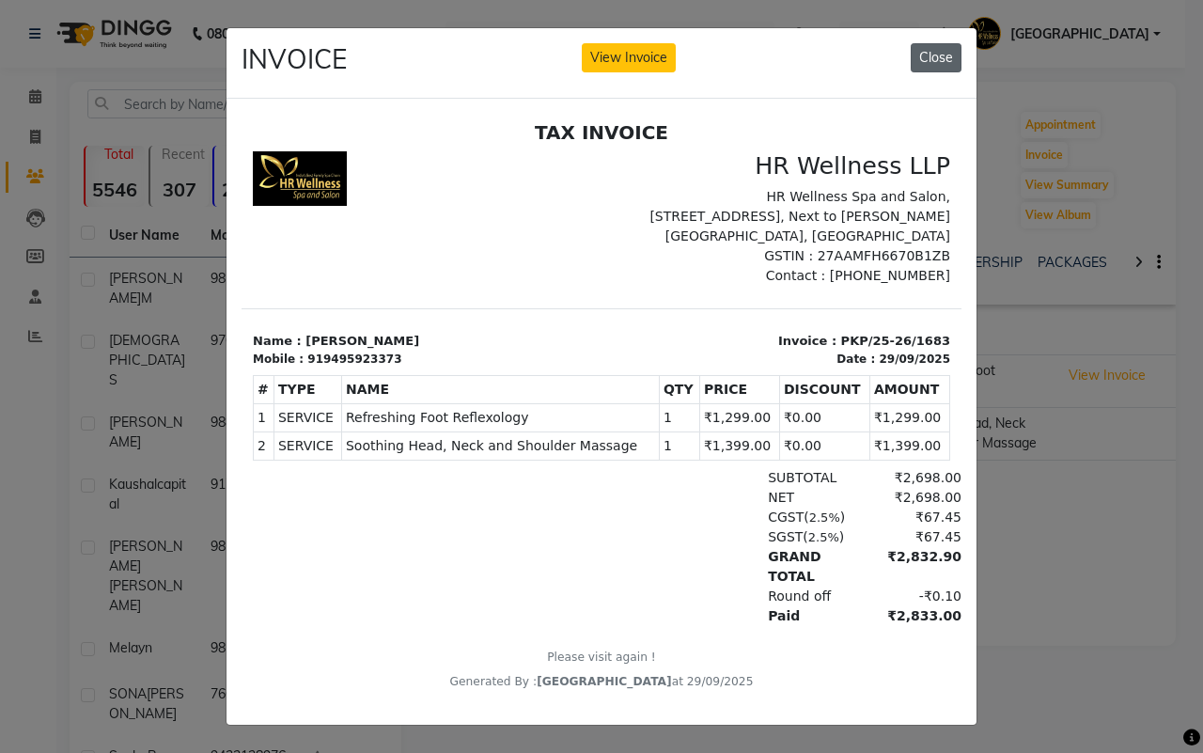
click at [924, 58] on button "Close" at bounding box center [936, 57] width 51 height 29
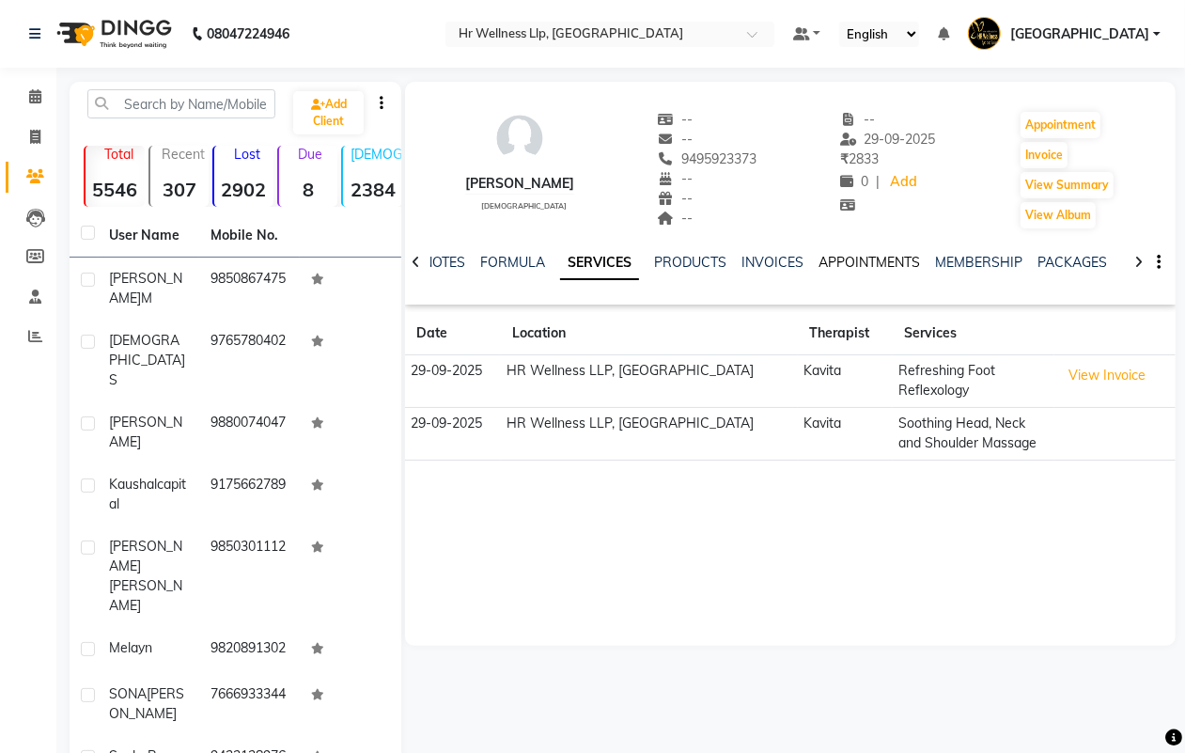
click at [856, 259] on link "APPOINTMENTS" at bounding box center [870, 262] width 102 height 17
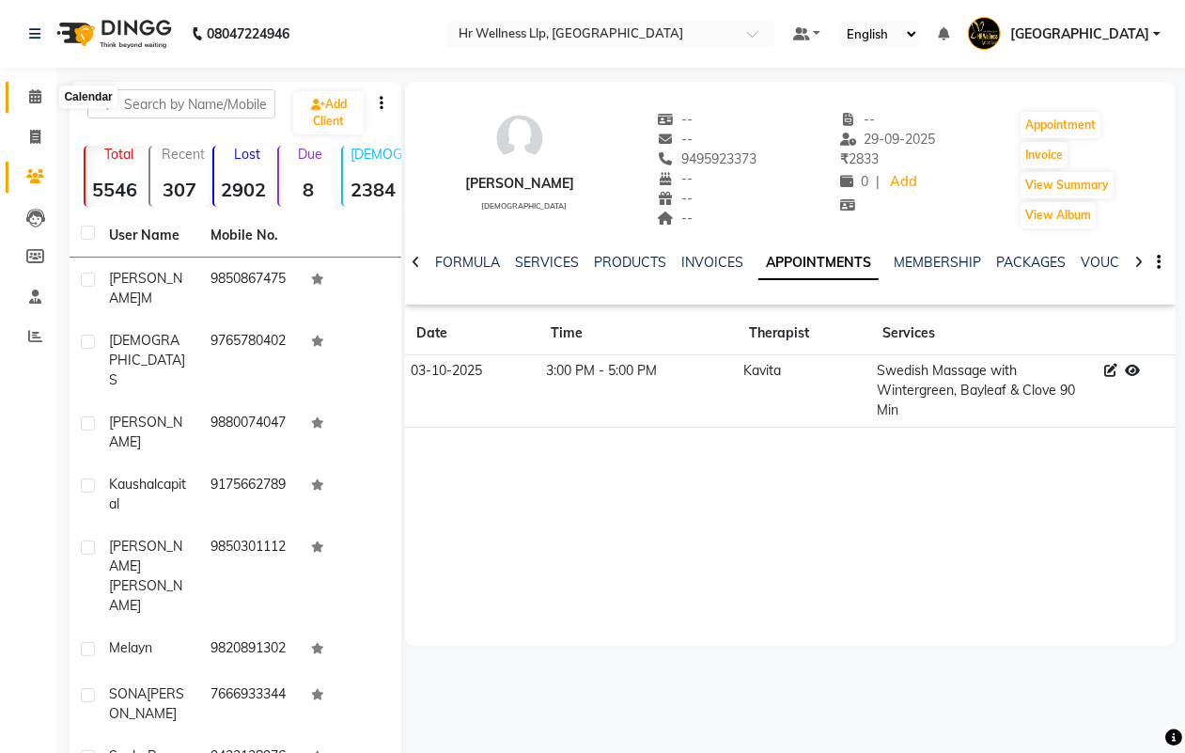
click at [36, 95] on icon at bounding box center [35, 96] width 12 height 14
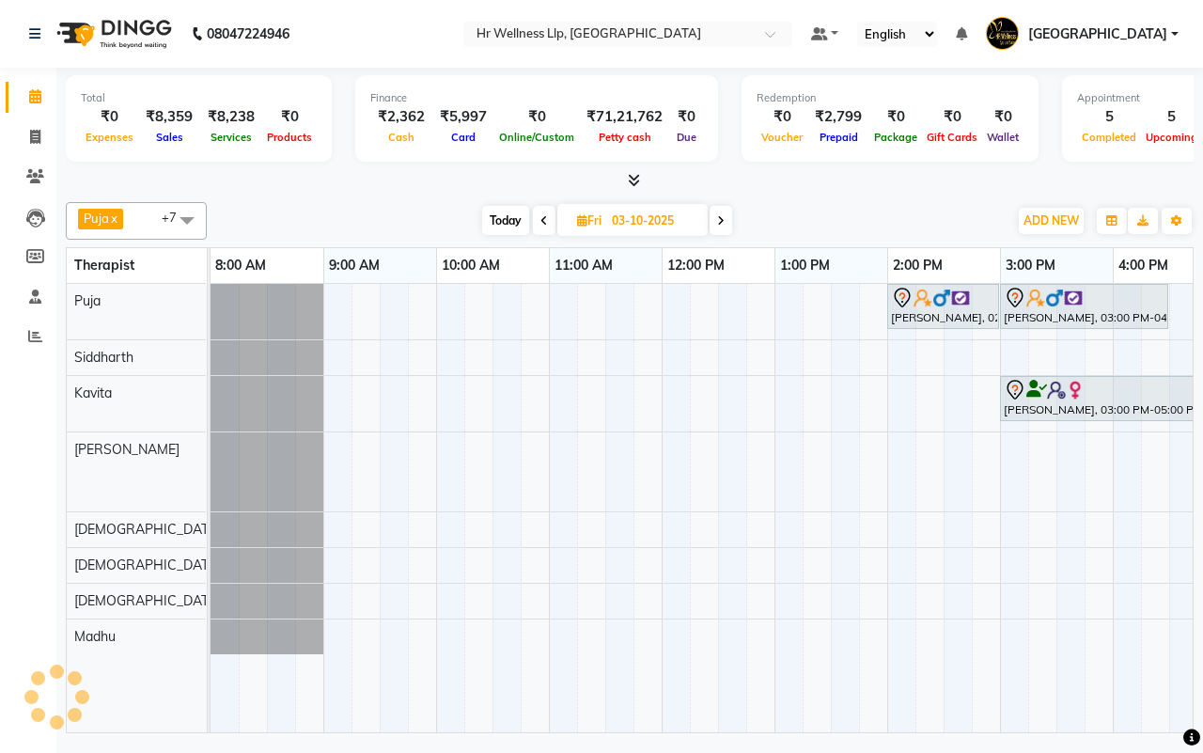
click at [821, 211] on div "[DATE] [DATE]" at bounding box center [607, 221] width 782 height 28
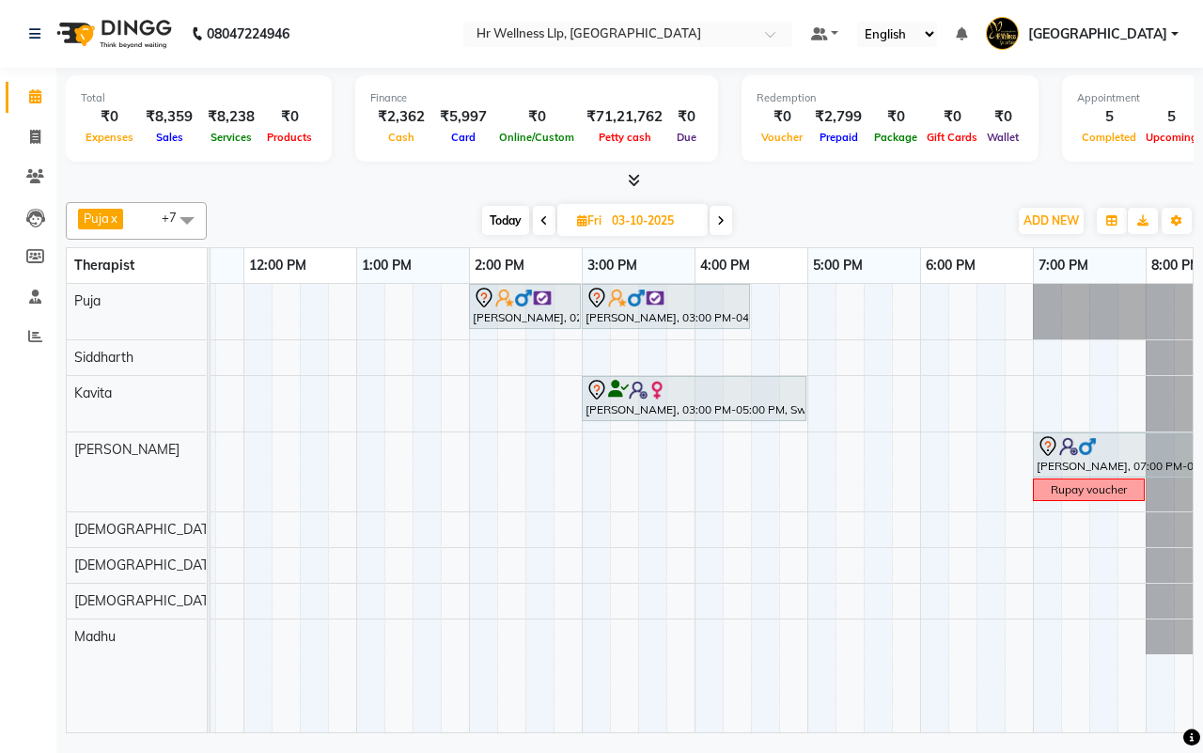
scroll to position [0, 451]
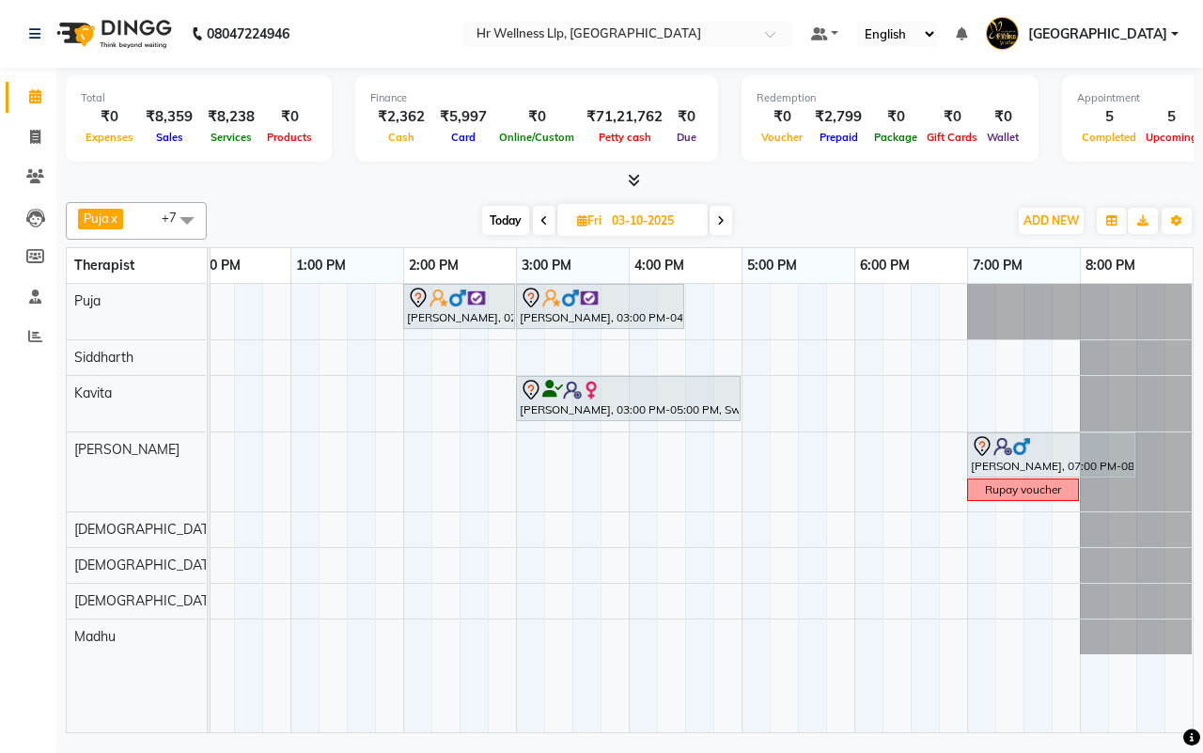
click at [858, 219] on div "[DATE] [DATE]" at bounding box center [607, 221] width 782 height 28
click at [862, 221] on div "[DATE] [DATE]" at bounding box center [607, 221] width 782 height 28
click at [857, 219] on div "[DATE] [DATE]" at bounding box center [607, 221] width 782 height 28
click at [833, 210] on div "[DATE] [DATE]" at bounding box center [607, 221] width 782 height 28
click at [727, 217] on span at bounding box center [721, 220] width 23 height 29
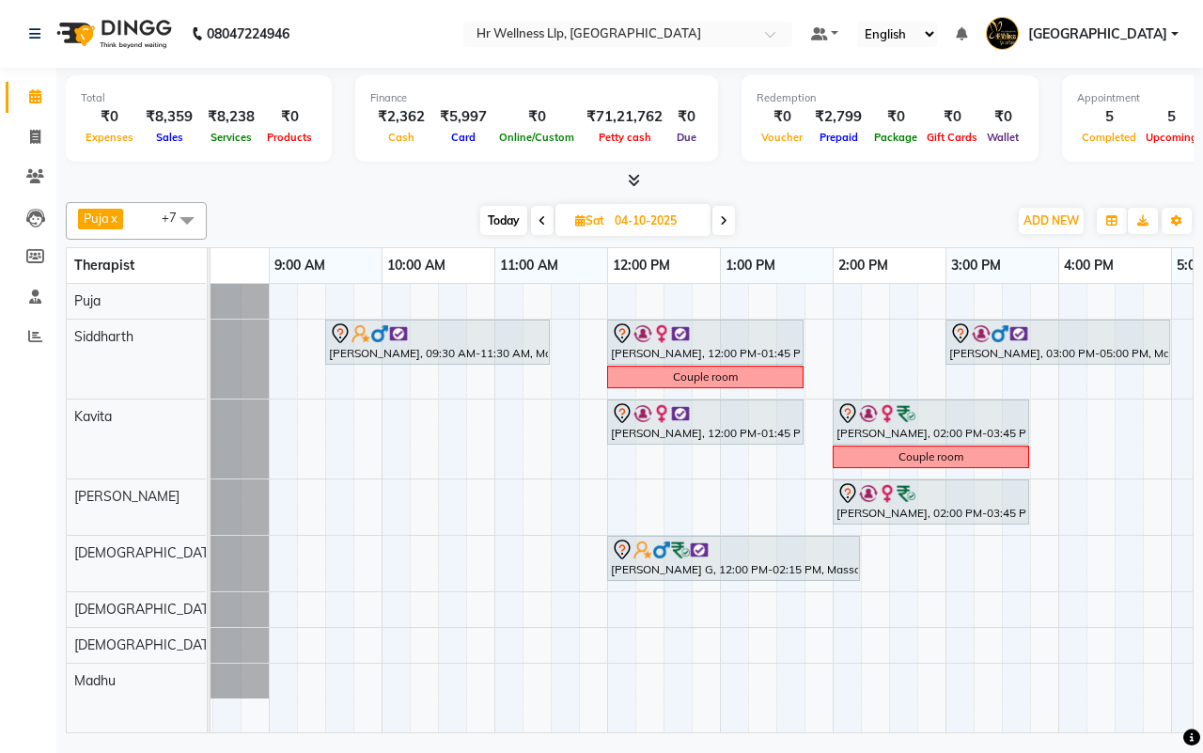
scroll to position [0, 9]
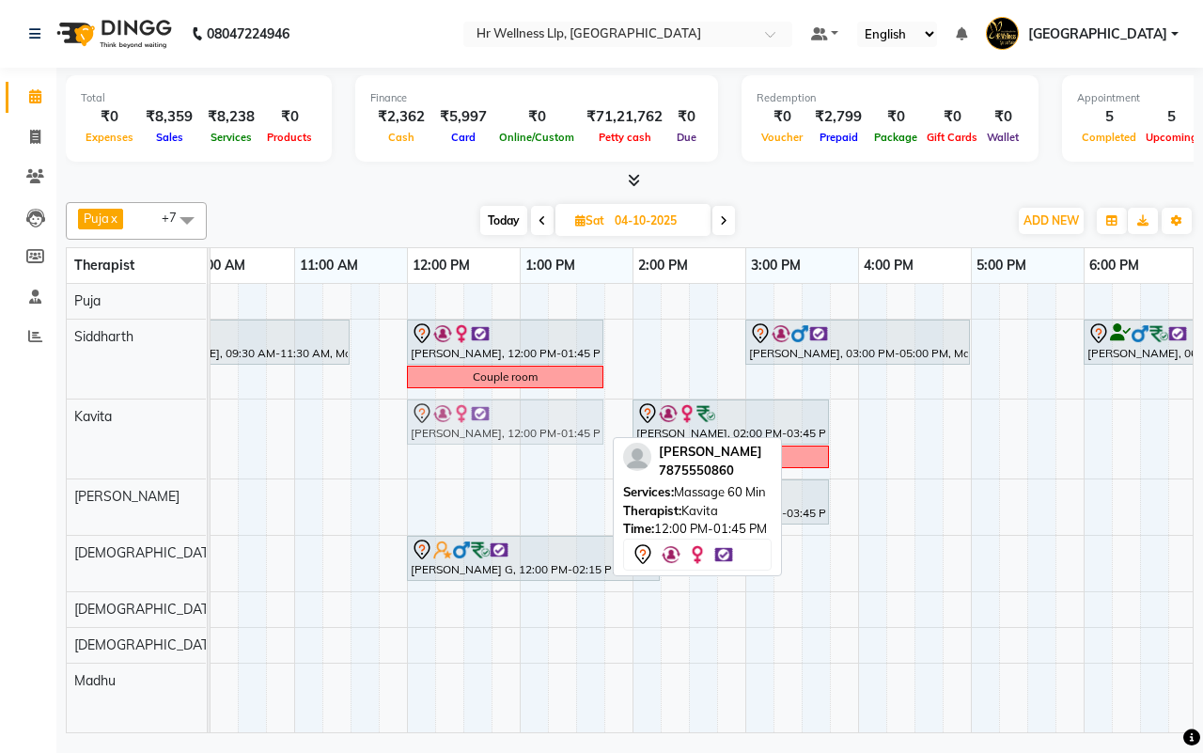
drag, startPoint x: 475, startPoint y: 419, endPoint x: 479, endPoint y: 398, distance: 22.1
click at [479, 398] on div "[PERSON_NAME], 09:30 AM-11:30 AM, Massage 90 Min [PERSON_NAME], 12:00 PM-01:45 …" at bounding box center [689, 508] width 1466 height 448
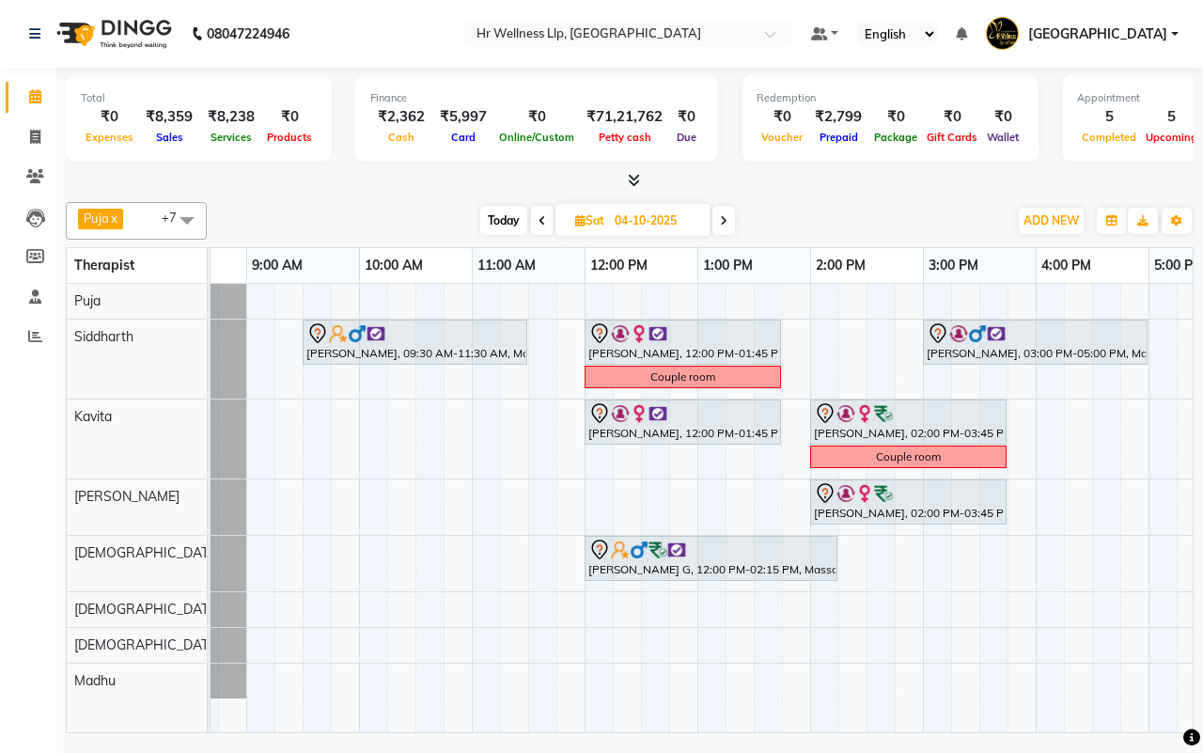
click at [724, 217] on icon at bounding box center [724, 220] width 8 height 11
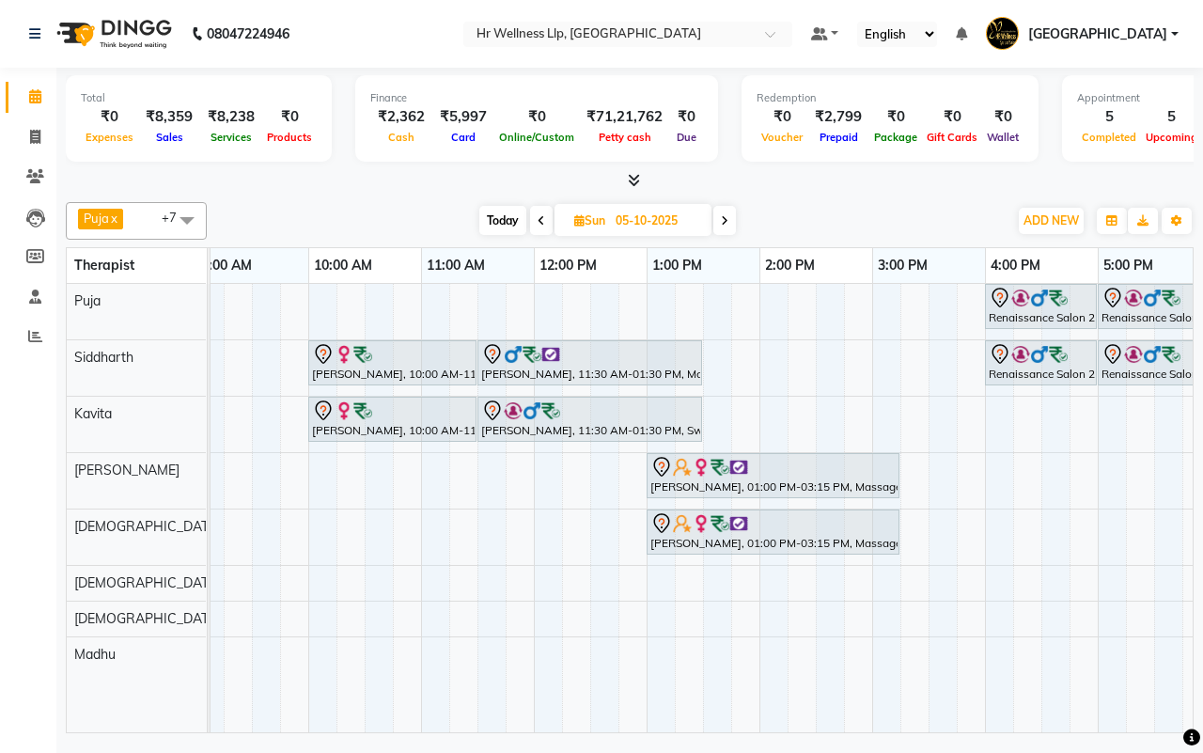
click at [500, 221] on span "Today" at bounding box center [502, 220] width 47 height 29
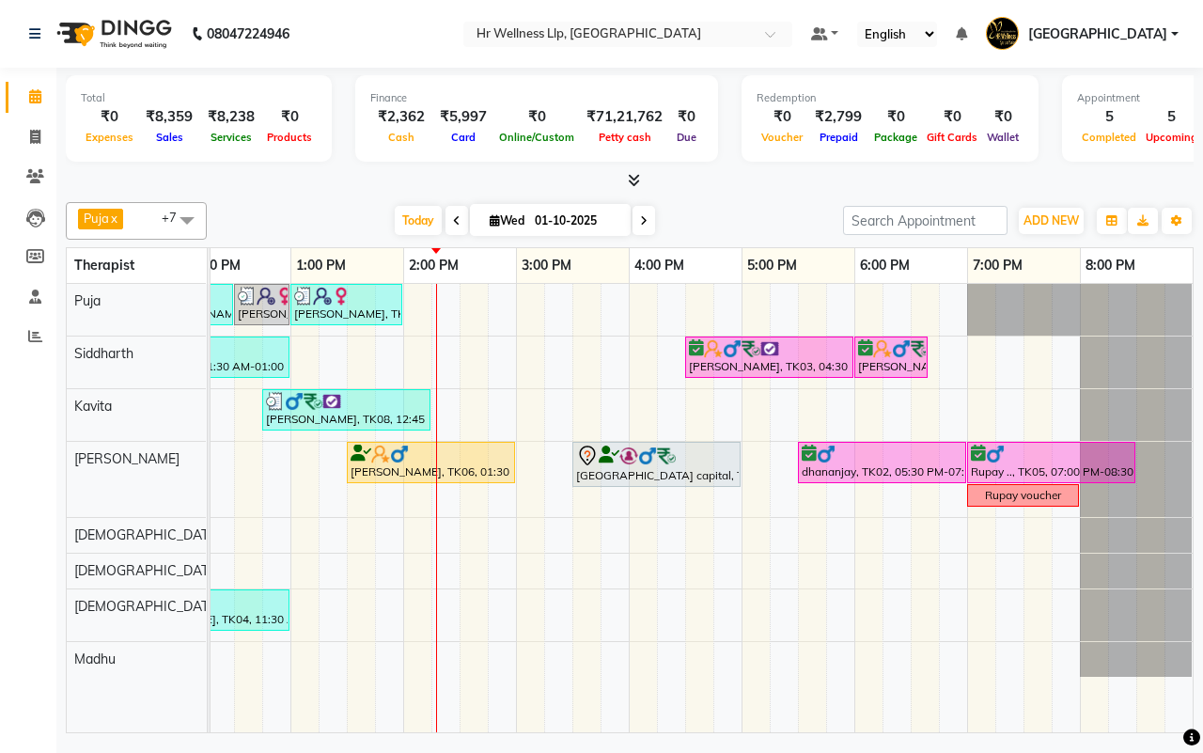
click at [729, 221] on div "[DATE] [DATE]" at bounding box center [525, 221] width 618 height 28
click at [736, 222] on div "[DATE] [DATE]" at bounding box center [525, 221] width 618 height 28
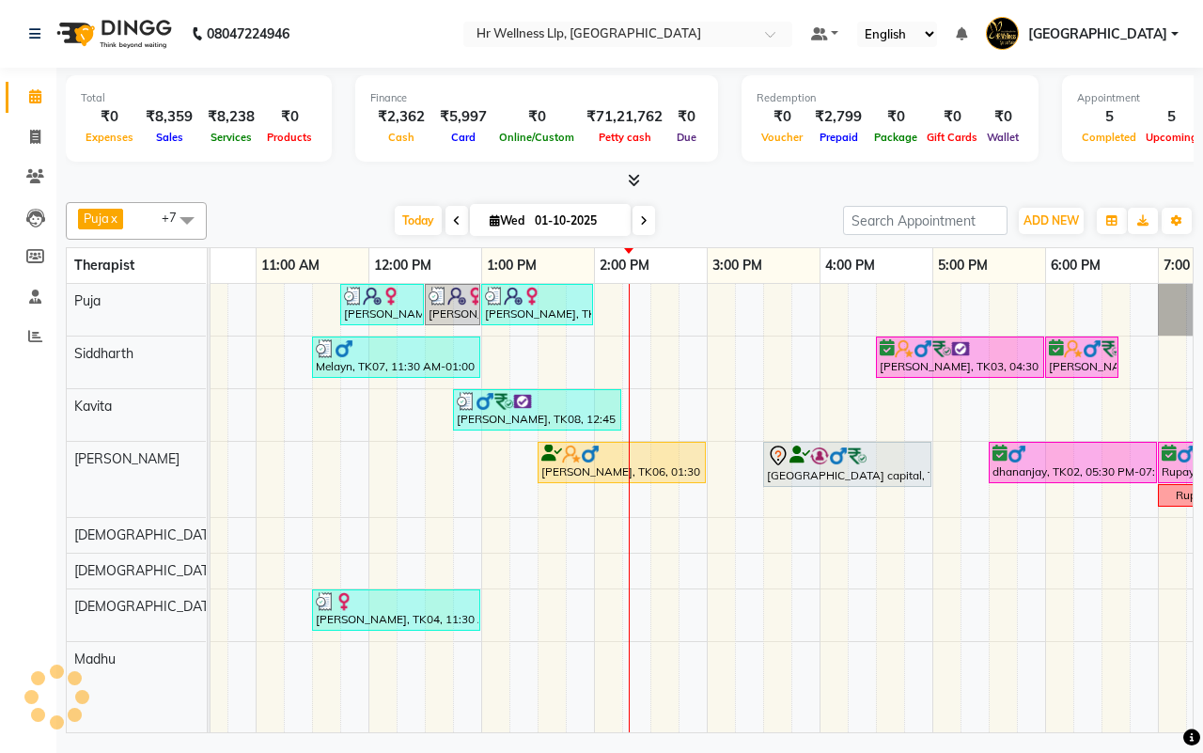
click at [728, 221] on div "[DATE] [DATE]" at bounding box center [525, 221] width 618 height 28
click at [731, 222] on div "[DATE] [DATE]" at bounding box center [525, 221] width 618 height 28
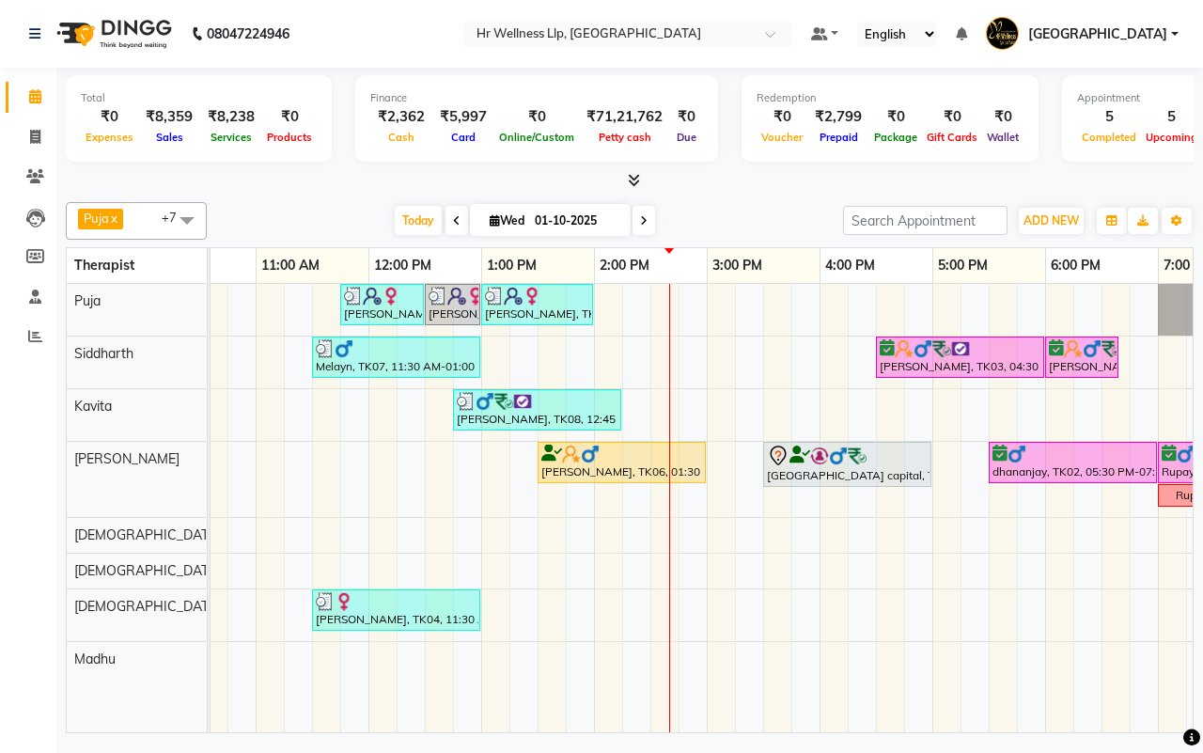
click at [642, 213] on span at bounding box center [644, 220] width 23 height 29
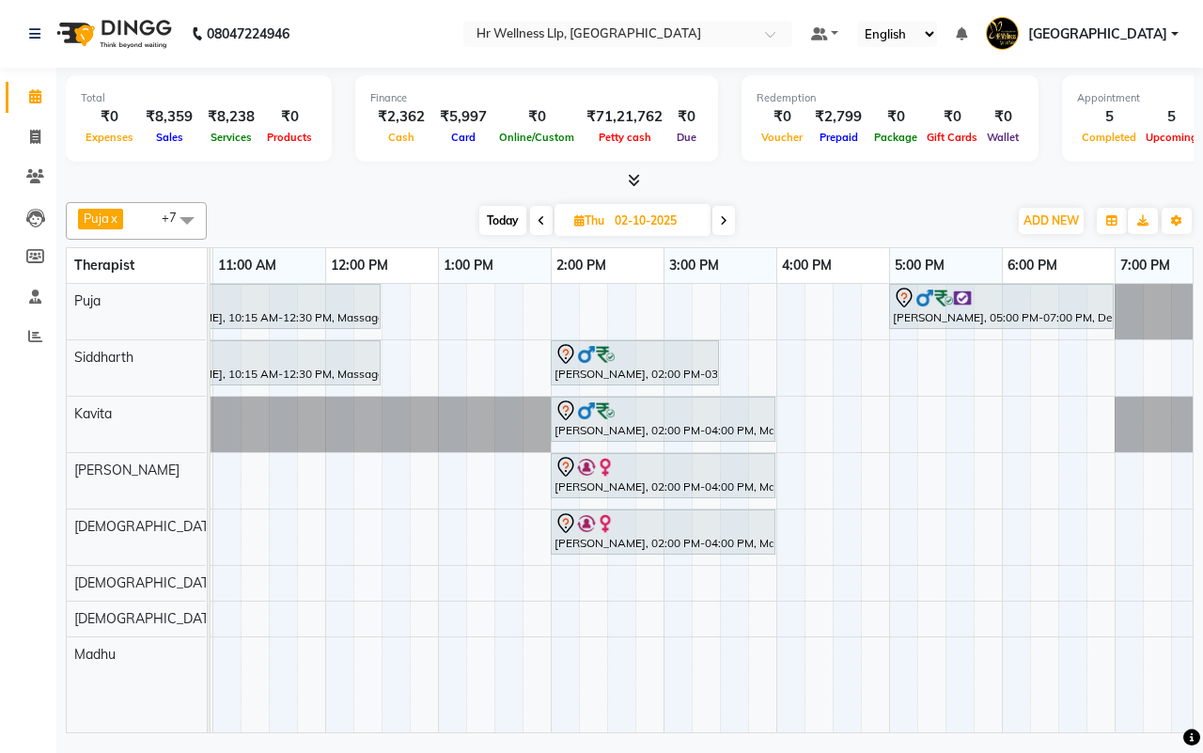
scroll to position [0, 344]
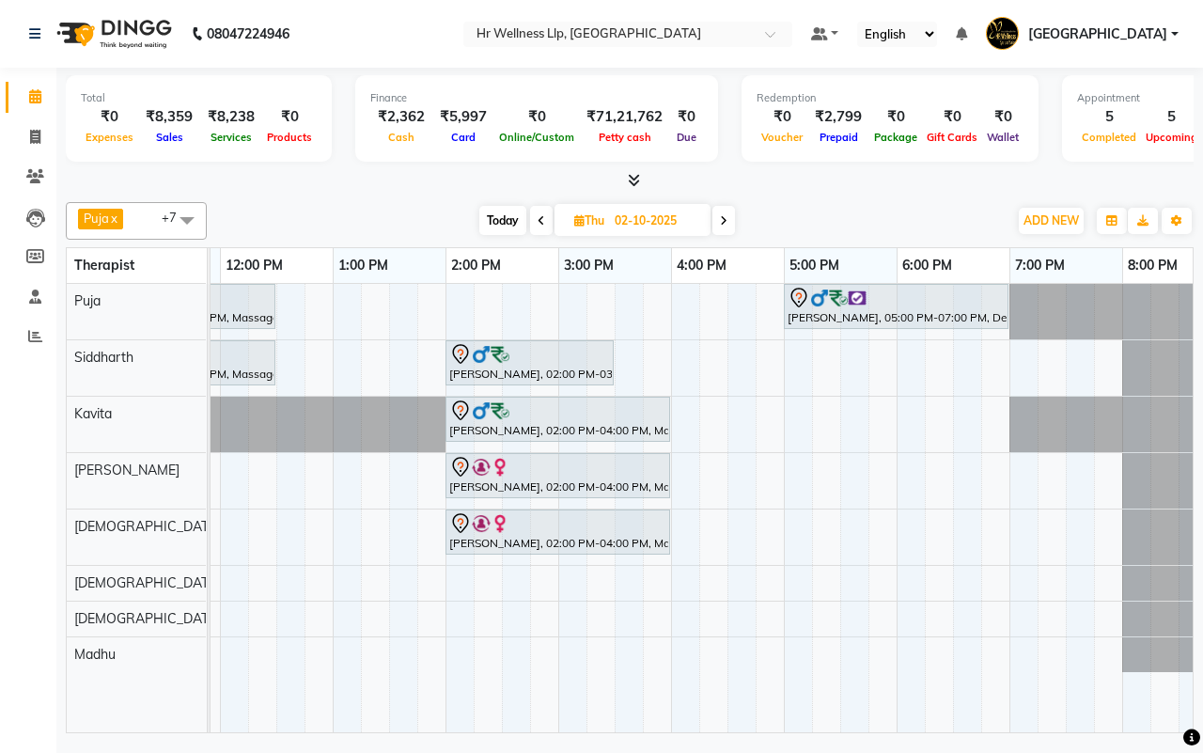
drag, startPoint x: 498, startPoint y: 227, endPoint x: 675, endPoint y: 228, distance: 176.7
click at [499, 227] on span "Today" at bounding box center [502, 220] width 47 height 29
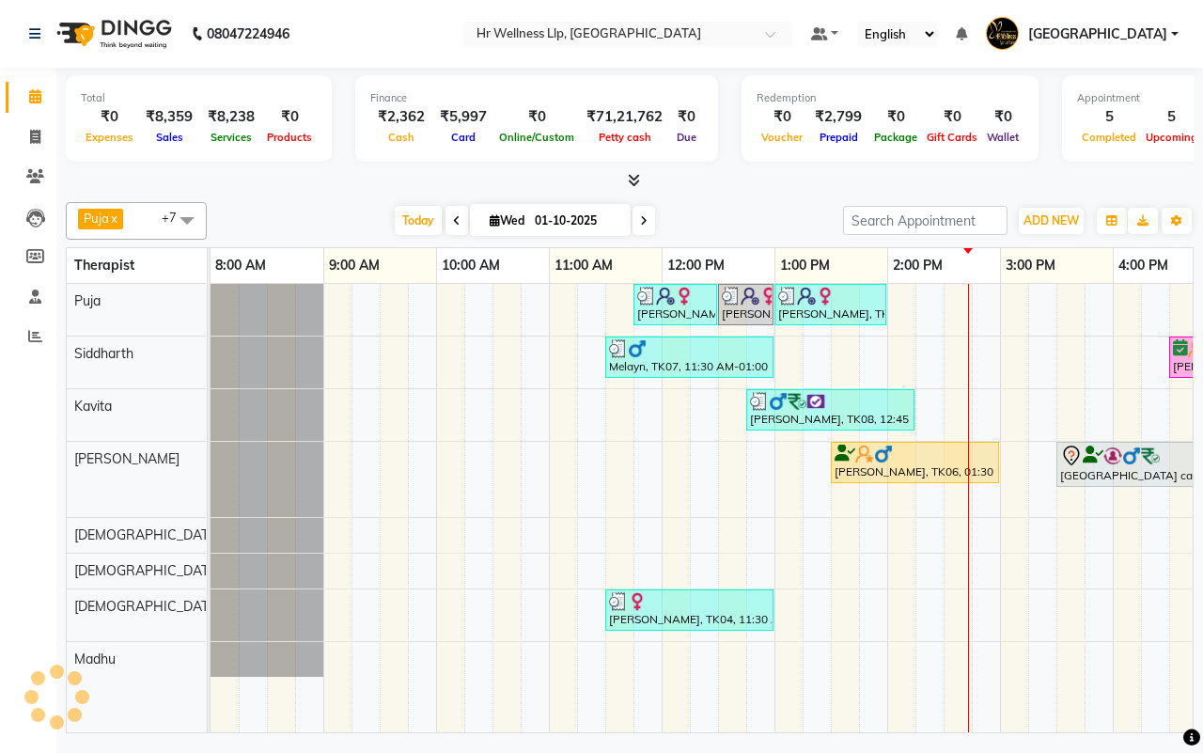
scroll to position [0, 484]
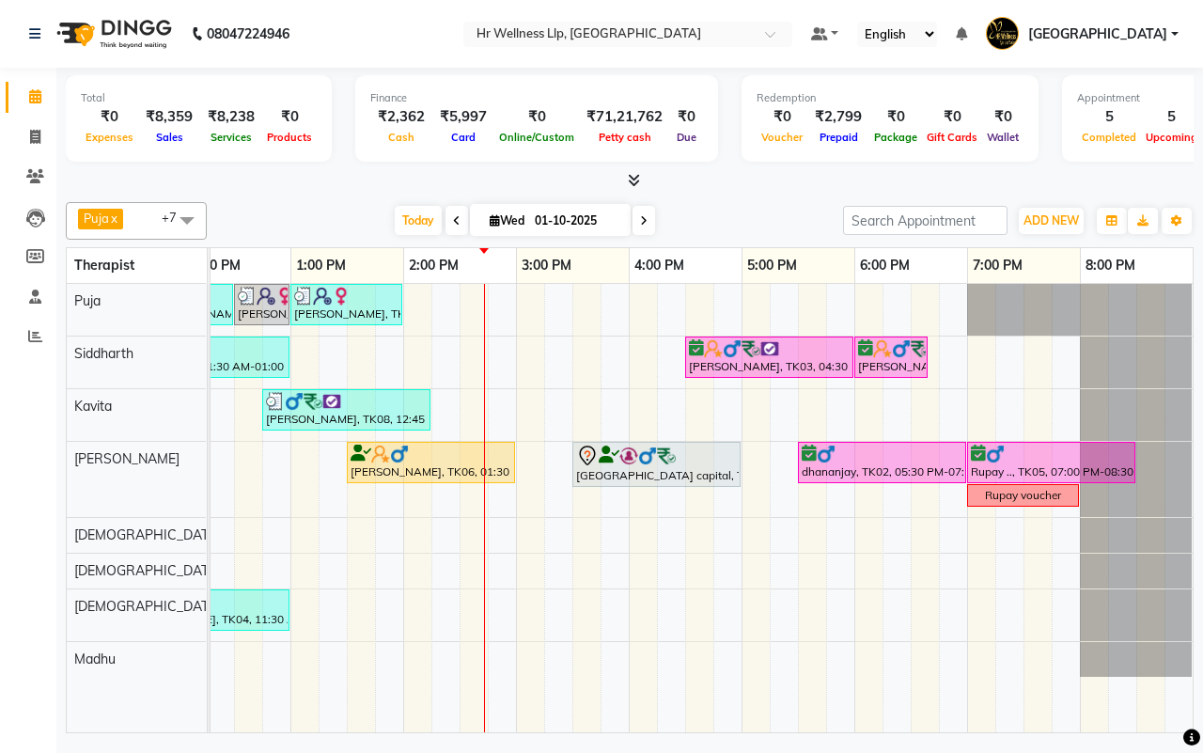
click at [649, 219] on span at bounding box center [644, 220] width 23 height 29
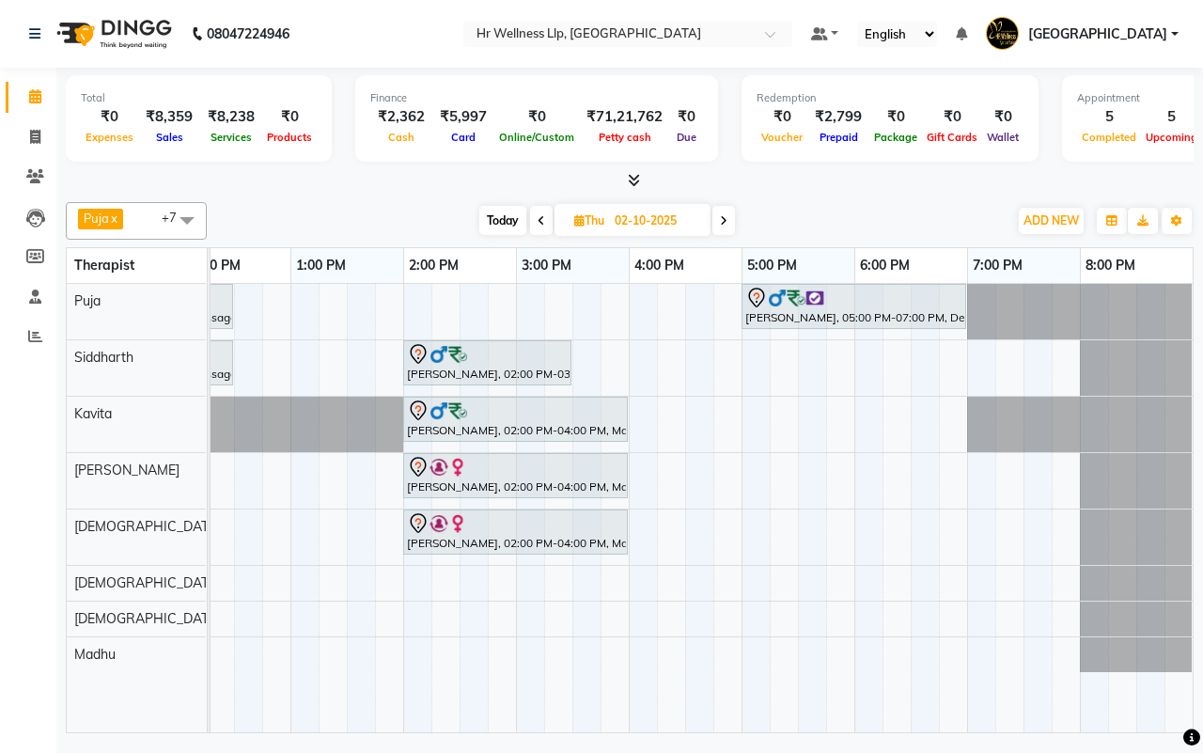
click at [504, 223] on span "Today" at bounding box center [502, 220] width 47 height 29
type input "01-10-2025"
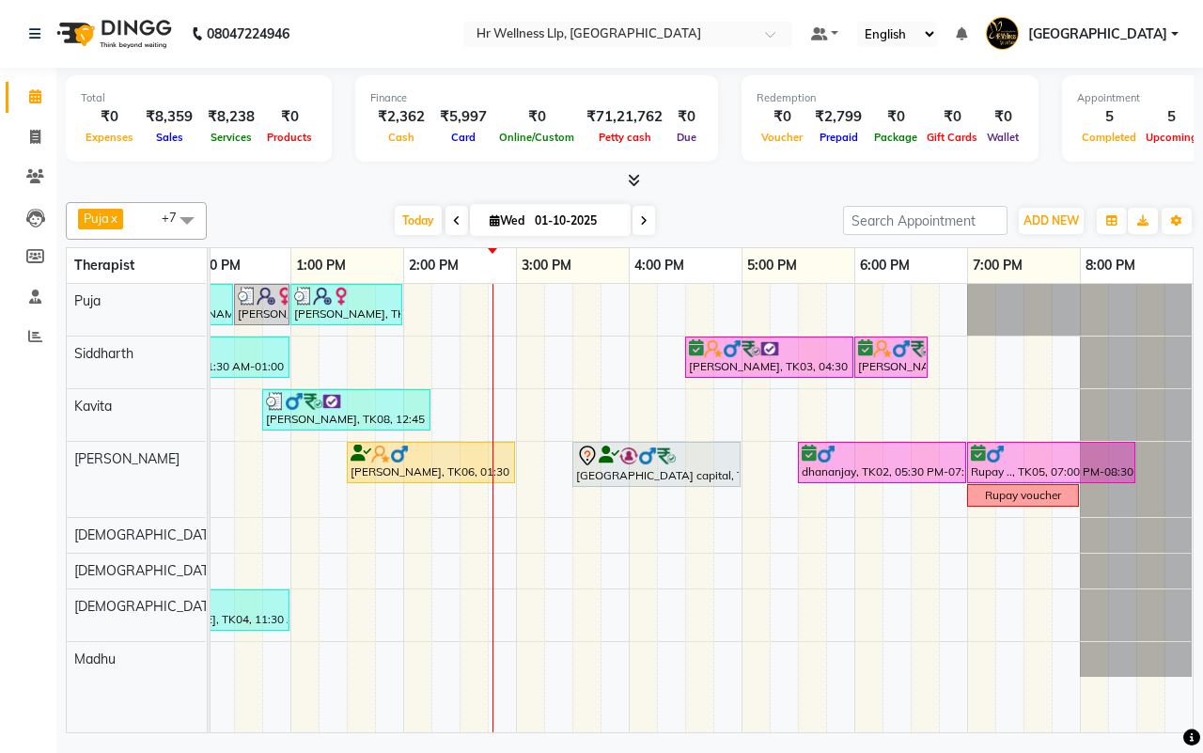
click at [696, 216] on div "[DATE] [DATE]" at bounding box center [525, 221] width 618 height 28
click at [734, 222] on div "[DATE] [DATE]" at bounding box center [525, 221] width 618 height 28
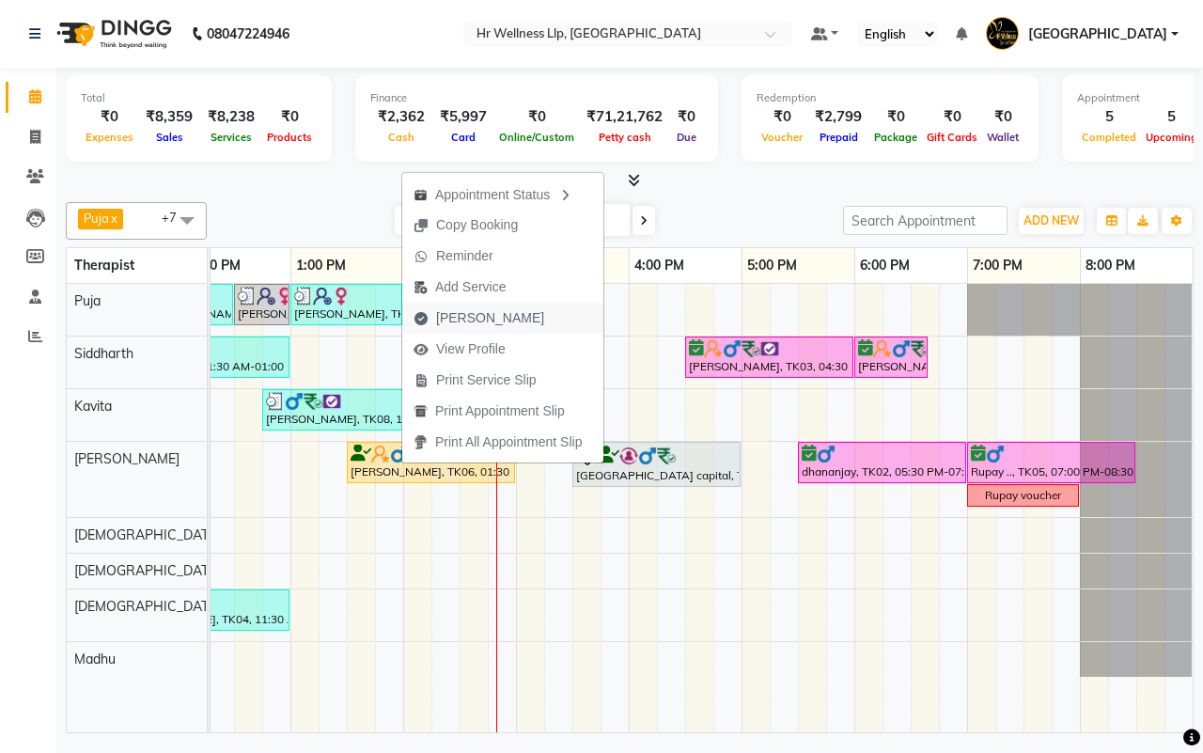
click at [465, 316] on span "[PERSON_NAME]" at bounding box center [490, 318] width 108 height 20
select select "service"
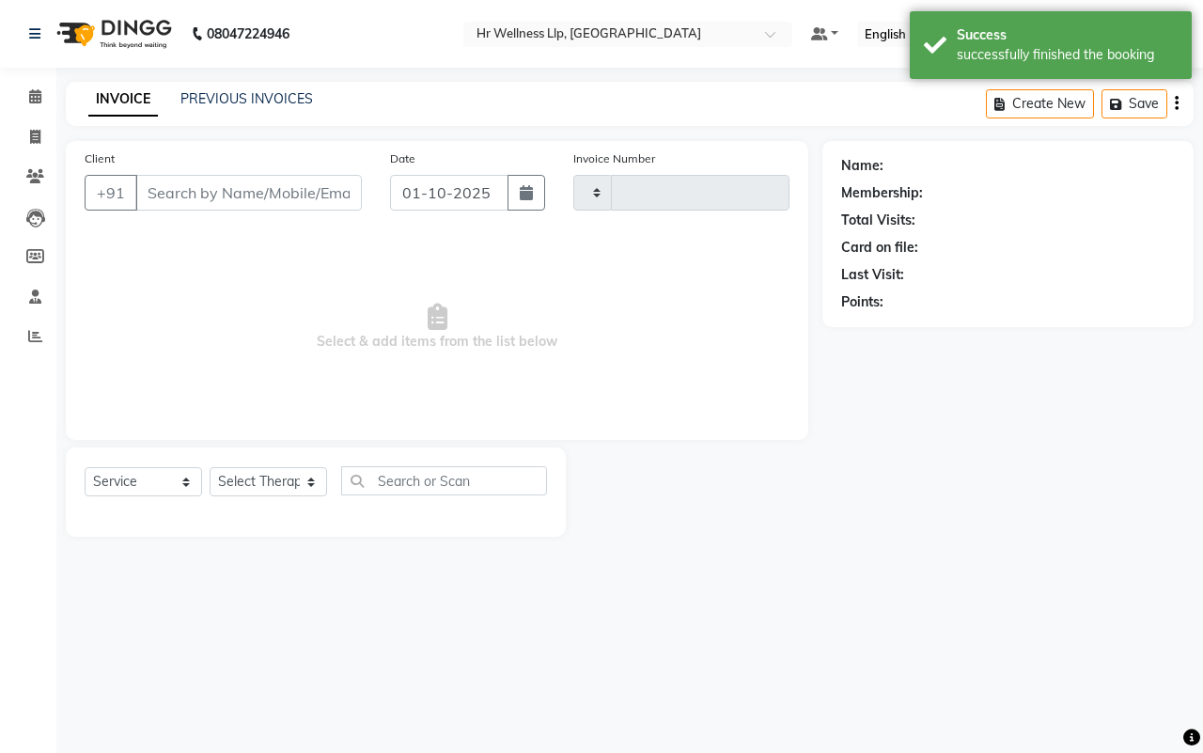
type input "1695"
select select "4295"
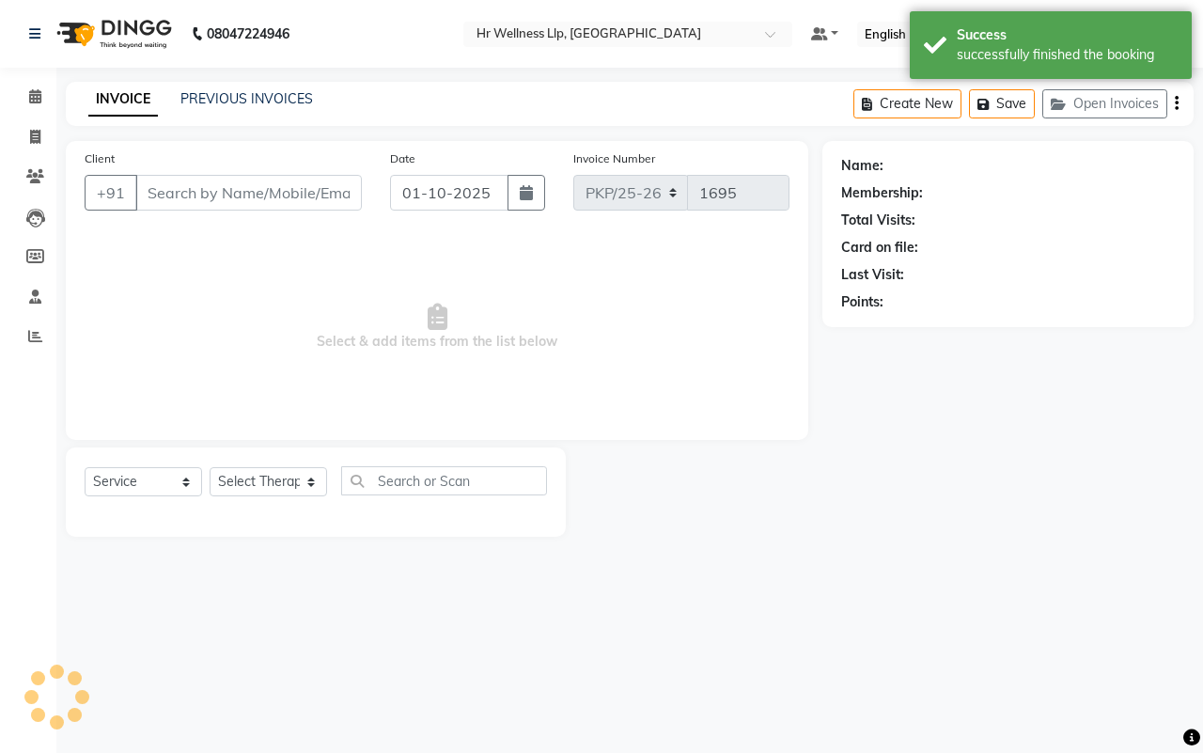
type input "8888911911"
select select "85702"
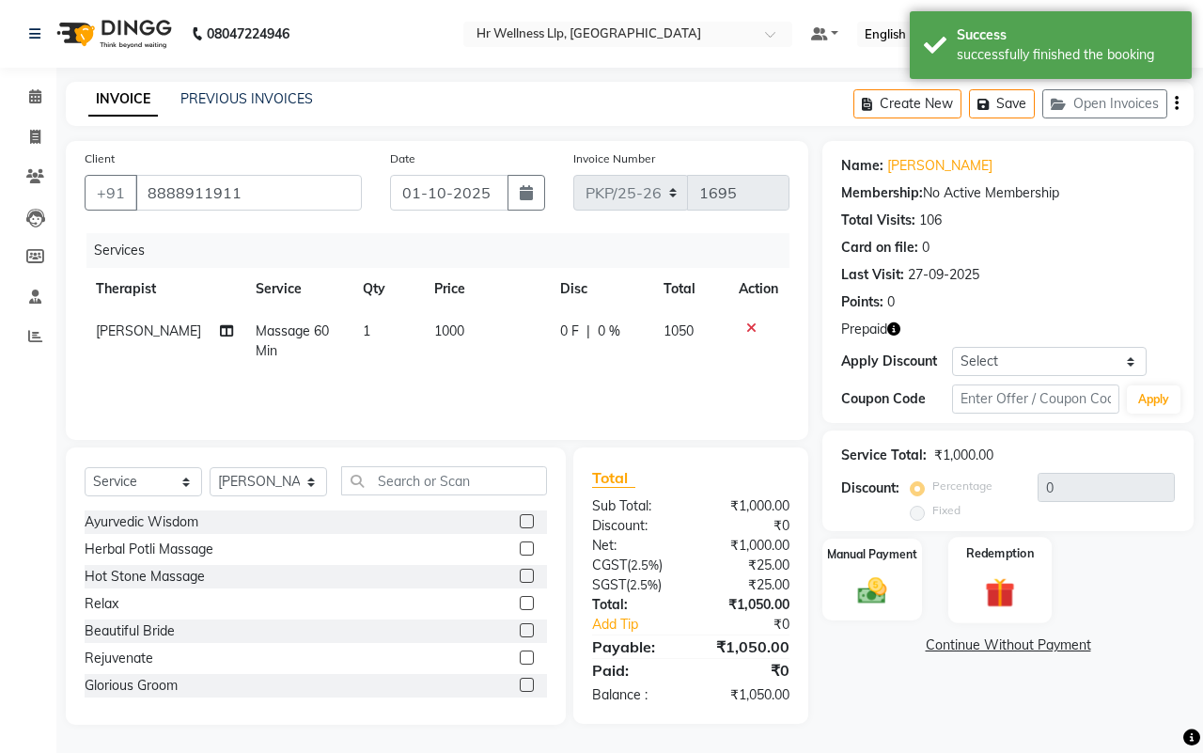
click at [1007, 594] on img at bounding box center [1001, 592] width 49 height 38
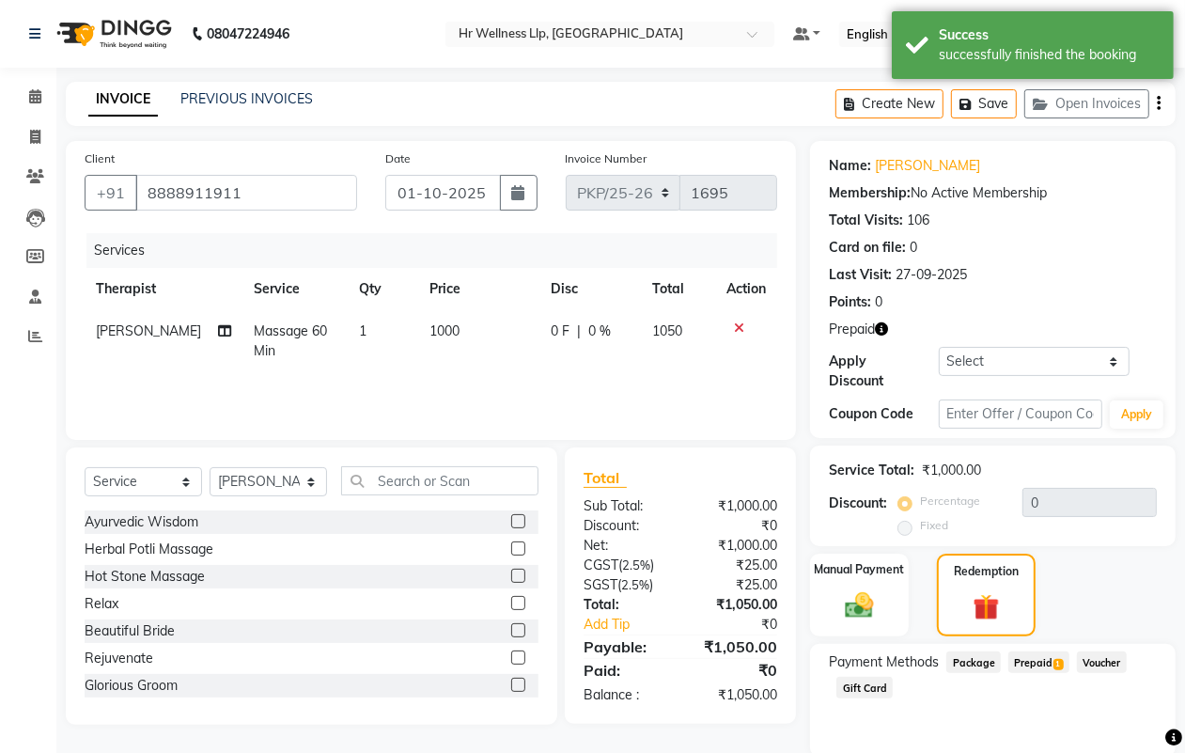
click at [1027, 659] on span "Prepaid 1" at bounding box center [1039, 662] width 61 height 22
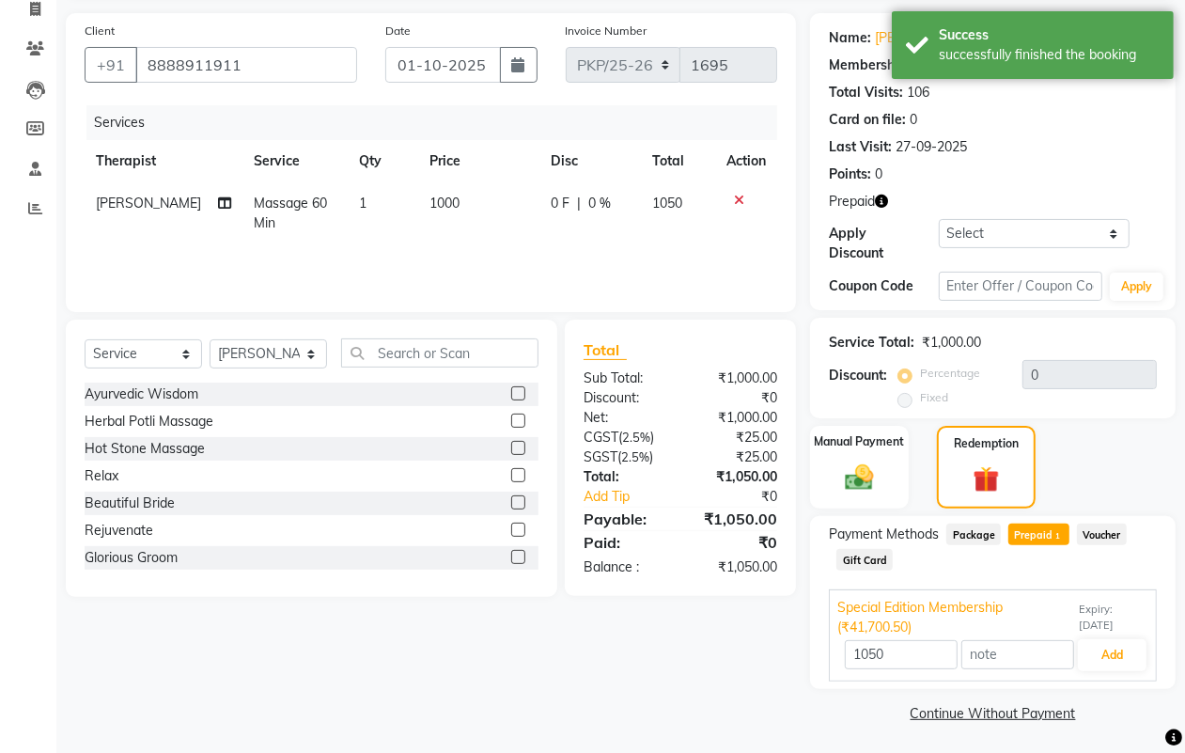
scroll to position [130, 0]
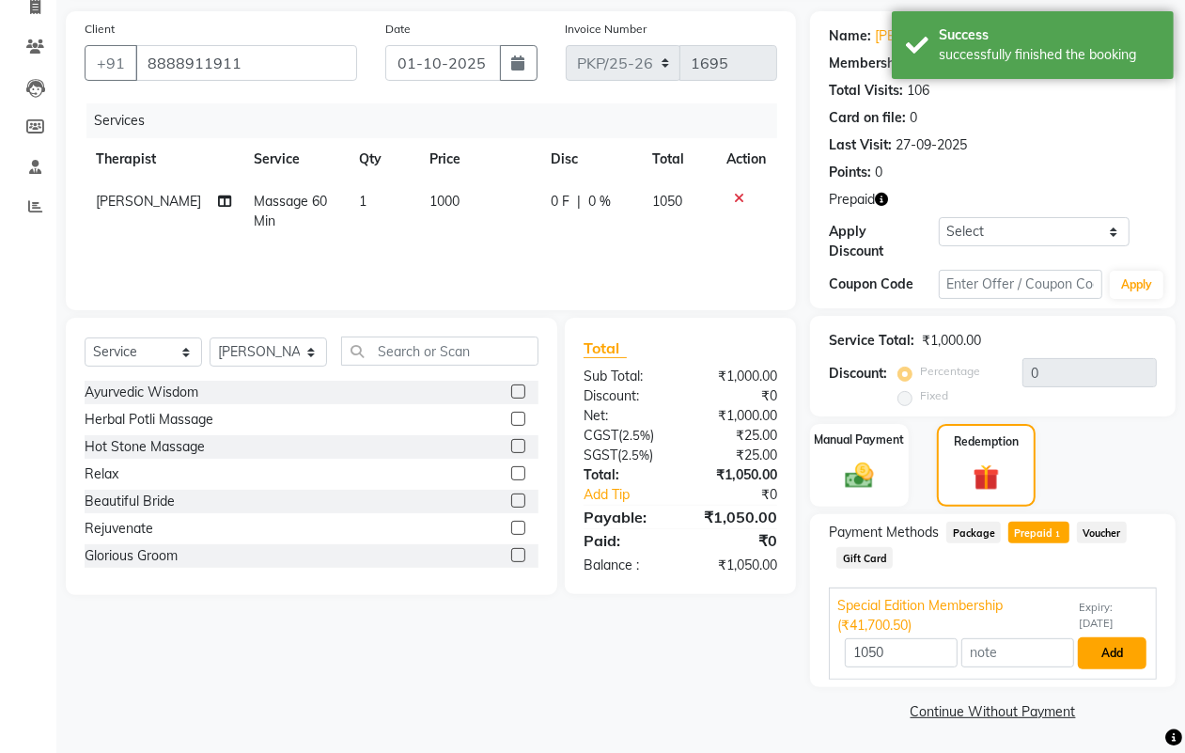
click at [1120, 645] on button "Add" at bounding box center [1112, 653] width 69 height 32
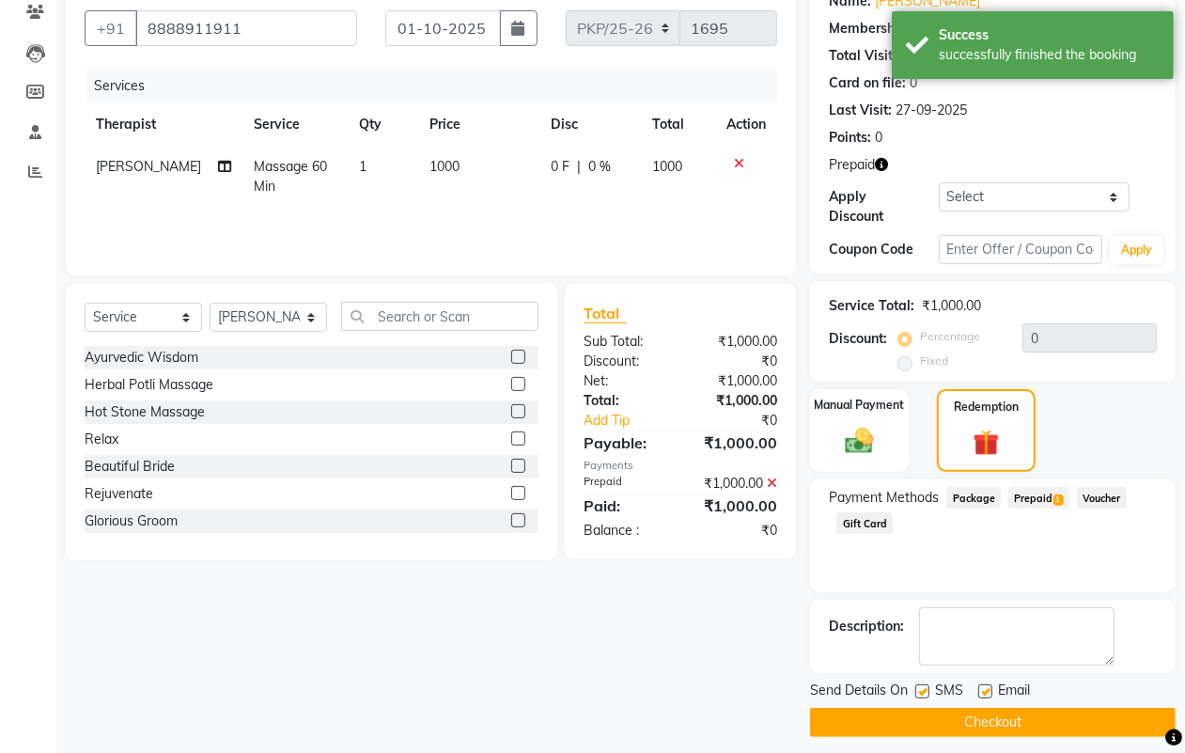
scroll to position [177, 0]
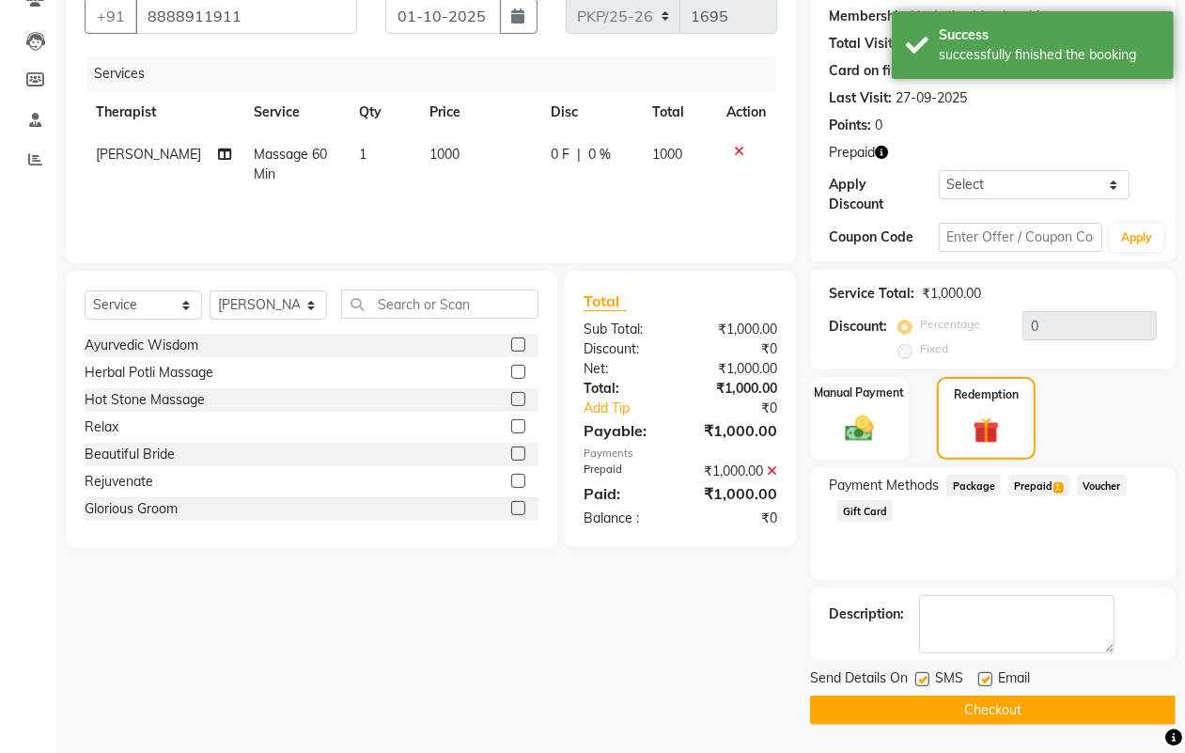
click at [984, 705] on button "Checkout" at bounding box center [993, 710] width 366 height 29
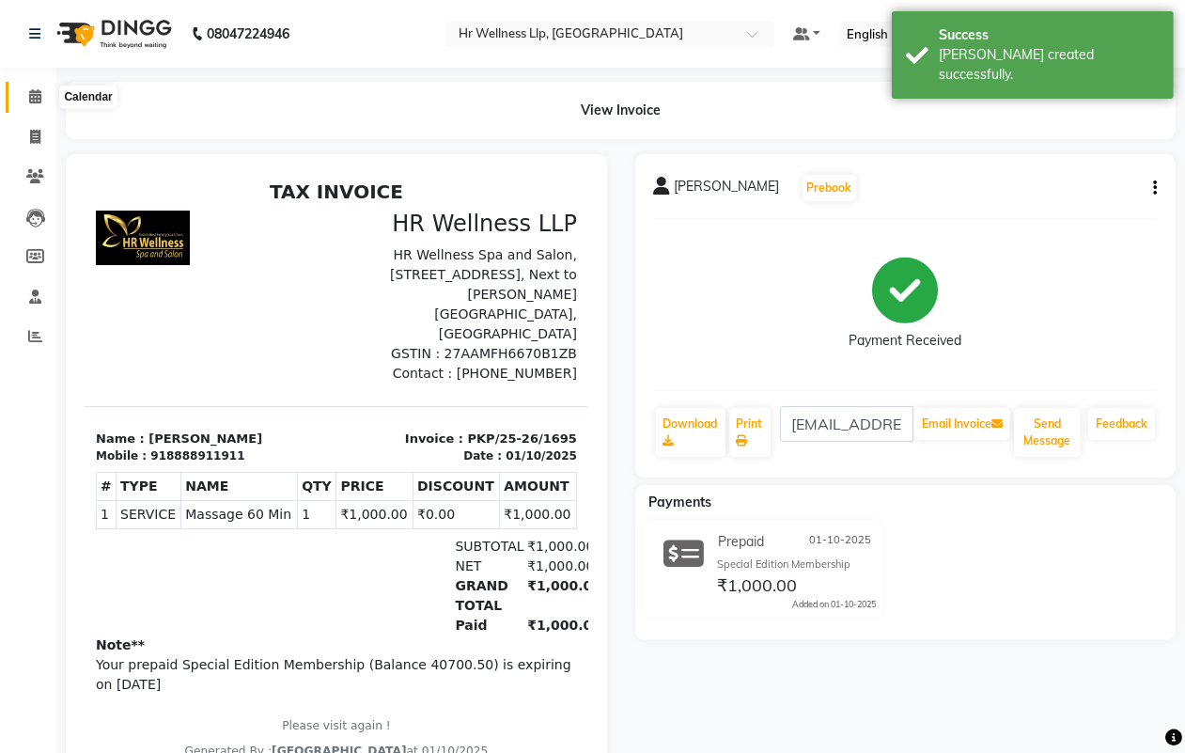
click at [35, 96] on icon at bounding box center [35, 96] width 12 height 14
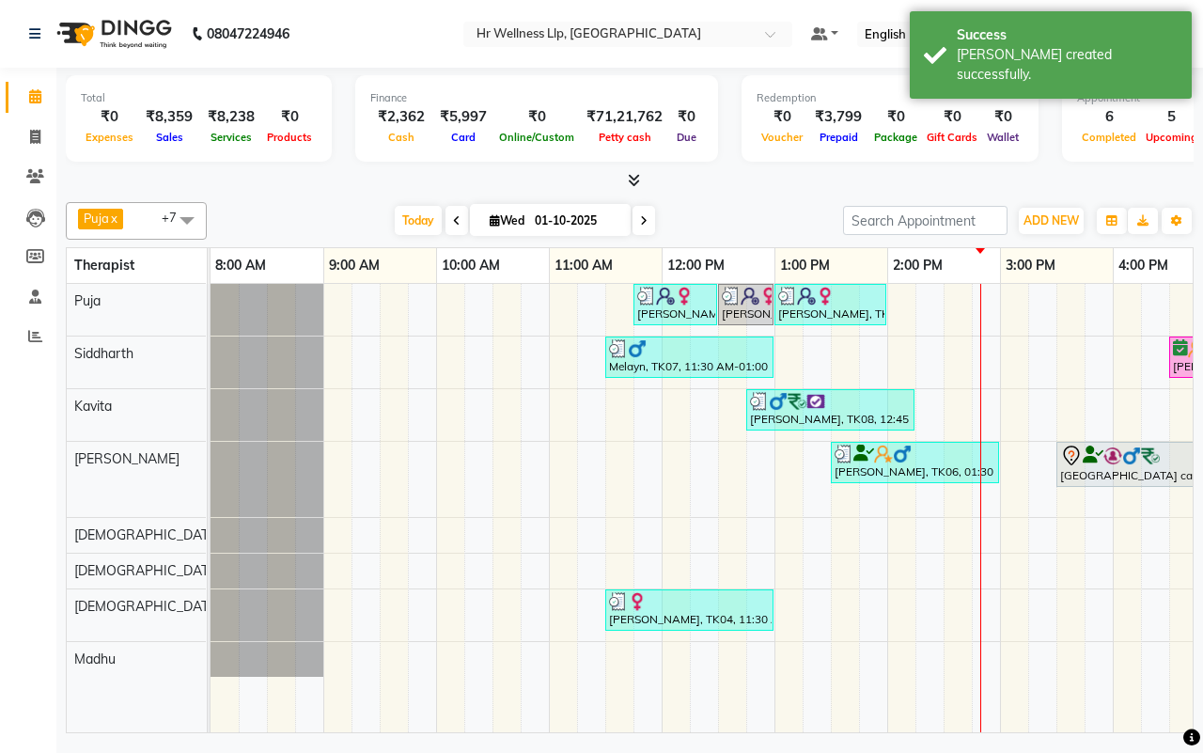
click at [729, 218] on div "[DATE] [DATE]" at bounding box center [525, 221] width 618 height 28
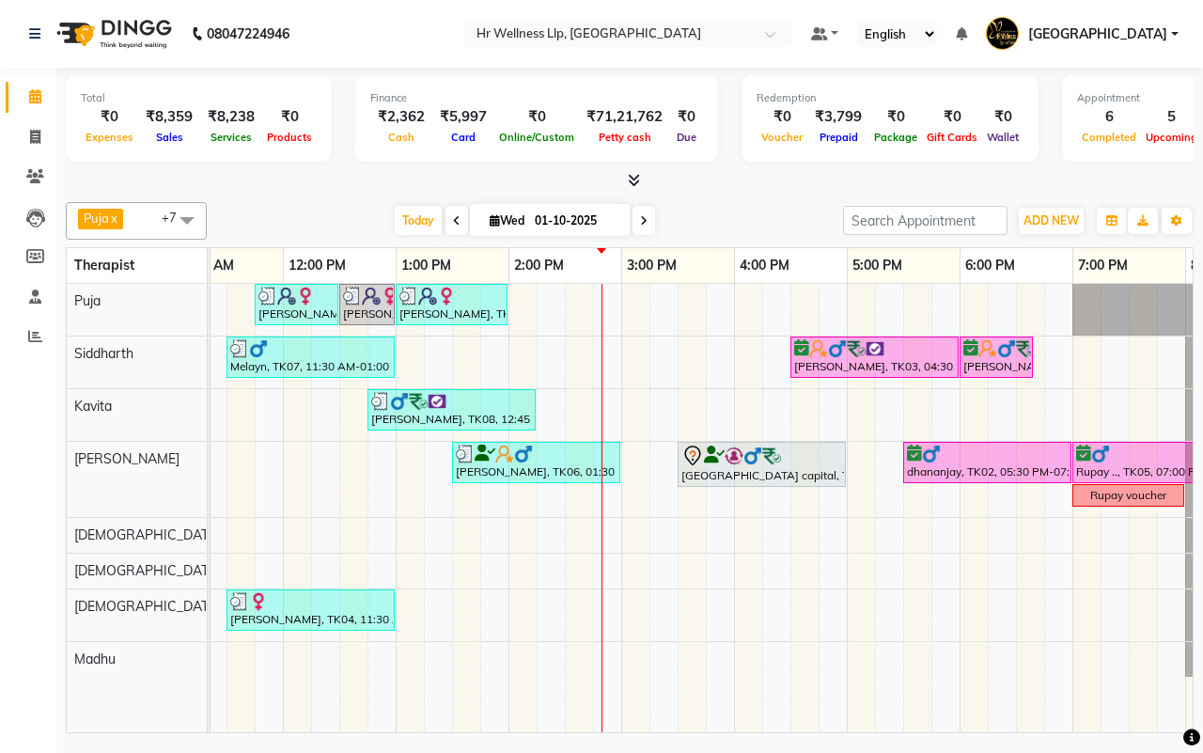
scroll to position [0, 411]
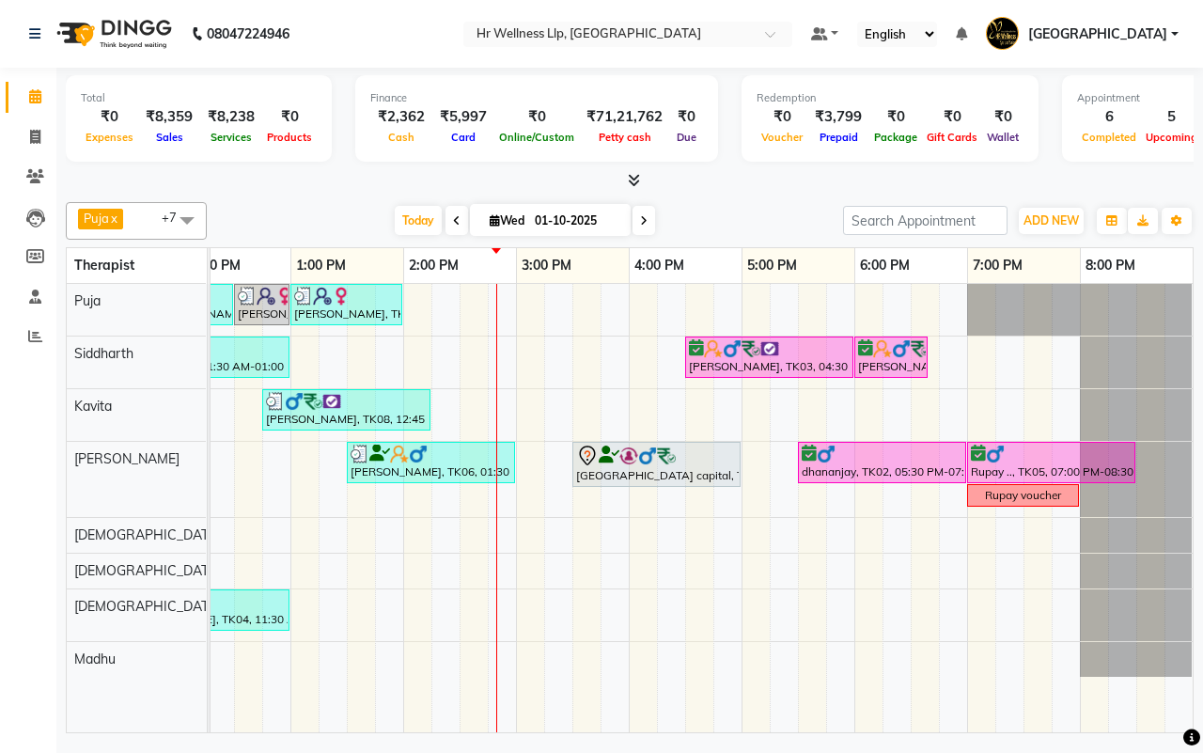
click at [731, 218] on div "[DATE] [DATE]" at bounding box center [525, 221] width 618 height 28
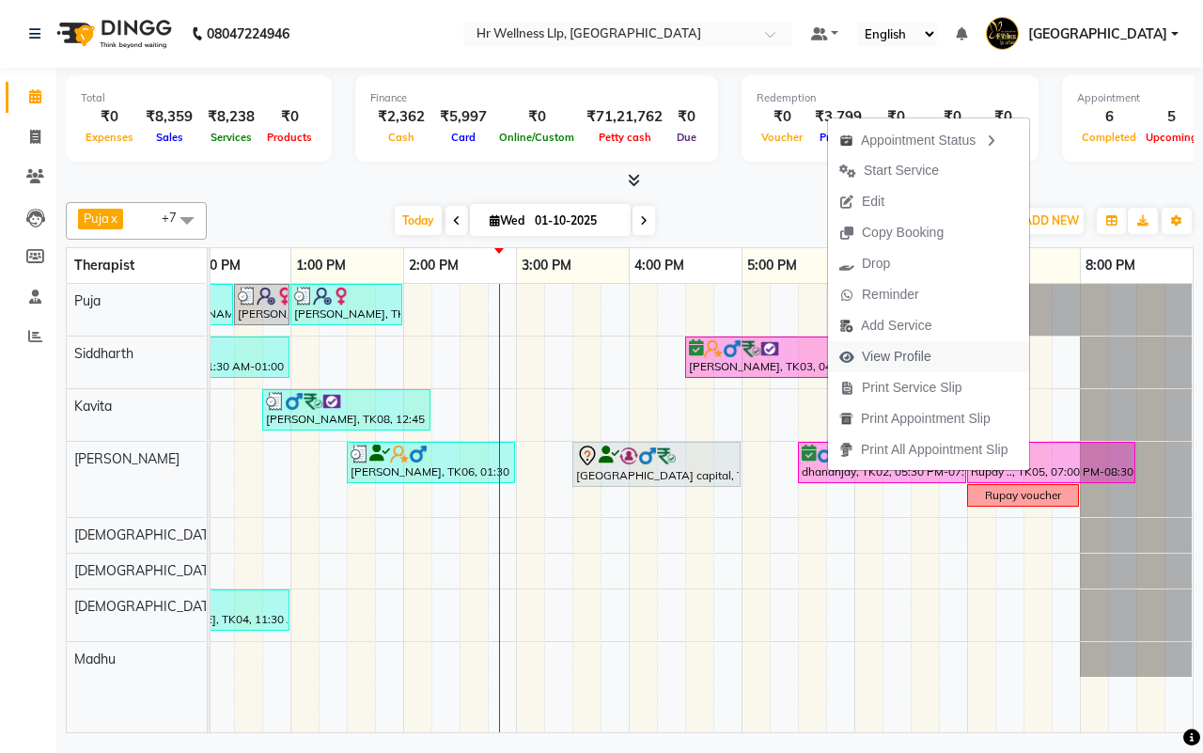
click at [882, 362] on span "View Profile" at bounding box center [897, 357] width 70 height 20
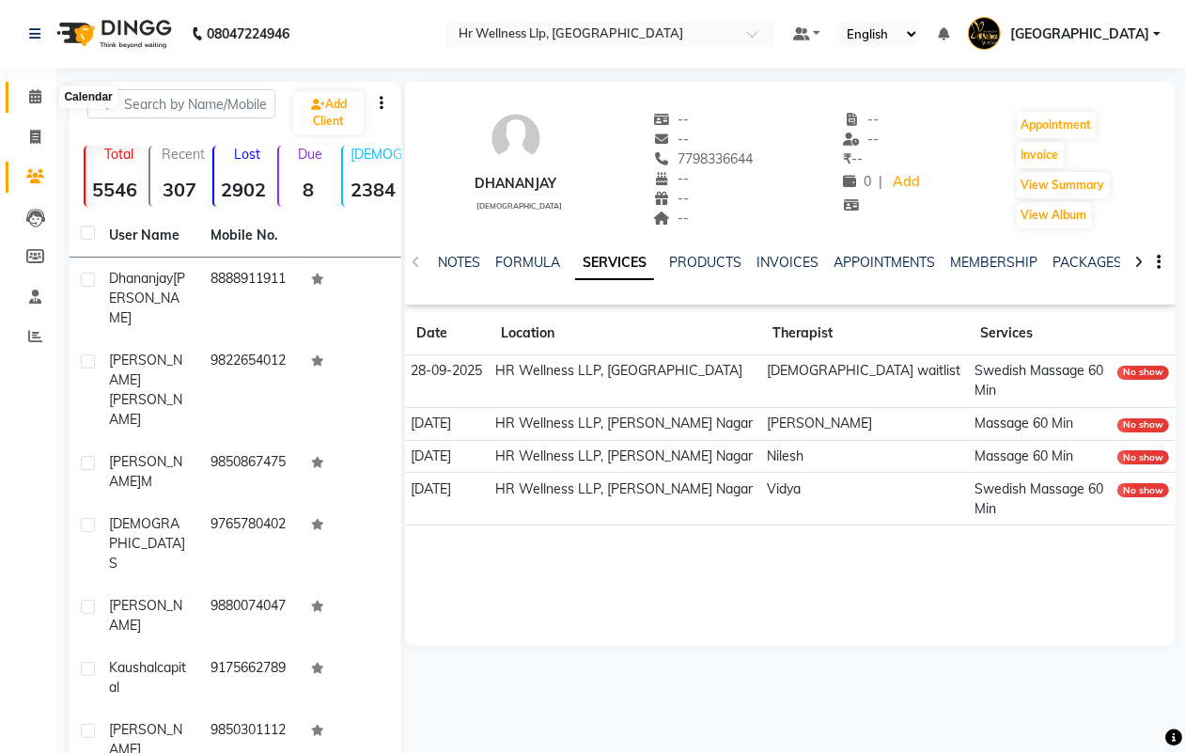
click at [33, 97] on icon at bounding box center [35, 96] width 12 height 14
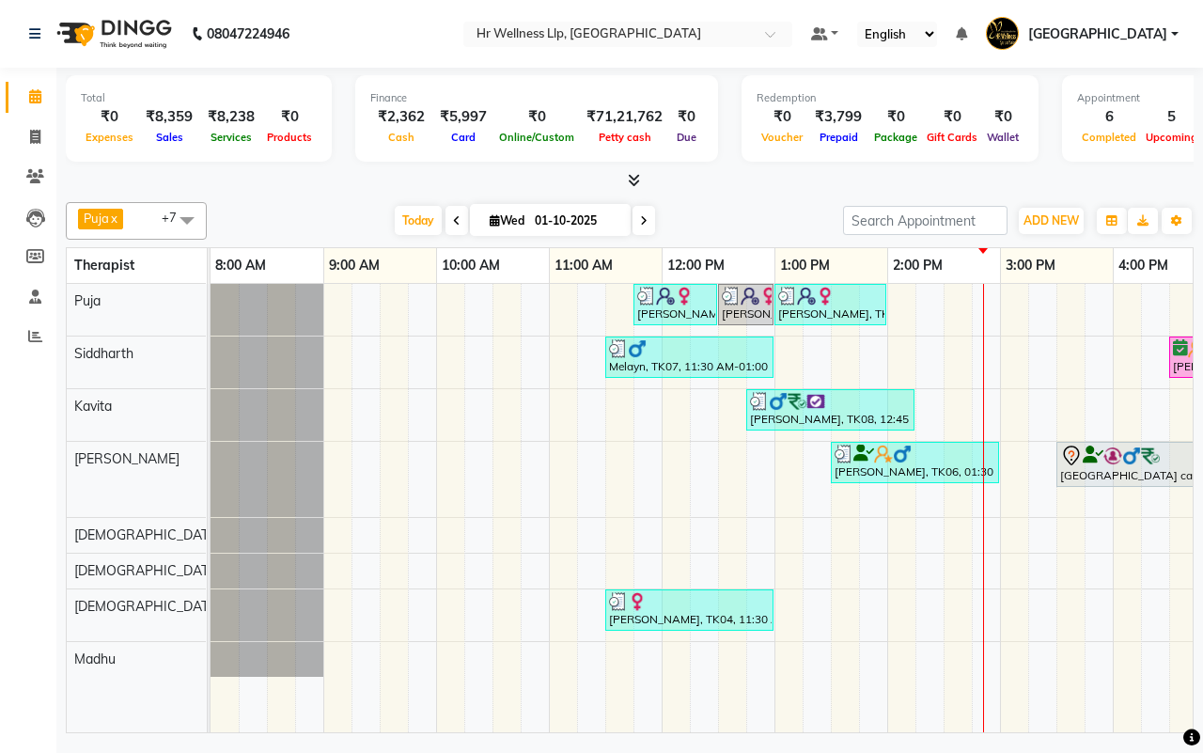
click at [730, 219] on div "[DATE] [DATE]" at bounding box center [525, 221] width 618 height 28
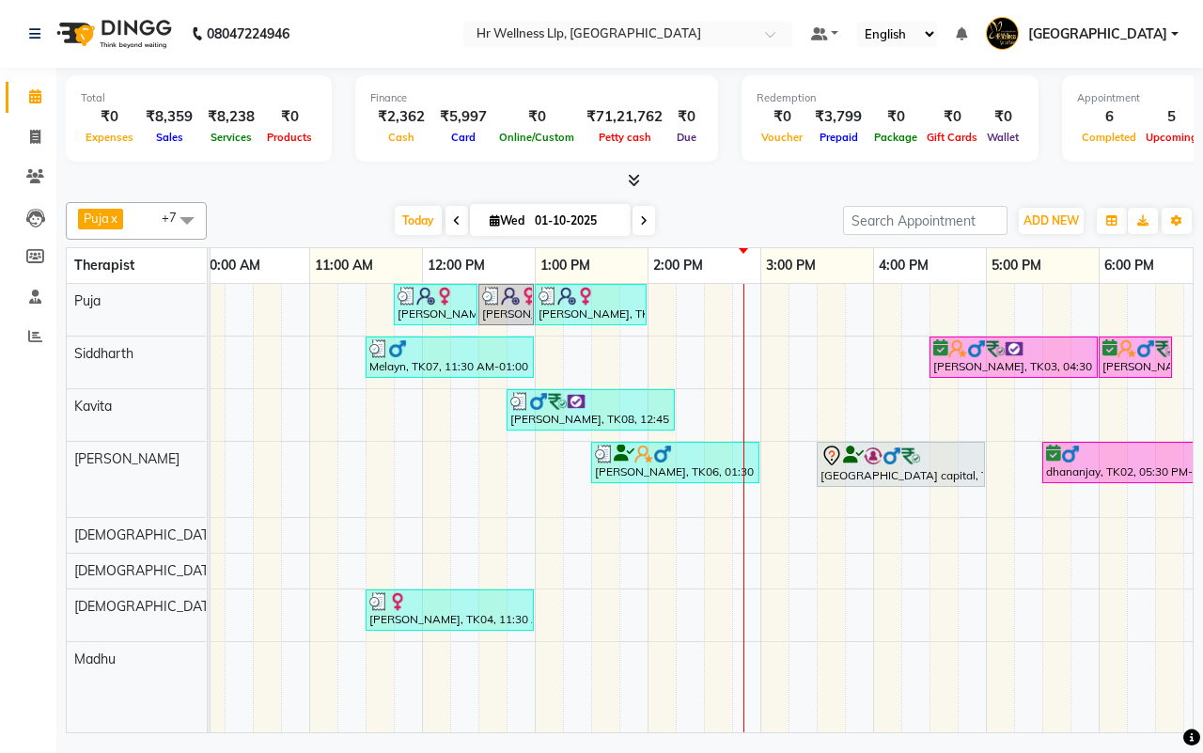
scroll to position [0, 55]
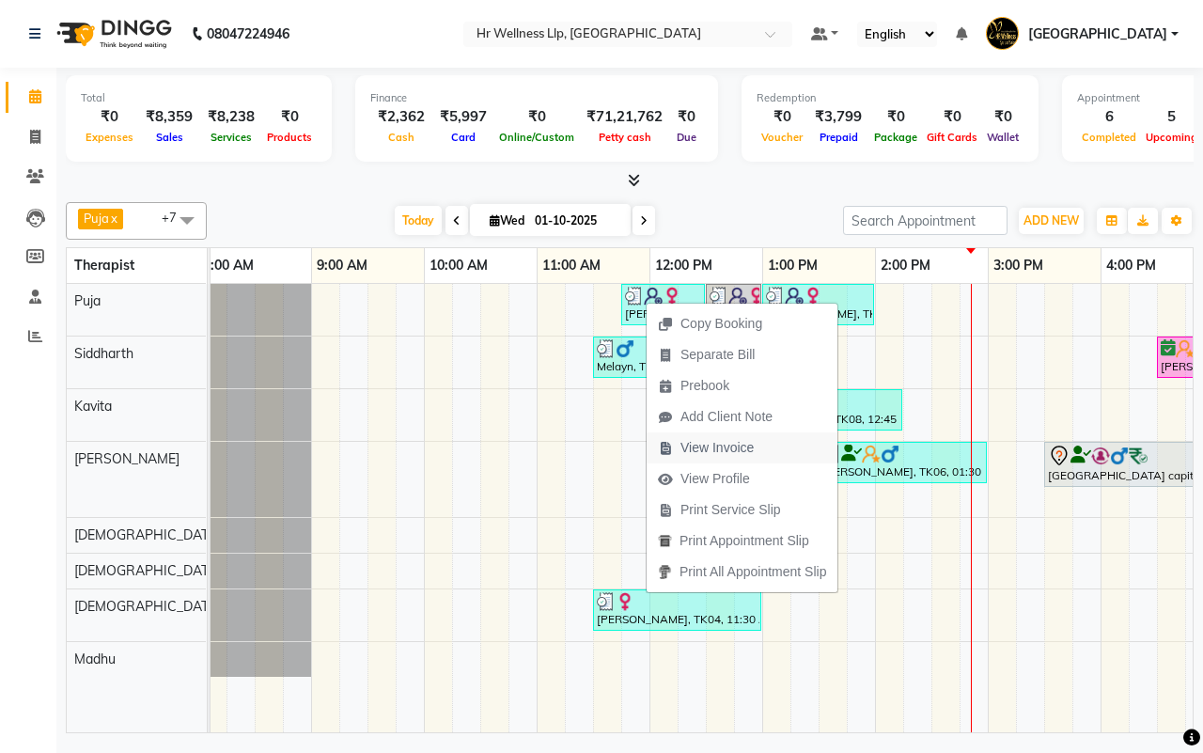
click at [700, 446] on span "View Invoice" at bounding box center [717, 448] width 73 height 20
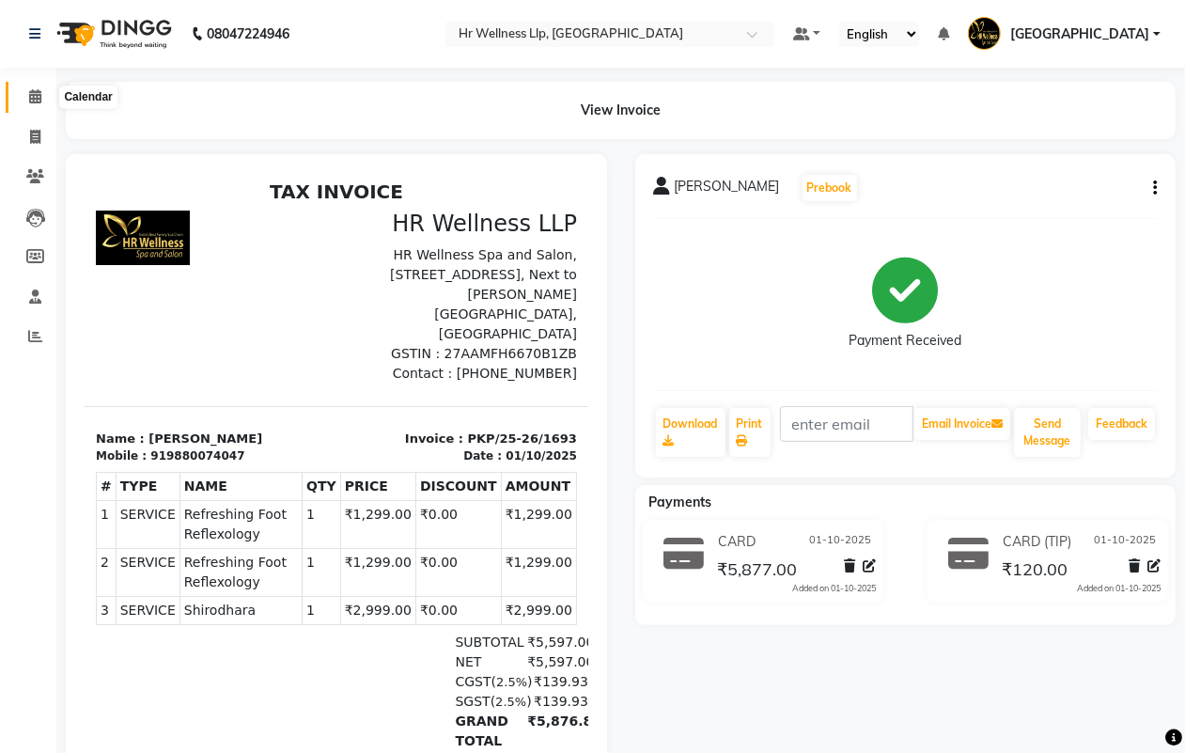
click at [36, 96] on icon at bounding box center [35, 96] width 12 height 14
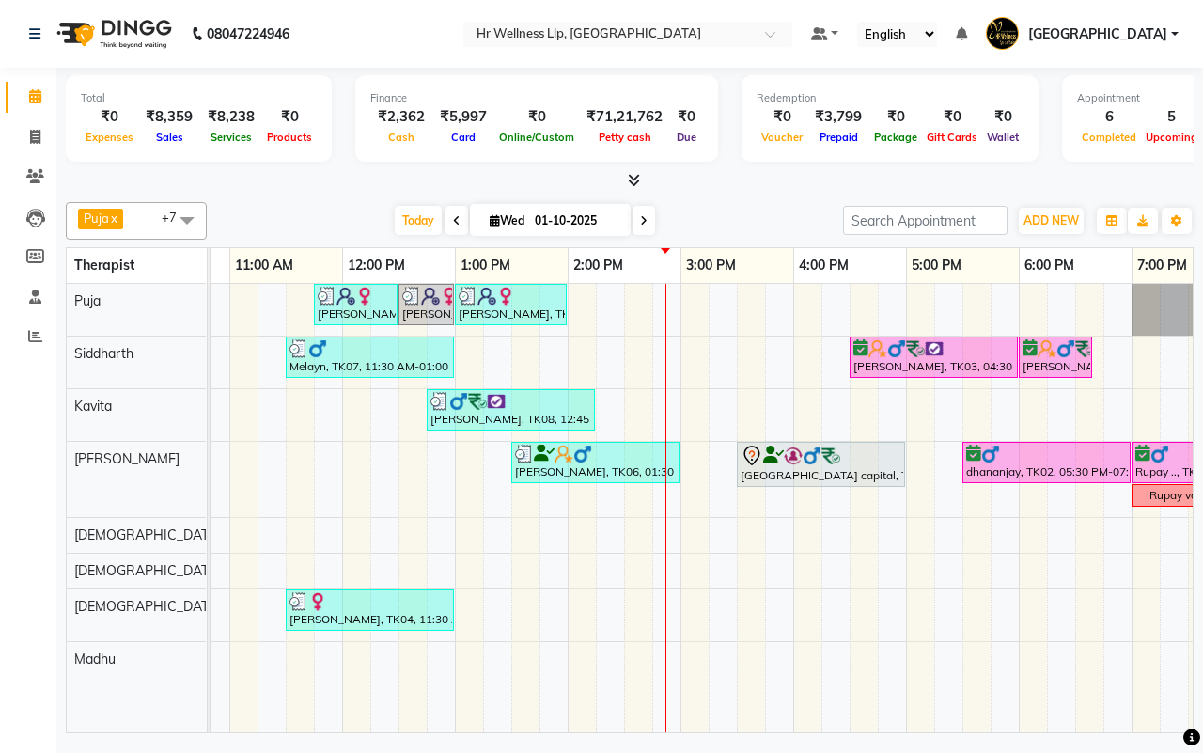
scroll to position [0, 382]
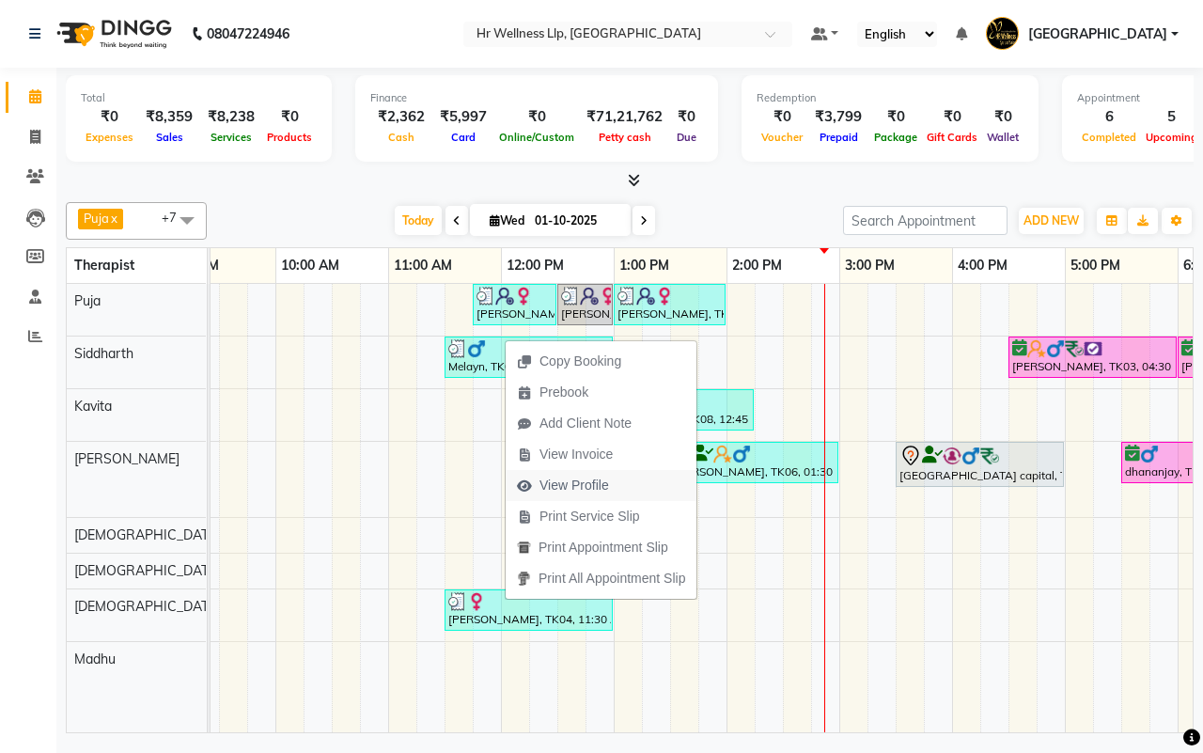
click at [550, 482] on span "View Profile" at bounding box center [575, 486] width 70 height 20
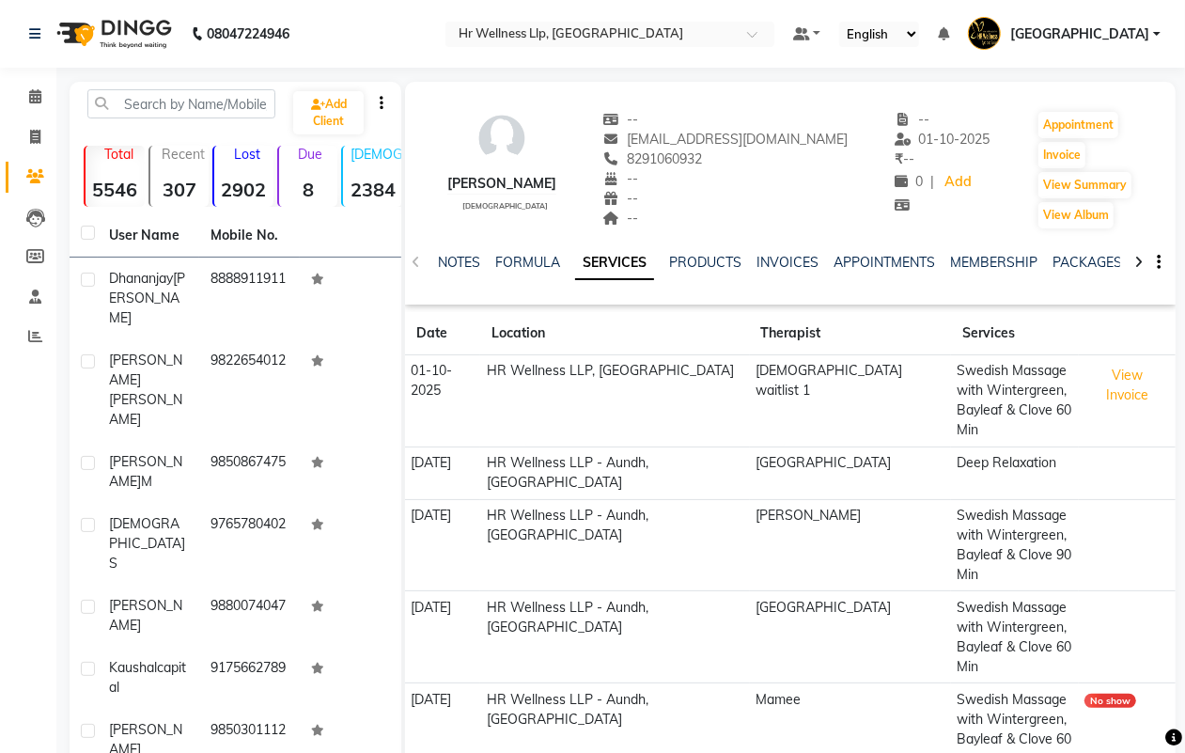
click at [1138, 264] on icon at bounding box center [1139, 262] width 8 height 13
click at [1135, 264] on icon at bounding box center [1139, 262] width 8 height 13
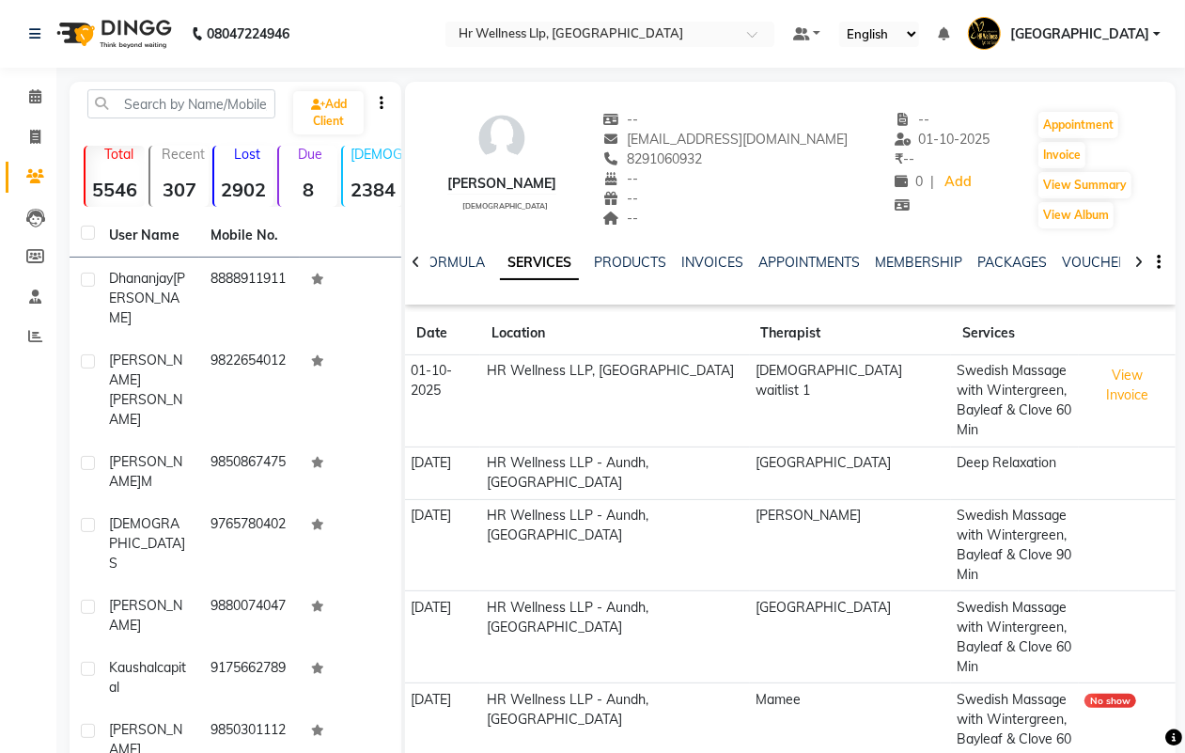
click at [1135, 264] on icon at bounding box center [1139, 262] width 8 height 13
click at [1093, 261] on link "VOUCHERS" at bounding box center [1084, 262] width 74 height 17
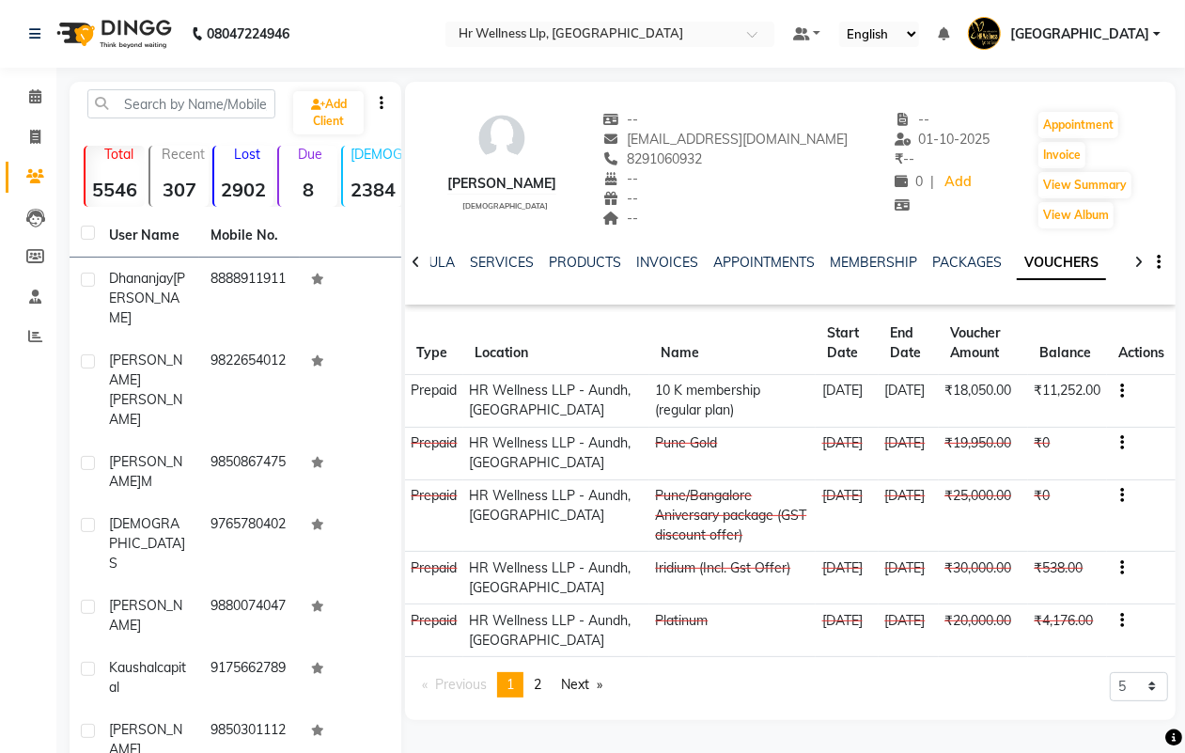
click at [1114, 388] on button "button" at bounding box center [1118, 391] width 11 height 20
click at [1025, 399] on td "Redemption History" at bounding box center [1033, 391] width 117 height 22
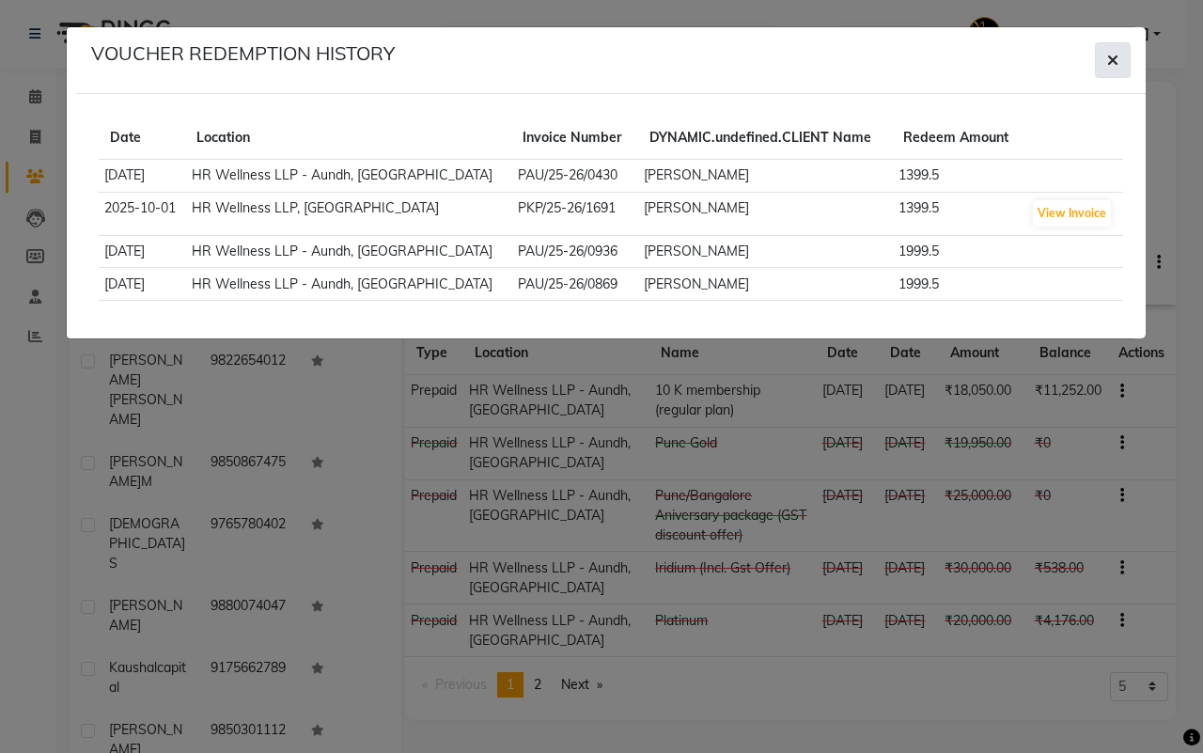
click at [1115, 63] on icon "button" at bounding box center [1112, 60] width 11 height 15
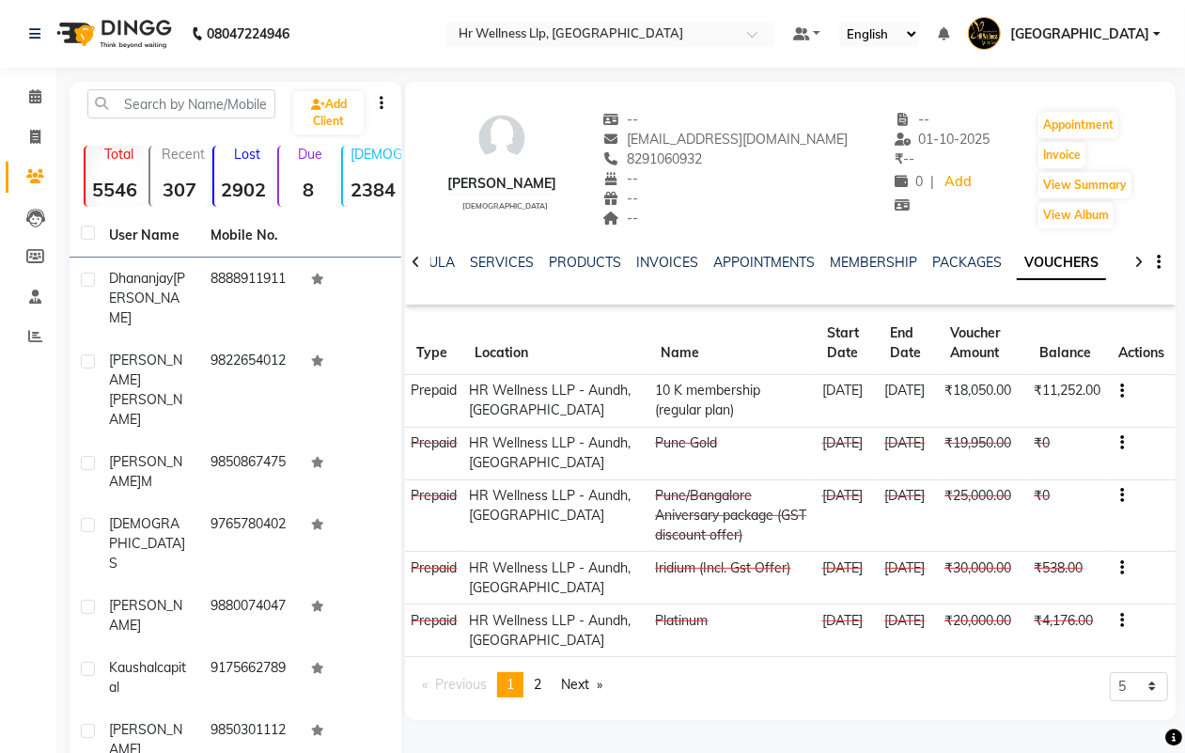
click at [786, 209] on div "--" at bounding box center [725, 219] width 245 height 20
click at [35, 94] on icon at bounding box center [35, 96] width 12 height 14
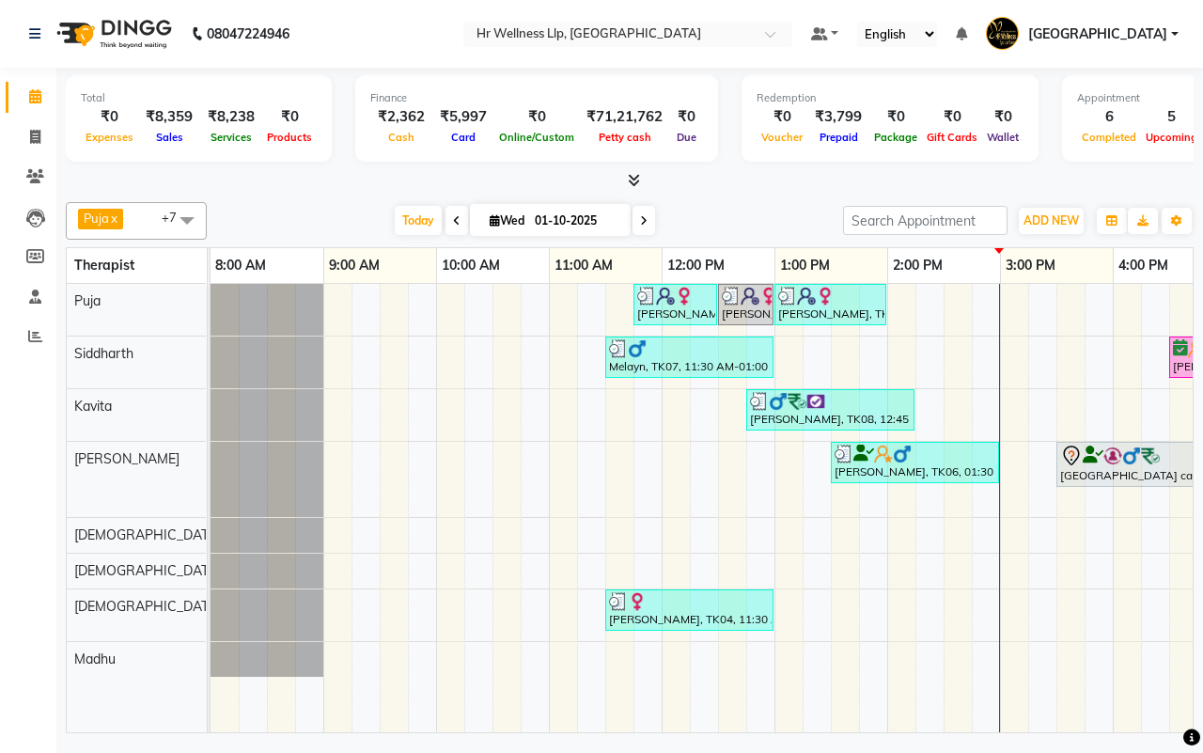
click at [735, 221] on div "[DATE] [DATE]" at bounding box center [525, 221] width 618 height 28
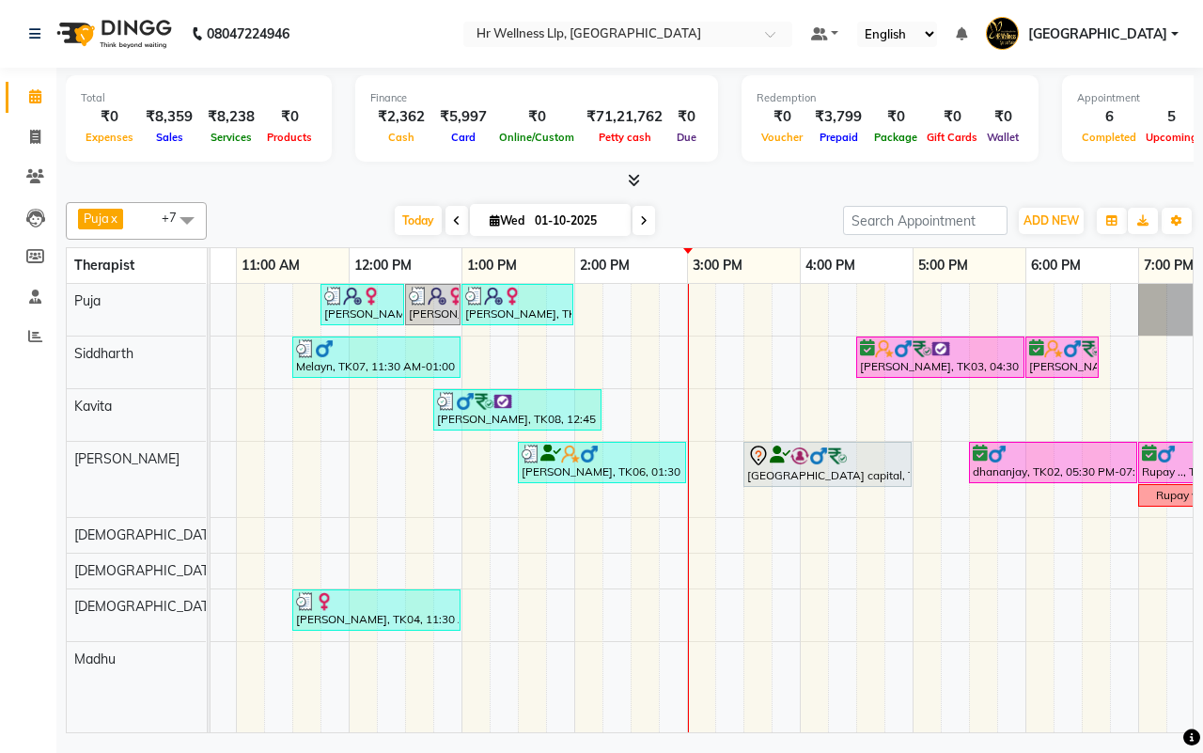
scroll to position [0, 320]
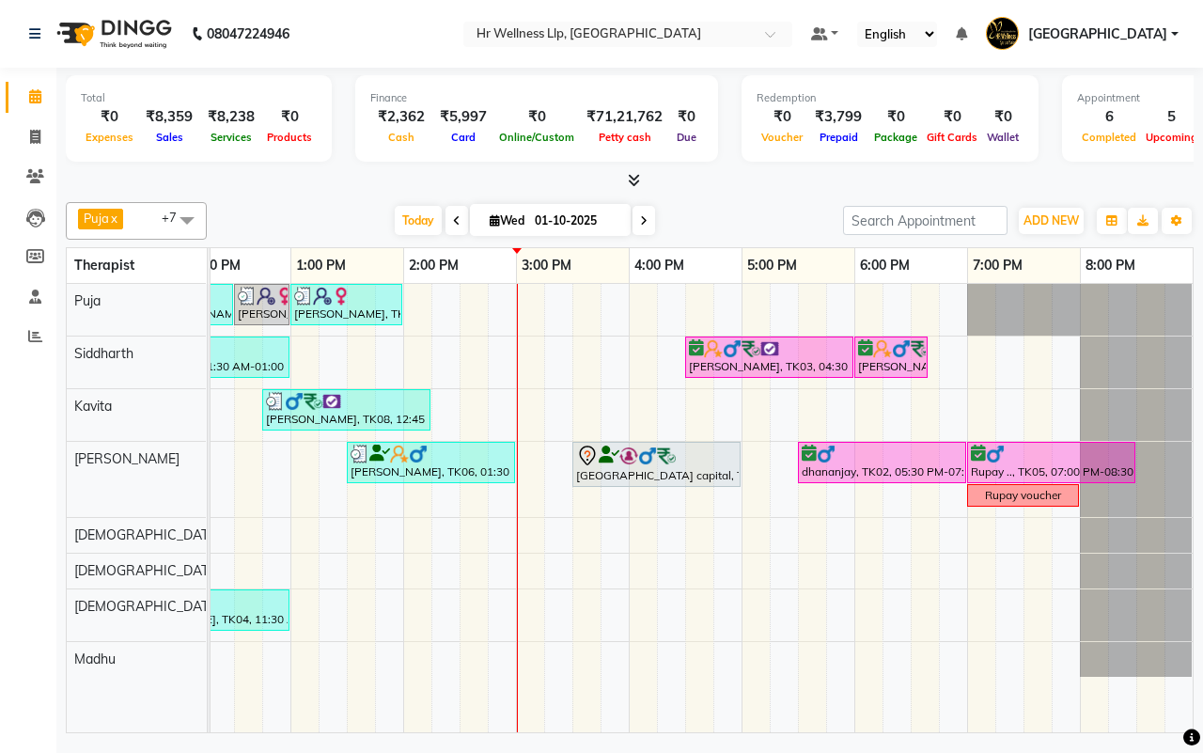
click at [733, 221] on div "[DATE] [DATE]" at bounding box center [525, 221] width 618 height 28
click at [644, 219] on icon at bounding box center [644, 220] width 8 height 11
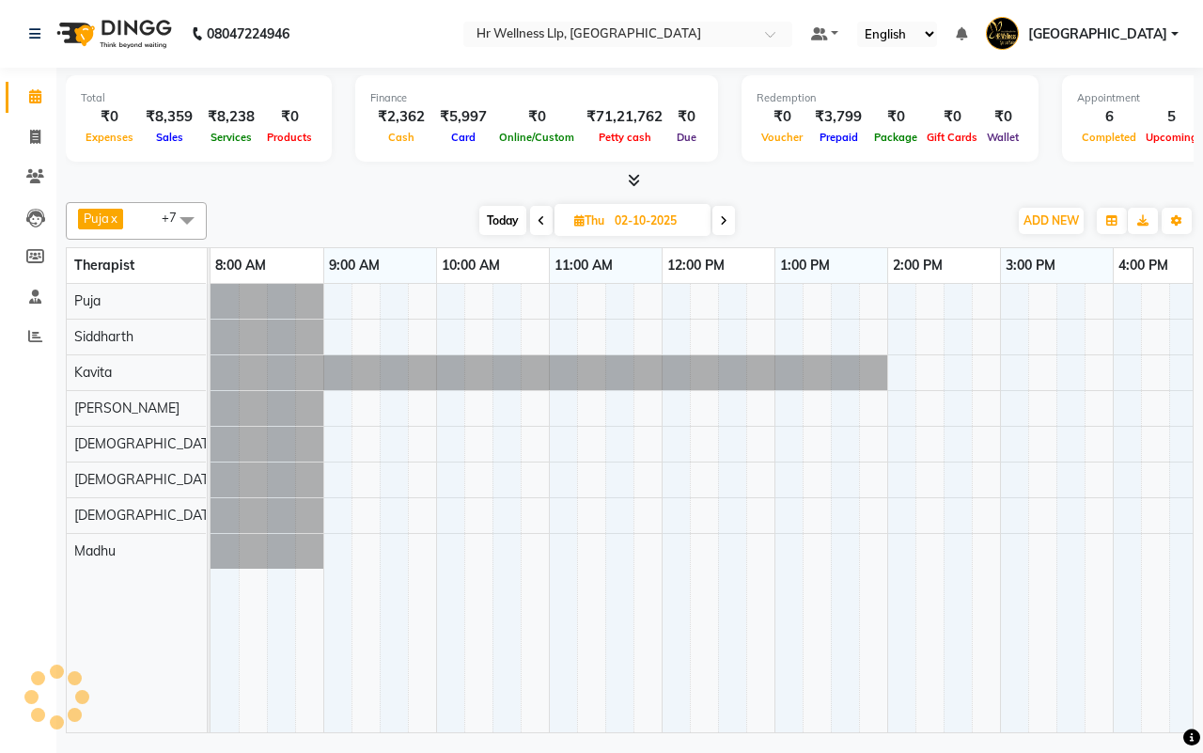
scroll to position [0, 484]
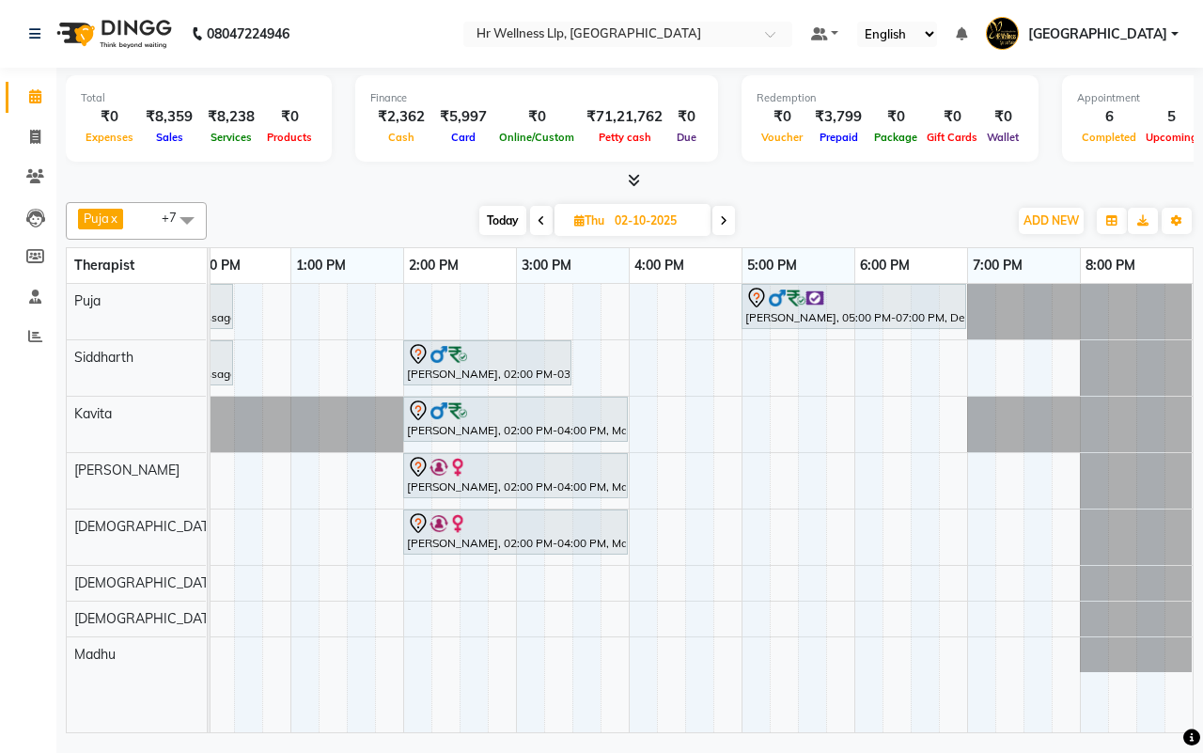
click at [726, 221] on icon at bounding box center [724, 220] width 8 height 11
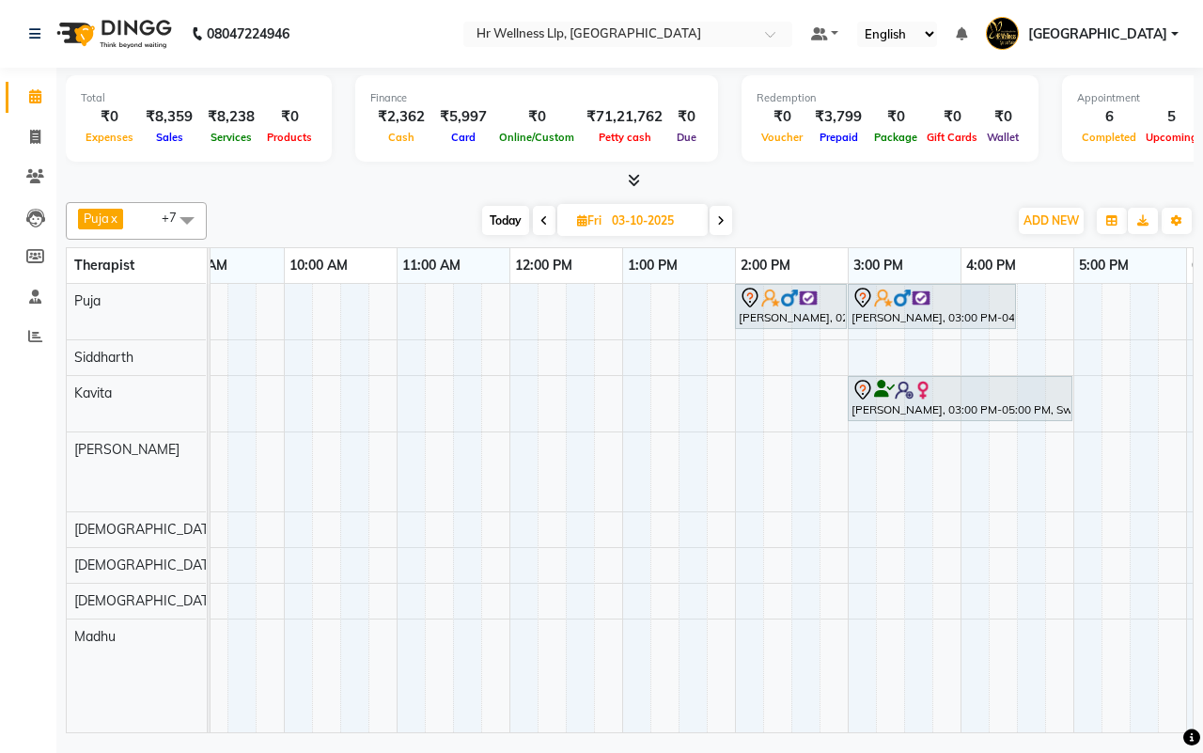
scroll to position [0, 0]
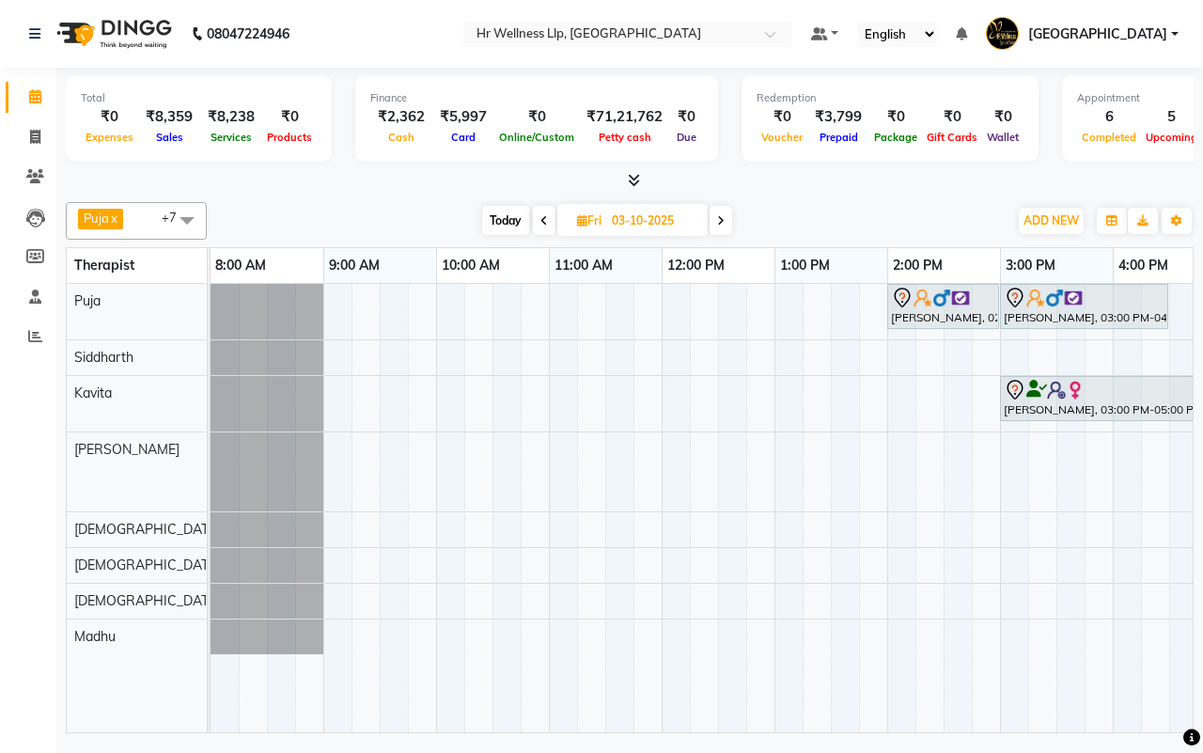
click at [504, 222] on span "Today" at bounding box center [505, 220] width 47 height 29
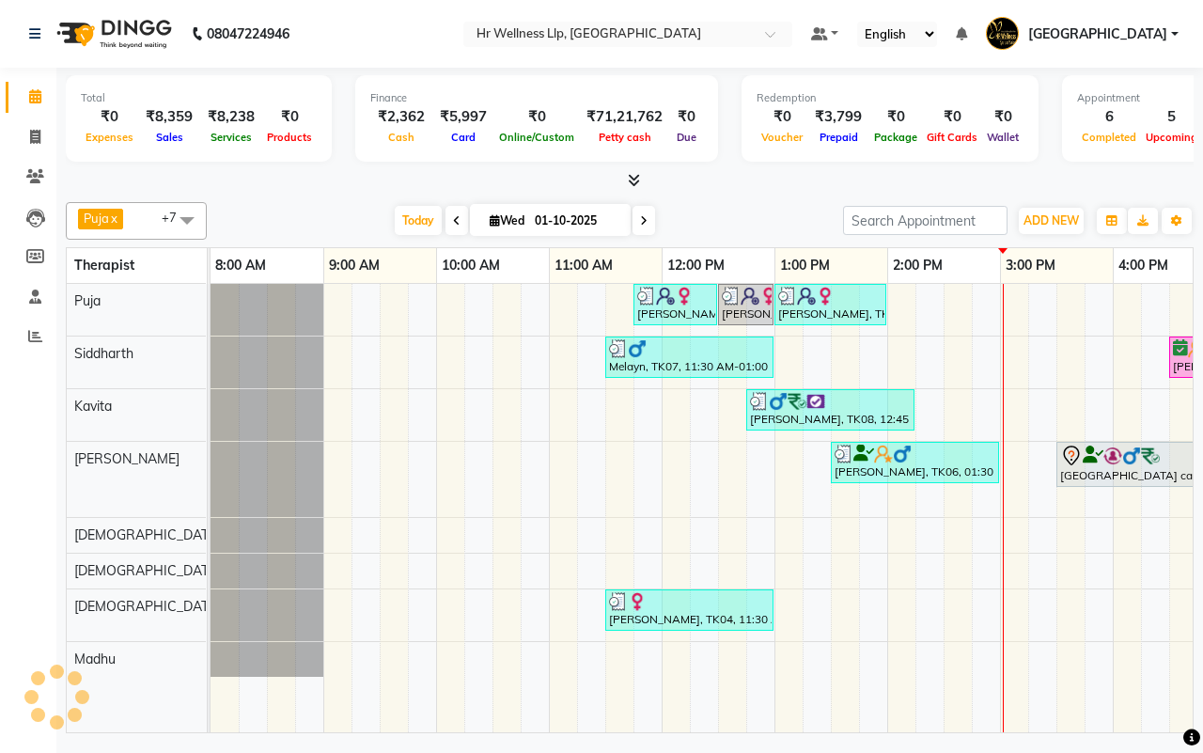
scroll to position [0, 484]
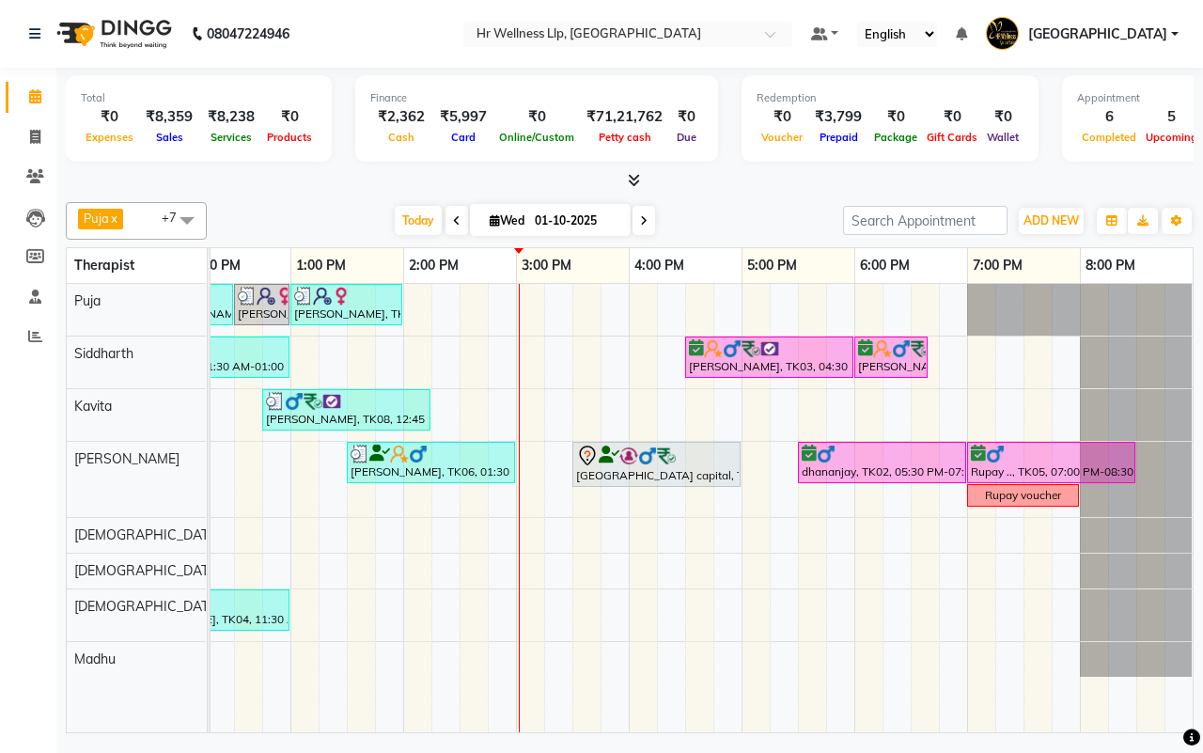
click at [649, 217] on span at bounding box center [644, 220] width 23 height 29
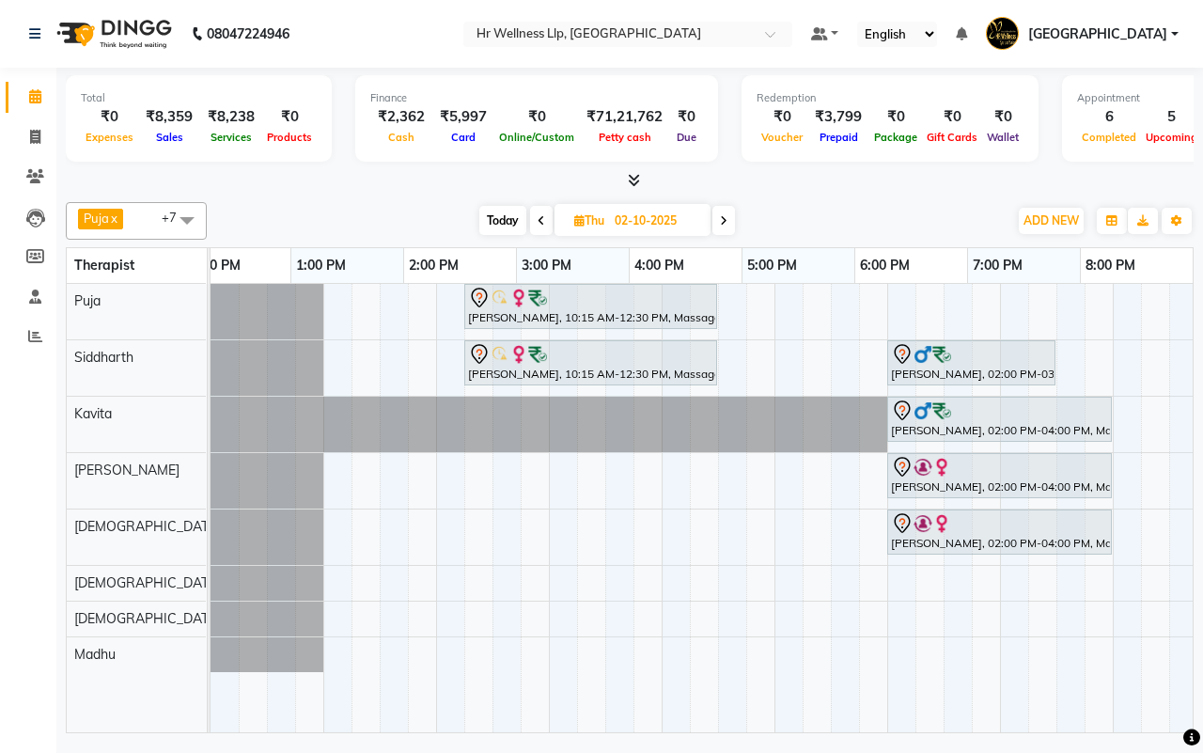
scroll to position [0, 0]
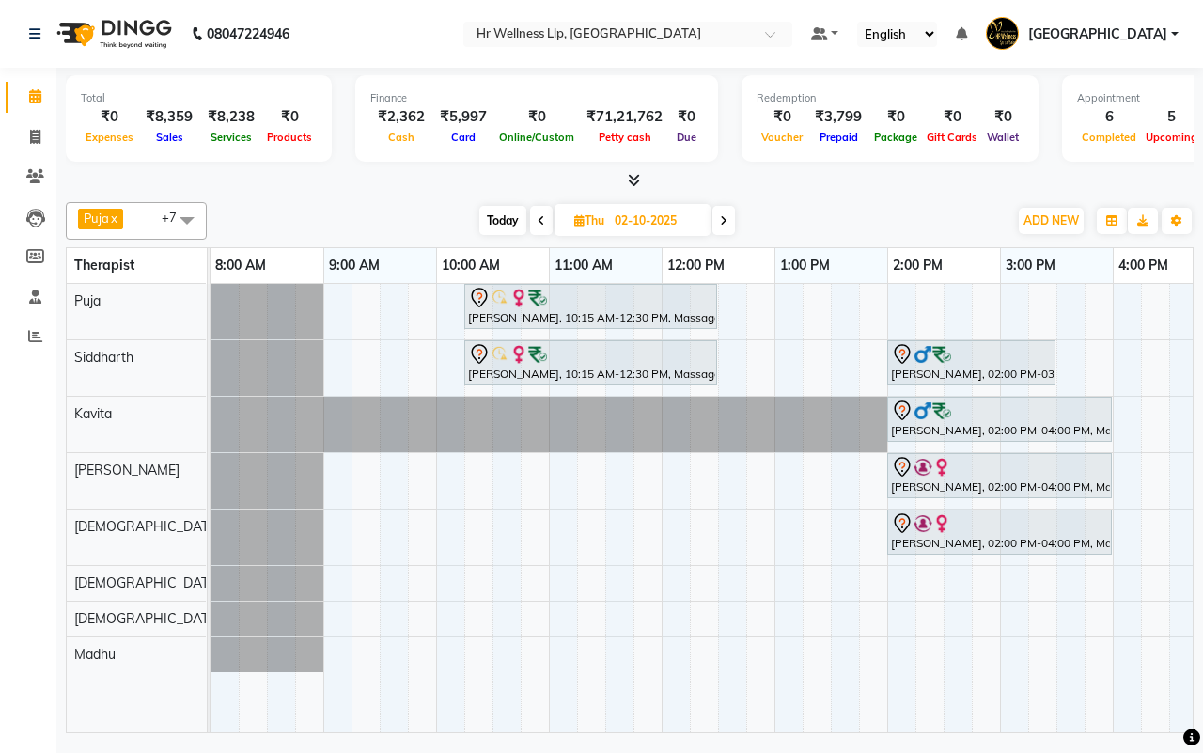
click at [855, 218] on div "Today Thu 02-10-2025" at bounding box center [607, 221] width 782 height 28
click at [500, 224] on span "Today" at bounding box center [502, 220] width 47 height 29
type input "01-10-2025"
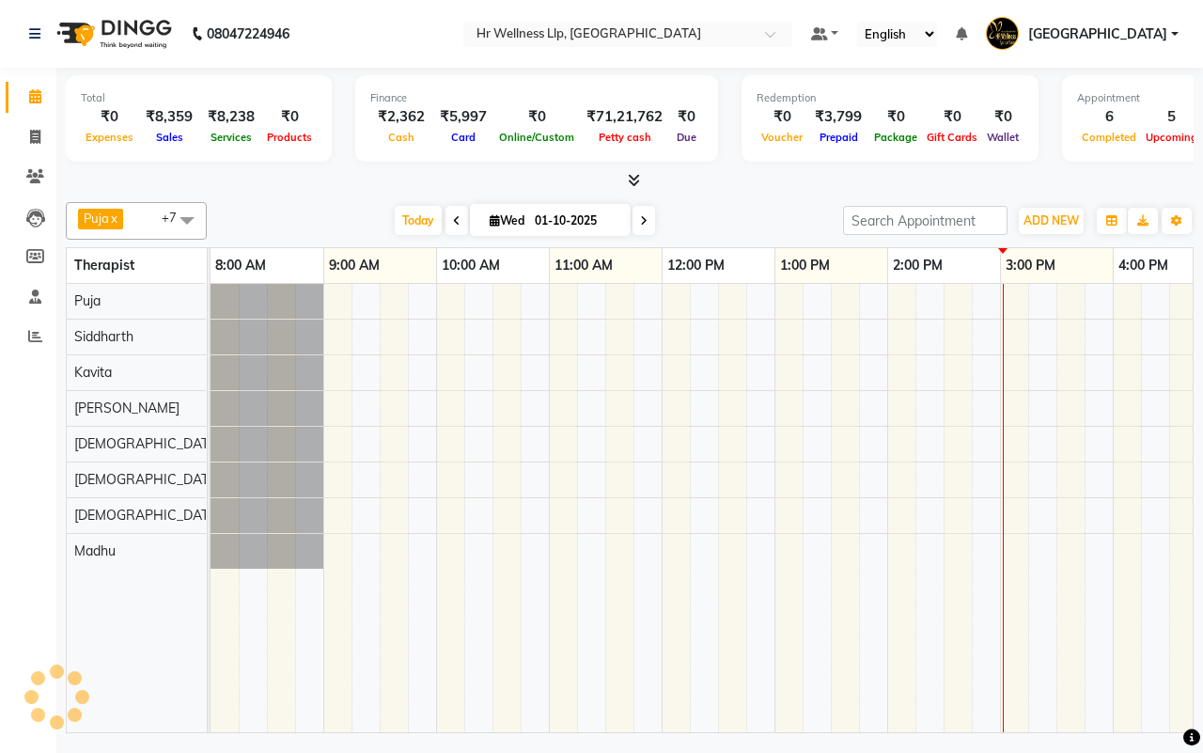
scroll to position [0, 484]
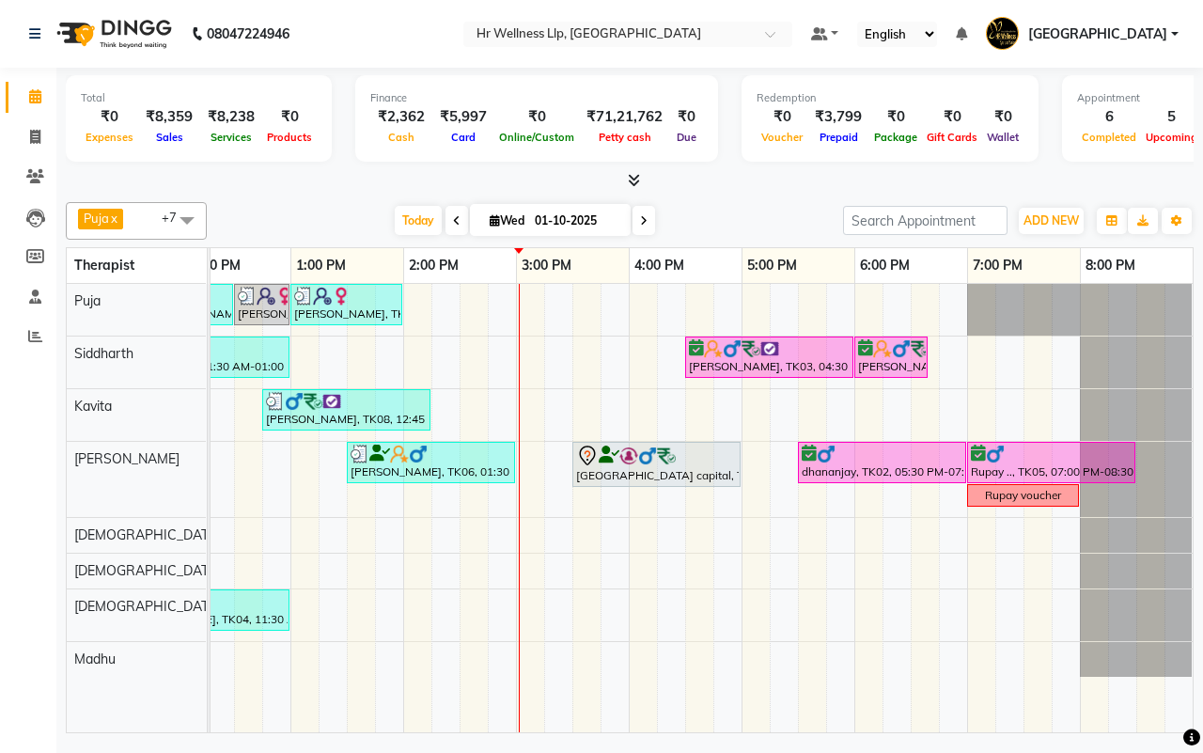
click at [744, 213] on div "[DATE] [DATE]" at bounding box center [525, 221] width 618 height 28
click at [407, 222] on span "Today" at bounding box center [418, 220] width 47 height 29
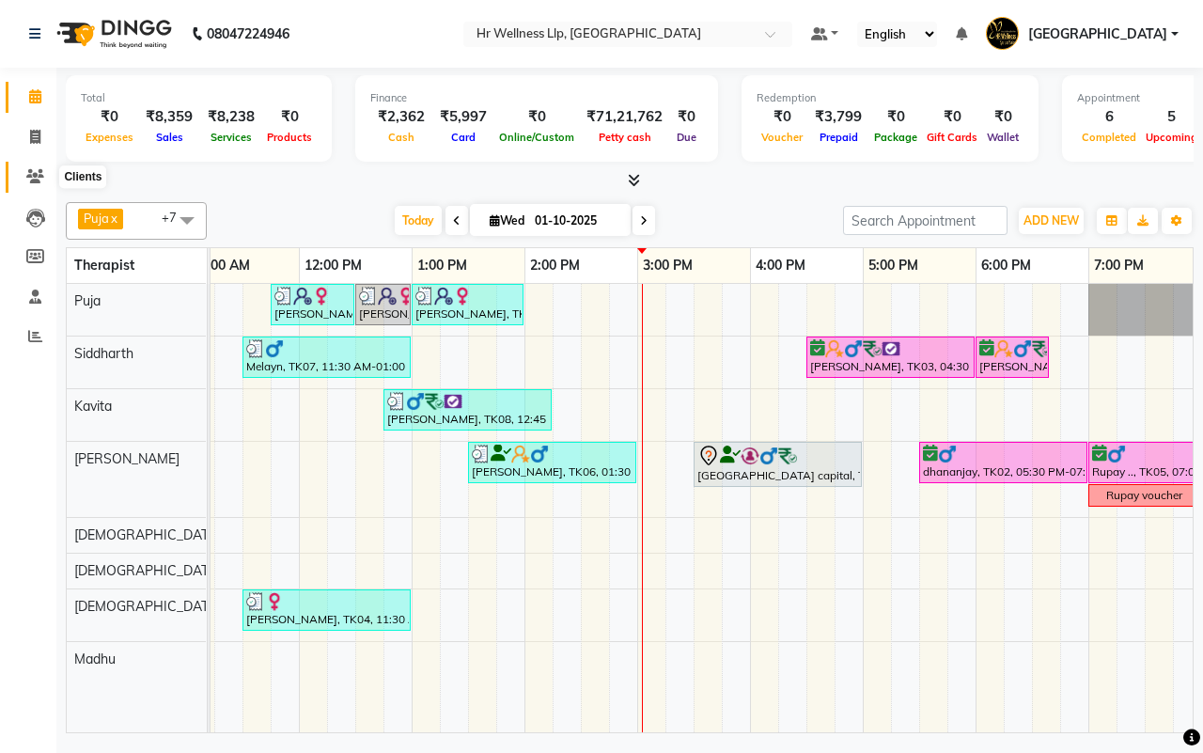
click at [36, 176] on icon at bounding box center [35, 176] width 18 height 14
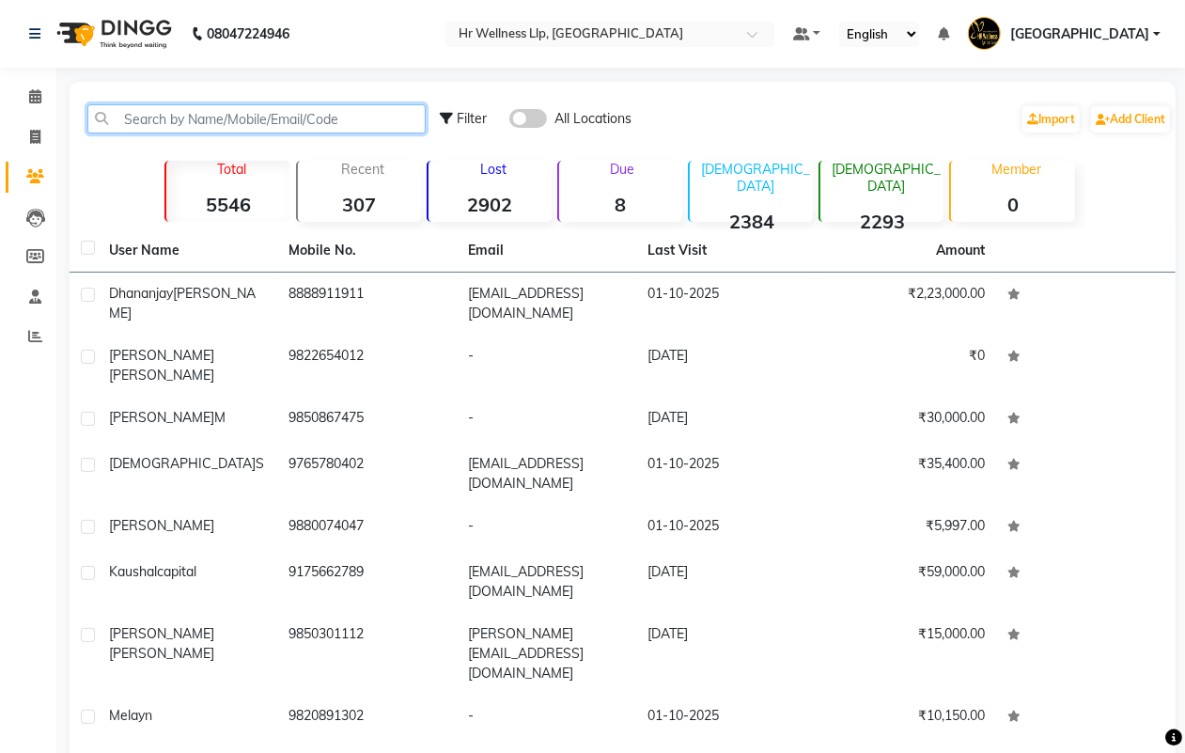
click at [299, 118] on input "text" at bounding box center [256, 118] width 338 height 29
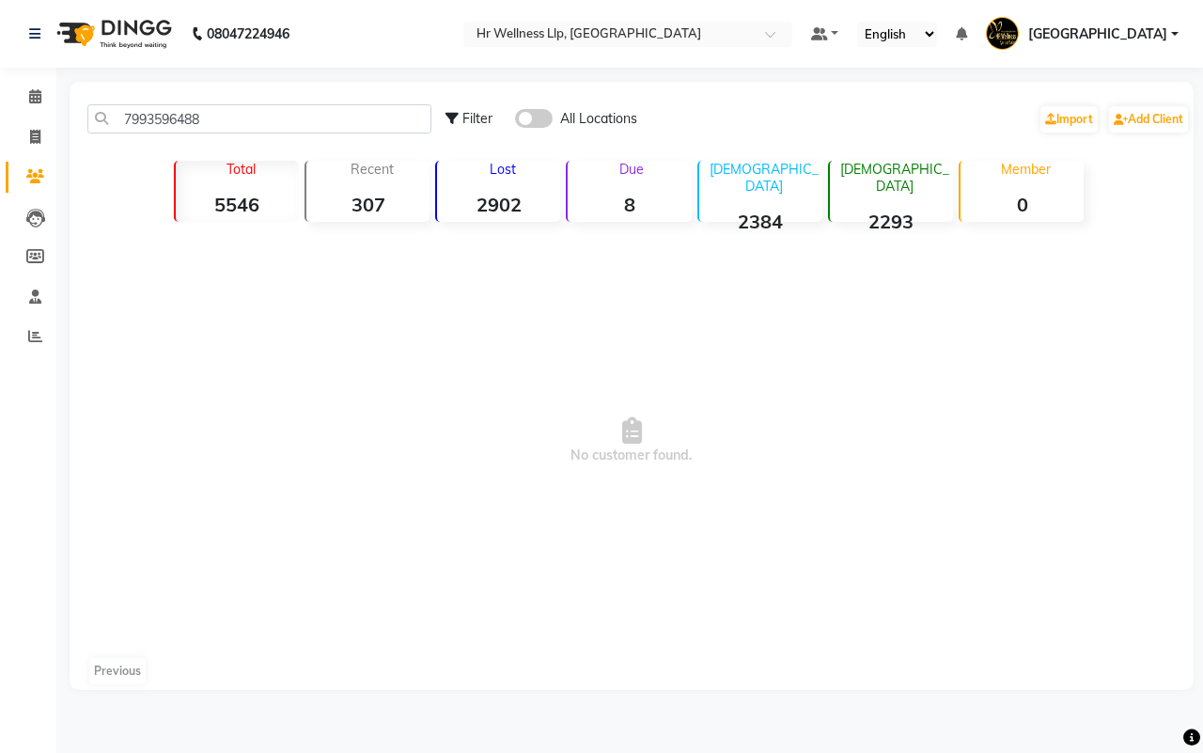
click at [528, 127] on span at bounding box center [534, 118] width 38 height 19
click at [515, 121] on input "checkbox" at bounding box center [515, 121] width 0 height 0
click at [529, 116] on span at bounding box center [534, 118] width 38 height 19
click at [515, 121] on input "checkbox" at bounding box center [515, 121] width 0 height 0
click at [529, 116] on span at bounding box center [534, 118] width 38 height 19
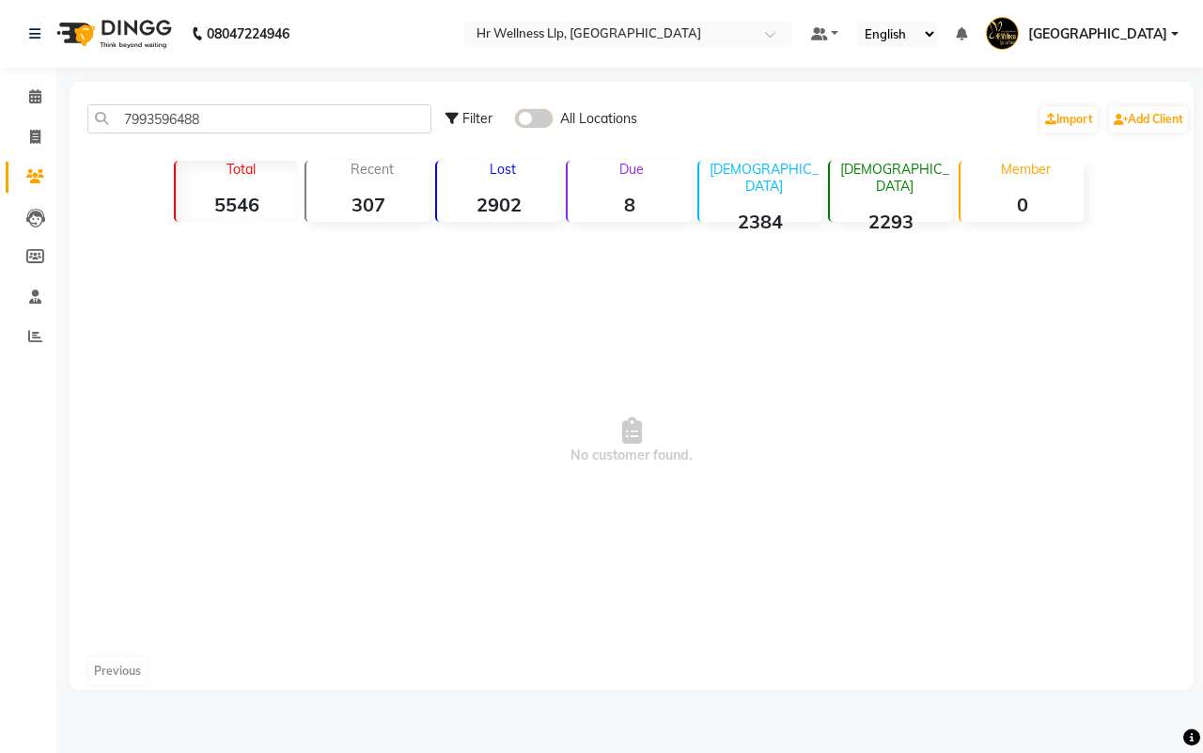
click at [515, 121] on input "checkbox" at bounding box center [515, 121] width 0 height 0
click at [531, 117] on span at bounding box center [534, 118] width 38 height 19
click at [515, 121] on input "checkbox" at bounding box center [515, 121] width 0 height 0
click at [219, 120] on input "79935964" at bounding box center [259, 118] width 344 height 29
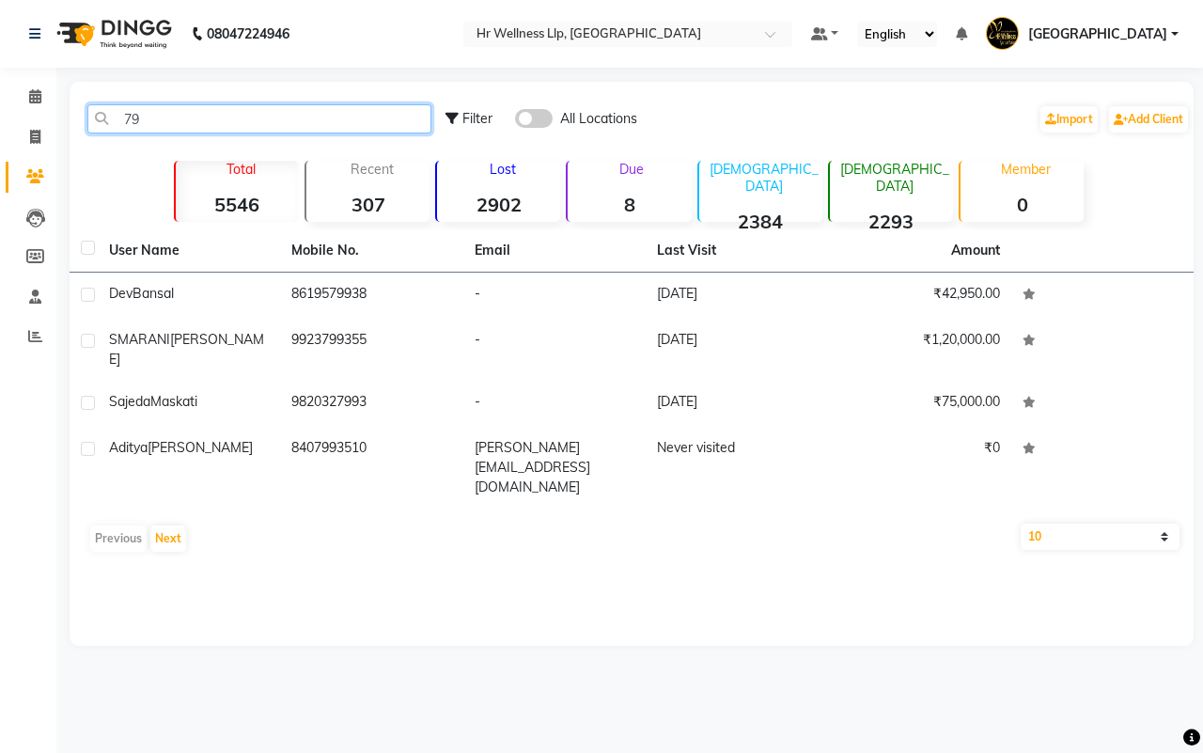
type input "7"
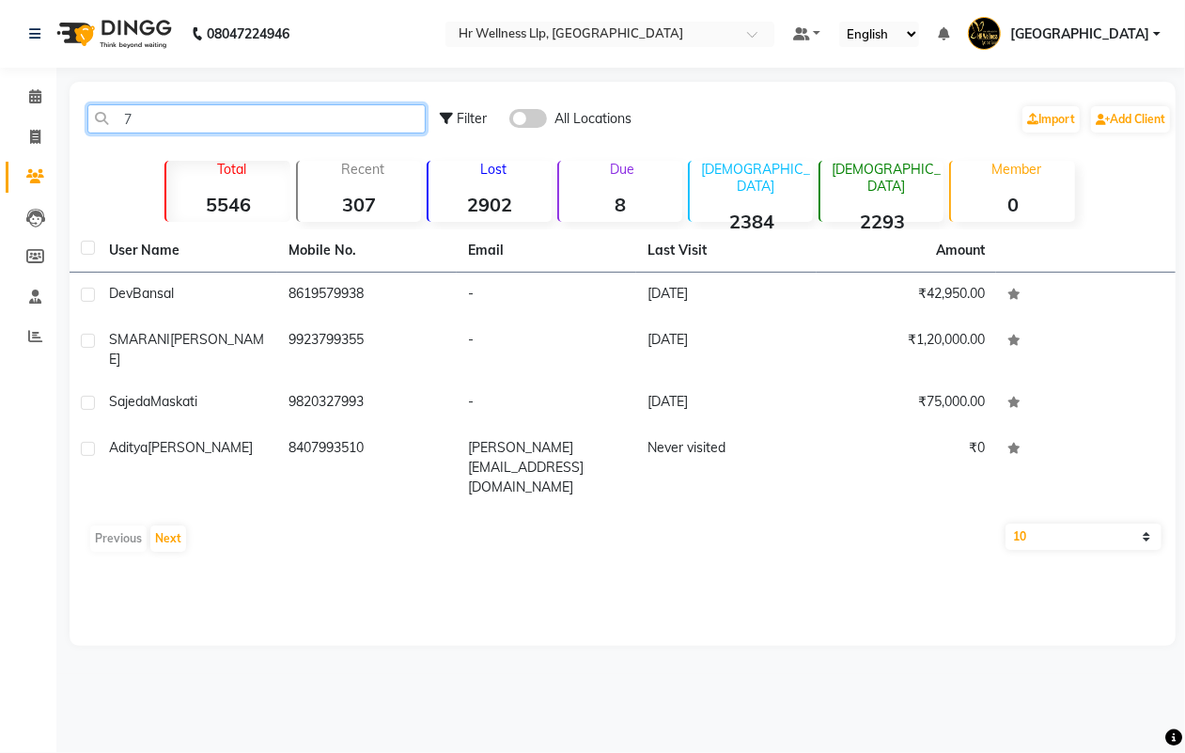
click at [219, 120] on input "7" at bounding box center [256, 118] width 338 height 29
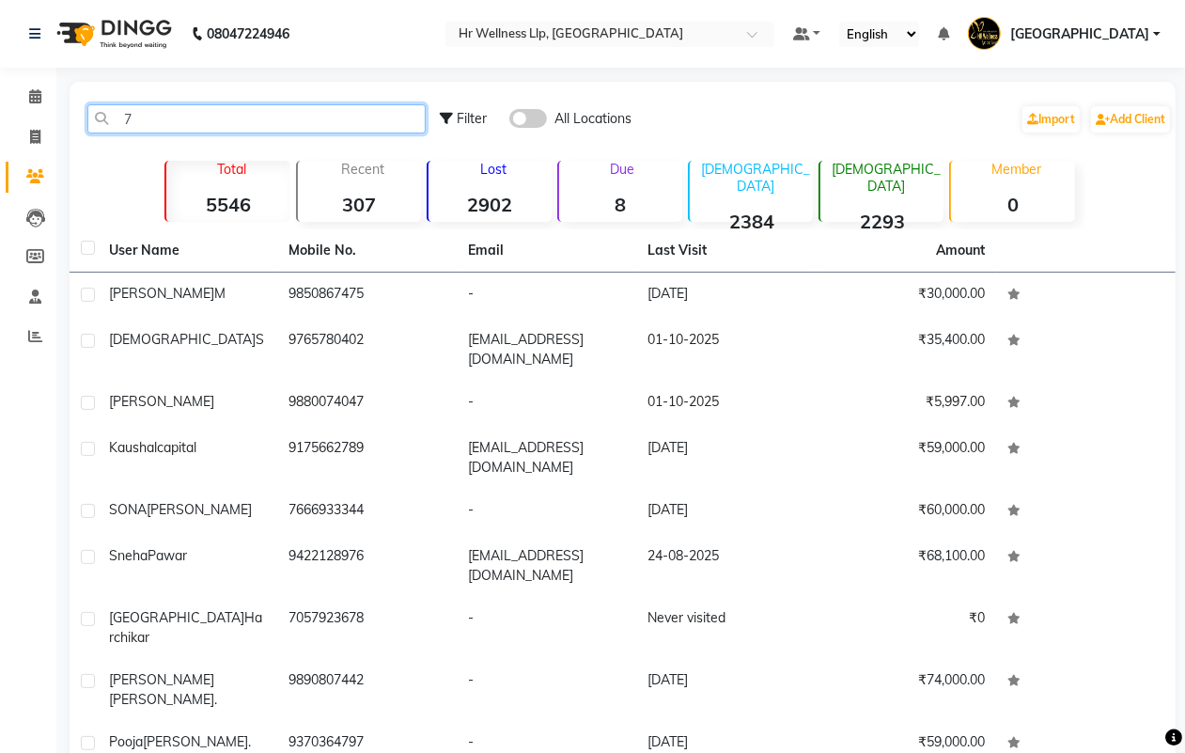
click at [219, 120] on input "7" at bounding box center [256, 118] width 338 height 29
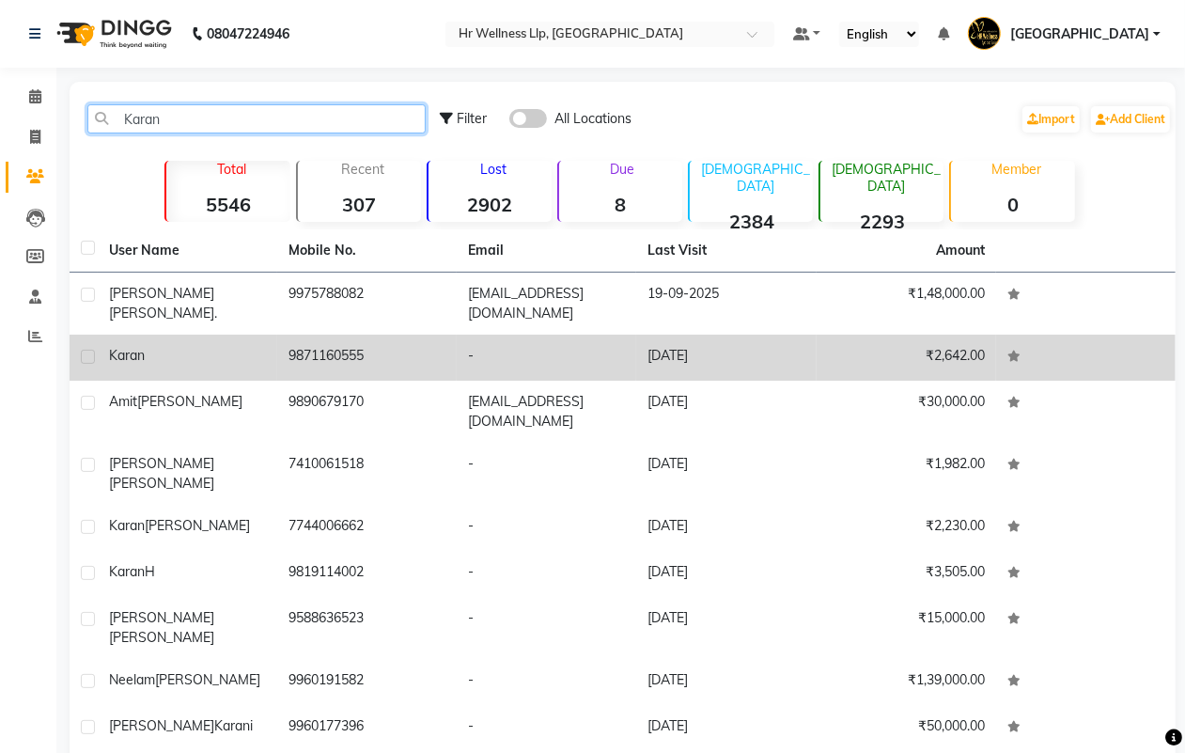
type input "Karan"
click at [446, 367] on td "9871160555" at bounding box center [367, 358] width 180 height 46
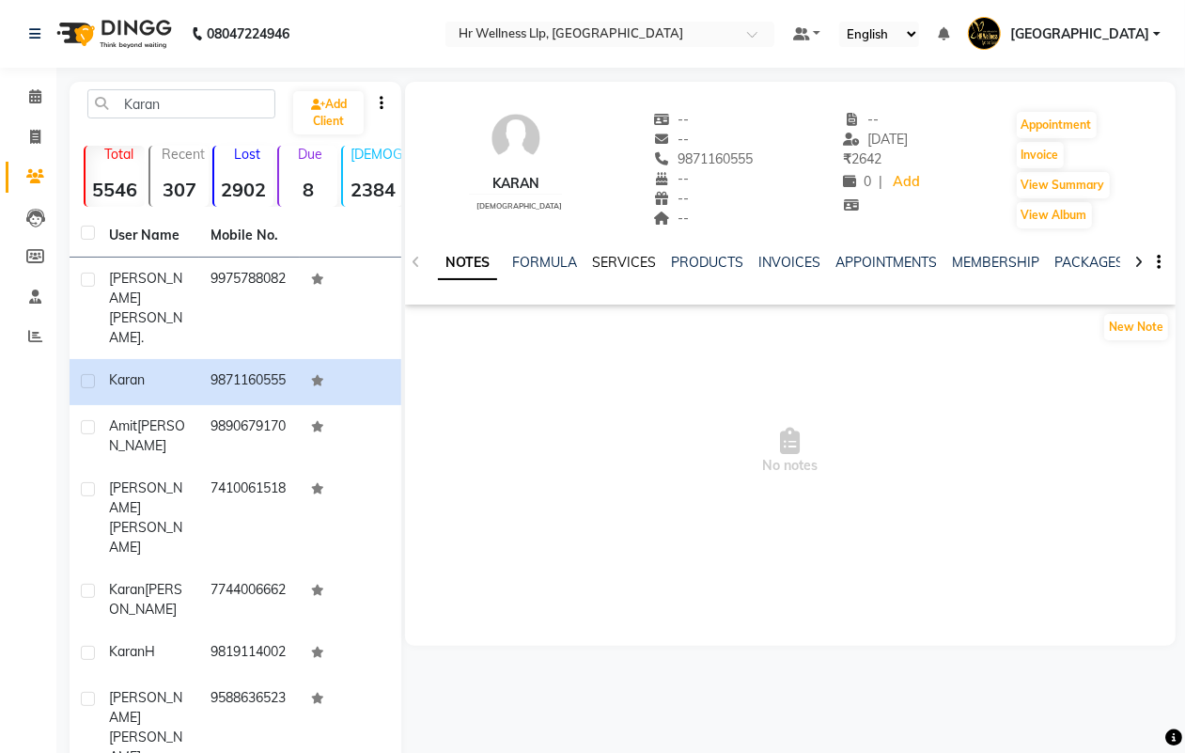
click at [627, 263] on link "SERVICES" at bounding box center [624, 262] width 64 height 17
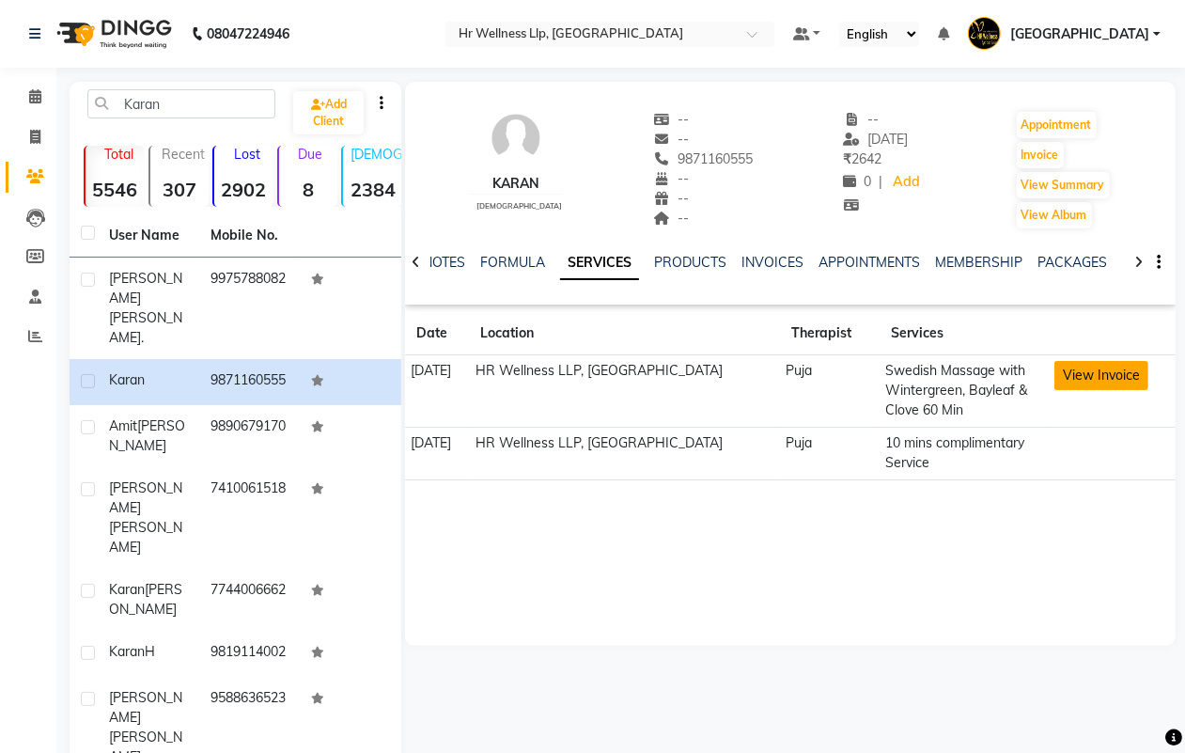
click at [1101, 377] on button "View Invoice" at bounding box center [1102, 375] width 94 height 29
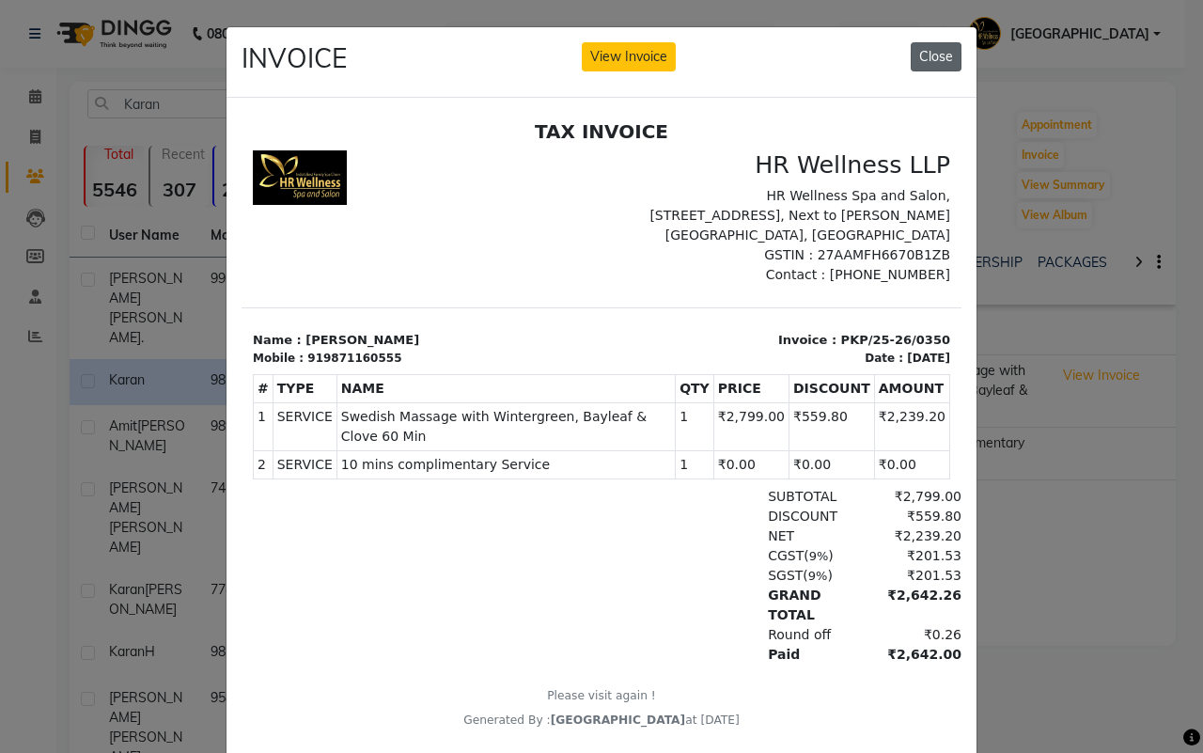
click at [918, 55] on button "Close" at bounding box center [936, 56] width 51 height 29
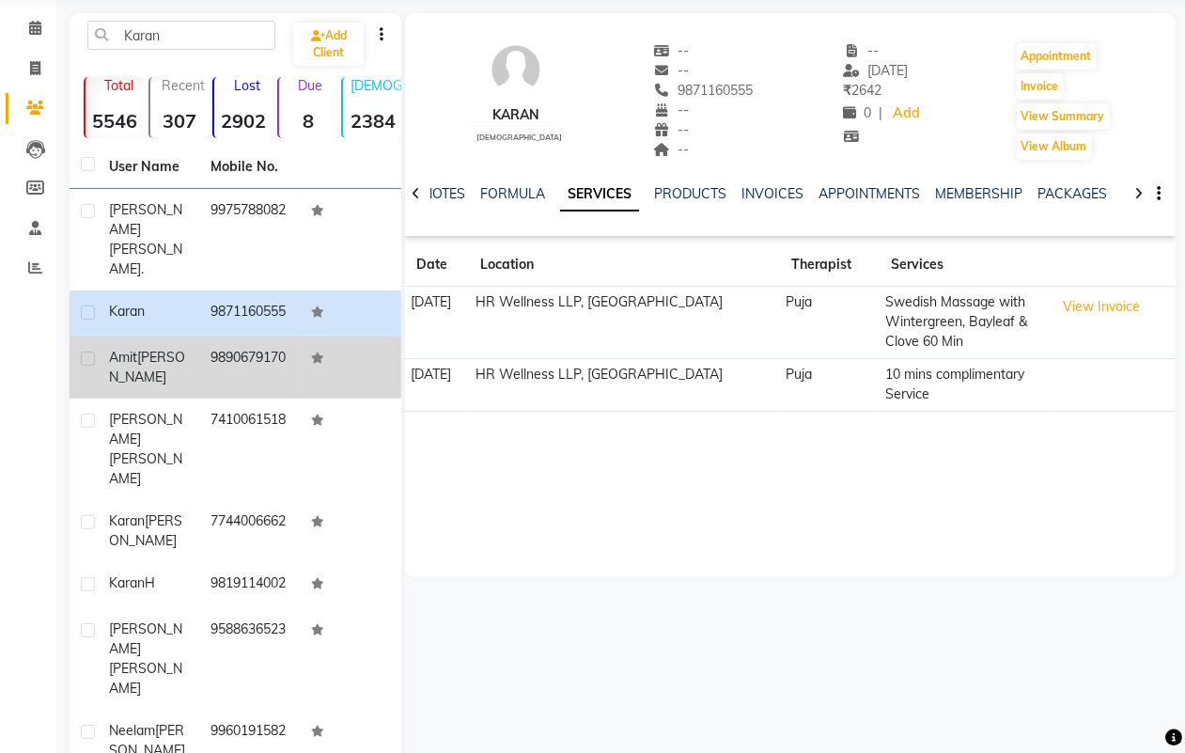
scroll to position [117, 0]
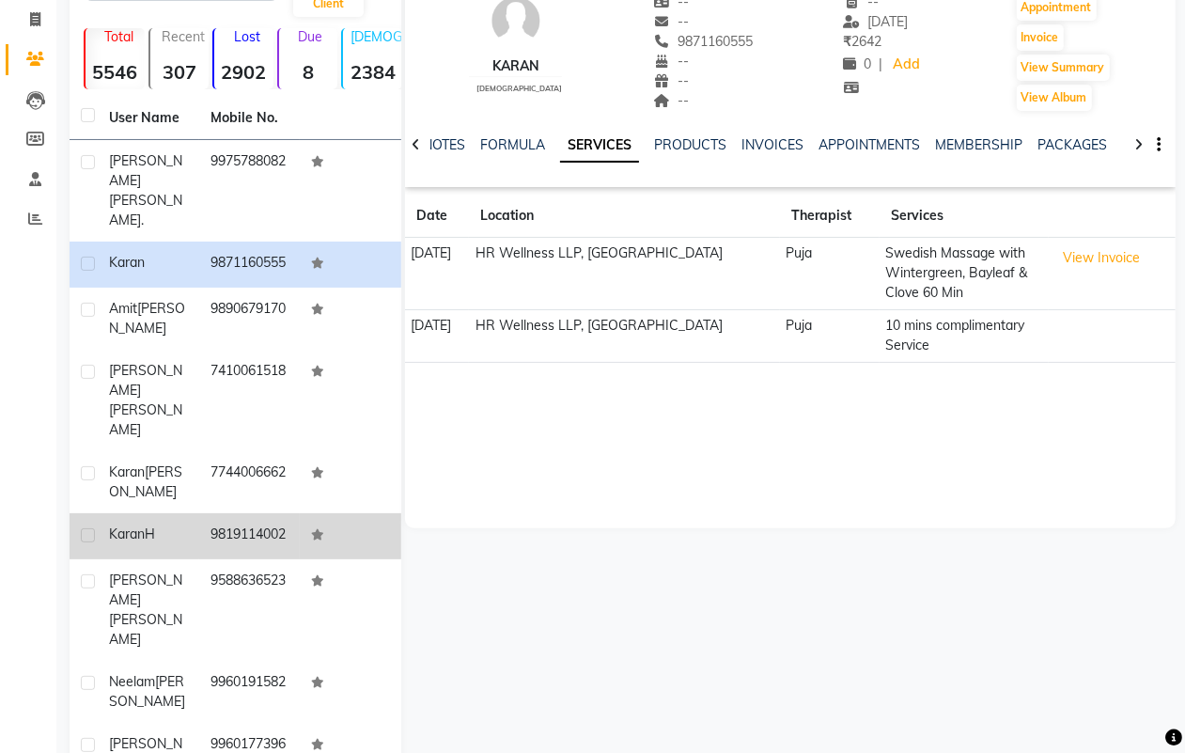
click at [224, 513] on td "9819114002" at bounding box center [250, 536] width 102 height 46
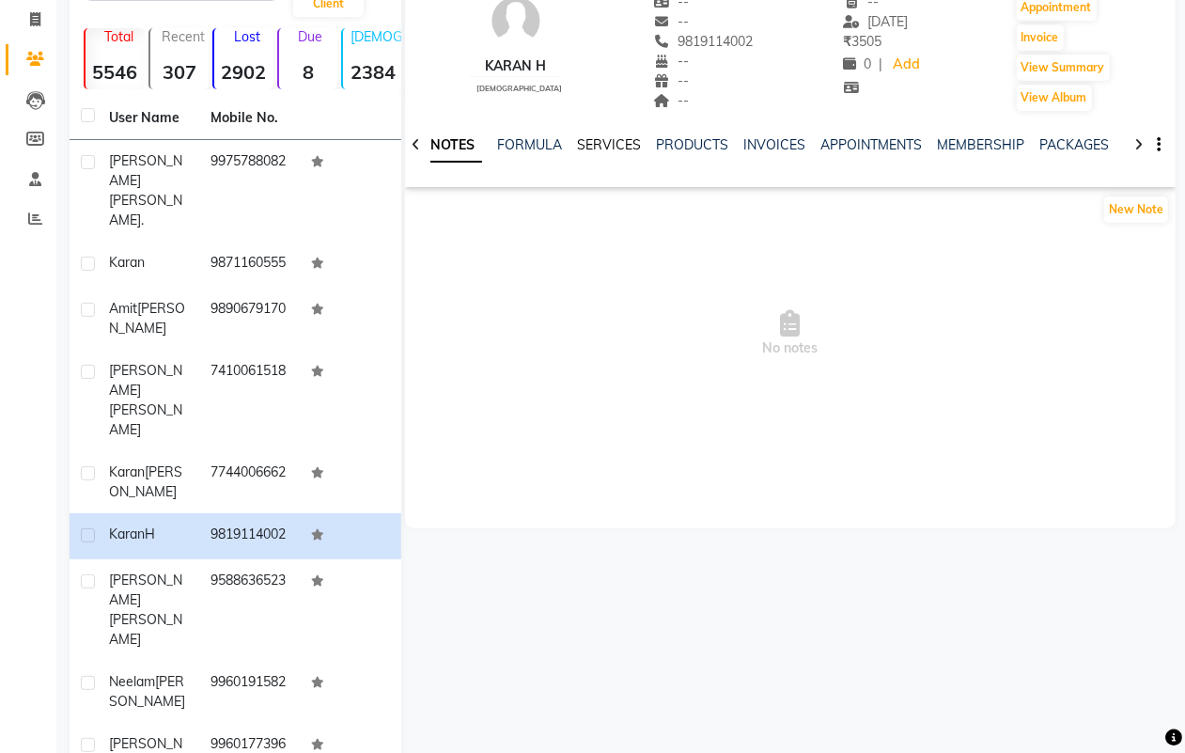
click at [593, 144] on link "SERVICES" at bounding box center [609, 144] width 64 height 17
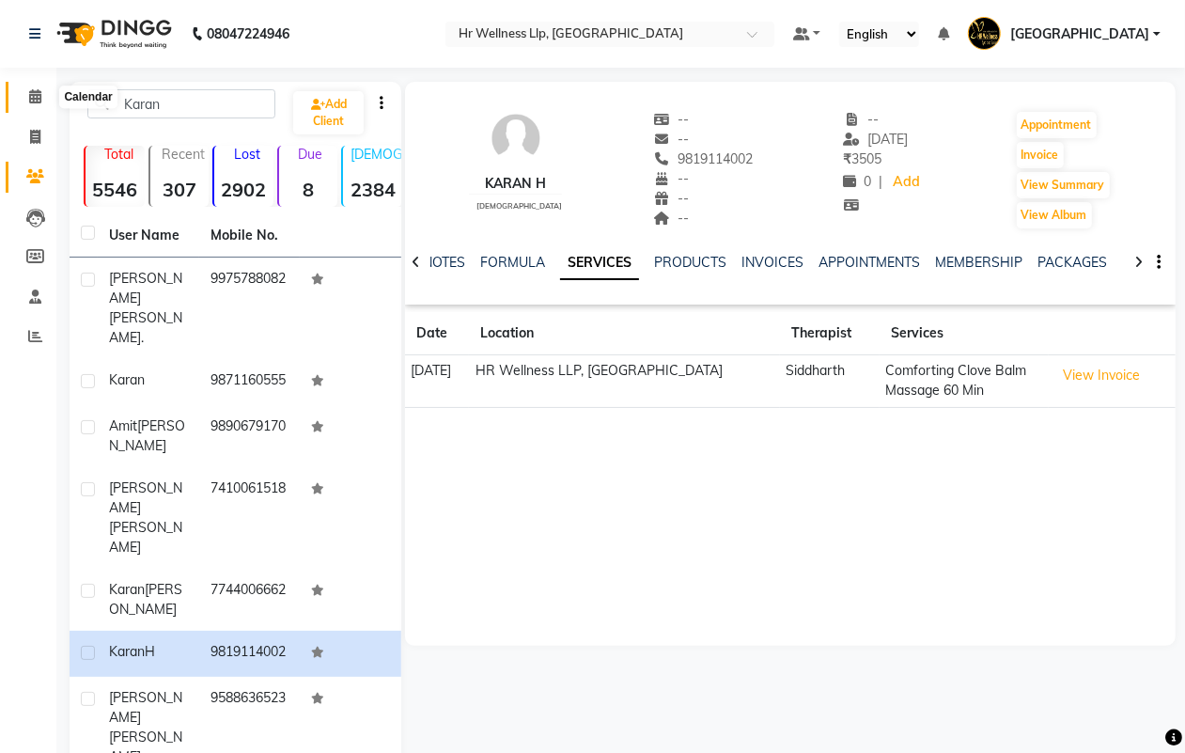
click at [35, 94] on icon at bounding box center [35, 96] width 12 height 14
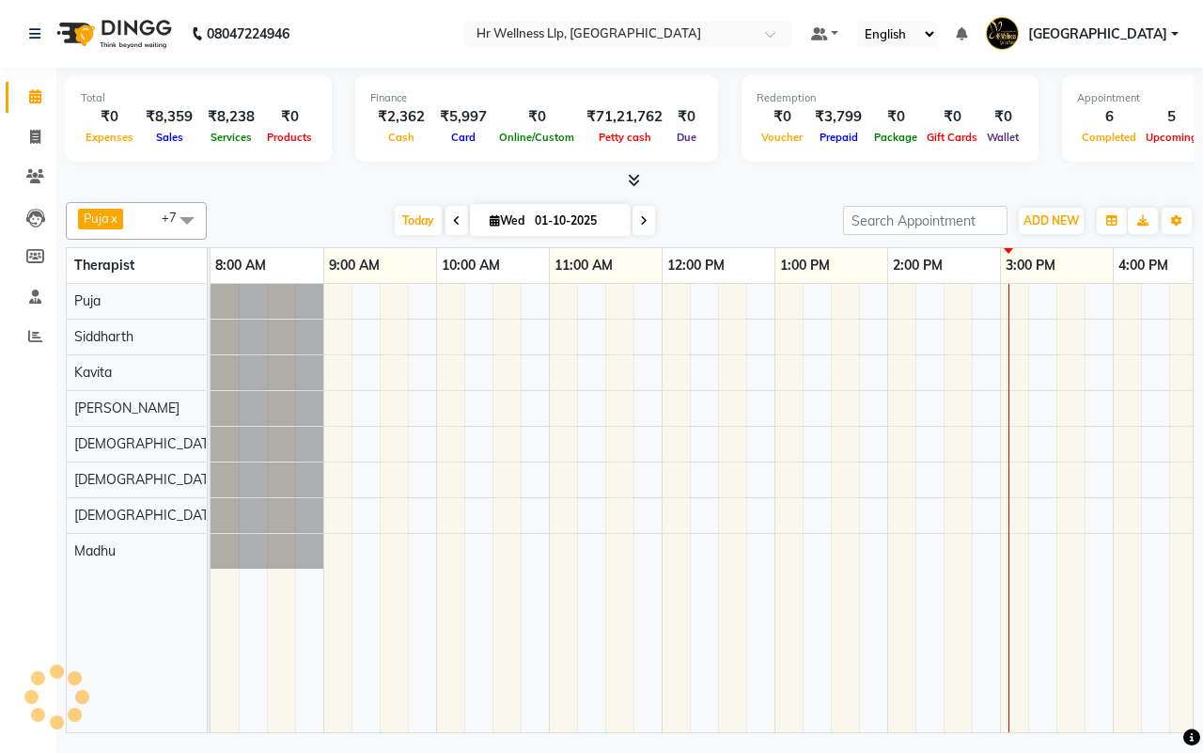
click at [725, 223] on div "[DATE] [DATE]" at bounding box center [525, 221] width 618 height 28
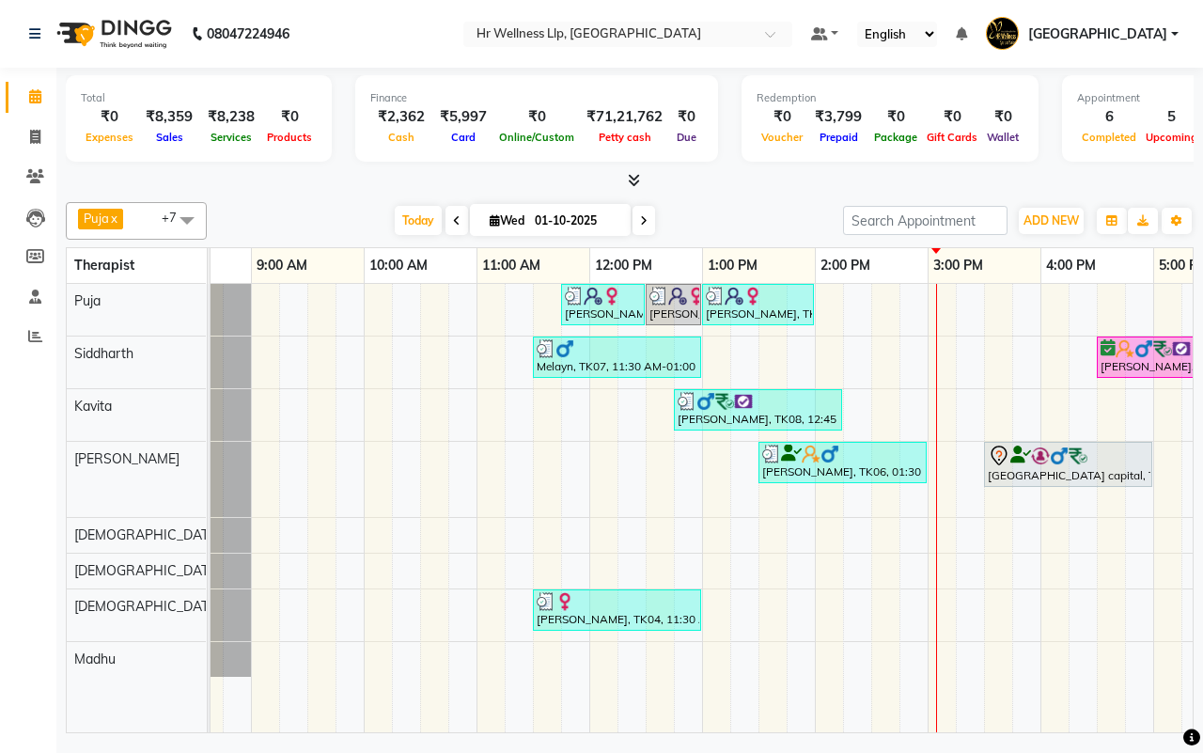
scroll to position [0, 64]
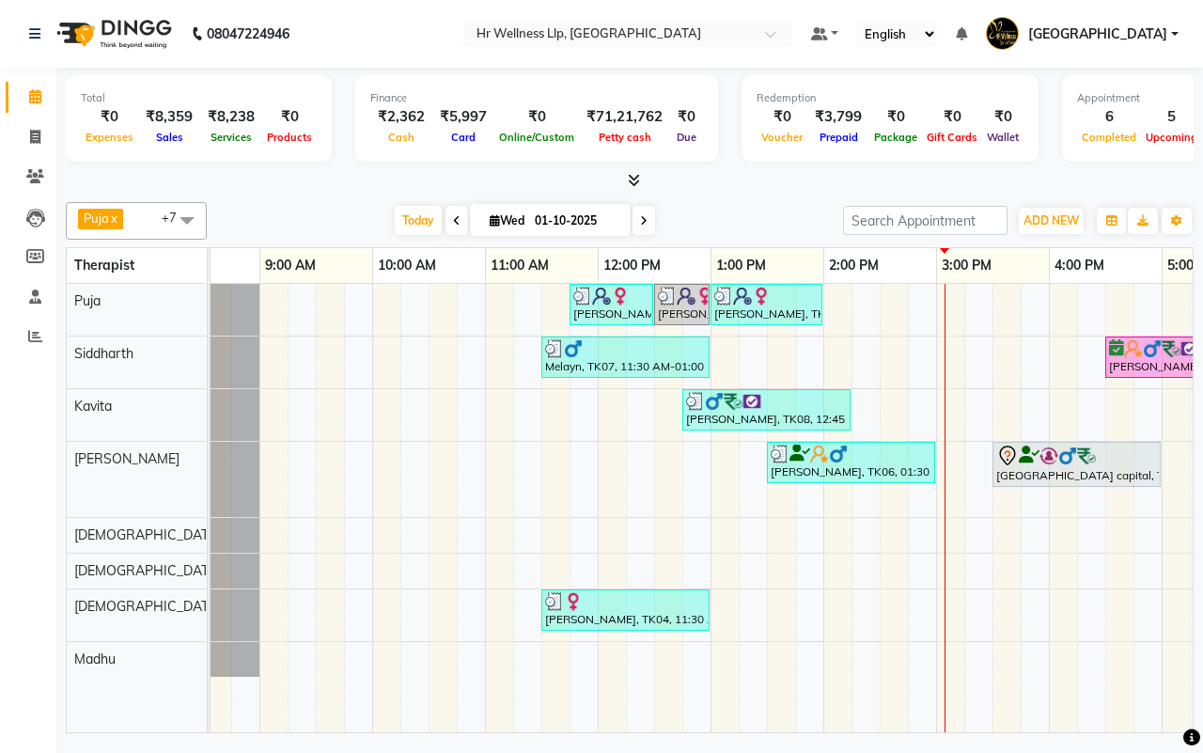
click at [722, 222] on div "[DATE] [DATE]" at bounding box center [525, 221] width 618 height 28
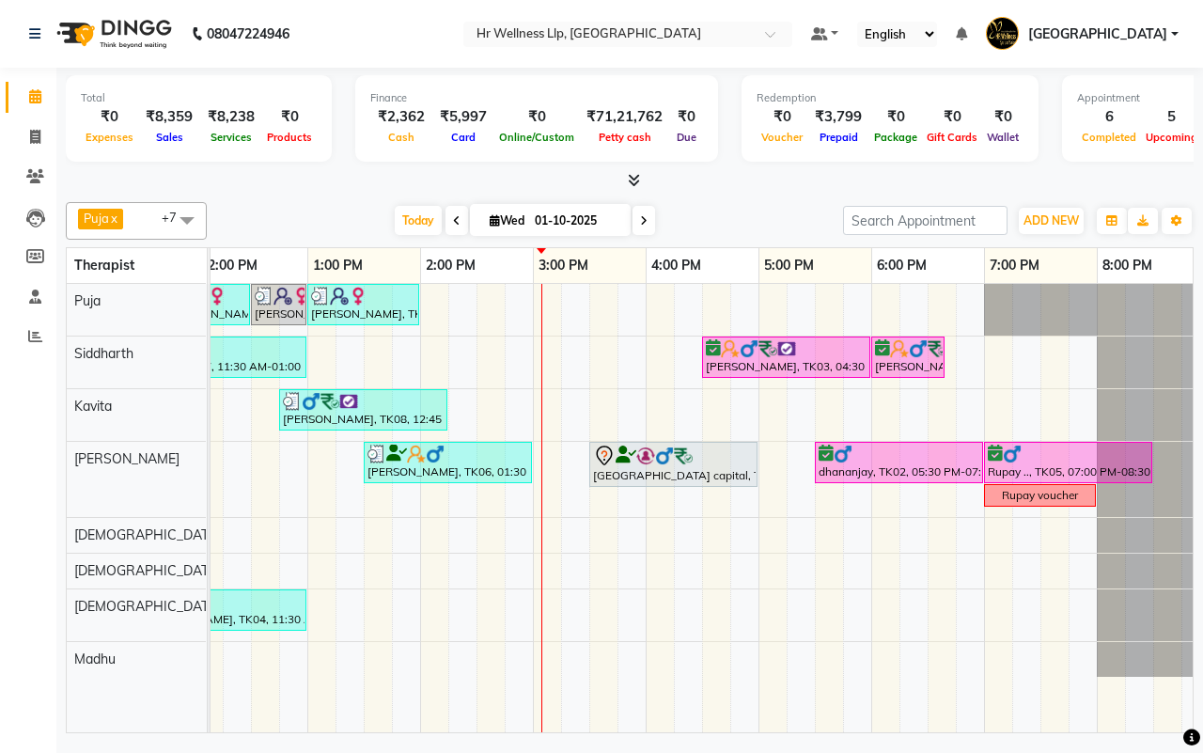
scroll to position [0, 473]
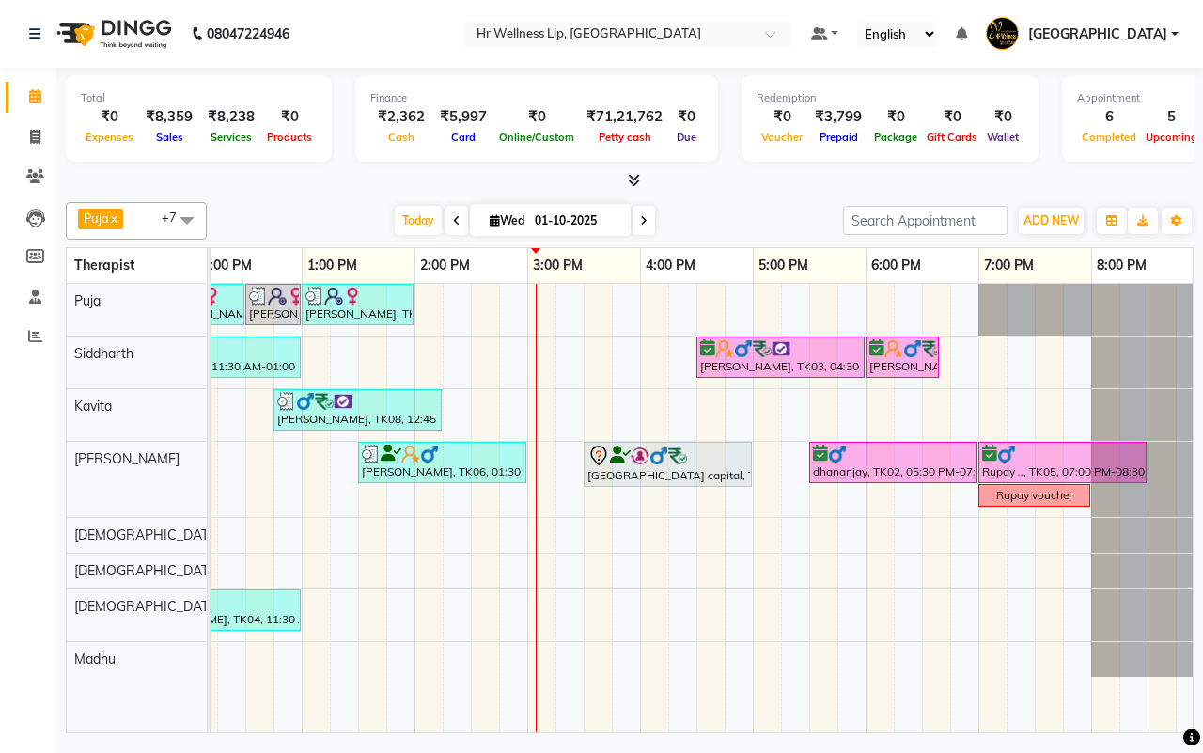
click at [731, 221] on div "[DATE] [DATE]" at bounding box center [525, 221] width 618 height 28
click at [743, 219] on div "[DATE] [DATE]" at bounding box center [525, 221] width 618 height 28
click at [733, 223] on div "[DATE] [DATE]" at bounding box center [525, 221] width 618 height 28
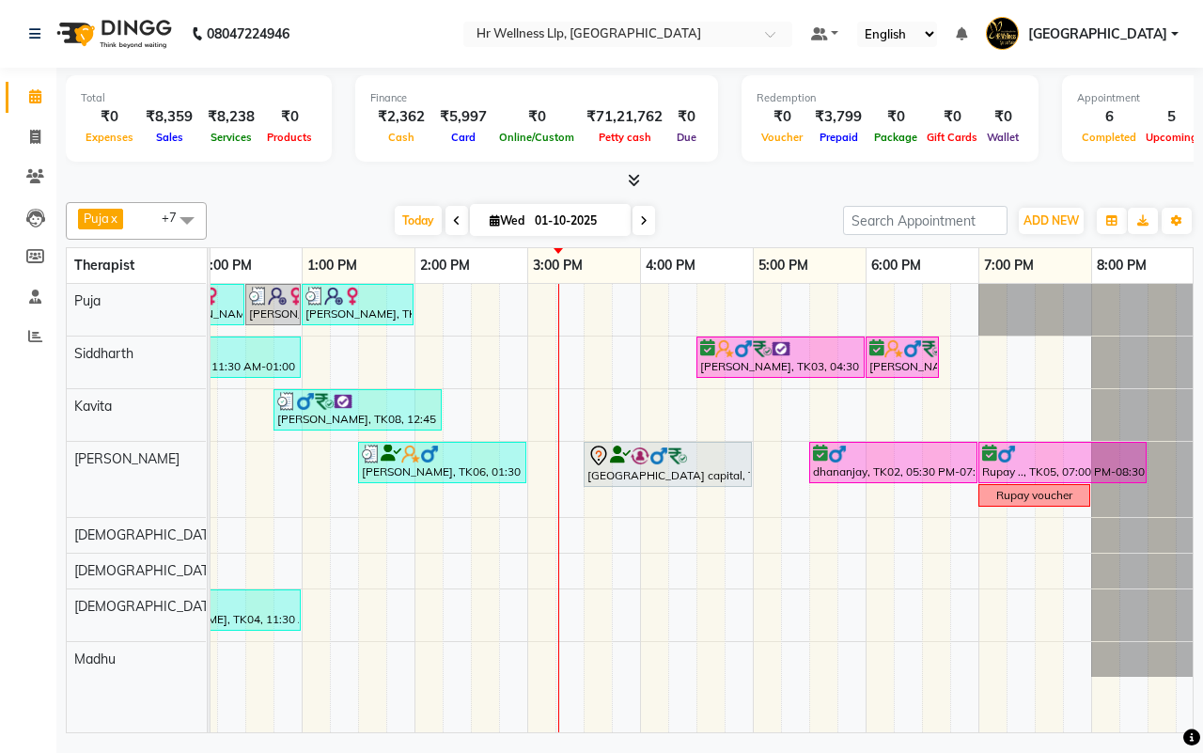
drag, startPoint x: 728, startPoint y: 216, endPoint x: 740, endPoint y: 210, distance: 13.1
click at [740, 210] on div "[DATE] [DATE]" at bounding box center [525, 221] width 618 height 28
click at [644, 218] on icon at bounding box center [644, 220] width 8 height 11
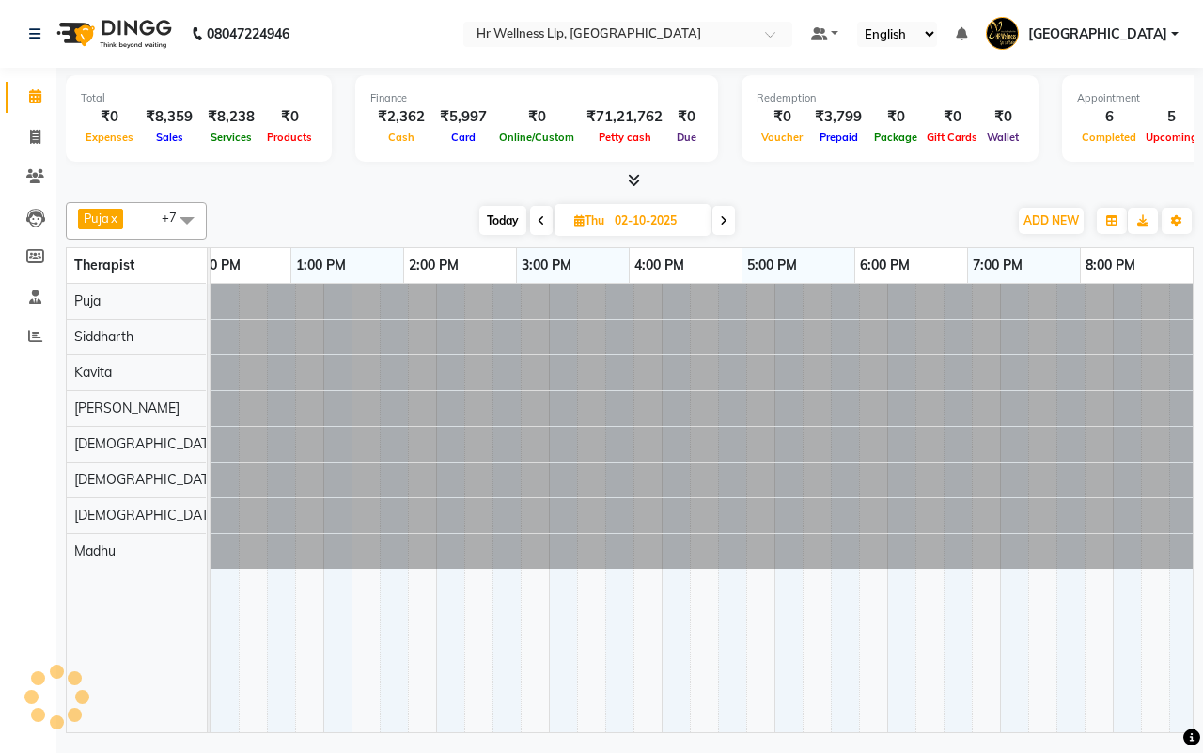
scroll to position [0, 484]
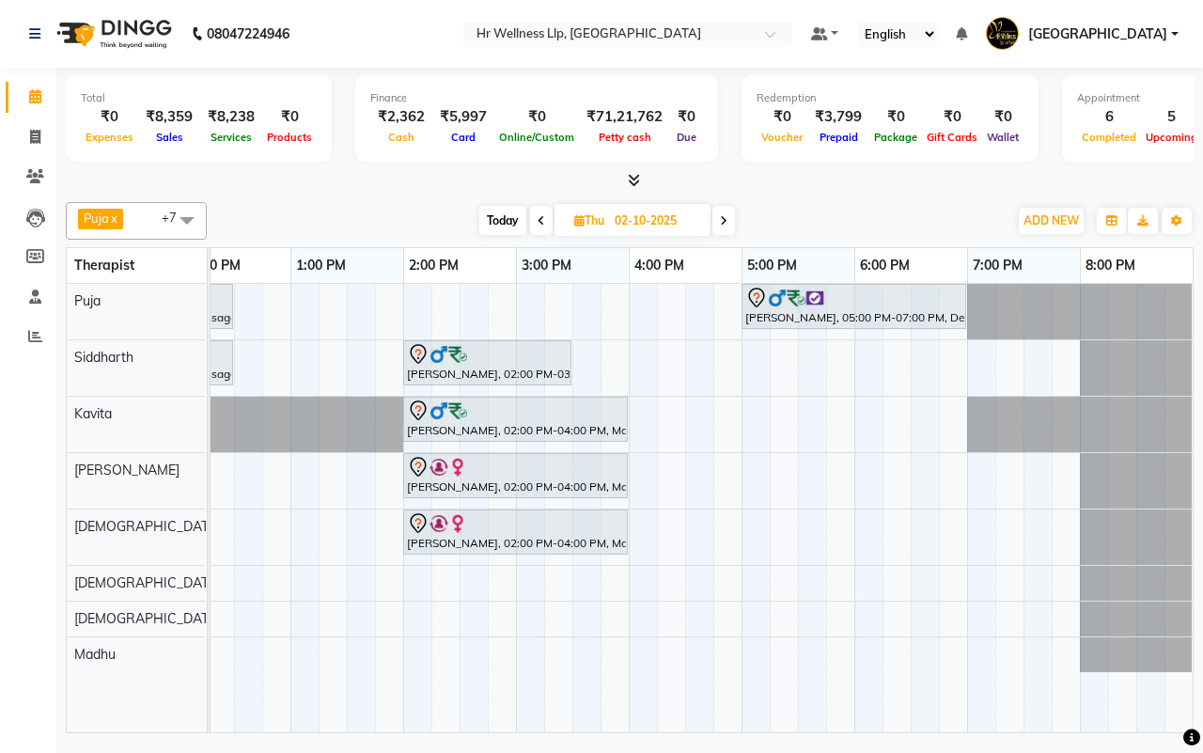
click at [499, 224] on span "Today" at bounding box center [502, 220] width 47 height 29
type input "01-10-2025"
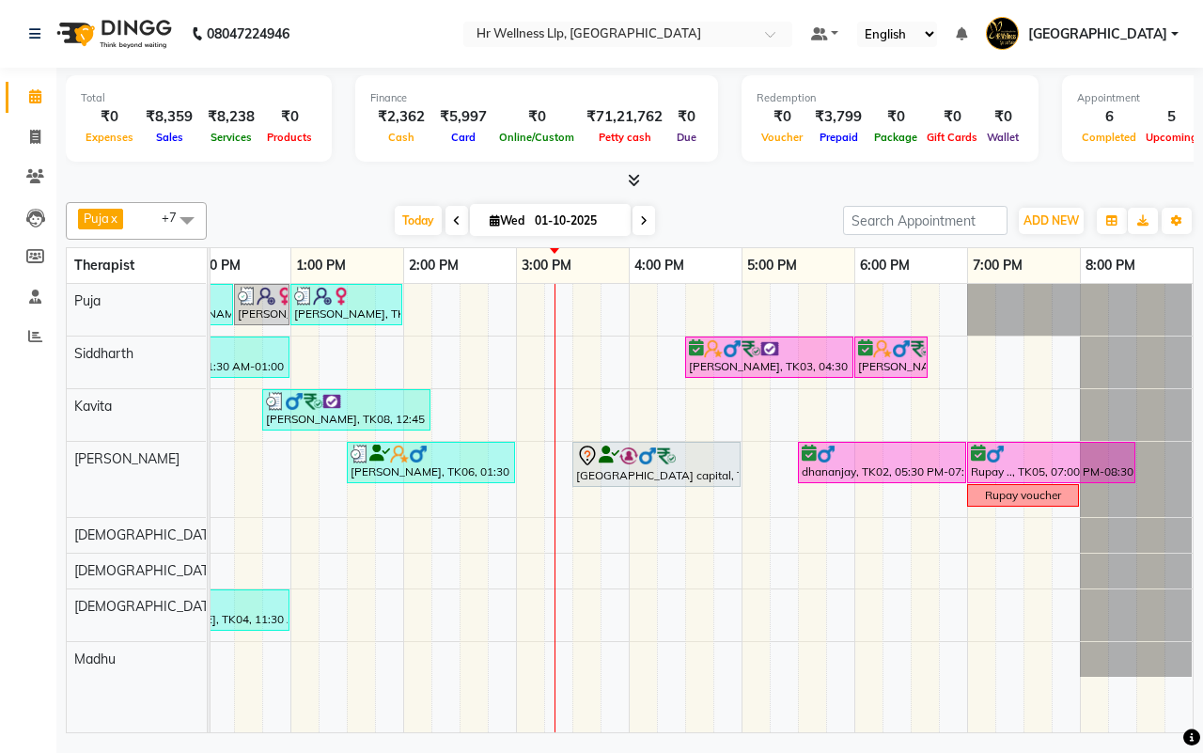
click at [734, 218] on div "[DATE] [DATE]" at bounding box center [525, 221] width 618 height 28
click at [736, 218] on div "[DATE] [DATE]" at bounding box center [525, 221] width 618 height 28
click at [412, 222] on span "Today" at bounding box center [418, 220] width 47 height 29
click at [731, 218] on div "[DATE] [DATE]" at bounding box center [525, 221] width 618 height 28
click at [735, 221] on div "[DATE] [DATE]" at bounding box center [525, 221] width 618 height 28
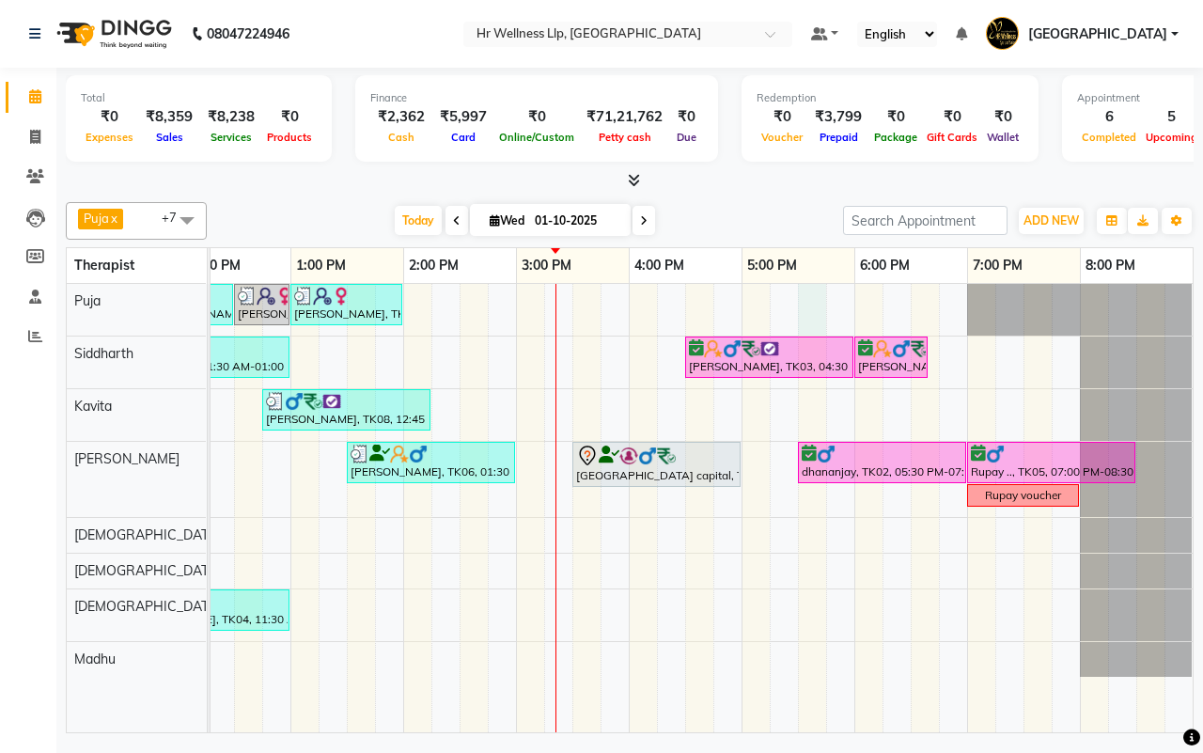
click at [805, 308] on div "[PERSON_NAME], TK10, 11:45 AM-12:30 PM, Shirodhara [PERSON_NAME], TK10, 12:30 P…" at bounding box center [459, 508] width 1466 height 448
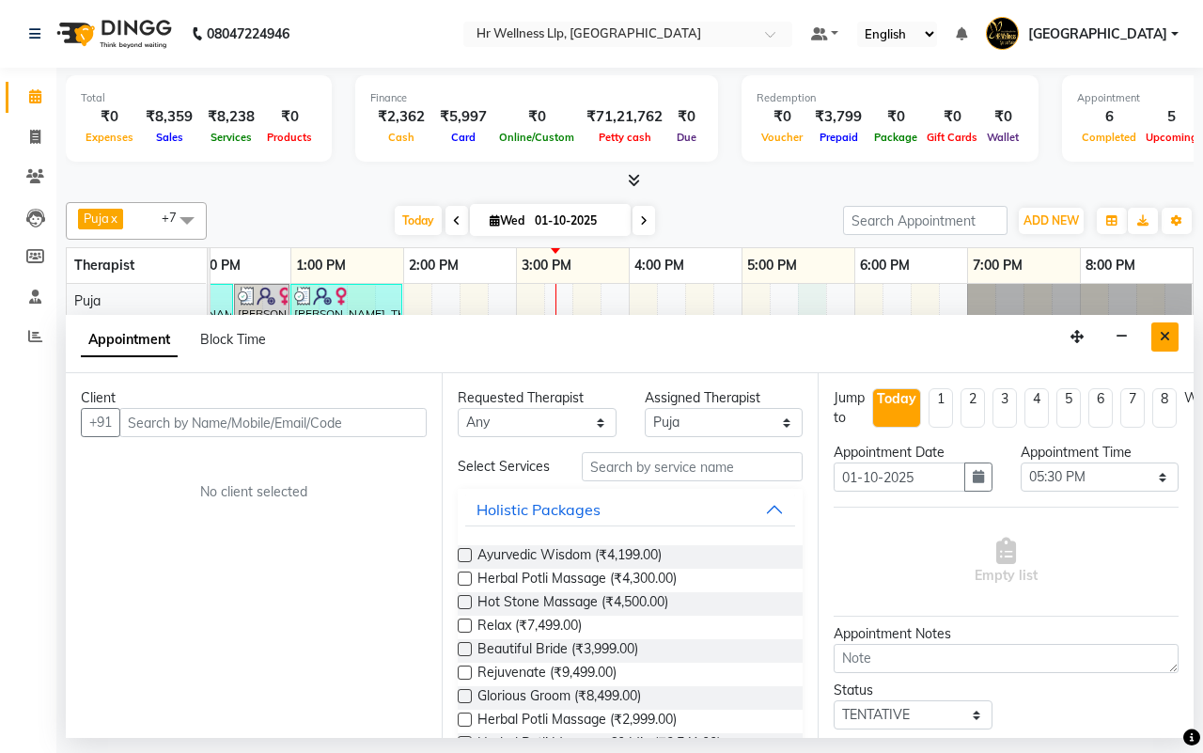
click at [1166, 335] on icon "Close" at bounding box center [1165, 336] width 10 height 13
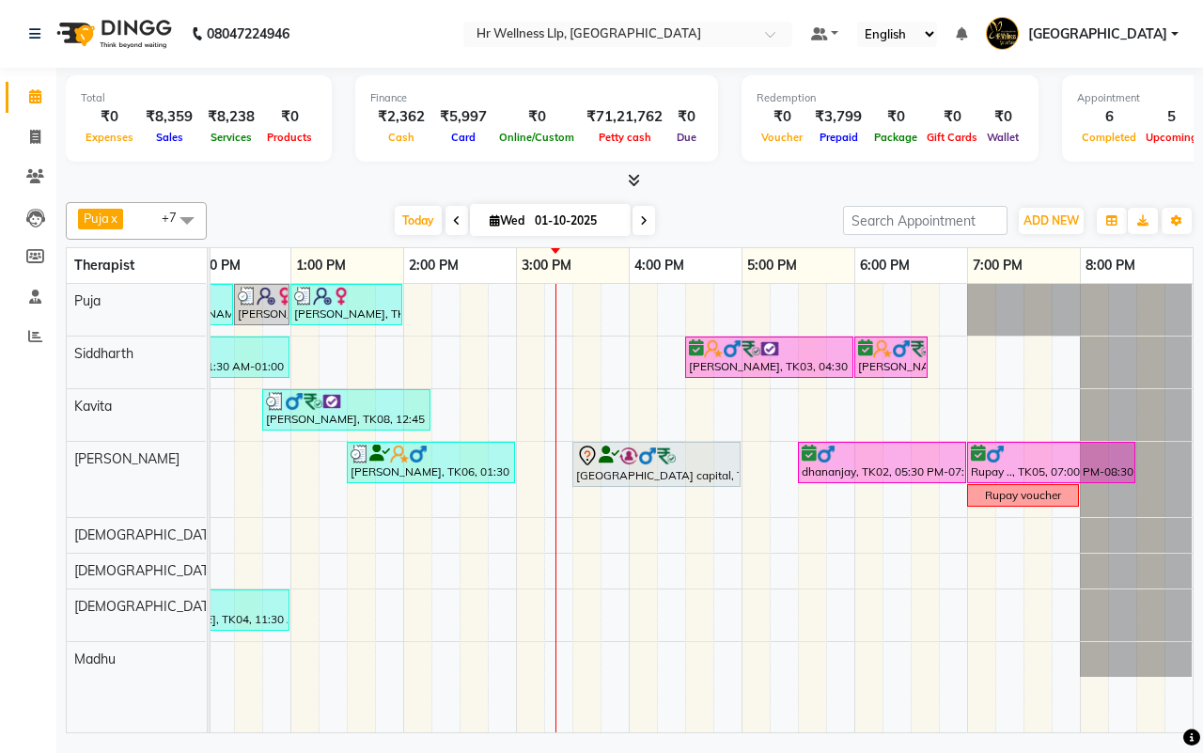
click at [734, 222] on div "[DATE] [DATE]" at bounding box center [525, 221] width 618 height 28
click at [743, 217] on div "[DATE] [DATE]" at bounding box center [525, 221] width 618 height 28
click at [754, 217] on div "[DATE] [DATE]" at bounding box center [525, 221] width 618 height 28
click at [28, 169] on icon at bounding box center [35, 176] width 18 height 14
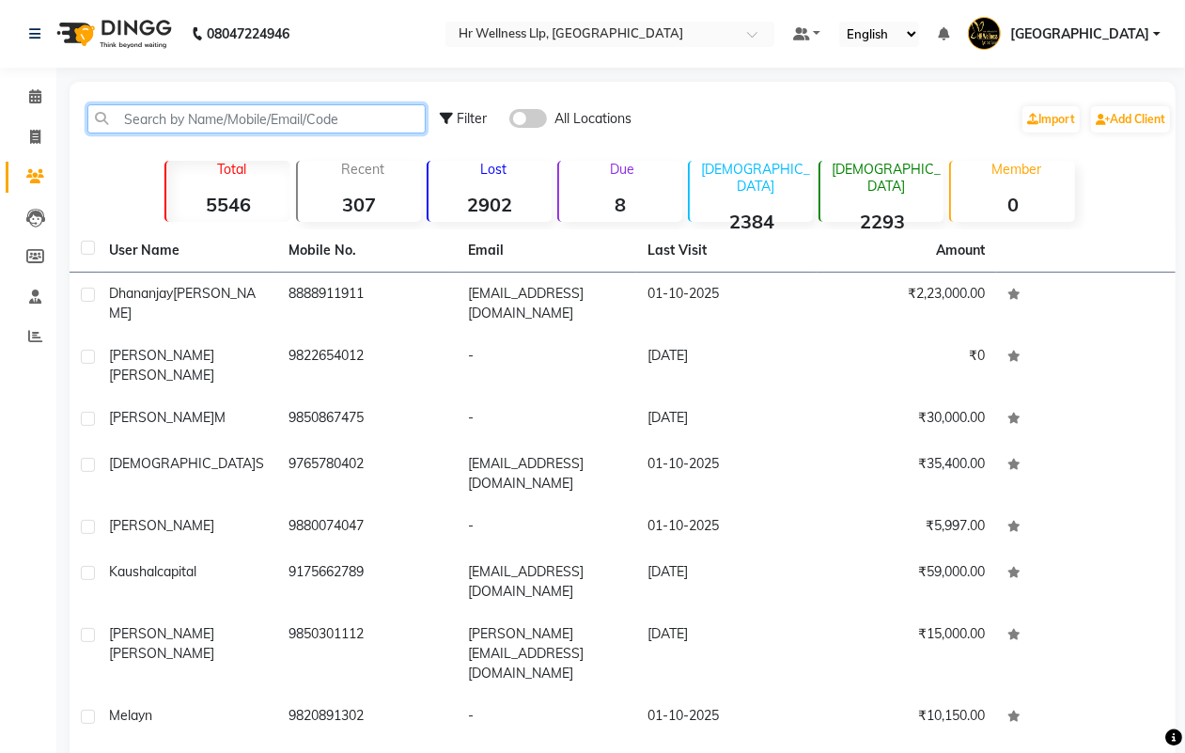
click at [259, 116] on input "text" at bounding box center [256, 118] width 338 height 29
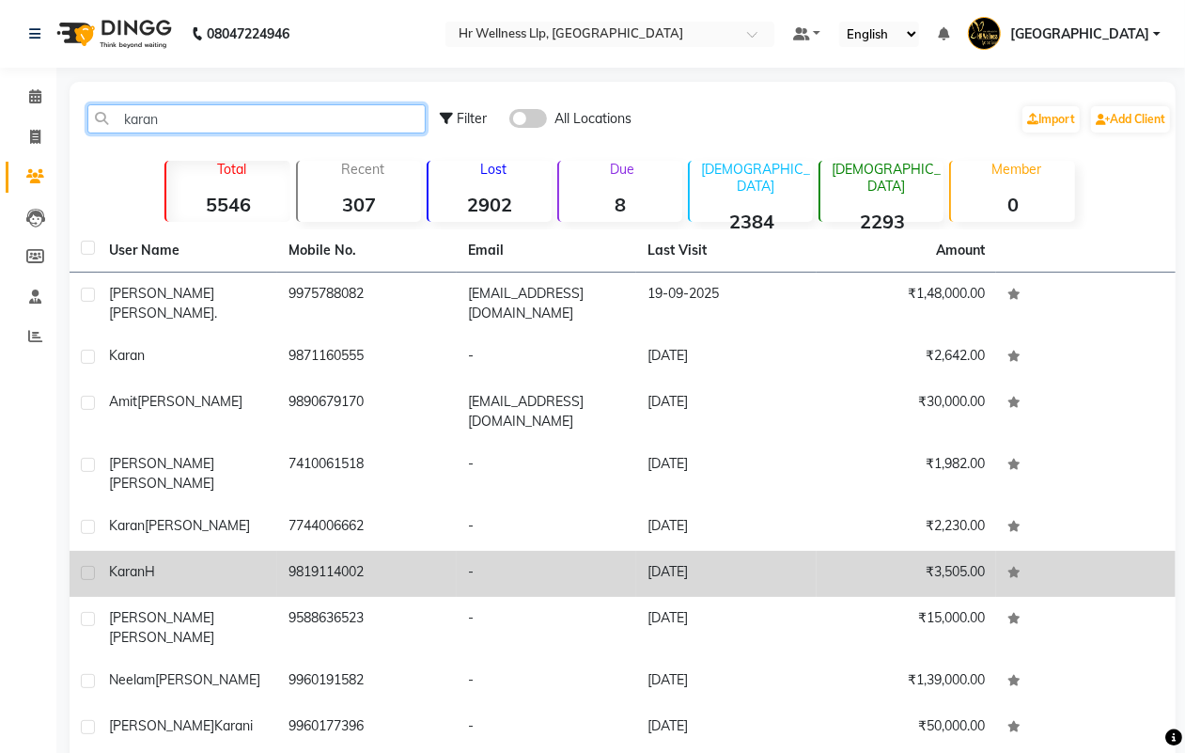
scroll to position [92, 0]
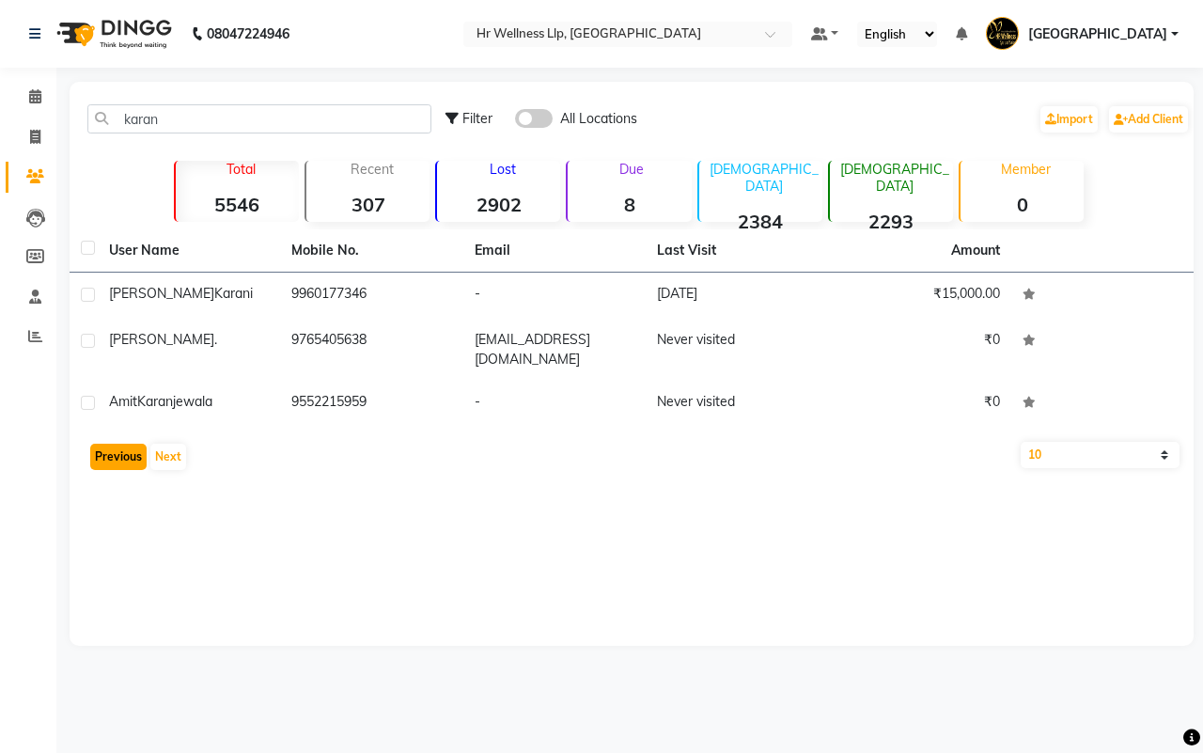
click at [105, 454] on button "Previous" at bounding box center [118, 457] width 56 height 26
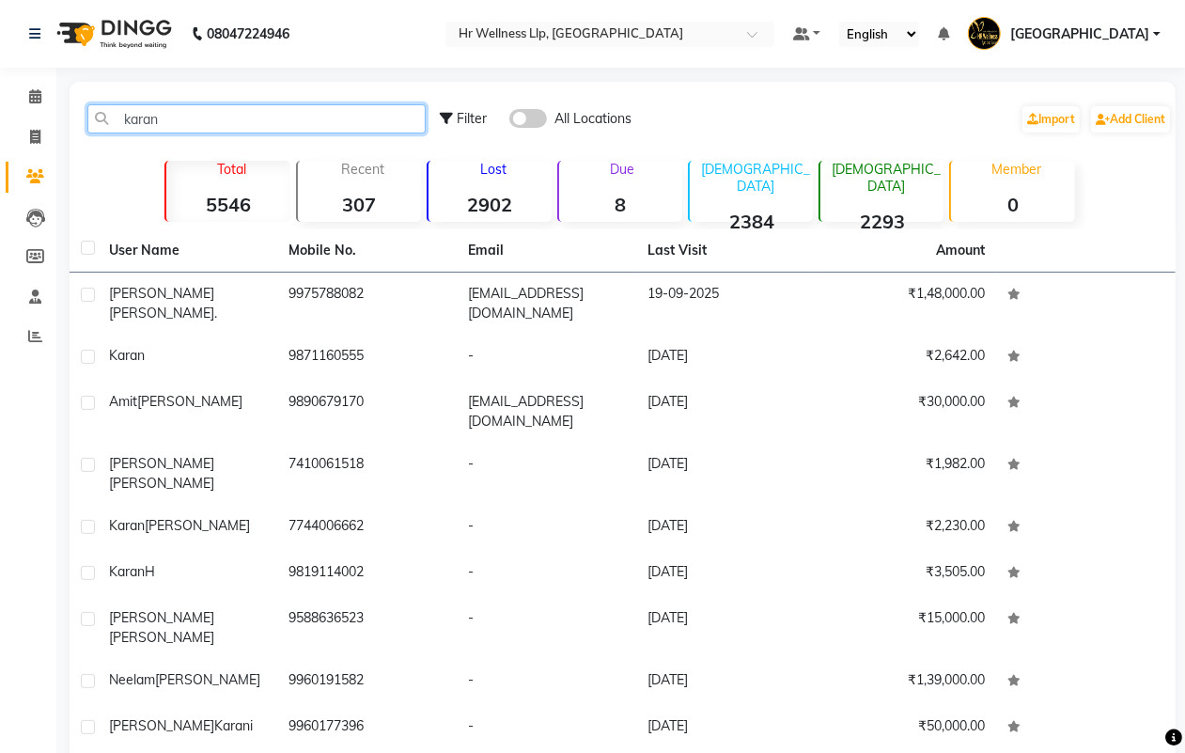
click at [190, 122] on input "karan" at bounding box center [256, 118] width 338 height 29
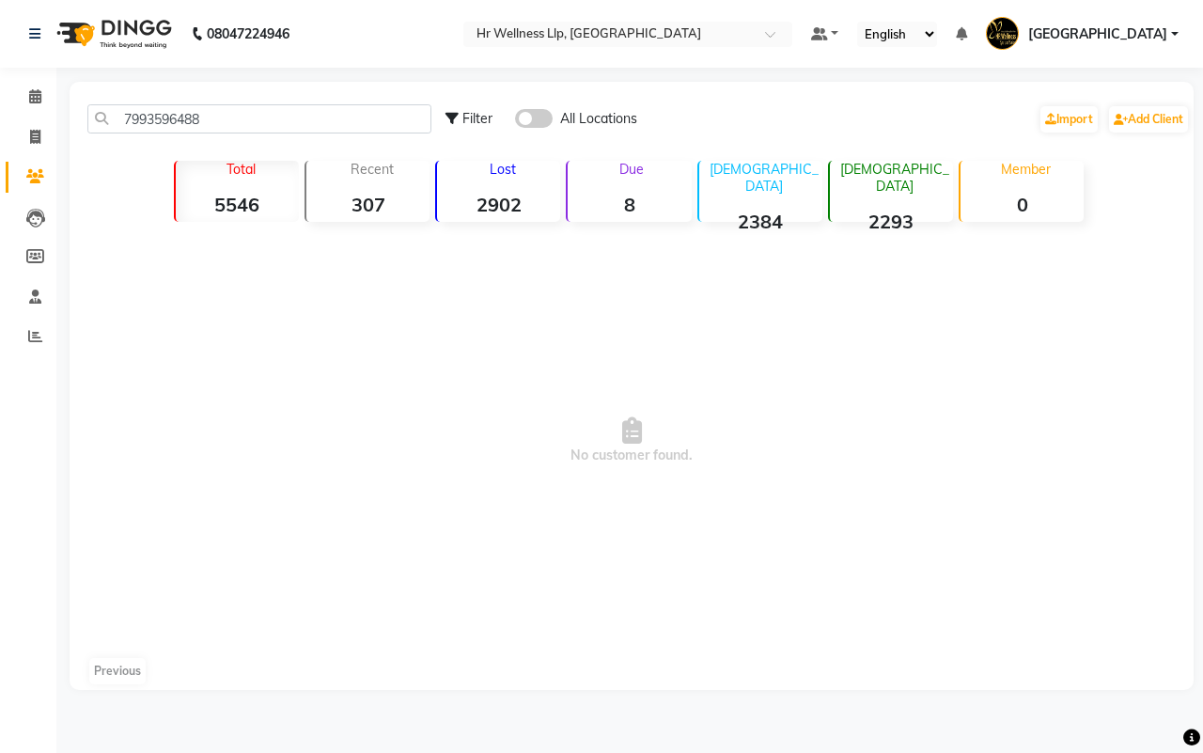
click at [531, 116] on span at bounding box center [534, 118] width 38 height 19
click at [515, 121] on input "checkbox" at bounding box center [515, 121] width 0 height 0
click at [531, 116] on span at bounding box center [534, 118] width 38 height 19
click at [515, 121] on input "checkbox" at bounding box center [515, 121] width 0 height 0
click at [33, 96] on icon at bounding box center [35, 96] width 12 height 14
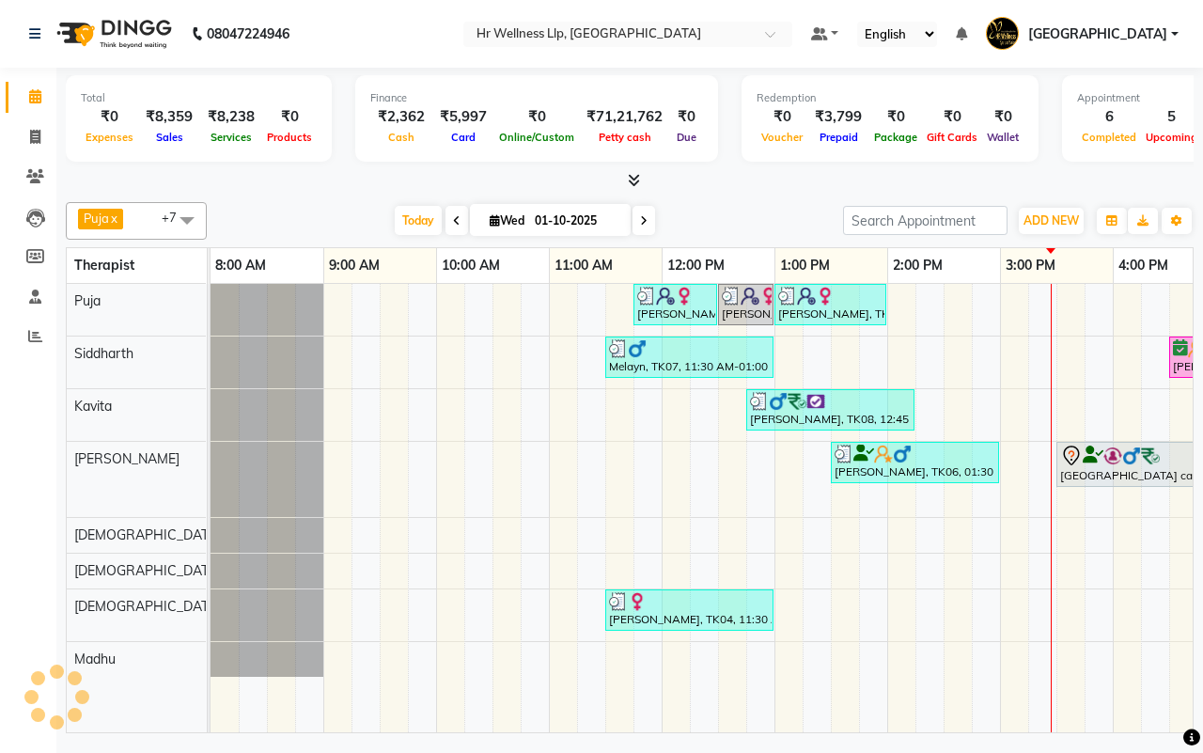
click at [712, 217] on div "[DATE] [DATE]" at bounding box center [525, 221] width 618 height 28
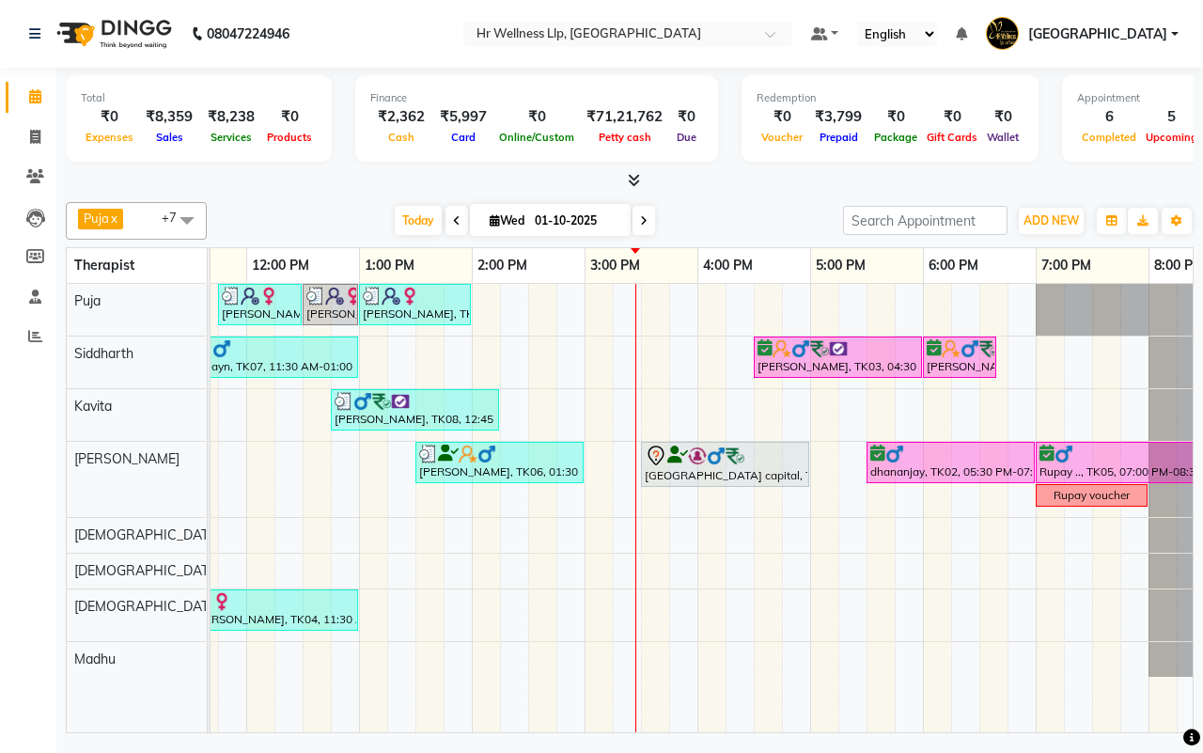
scroll to position [0, 438]
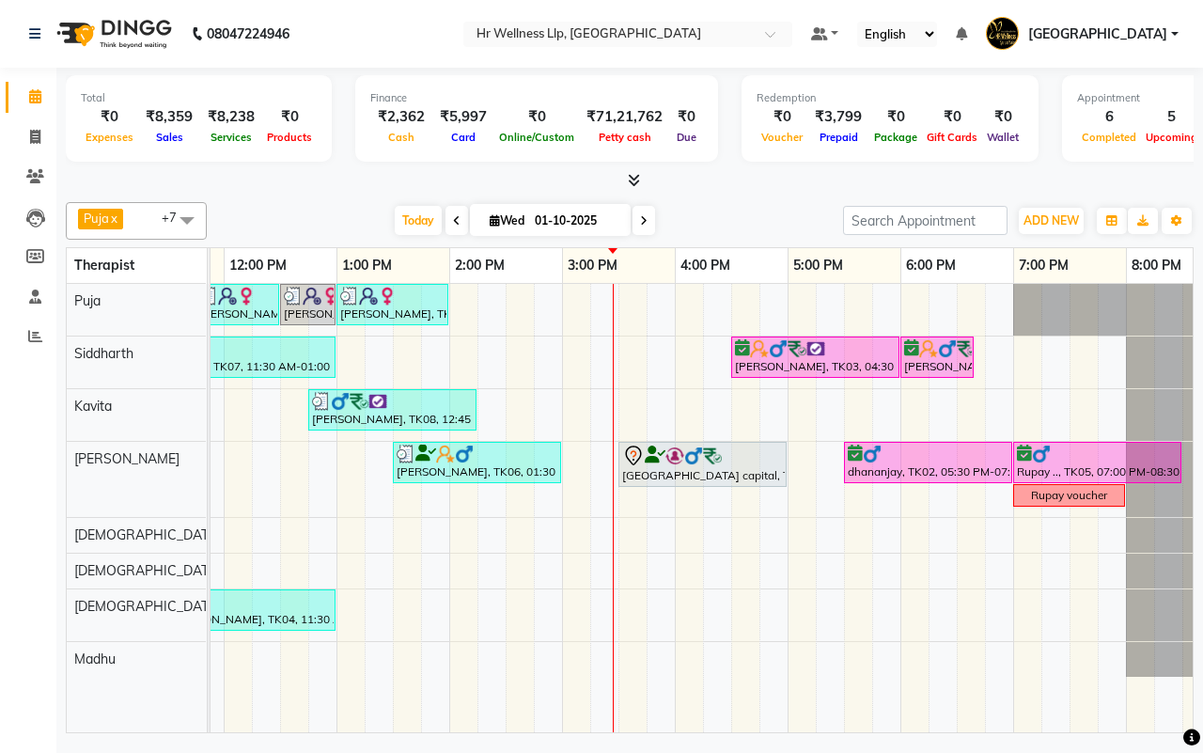
click at [597, 416] on div "[PERSON_NAME], TK10, 11:45 AM-12:30 PM, Shirodhara [PERSON_NAME], TK10, 12:30 P…" at bounding box center [506, 508] width 1466 height 448
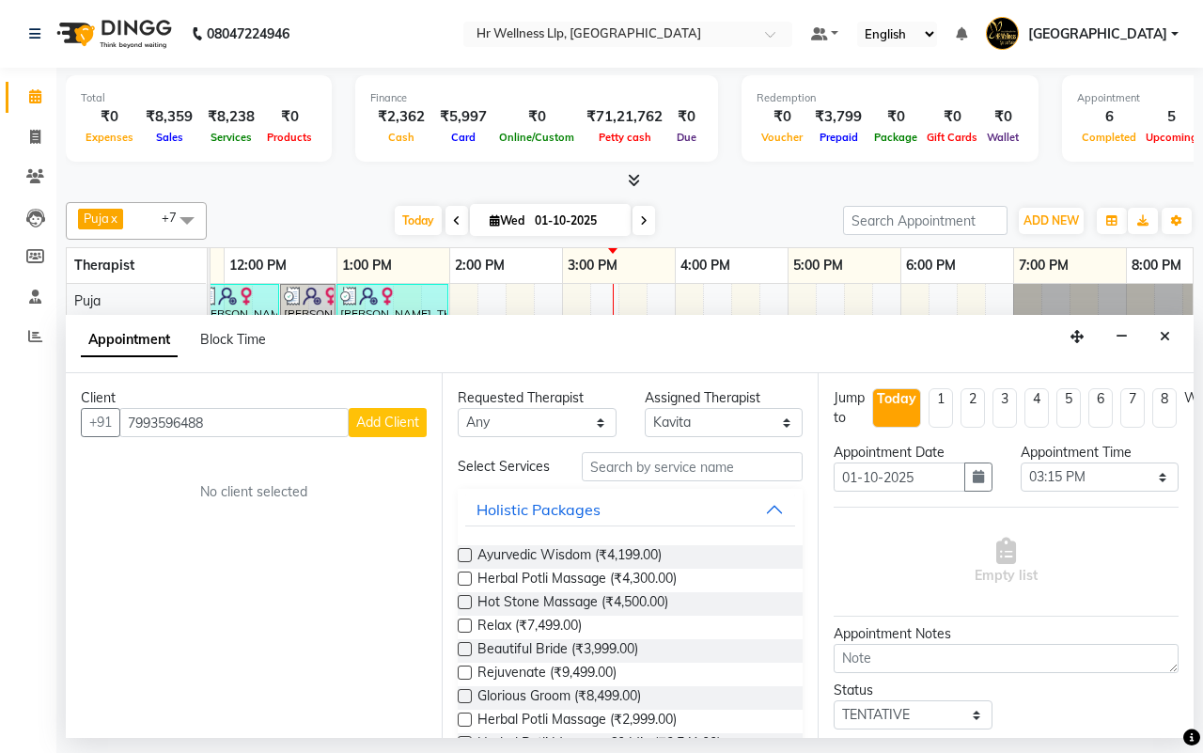
click at [386, 419] on span "Add Client" at bounding box center [387, 422] width 63 height 17
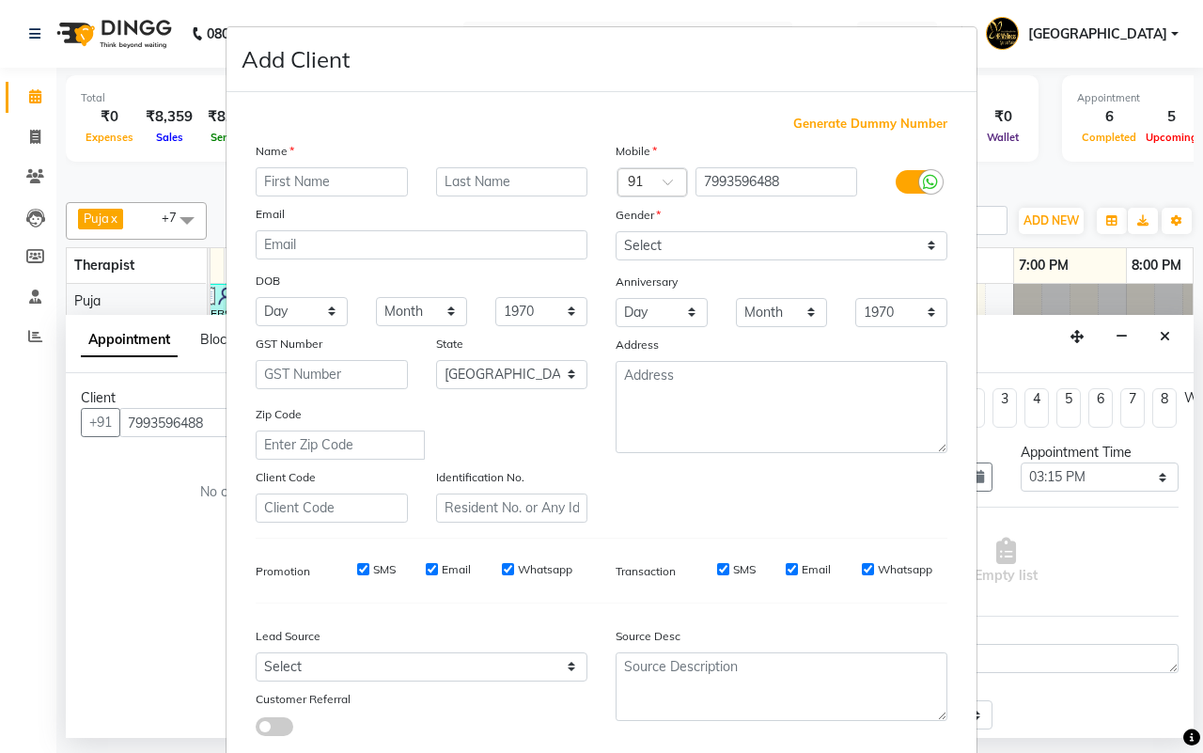
click at [335, 183] on input "text" at bounding box center [332, 181] width 152 height 29
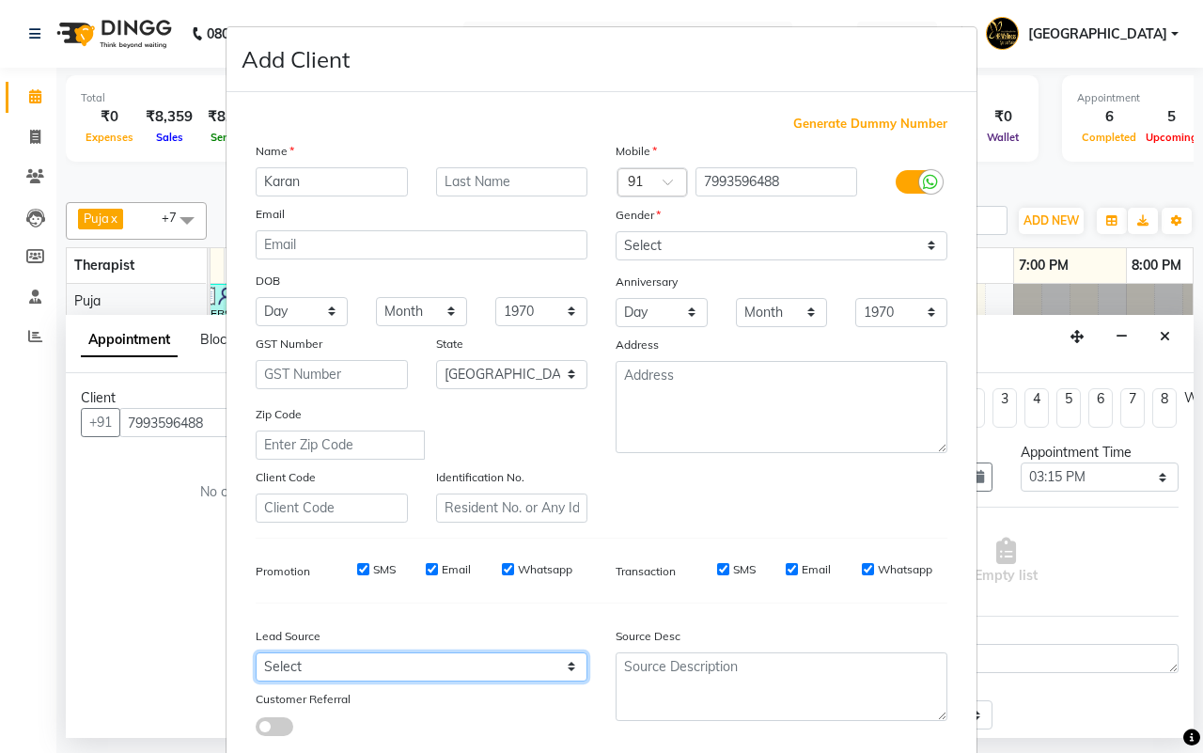
click at [345, 663] on select "Select Walk-in Referral Internet Friend Word of Mouth Advertisement Facebook Ju…" at bounding box center [422, 666] width 332 height 29
click at [256, 652] on select "Select Walk-in Referral Internet Friend Word of Mouth Advertisement Facebook Ju…" at bounding box center [422, 666] width 332 height 29
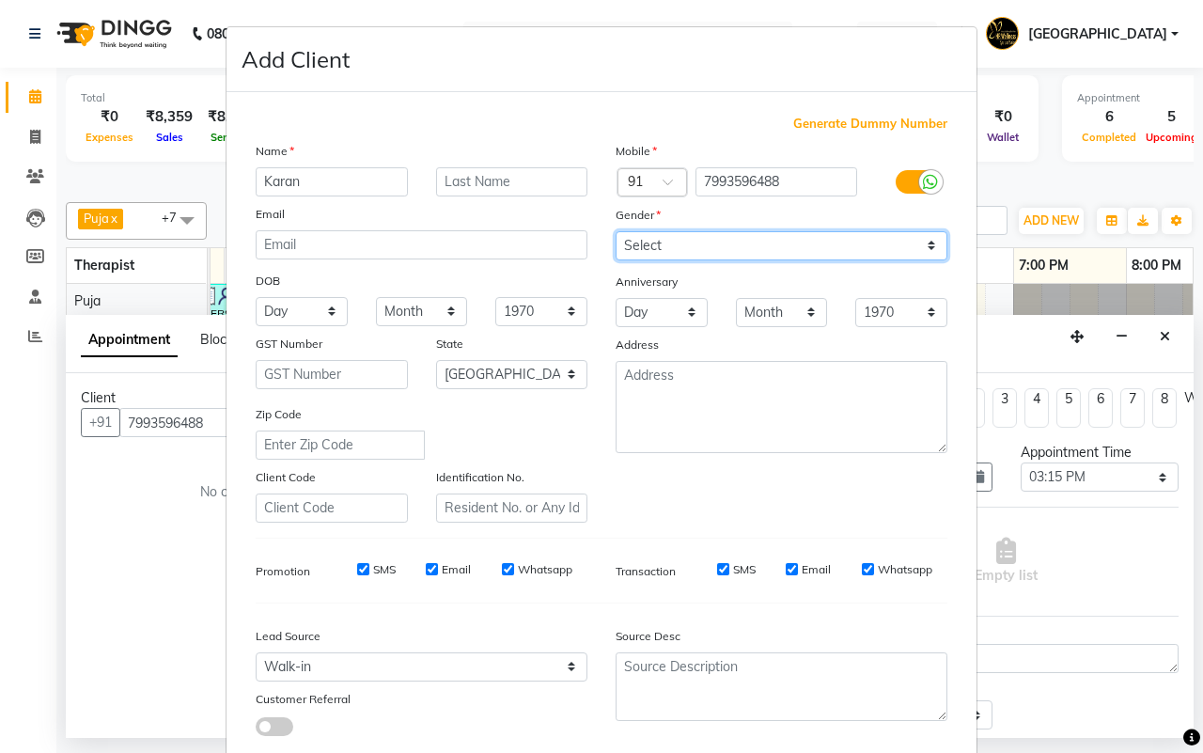
click at [706, 243] on select "Select [DEMOGRAPHIC_DATA] [DEMOGRAPHIC_DATA] Other Prefer Not To Say" at bounding box center [782, 245] width 332 height 29
click at [616, 231] on select "Select [DEMOGRAPHIC_DATA] [DEMOGRAPHIC_DATA] Other Prefer Not To Say" at bounding box center [782, 245] width 332 height 29
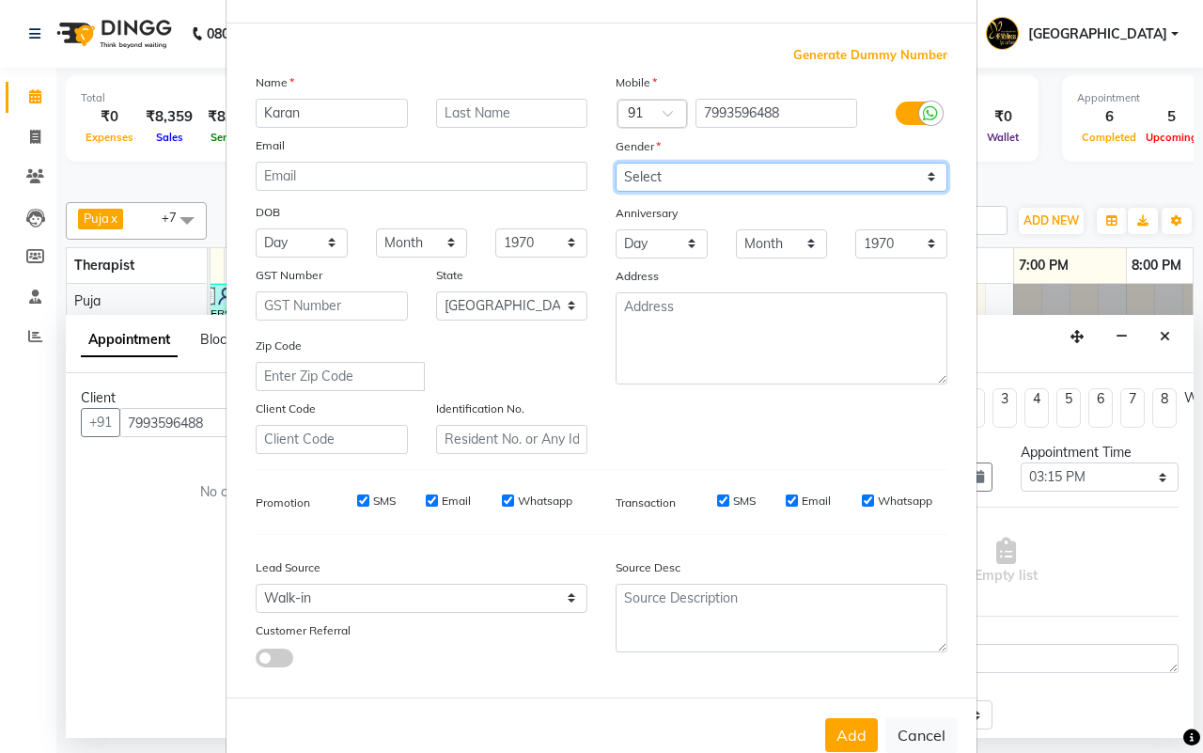
scroll to position [108, 0]
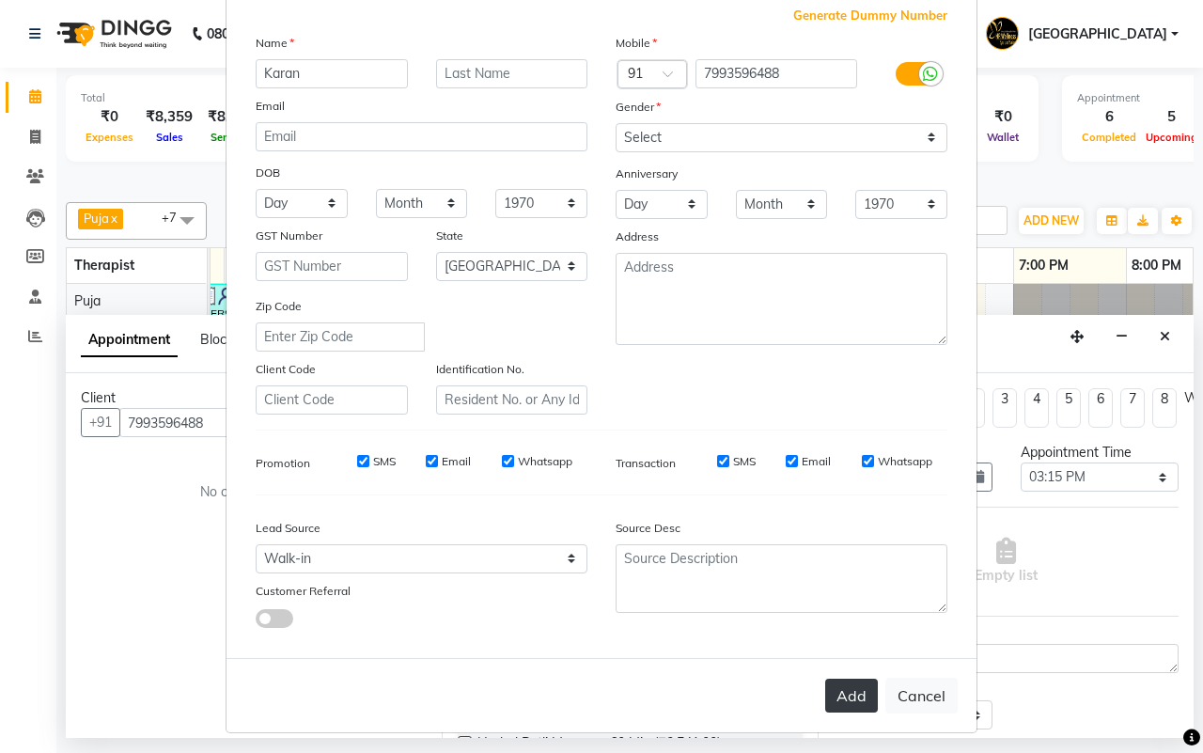
click at [853, 688] on button "Add" at bounding box center [851, 696] width 53 height 34
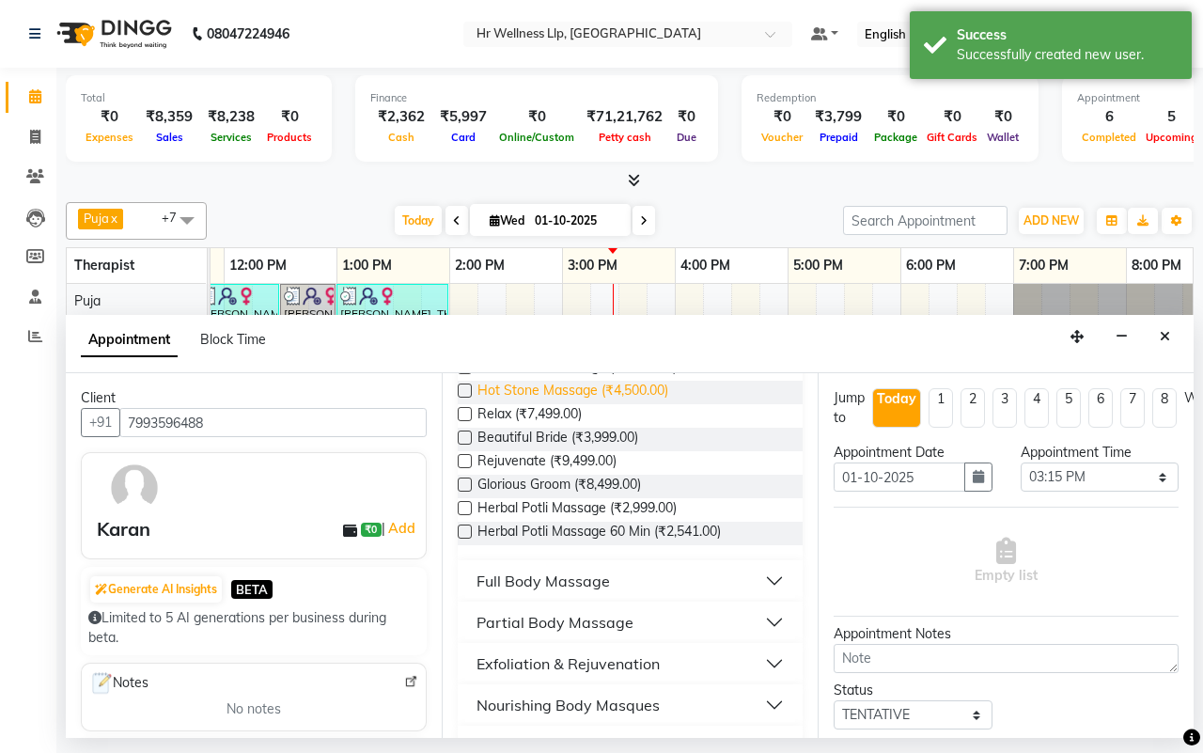
scroll to position [235, 0]
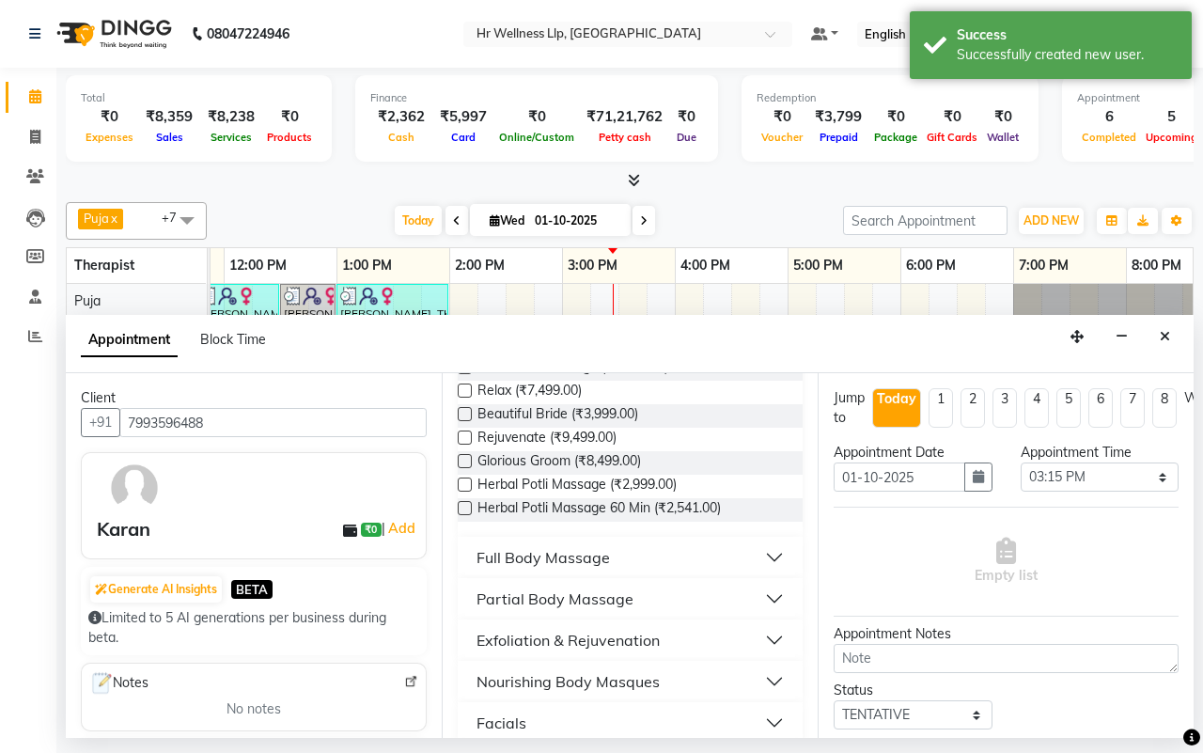
click at [543, 567] on div "Full Body Massage" at bounding box center [543, 557] width 133 height 23
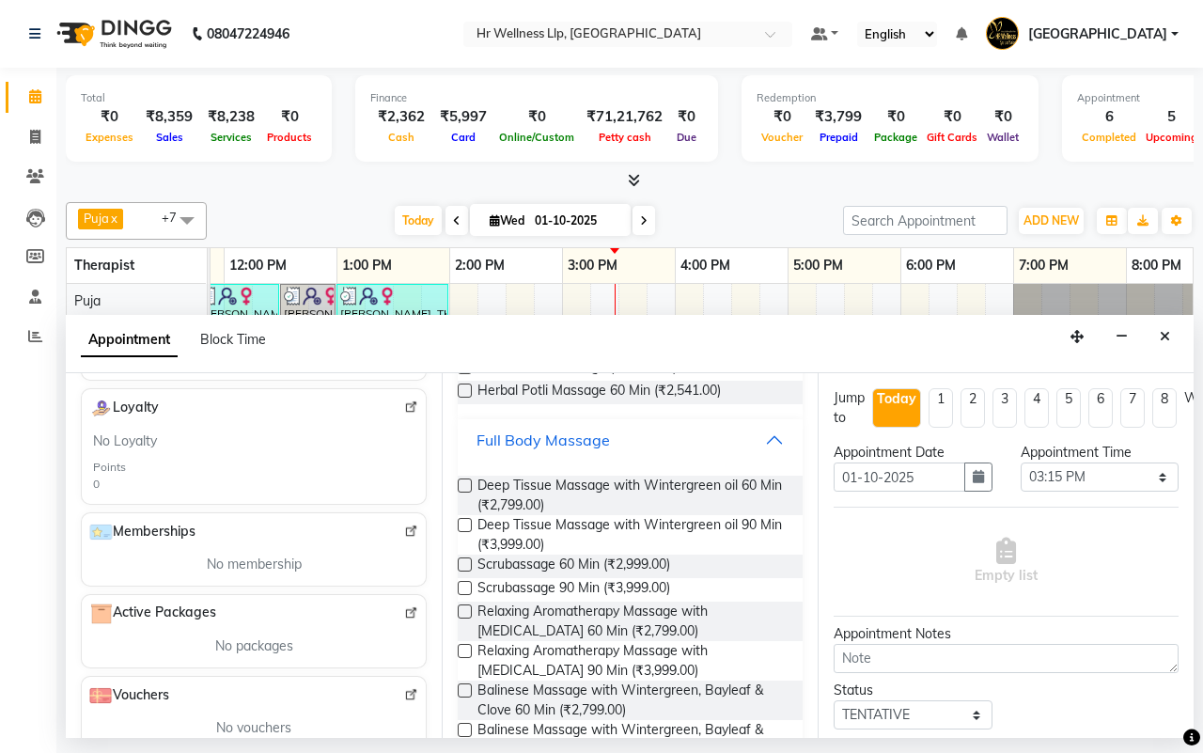
scroll to position [462, 0]
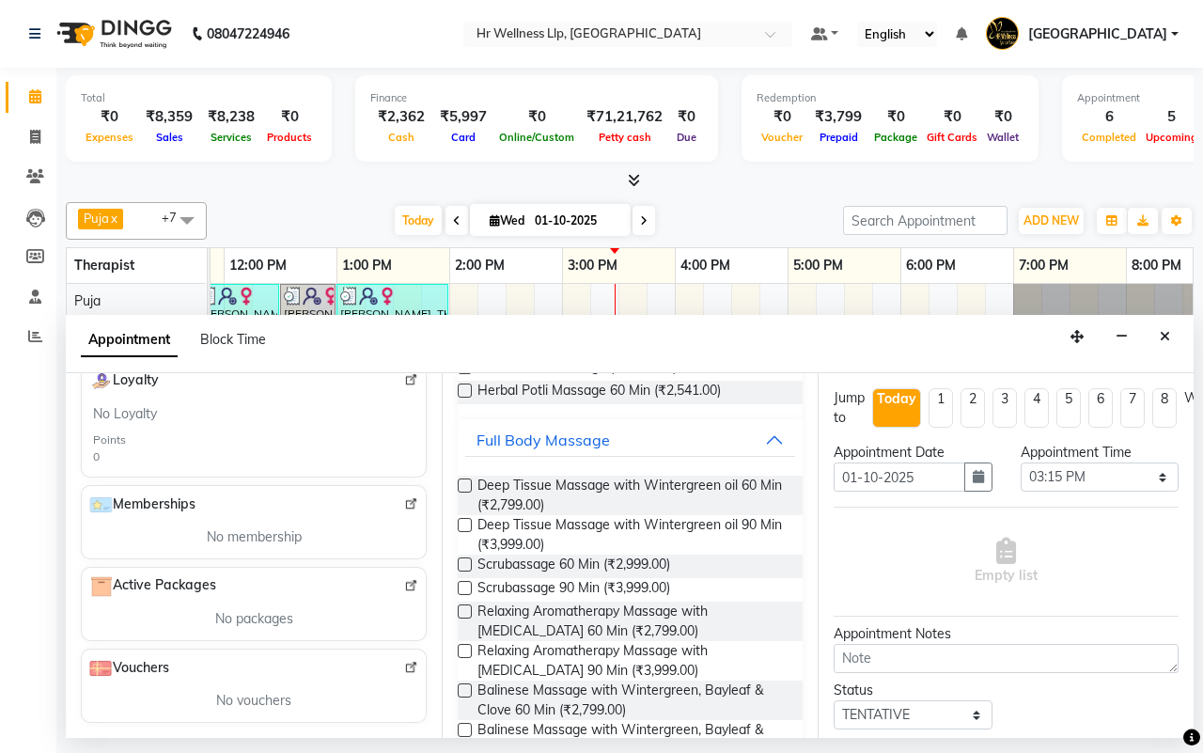
click at [465, 493] on label at bounding box center [465, 485] width 14 height 14
click at [465, 493] on input "checkbox" at bounding box center [464, 487] width 12 height 12
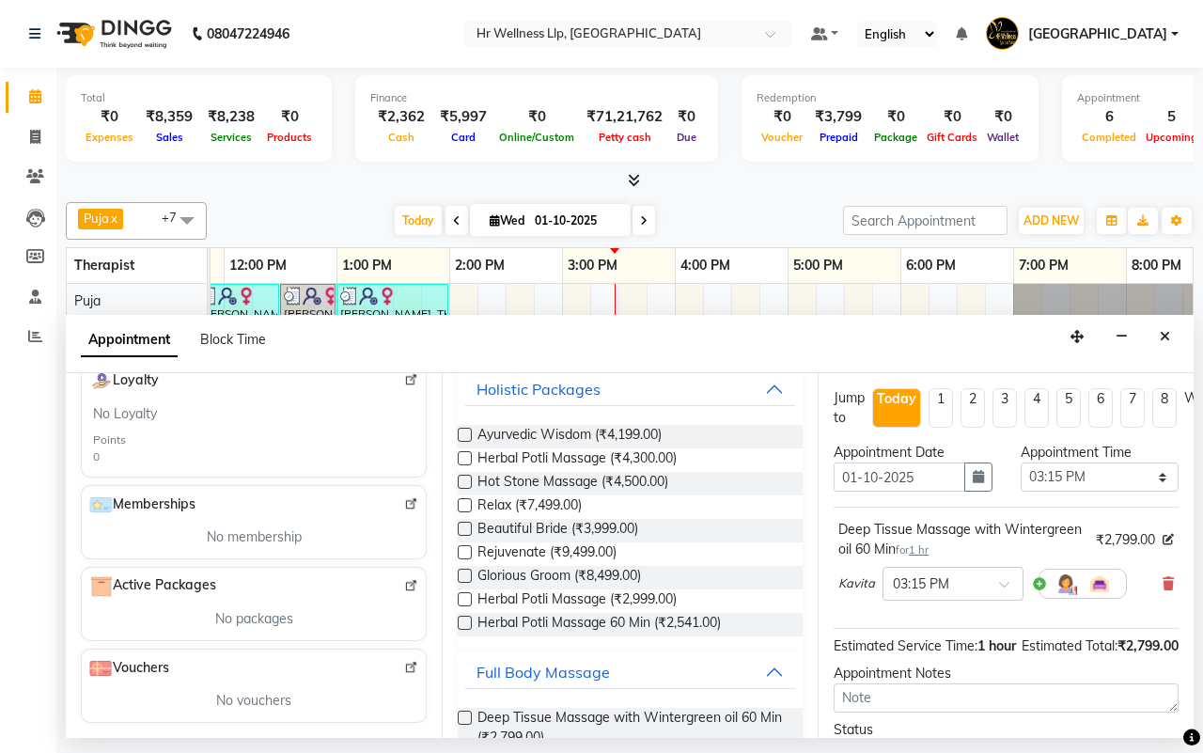
scroll to position [0, 0]
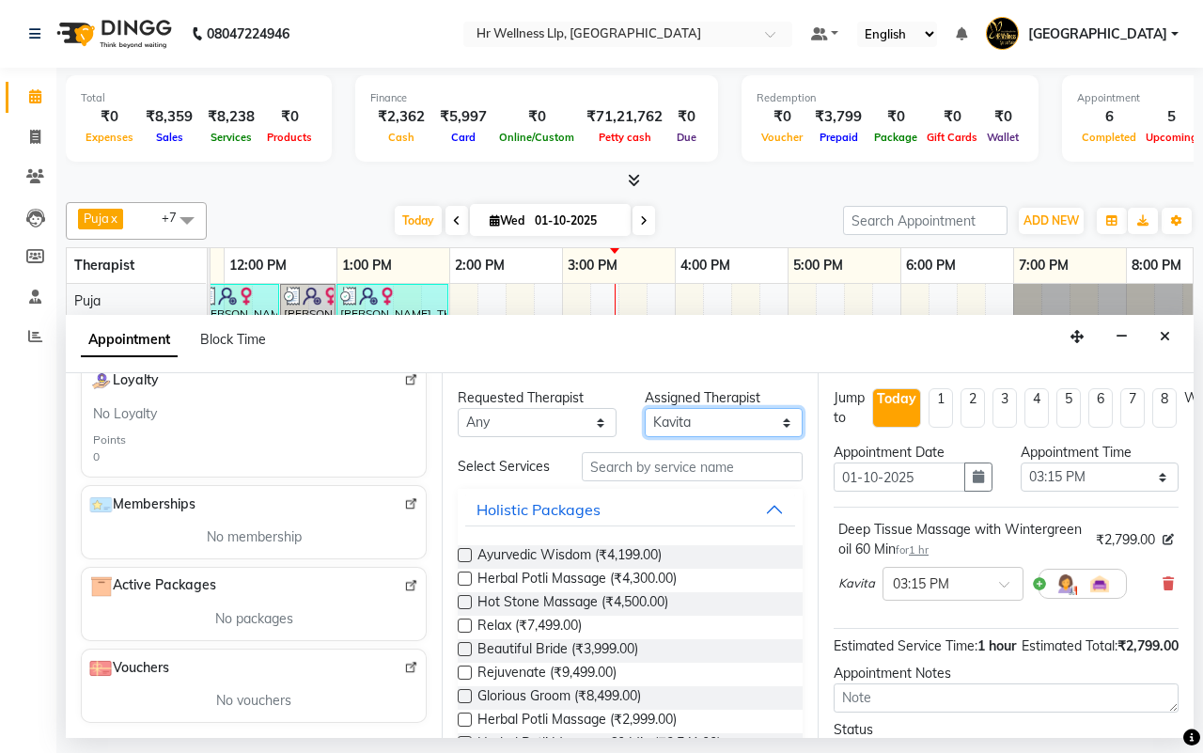
click at [683, 424] on select "Select [DEMOGRAPHIC_DATA] waitlist [DEMOGRAPHIC_DATA] waitlist 1 [PERSON_NAME] …" at bounding box center [724, 422] width 159 height 29
click at [645, 409] on select "Select [DEMOGRAPHIC_DATA] waitlist [DEMOGRAPHIC_DATA] waitlist 1 [PERSON_NAME] …" at bounding box center [724, 422] width 159 height 29
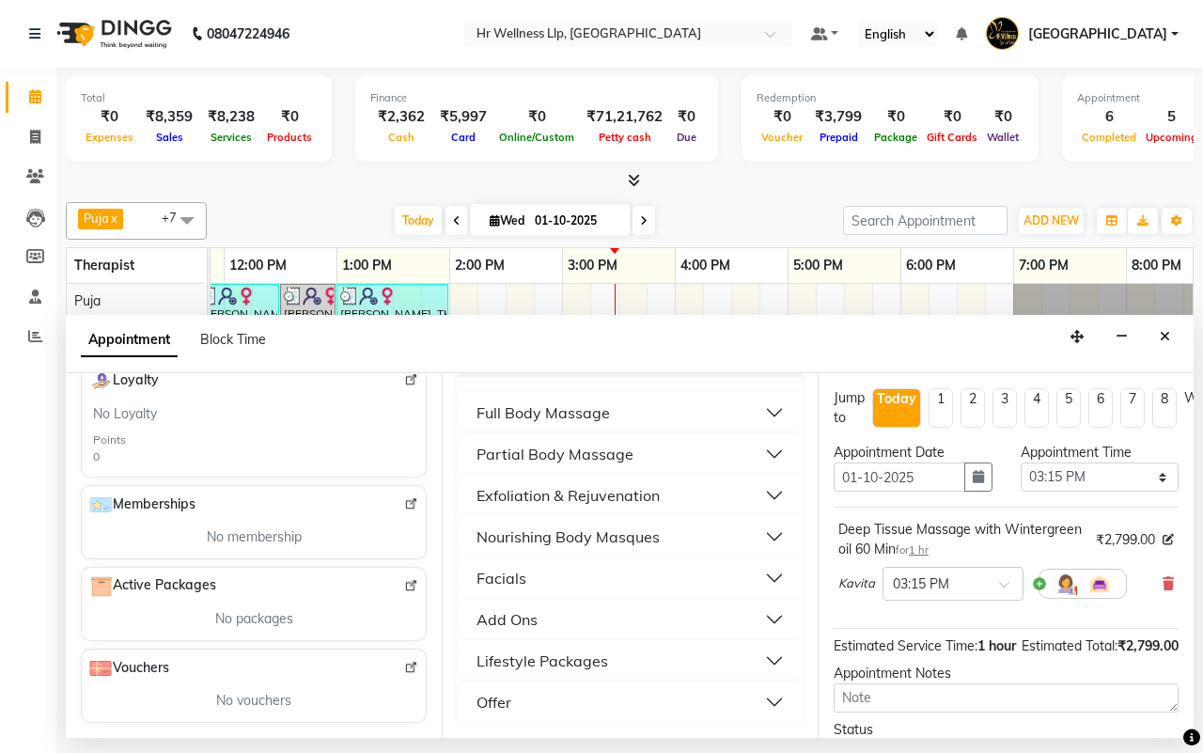
scroll to position [388, 0]
click at [533, 415] on div "Full Body Massage" at bounding box center [543, 412] width 133 height 23
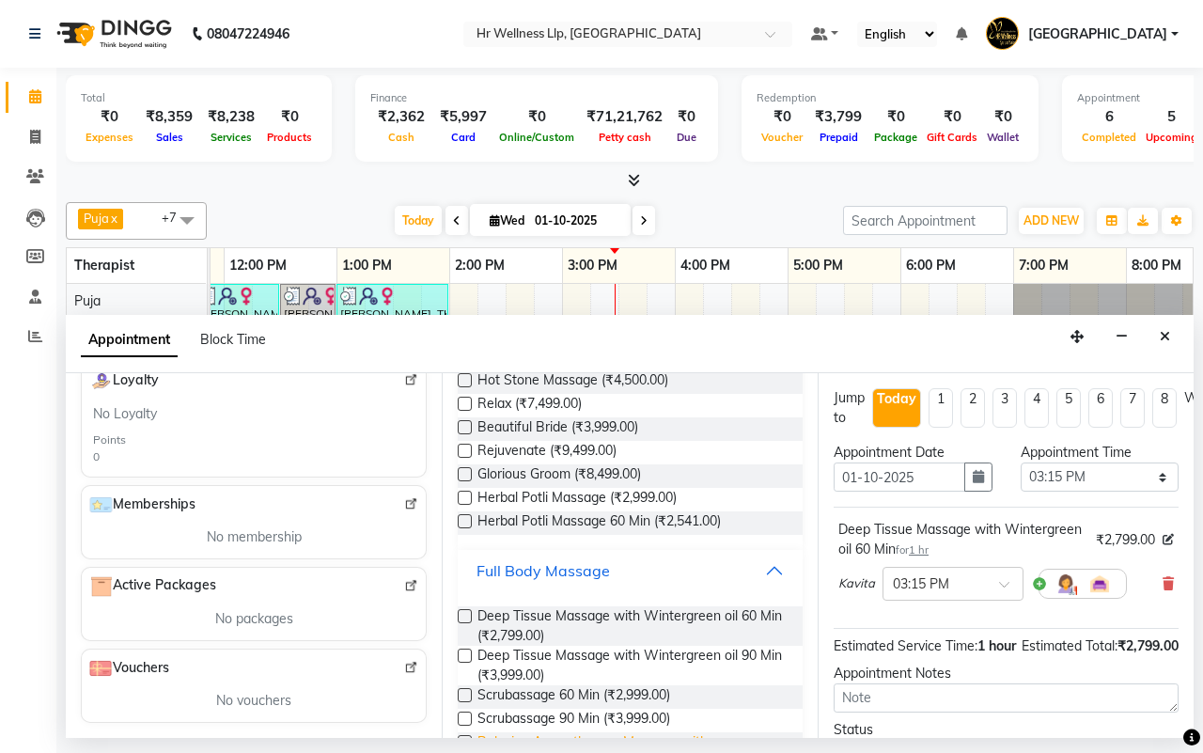
scroll to position [153, 0]
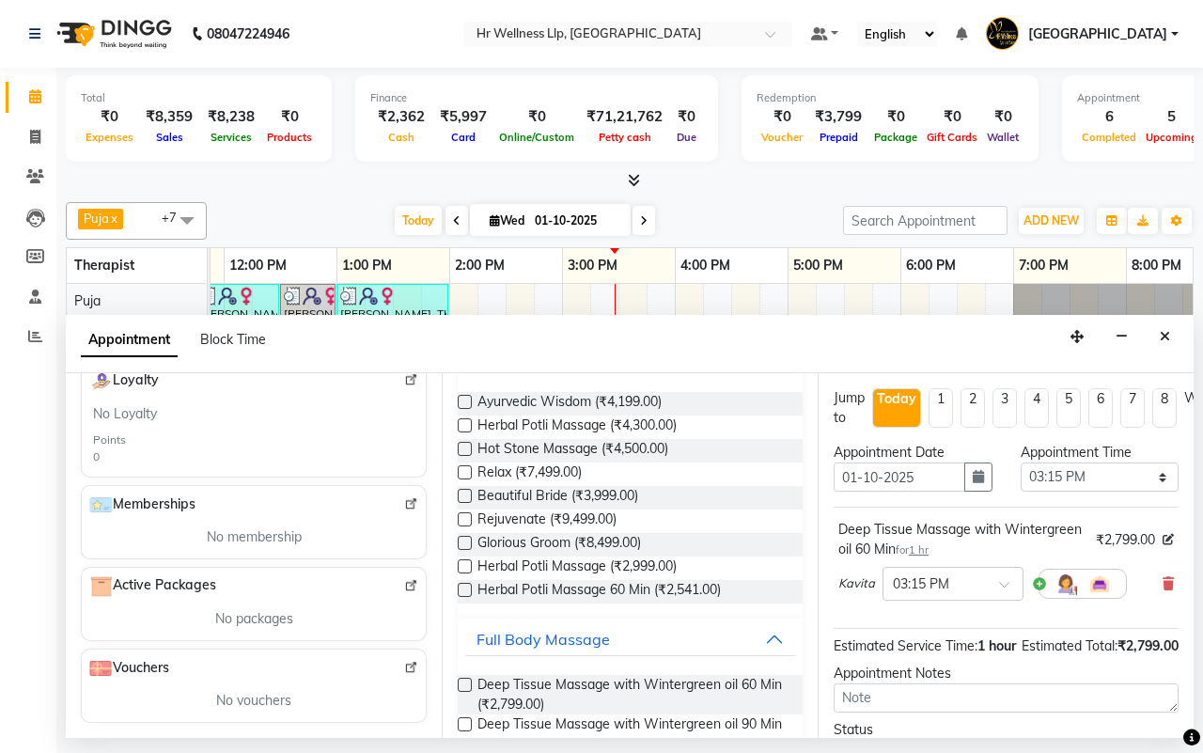
click at [465, 692] on label at bounding box center [465, 685] width 14 height 14
click at [465, 693] on input "checkbox" at bounding box center [464, 687] width 12 height 12
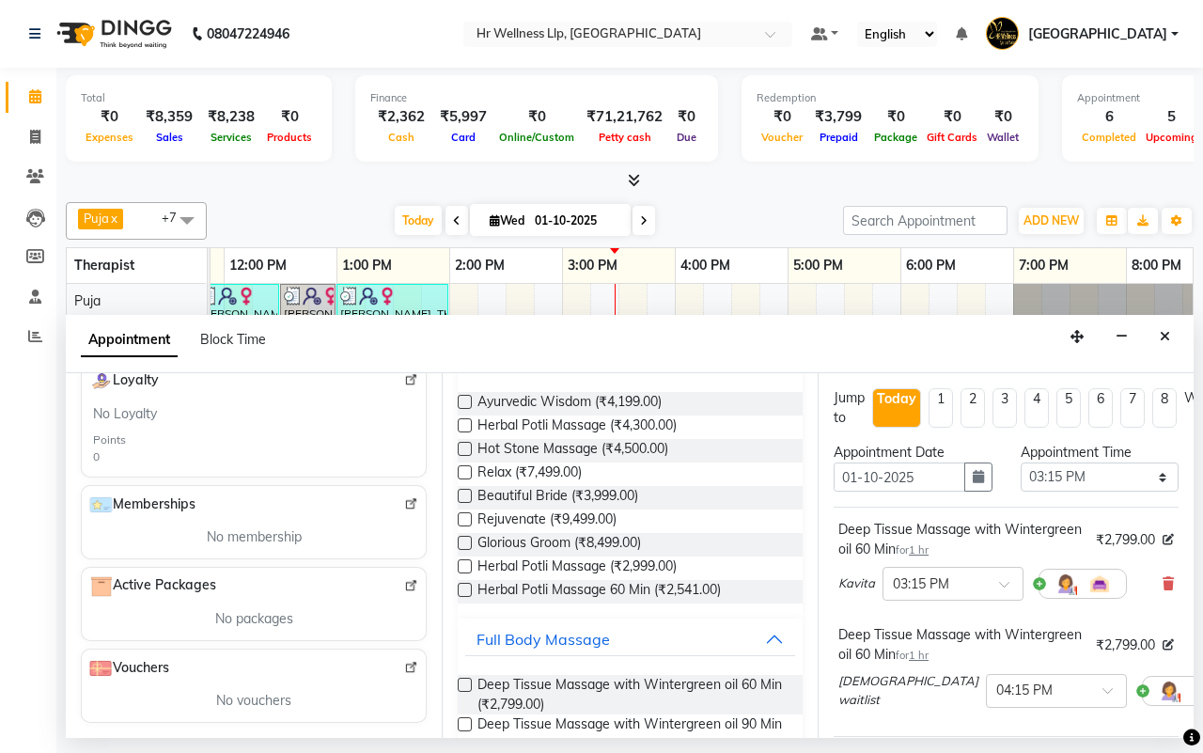
scroll to position [235, 0]
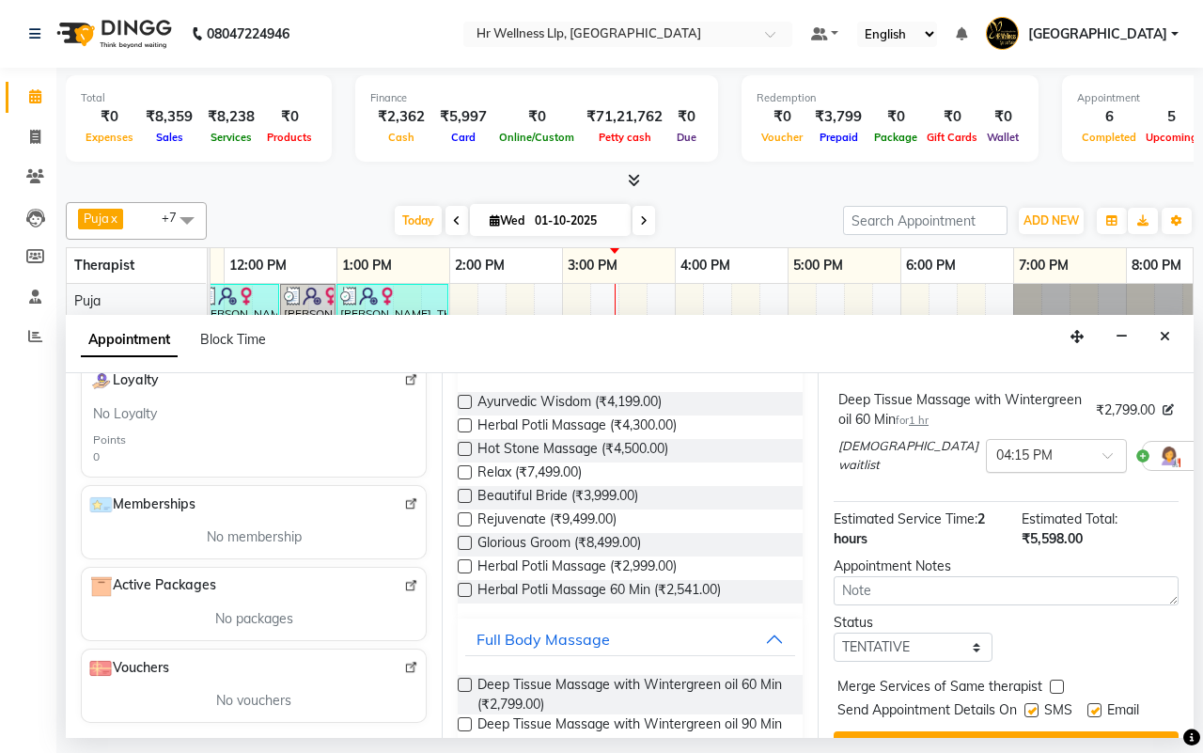
click at [1103, 453] on span at bounding box center [1114, 461] width 23 height 20
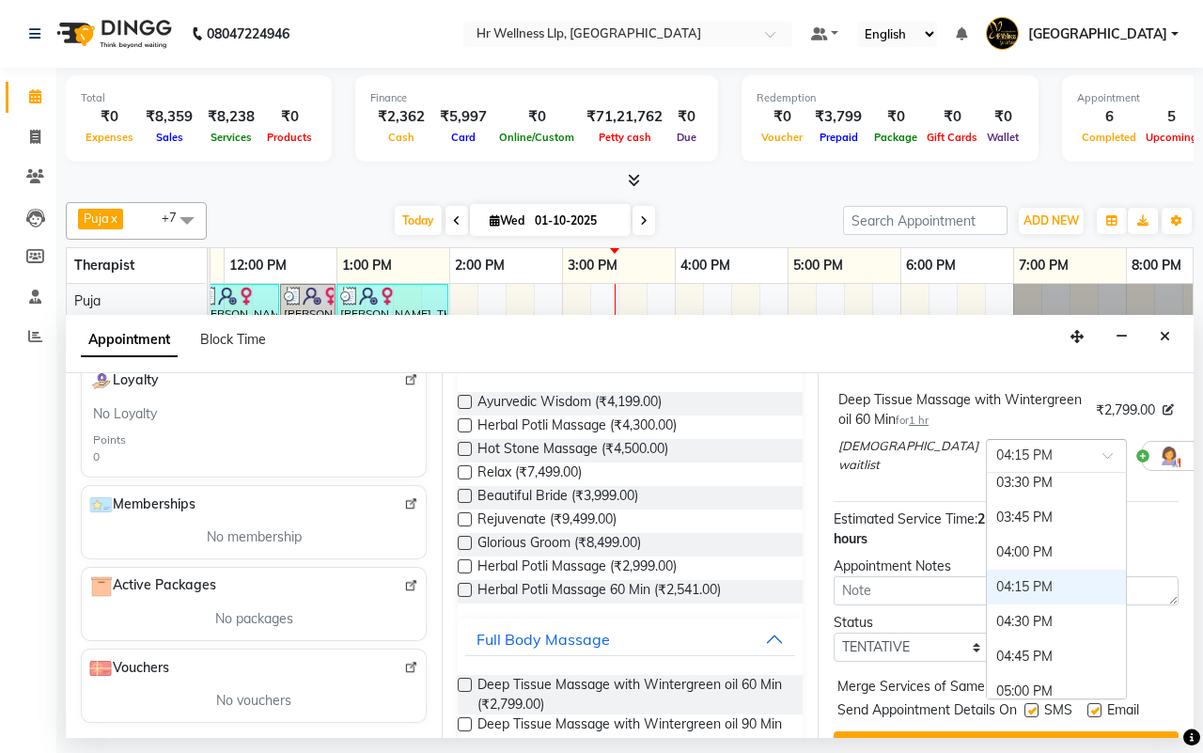
scroll to position [867, 0]
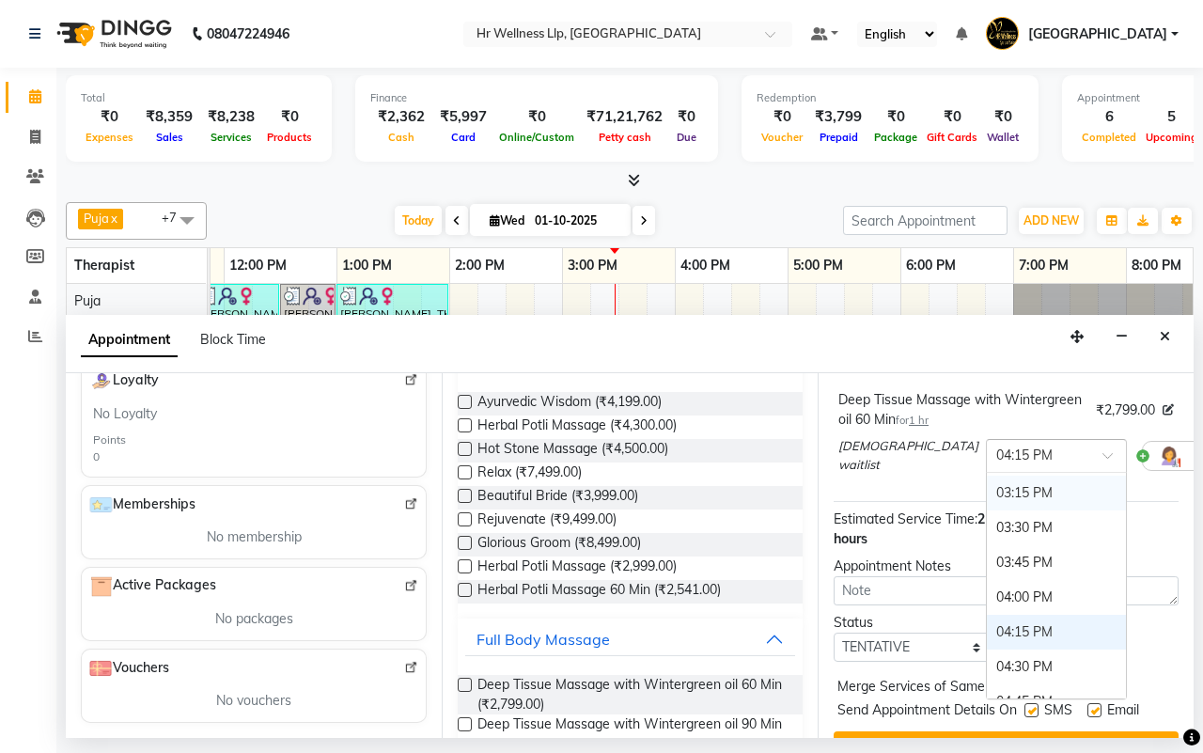
click at [987, 494] on div "03:15 PM" at bounding box center [1056, 493] width 139 height 35
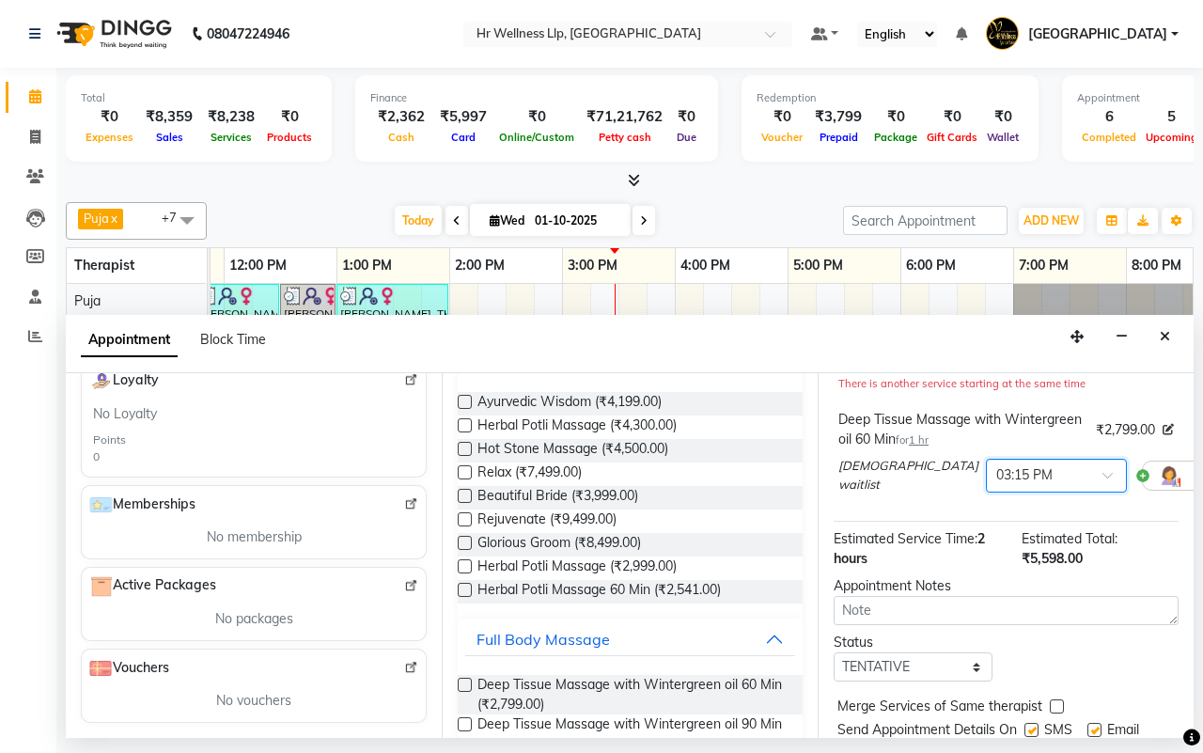
scroll to position [316, 0]
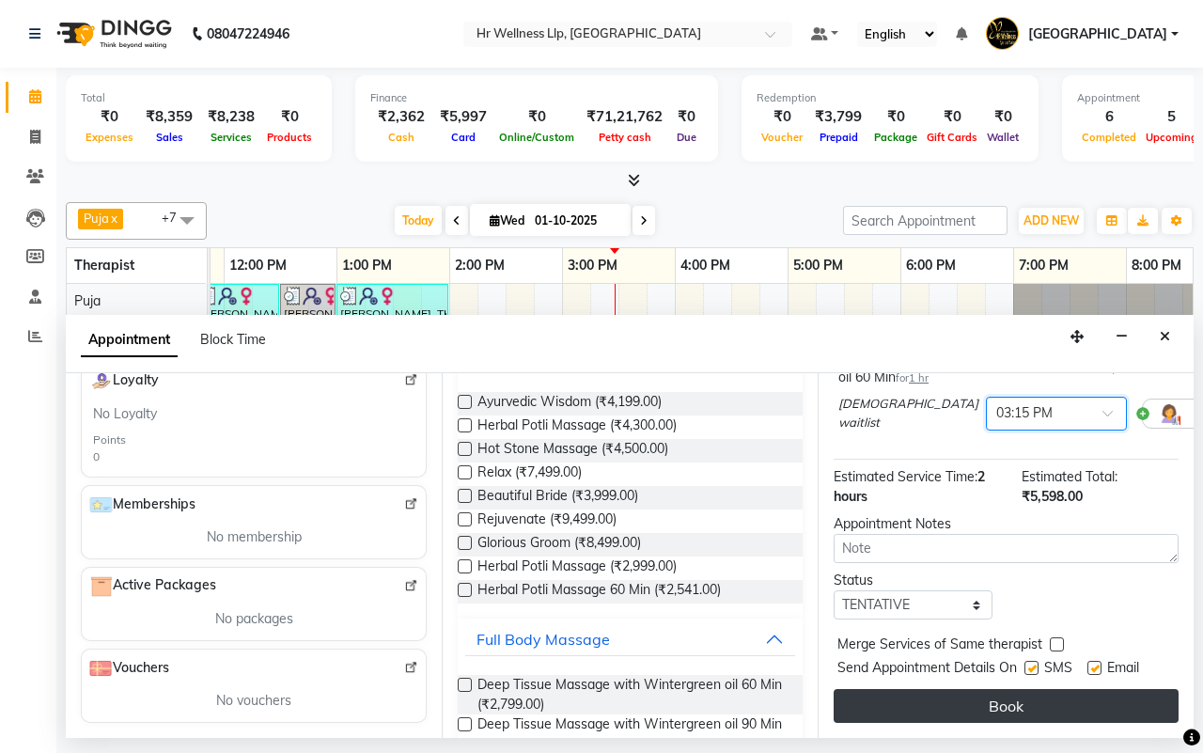
click at [1002, 689] on button "Book" at bounding box center [1006, 706] width 345 height 34
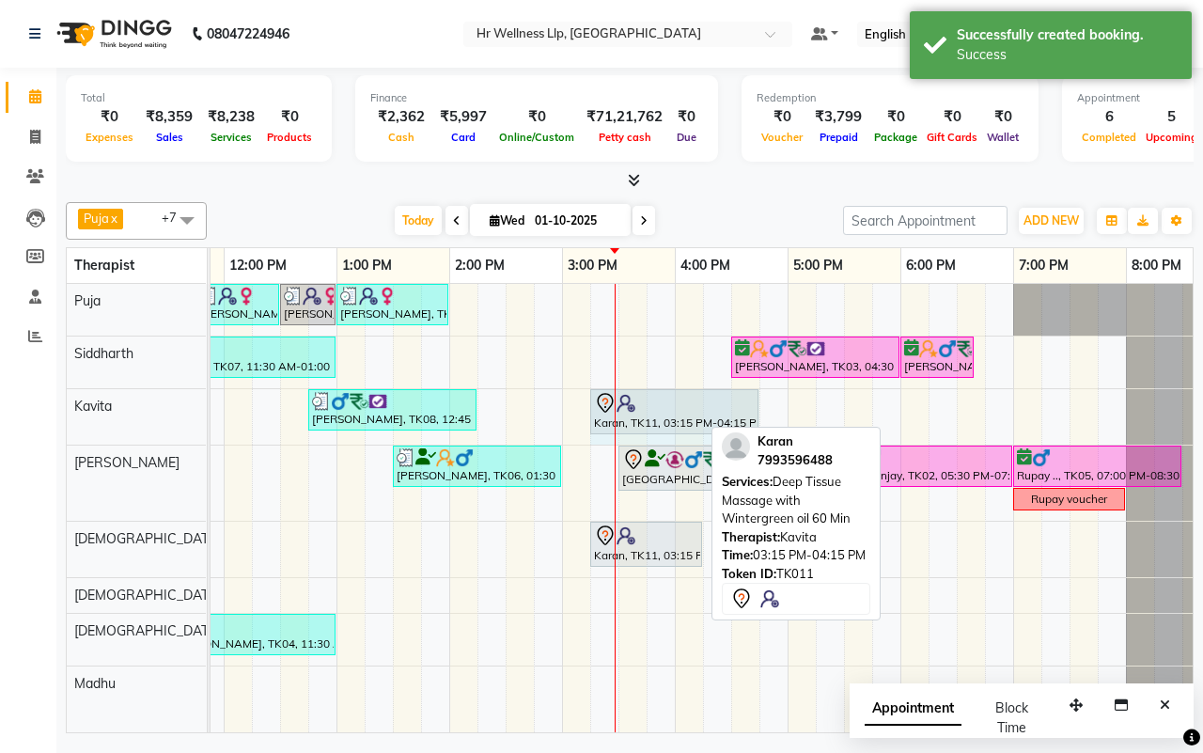
drag, startPoint x: 697, startPoint y: 399, endPoint x: 734, endPoint y: 407, distance: 37.4
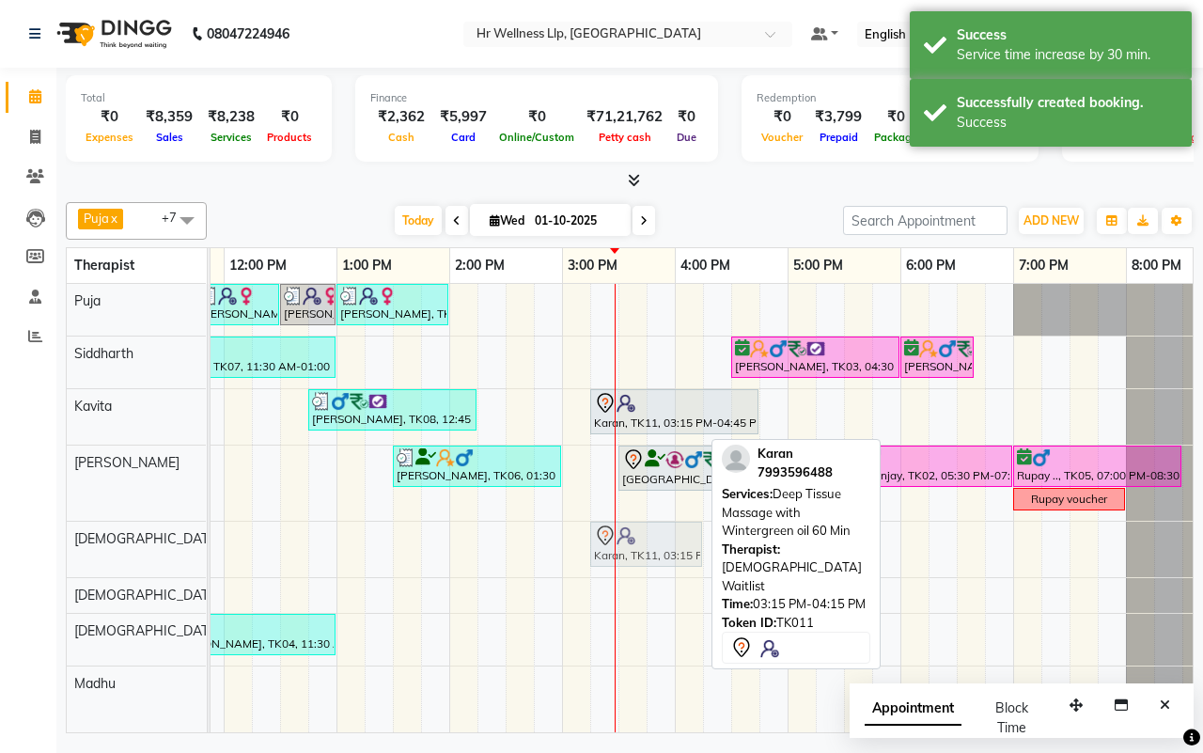
drag, startPoint x: 696, startPoint y: 542, endPoint x: 710, endPoint y: 546, distance: 14.6
click at [710, 546] on div "[PERSON_NAME], TK10, 11:45 AM-12:30 PM, Shirodhara [PERSON_NAME], TK10, 12:30 P…" at bounding box center [506, 508] width 1466 height 448
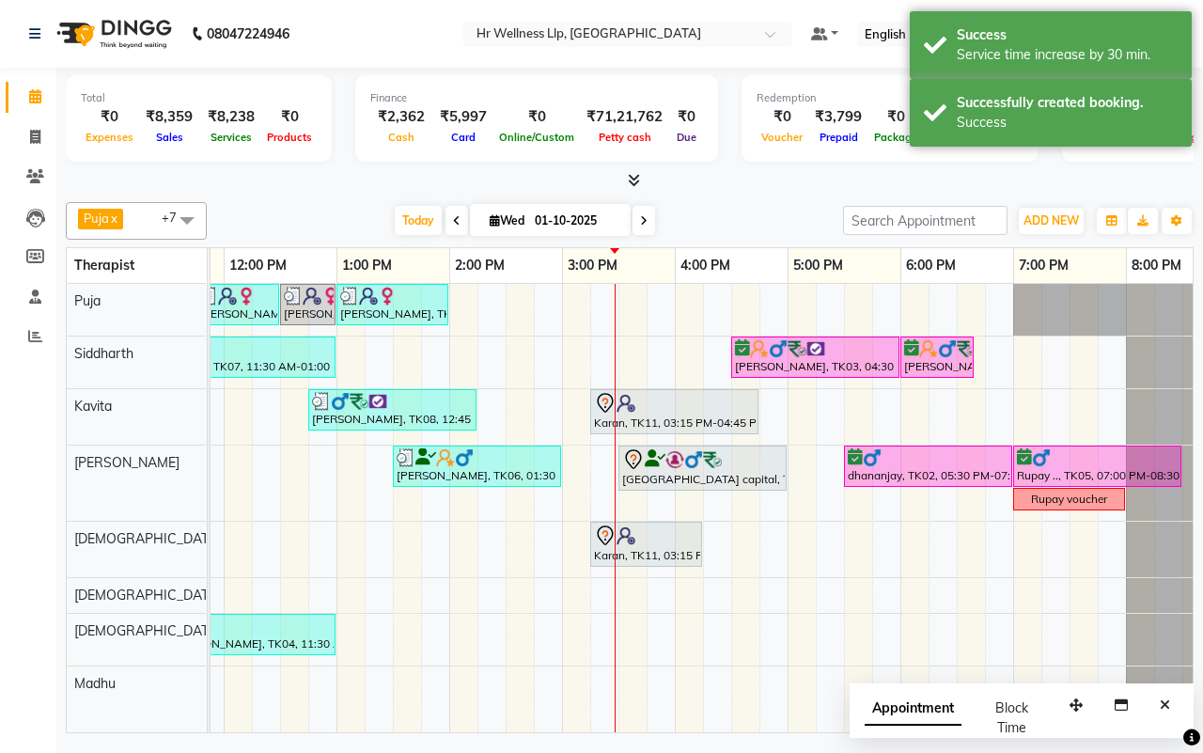
click at [726, 193] on div "Total ₹0 Expenses ₹8,359 Sales ₹8,238 Services ₹0 Products Finance ₹2,362 Cash …" at bounding box center [629, 403] width 1147 height 670
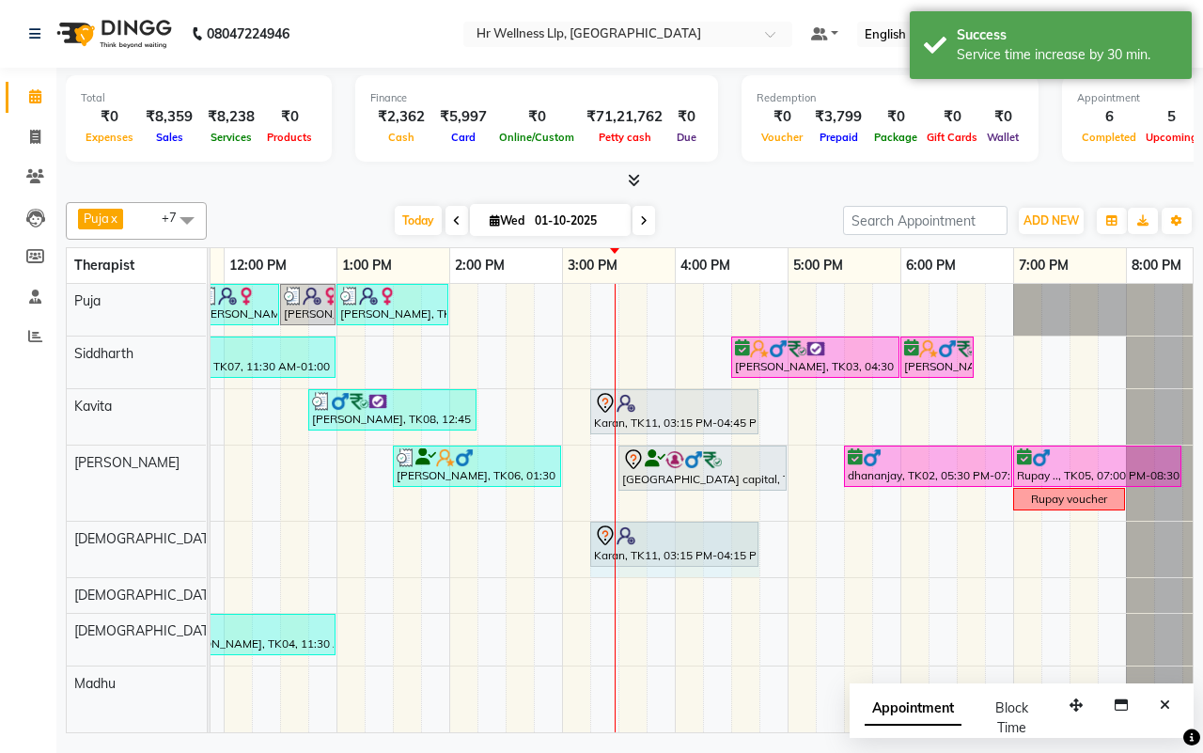
drag, startPoint x: 701, startPoint y: 537, endPoint x: 731, endPoint y: 538, distance: 30.1
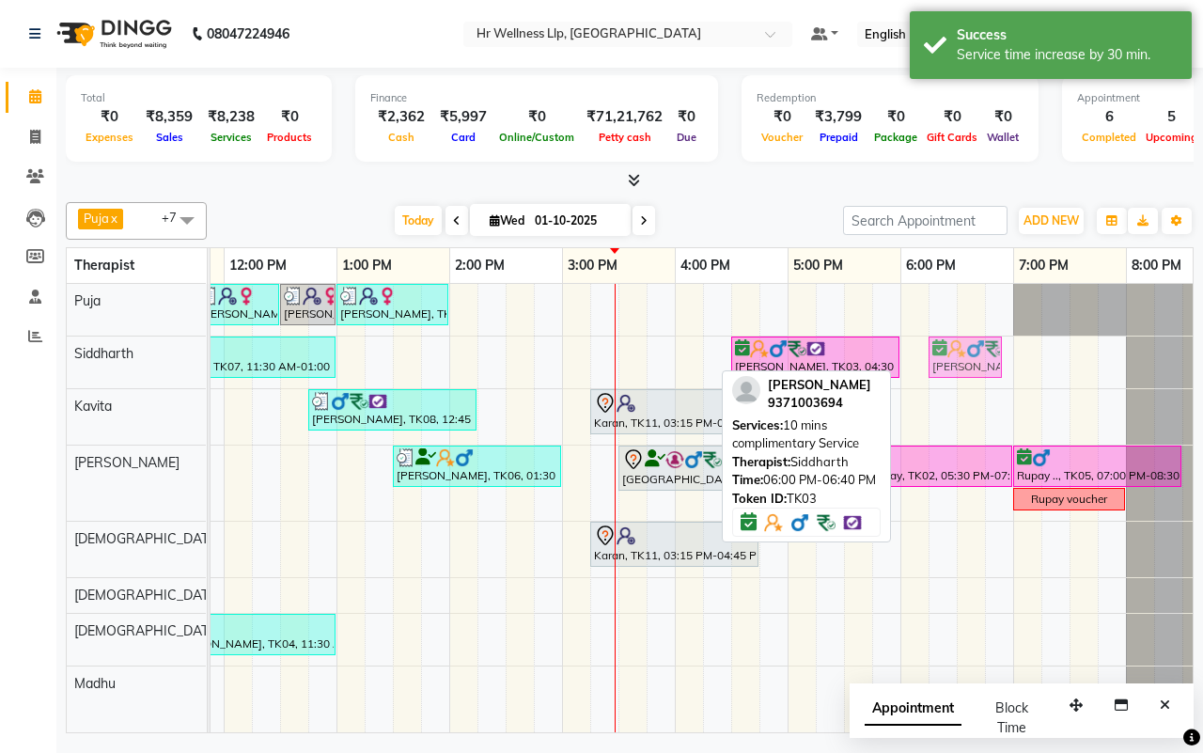
drag, startPoint x: 932, startPoint y: 362, endPoint x: 956, endPoint y: 362, distance: 23.5
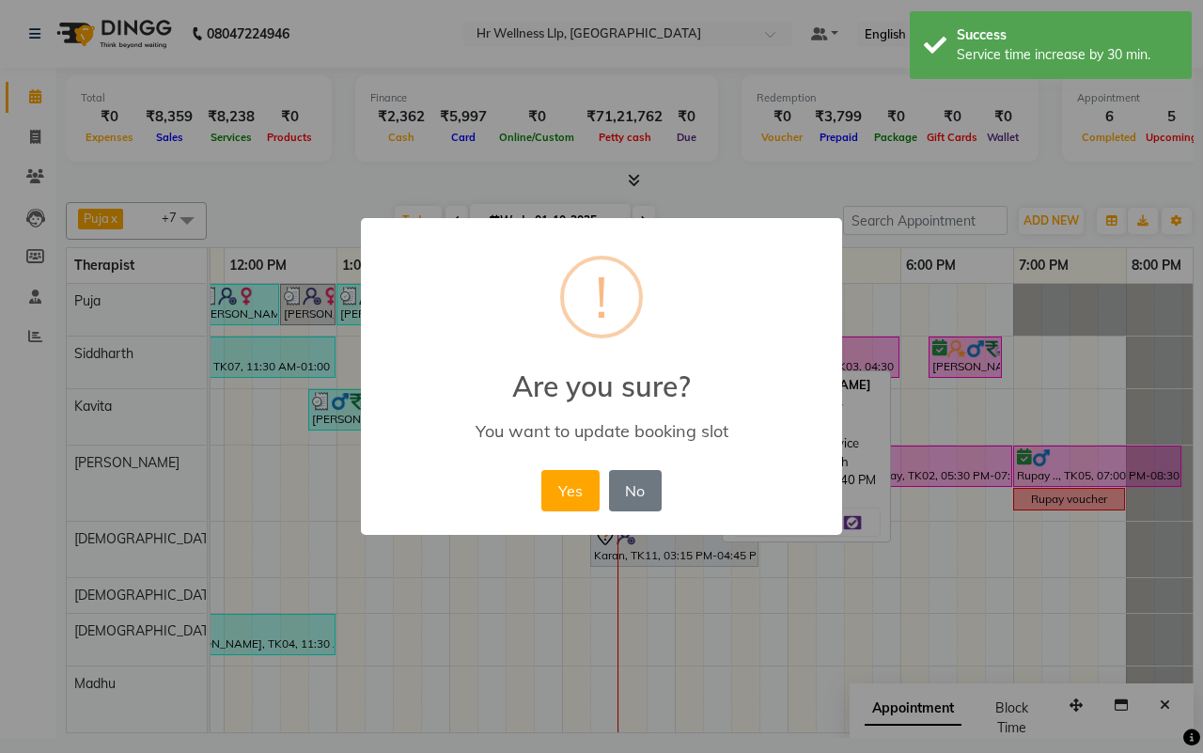
drag, startPoint x: 560, startPoint y: 500, endPoint x: 693, endPoint y: 414, distance: 158.2
click at [566, 500] on button "Yes" at bounding box center [569, 490] width 57 height 41
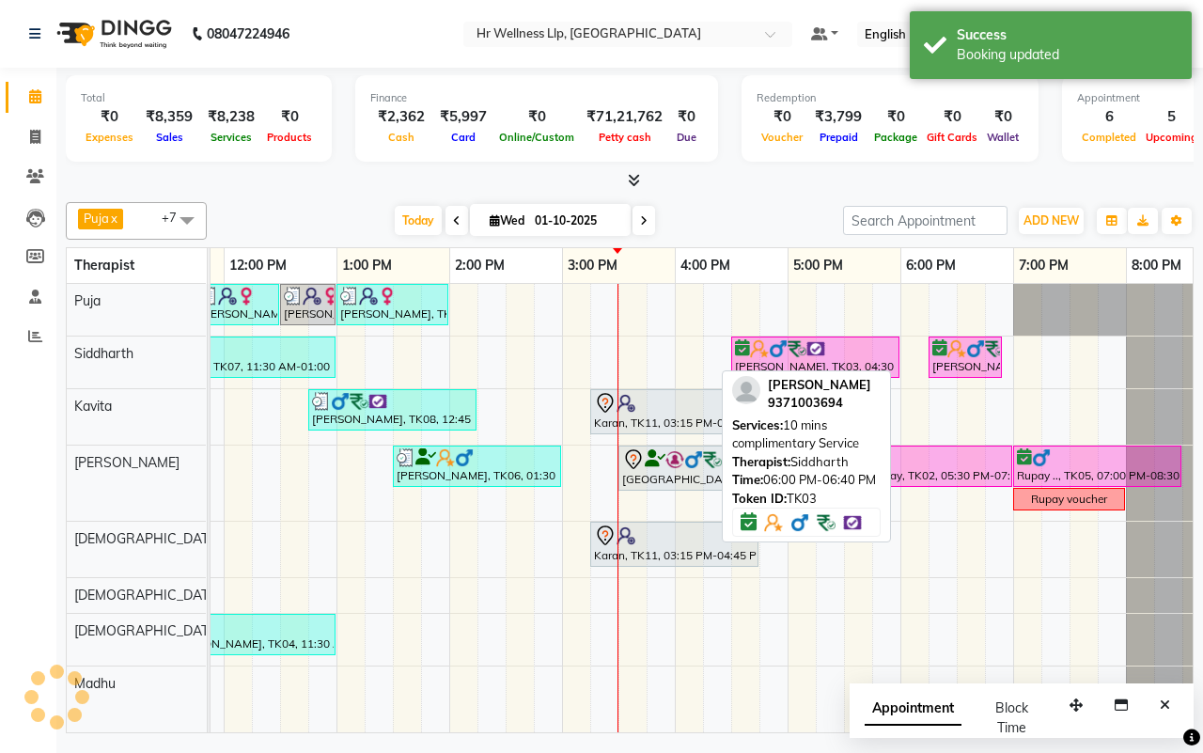
click at [757, 207] on div "[DATE] [DATE]" at bounding box center [525, 221] width 618 height 28
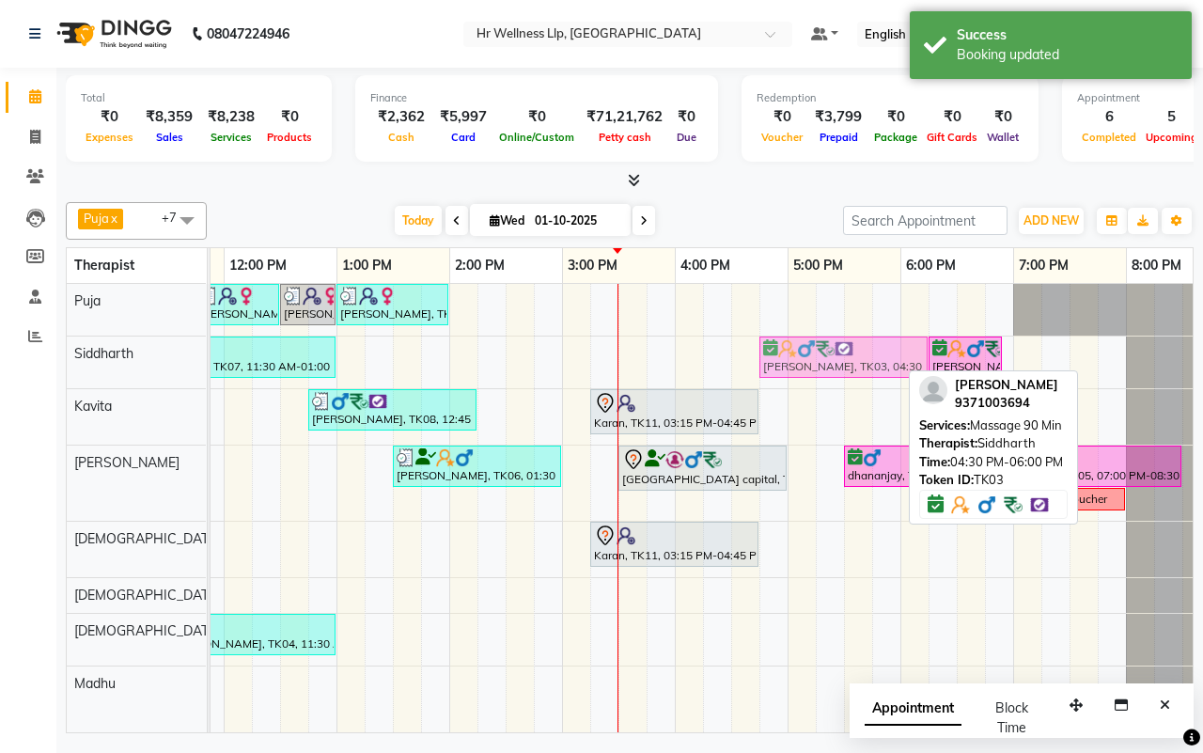
drag, startPoint x: 773, startPoint y: 365, endPoint x: 795, endPoint y: 369, distance: 23.0
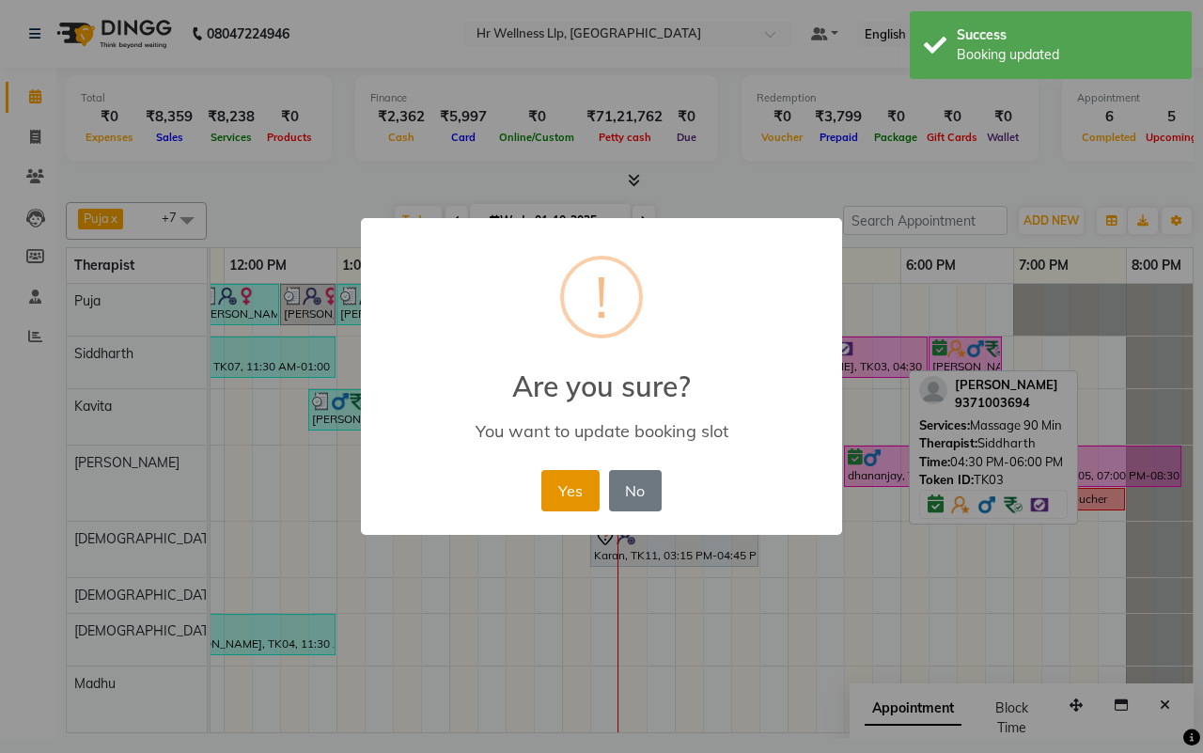
click at [574, 496] on button "Yes" at bounding box center [569, 490] width 57 height 41
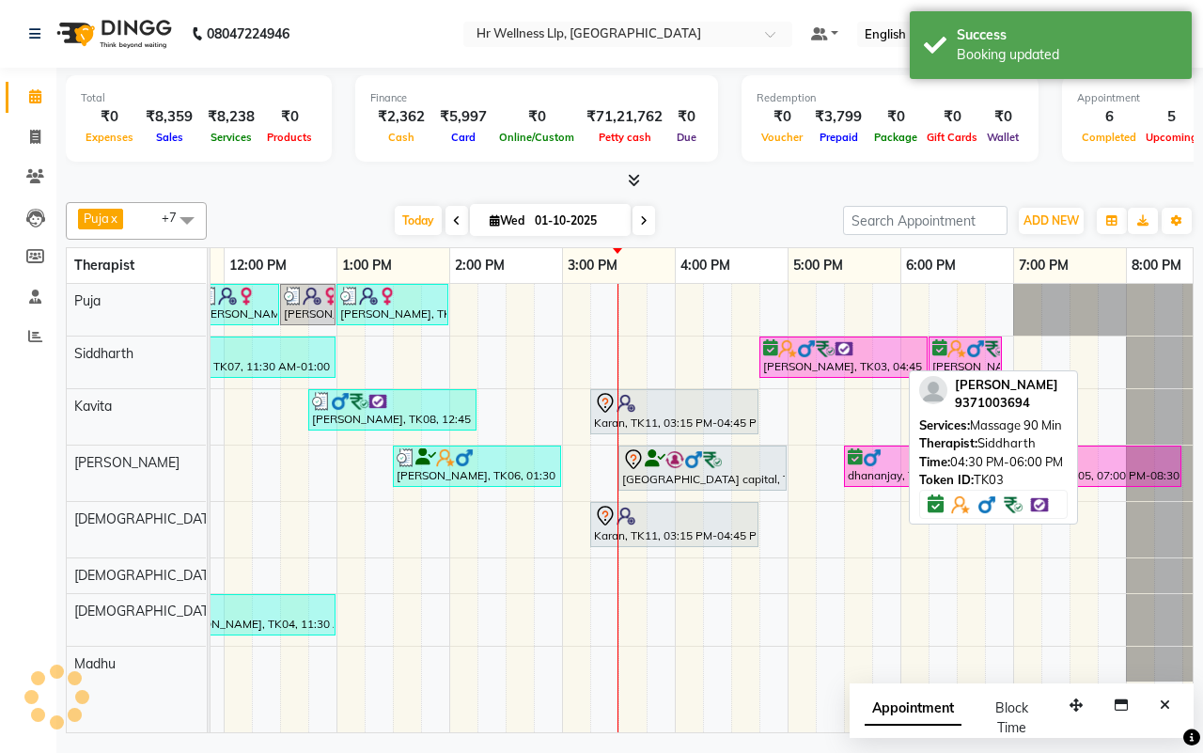
click at [721, 227] on div "[DATE] [DATE]" at bounding box center [525, 221] width 618 height 28
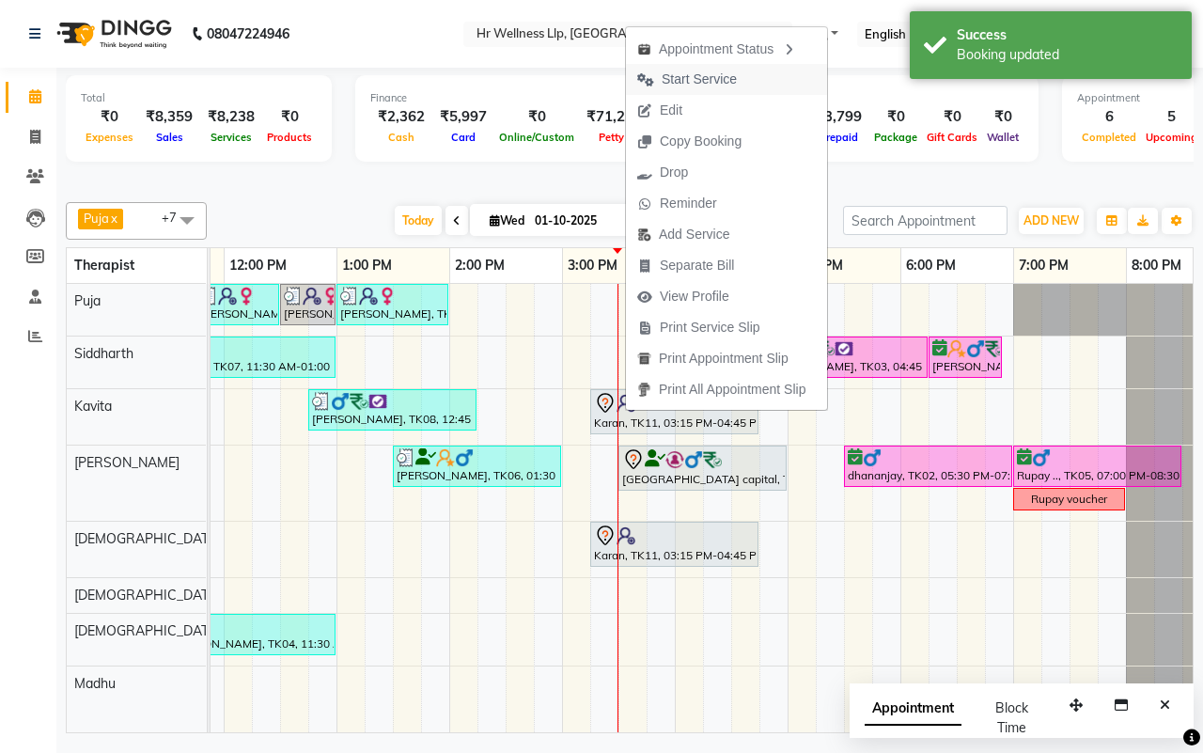
click at [678, 73] on span "Start Service" at bounding box center [699, 80] width 75 height 20
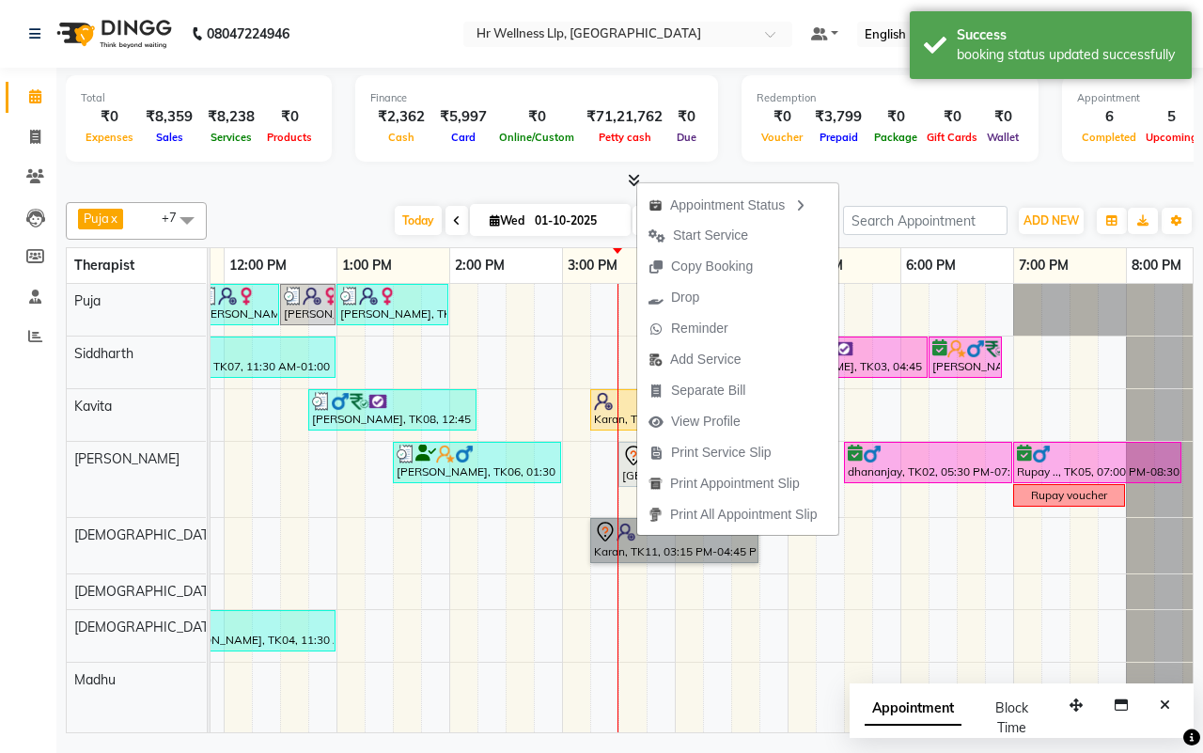
drag, startPoint x: 636, startPoint y: 536, endPoint x: 603, endPoint y: 553, distance: 37.8
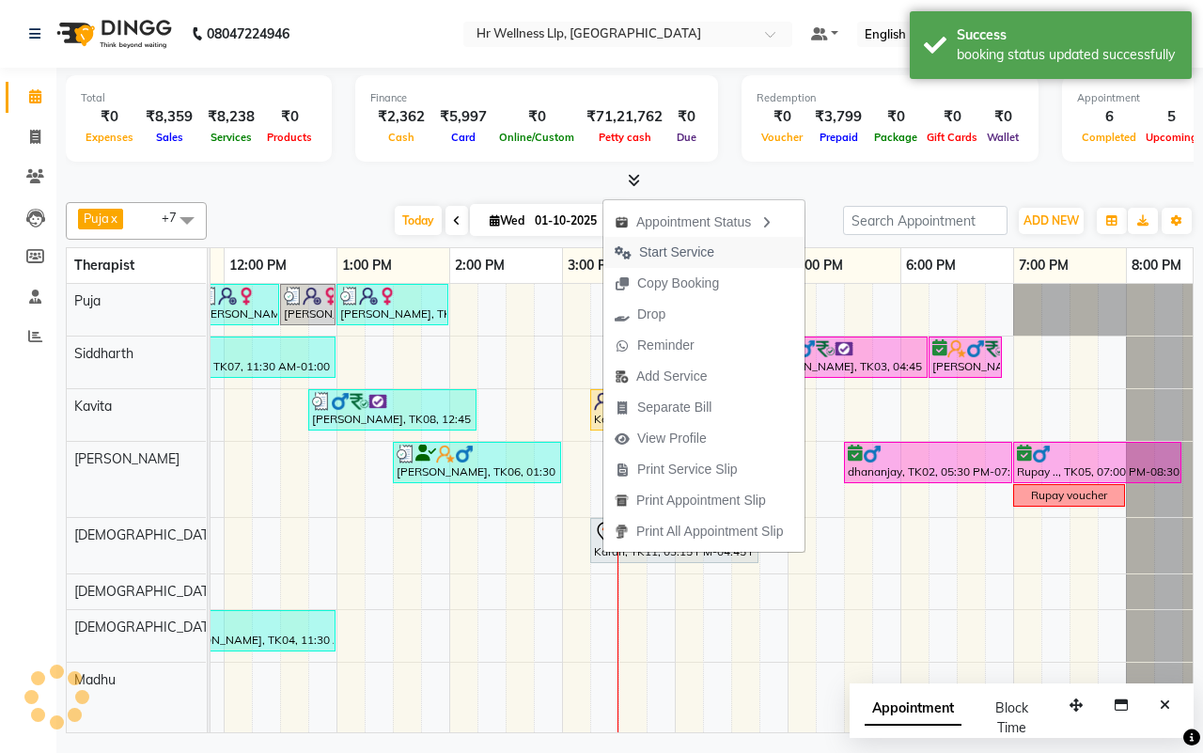
click at [667, 255] on span "Start Service" at bounding box center [676, 253] width 75 height 20
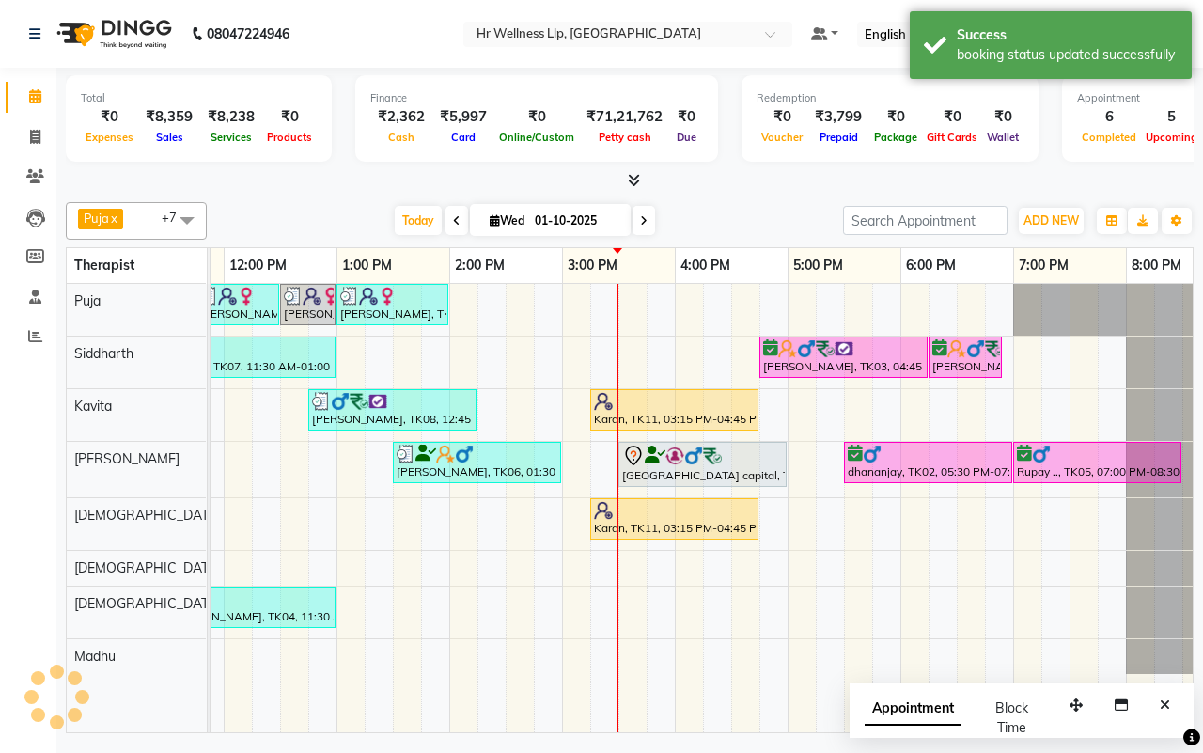
click at [752, 213] on div "[DATE] [DATE]" at bounding box center [525, 221] width 618 height 28
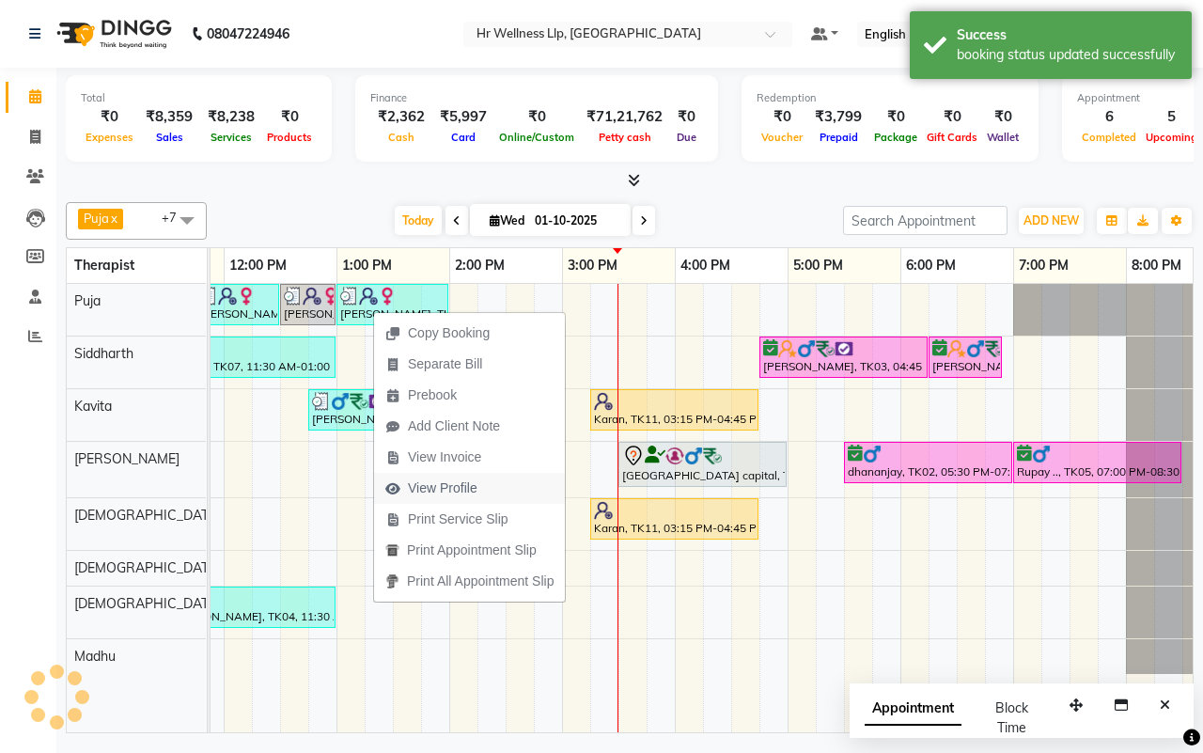
click at [432, 485] on span "View Profile" at bounding box center [443, 488] width 70 height 20
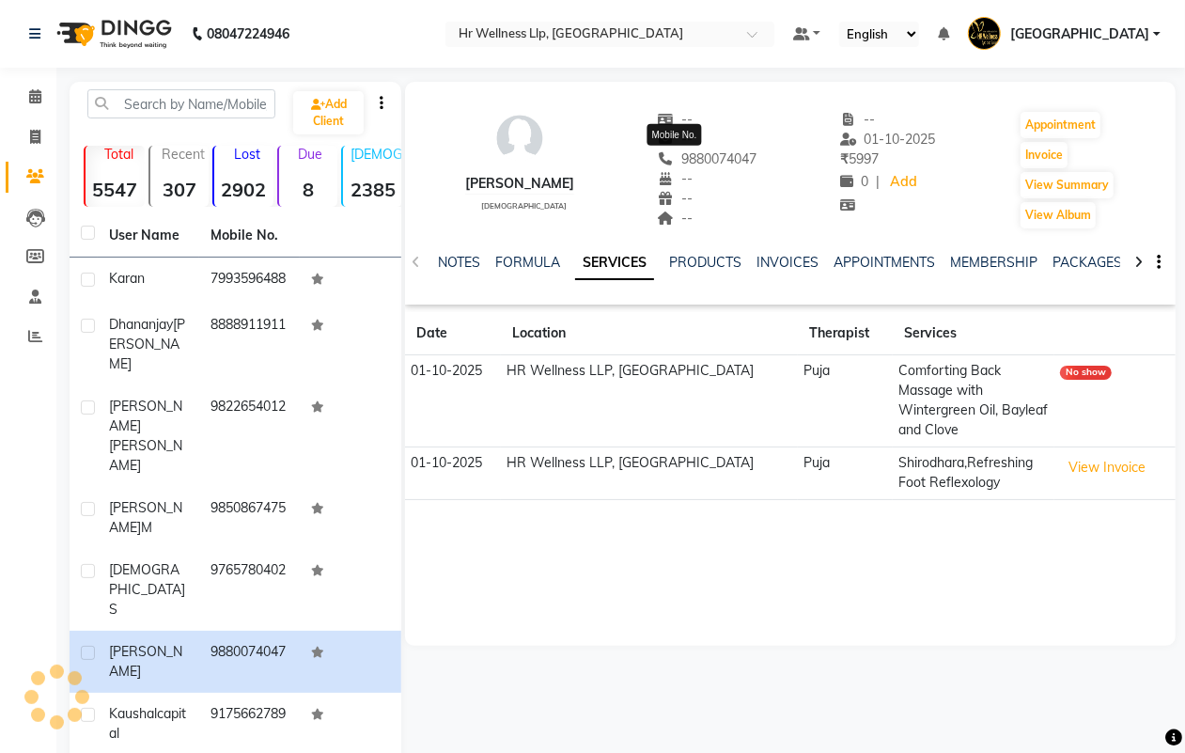
drag, startPoint x: 727, startPoint y: 158, endPoint x: 650, endPoint y: 162, distance: 76.2
click at [658, 162] on span "9880074047" at bounding box center [708, 158] width 100 height 17
copy span "9880074047"
click at [35, 96] on icon at bounding box center [35, 96] width 12 height 14
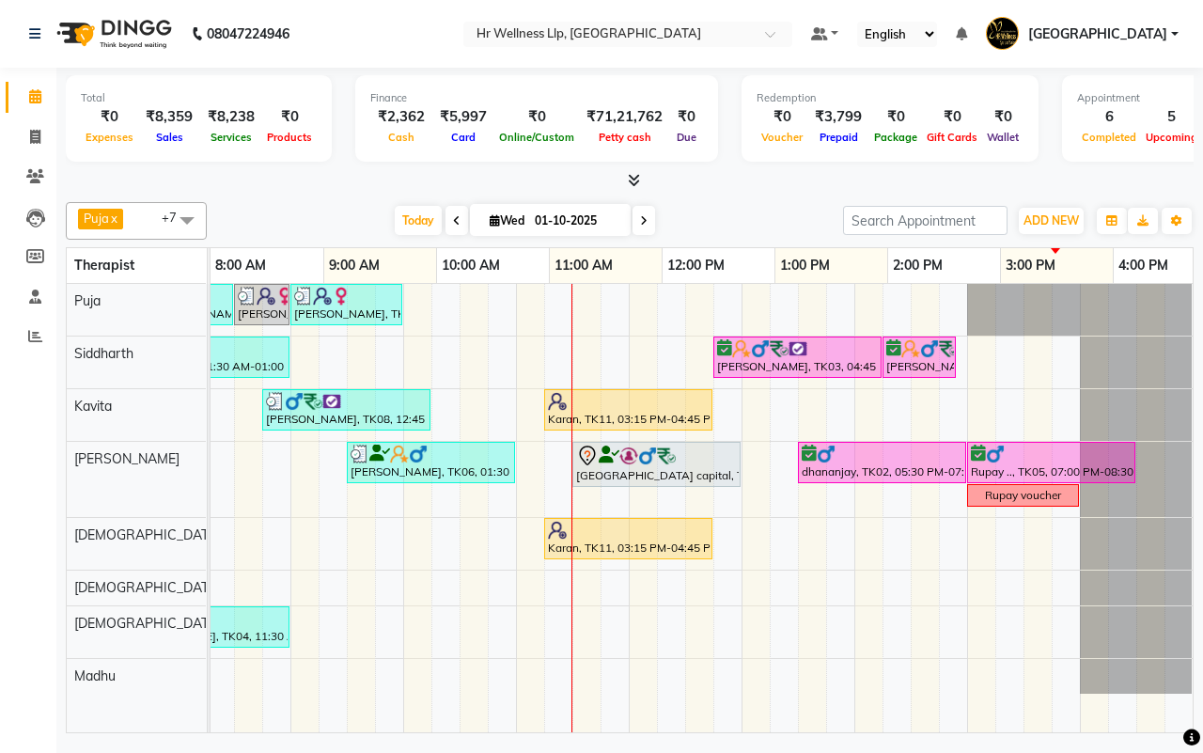
scroll to position [0, 484]
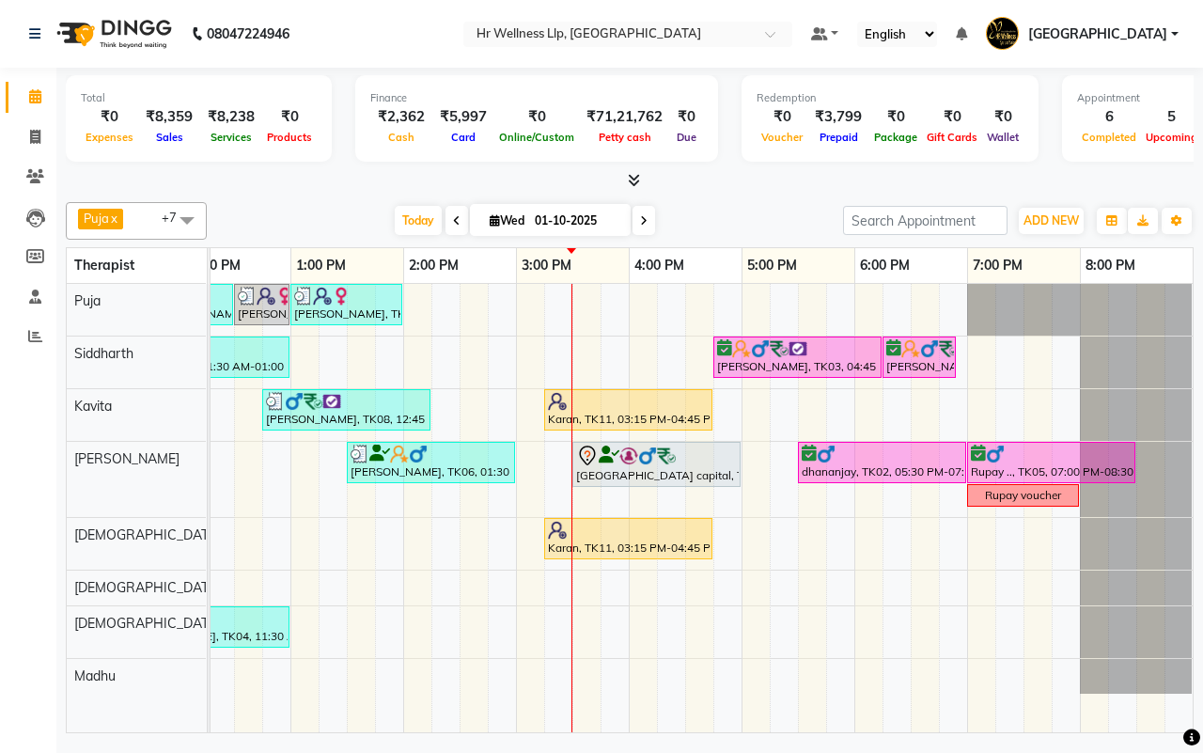
click at [747, 306] on div "[PERSON_NAME], TK10, 11:45 AM-12:30 PM, Shirodhara [PERSON_NAME], TK10, 12:30 P…" at bounding box center [459, 508] width 1466 height 448
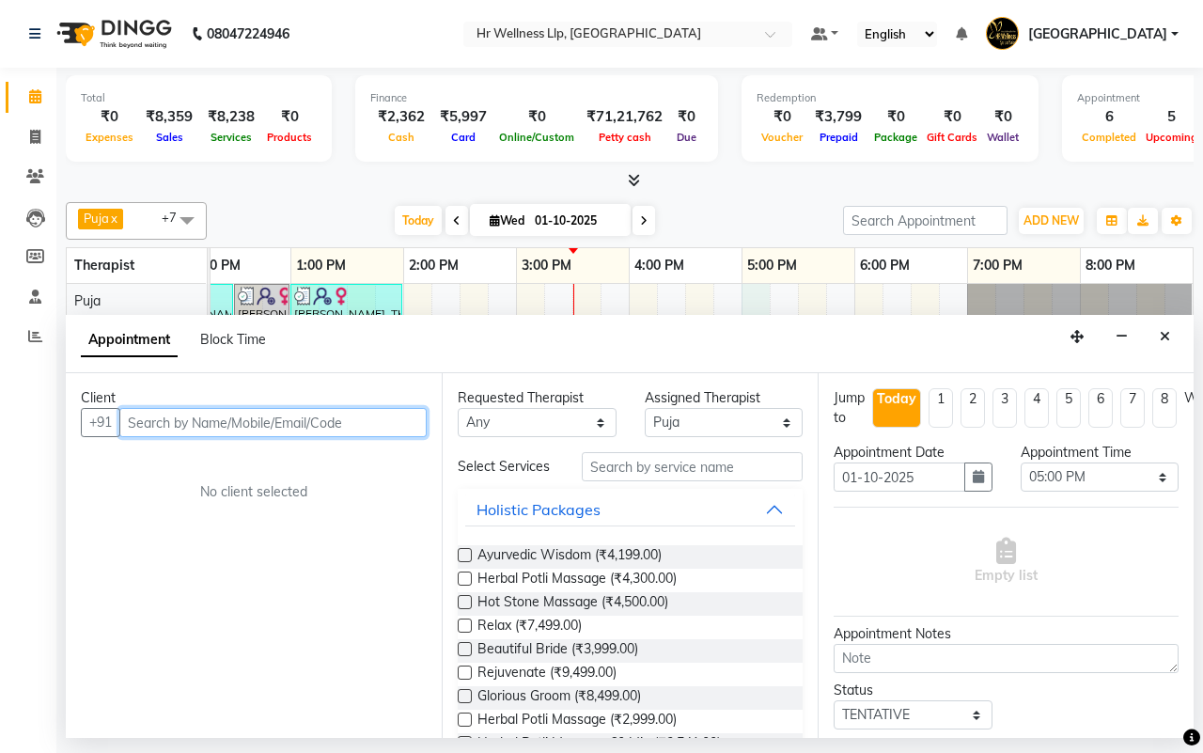
paste input "9880074047"
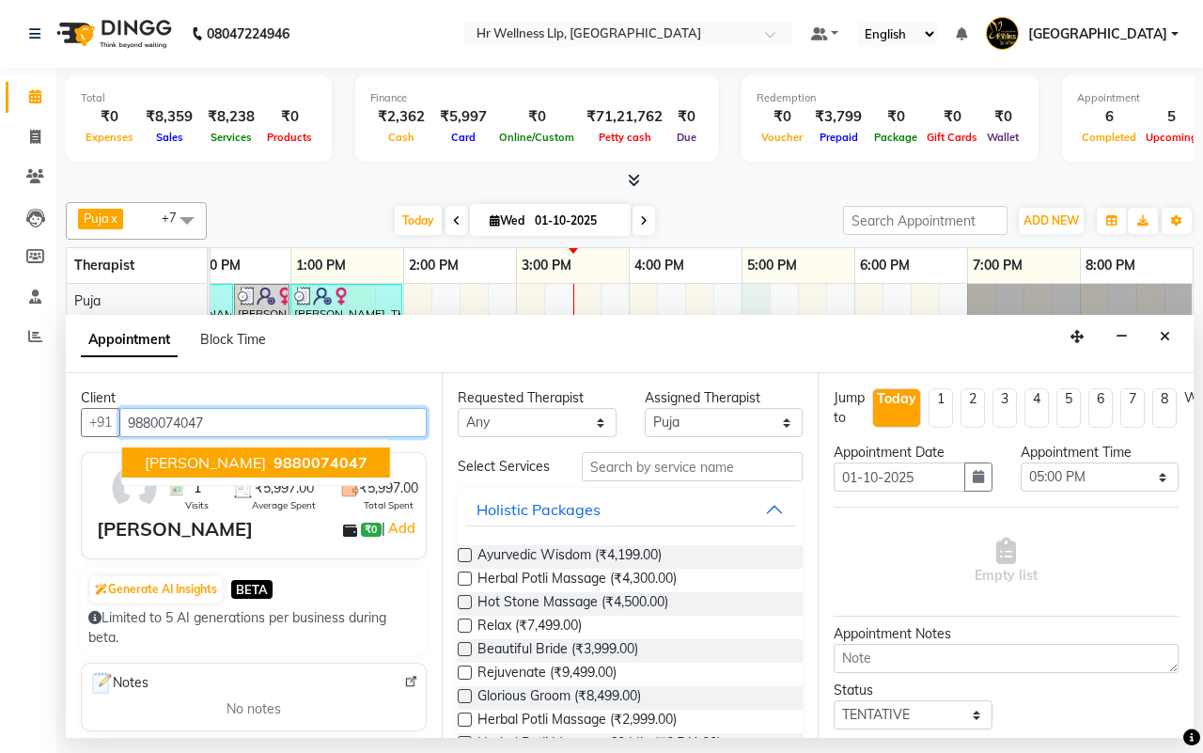
click at [274, 465] on span "9880074047" at bounding box center [321, 462] width 94 height 19
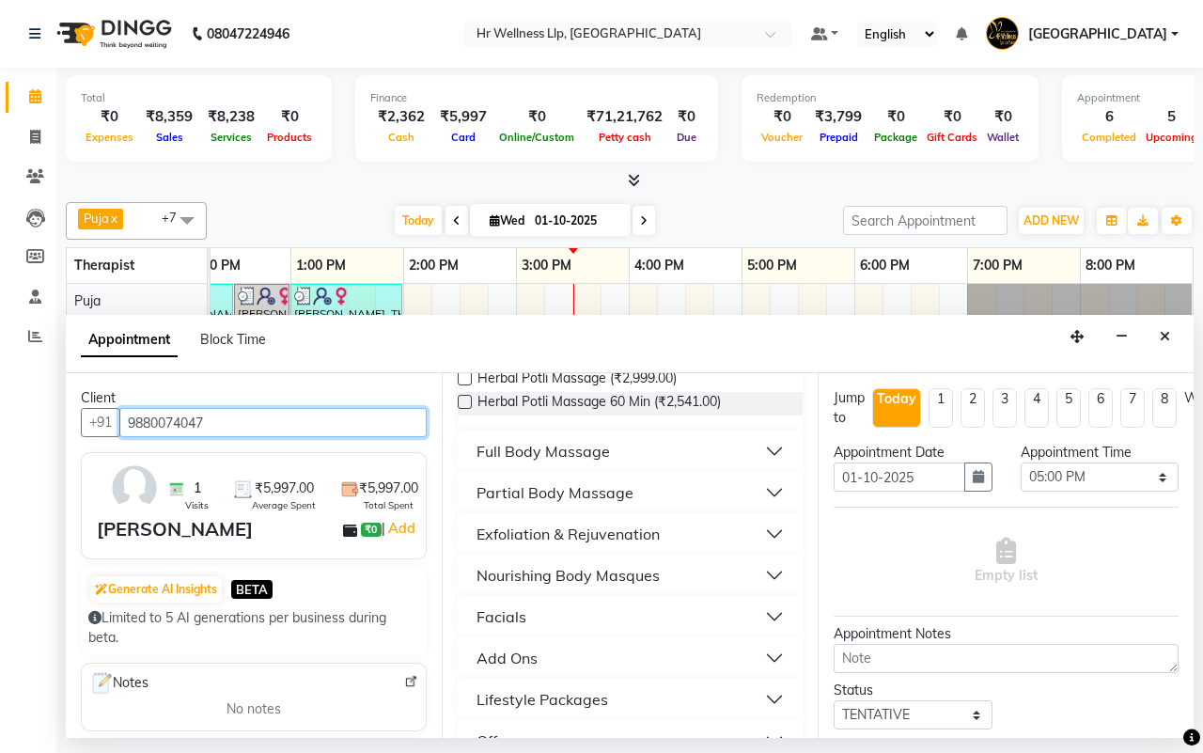
scroll to position [388, 0]
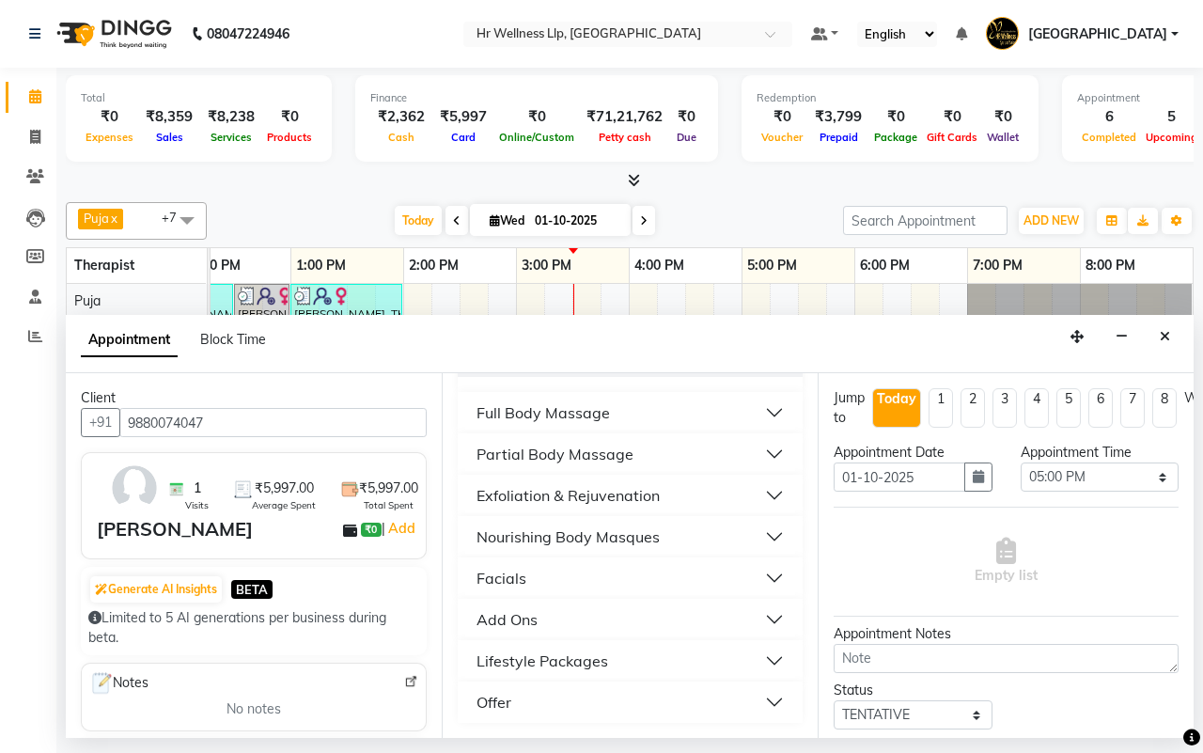
click at [529, 583] on button "Facials" at bounding box center [630, 578] width 330 height 34
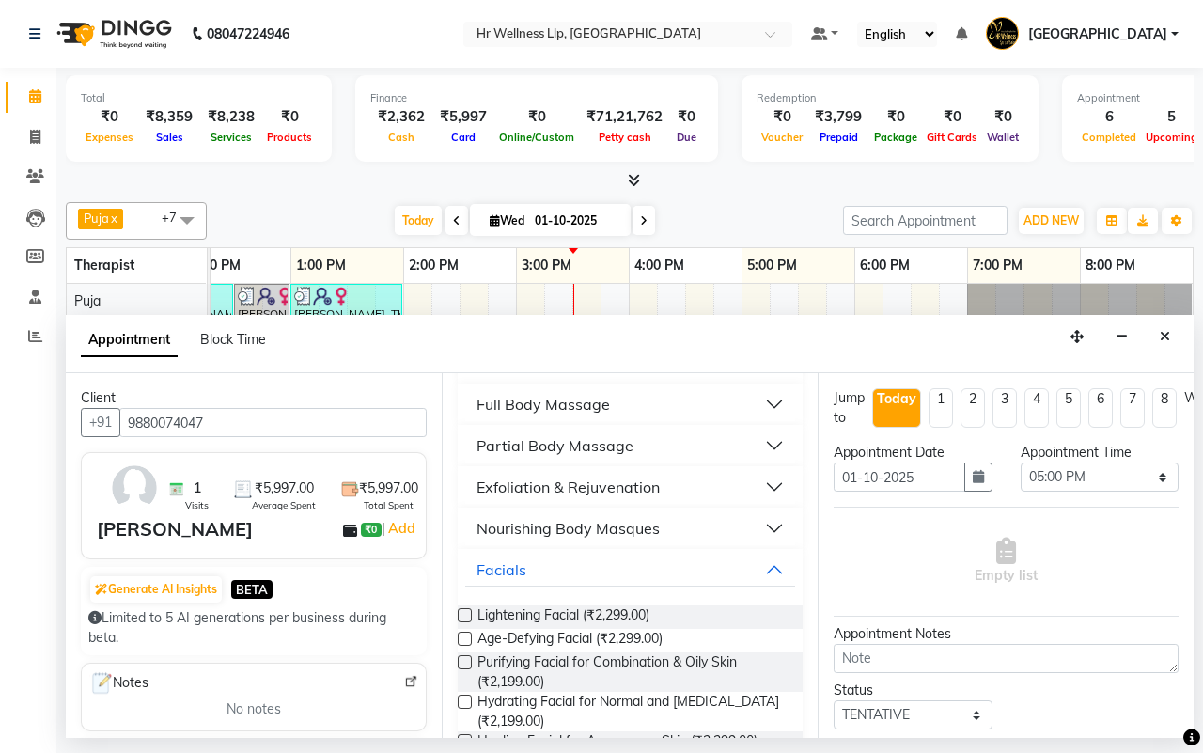
click at [467, 622] on label at bounding box center [465, 615] width 14 height 14
click at [467, 623] on input "checkbox" at bounding box center [464, 617] width 12 height 12
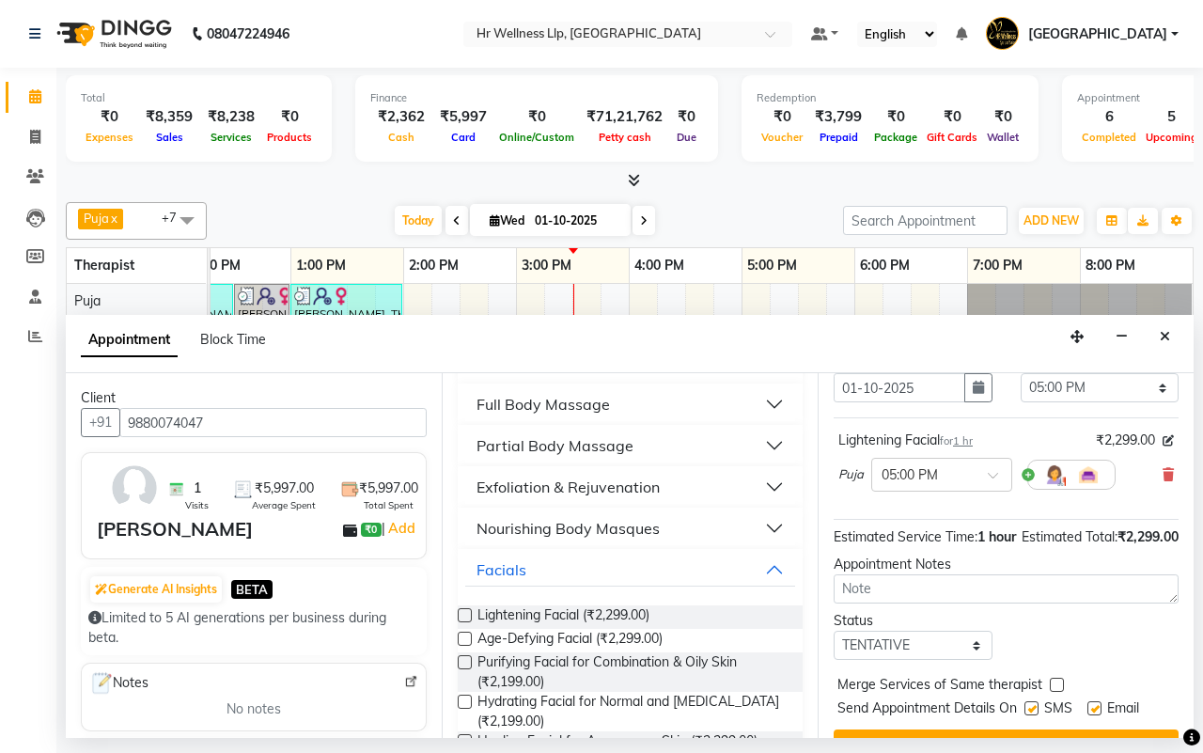
scroll to position [167, 0]
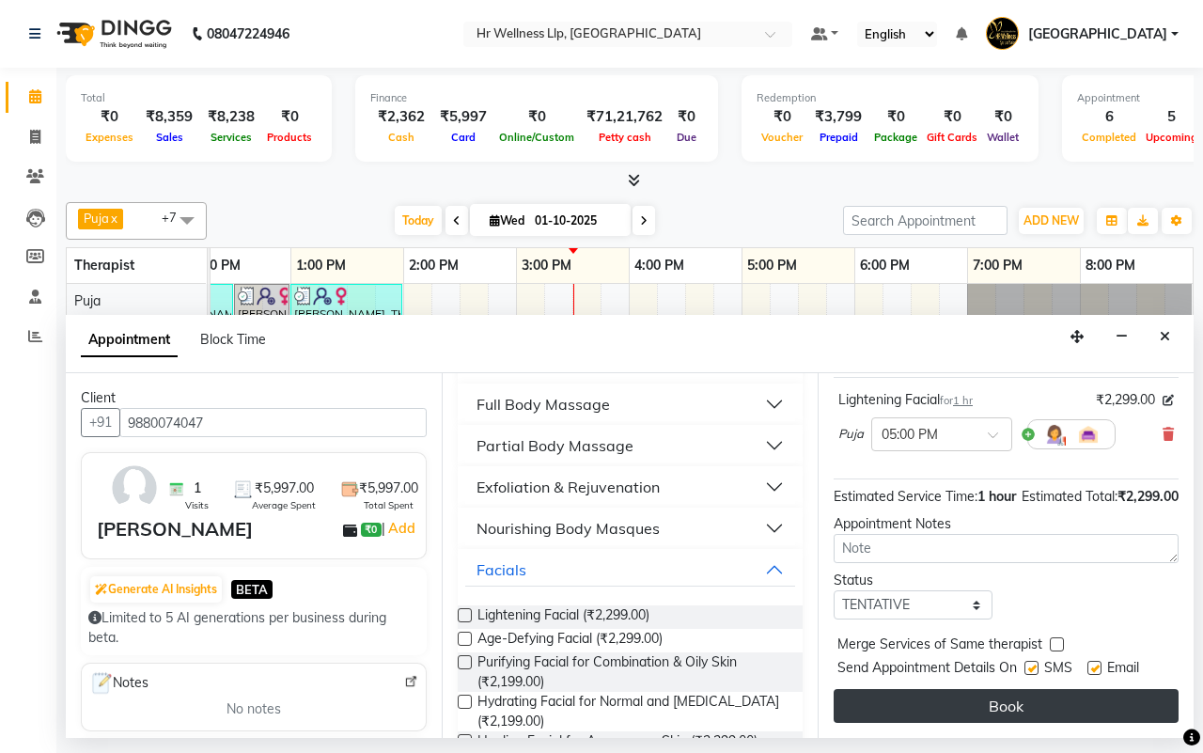
click at [978, 692] on button "Book" at bounding box center [1006, 706] width 345 height 34
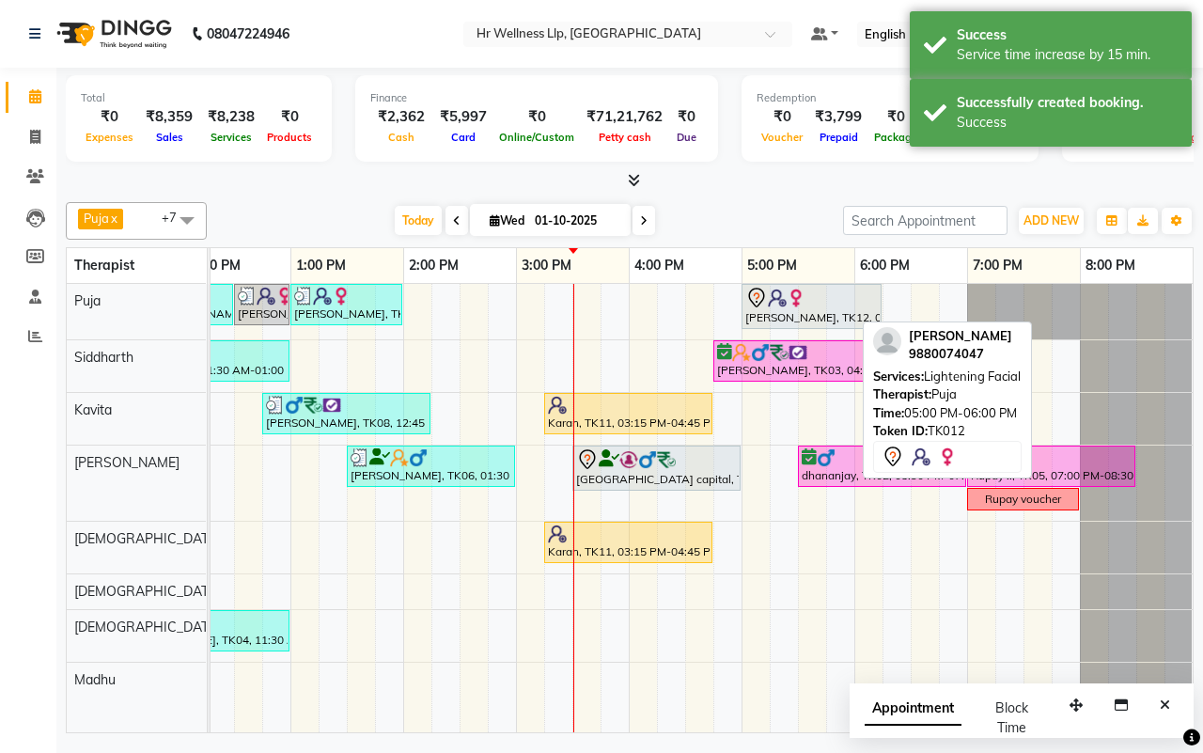
click at [741, 217] on div "[DATE] [DATE]" at bounding box center [525, 221] width 618 height 28
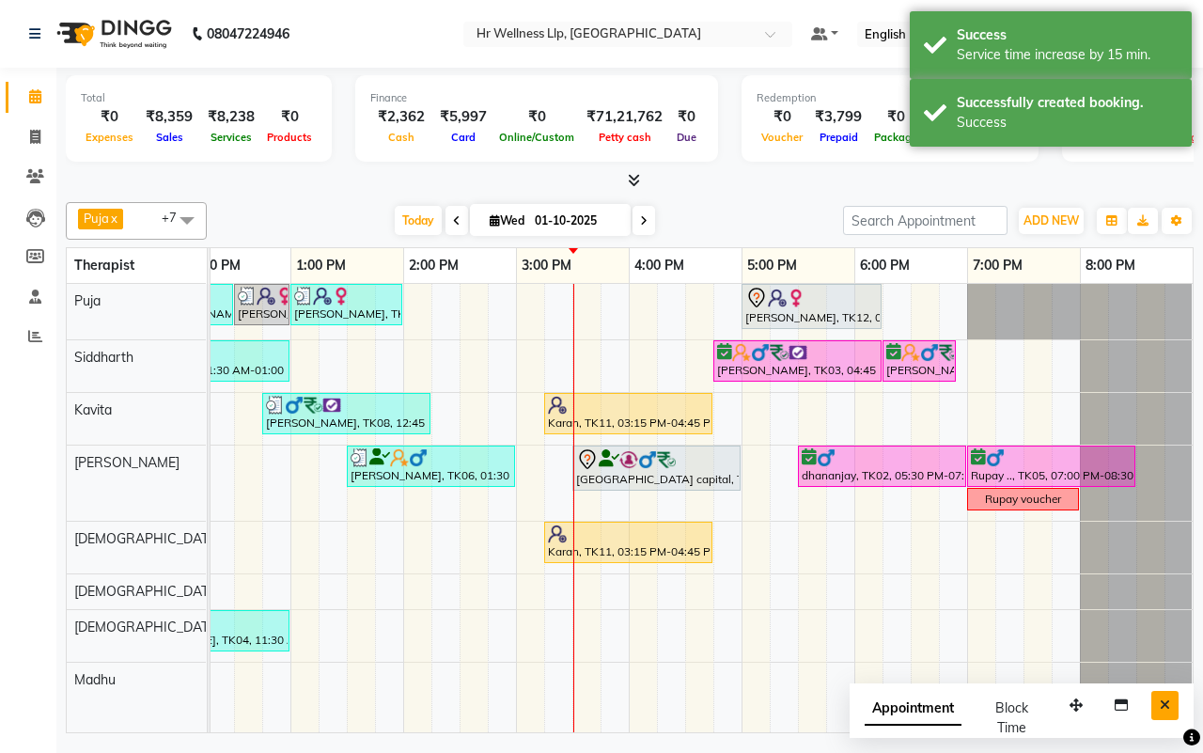
click at [1166, 707] on icon "Close" at bounding box center [1165, 704] width 10 height 13
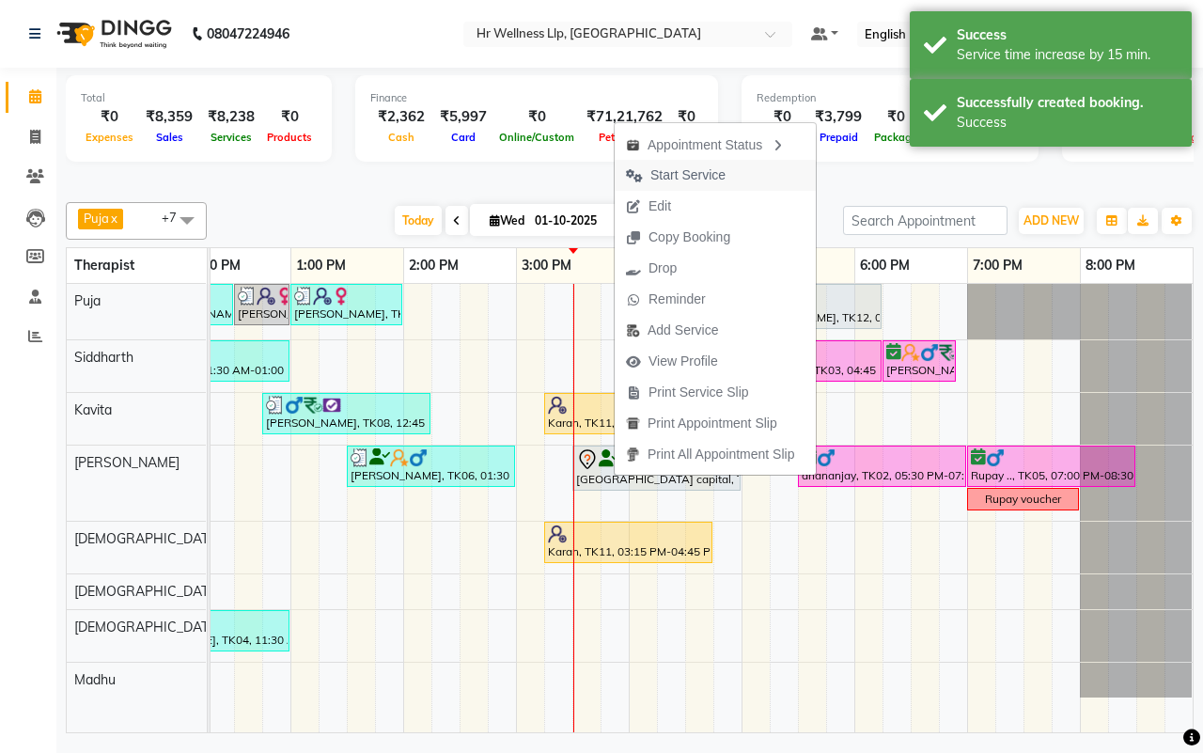
click at [669, 175] on span "Start Service" at bounding box center [687, 175] width 75 height 20
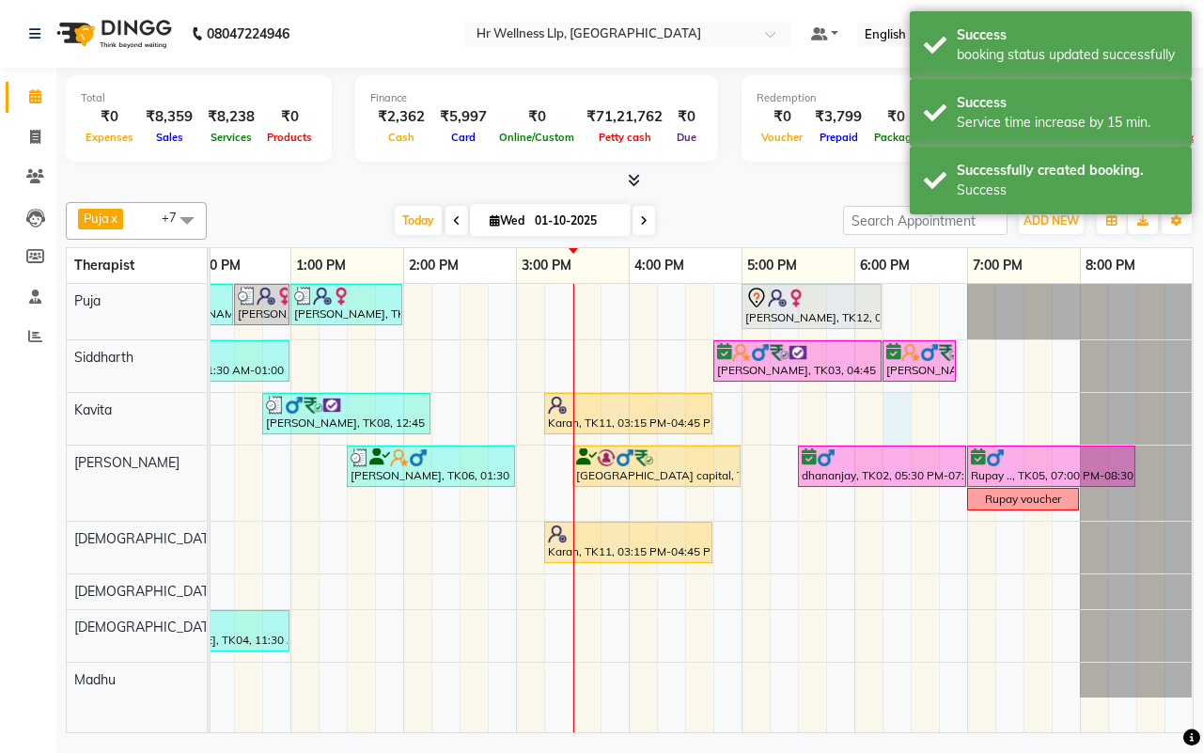
click at [886, 418] on div "[PERSON_NAME], TK10, 11:45 AM-12:30 PM, Shirodhara [PERSON_NAME], TK10, 12:30 P…" at bounding box center [459, 508] width 1466 height 448
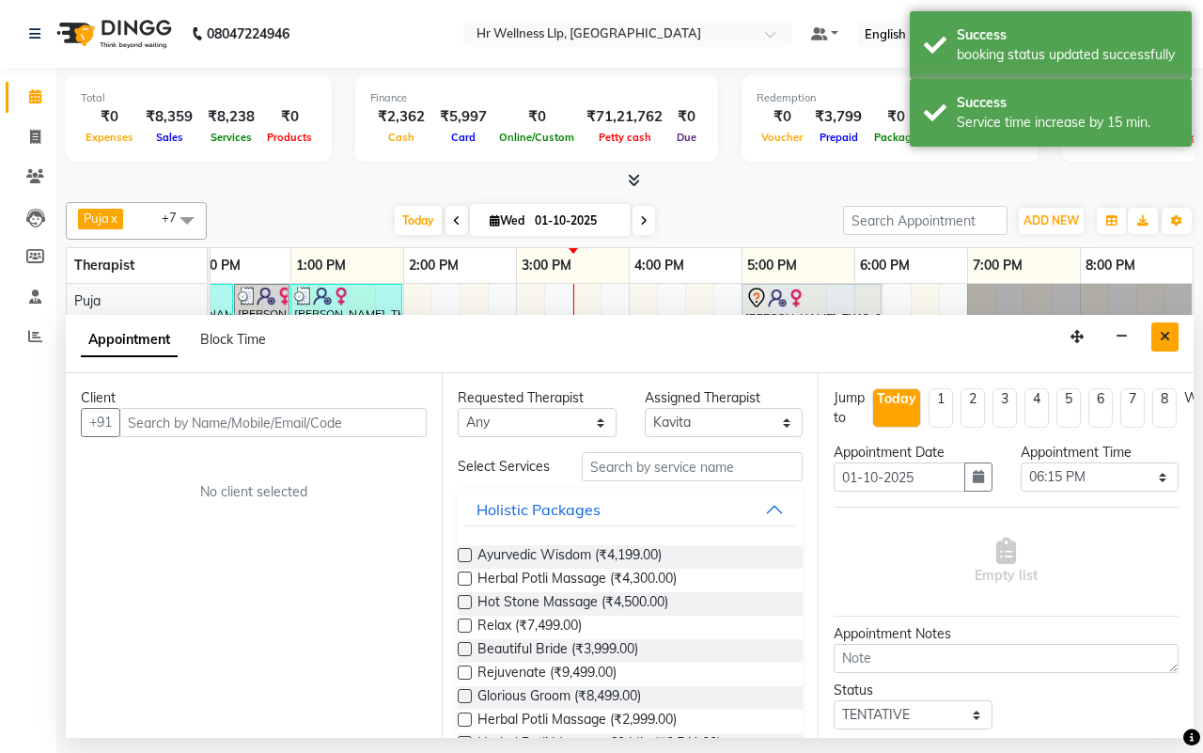
click at [1163, 339] on icon "Close" at bounding box center [1165, 336] width 10 height 13
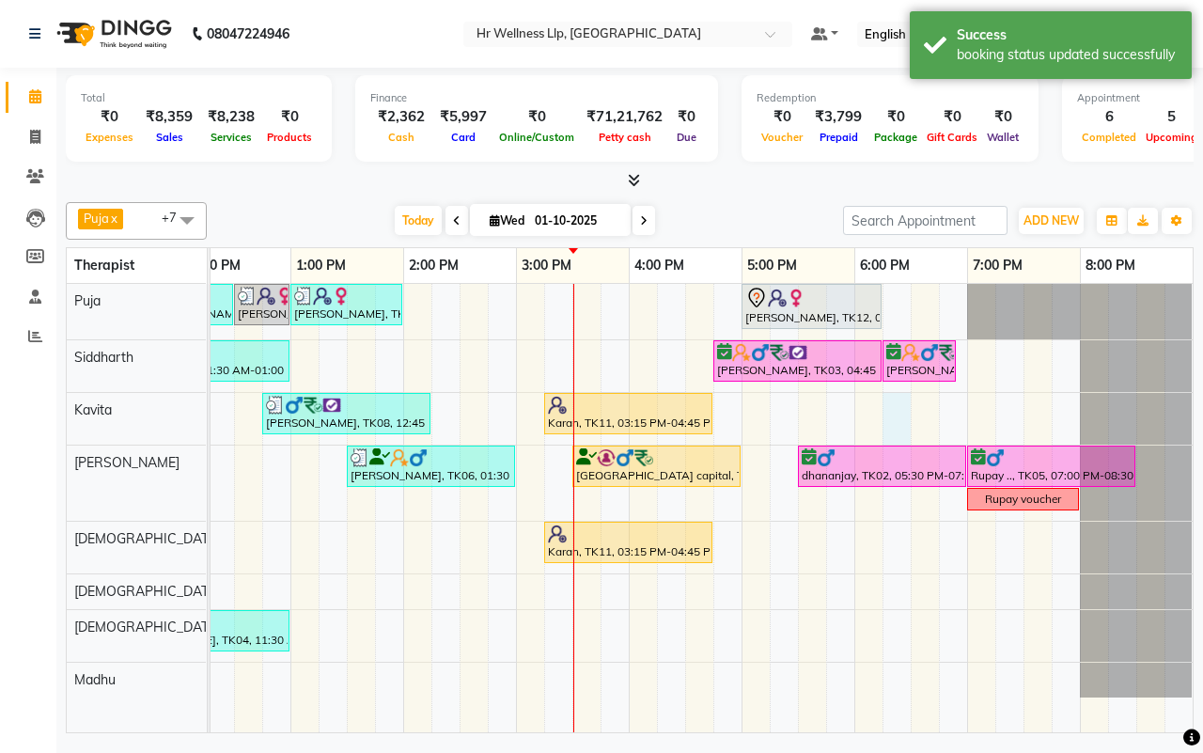
click at [886, 415] on div "[PERSON_NAME], TK10, 11:45 AM-12:30 PM, Shirodhara [PERSON_NAME], TK10, 12:30 P…" at bounding box center [459, 508] width 1466 height 448
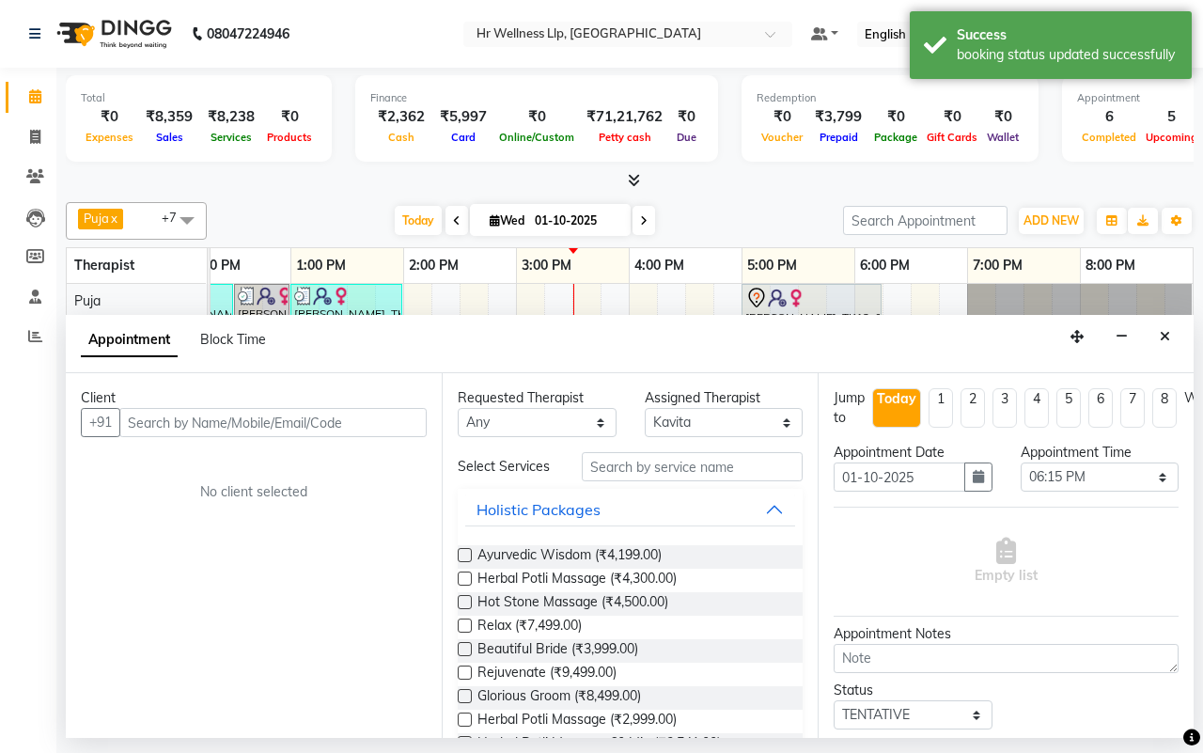
click at [255, 420] on input "text" at bounding box center [272, 422] width 307 height 29
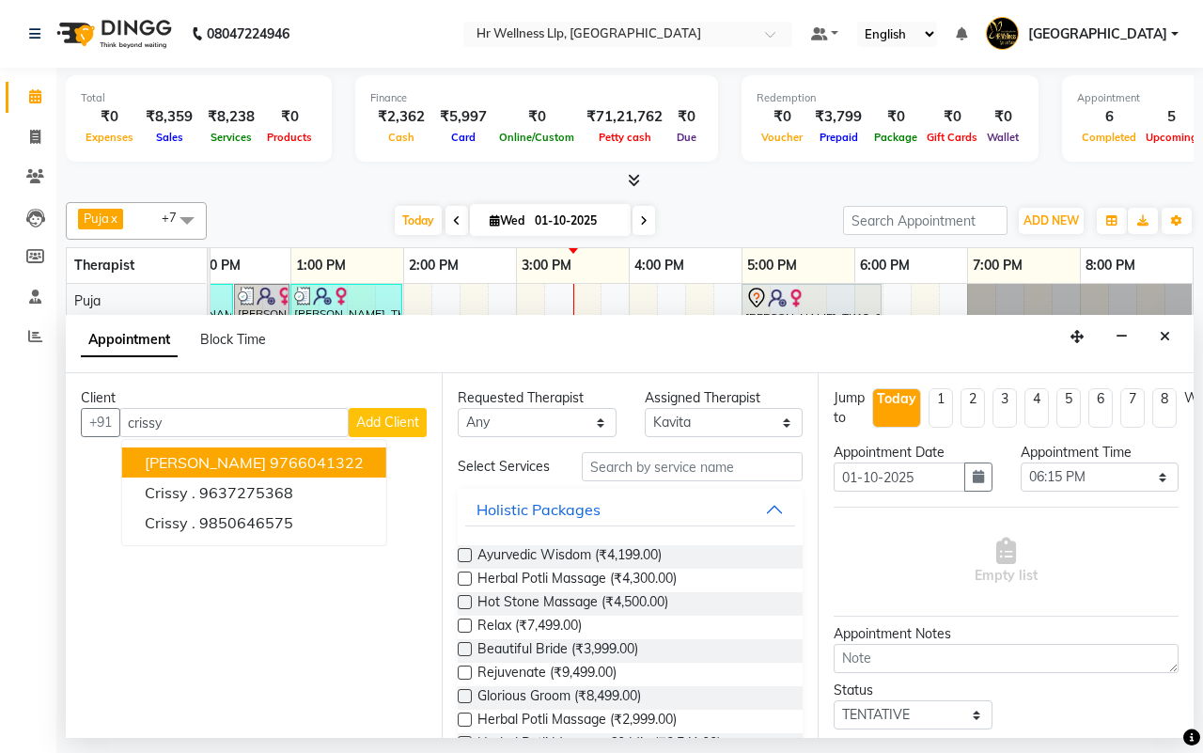
click at [246, 457] on span "[PERSON_NAME]" at bounding box center [205, 462] width 121 height 19
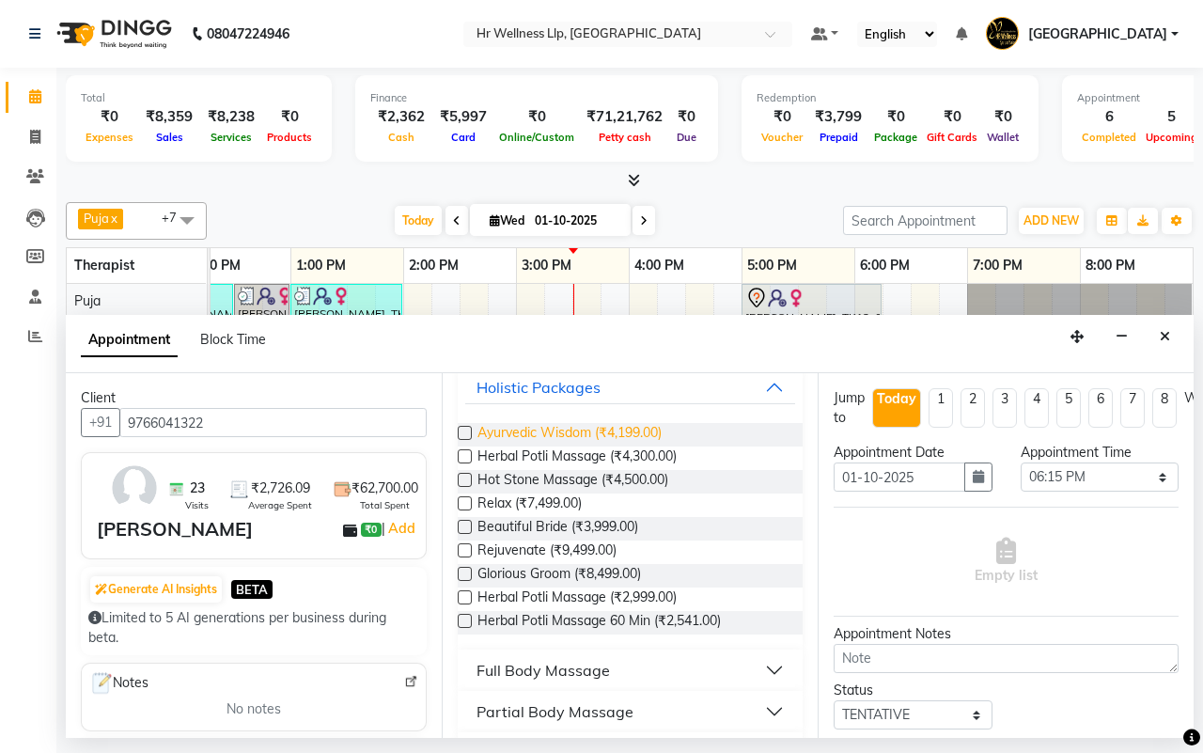
scroll to position [388, 0]
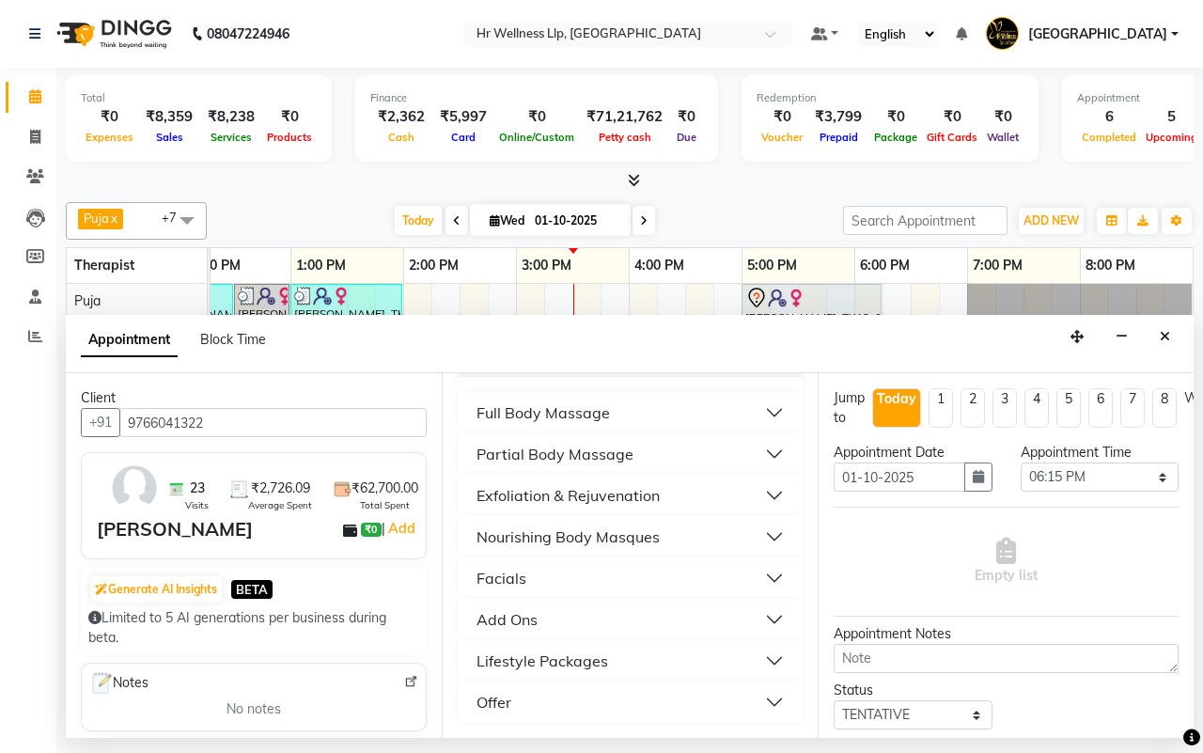
click at [524, 416] on div "Full Body Massage" at bounding box center [543, 412] width 133 height 23
click at [508, 579] on div "Facials" at bounding box center [502, 578] width 50 height 23
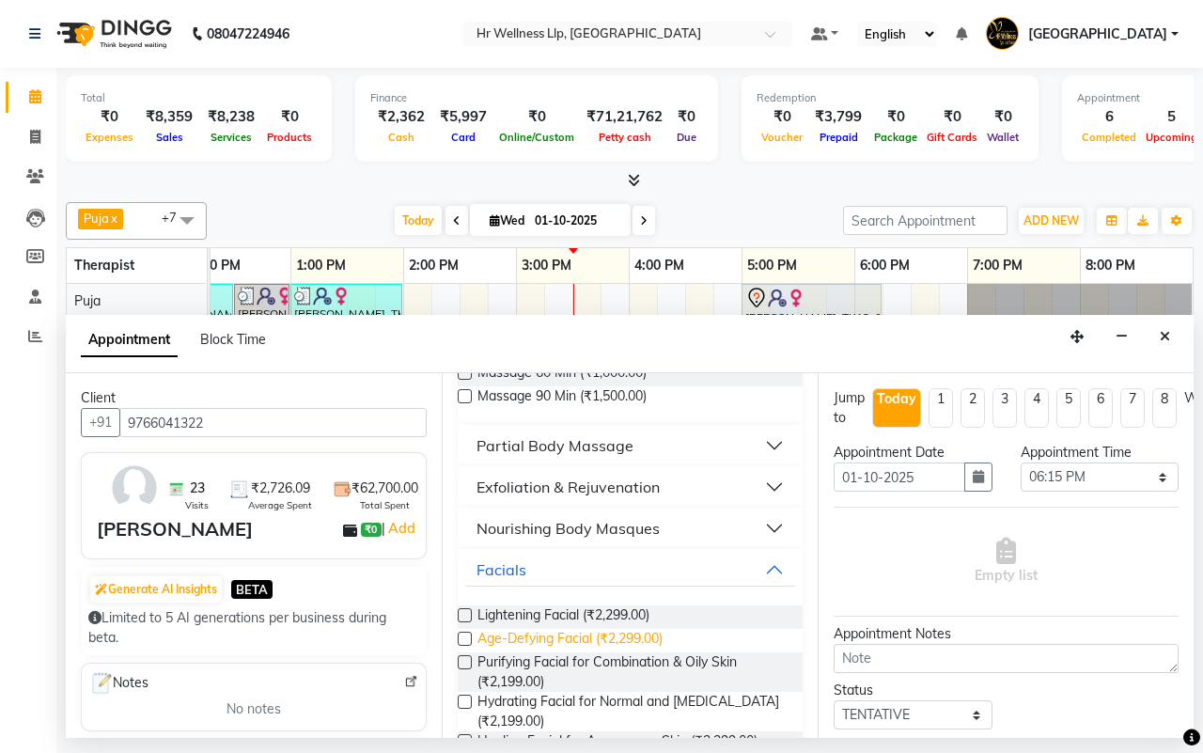
click at [466, 622] on label at bounding box center [465, 615] width 14 height 14
click at [466, 623] on input "checkbox" at bounding box center [464, 617] width 12 height 12
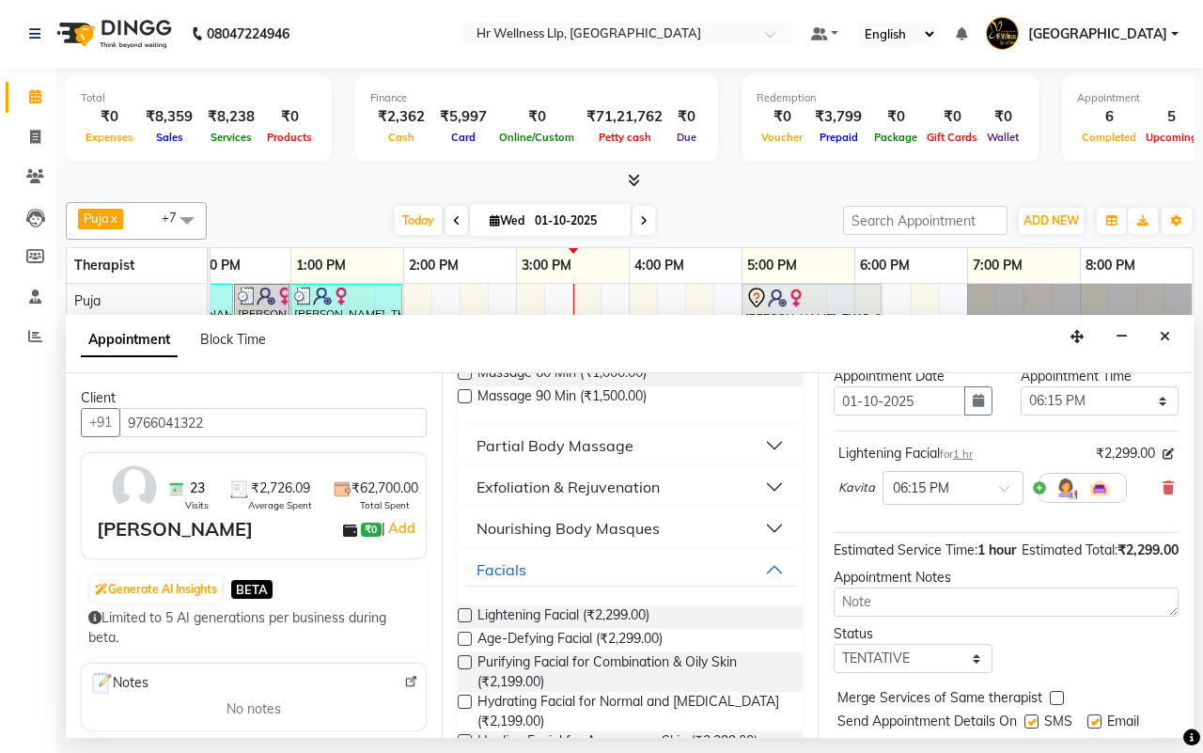
scroll to position [167, 0]
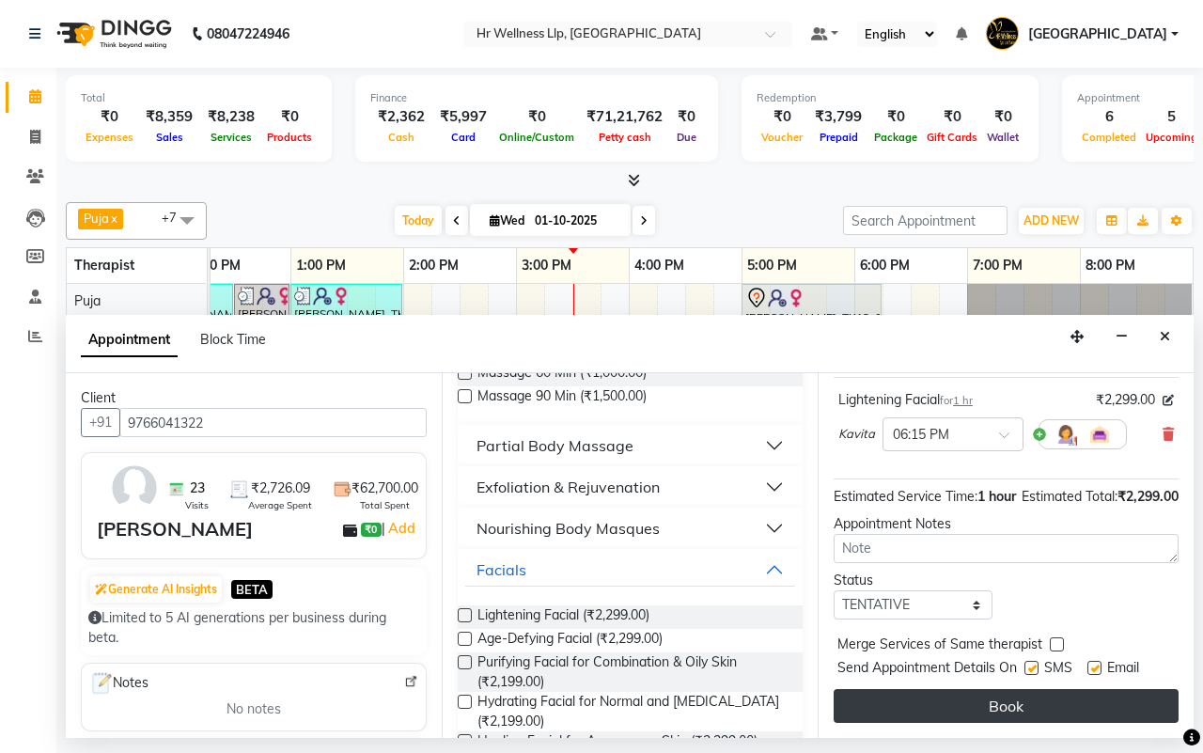
click at [969, 696] on button "Book" at bounding box center [1006, 706] width 345 height 34
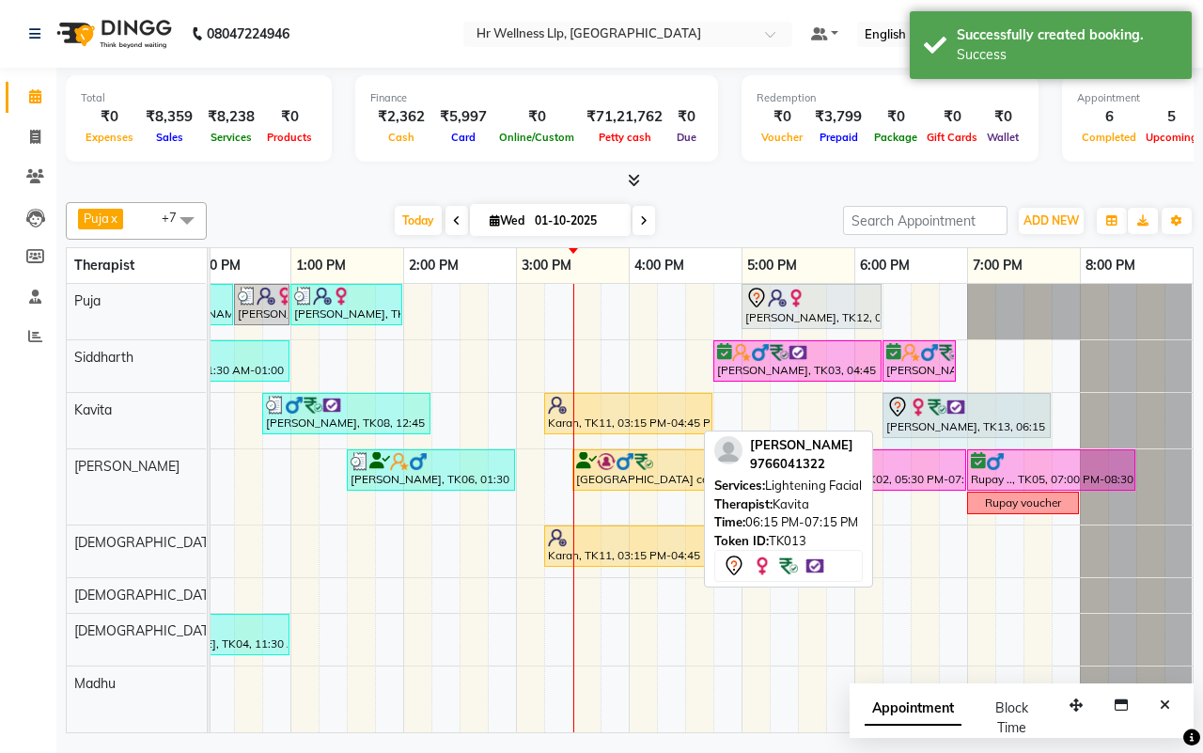
drag, startPoint x: 992, startPoint y: 401, endPoint x: 1025, endPoint y: 404, distance: 34.0
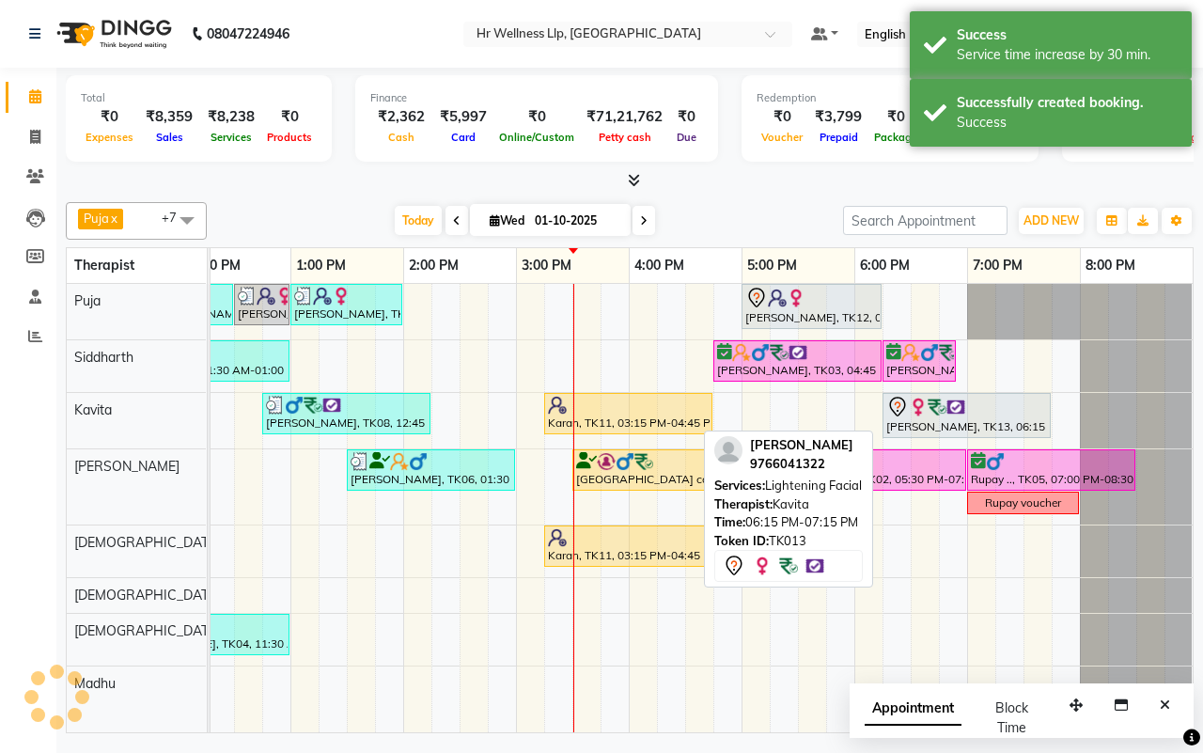
click at [724, 222] on div "[DATE] [DATE]" at bounding box center [525, 221] width 618 height 28
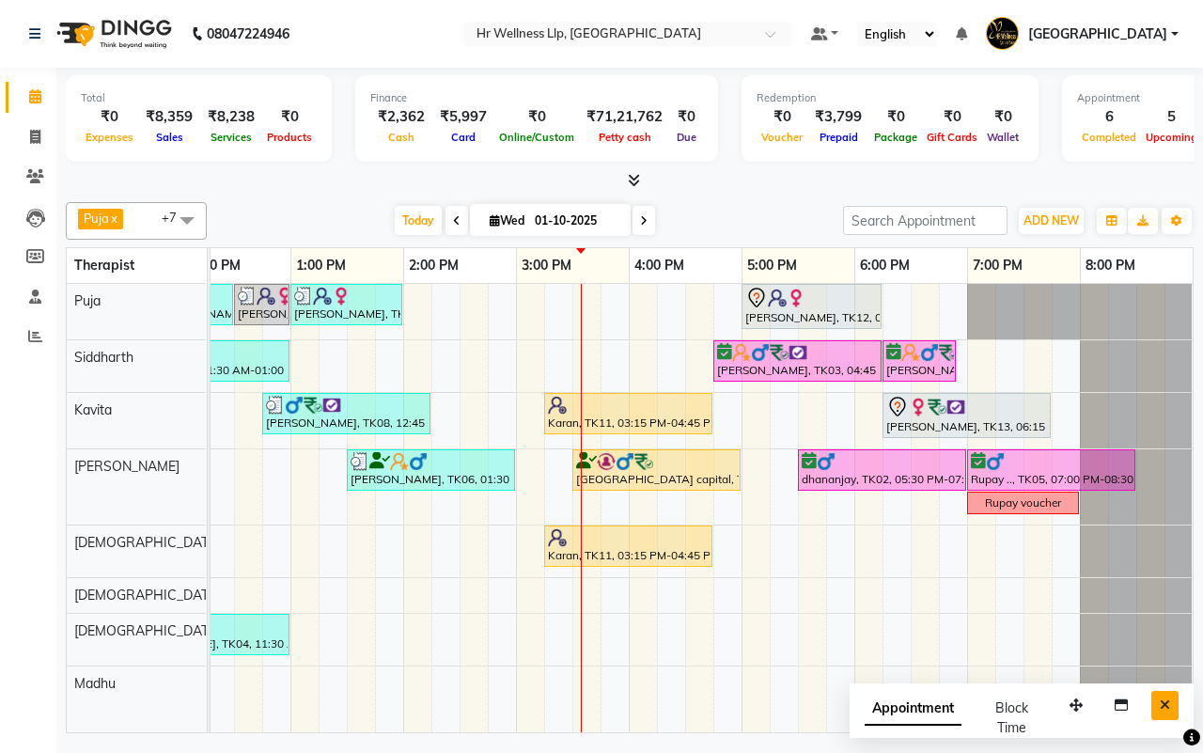
click at [1168, 702] on icon "Close" at bounding box center [1165, 704] width 10 height 13
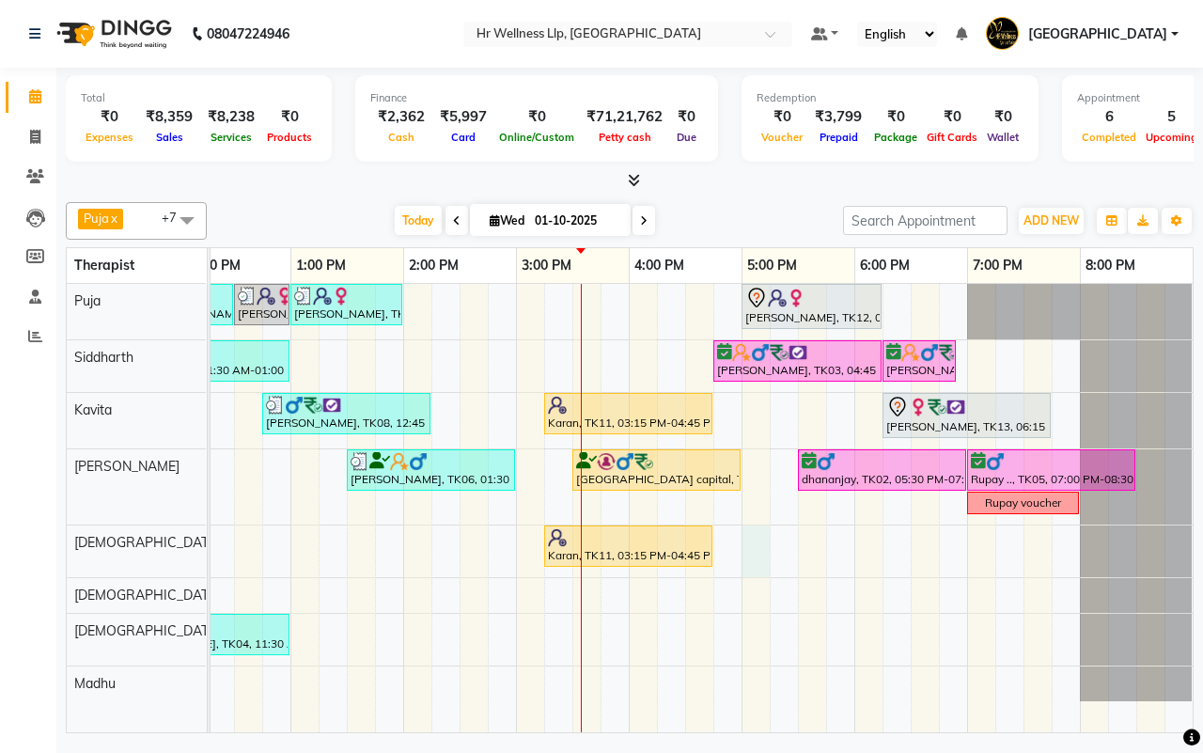
click at [745, 546] on div "[PERSON_NAME], TK10, 11:45 AM-12:30 PM, Shirodhara [PERSON_NAME], TK10, 12:30 P…" at bounding box center [459, 508] width 1466 height 448
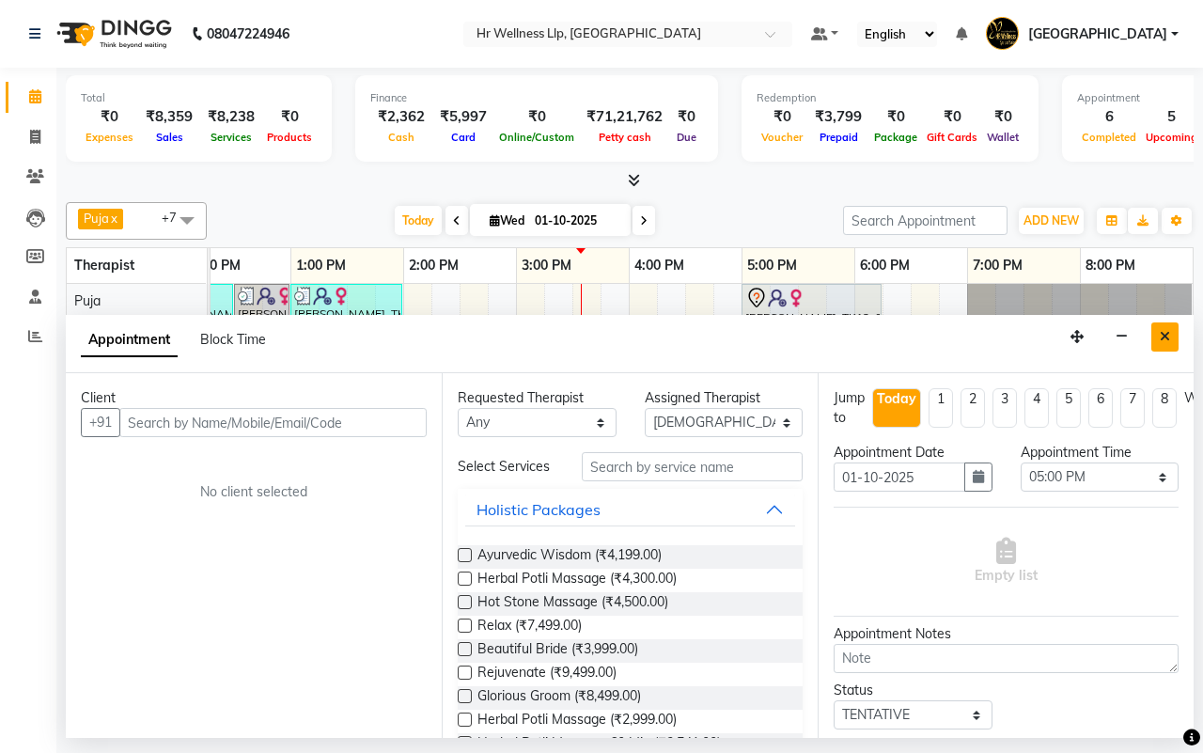
click at [1168, 332] on icon "Close" at bounding box center [1165, 336] width 10 height 13
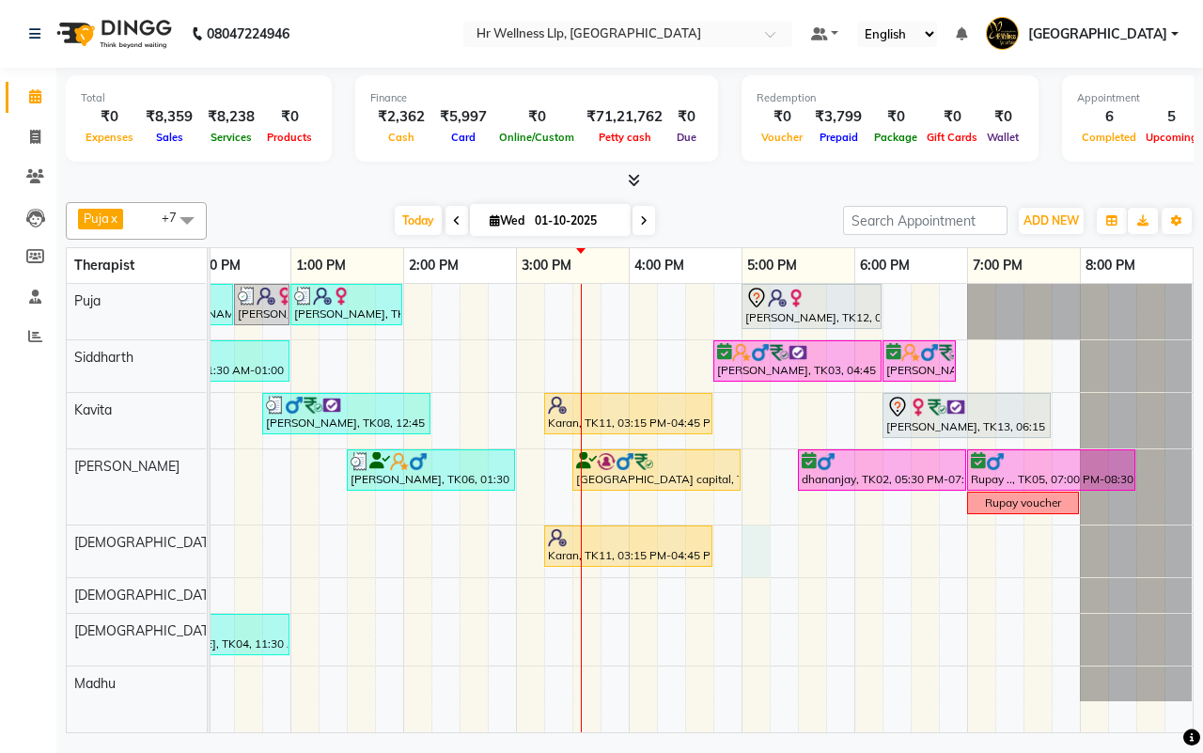
click at [743, 556] on div "[PERSON_NAME], TK10, 11:45 AM-12:30 PM, Shirodhara [PERSON_NAME], TK10, 12:30 P…" at bounding box center [459, 508] width 1466 height 448
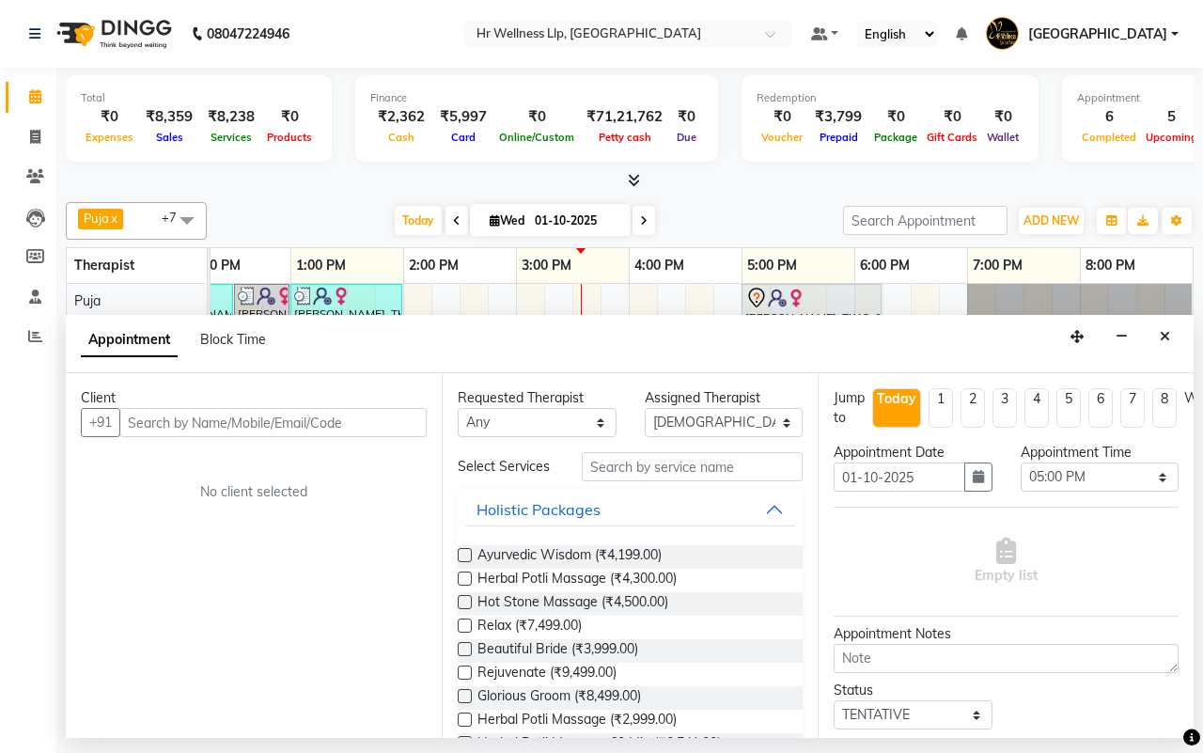
click at [271, 421] on input "text" at bounding box center [272, 422] width 307 height 29
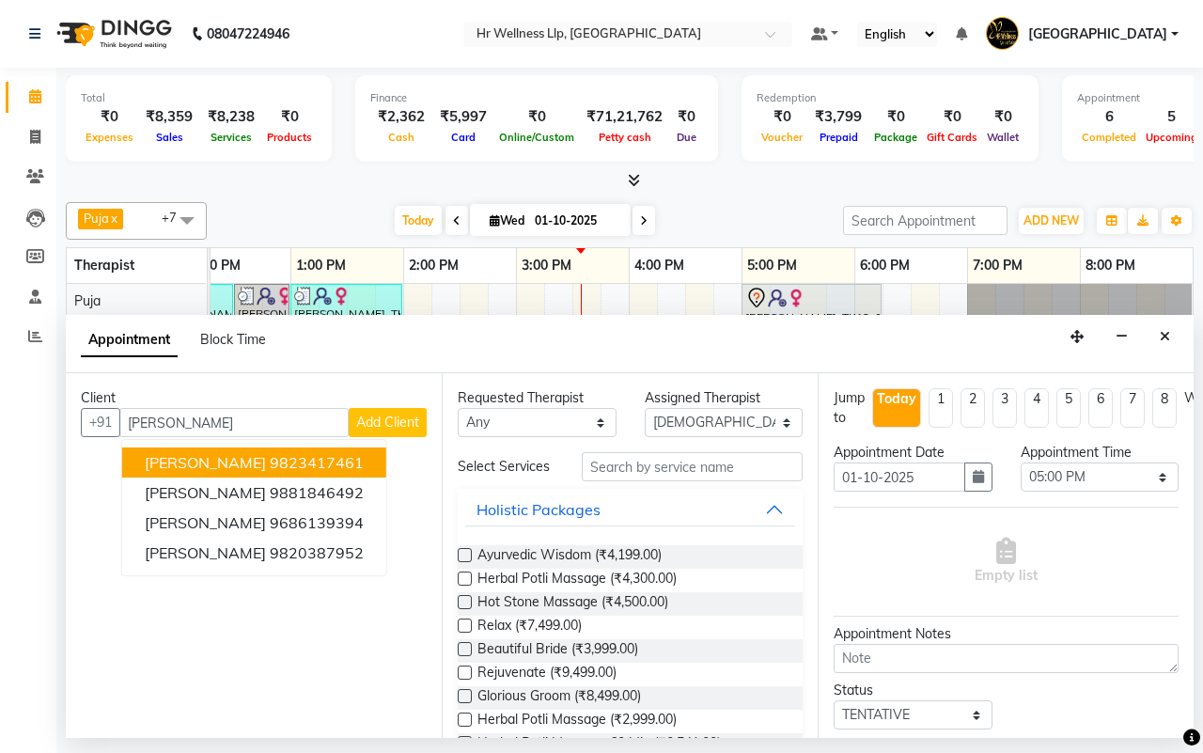
click at [270, 467] on ngb-highlight "9823417461" at bounding box center [317, 462] width 94 height 19
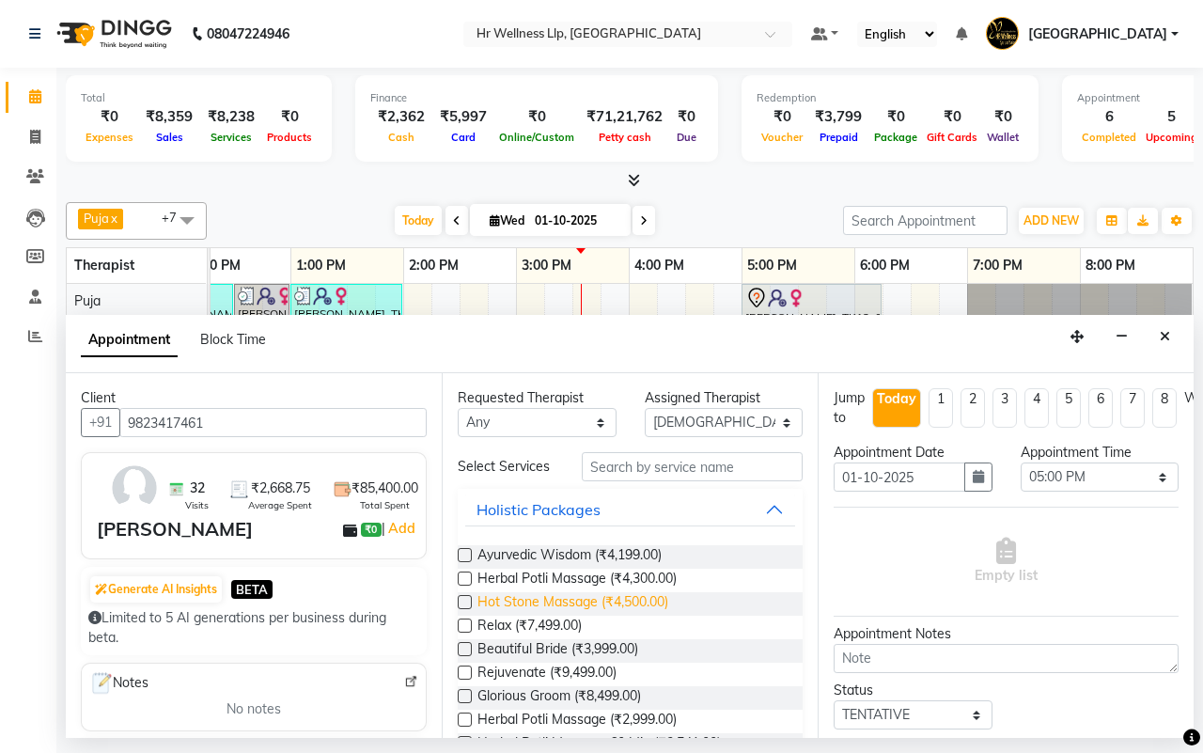
scroll to position [388, 0]
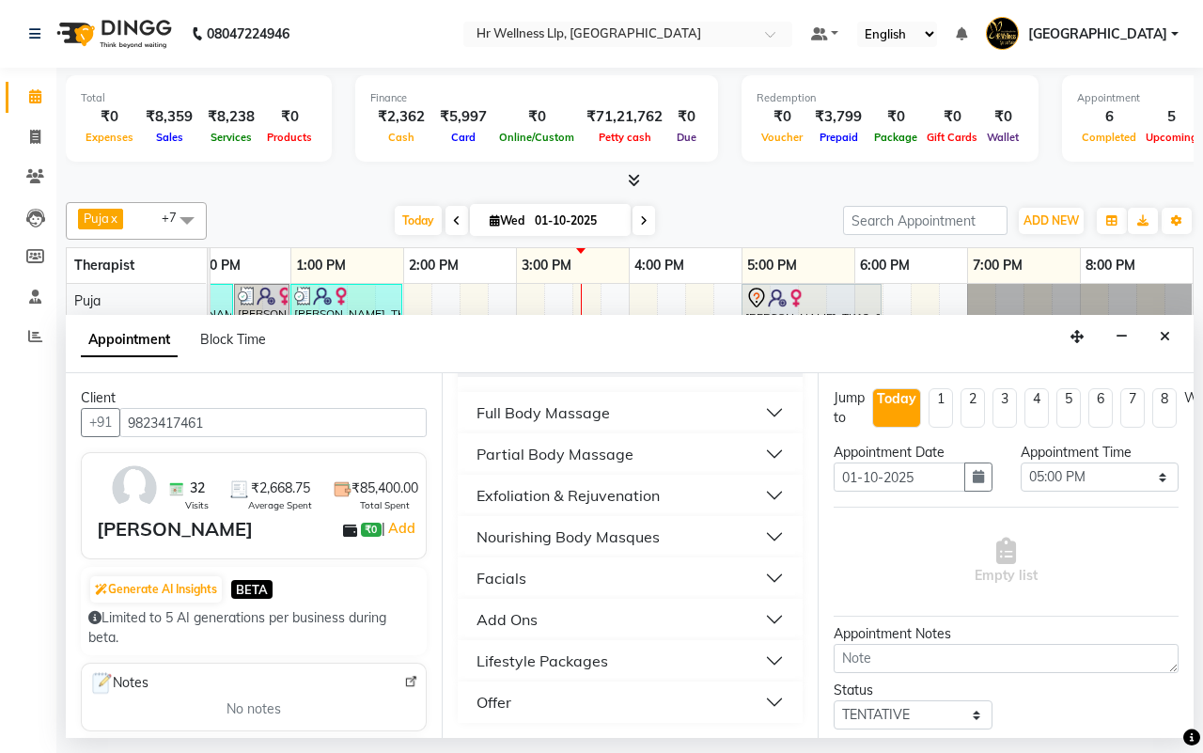
click at [509, 414] on div "Full Body Massage" at bounding box center [543, 412] width 133 height 23
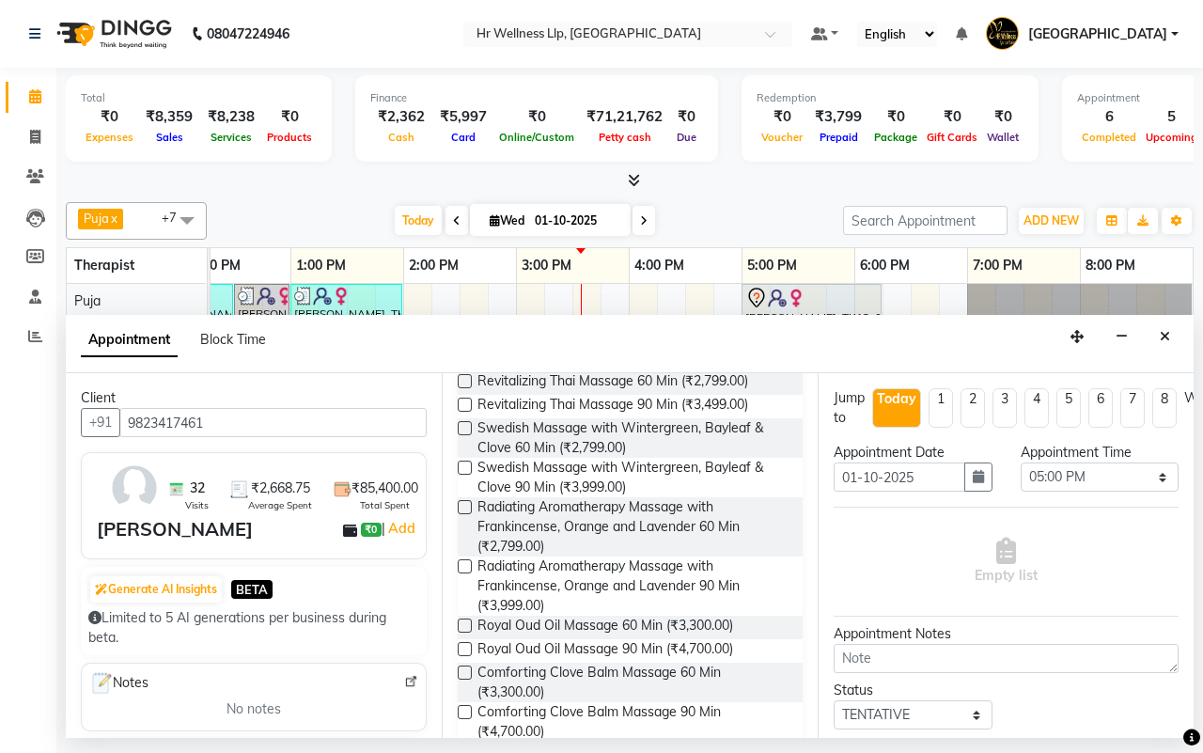
scroll to position [741, 0]
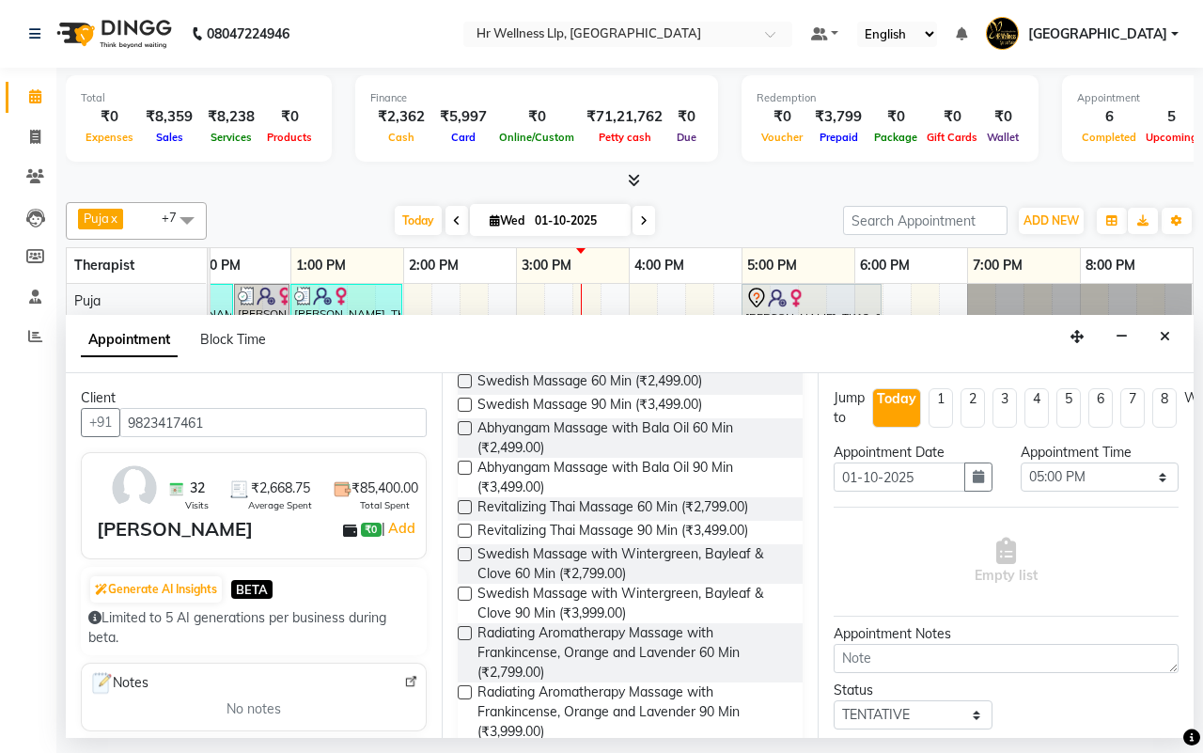
click at [467, 561] on label at bounding box center [465, 554] width 14 height 14
click at [467, 561] on input "checkbox" at bounding box center [464, 556] width 12 height 12
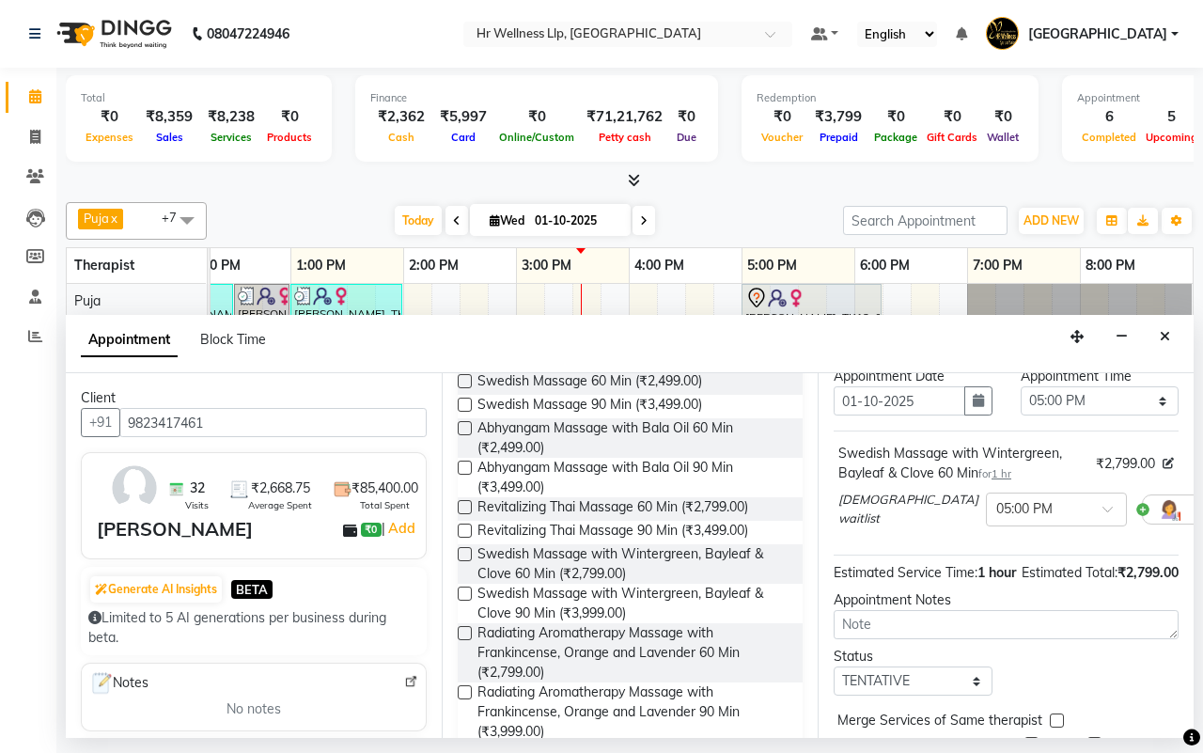
scroll to position [190, 0]
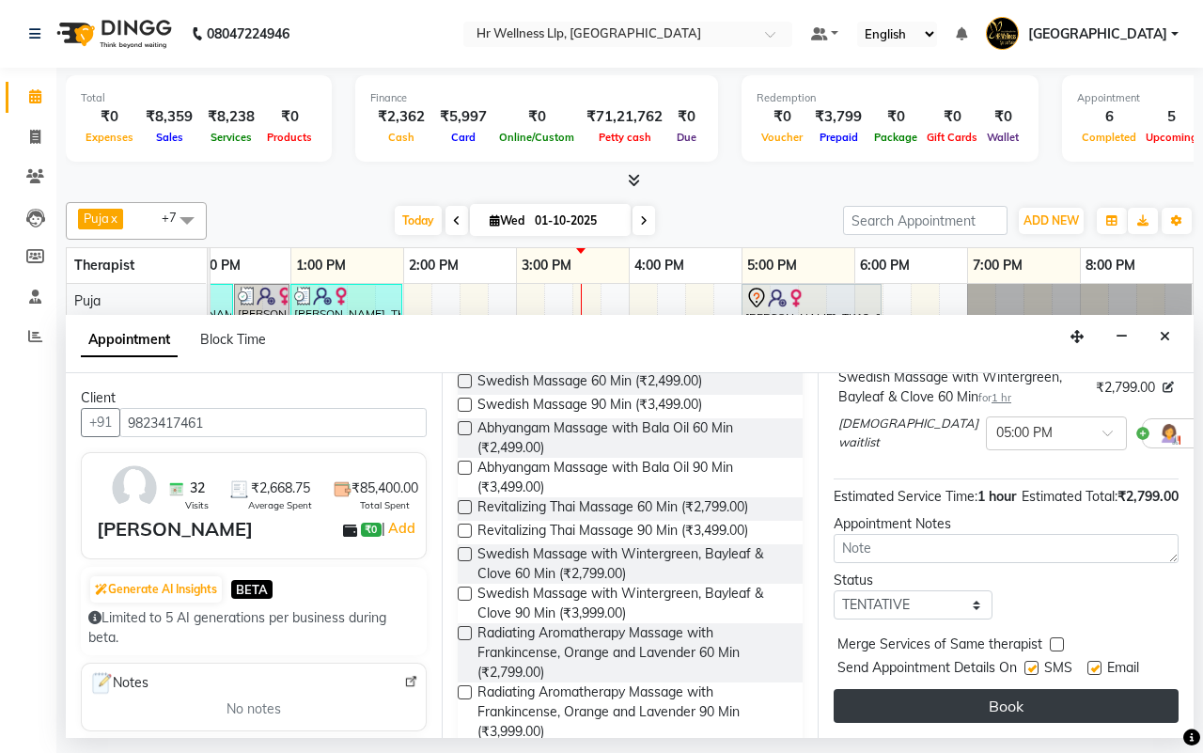
click at [998, 702] on button "Book" at bounding box center [1006, 706] width 345 height 34
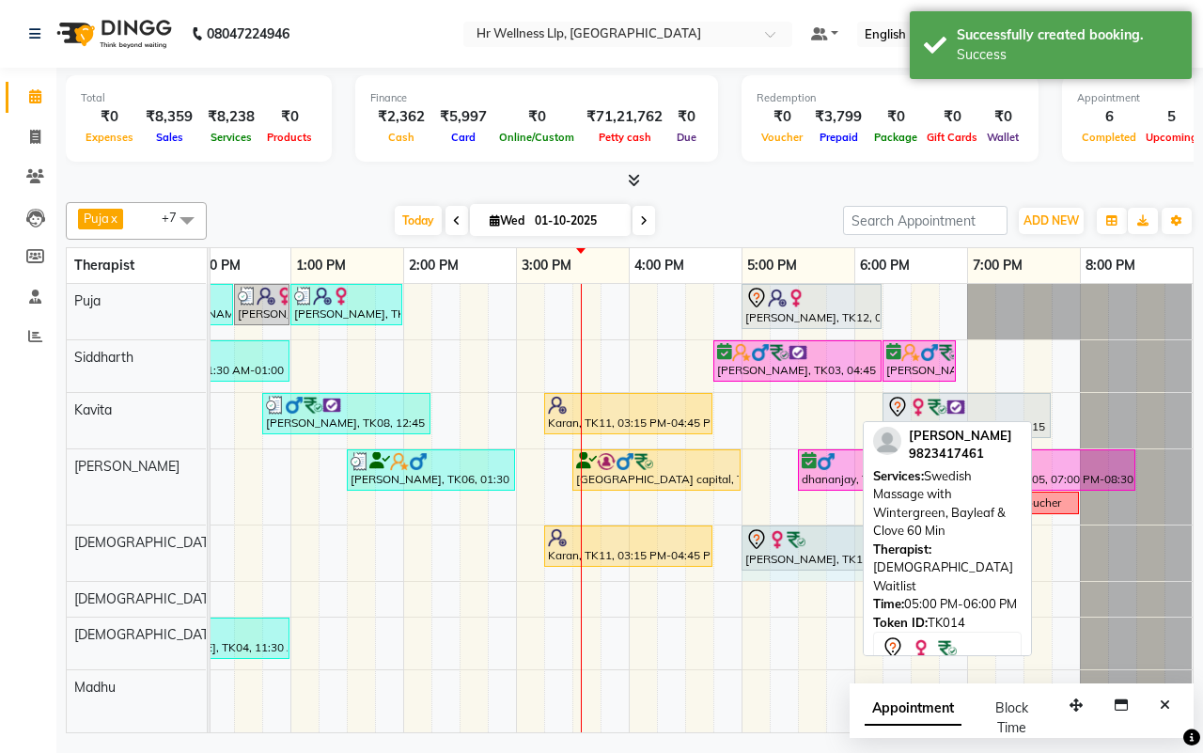
drag, startPoint x: 851, startPoint y: 543, endPoint x: 896, endPoint y: 547, distance: 45.3
click at [896, 547] on div "Puja x Siddharth x Kavita x [DEMOGRAPHIC_DATA] waitlist x [DEMOGRAPHIC_DATA] wa…" at bounding box center [630, 464] width 1128 height 539
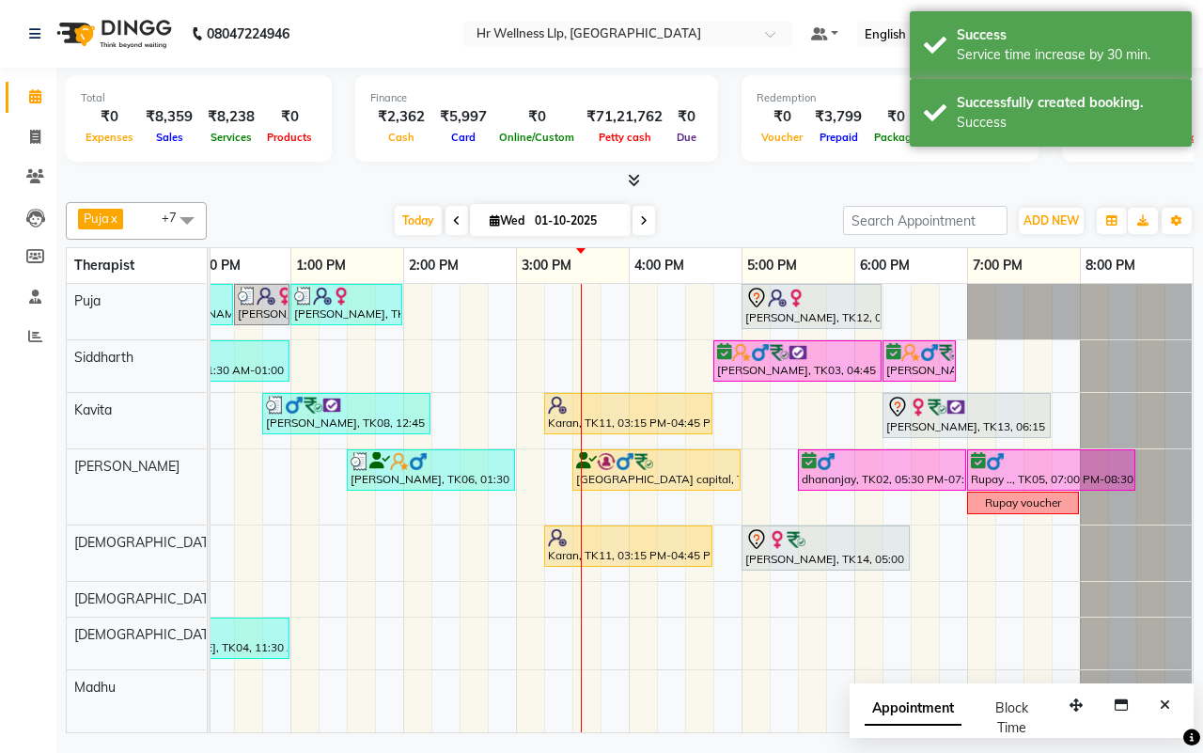
click at [719, 221] on div "[DATE] [DATE]" at bounding box center [525, 221] width 618 height 28
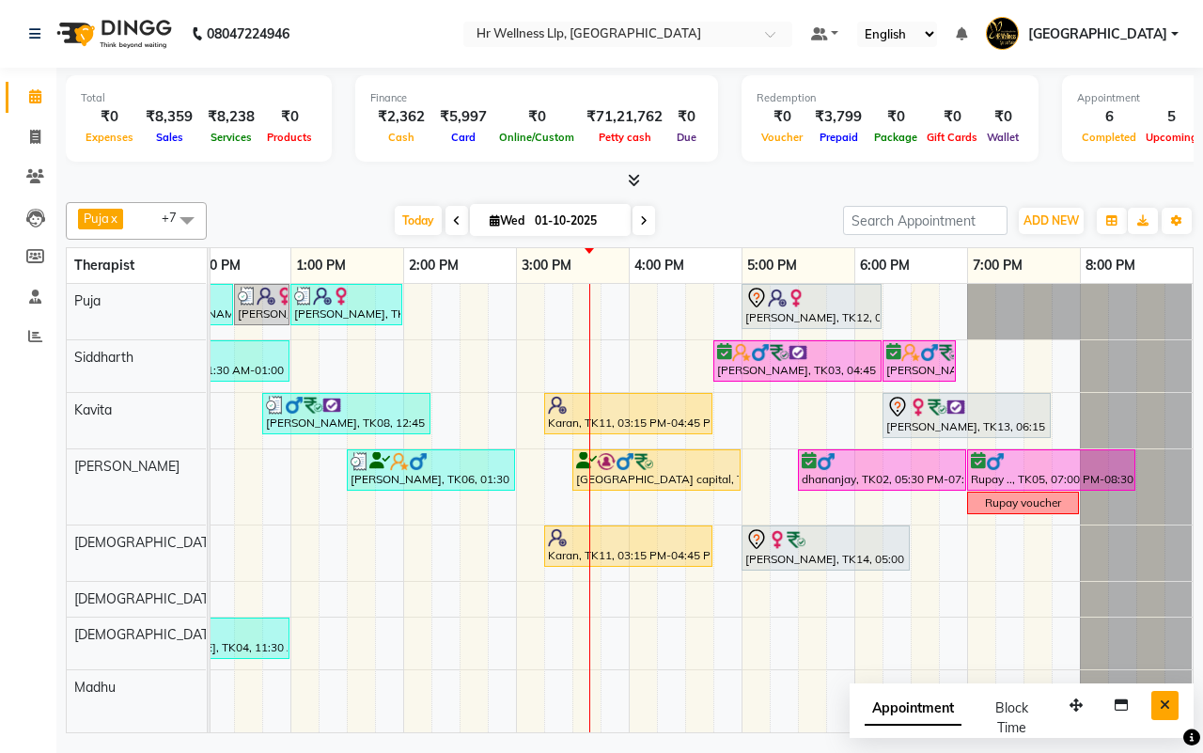
click at [1168, 708] on icon "Close" at bounding box center [1165, 704] width 10 height 13
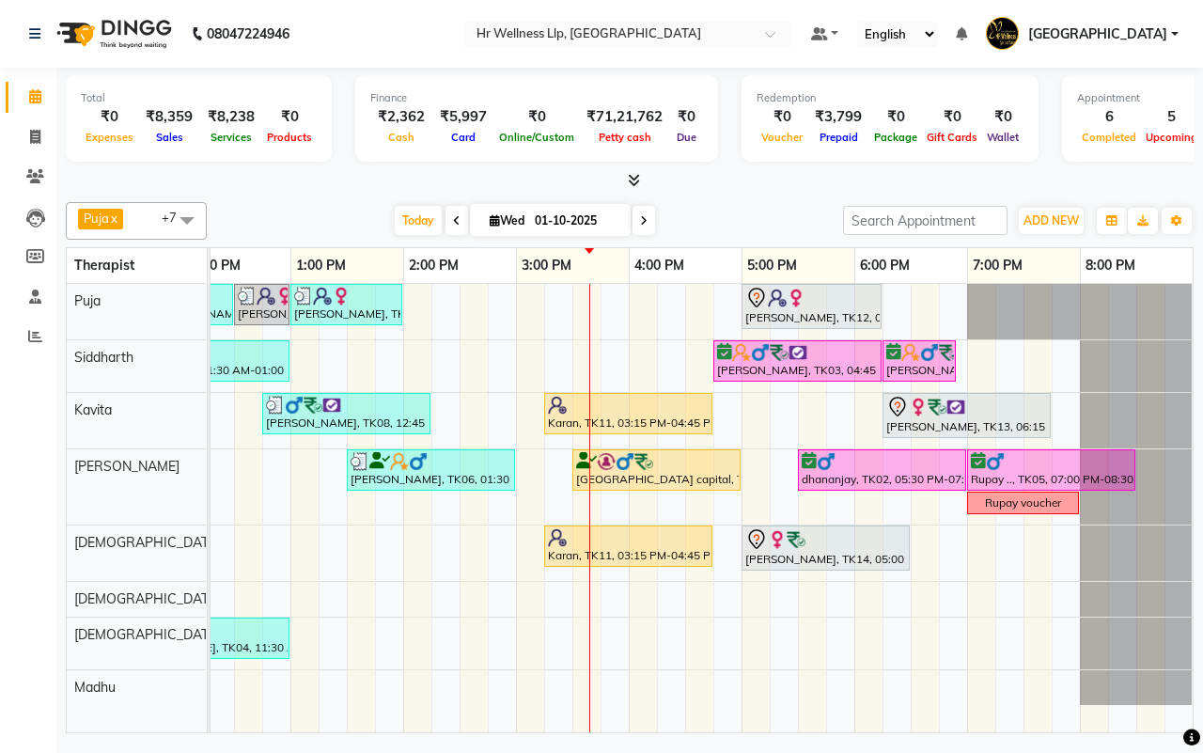
click at [739, 222] on div "[DATE] [DATE]" at bounding box center [525, 221] width 618 height 28
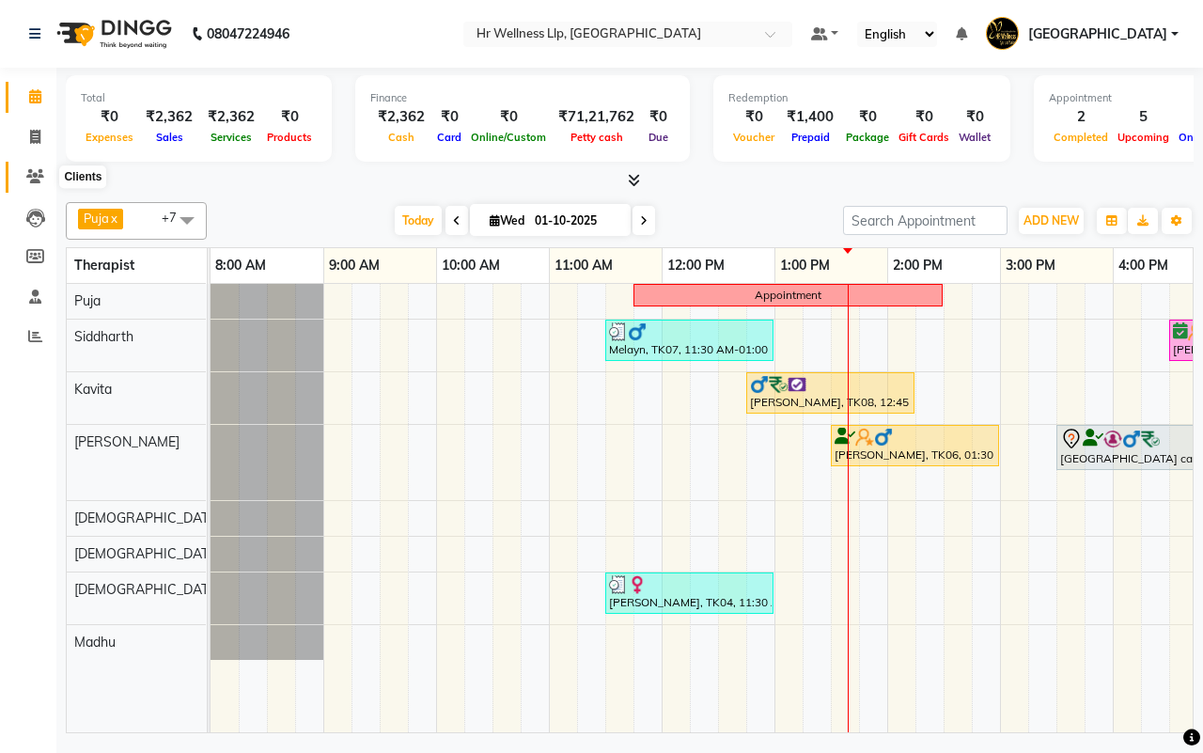
click at [28, 176] on icon at bounding box center [35, 176] width 18 height 14
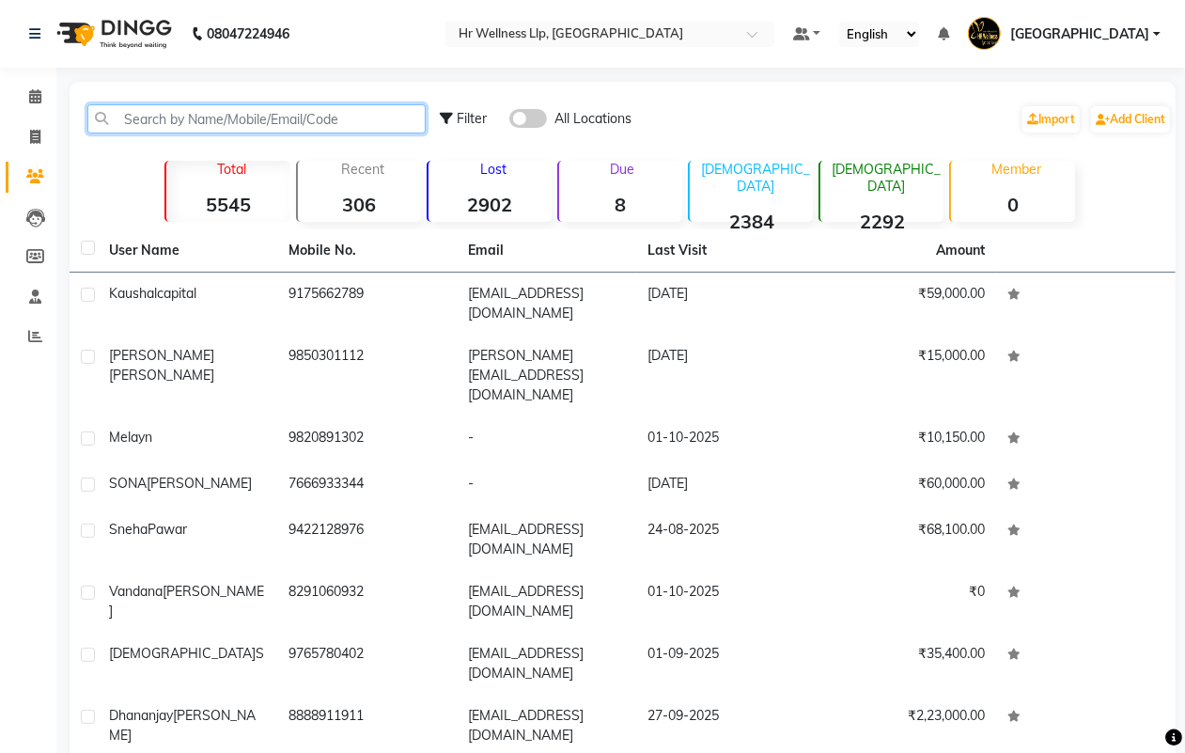
paste input "9820167251"
type input "9820167251"
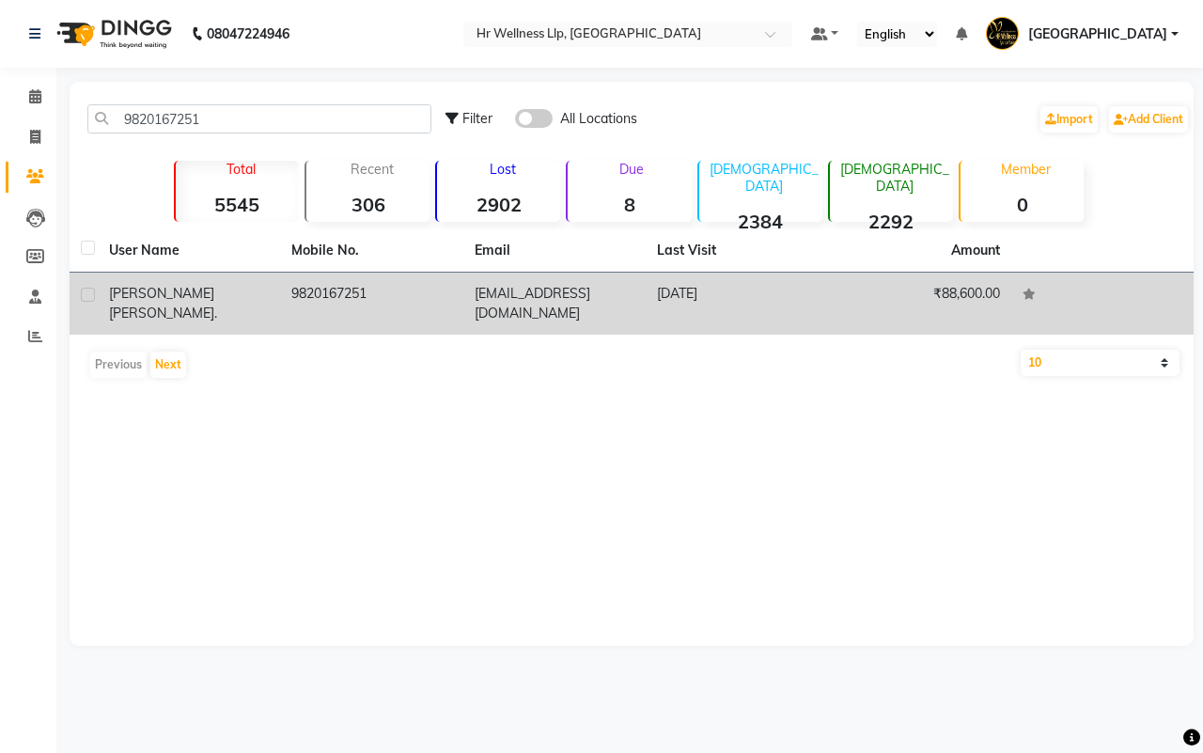
click at [551, 296] on td "[EMAIL_ADDRESS][DOMAIN_NAME]" at bounding box center [554, 304] width 182 height 62
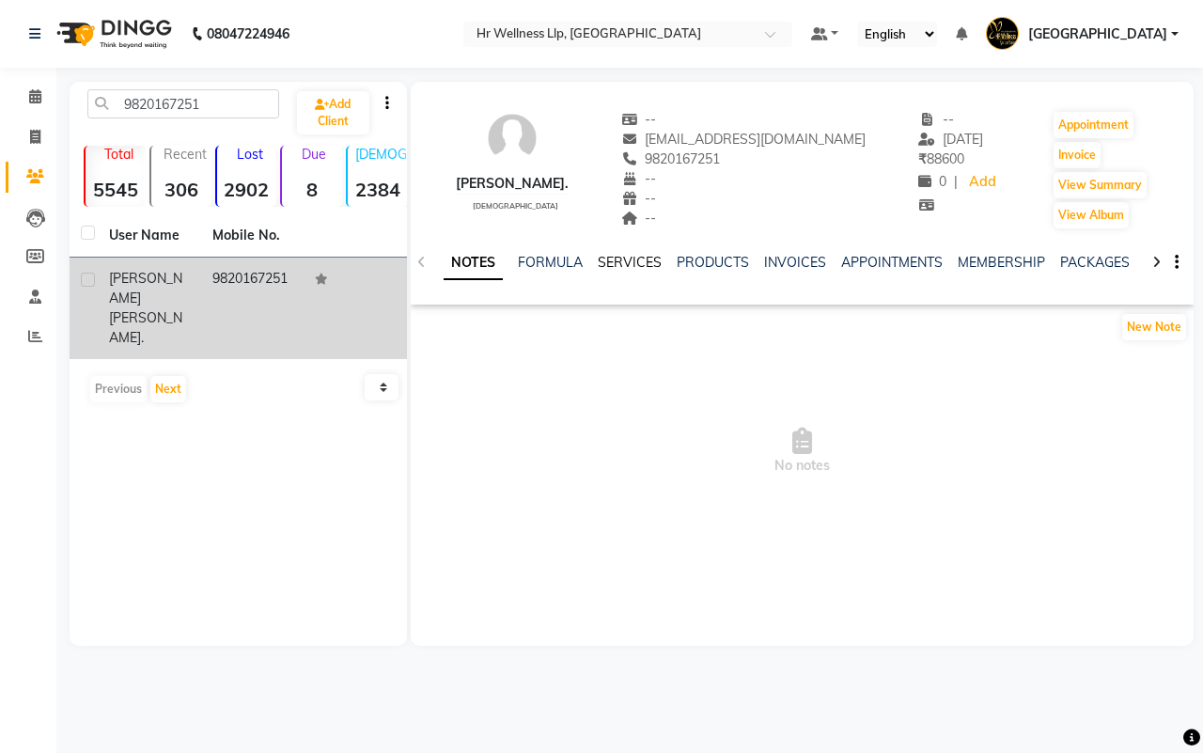
click at [637, 265] on link "SERVICES" at bounding box center [630, 262] width 64 height 17
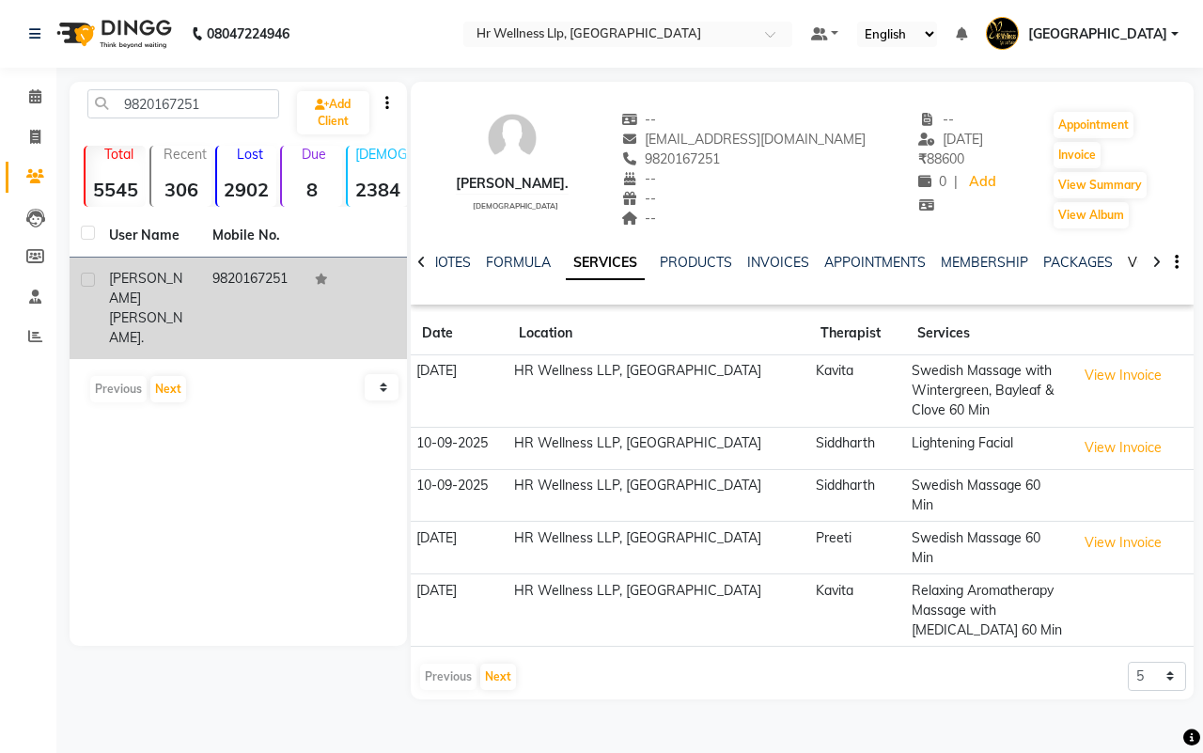
click at [1135, 258] on link "VOUCHERS" at bounding box center [1165, 262] width 74 height 17
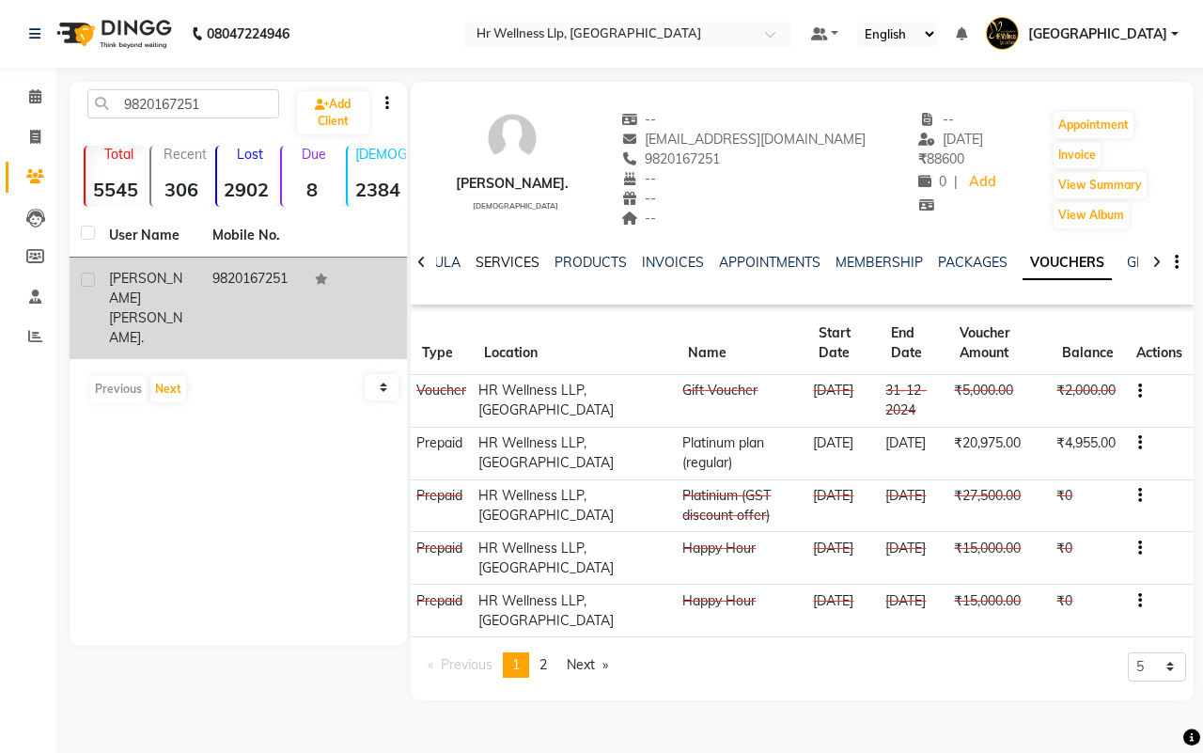
click at [500, 261] on link "SERVICES" at bounding box center [508, 262] width 64 height 17
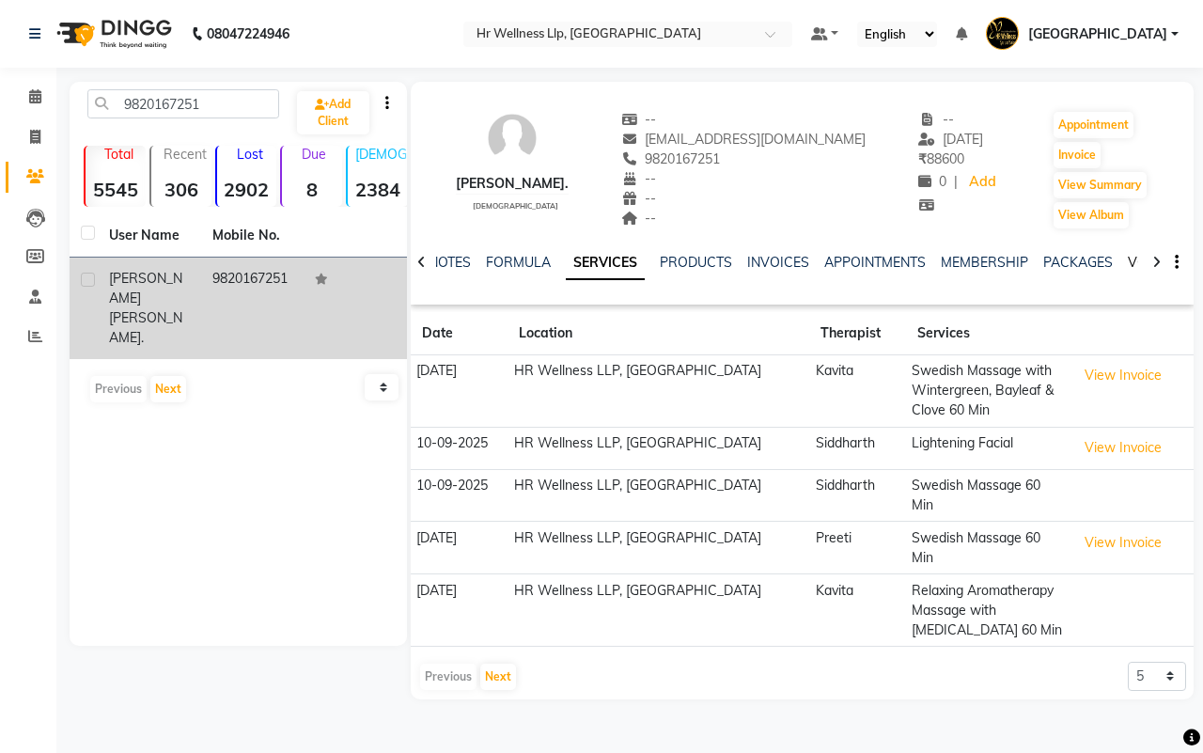
click at [1128, 259] on link "VOUCHERS" at bounding box center [1165, 262] width 74 height 17
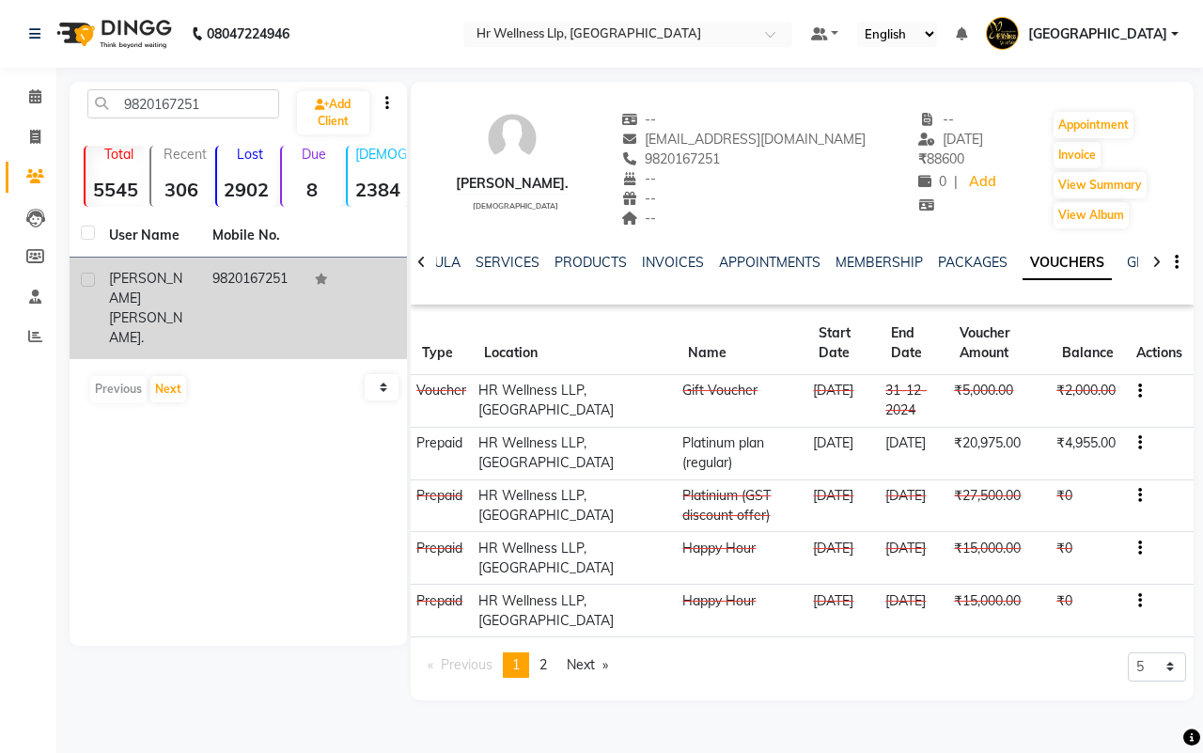
click at [1031, 461] on td "₹20,975.00" at bounding box center [999, 453] width 102 height 53
click at [38, 99] on icon at bounding box center [35, 96] width 12 height 14
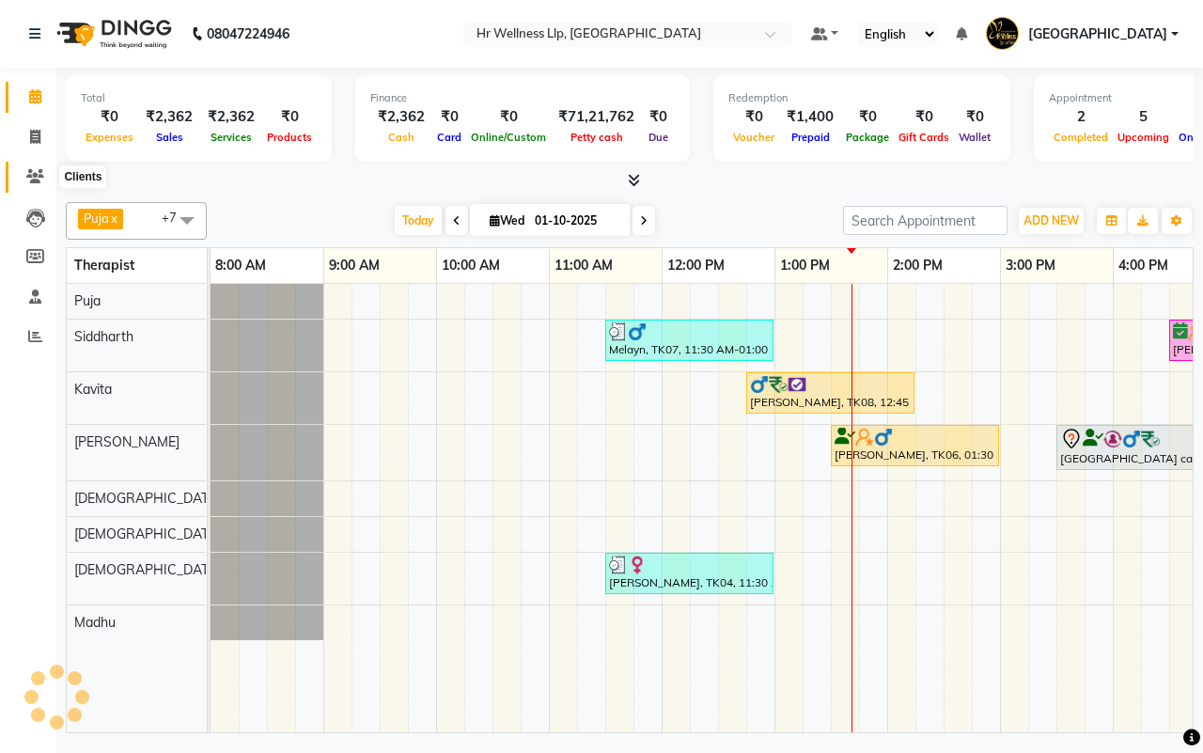
click at [38, 179] on icon at bounding box center [35, 176] width 18 height 14
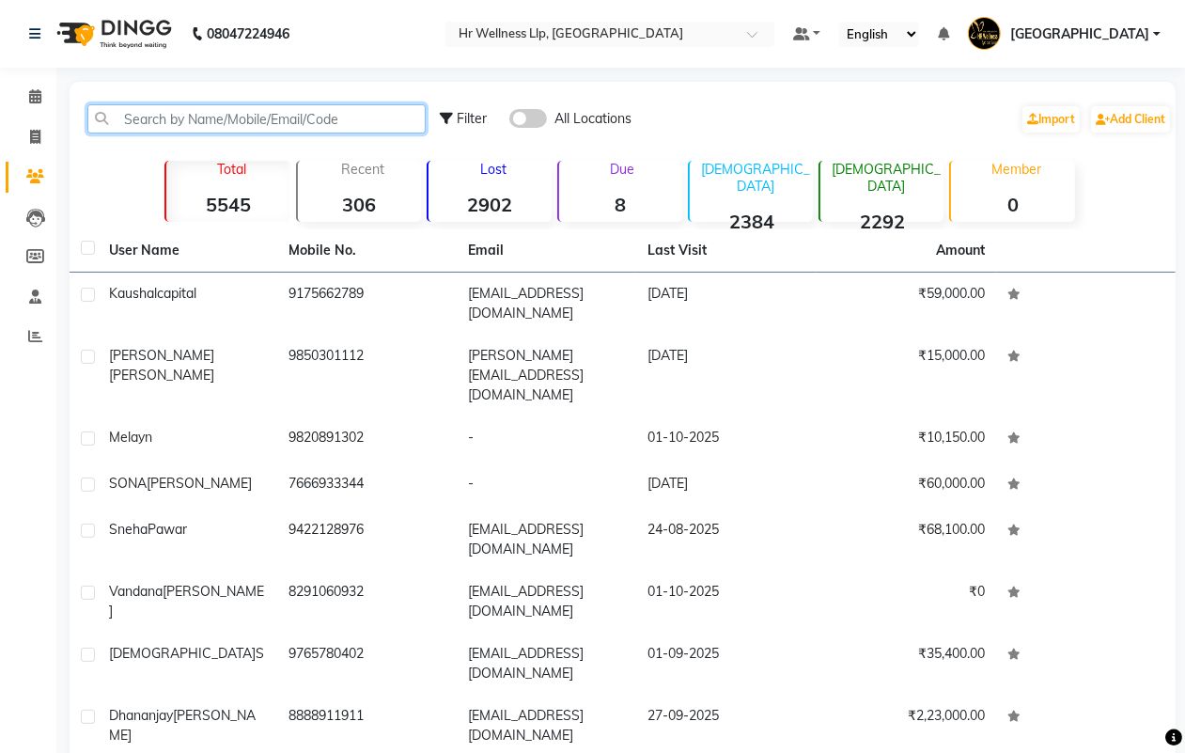
paste input "7276266584"
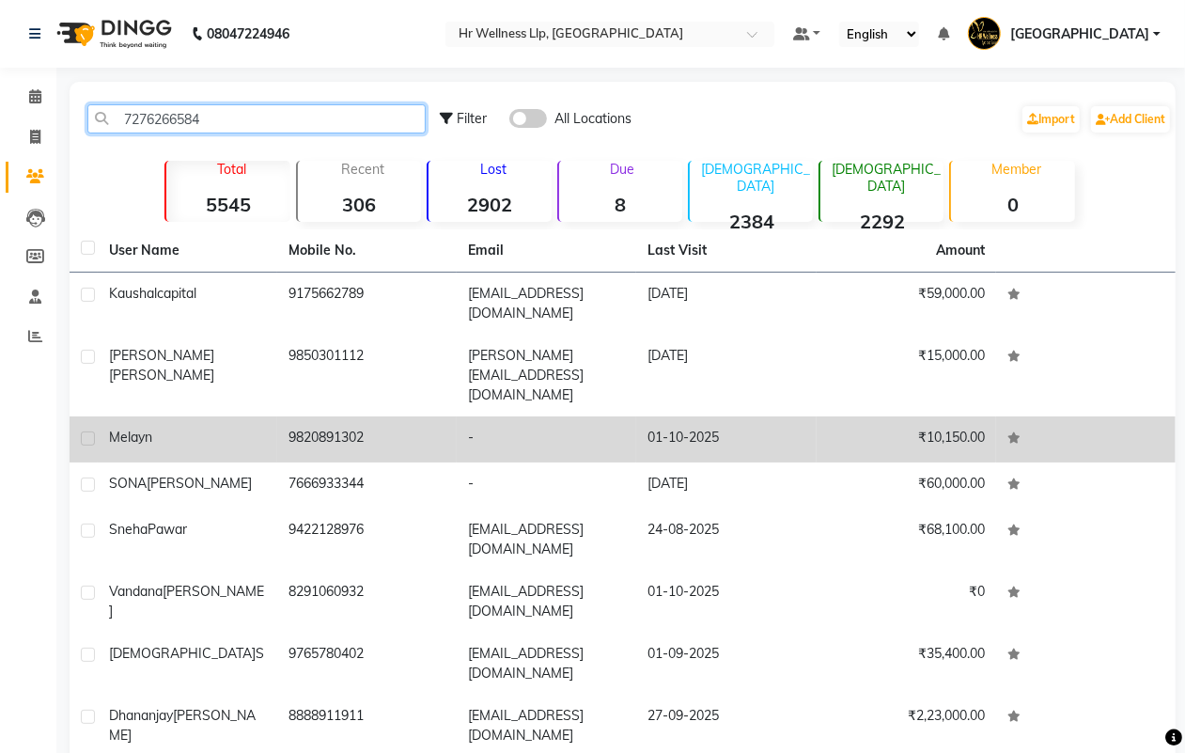
type input "7276266584"
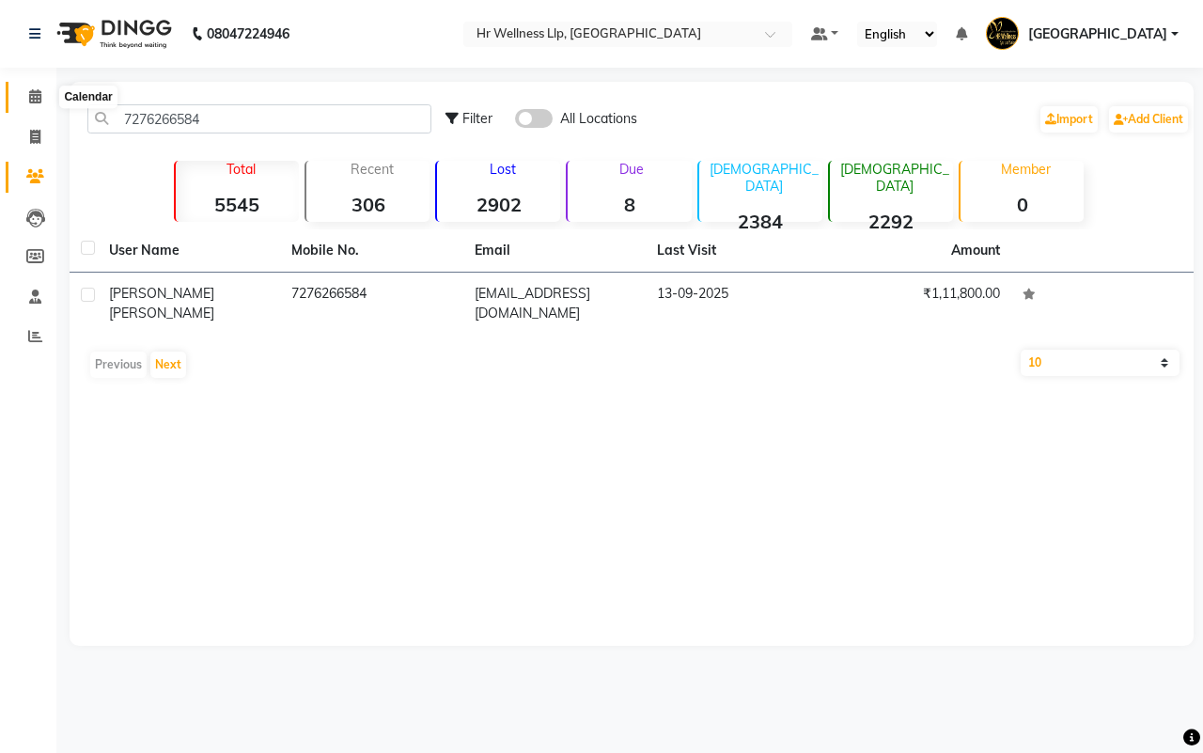
click at [39, 95] on icon at bounding box center [35, 96] width 12 height 14
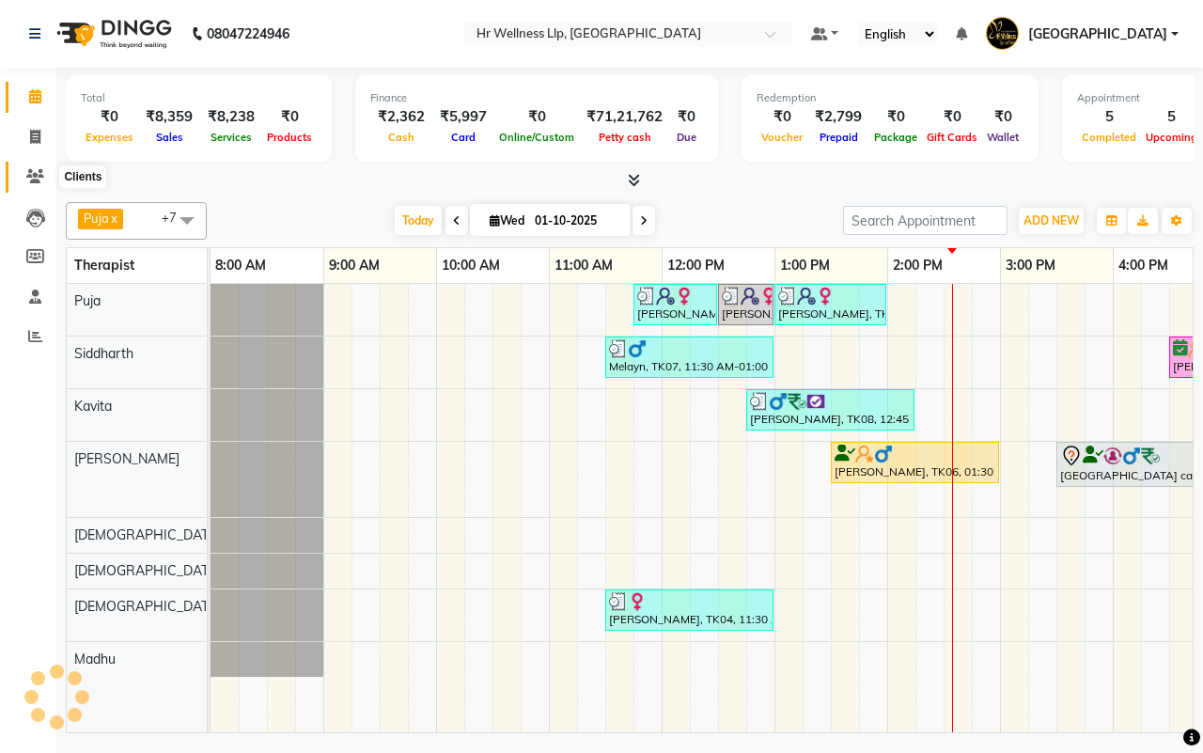
click at [42, 180] on icon at bounding box center [35, 176] width 18 height 14
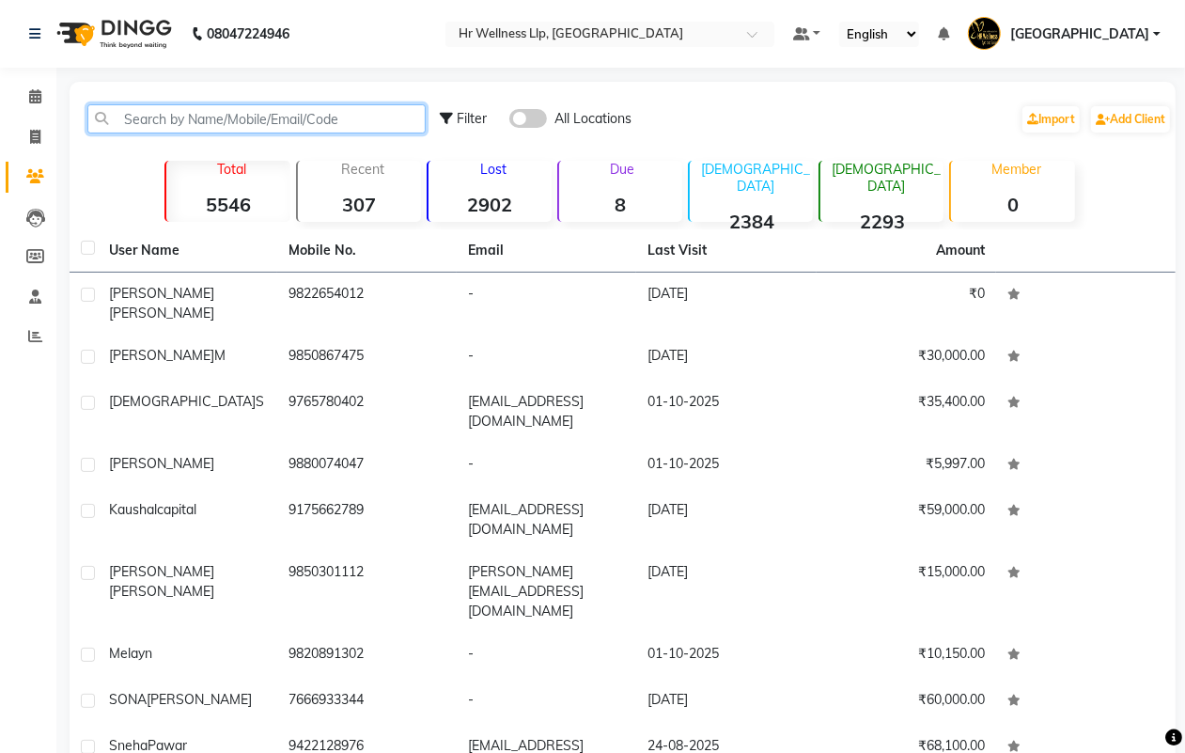
click at [269, 113] on input "text" at bounding box center [256, 118] width 338 height 29
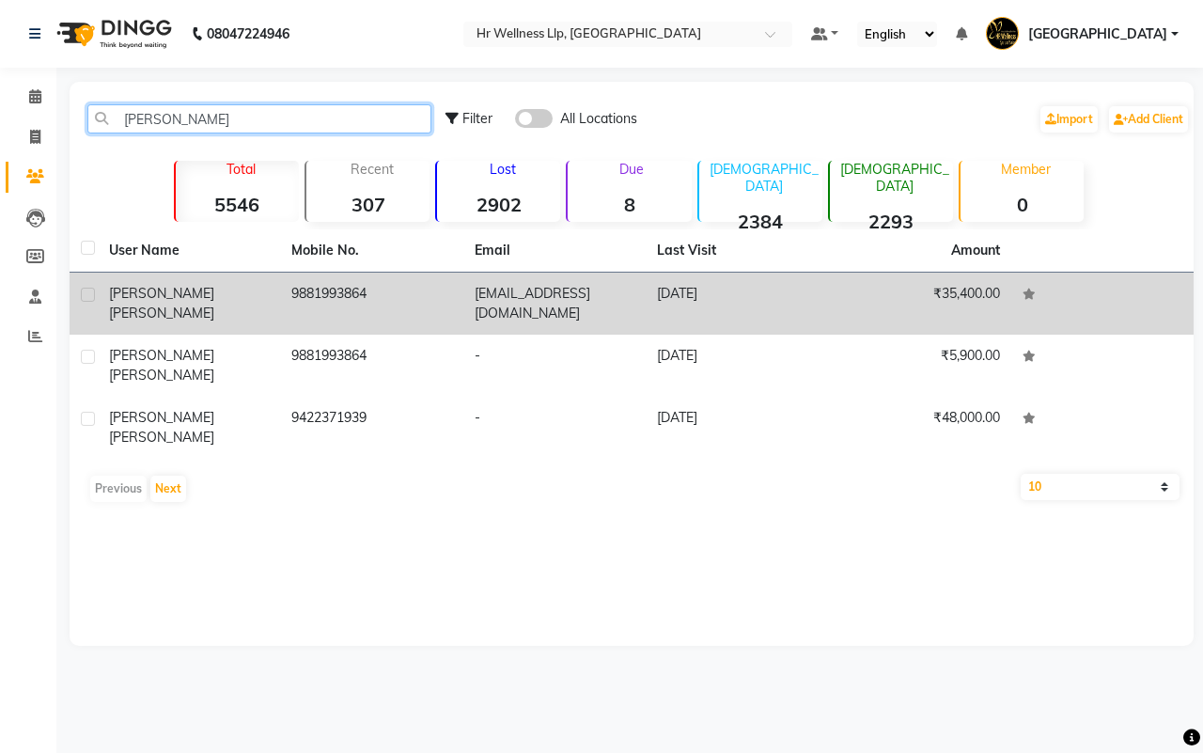
type input "VINITA"
click at [580, 296] on td "vyellamelli@gmail.com" at bounding box center [554, 304] width 182 height 62
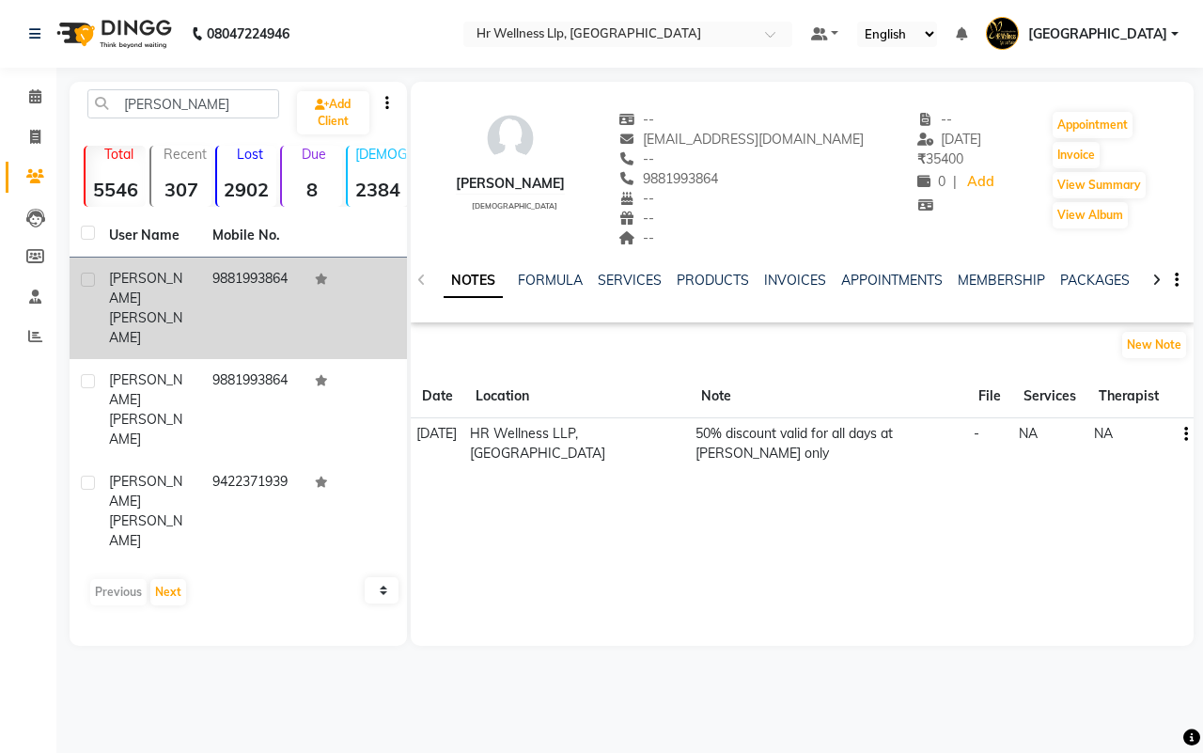
click at [1152, 279] on icon at bounding box center [1156, 280] width 8 height 13
click at [1119, 279] on link "VOUCHERS" at bounding box center [1137, 280] width 74 height 17
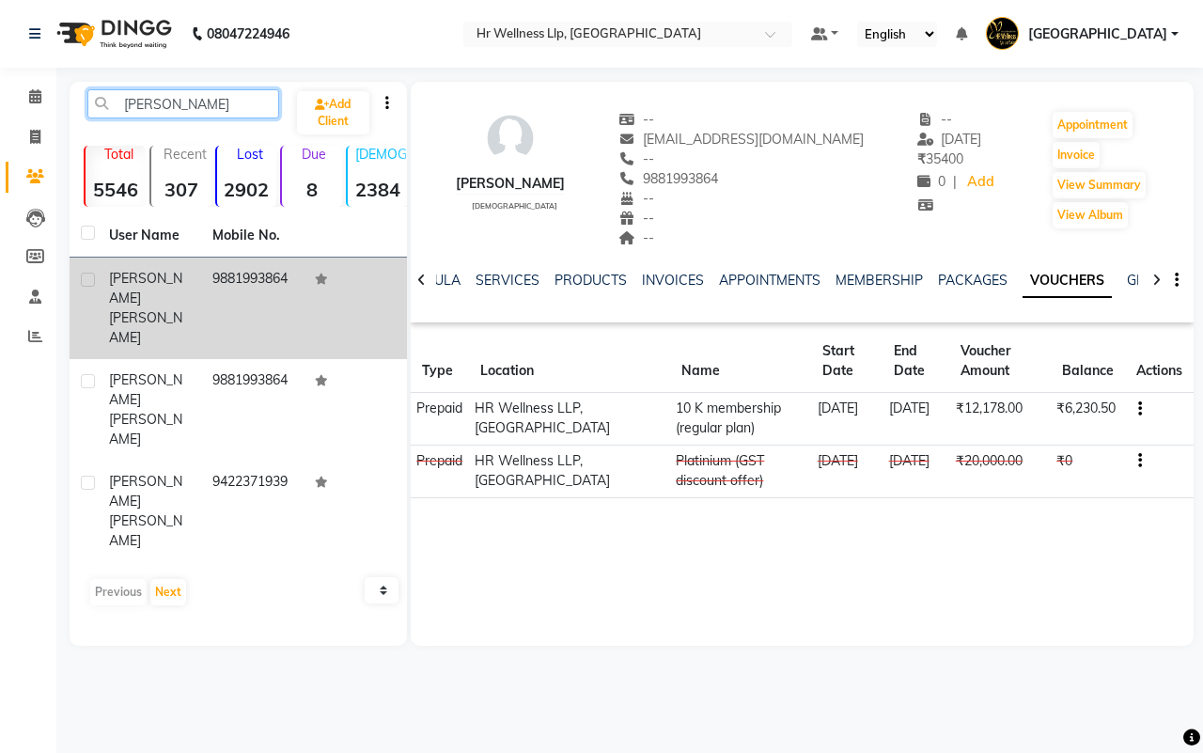
click at [175, 106] on input "VINITA" at bounding box center [183, 103] width 192 height 29
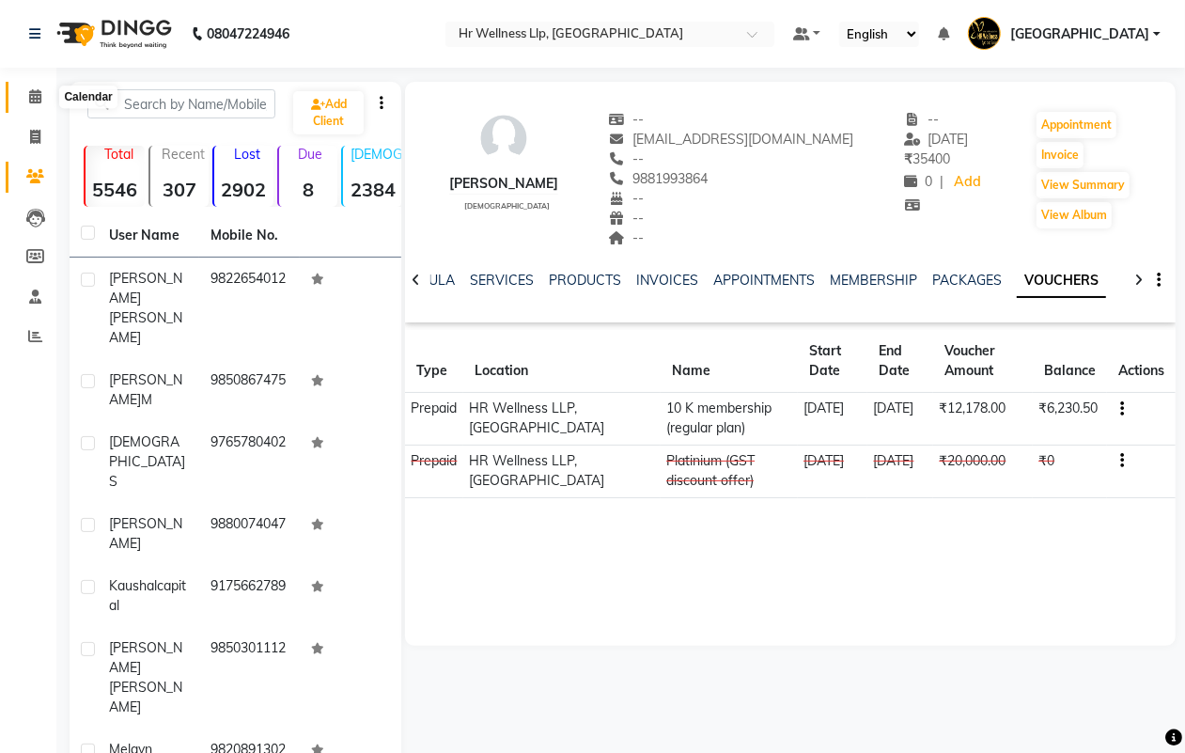
click at [40, 97] on span at bounding box center [35, 97] width 33 height 22
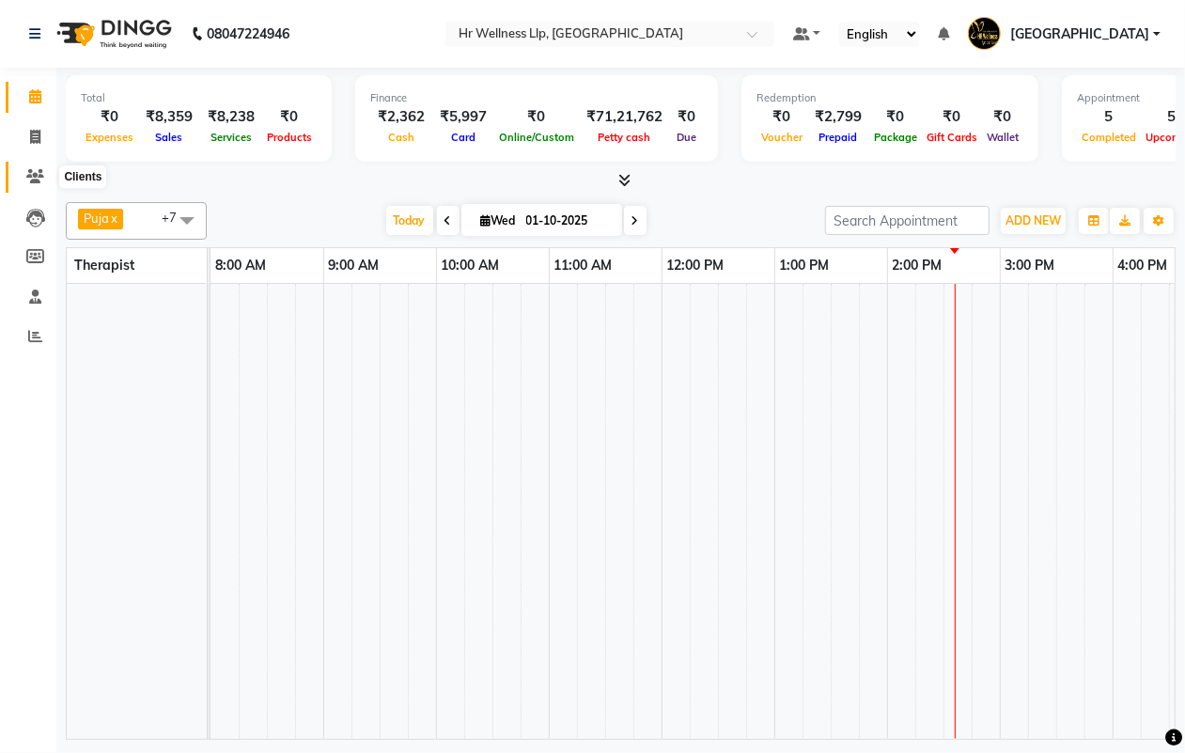
click at [42, 174] on icon at bounding box center [35, 176] width 18 height 14
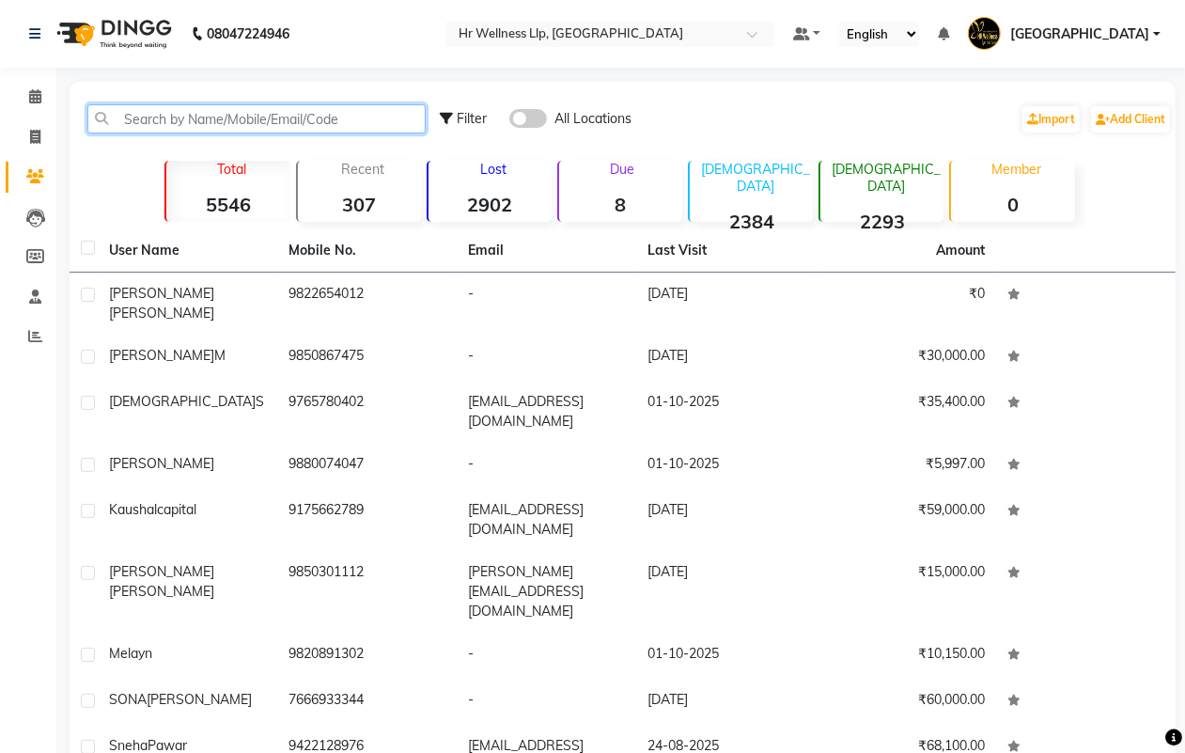
click at [273, 119] on input "text" at bounding box center [256, 118] width 338 height 29
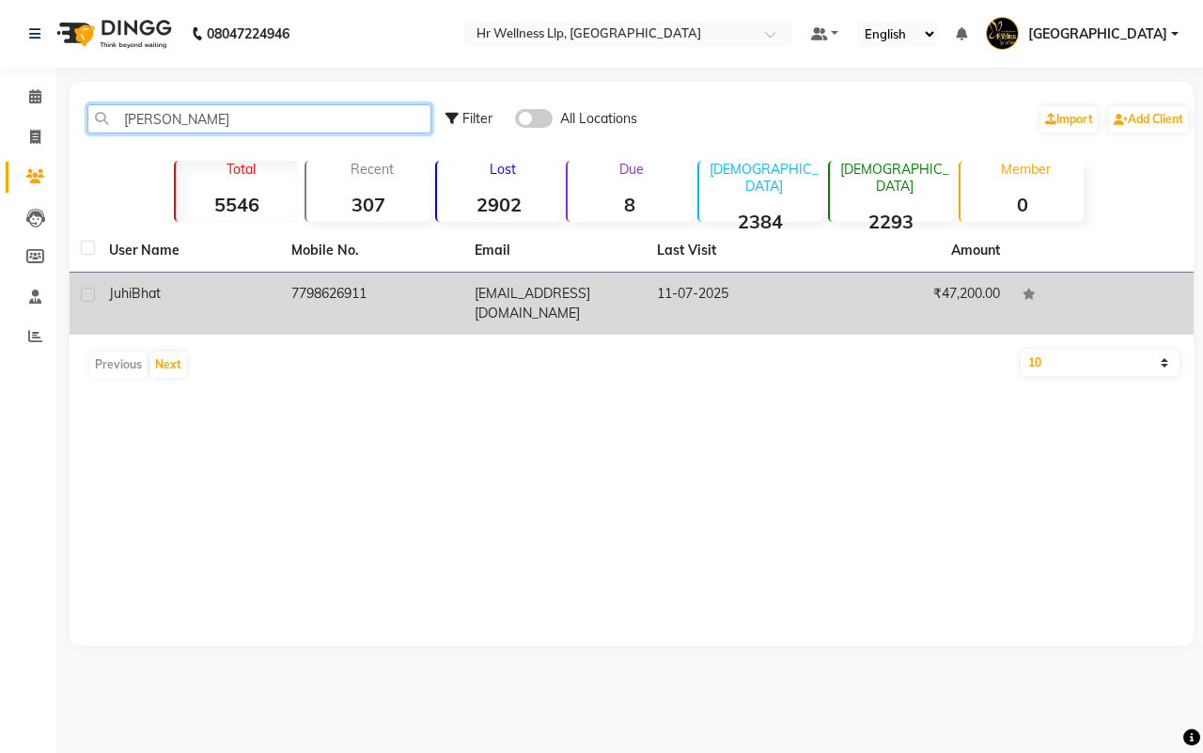
type input "JUHI"
click at [540, 293] on td "juhi1991@gmail.com" at bounding box center [554, 304] width 182 height 62
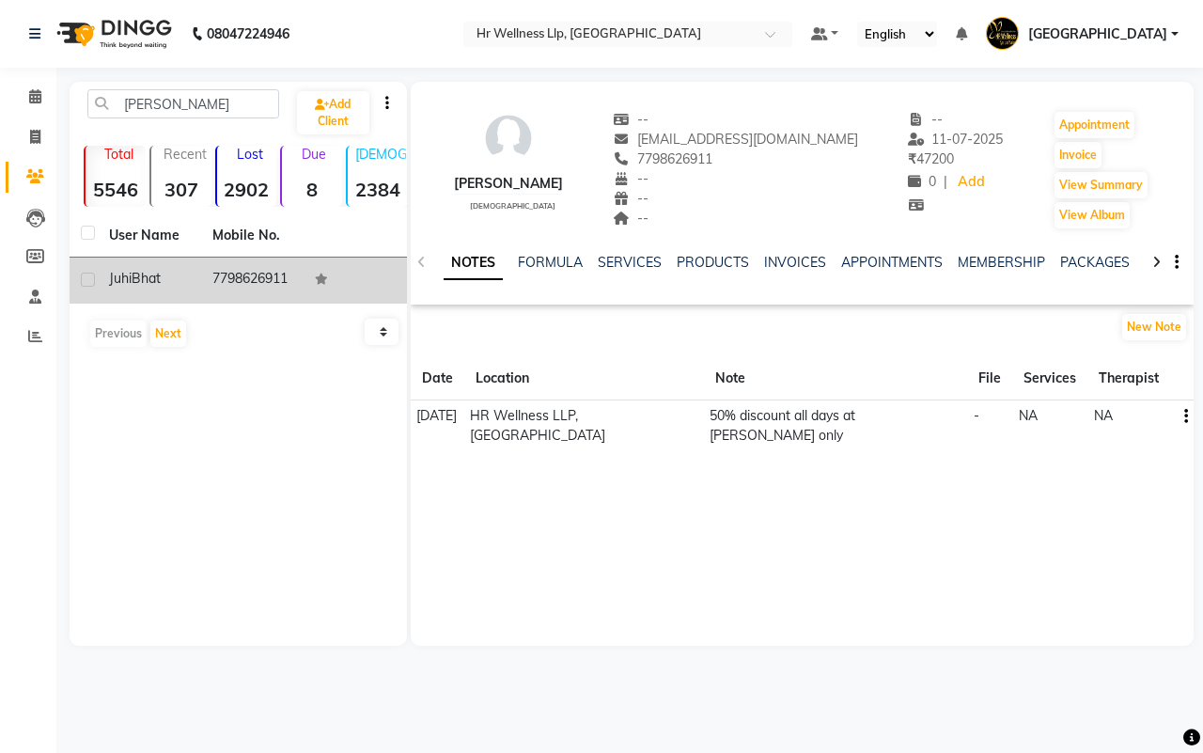
click at [1150, 258] on div at bounding box center [1157, 261] width 22 height 37
click at [1105, 257] on link "VOUCHERS" at bounding box center [1122, 262] width 74 height 17
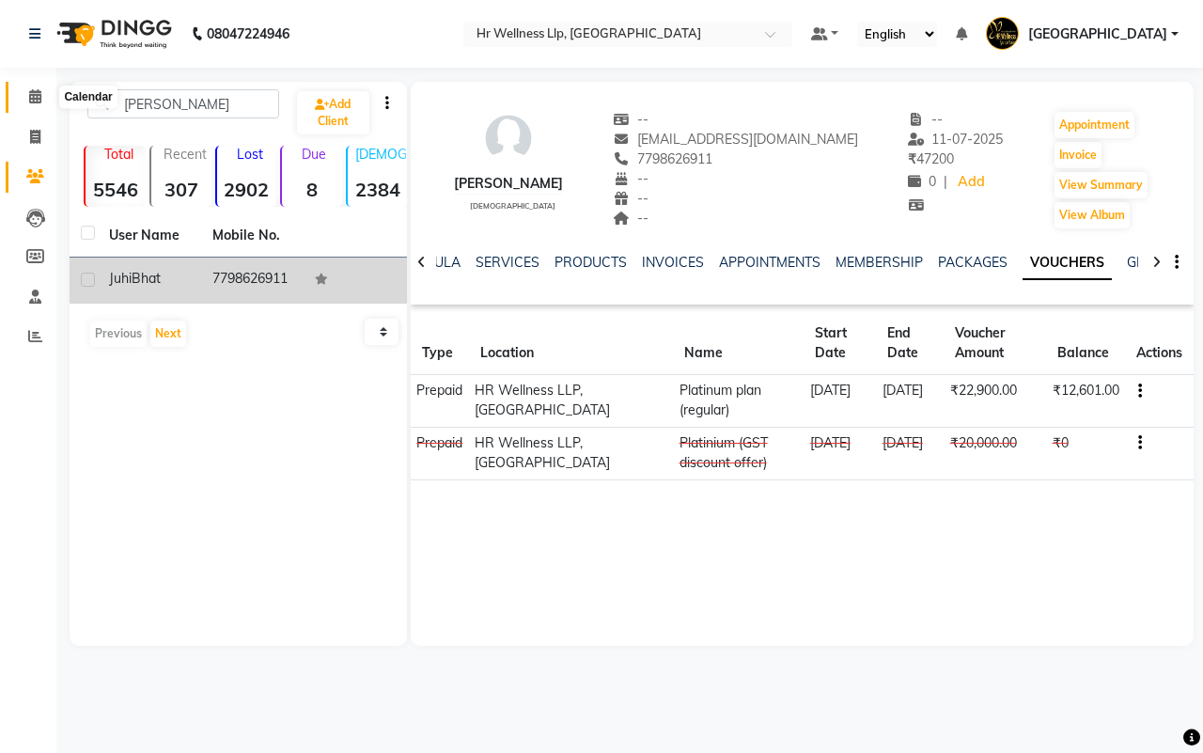
drag, startPoint x: 31, startPoint y: 99, endPoint x: 40, endPoint y: 186, distance: 87.9
click at [31, 97] on icon at bounding box center [35, 96] width 12 height 14
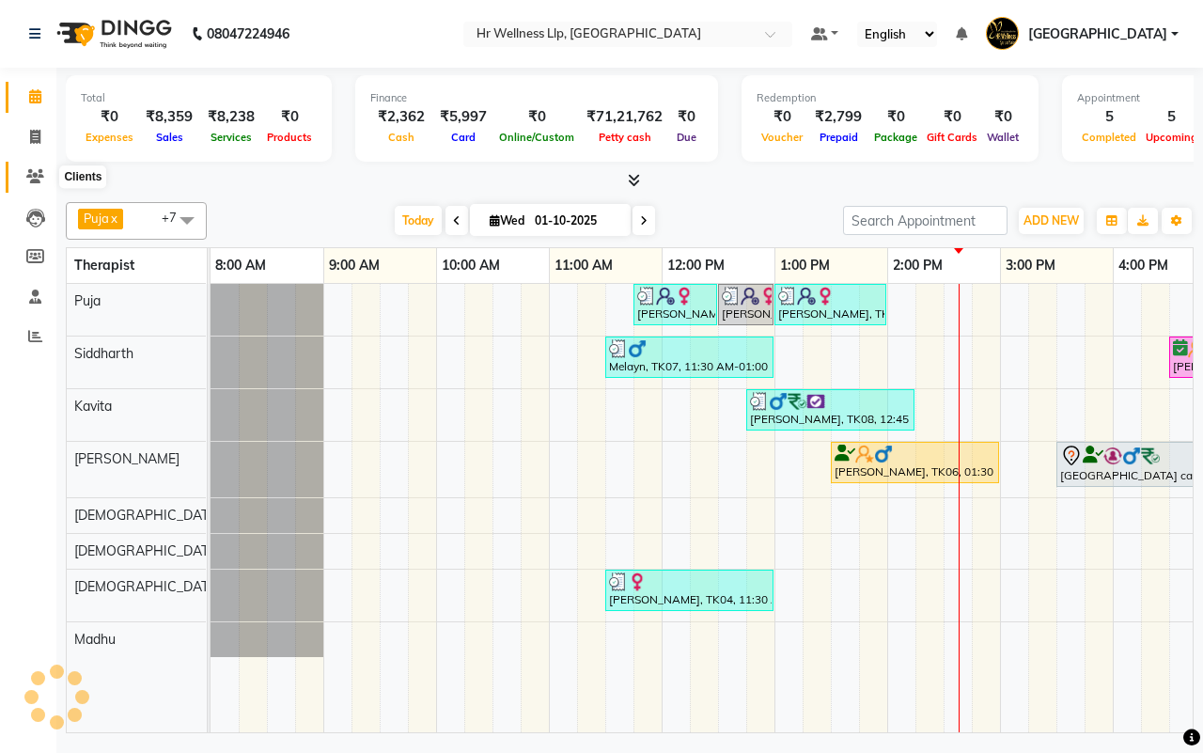
click at [39, 176] on icon at bounding box center [35, 176] width 18 height 14
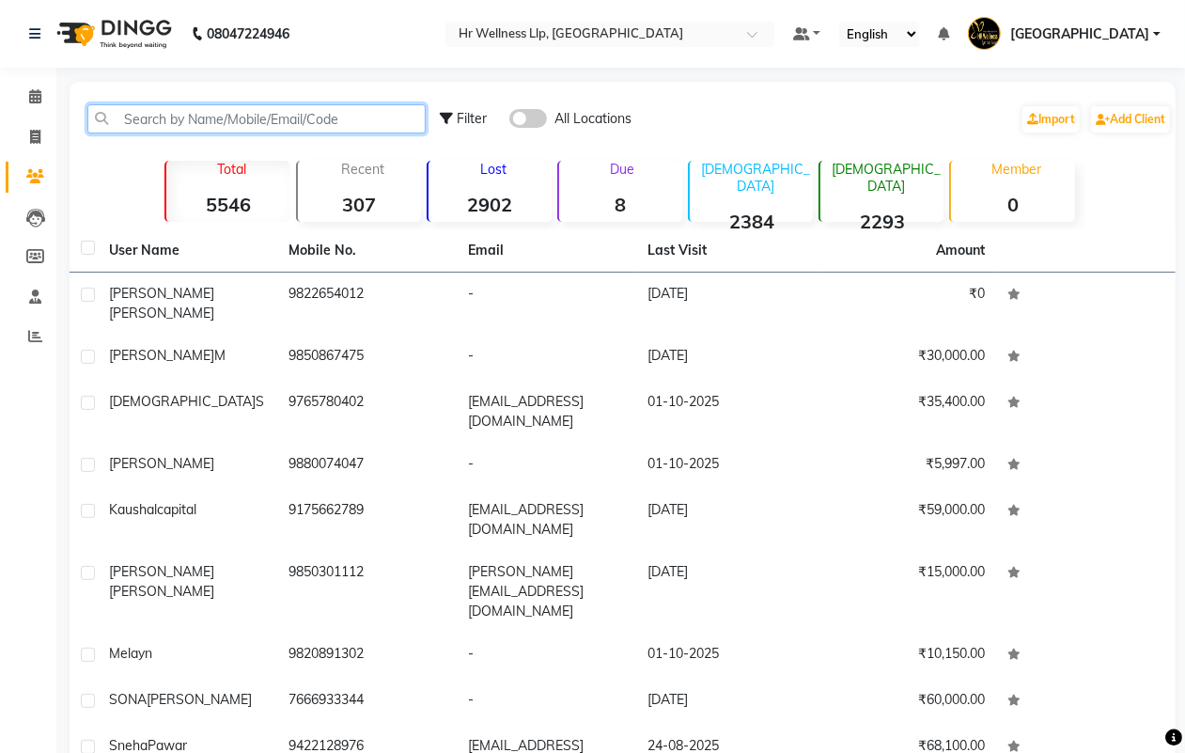
paste input "9203195385"
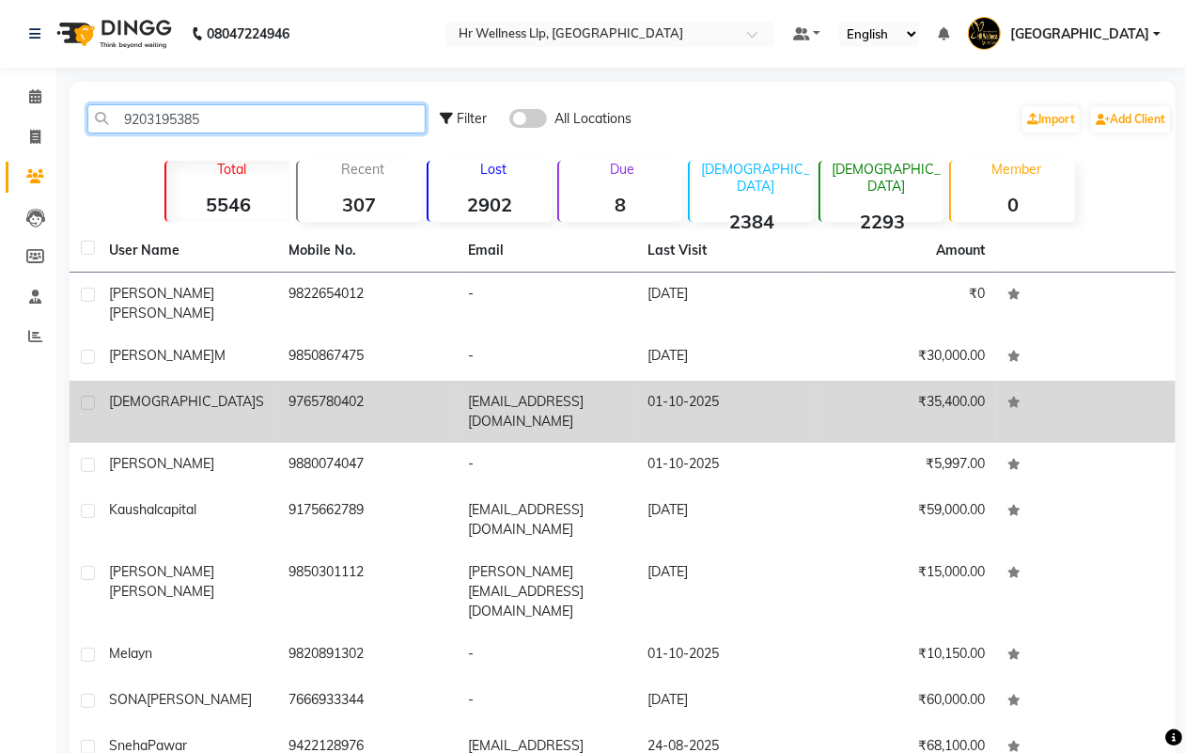
type input "9203195385"
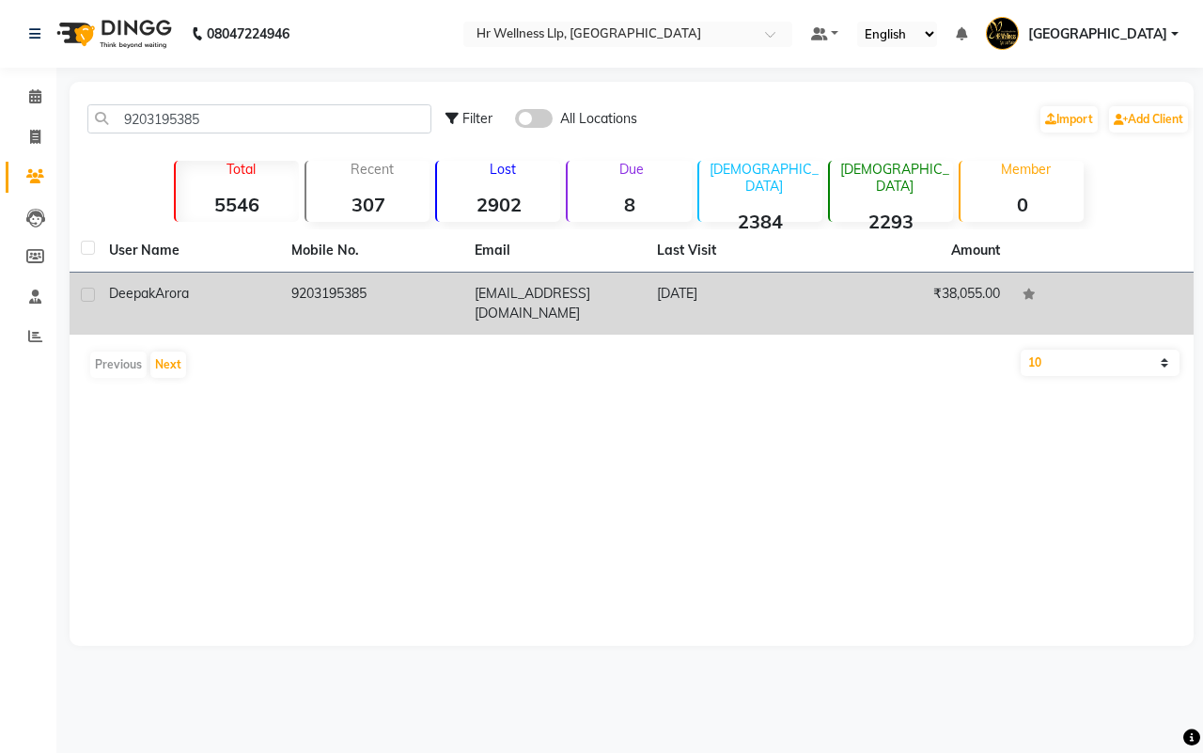
click at [481, 290] on td "deepakarora_20@yahoo.com" at bounding box center [554, 304] width 182 height 62
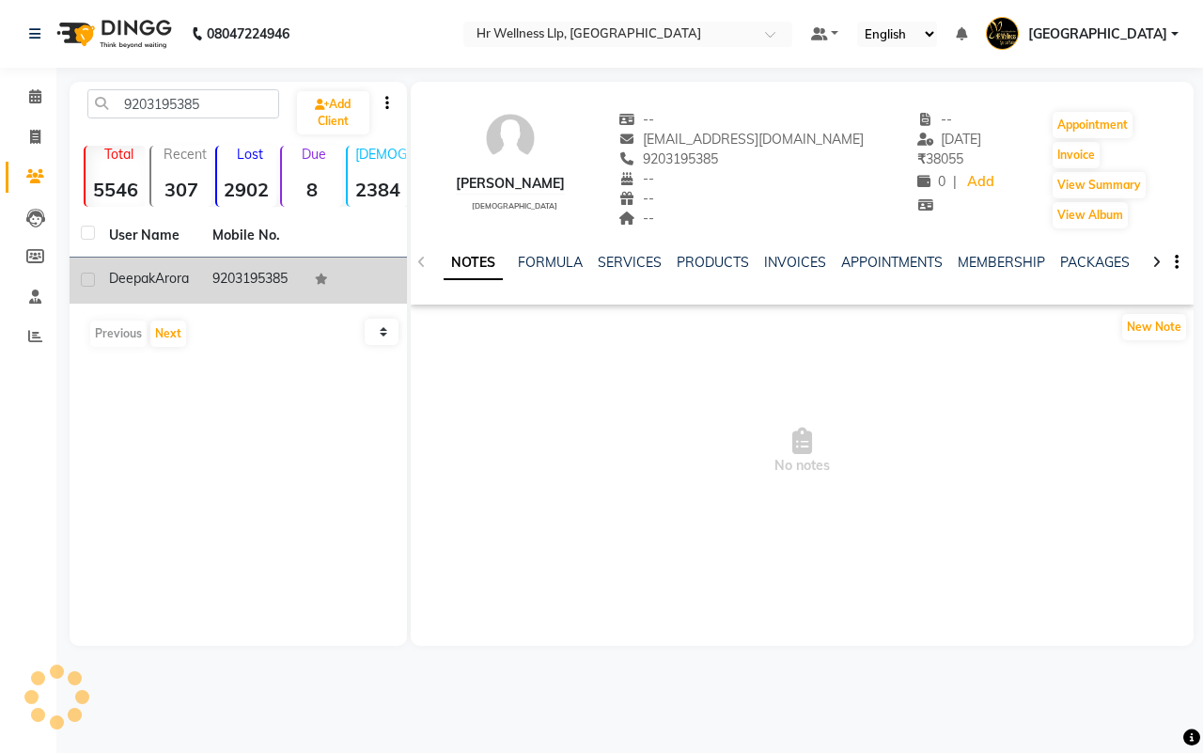
click at [1152, 256] on icon at bounding box center [1156, 262] width 8 height 13
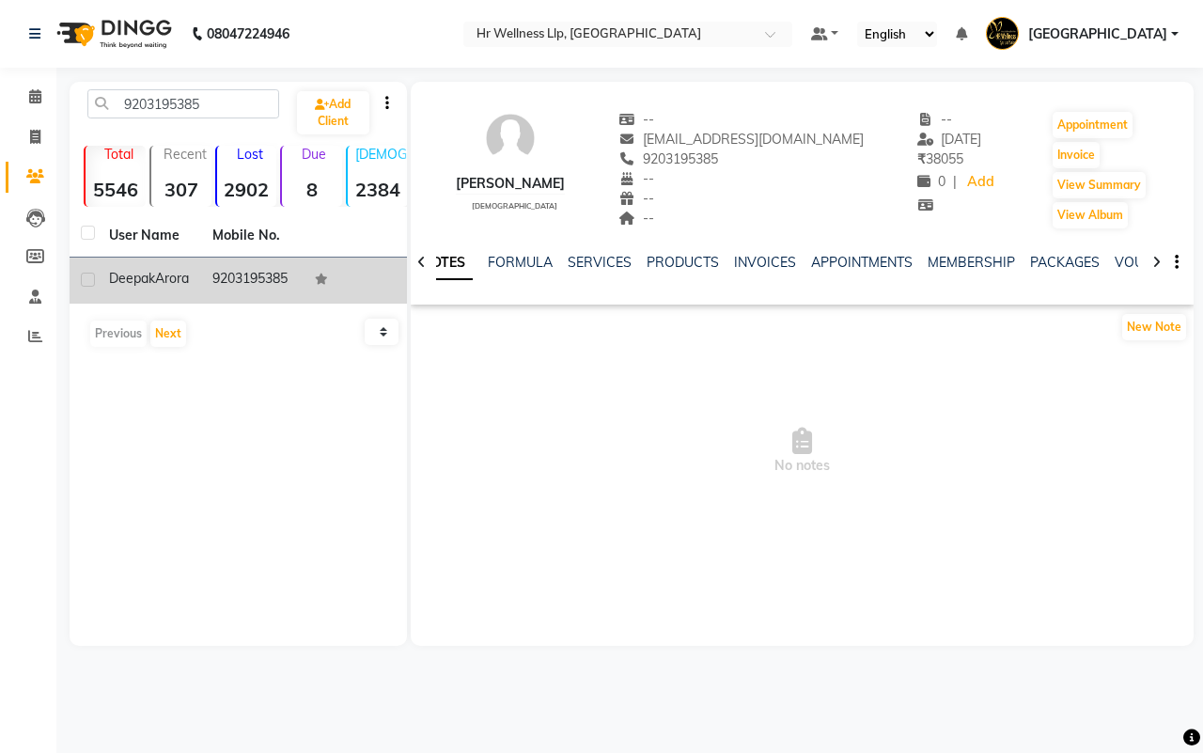
click at [1152, 256] on icon at bounding box center [1156, 262] width 8 height 13
click at [1104, 260] on link "VOUCHERS" at bounding box center [1122, 262] width 74 height 17
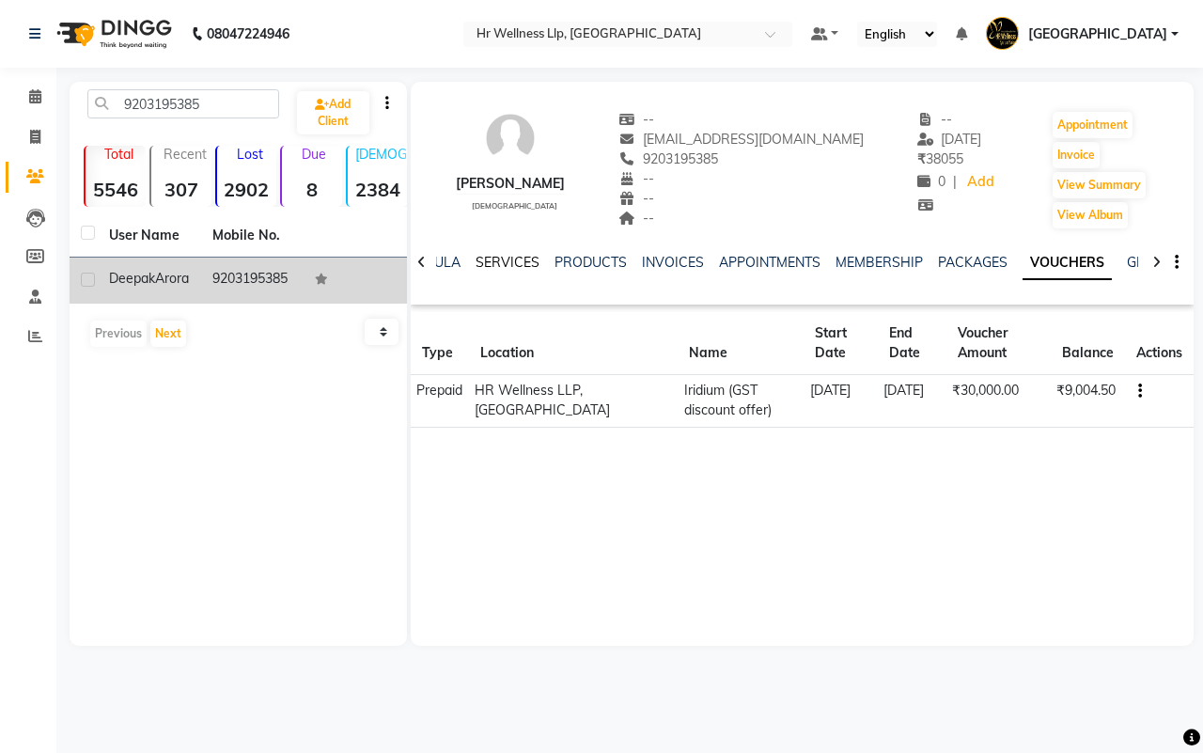
click at [501, 259] on link "SERVICES" at bounding box center [508, 262] width 64 height 17
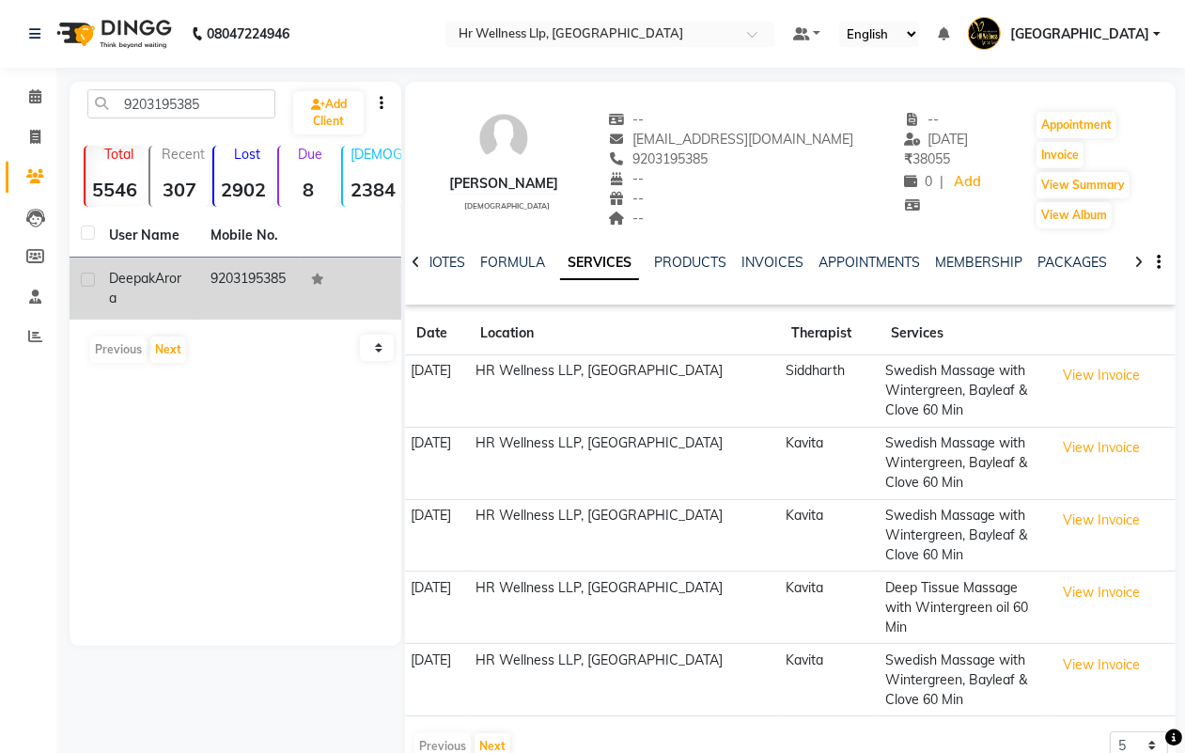
click at [745, 209] on div "--" at bounding box center [731, 219] width 245 height 20
click at [1140, 257] on icon at bounding box center [1139, 262] width 8 height 13
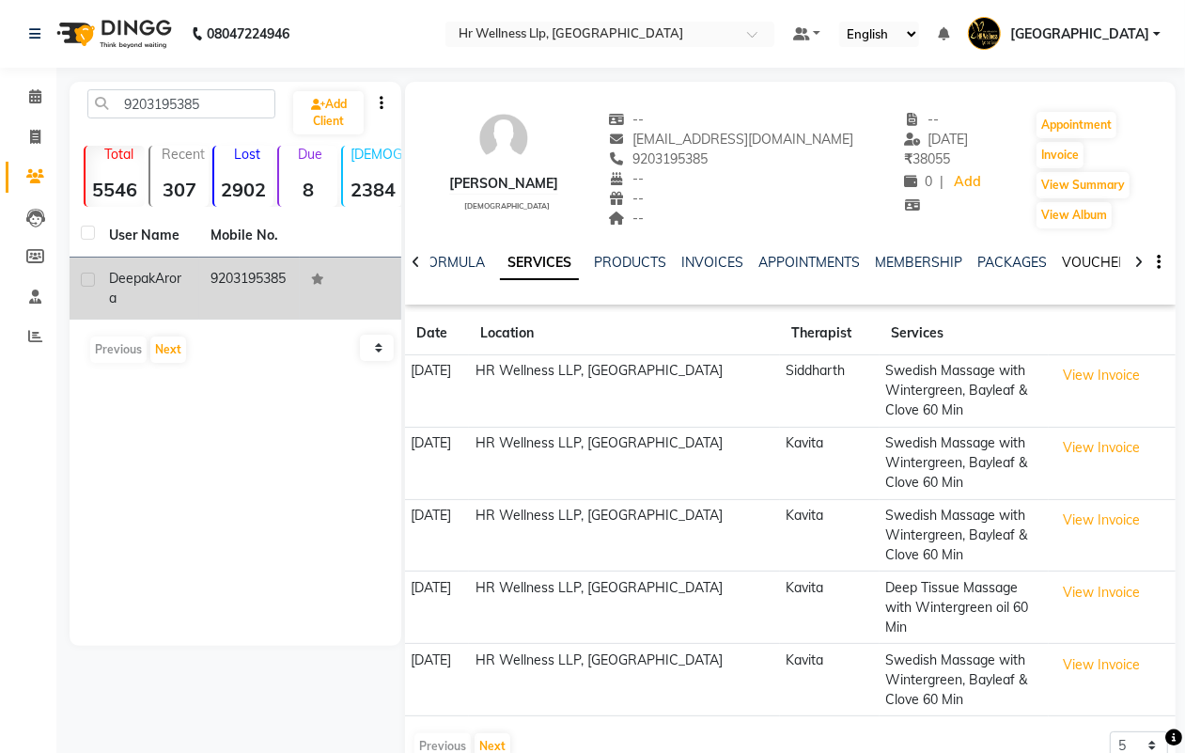
click at [1095, 257] on link "VOUCHERS" at bounding box center [1099, 262] width 74 height 17
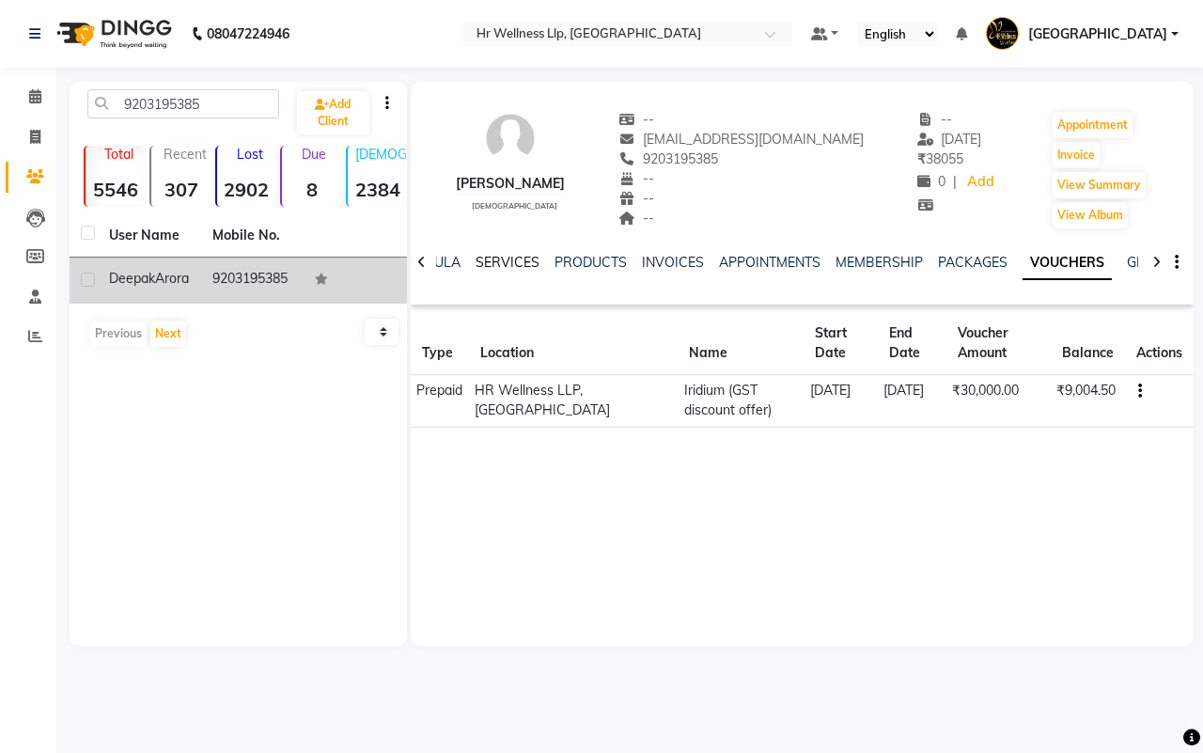
click at [492, 260] on link "SERVICES" at bounding box center [508, 262] width 64 height 17
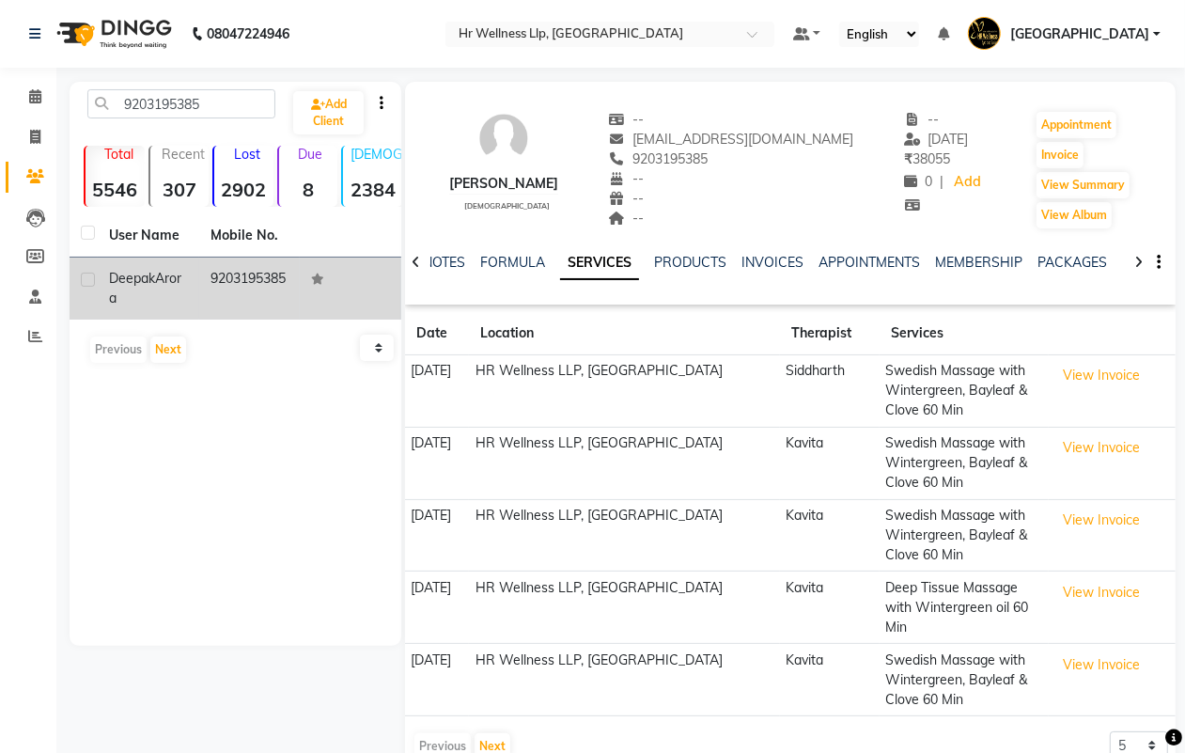
click at [1140, 257] on icon at bounding box center [1139, 262] width 8 height 13
click at [1096, 261] on link "VOUCHERS" at bounding box center [1114, 262] width 74 height 17
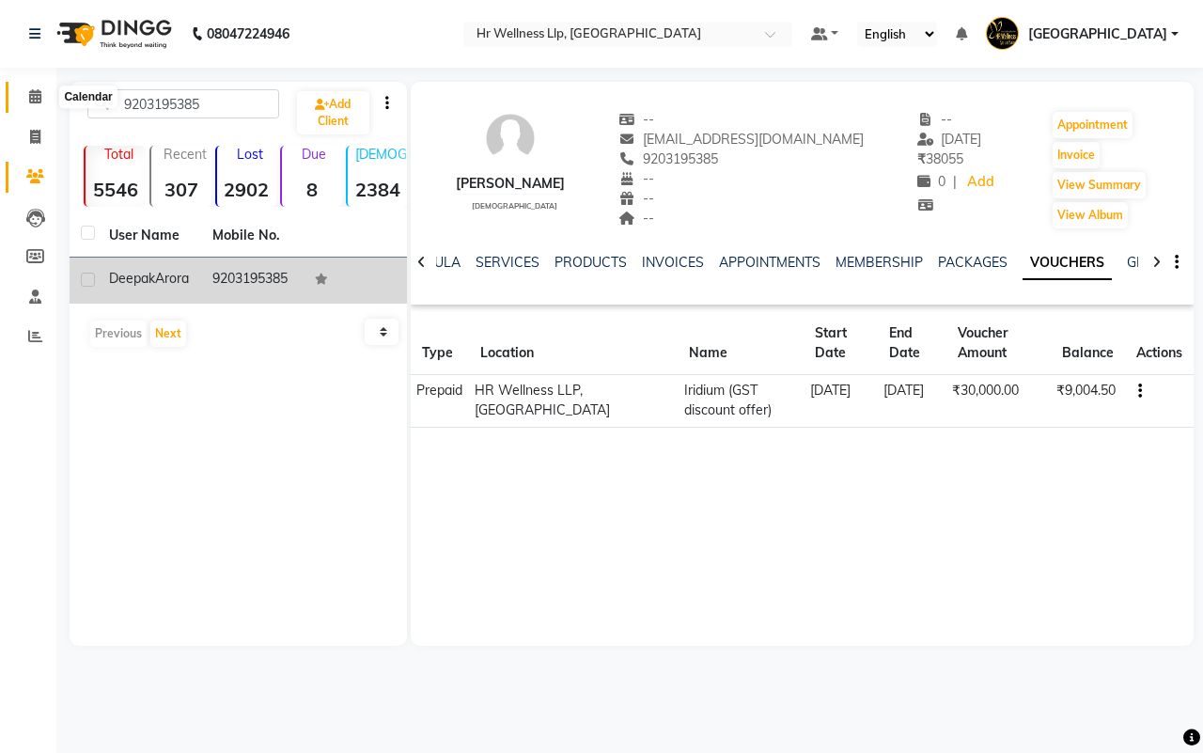
click at [31, 94] on icon at bounding box center [35, 96] width 12 height 14
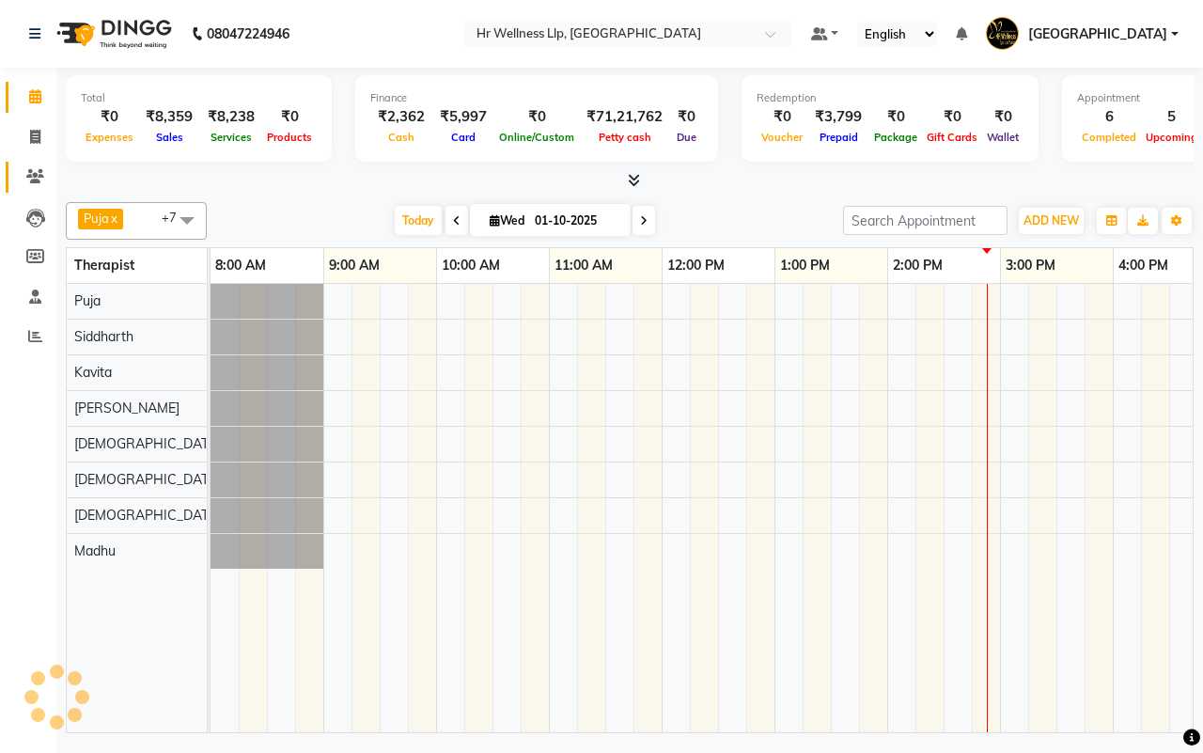
click at [36, 188] on link "Clients" at bounding box center [28, 177] width 45 height 31
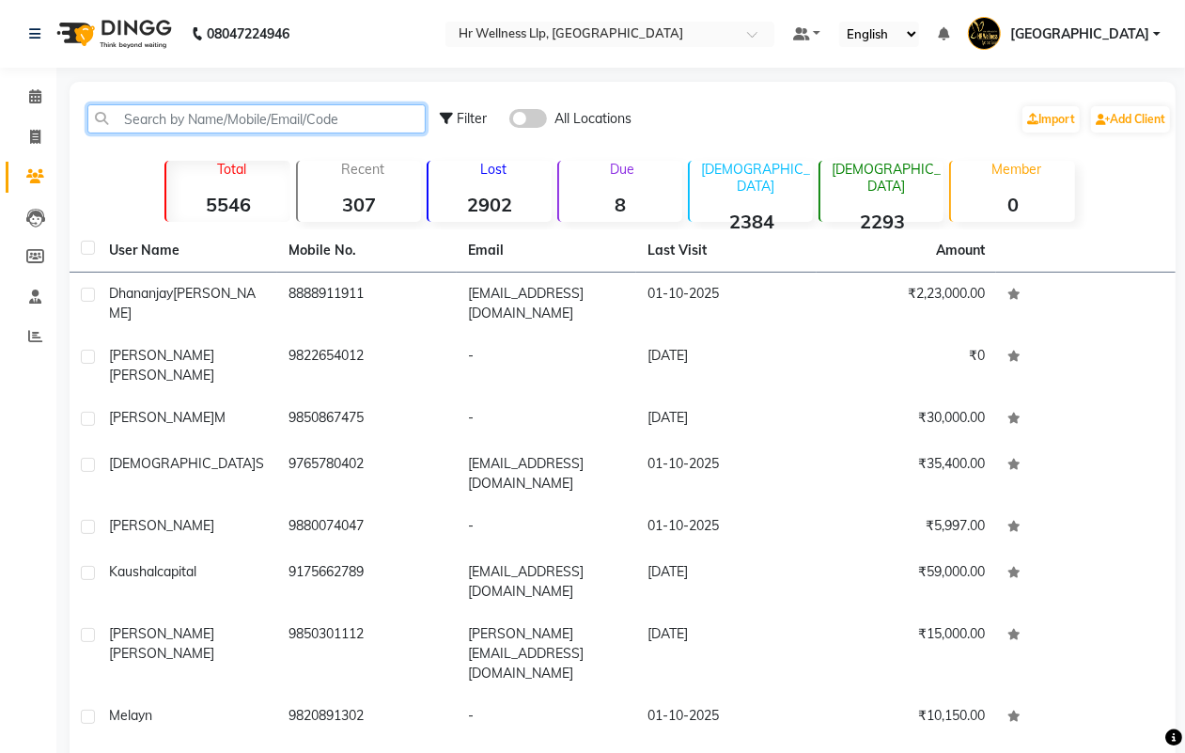
click at [211, 122] on input "text" at bounding box center [256, 118] width 338 height 29
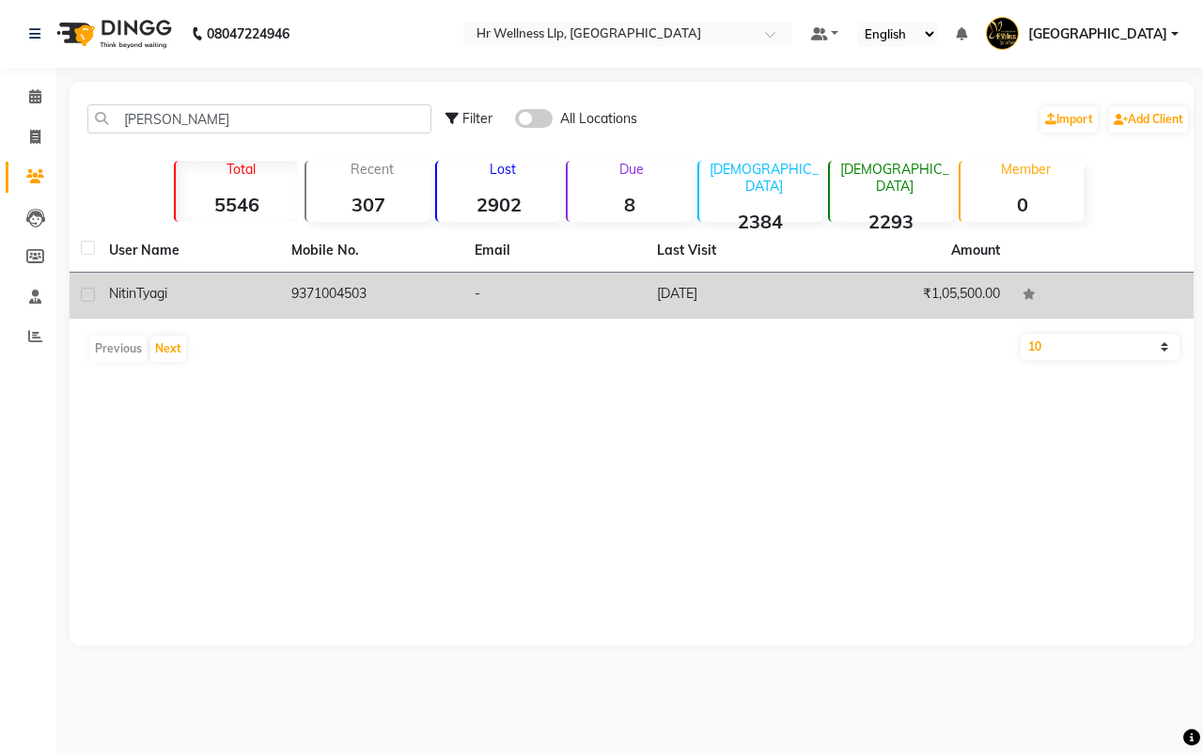
click at [576, 291] on td "-" at bounding box center [554, 296] width 182 height 46
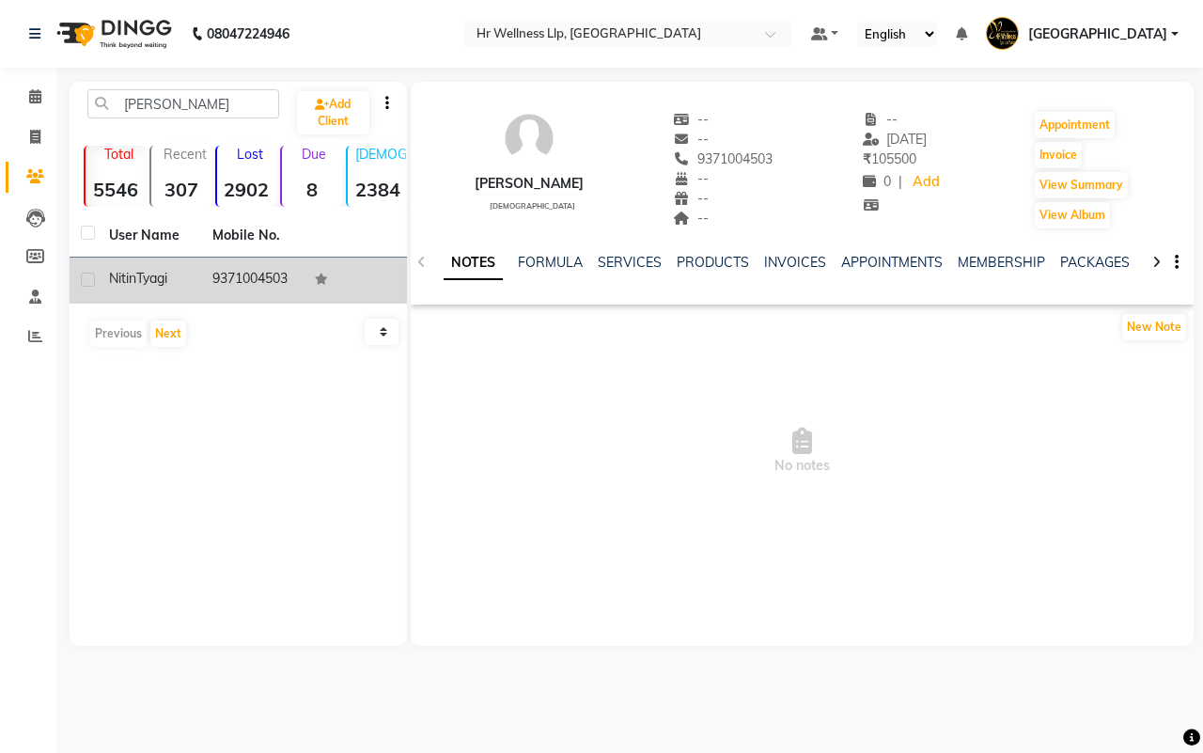
click at [1159, 259] on icon at bounding box center [1156, 262] width 8 height 13
click at [1111, 264] on link "VOUCHERS" at bounding box center [1122, 262] width 74 height 17
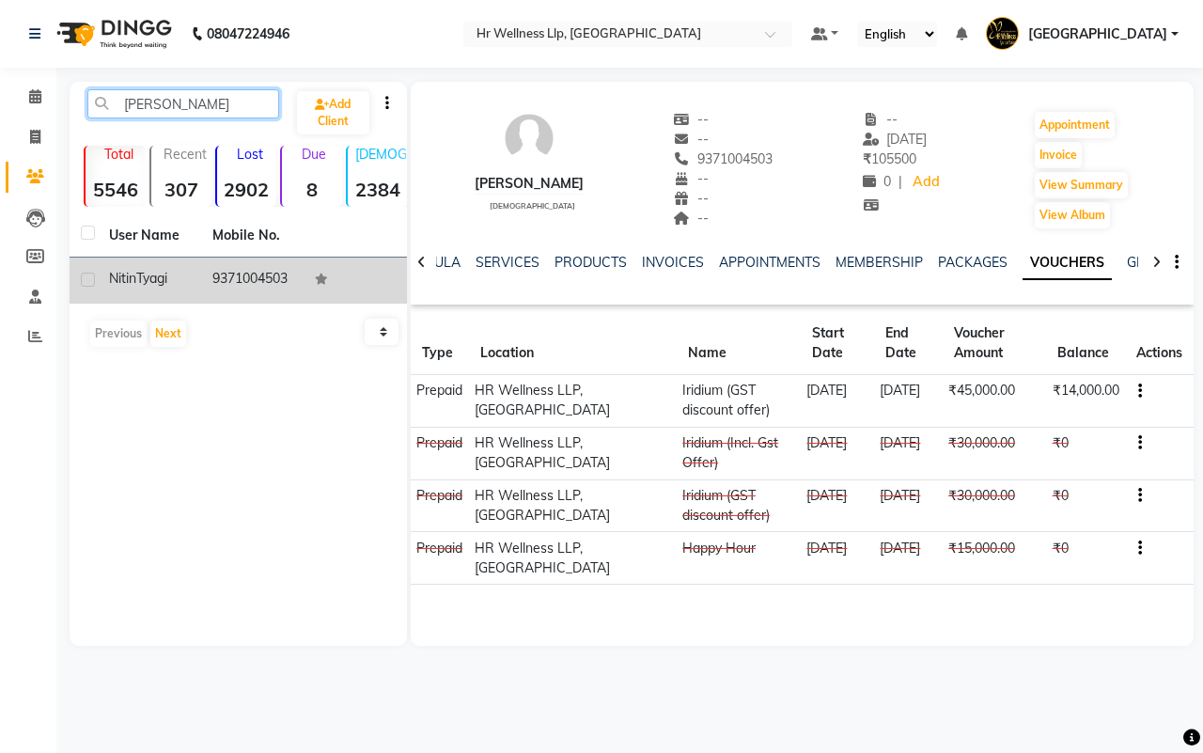
click at [207, 102] on input "nitin tyagi" at bounding box center [183, 103] width 192 height 29
type input "n"
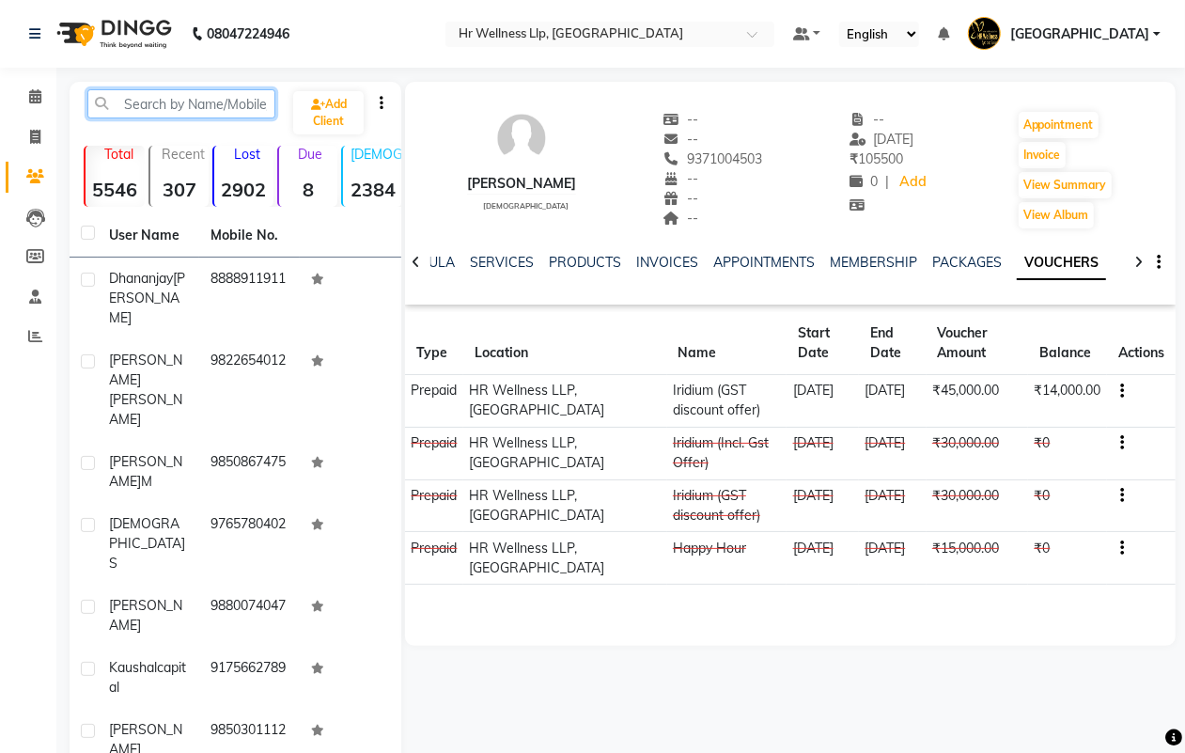
paste input "9766930333"
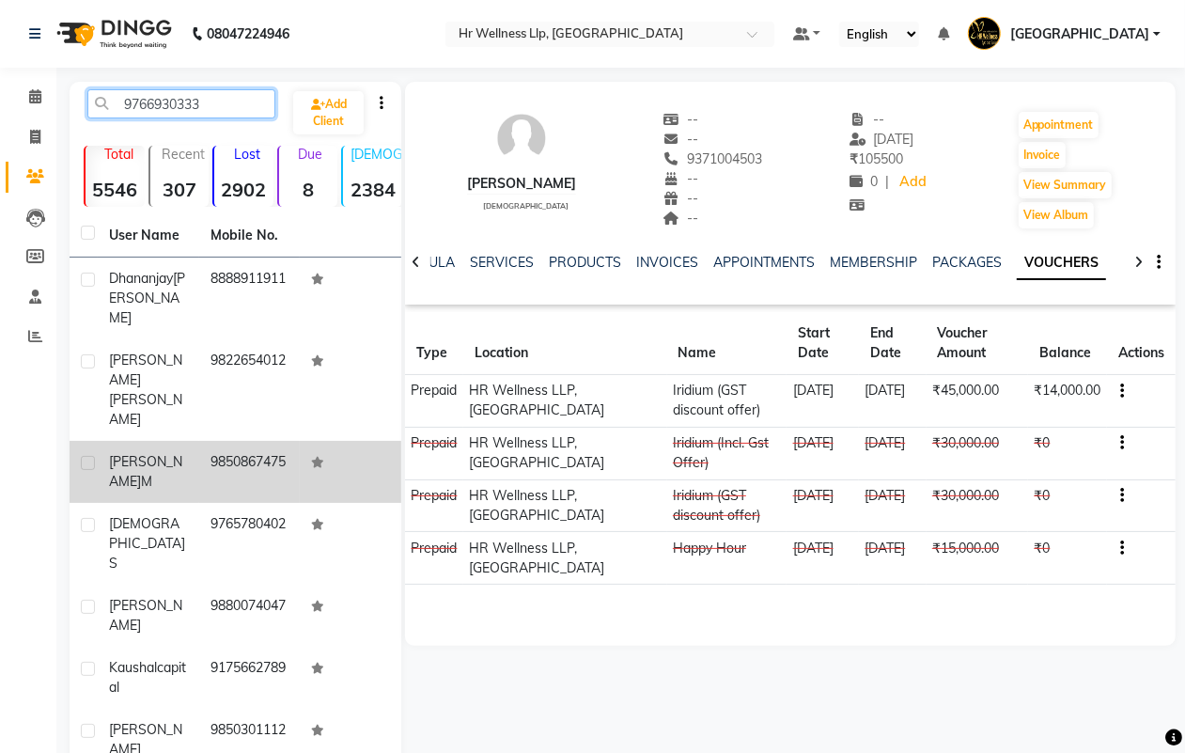
type input "9766930333"
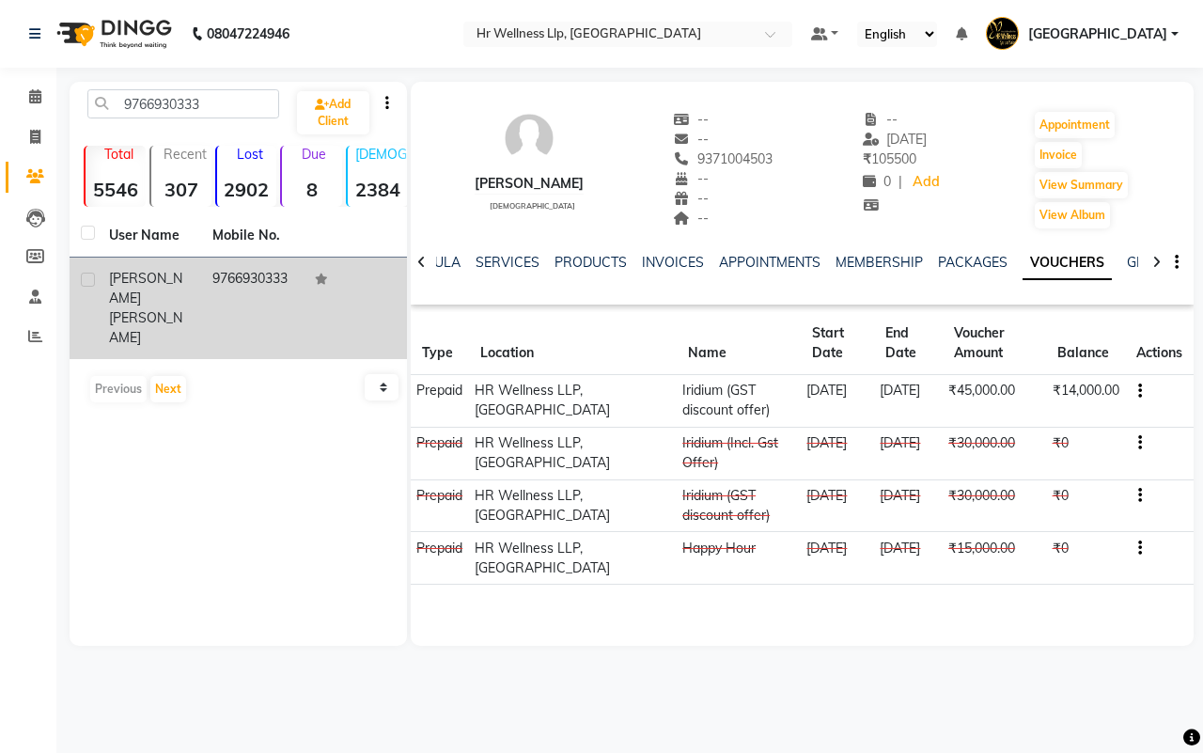
click at [207, 280] on td "9766930333" at bounding box center [252, 309] width 103 height 102
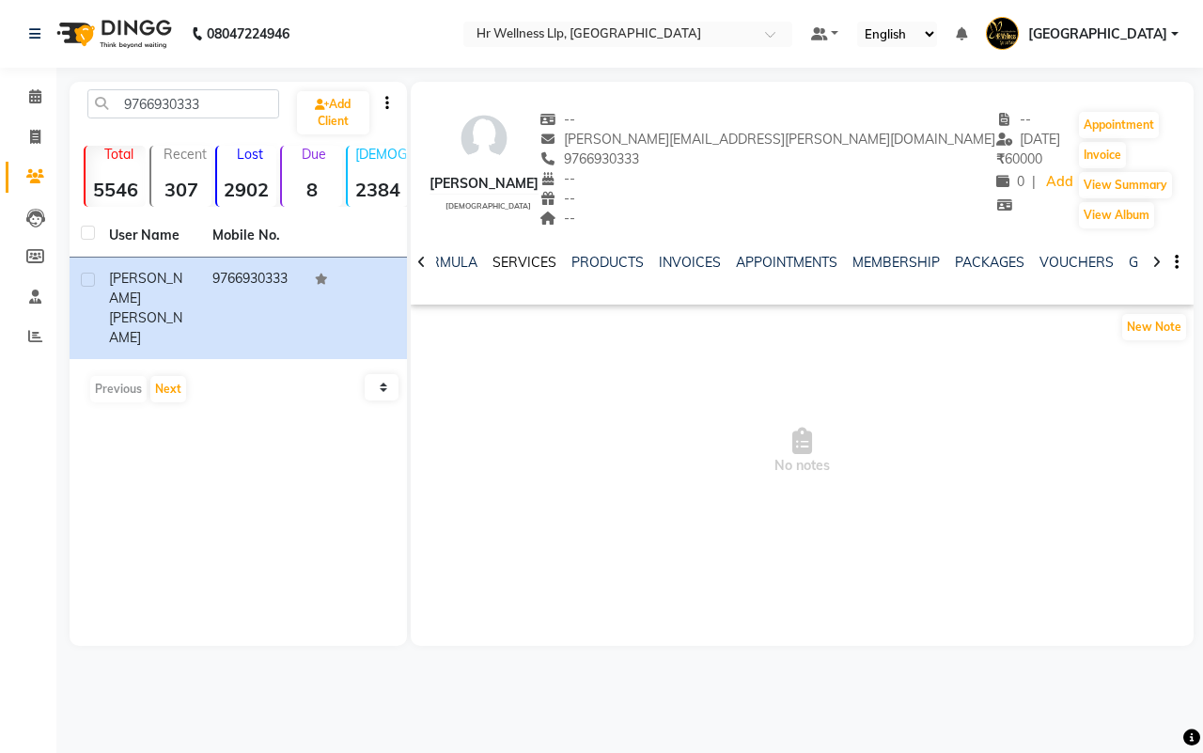
click at [515, 264] on link "SERVICES" at bounding box center [525, 262] width 64 height 17
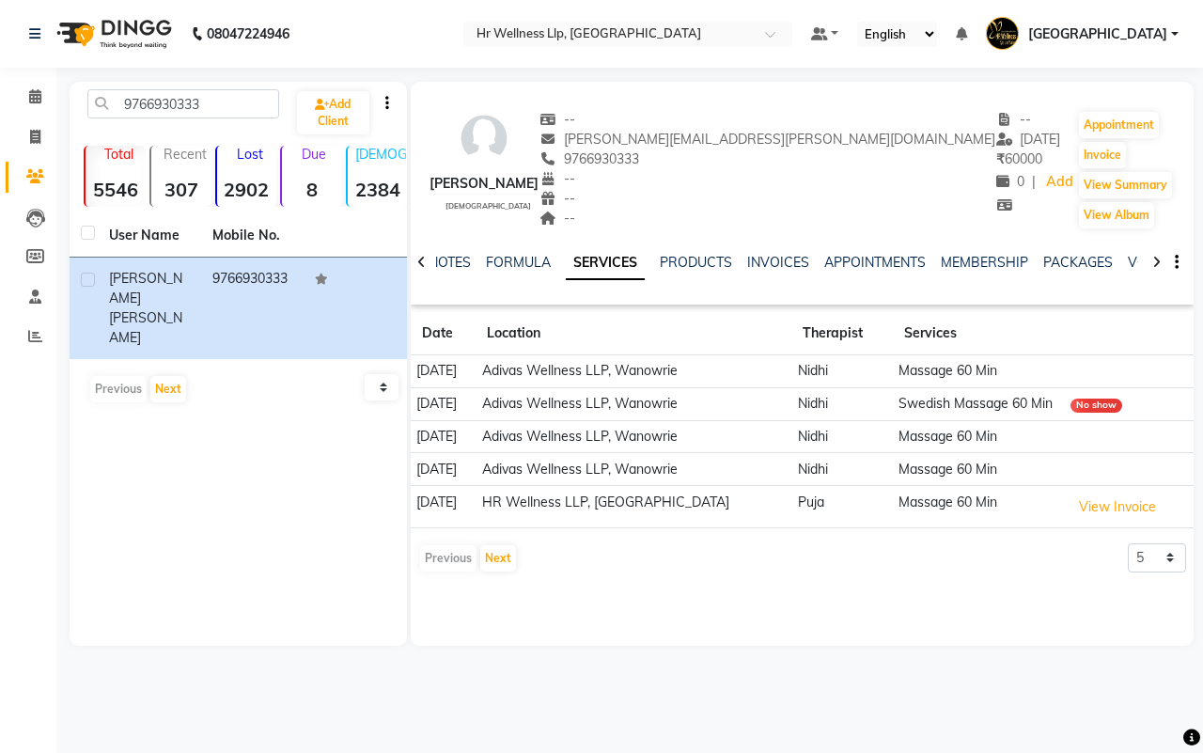
click at [1152, 261] on icon at bounding box center [1156, 262] width 8 height 13
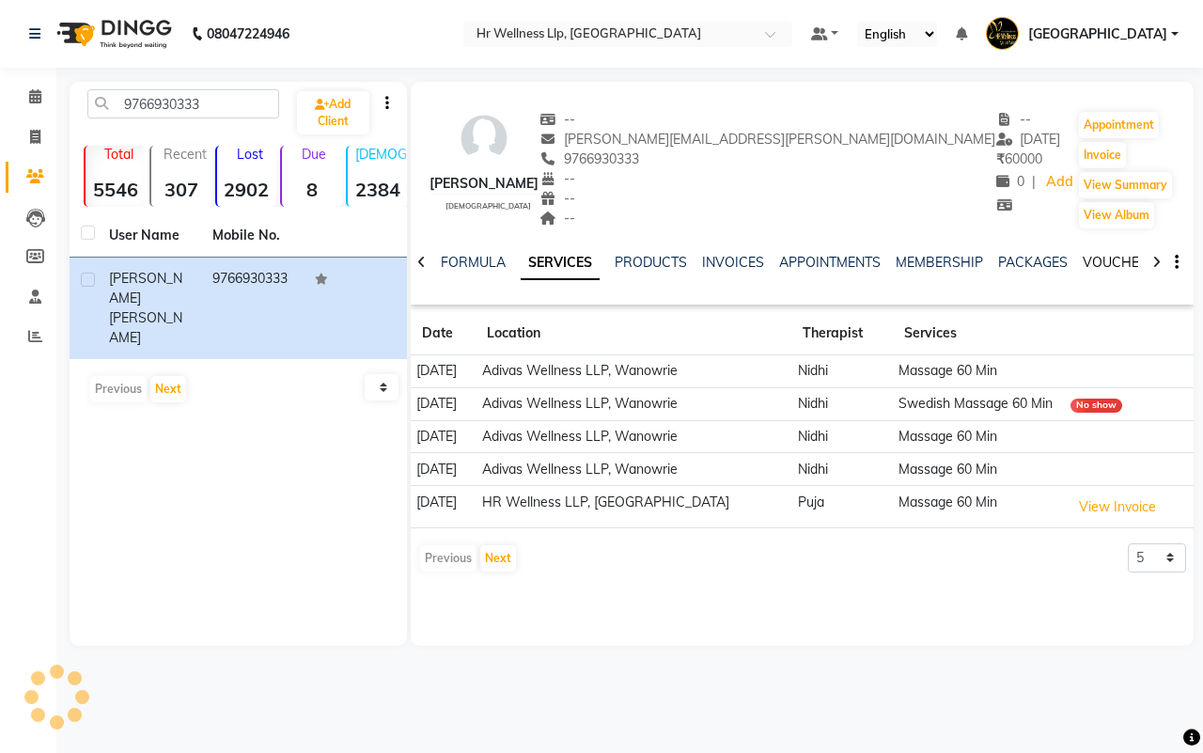
click at [1109, 261] on link "VOUCHERS" at bounding box center [1120, 262] width 74 height 17
